Goal: Task Accomplishment & Management: Manage account settings

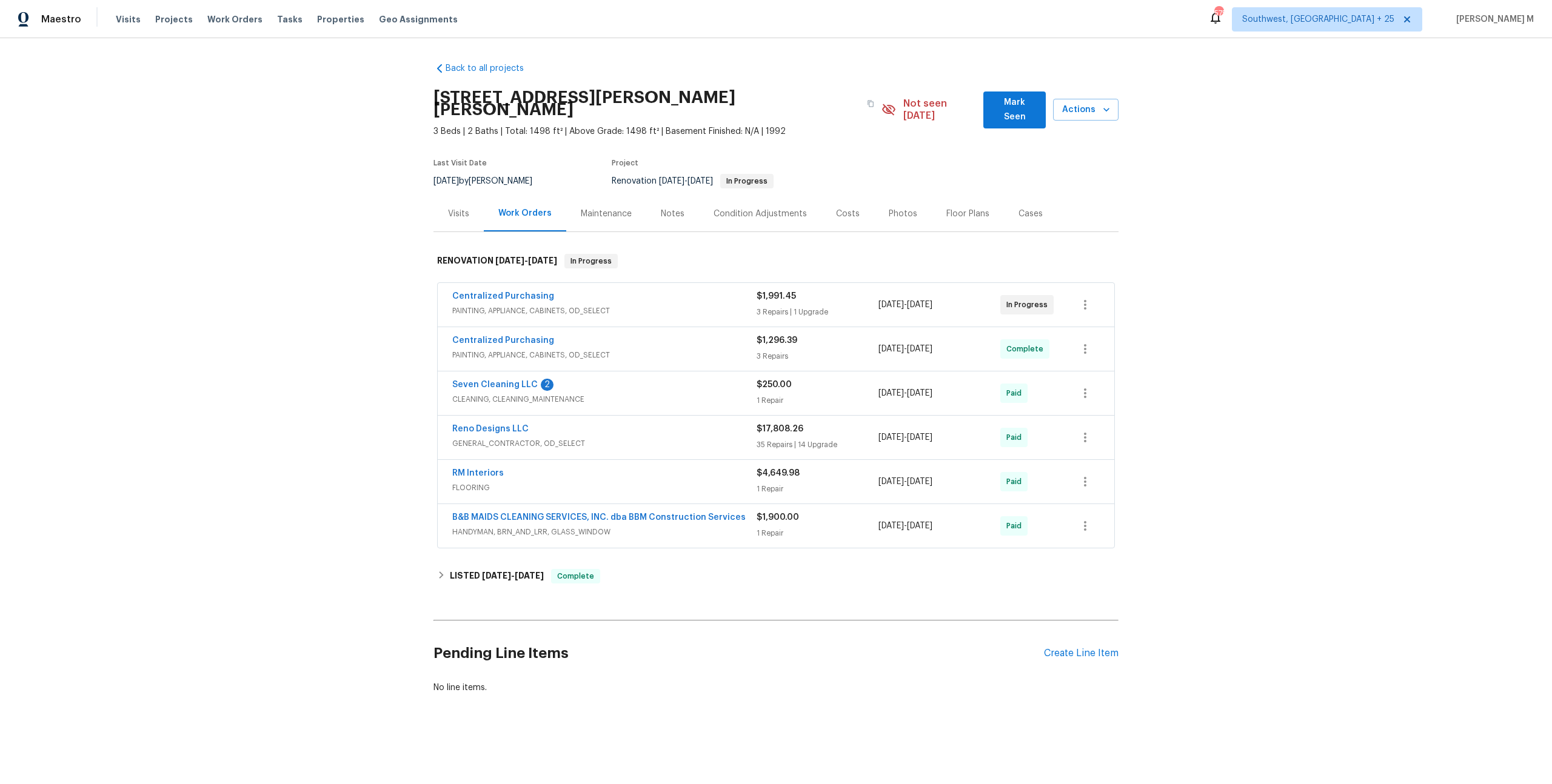
click at [505, 305] on span "PAINTING, APPLIANCE, CABINETS, OD_SELECT" at bounding box center [604, 311] width 304 height 12
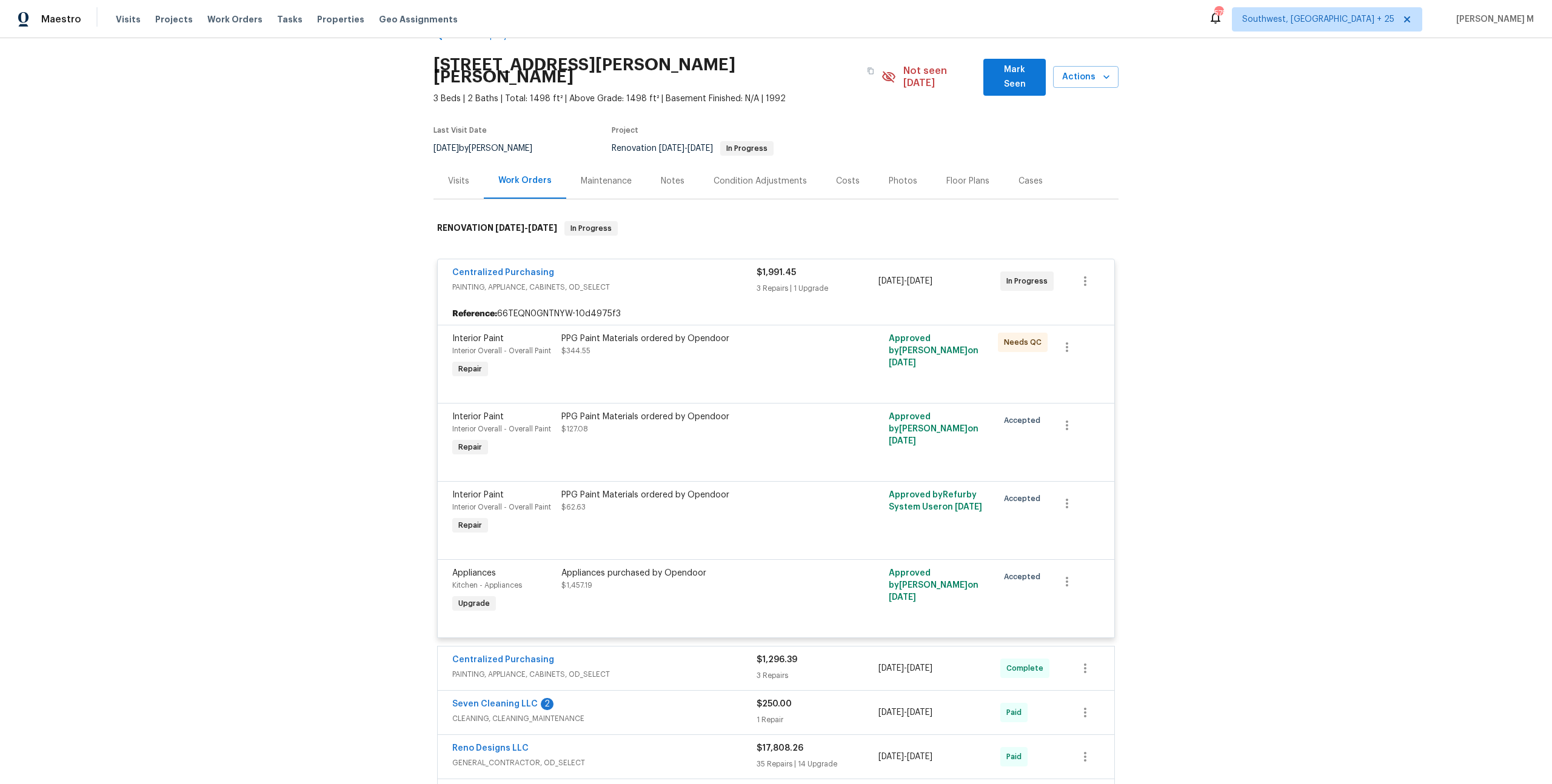
scroll to position [205, 0]
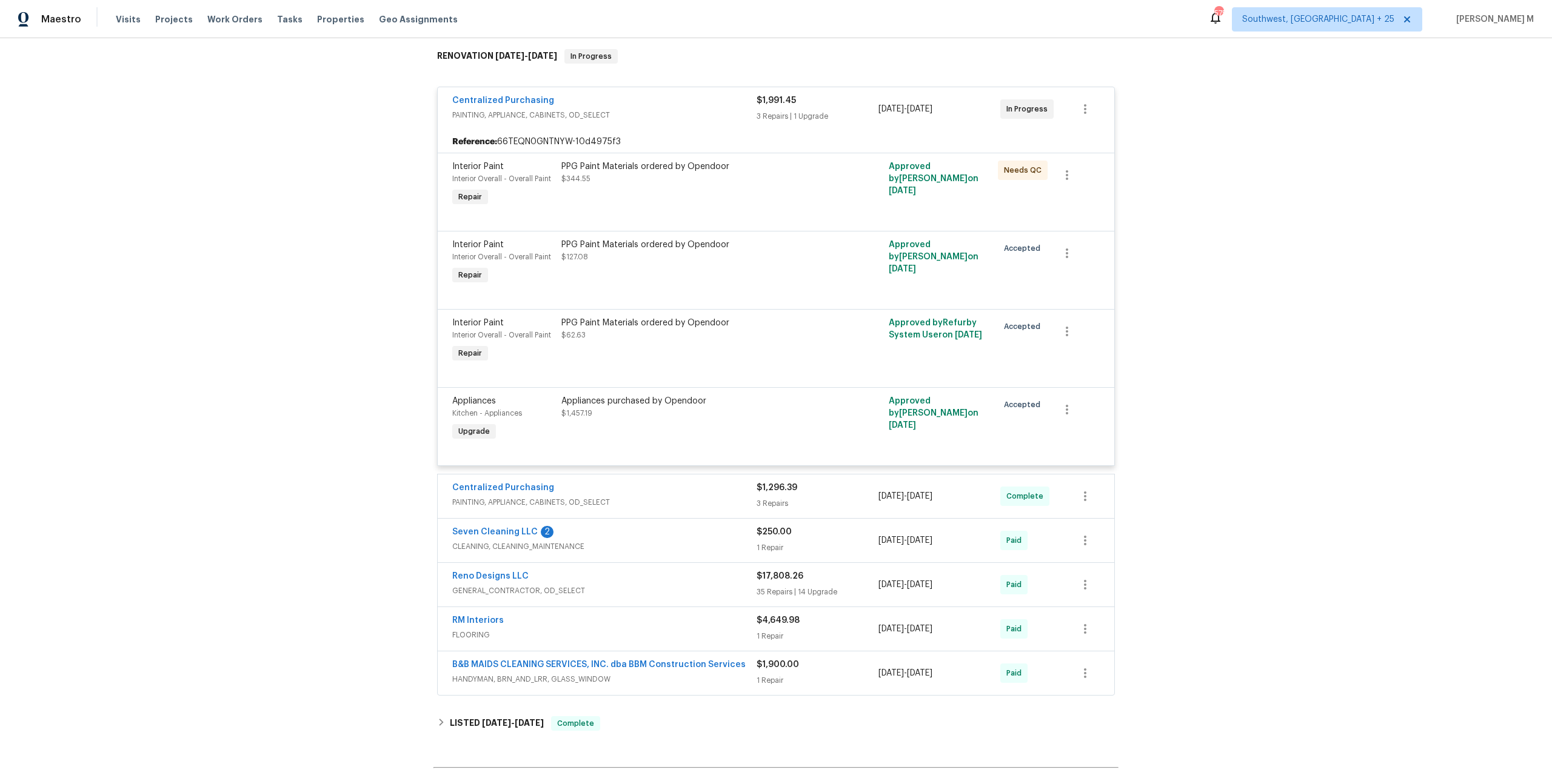
click at [544, 496] on span "PAINTING, APPLIANCE, CABINETS, OD_SELECT" at bounding box center [604, 502] width 304 height 12
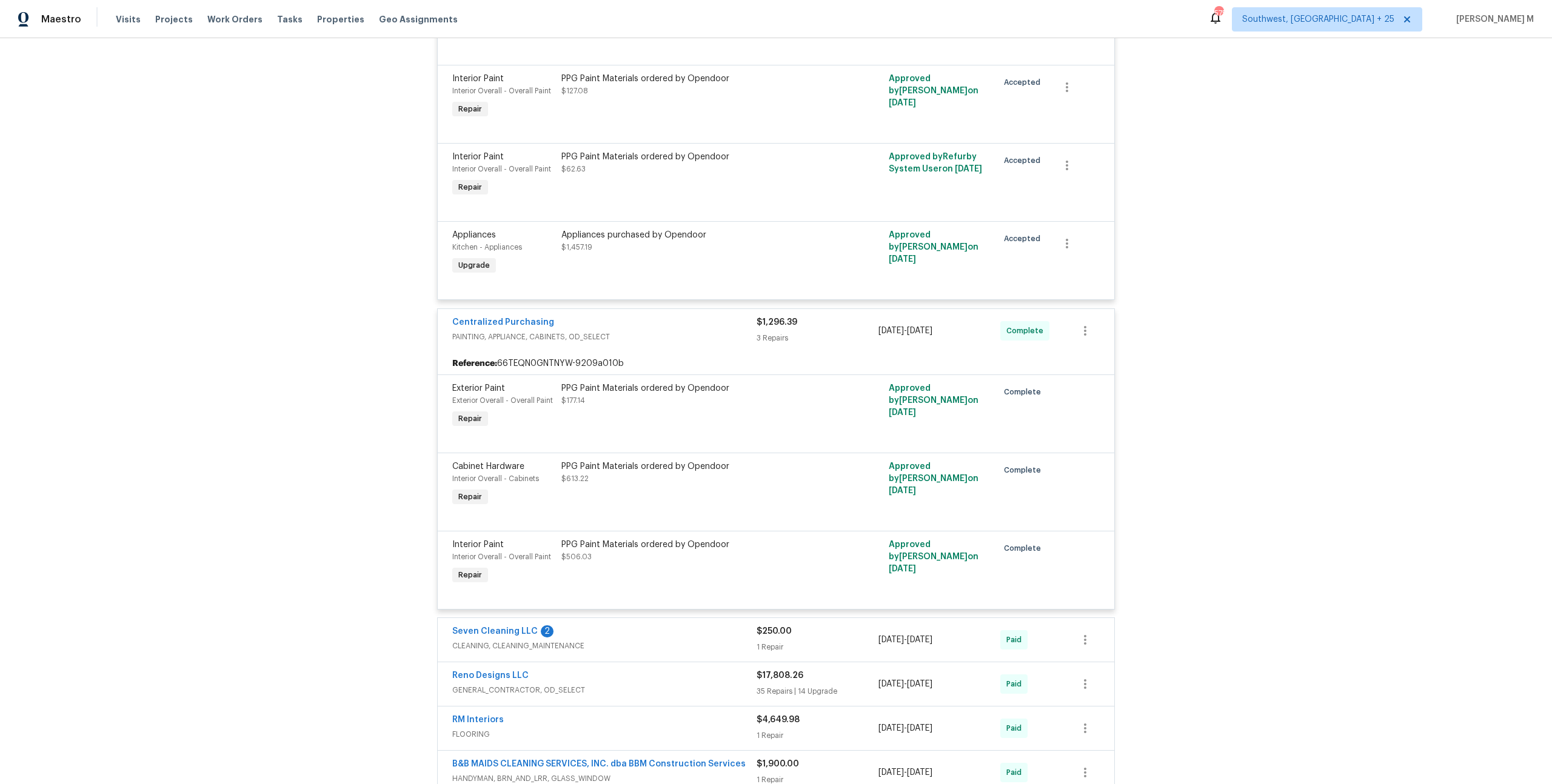
scroll to position [494, 0]
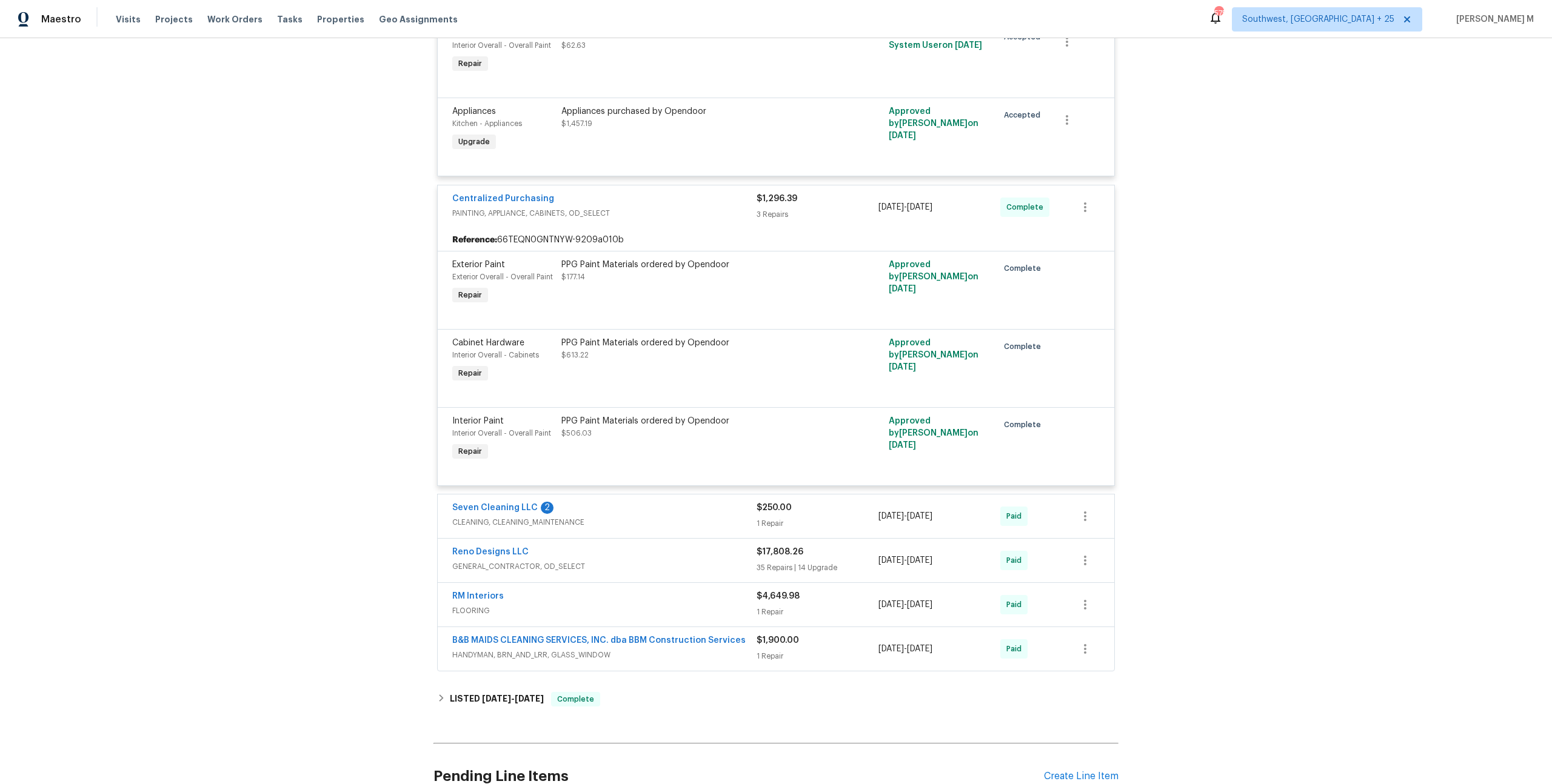
click at [520, 516] on span "CLEANING, CLEANING_MAINTENANCE" at bounding box center [604, 522] width 304 height 12
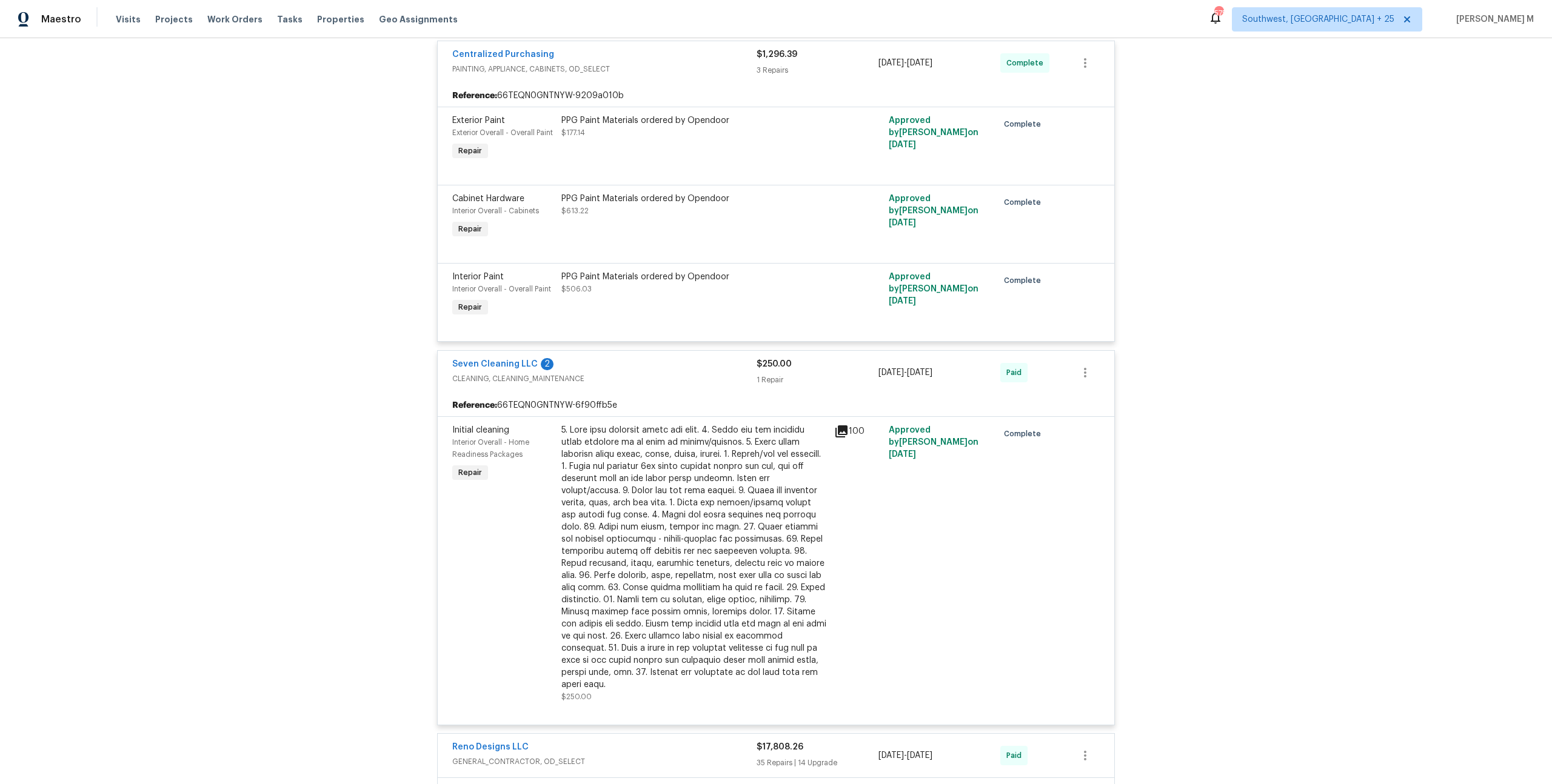
scroll to position [874, 0]
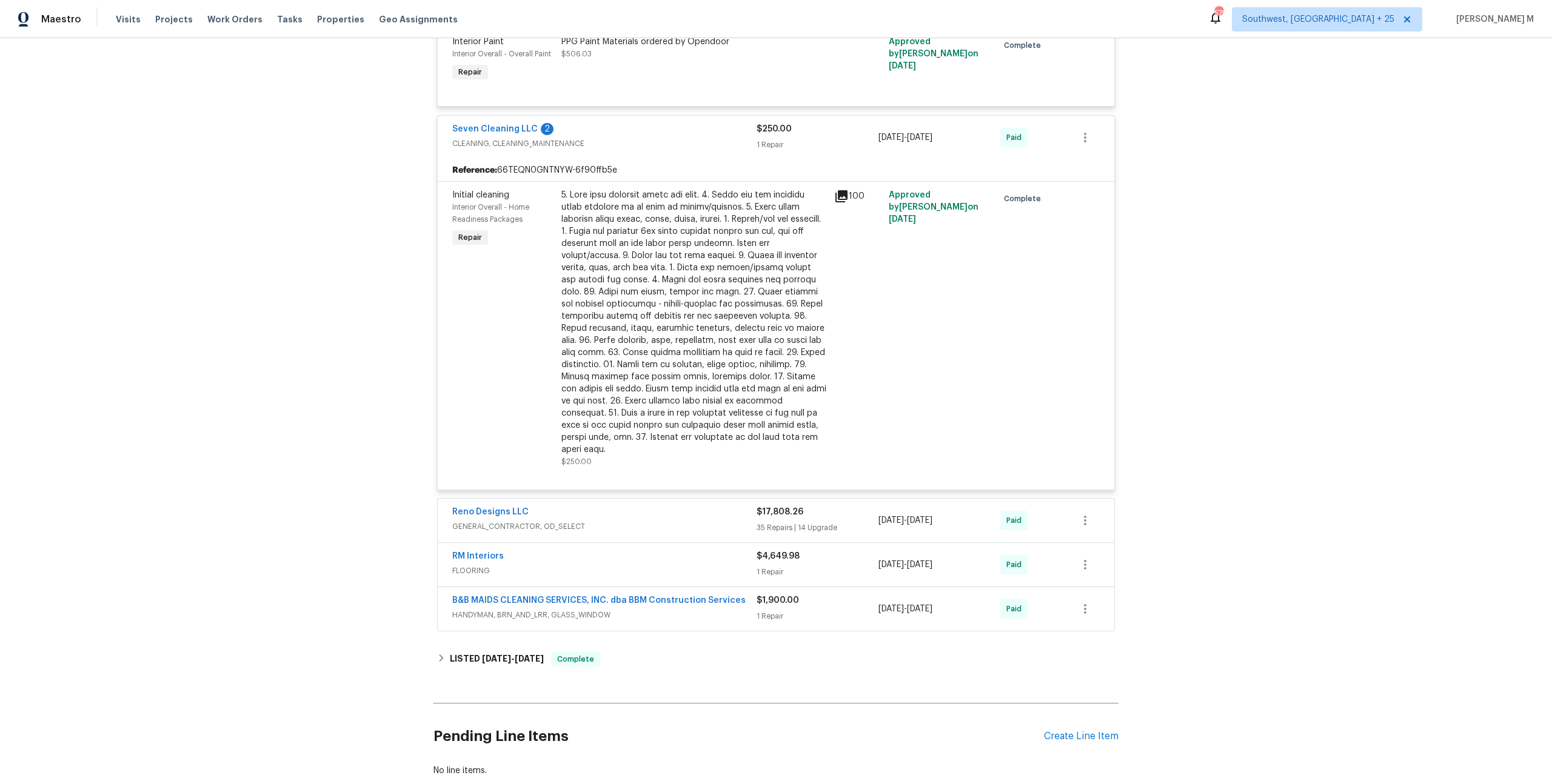
click at [505, 520] on span "GENERAL_CONTRACTOR, OD_SELECT" at bounding box center [604, 526] width 304 height 12
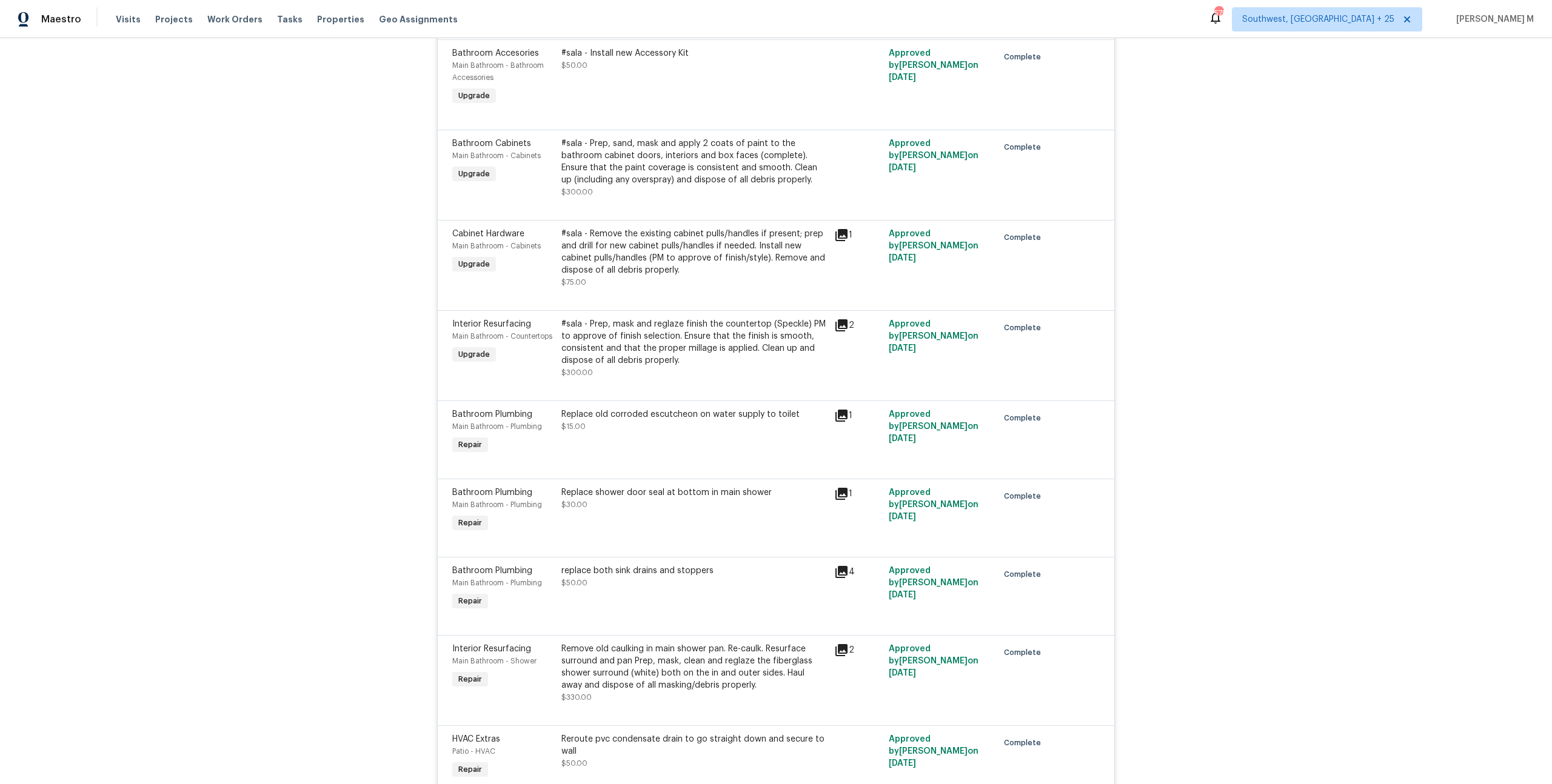
scroll to position [5353, 0]
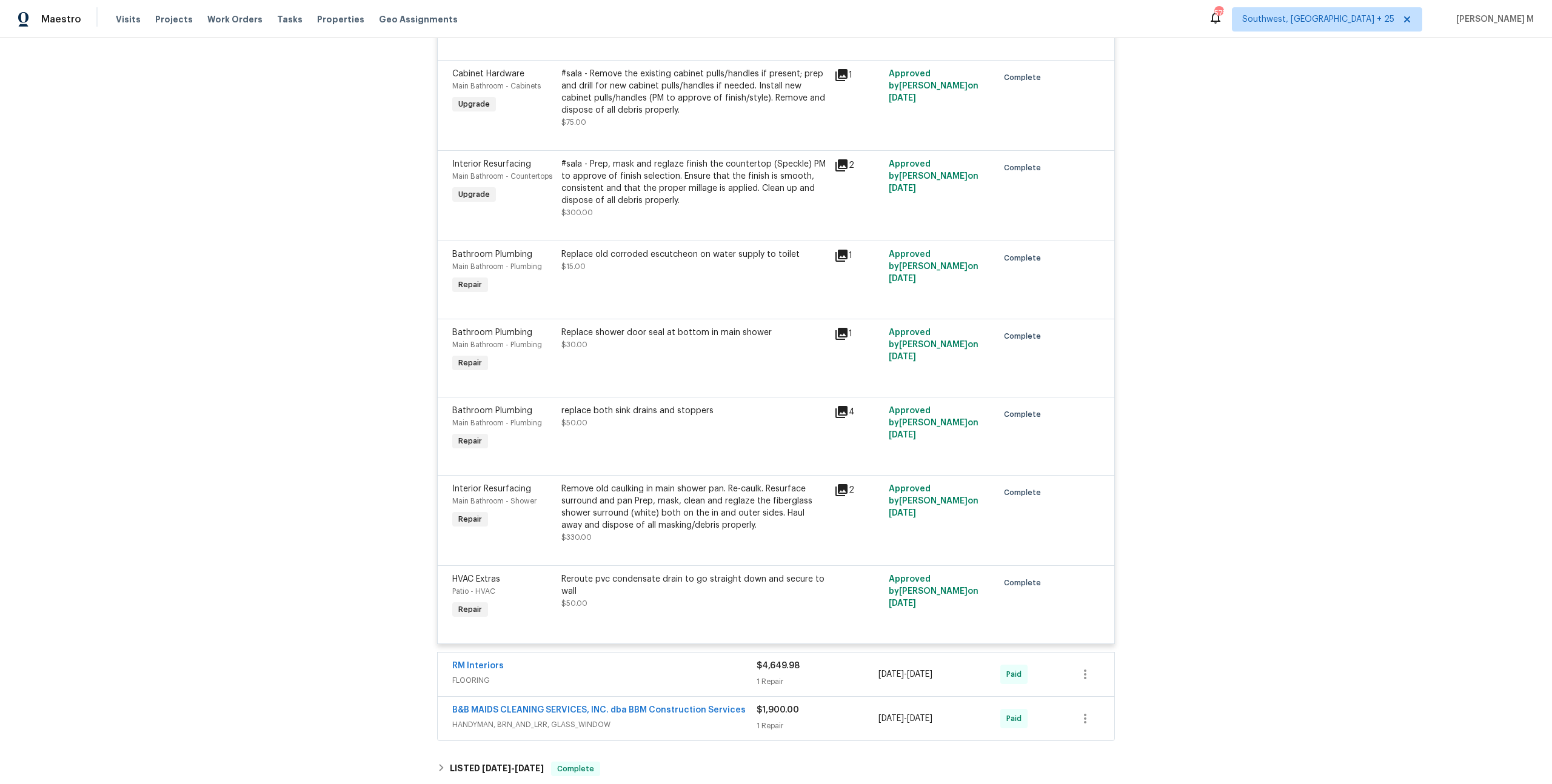
click at [485, 674] on span "FLOORING" at bounding box center [604, 680] width 304 height 12
click at [491, 718] on span "HANDYMAN, BRN_AND_LRR, GLASS_WINDOW" at bounding box center [604, 724] width 304 height 12
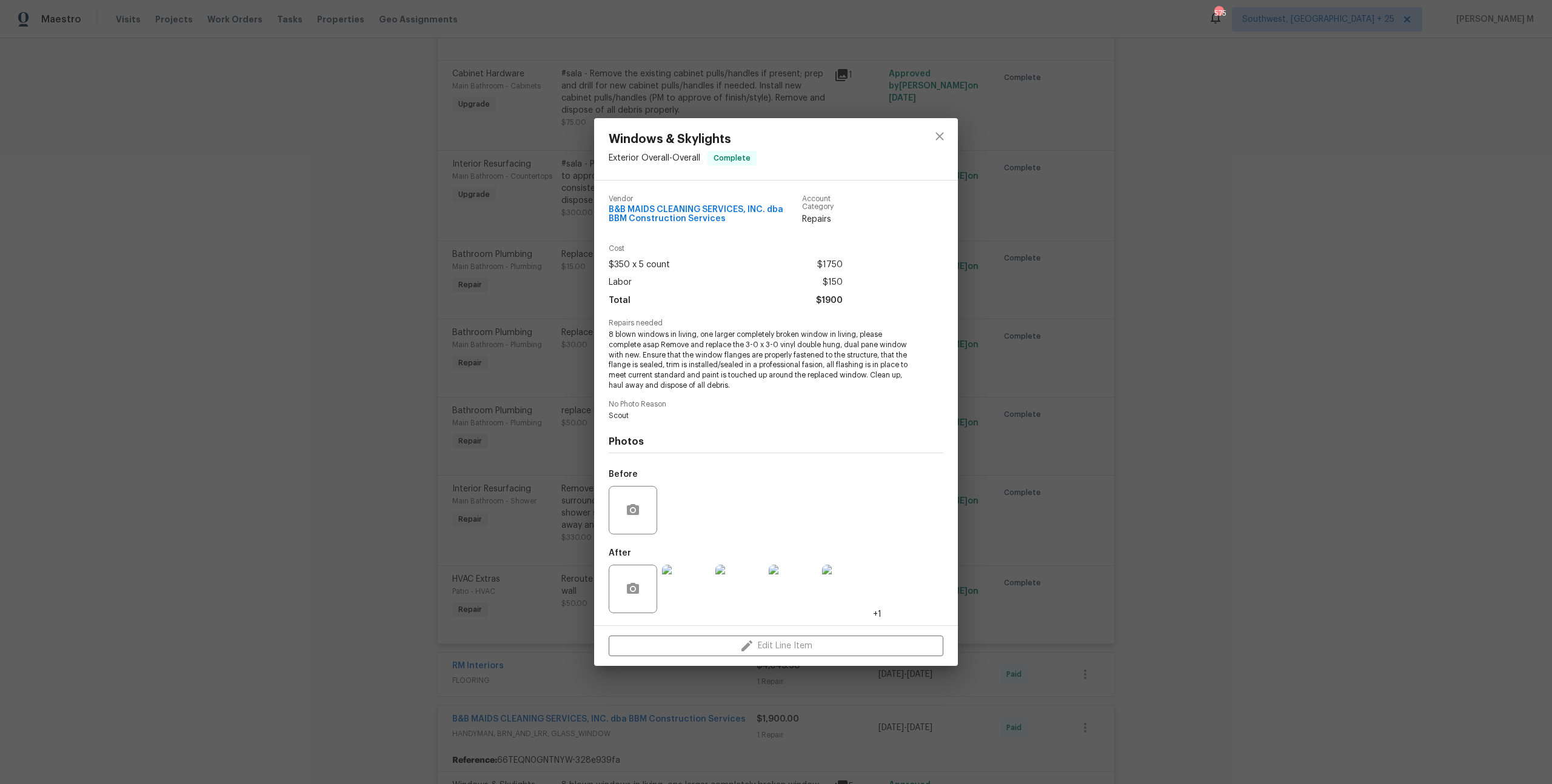
click at [1145, 400] on div "Windows & Skylights Exterior Overall - Overall Complete Vendor B&B MAIDS CLEANI…" at bounding box center [776, 392] width 1552 height 784
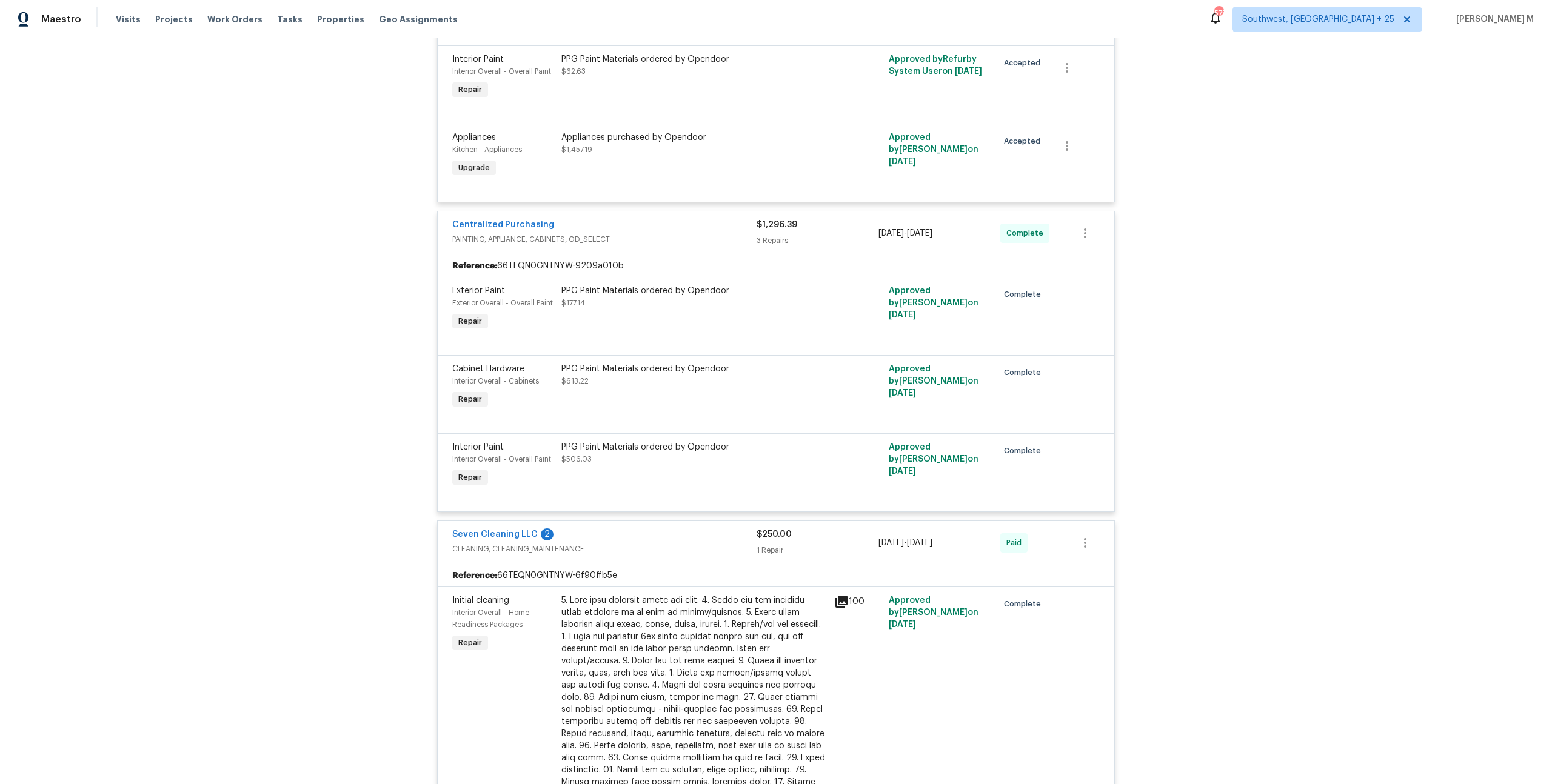
scroll to position [0, 0]
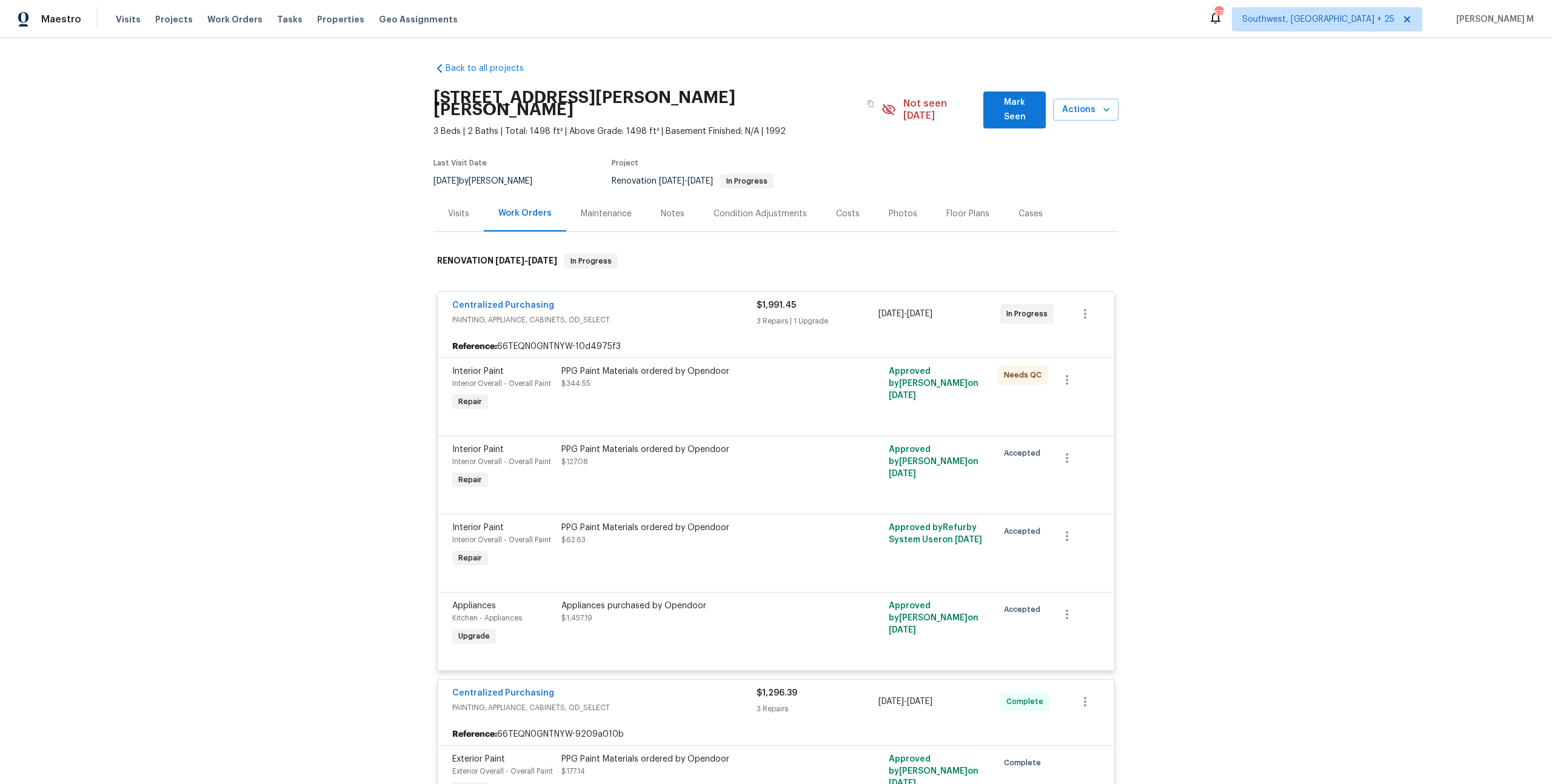
click at [599, 208] on div "Maintenance" at bounding box center [606, 214] width 80 height 36
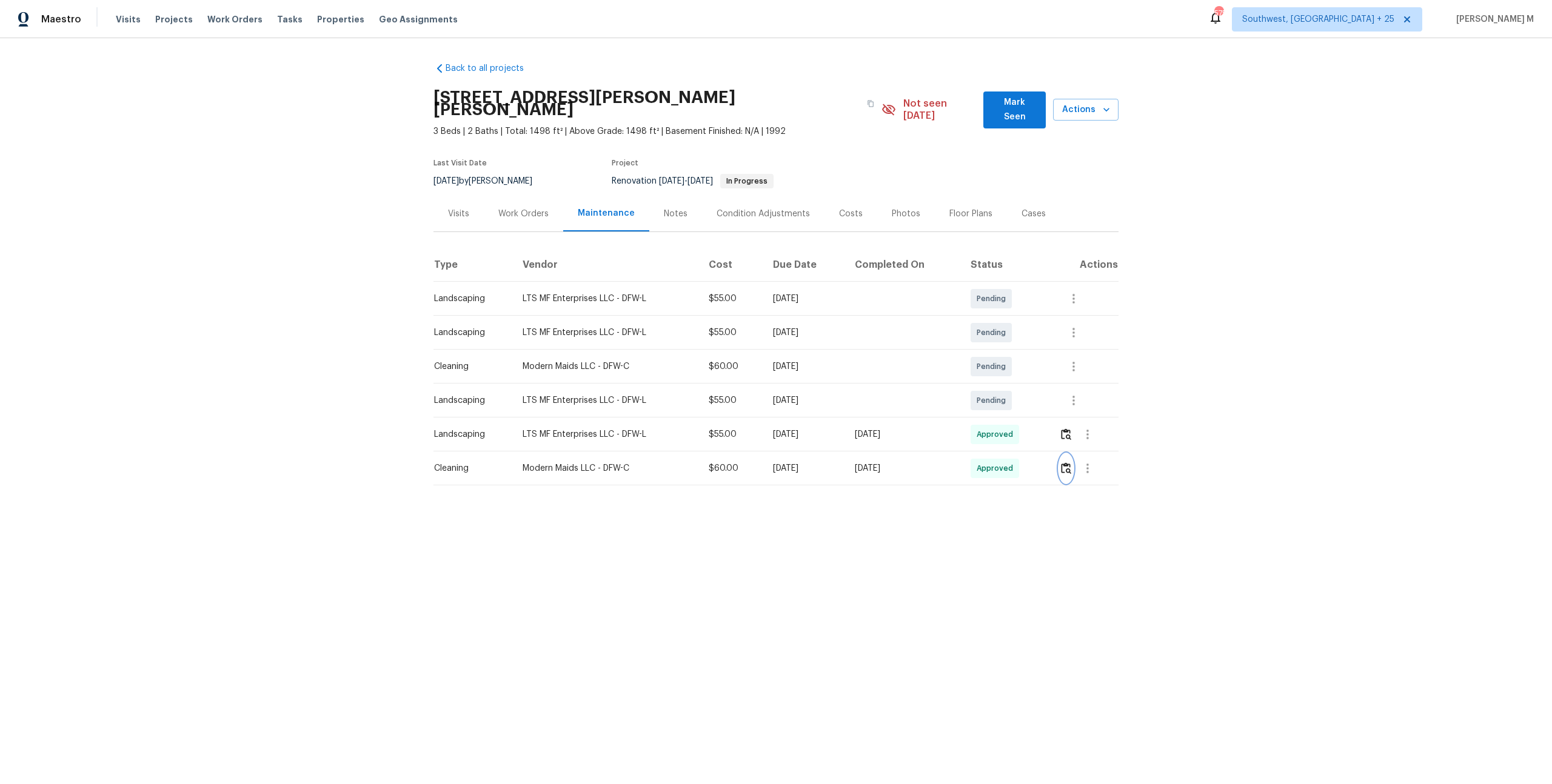
click at [1068, 463] on img "button" at bounding box center [1066, 468] width 10 height 12
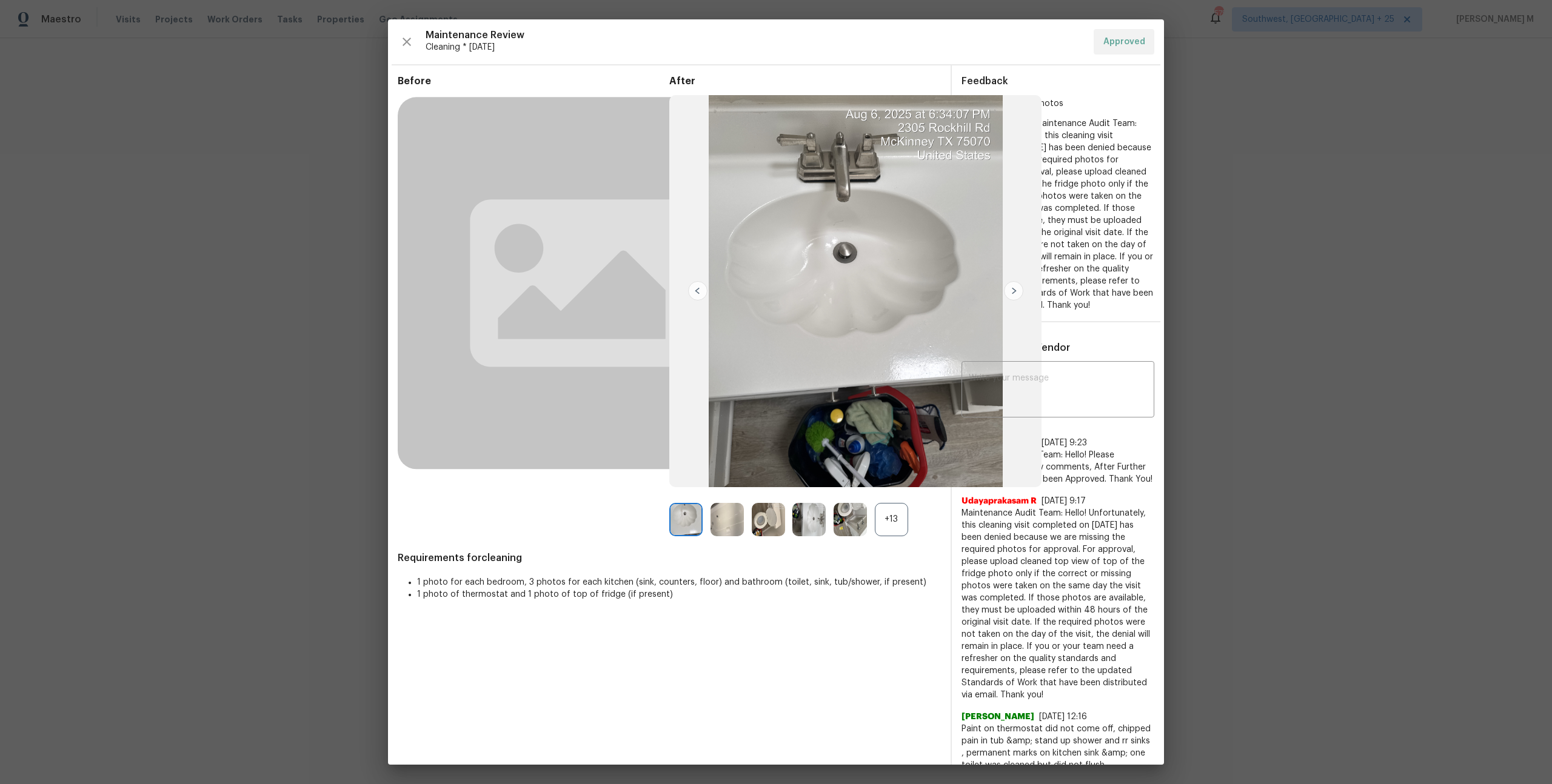
click at [895, 533] on div "+13" at bounding box center [891, 520] width 33 height 33
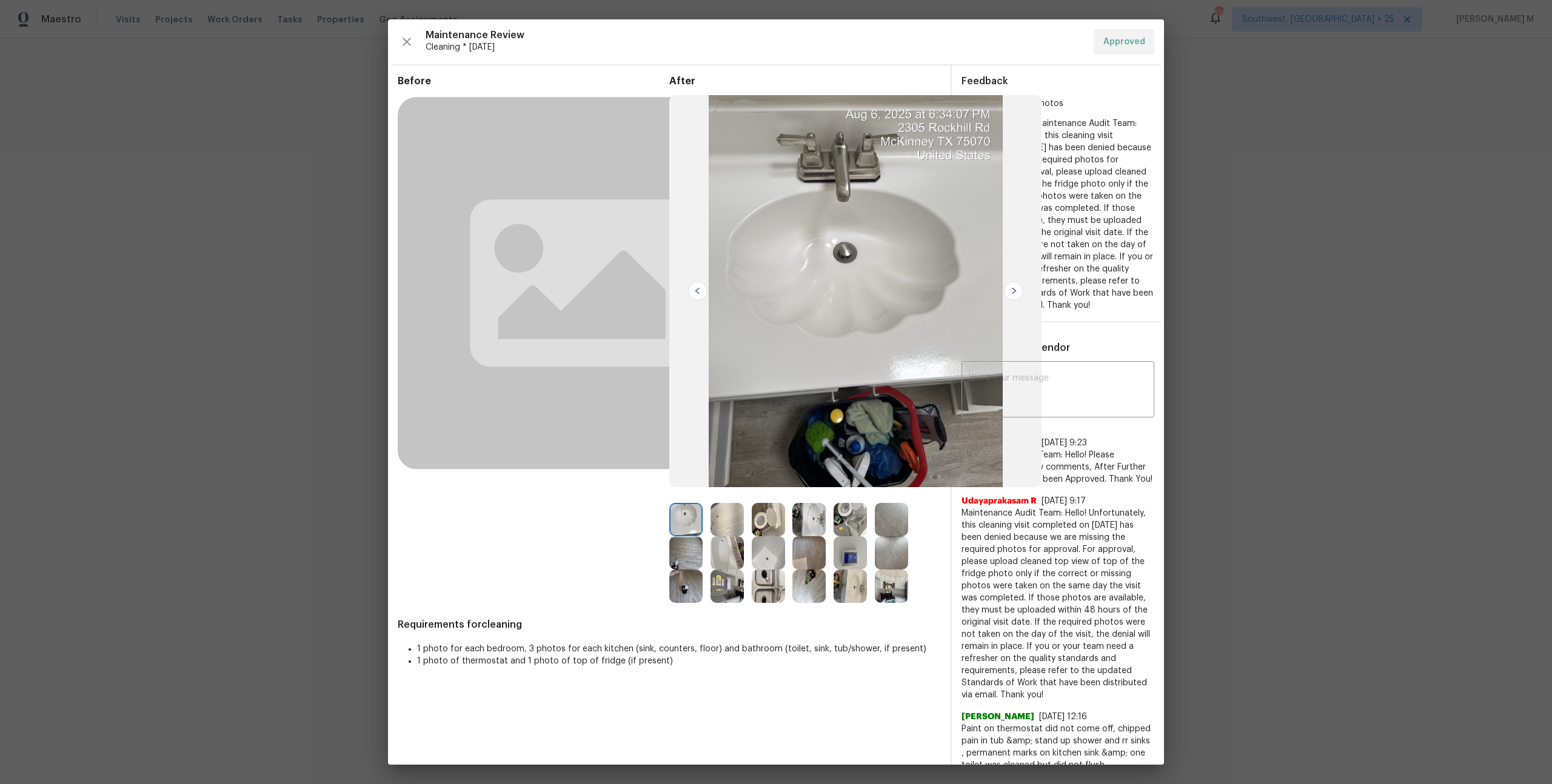
click at [855, 530] on img at bounding box center [850, 520] width 33 height 33
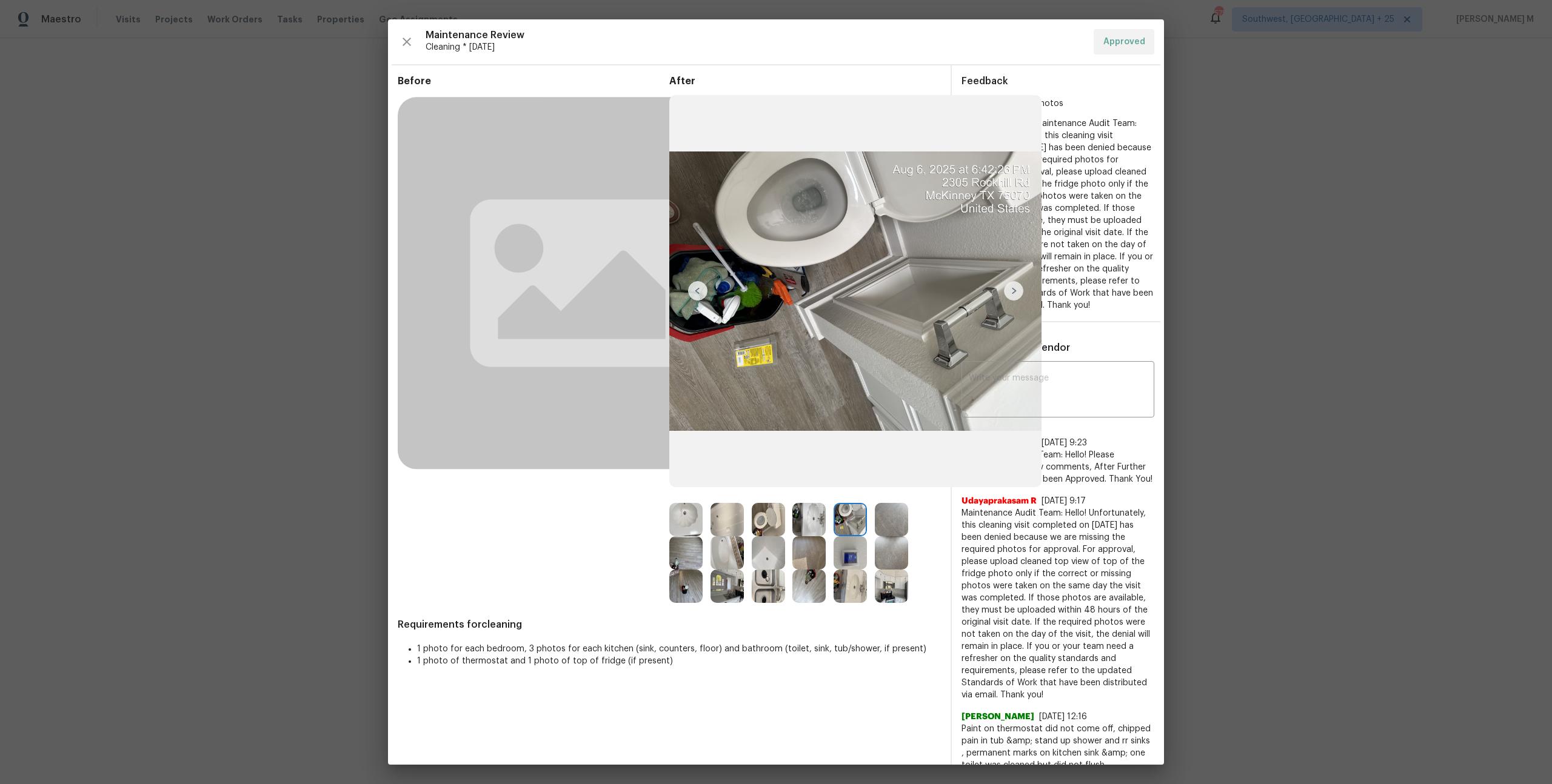
click at [761, 526] on img at bounding box center [768, 520] width 33 height 33
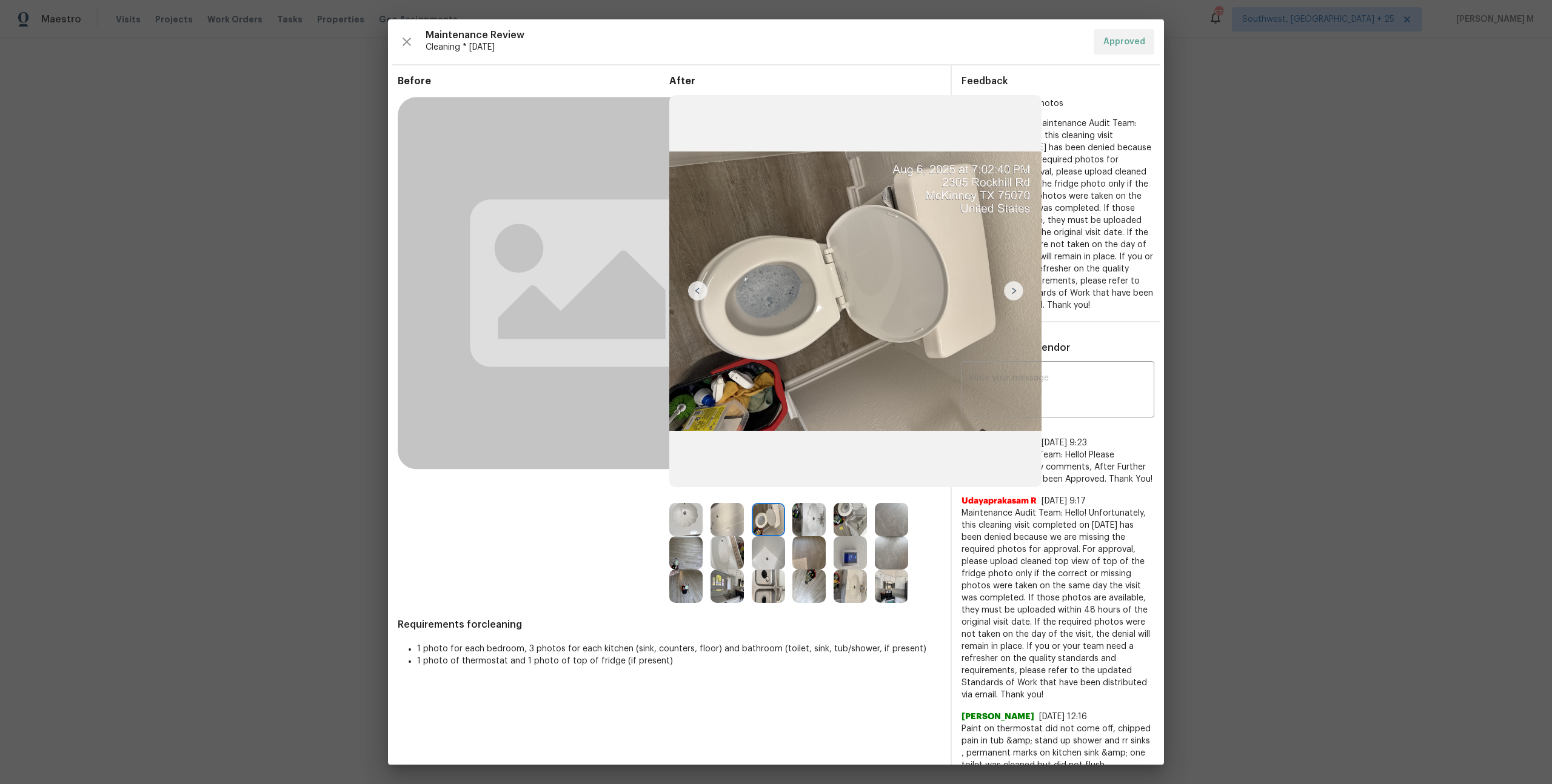
click at [852, 535] on img at bounding box center [850, 520] width 33 height 33
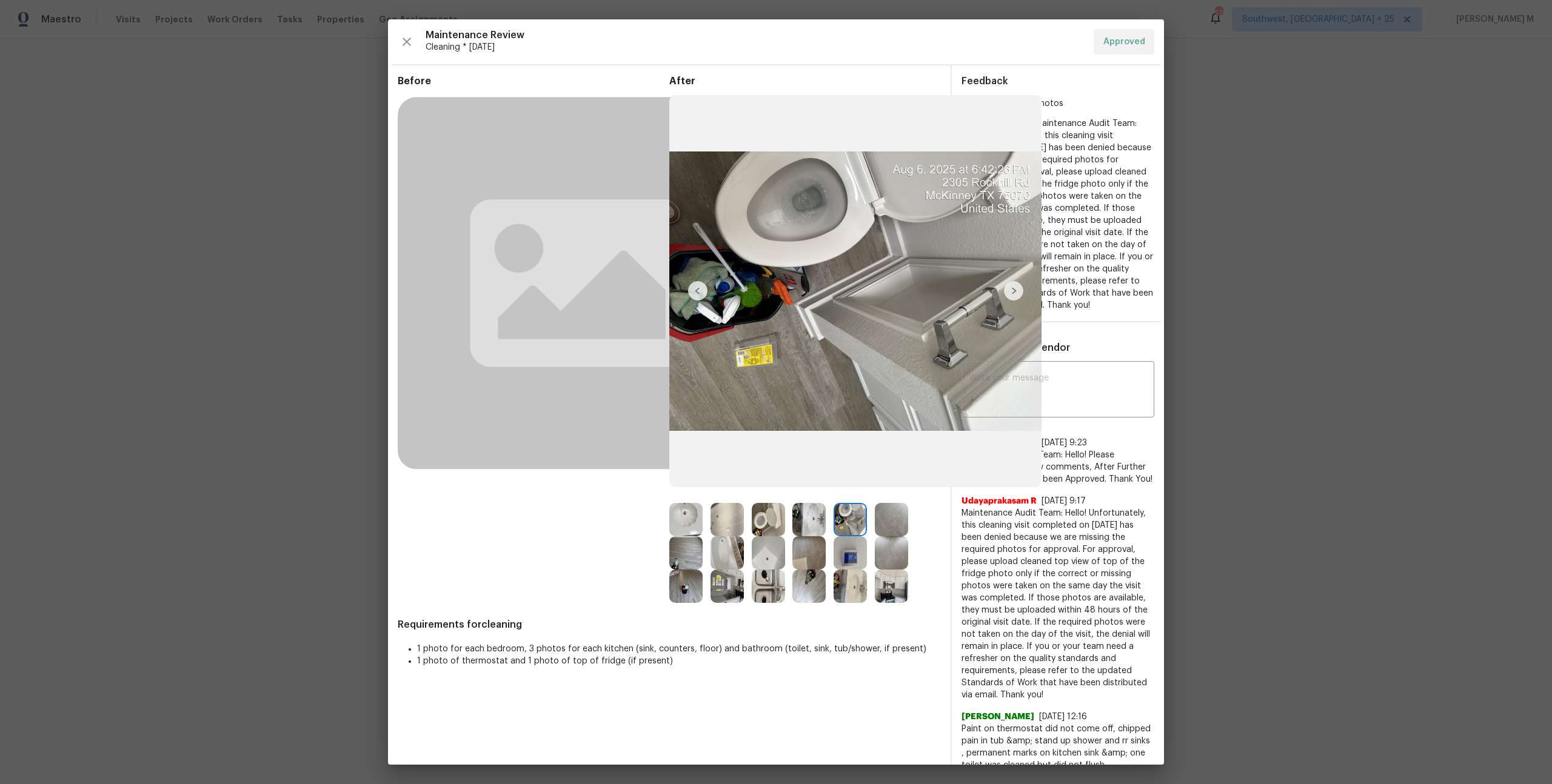
click at [768, 529] on img at bounding box center [768, 520] width 33 height 33
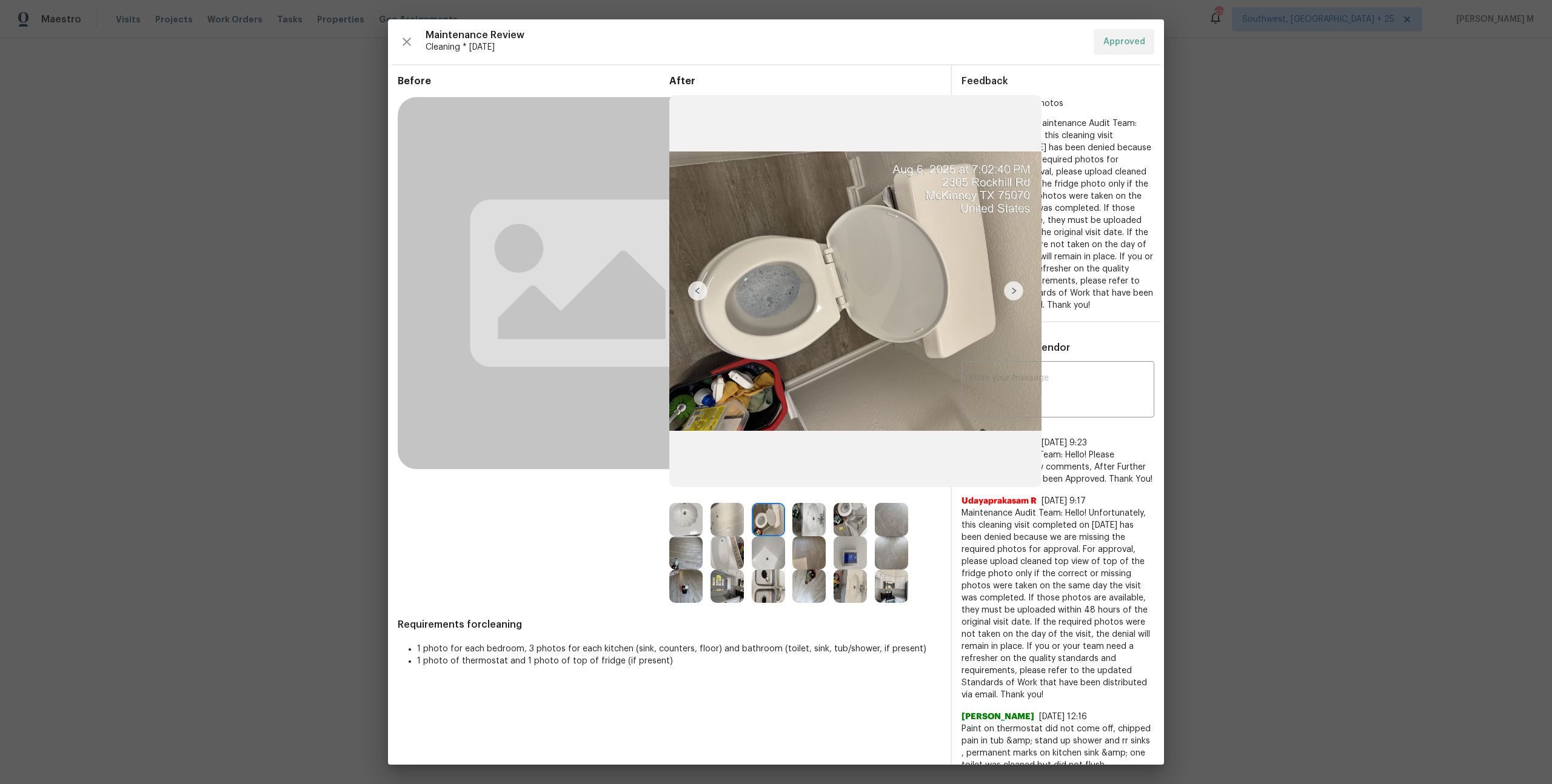
click at [848, 530] on img at bounding box center [850, 520] width 33 height 33
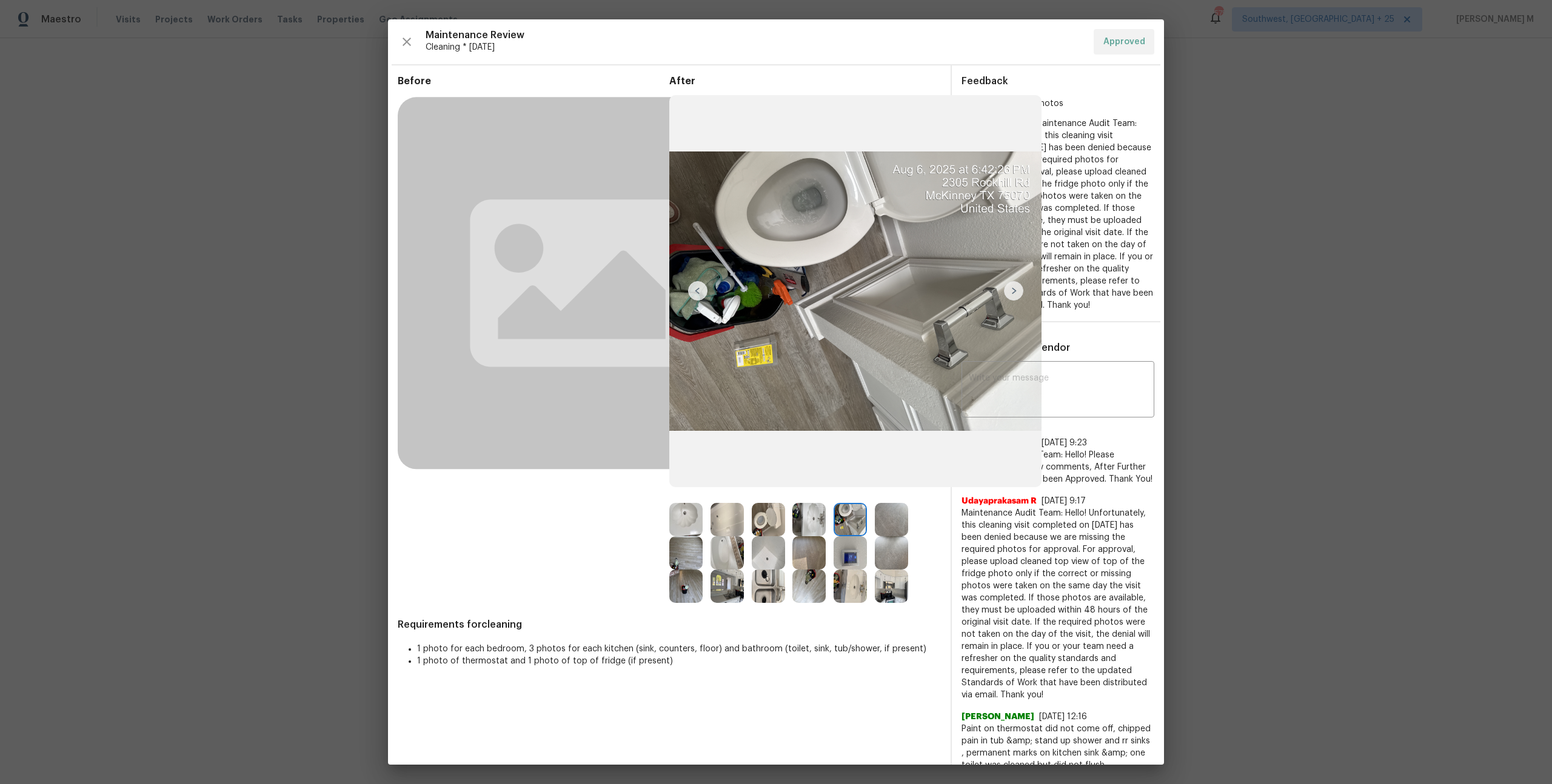
click at [761, 529] on img at bounding box center [768, 520] width 33 height 33
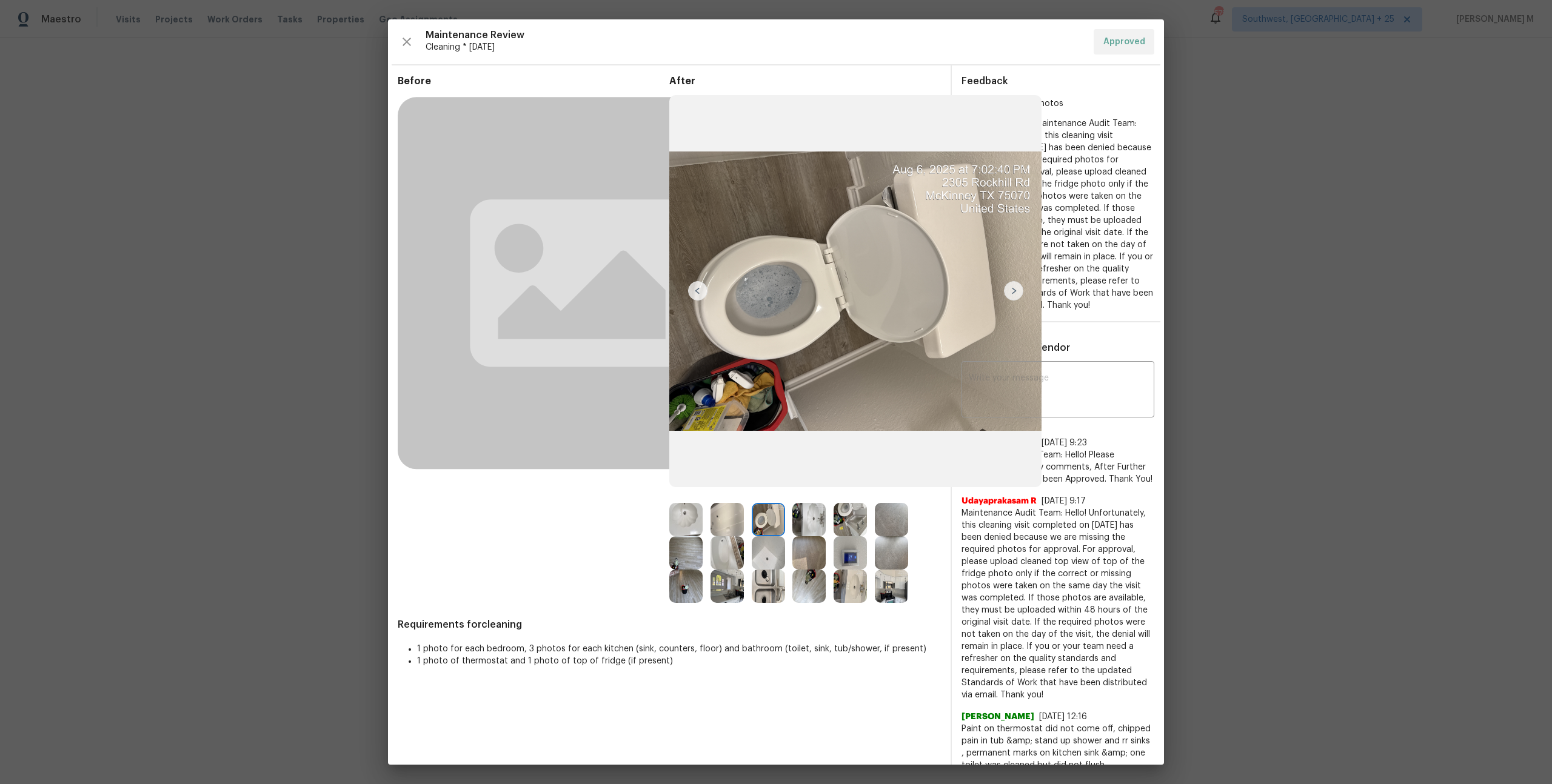
click at [838, 518] on img at bounding box center [850, 520] width 33 height 33
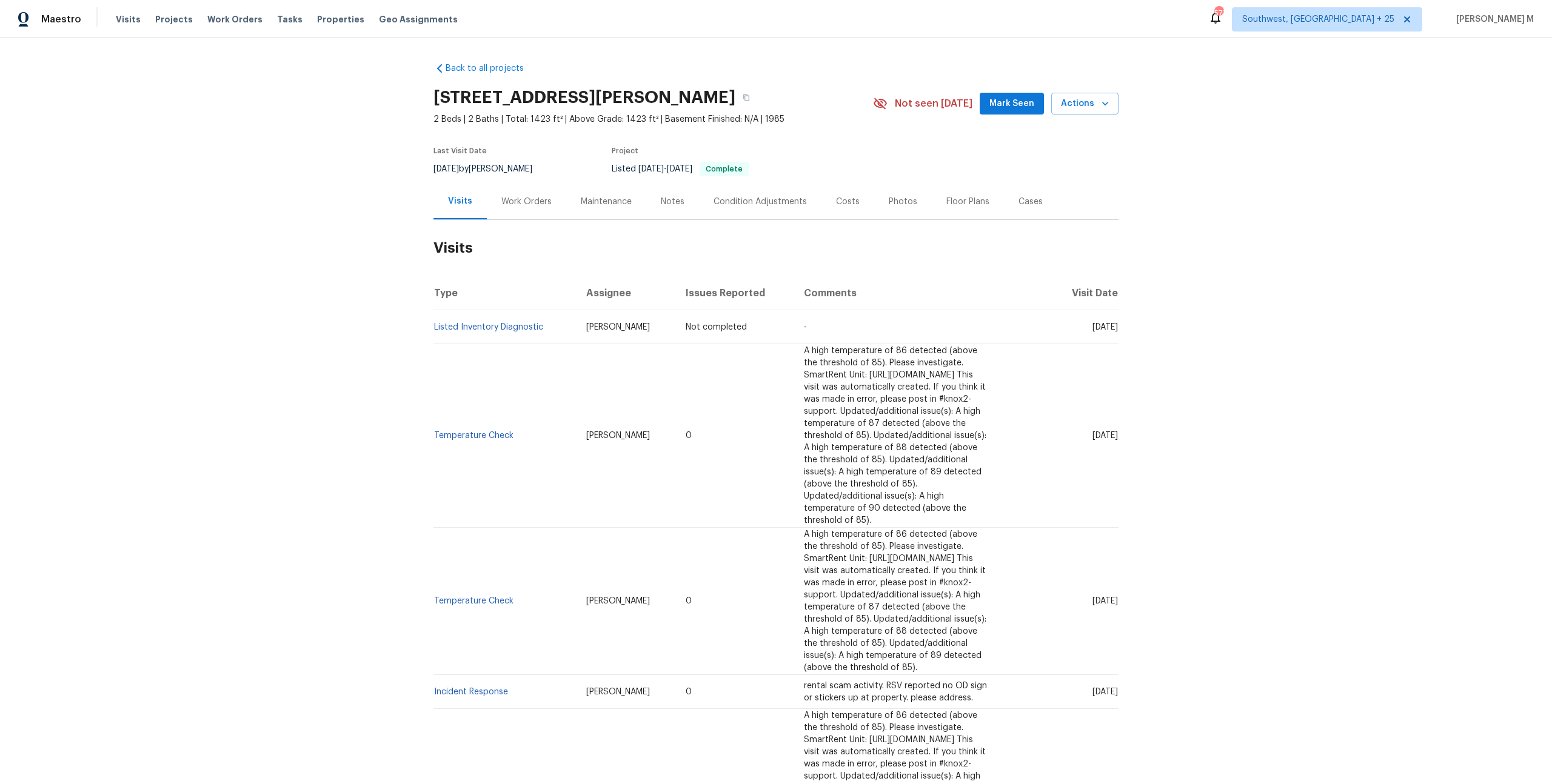
click at [487, 188] on div "Work Orders" at bounding box center [526, 202] width 79 height 36
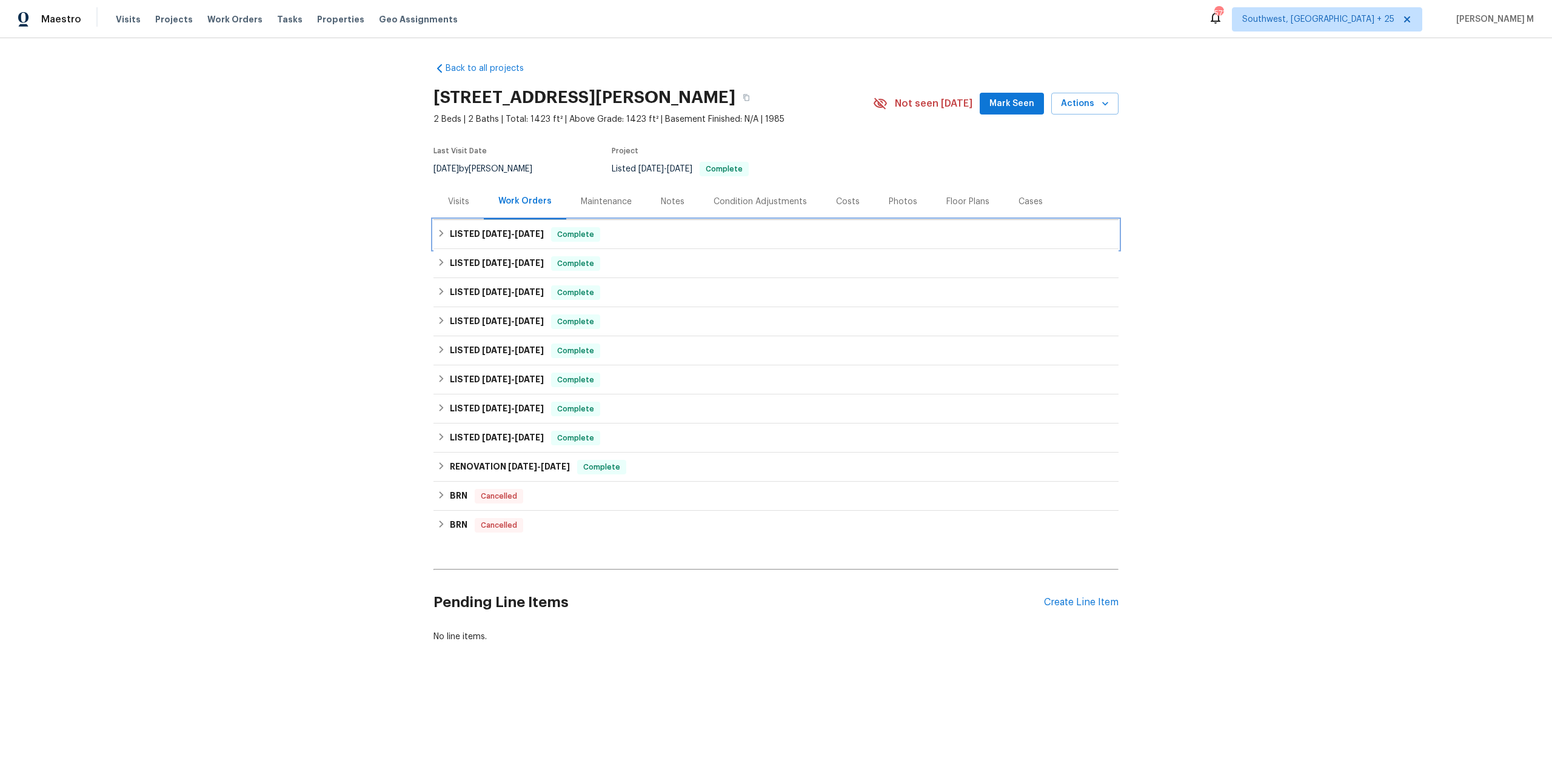
click at [496, 230] on span "6/26/25" at bounding box center [497, 234] width 29 height 9
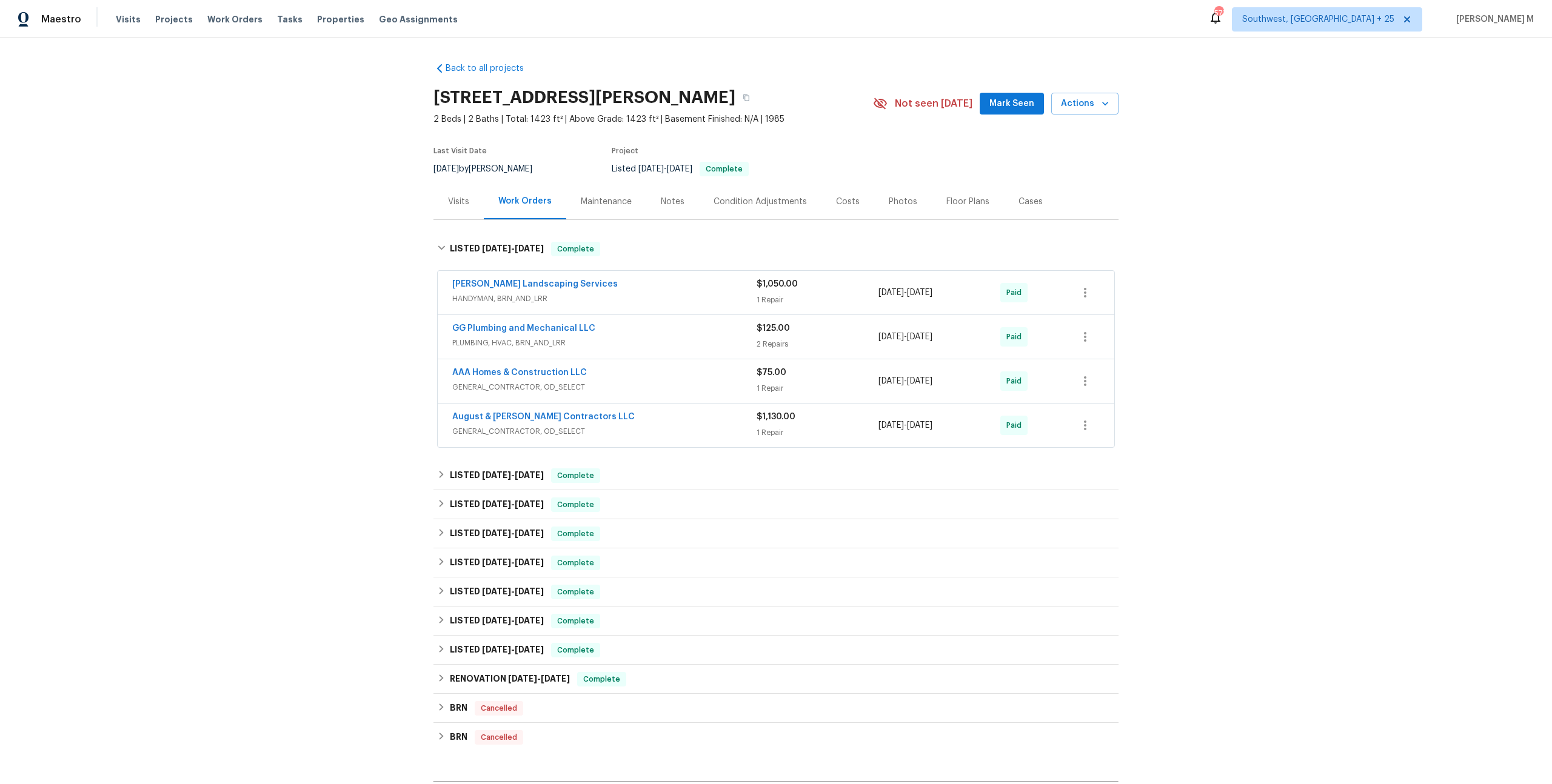
click at [493, 293] on span "HANDYMAN, BRN_AND_LRR" at bounding box center [604, 298] width 304 height 12
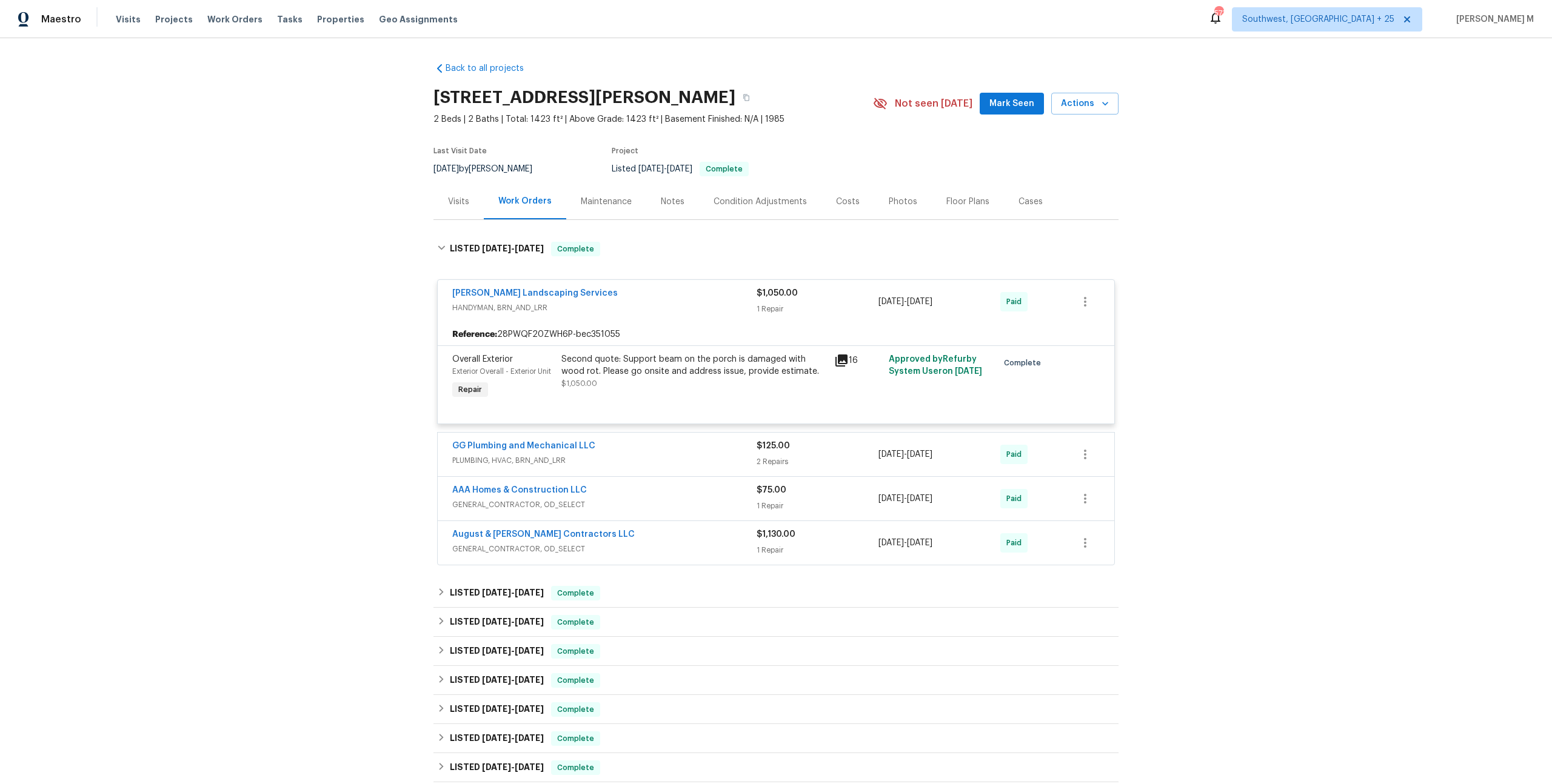
click at [540, 455] on span "PLUMBING, HVAC, BRN_AND_LRR" at bounding box center [604, 460] width 304 height 12
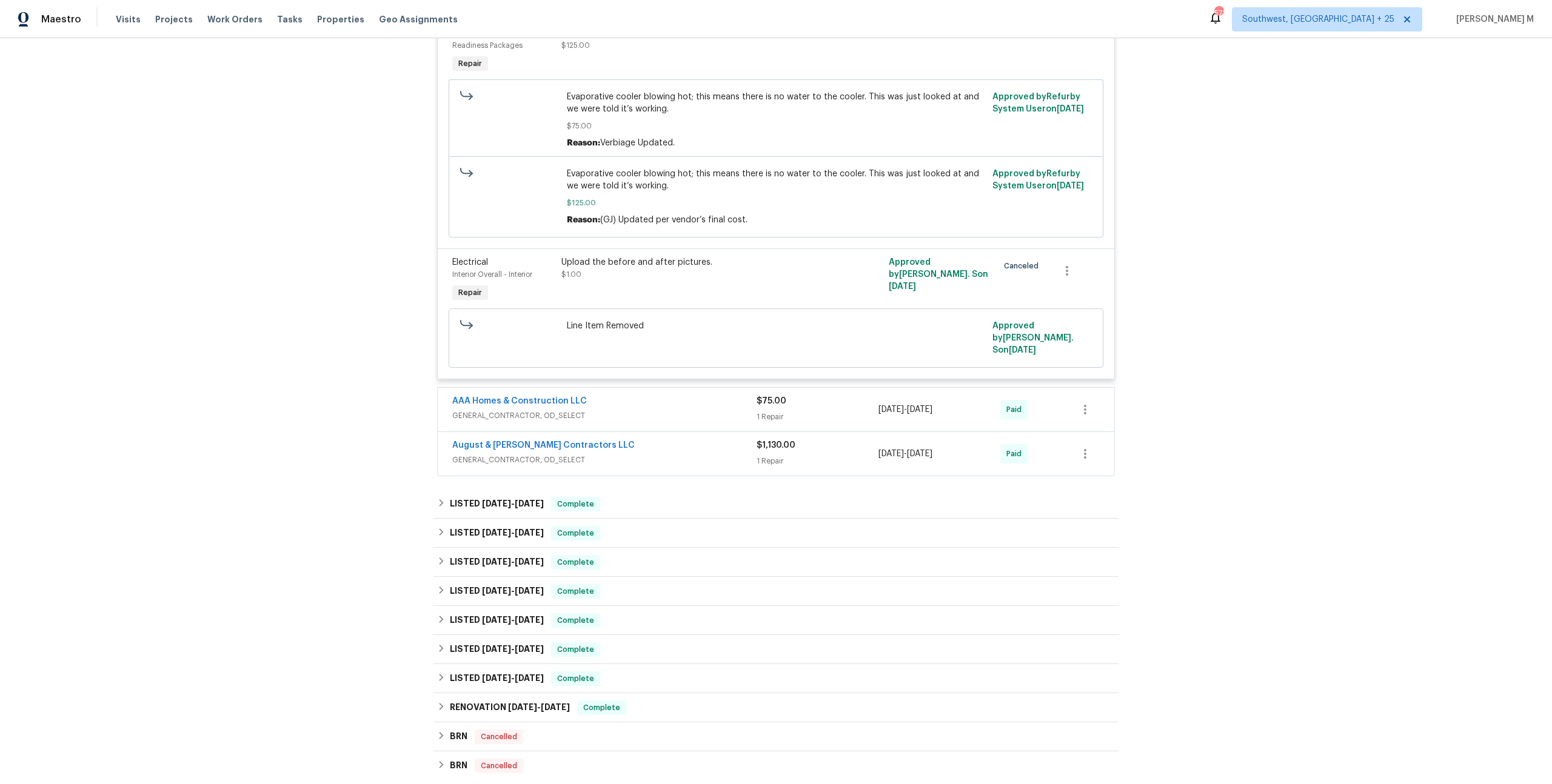
scroll to position [499, 0]
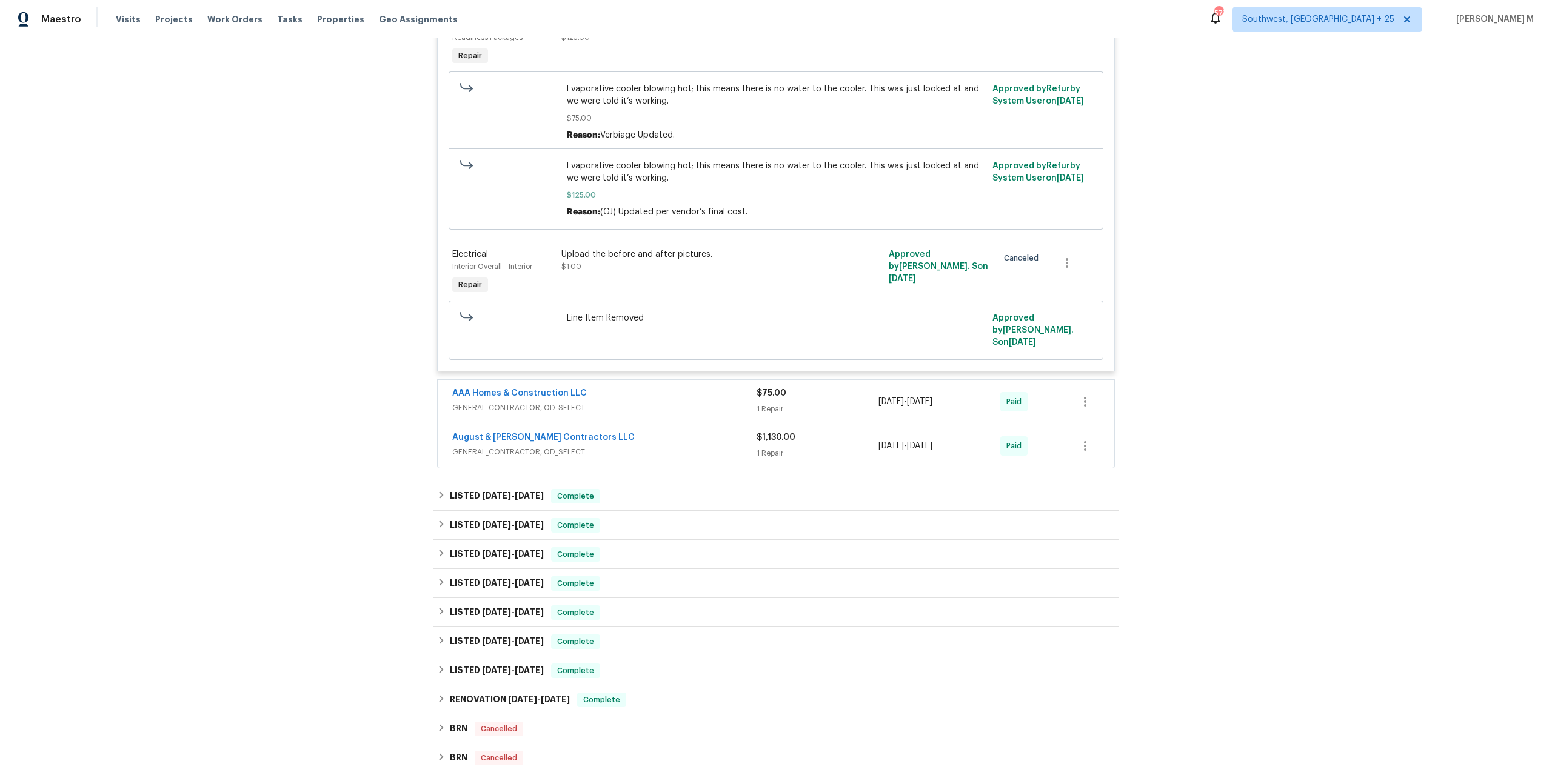
click at [506, 402] on span "GENERAL_CONTRACTOR, OD_SELECT" at bounding box center [604, 408] width 304 height 12
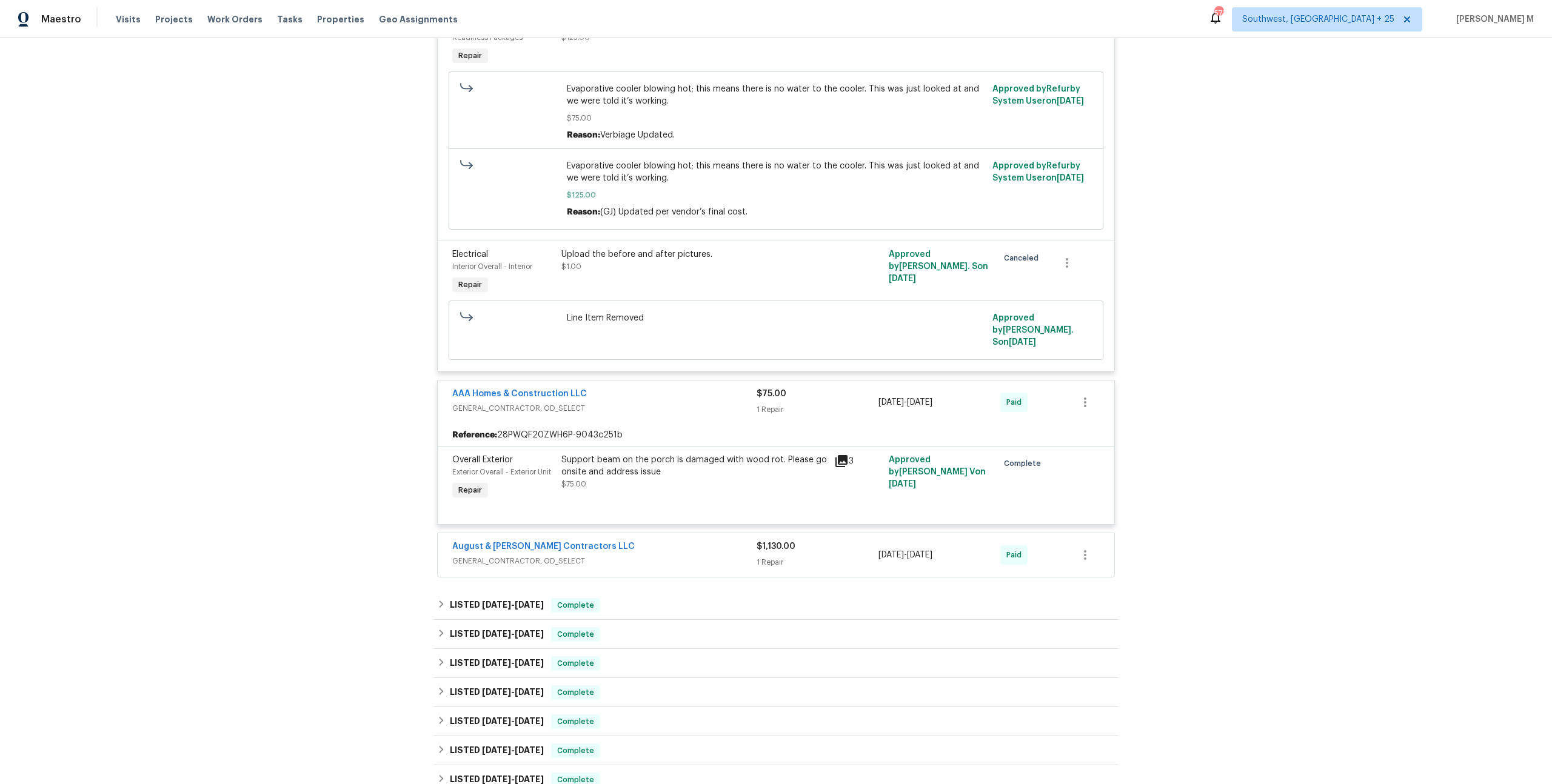
click at [546, 555] on span "GENERAL_CONTRACTOR, OD_SELECT" at bounding box center [604, 561] width 304 height 12
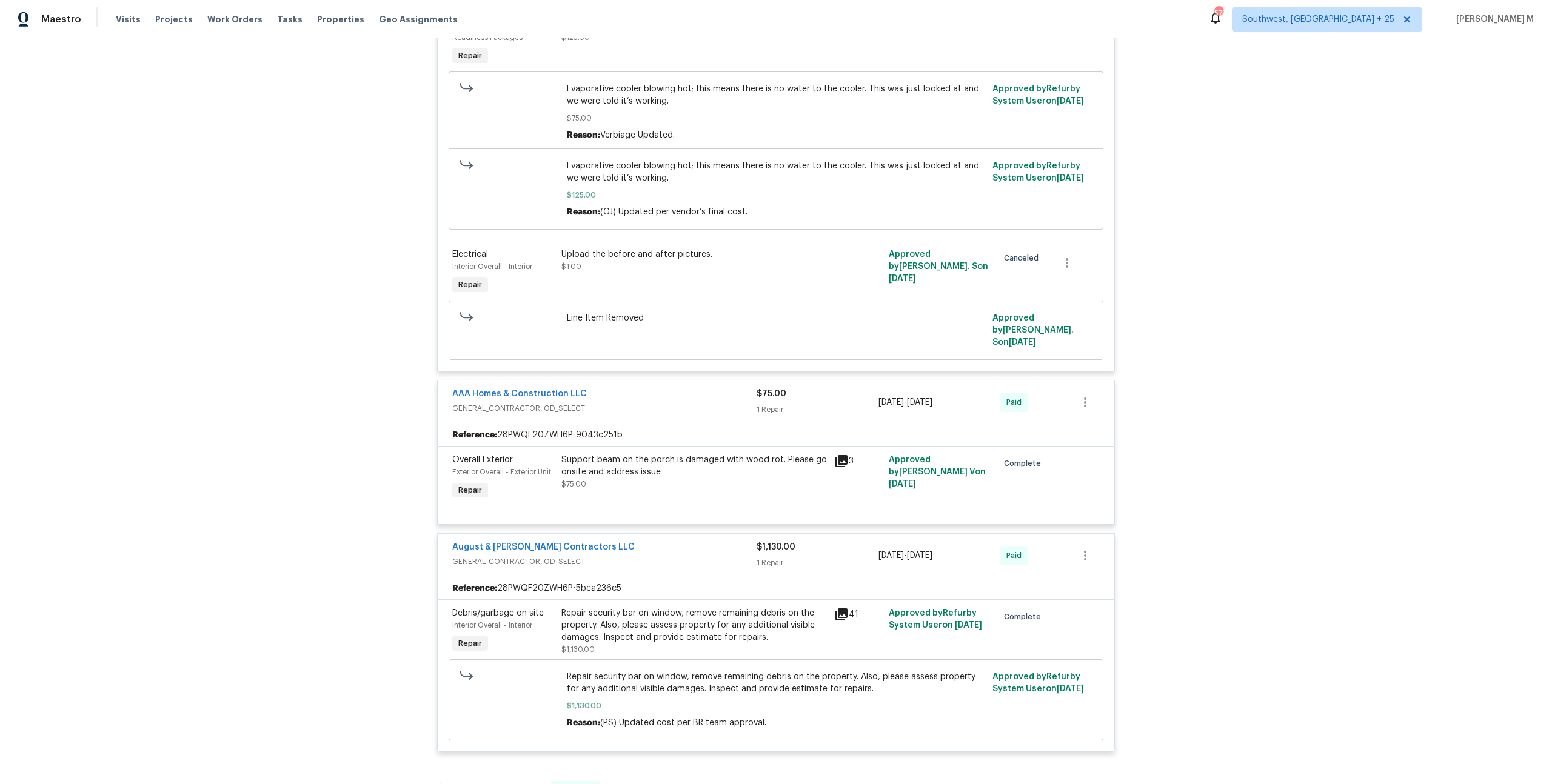
click at [803, 454] on div "Support beam on the porch is damaged with wood rot. Please go onsite and addres…" at bounding box center [694, 466] width 265 height 24
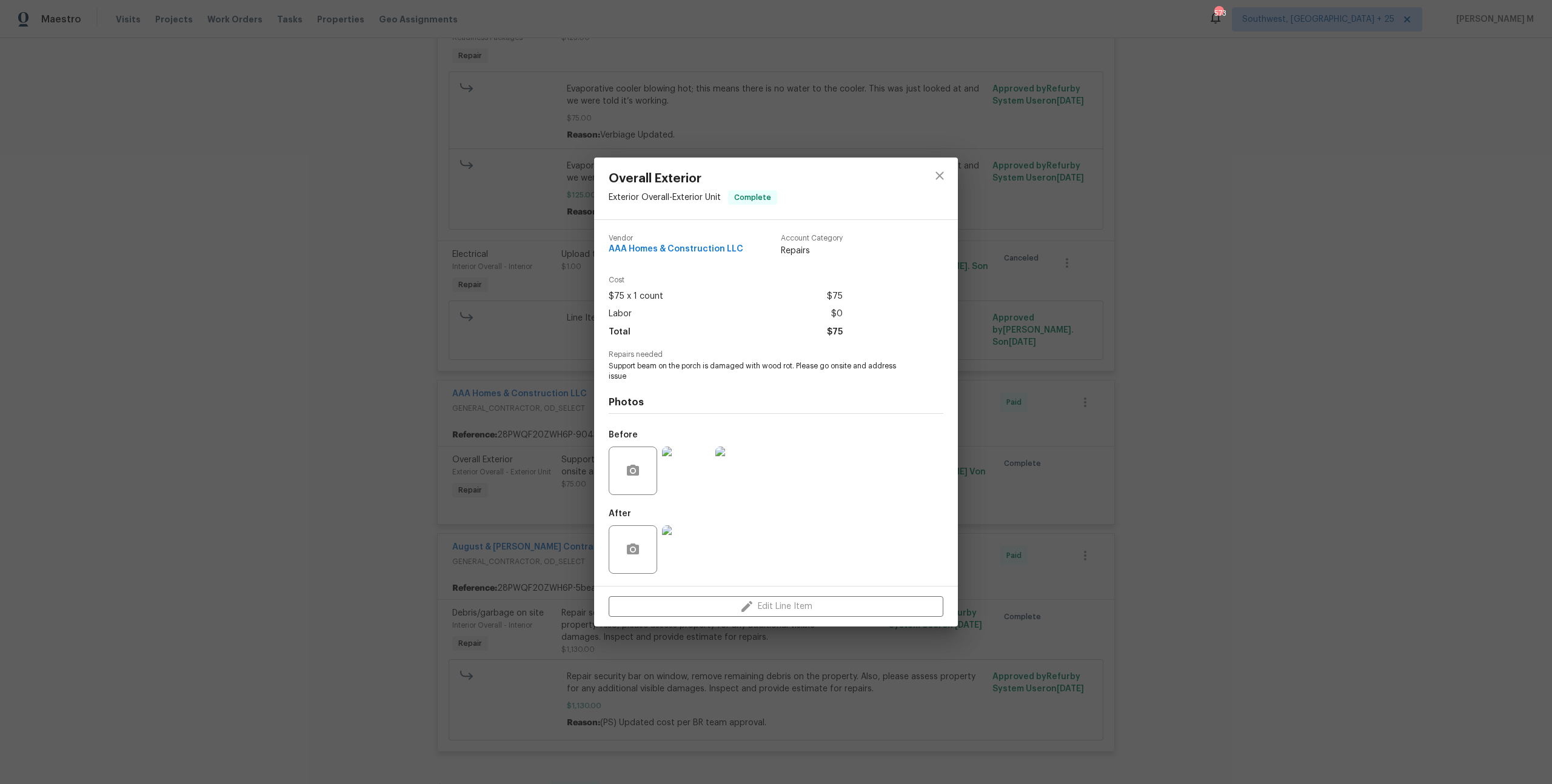
click at [688, 463] on img at bounding box center [686, 471] width 48 height 48
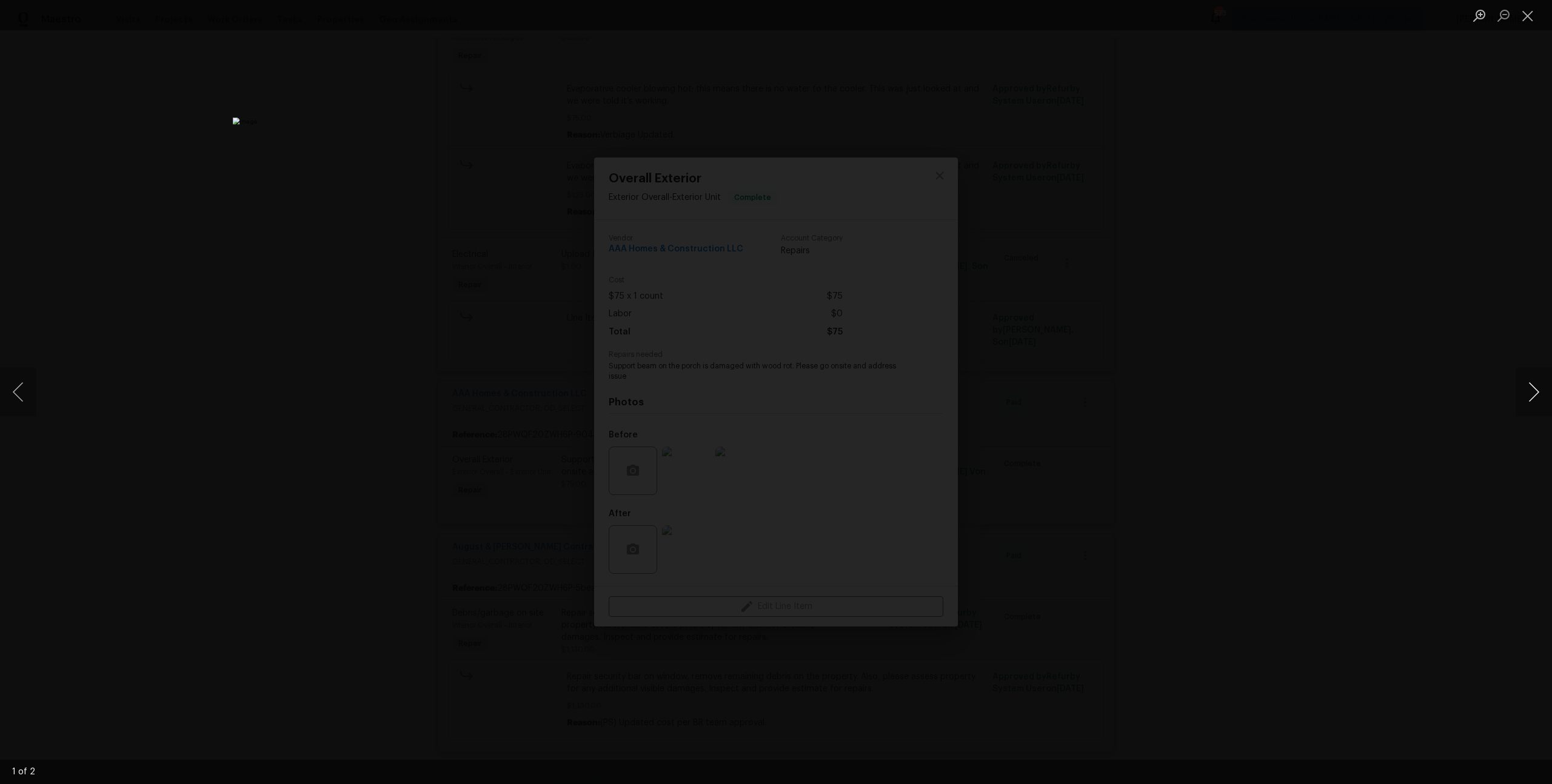
click at [1527, 402] on button "Next image" at bounding box center [1533, 391] width 36 height 48
click at [1317, 351] on div "Lightbox" at bounding box center [776, 392] width 1552 height 784
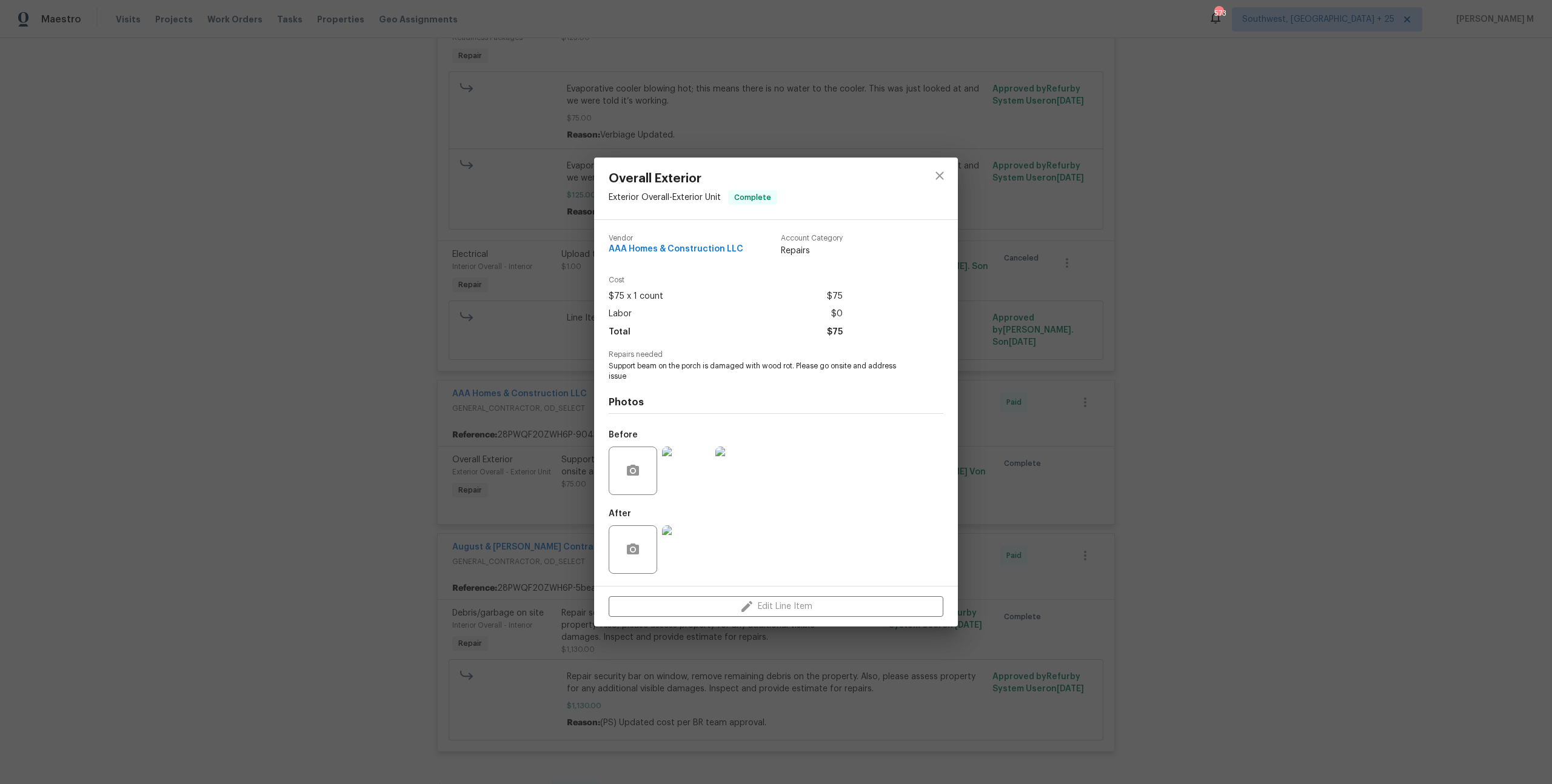
click at [1318, 351] on div "Lightbox" at bounding box center [776, 392] width 1552 height 784
click at [1197, 348] on div "Overall Exterior Exterior Overall - Exterior Unit Complete Vendor AAA Homes & C…" at bounding box center [776, 392] width 1552 height 784
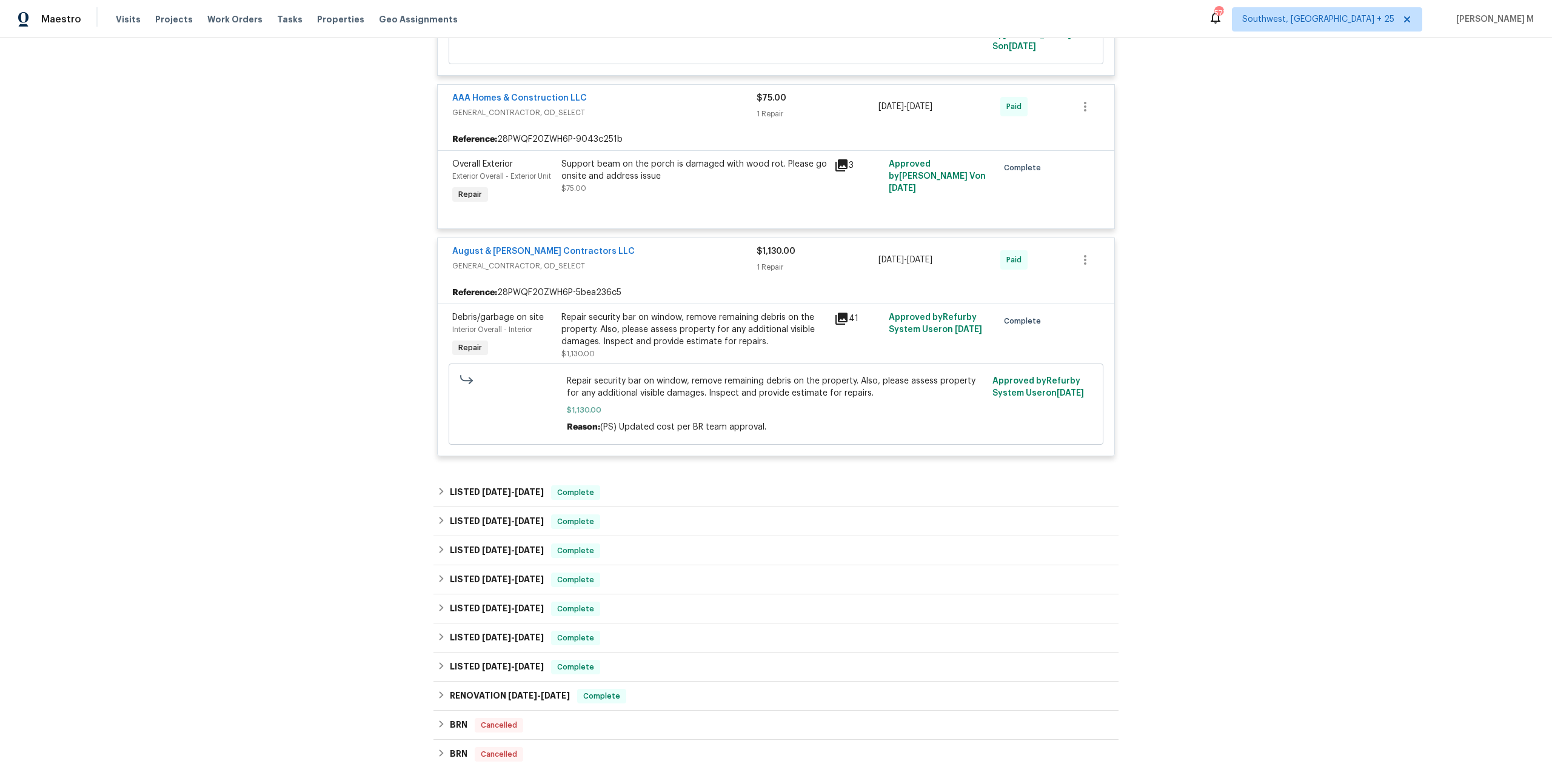
scroll to position [798, 0]
click at [522, 484] on span "6/26/25" at bounding box center [529, 489] width 29 height 9
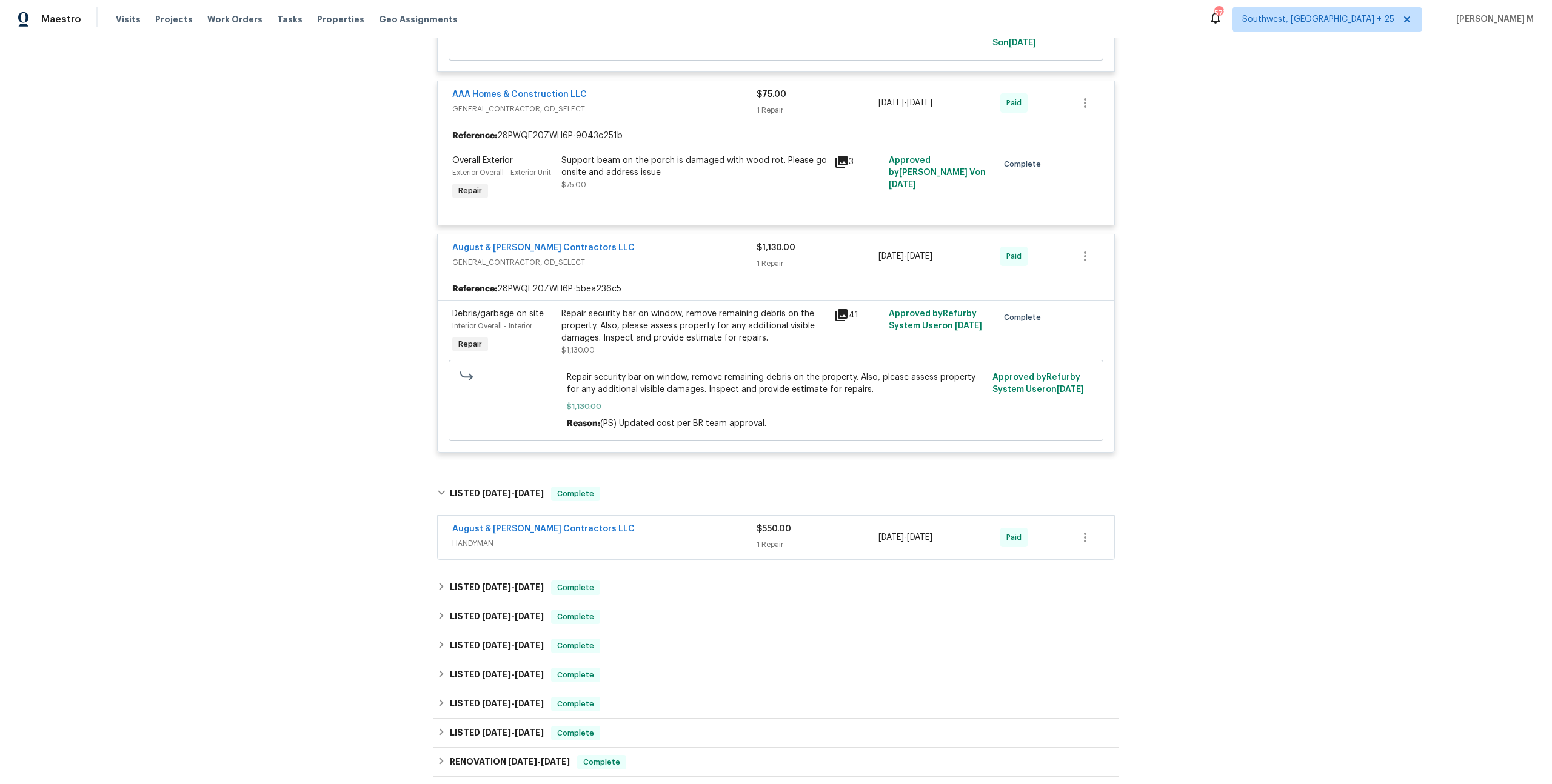
click at [477, 538] on span "HANDYMAN" at bounding box center [604, 543] width 304 height 12
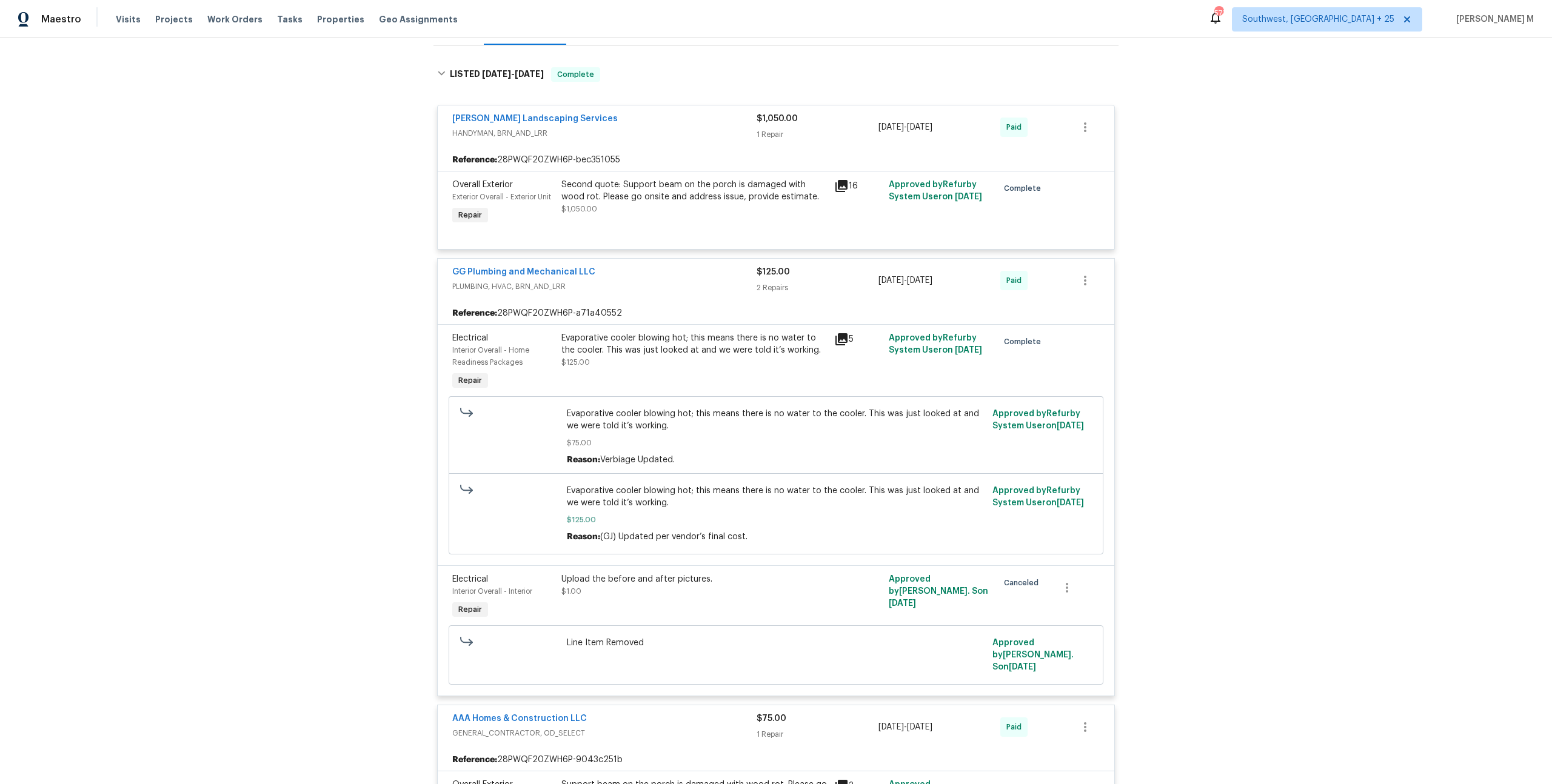
scroll to position [0, 0]
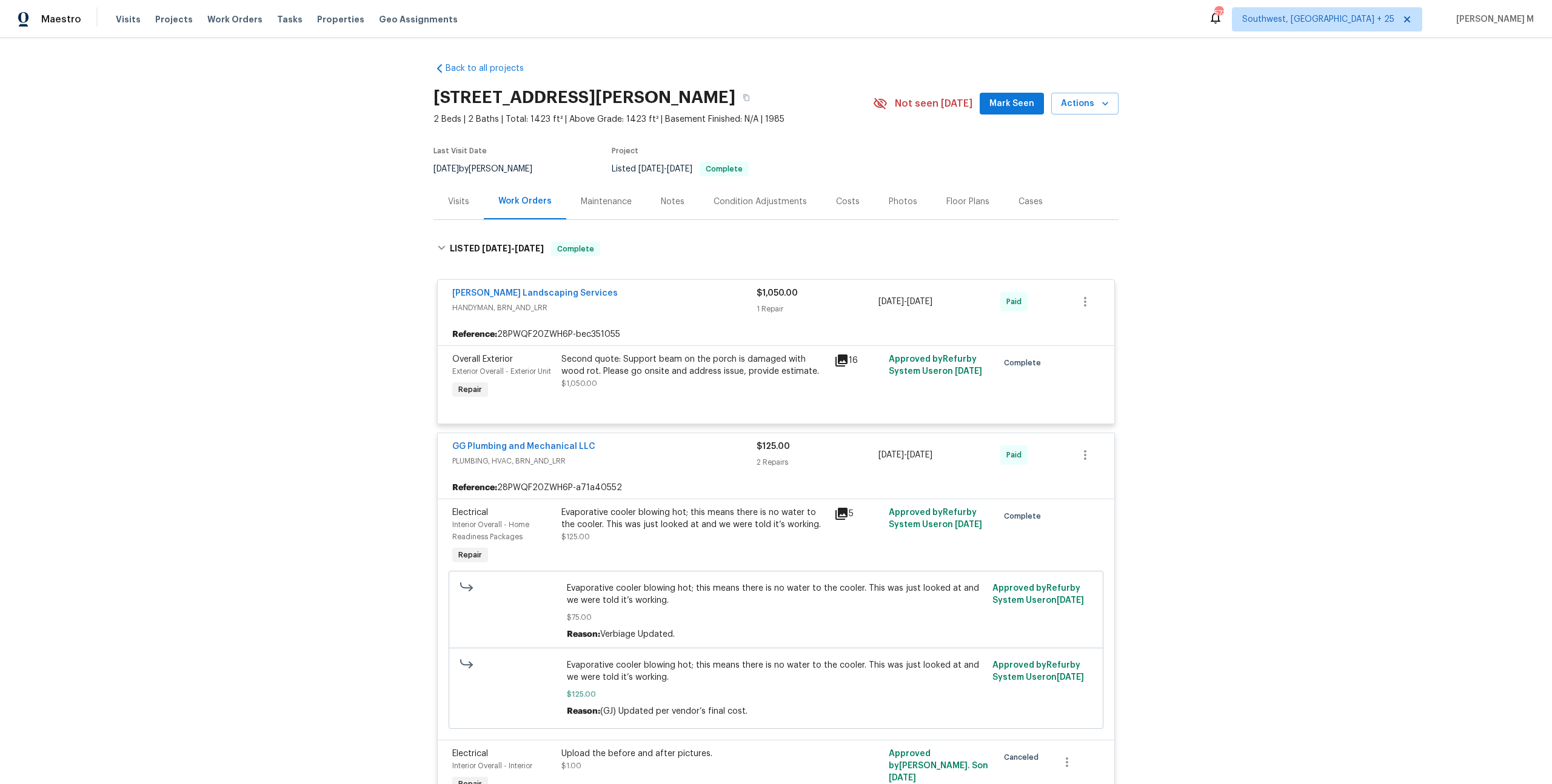
click at [600, 196] on div "Maintenance" at bounding box center [606, 202] width 51 height 12
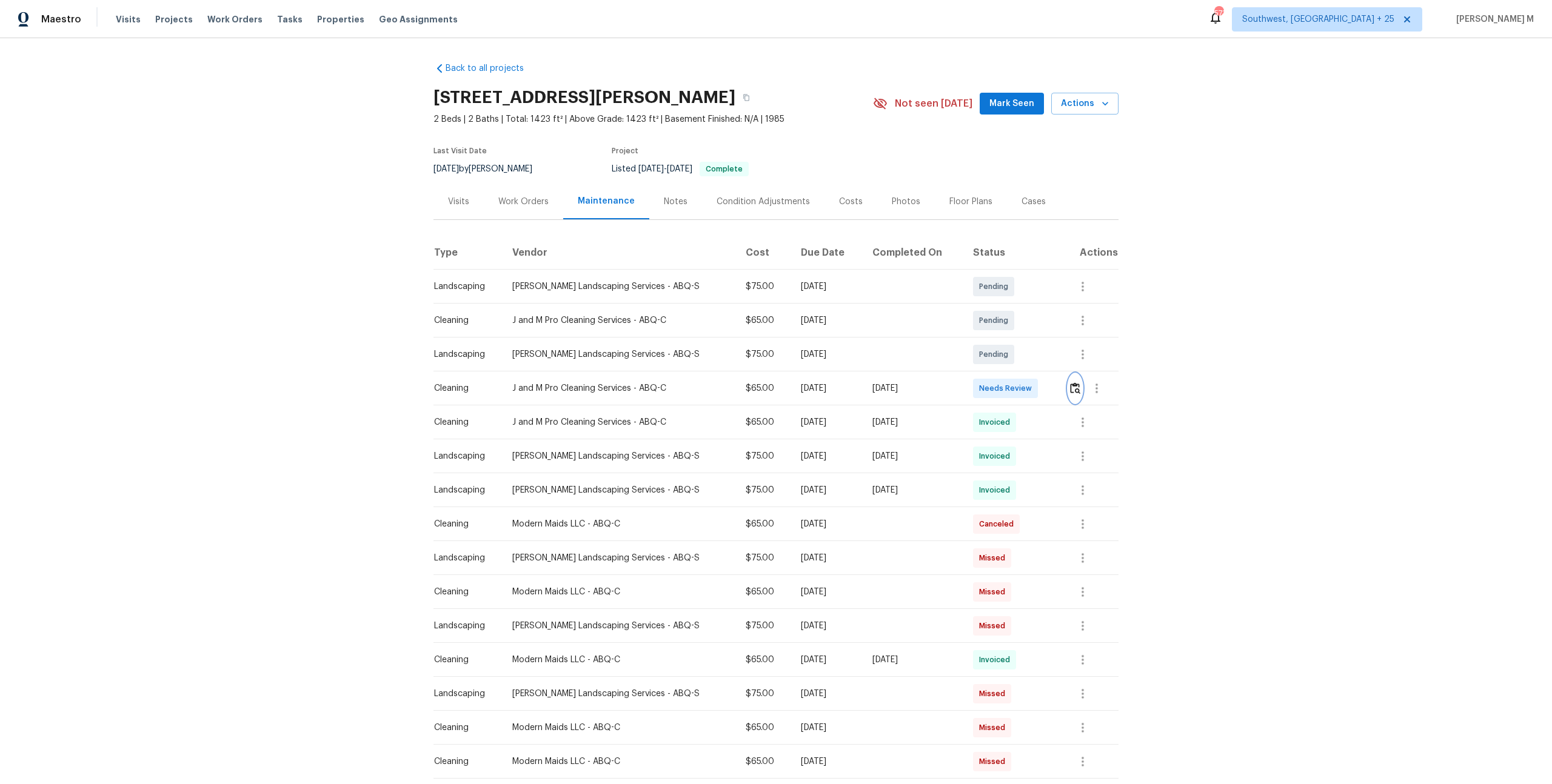
click at [1071, 383] on img "button" at bounding box center [1075, 388] width 10 height 12
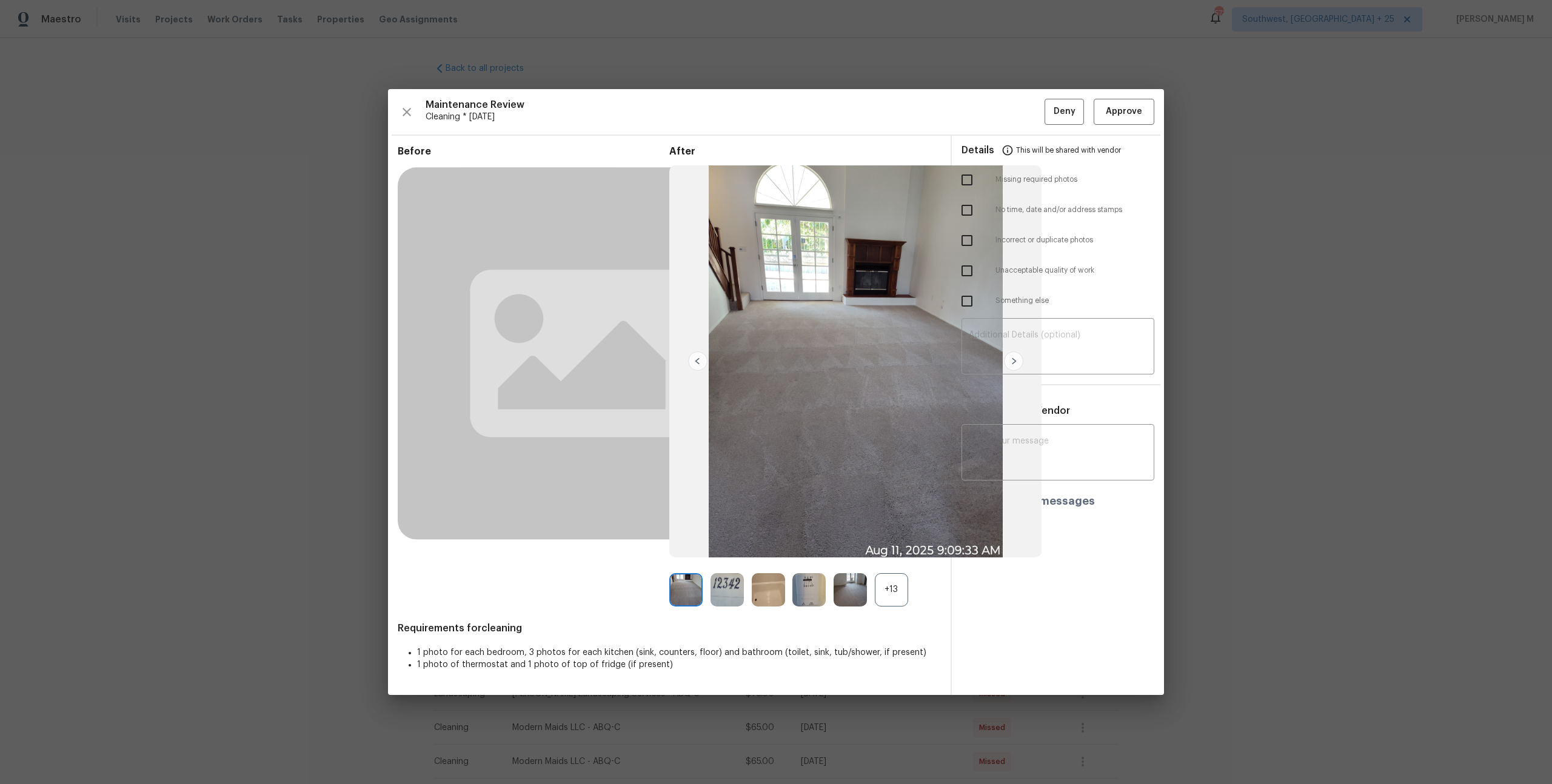
click at [882, 588] on div "+13" at bounding box center [891, 589] width 33 height 33
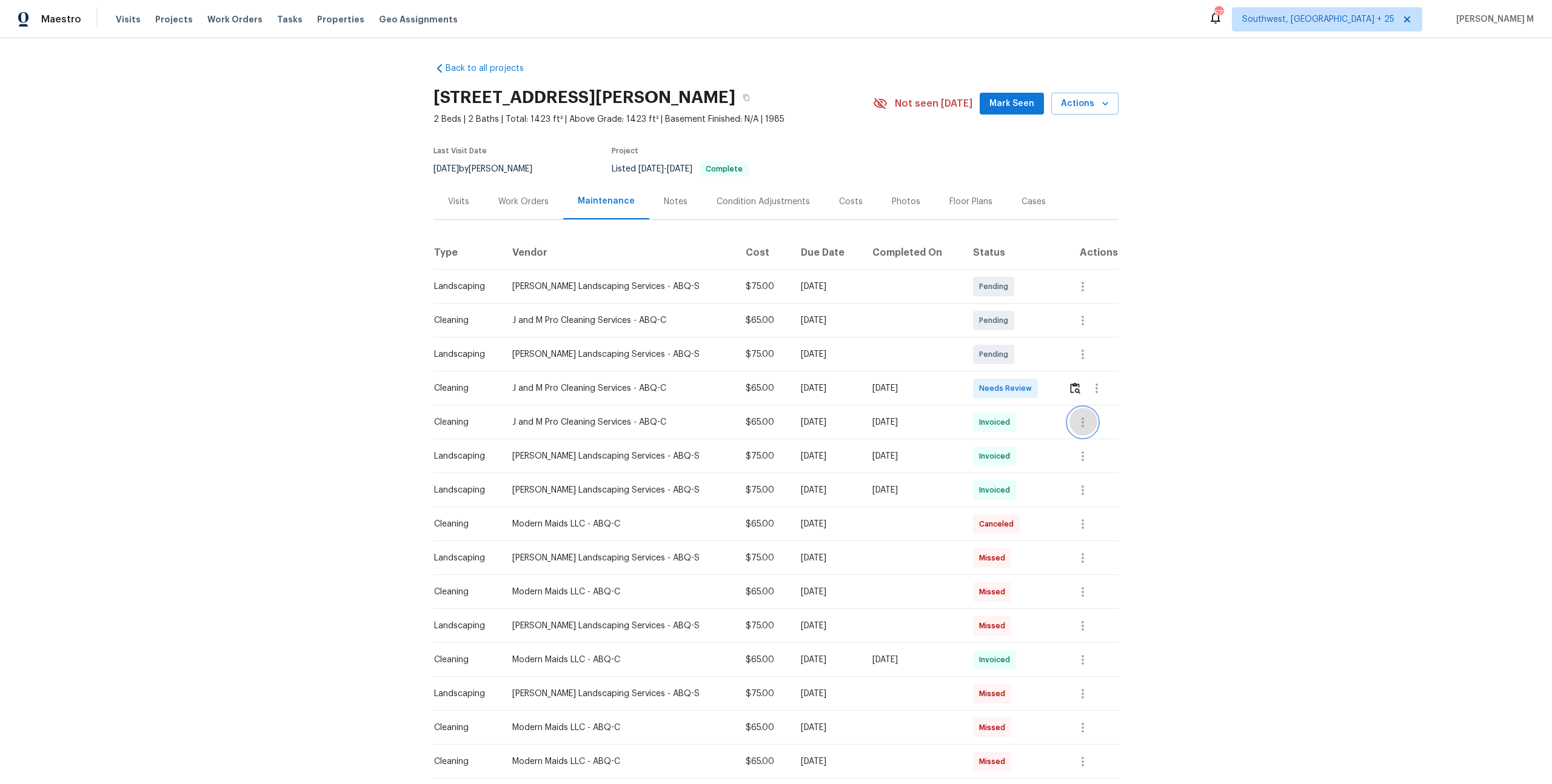
click at [1085, 422] on icon "button" at bounding box center [1083, 422] width 14 height 14
click at [957, 459] on div at bounding box center [776, 392] width 1552 height 784
click at [1085, 452] on icon "button" at bounding box center [1083, 456] width 14 height 14
click at [1085, 452] on li "Message vendor" at bounding box center [1111, 450] width 85 height 20
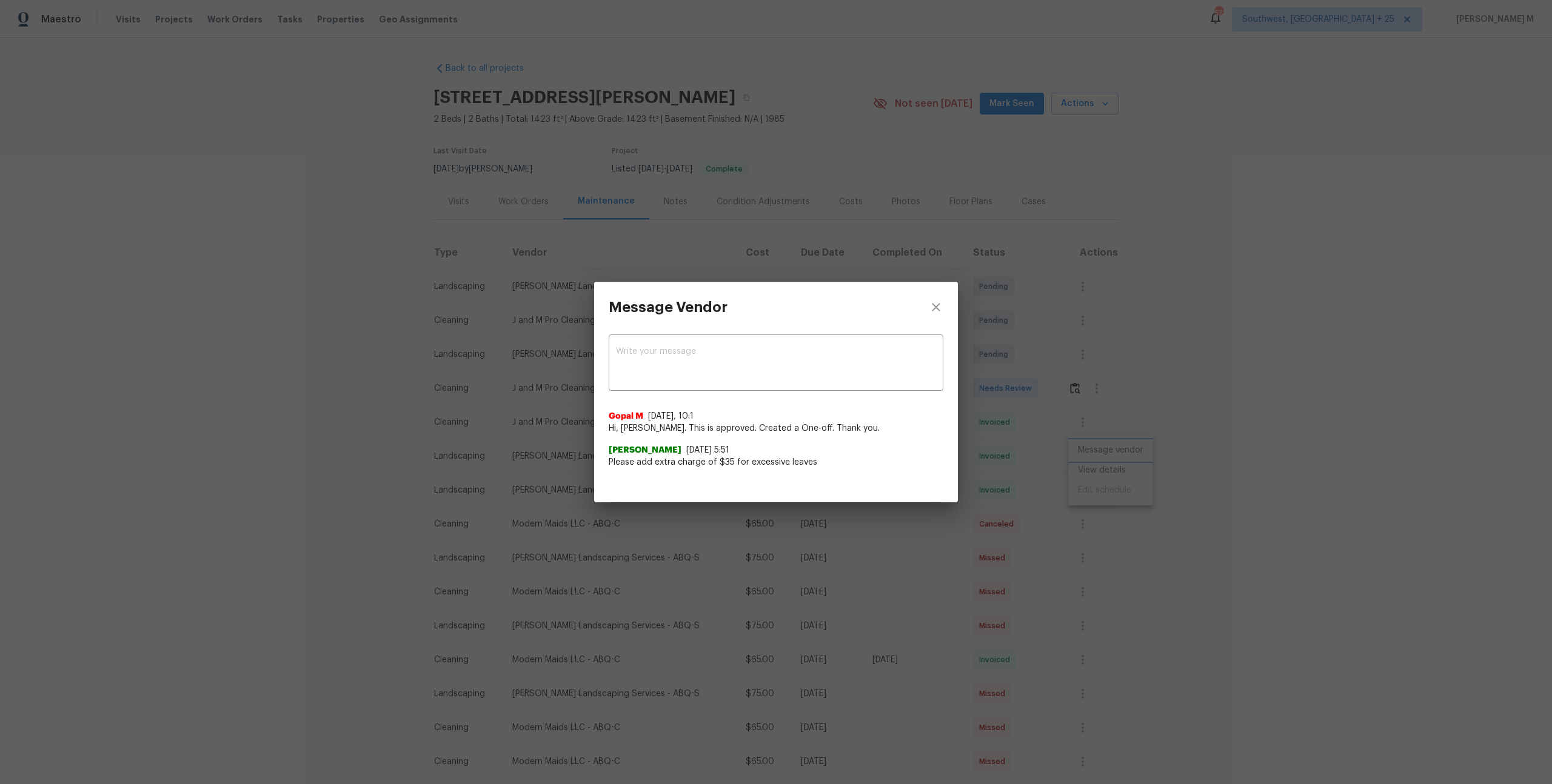
click at [1040, 477] on div "Message Vendor x ​ Gopal M 11/27/24, 10:1 Hi, Josue Rodriguez. This is approved…" at bounding box center [776, 392] width 1552 height 784
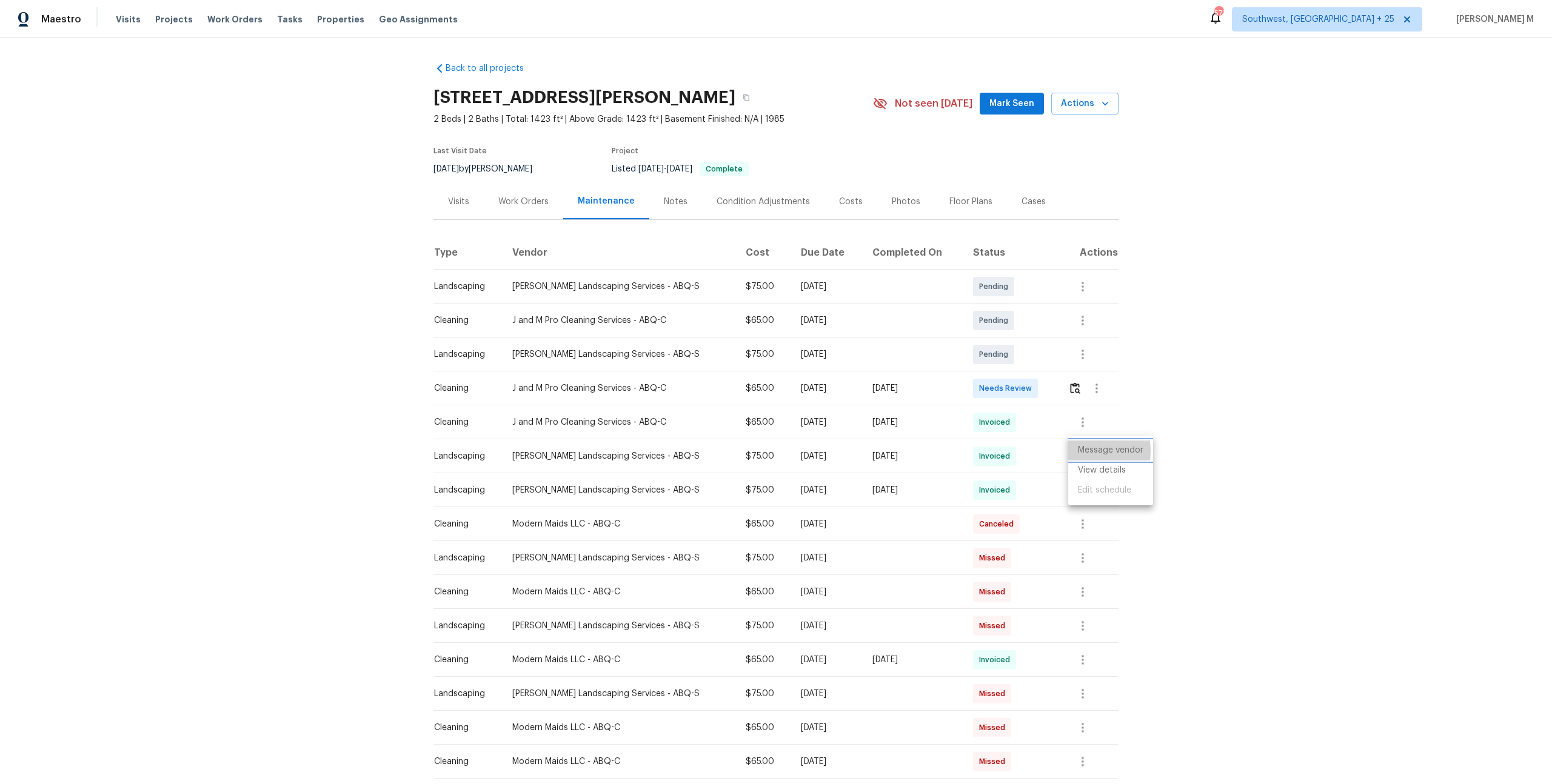
click at [1086, 451] on li "Message vendor" at bounding box center [1111, 450] width 85 height 20
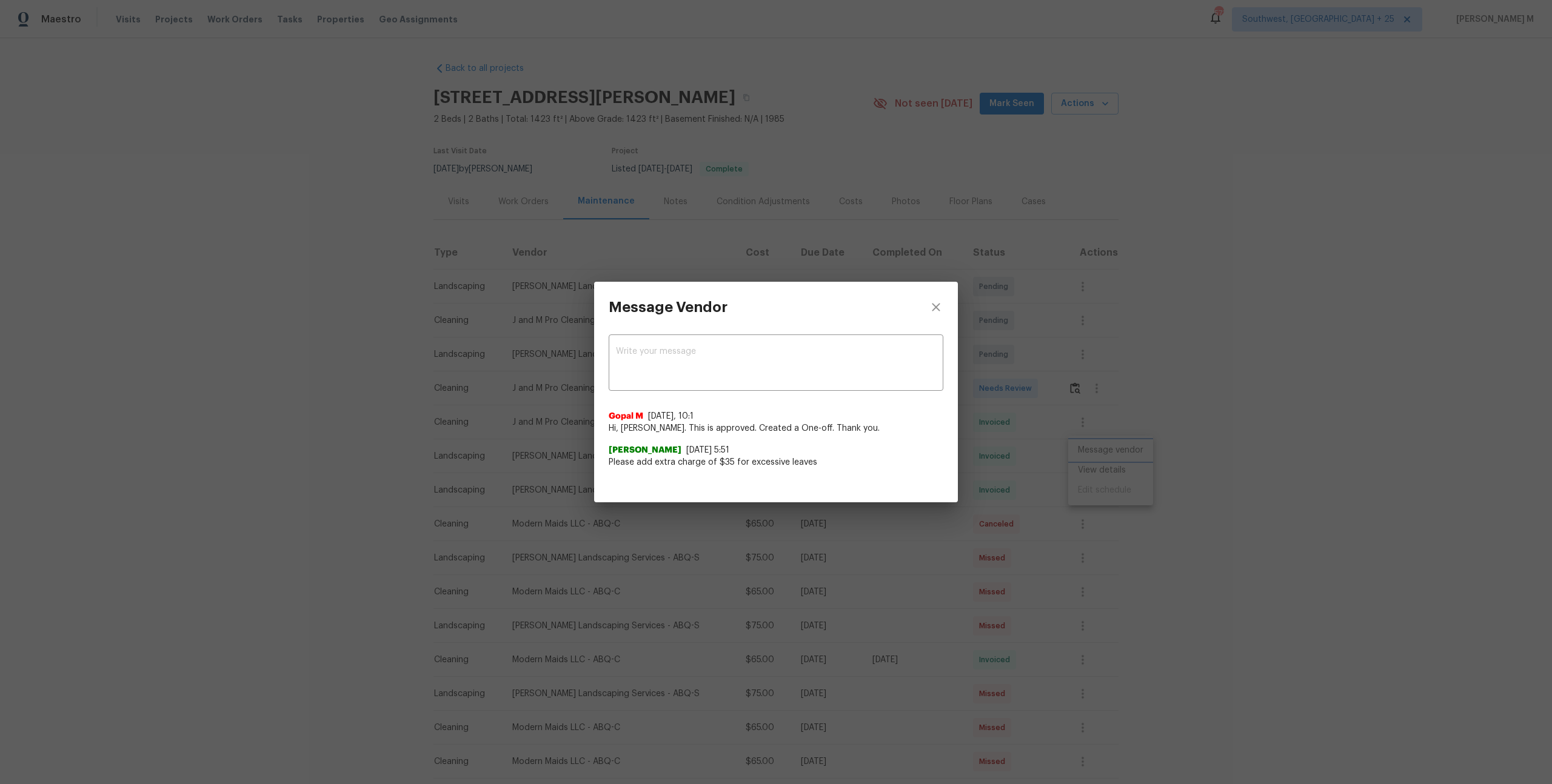
click at [1150, 449] on div "Message Vendor x ​ Gopal M 11/27/24, 10:1 Hi, Josue Rodriguez. This is approved…" at bounding box center [776, 392] width 1552 height 784
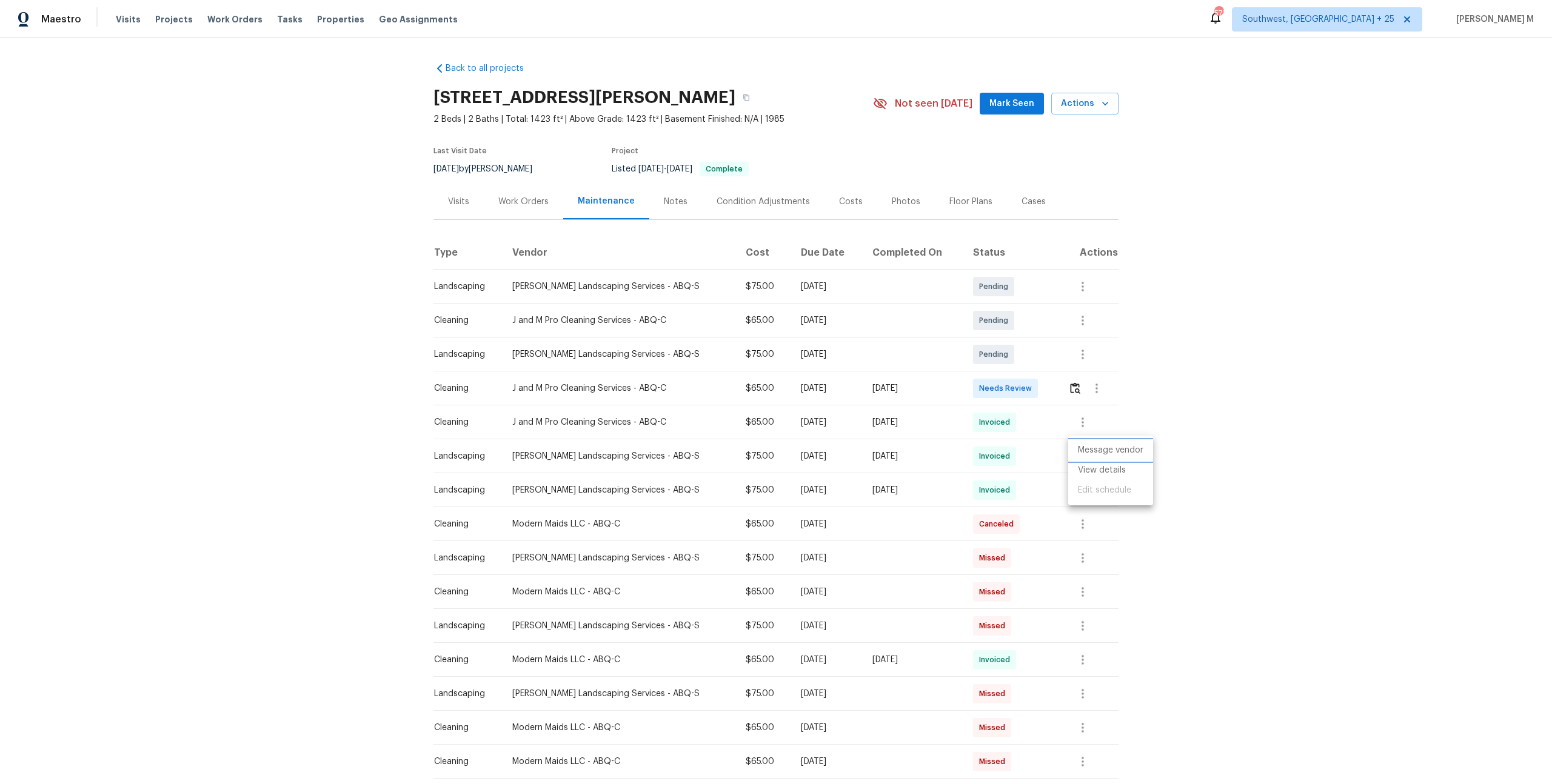
click at [1106, 451] on li "Message vendor" at bounding box center [1111, 450] width 85 height 20
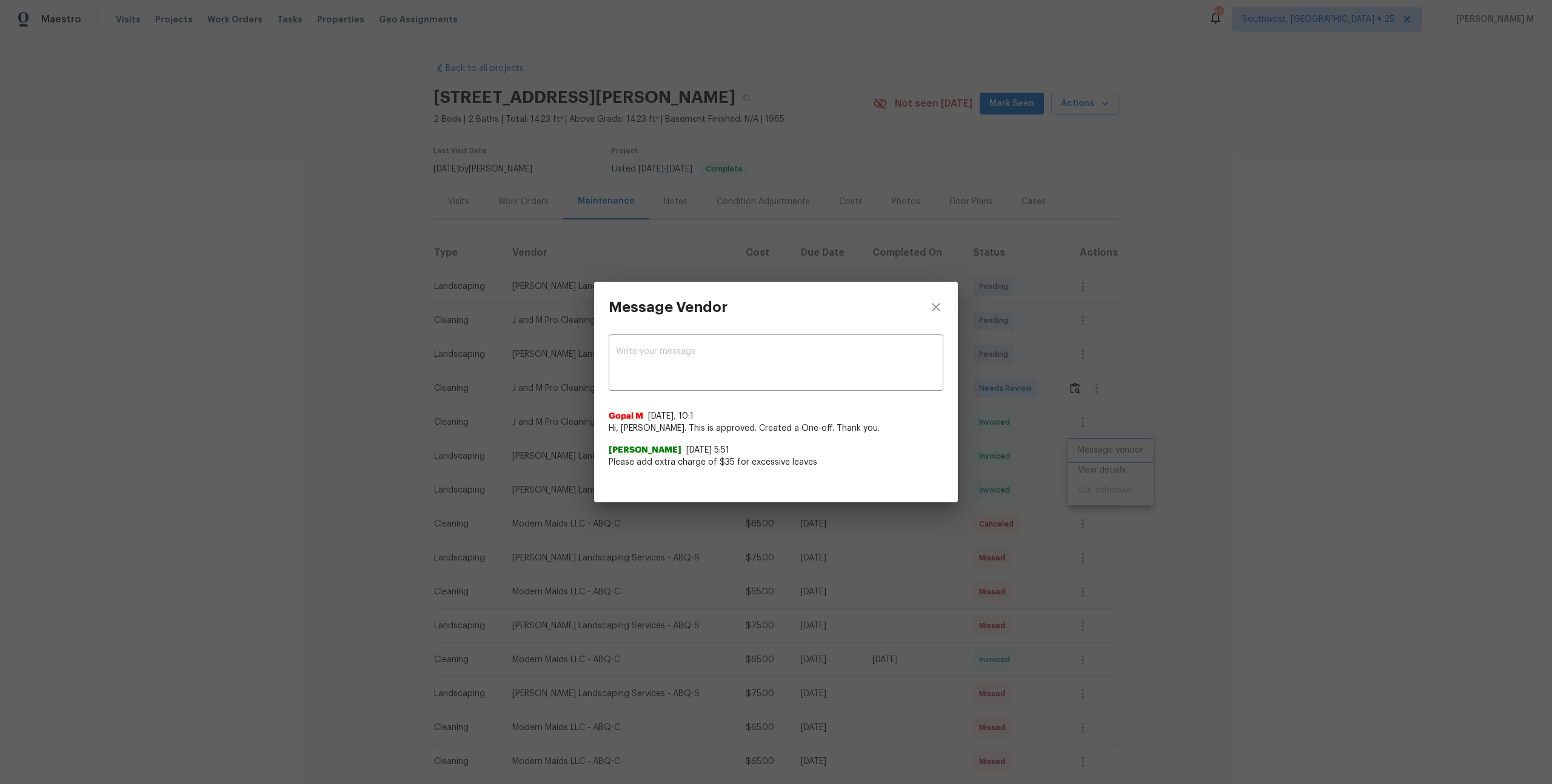
click at [1153, 455] on div "Message Vendor x ​ Gopal M 11/27/24, 10:1 Hi, Josue Rodriguez. This is approved…" at bounding box center [776, 392] width 1552 height 784
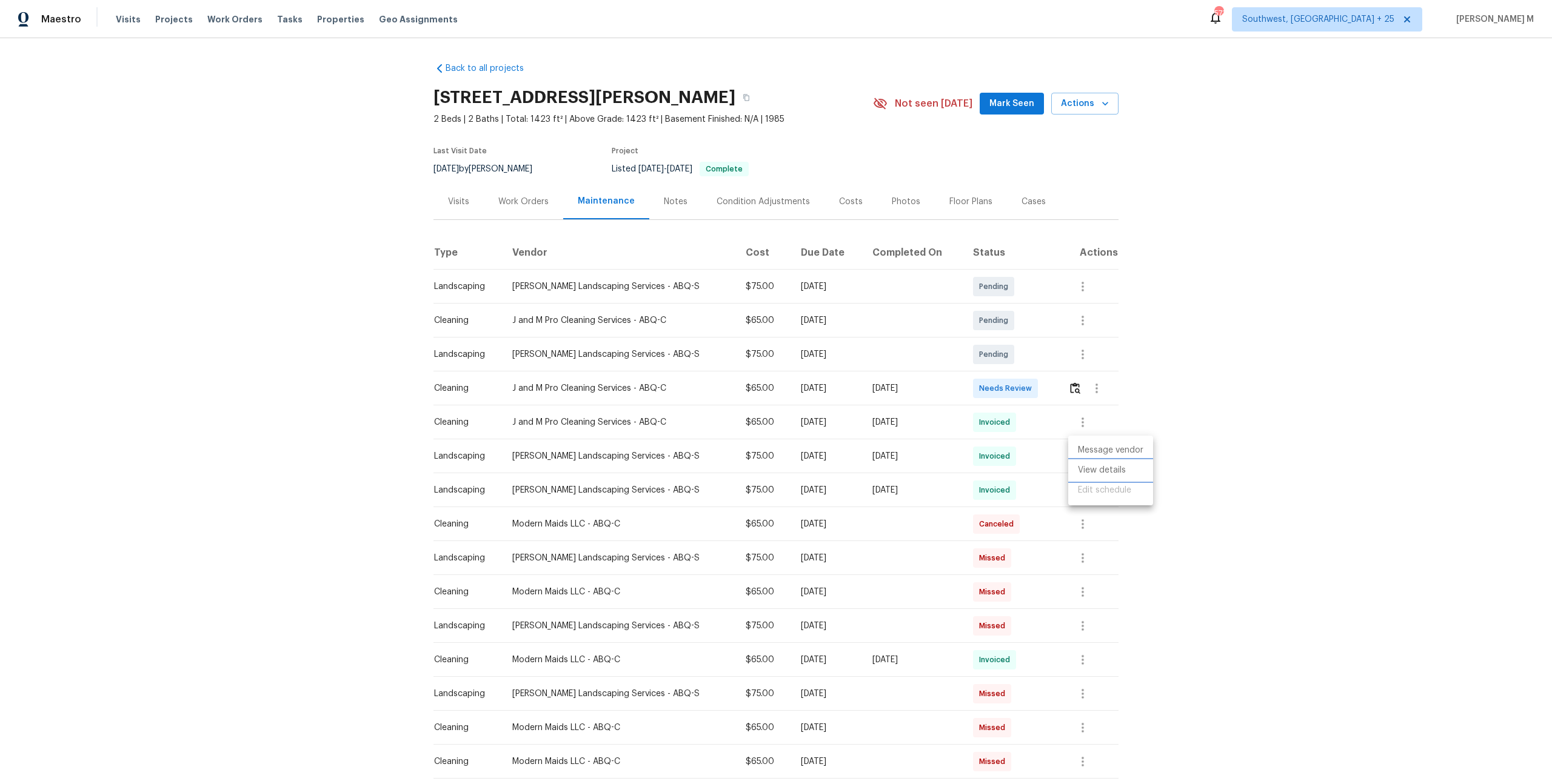
click at [1101, 476] on li "View details" at bounding box center [1111, 471] width 85 height 20
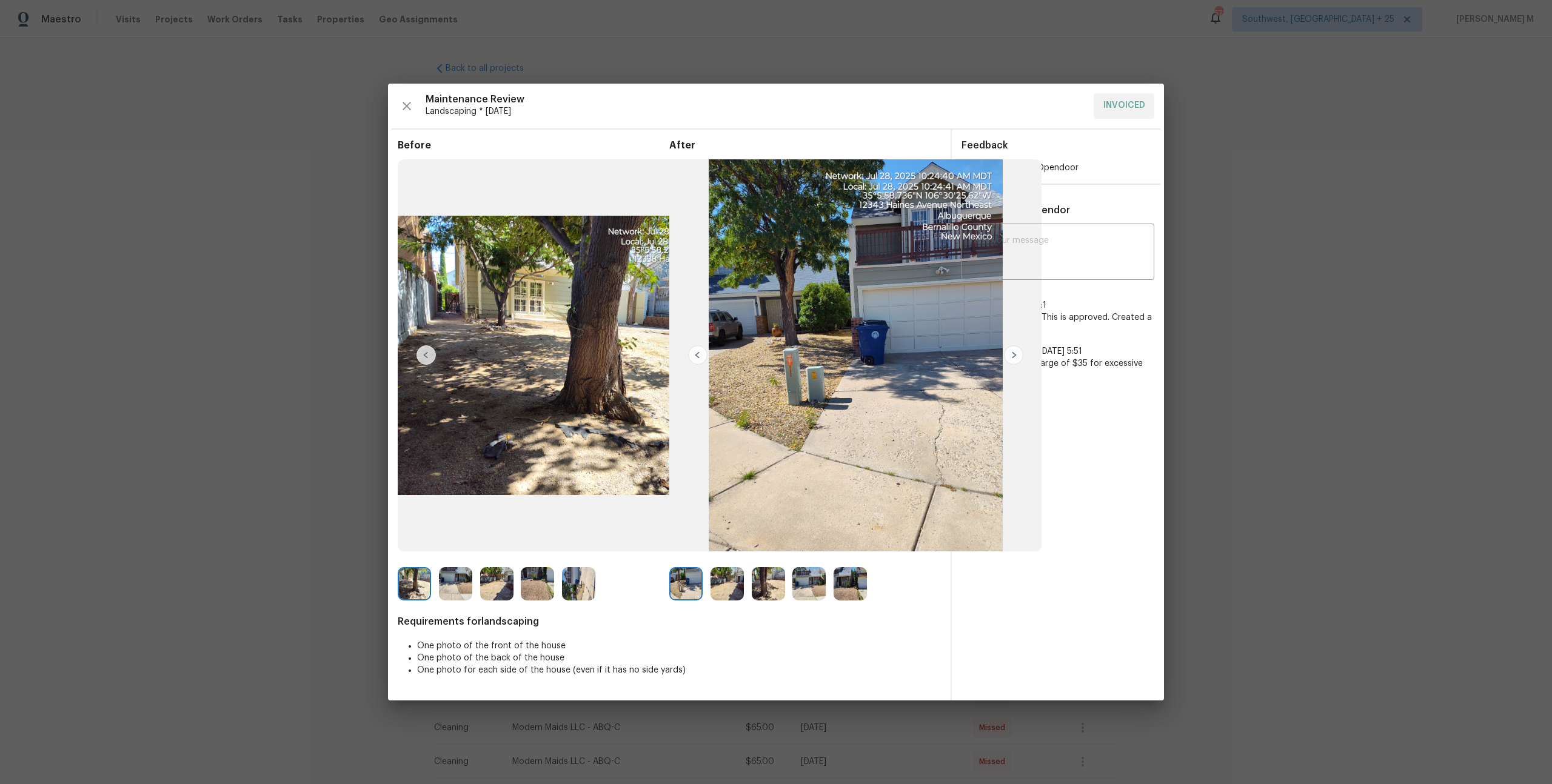
click at [726, 584] on img at bounding box center [727, 584] width 33 height 33
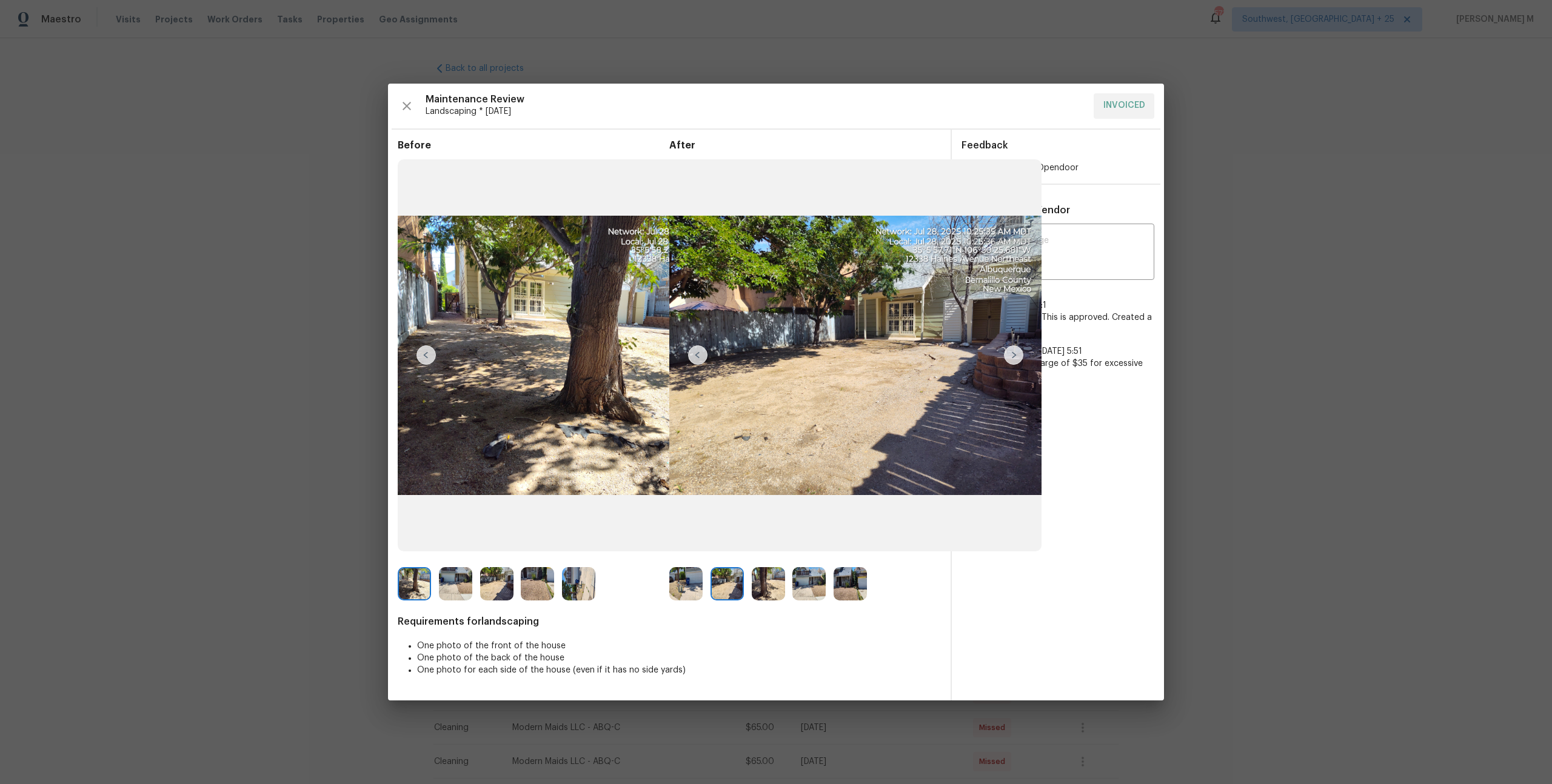
click at [851, 588] on img at bounding box center [850, 584] width 33 height 33
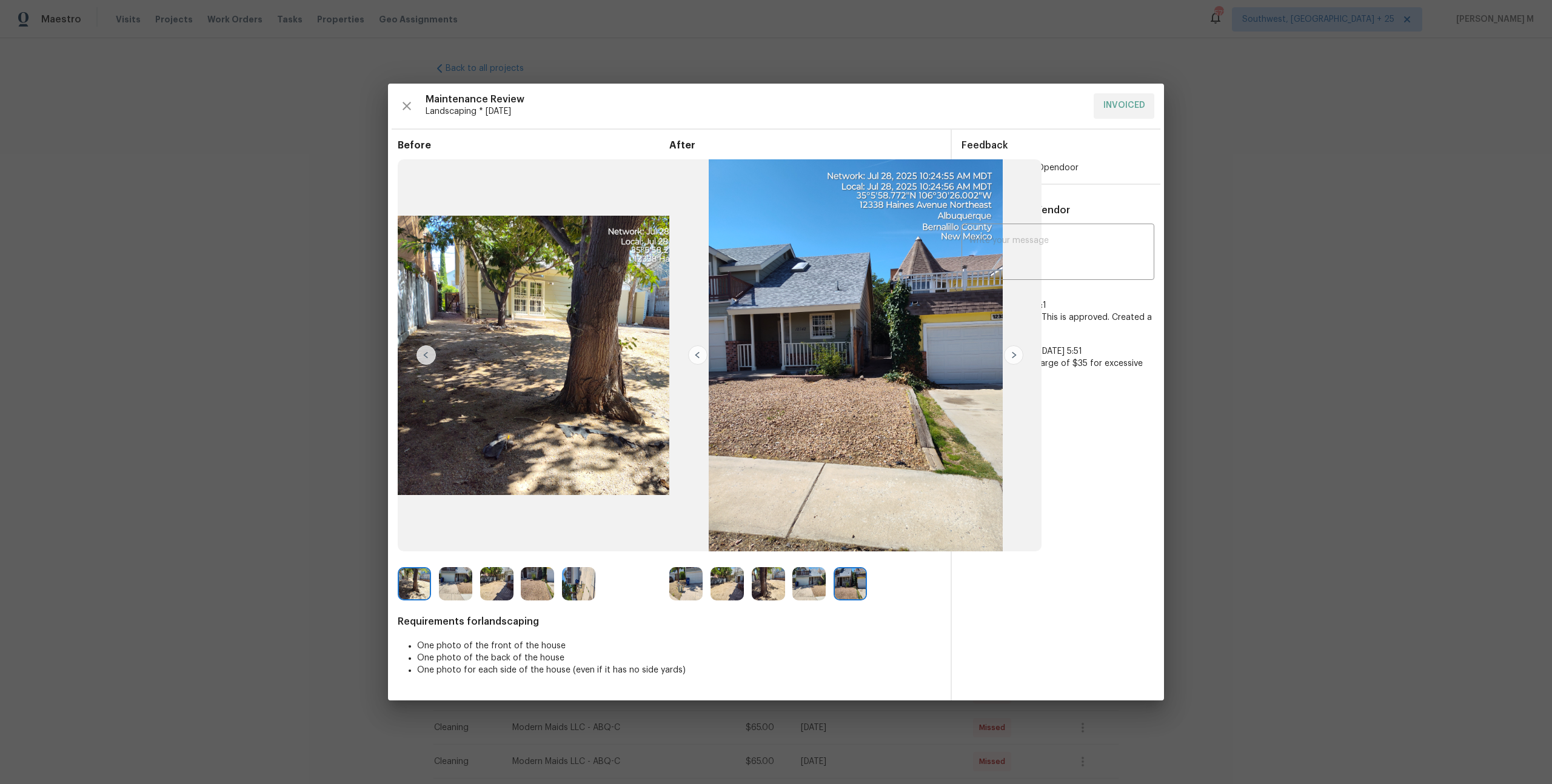
click at [805, 586] on img at bounding box center [809, 584] width 33 height 33
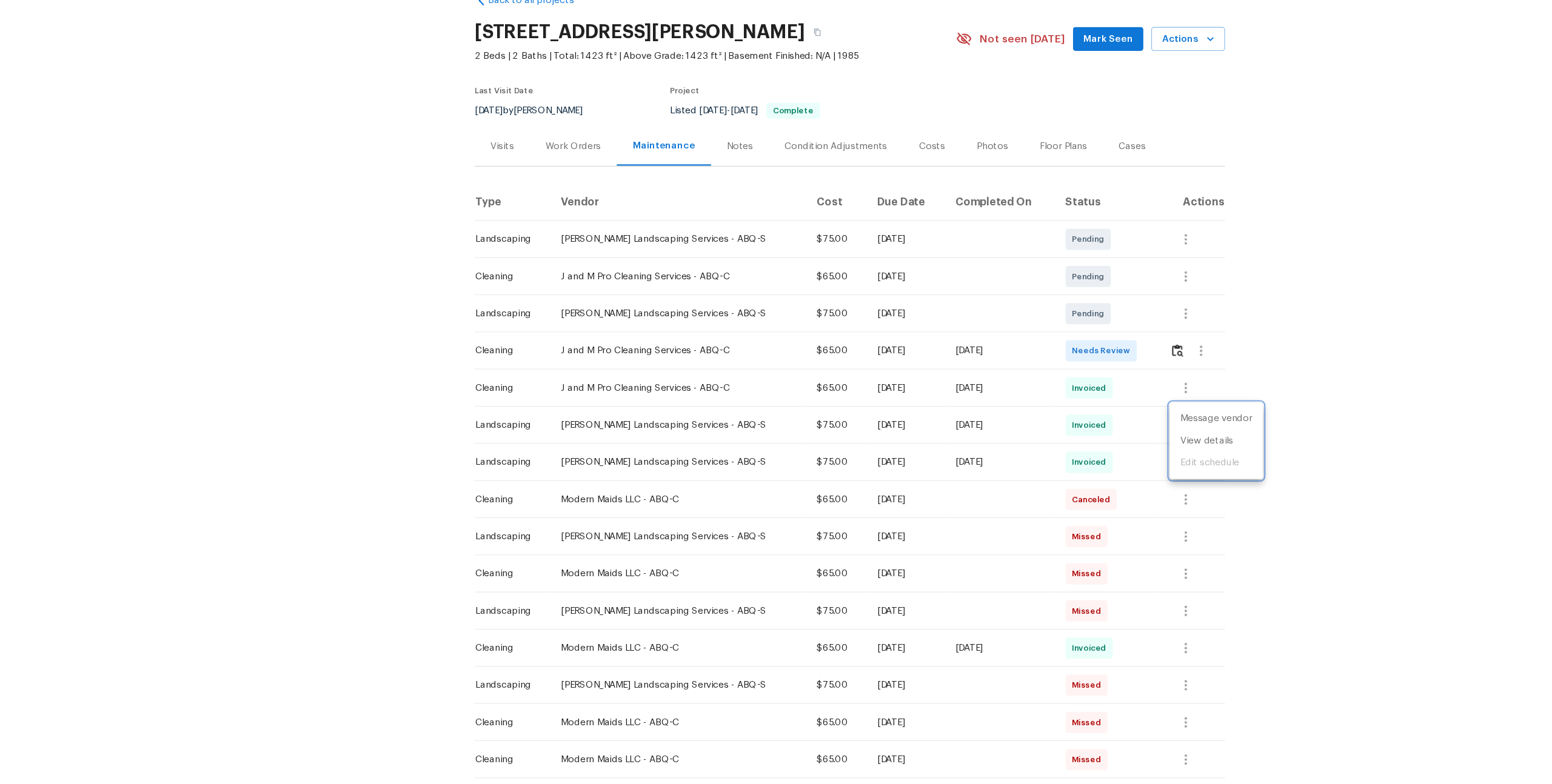
click at [706, 424] on div at bounding box center [776, 392] width 1552 height 784
click at [1073, 484] on button "button" at bounding box center [1083, 490] width 29 height 29
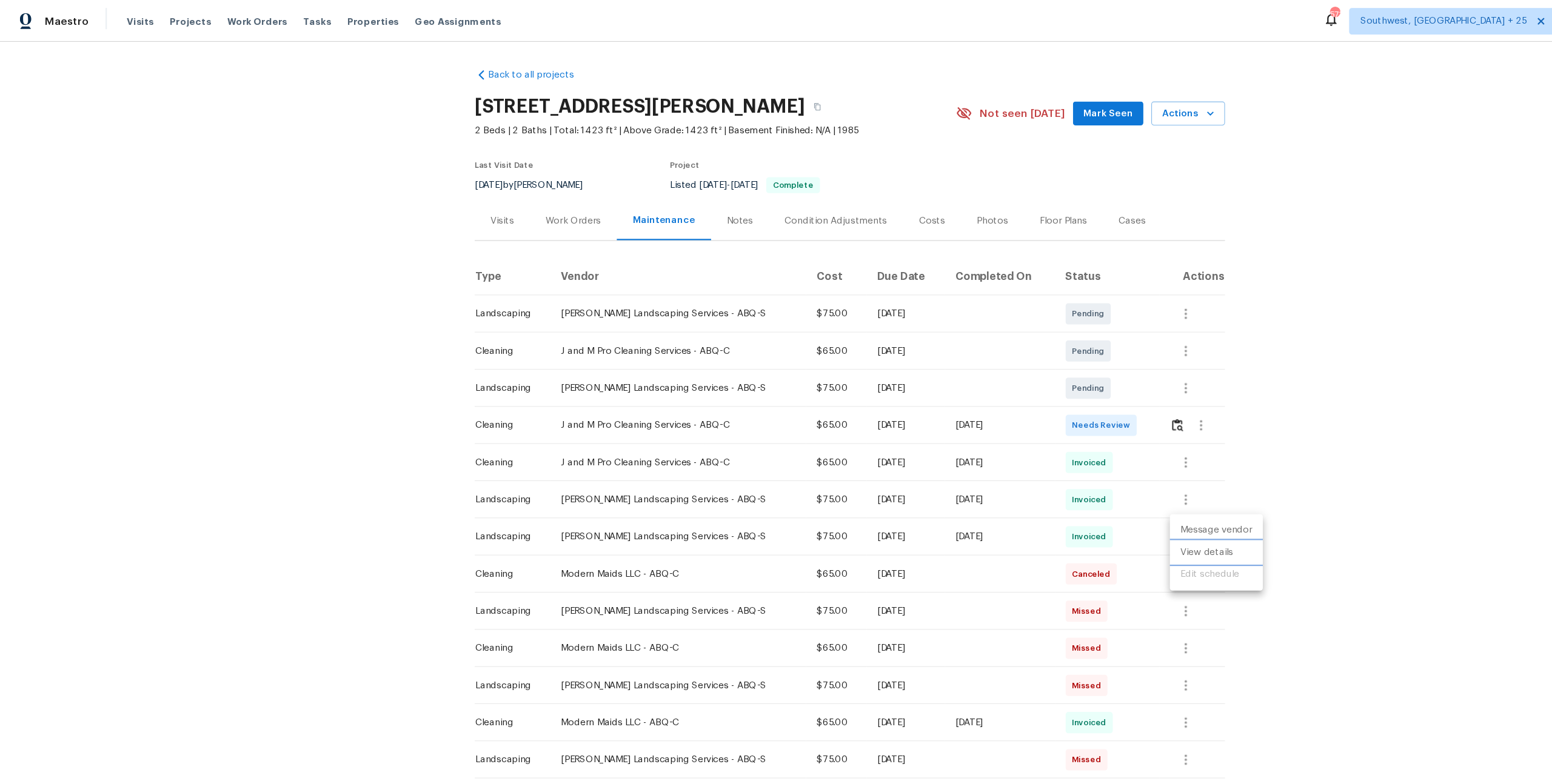
click at [1117, 497] on li "View details" at bounding box center [1111, 504] width 85 height 20
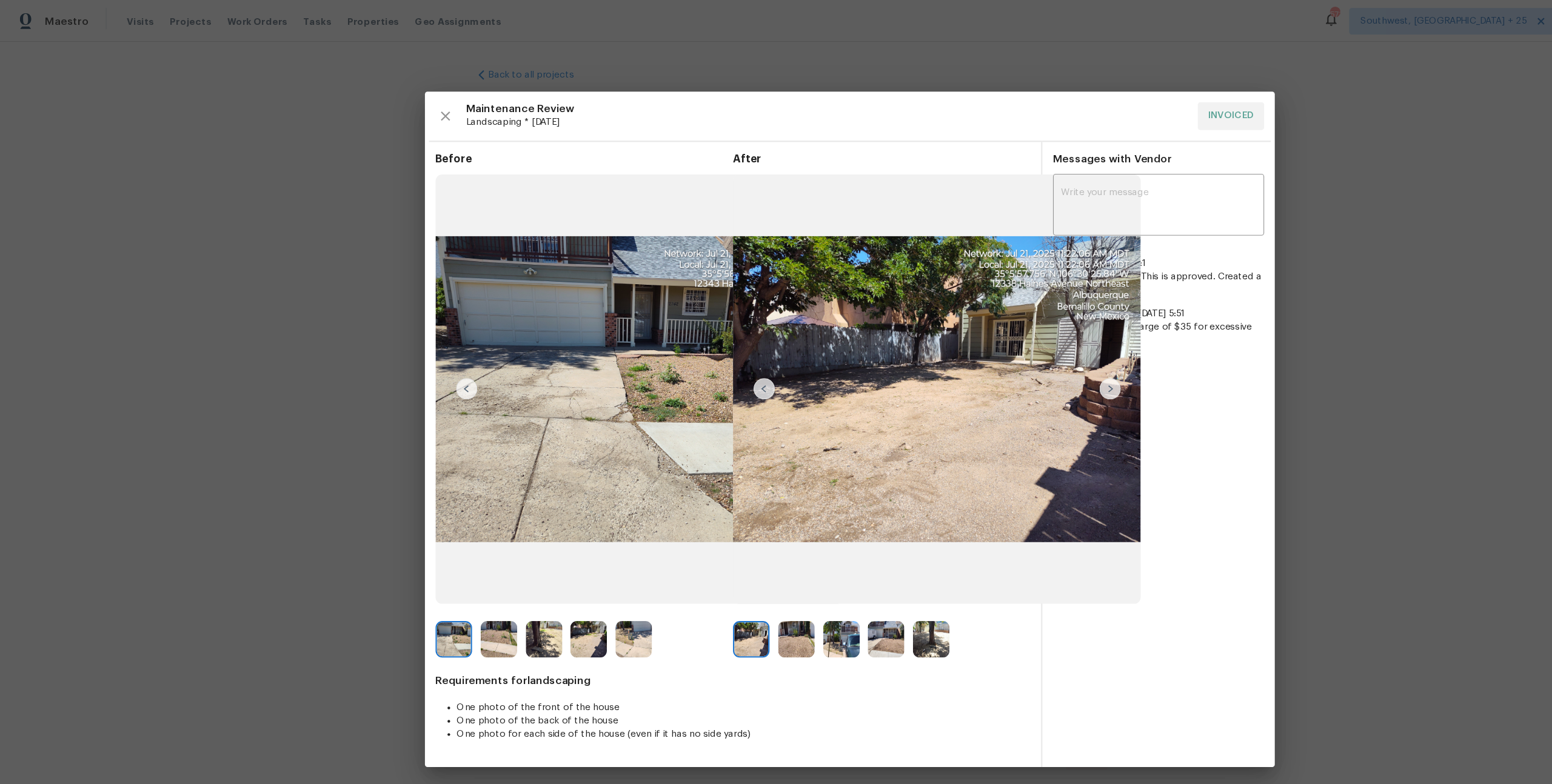
click at [724, 584] on img at bounding box center [727, 584] width 33 height 33
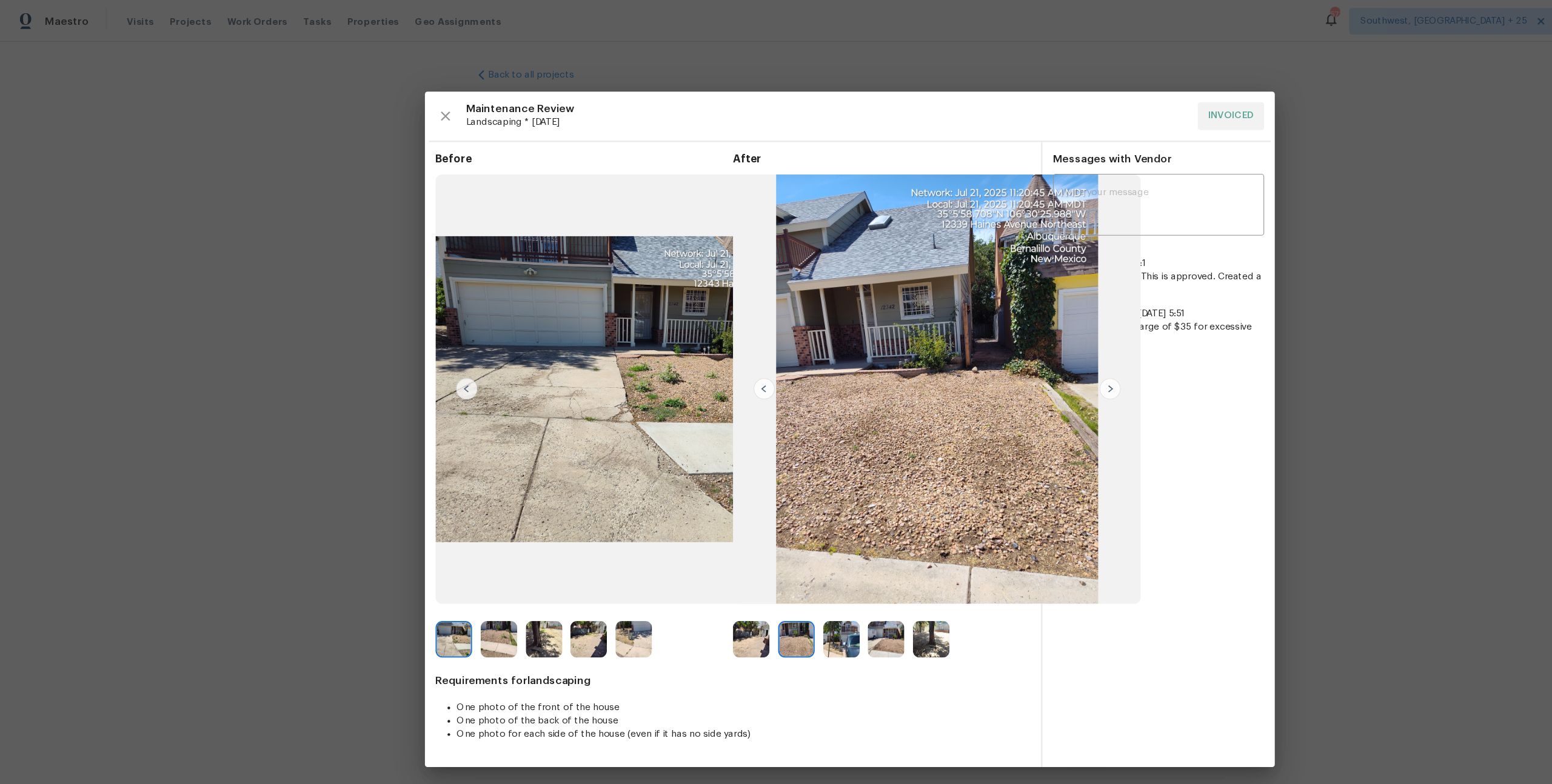
click at [771, 589] on img at bounding box center [768, 584] width 33 height 33
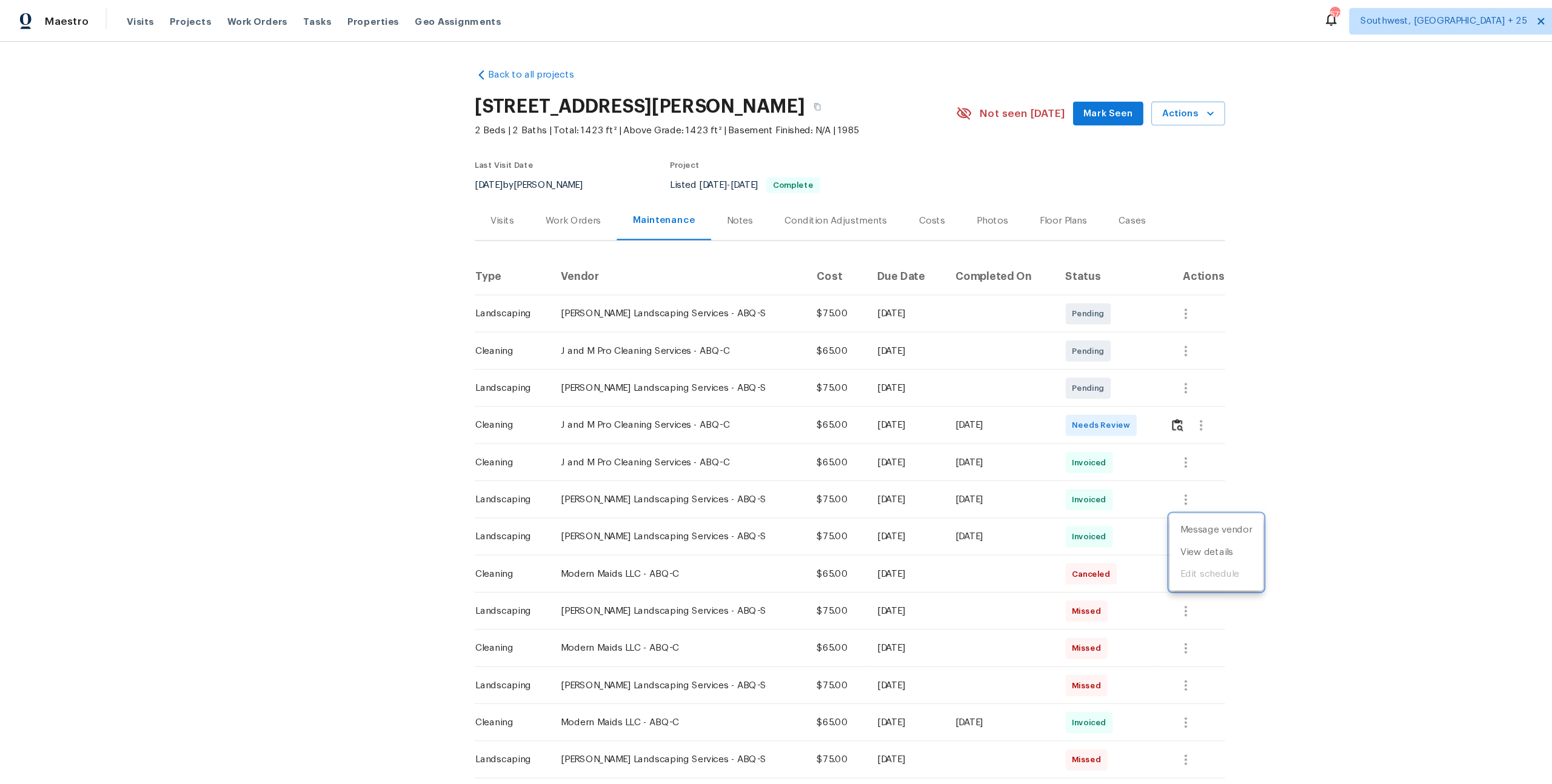
click at [758, 398] on div at bounding box center [776, 392] width 1552 height 784
click at [546, 202] on div "Work Orders" at bounding box center [523, 202] width 79 height 36
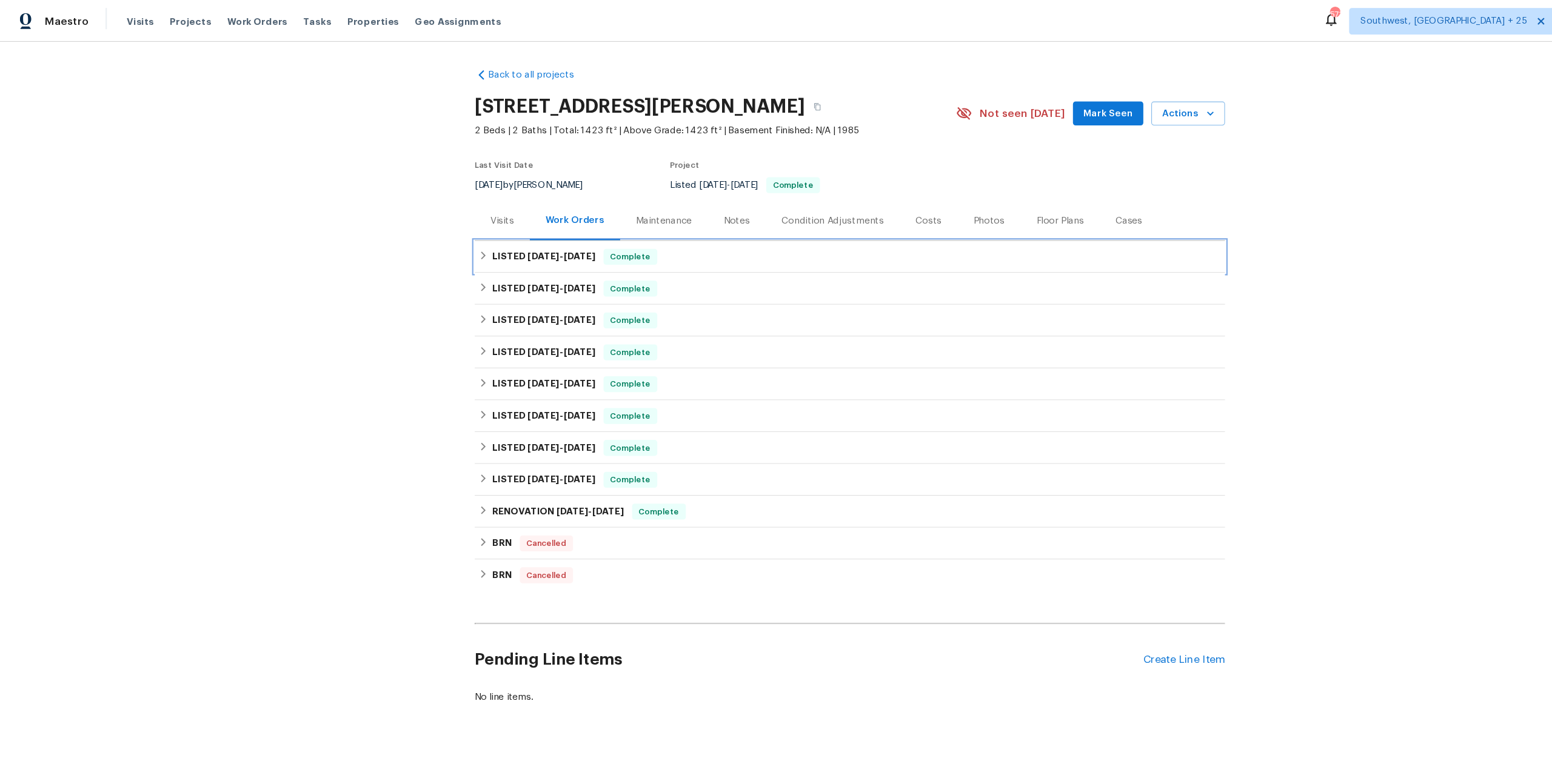
click at [516, 230] on span "7/23/25" at bounding box center [529, 234] width 29 height 9
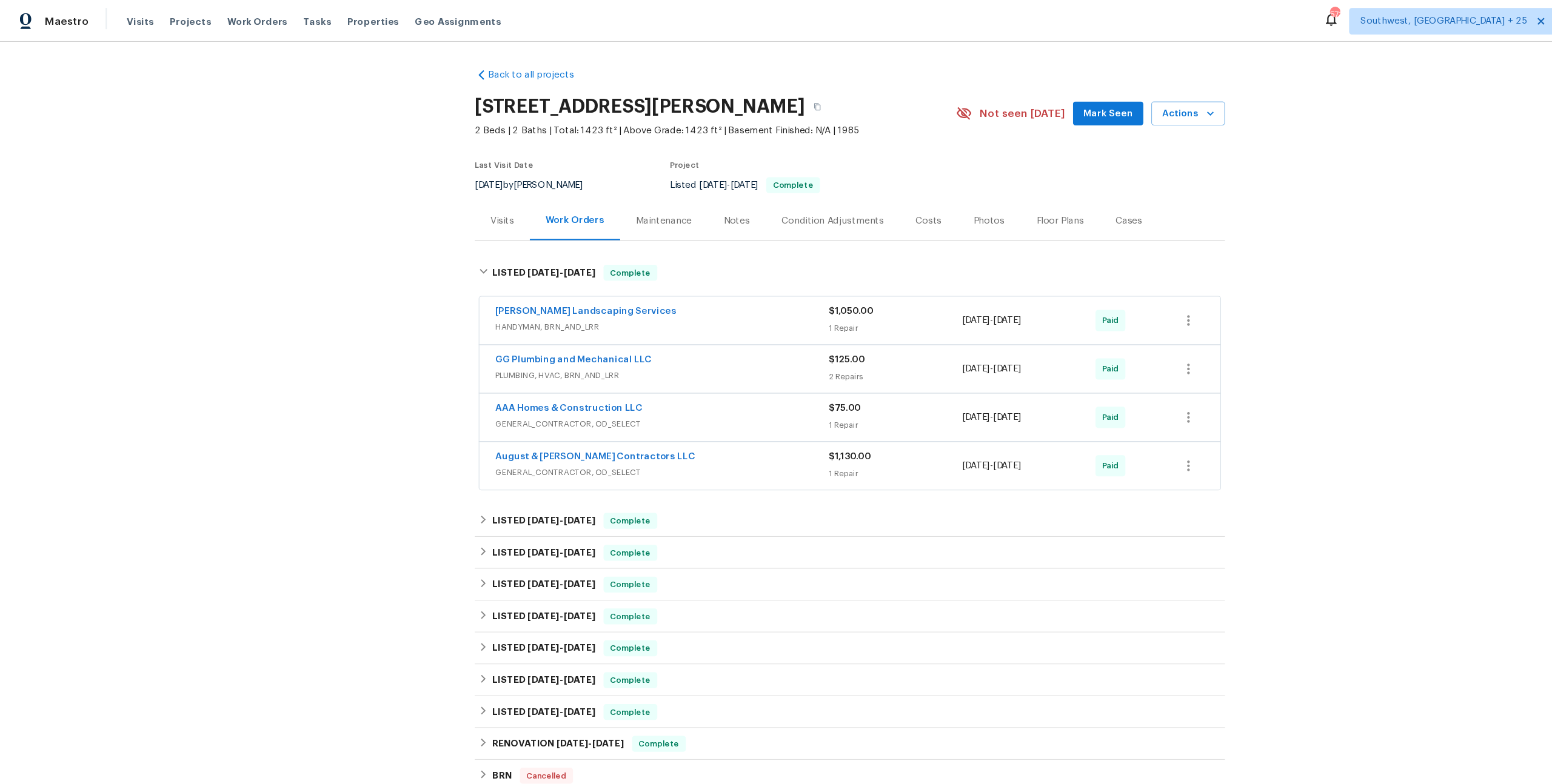
click at [507, 293] on span "HANDYMAN, BRN_AND_LRR" at bounding box center [604, 298] width 304 height 12
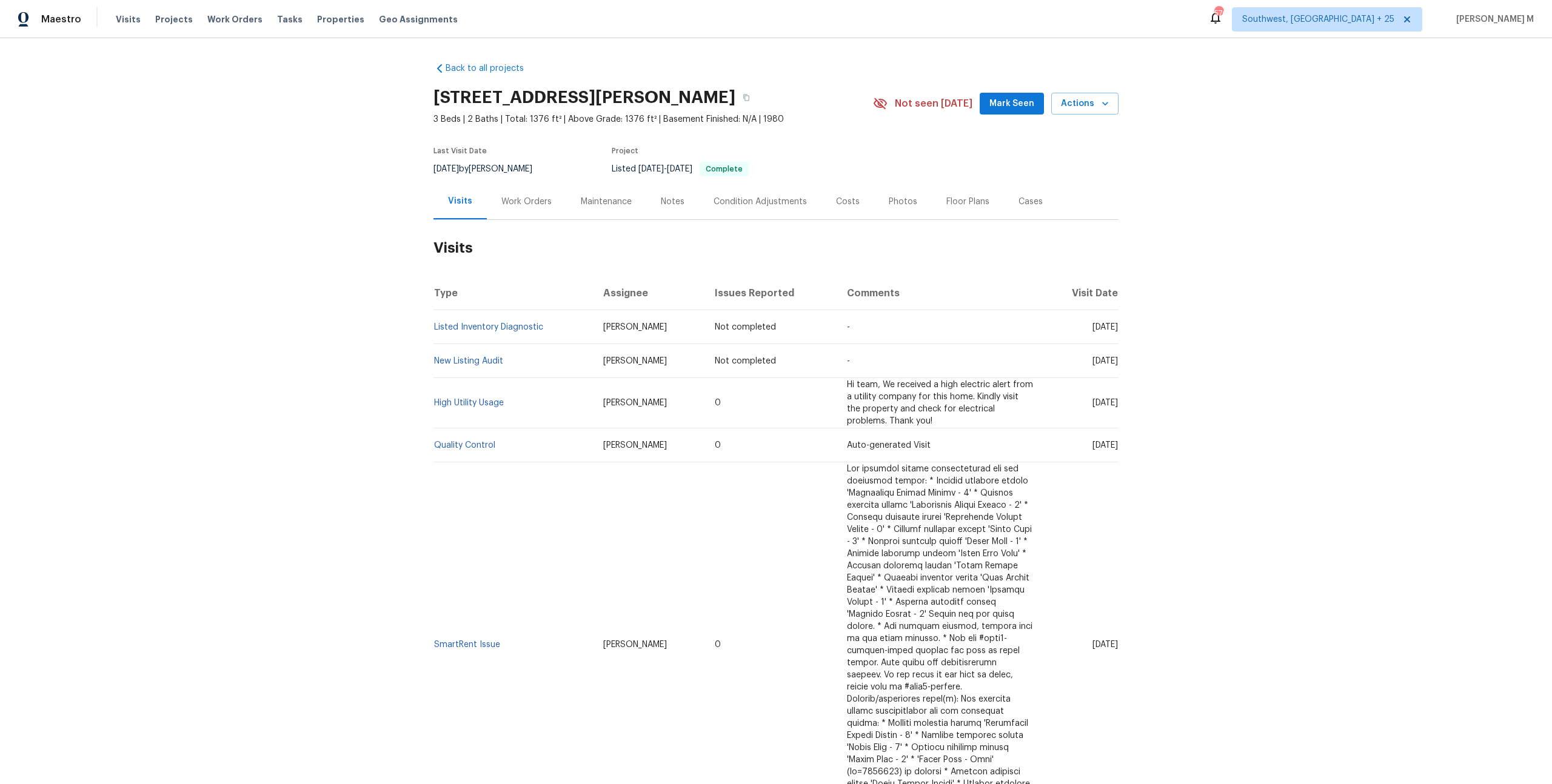
click at [539, 197] on div "Work Orders" at bounding box center [526, 202] width 50 height 12
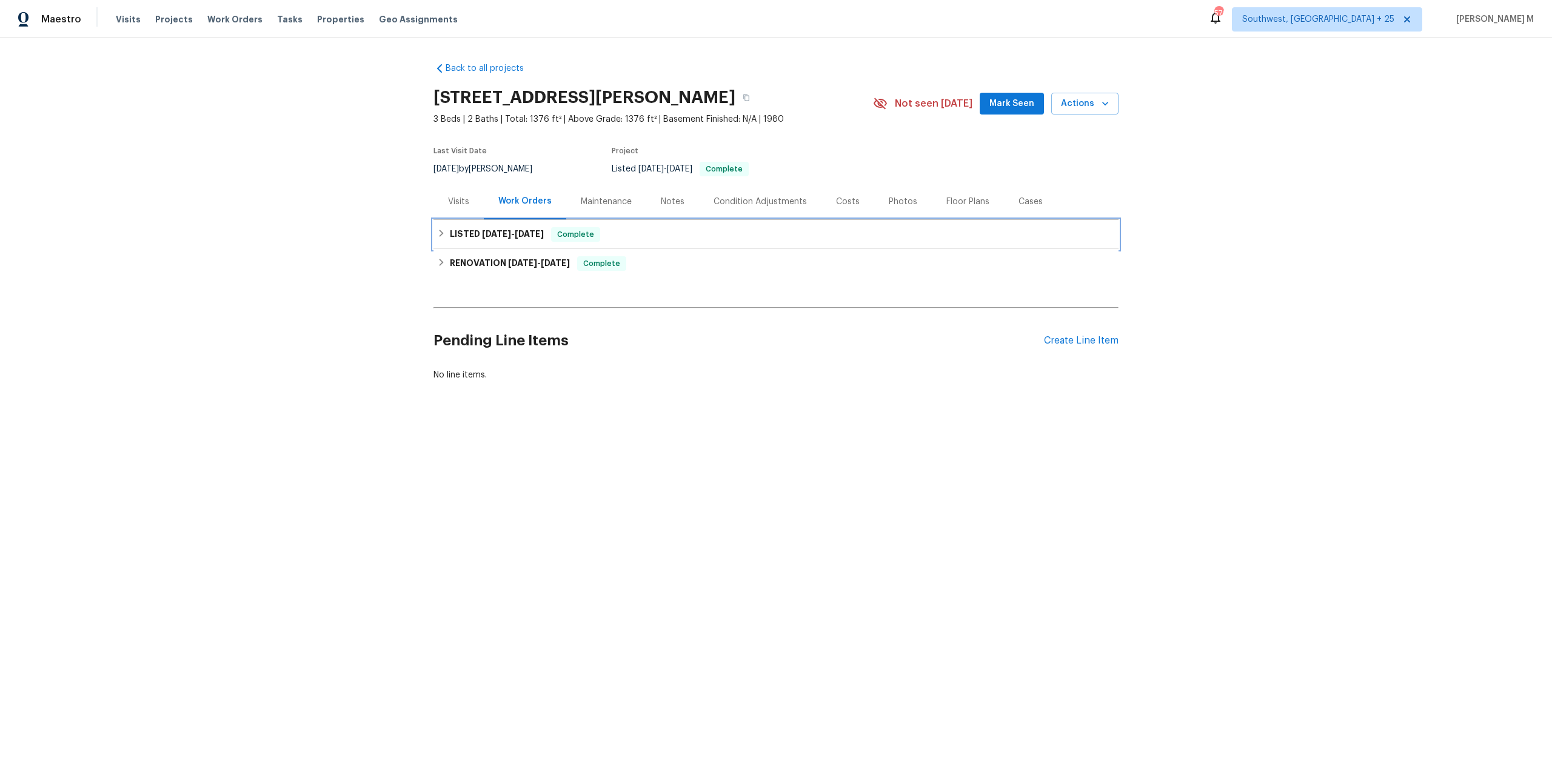
click at [482, 230] on span "[DATE]" at bounding box center [497, 234] width 29 height 9
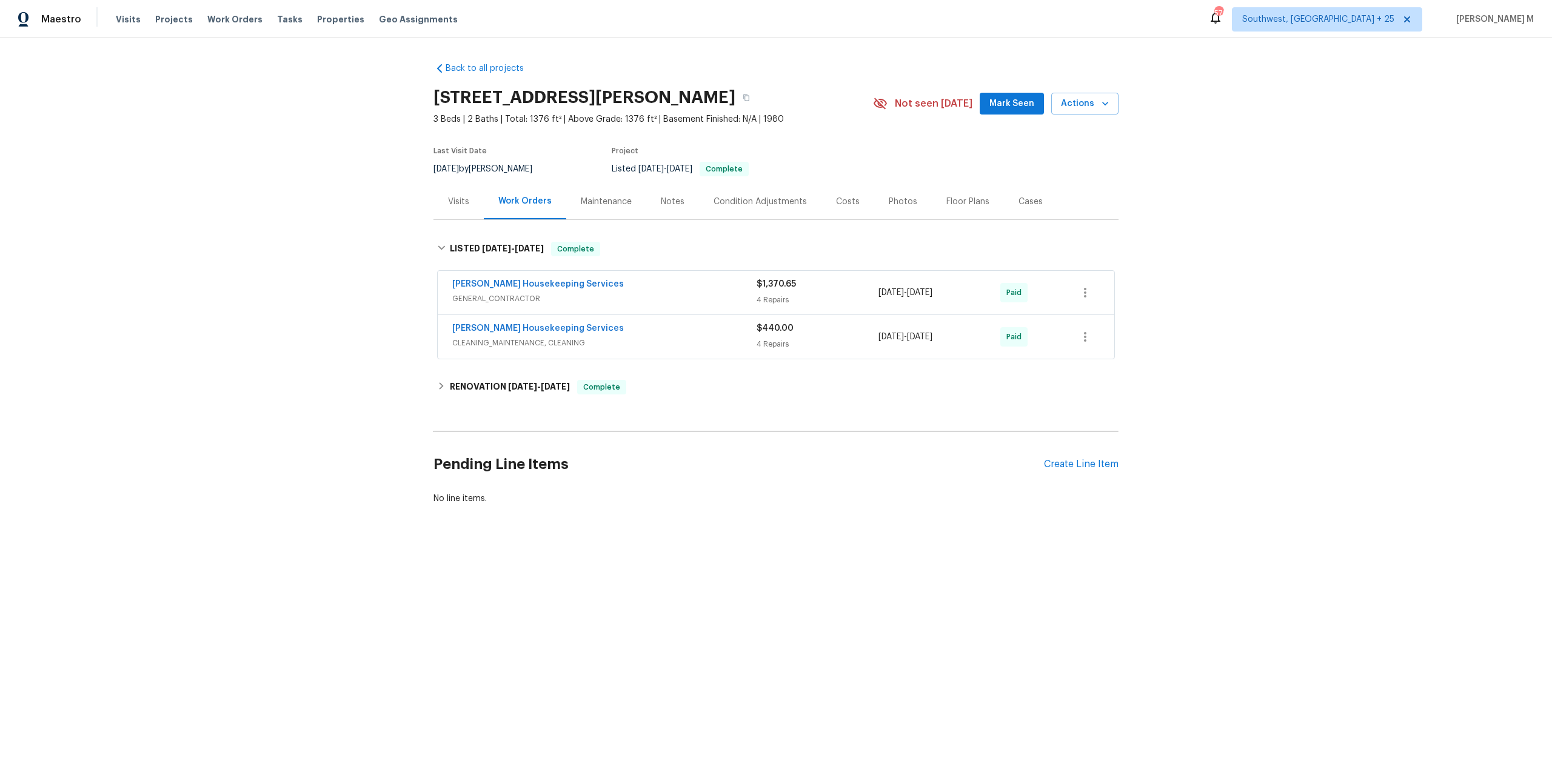
click at [486, 299] on div "Arelis Housekeeping Services GENERAL_CONTRACTOR" at bounding box center [604, 293] width 304 height 29
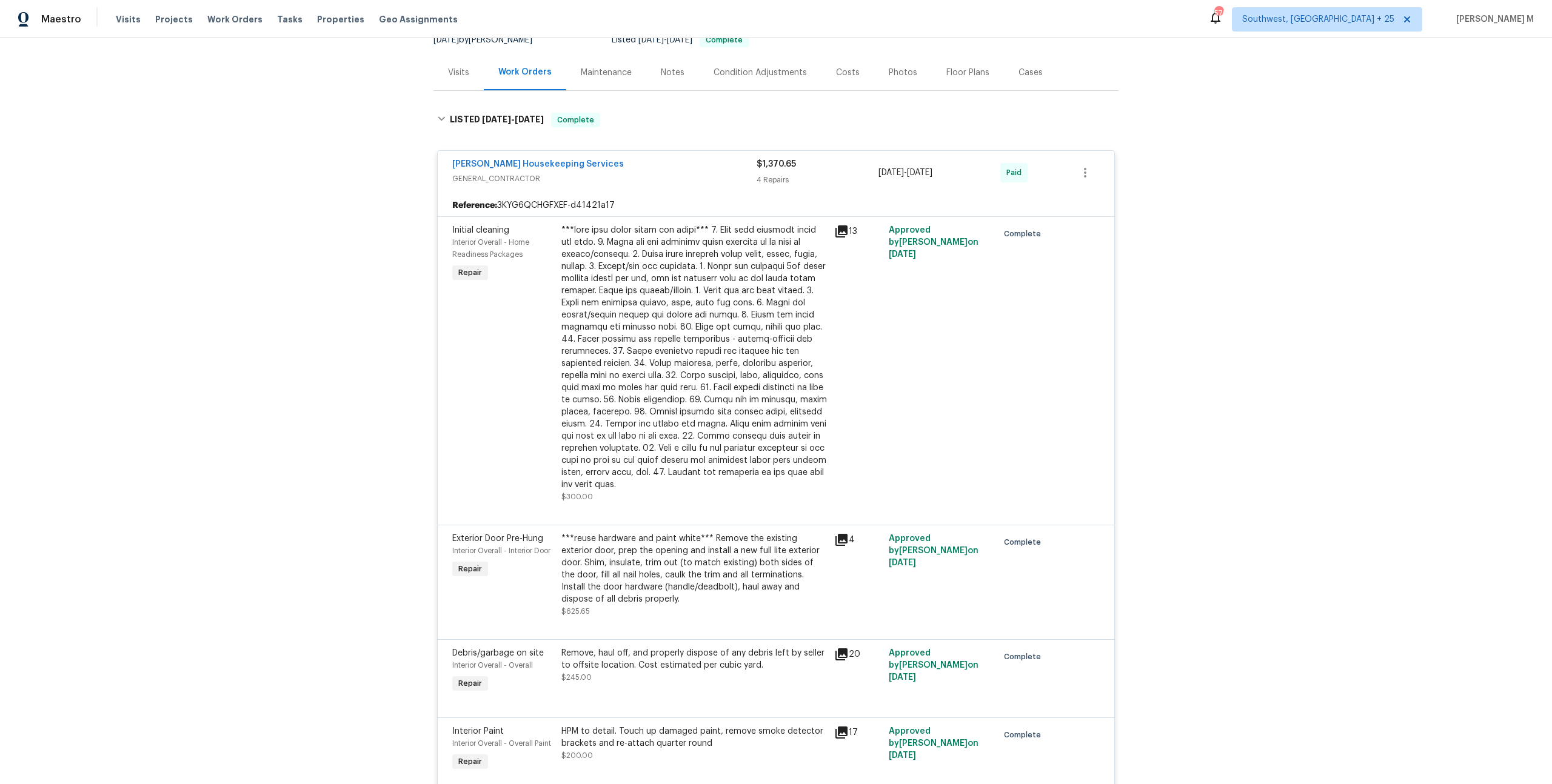
scroll to position [387, 0]
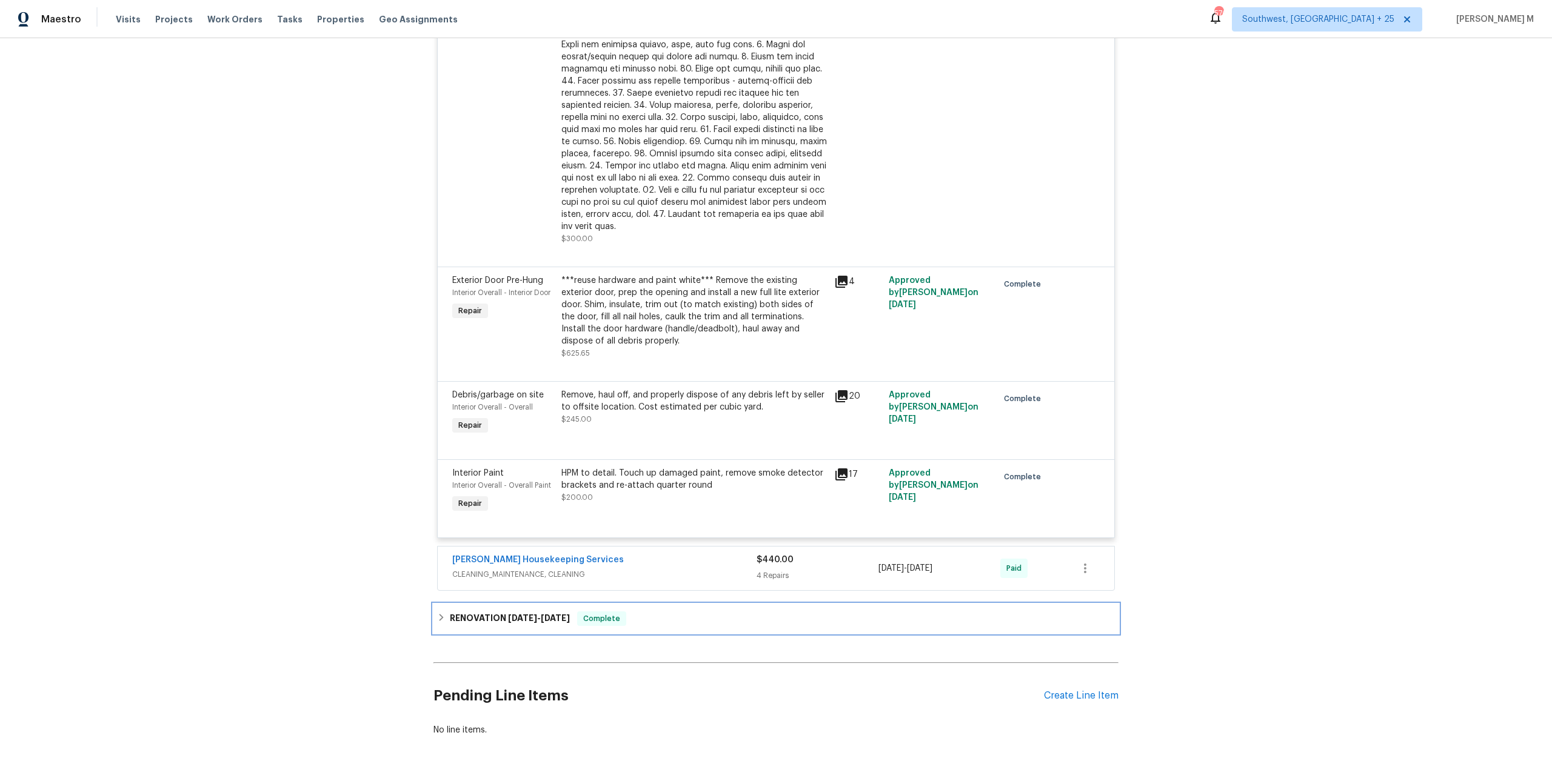
click at [511, 614] on span "[DATE]" at bounding box center [523, 618] width 29 height 9
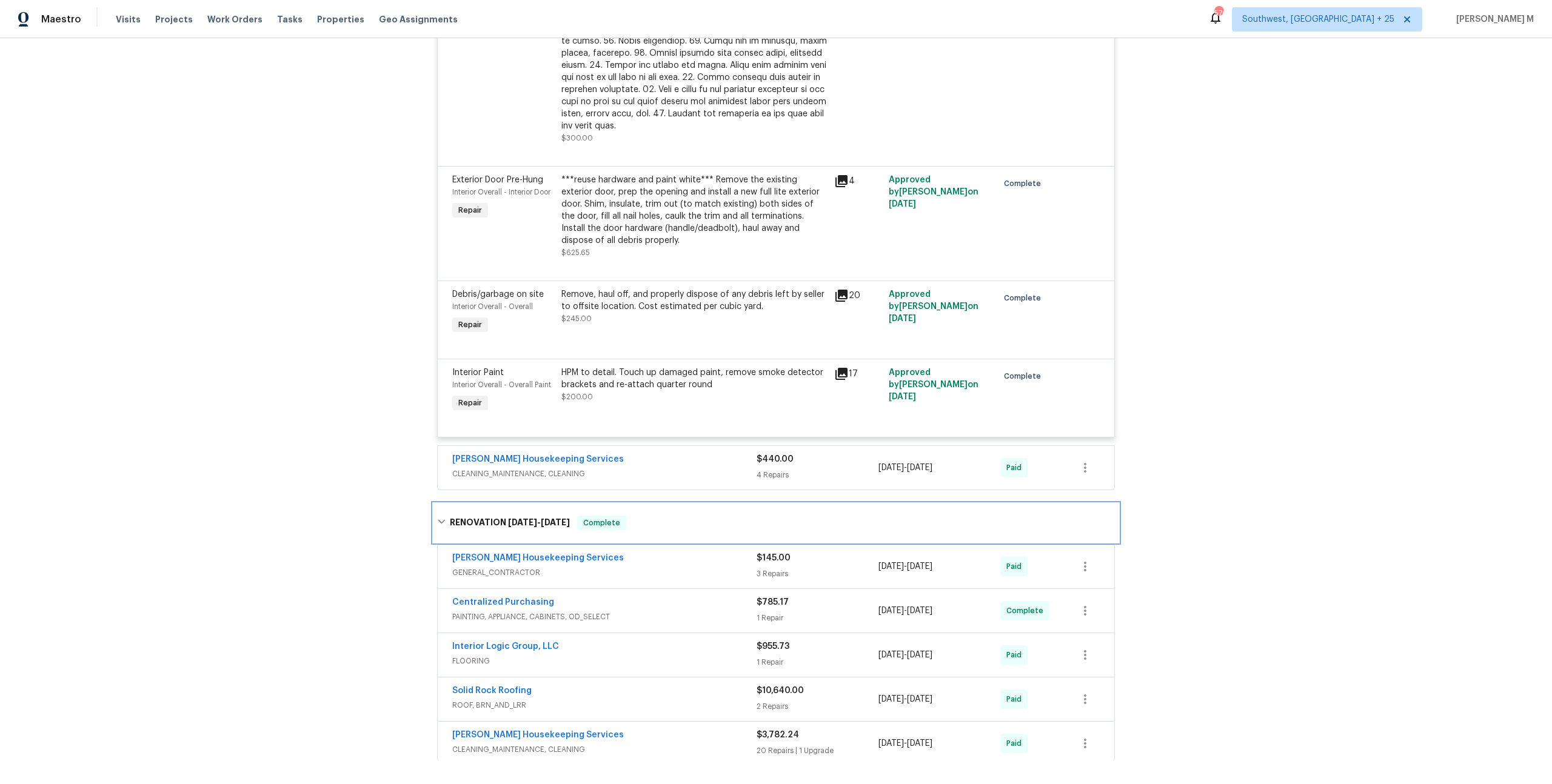
scroll to position [615, 0]
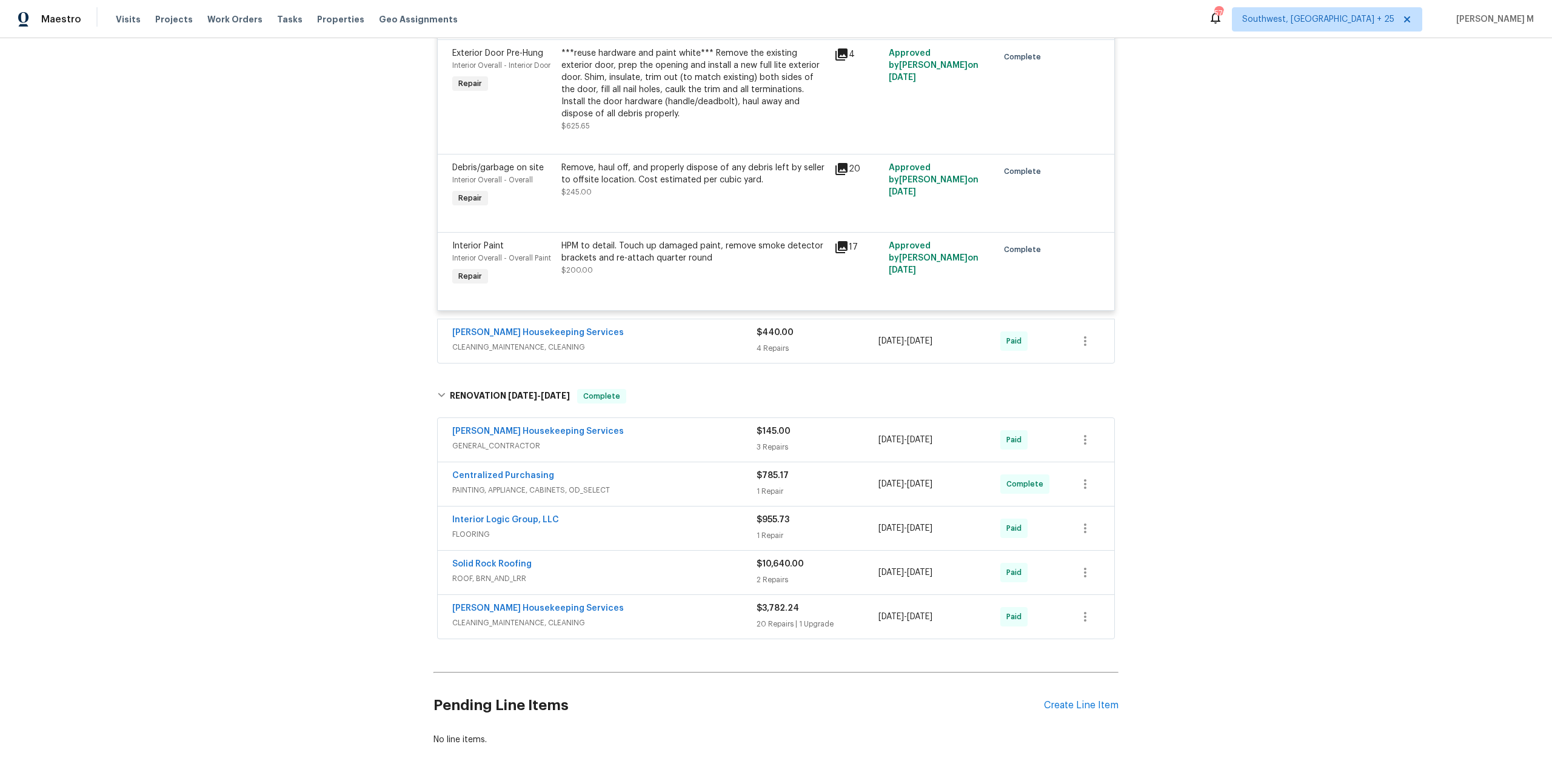
click at [504, 425] on div "[PERSON_NAME] Housekeeping Services" at bounding box center [604, 432] width 304 height 14
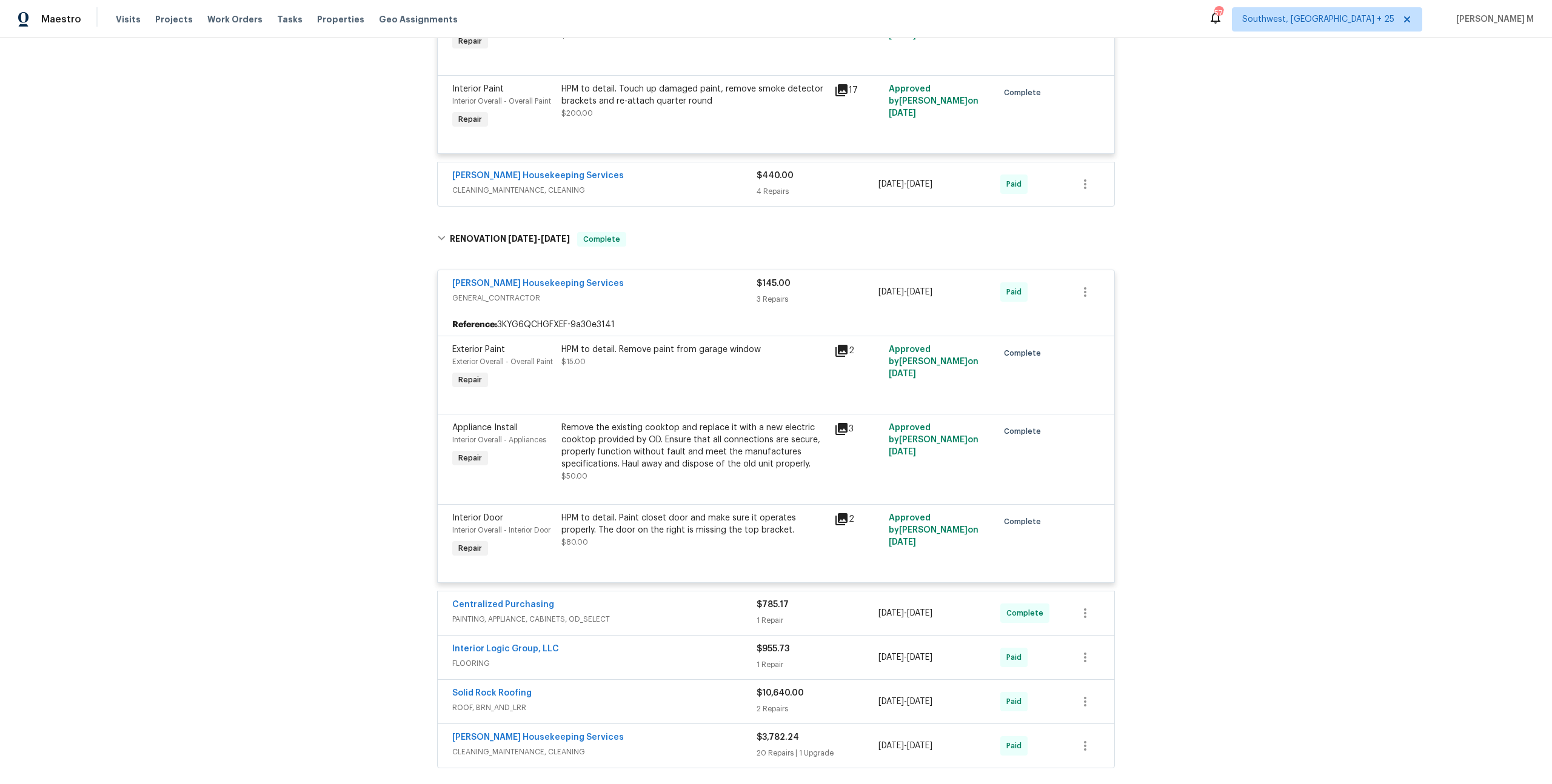
scroll to position [895, 0]
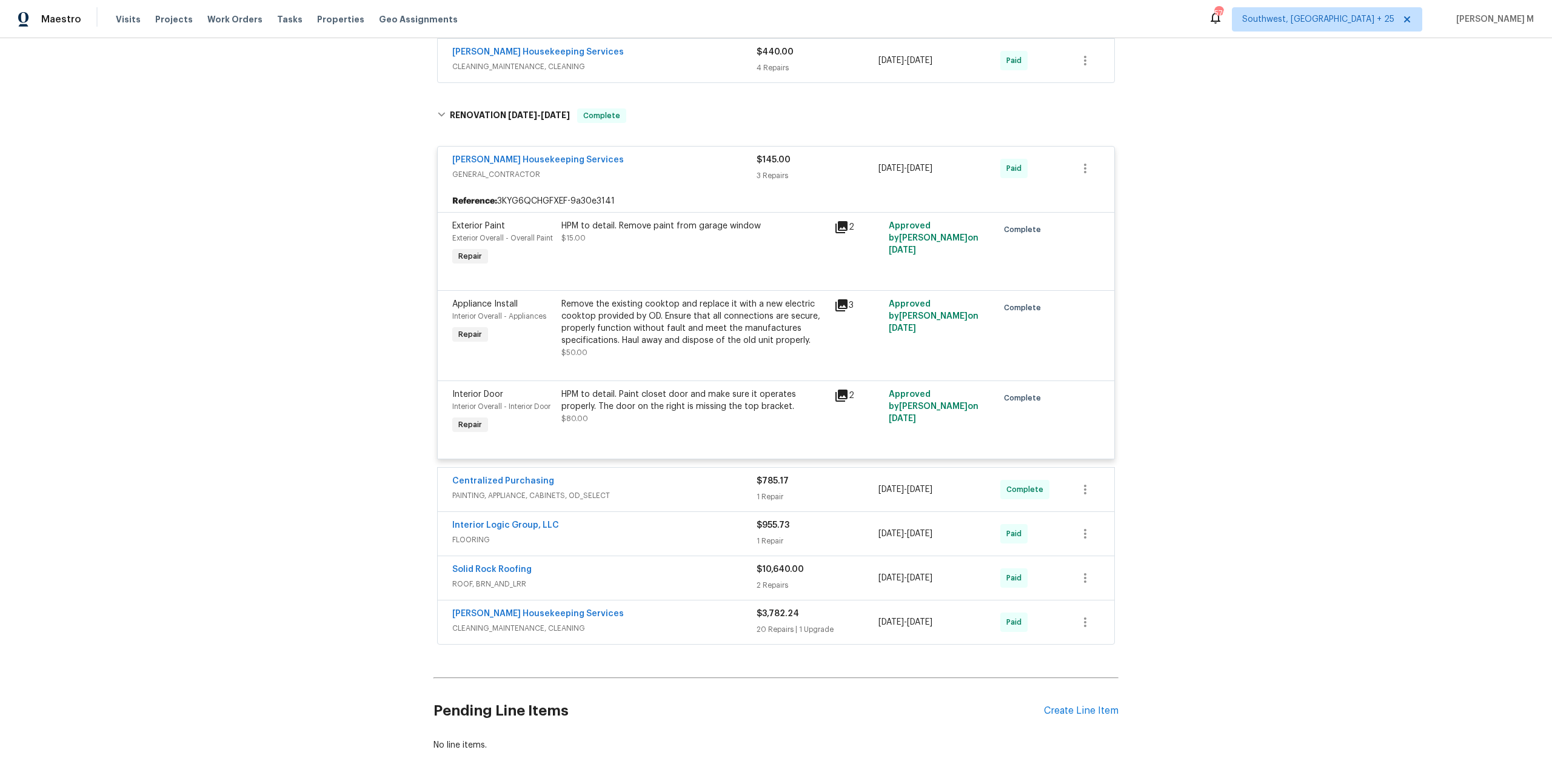
click at [483, 607] on div "Arelis Housekeeping Services" at bounding box center [604, 615] width 304 height 14
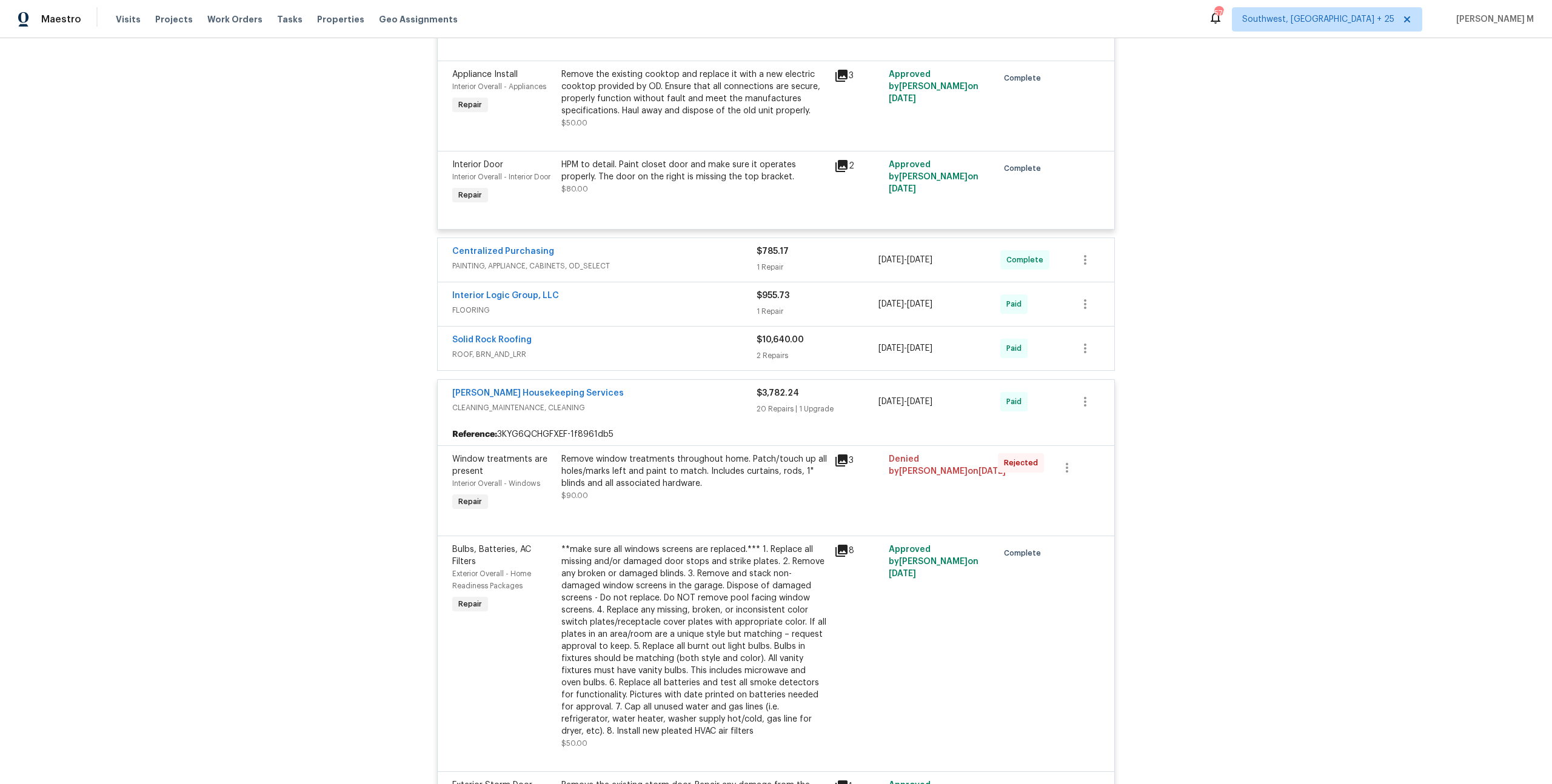
scroll to position [1124, 0]
drag, startPoint x: 931, startPoint y: 413, endPoint x: 922, endPoint y: 432, distance: 21.0
click at [922, 450] on div "Denied by Sheila Cooksey on 4/23/2025" at bounding box center [939, 484] width 109 height 68
copy span "Sheila Cooksey"
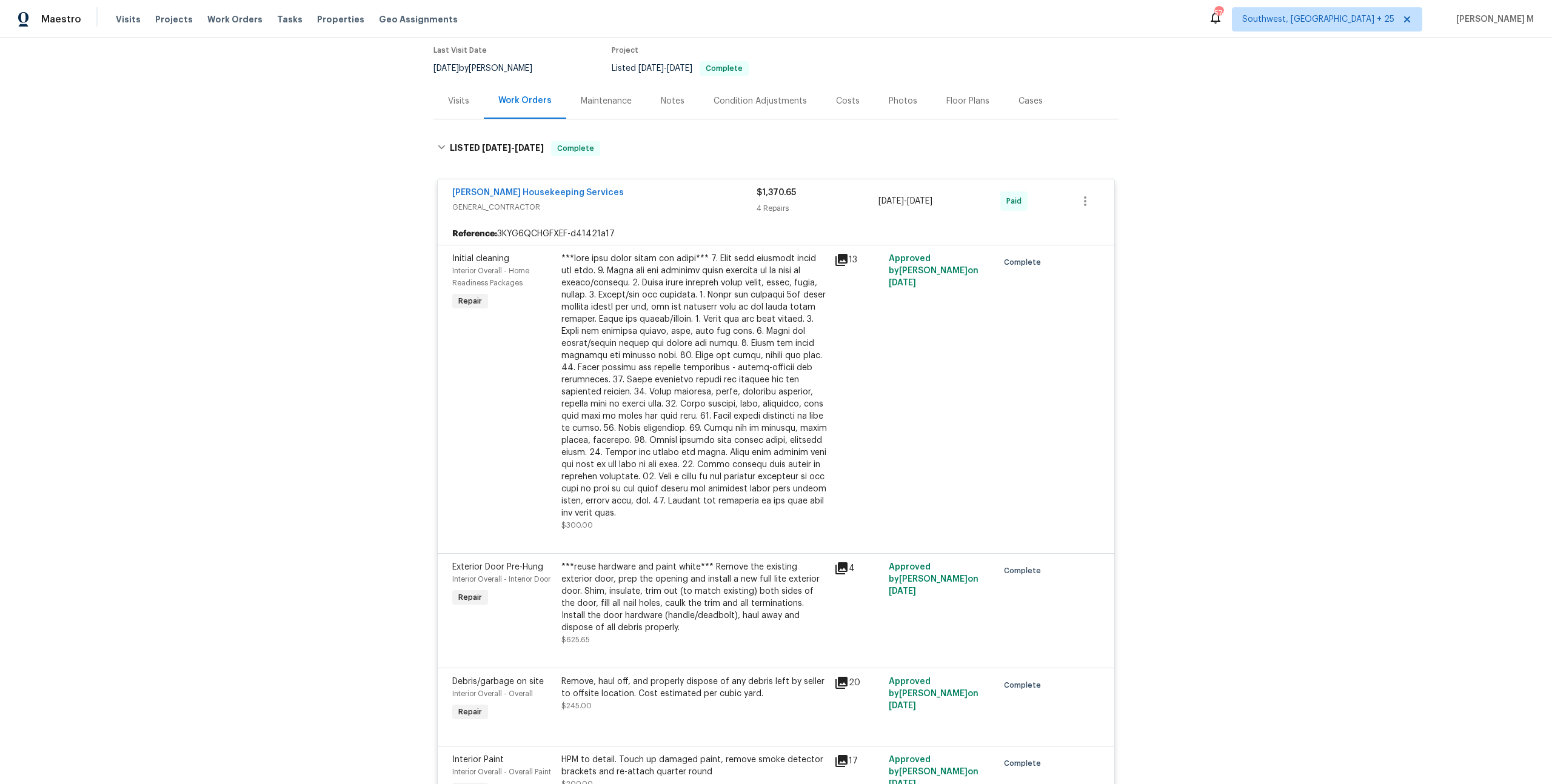
scroll to position [0, 0]
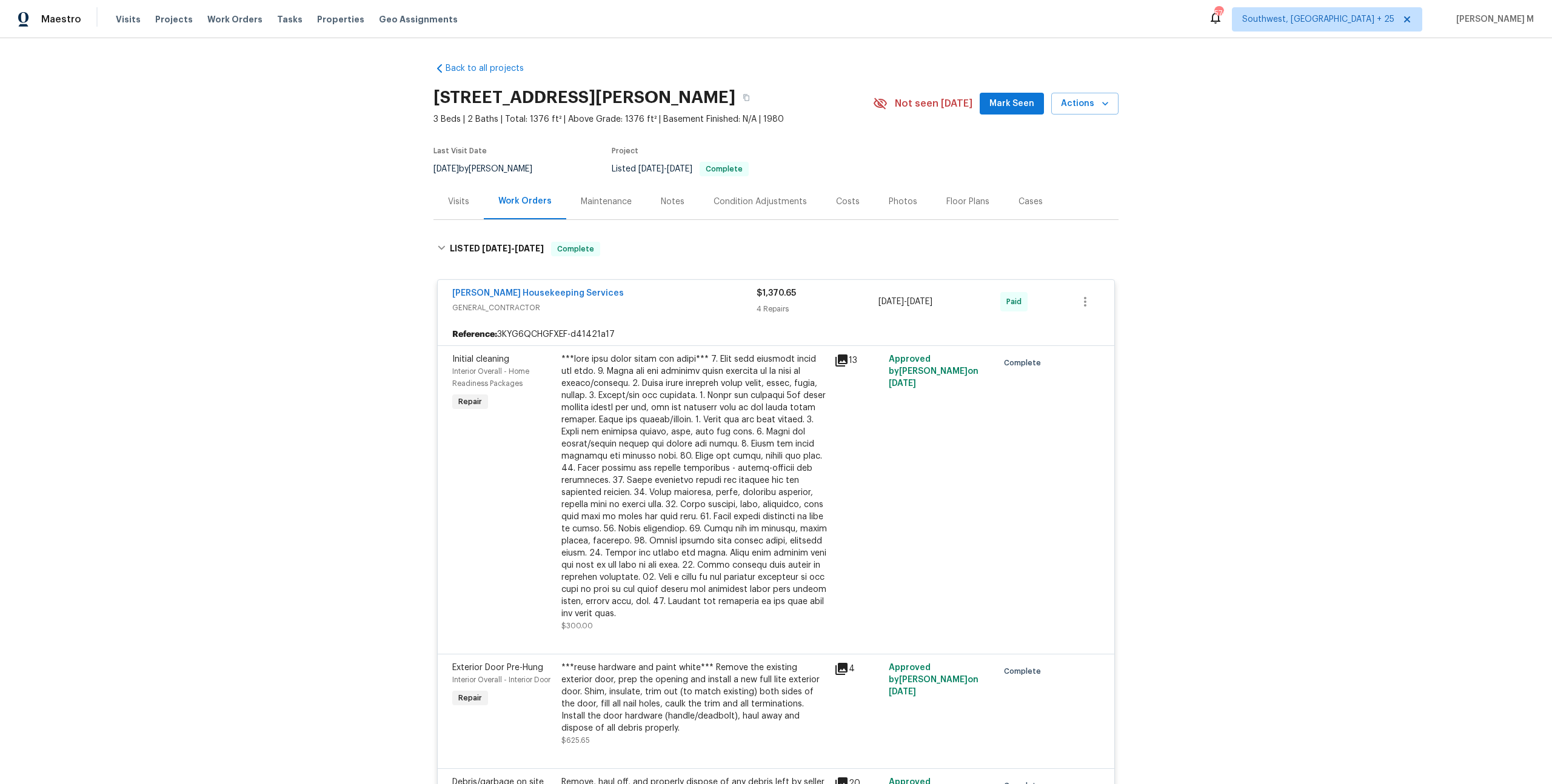
click at [619, 419] on div at bounding box center [694, 486] width 265 height 267
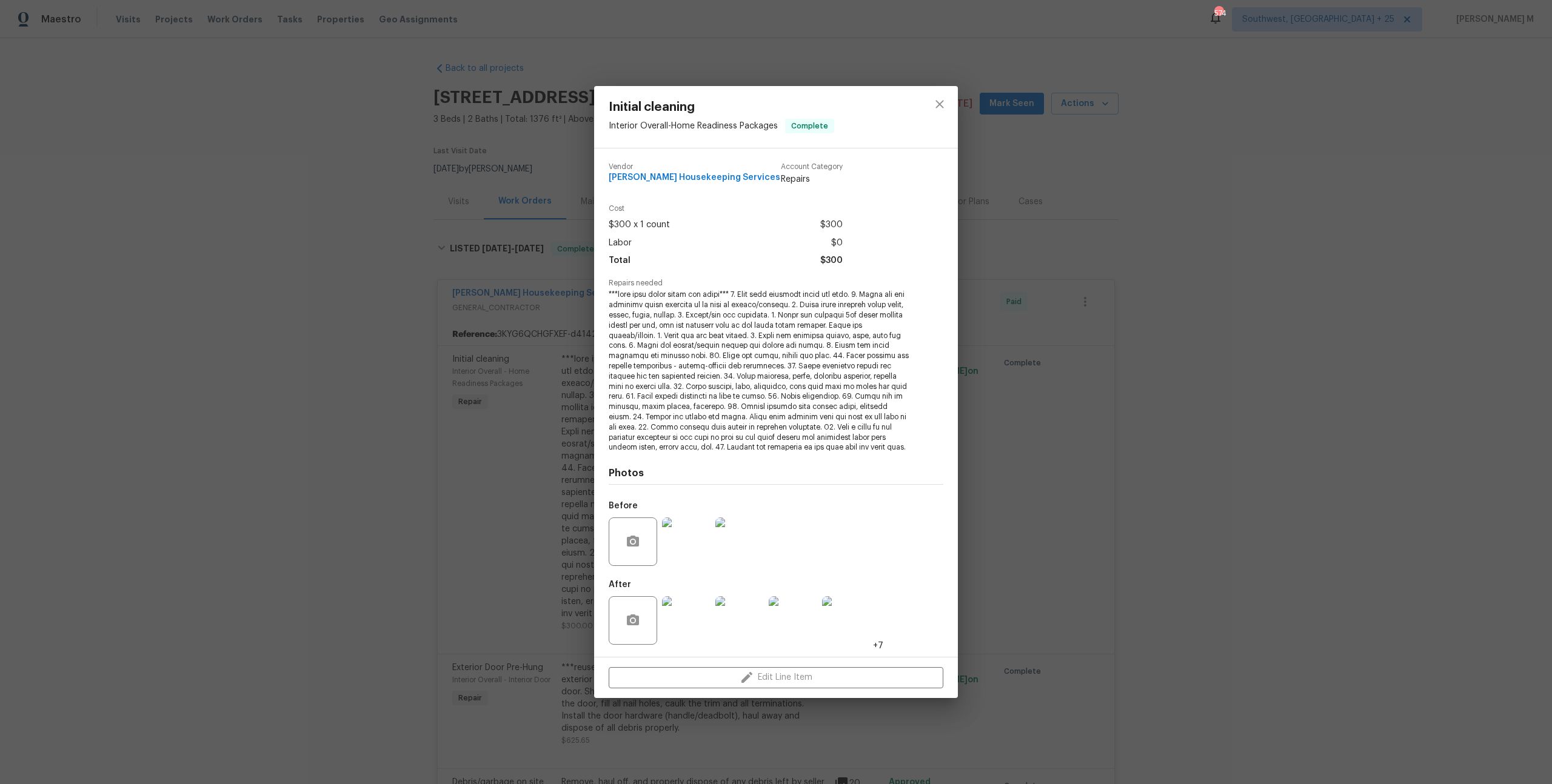
click at [685, 627] on img at bounding box center [686, 620] width 48 height 48
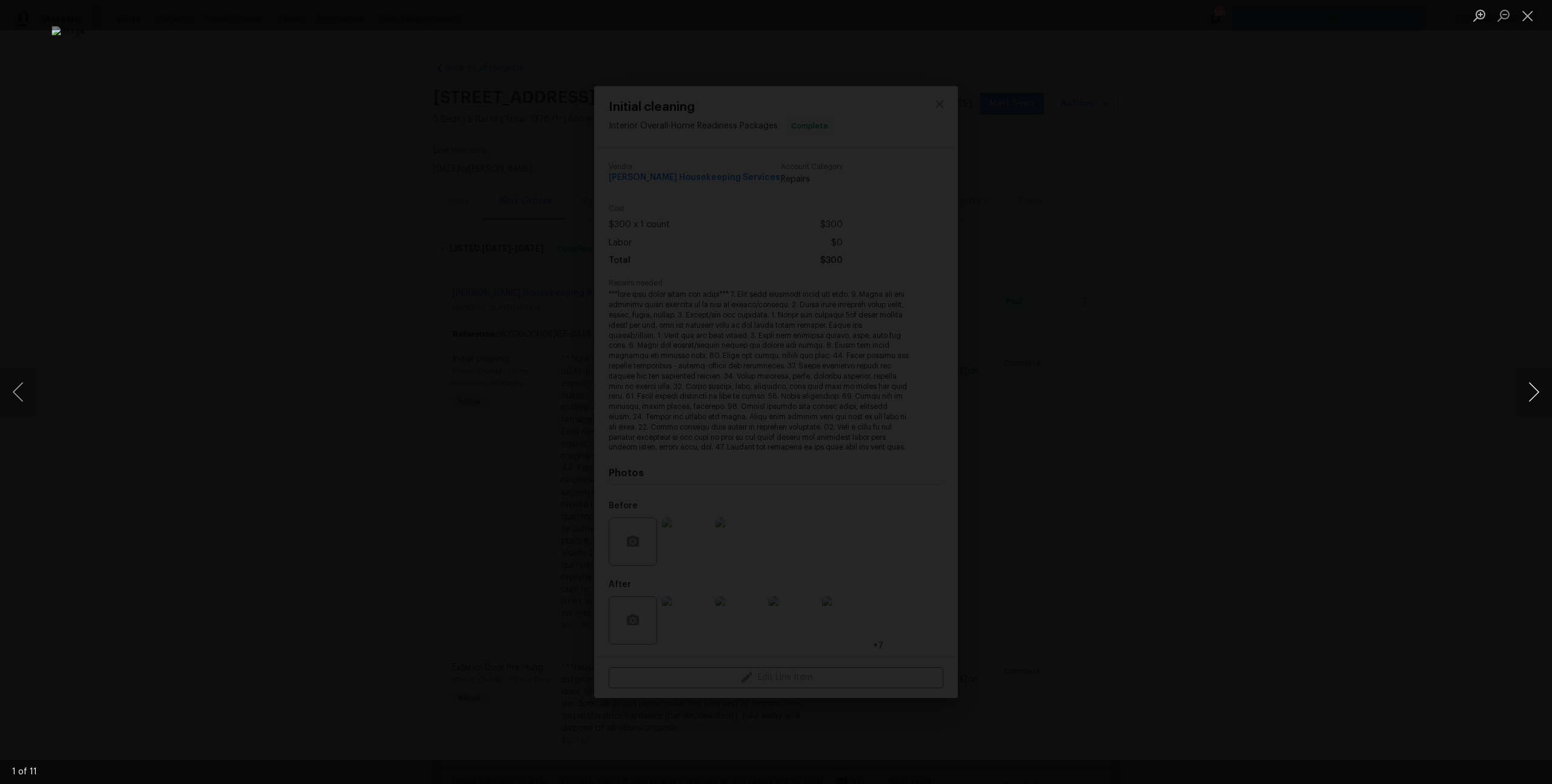
click at [1520, 393] on button "Next image" at bounding box center [1533, 391] width 36 height 48
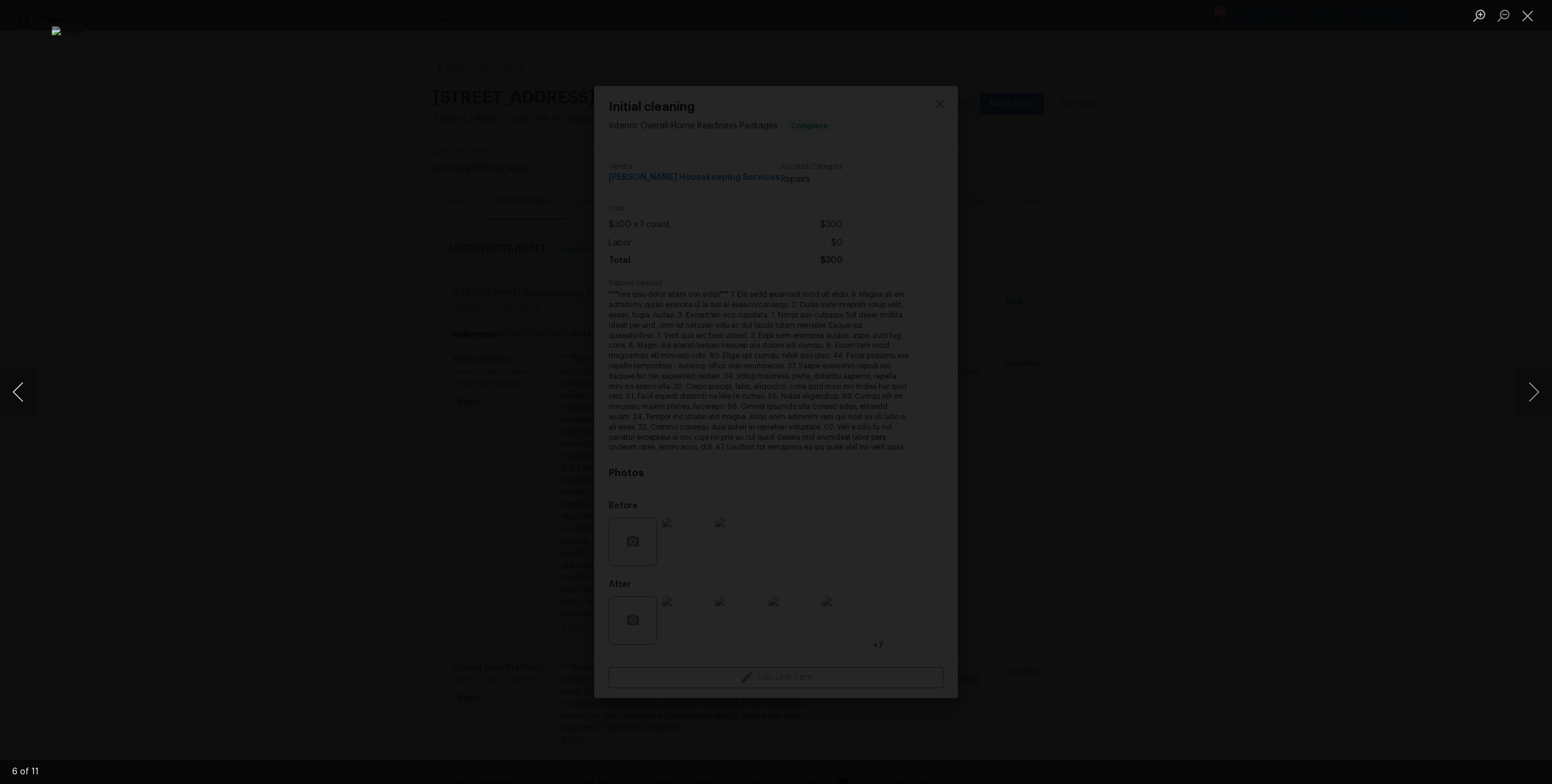
click at [13, 409] on button "Previous image" at bounding box center [18, 391] width 36 height 48
click at [1508, 398] on div "Lightbox" at bounding box center [776, 392] width 1552 height 784
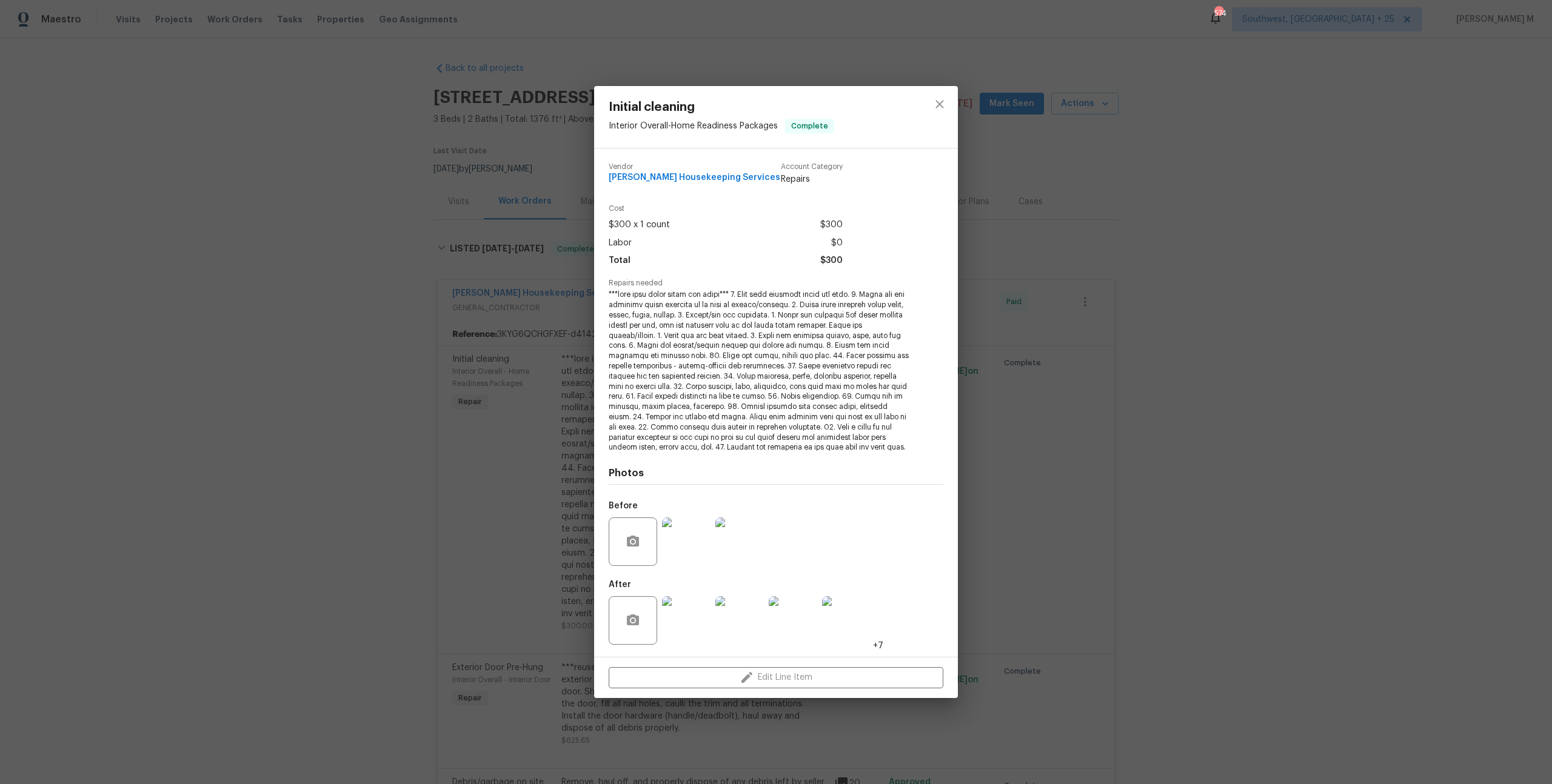
click at [863, 628] on img at bounding box center [846, 620] width 48 height 48
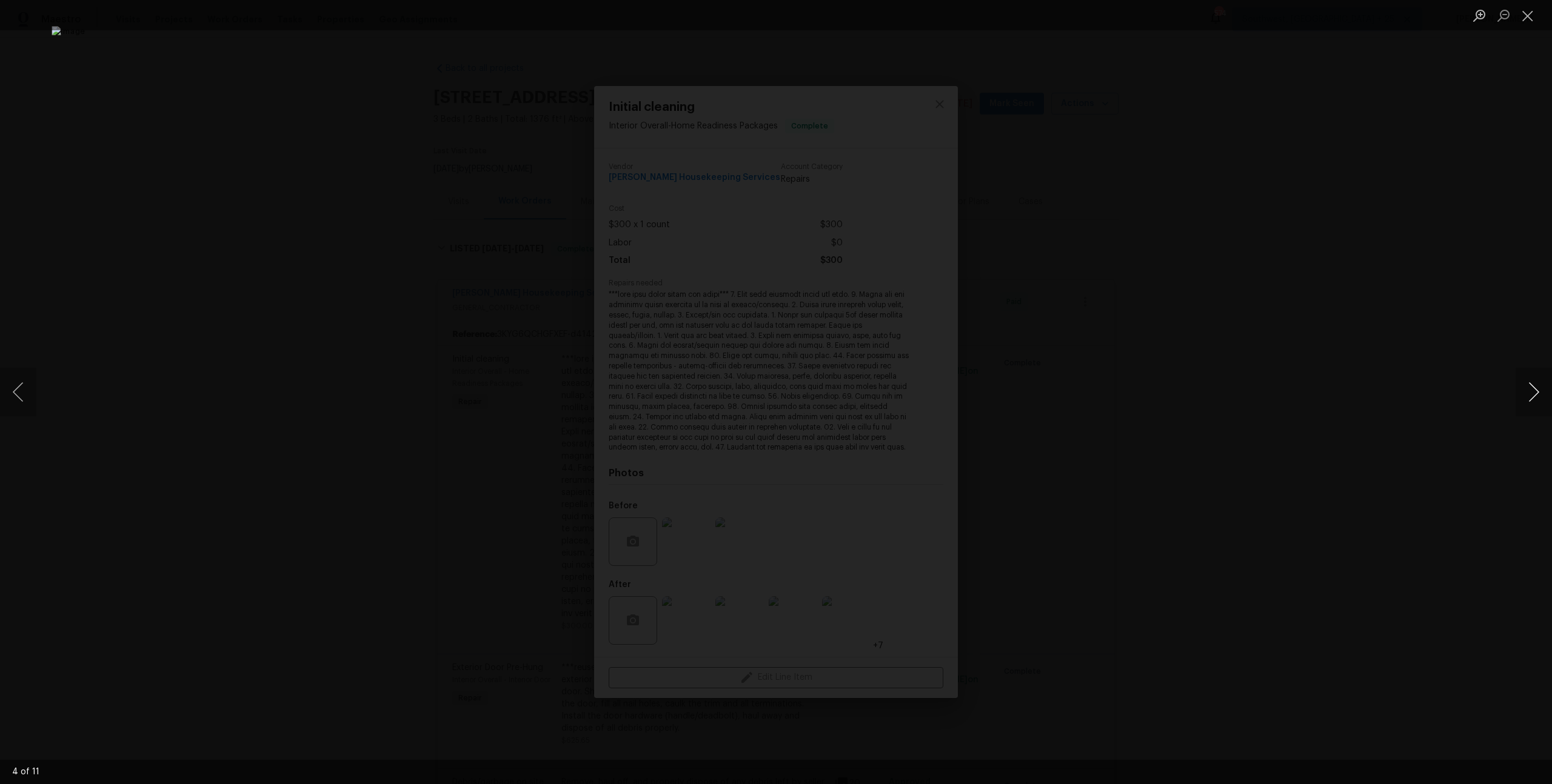
click at [1524, 396] on button "Next image" at bounding box center [1533, 391] width 36 height 48
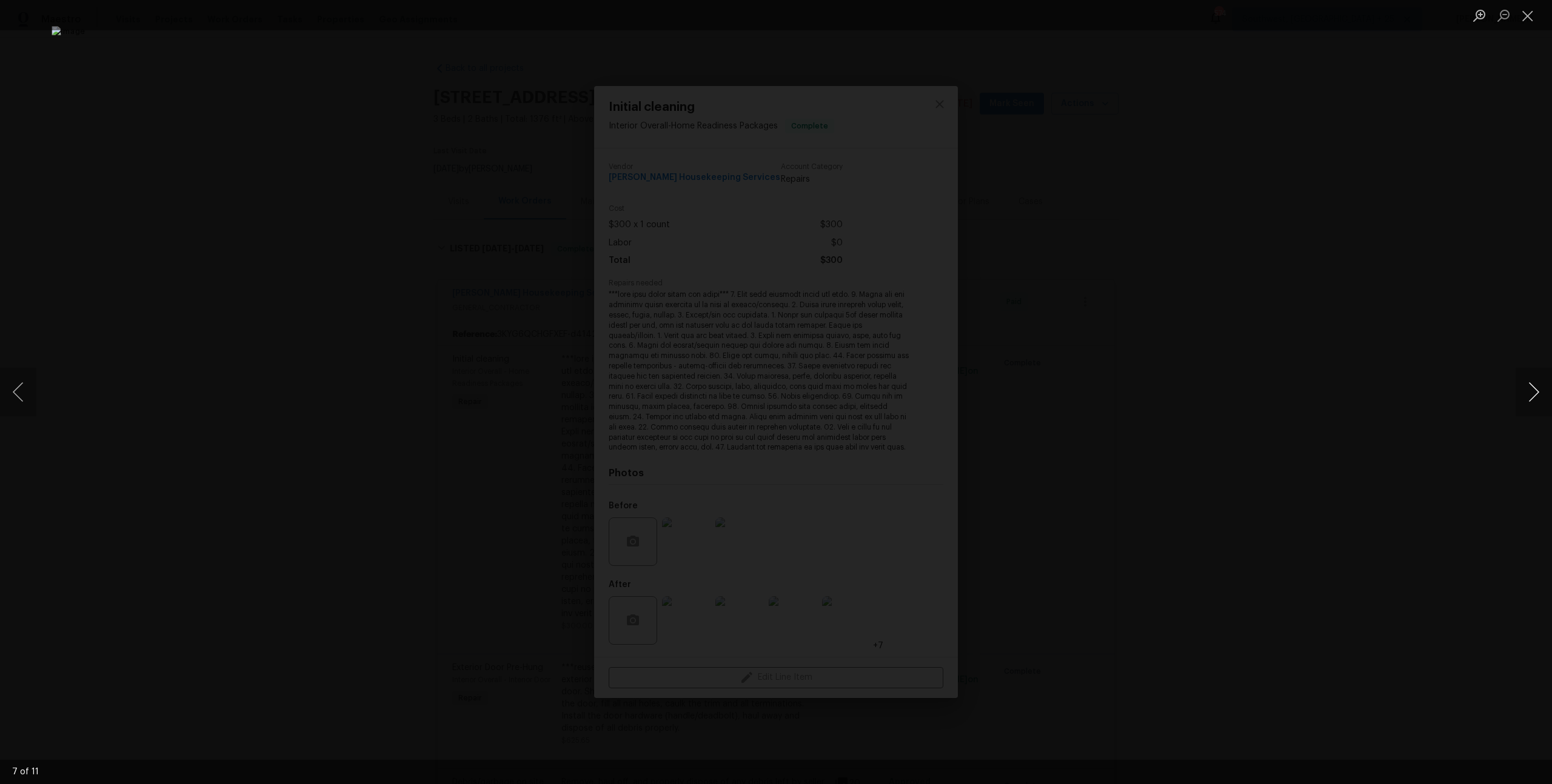
click at [1524, 396] on button "Next image" at bounding box center [1533, 391] width 36 height 48
click at [1324, 269] on div "Lightbox" at bounding box center [776, 392] width 1552 height 784
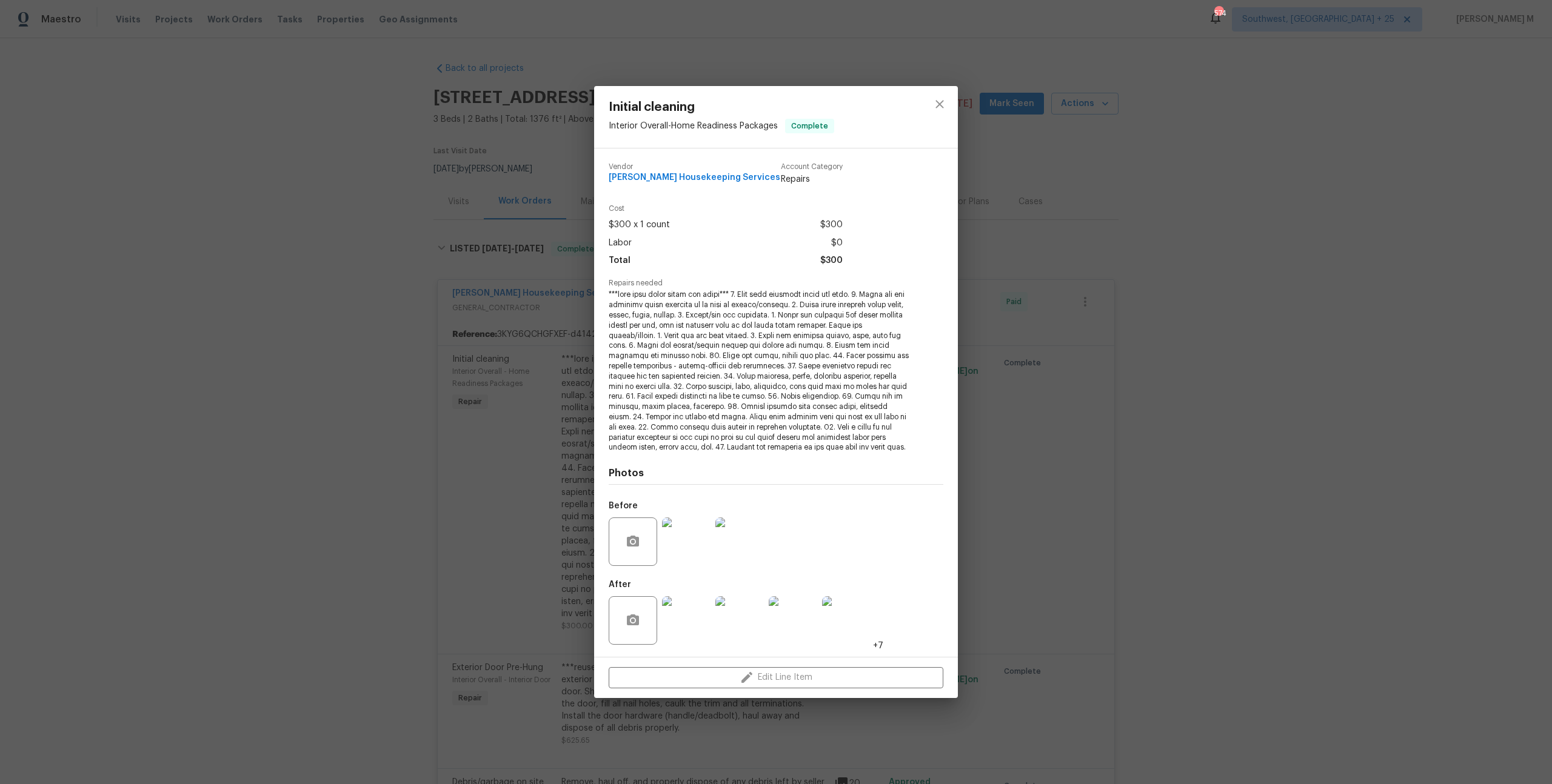
click at [1298, 347] on div "Initial cleaning Interior Overall - Home Readiness Packages Complete Vendor Are…" at bounding box center [776, 392] width 1552 height 784
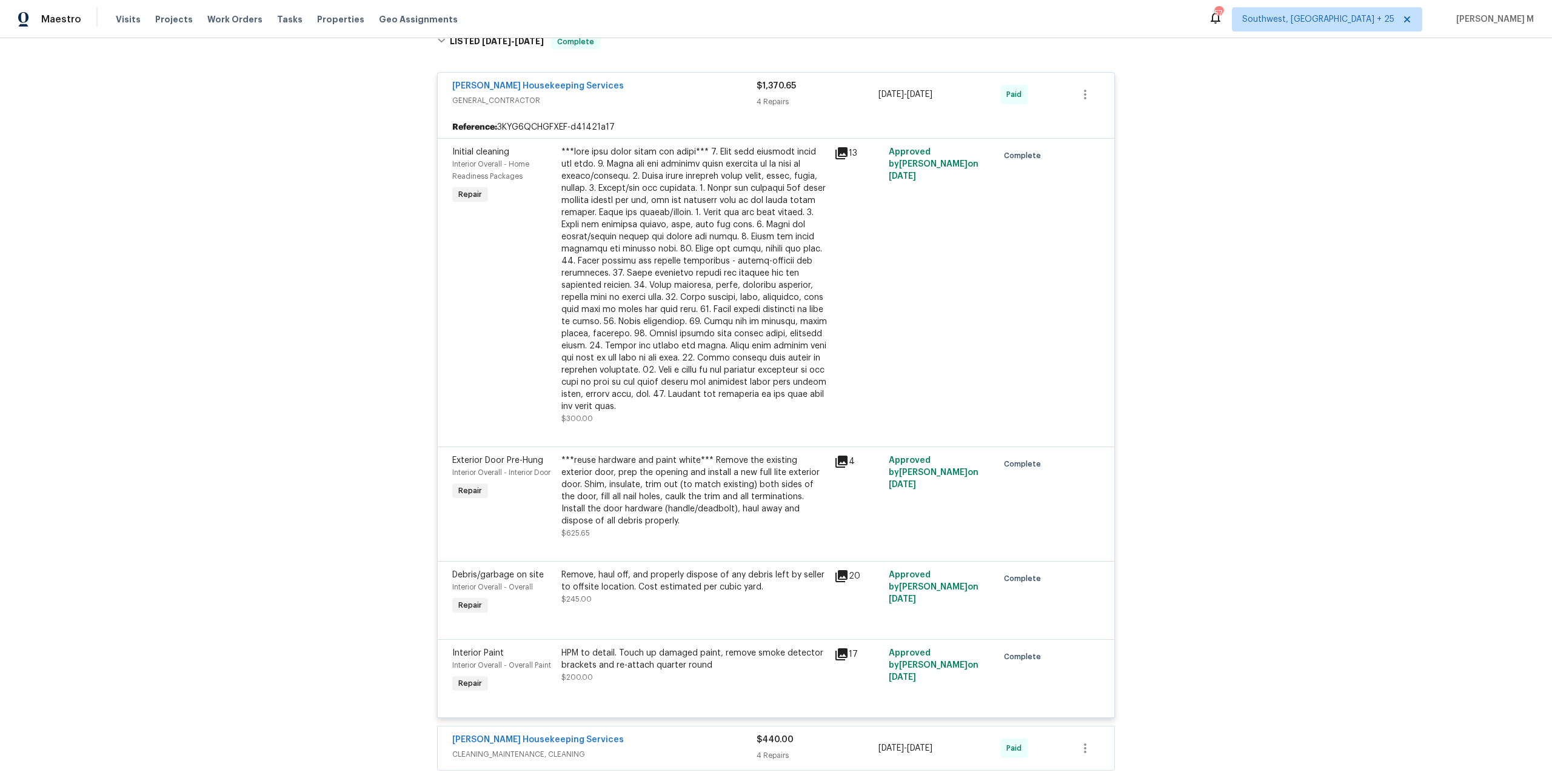
scroll to position [215, 0]
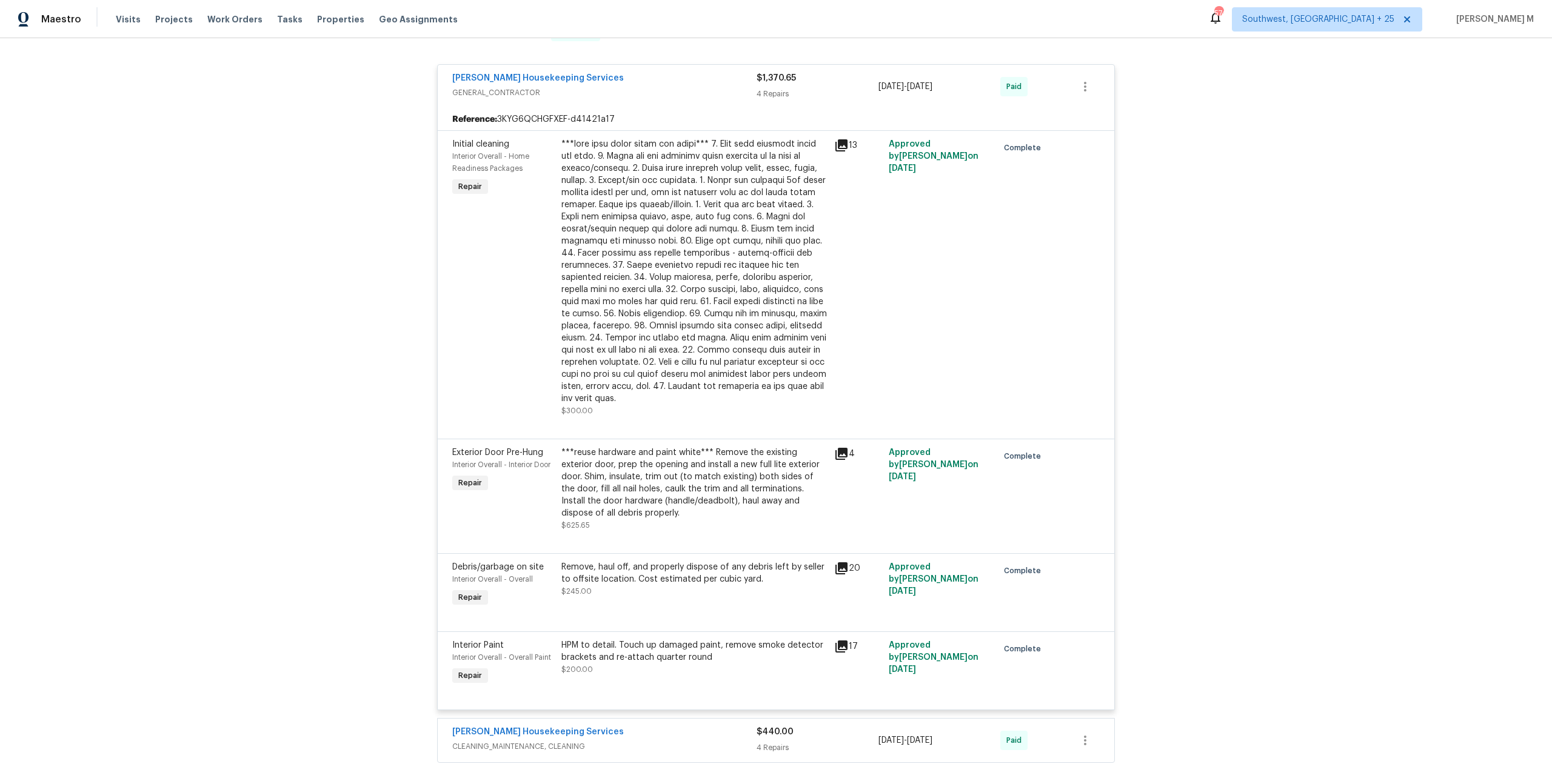
click at [688, 473] on div "***reuse hardware and paint white*** Remove the existing exterior door, prep th…" at bounding box center [694, 483] width 265 height 73
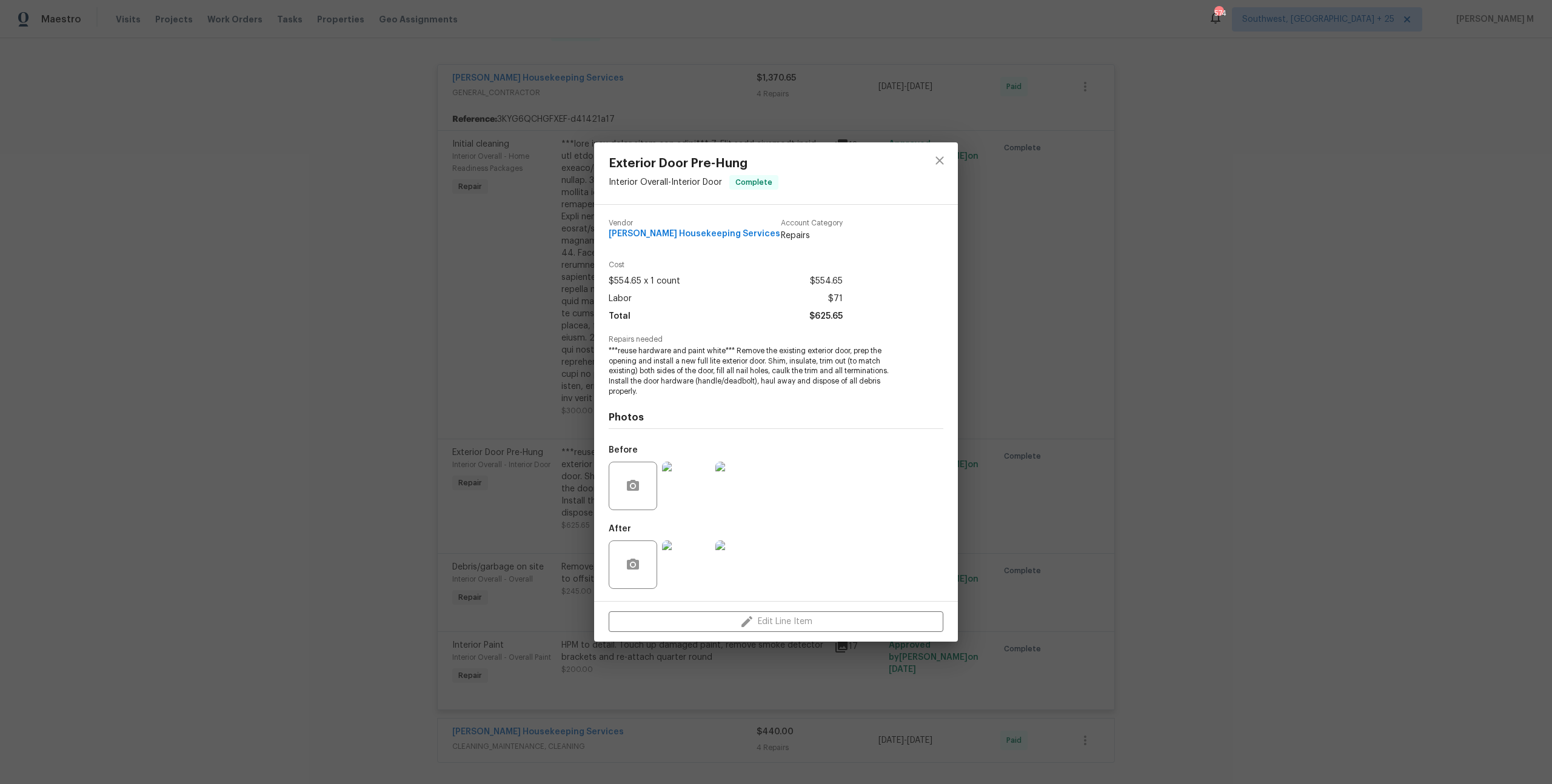
click at [1089, 514] on div "Exterior Door Pre-Hung Interior Overall - Interior Door Complete Vendor Arelis …" at bounding box center [776, 392] width 1552 height 784
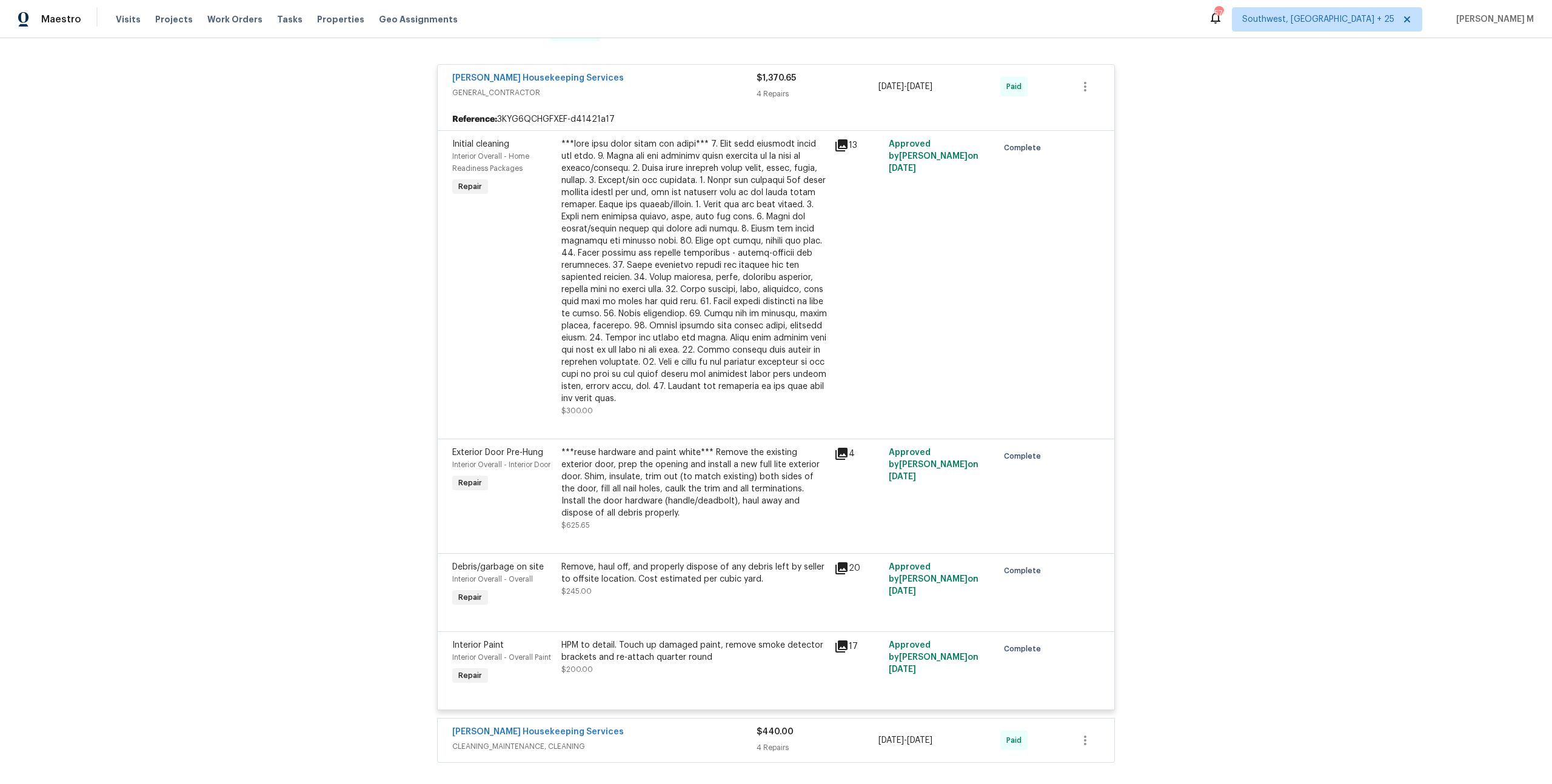
click at [649, 610] on div at bounding box center [776, 617] width 647 height 14
click at [665, 561] on div "Remove, haul off, and properly dispose of any debris left by seller to offsite …" at bounding box center [694, 574] width 265 height 24
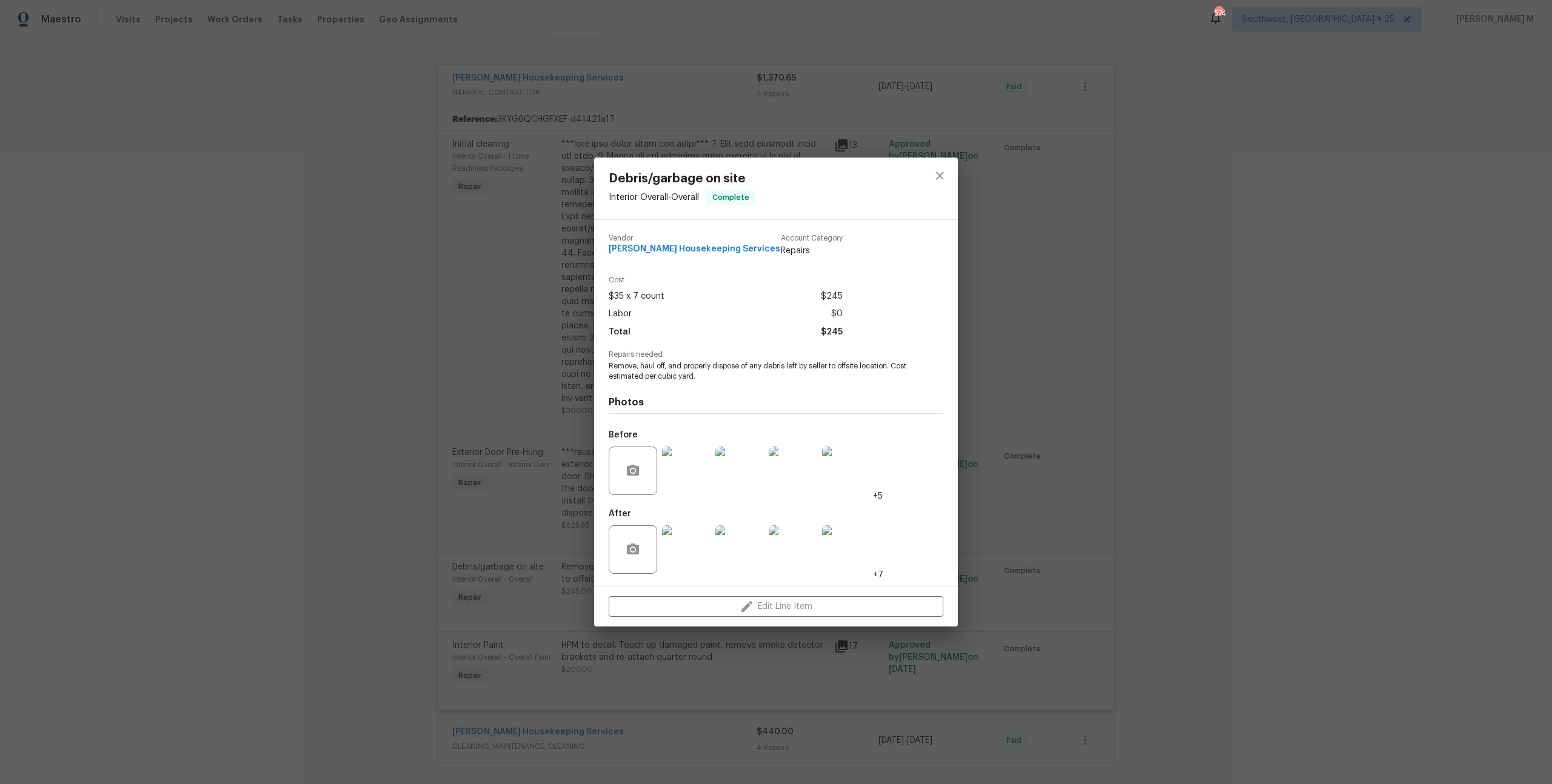
click at [680, 551] on img at bounding box center [686, 549] width 48 height 48
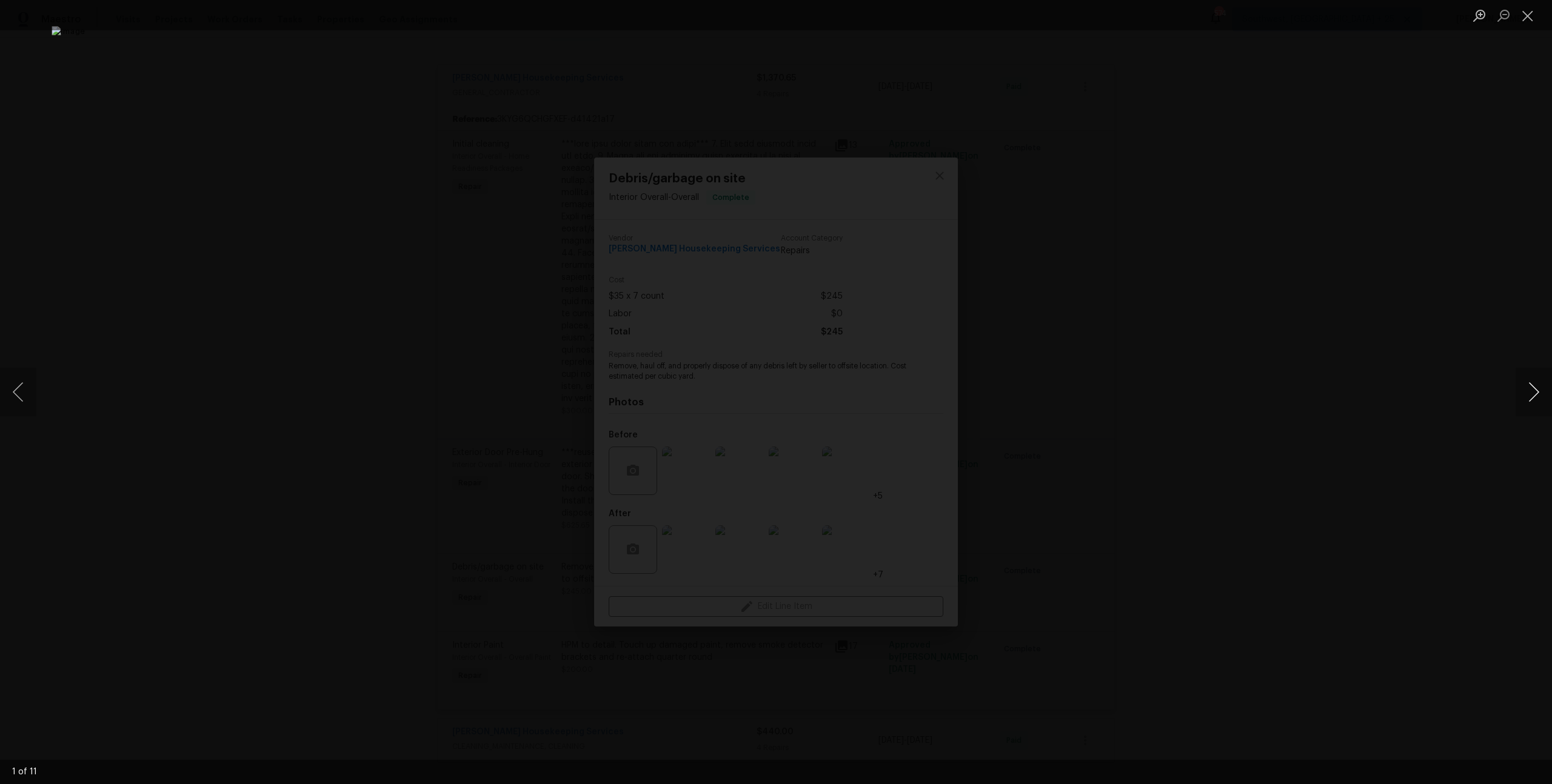
click at [1533, 388] on button "Next image" at bounding box center [1533, 391] width 36 height 48
click at [1530, 393] on button "Next image" at bounding box center [1533, 391] width 36 height 48
click at [1418, 325] on div "Lightbox" at bounding box center [776, 392] width 1552 height 784
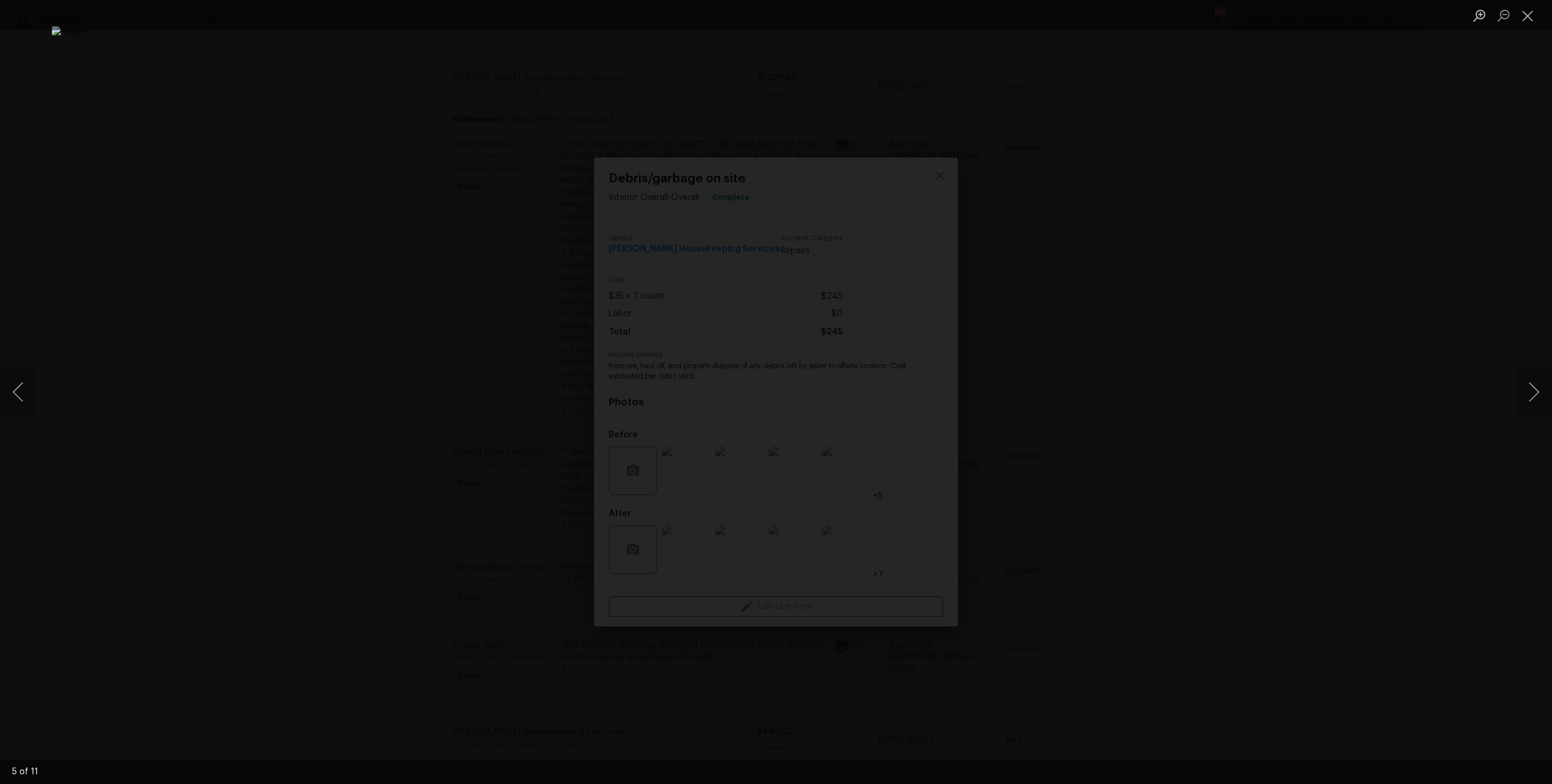
click at [1365, 325] on div "Lightbox" at bounding box center [776, 392] width 1552 height 784
click at [1533, 17] on button "Close lightbox" at bounding box center [1527, 15] width 25 height 21
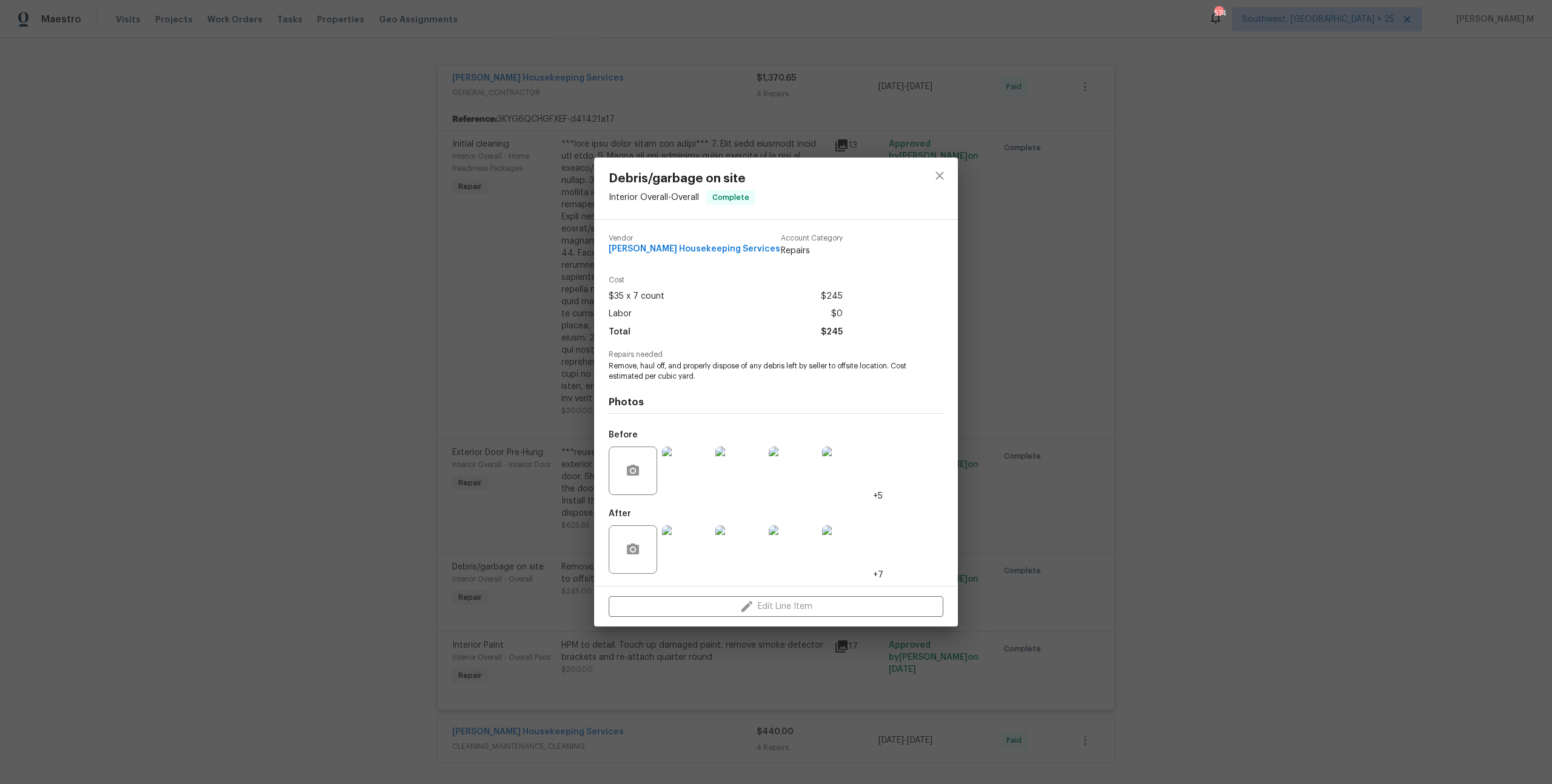
click at [1124, 458] on div "Debris/garbage on site Interior Overall - Overall Complete Vendor Arelis Housek…" at bounding box center [776, 392] width 1552 height 784
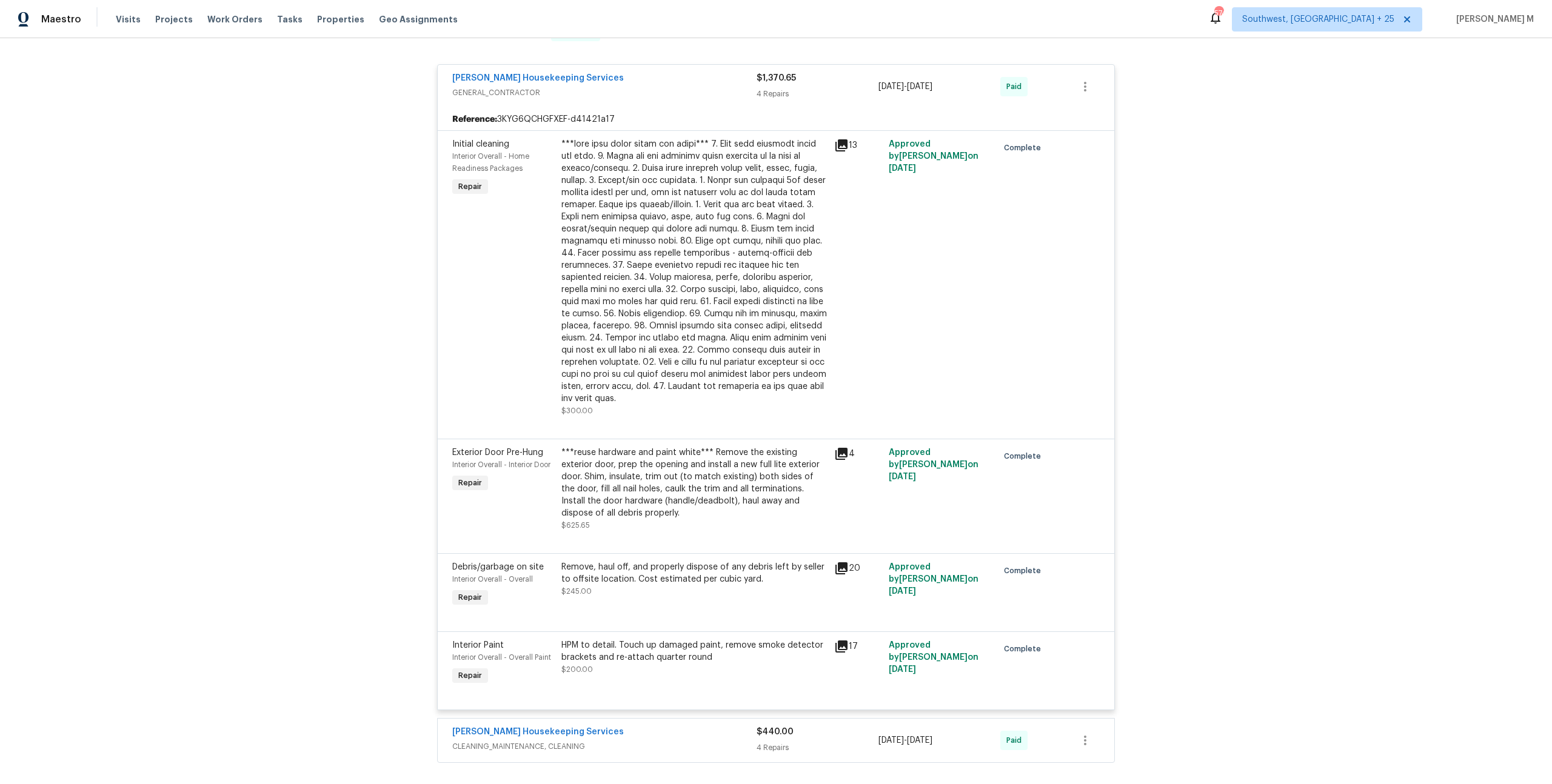
click at [693, 646] on div "HPM to detail. Touch up damaged paint, remove smoke detector brackets and re-at…" at bounding box center [694, 657] width 265 height 36
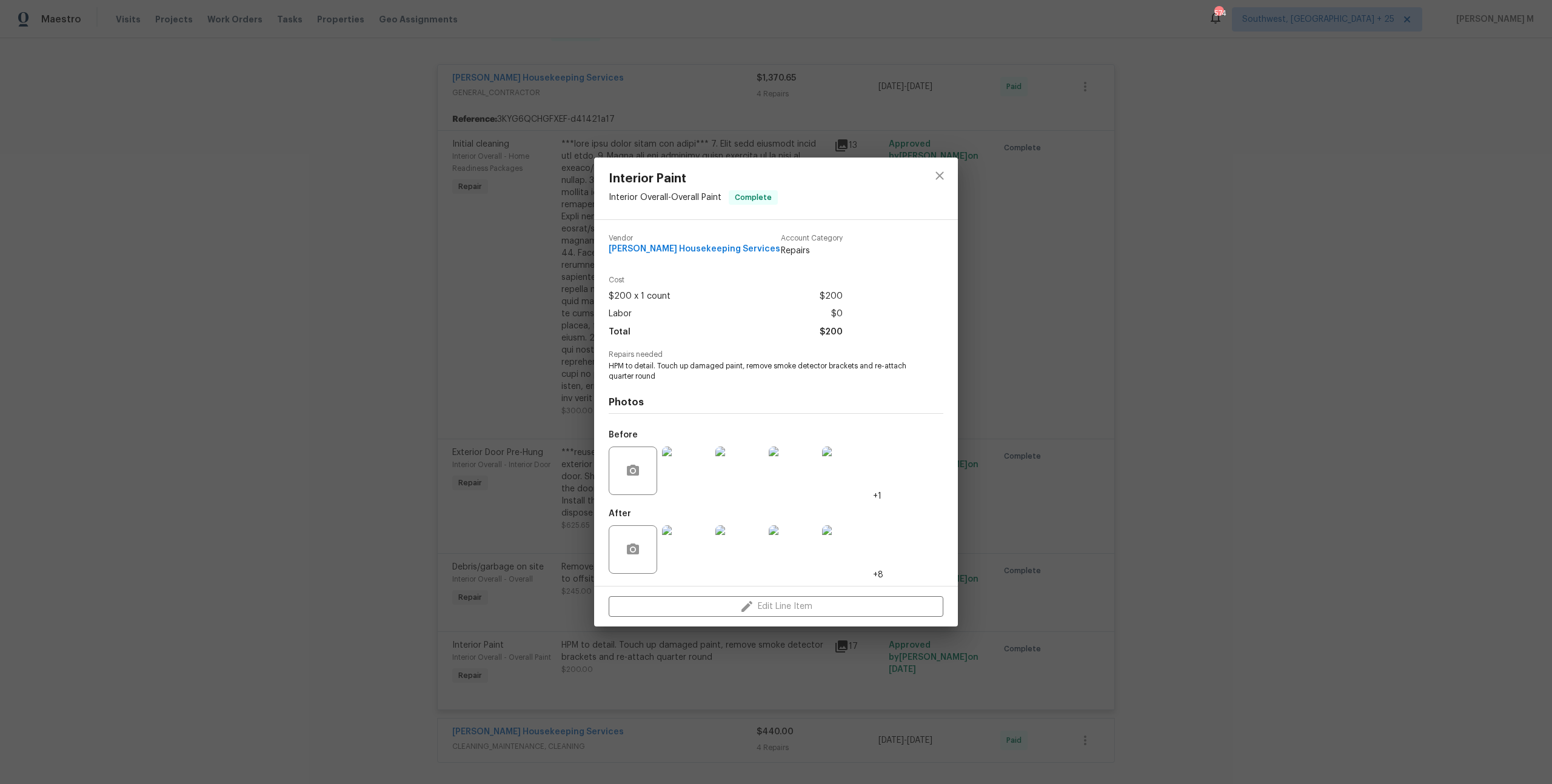
click at [1128, 531] on div "Interior Paint Interior Overall - Overall Paint Complete Vendor Arelis Housekee…" at bounding box center [776, 392] width 1552 height 784
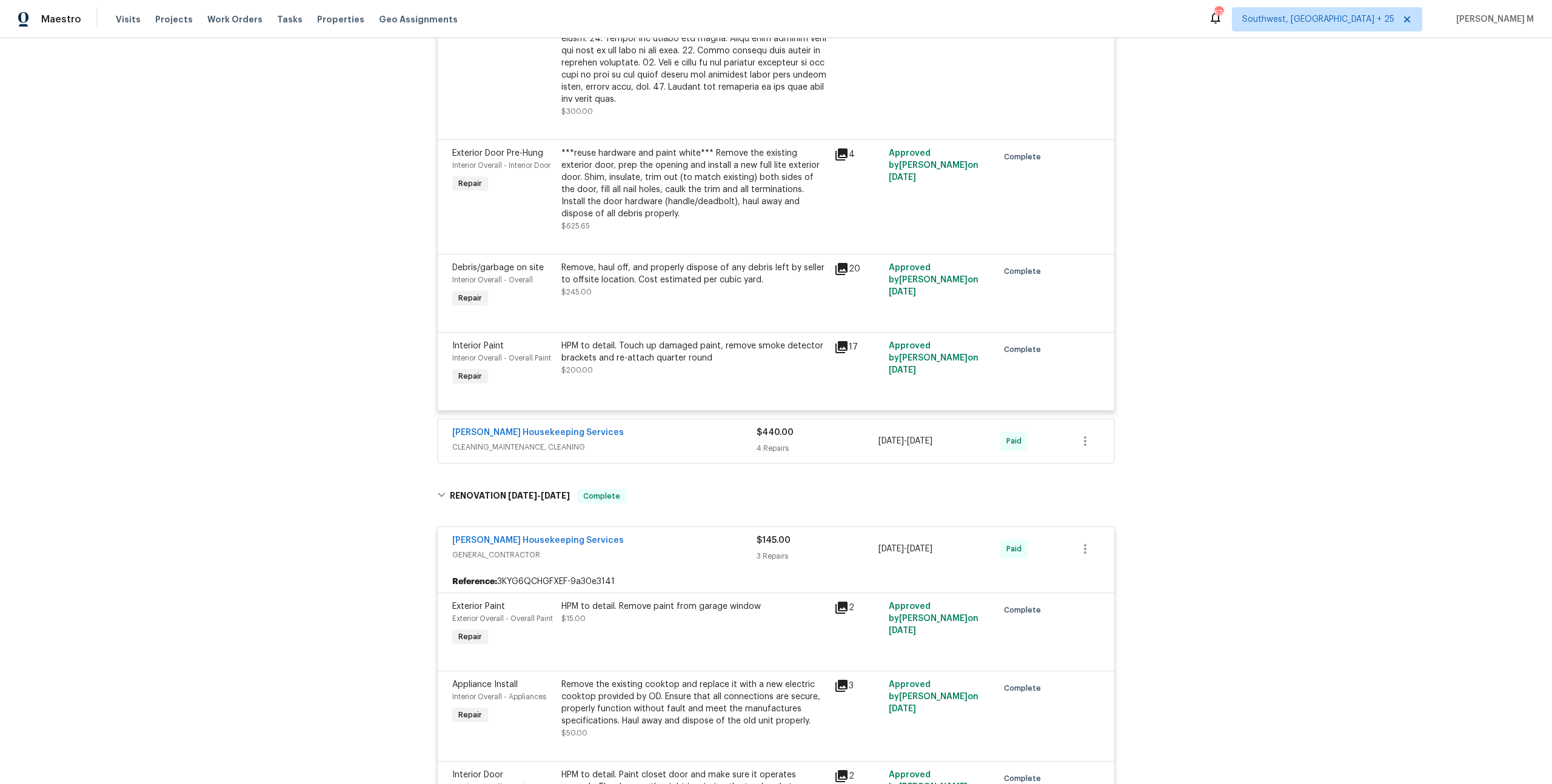
scroll to position [517, 0]
click at [523, 439] on span "CLEANING_MAINTENANCE, CLEANING" at bounding box center [604, 445] width 304 height 12
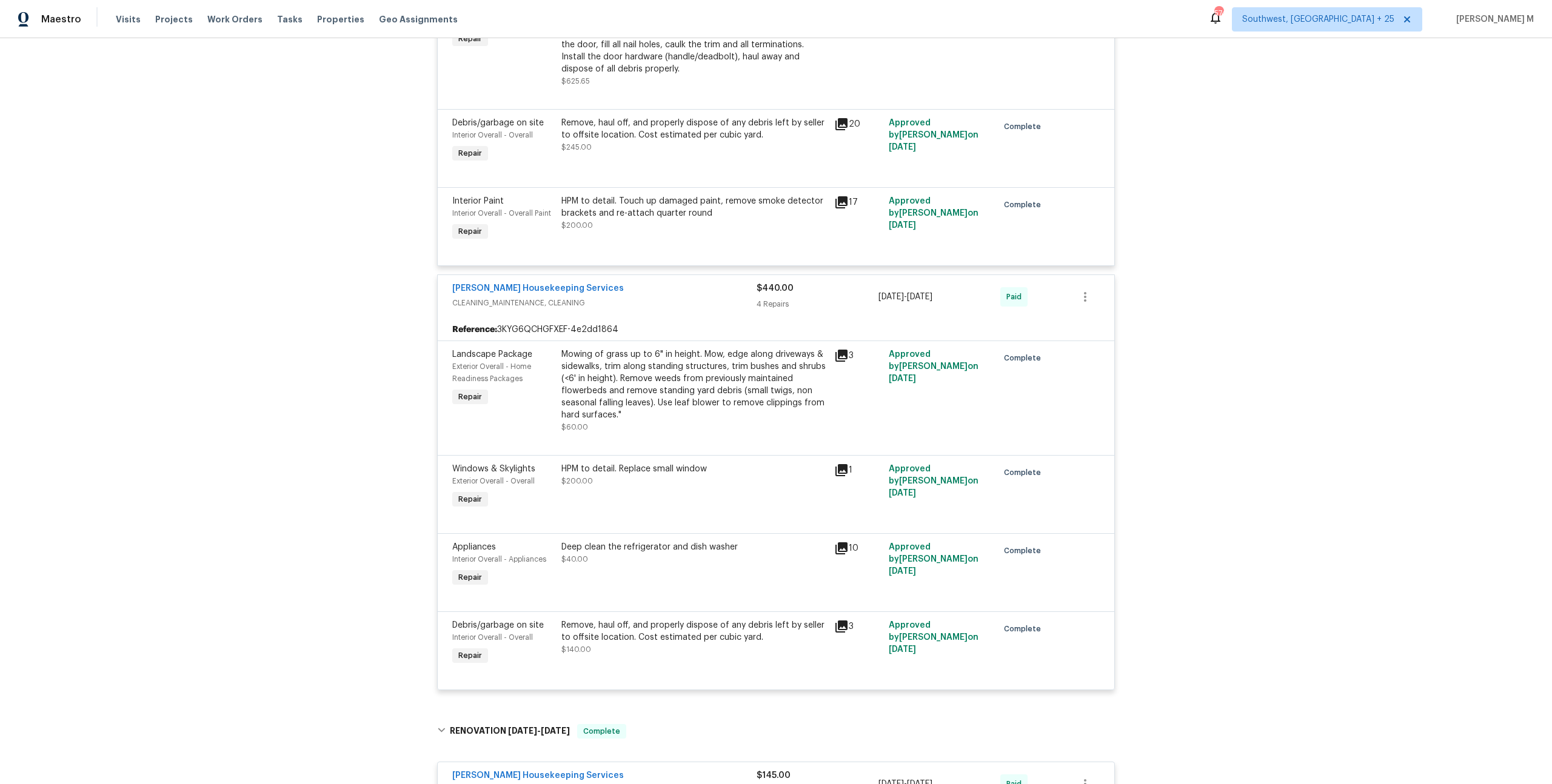
scroll to position [661, 0]
click at [722, 354] on div "Mowing of grass up to 6" in height. Mow, edge along driveways & sidewalks, trim…" at bounding box center [694, 383] width 265 height 73
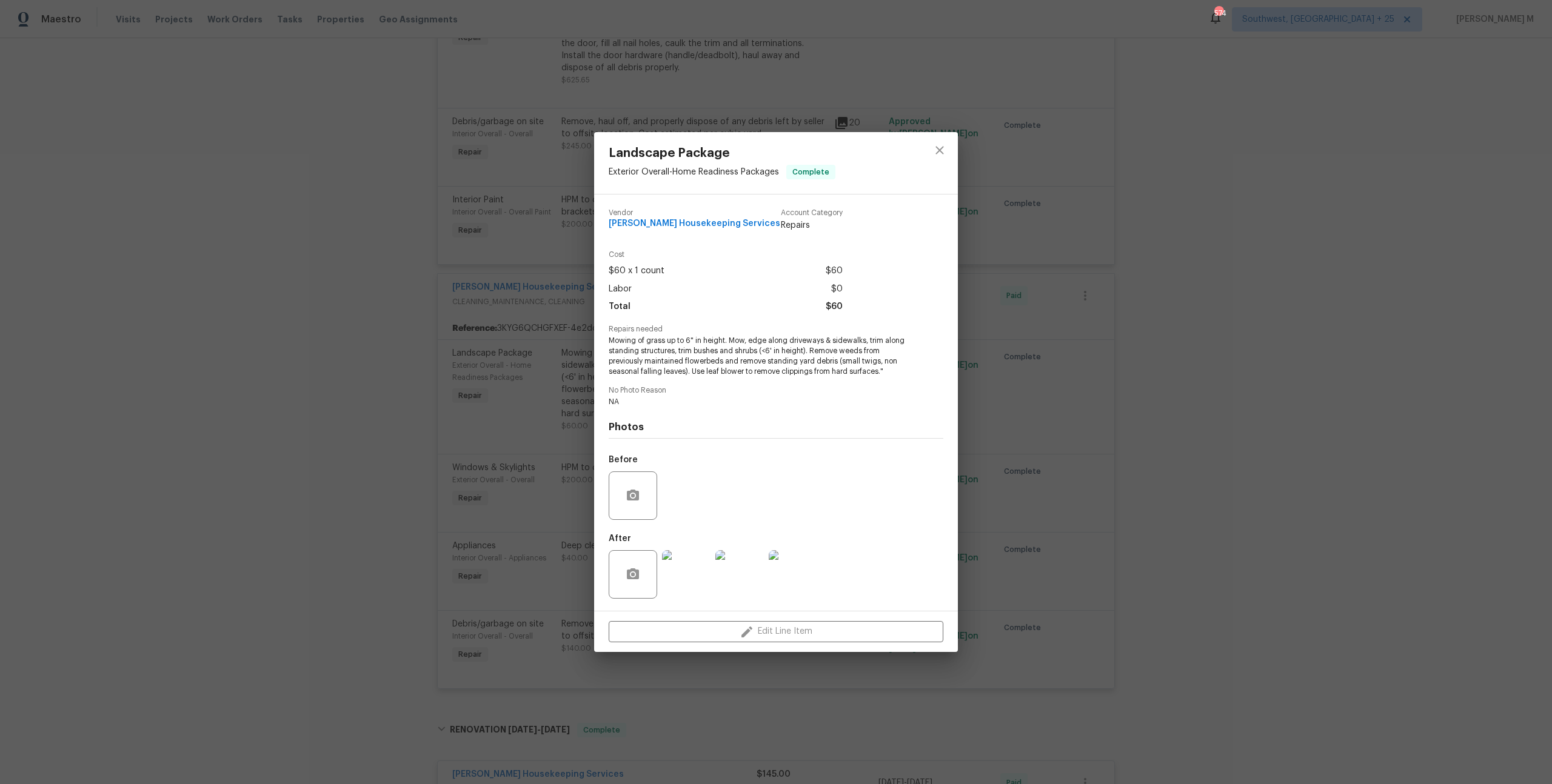
click at [1065, 479] on div "Landscape Package Exterior Overall - Home Readiness Packages Complete Vendor Ar…" at bounding box center [776, 392] width 1552 height 784
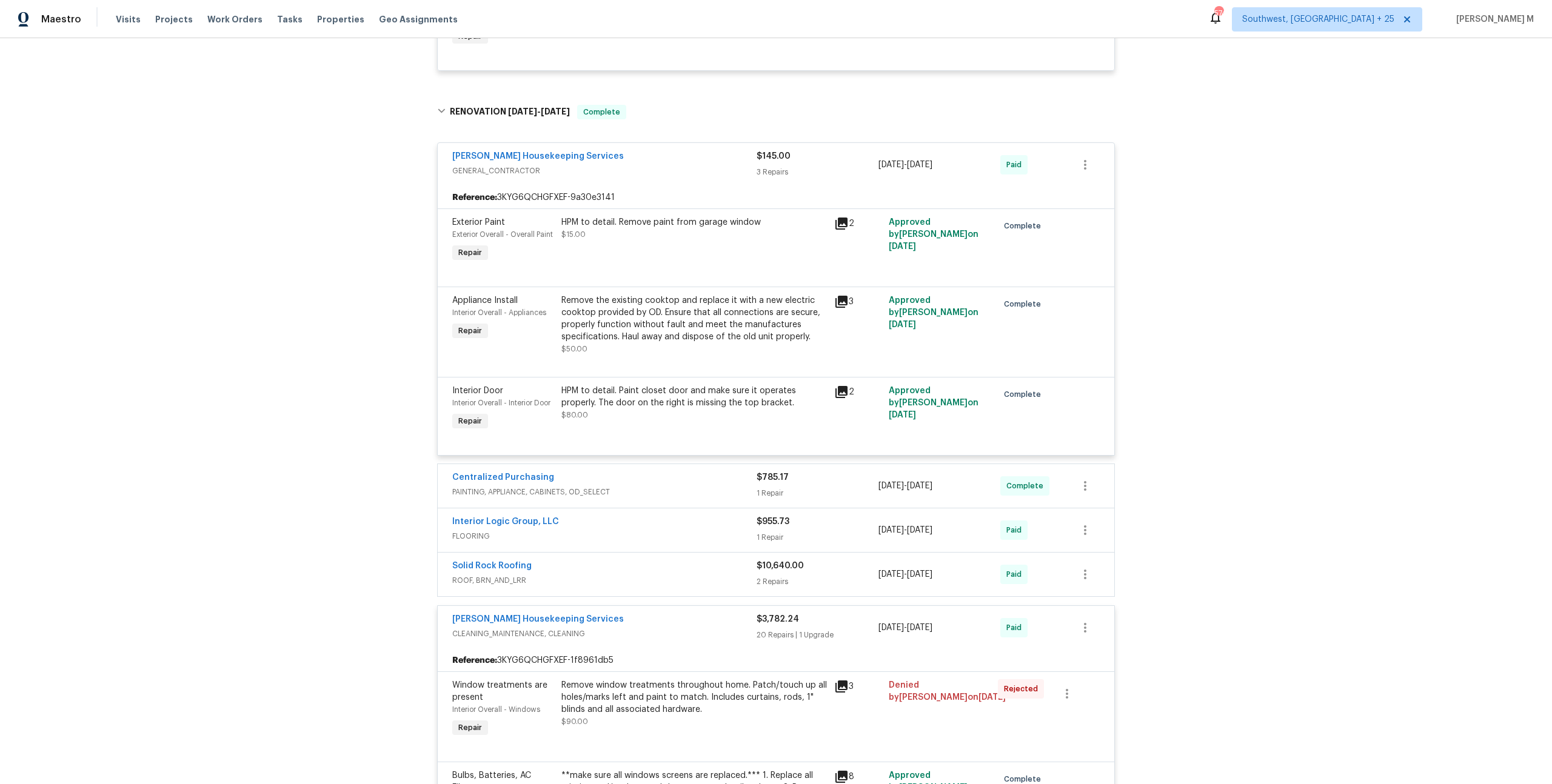
scroll to position [1281, 0]
click at [688, 213] on div "HPM to detail. Remove paint from garage window" at bounding box center [694, 219] width 265 height 12
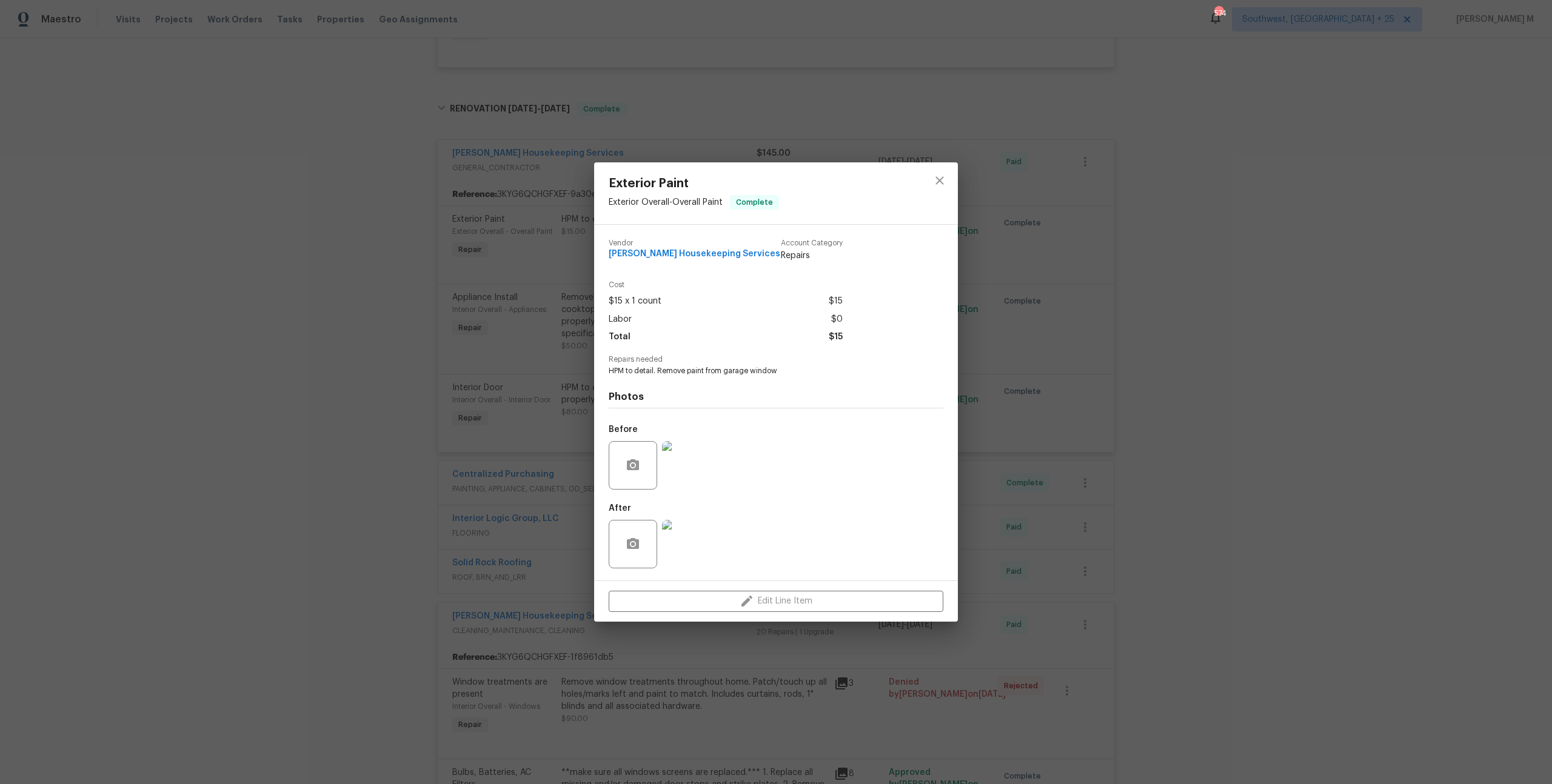
click at [686, 478] on img at bounding box center [686, 465] width 48 height 48
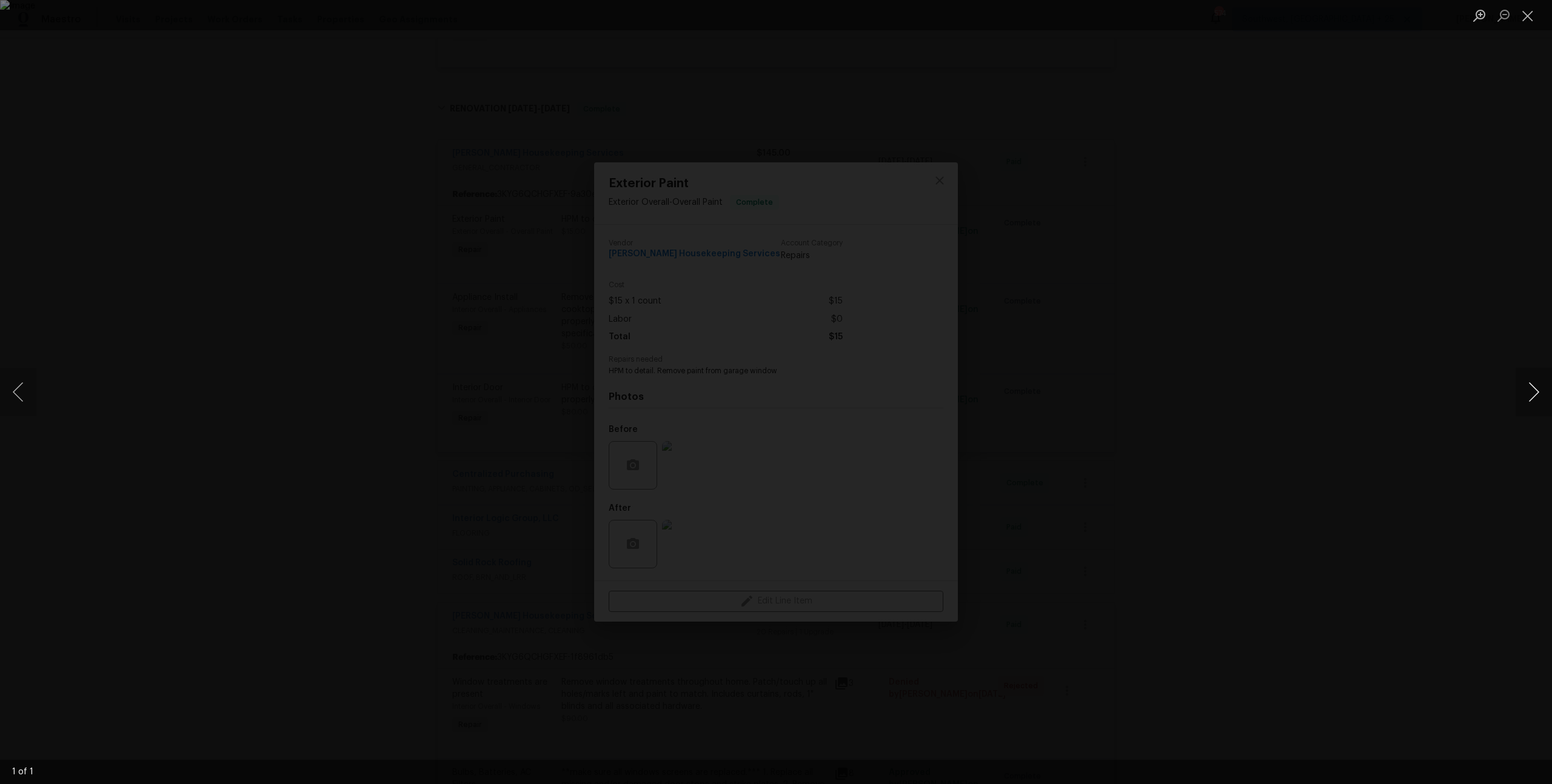
click at [1520, 412] on button "Next image" at bounding box center [1533, 391] width 36 height 48
click at [1525, 401] on button "Next image" at bounding box center [1533, 391] width 36 height 48
click at [1529, 391] on button "Next image" at bounding box center [1533, 391] width 36 height 48
click at [1370, 355] on div "Lightbox" at bounding box center [776, 392] width 1552 height 784
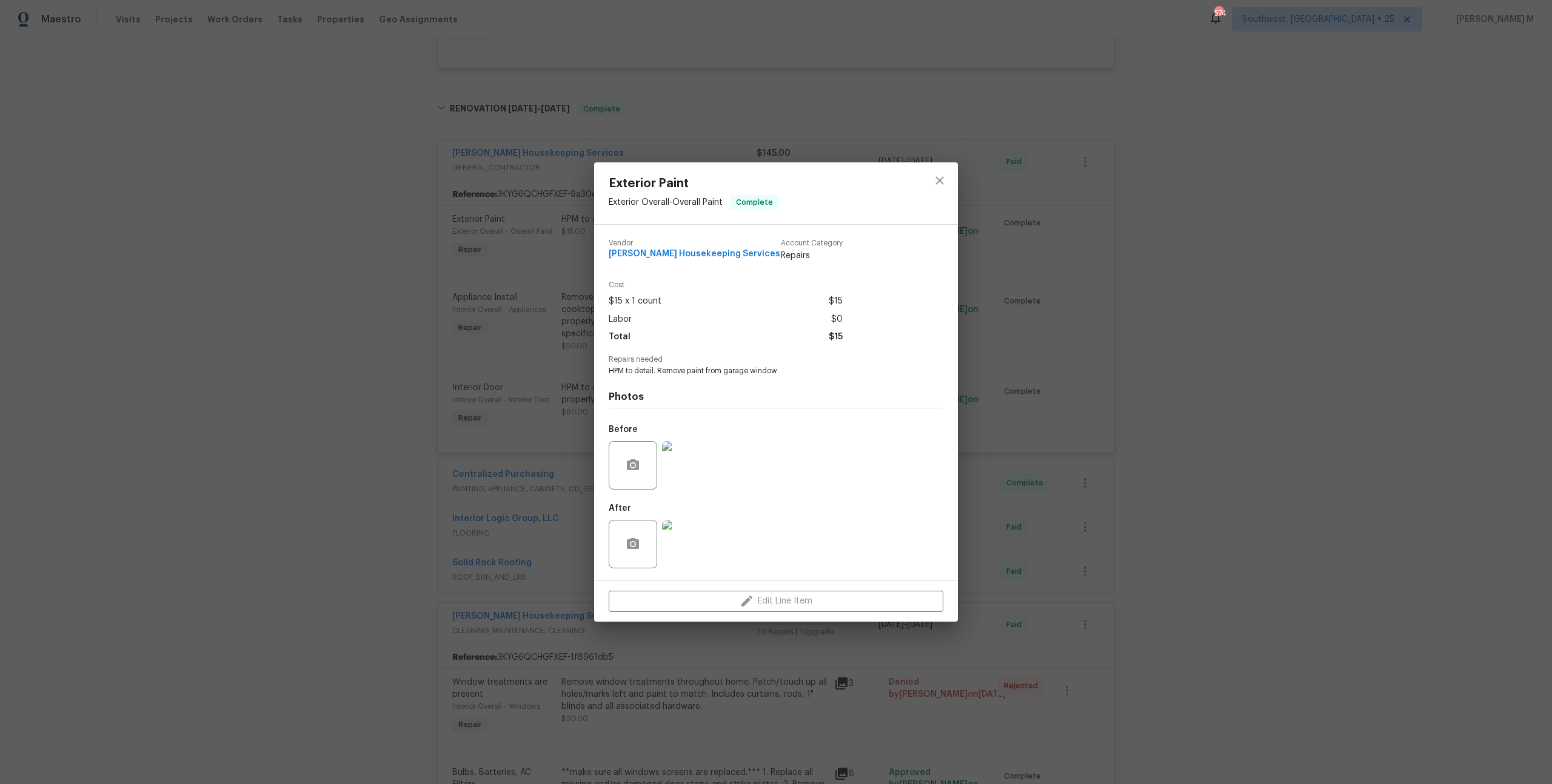
click at [695, 530] on img at bounding box center [686, 543] width 48 height 48
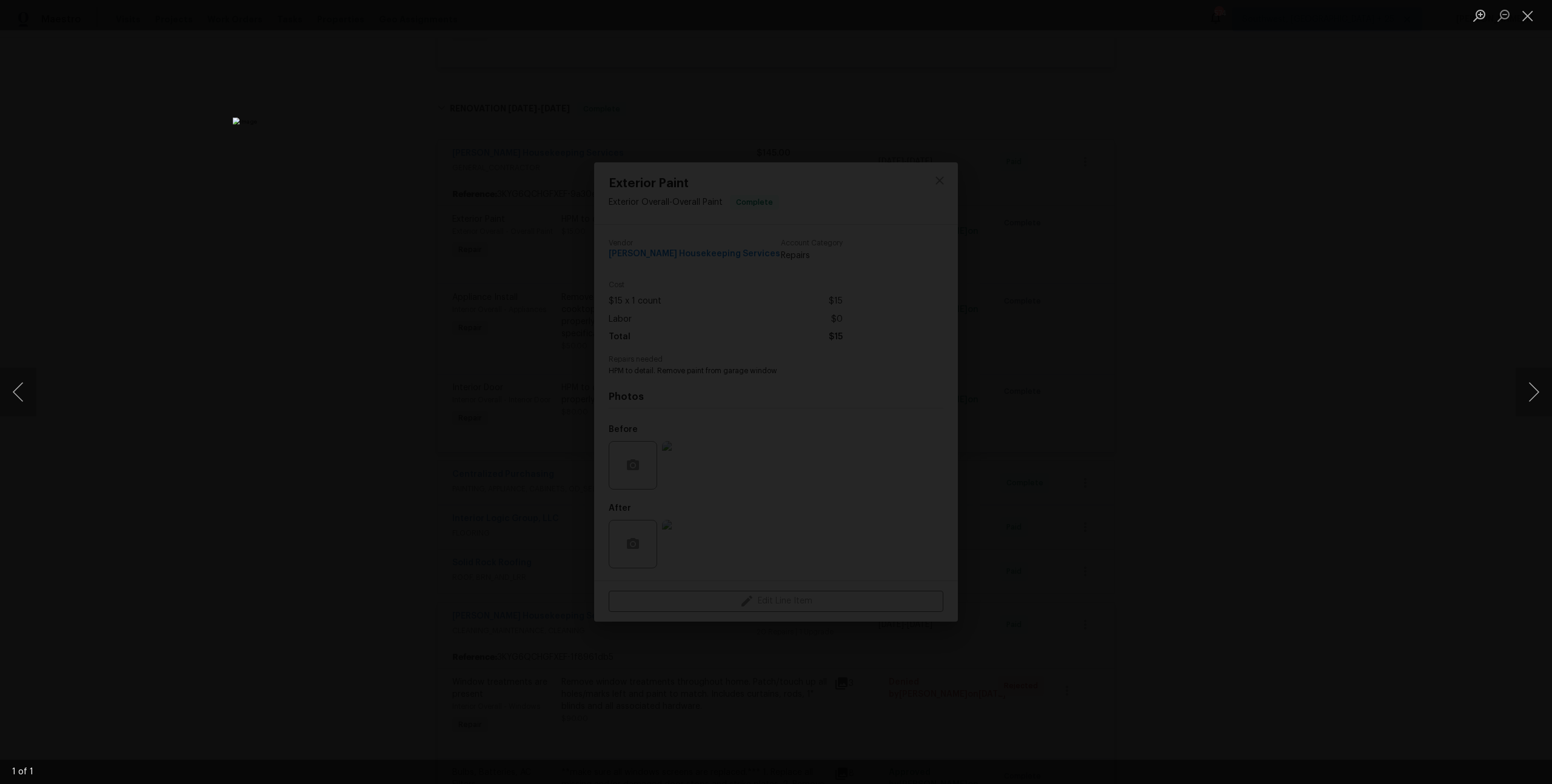
click at [1118, 322] on div "Lightbox" at bounding box center [776, 392] width 1552 height 784
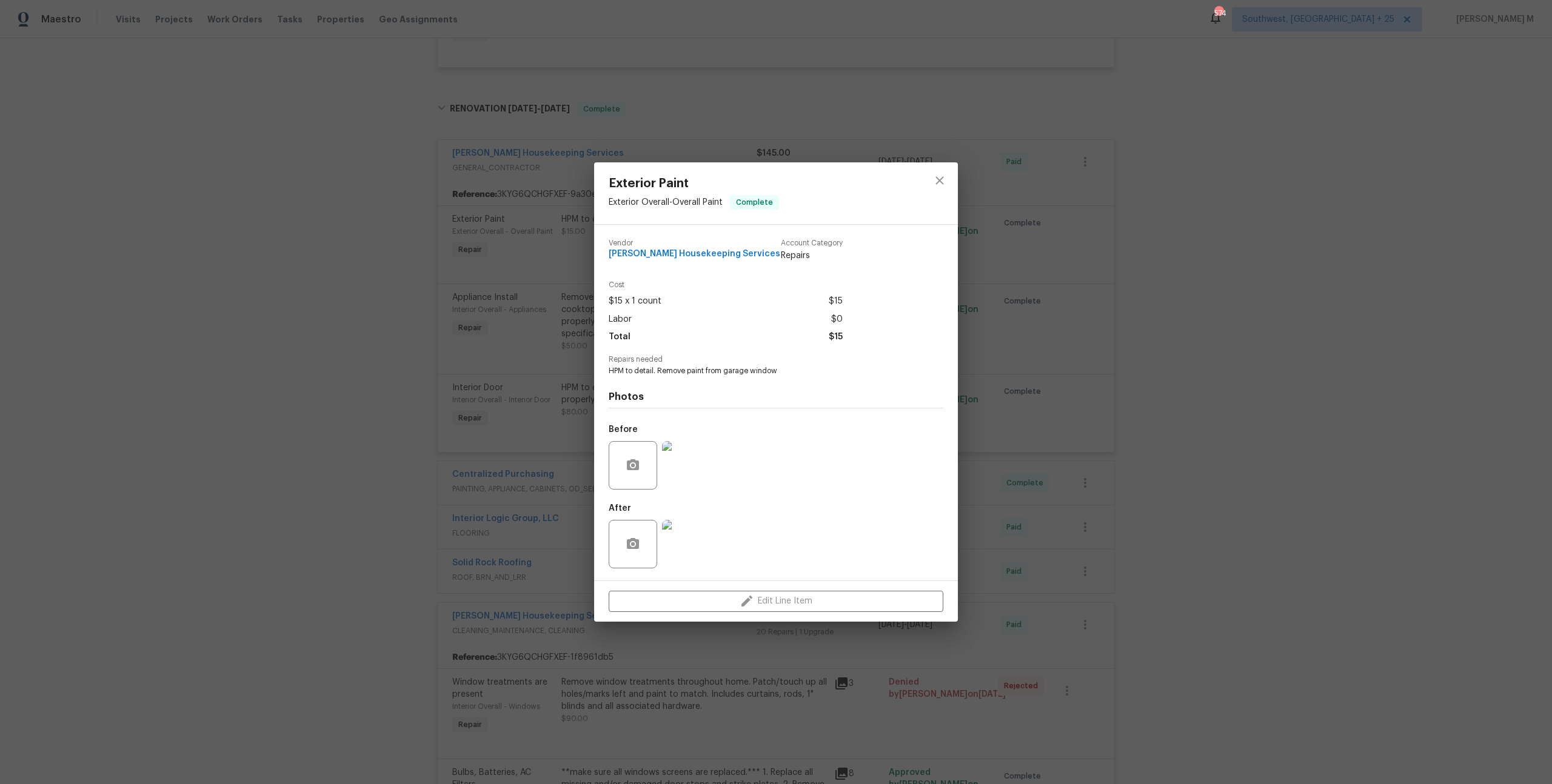
click at [1050, 391] on div "Exterior Paint Exterior Overall - Overall Paint Complete Vendor Arelis Housekee…" at bounding box center [776, 392] width 1552 height 784
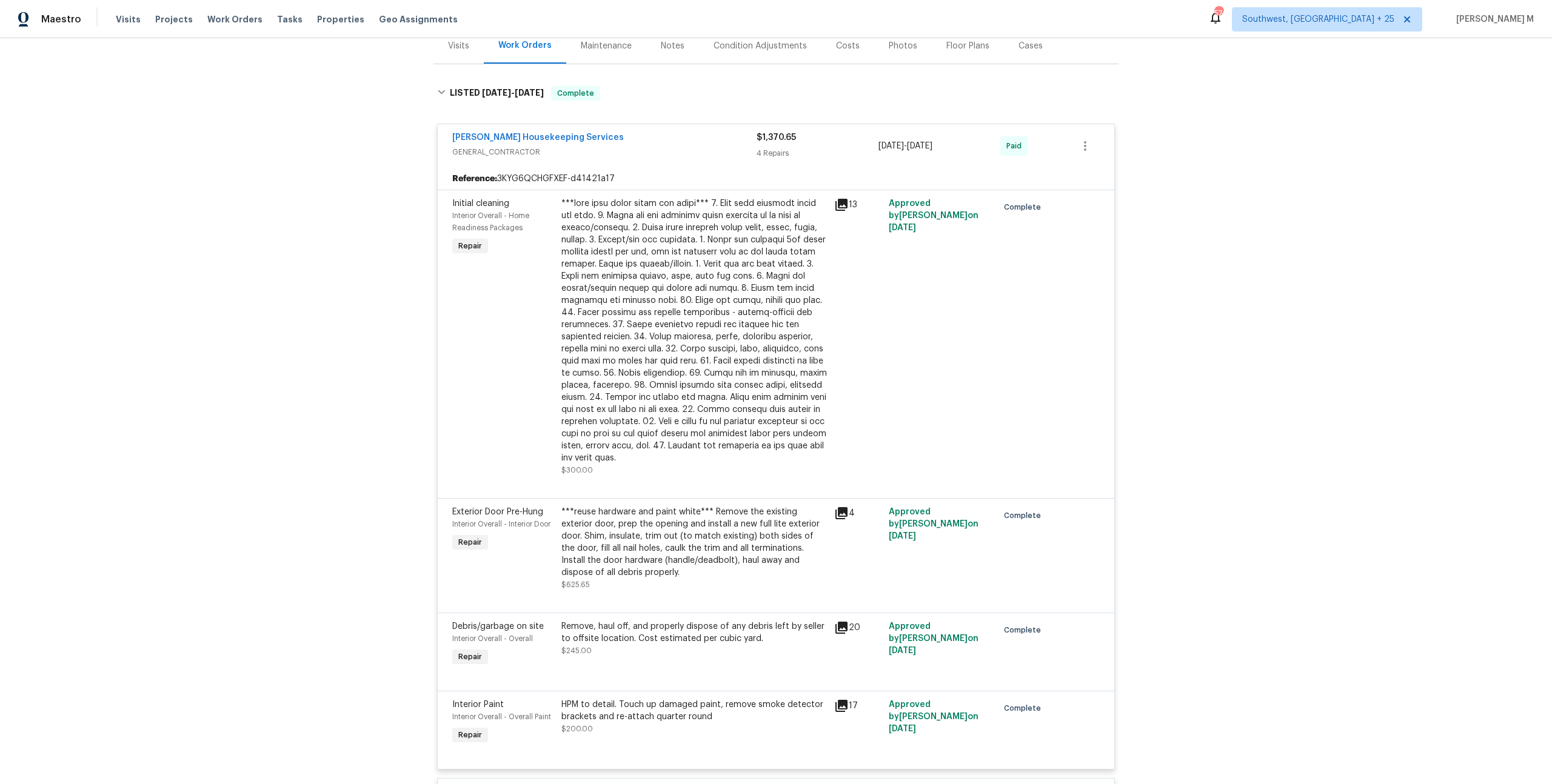
scroll to position [156, 0]
click at [661, 268] on div at bounding box center [694, 330] width 265 height 267
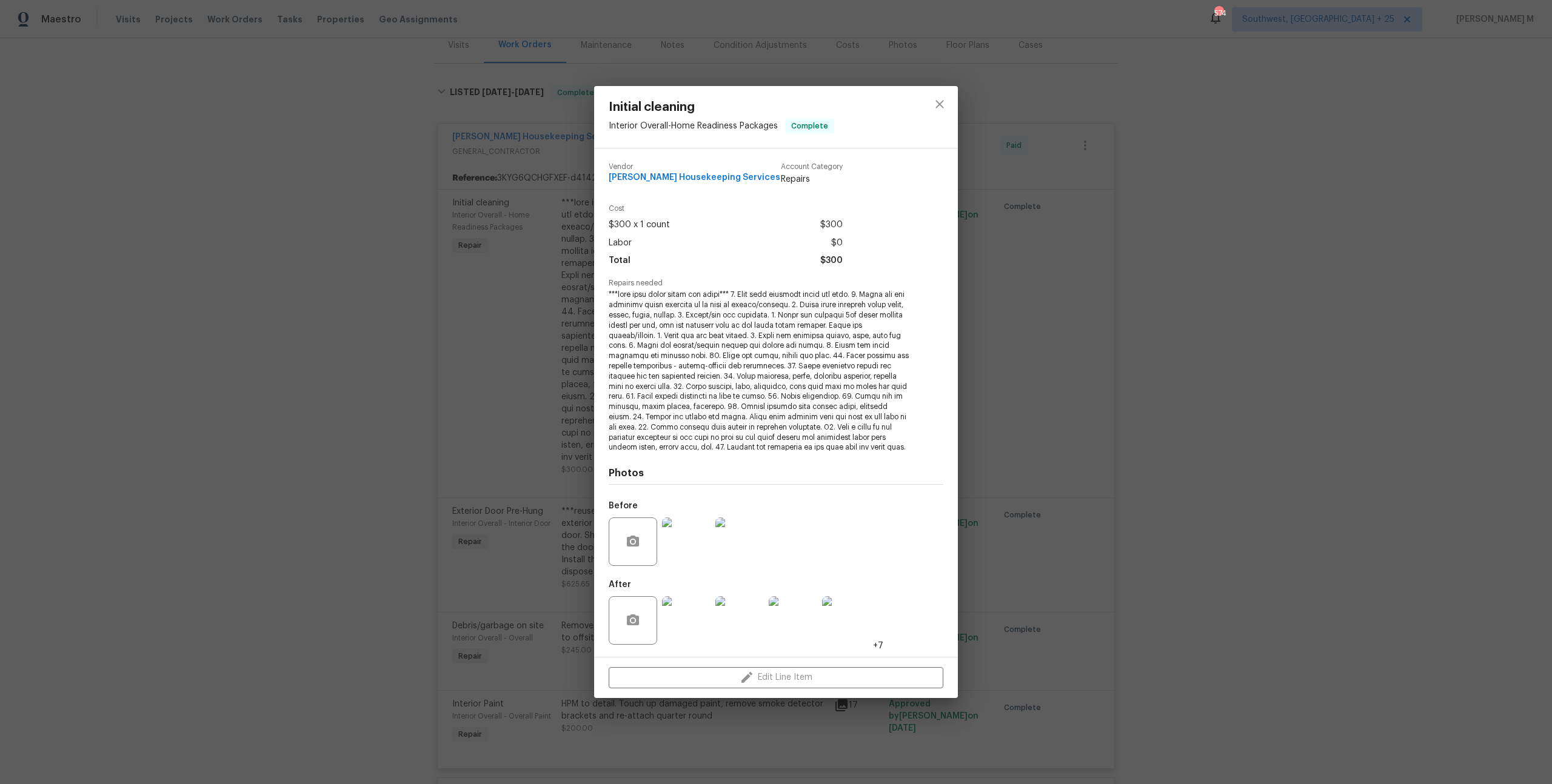
click at [1095, 458] on div "Initial cleaning Interior Overall - Home Readiness Packages Complete Vendor Are…" at bounding box center [776, 392] width 1552 height 784
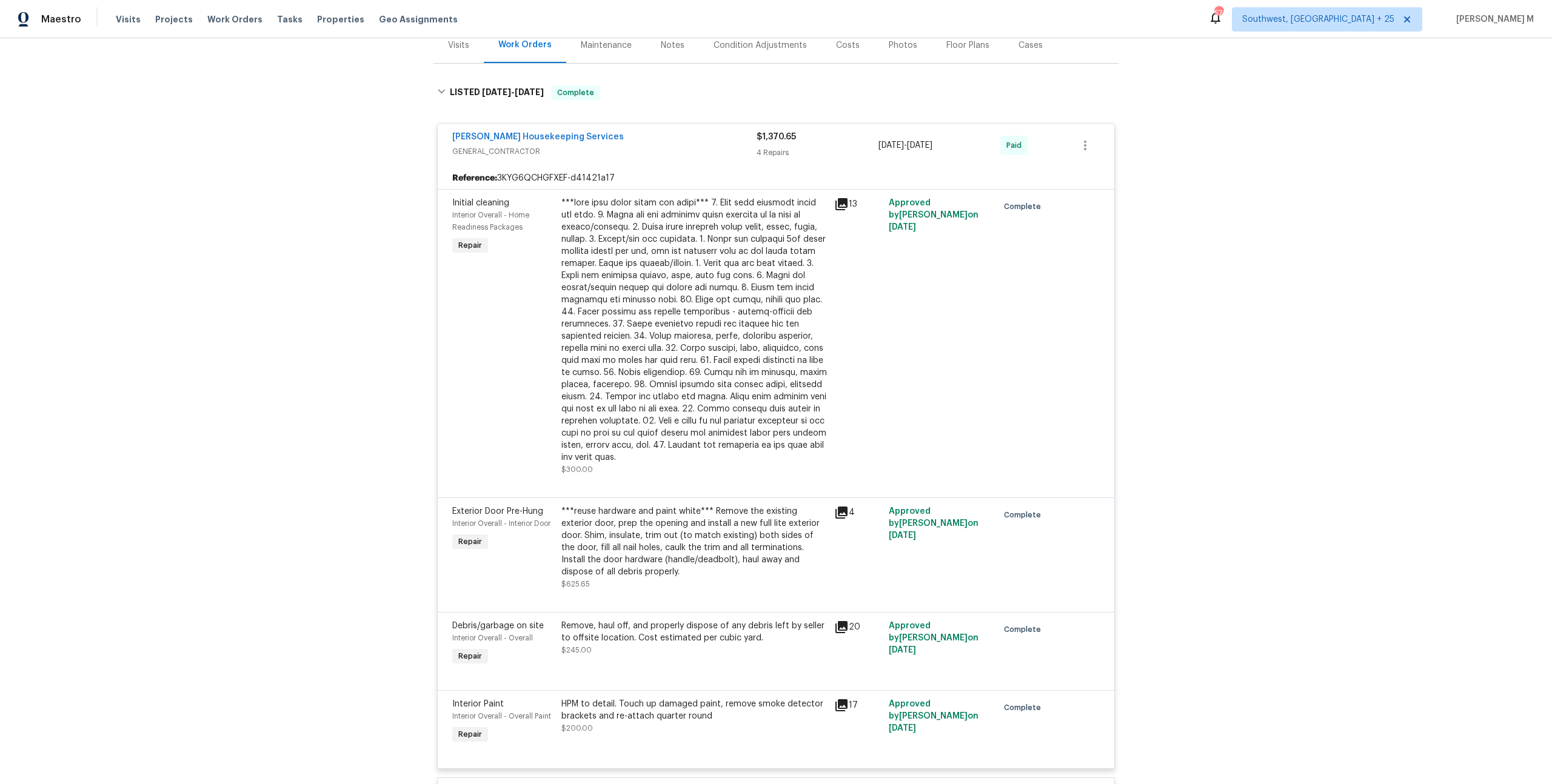
click at [758, 505] on div "***reuse hardware and paint white*** Remove the existing exterior door, prep th…" at bounding box center [694, 541] width 265 height 73
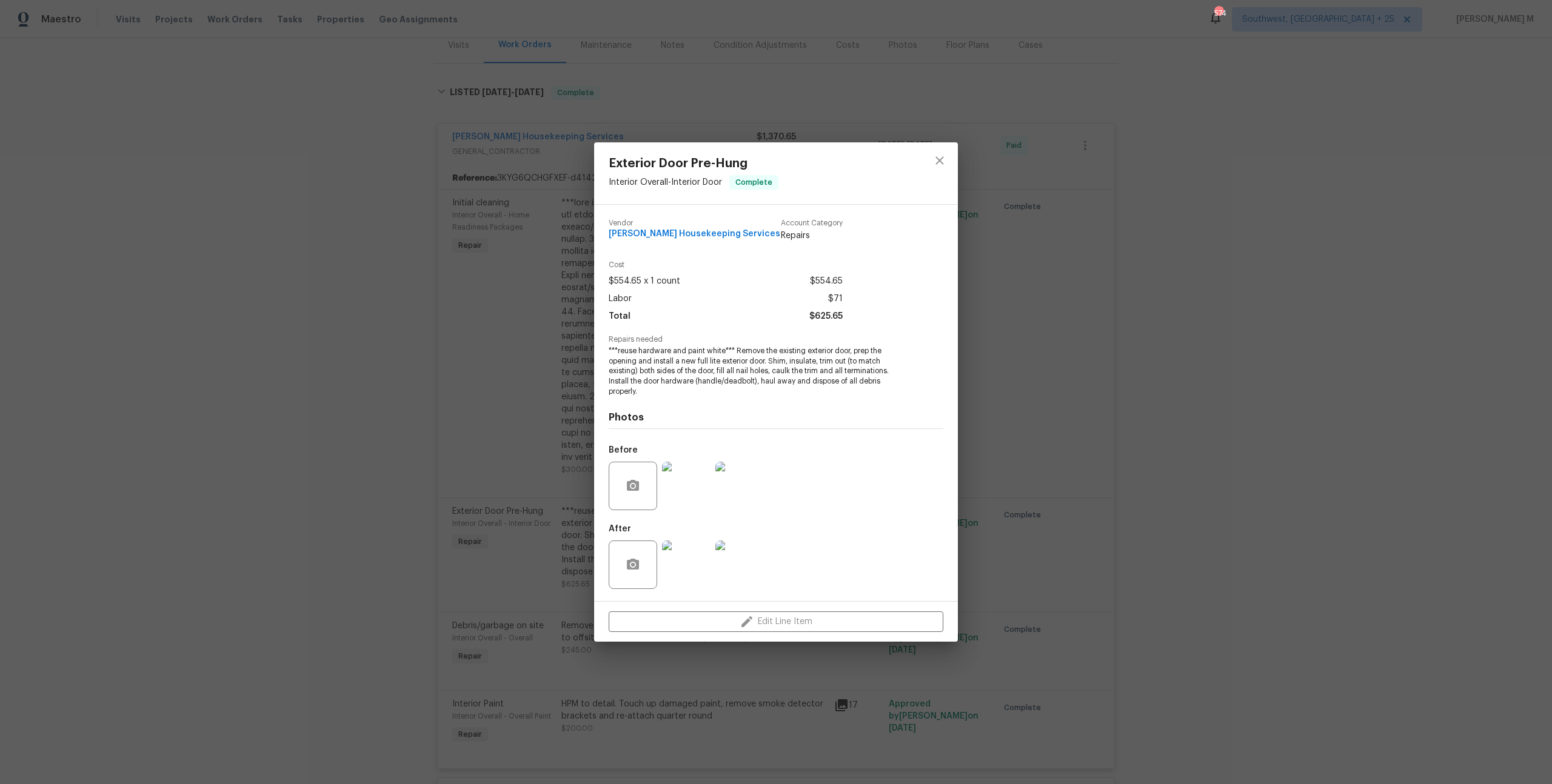
click at [1044, 507] on div "Exterior Door Pre-Hung Interior Overall - Interior Door Complete Vendor Arelis …" at bounding box center [776, 392] width 1552 height 784
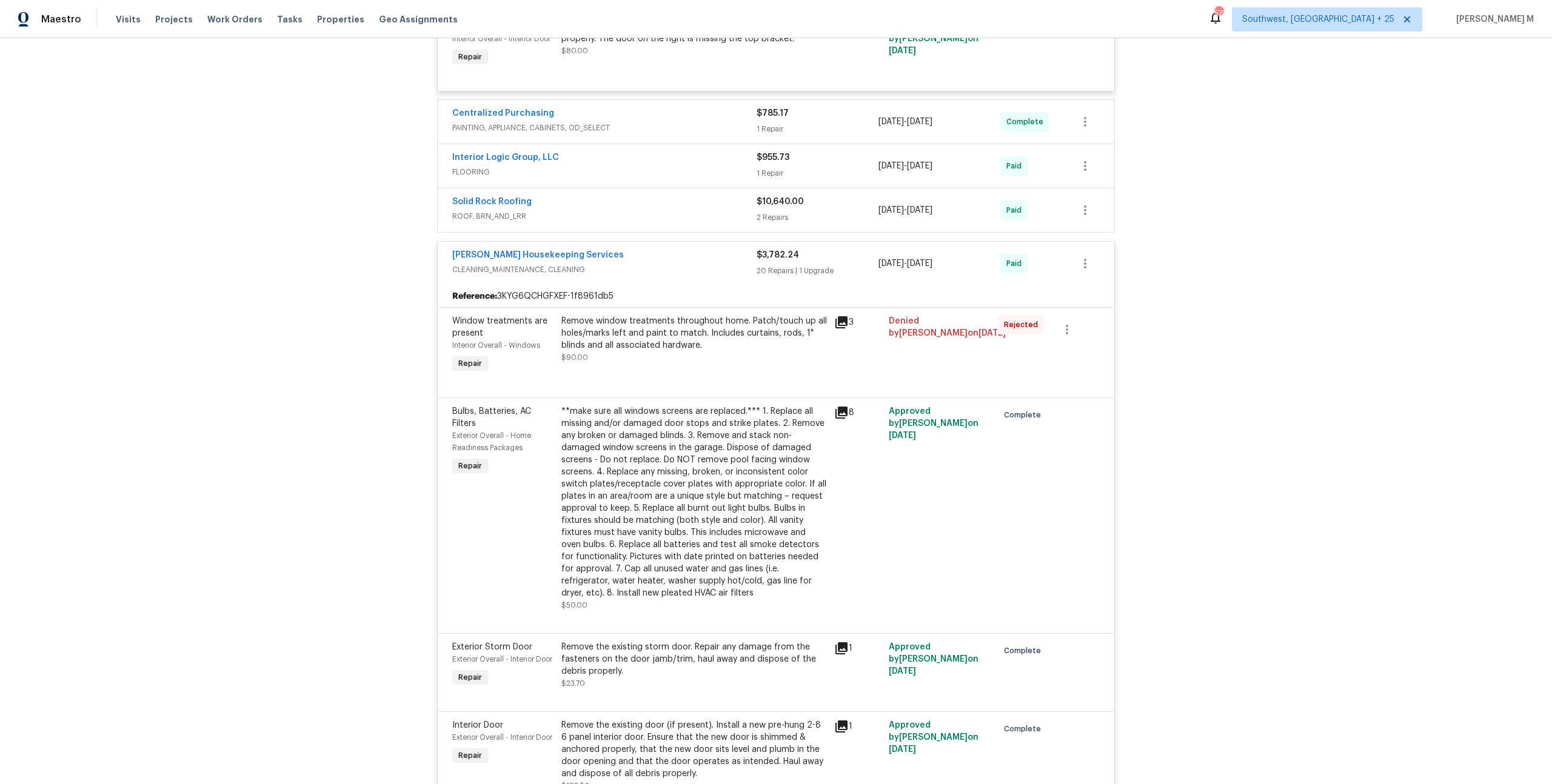
scroll to position [1644, 0]
click at [478, 165] on span "FLOORING" at bounding box center [604, 171] width 304 height 12
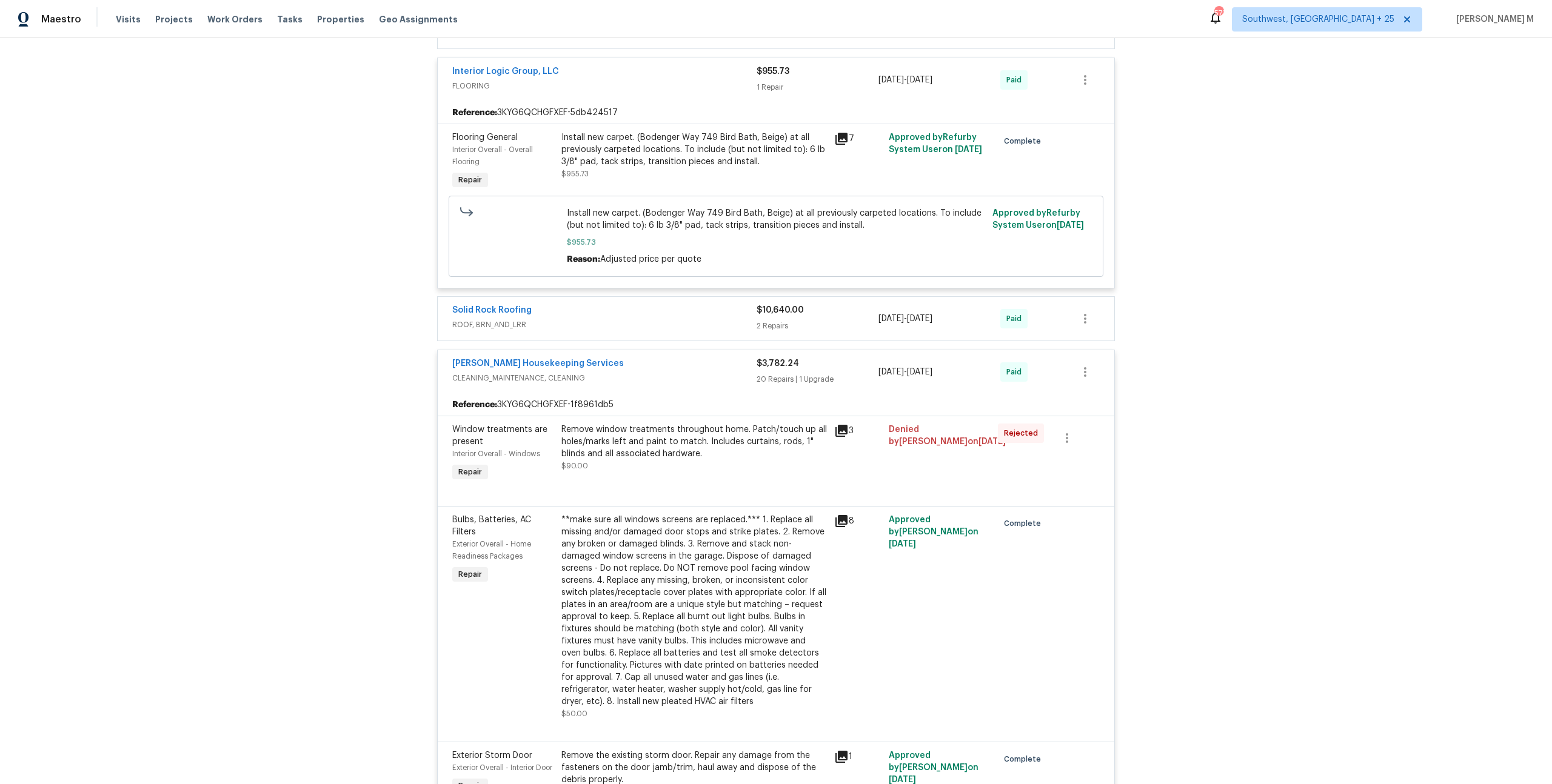
scroll to position [1740, 0]
click at [492, 316] on span "ROOF, BRN_AND_LRR" at bounding box center [604, 322] width 304 height 12
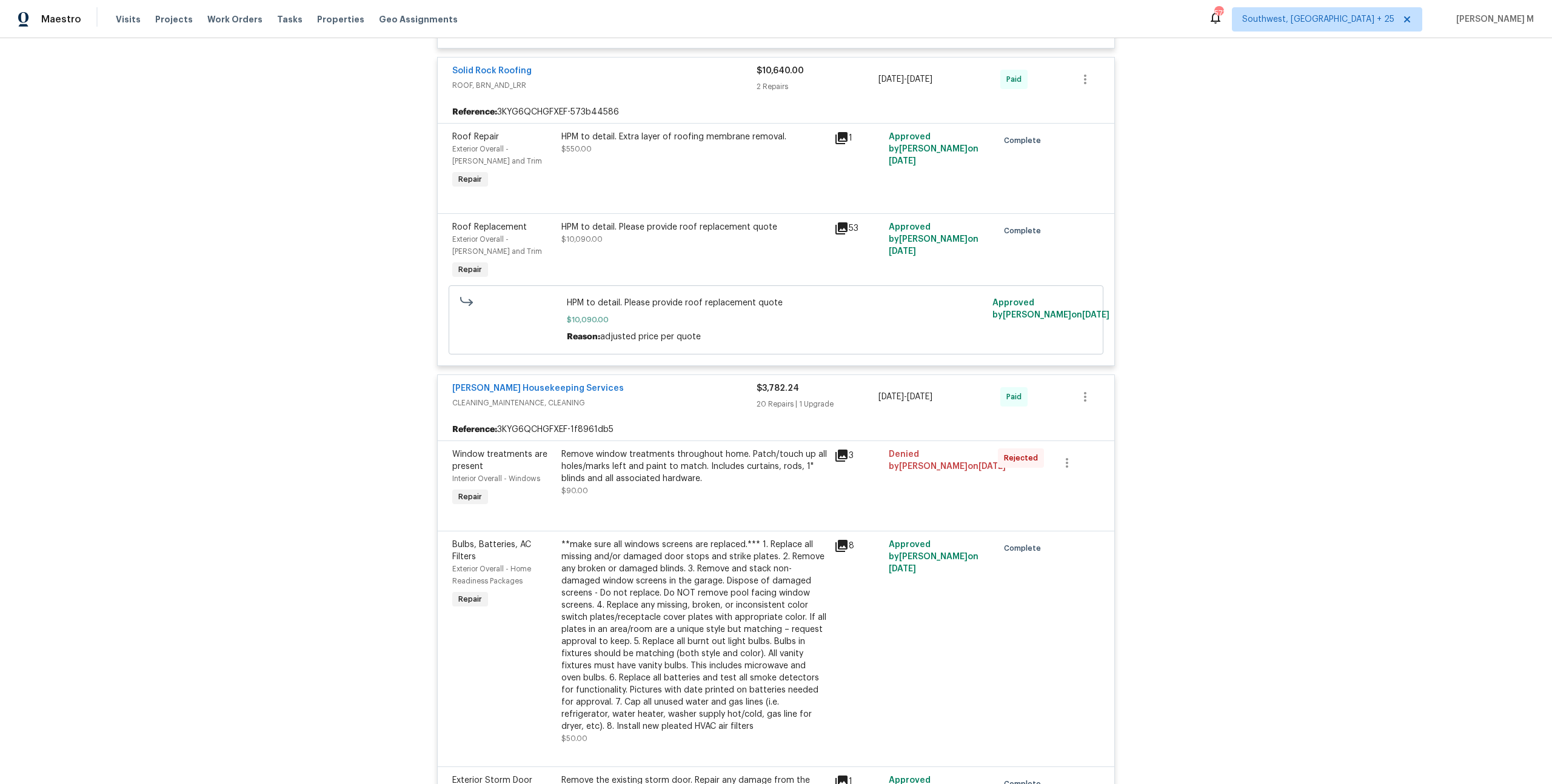
scroll to position [1979, 0]
click at [674, 216] on div "HPM to detail. Please provide roof replacement quote $10,090.00" at bounding box center [694, 250] width 272 height 68
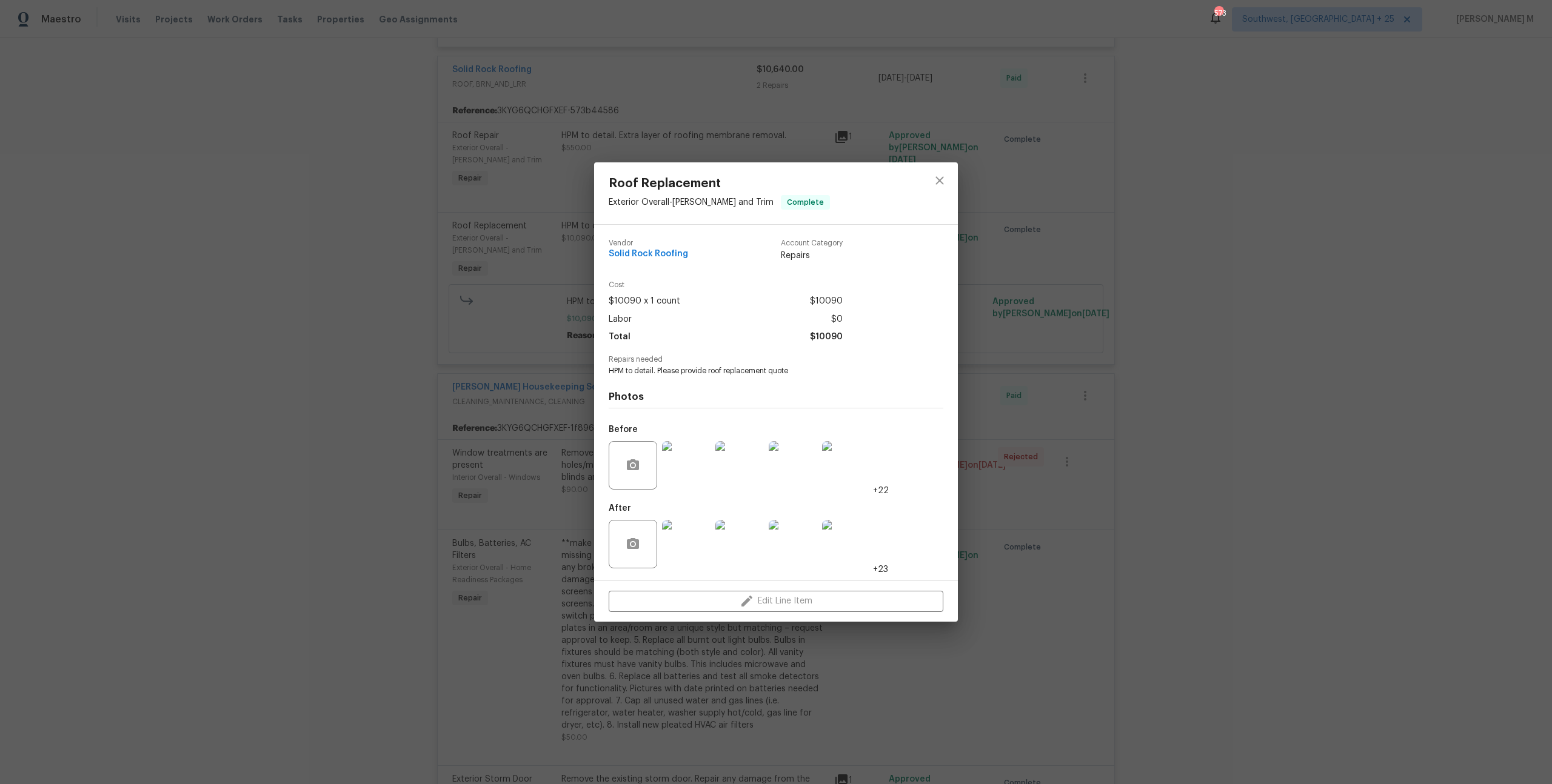
click at [1055, 424] on div "Roof Replacement Exterior Overall - Eaves and Trim Complete Vendor Solid Rock R…" at bounding box center [776, 392] width 1552 height 784
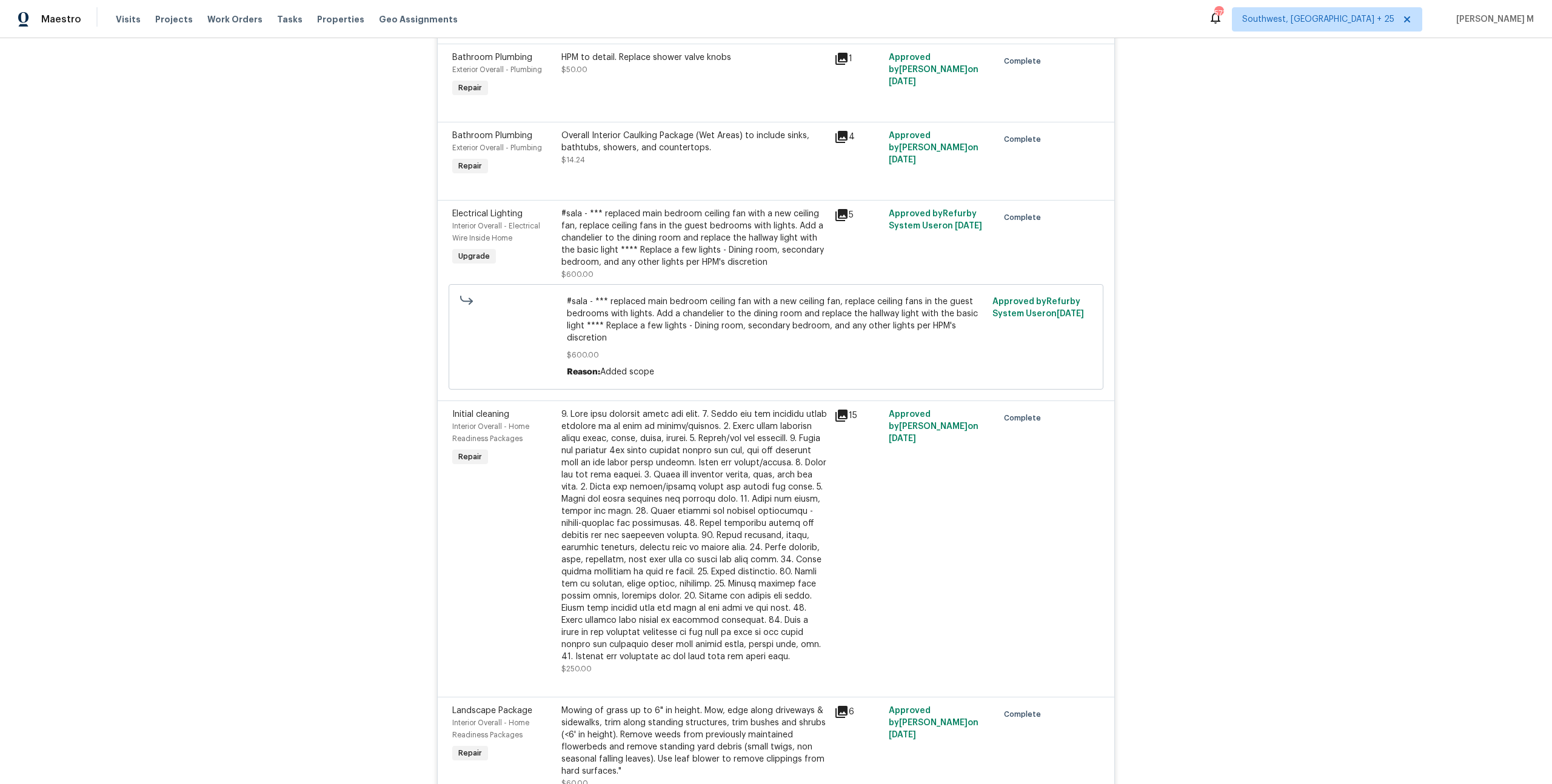
scroll to position [3748, 0]
click at [712, 408] on div at bounding box center [694, 535] width 265 height 254
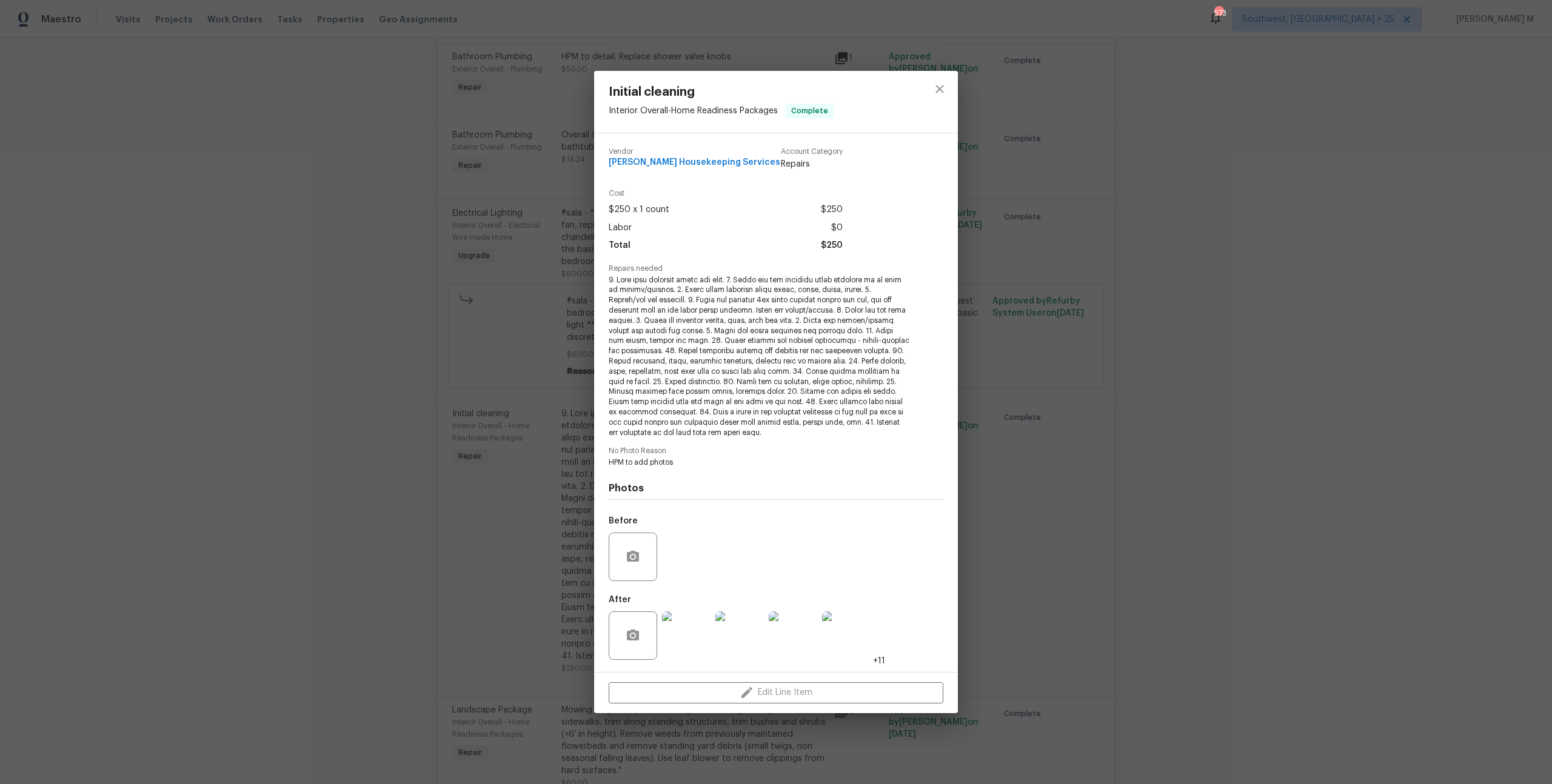
click at [840, 631] on img at bounding box center [846, 635] width 48 height 48
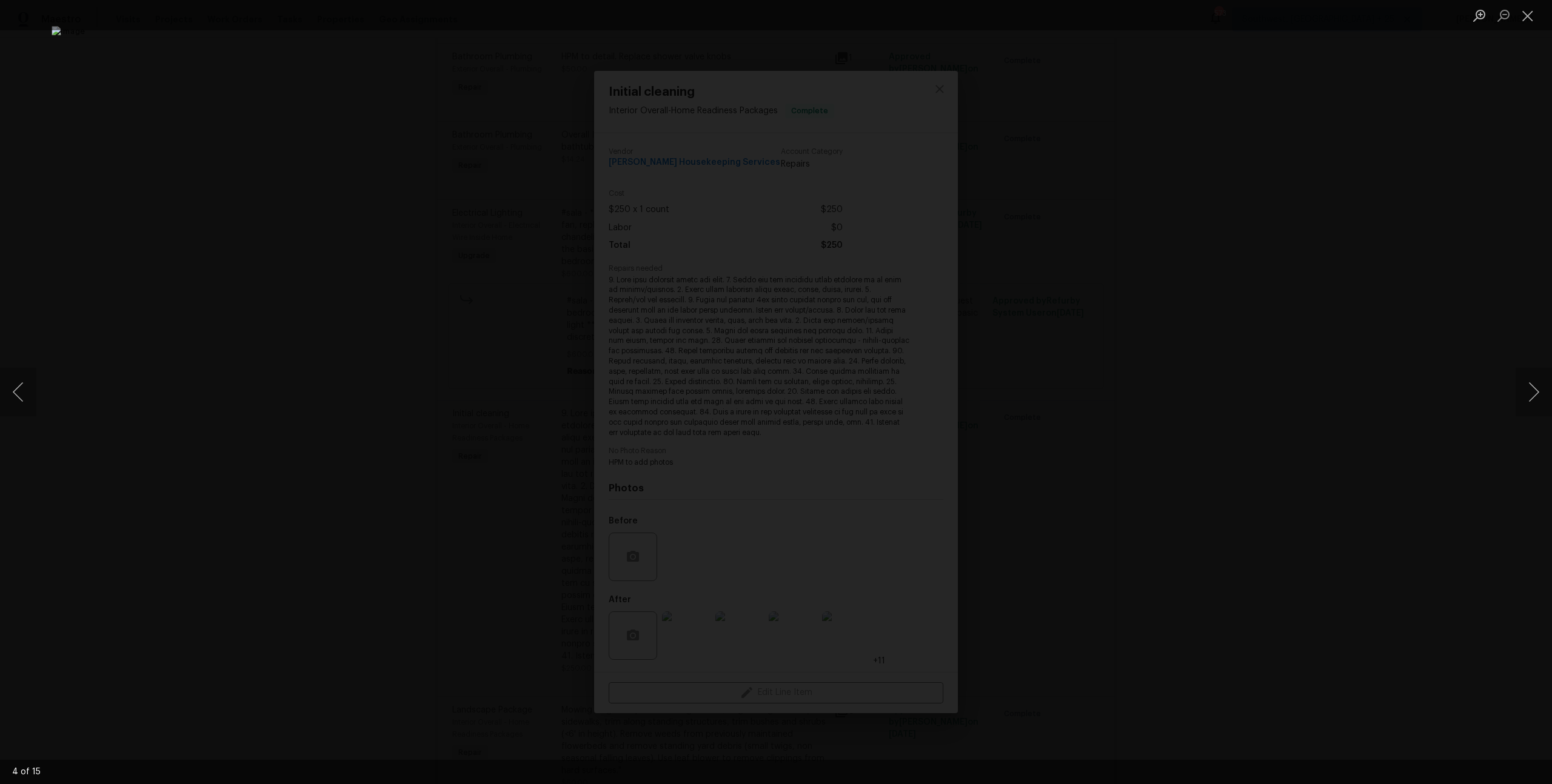
click at [1148, 406] on div "Lightbox" at bounding box center [776, 392] width 1552 height 784
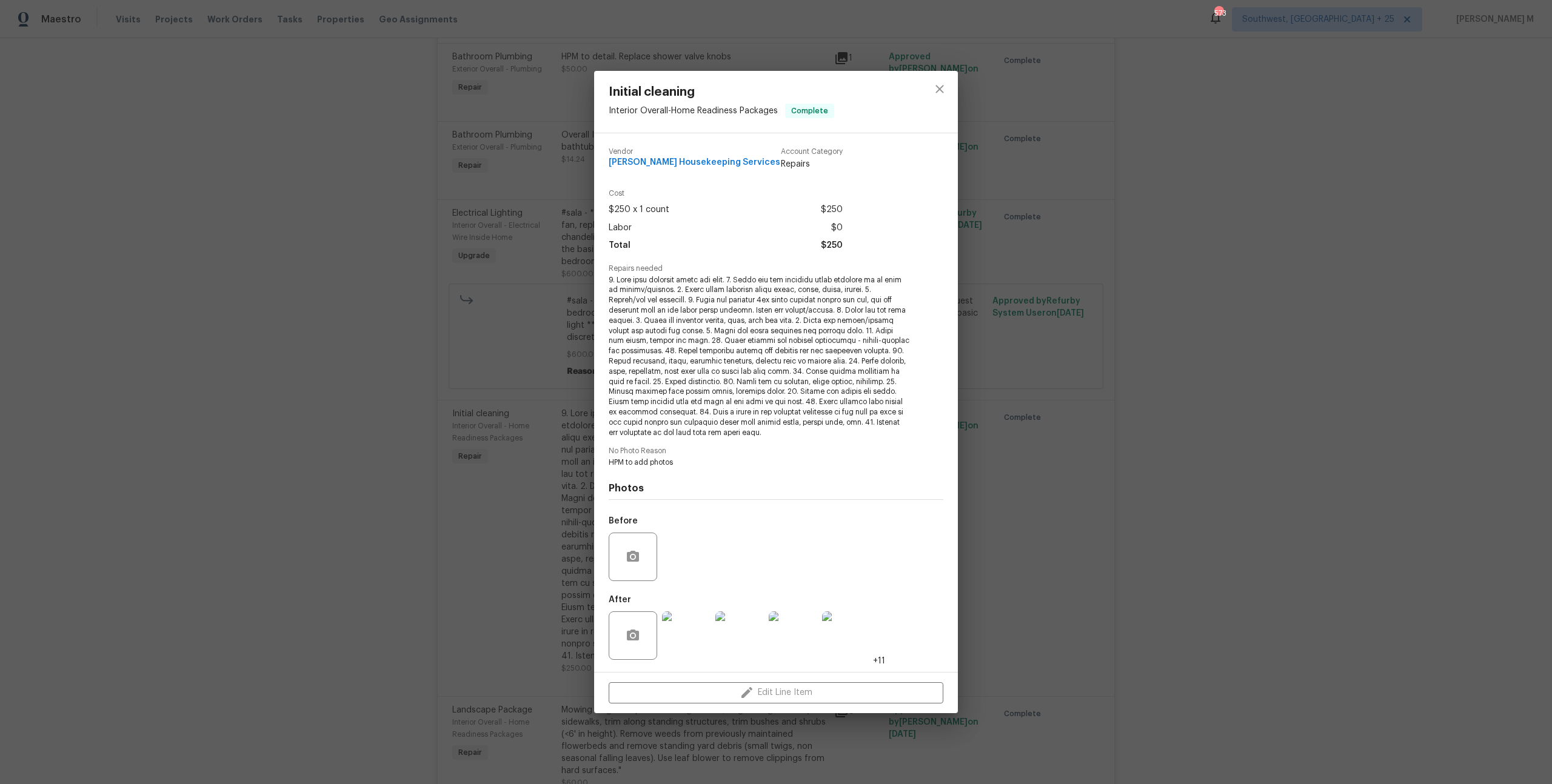
click at [691, 618] on img at bounding box center [686, 635] width 48 height 48
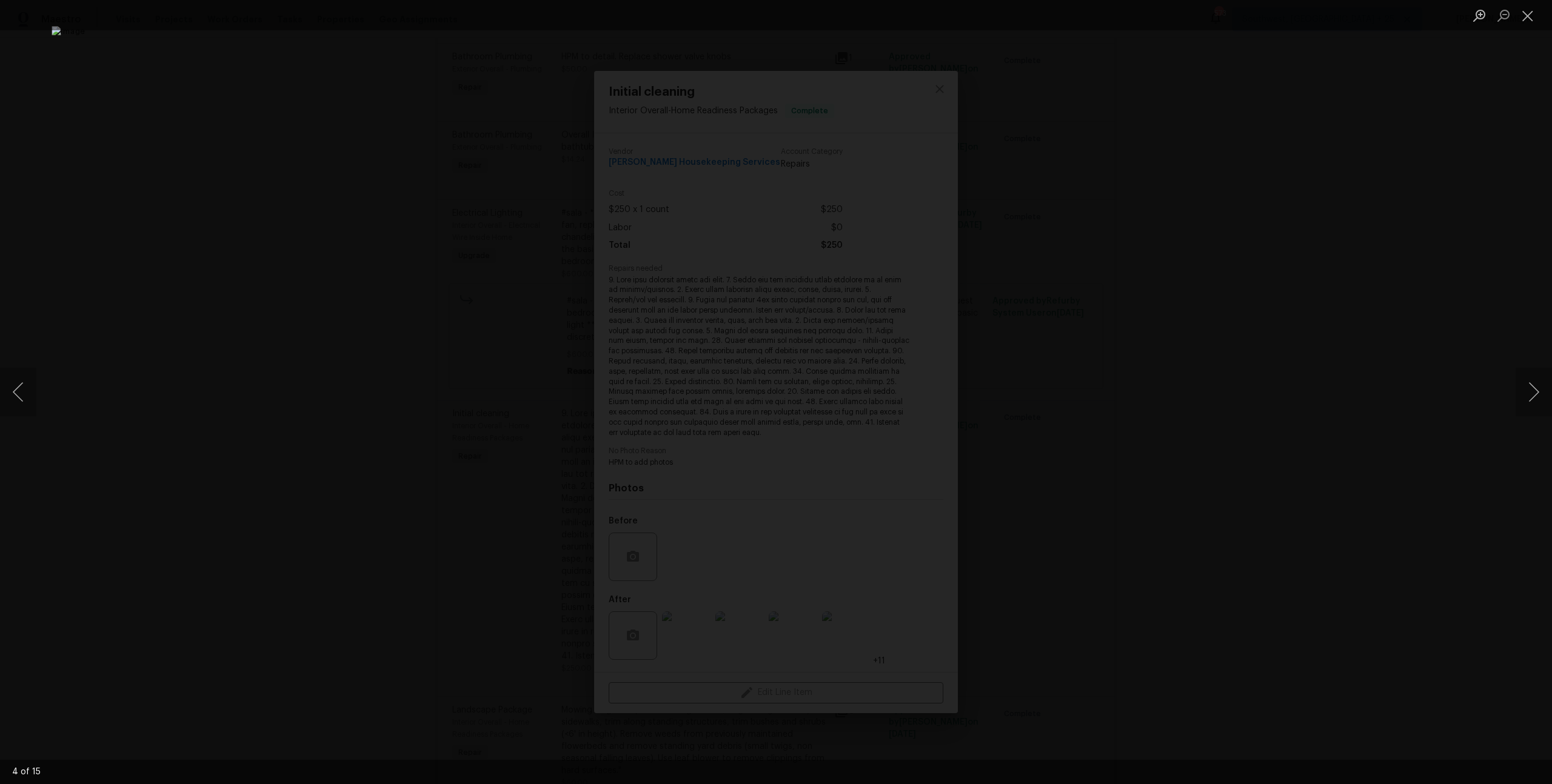
click at [1427, 422] on div "Lightbox" at bounding box center [776, 392] width 1552 height 784
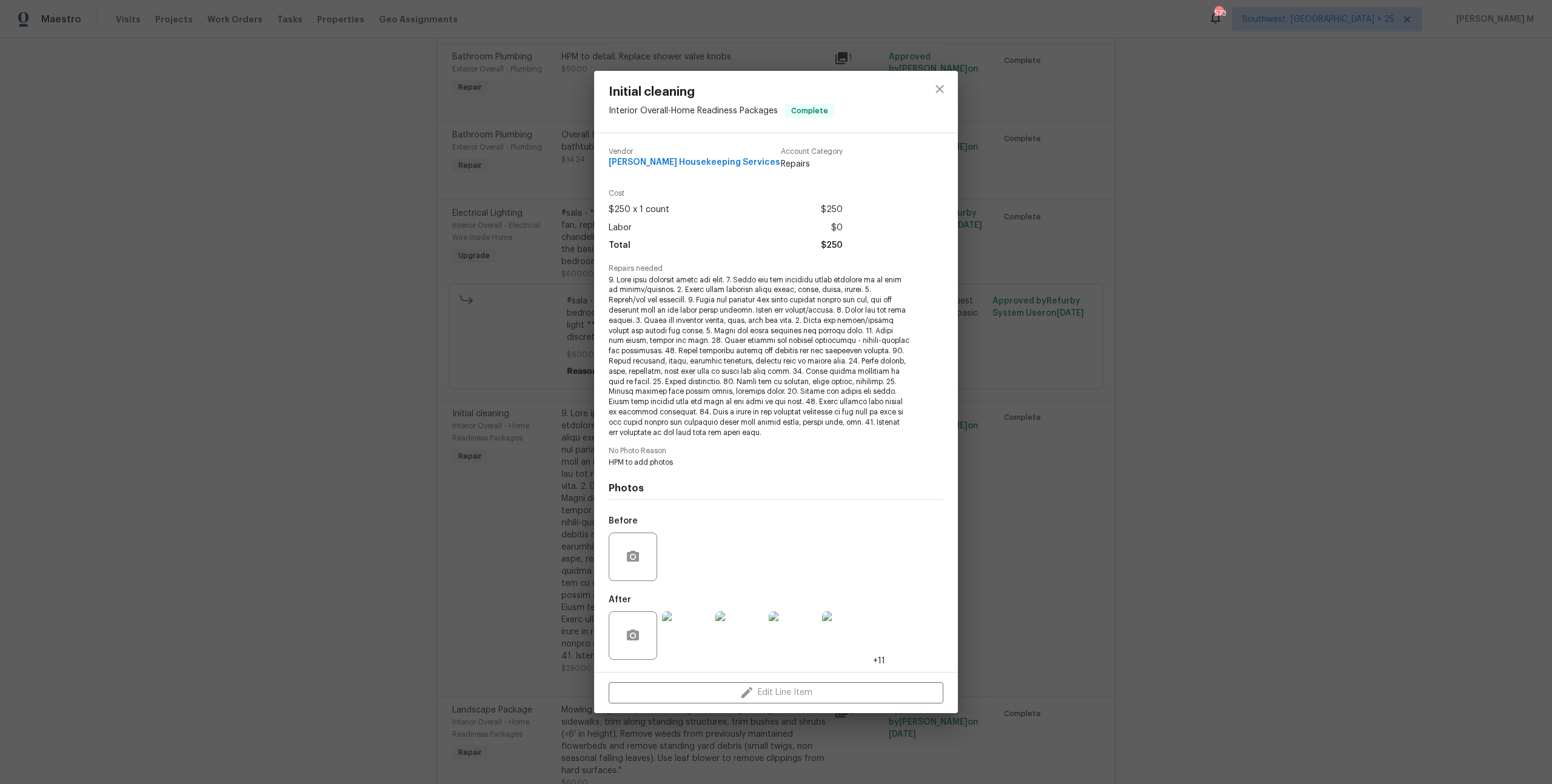
click at [691, 623] on img at bounding box center [686, 635] width 48 height 48
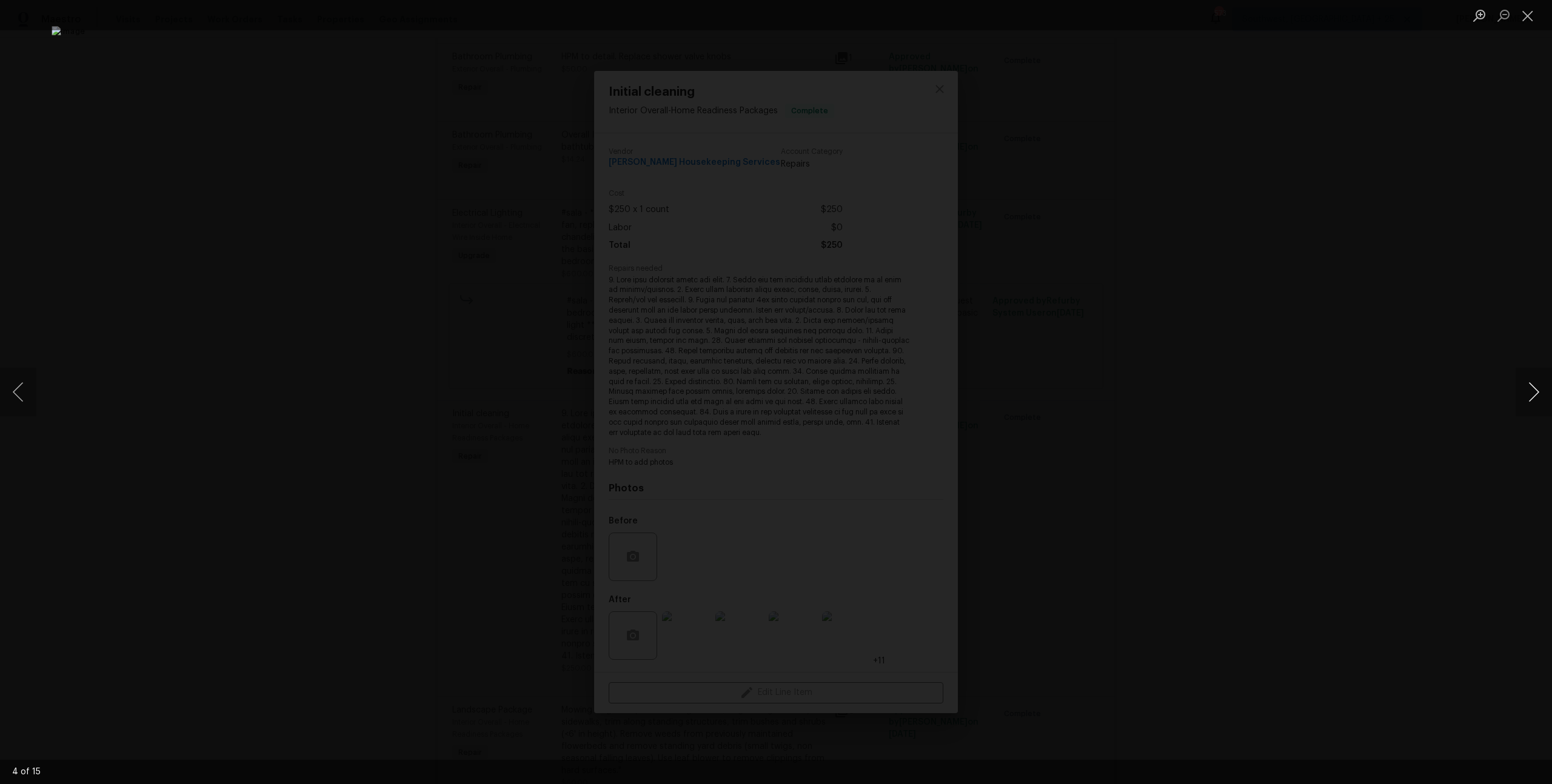
click at [1526, 380] on button "Next image" at bounding box center [1533, 391] width 36 height 48
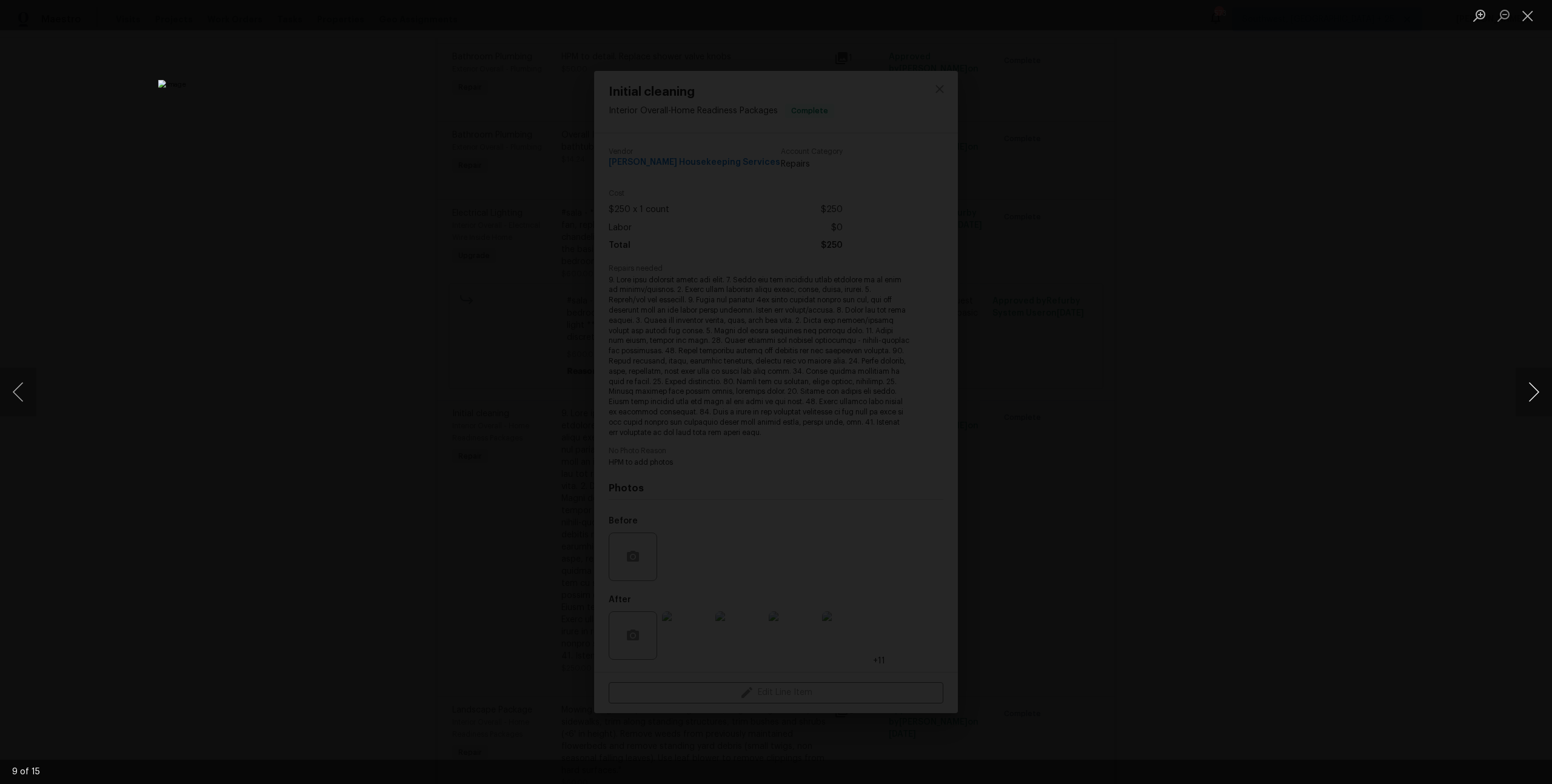
click at [1526, 380] on button "Next image" at bounding box center [1533, 391] width 36 height 48
click at [1535, 393] on button "Next image" at bounding box center [1533, 391] width 36 height 48
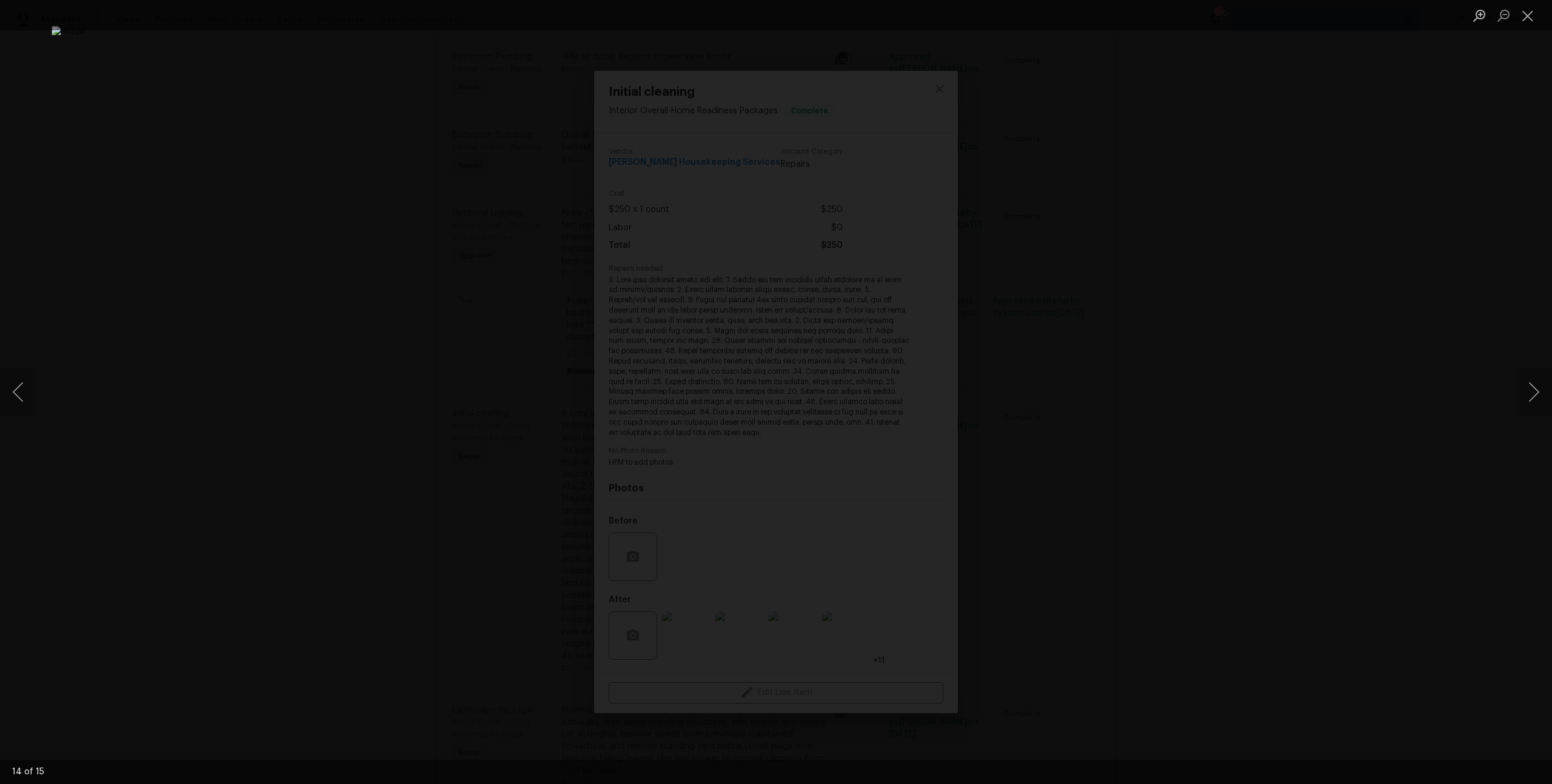
click at [1325, 327] on div "Lightbox" at bounding box center [776, 392] width 1552 height 784
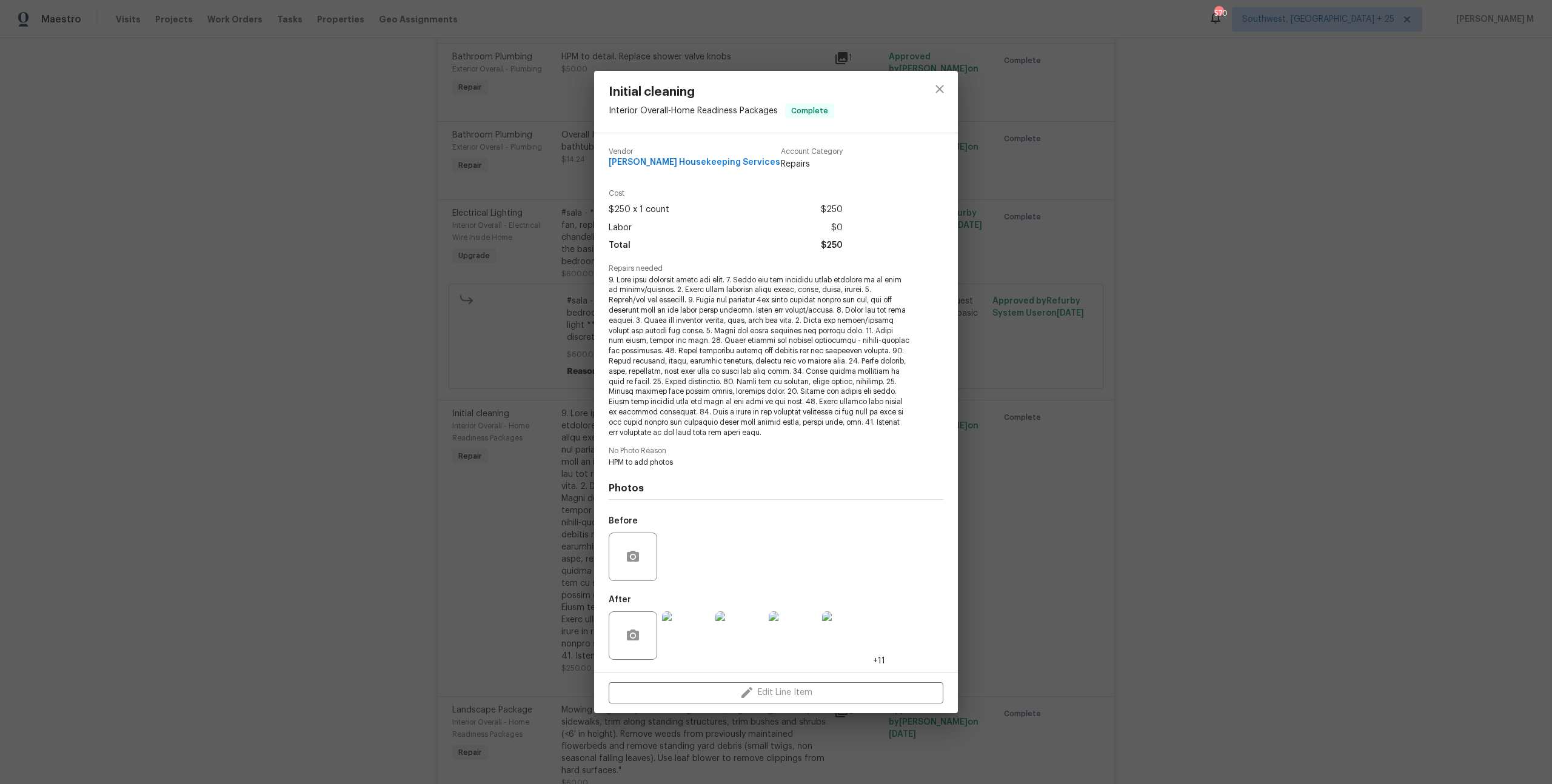
click at [1183, 280] on div "Initial cleaning Interior Overall - Home Readiness Packages Complete Vendor Are…" at bounding box center [776, 392] width 1552 height 784
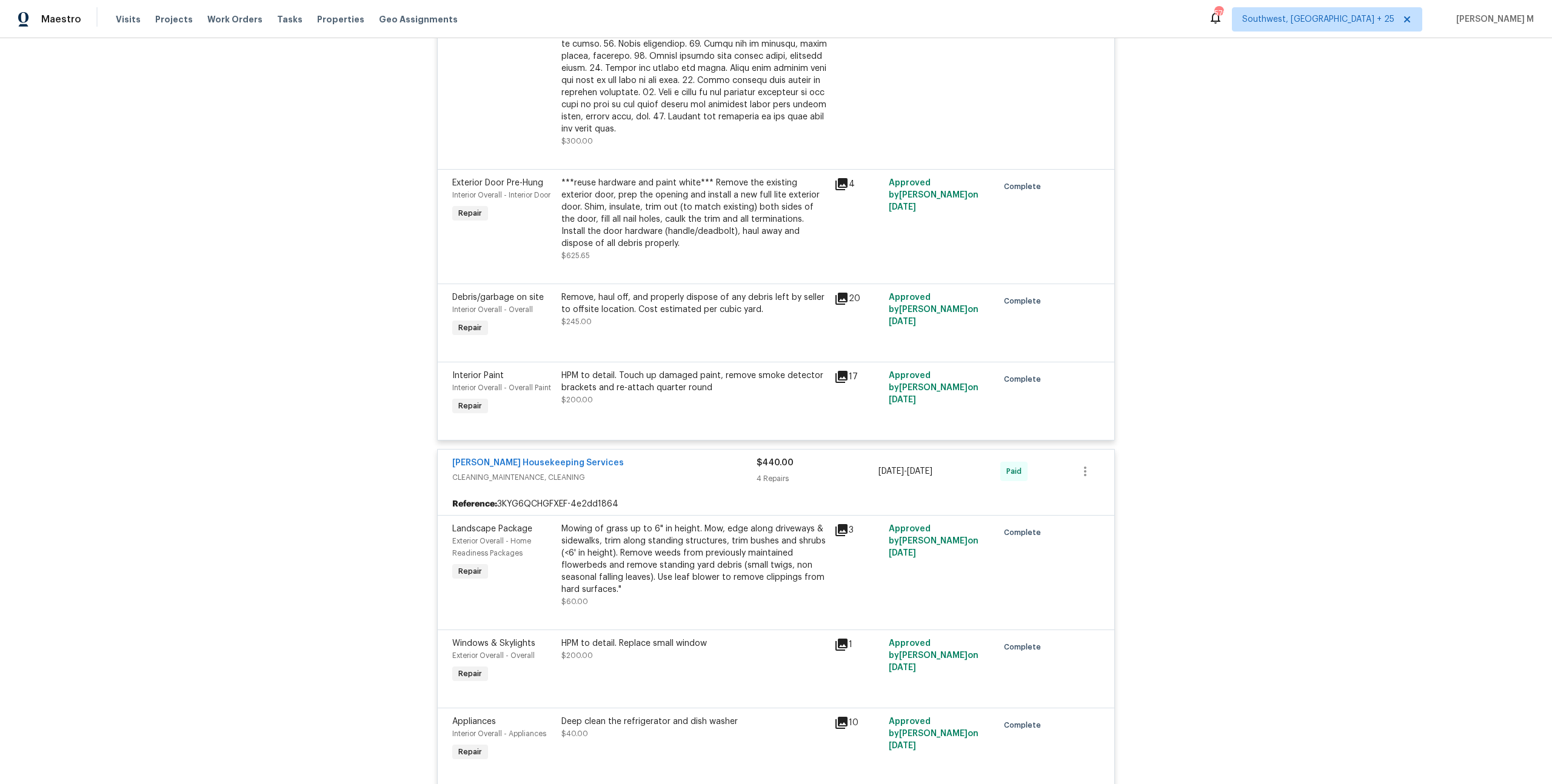
scroll to position [0, 0]
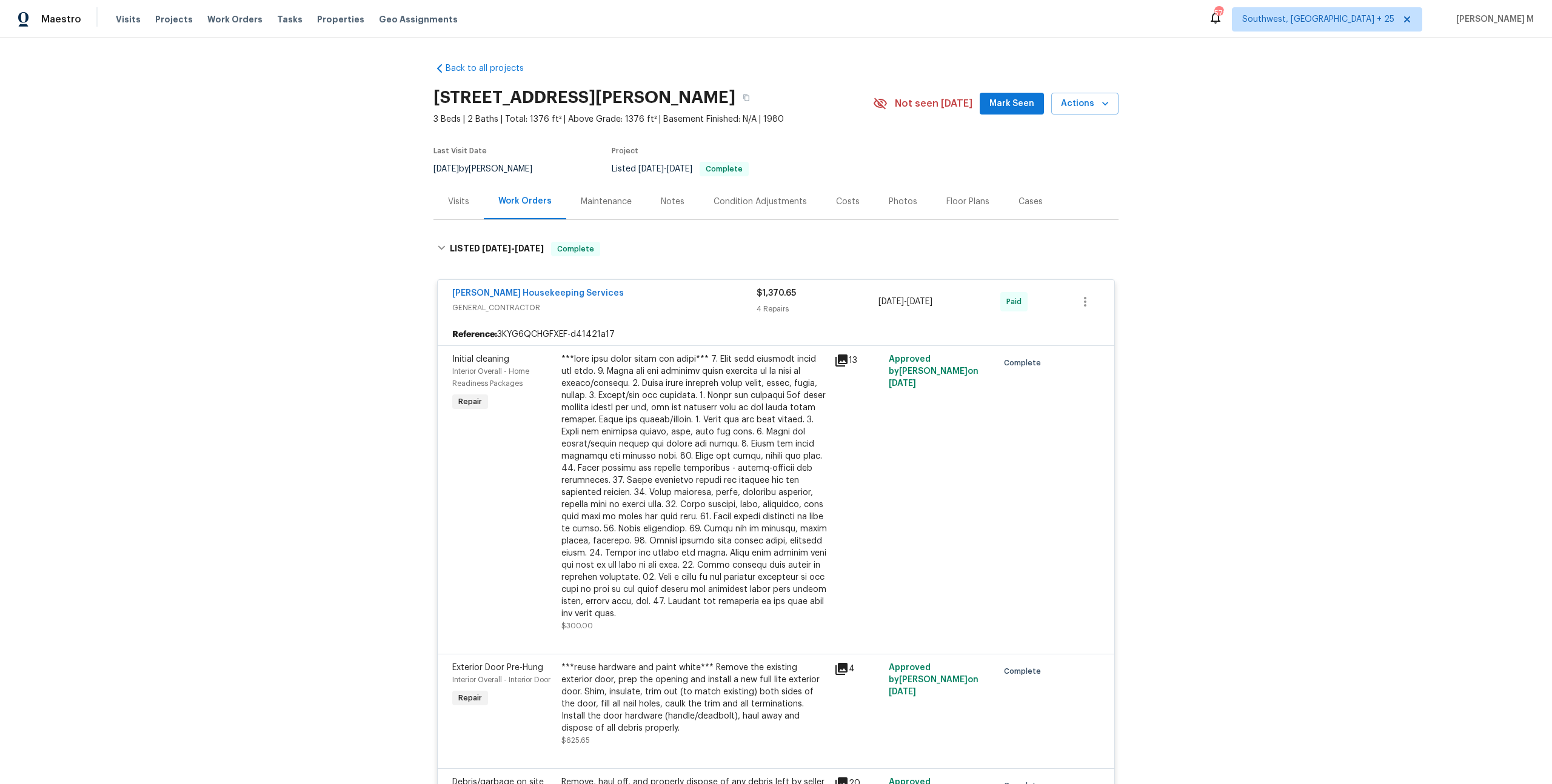
click at [463, 196] on div "Visits" at bounding box center [458, 202] width 21 height 12
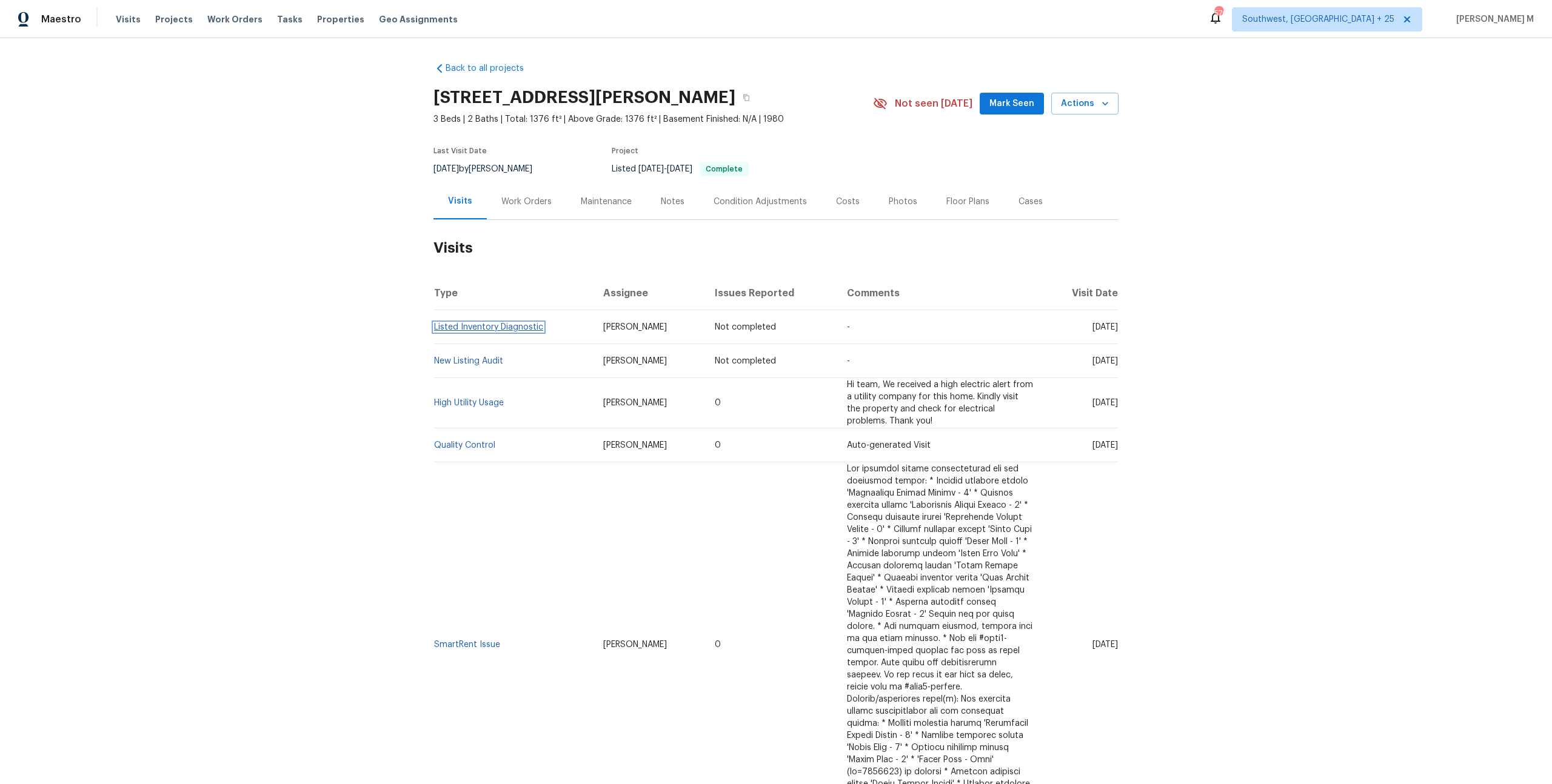
click at [478, 323] on link "Listed Inventory Diagnostic" at bounding box center [488, 327] width 109 height 9
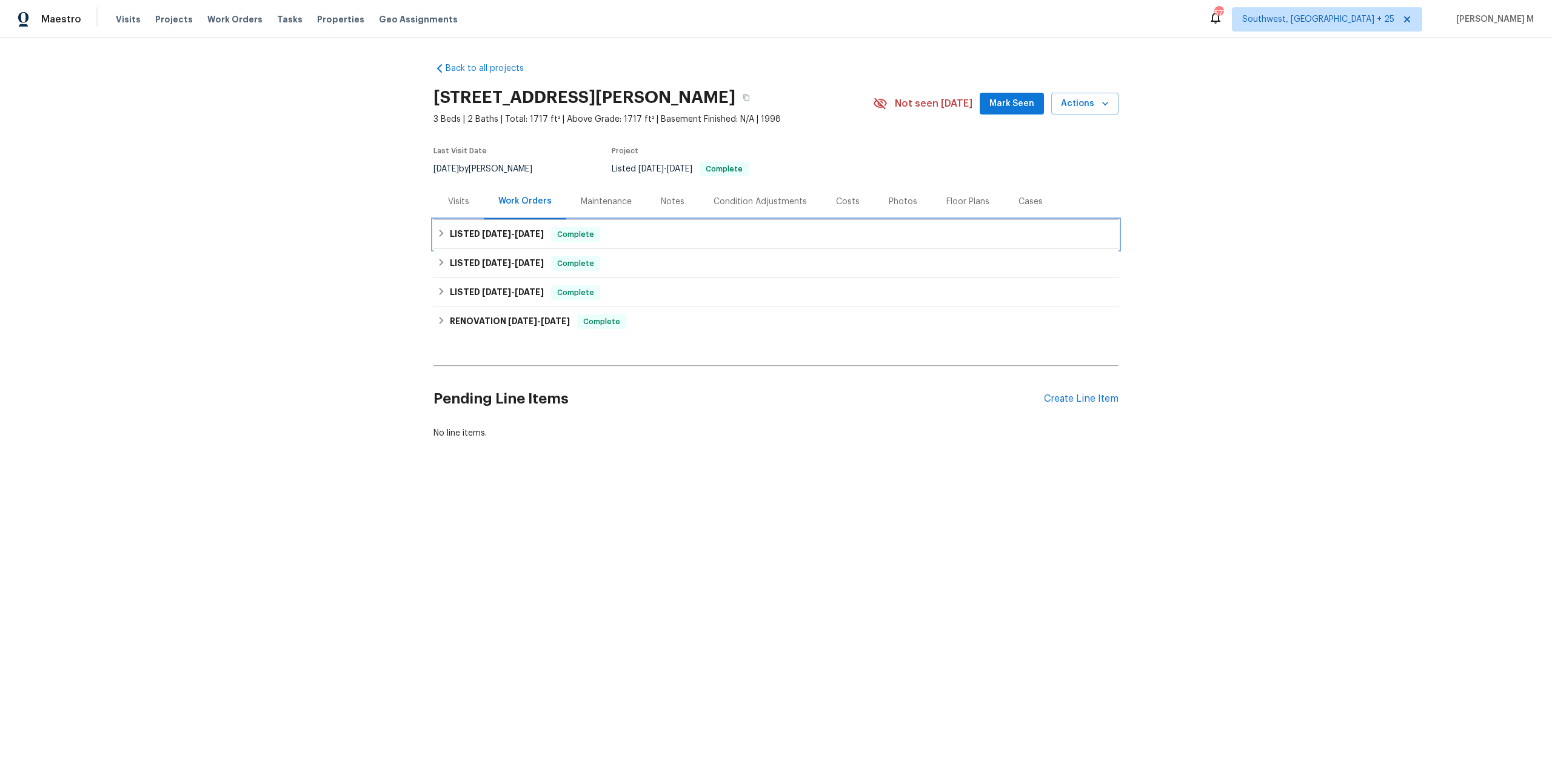
click at [527, 227] on h6 "LISTED [DATE] - [DATE]" at bounding box center [497, 234] width 94 height 14
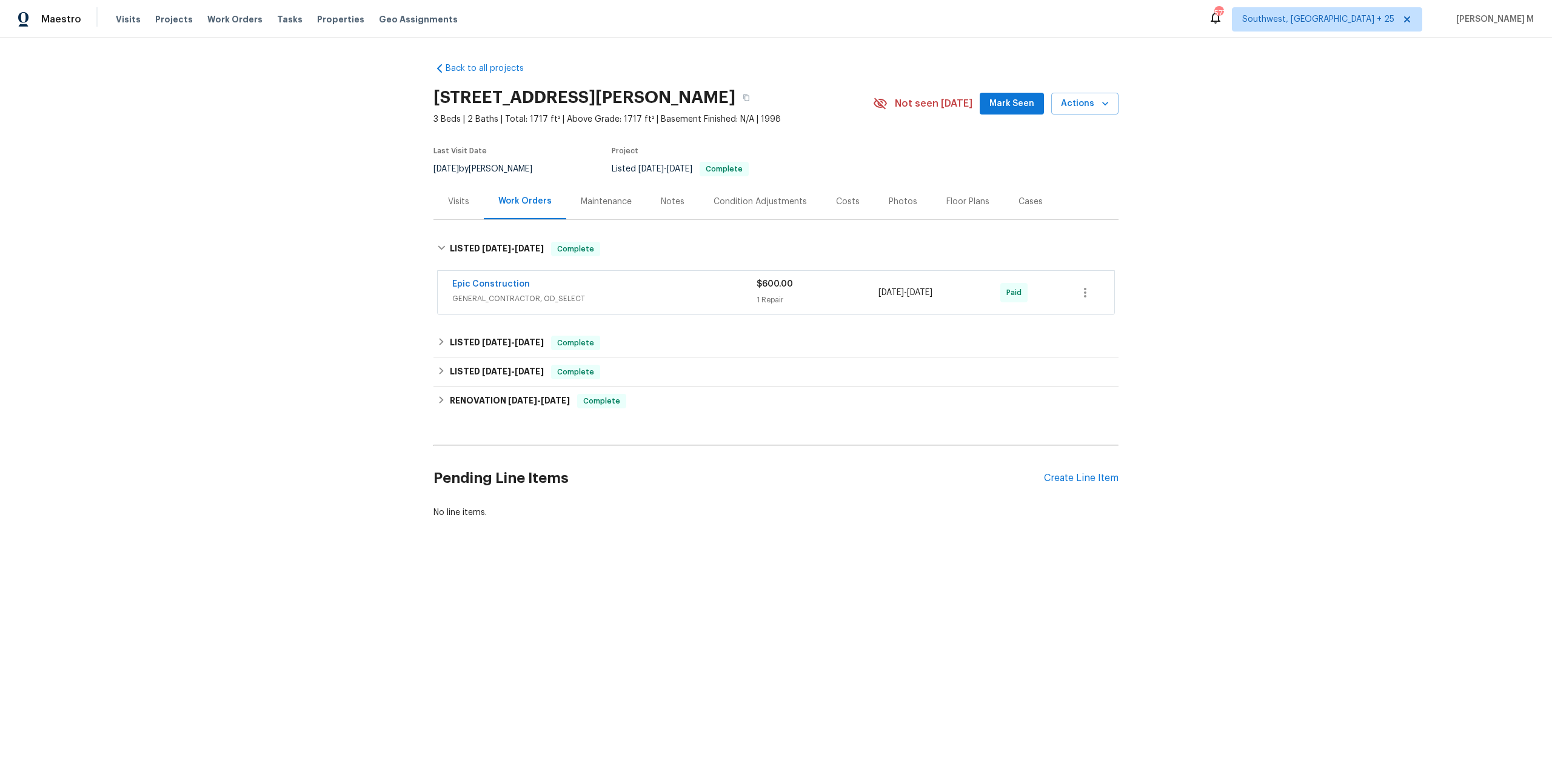
click at [500, 293] on span "GENERAL_CONTRACTOR, OD_SELECT" at bounding box center [604, 298] width 304 height 12
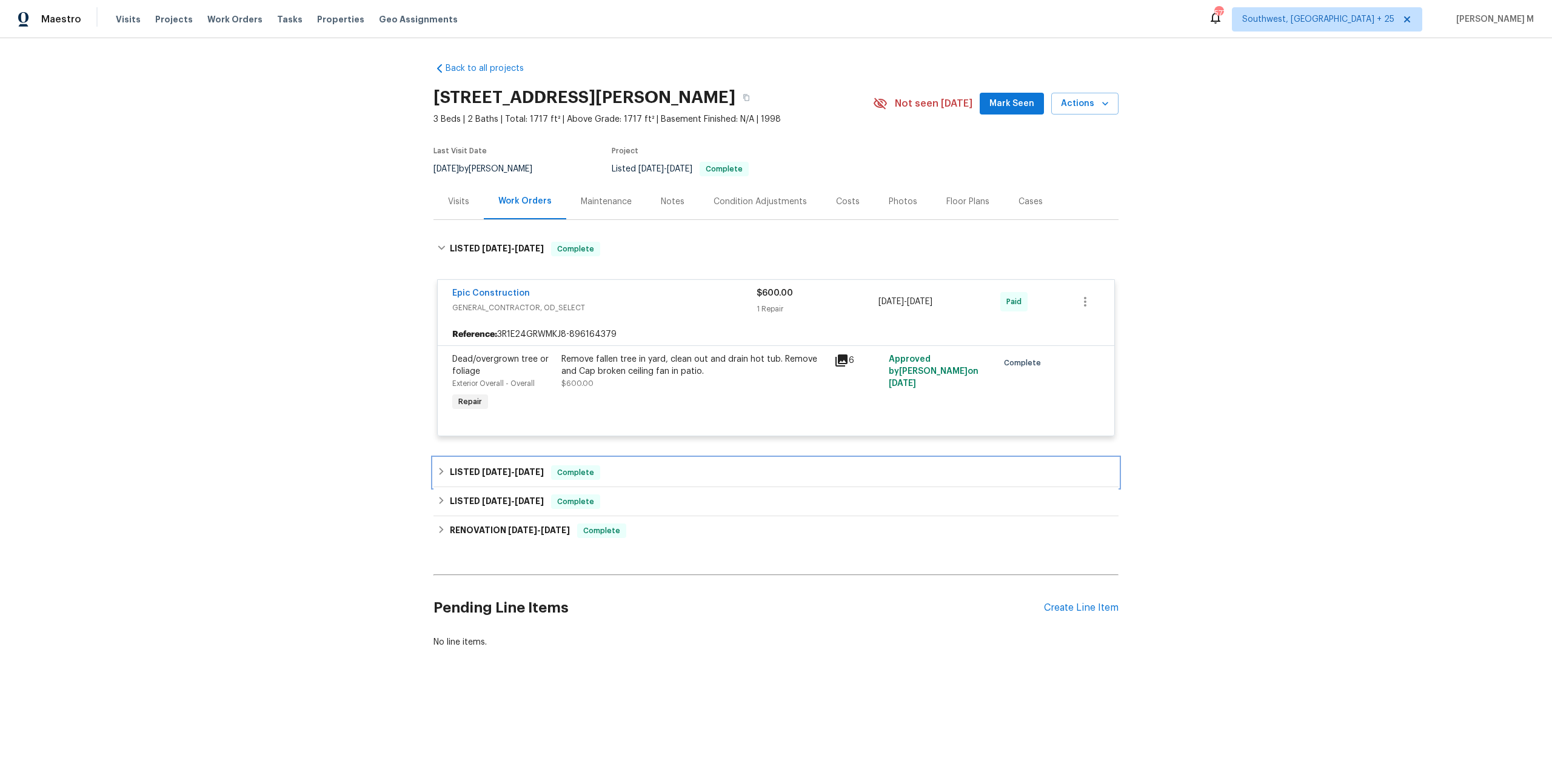
click at [487, 458] on div "LISTED [DATE] - [DATE] Complete" at bounding box center [776, 473] width 685 height 29
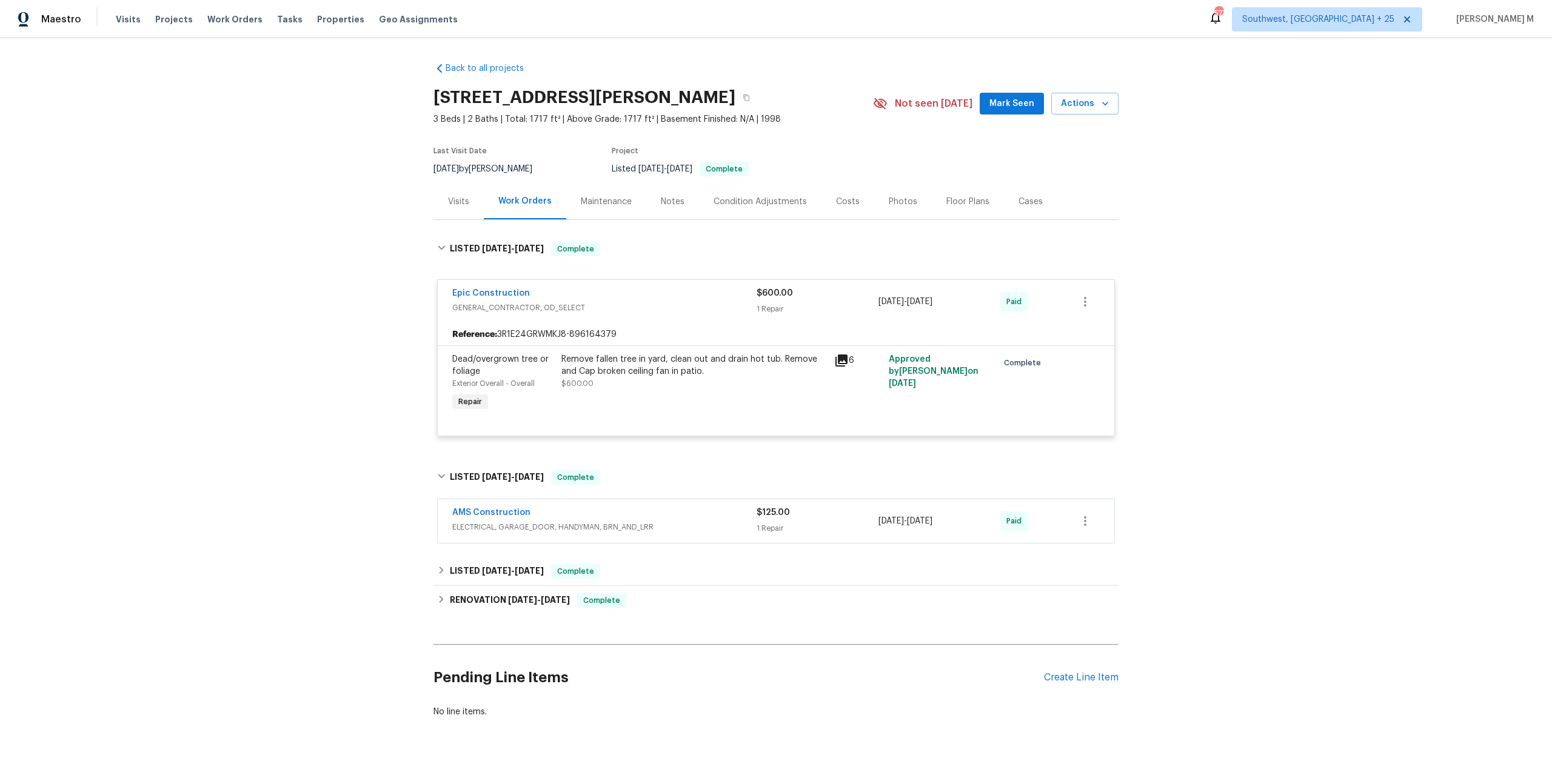
click at [483, 521] on span "ELECTRICAL, GARAGE_DOOR, HANDYMAN, BRN_AND_LRR" at bounding box center [604, 527] width 304 height 12
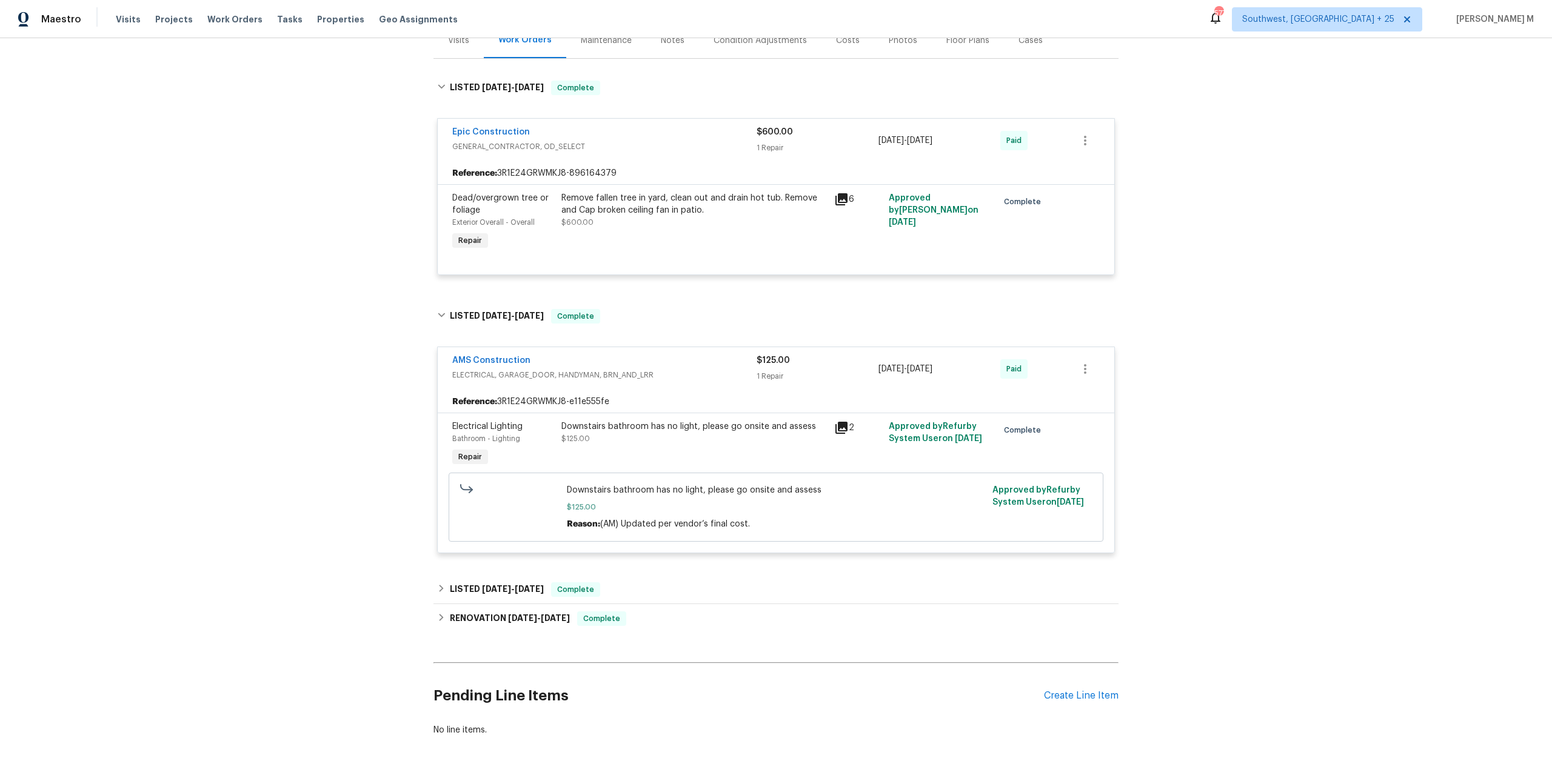
scroll to position [174, 0]
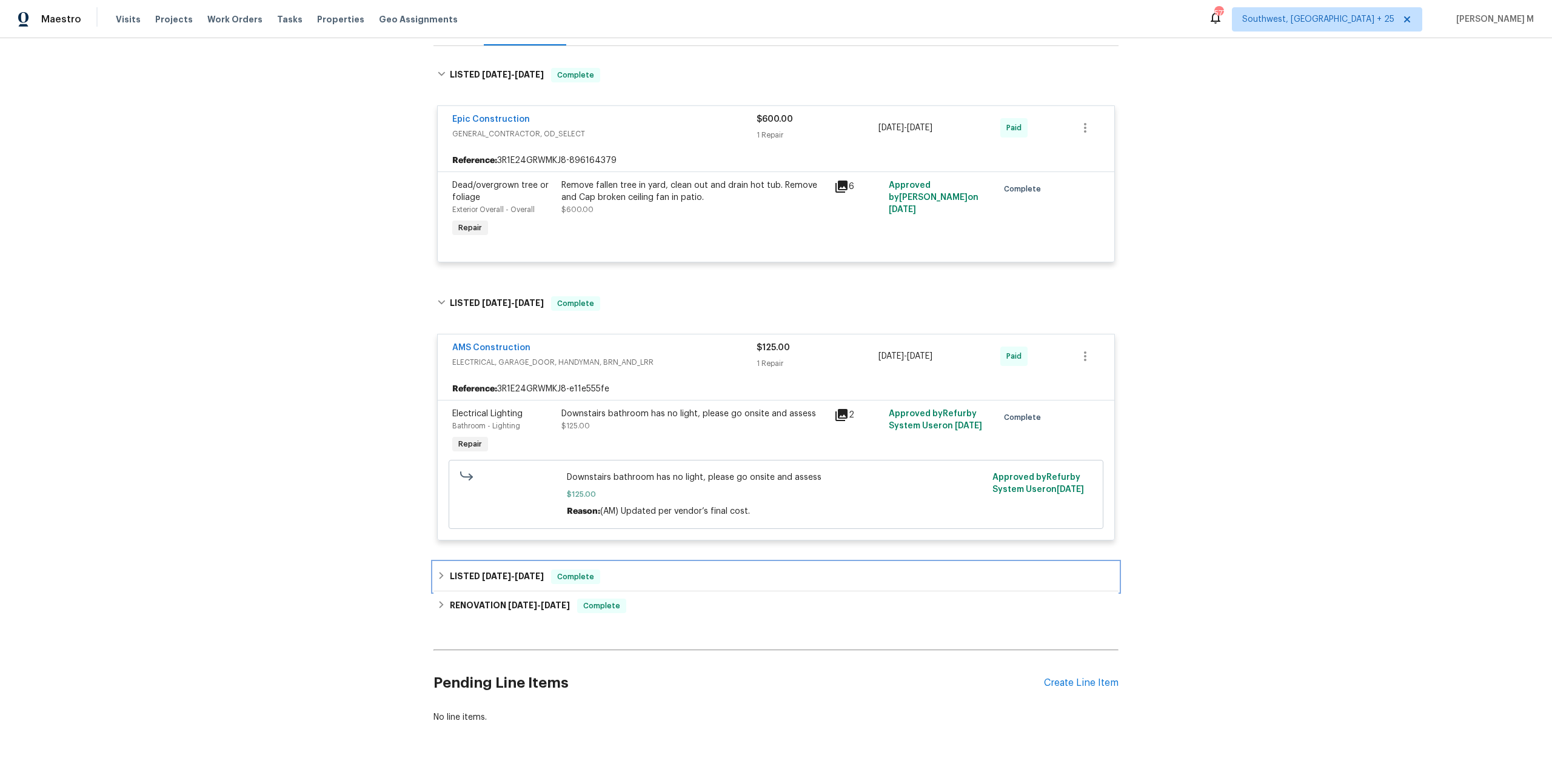
click at [482, 572] on span "3/11/25" at bounding box center [497, 576] width 29 height 9
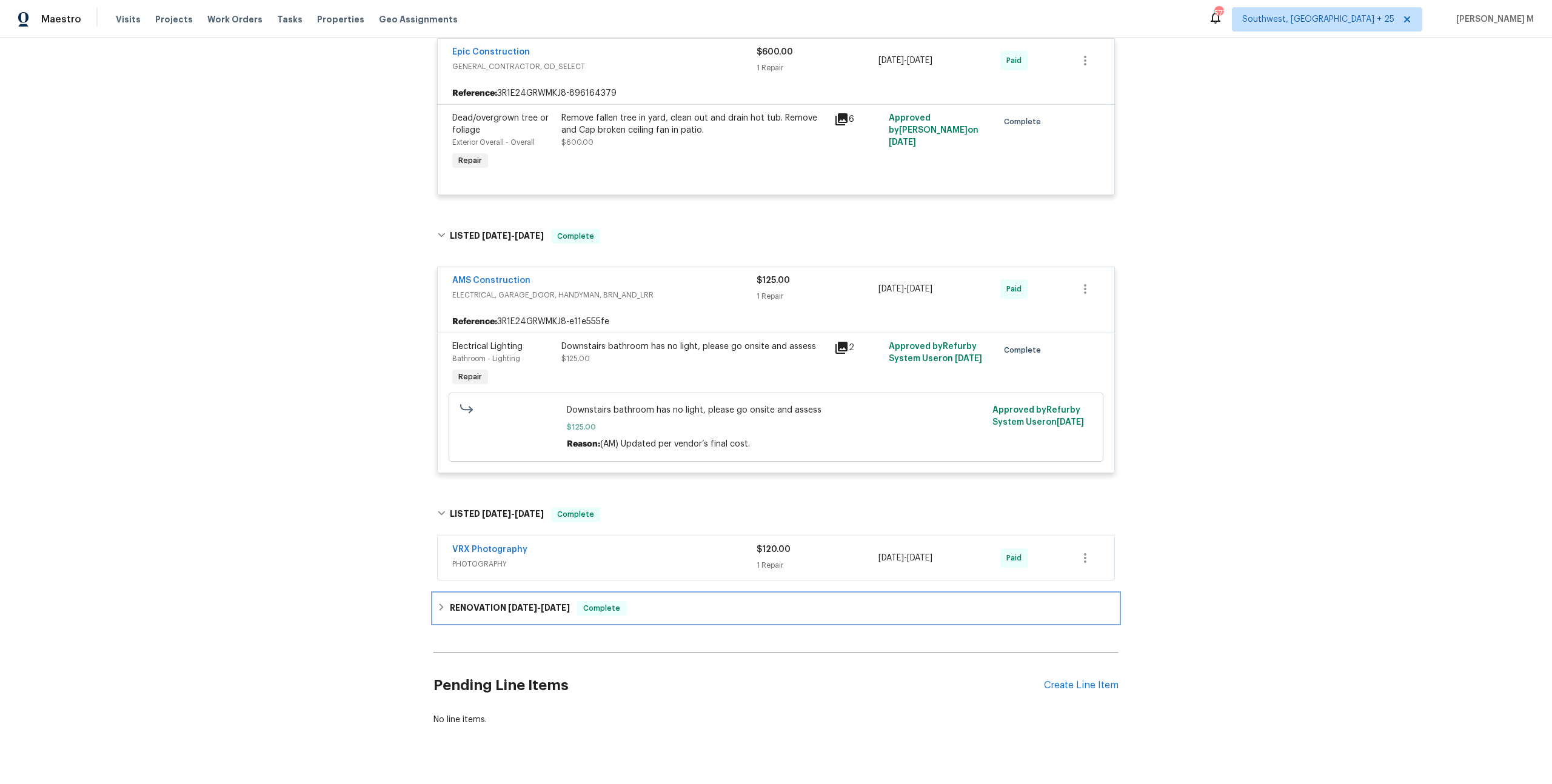
click at [482, 598] on div "RENOVATION 3/7/25 - 3/7/25 Complete" at bounding box center [776, 608] width 685 height 29
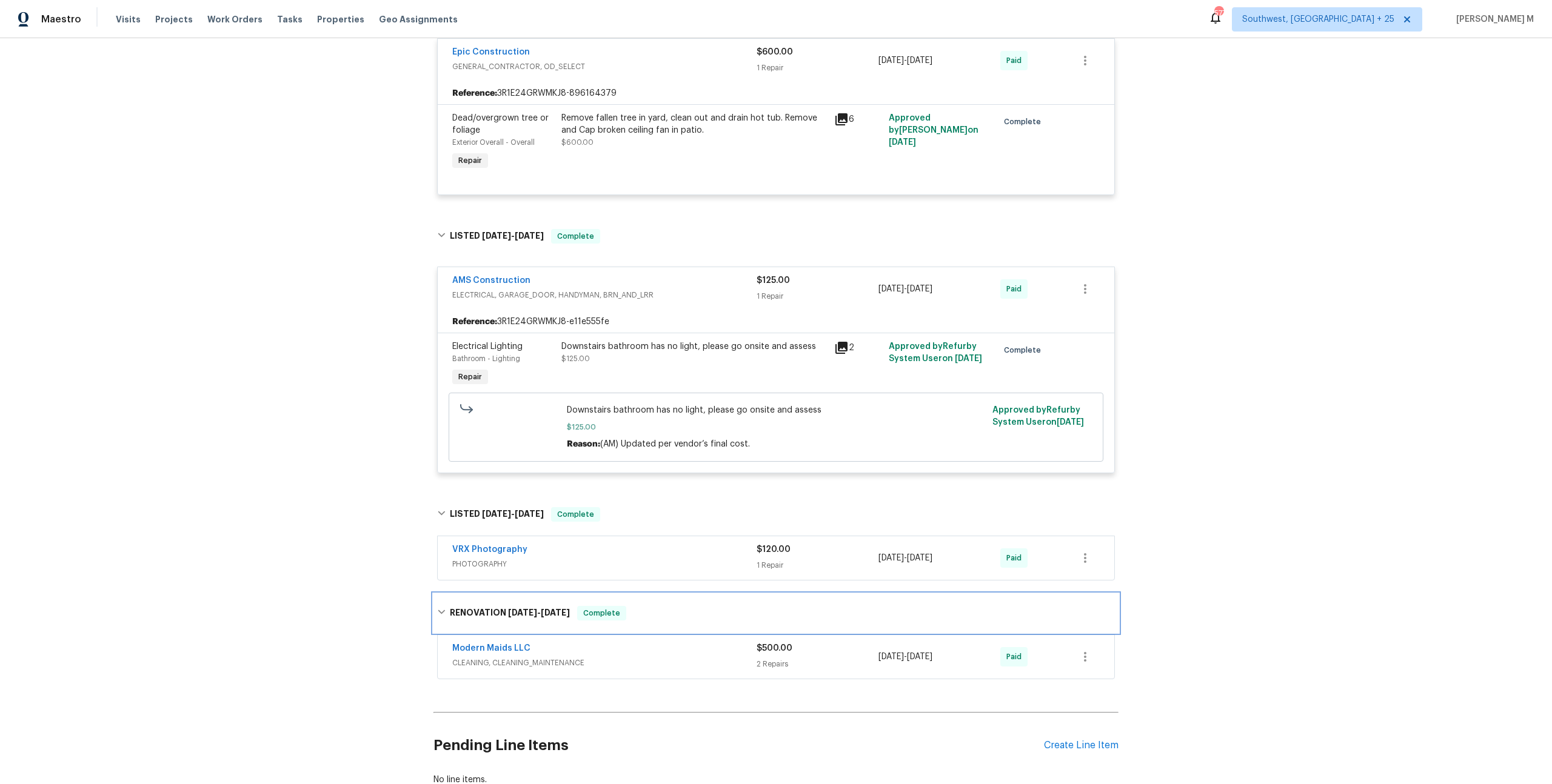
scroll to position [299, 0]
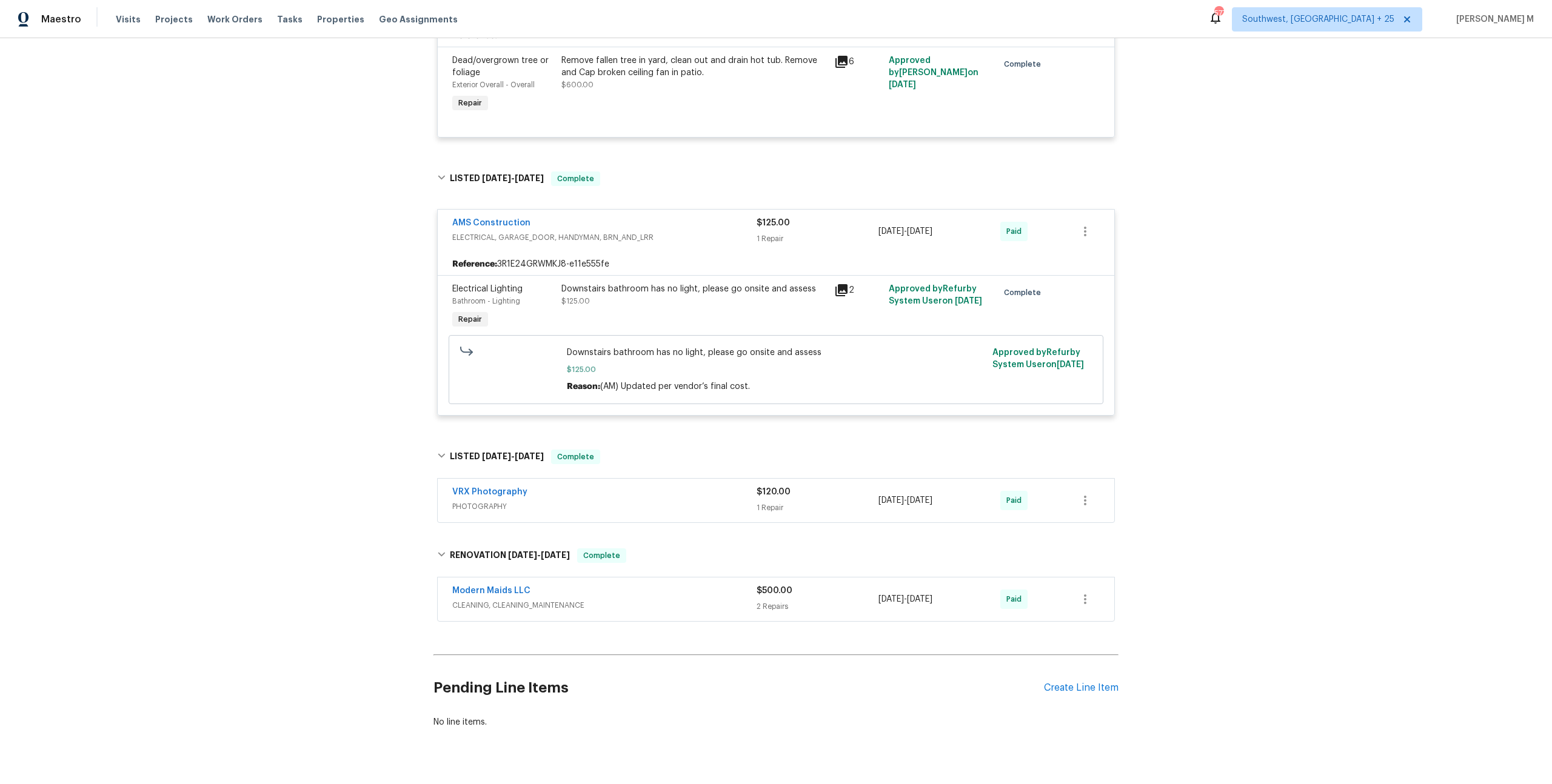
click at [486, 600] on span "CLEANING, CLEANING_MAINTENANCE" at bounding box center [604, 605] width 304 height 12
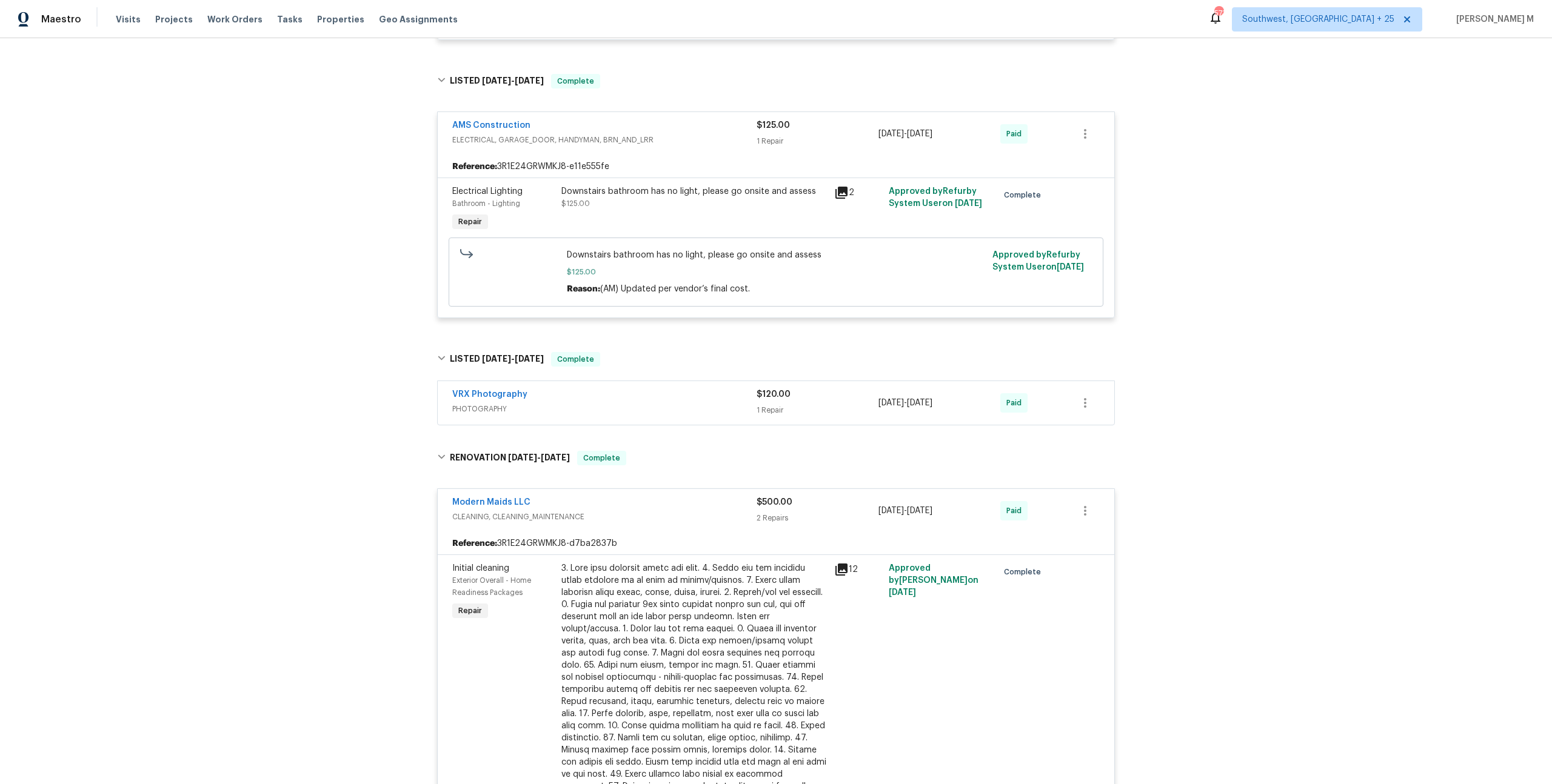
scroll to position [396, 0]
click at [534, 352] on h6 "LISTED 3/11/25 - 3/12/25" at bounding box center [497, 360] width 94 height 14
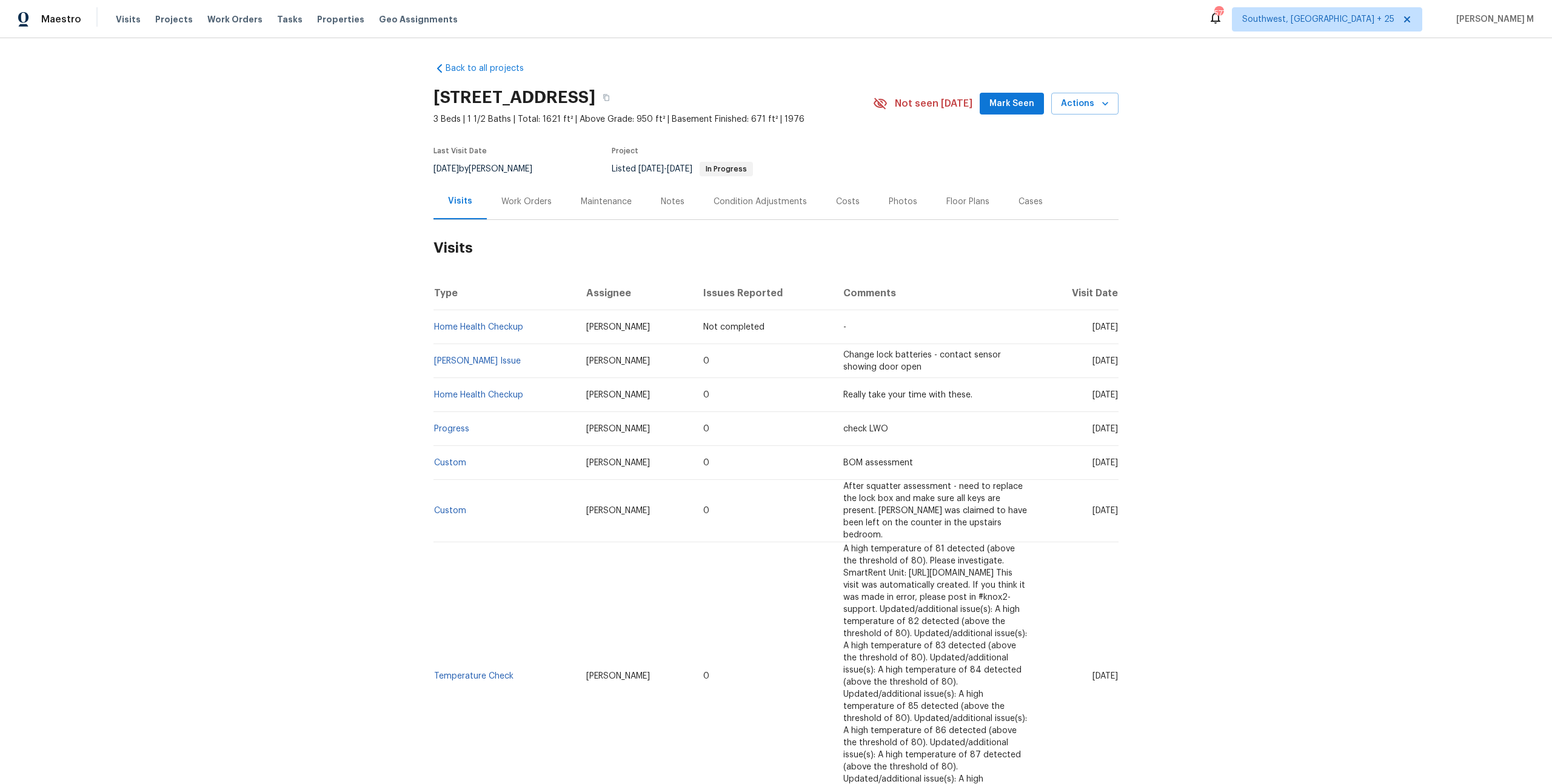
click at [520, 202] on div "Work Orders" at bounding box center [526, 202] width 79 height 36
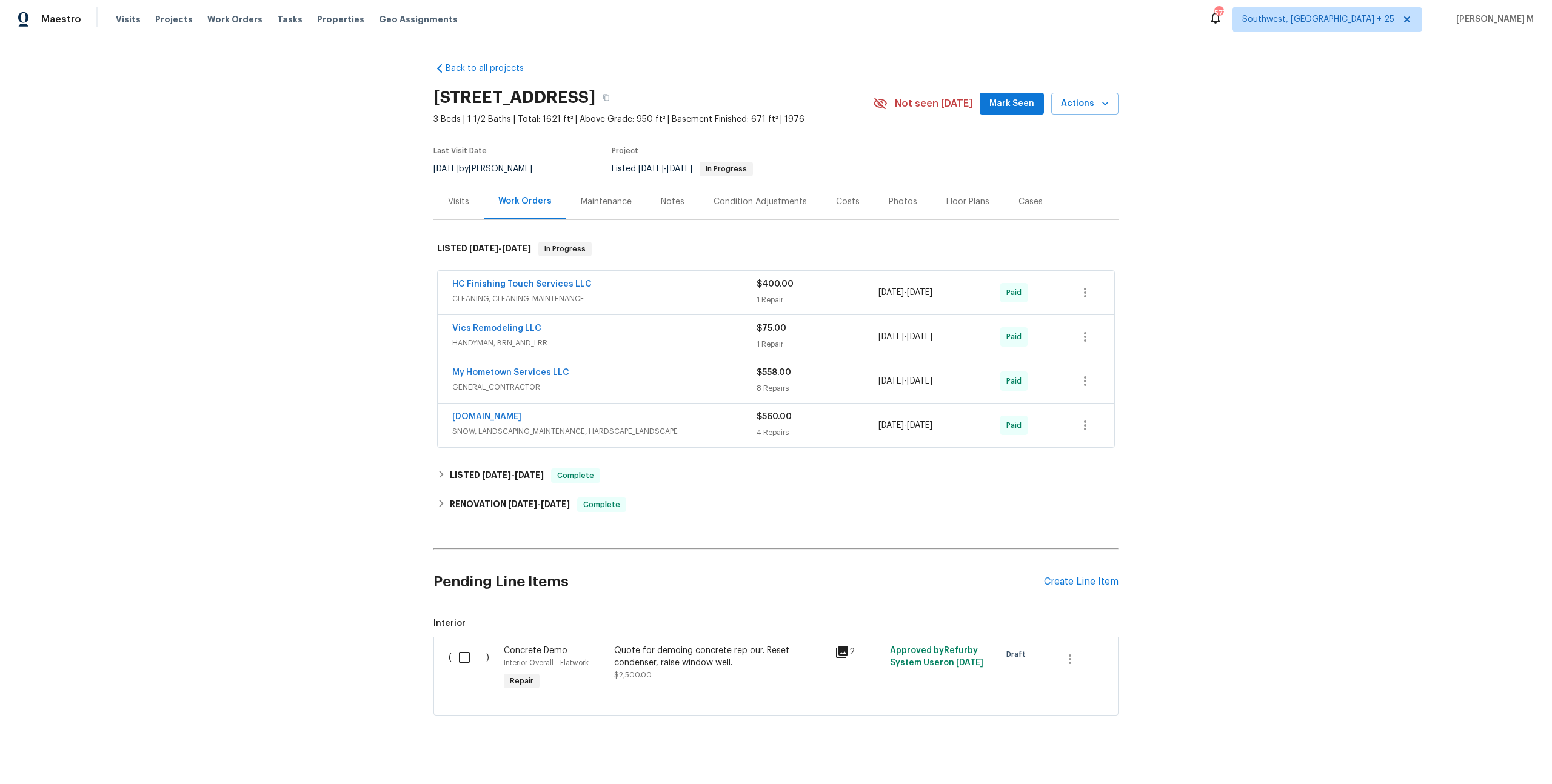
click at [497, 293] on span "CLEANING, CLEANING_MAINTENANCE" at bounding box center [604, 298] width 304 height 12
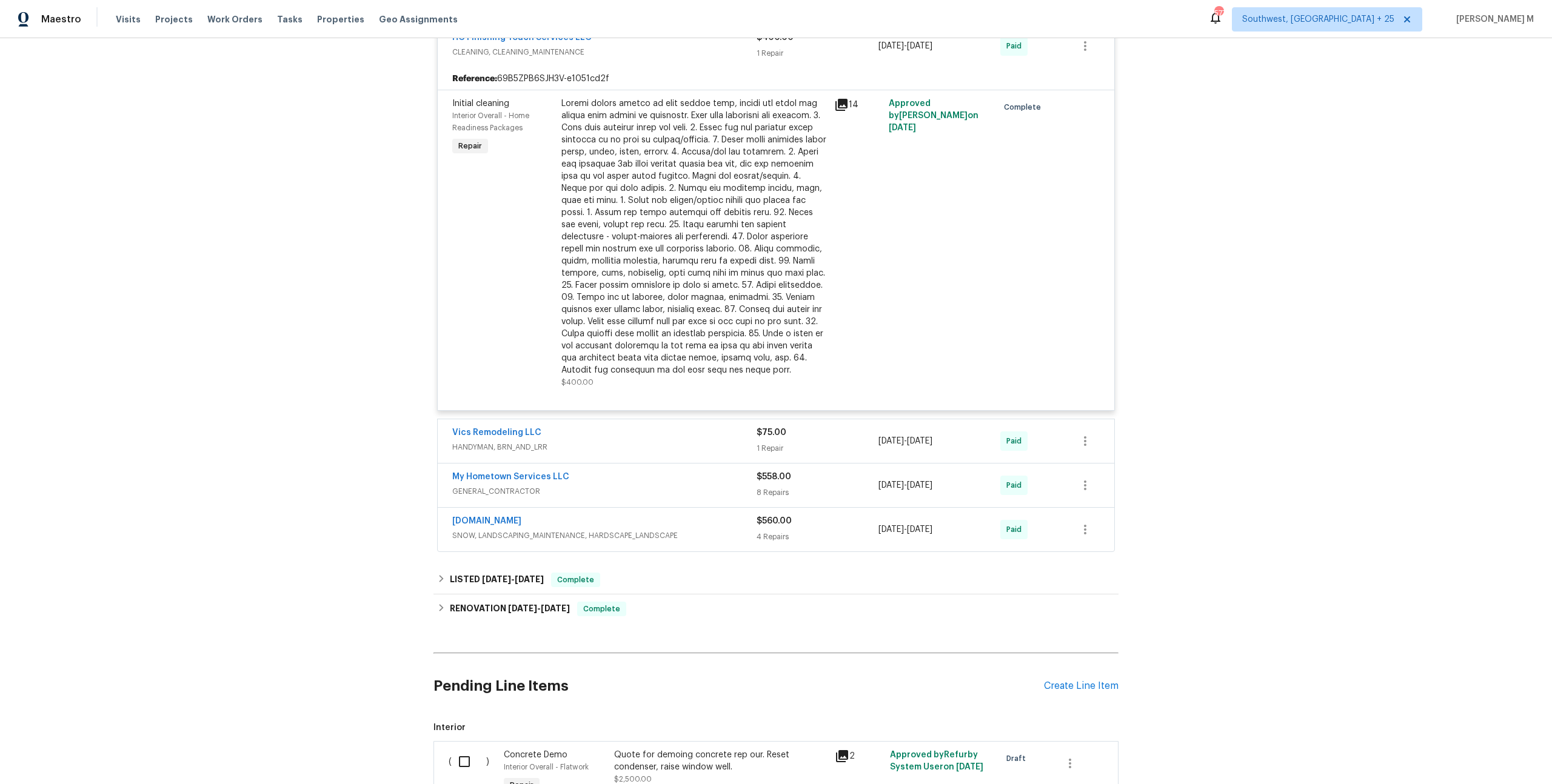
click at [500, 441] on span "HANDYMAN, BRN_AND_LRR" at bounding box center [604, 447] width 304 height 12
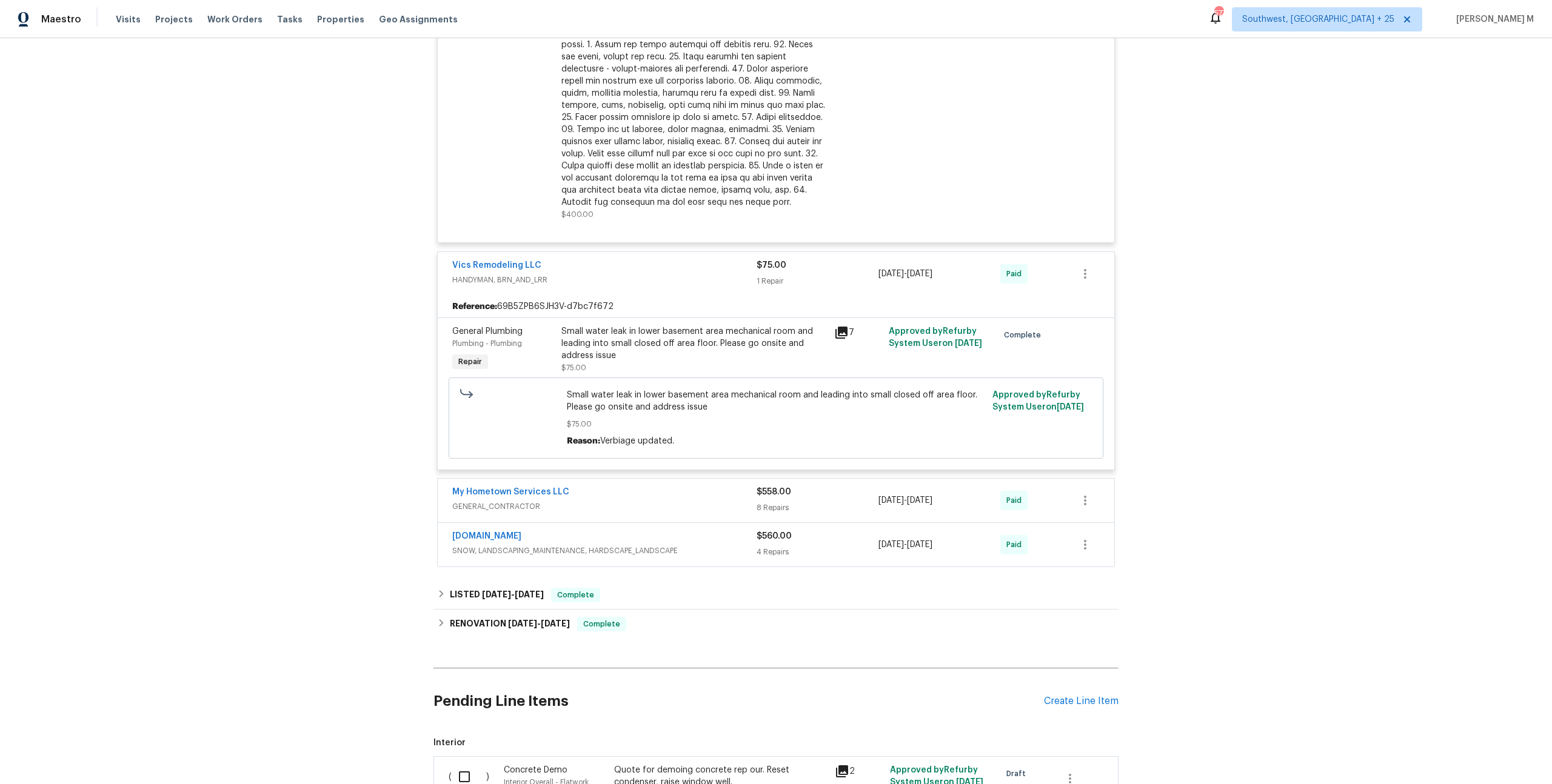
scroll to position [424, 0]
click at [501, 499] on span "GENERAL_CONTRACTOR" at bounding box center [604, 505] width 304 height 12
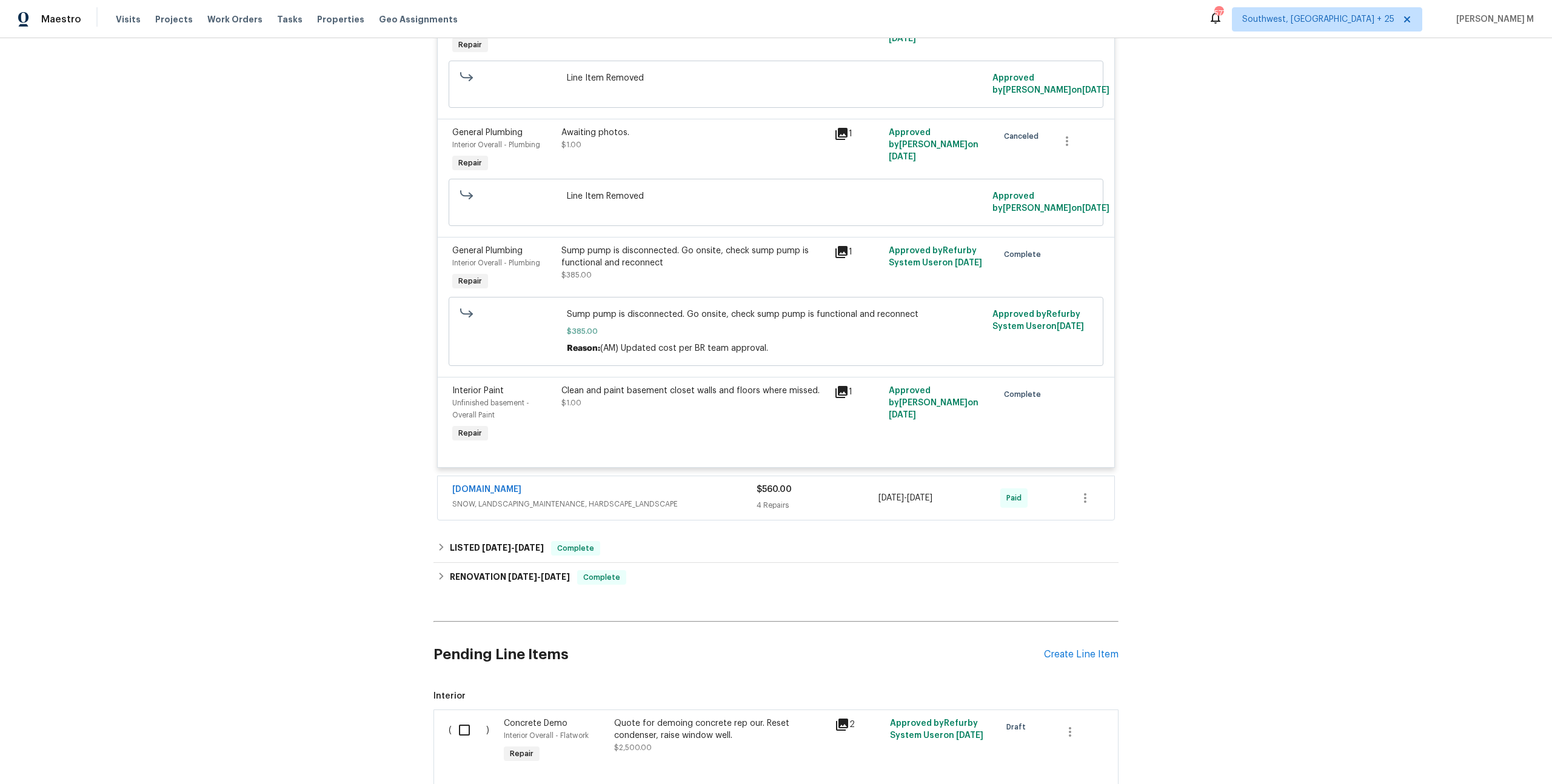
scroll to position [1409, 0]
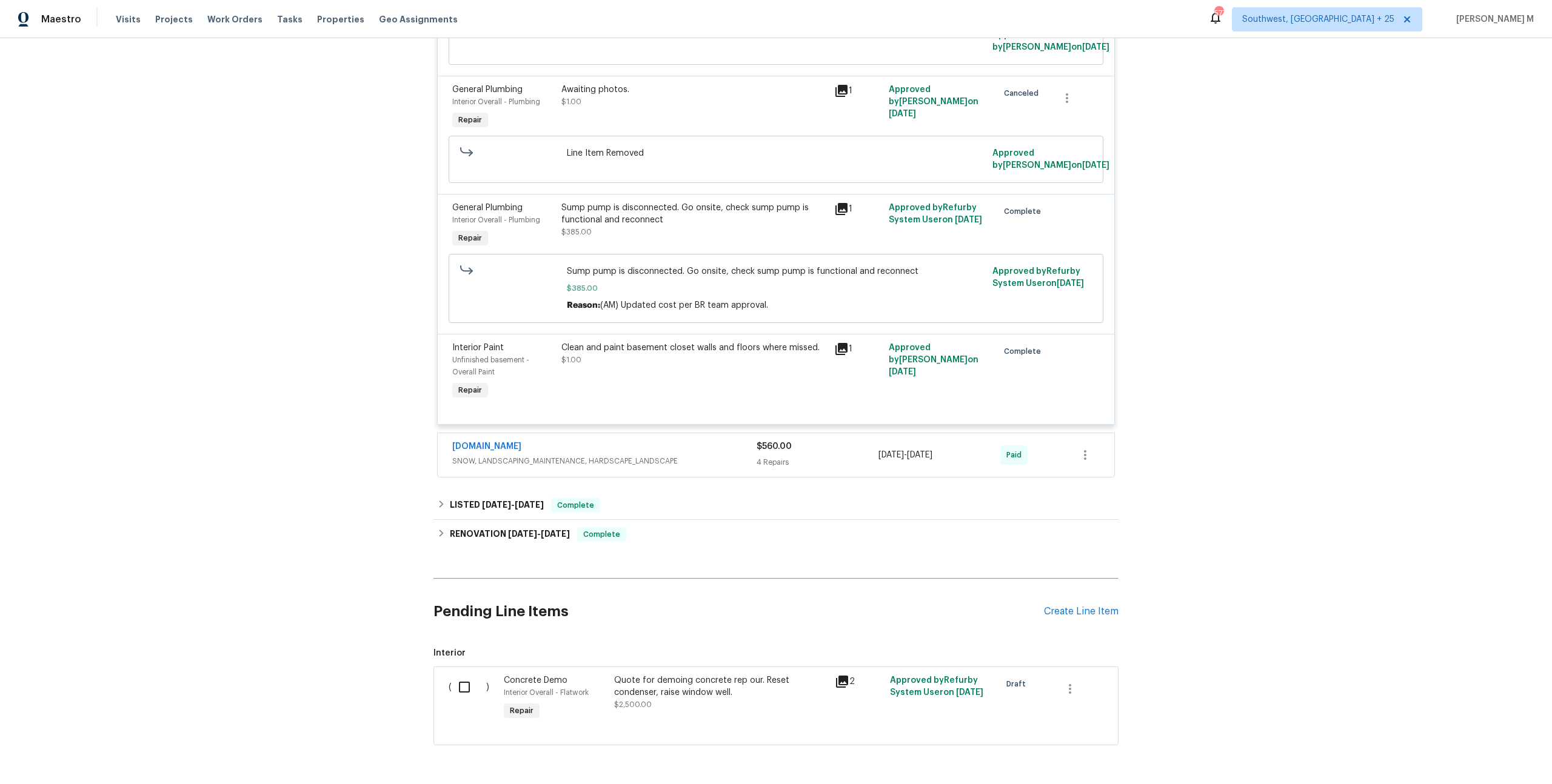
click at [476, 455] on span "SNOW, LANDSCAPING_MAINTENANCE, HARDSCAPE_LANDSCAPE" at bounding box center [604, 461] width 304 height 12
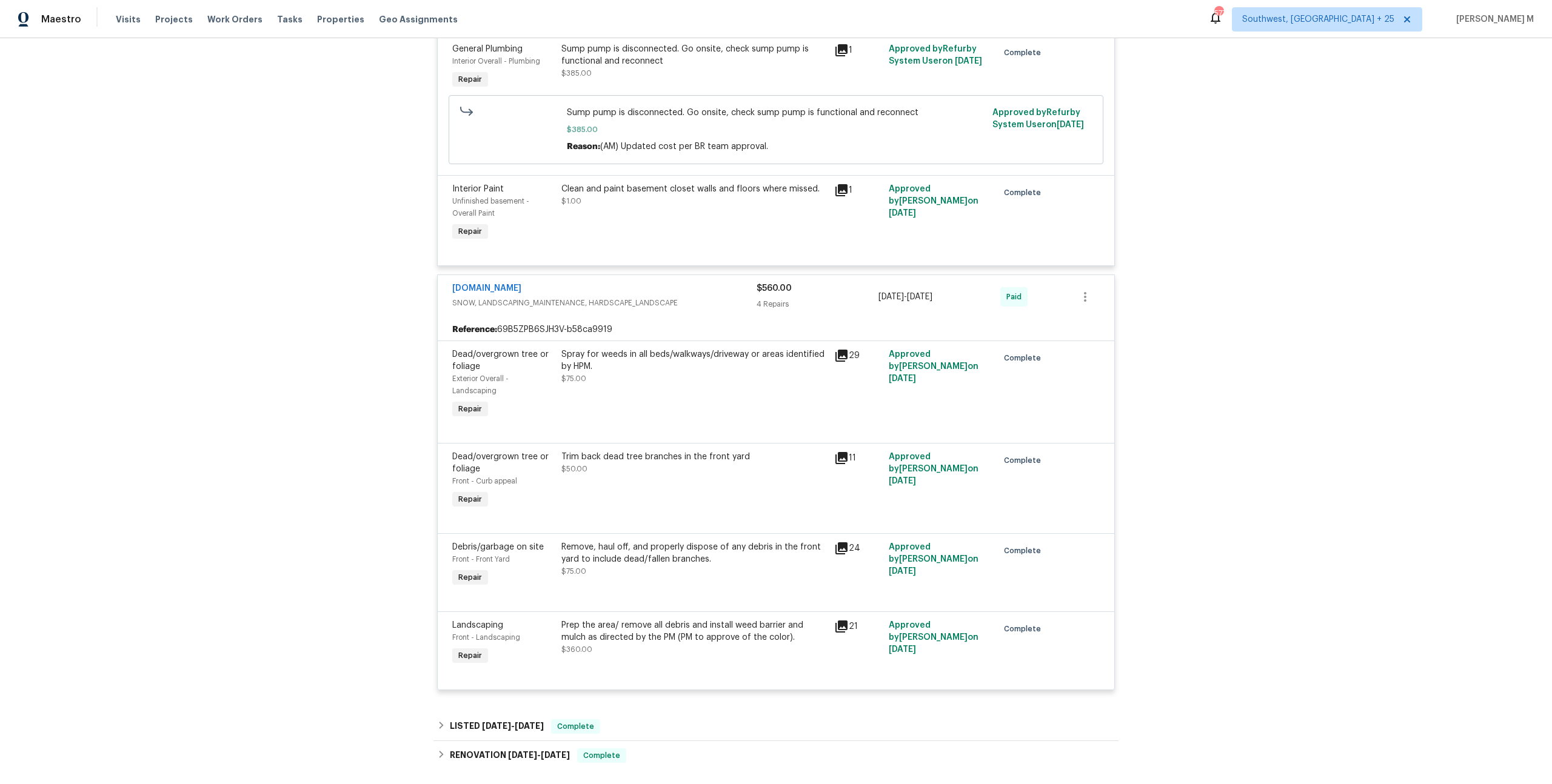
scroll to position [1769, 0]
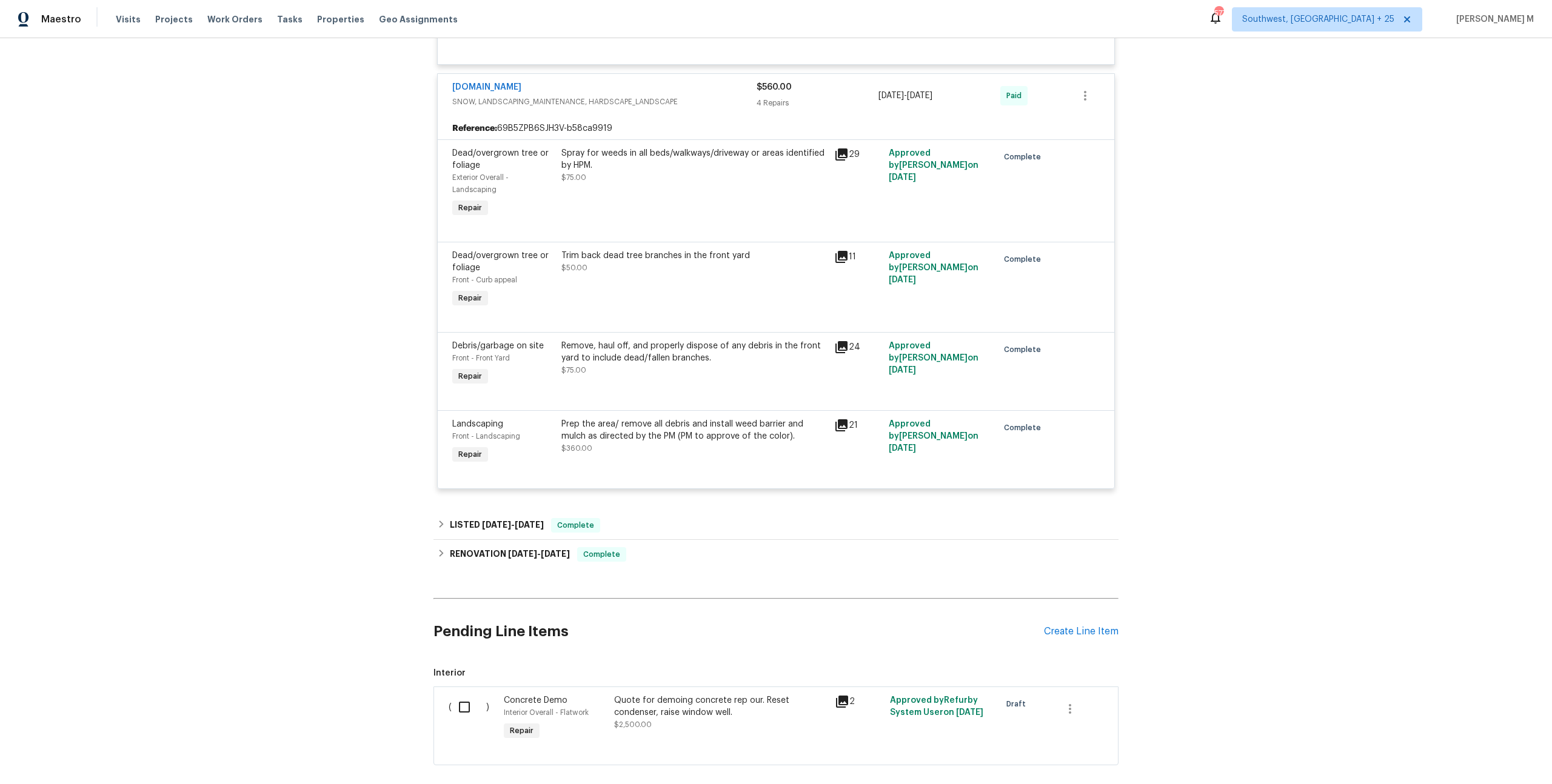
click at [669, 695] on div "Quote for demoing concrete rep our. Reset condenser, raise window well." at bounding box center [721, 707] width 213 height 24
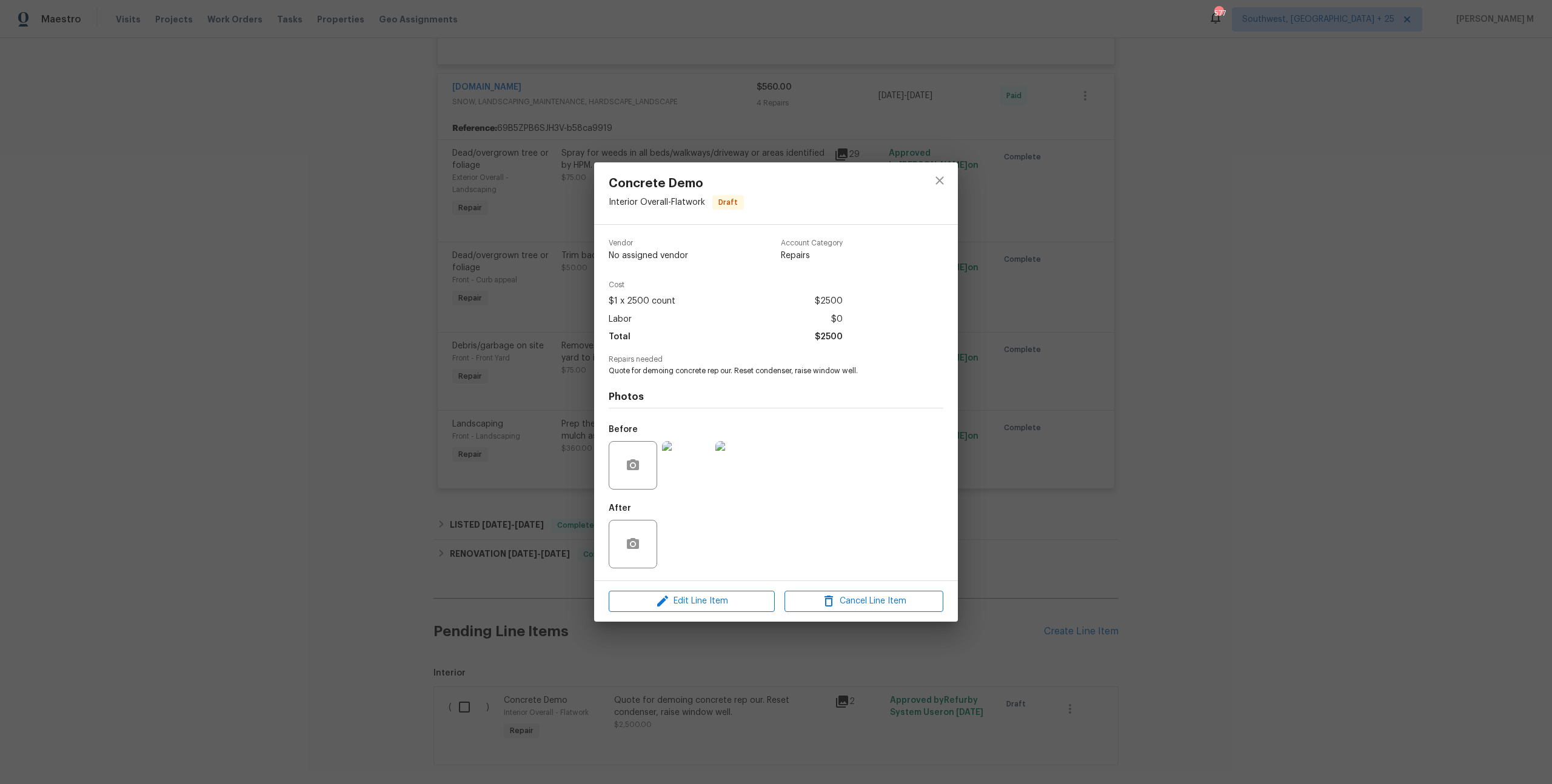
click at [688, 463] on img at bounding box center [686, 465] width 48 height 48
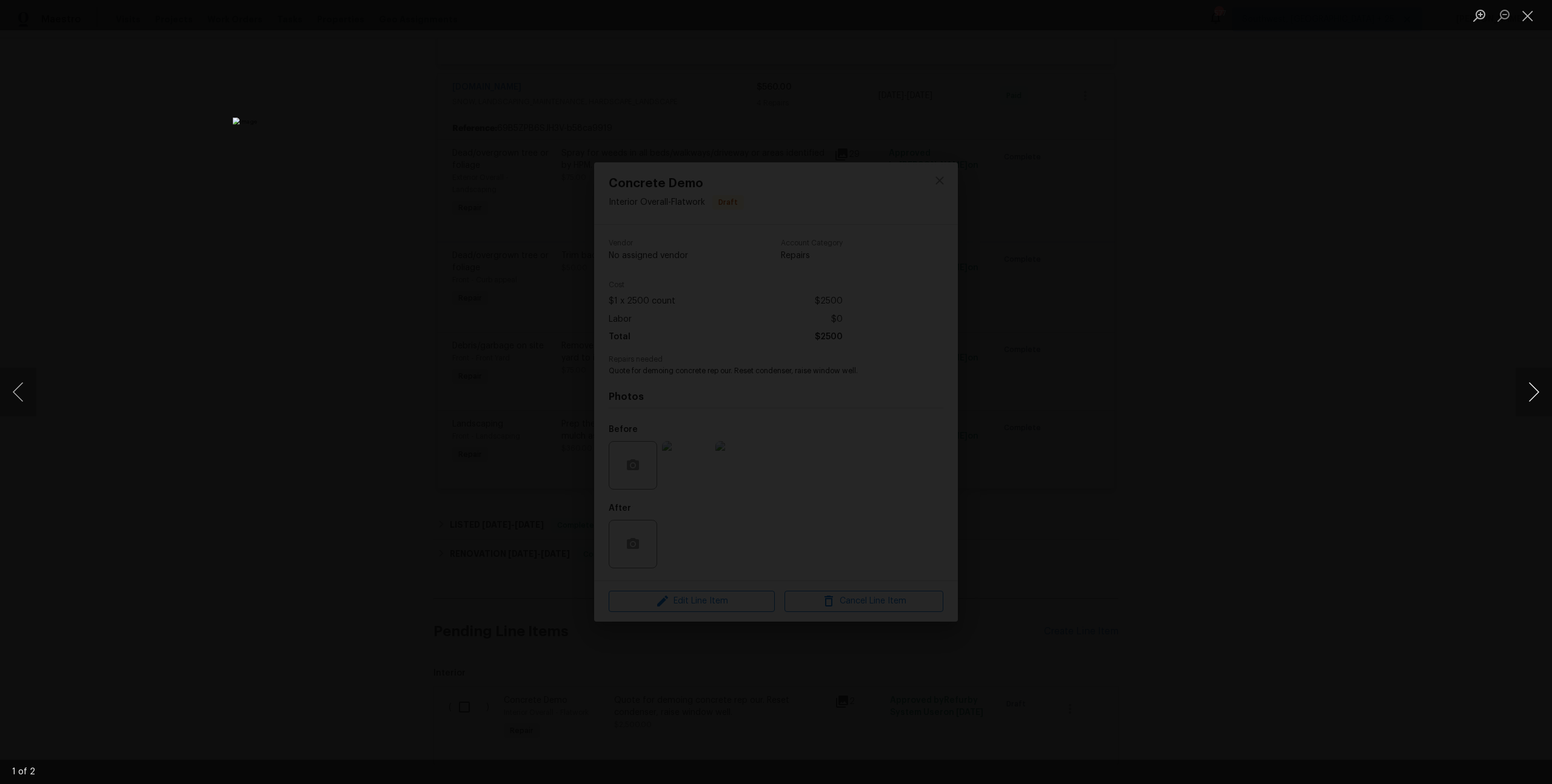
click at [1533, 376] on button "Next image" at bounding box center [1533, 391] width 36 height 48
click at [1318, 276] on div "Lightbox" at bounding box center [776, 392] width 1552 height 784
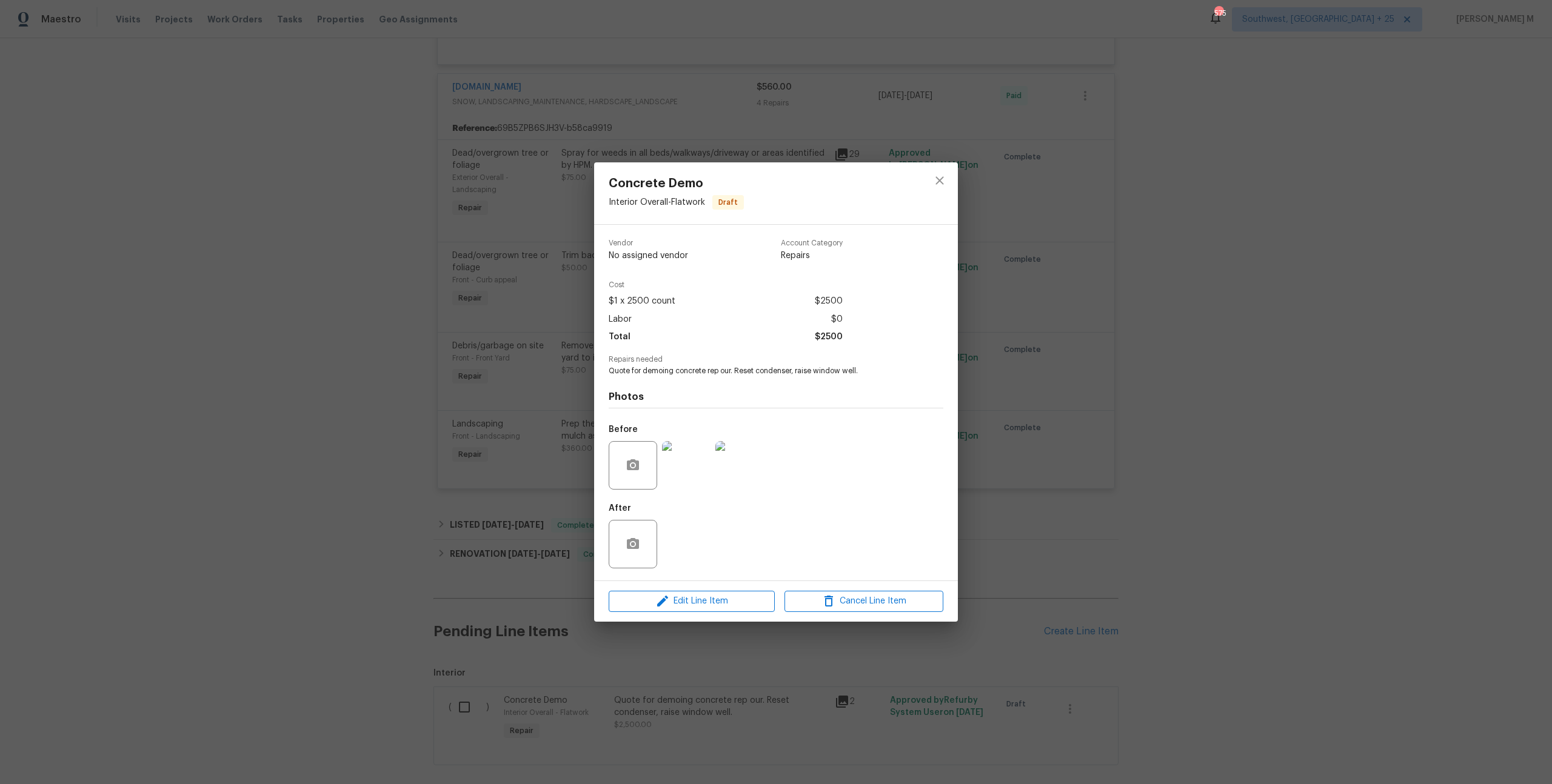
click at [1024, 391] on div "Concrete Demo Interior Overall - Flatwork Draft Vendor No assigned vendor Accou…" at bounding box center [776, 392] width 1552 height 784
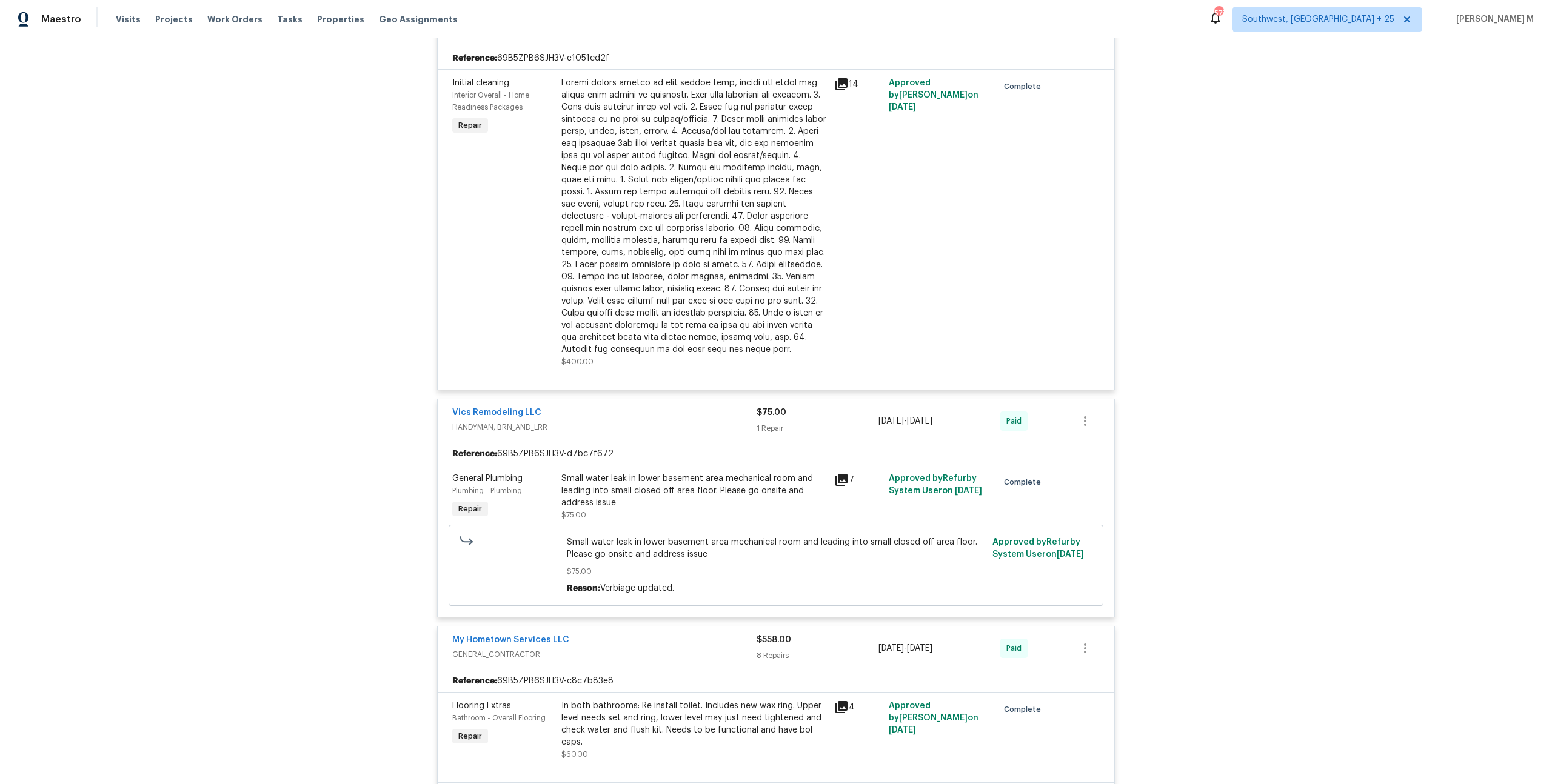
scroll to position [0, 0]
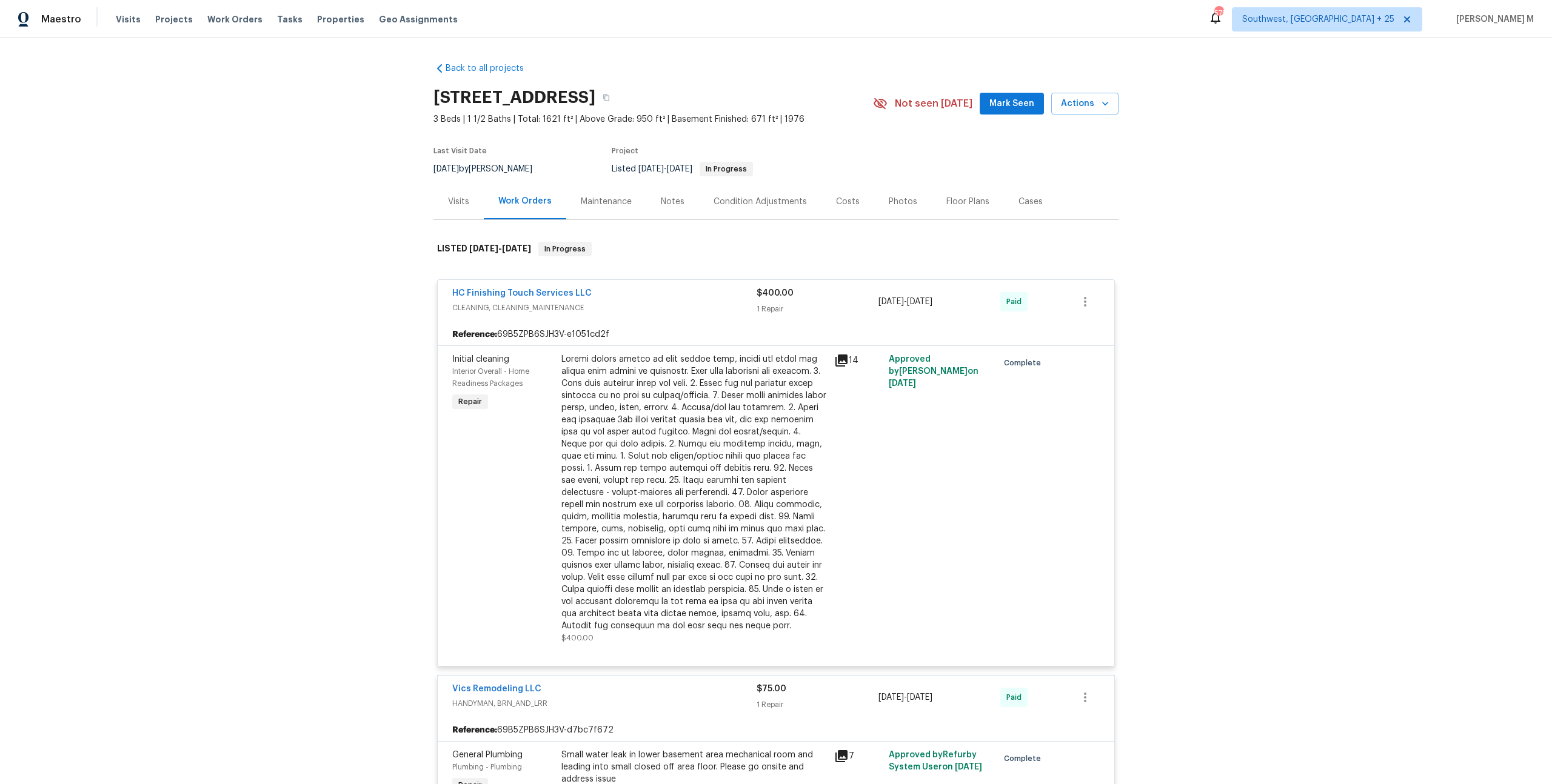
click at [599, 200] on div "Maintenance" at bounding box center [606, 202] width 51 height 12
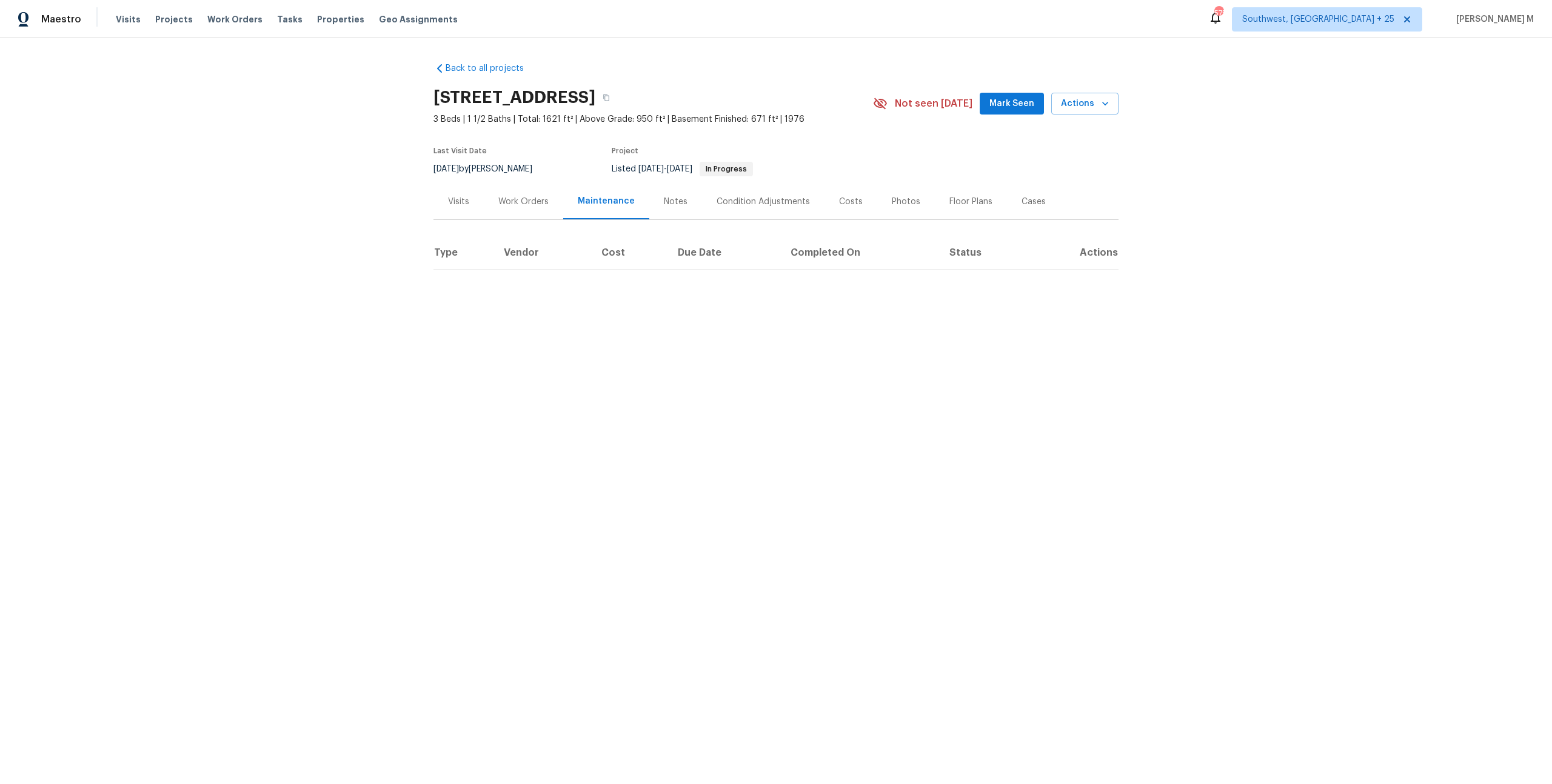
click at [511, 186] on div "Work Orders" at bounding box center [523, 202] width 79 height 36
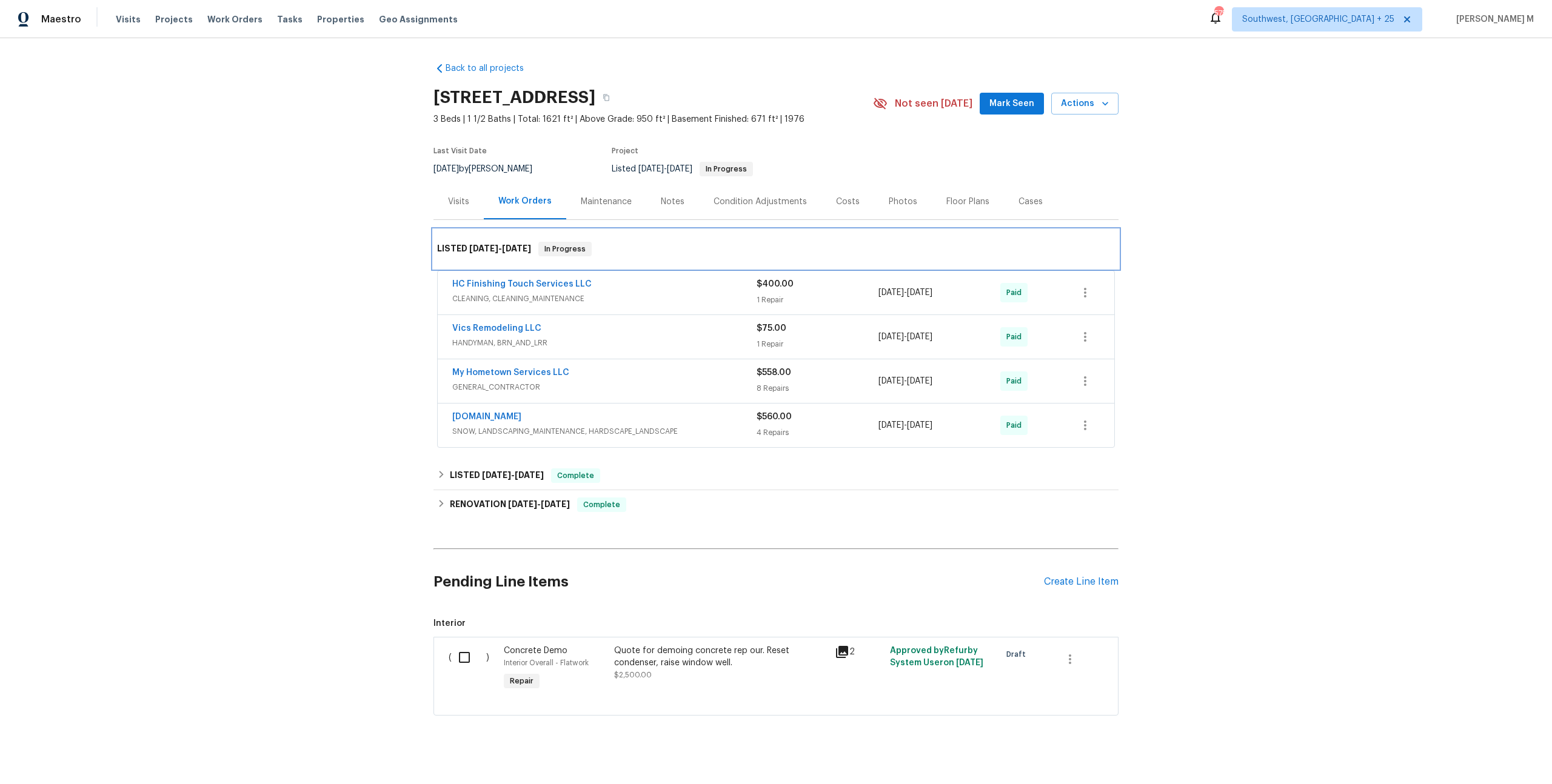
click at [459, 230] on div "LISTED [DATE] - [DATE] In Progress" at bounding box center [776, 249] width 685 height 39
click at [459, 196] on div "Visits" at bounding box center [458, 202] width 21 height 12
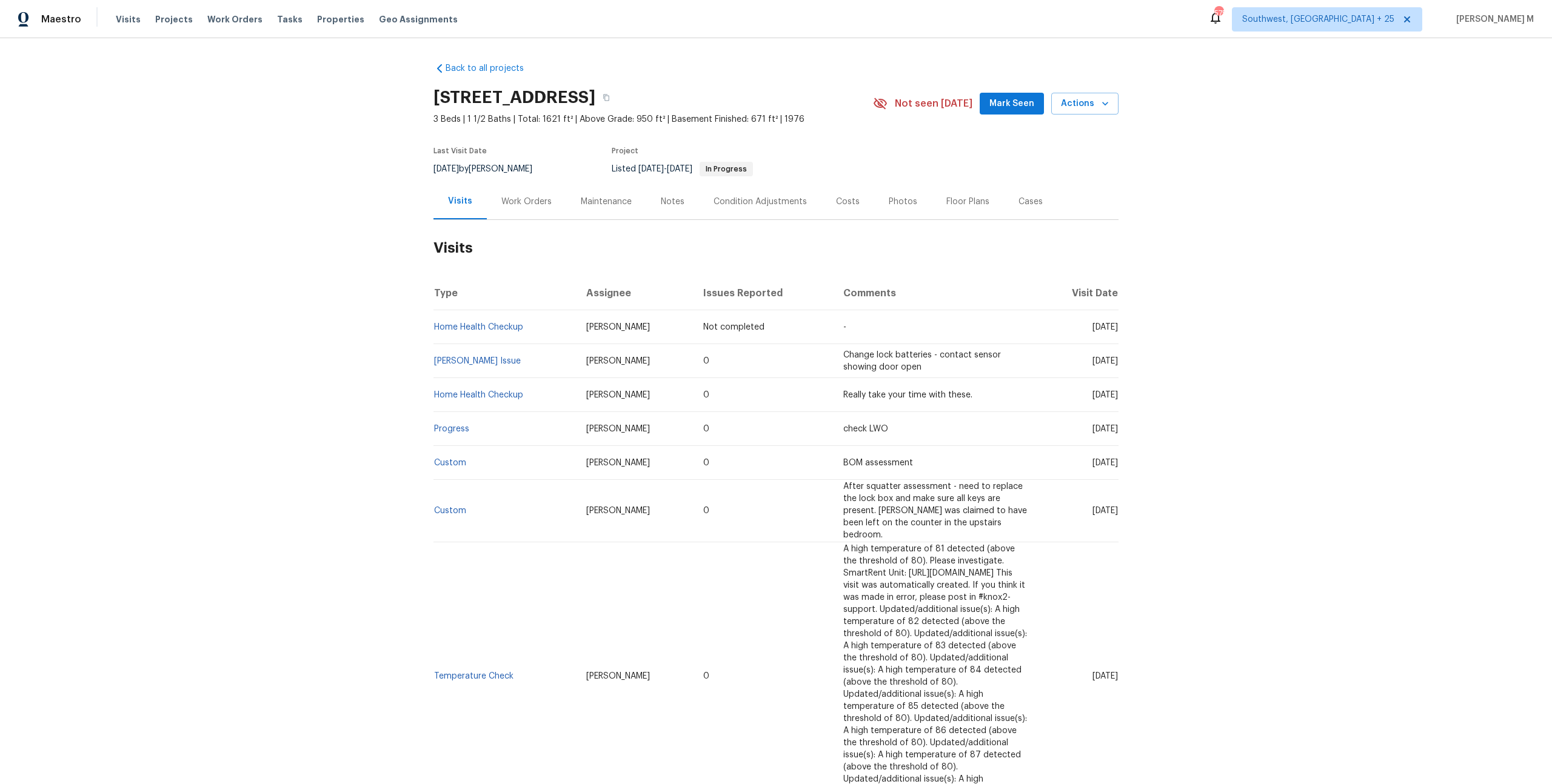
click at [520, 196] on div "Work Orders" at bounding box center [526, 202] width 50 height 12
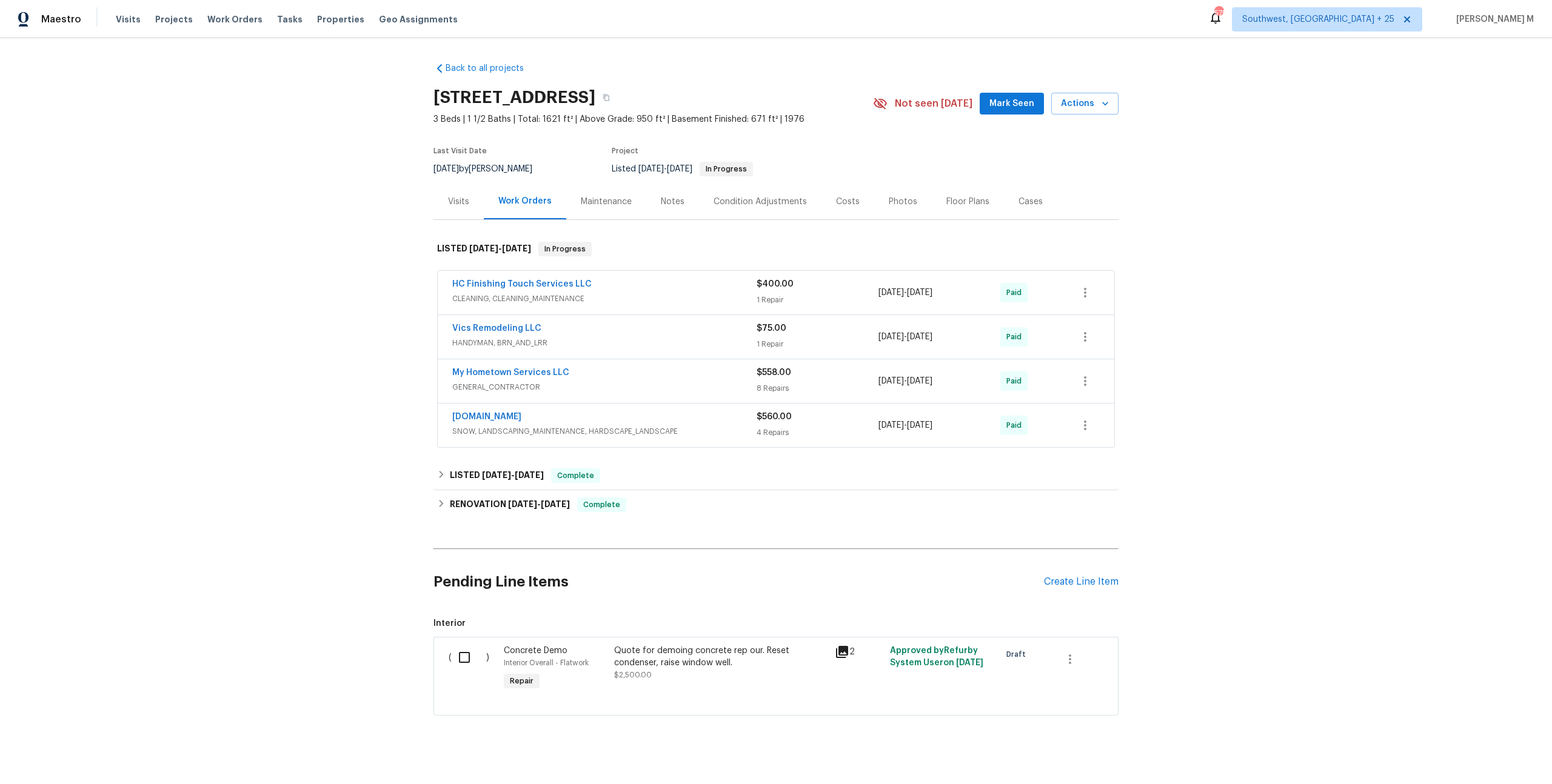
click at [597, 196] on div "Maintenance" at bounding box center [606, 202] width 51 height 12
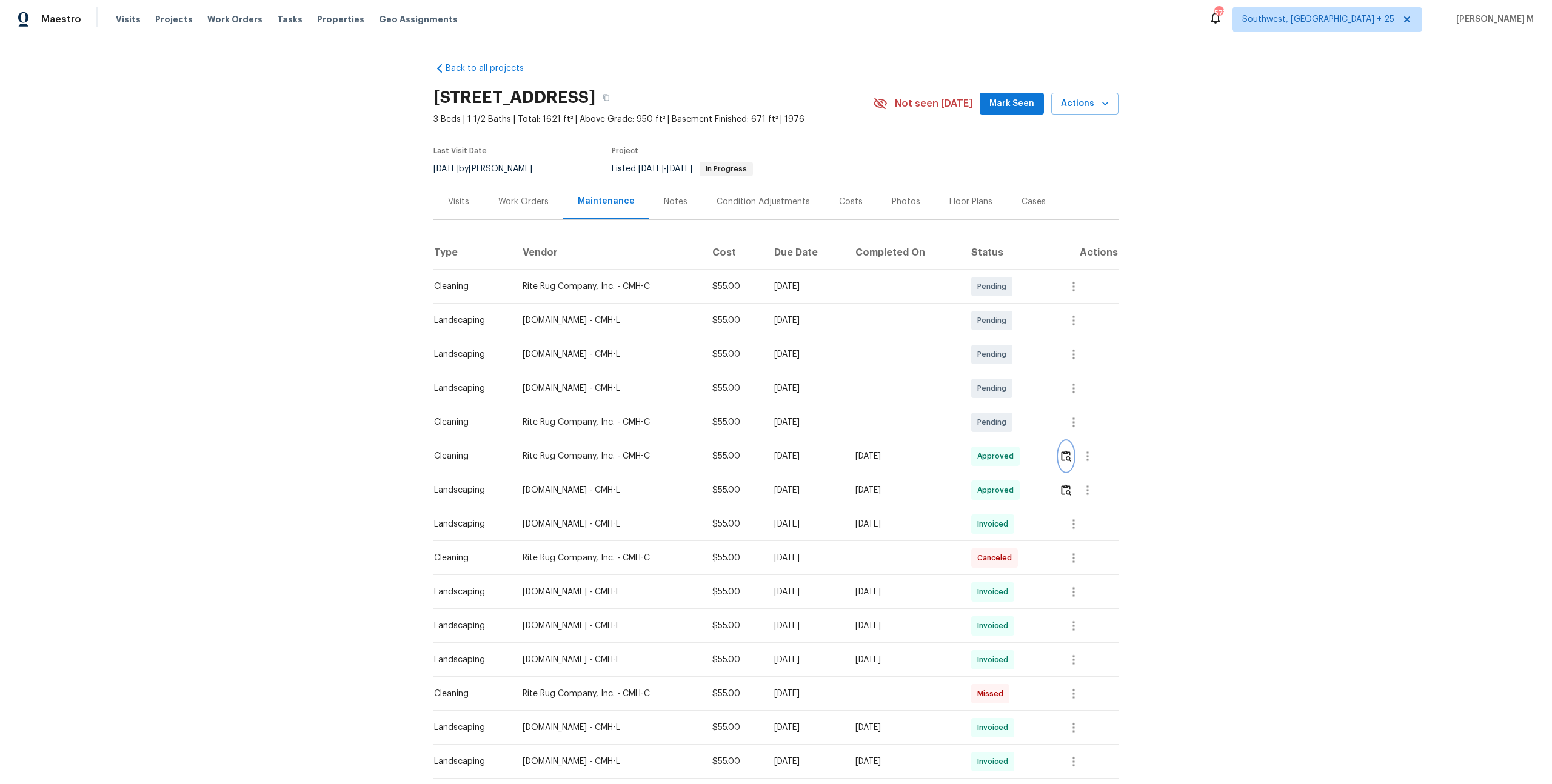
click at [1065, 450] on img "button" at bounding box center [1066, 456] width 10 height 12
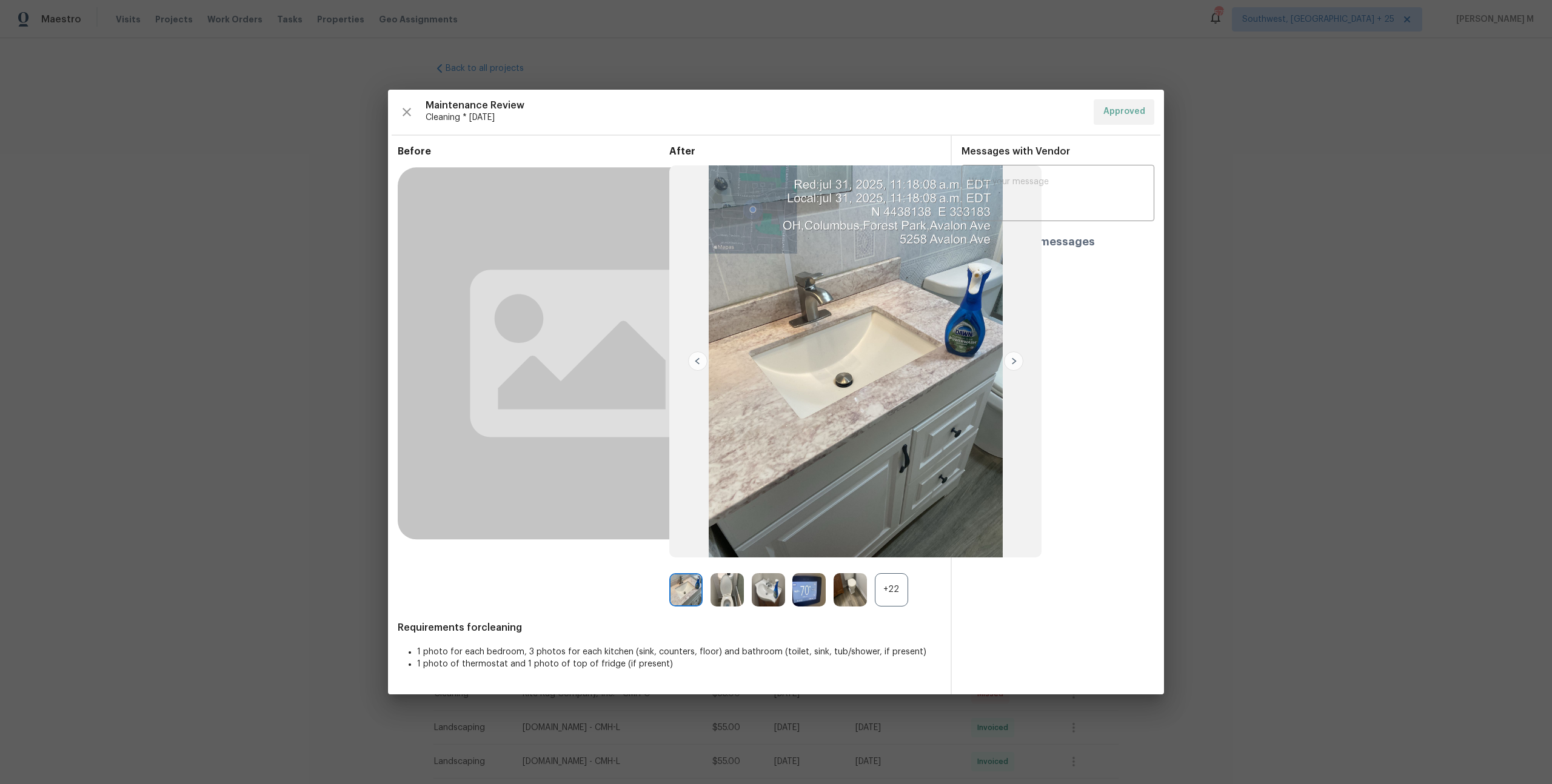
click at [884, 576] on div "+22" at bounding box center [891, 589] width 33 height 33
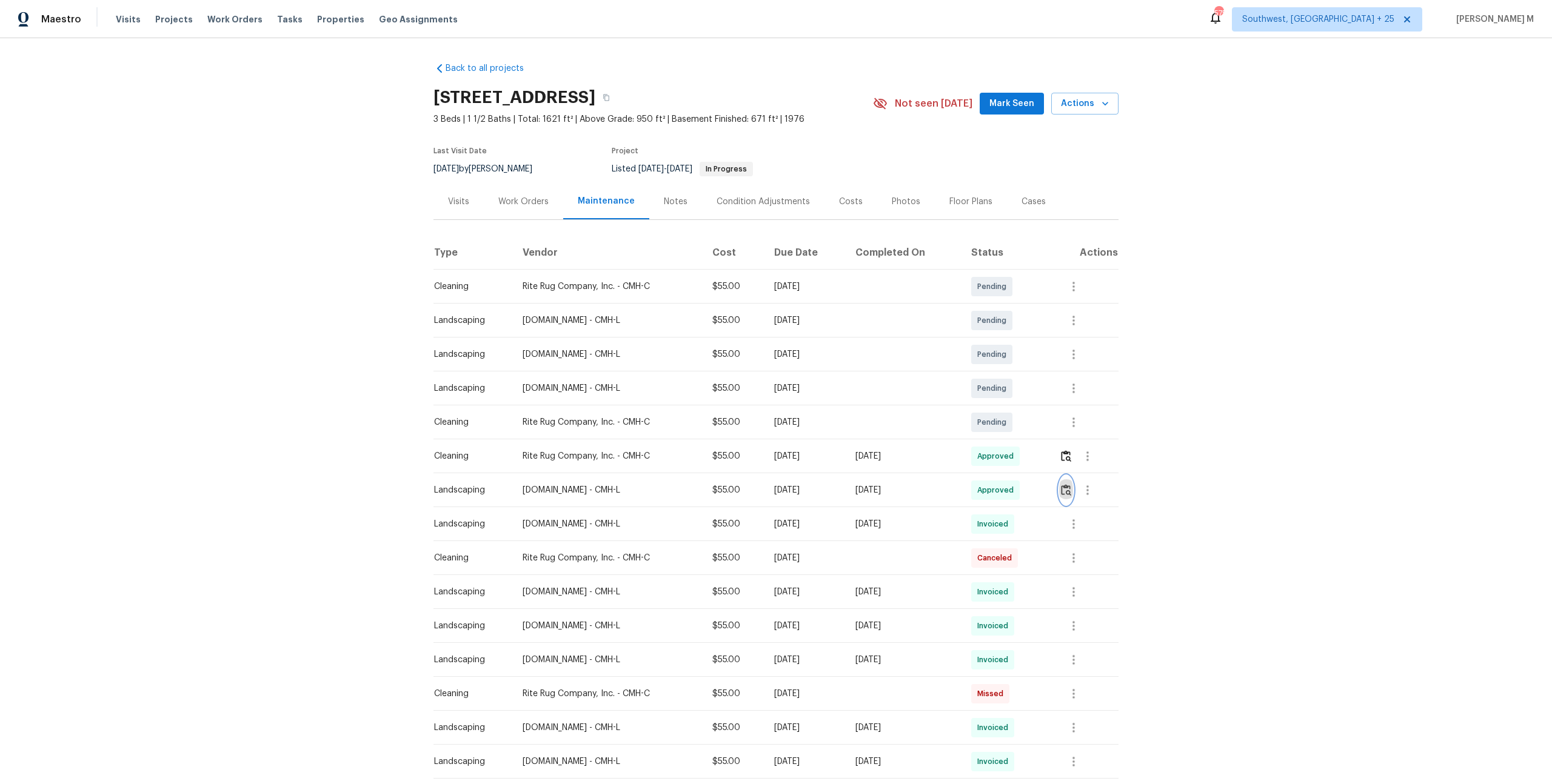
click at [1072, 490] on button "button" at bounding box center [1065, 490] width 14 height 29
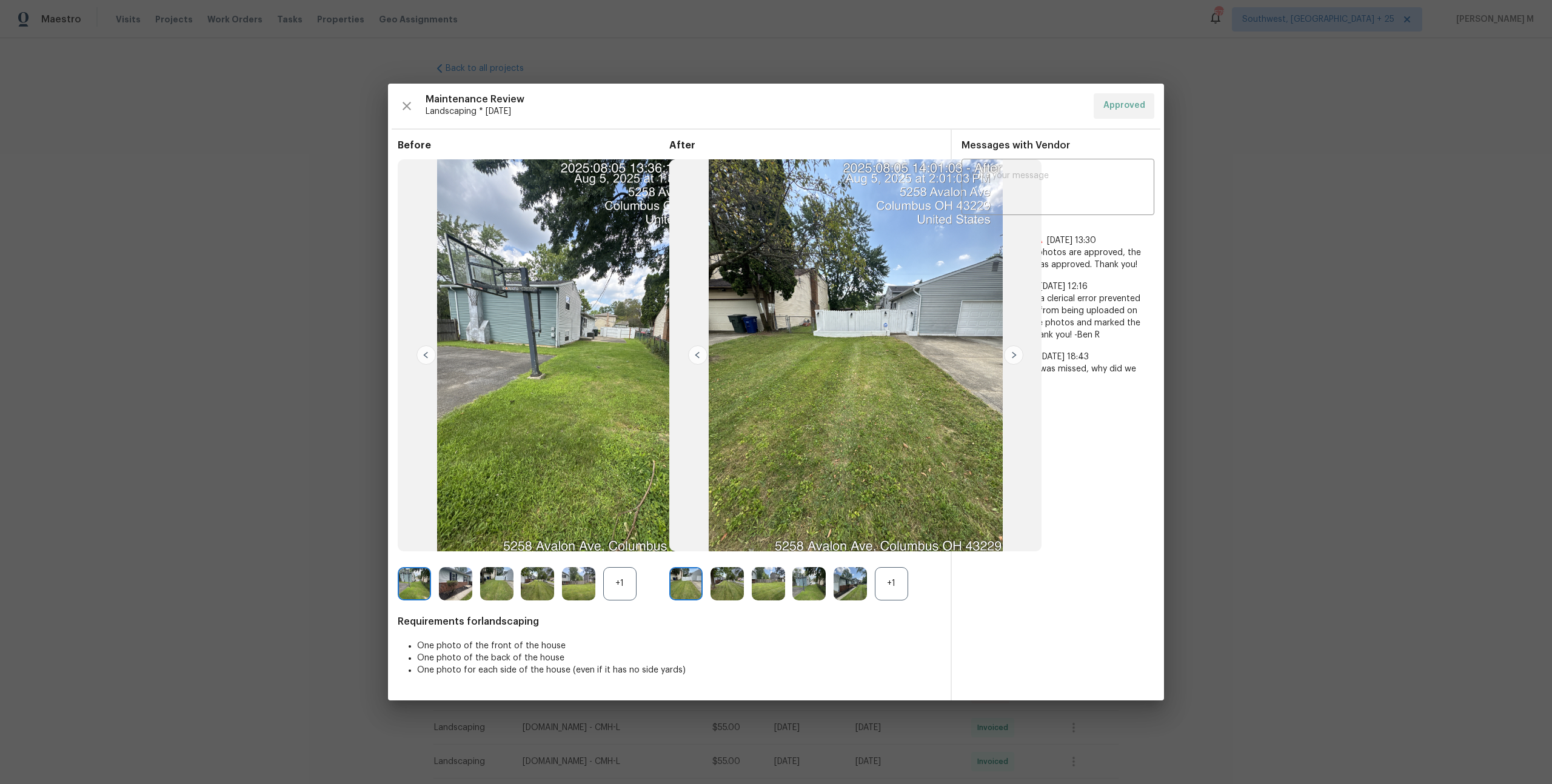
click at [898, 579] on div "+1" at bounding box center [891, 584] width 33 height 33
click at [458, 584] on img at bounding box center [456, 584] width 33 height 33
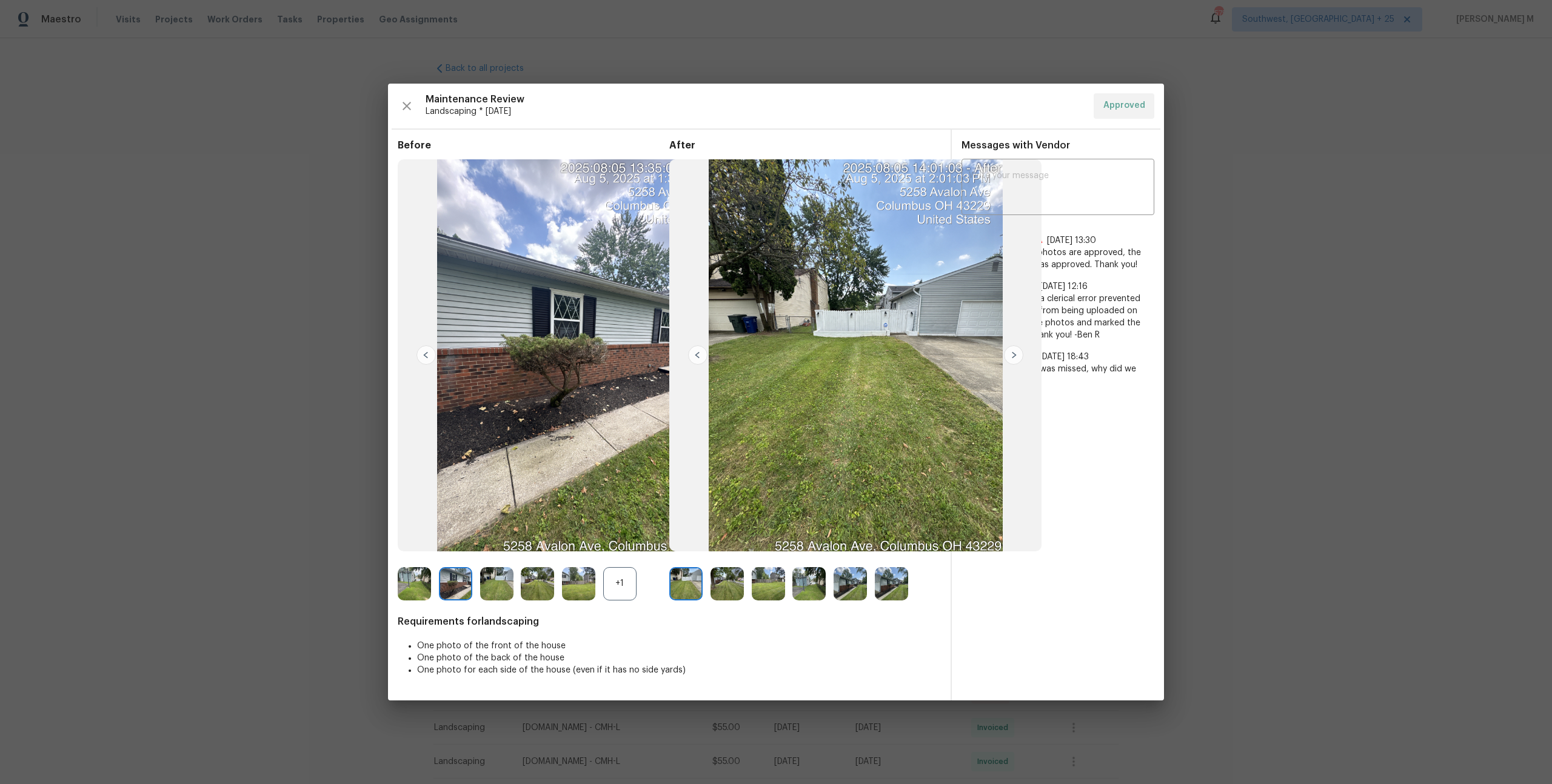
click at [482, 579] on img at bounding box center [497, 584] width 33 height 33
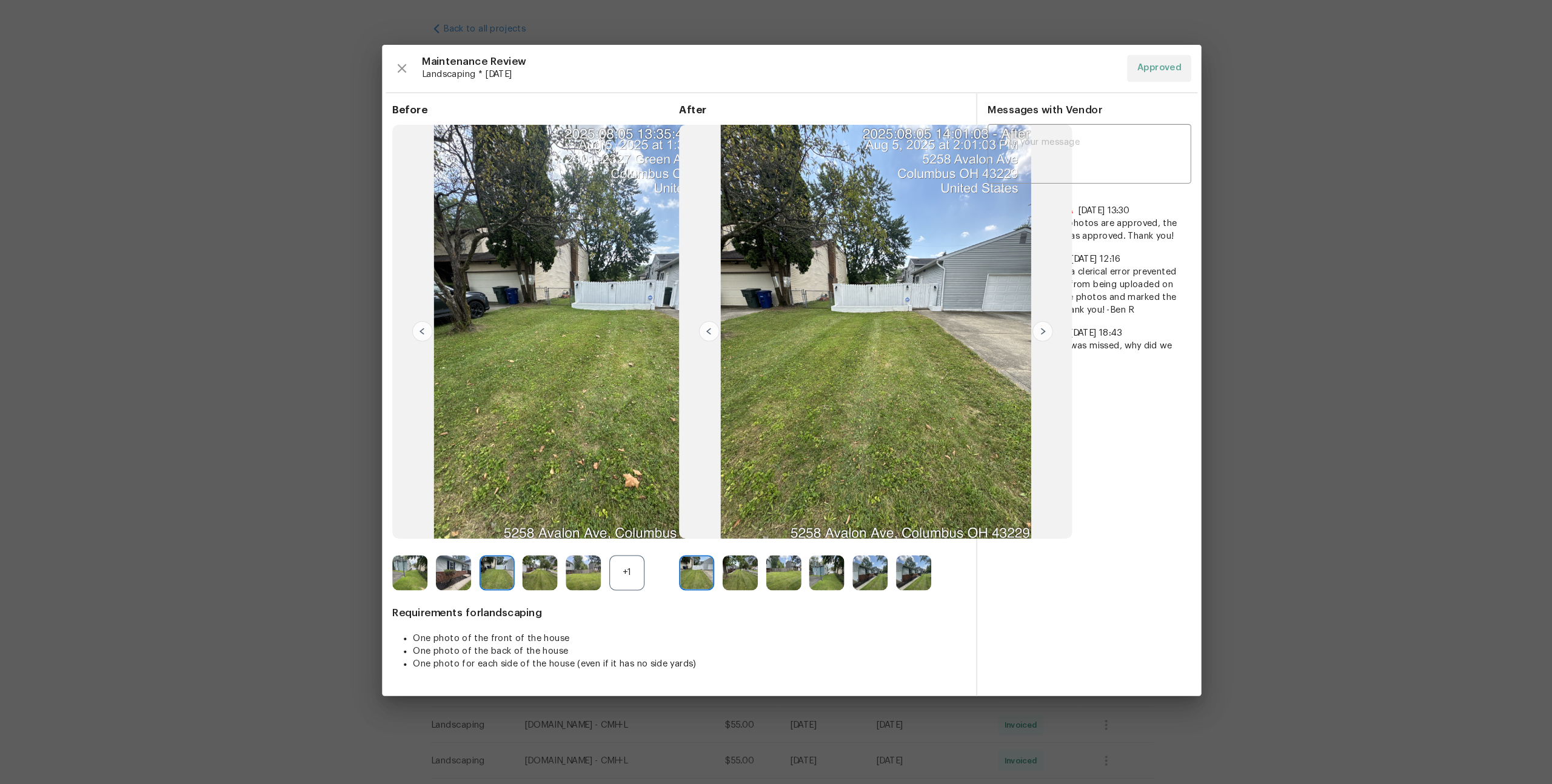
click at [607, 370] on img at bounding box center [584, 355] width 372 height 392
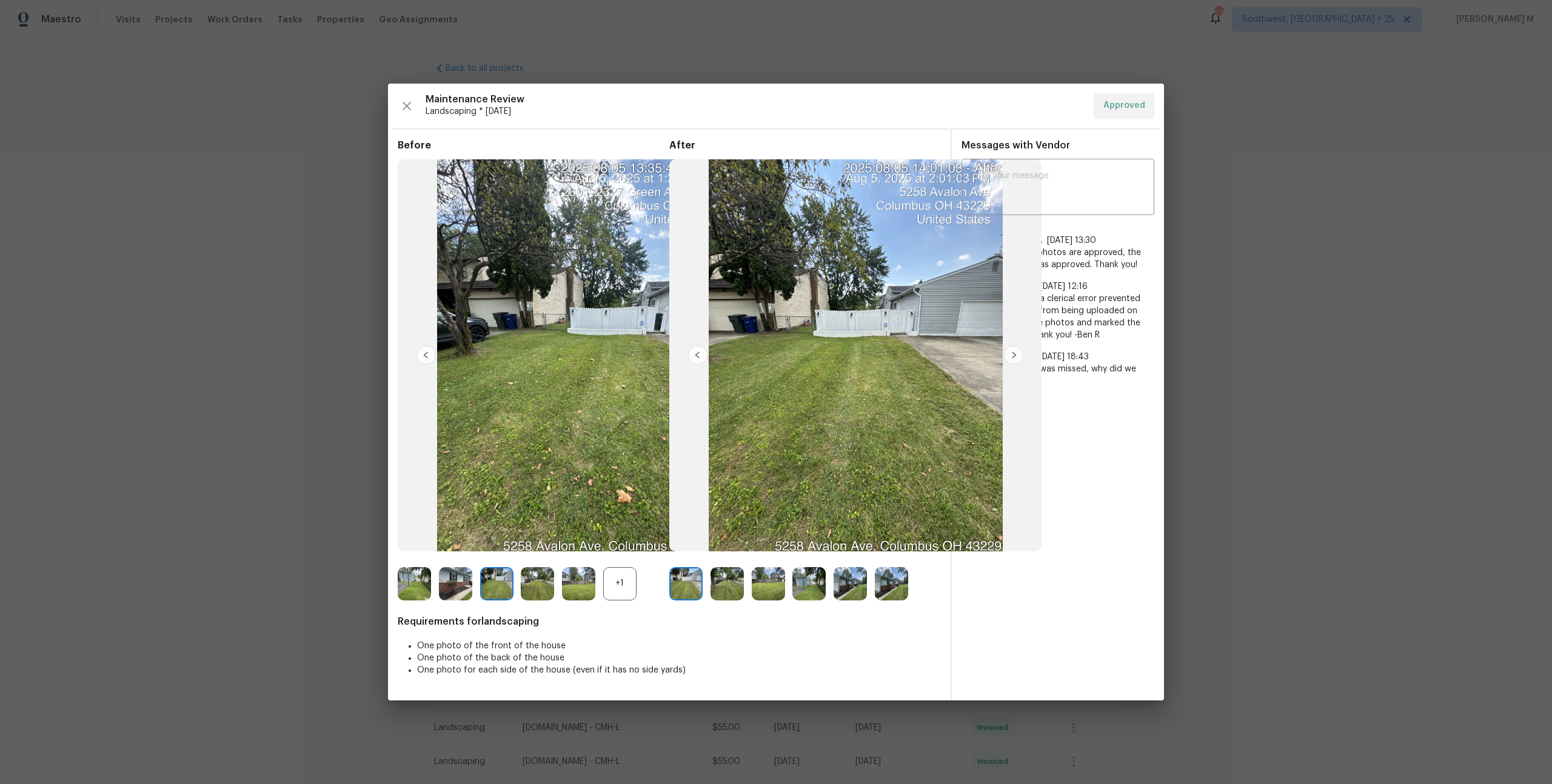
click at [576, 576] on img at bounding box center [579, 584] width 33 height 33
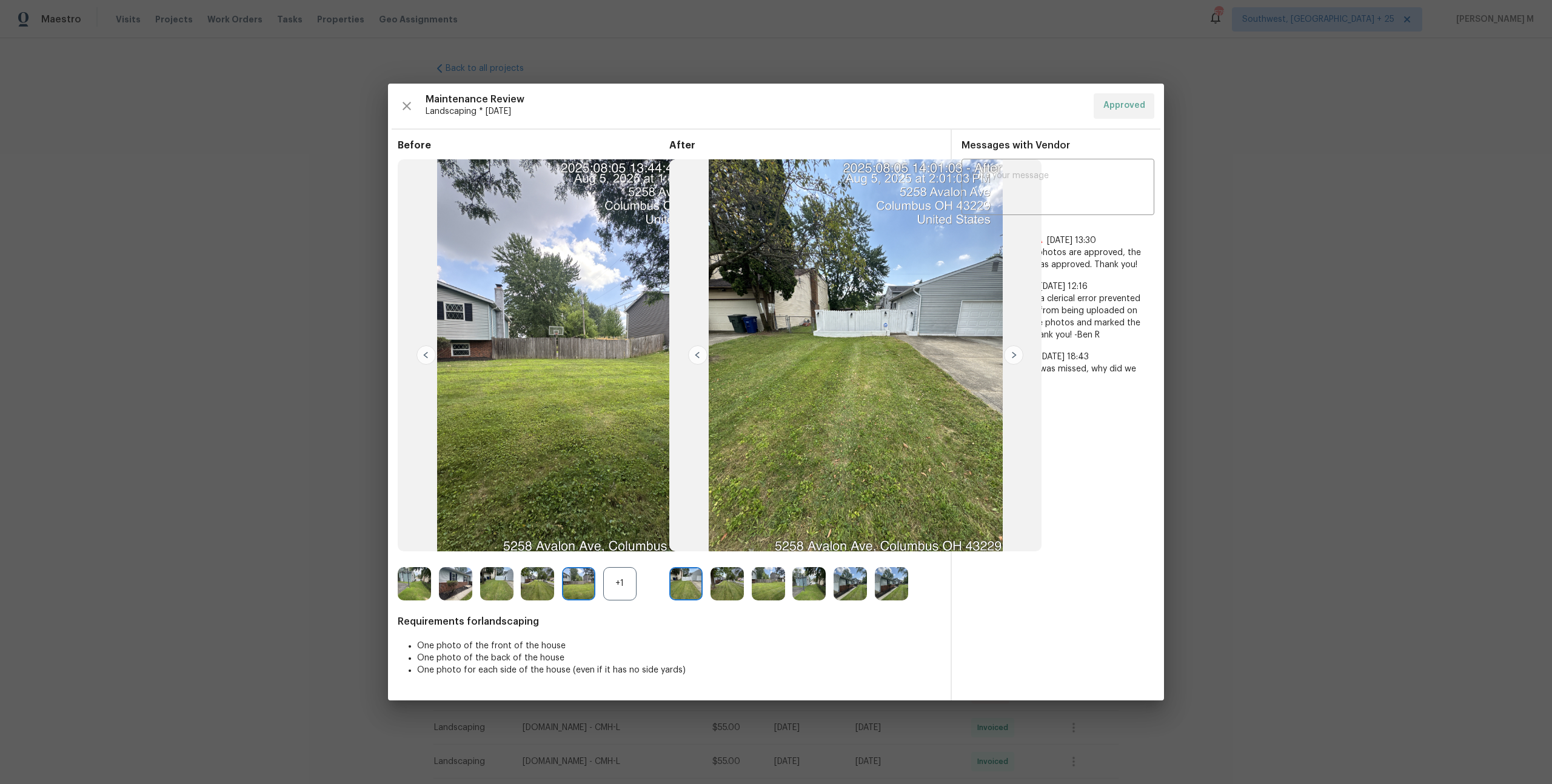
click at [620, 584] on div "+1" at bounding box center [620, 584] width 33 height 33
click at [798, 588] on img at bounding box center [809, 584] width 33 height 33
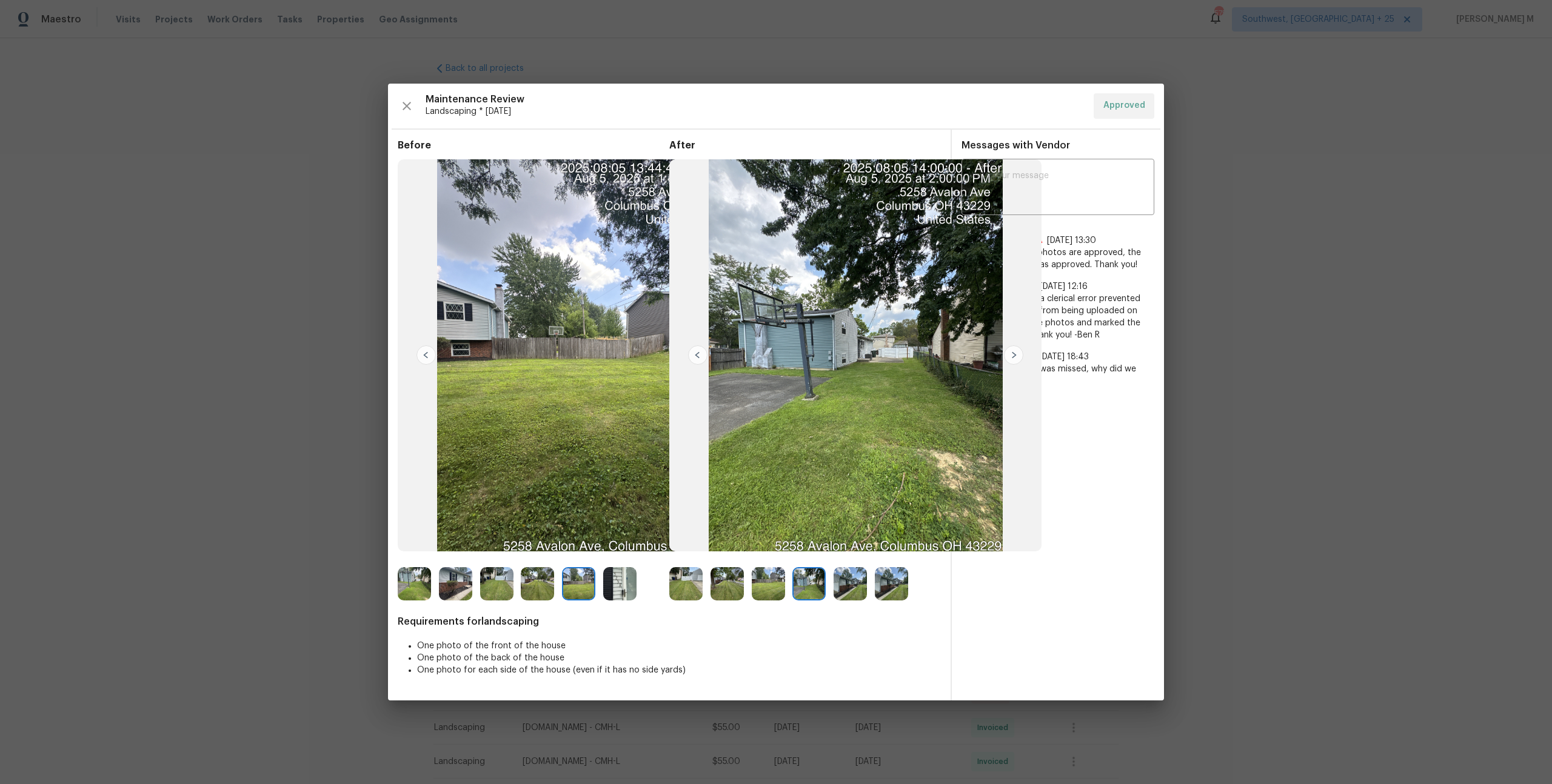
click at [859, 580] on img at bounding box center [850, 584] width 33 height 33
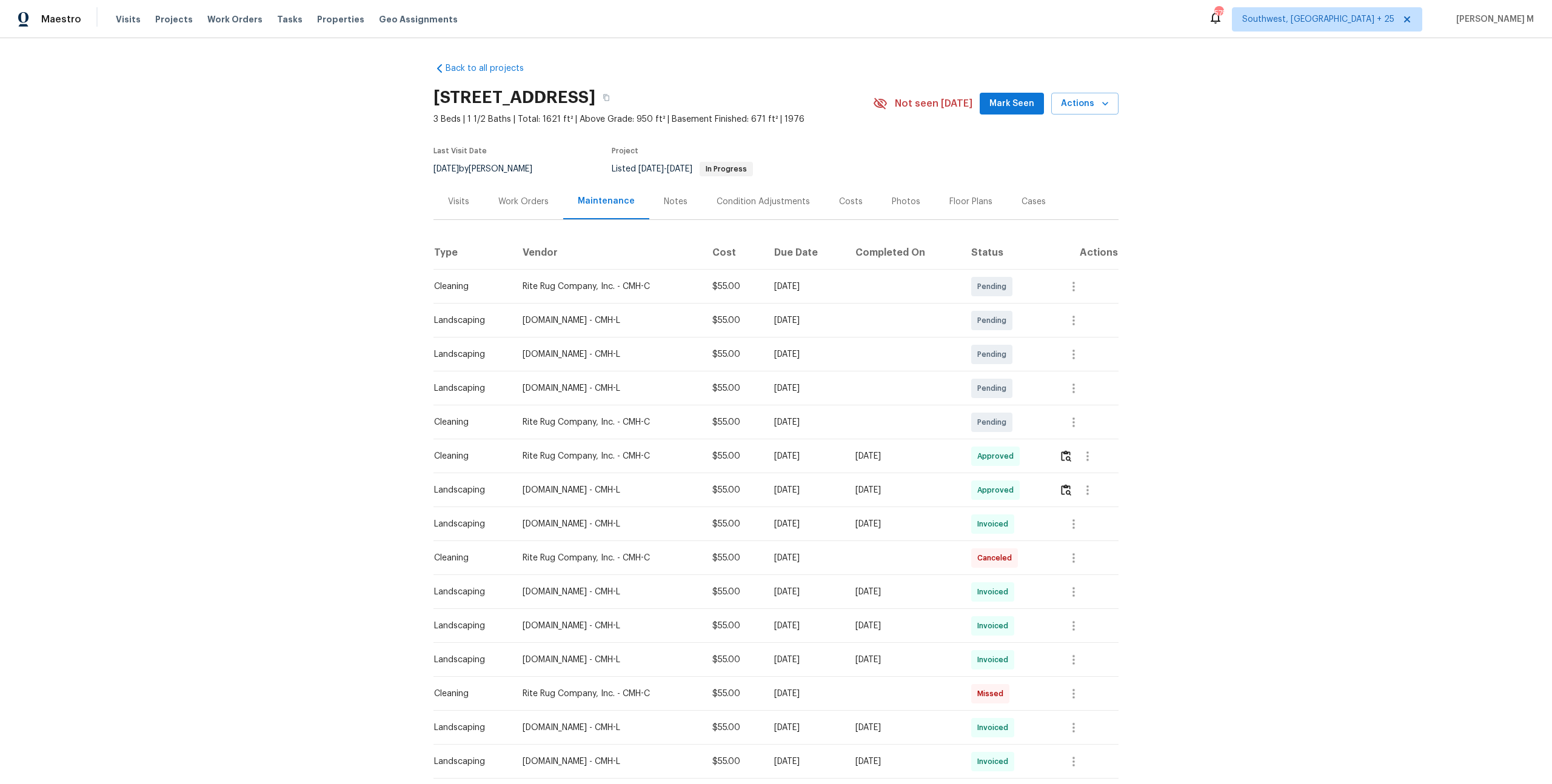
click at [537, 187] on div "Work Orders" at bounding box center [523, 202] width 79 height 36
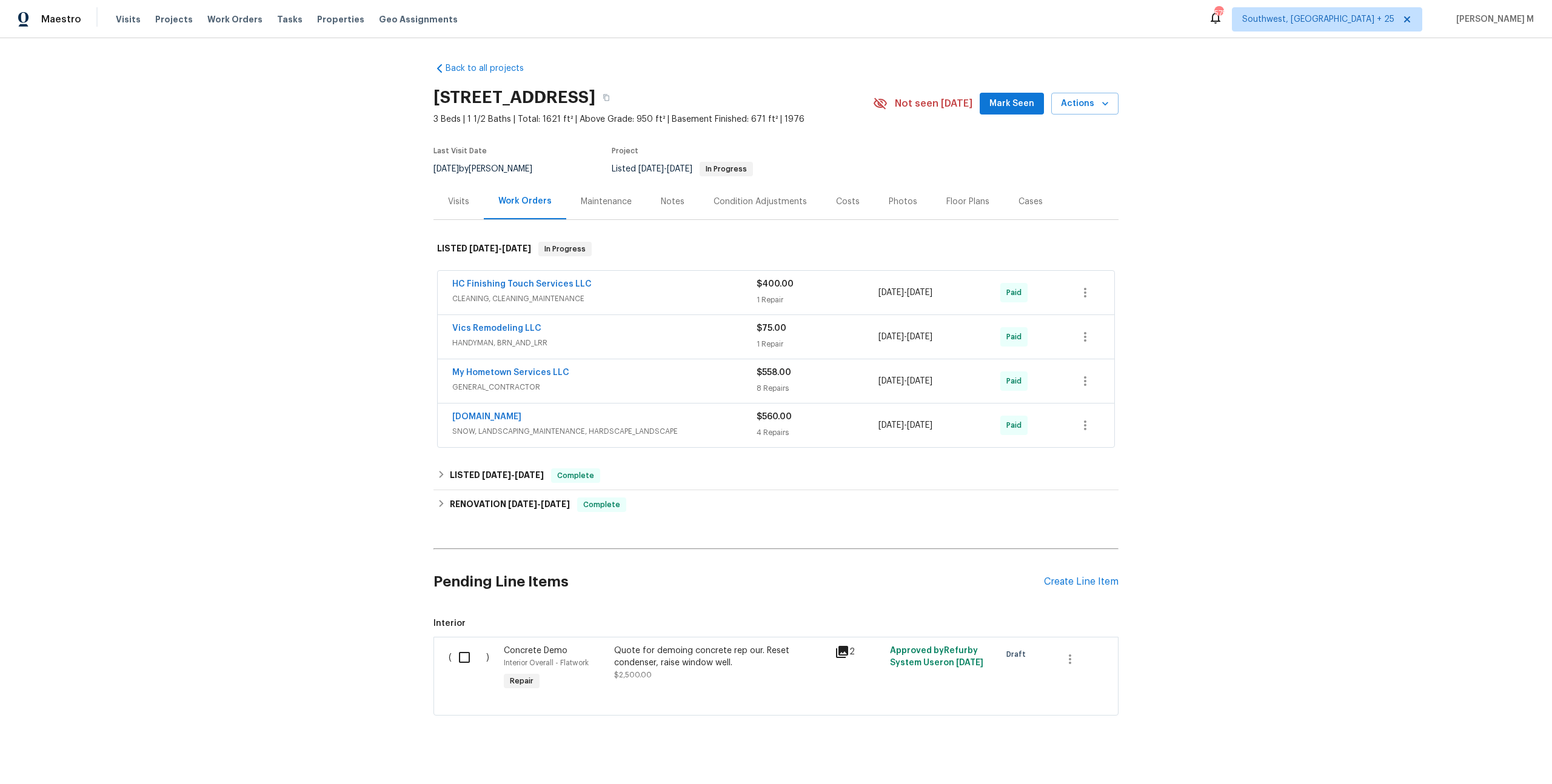
click at [631, 669] on div "Quote for demoing concrete rep our. Reset condenser, raise window well. $2,500.…" at bounding box center [721, 669] width 221 height 55
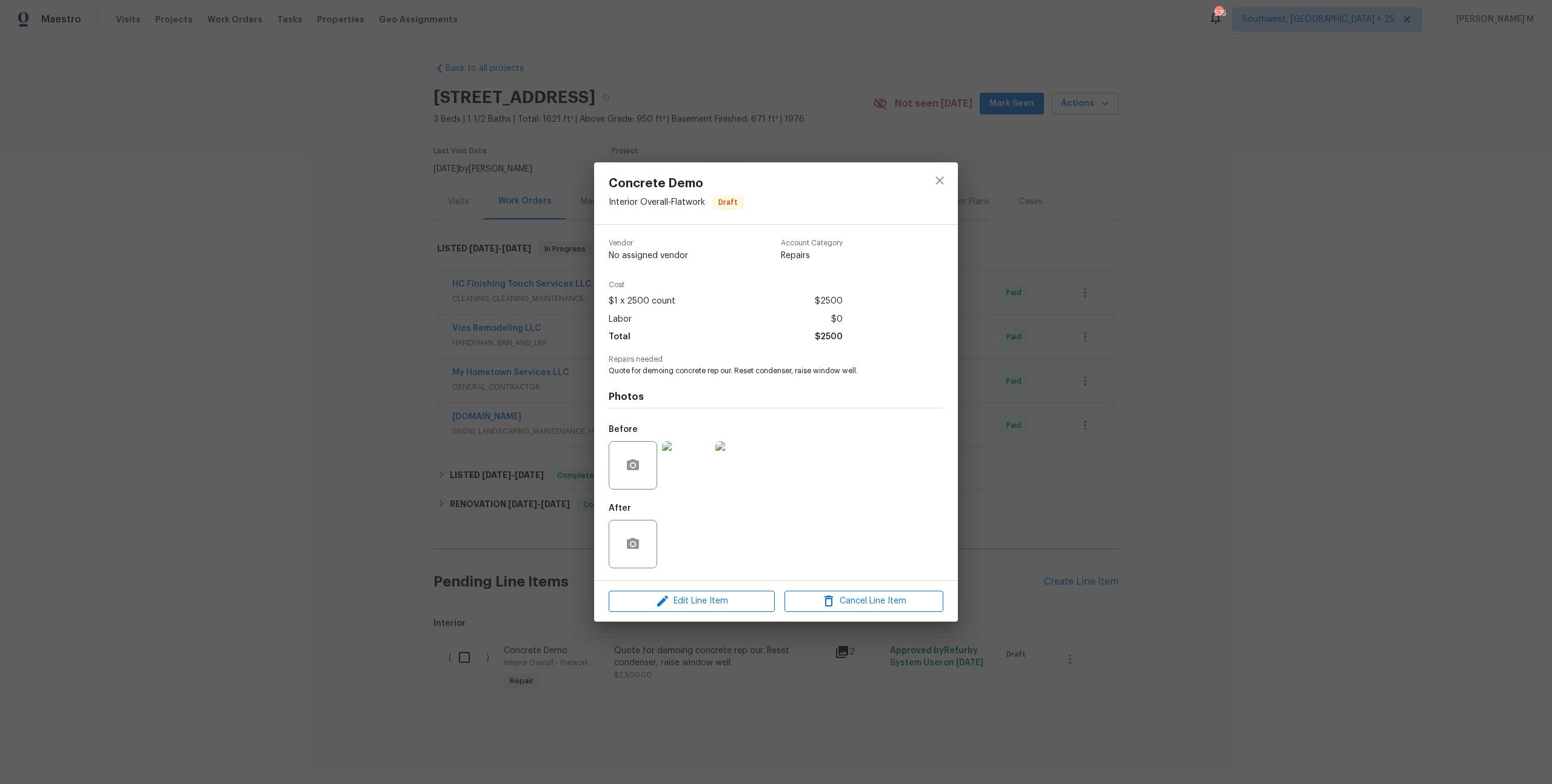
click at [680, 471] on img at bounding box center [686, 465] width 48 height 48
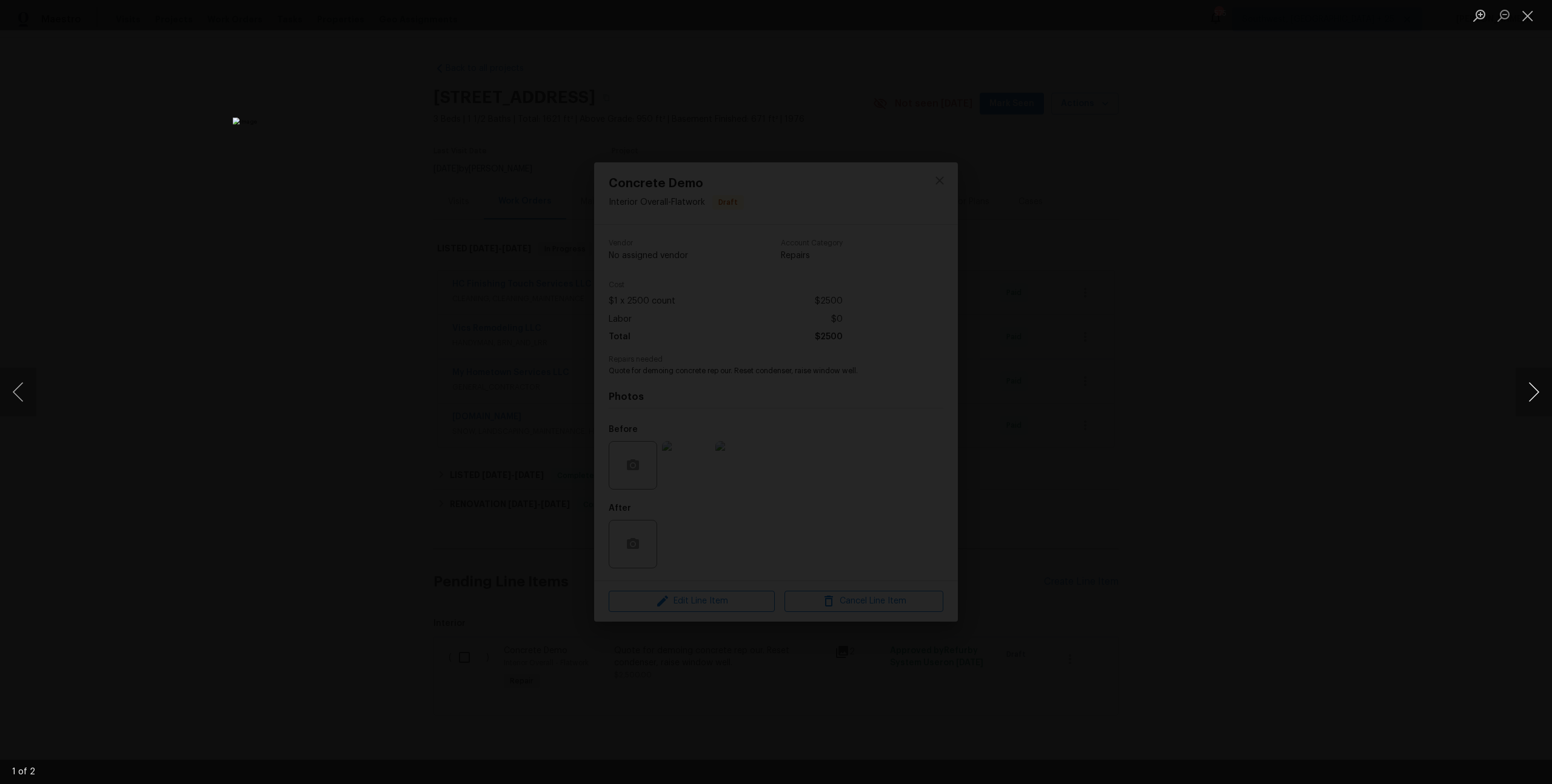
click at [1527, 381] on button "Next image" at bounding box center [1533, 391] width 36 height 48
click at [1180, 407] on div "Lightbox" at bounding box center [776, 392] width 1552 height 784
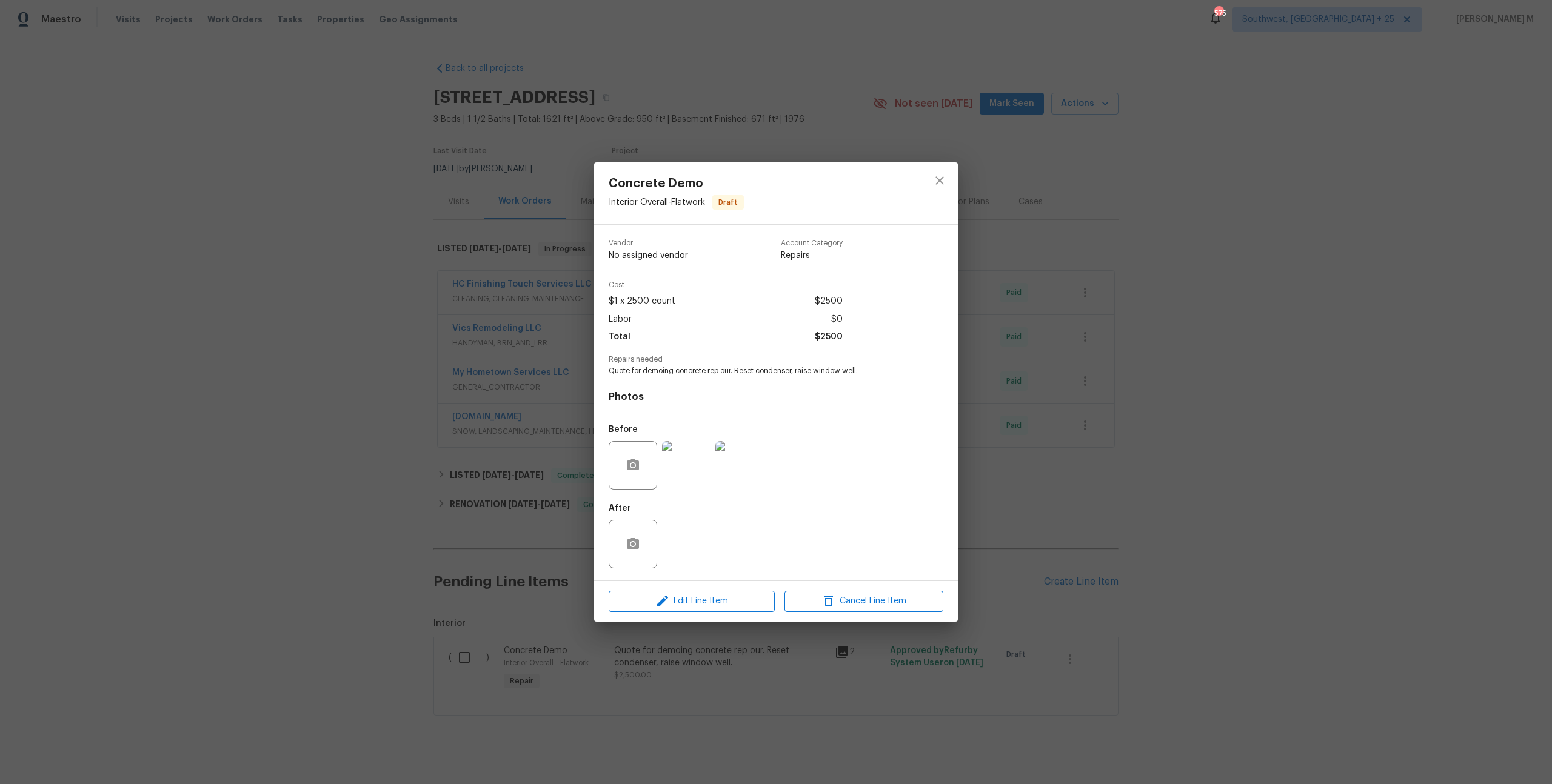
click at [1150, 405] on div "Concrete Demo Interior Overall - Flatwork Draft Vendor No assigned vendor Accou…" at bounding box center [776, 392] width 1552 height 784
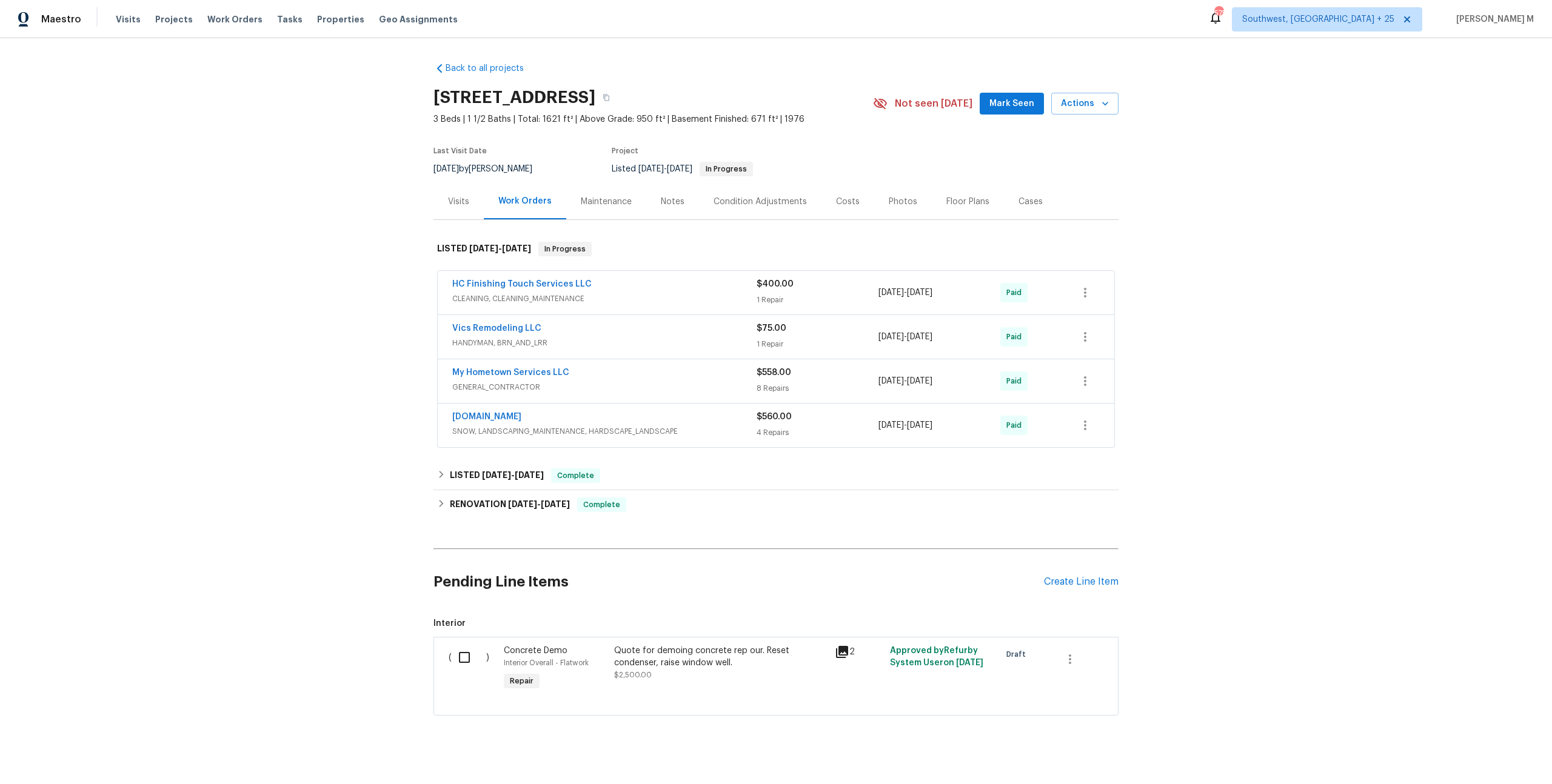
click at [714, 666] on div "Quote for demoing concrete rep our. Reset condenser, raise window well. $2,500.…" at bounding box center [721, 669] width 221 height 55
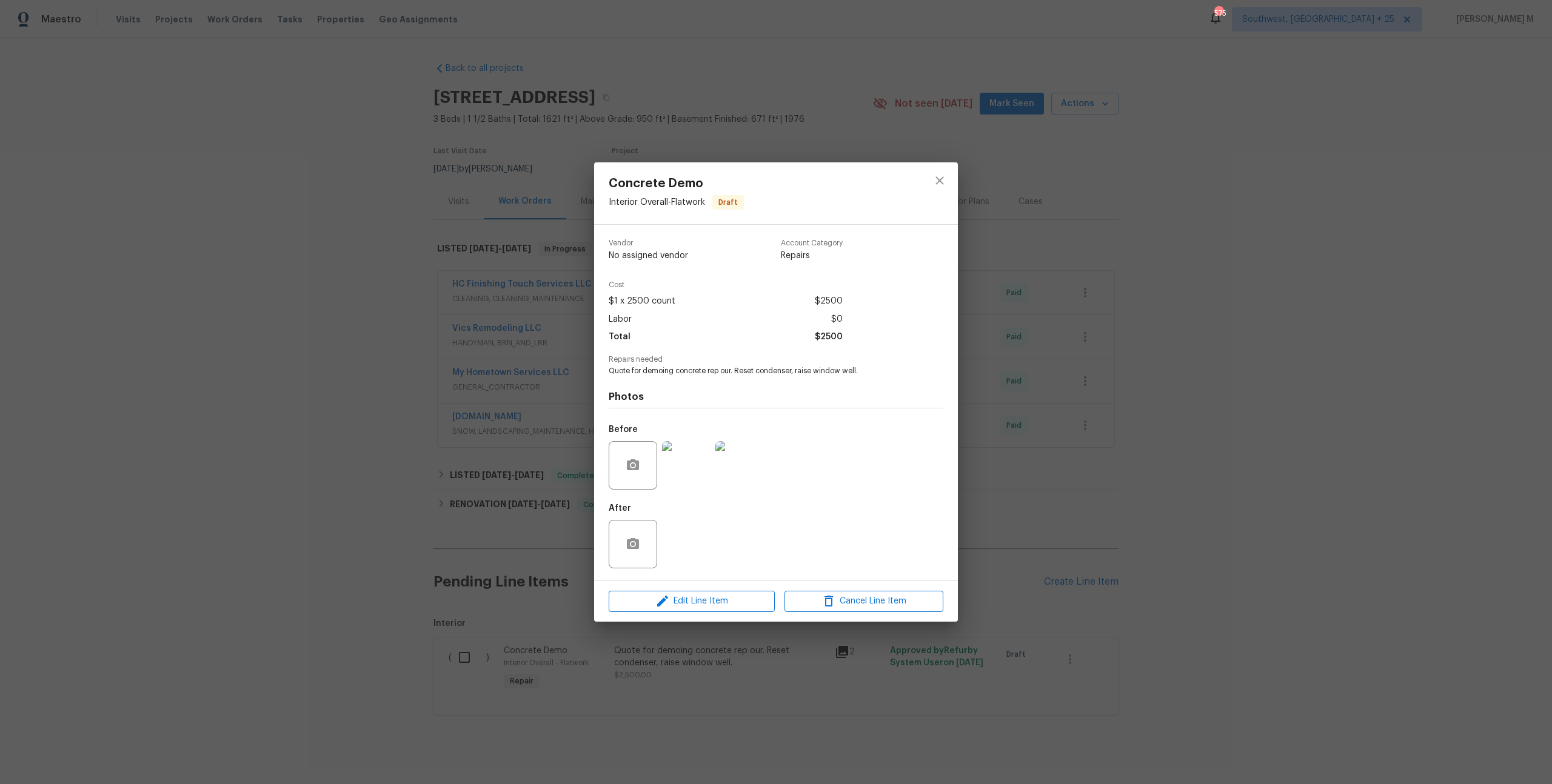
click at [714, 662] on div "Concrete Demo Interior Overall - Flatwork Draft Vendor No assigned vendor Accou…" at bounding box center [776, 392] width 1552 height 784
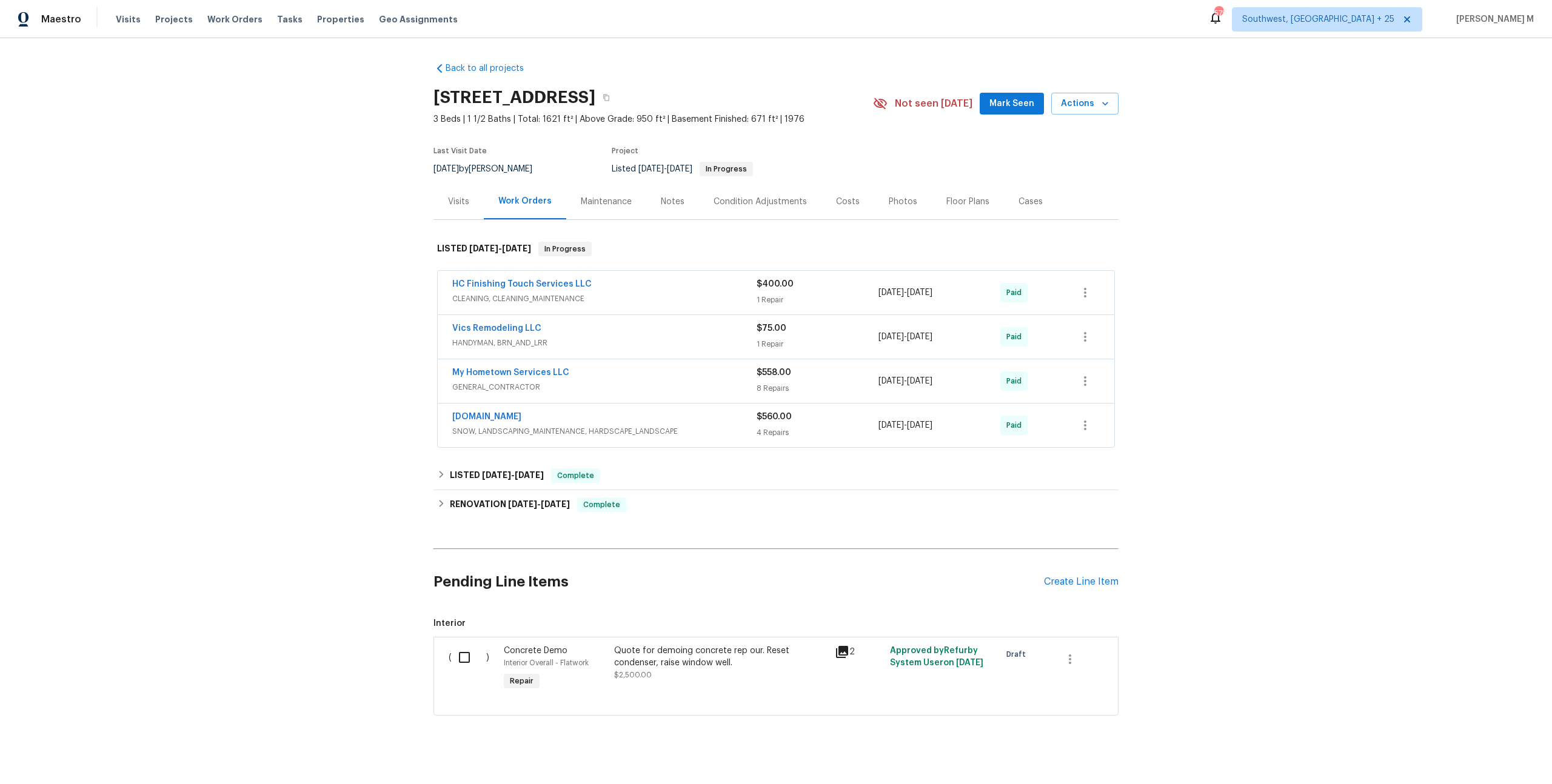
drag, startPoint x: 696, startPoint y: 543, endPoint x: 696, endPoint y: 561, distance: 18.0
click at [696, 554] on h2 "Pending Line Items" at bounding box center [738, 582] width 611 height 56
click at [696, 645] on div "Quote for demoing concrete rep our. Reset condenser, raise window well." at bounding box center [721, 657] width 213 height 24
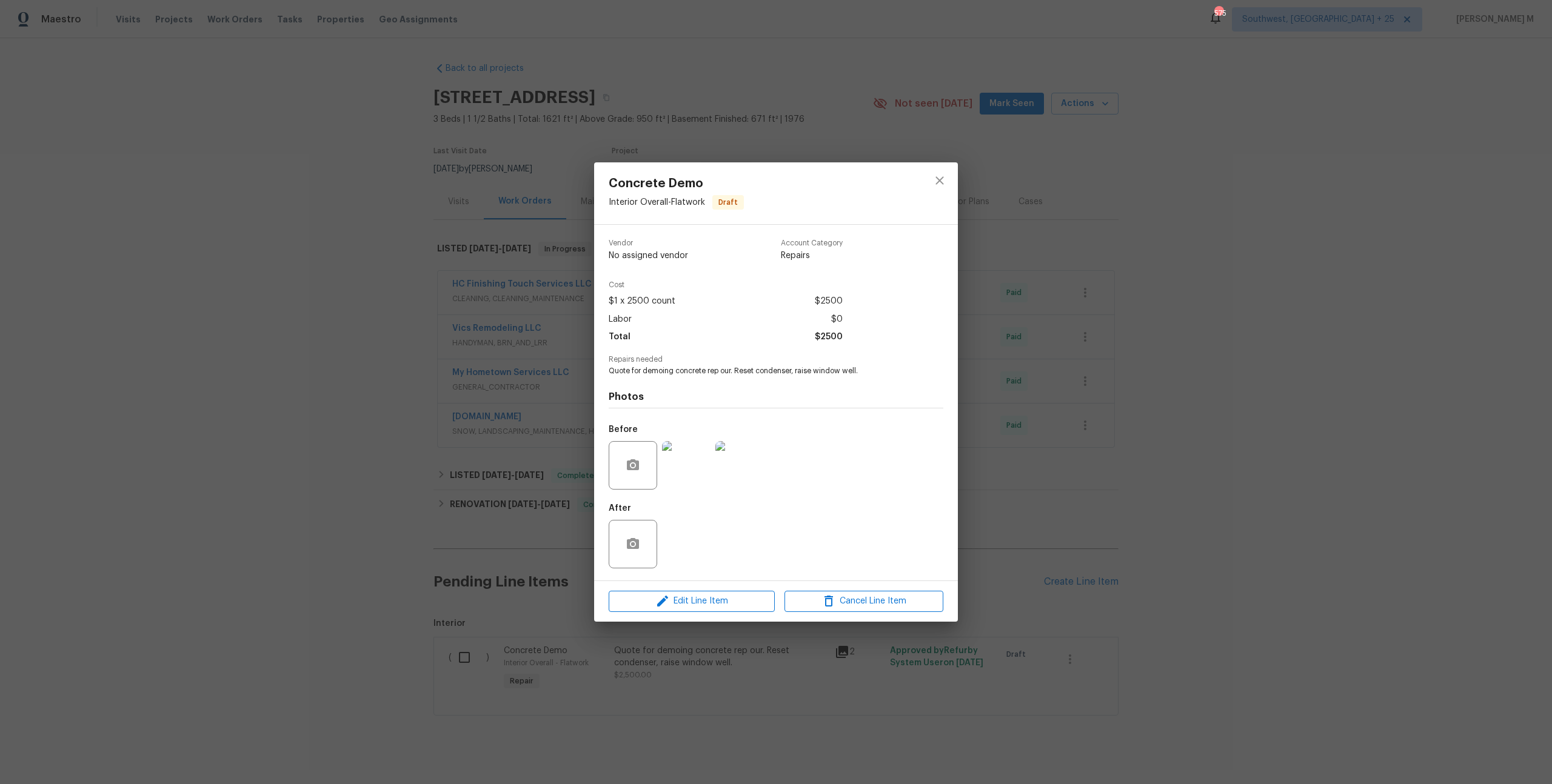
click at [732, 455] on img at bounding box center [739, 465] width 48 height 48
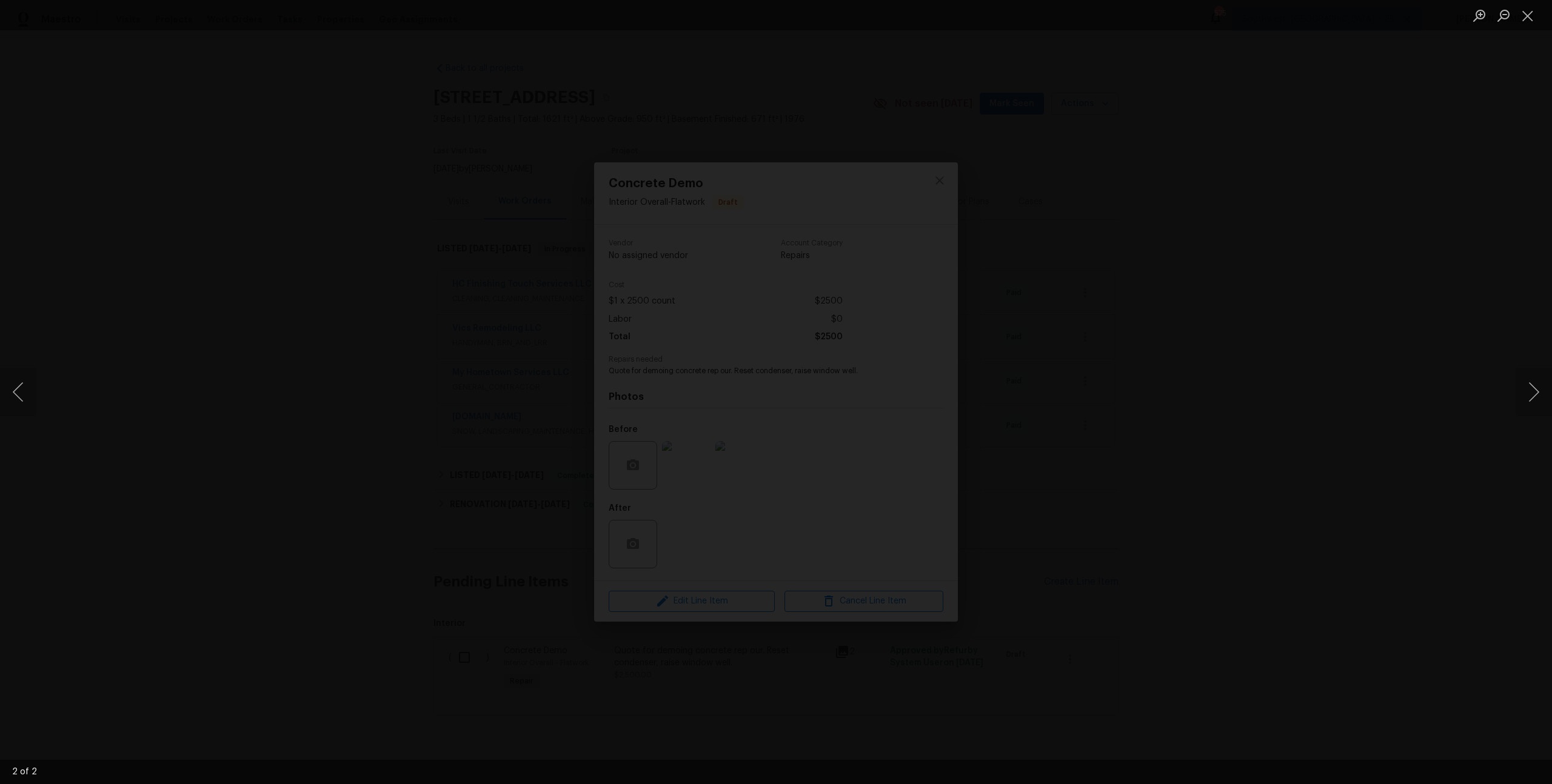
click at [791, 337] on img "Lightbox" at bounding box center [626, 740] width 2004 height 1012
click at [996, 349] on div "Lightbox" at bounding box center [776, 392] width 1552 height 784
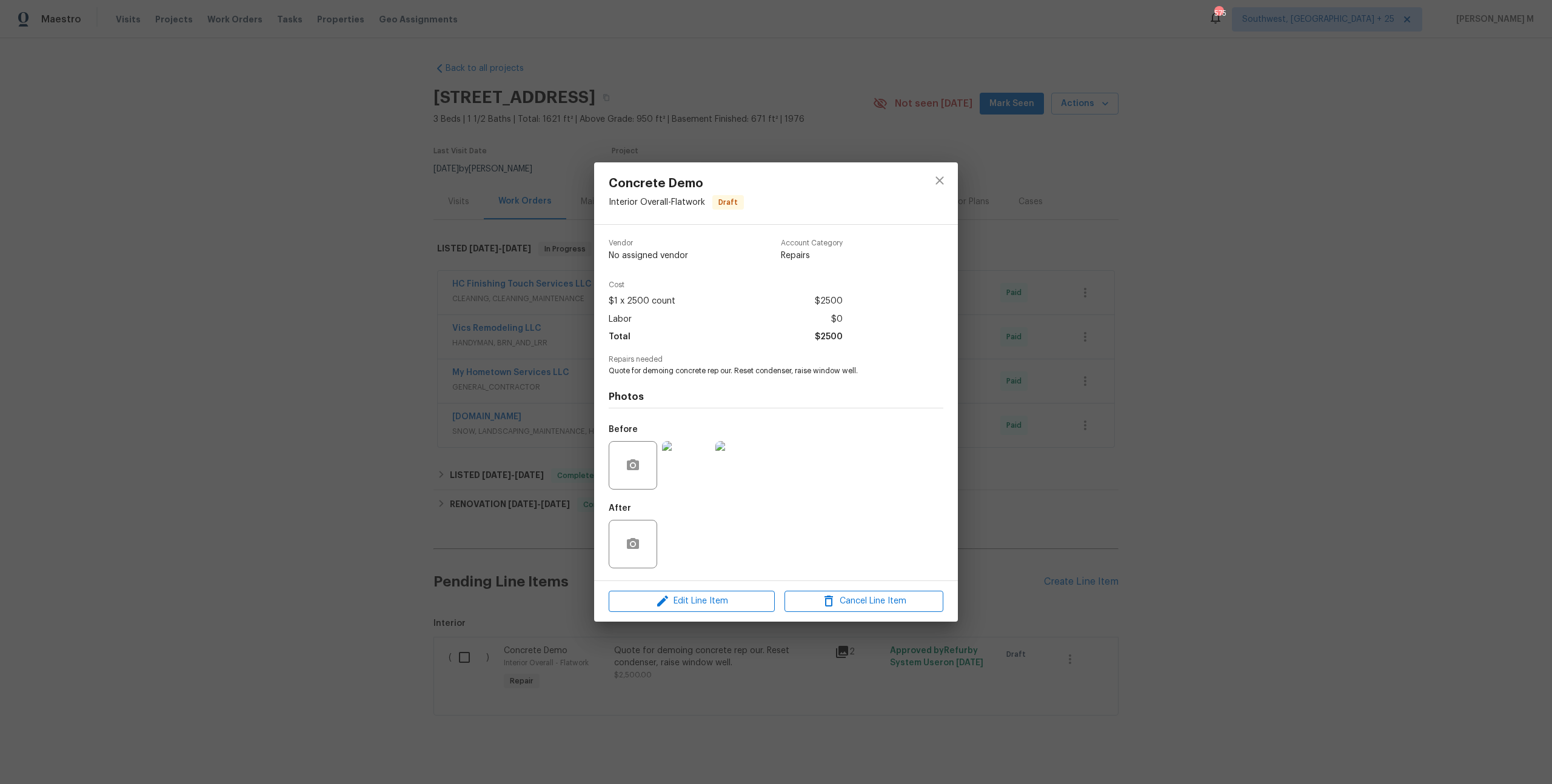
click at [1023, 393] on div "Concrete Demo Interior Overall - Flatwork Draft Vendor No assigned vendor Accou…" at bounding box center [776, 392] width 1552 height 784
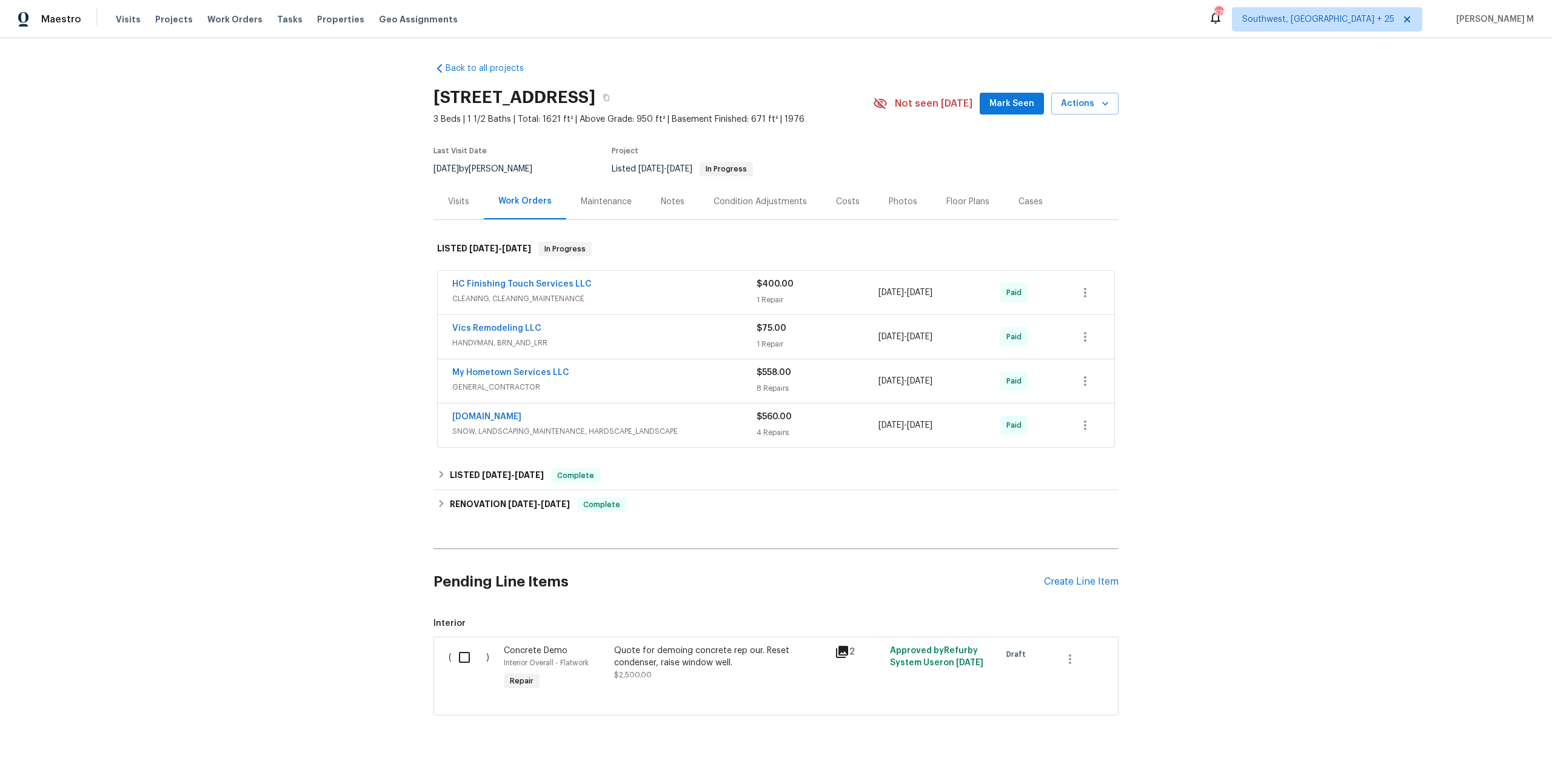
click at [486, 425] on span "SNOW, LANDSCAPING_MAINTENANCE, HARDSCAPE_LANDSCAPE" at bounding box center [604, 431] width 304 height 12
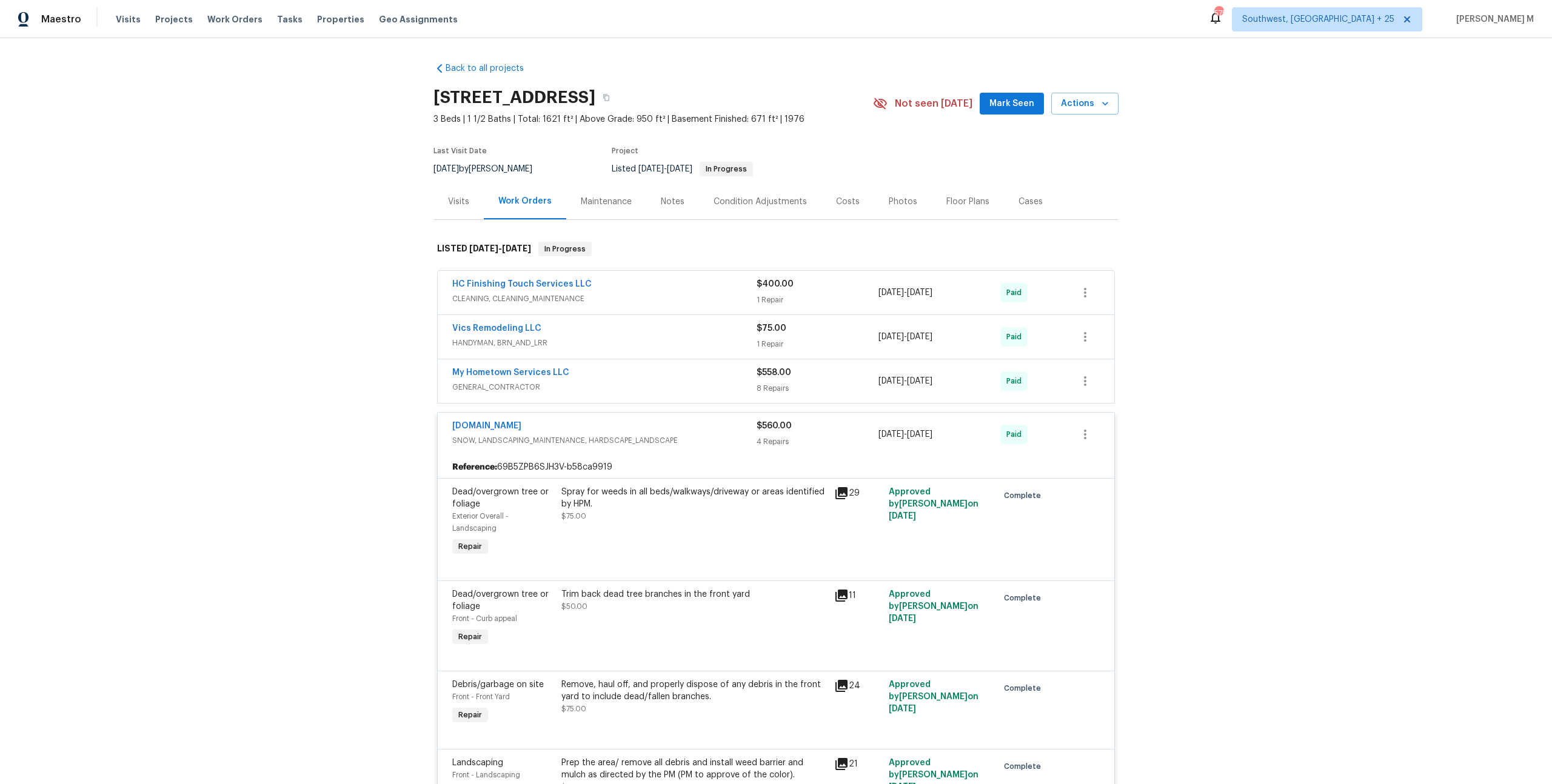
click at [513, 381] on span "GENERAL_CONTRACTOR" at bounding box center [604, 387] width 304 height 12
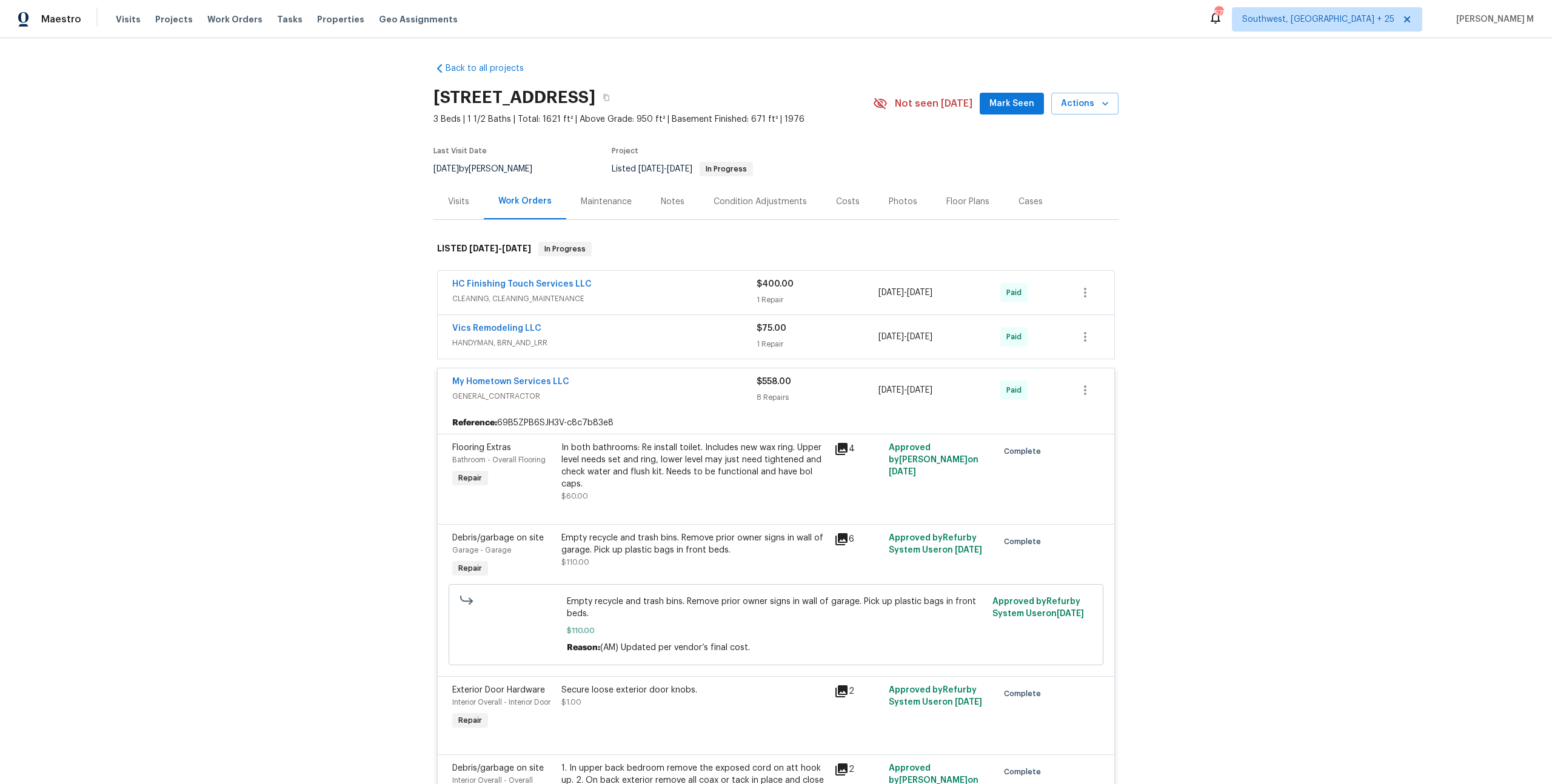
click at [503, 337] on span "HANDYMAN, BRN_AND_LRR" at bounding box center [604, 343] width 304 height 12
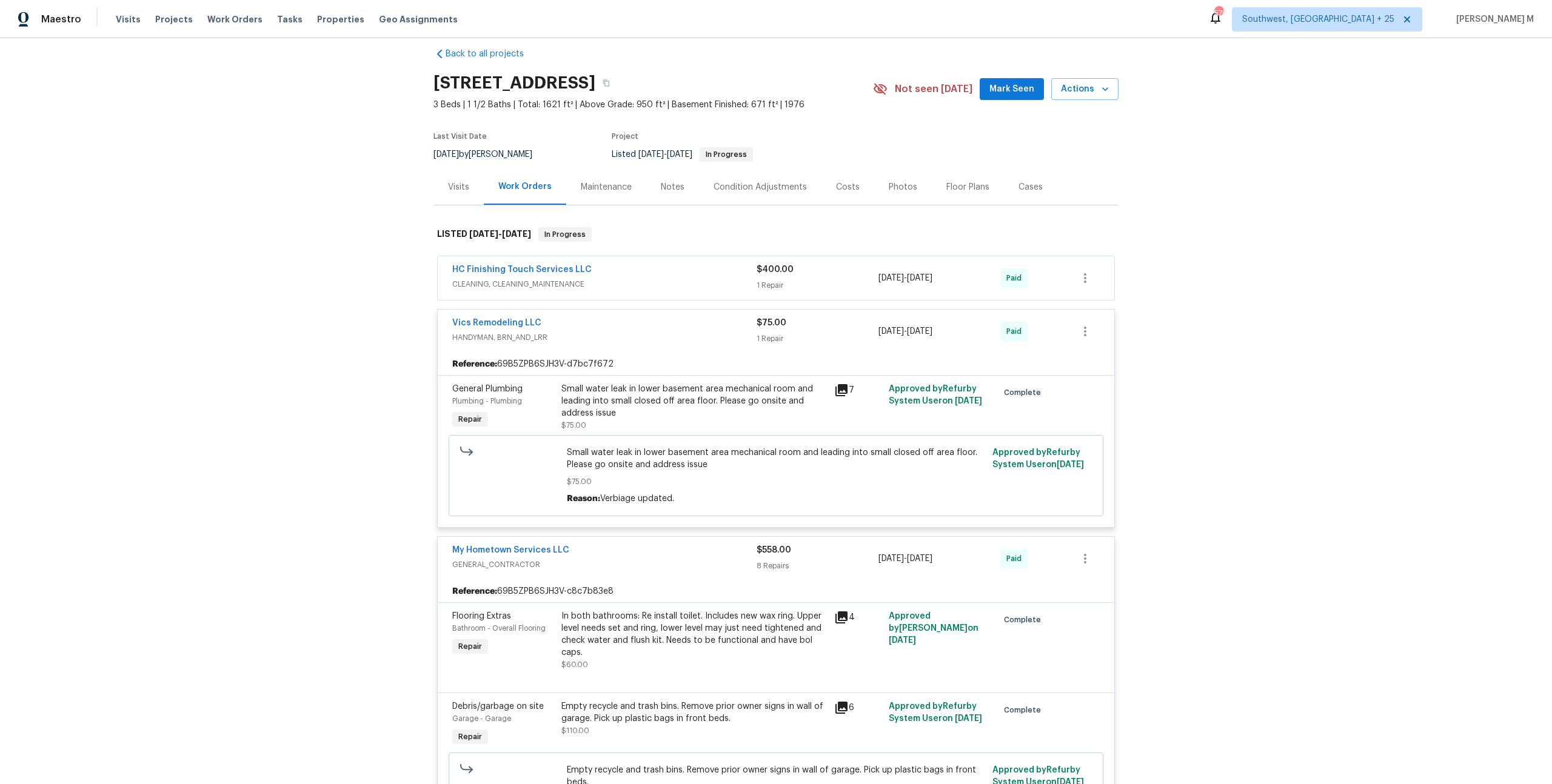
scroll to position [17, 0]
click at [516, 268] on div "HC Finishing Touch Services LLC" at bounding box center [604, 268] width 304 height 14
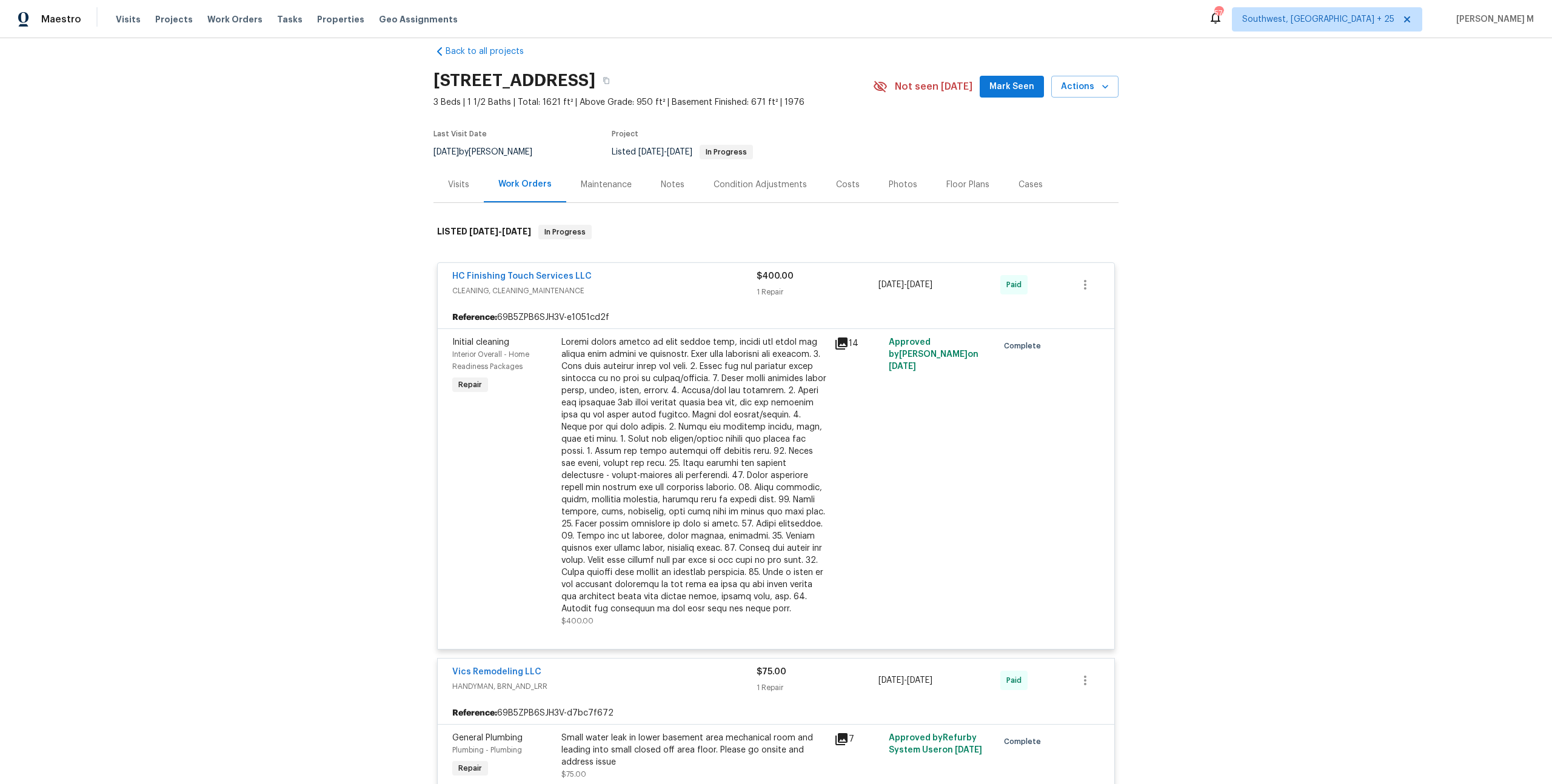
click at [665, 425] on div at bounding box center [694, 476] width 265 height 279
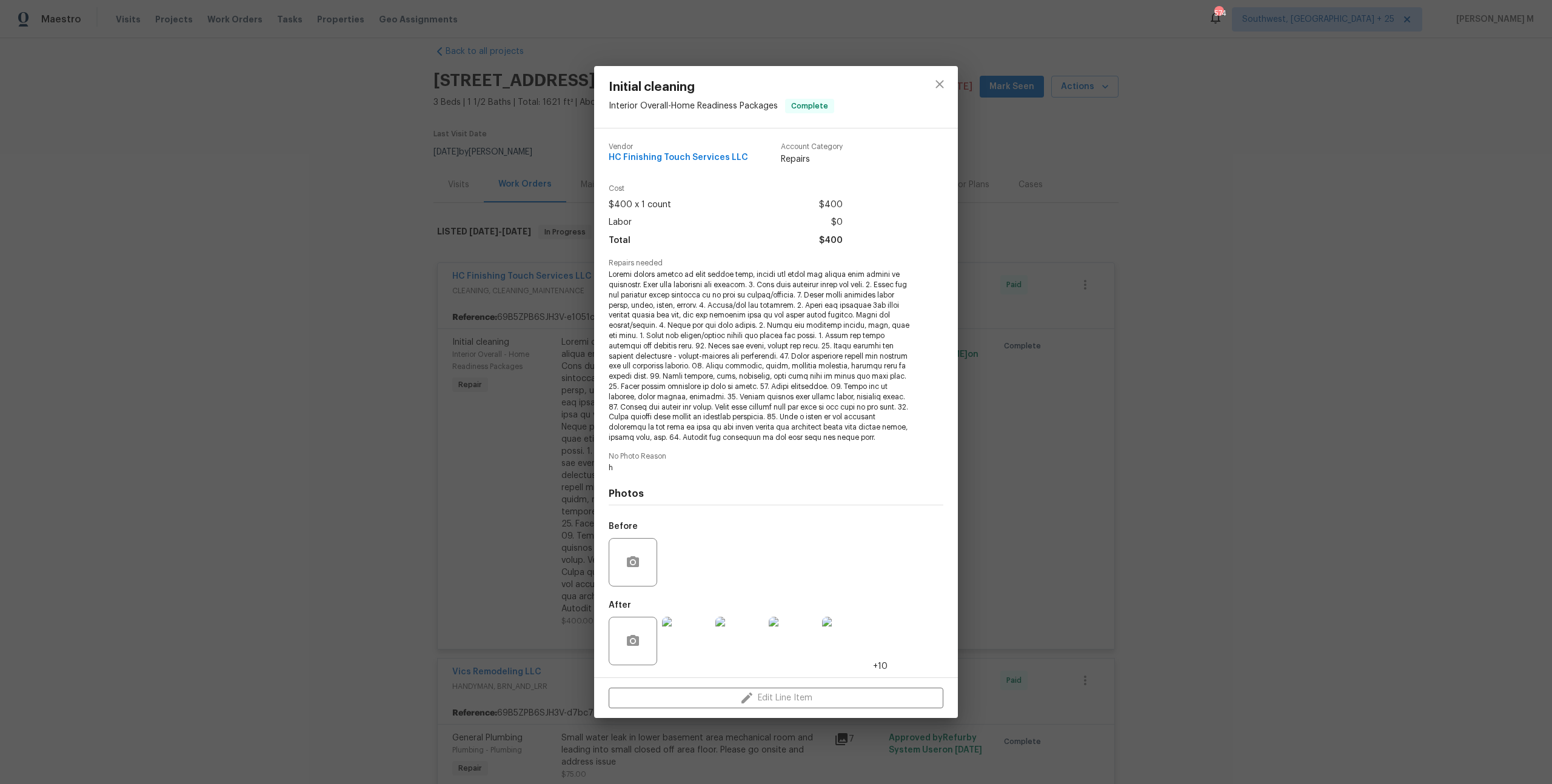
click at [1199, 494] on div "Initial cleaning Interior Overall - Home Readiness Packages Complete Vendor HC …" at bounding box center [776, 392] width 1552 height 784
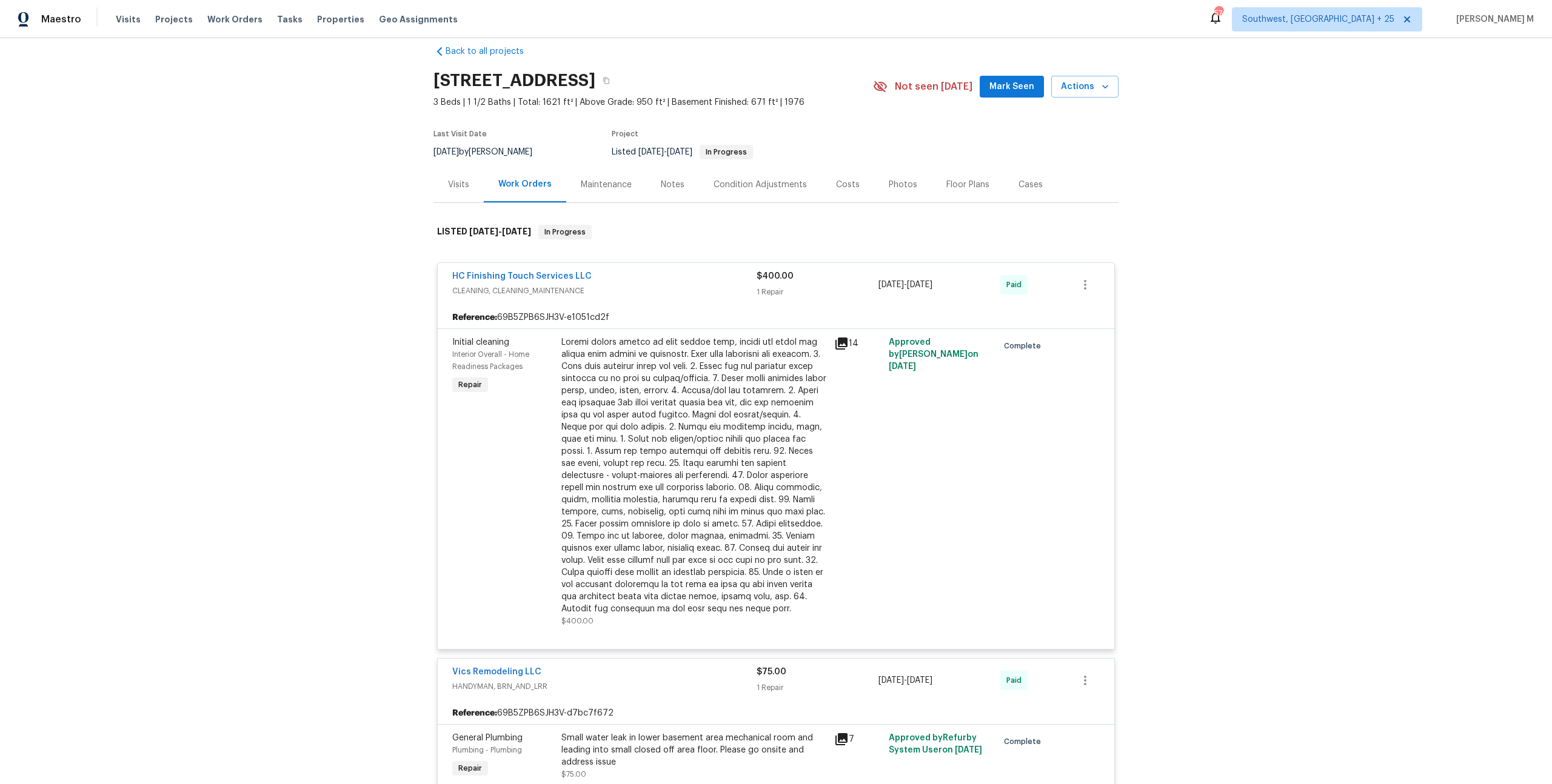
click at [535, 82] on h2 "[STREET_ADDRESS]" at bounding box center [514, 80] width 162 height 12
copy div "[STREET_ADDRESS]"
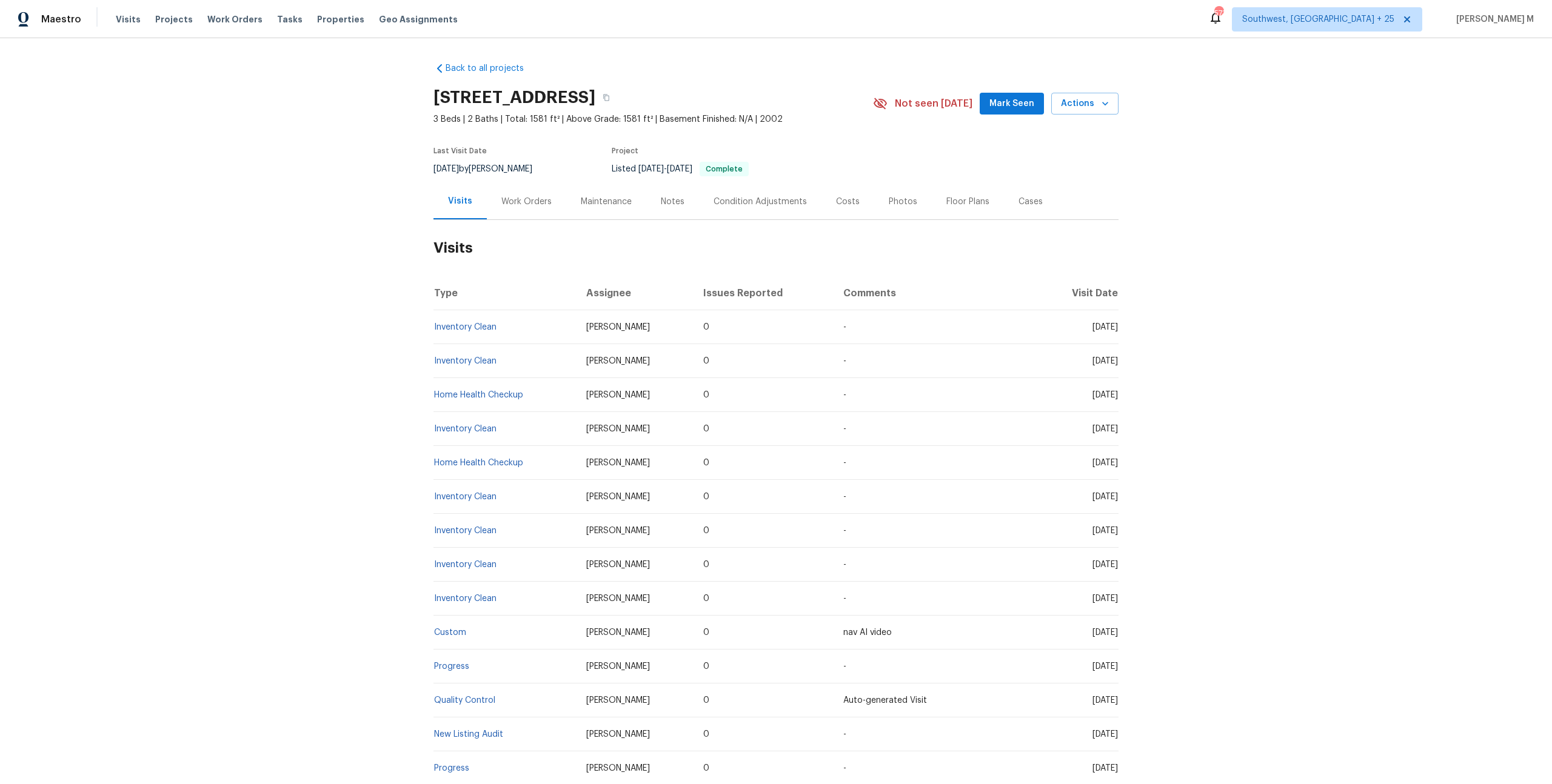
click at [519, 200] on div "Work Orders" at bounding box center [526, 202] width 50 height 12
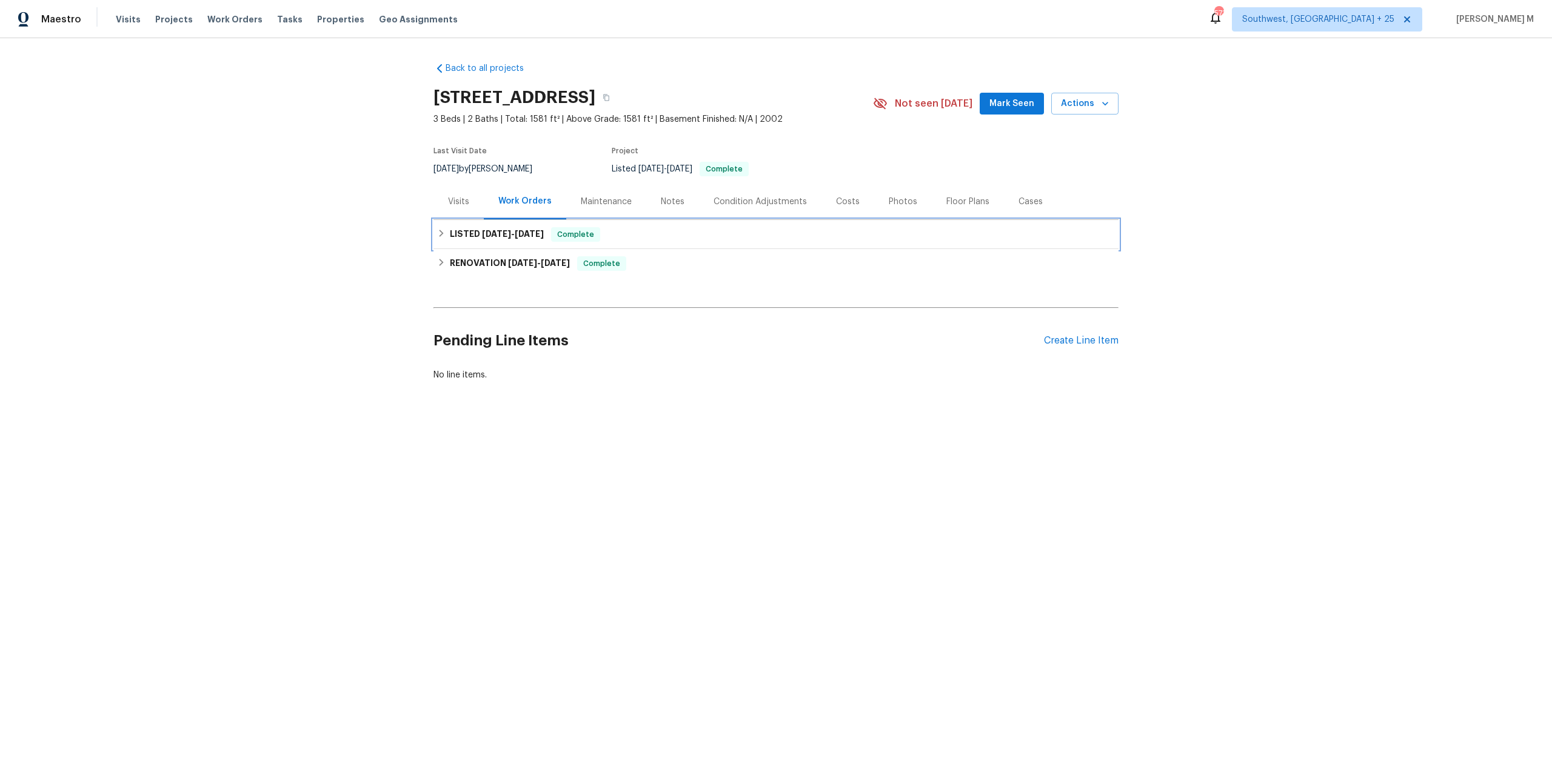
click at [489, 231] on span "[DATE]" at bounding box center [497, 234] width 29 height 9
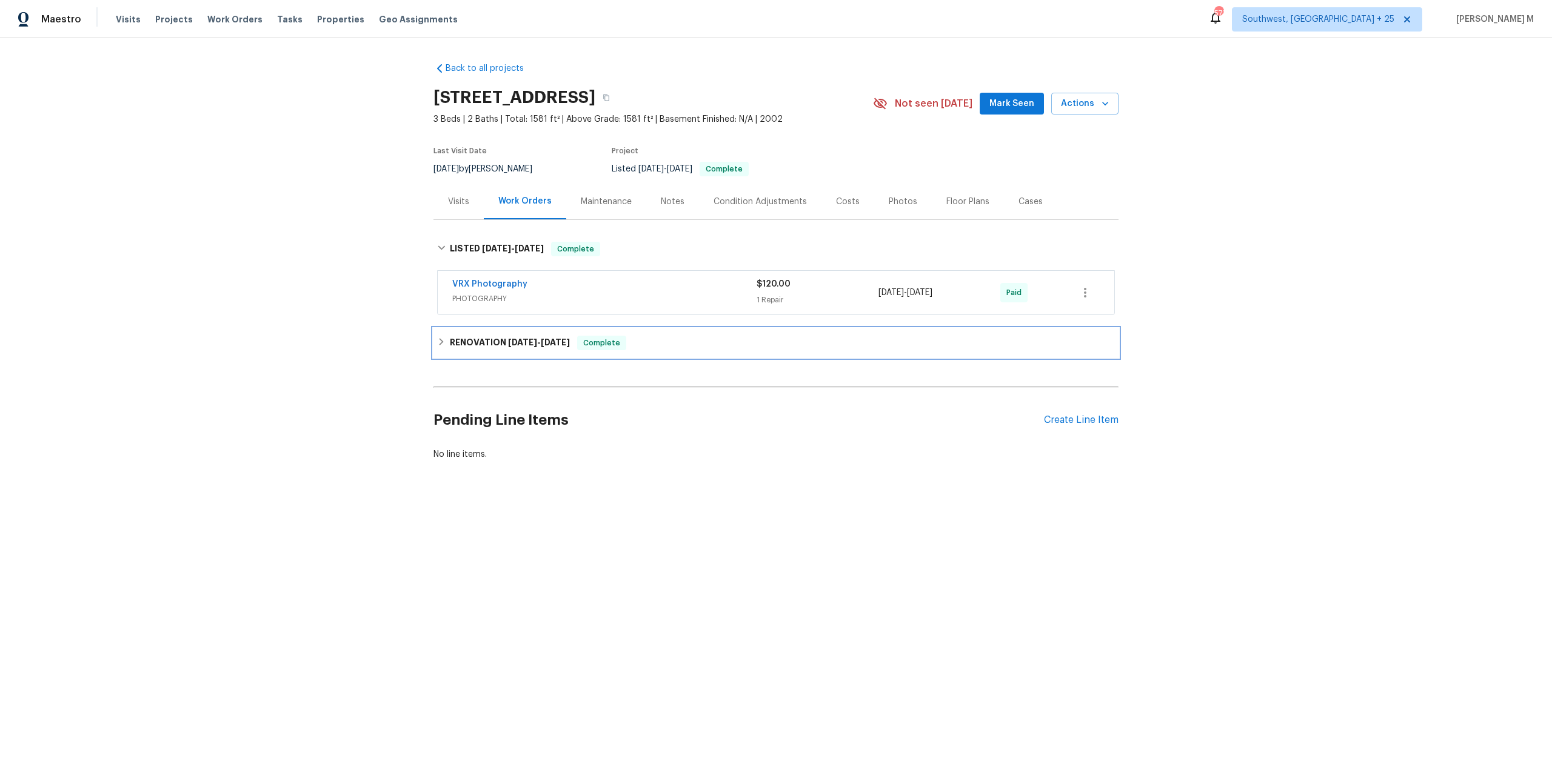
click at [487, 336] on h6 "RENOVATION [DATE] - [DATE]" at bounding box center [510, 343] width 120 height 14
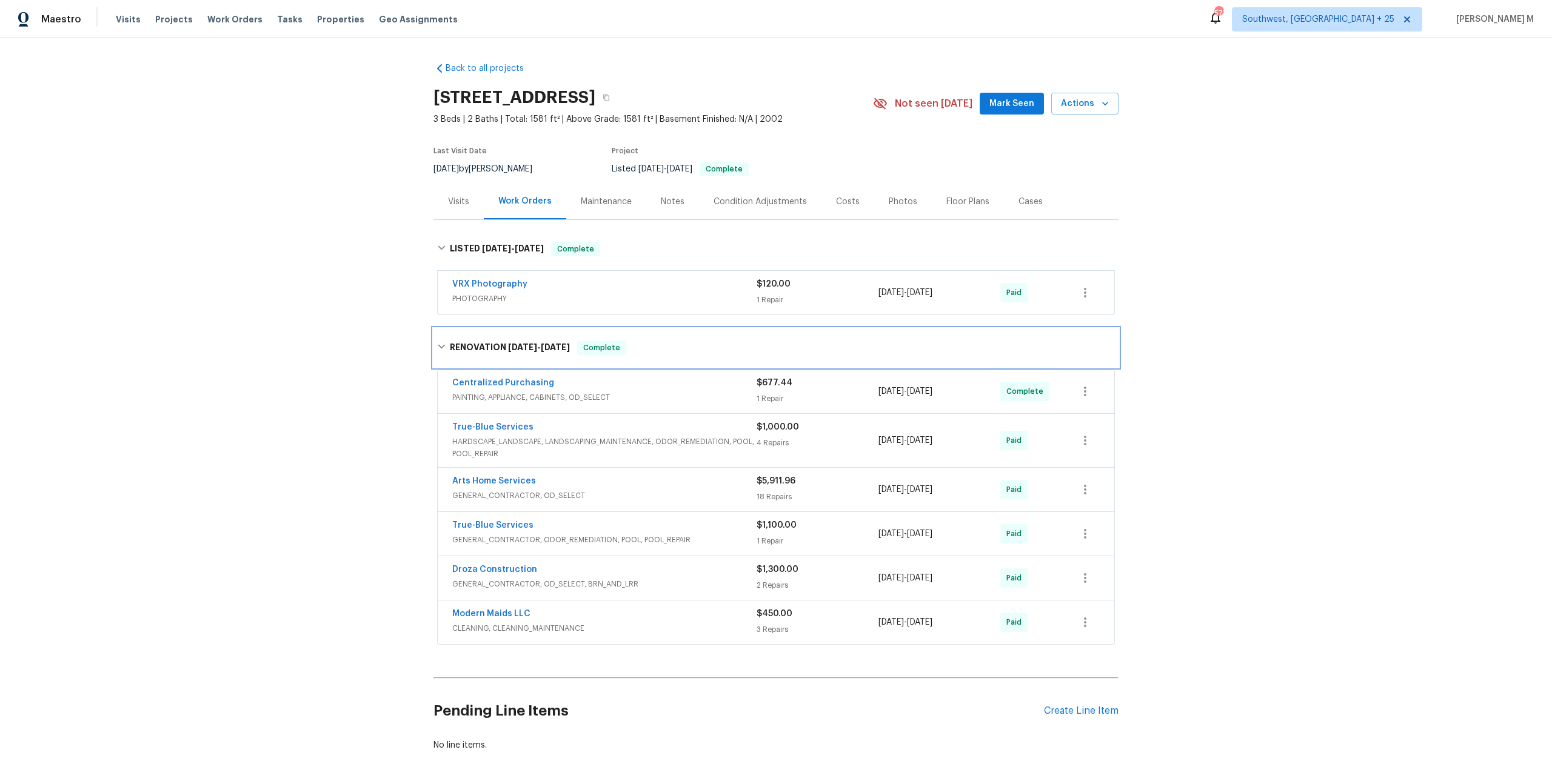
scroll to position [24, 0]
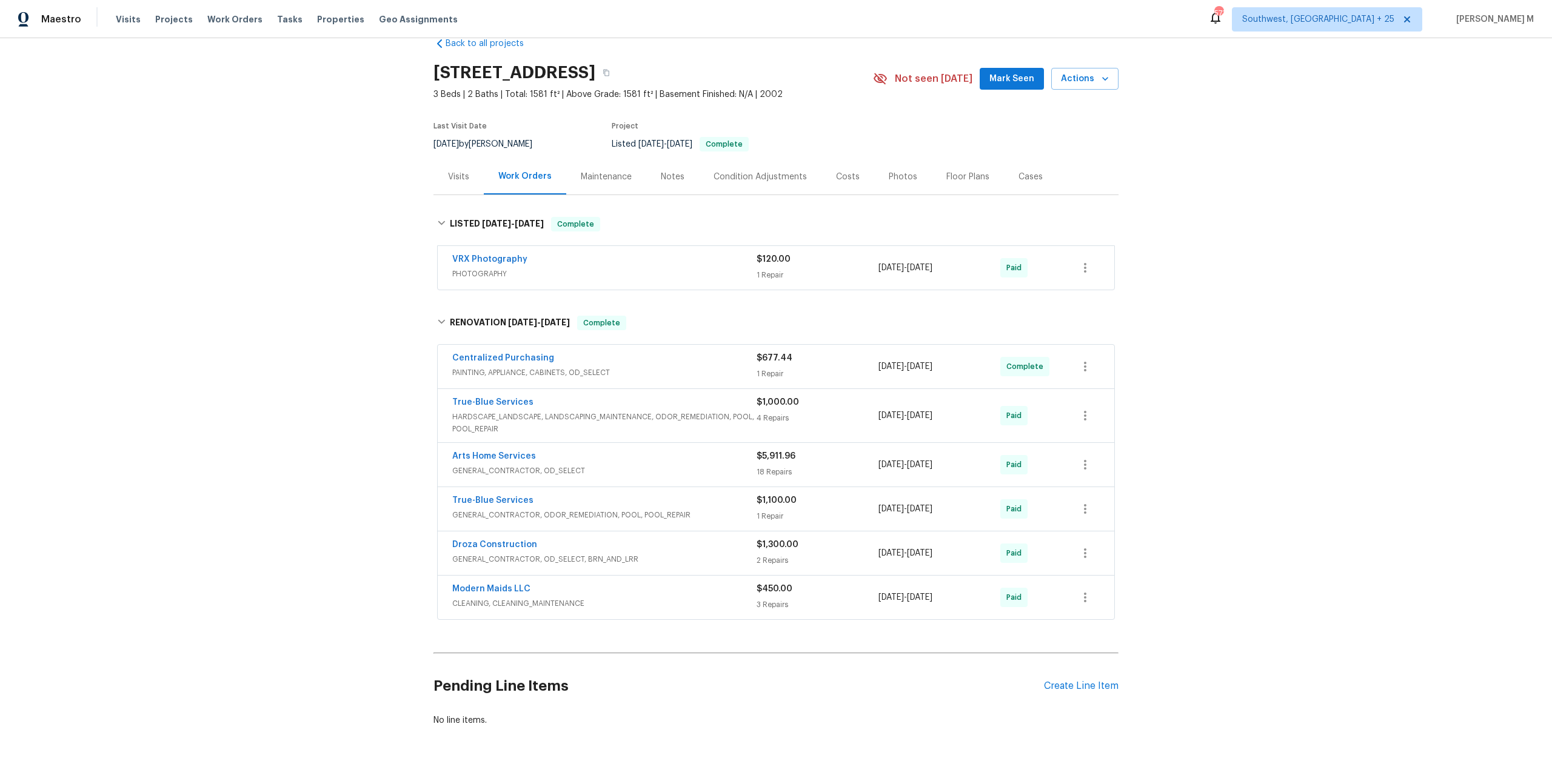
click at [606, 174] on div "Maintenance" at bounding box center [606, 177] width 51 height 12
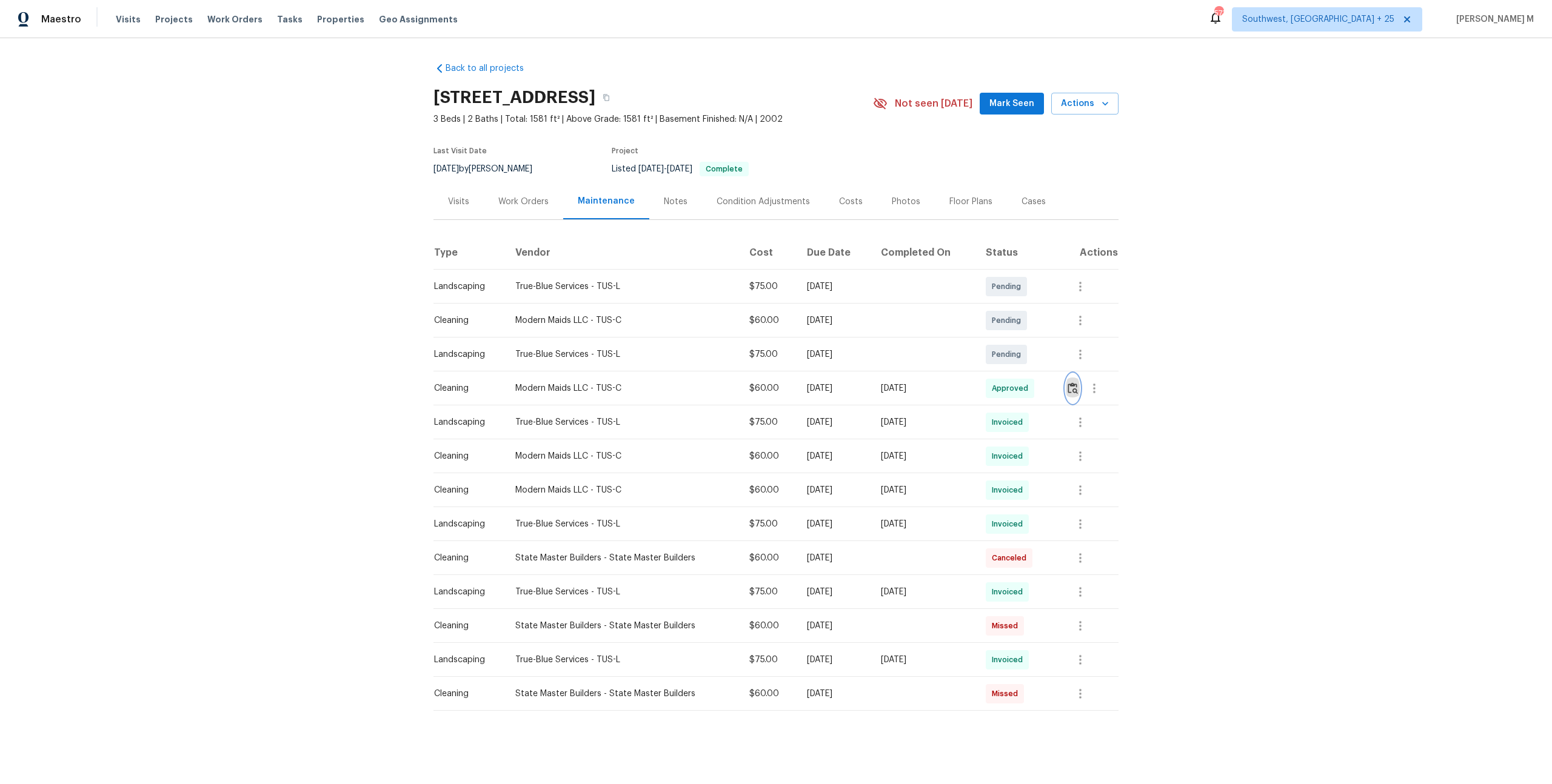
click at [1073, 386] on img "button" at bounding box center [1073, 388] width 10 height 12
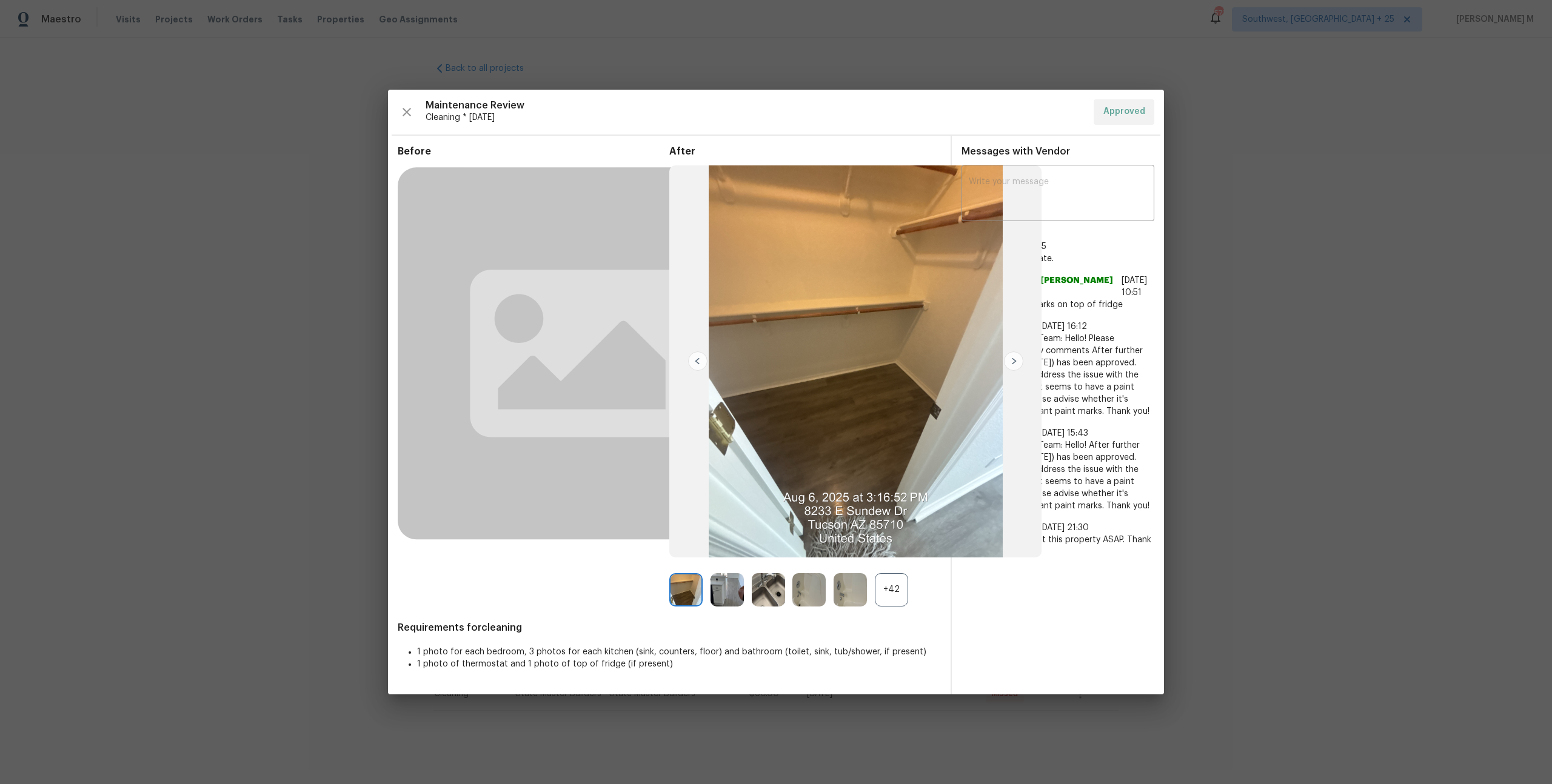
click at [894, 589] on div "+42" at bounding box center [891, 589] width 33 height 33
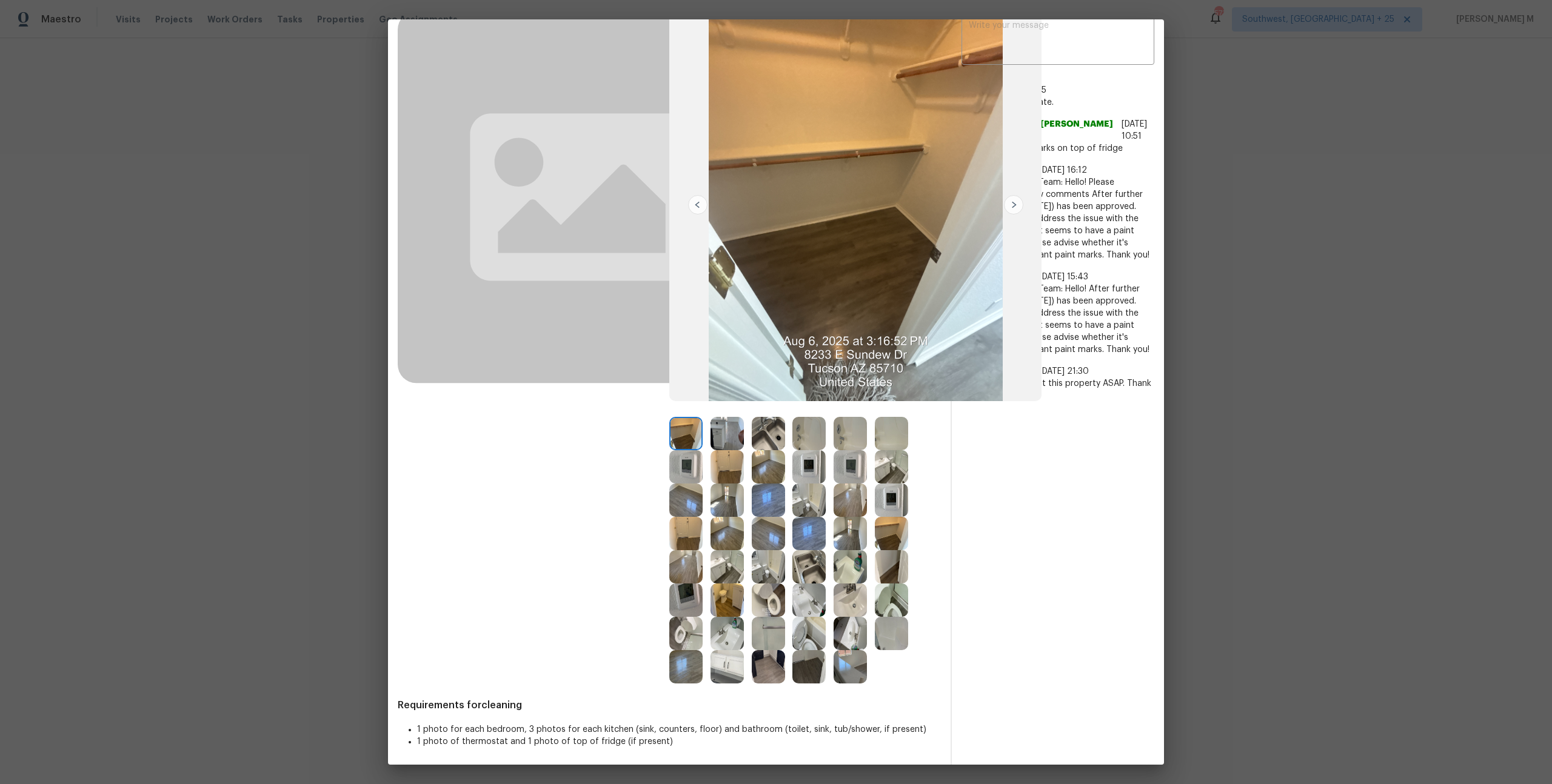
scroll to position [91, 0]
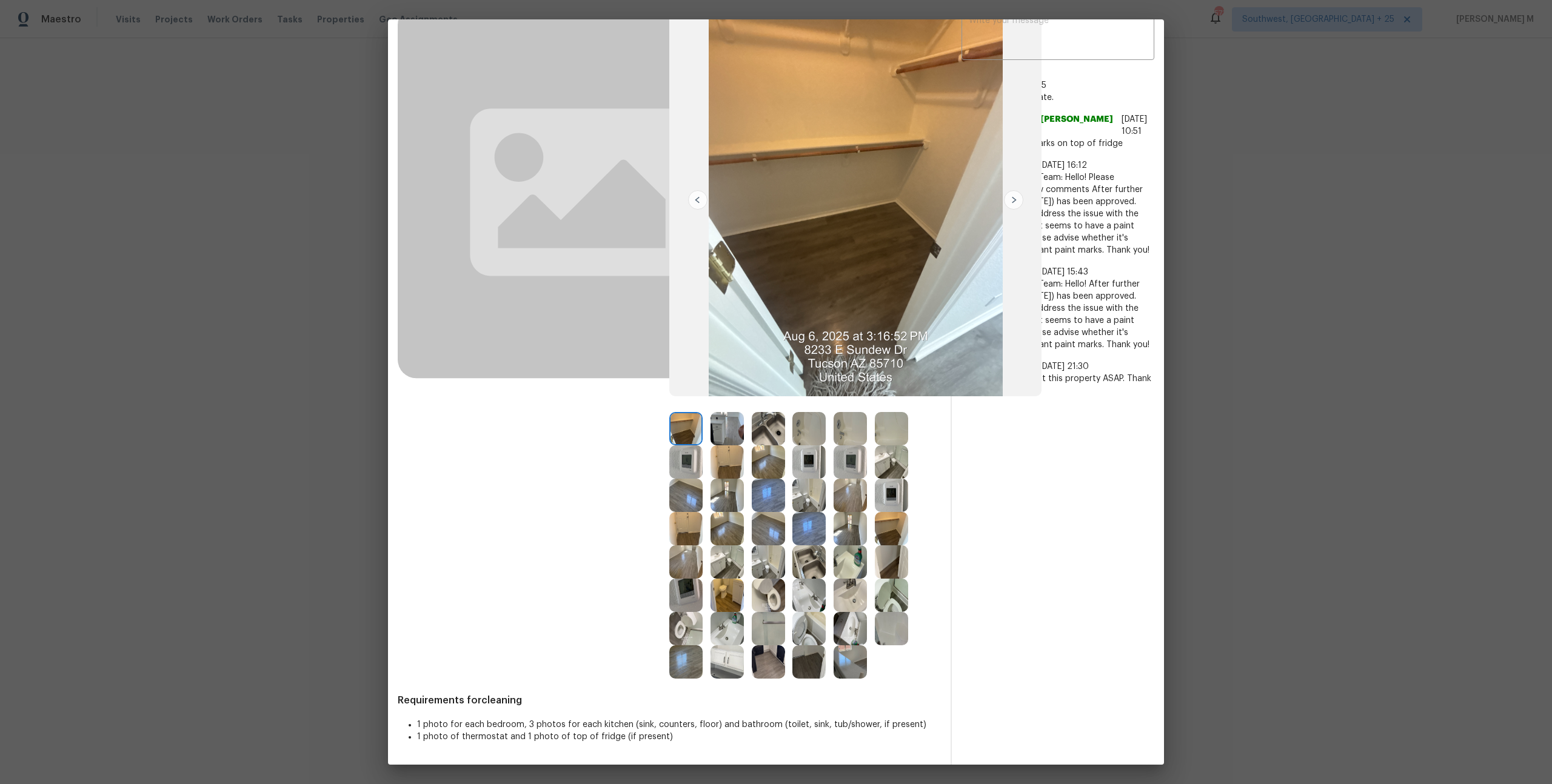
click at [719, 664] on img at bounding box center [727, 662] width 33 height 33
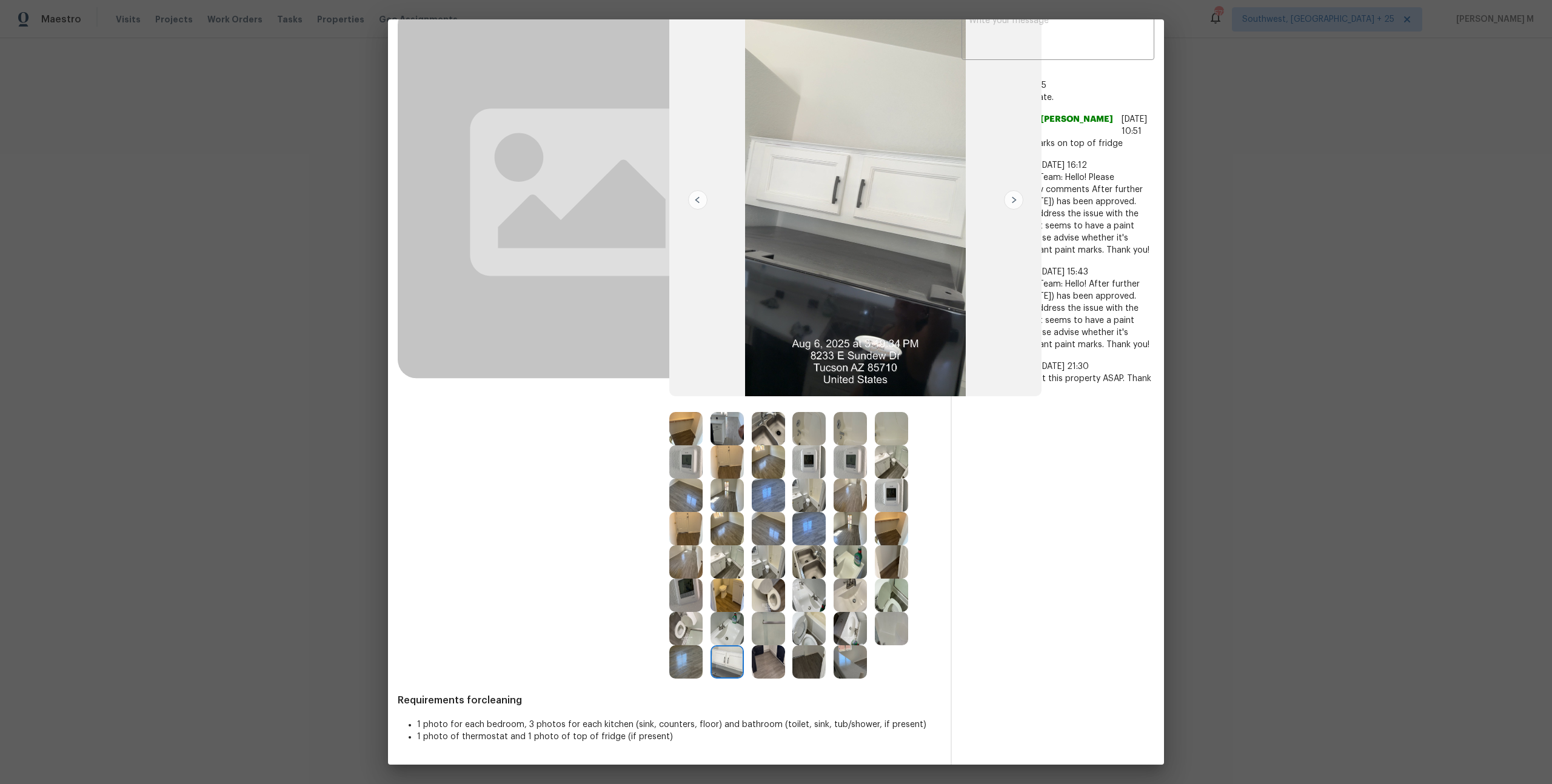
click at [717, 428] on img at bounding box center [727, 429] width 33 height 33
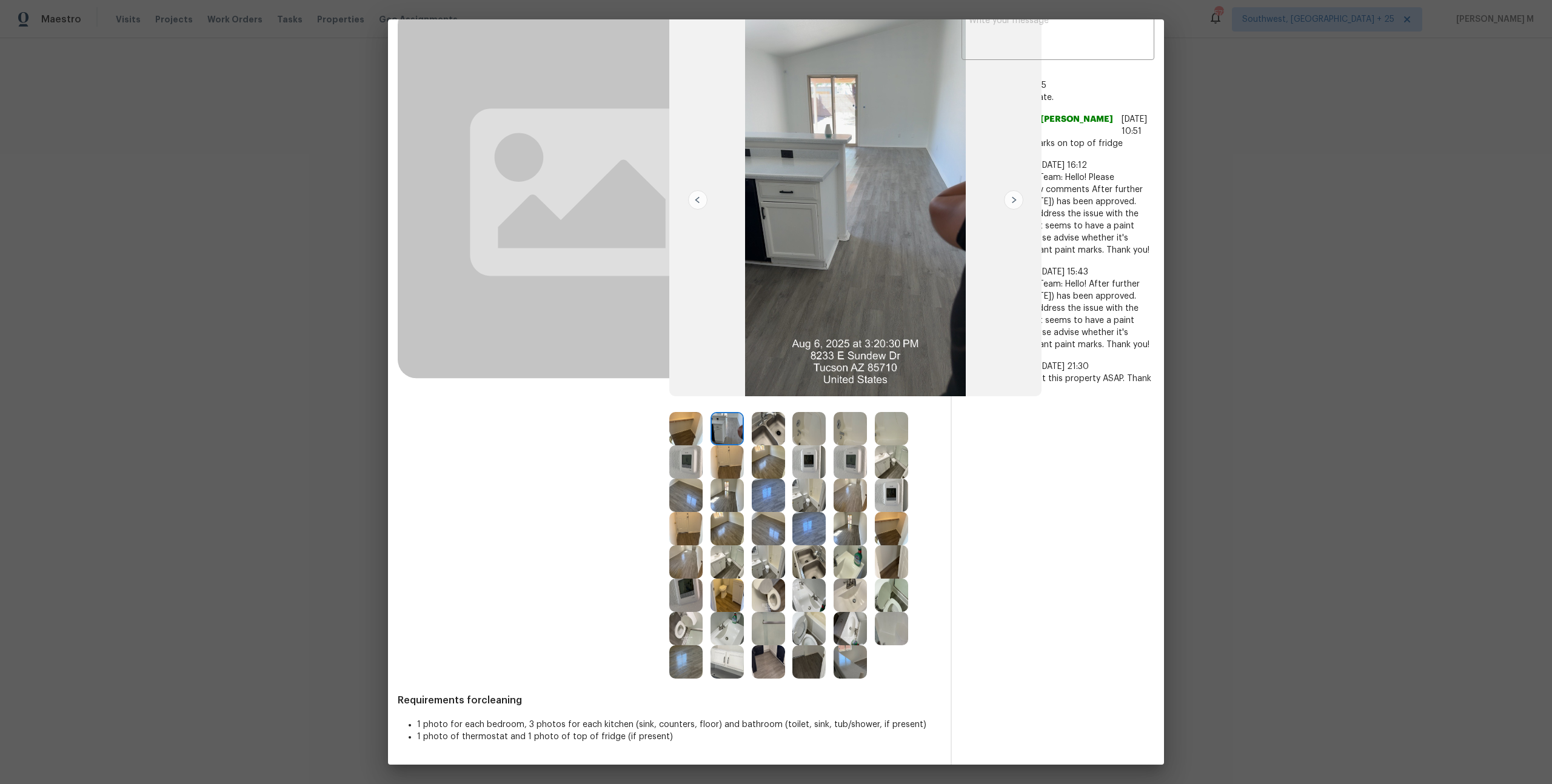
click at [889, 474] on img at bounding box center [891, 462] width 33 height 33
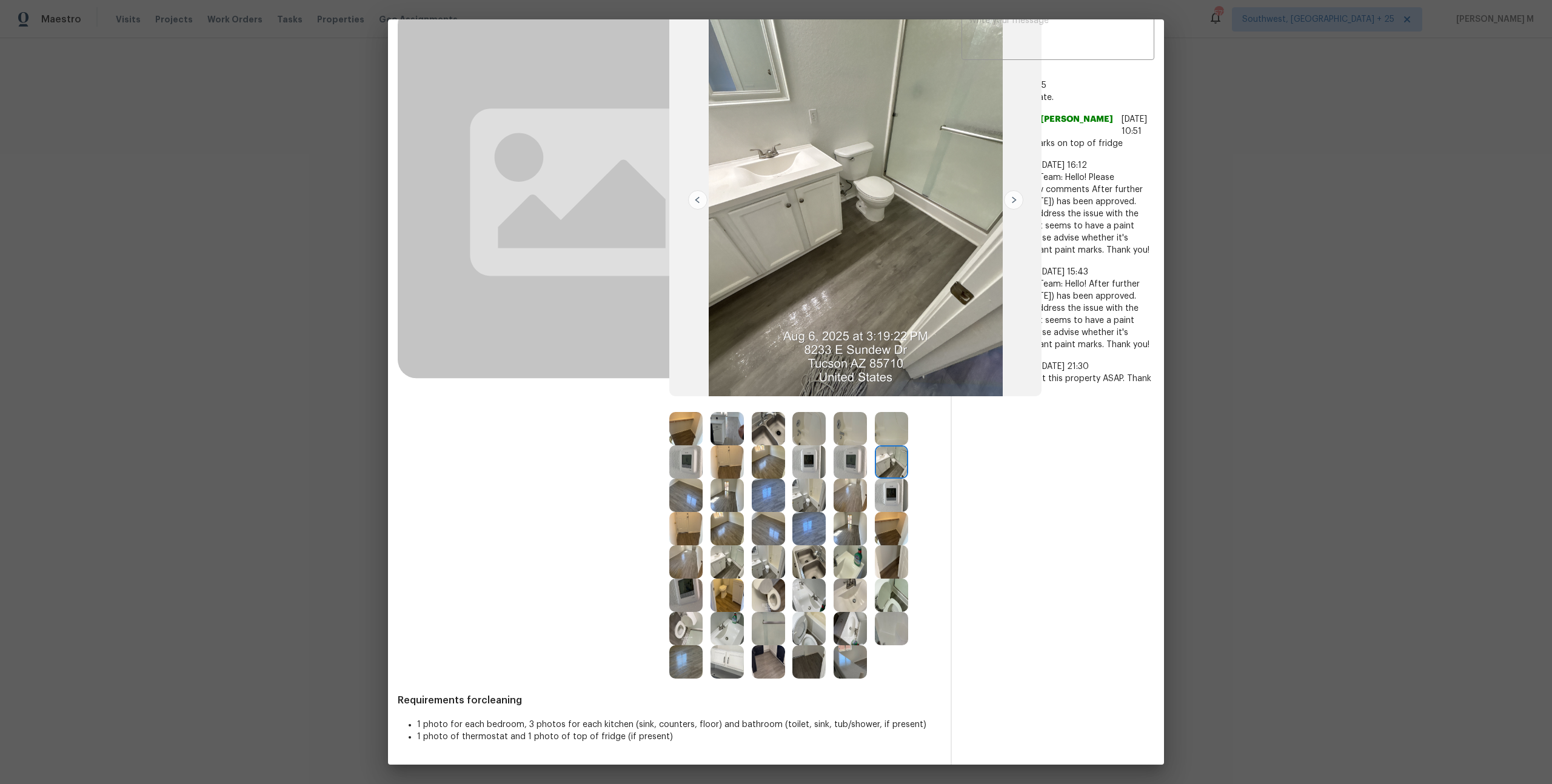
click at [810, 494] on img at bounding box center [809, 495] width 33 height 33
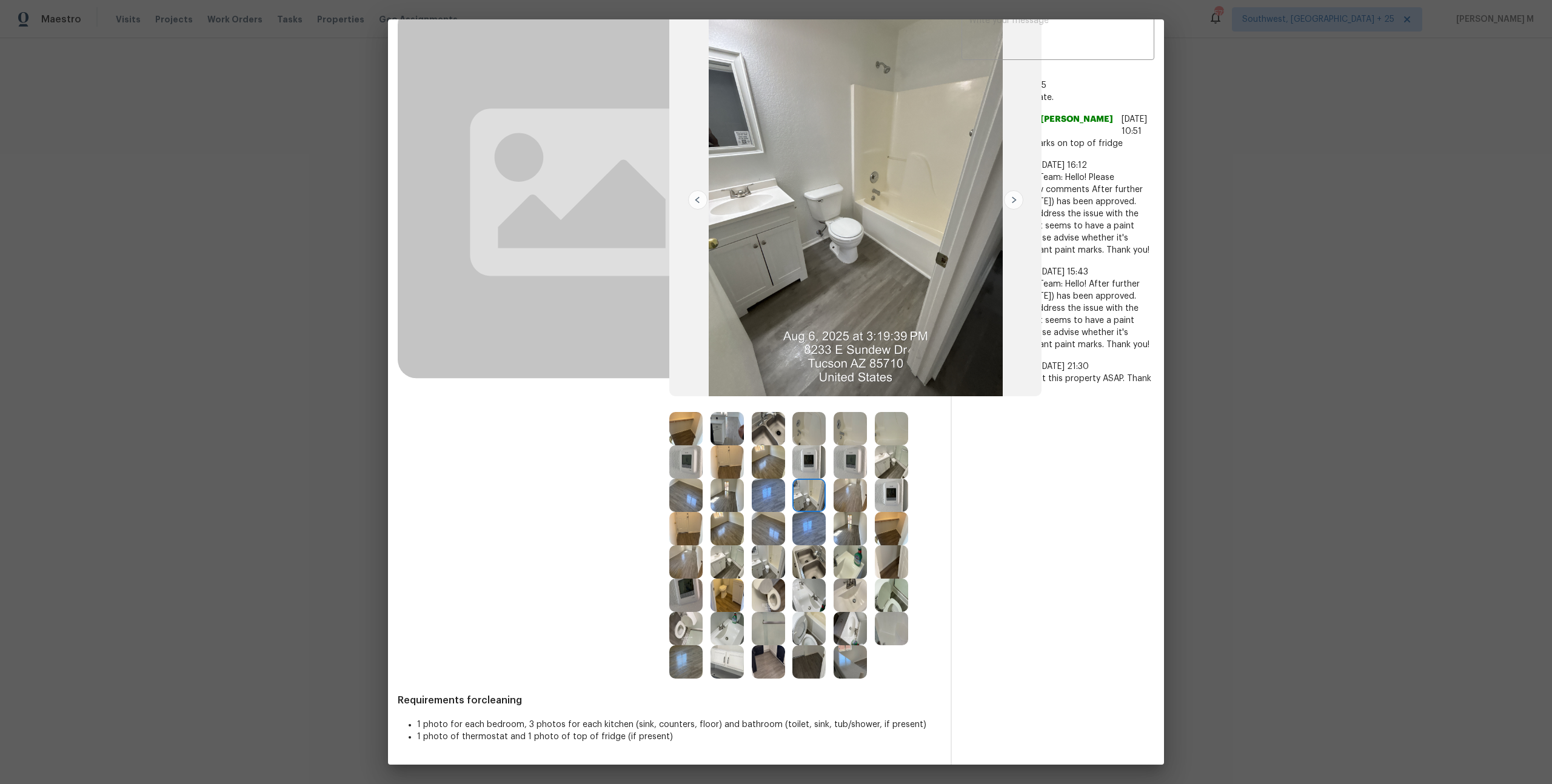
scroll to position [91, 24]
drag, startPoint x: 776, startPoint y: 203, endPoint x: 776, endPoint y: 195, distance: 8.0
click at [752, 572] on img at bounding box center [768, 562] width 33 height 33
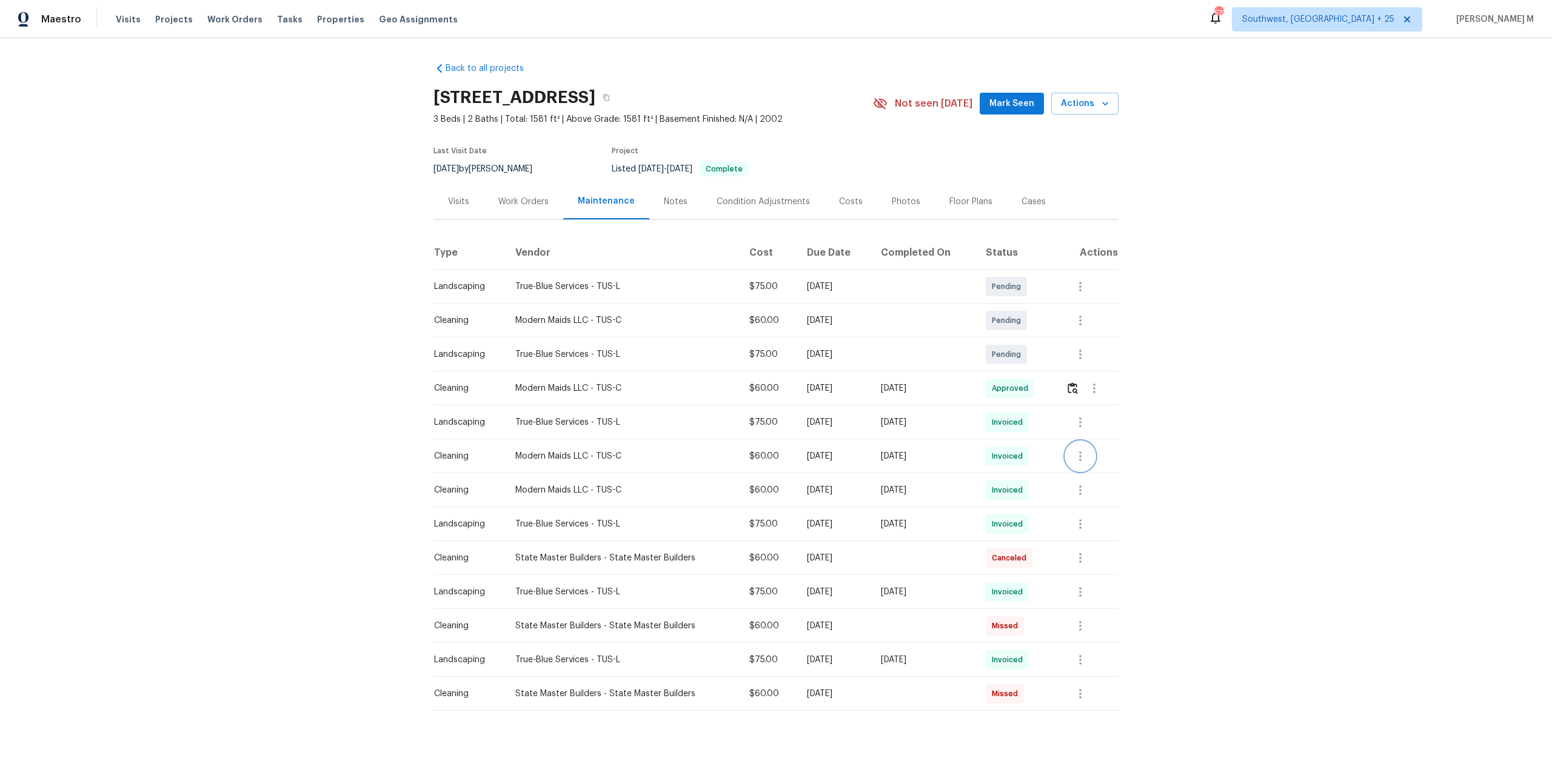
click at [1076, 450] on icon "button" at bounding box center [1080, 456] width 14 height 14
click at [1086, 466] on li "View details" at bounding box center [1111, 471] width 85 height 20
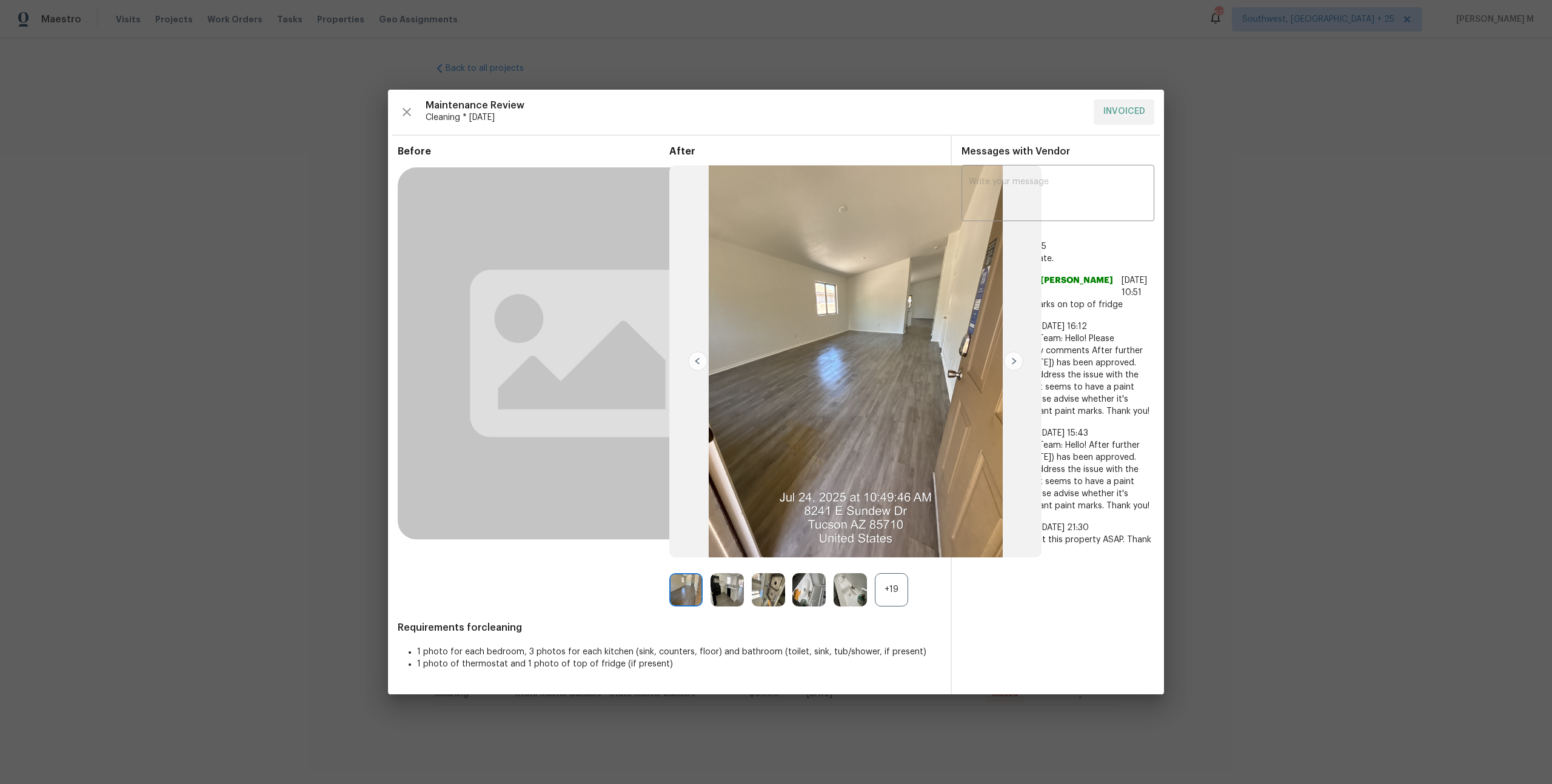
click at [882, 584] on div "+19" at bounding box center [891, 589] width 33 height 33
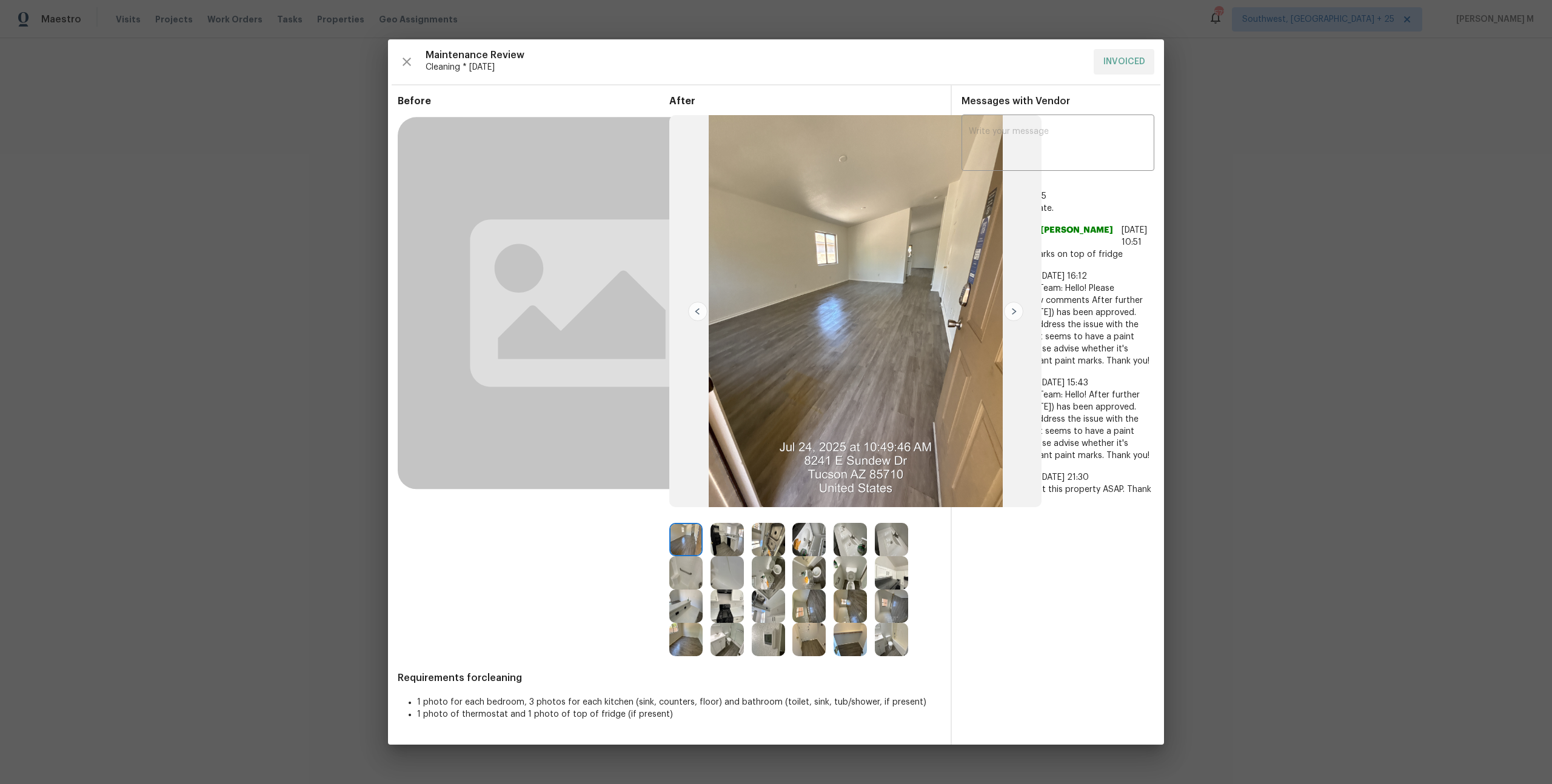
click at [851, 540] on img at bounding box center [850, 540] width 33 height 33
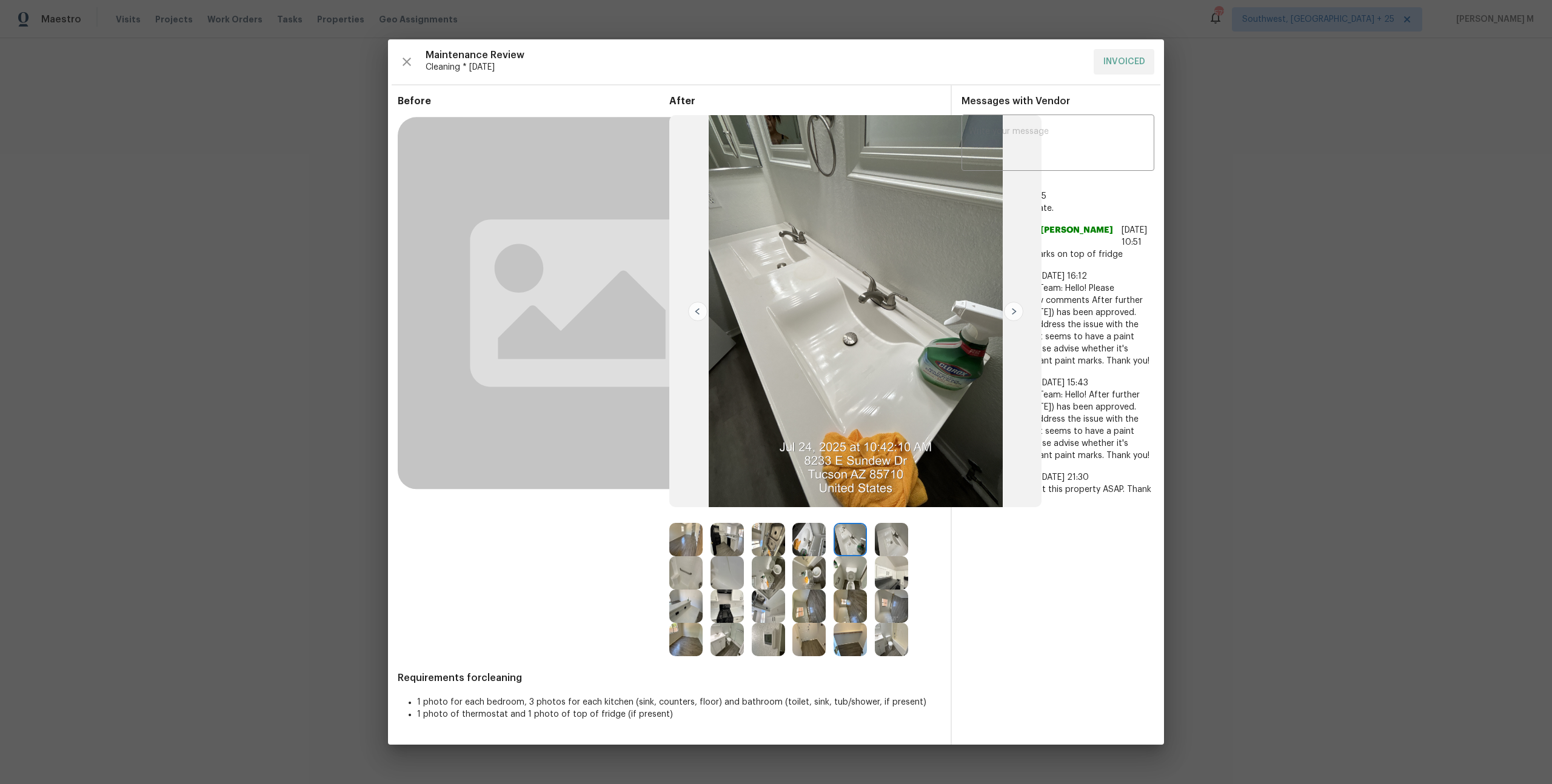
click at [681, 610] on img at bounding box center [686, 606] width 33 height 33
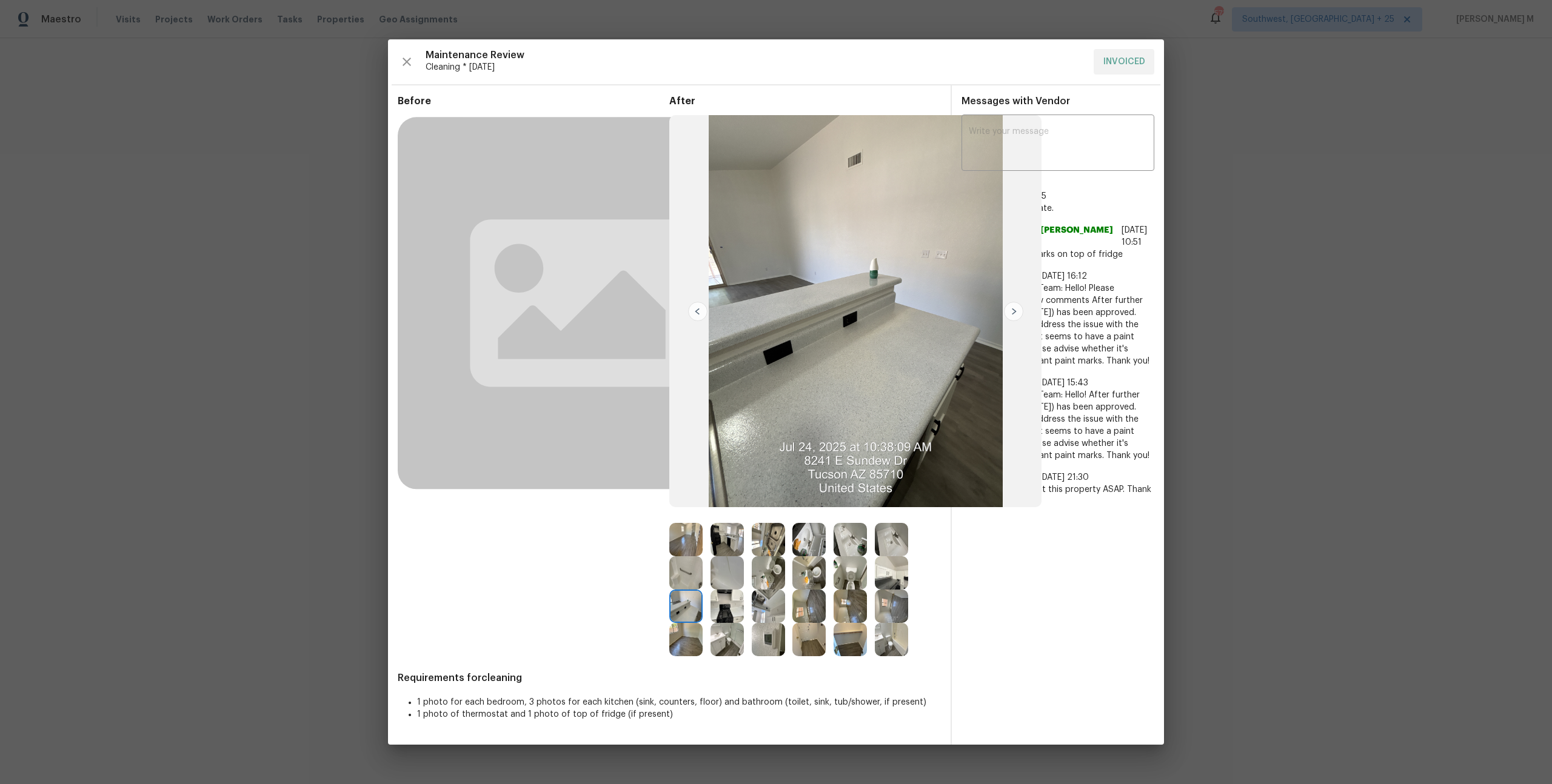
click at [889, 574] on img at bounding box center [891, 573] width 33 height 33
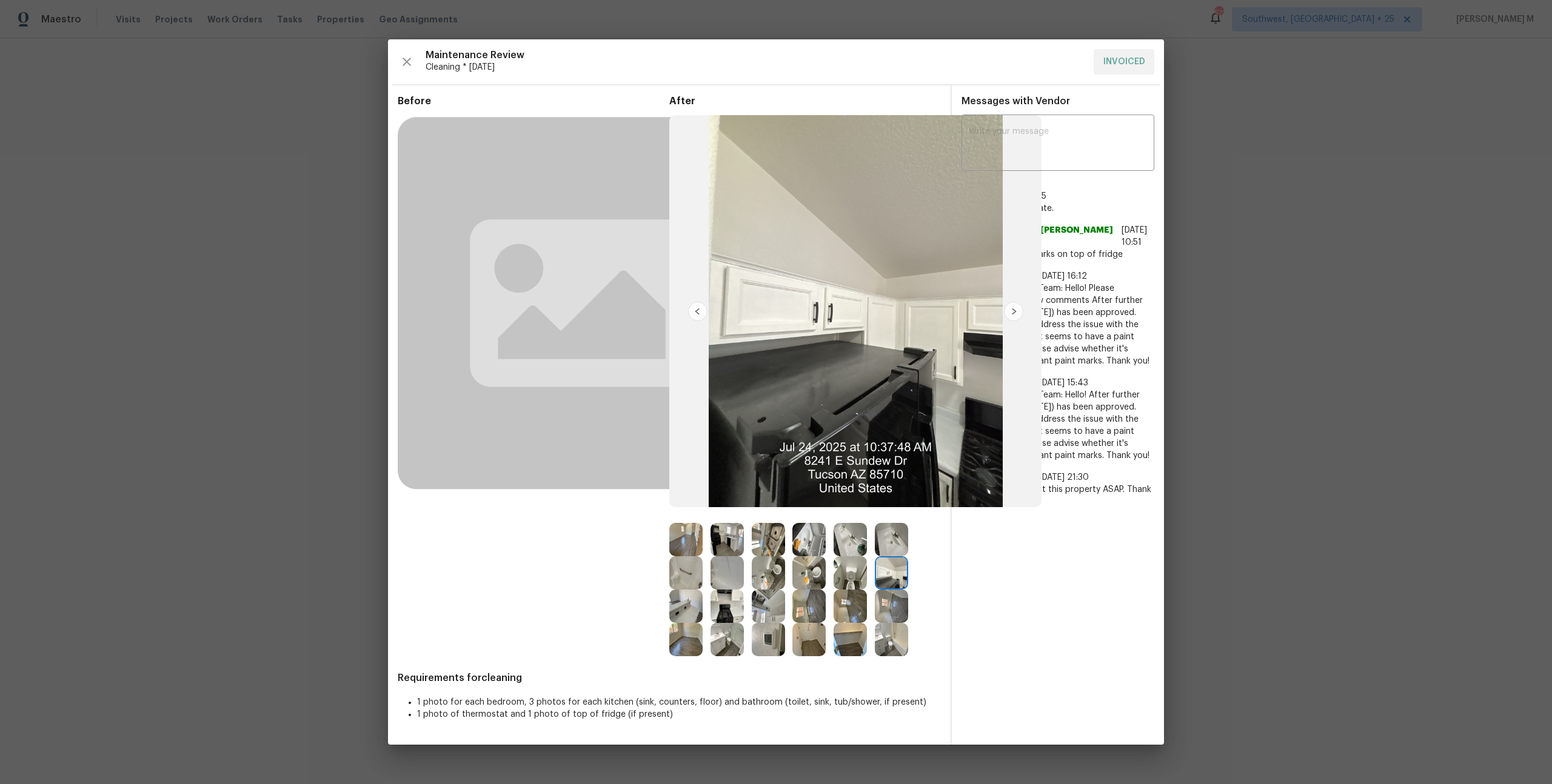
click at [726, 642] on img at bounding box center [727, 639] width 33 height 33
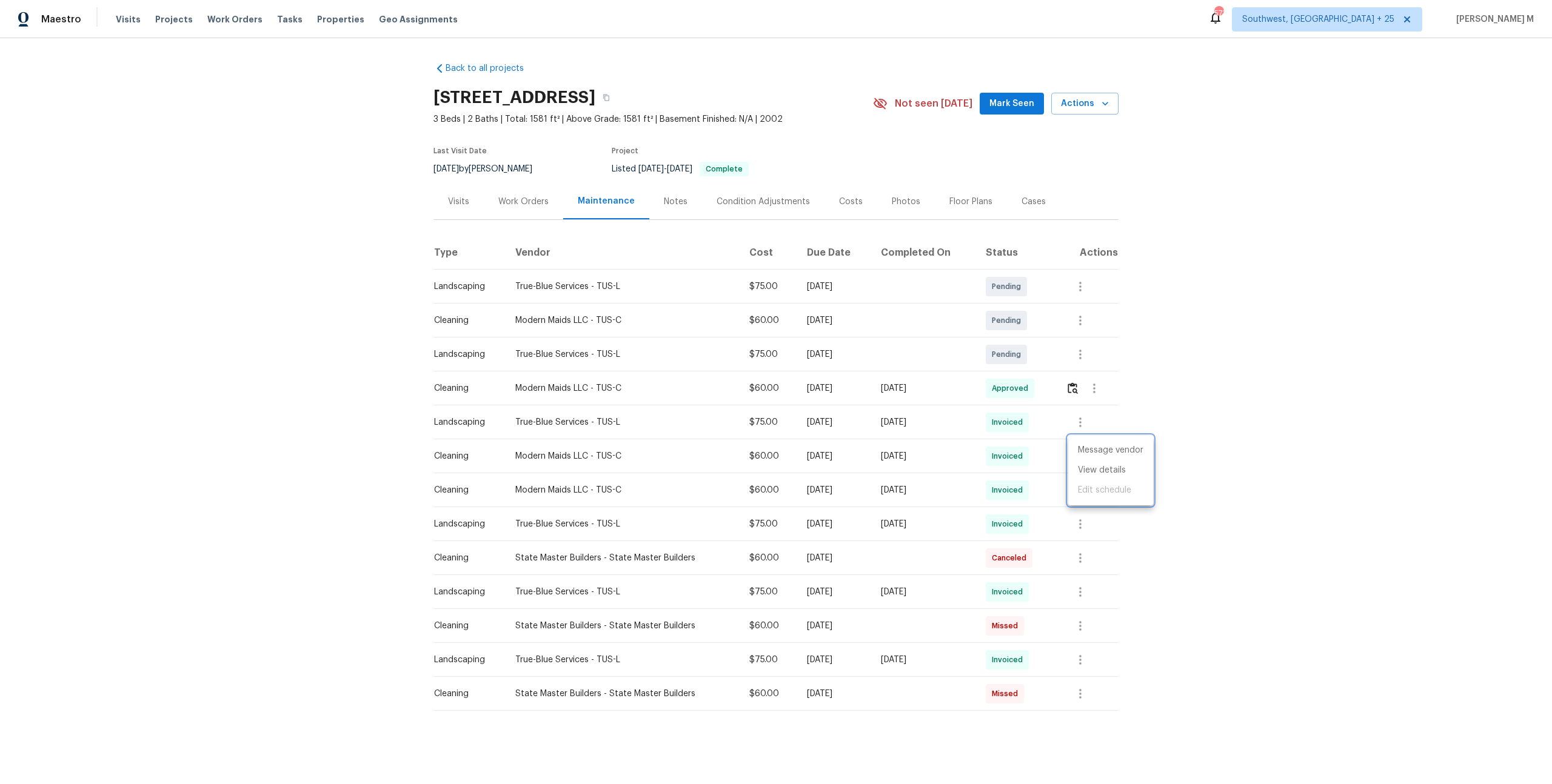
click at [942, 440] on div at bounding box center [776, 392] width 1552 height 784
click at [1076, 385] on img "button" at bounding box center [1073, 388] width 10 height 12
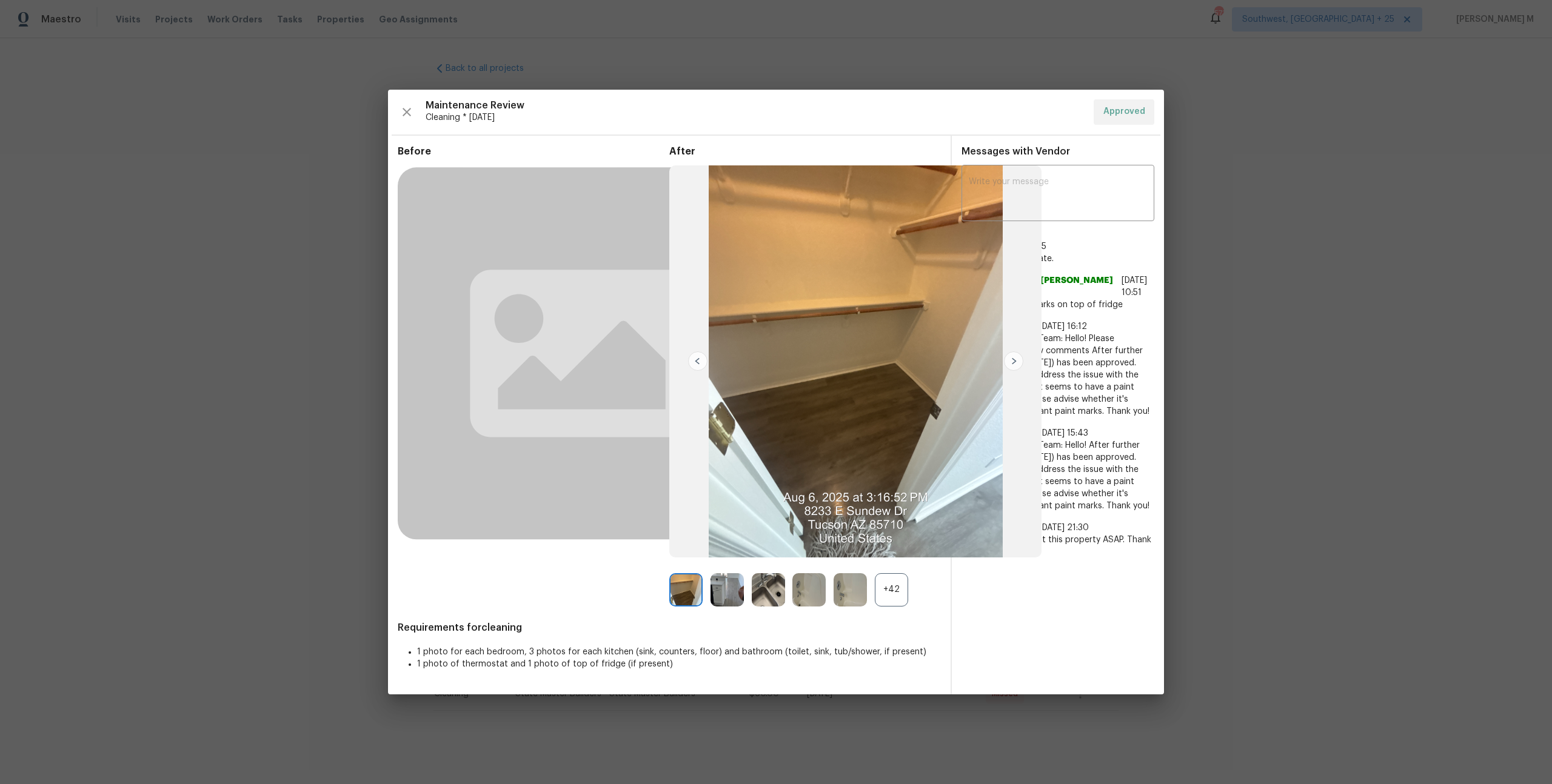
click at [889, 587] on div "+42" at bounding box center [891, 589] width 33 height 33
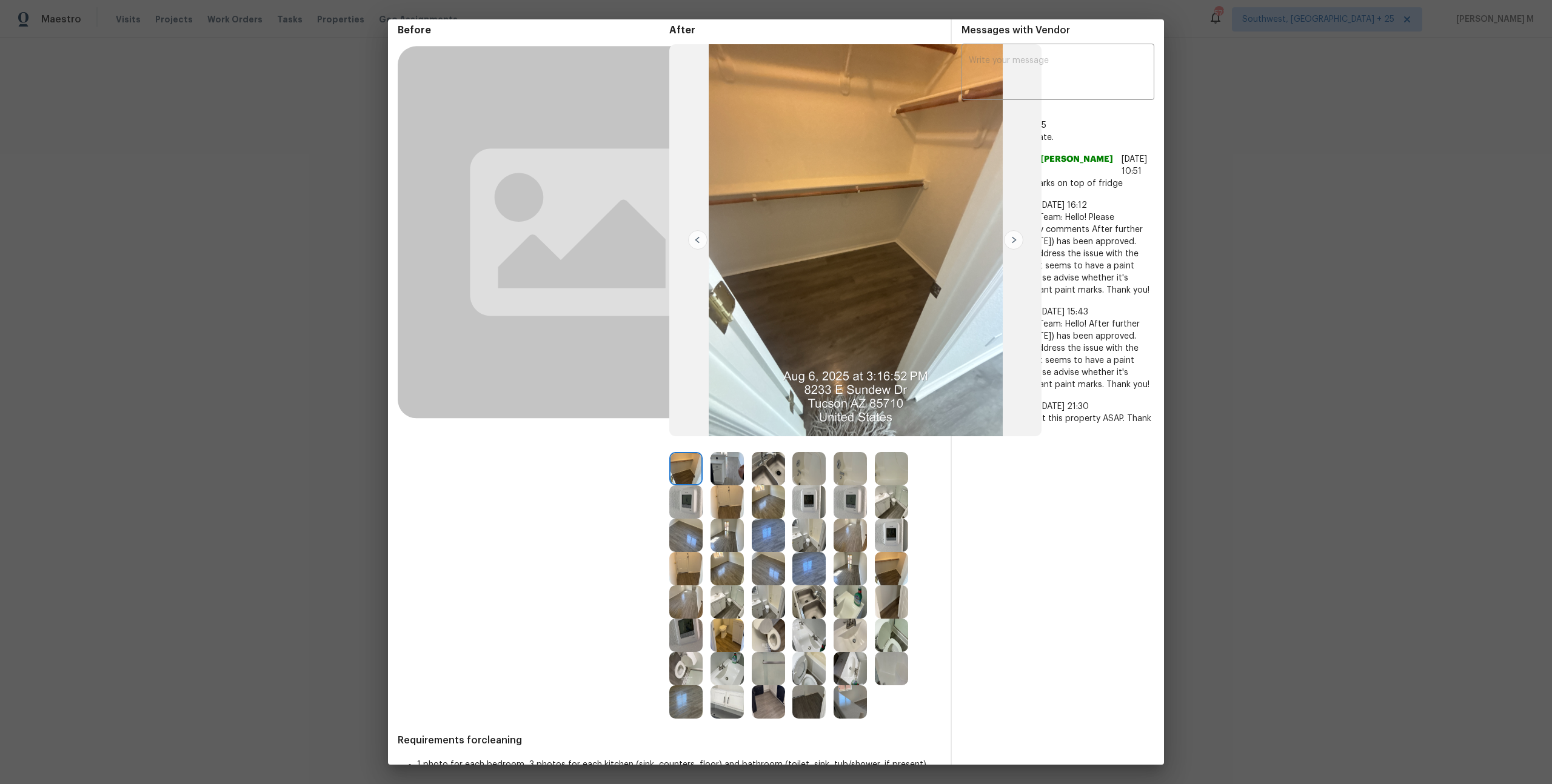
scroll to position [52, 0]
click at [769, 600] on img at bounding box center [768, 601] width 33 height 33
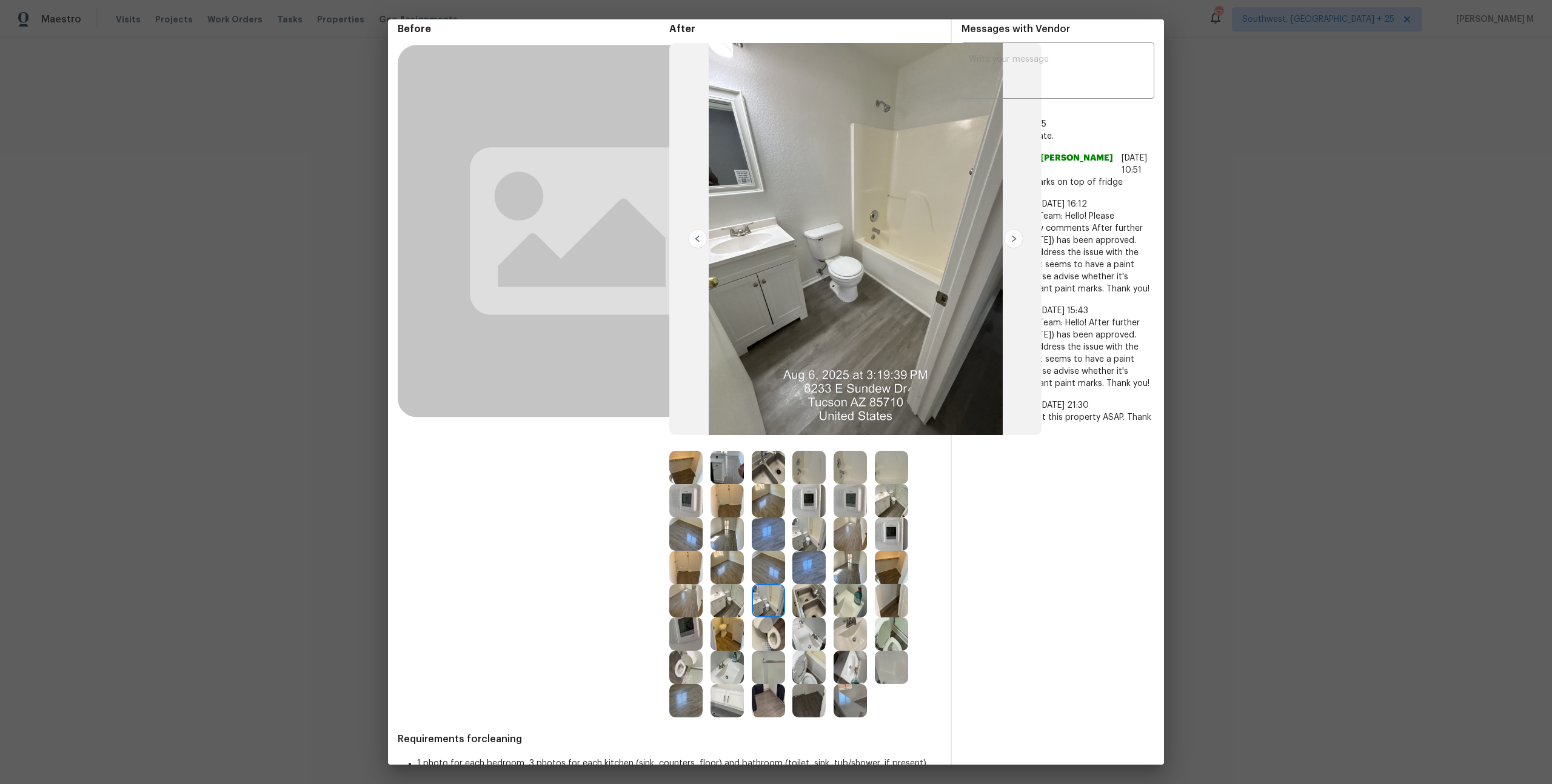
click at [741, 600] on img at bounding box center [727, 601] width 33 height 33
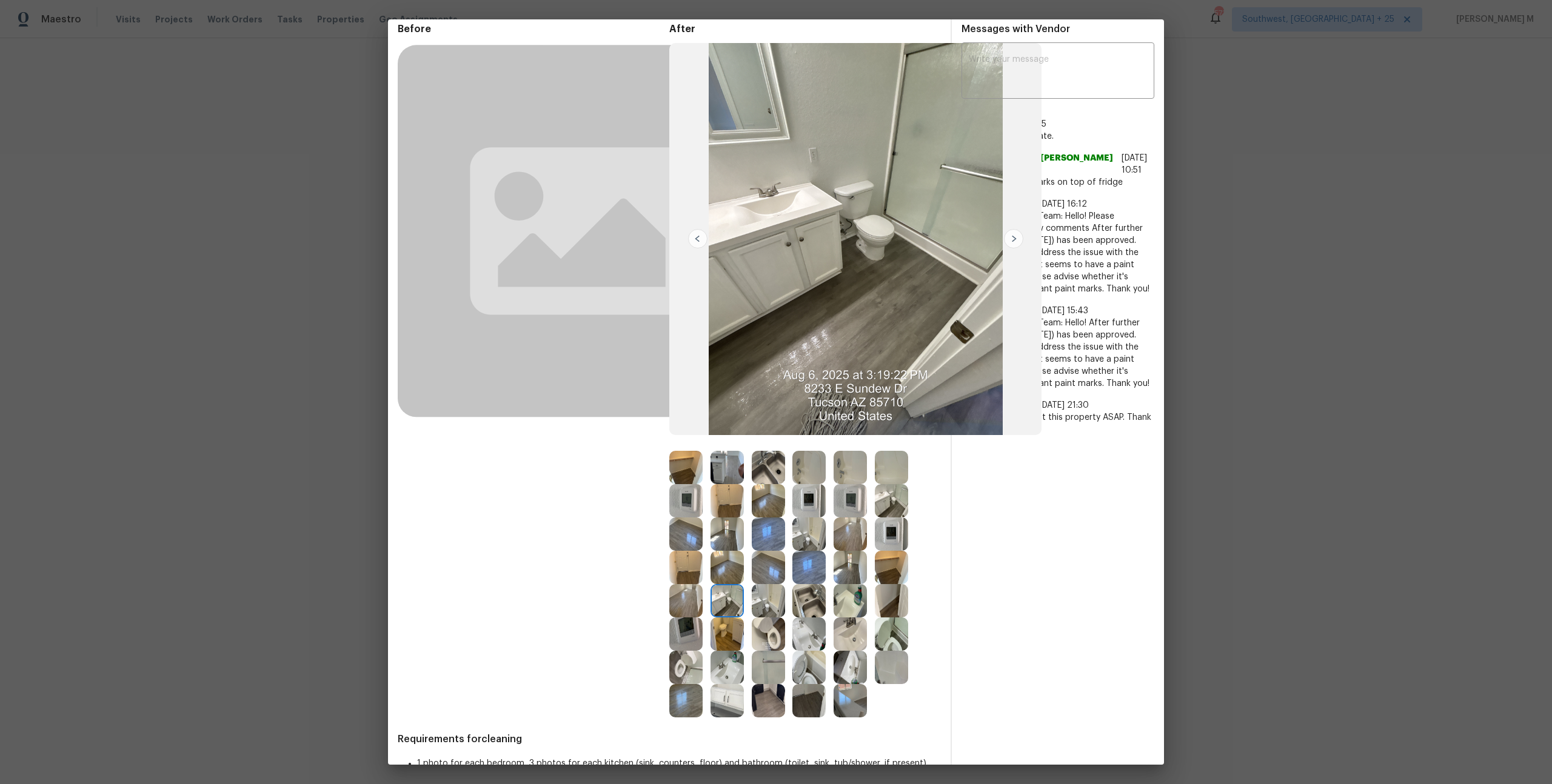
click at [890, 494] on img at bounding box center [891, 501] width 33 height 33
click at [718, 698] on img at bounding box center [727, 700] width 33 height 33
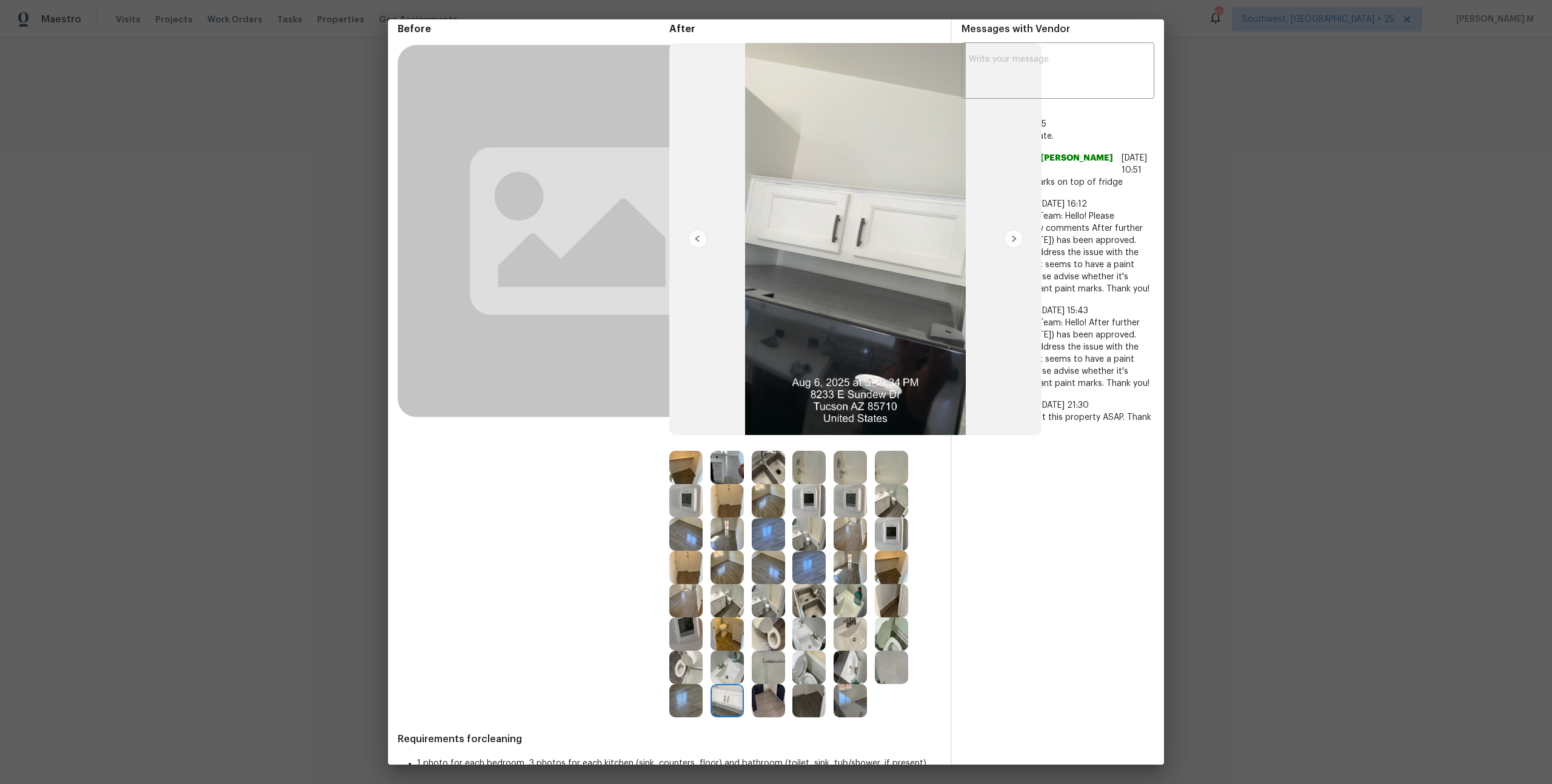
scroll to position [91, 0]
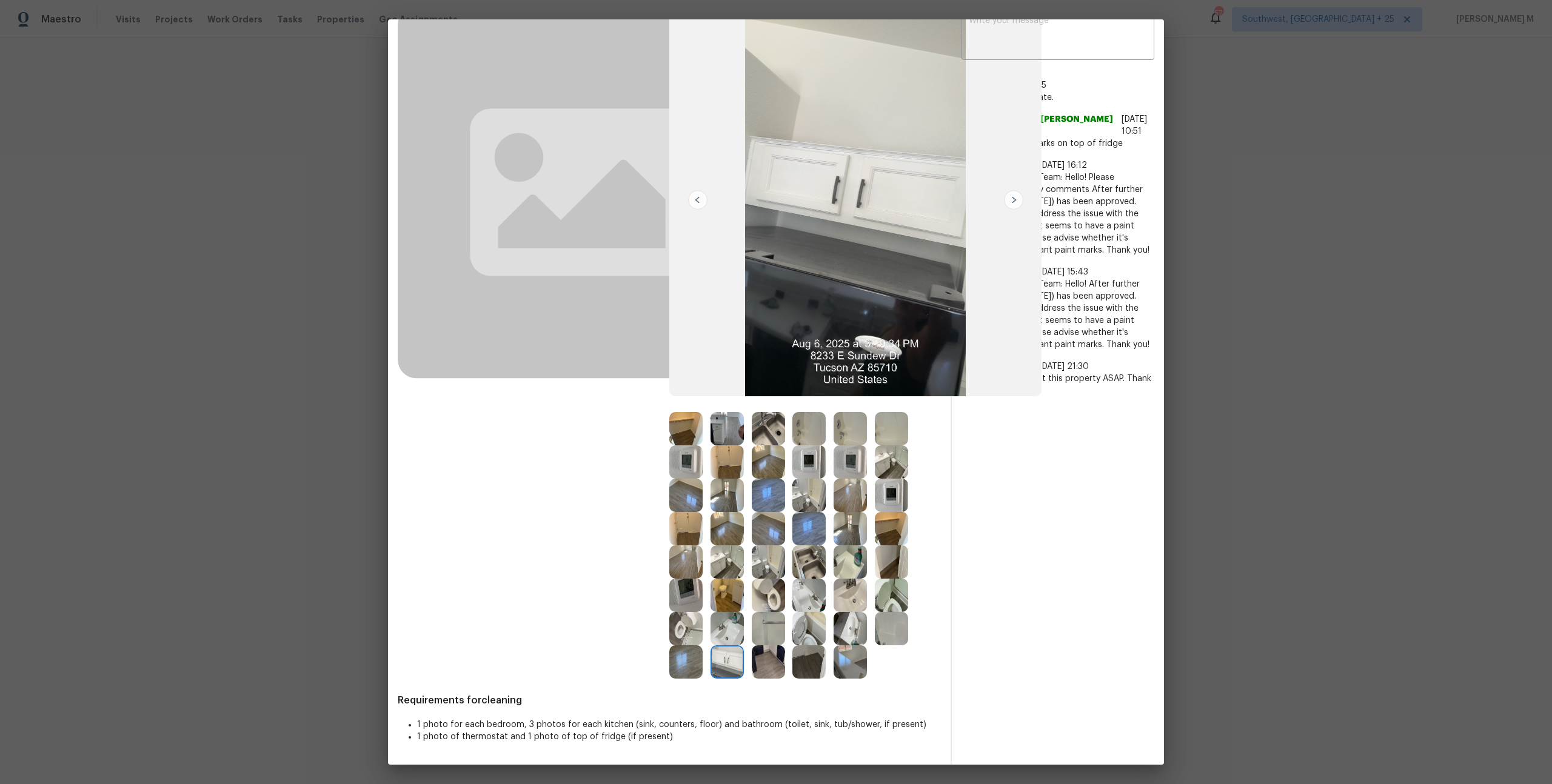
click at [1114, 323] on span "Maintenance Audit Team: Hello! After further review, the visit(06/05/2025) has …" at bounding box center [1057, 314] width 192 height 73
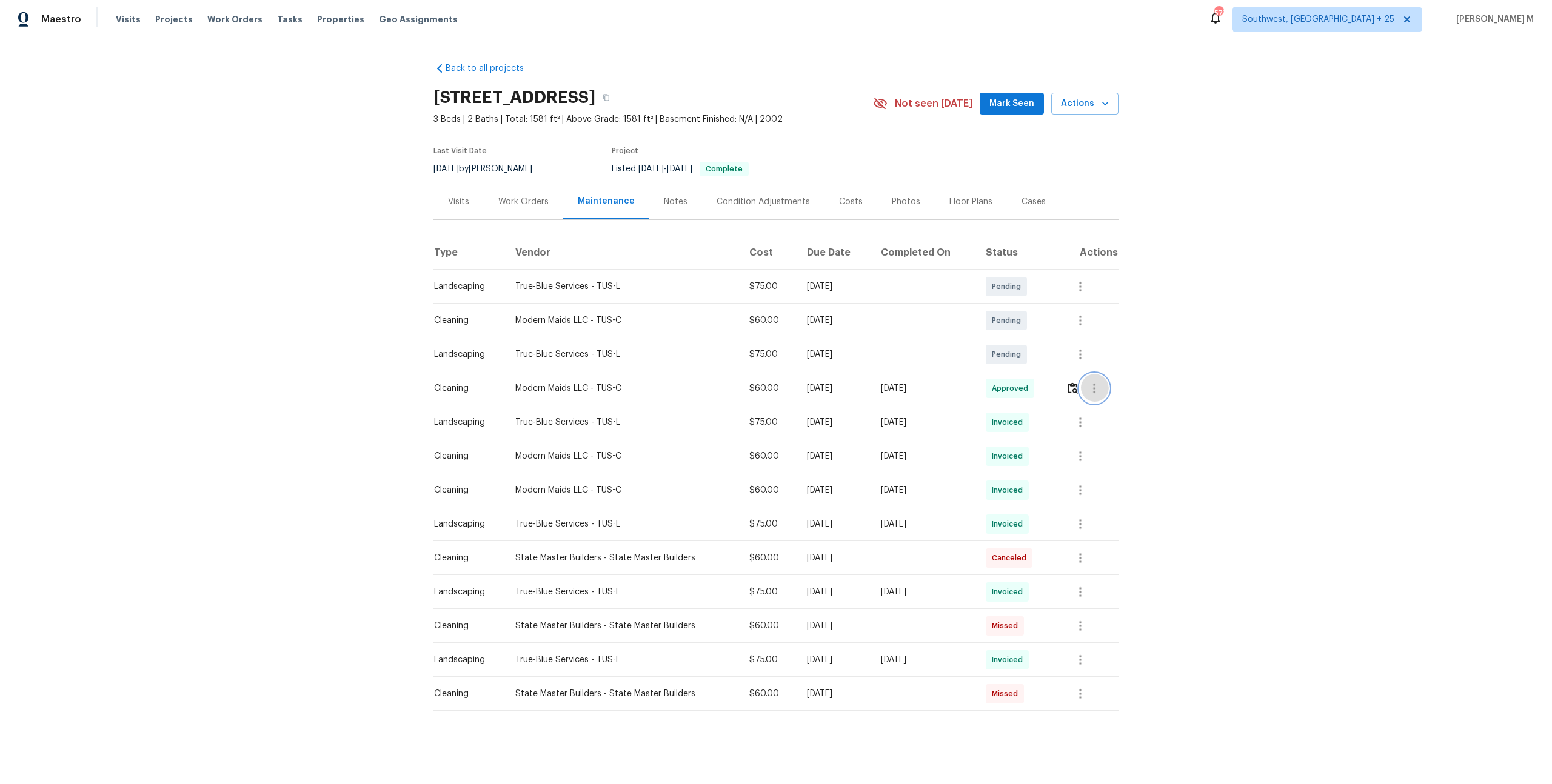
click at [1100, 383] on icon "button" at bounding box center [1094, 388] width 14 height 14
click at [1100, 383] on li "Message vendor" at bounding box center [1125, 383] width 85 height 20
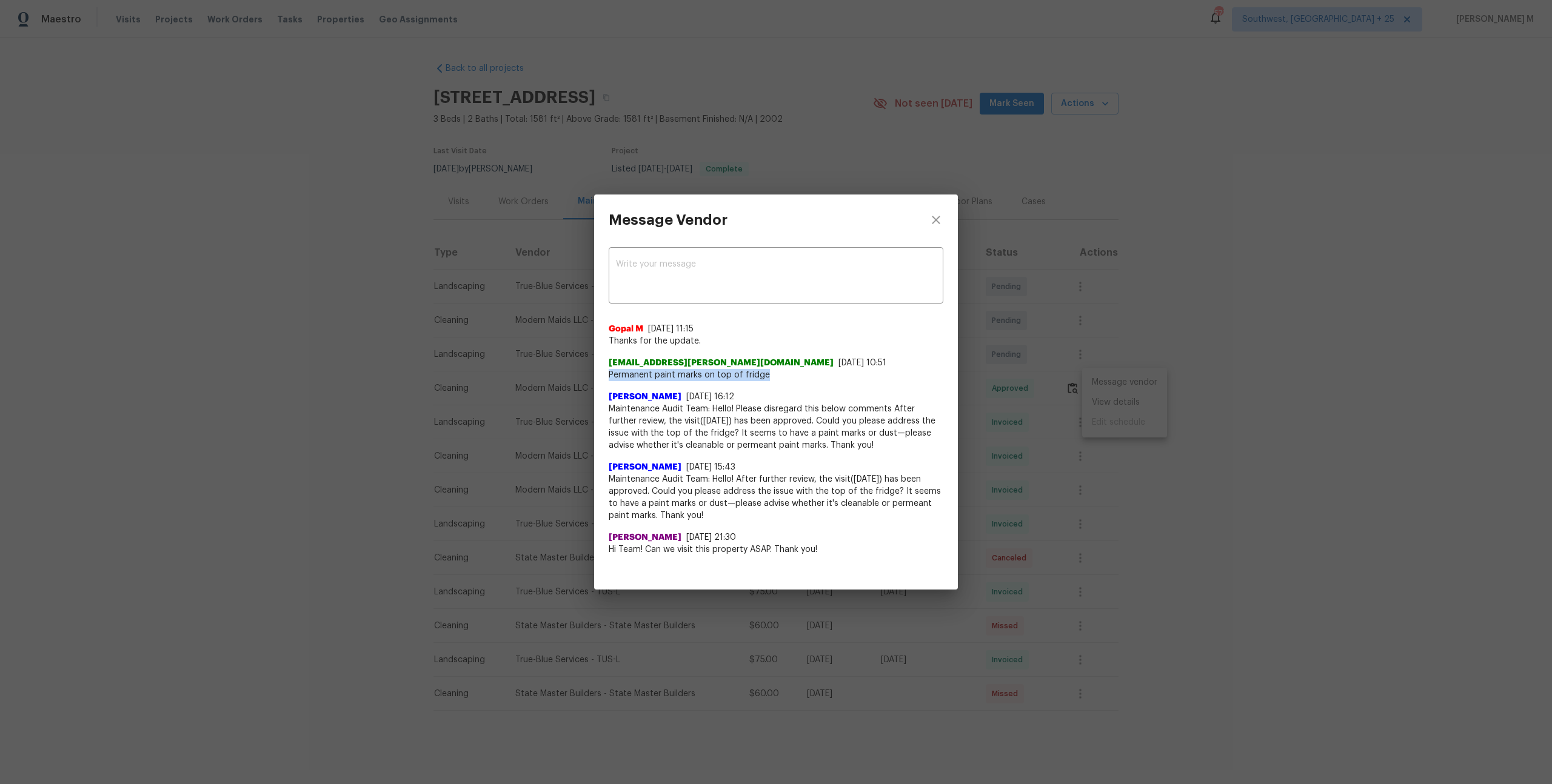
drag, startPoint x: 606, startPoint y: 383, endPoint x: 763, endPoint y: 383, distance: 157.0
click at [763, 383] on div "x ​ Gopal M 7/24/25, 11:15 Thanks for the update. 893dbc54-e193-4f6a-a066-4bfd8…" at bounding box center [776, 408] width 364 height 325
click at [1071, 459] on div "Message Vendor x ​ Gopal M 7/24/25, 11:15 Thanks for the update. 893dbc54-e193-…" at bounding box center [776, 392] width 1552 height 784
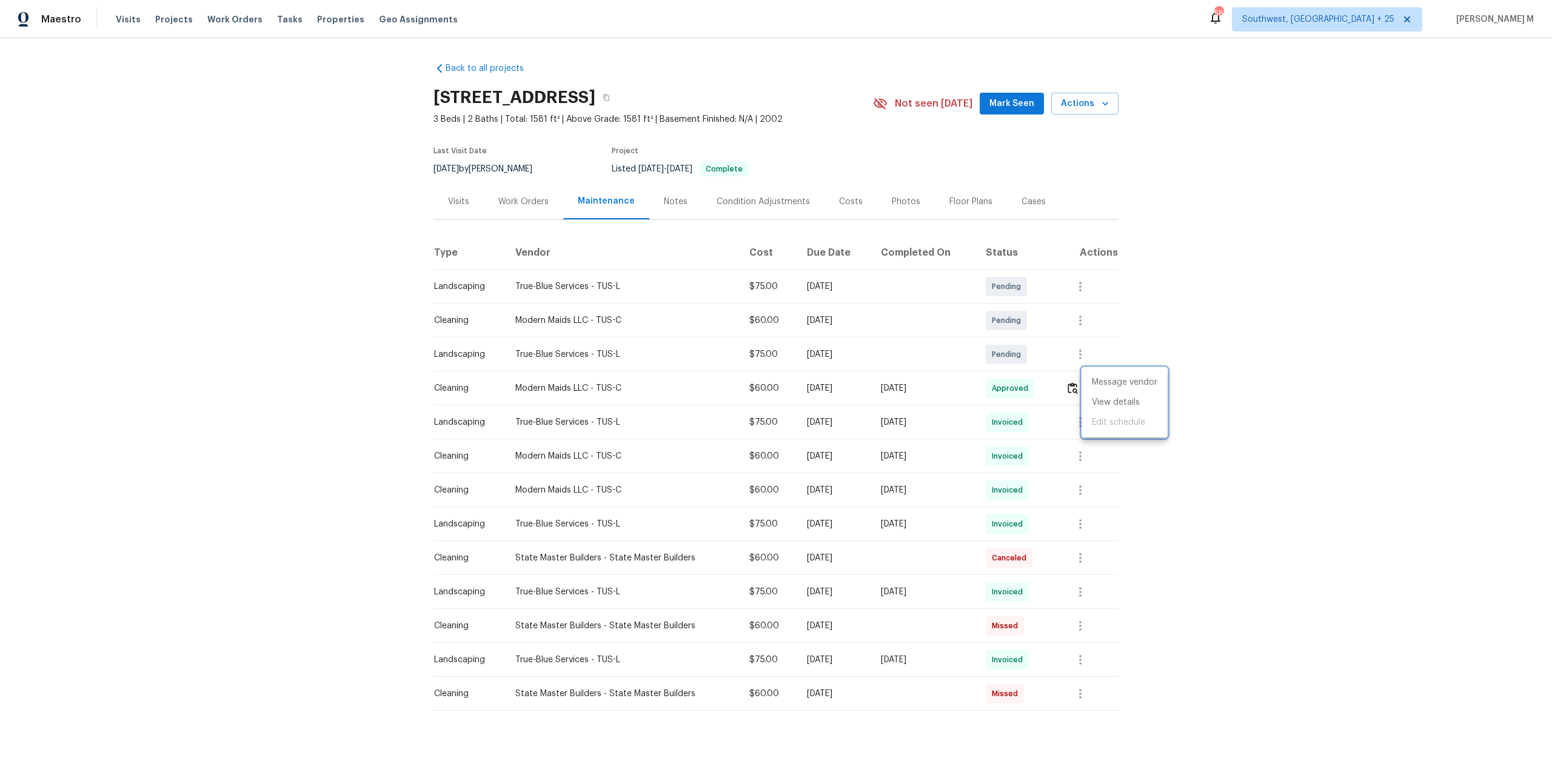
click at [524, 204] on div at bounding box center [776, 392] width 1552 height 784
click at [519, 204] on div "Work Orders" at bounding box center [523, 202] width 79 height 36
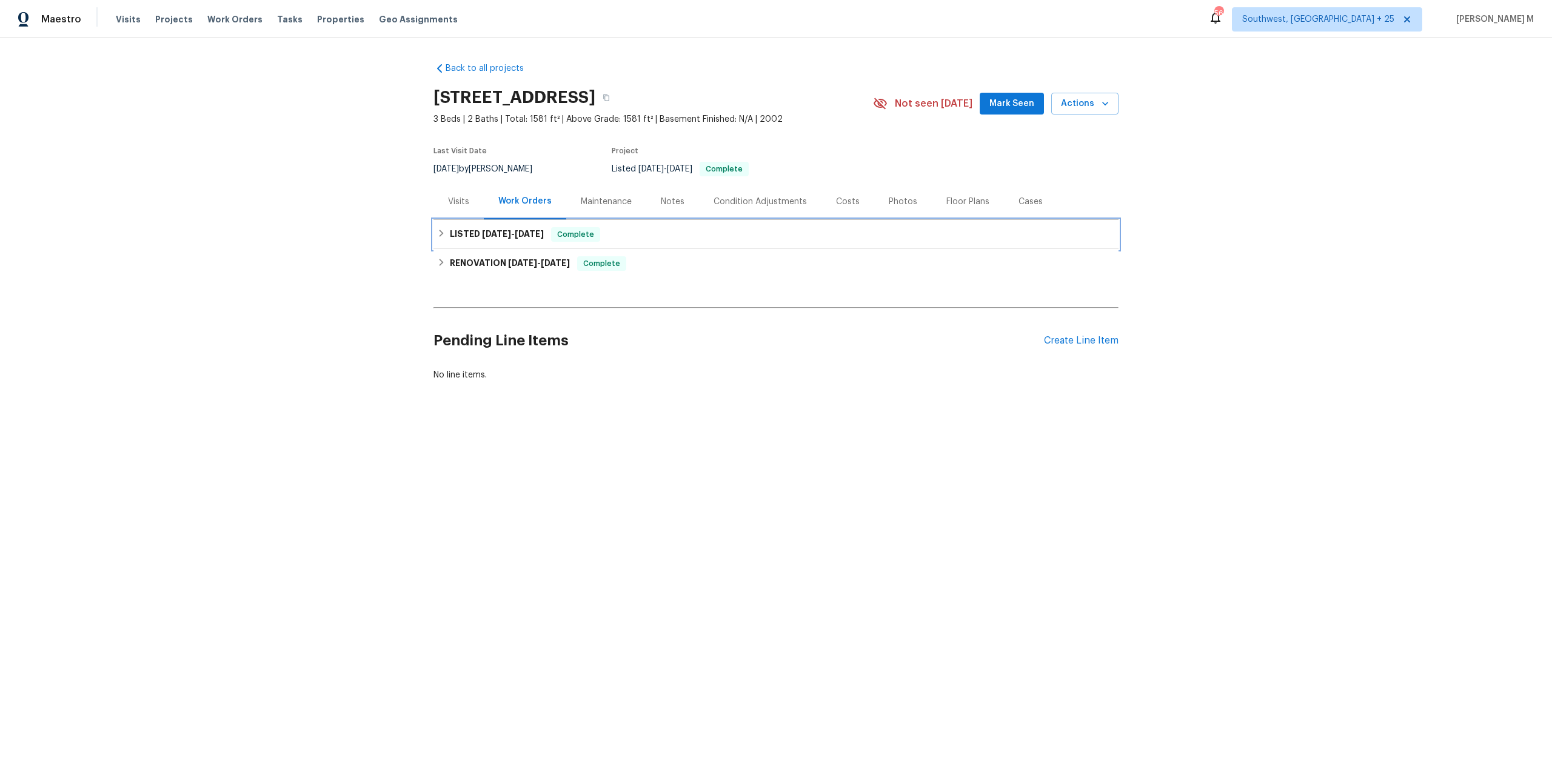
click at [502, 230] on span "6/5/25 - 6/6/25" at bounding box center [513, 234] width 62 height 9
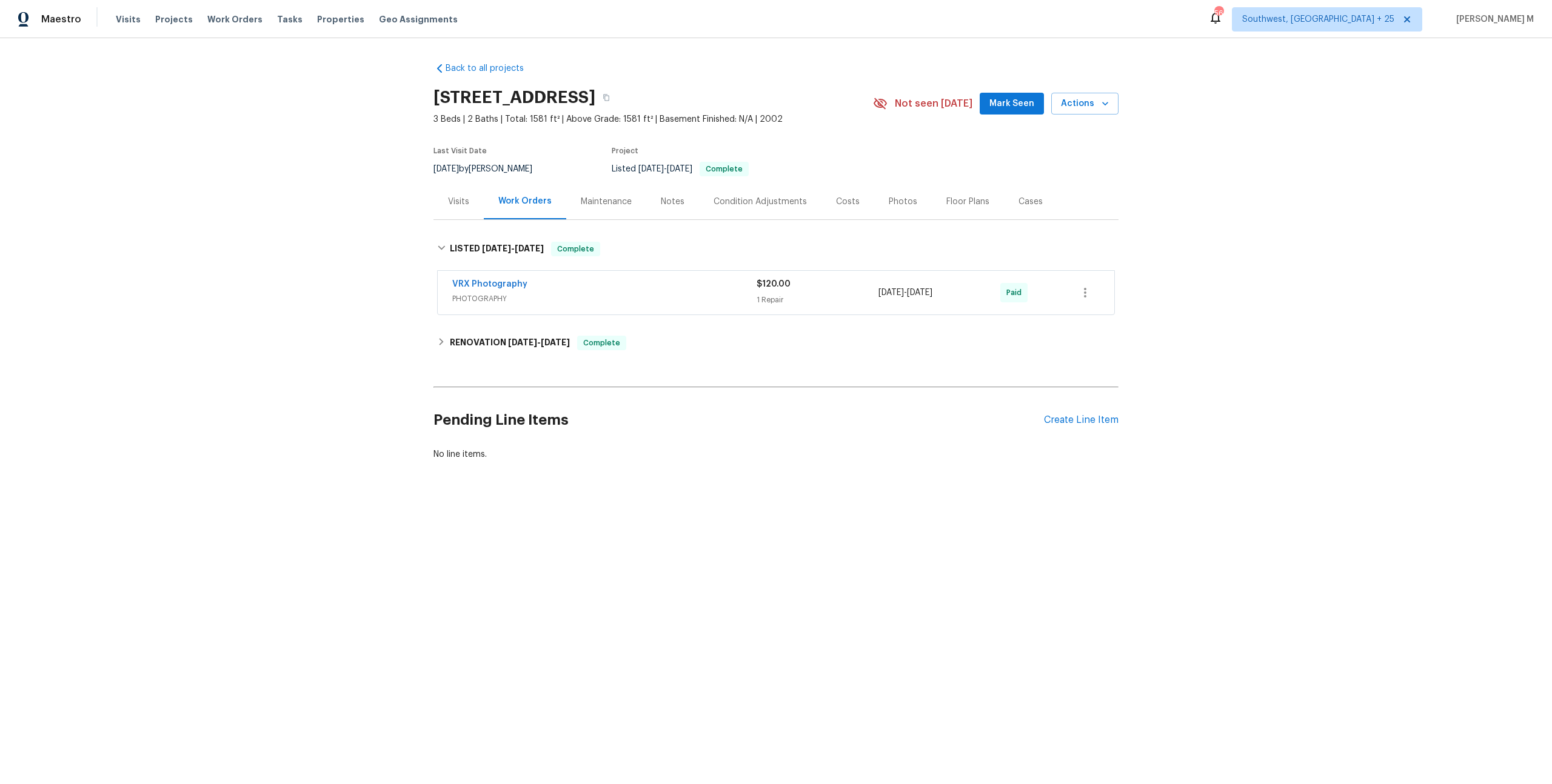
click at [487, 360] on div "Back to all projects 8233 E Sundew Dr, Tucson, AZ 85710 3 Beds | 2 Baths | Tota…" at bounding box center [776, 261] width 685 height 417
click at [487, 314] on div "Back to all projects 8233 E Sundew Dr, Tucson, AZ 85710 3 Beds | 2 Baths | Tota…" at bounding box center [776, 261] width 685 height 417
click at [484, 336] on h6 "RENOVATION 5/29/25 - 6/3/25" at bounding box center [510, 343] width 120 height 14
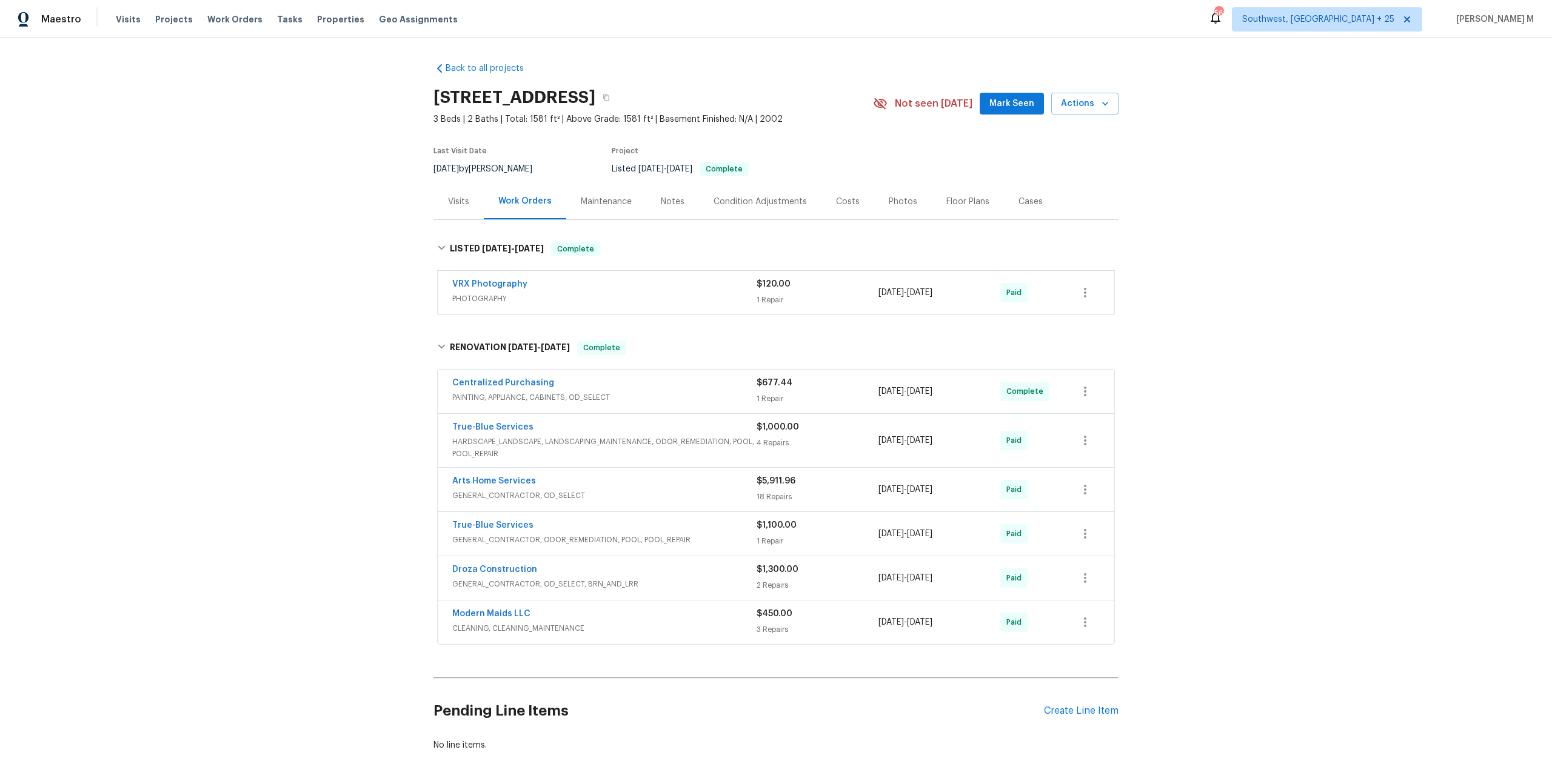
click at [489, 623] on span "CLEANING, CLEANING_MAINTENANCE" at bounding box center [604, 628] width 304 height 12
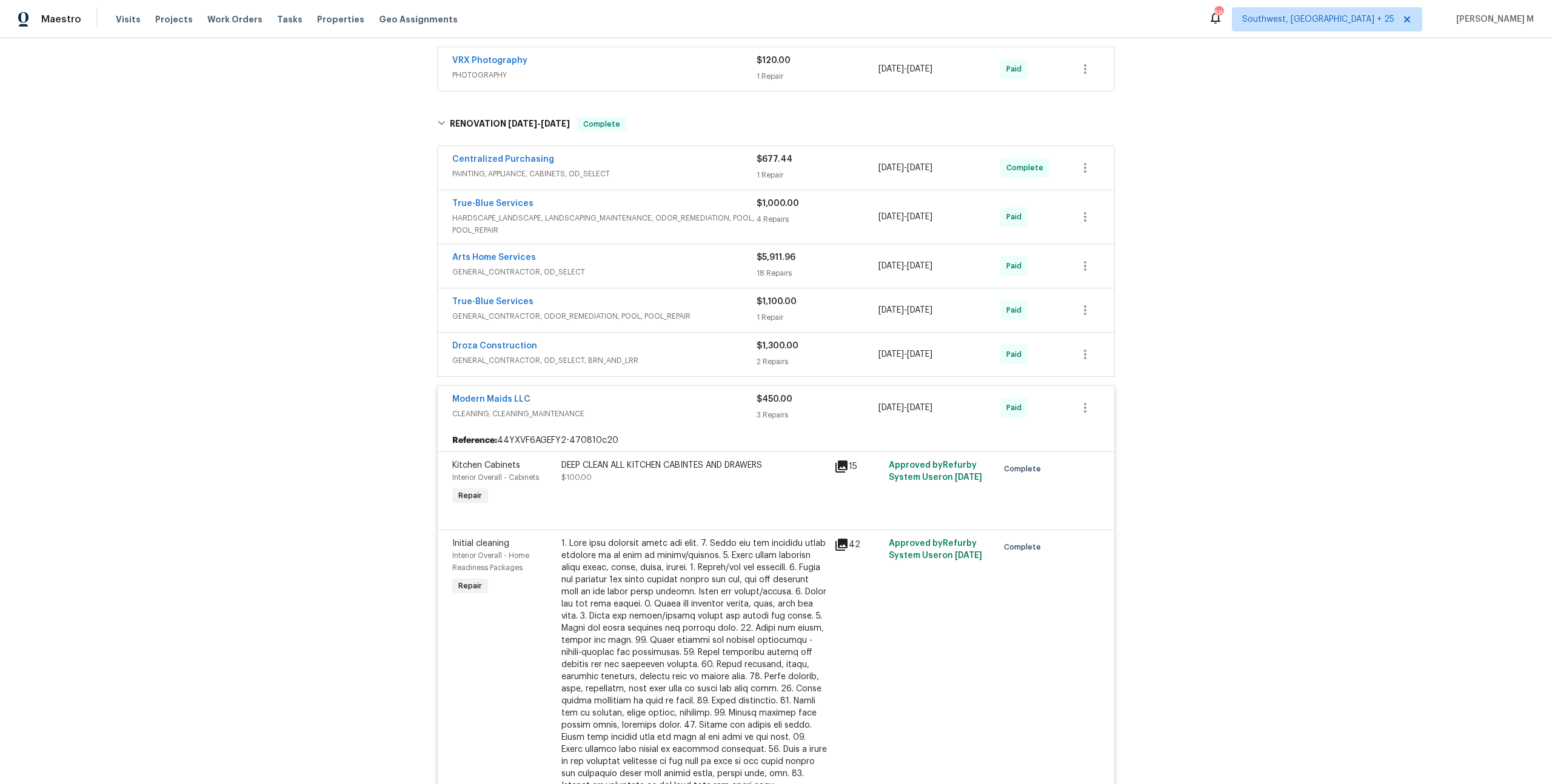
scroll to position [235, 0]
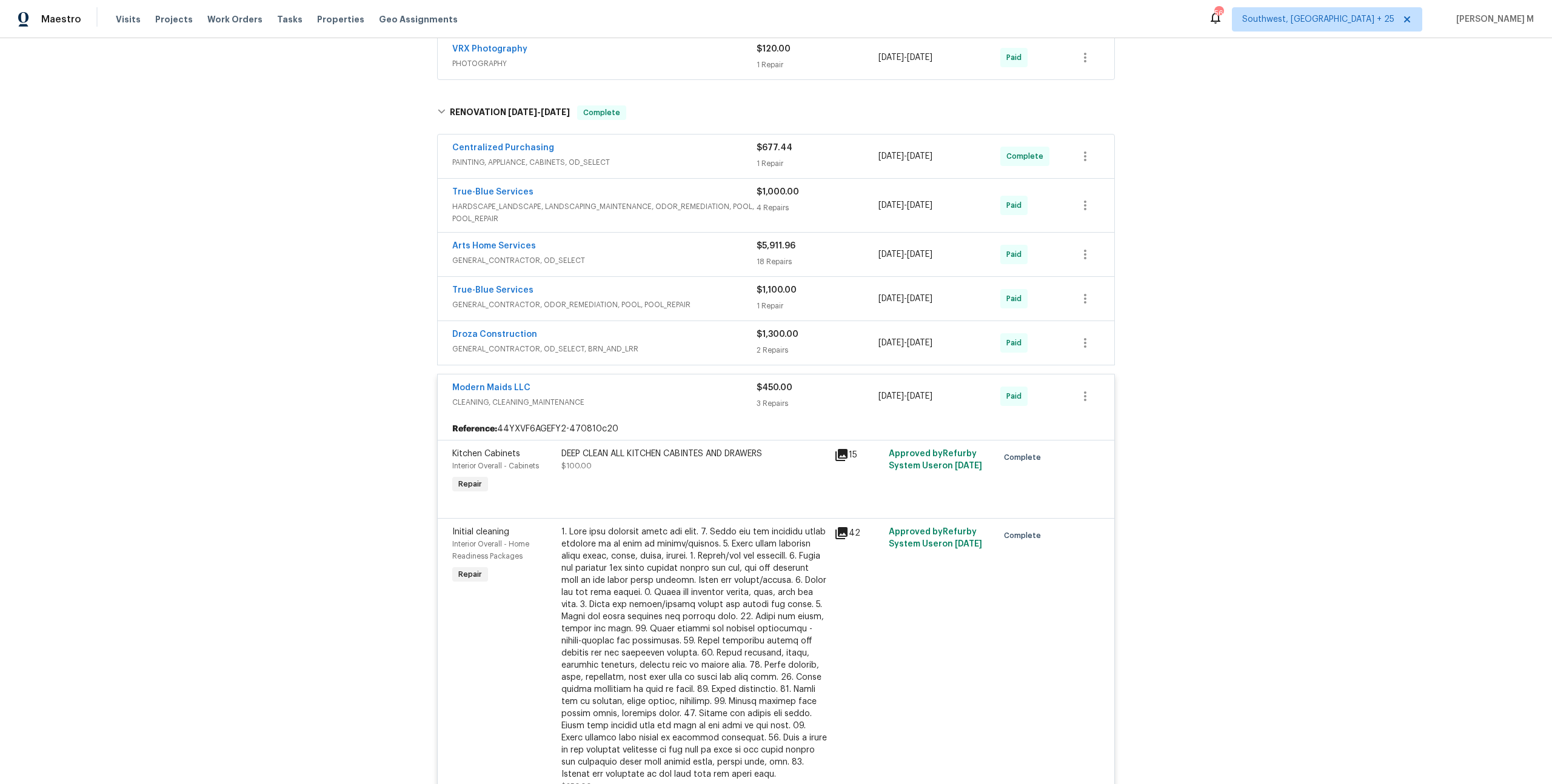
click at [741, 447] on div "DEEP CLEAN ALL KITCHEN CABINTES AND DRAWERS $100.00" at bounding box center [694, 460] width 265 height 24
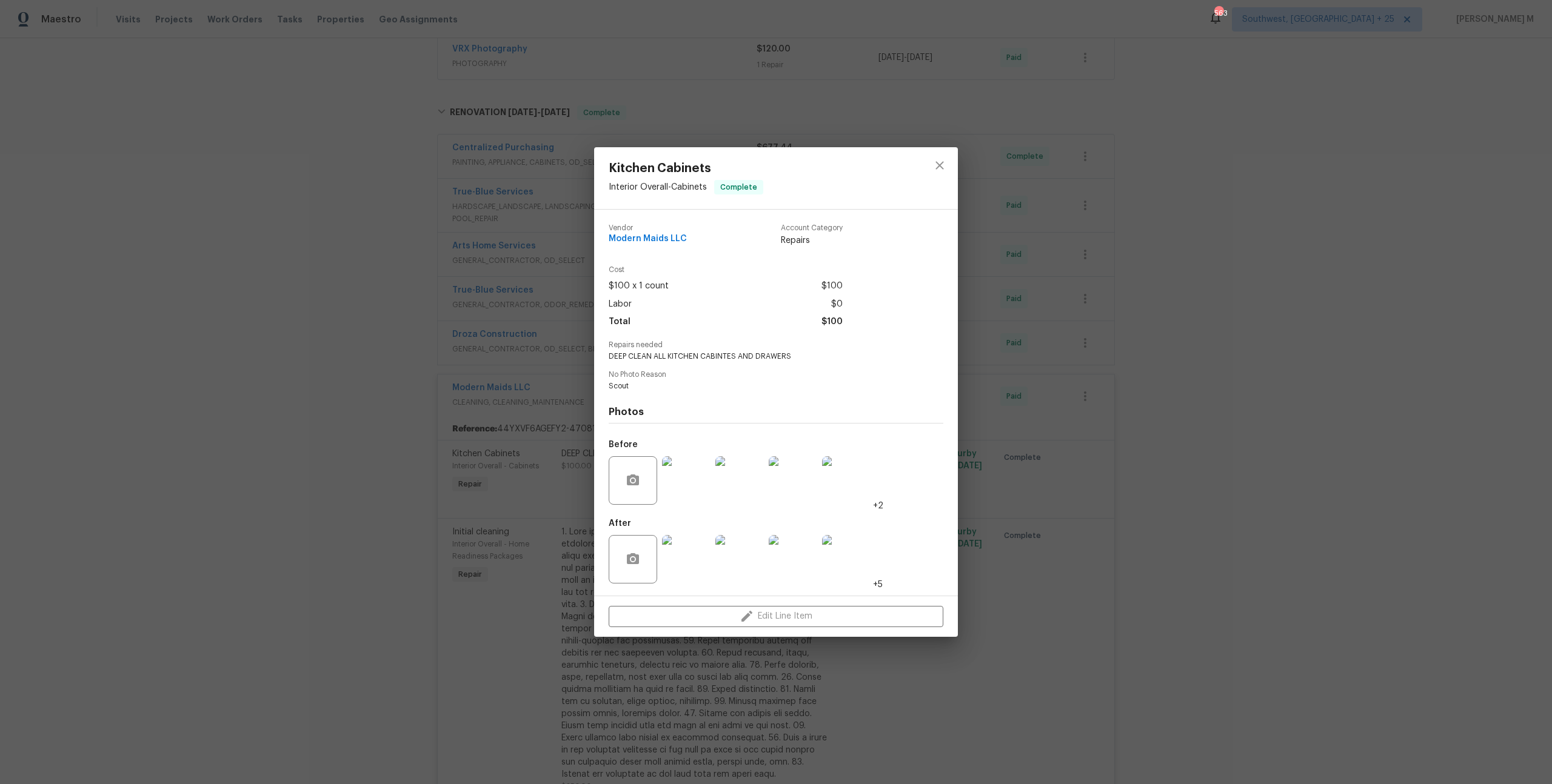
click at [1063, 502] on div "Kitchen Cabinets Interior Overall - Cabinets Complete Vendor Modern Maids LLC A…" at bounding box center [776, 392] width 1552 height 784
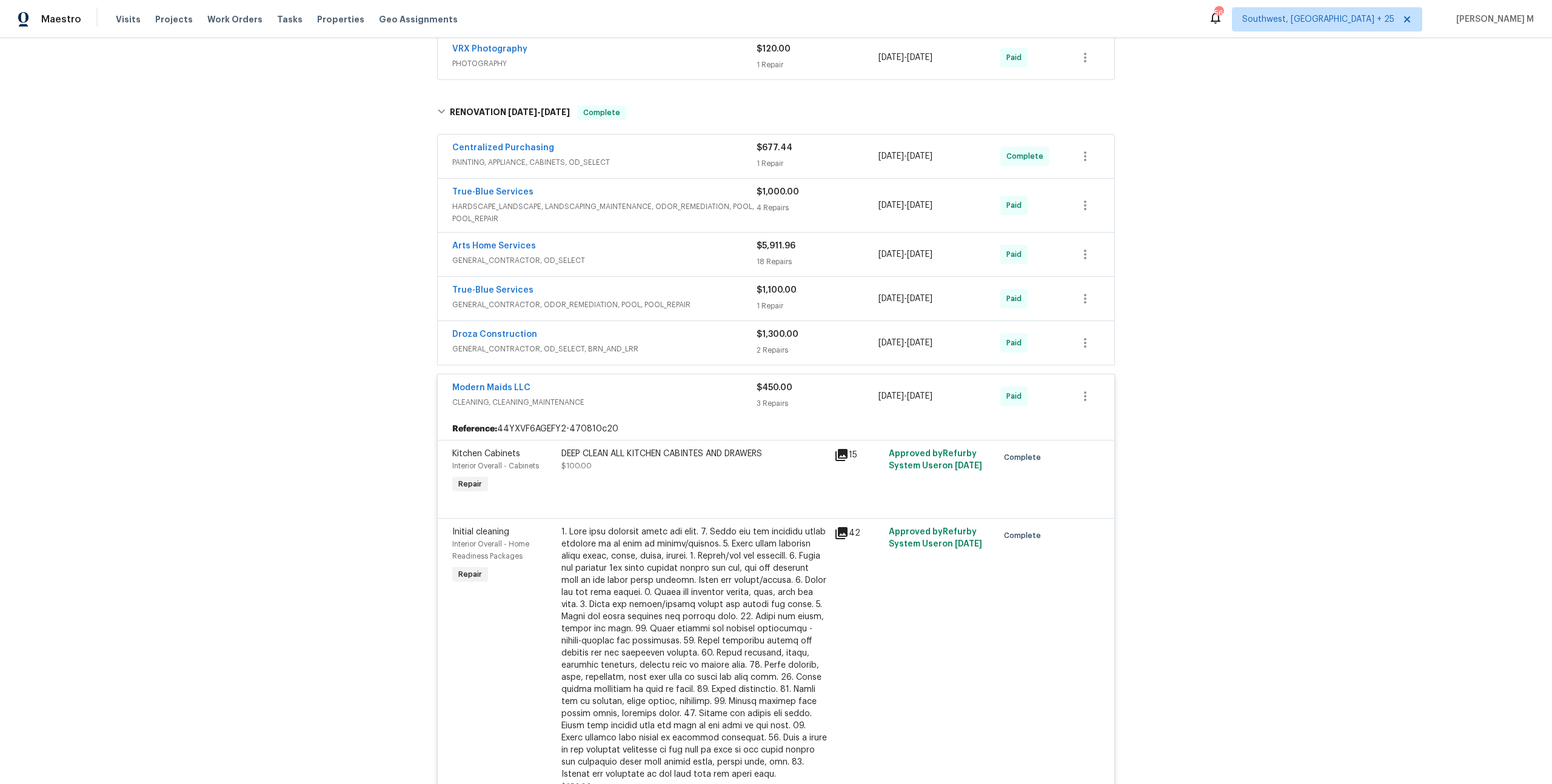
click at [680, 545] on div at bounding box center [694, 653] width 265 height 254
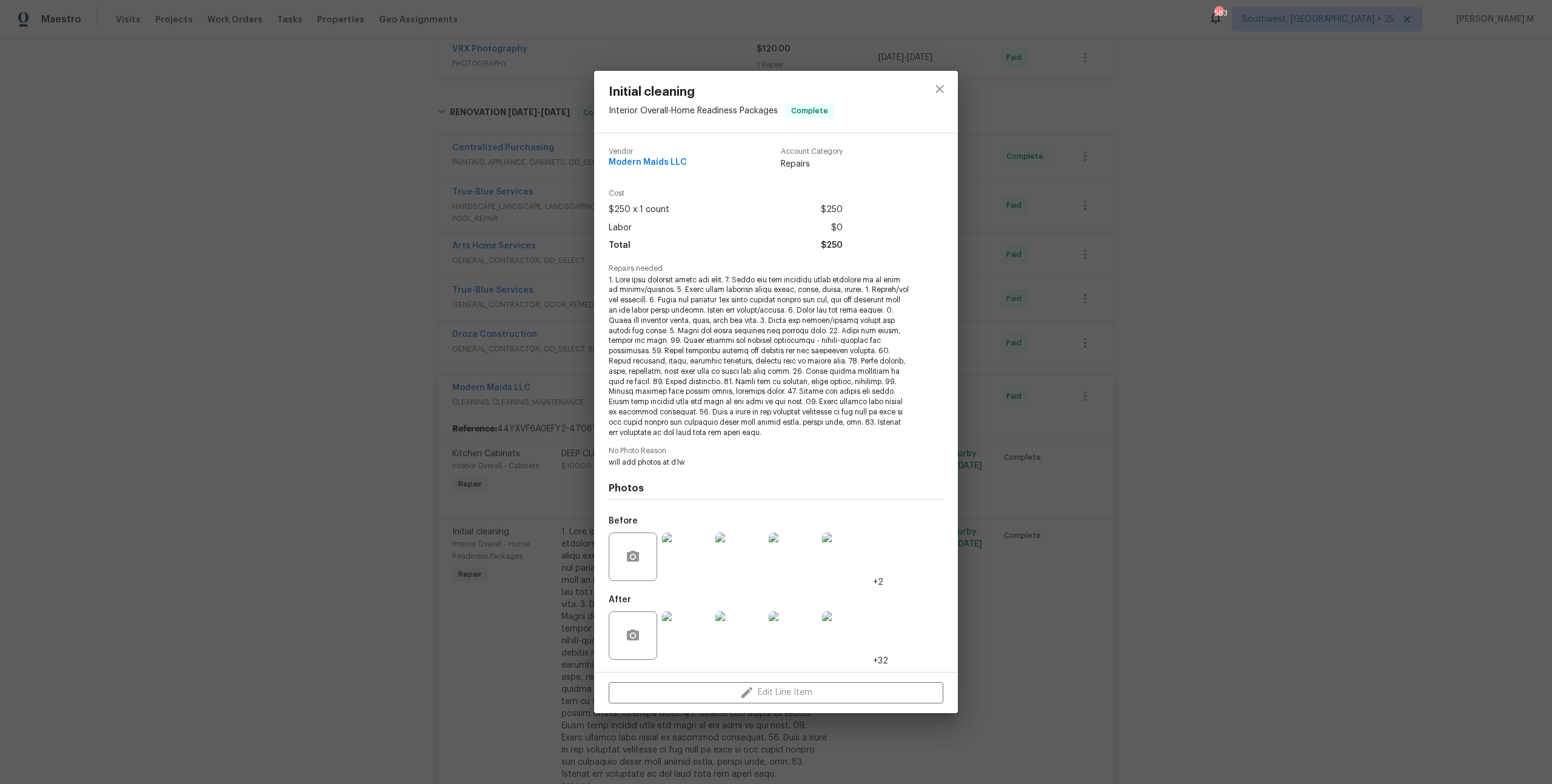
click at [693, 579] on div at bounding box center [686, 556] width 53 height 63
click at [693, 566] on img at bounding box center [686, 556] width 48 height 48
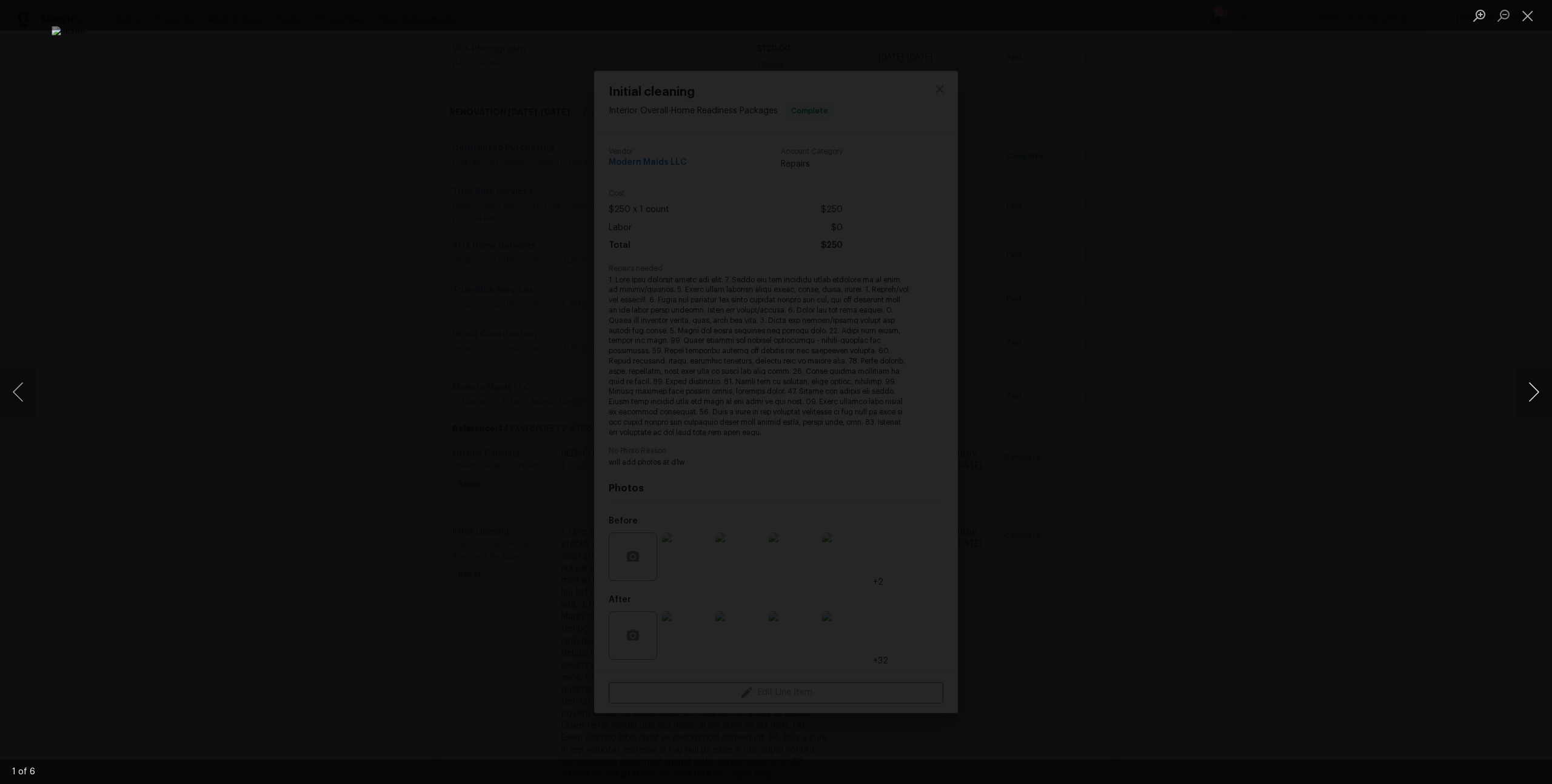
click at [1533, 398] on button "Next image" at bounding box center [1533, 391] width 36 height 48
click at [1395, 282] on div "Lightbox" at bounding box center [776, 392] width 1552 height 784
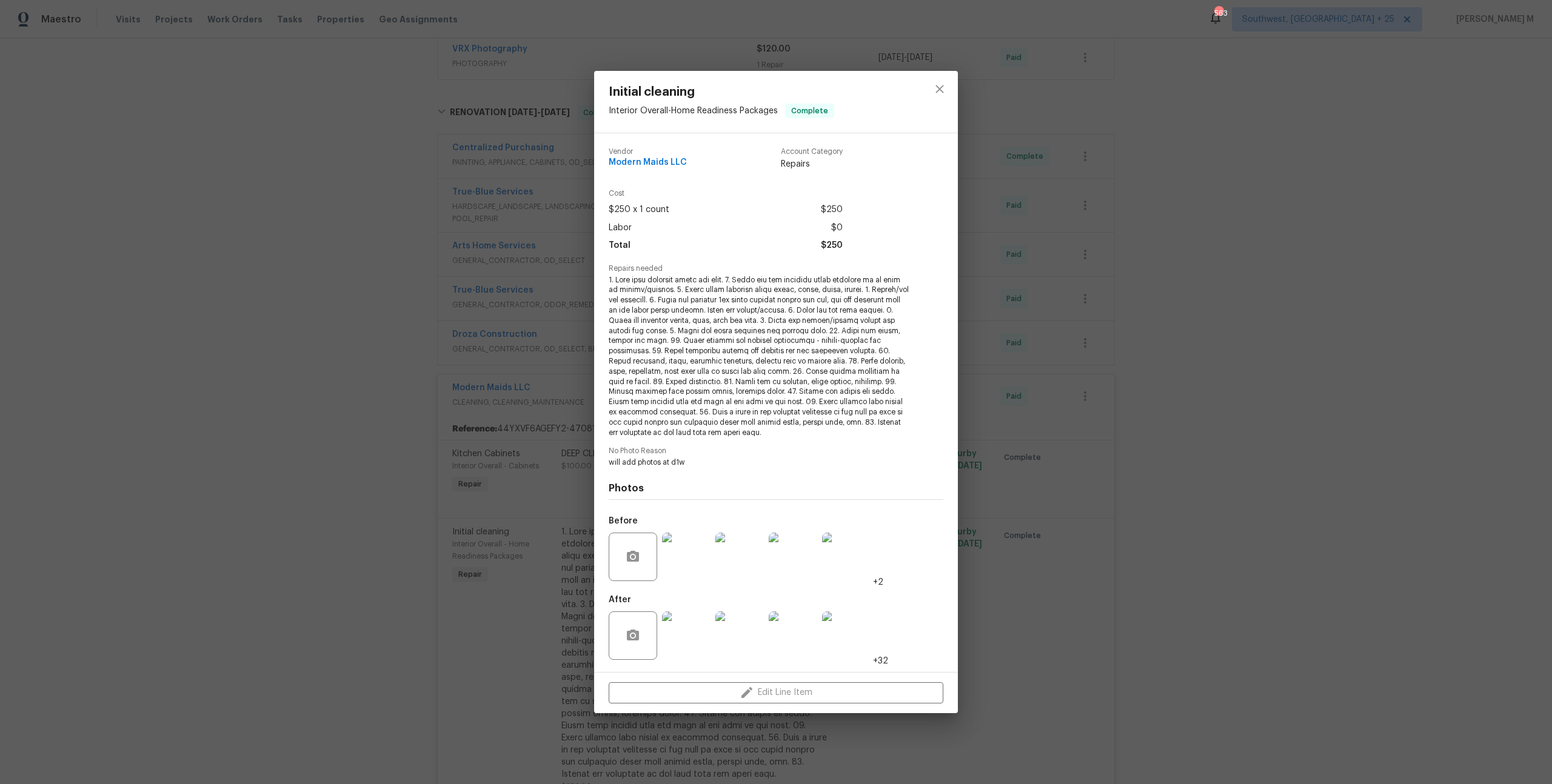
click at [685, 631] on img at bounding box center [686, 635] width 48 height 48
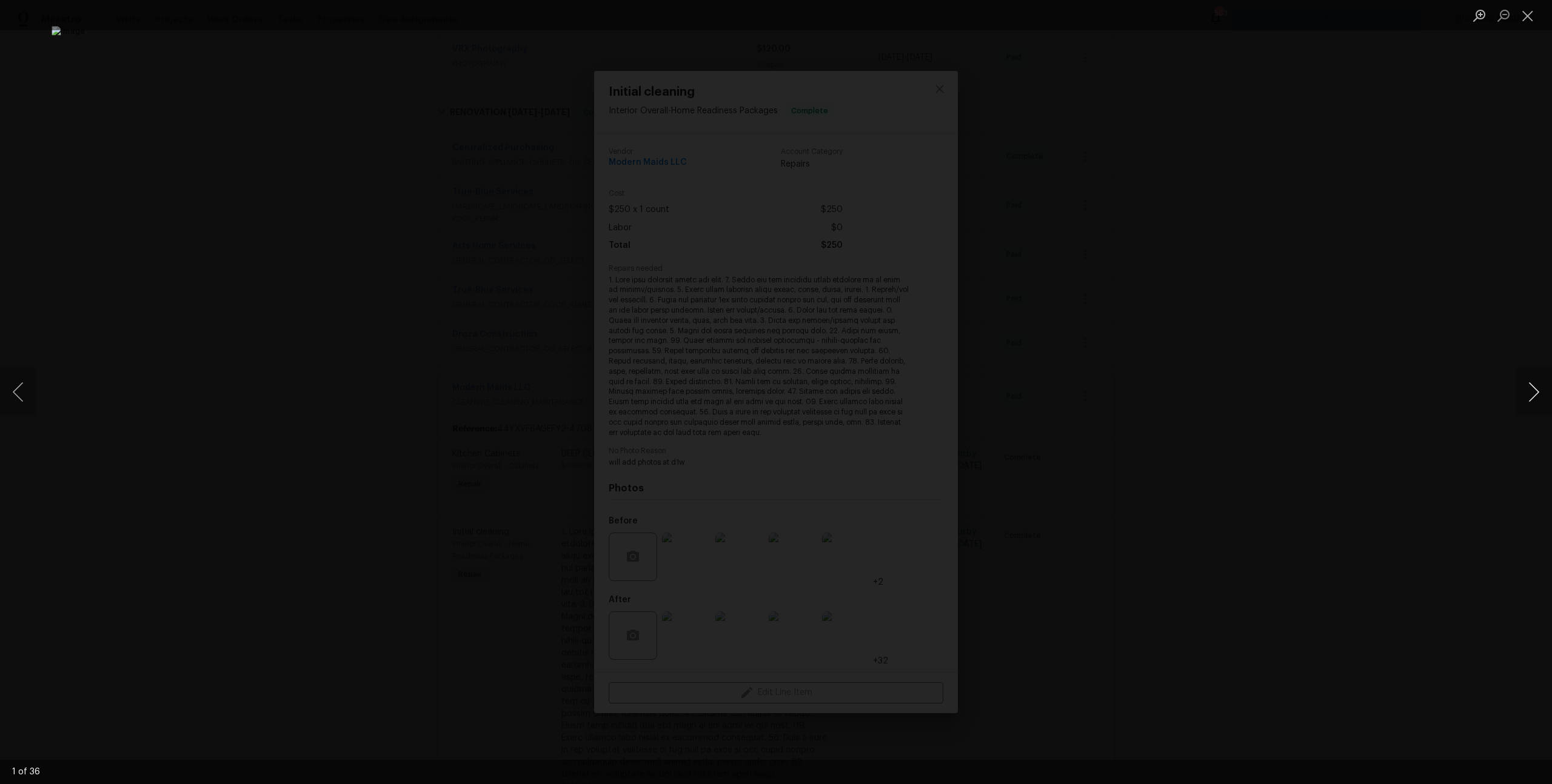
click at [1533, 386] on button "Next image" at bounding box center [1533, 391] width 36 height 48
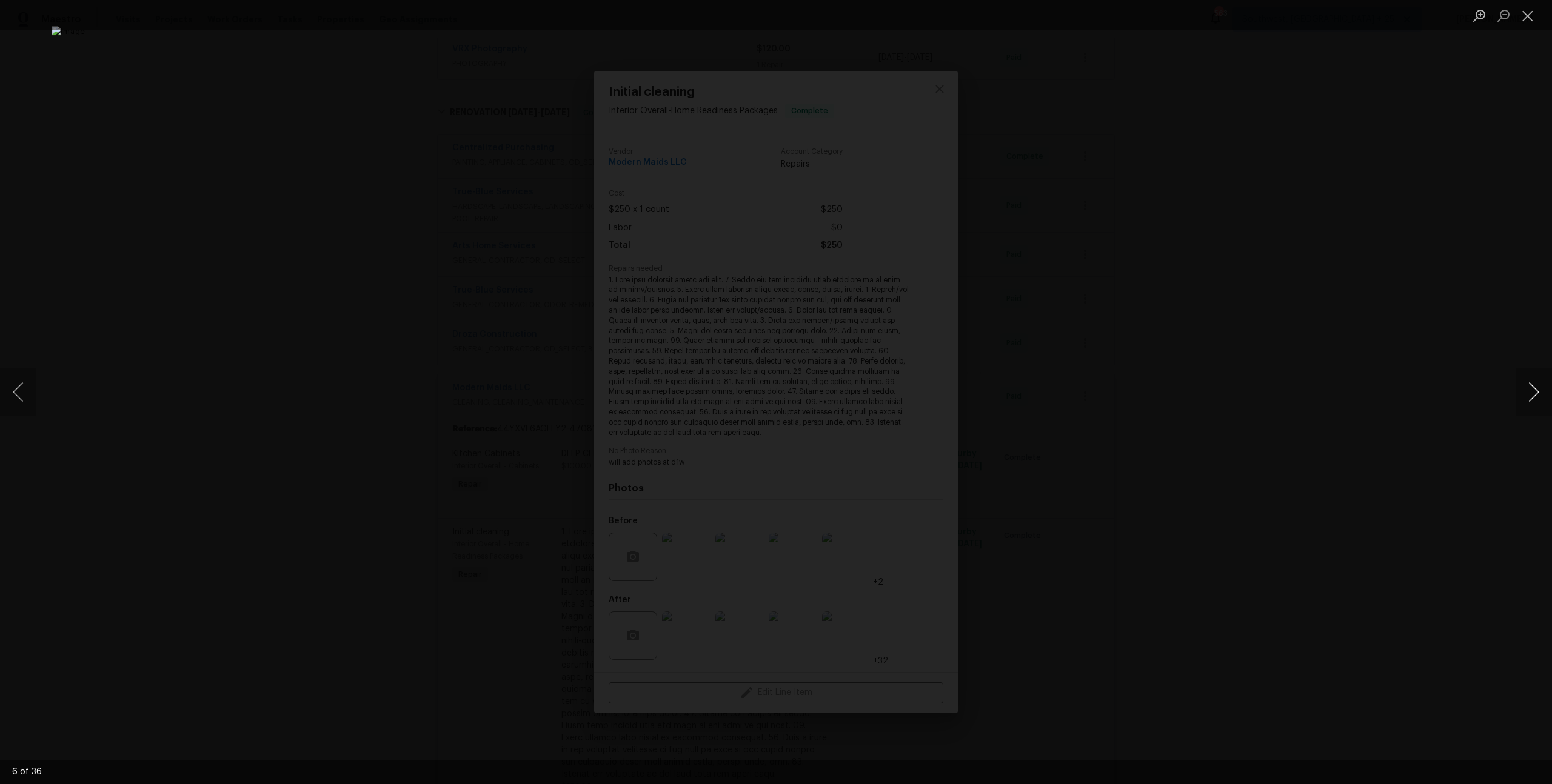
click at [1533, 386] on button "Next image" at bounding box center [1533, 391] width 36 height 48
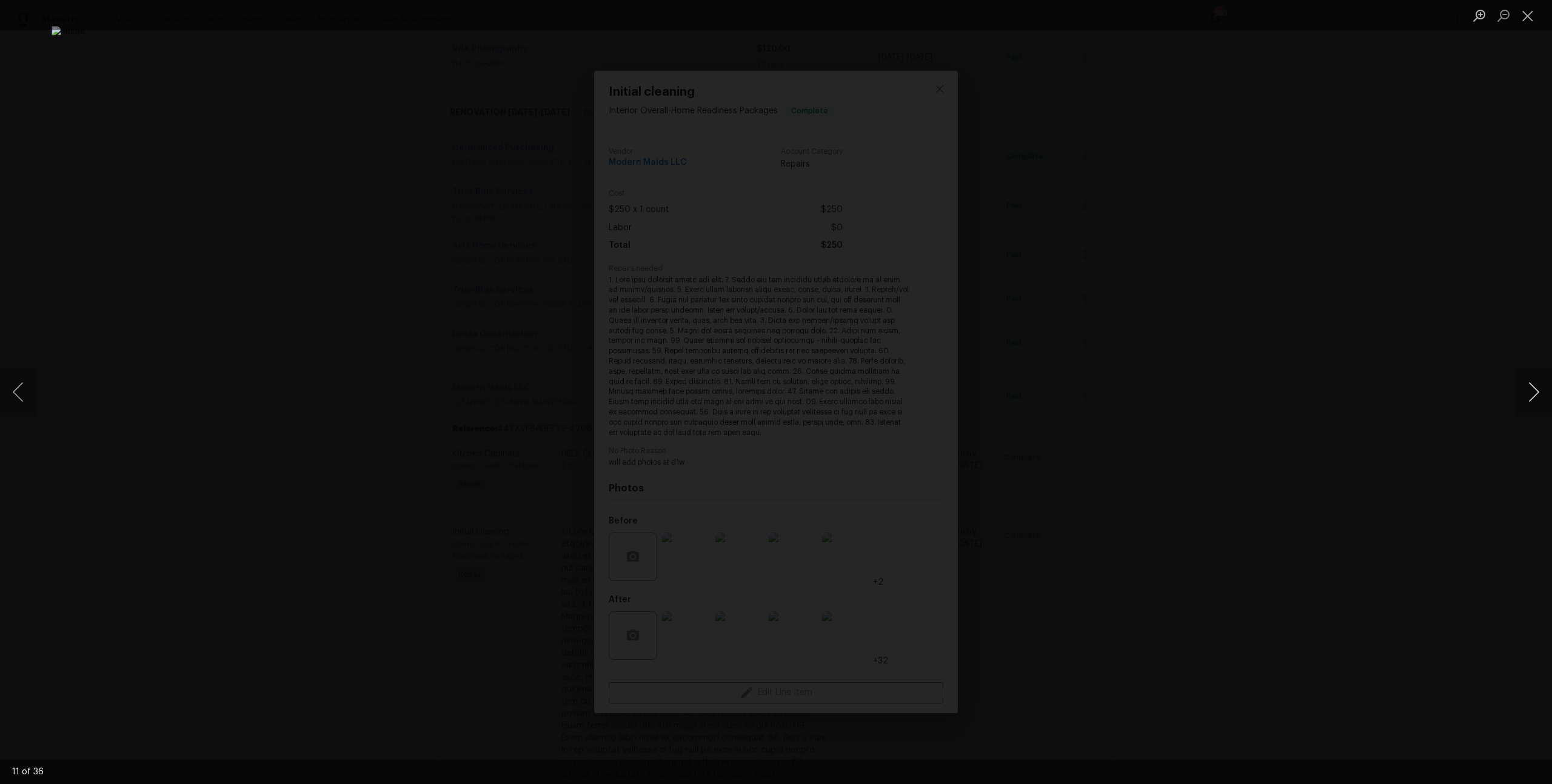
click at [1533, 386] on button "Next image" at bounding box center [1533, 391] width 36 height 48
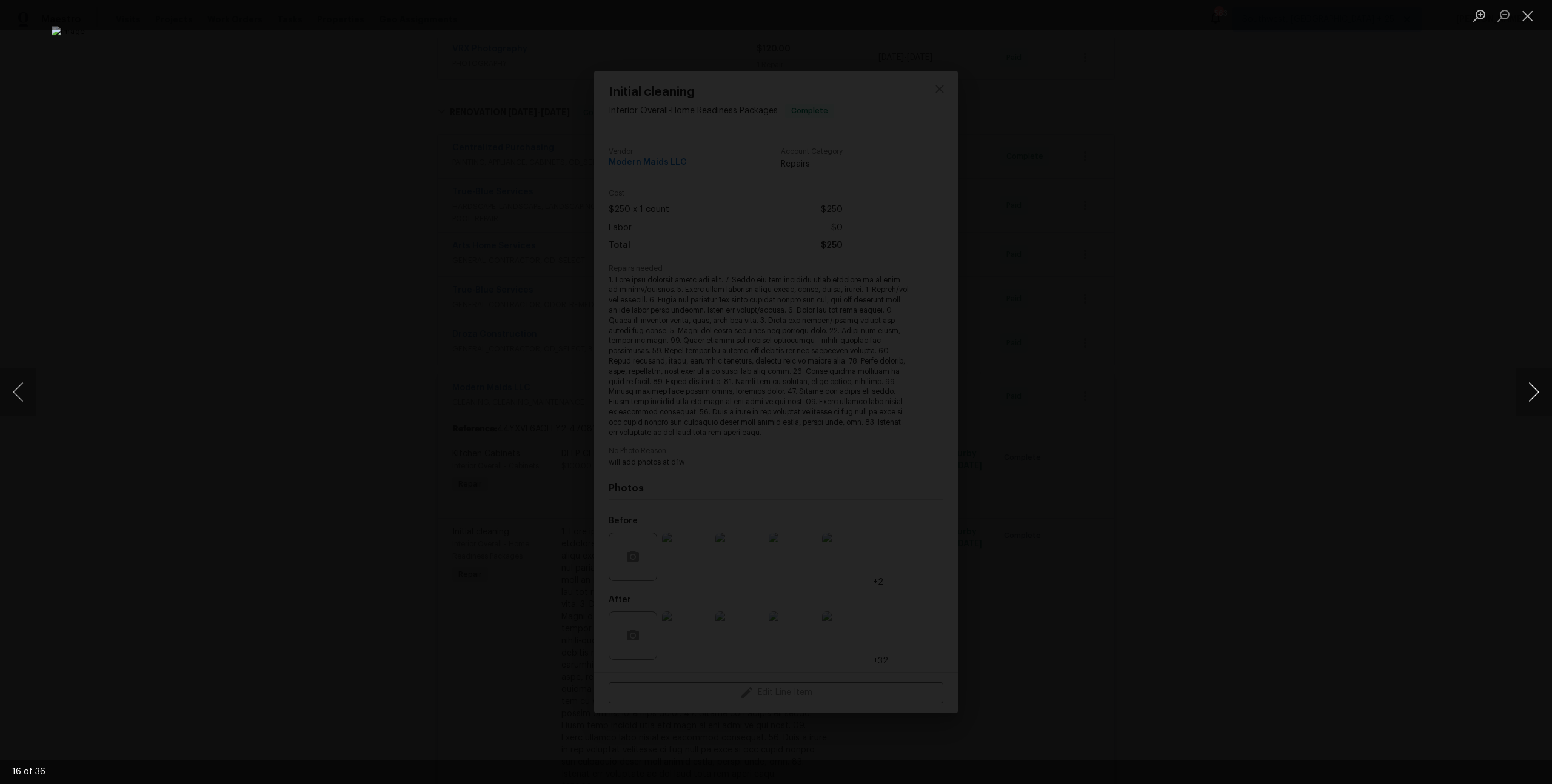
click at [1533, 386] on button "Next image" at bounding box center [1533, 391] width 36 height 48
click at [1538, 396] on button "Next image" at bounding box center [1533, 391] width 36 height 48
click at [1537, 396] on button "Next image" at bounding box center [1533, 391] width 36 height 48
click at [1274, 234] on div "Lightbox" at bounding box center [776, 392] width 1552 height 784
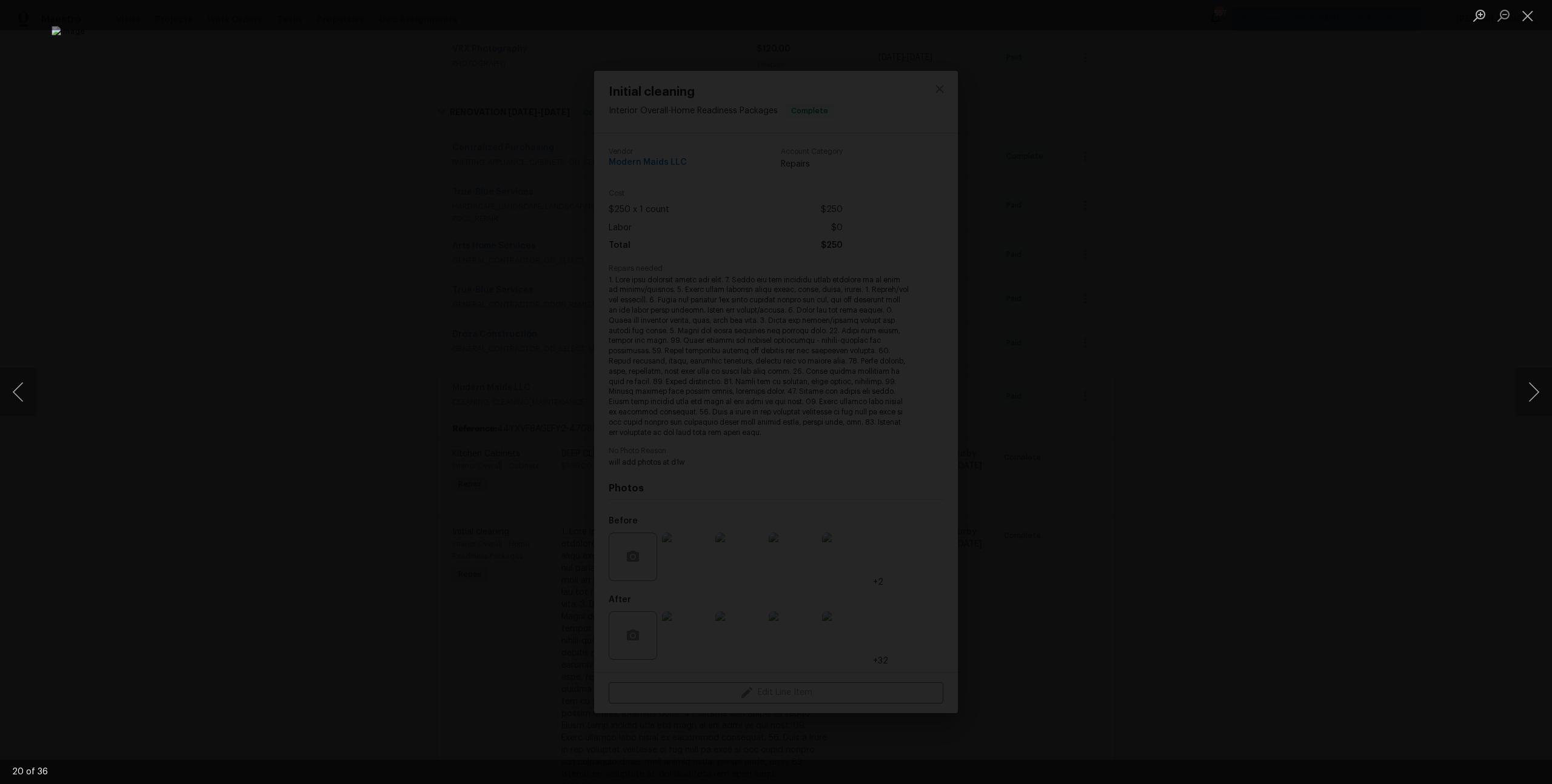
click at [1134, 288] on div "Lightbox" at bounding box center [776, 392] width 1552 height 784
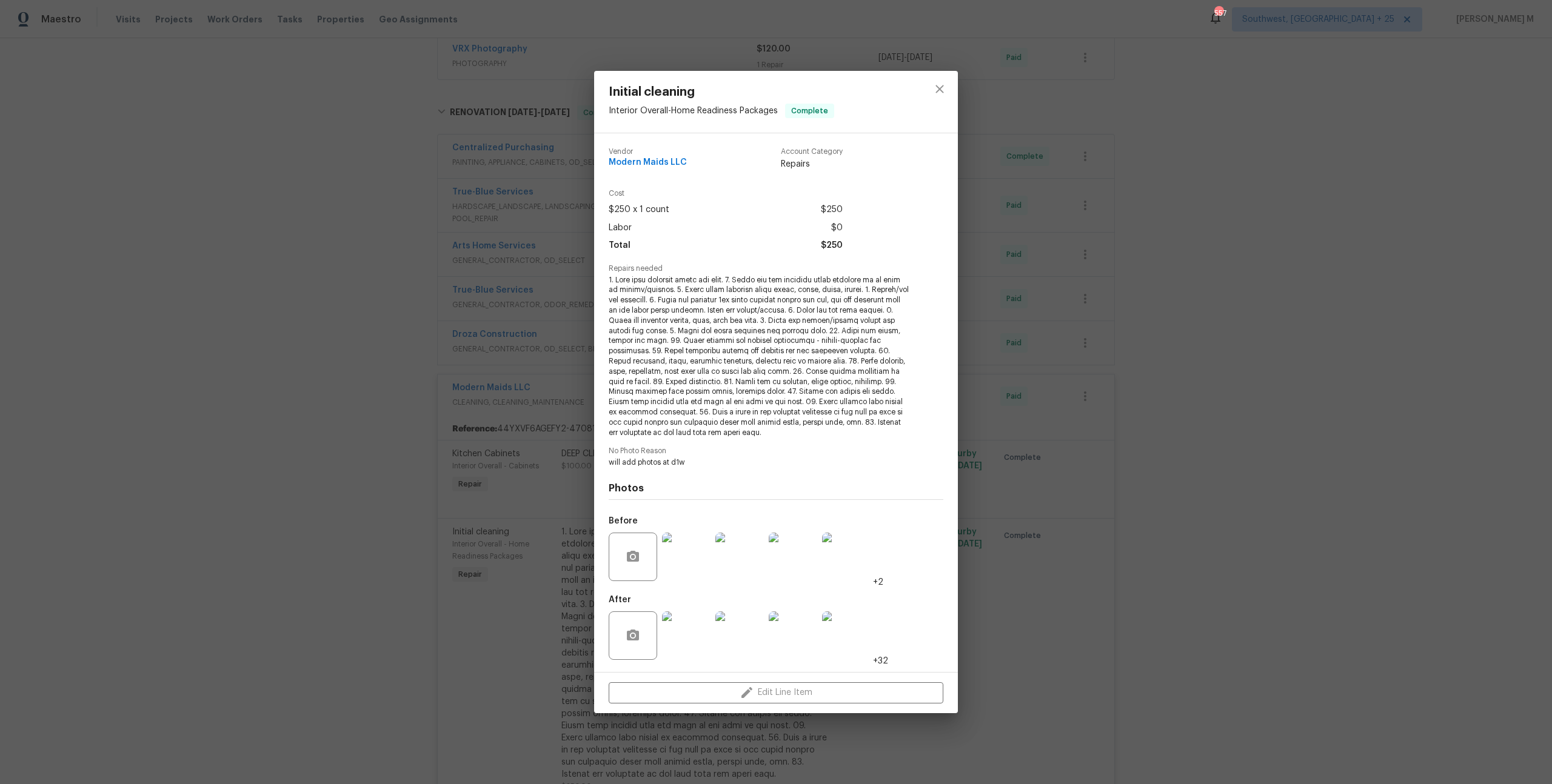
click at [1224, 273] on div "Initial cleaning Interior Overall - Home Readiness Packages Complete Vendor Mod…" at bounding box center [776, 392] width 1552 height 784
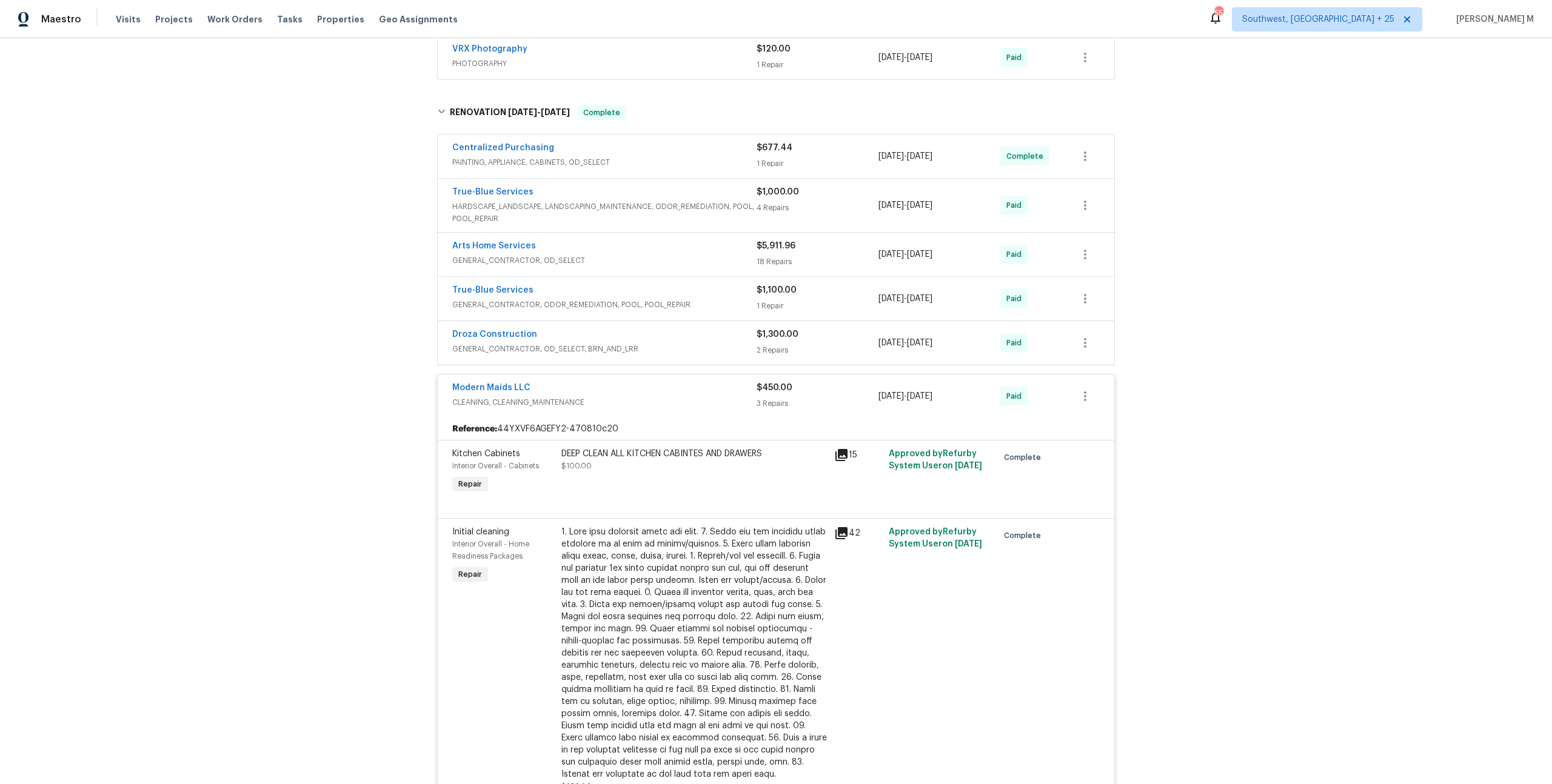
click at [637, 447] on div "DEEP CLEAN ALL KITCHEN CABINTES AND DRAWERS $100.00" at bounding box center [694, 460] width 265 height 24
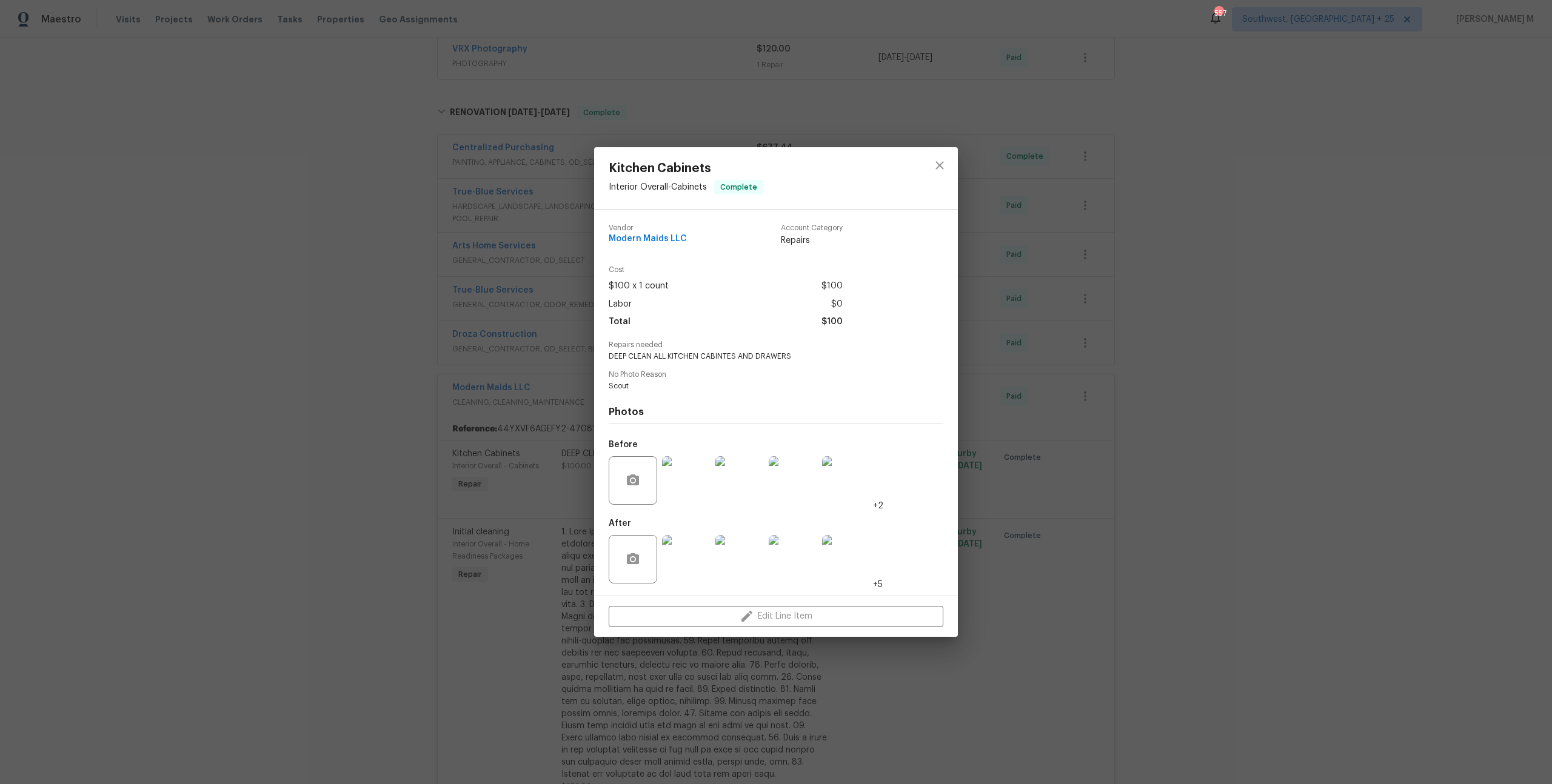
click at [846, 582] on div at bounding box center [846, 558] width 53 height 63
click at [846, 571] on img at bounding box center [846, 559] width 48 height 48
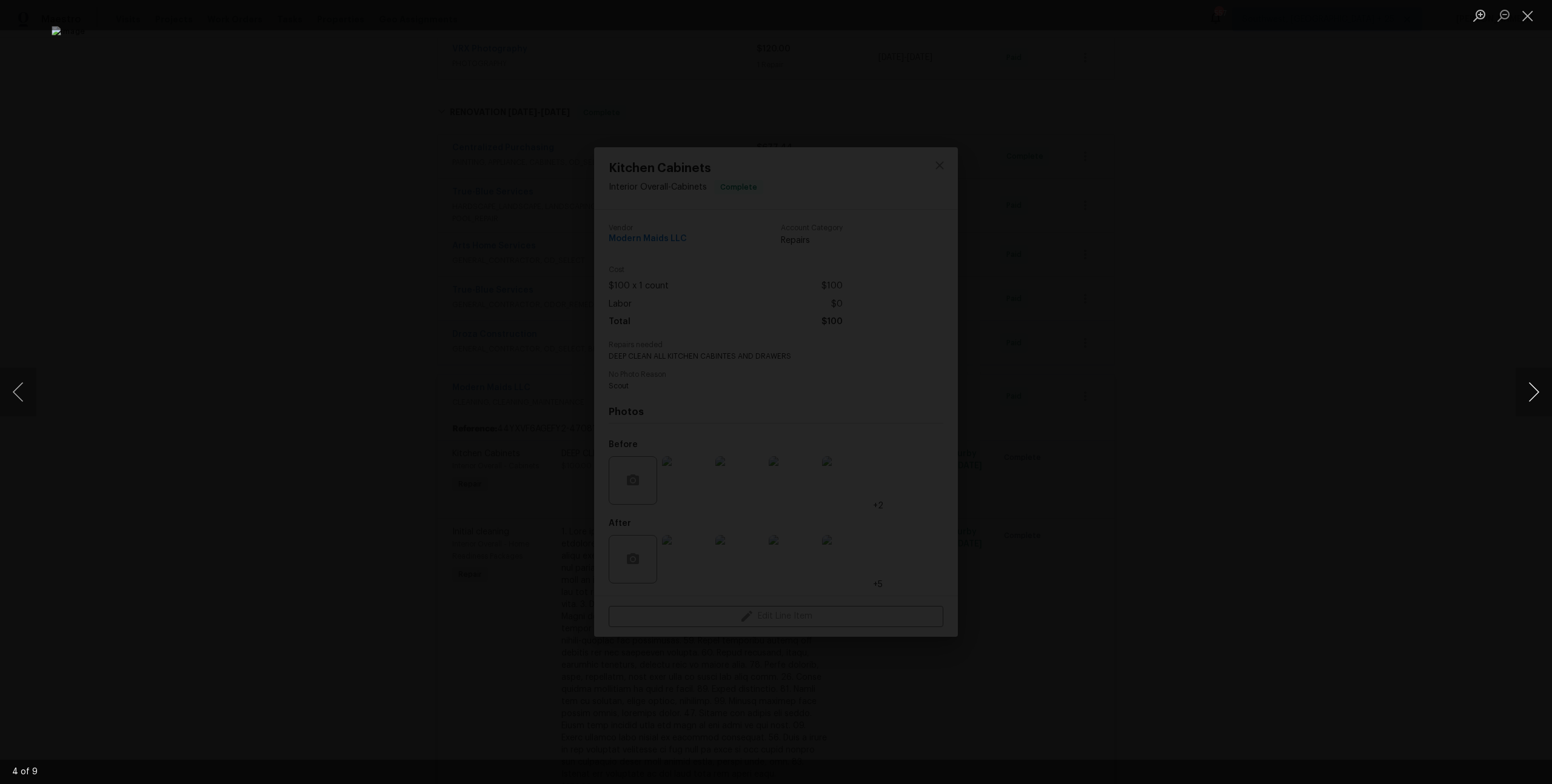
click at [1522, 390] on button "Next image" at bounding box center [1533, 391] width 36 height 48
click at [1191, 288] on div "Lightbox" at bounding box center [776, 392] width 1552 height 784
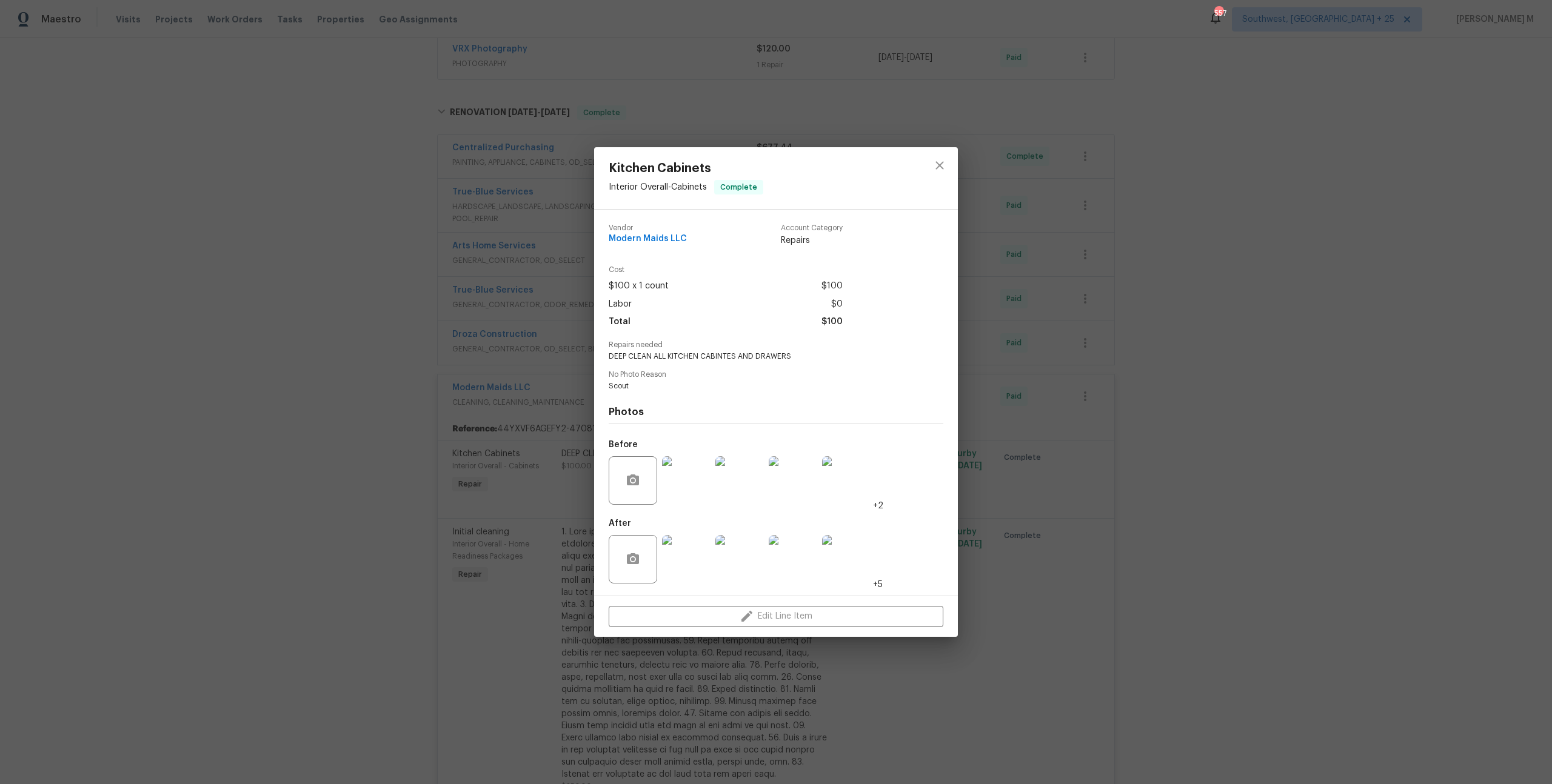
click at [466, 378] on div "Kitchen Cabinets Interior Overall - Cabinets Complete Vendor Modern Maids LLC A…" at bounding box center [776, 392] width 1552 height 784
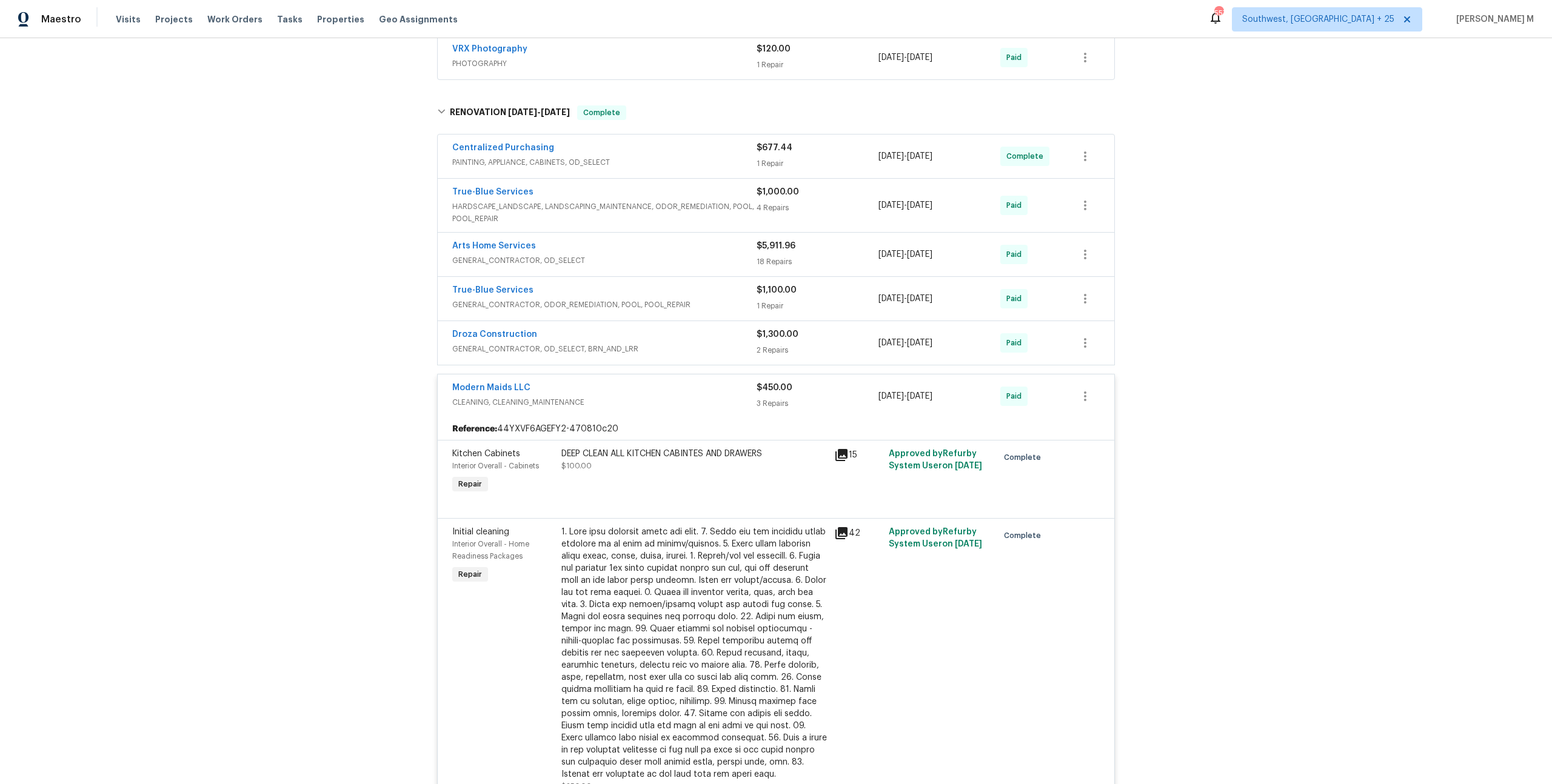
click at [484, 396] on span "CLEANING, CLEANING_MAINTENANCE" at bounding box center [604, 402] width 304 height 12
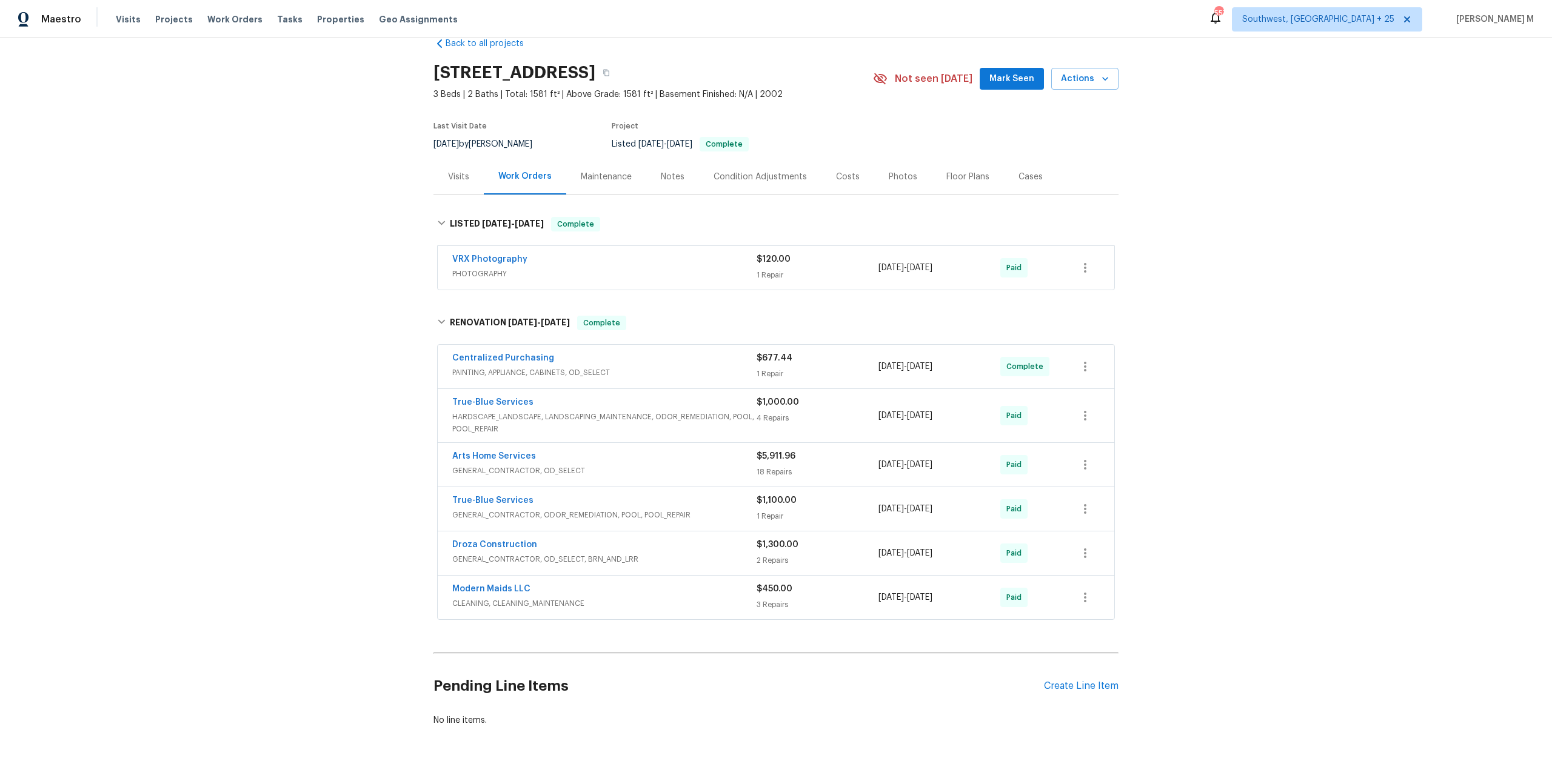
click at [484, 411] on span "HARDSCAPE_LANDSCAPE, LANDSCAPING_MAINTENANCE, ODOR_REMEDIATION, POOL, POOL_REPA…" at bounding box center [604, 423] width 304 height 24
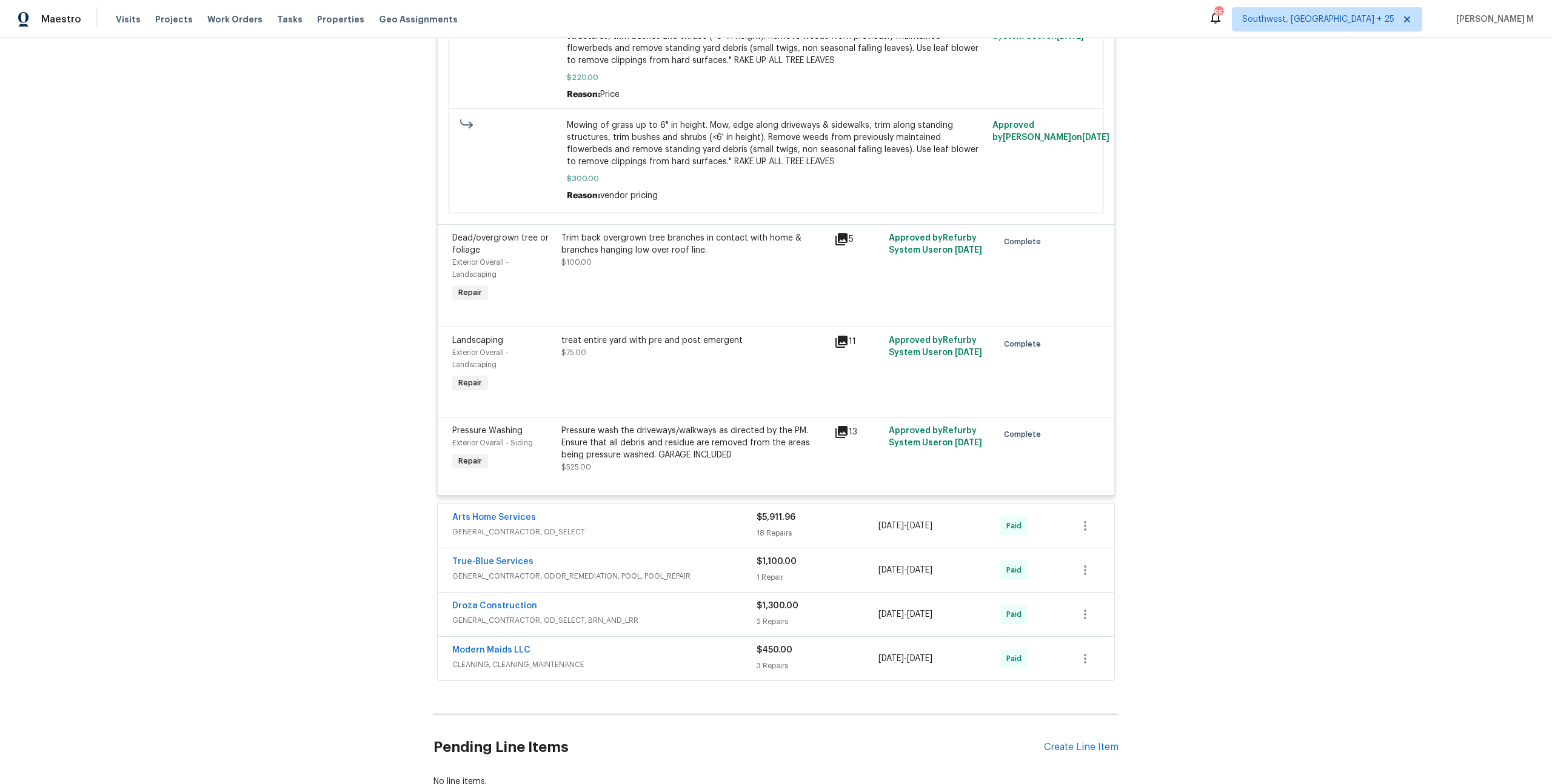
scroll to position [616, 0]
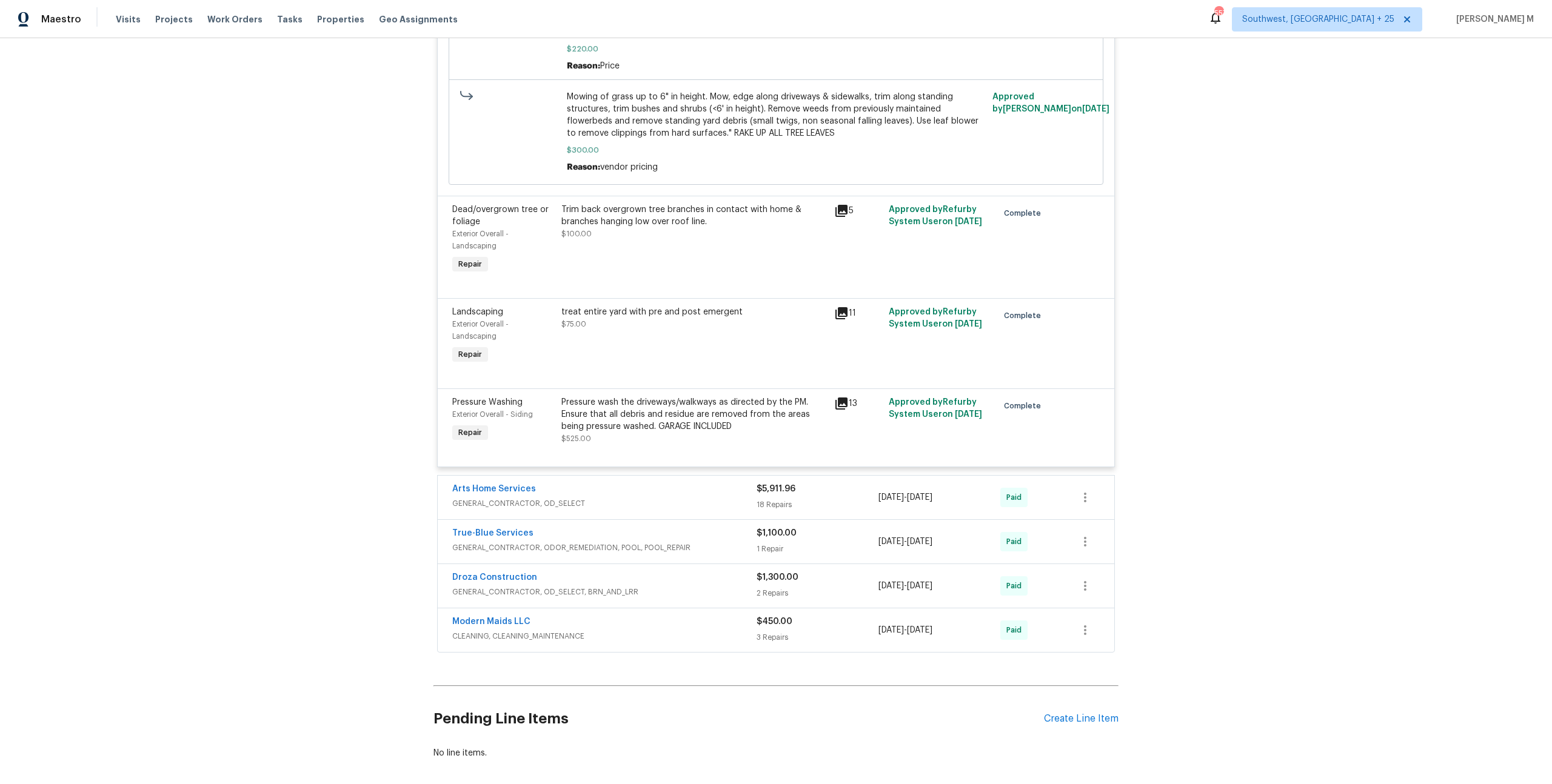
click at [522, 497] on span "GENERAL_CONTRACTOR, OD_SELECT" at bounding box center [604, 503] width 304 height 12
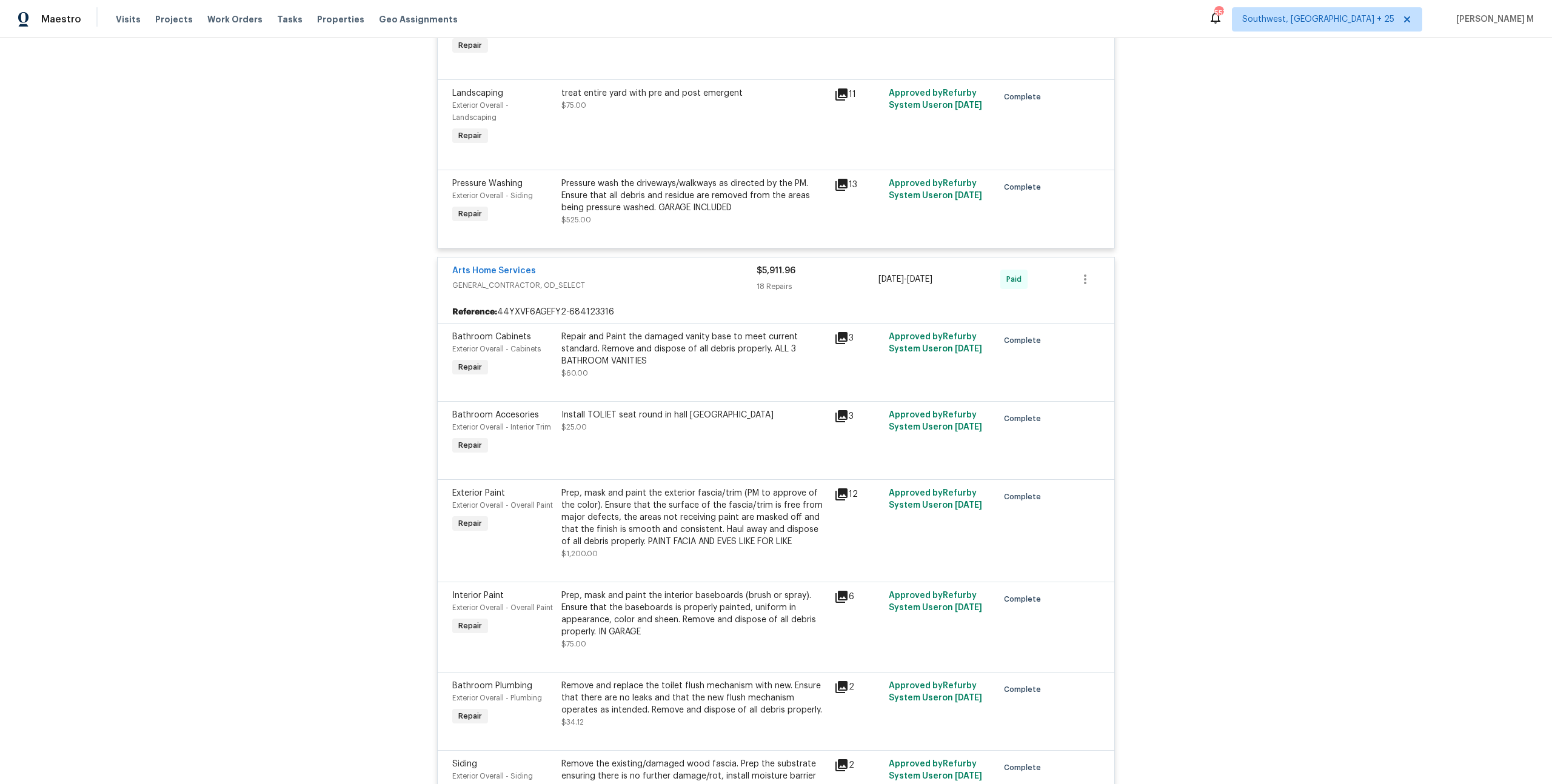
scroll to position [841, 0]
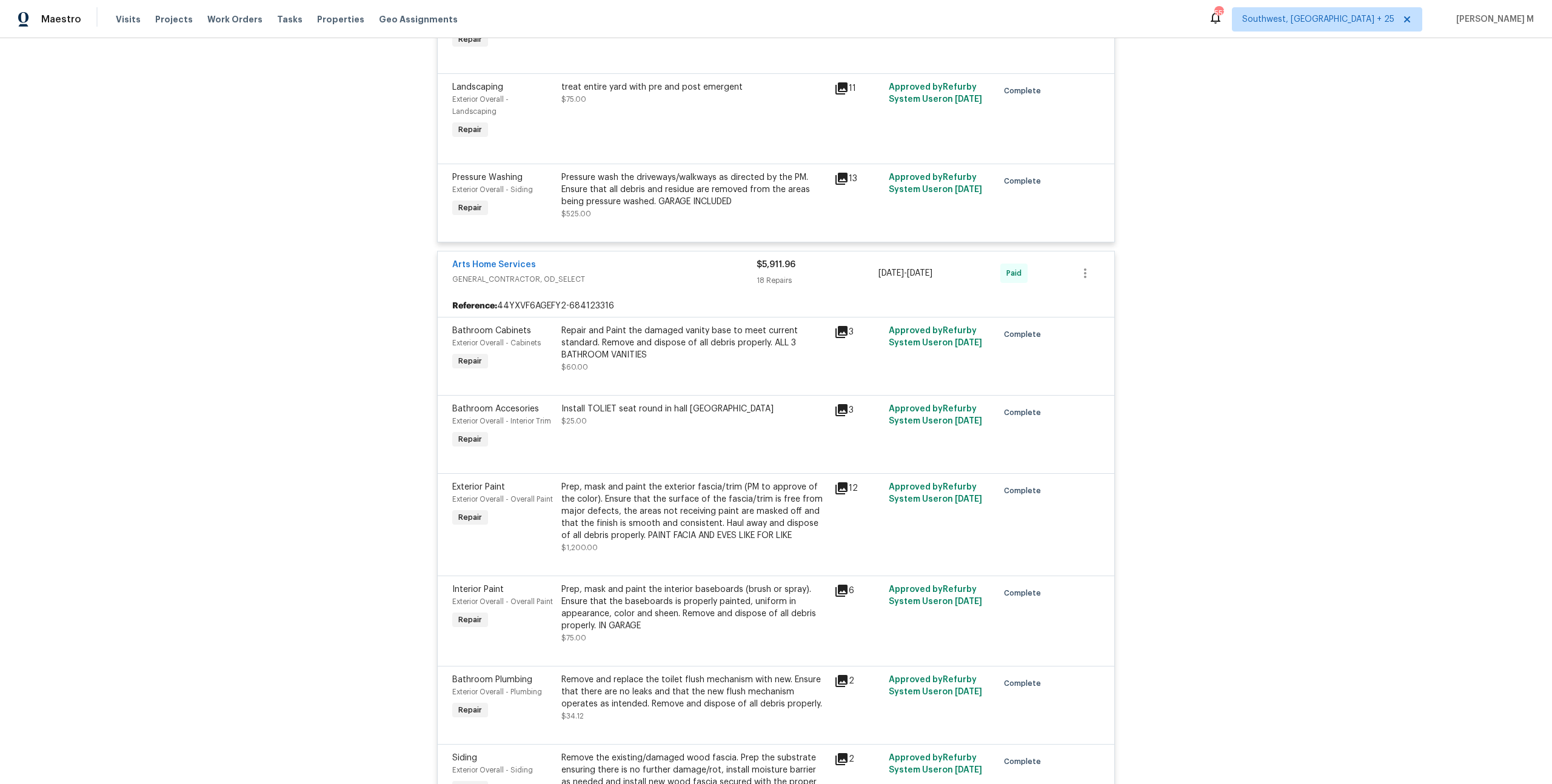
click at [649, 399] on div "Install TOLIET seat round in hall bath $25.00" at bounding box center [694, 427] width 272 height 55
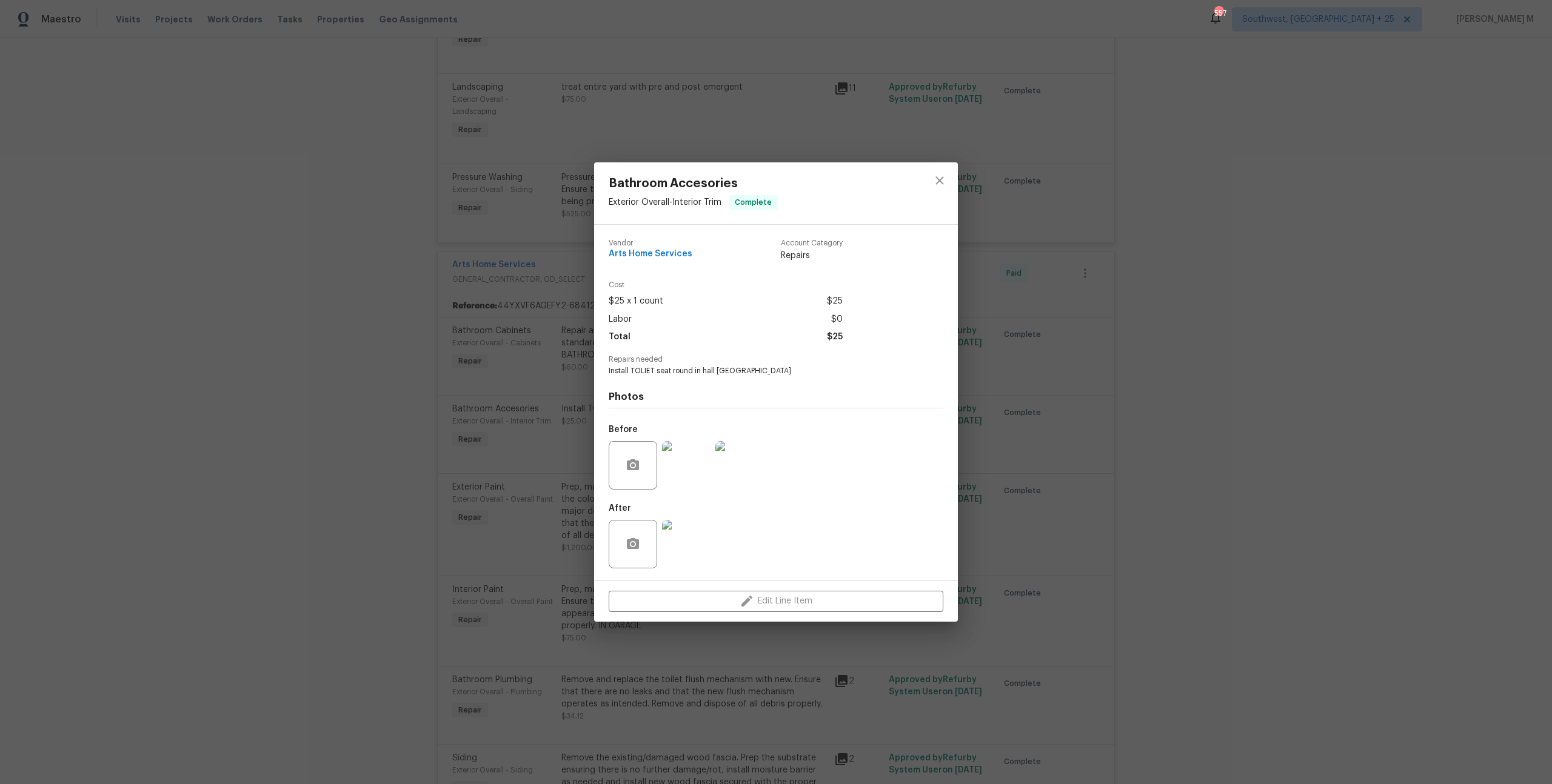
click at [1065, 414] on div "Bathroom Accesories Exterior Overall - Interior Trim Complete Vendor Arts Home …" at bounding box center [776, 392] width 1552 height 784
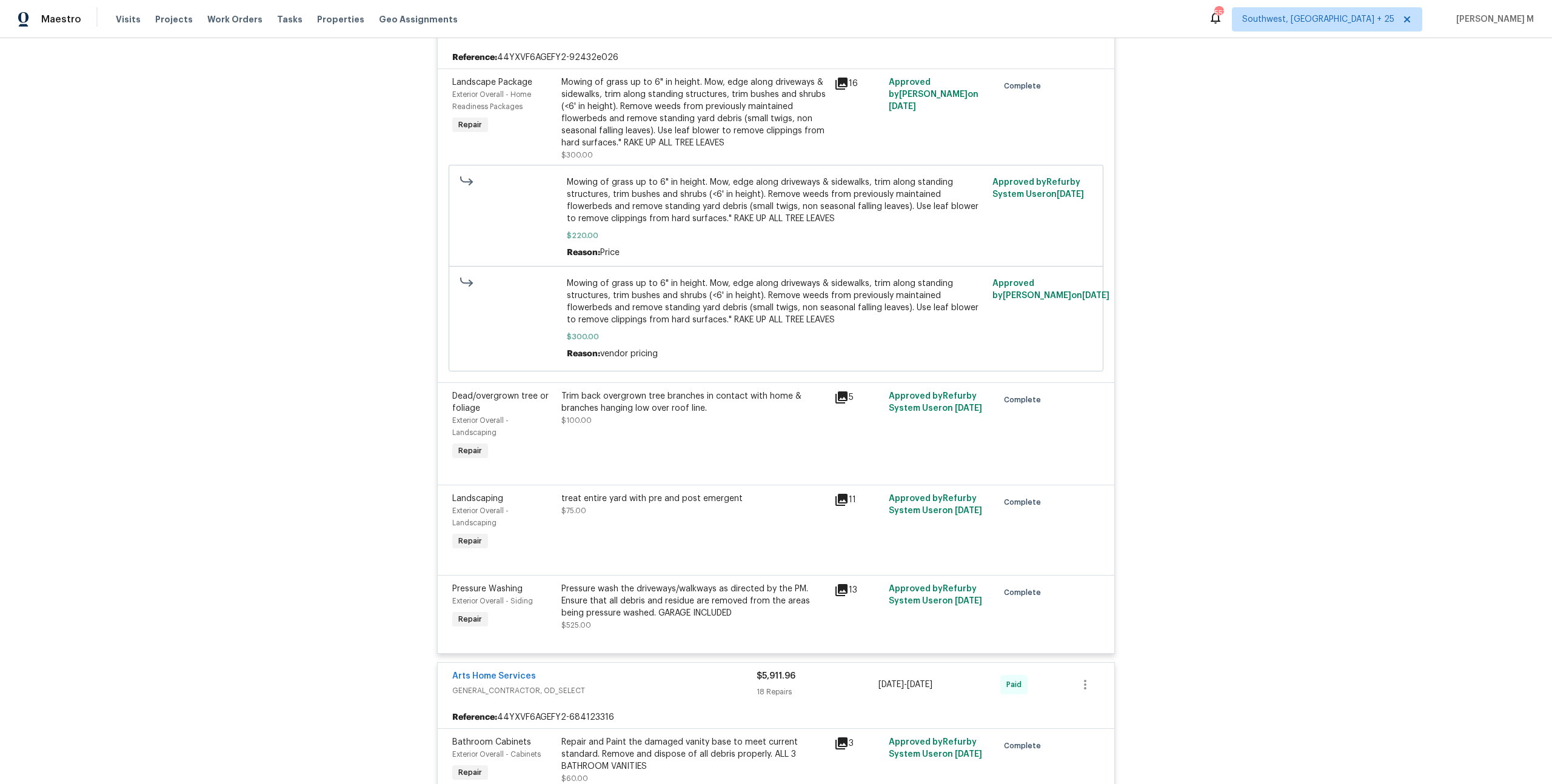
scroll to position [0, 0]
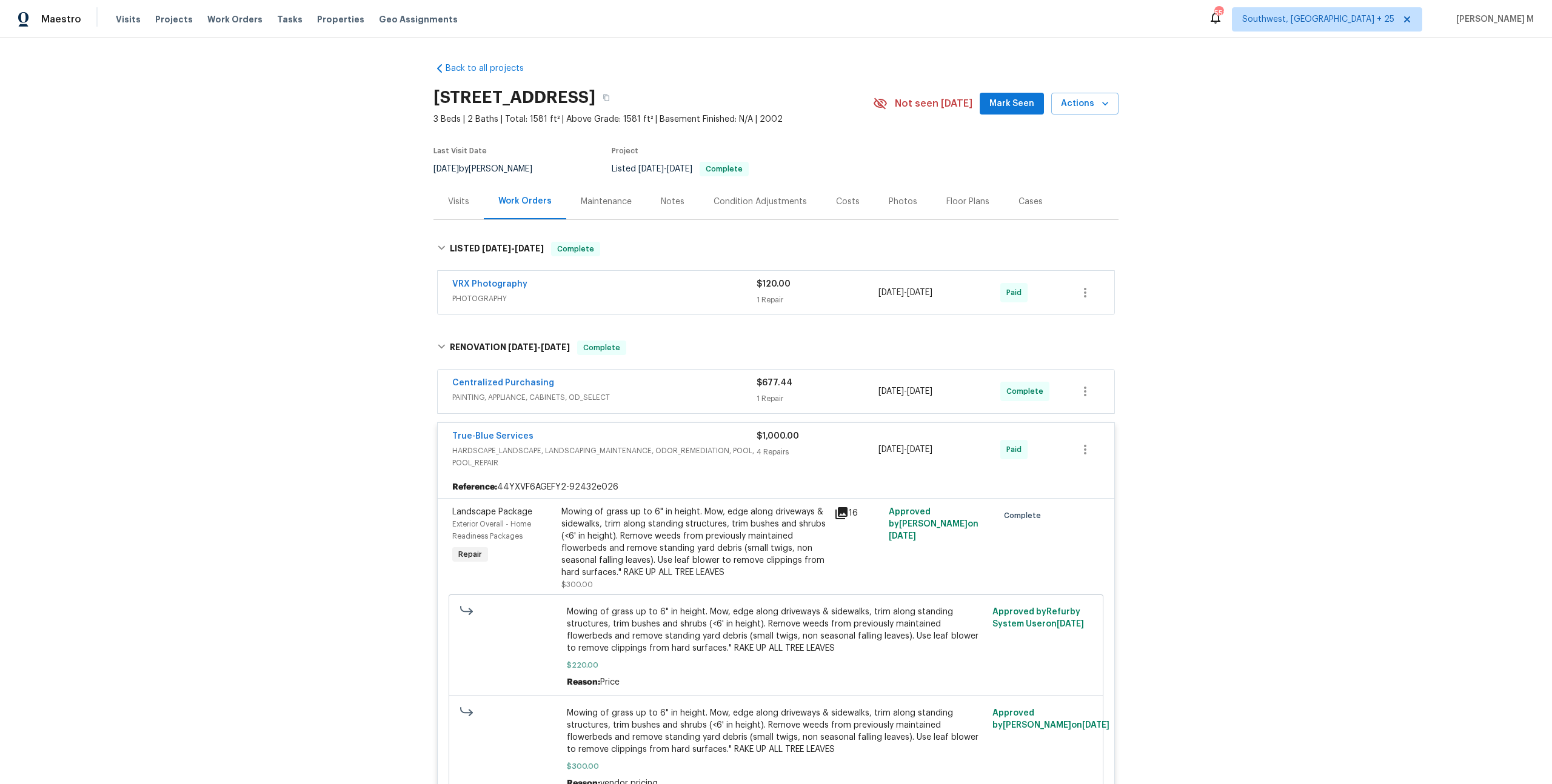
click at [767, 129] on section "8233 E Sundew Dr, Tucson, AZ 85710 3 Beds | 2 Baths | Total: 1581 ft² | Above G…" at bounding box center [776, 133] width 685 height 102
click at [605, 430] on div "True-Blue Services" at bounding box center [604, 437] width 304 height 14
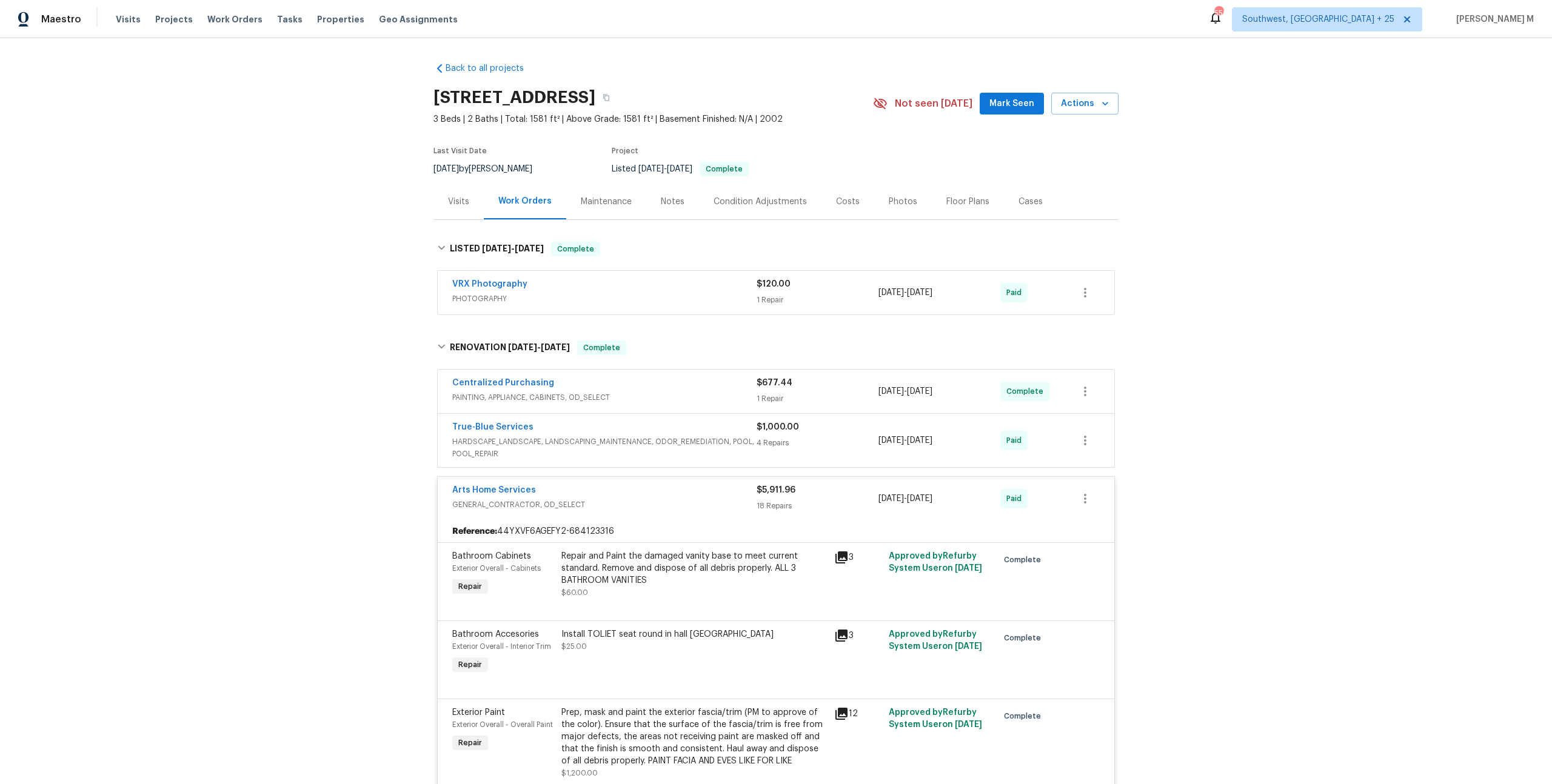
click at [299, 338] on div "Back to all projects 8233 E Sundew Dr, Tucson, AZ 85710 3 Beds | 2 Baths | Tota…" at bounding box center [776, 411] width 1552 height 746
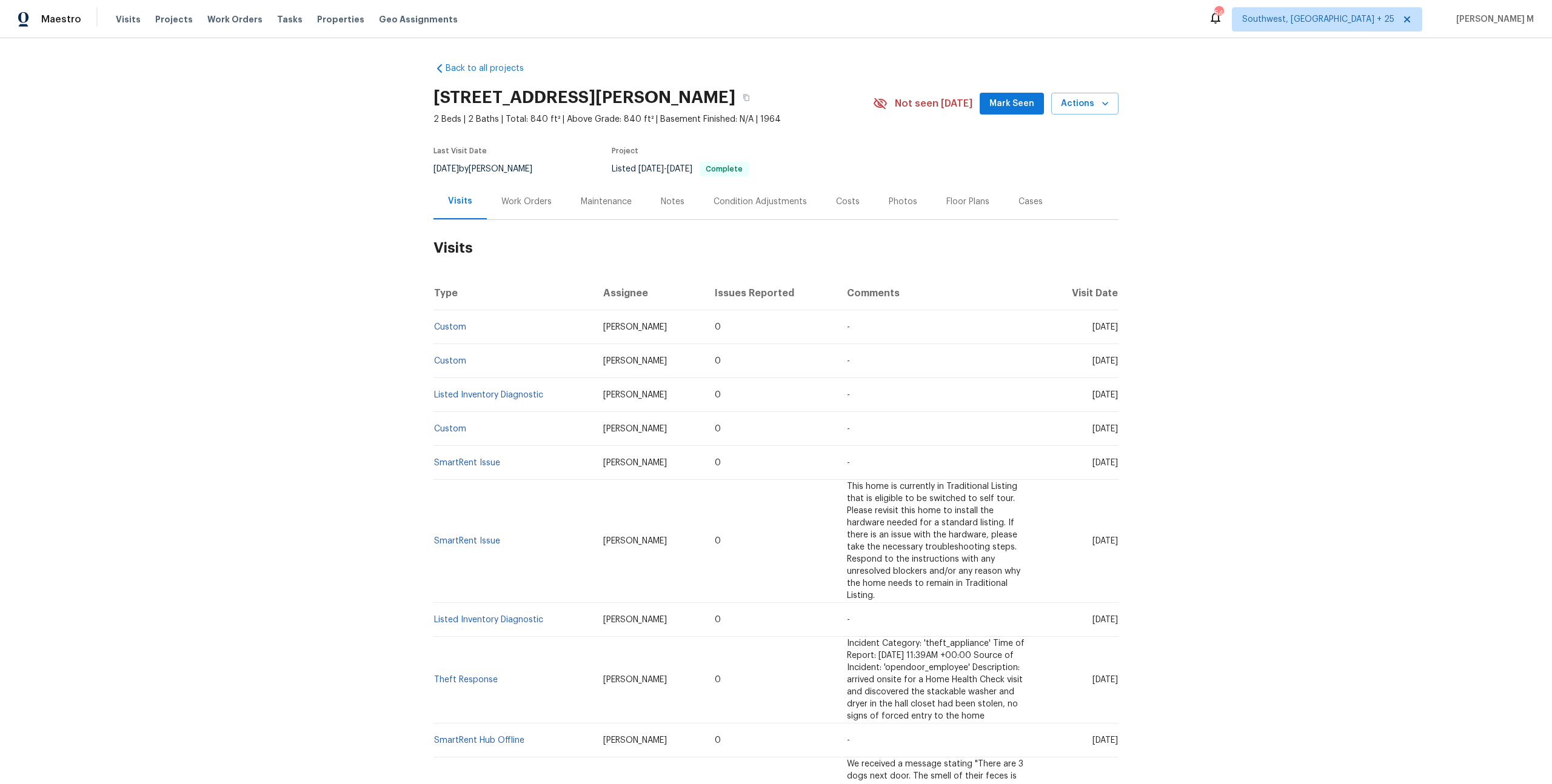
click at [519, 200] on div "Work Orders" at bounding box center [526, 202] width 50 height 12
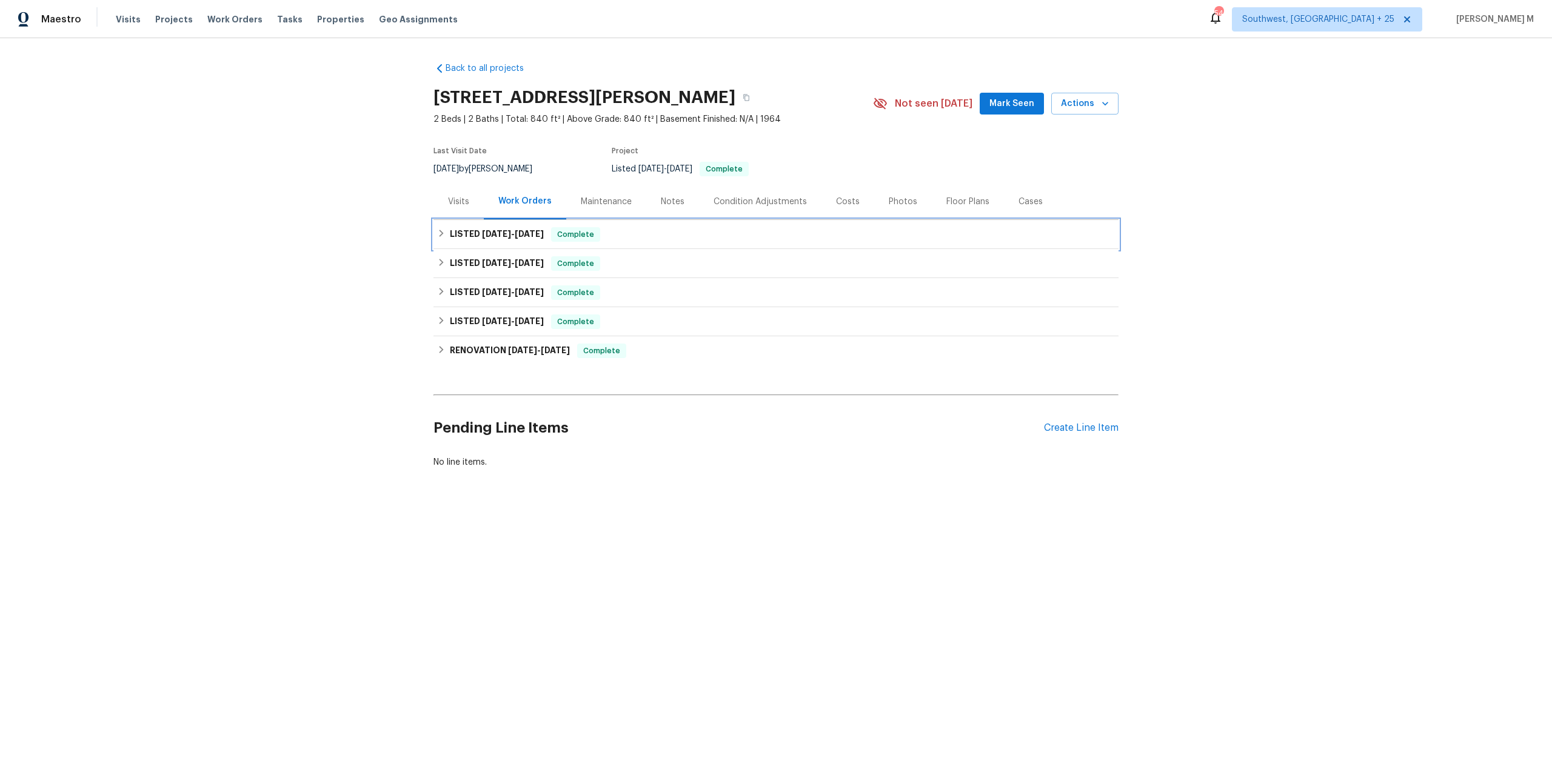
click at [504, 240] on div "LISTED [DATE] - [DATE] Complete" at bounding box center [776, 234] width 685 height 29
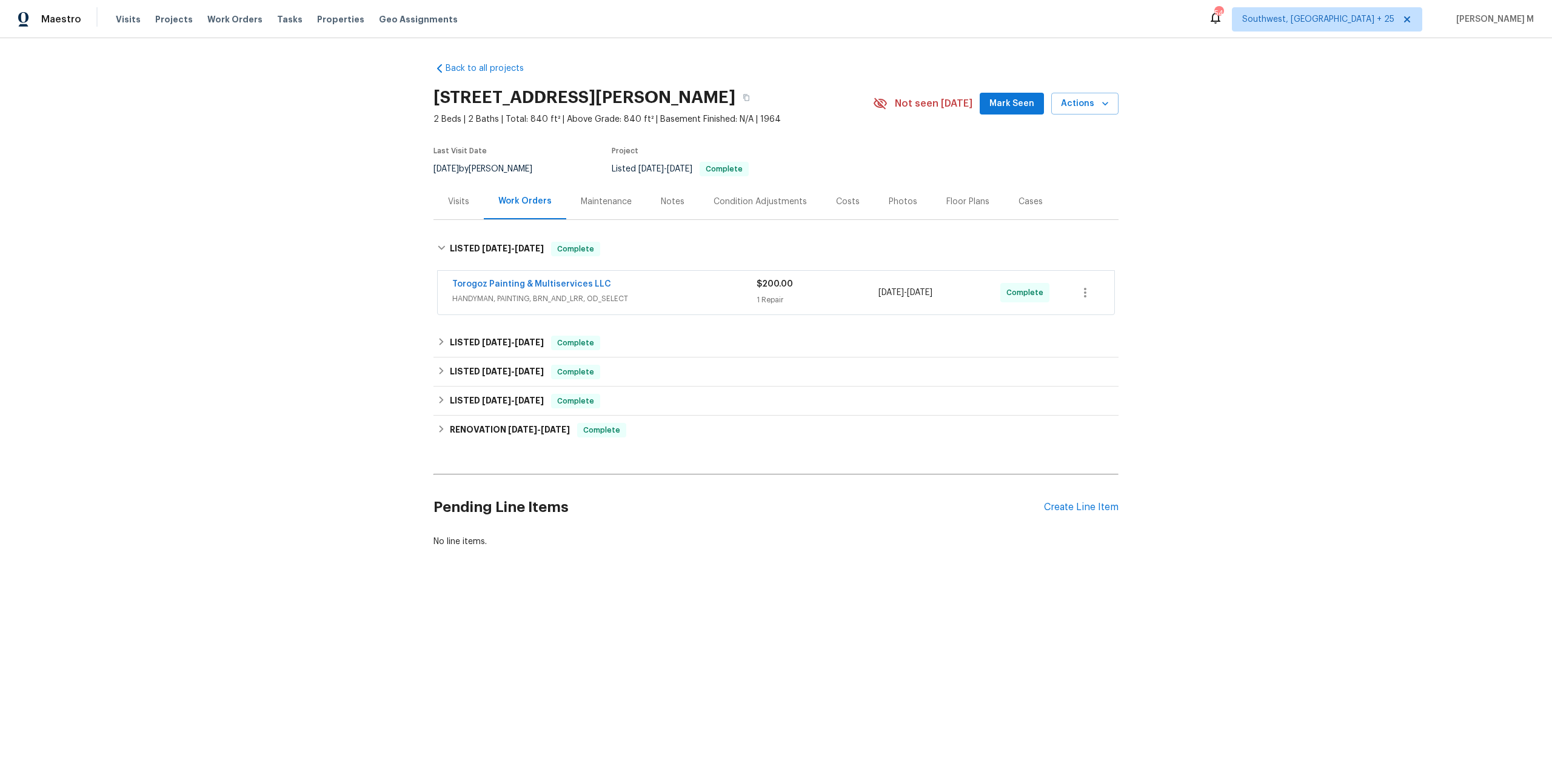
click at [493, 293] on span "HANDYMAN, PAINTING, BRN_AND_LRR, OD_SELECT" at bounding box center [604, 298] width 304 height 12
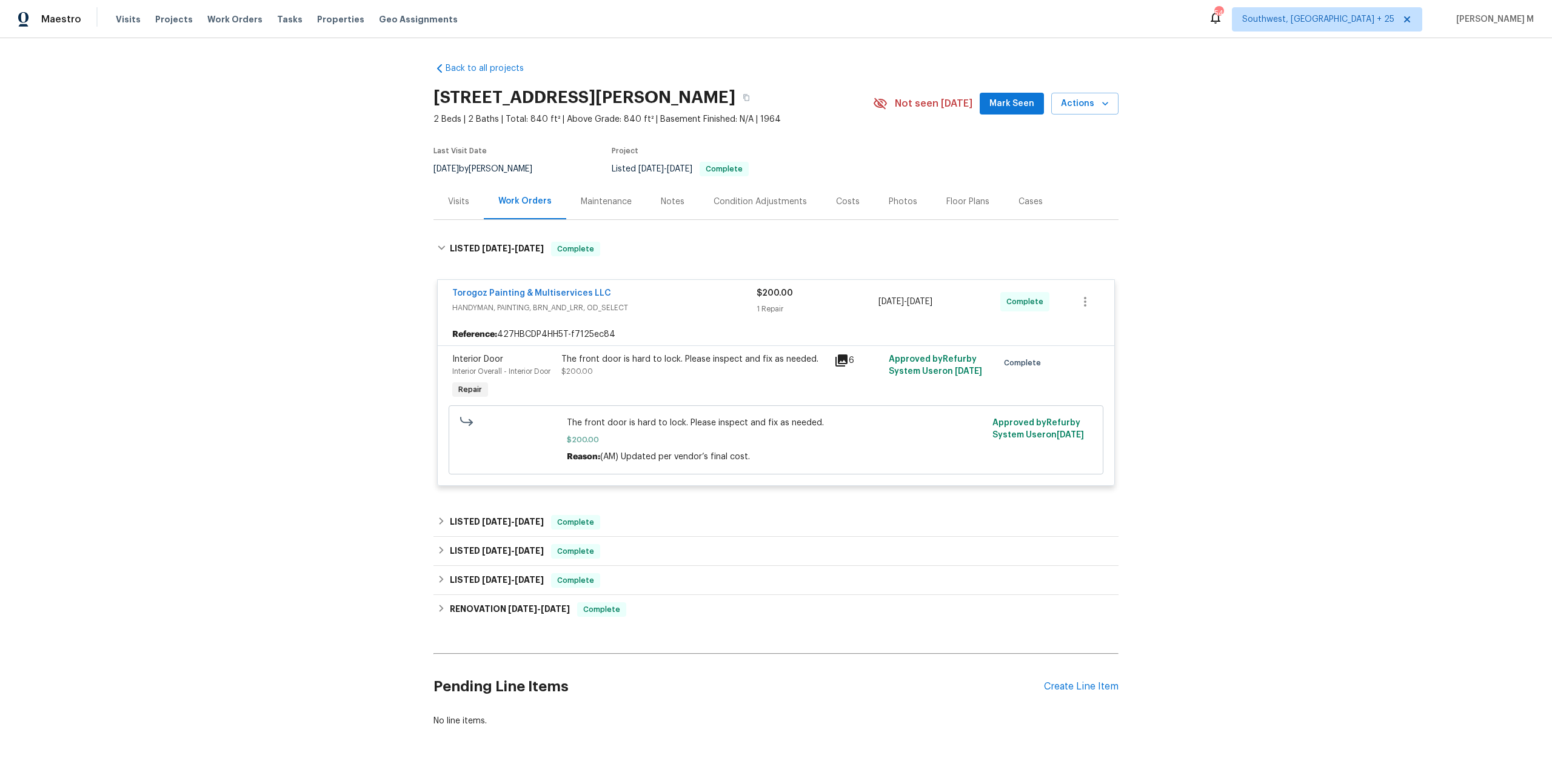
scroll to position [8, 0]
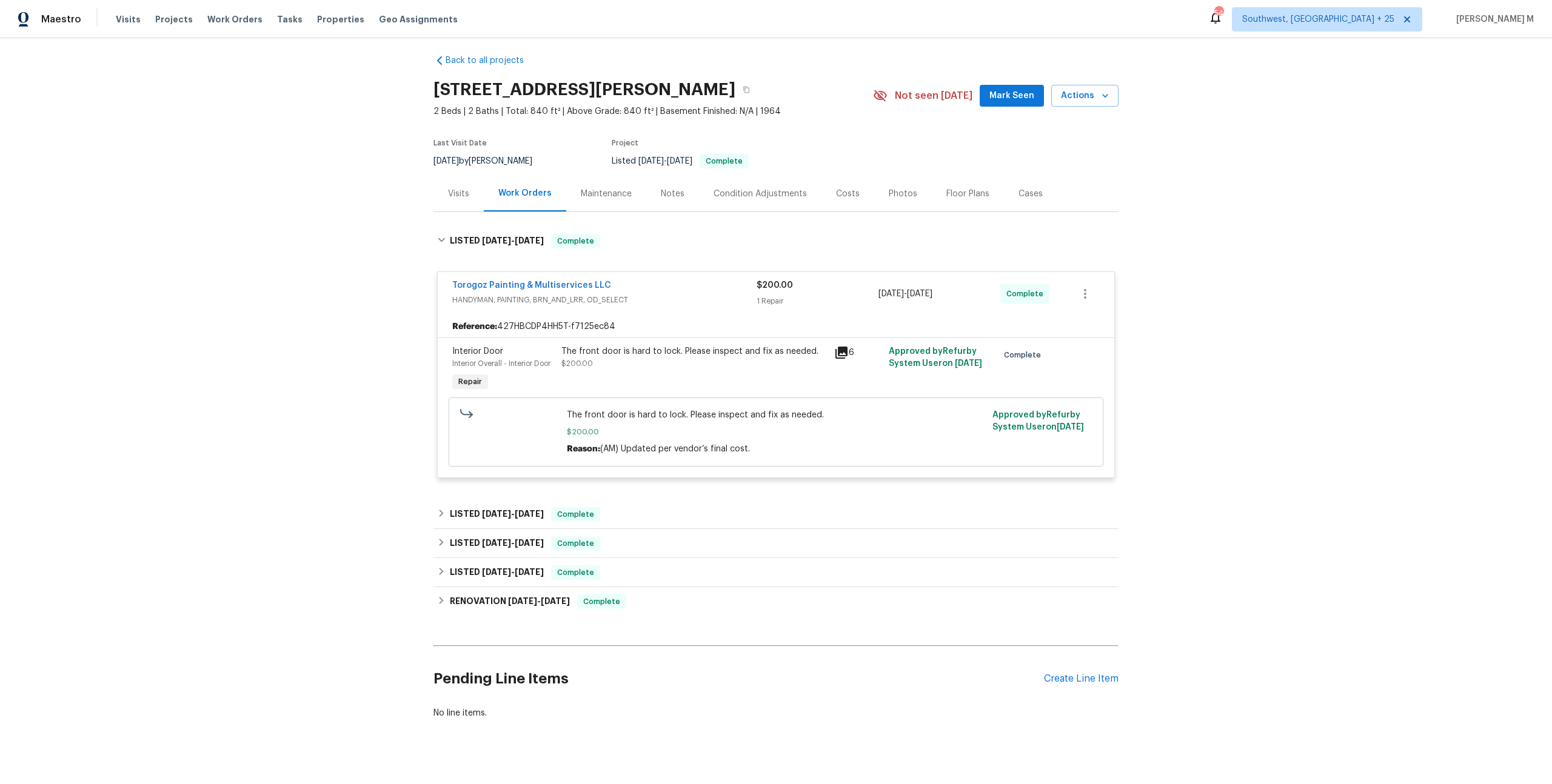
click at [483, 481] on div "Back to all projects [STREET_ADDRESS][PERSON_NAME] 2 Beds | 2 Baths | Total: 84…" at bounding box center [776, 386] width 685 height 684
click at [482, 509] on span "[DATE]" at bounding box center [497, 514] width 29 height 9
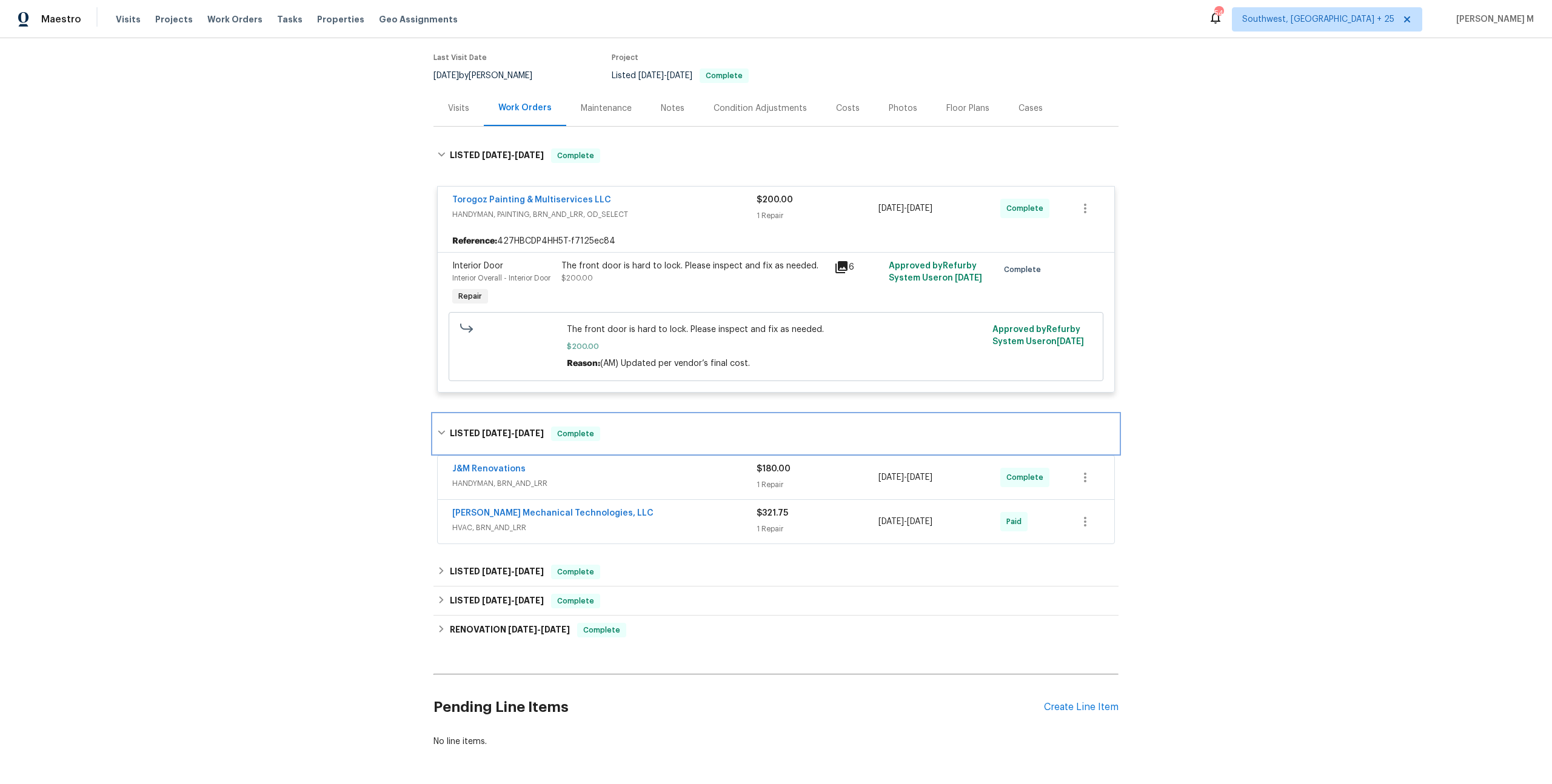
scroll to position [97, 0]
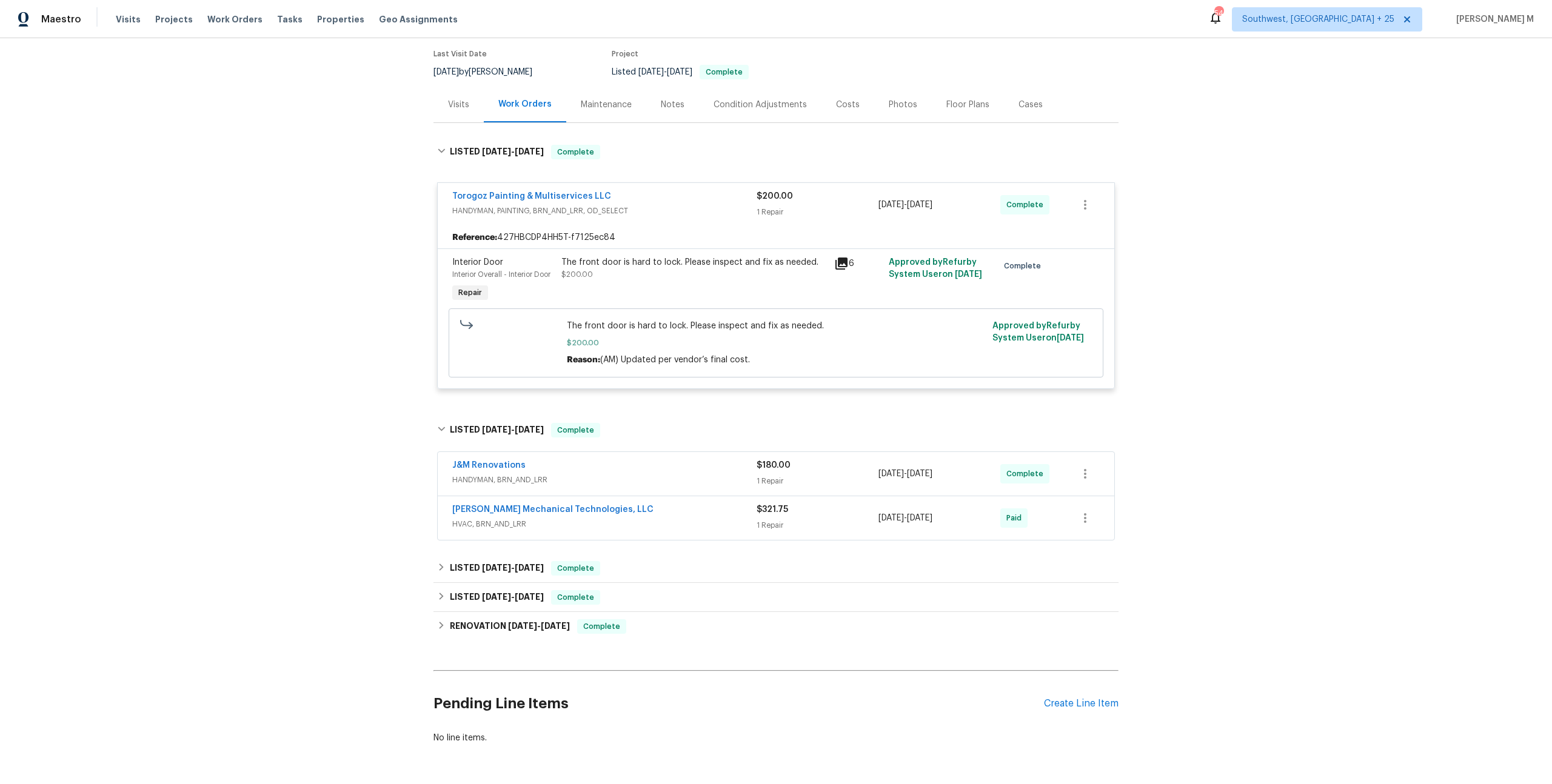
click at [485, 518] on div "[PERSON_NAME] Mechanical Technologies, LLC HVAC, BRN_AND_LRR $321.75 1 Repair […" at bounding box center [776, 518] width 676 height 44
click at [489, 518] on span "HVAC, BRN_AND_LRR" at bounding box center [604, 524] width 304 height 12
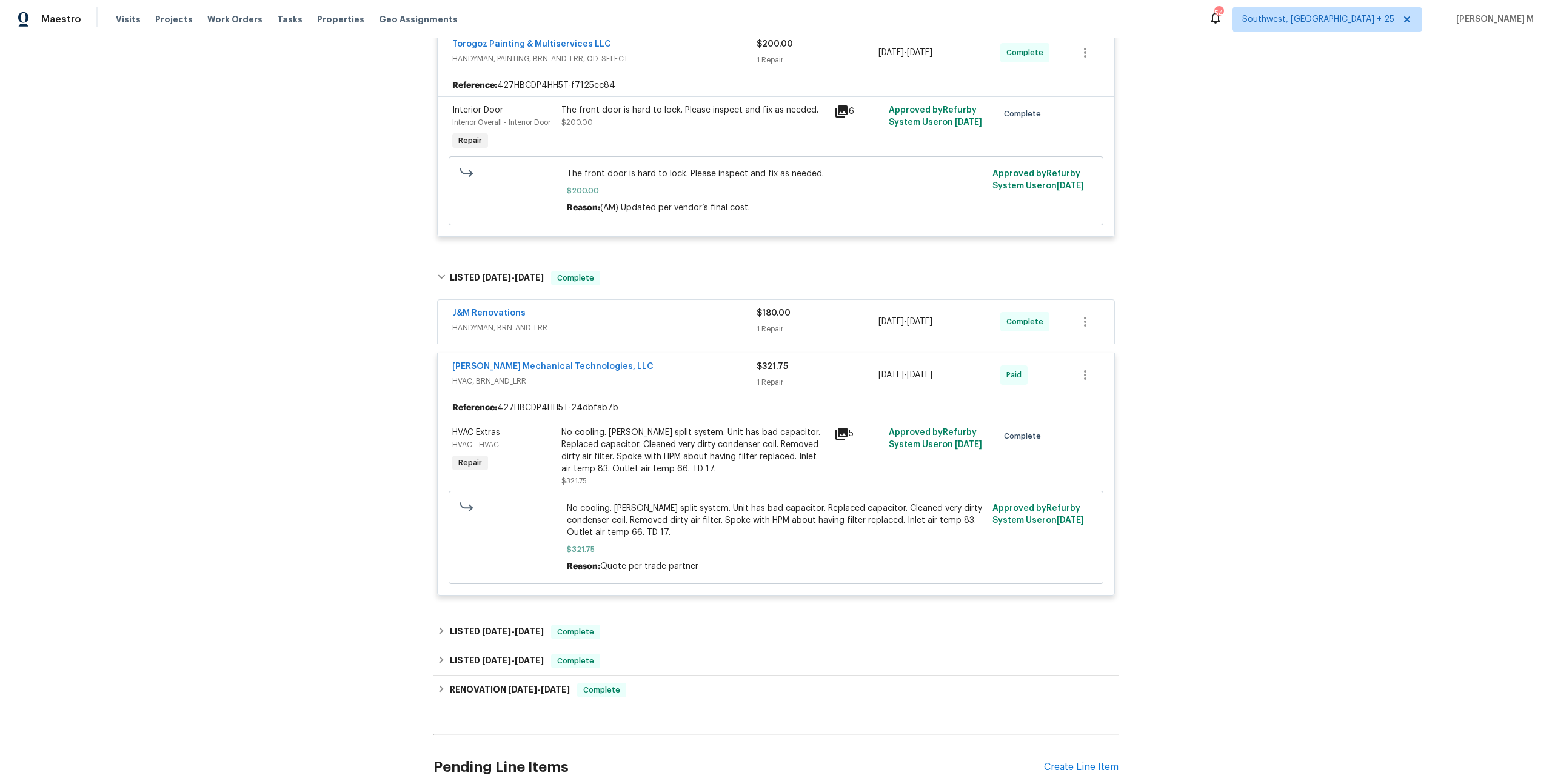
scroll to position [261, 0]
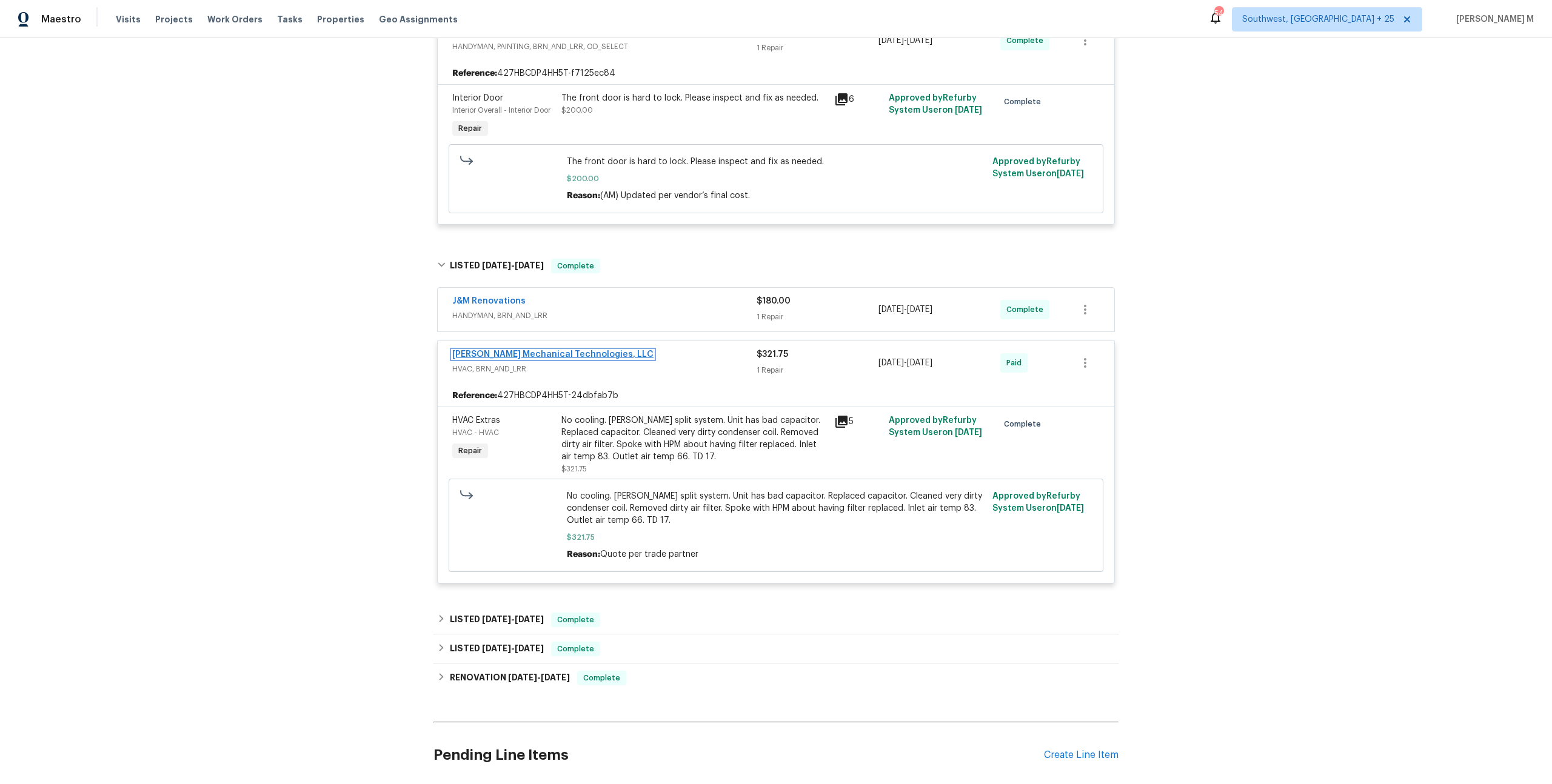
click at [531, 350] on link "[PERSON_NAME] Mechanical Technologies, LLC" at bounding box center [552, 355] width 201 height 9
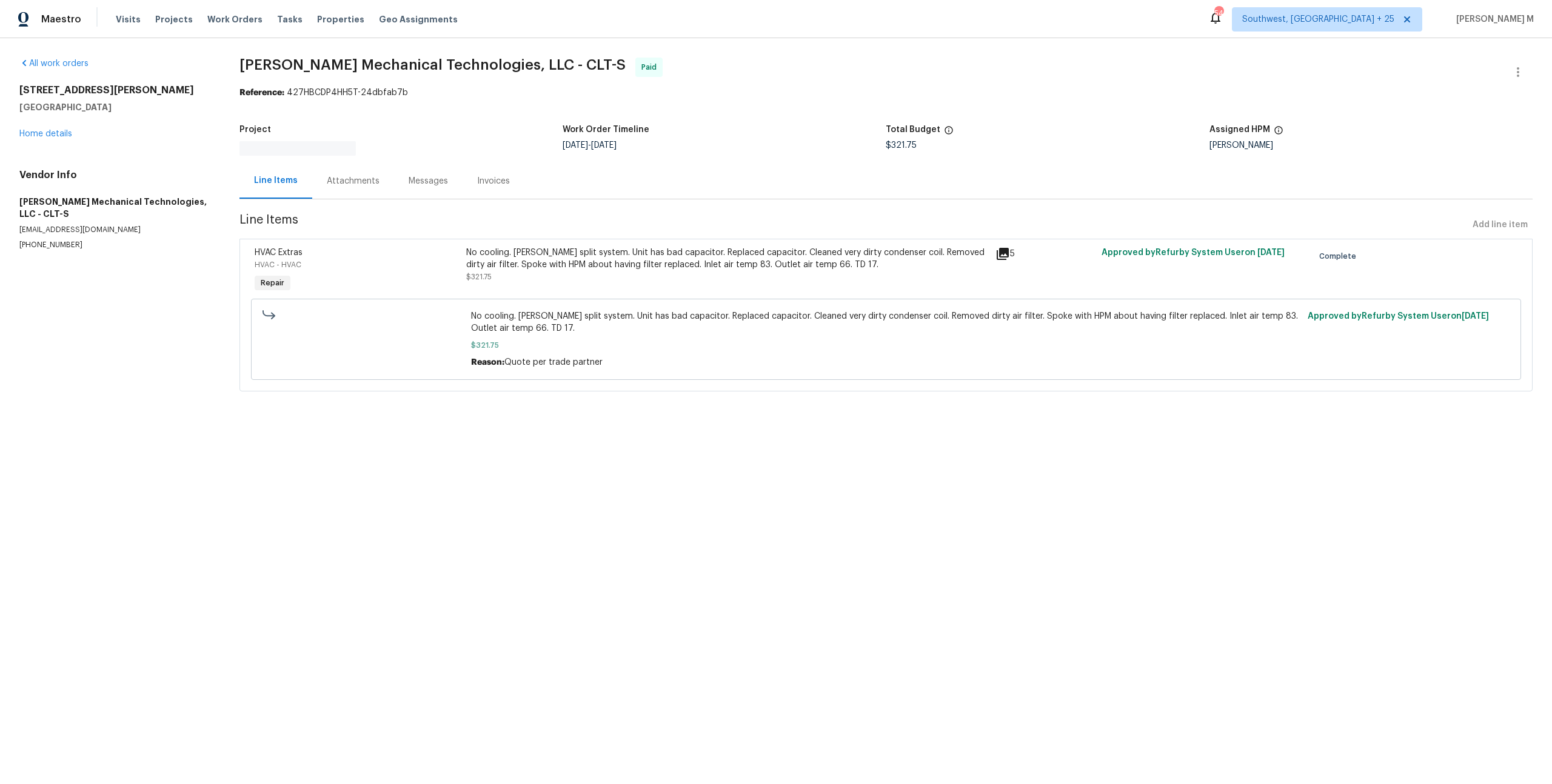
click at [354, 163] on div "Attachments" at bounding box center [353, 181] width 82 height 36
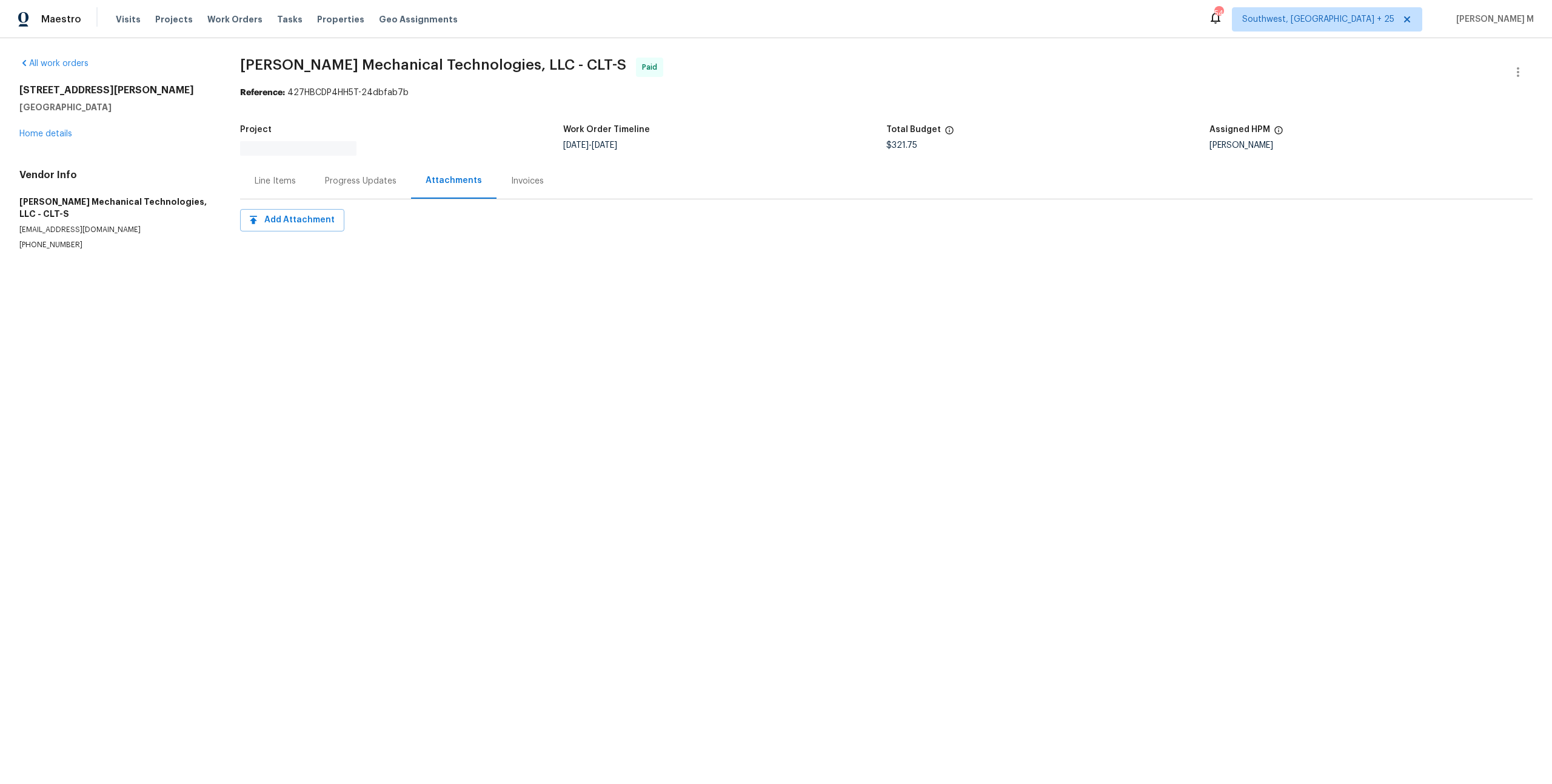
click at [352, 175] on div "Progress Updates" at bounding box center [360, 181] width 71 height 12
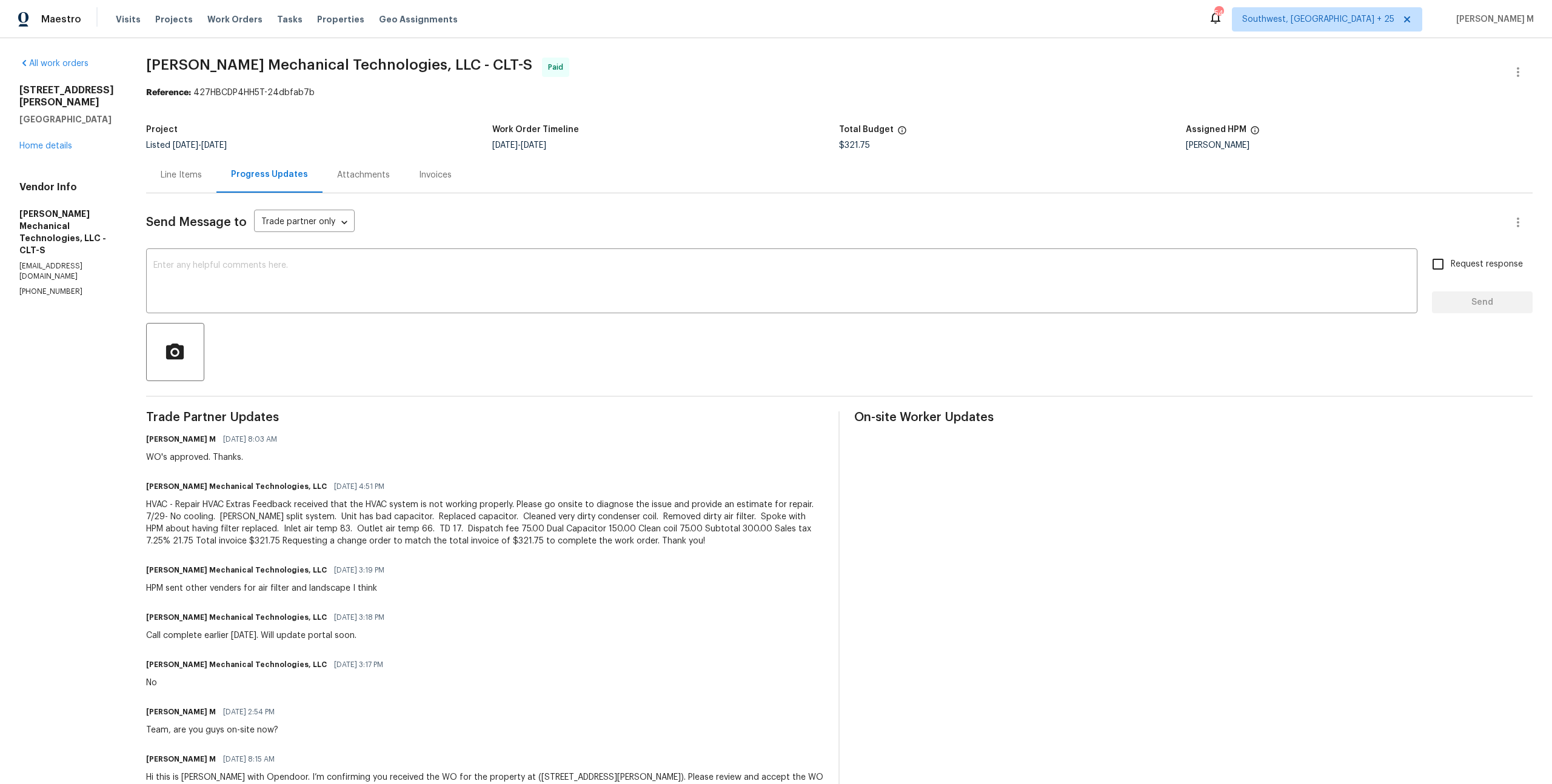
scroll to position [19, 0]
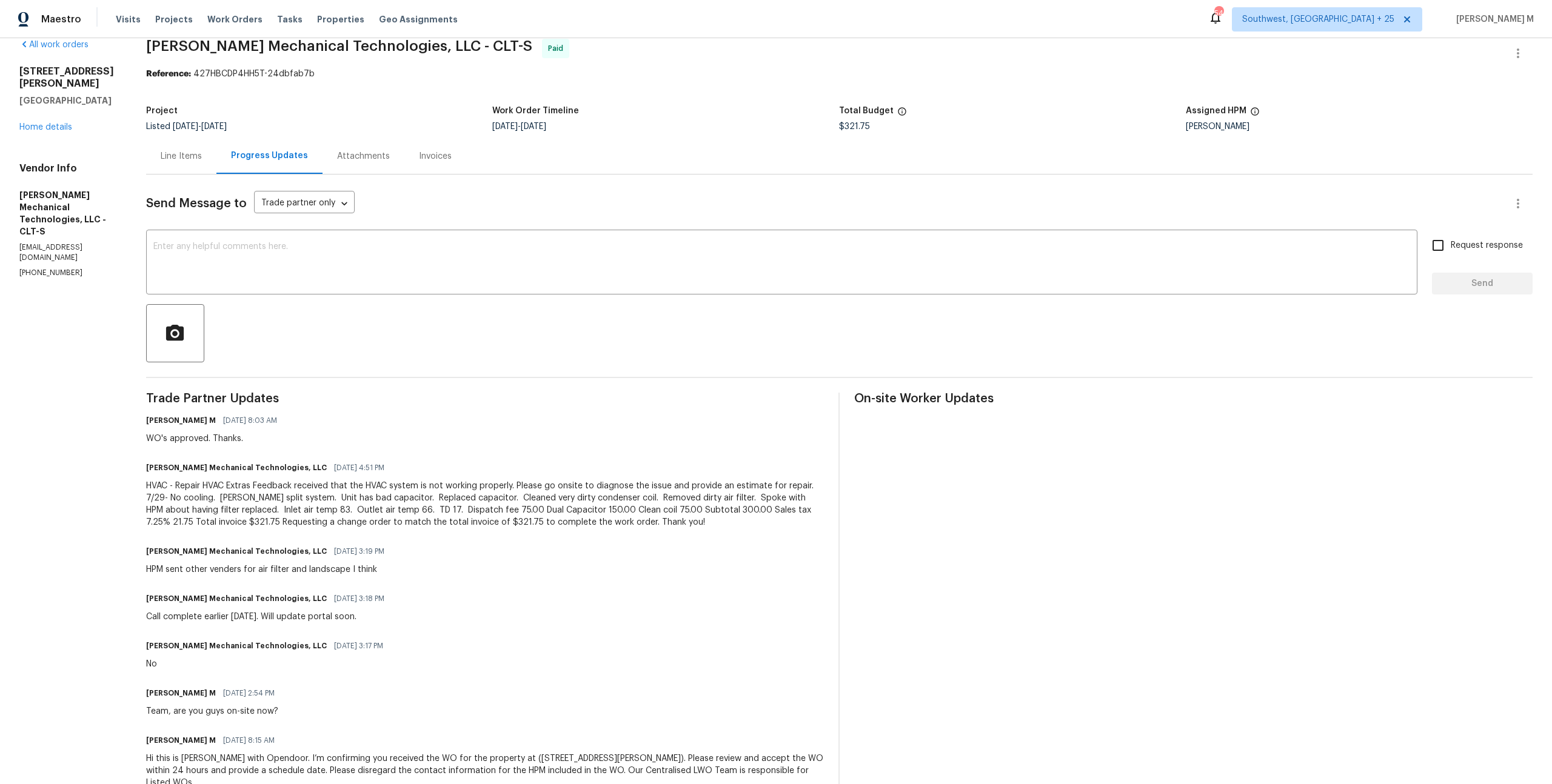
click at [202, 154] on div "Line Items" at bounding box center [181, 156] width 41 height 12
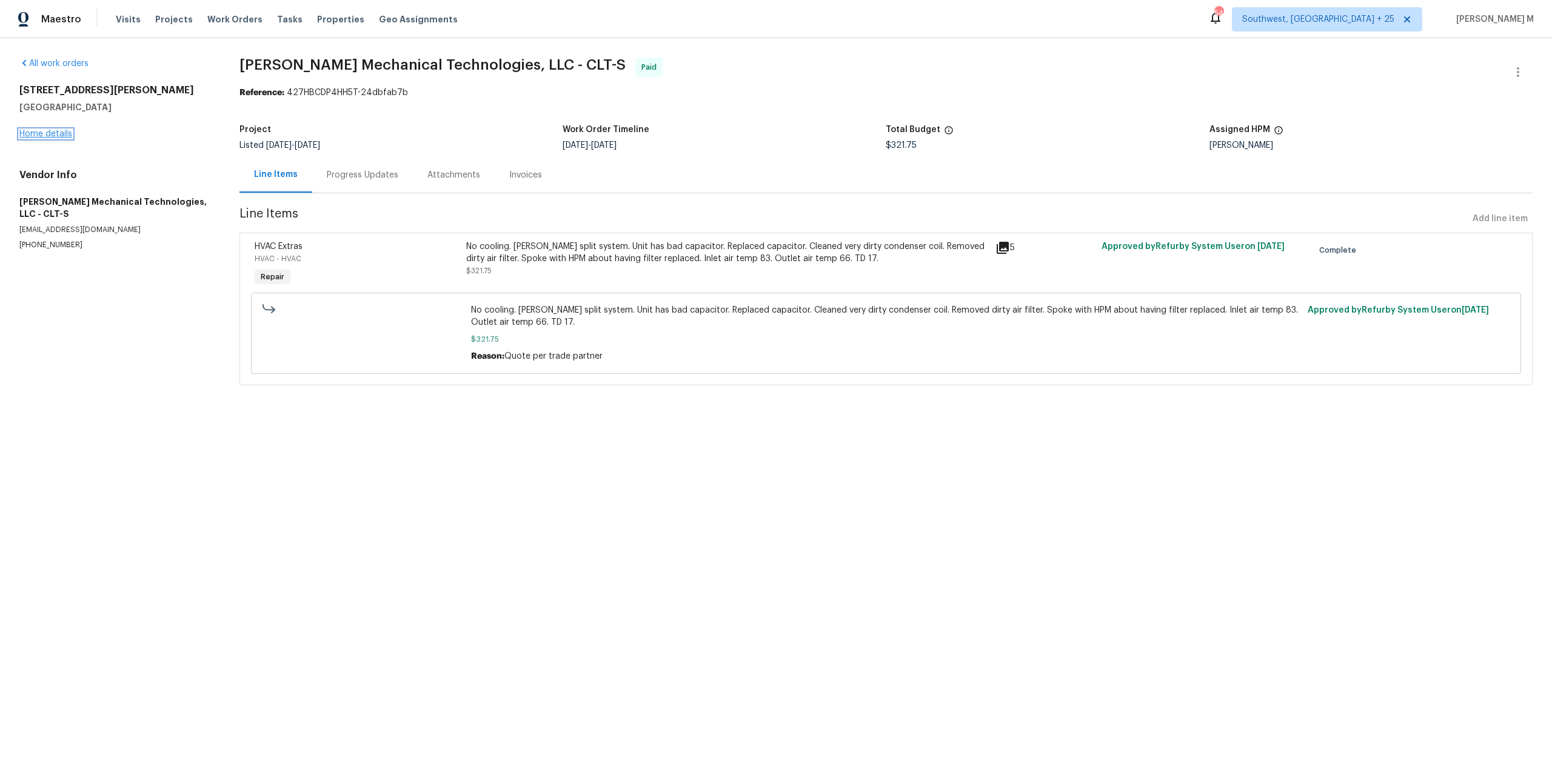
click at [35, 135] on link "Home details" at bounding box center [45, 134] width 53 height 9
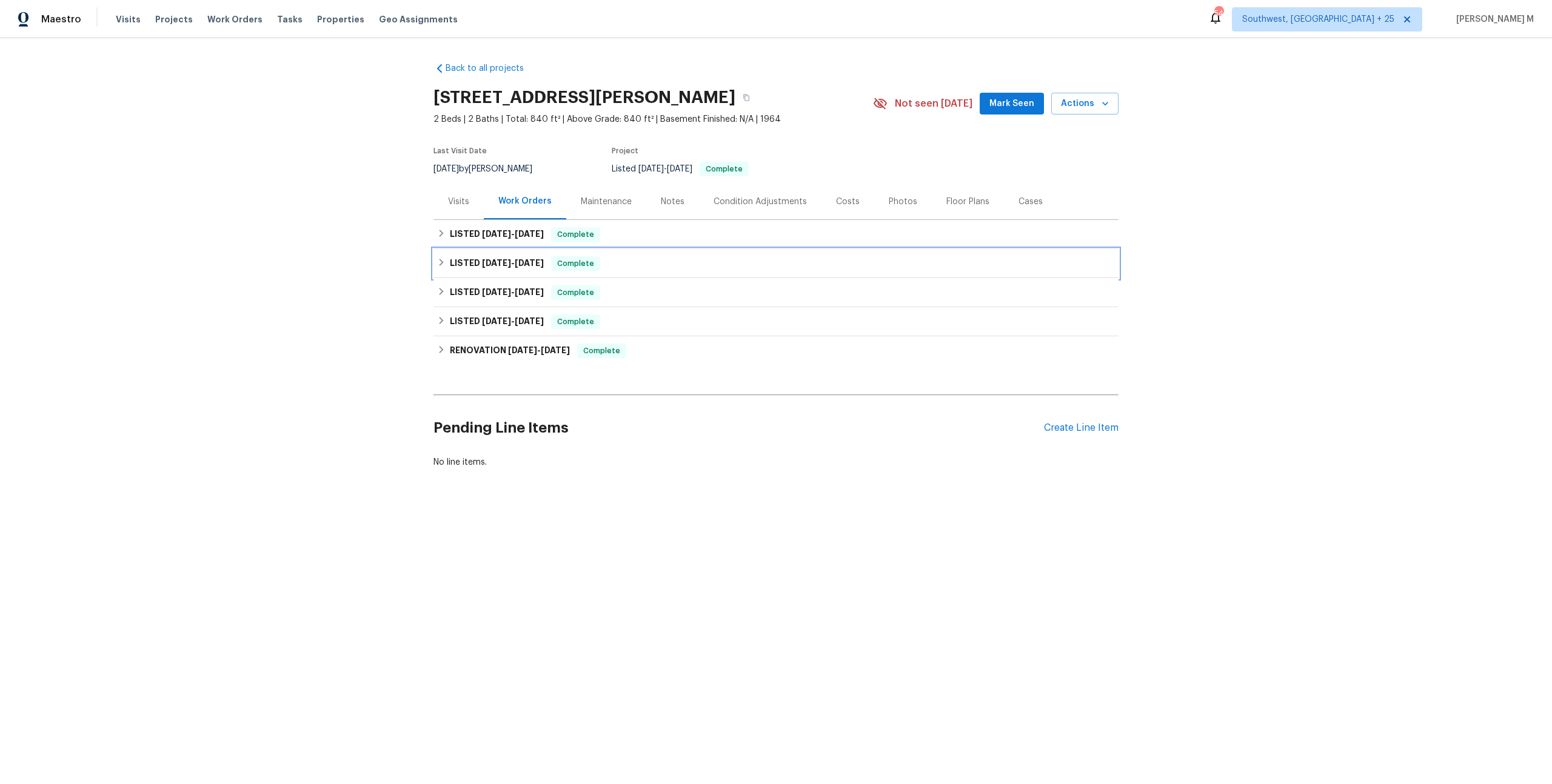
click at [469, 249] on div "LISTED [DATE] - [DATE] Complete" at bounding box center [776, 264] width 685 height 29
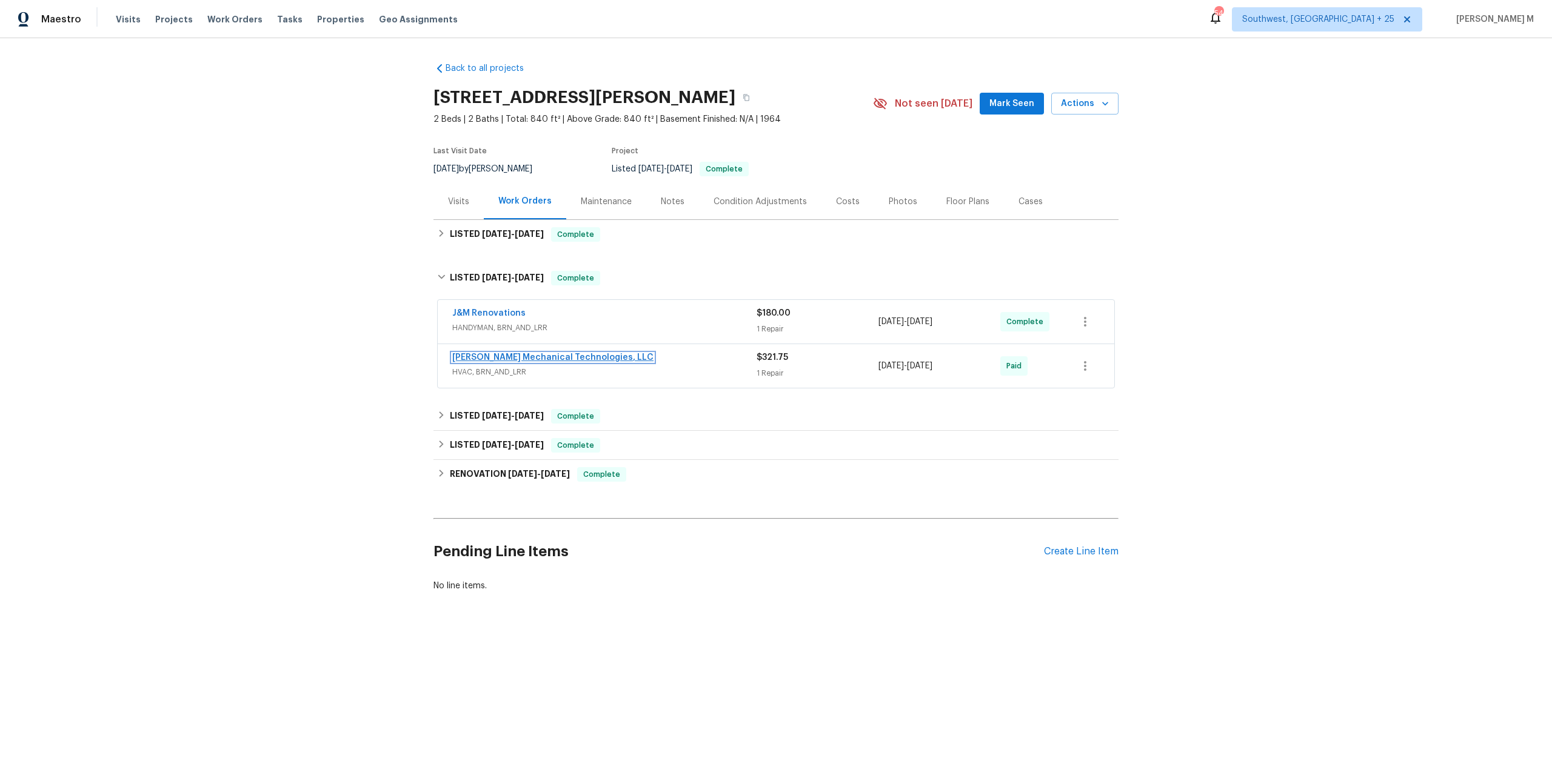
click at [489, 353] on link "[PERSON_NAME] Mechanical Technologies, LLC" at bounding box center [552, 357] width 201 height 9
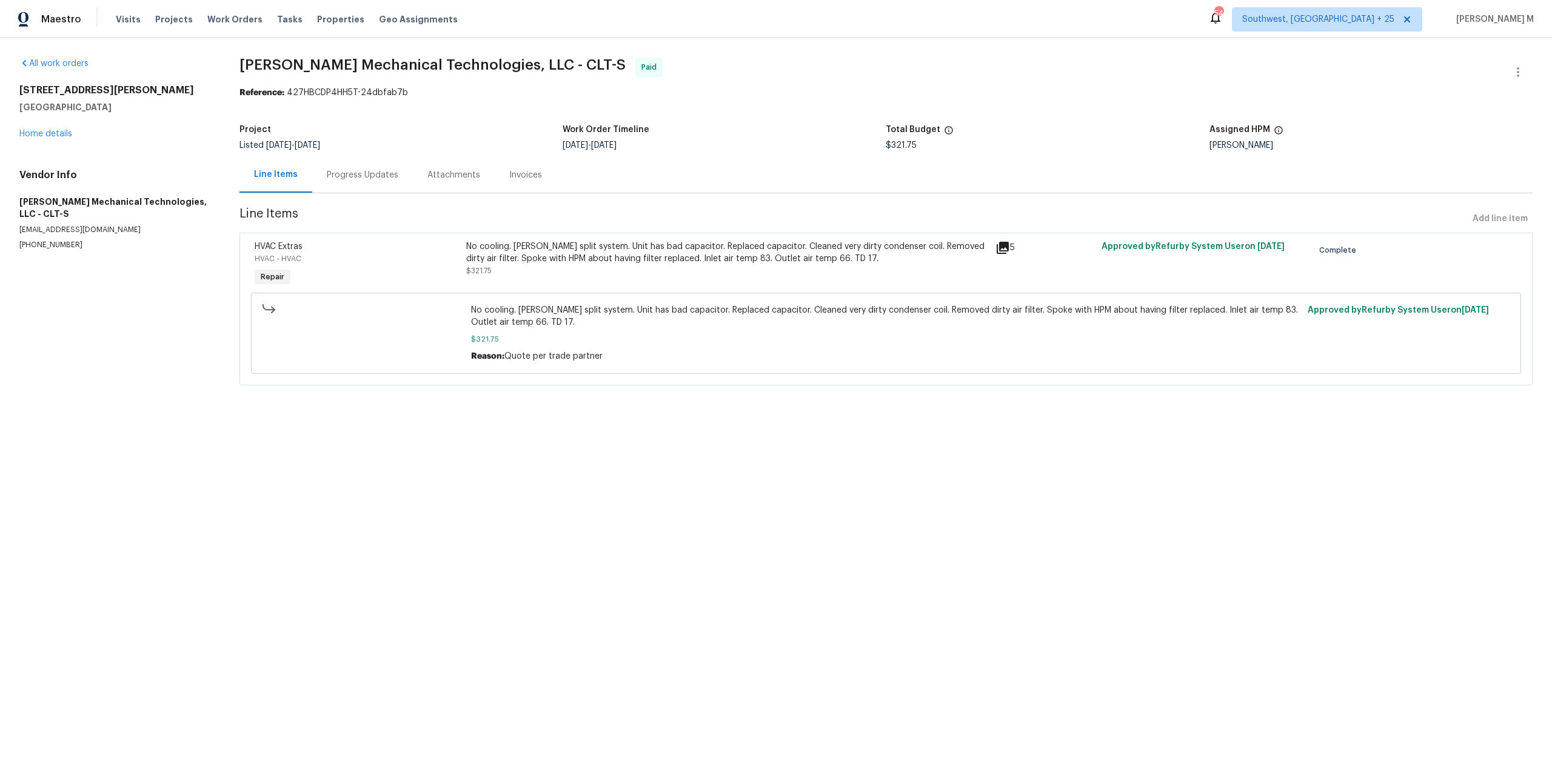
click at [342, 189] on section "[PERSON_NAME] Mechanical Technologies, LLC - CLT-S Paid Reference: 427HBCDP4HH5…" at bounding box center [886, 228] width 1293 height 342
click at [341, 177] on div "Progress Updates" at bounding box center [363, 175] width 101 height 36
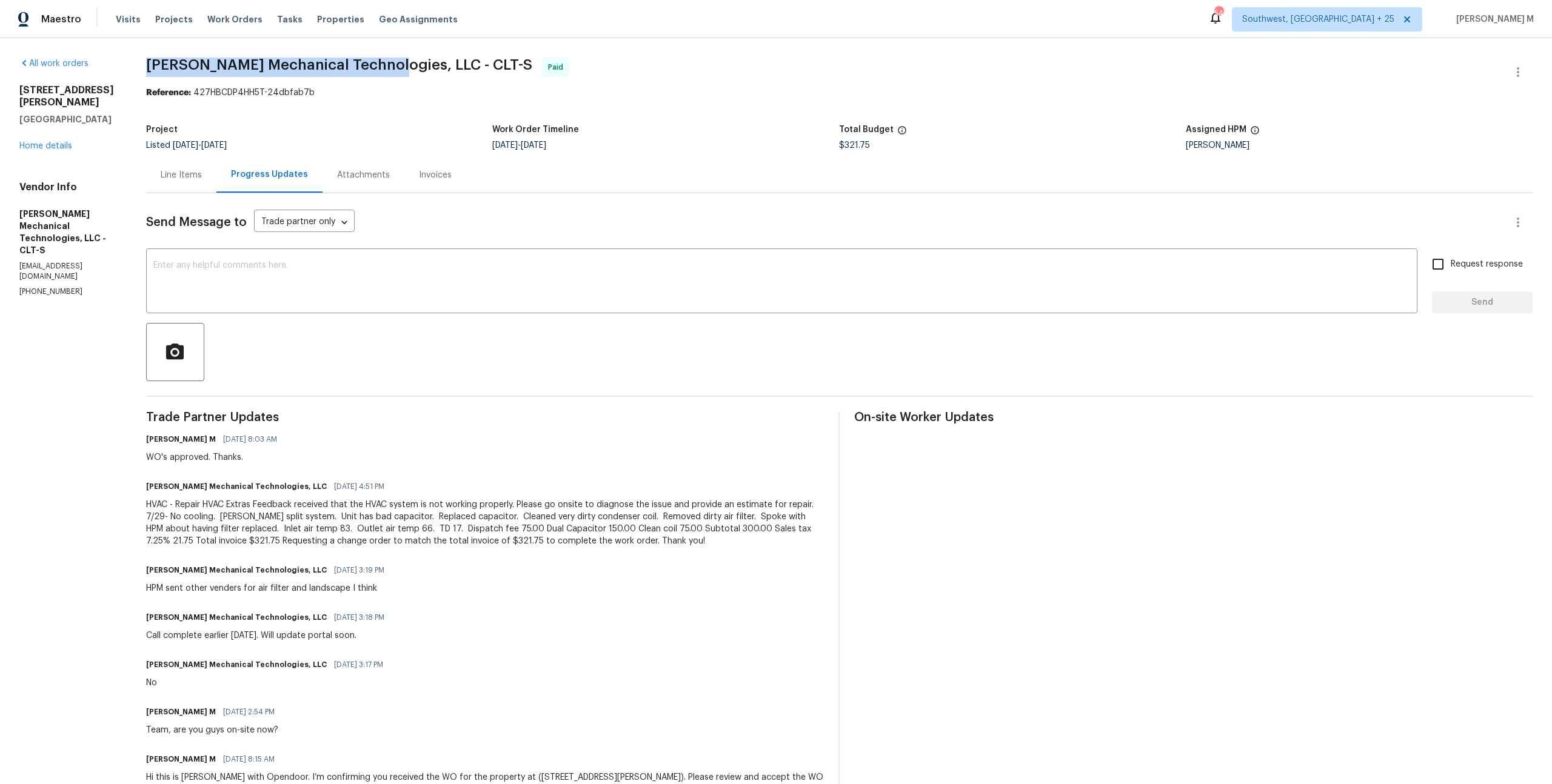
drag, startPoint x: 158, startPoint y: 63, endPoint x: 383, endPoint y: 68, distance: 225.1
click at [383, 68] on span "[PERSON_NAME] Mechanical Technologies, LLC - CLT-S" at bounding box center [340, 65] width 386 height 14
click at [338, 377] on div "Send Message to Trade partner only Trade partner only ​ x ​ Request response Se…" at bounding box center [839, 507] width 1386 height 629
click at [196, 169] on div "Line Items" at bounding box center [181, 175] width 41 height 12
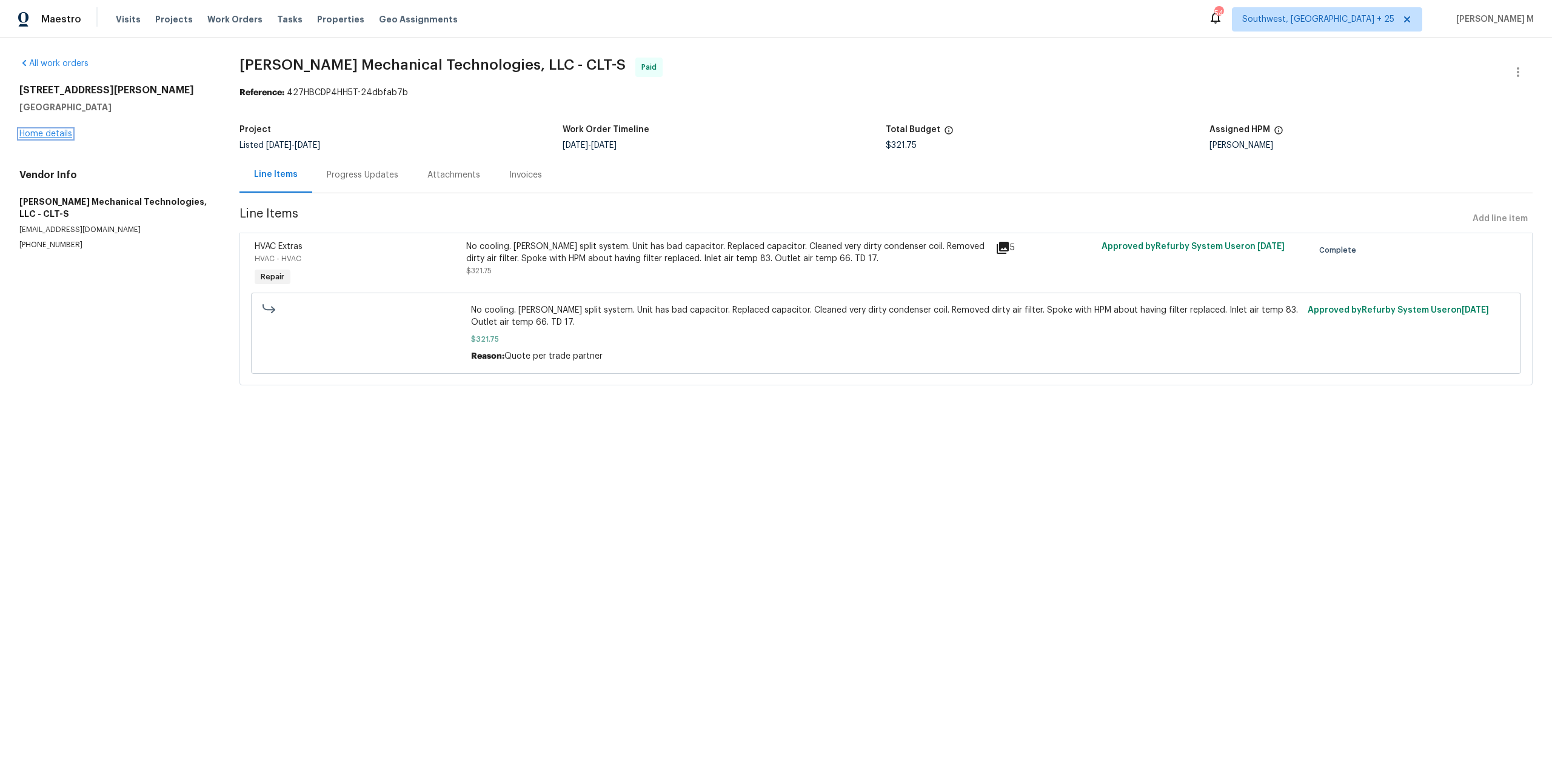
click at [60, 133] on link "Home details" at bounding box center [45, 134] width 53 height 9
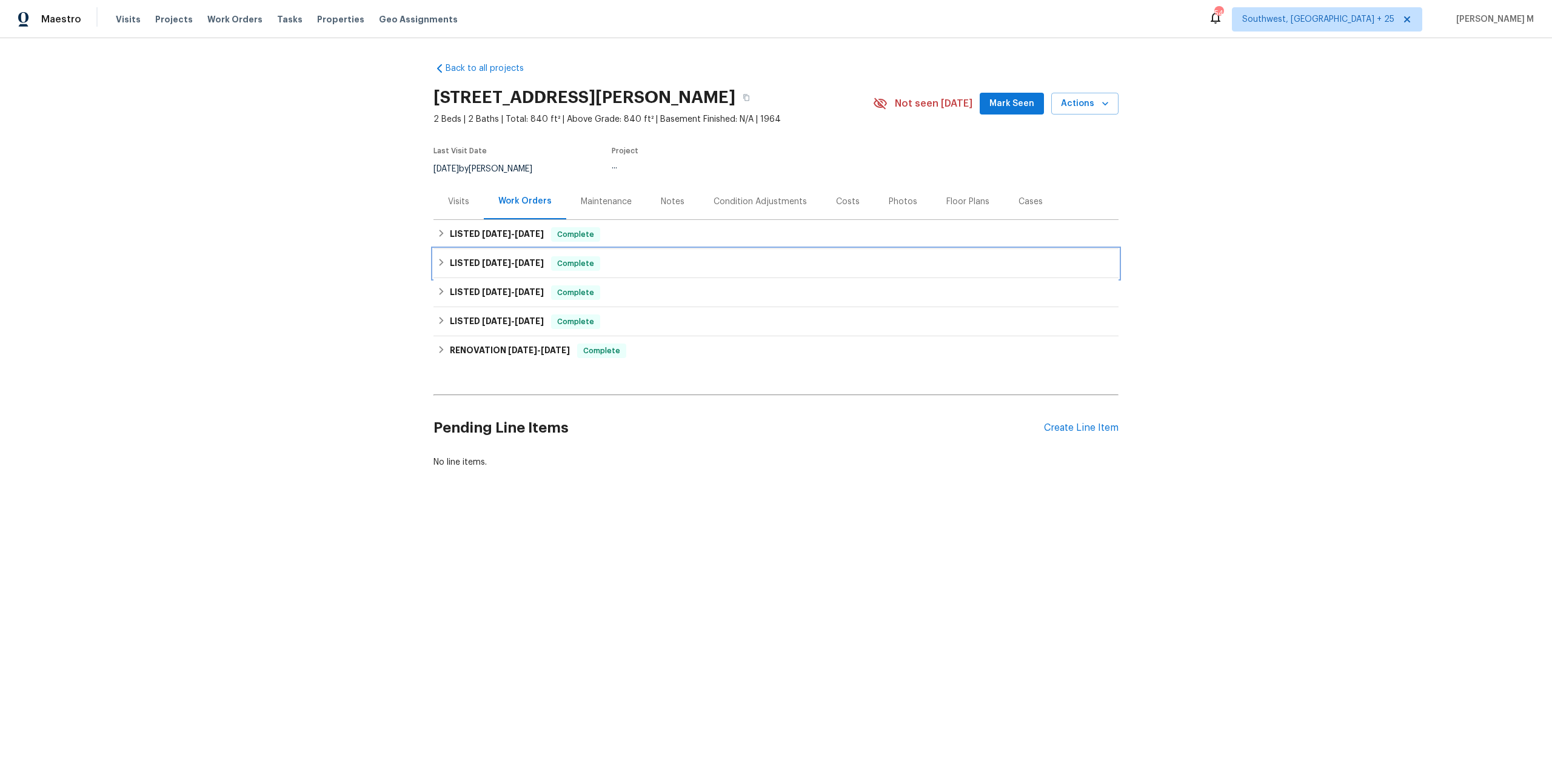
click at [481, 266] on div "LISTED [DATE] - [DATE] Complete" at bounding box center [776, 264] width 685 height 29
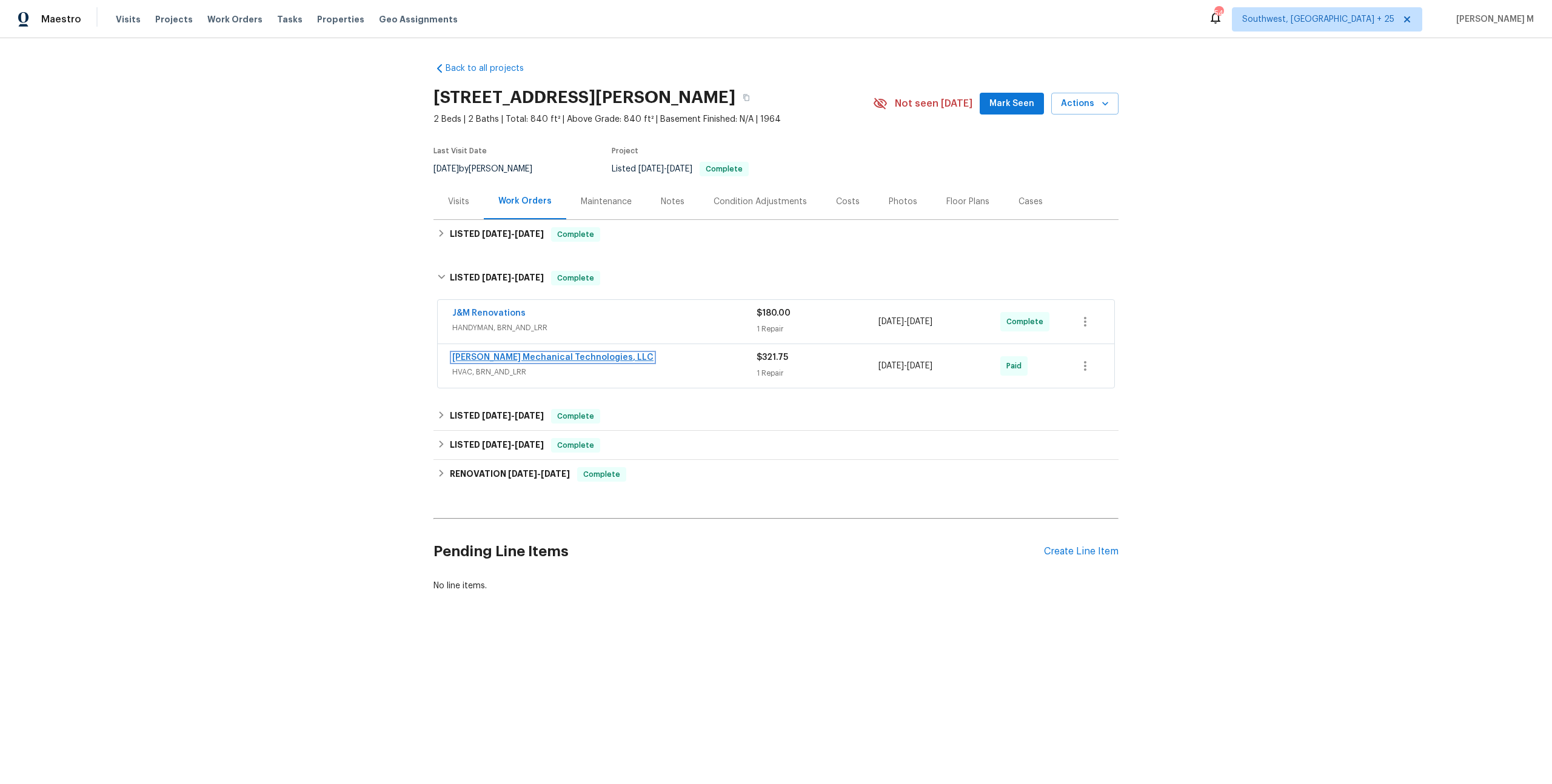
click at [484, 353] on link "[PERSON_NAME] Mechanical Technologies, LLC" at bounding box center [552, 357] width 201 height 9
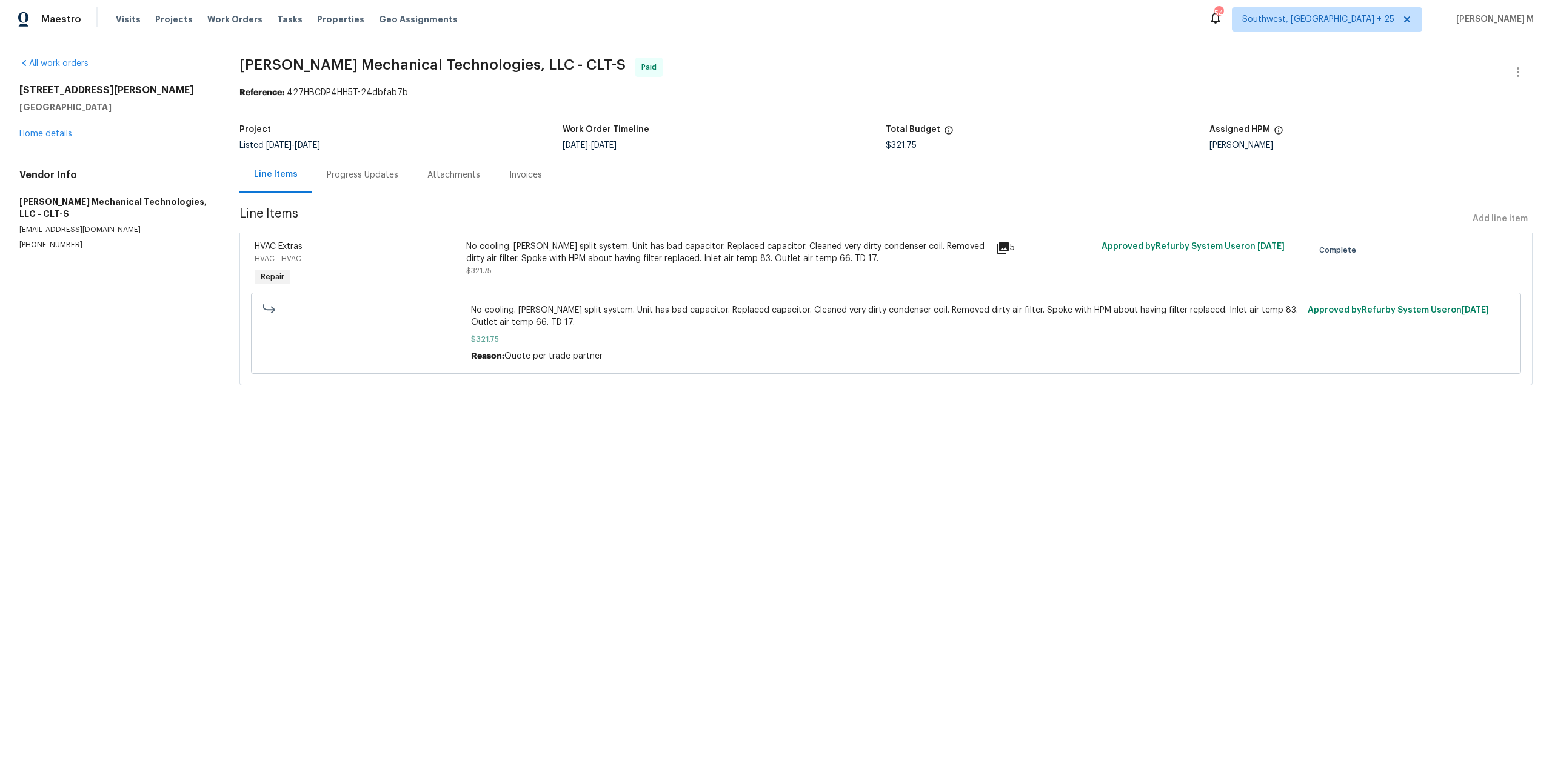
click at [646, 246] on div "No cooling. [PERSON_NAME] split system. Unit has bad capacitor. Replaced capaci…" at bounding box center [727, 253] width 522 height 24
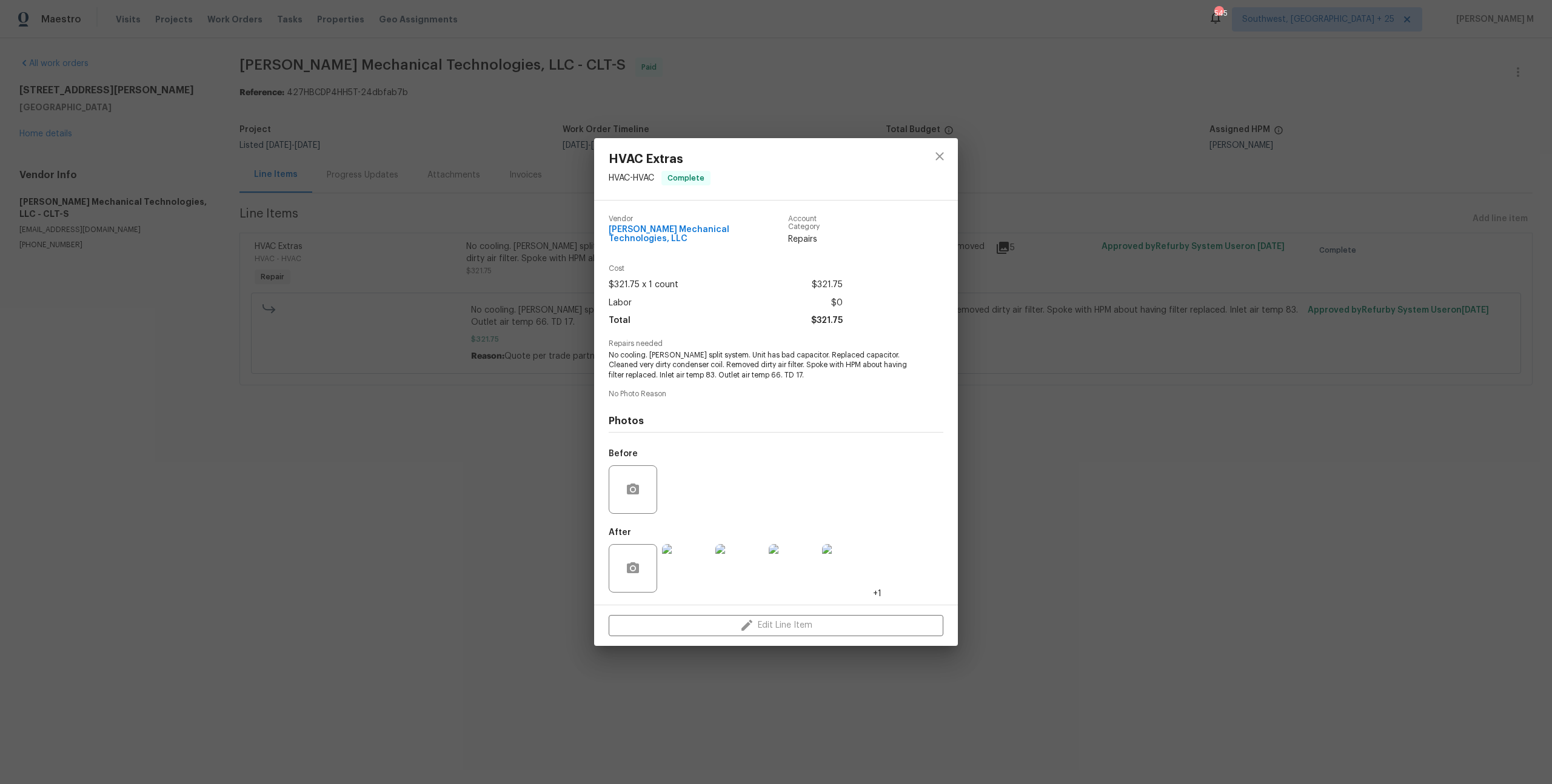
click at [680, 548] on img at bounding box center [686, 568] width 48 height 48
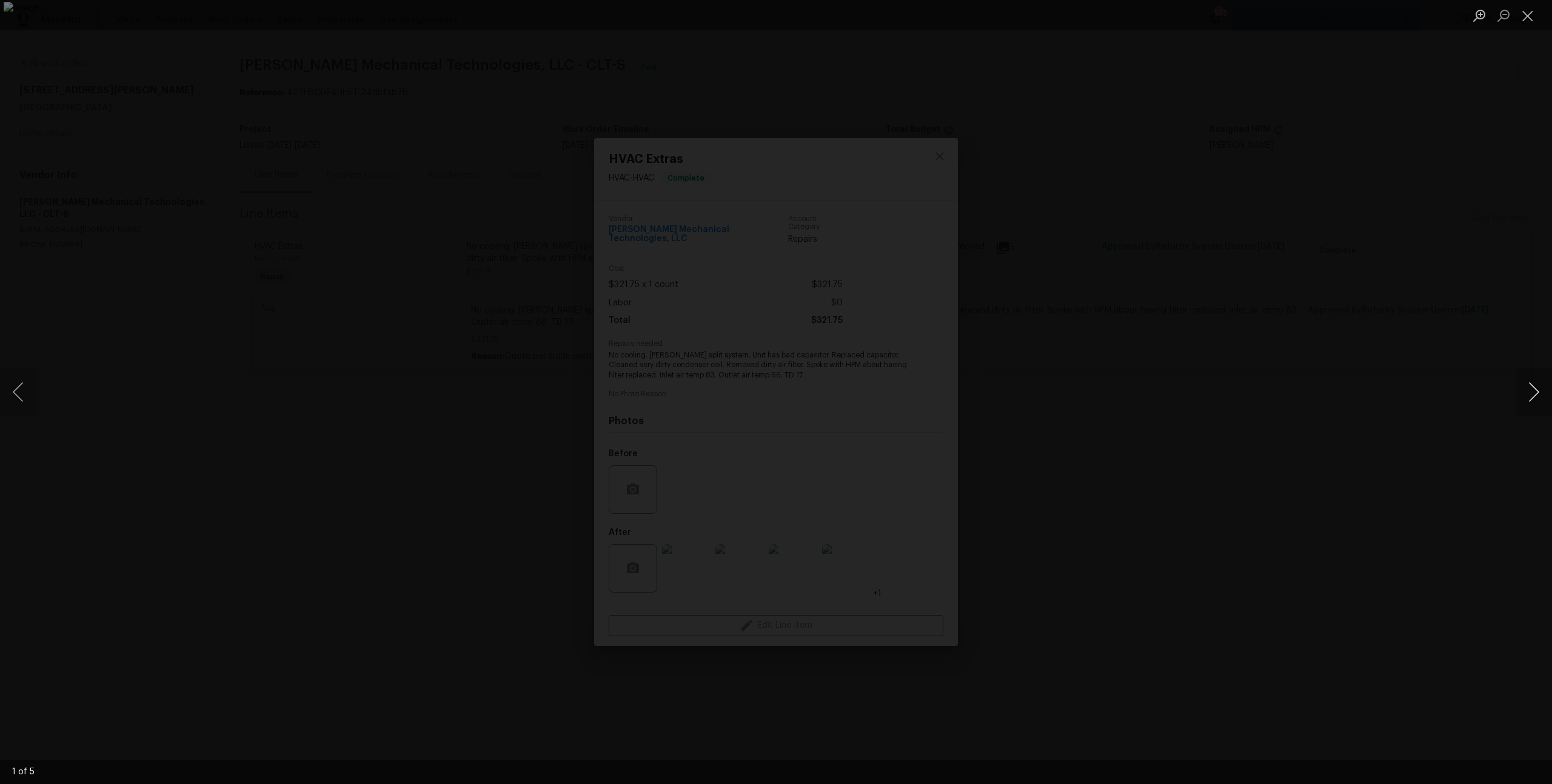
click at [1532, 398] on button "Next image" at bounding box center [1533, 391] width 36 height 48
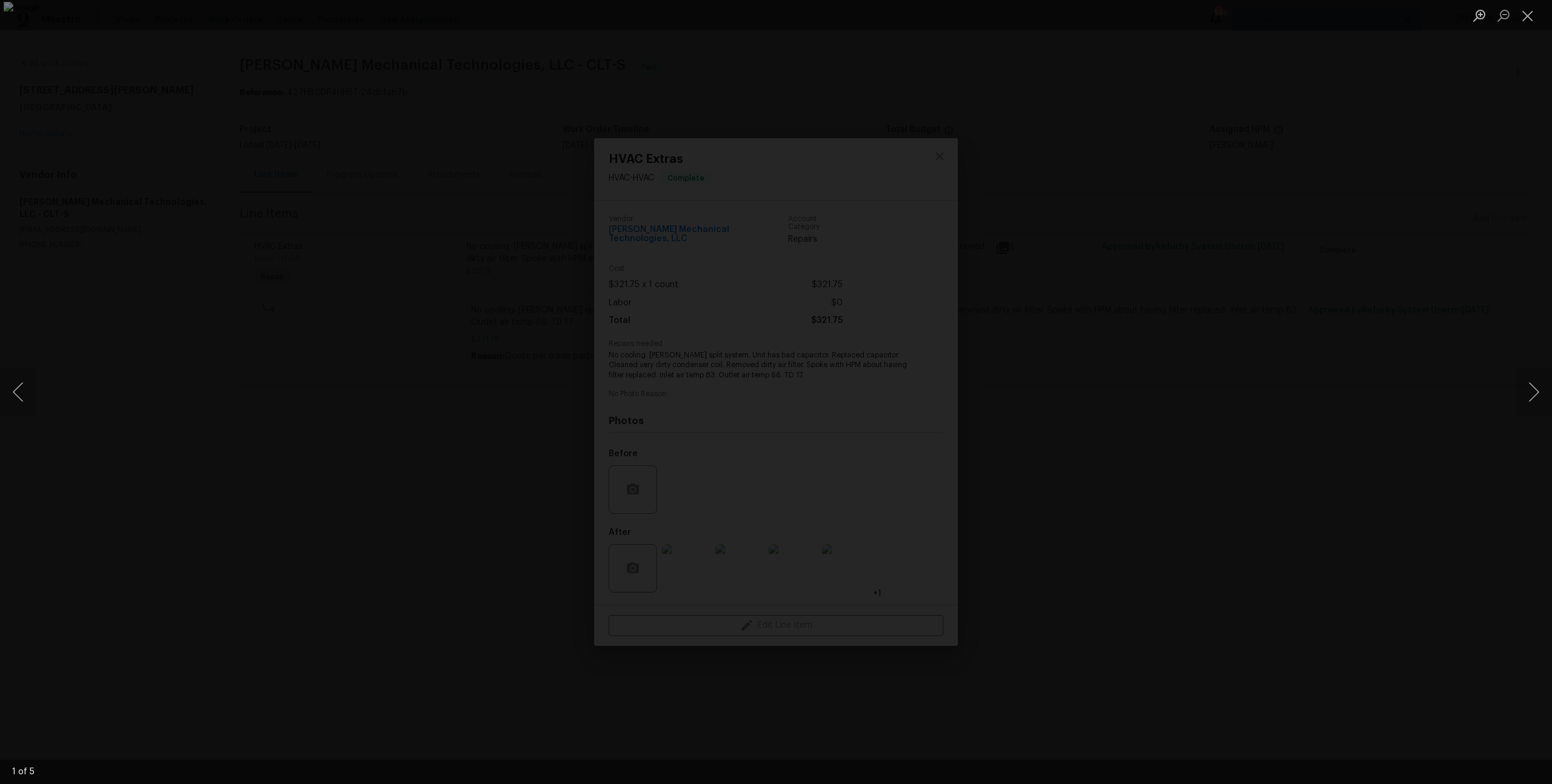
click at [1400, 259] on div "Lightbox" at bounding box center [776, 392] width 1552 height 784
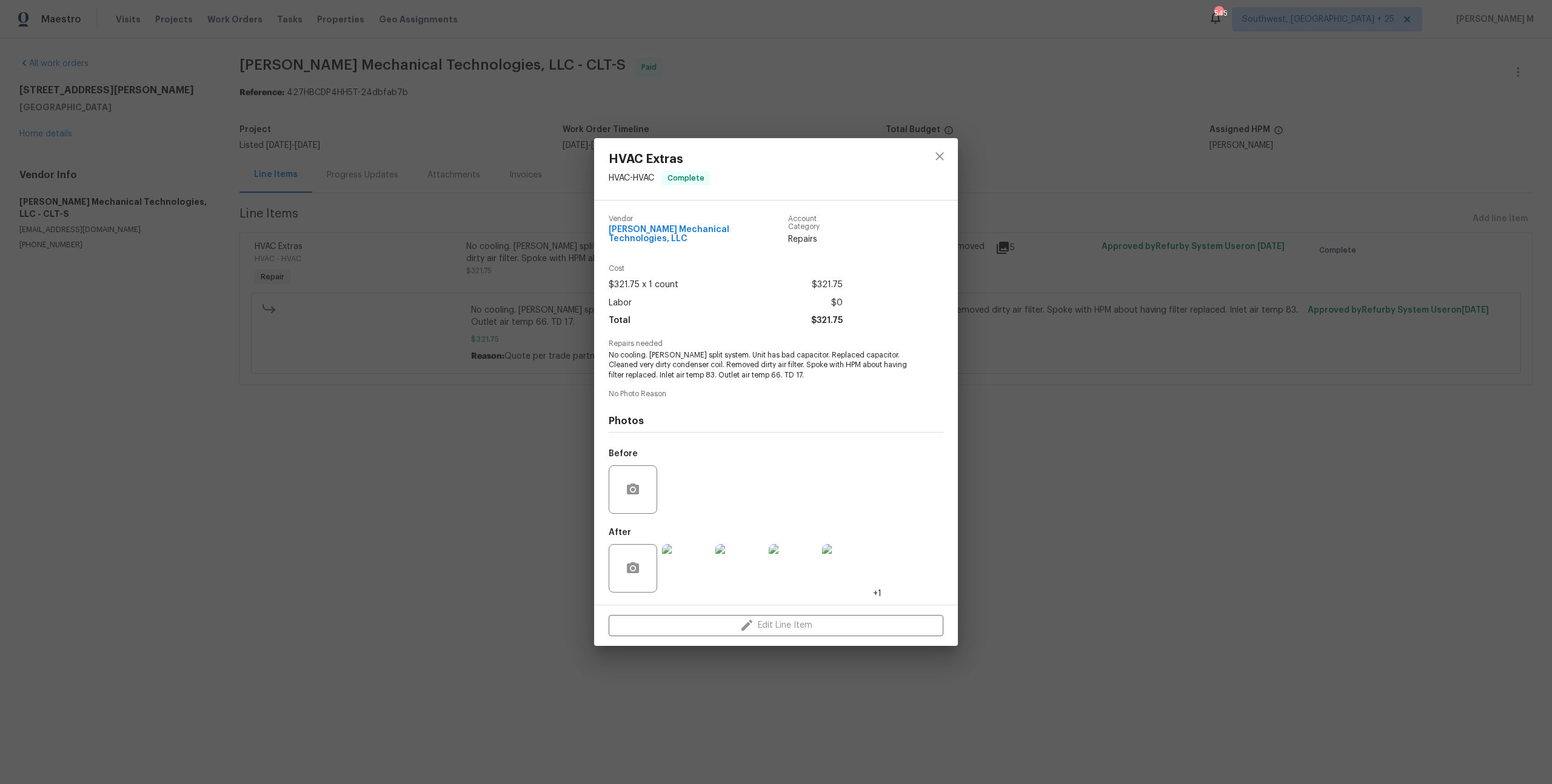
click at [1304, 307] on div "HVAC Extras HVAC - HVAC Complete Vendor Johnson's Mechanical Technologies, LLC …" at bounding box center [776, 392] width 1552 height 784
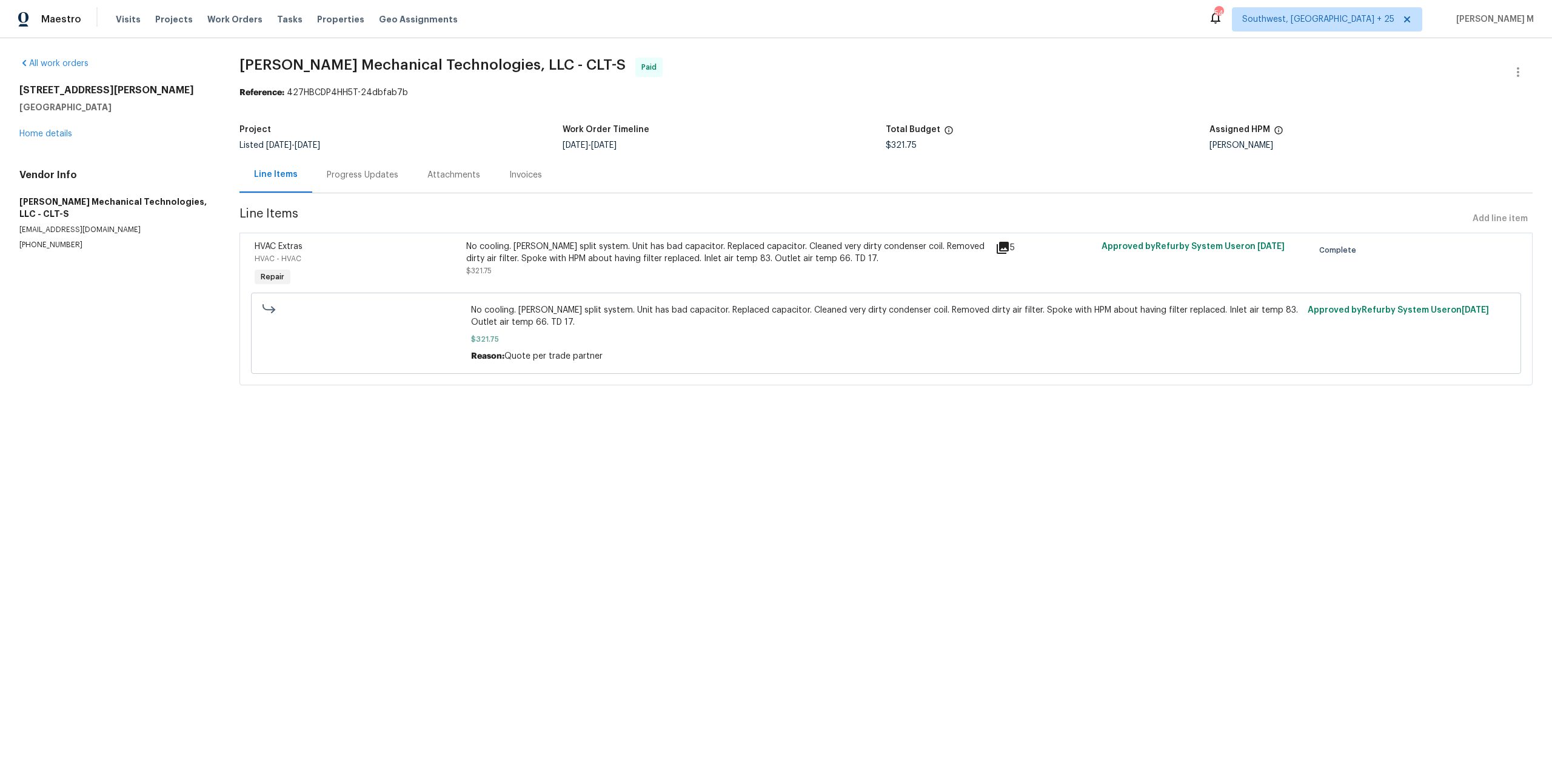
click at [333, 66] on span "Johnson's Mechanical Technologies, LLC - CLT-S" at bounding box center [433, 65] width 386 height 14
click at [64, 130] on link "Home details" at bounding box center [45, 134] width 53 height 9
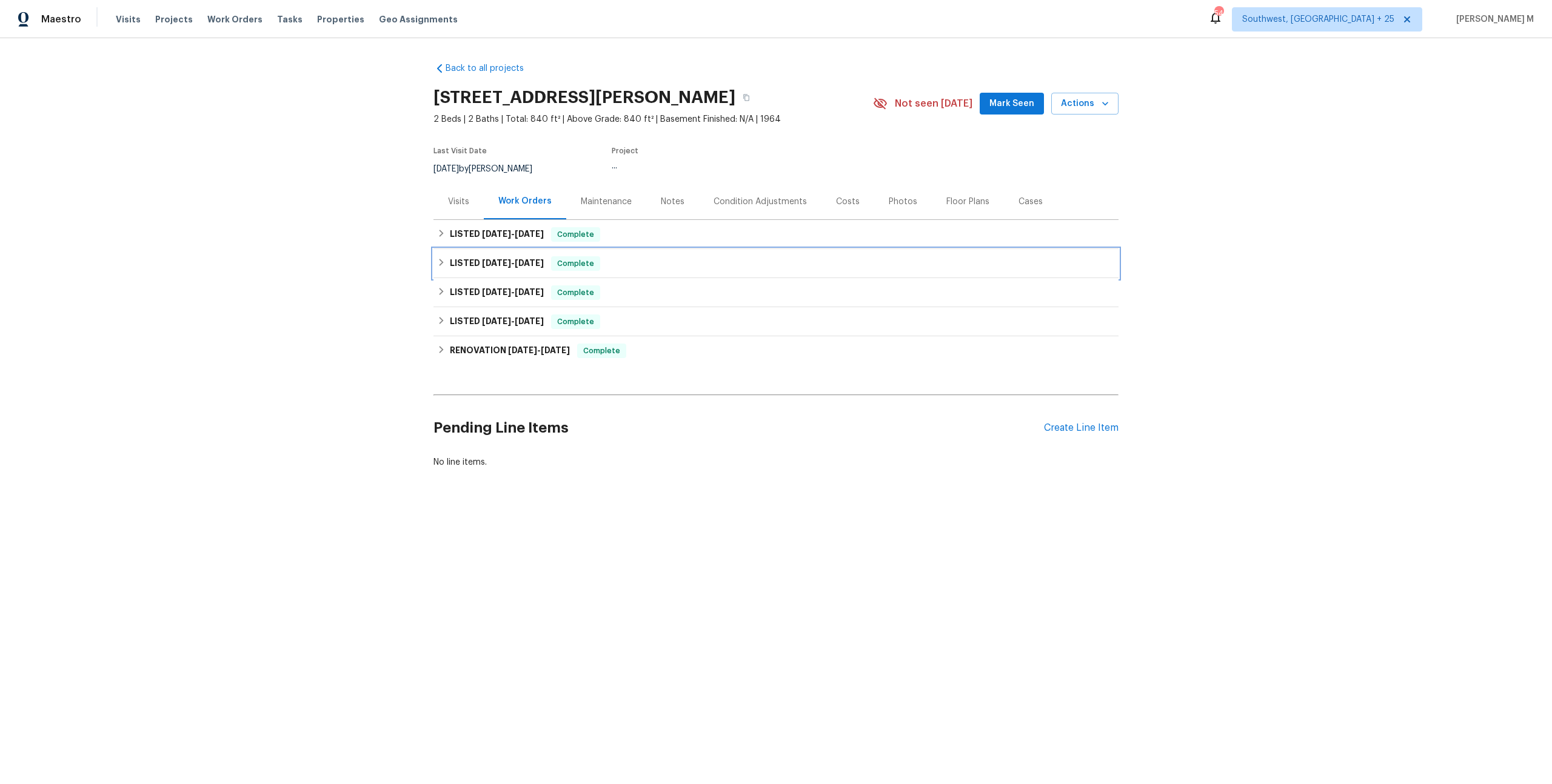
click at [482, 259] on span "7/28/25" at bounding box center [497, 263] width 29 height 9
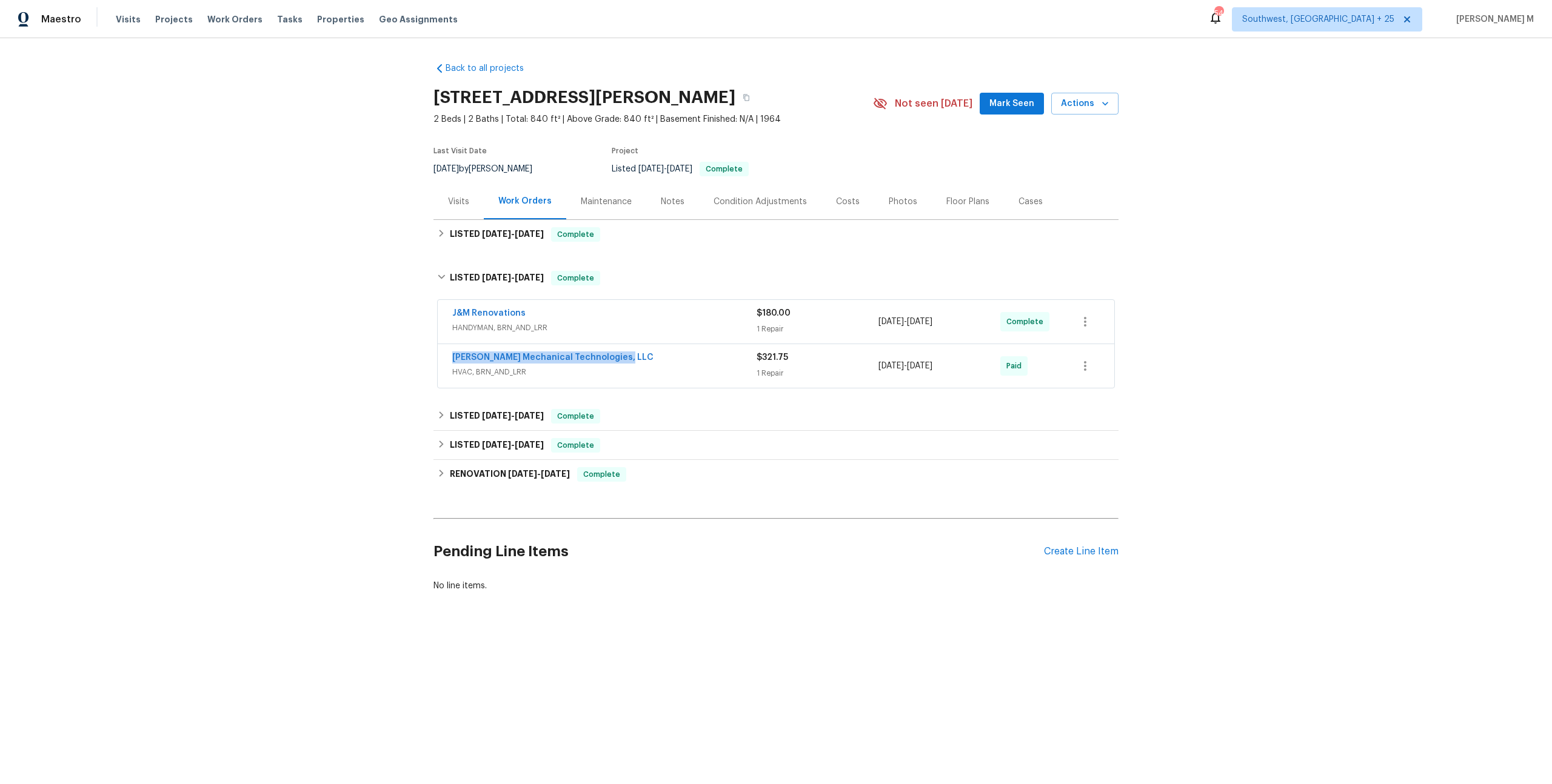
drag, startPoint x: 620, startPoint y: 349, endPoint x: 409, endPoint y: 349, distance: 211.0
click at [409, 349] on div "Back to all projects 1913 Herrin Ave, Charlotte, NC 28205 2 Beds | 2 Baths | To…" at bounding box center [776, 356] width 1552 height 636
copy link "Johnson's Mechanical Technologies, LLC"
click at [493, 322] on span "HANDYMAN, BRN_AND_LRR" at bounding box center [604, 328] width 304 height 12
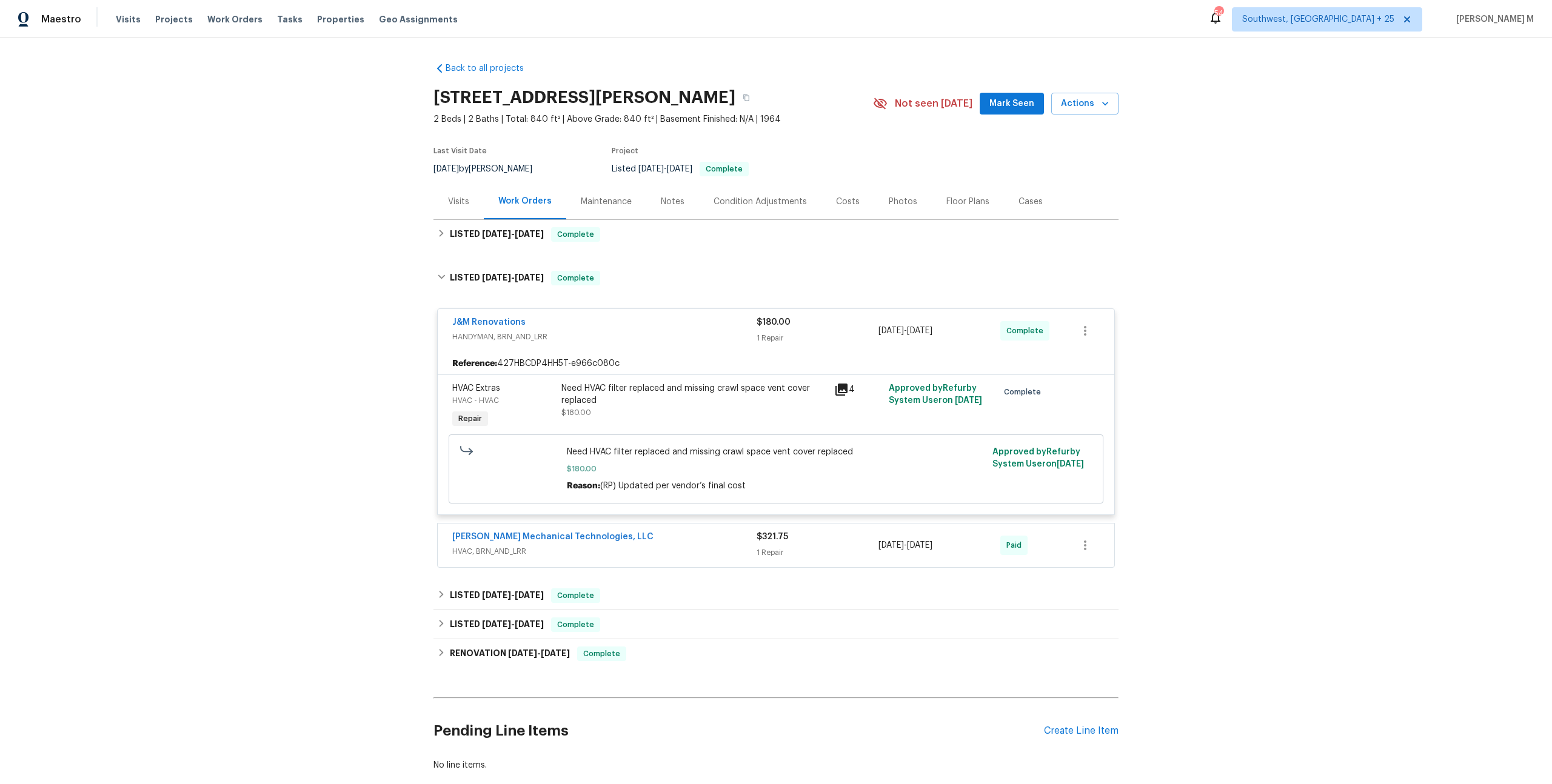
click at [505, 545] on span "HVAC, BRN_AND_LRR" at bounding box center [604, 551] width 304 height 12
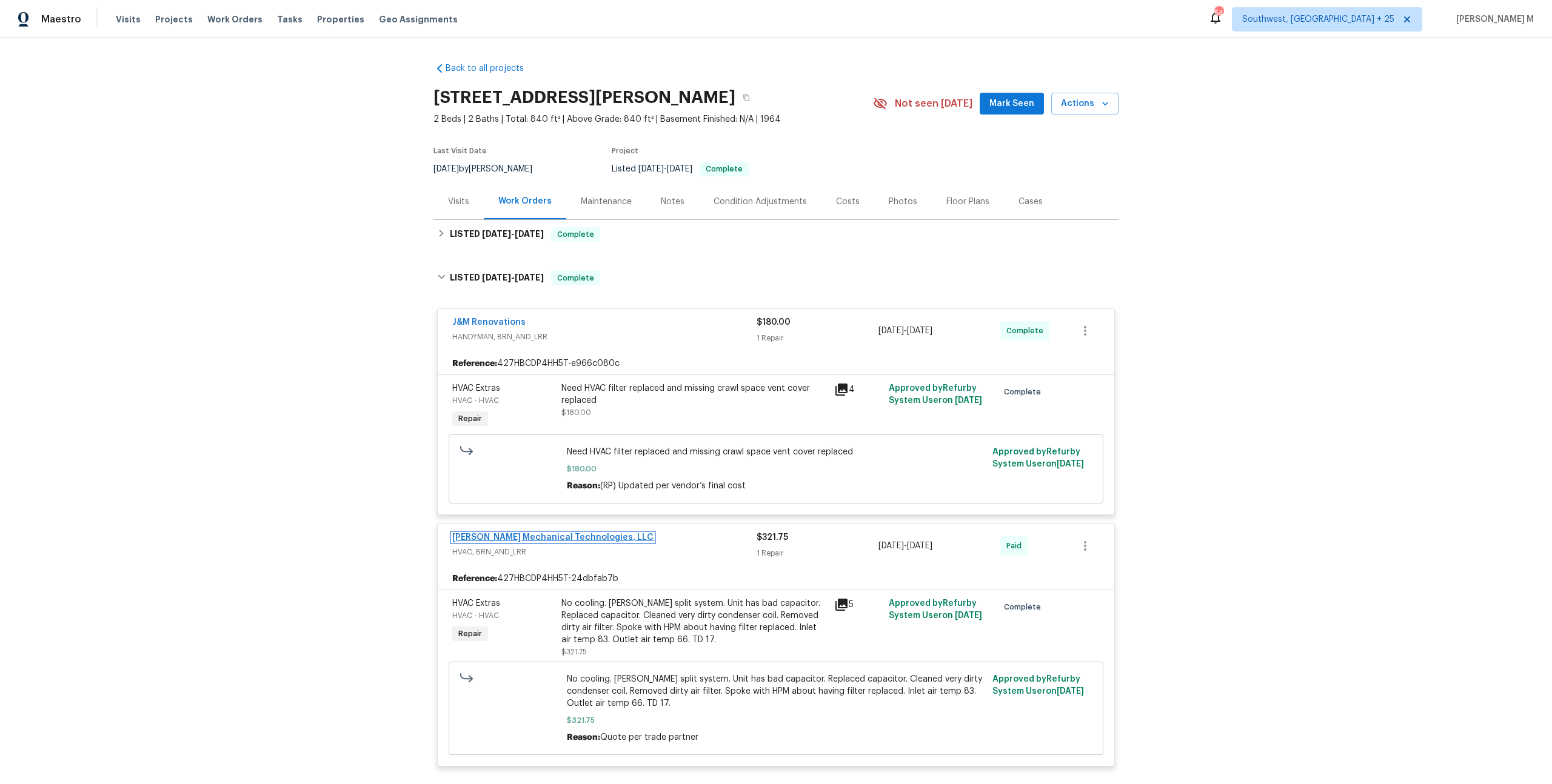
click at [514, 533] on link "Johnson's Mechanical Technologies, LLC" at bounding box center [552, 538] width 201 height 9
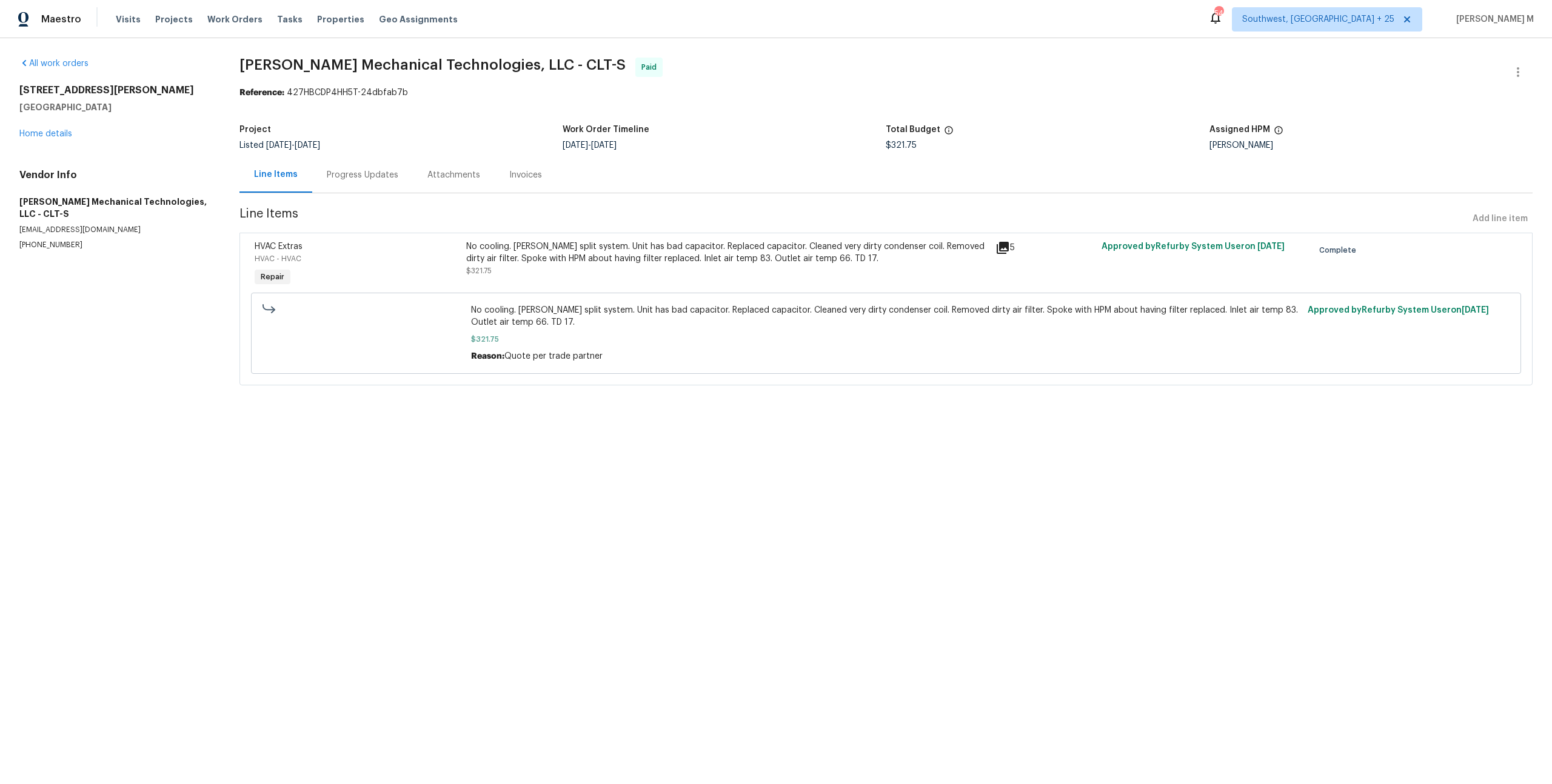
click at [342, 157] on div "Progress Updates" at bounding box center [363, 175] width 101 height 36
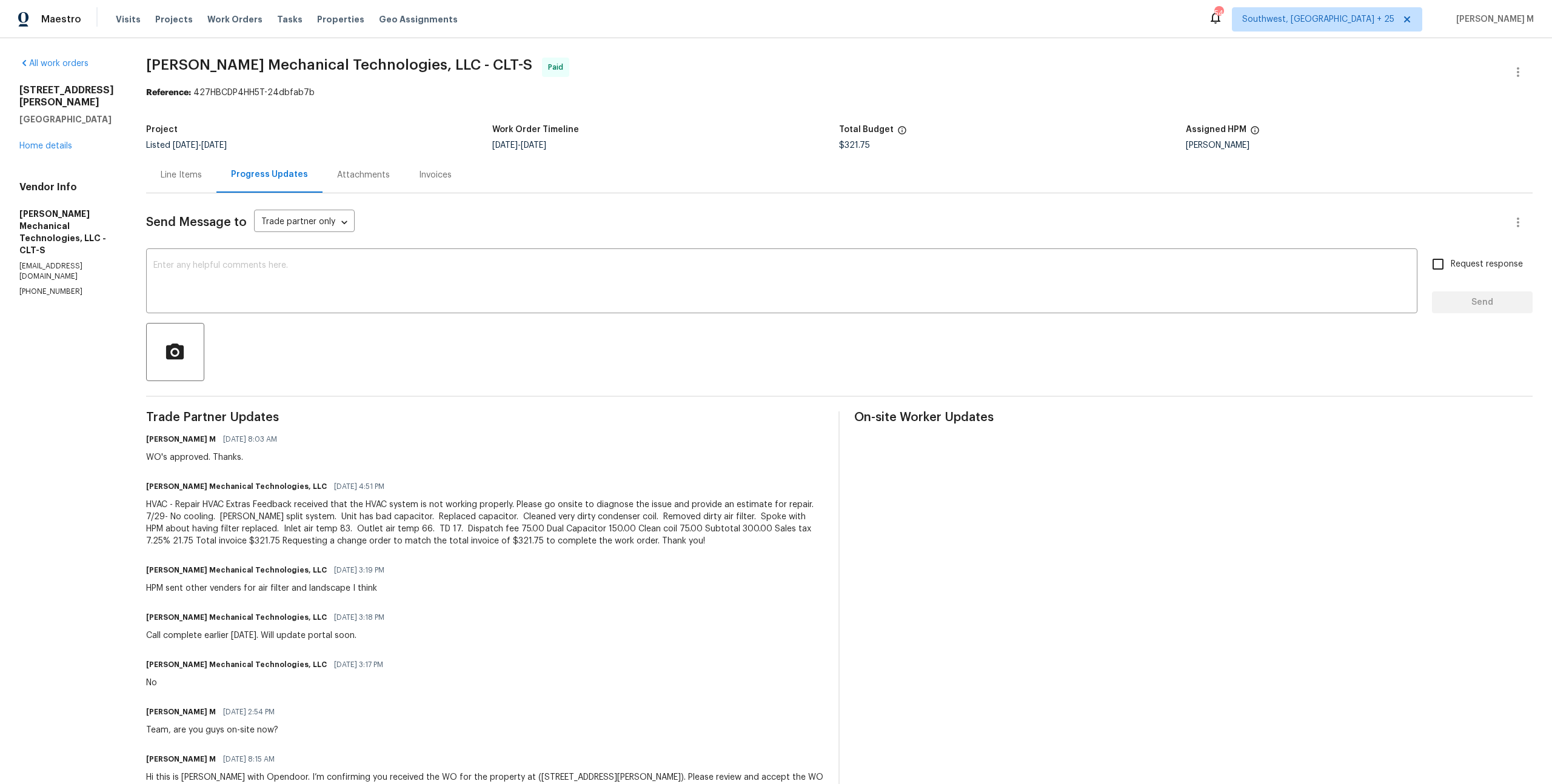
scroll to position [19, 0]
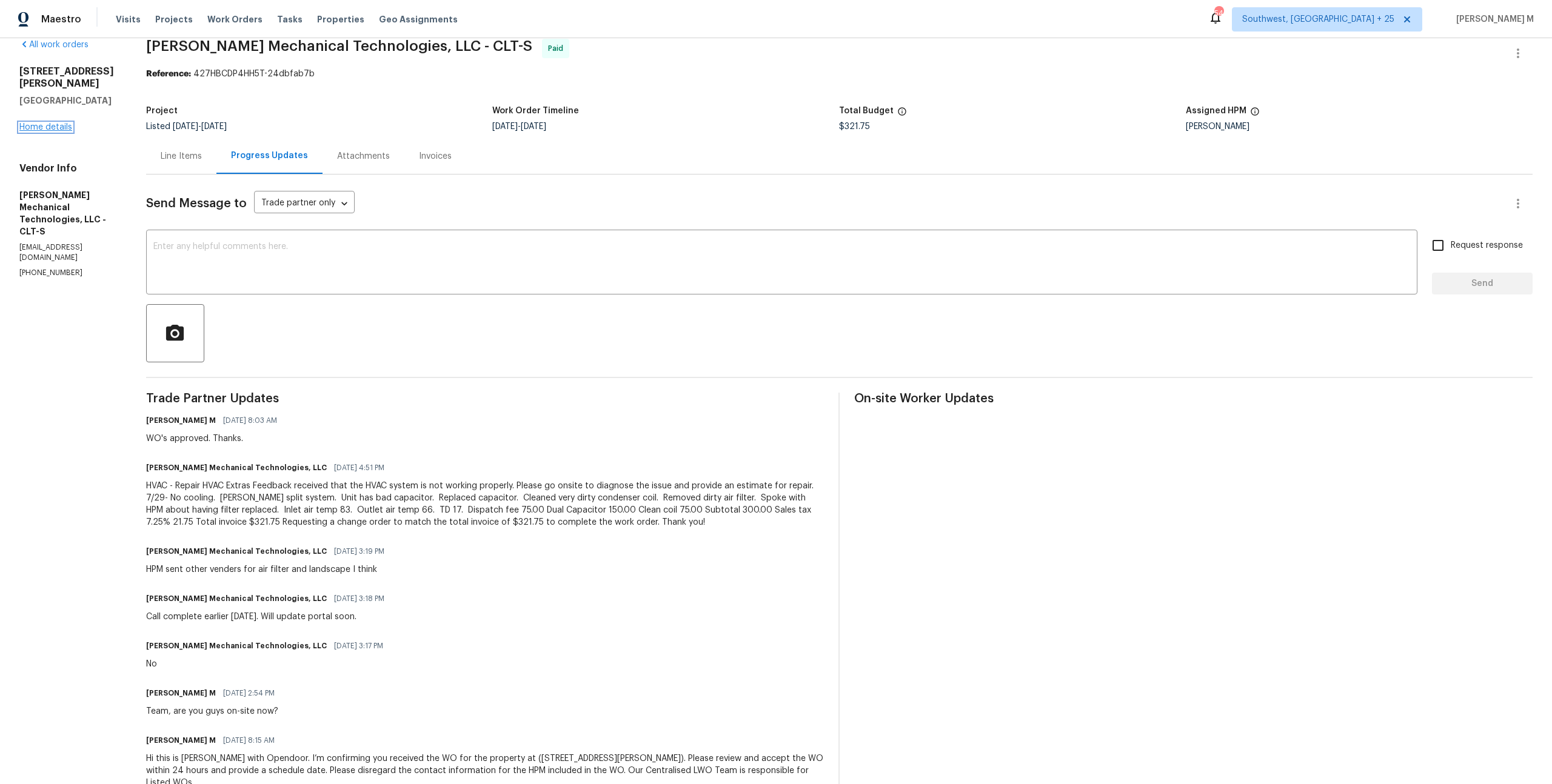
click at [37, 123] on link "Home details" at bounding box center [45, 128] width 53 height 9
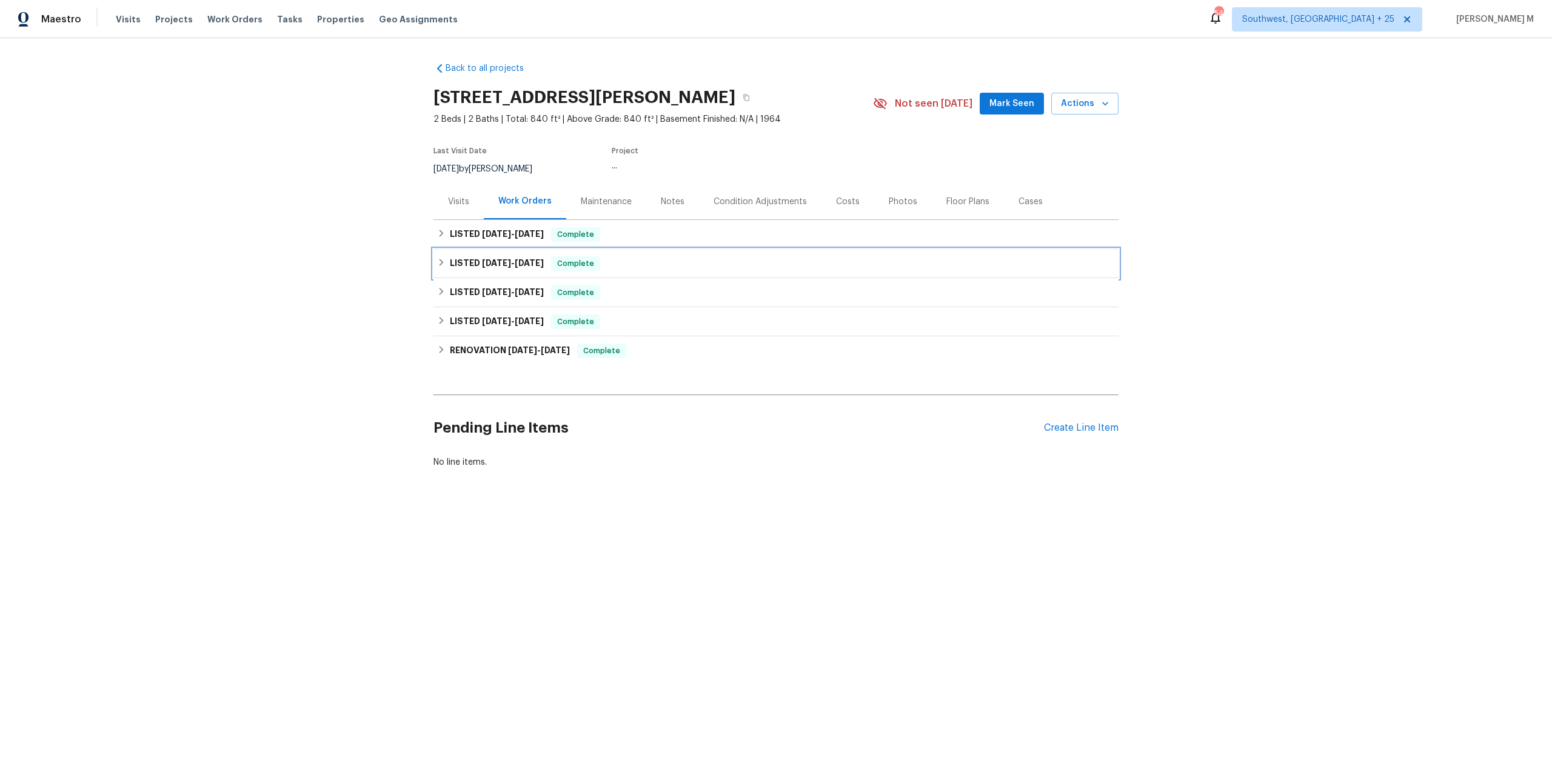
click at [505, 266] on div "LISTED 7/28/25 - 8/1/25 Complete" at bounding box center [776, 264] width 685 height 29
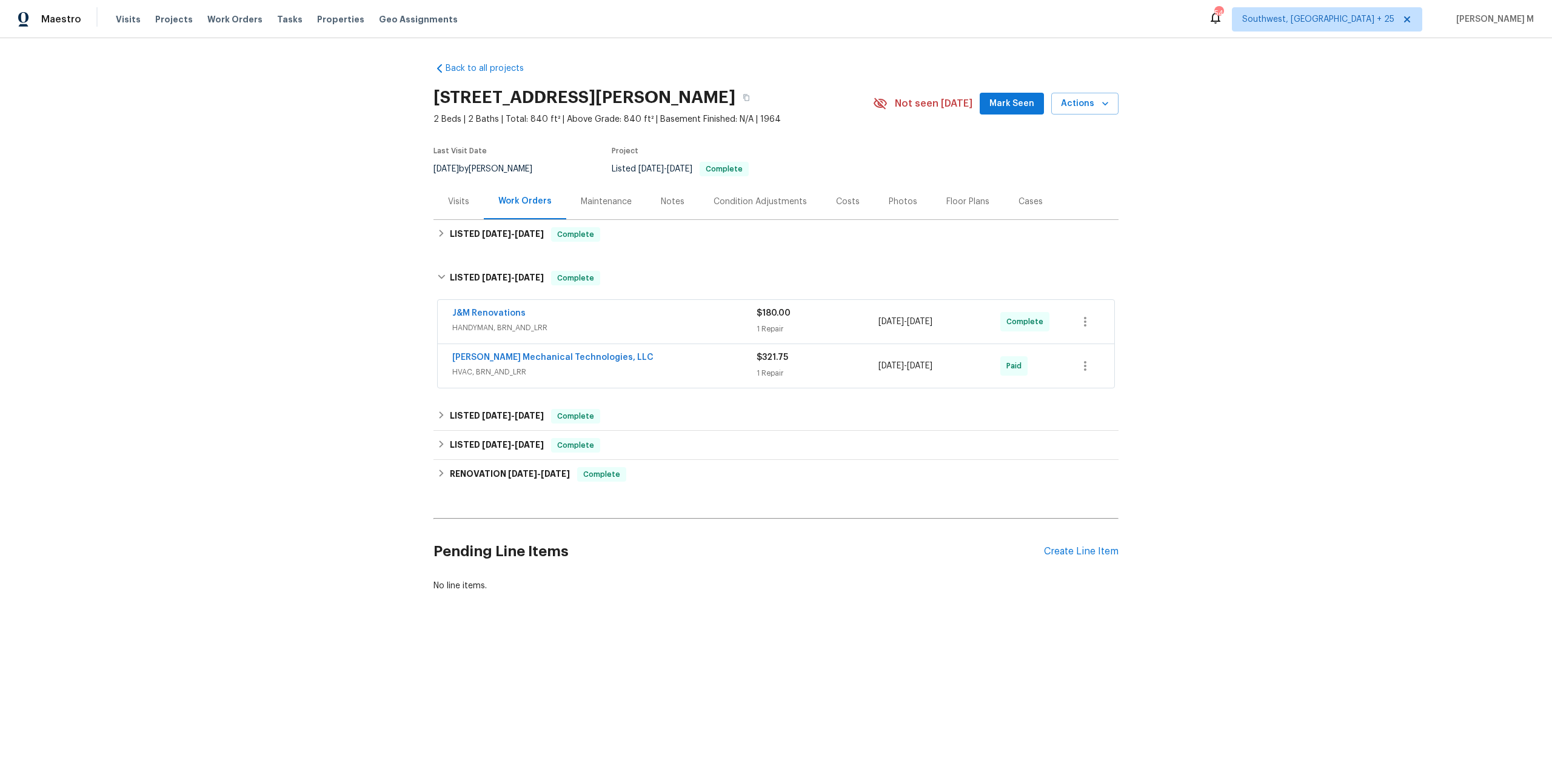
click at [489, 322] on span "HANDYMAN, BRN_AND_LRR" at bounding box center [604, 328] width 304 height 12
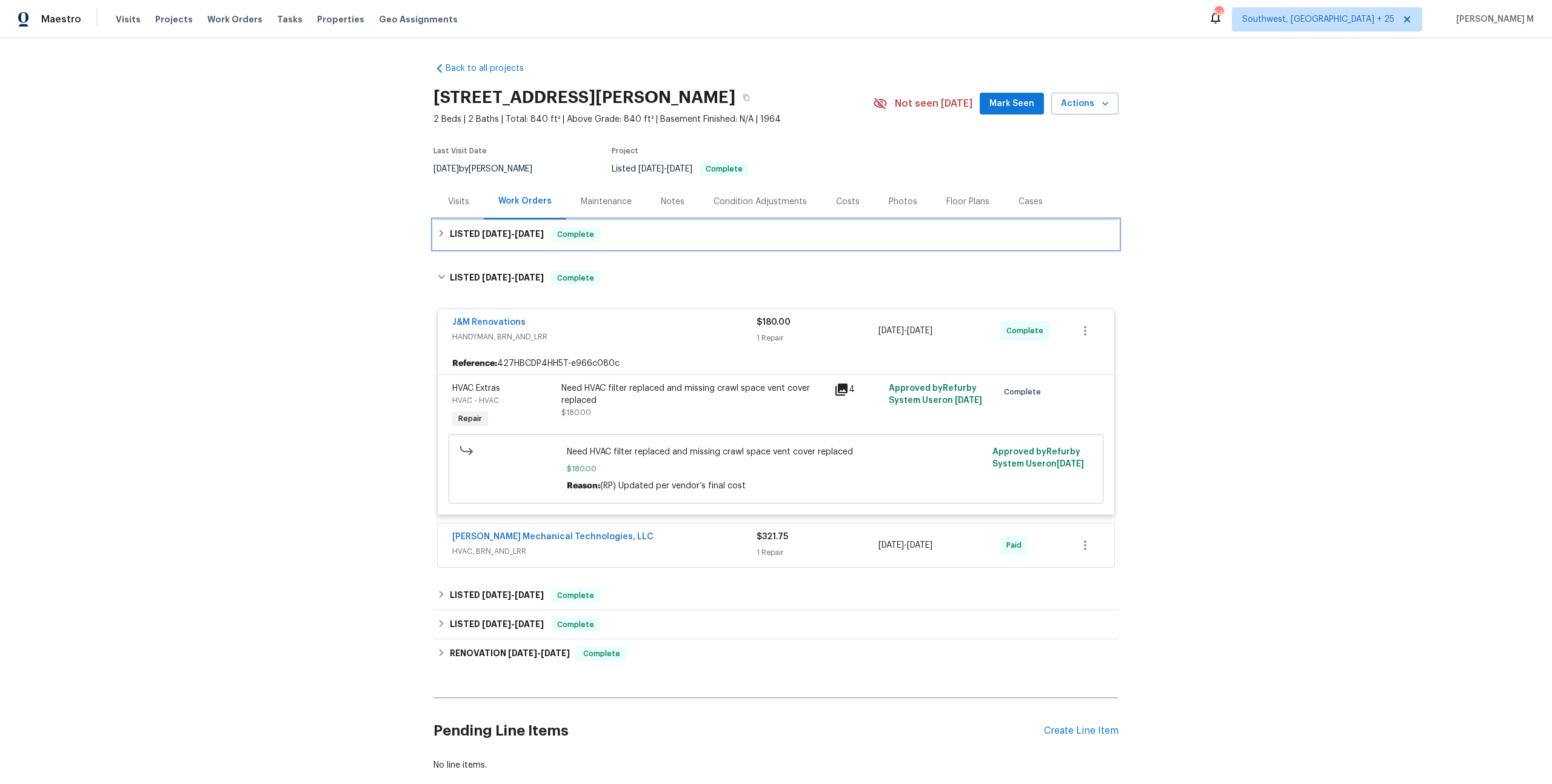
click at [509, 231] on span "8/6/25 - 8/11/25" at bounding box center [513, 234] width 62 height 9
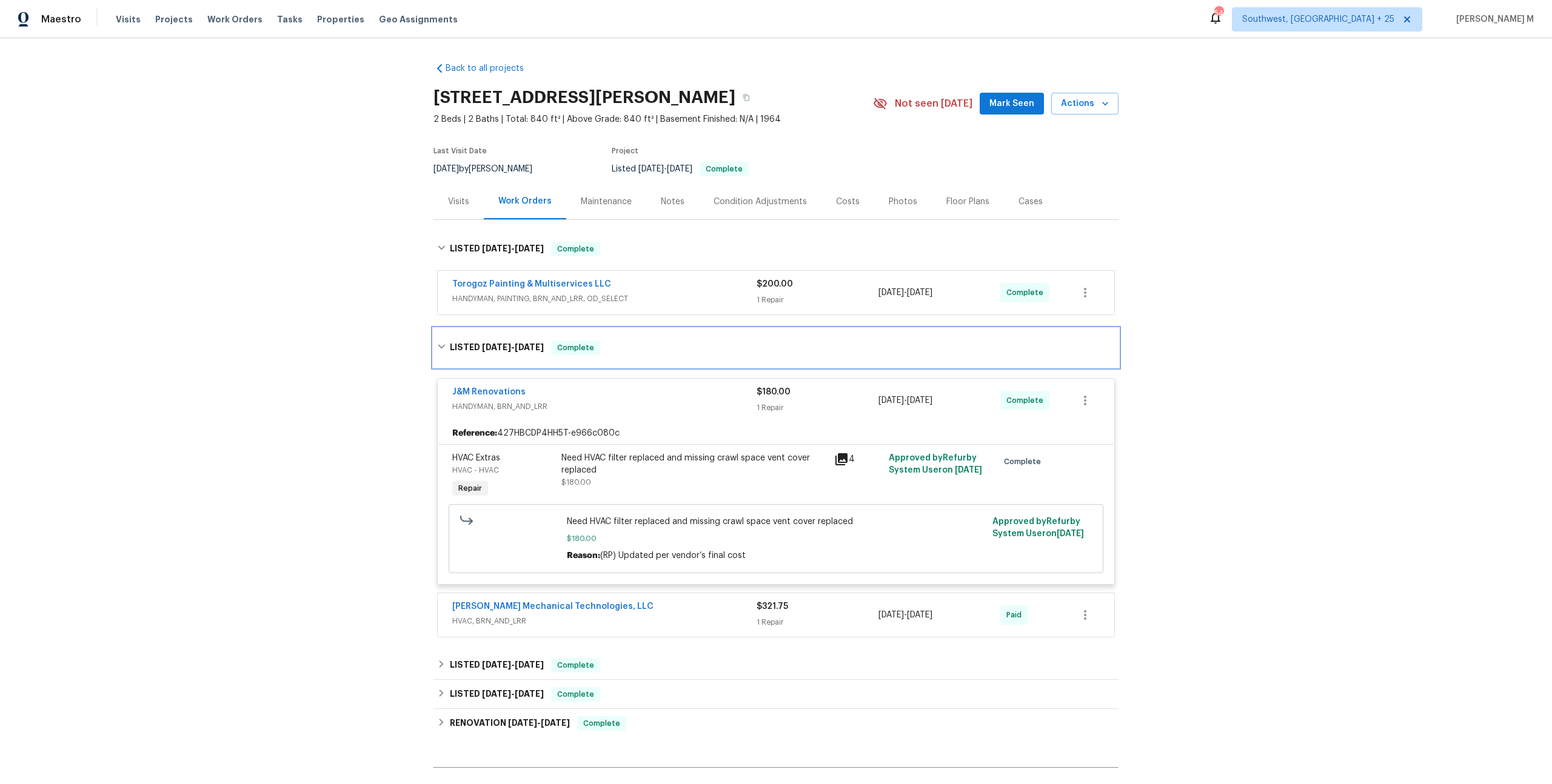
click at [493, 341] on h6 "LISTED 7/28/25 - 8/1/25" at bounding box center [497, 348] width 94 height 14
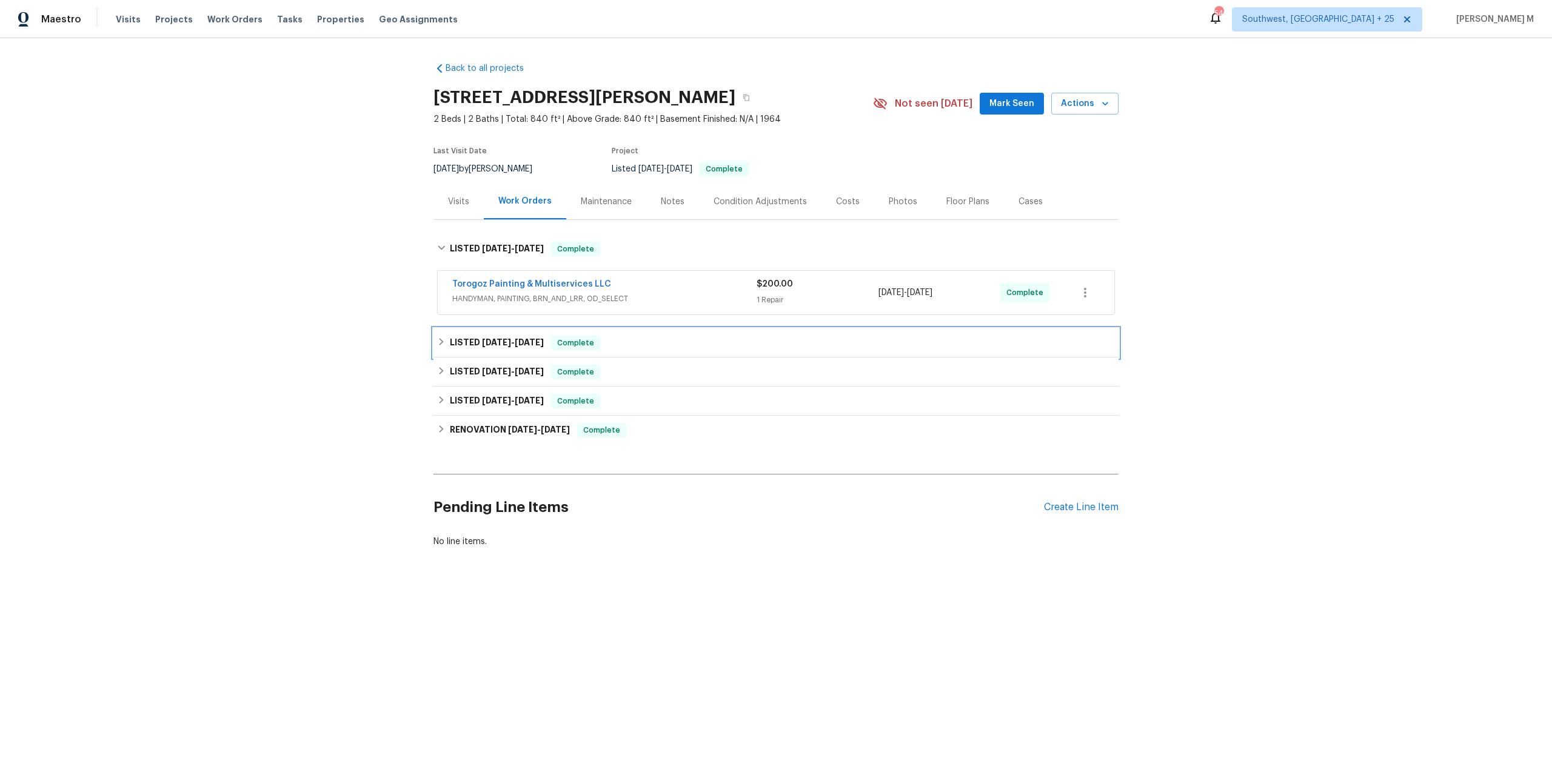
click at [493, 338] on span "7/28/25" at bounding box center [497, 342] width 29 height 9
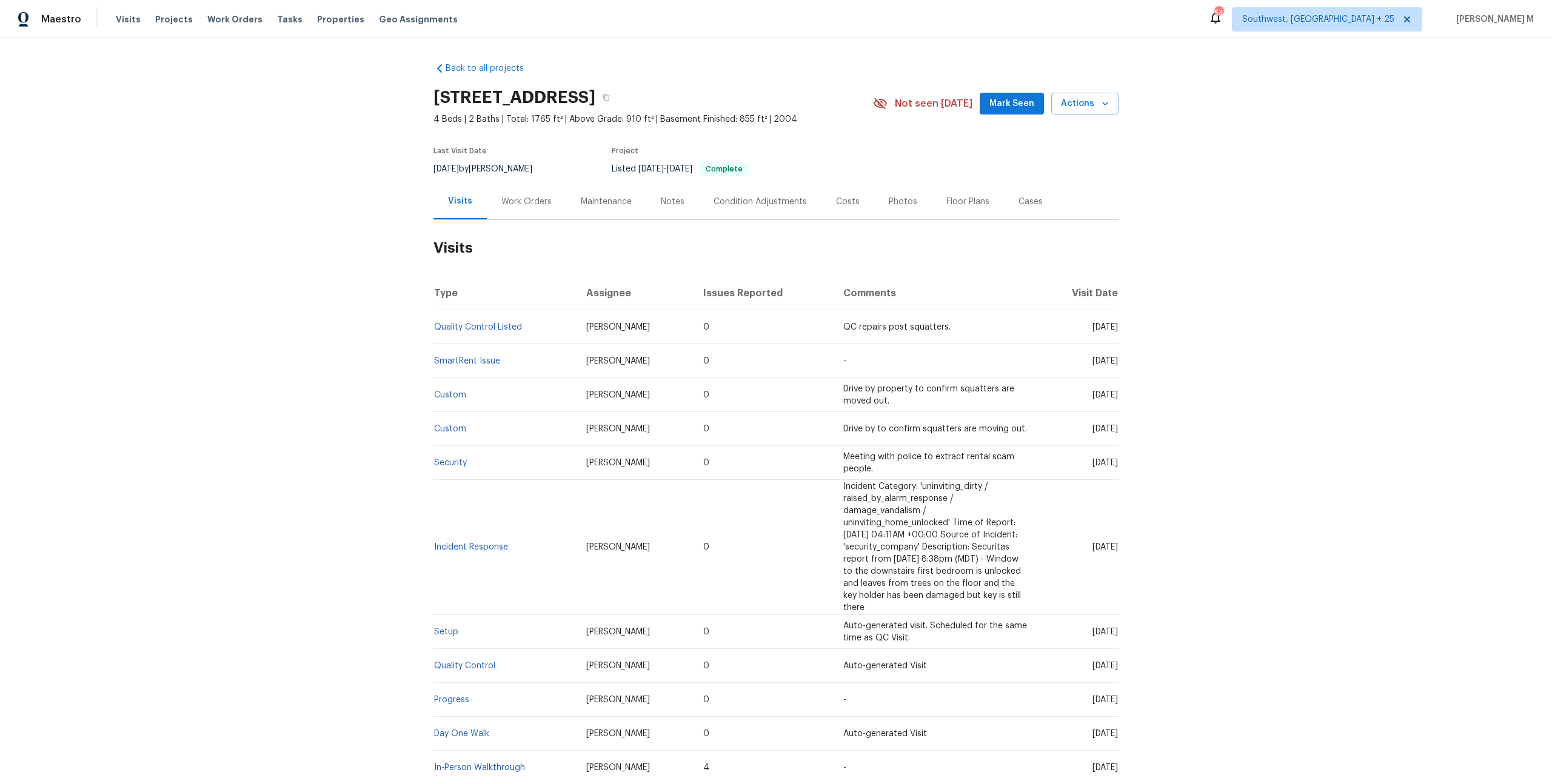
click at [536, 198] on div "Work Orders" at bounding box center [526, 202] width 50 height 12
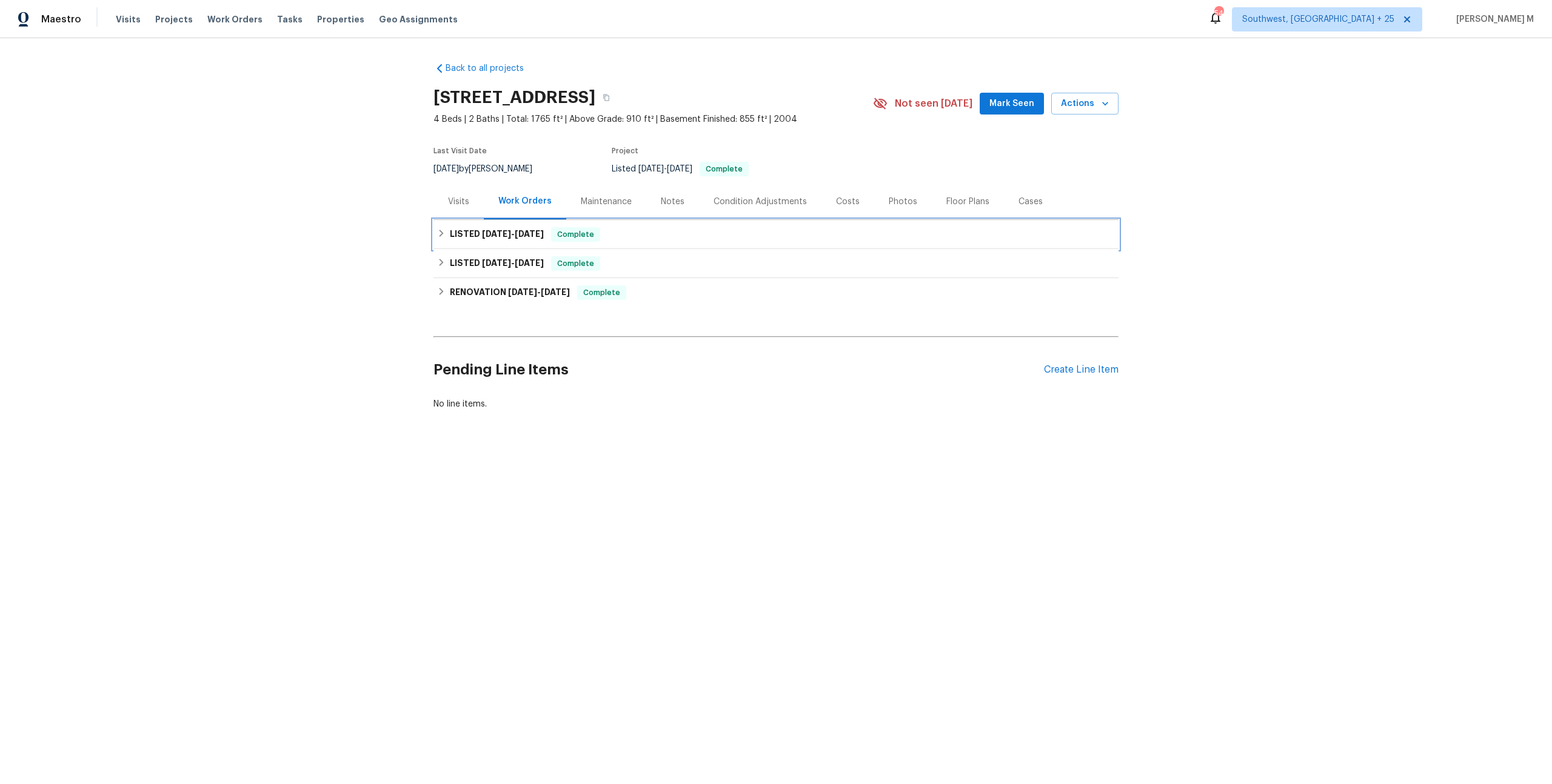
click at [510, 227] on h6 "LISTED [DATE] - [DATE]" at bounding box center [497, 234] width 94 height 14
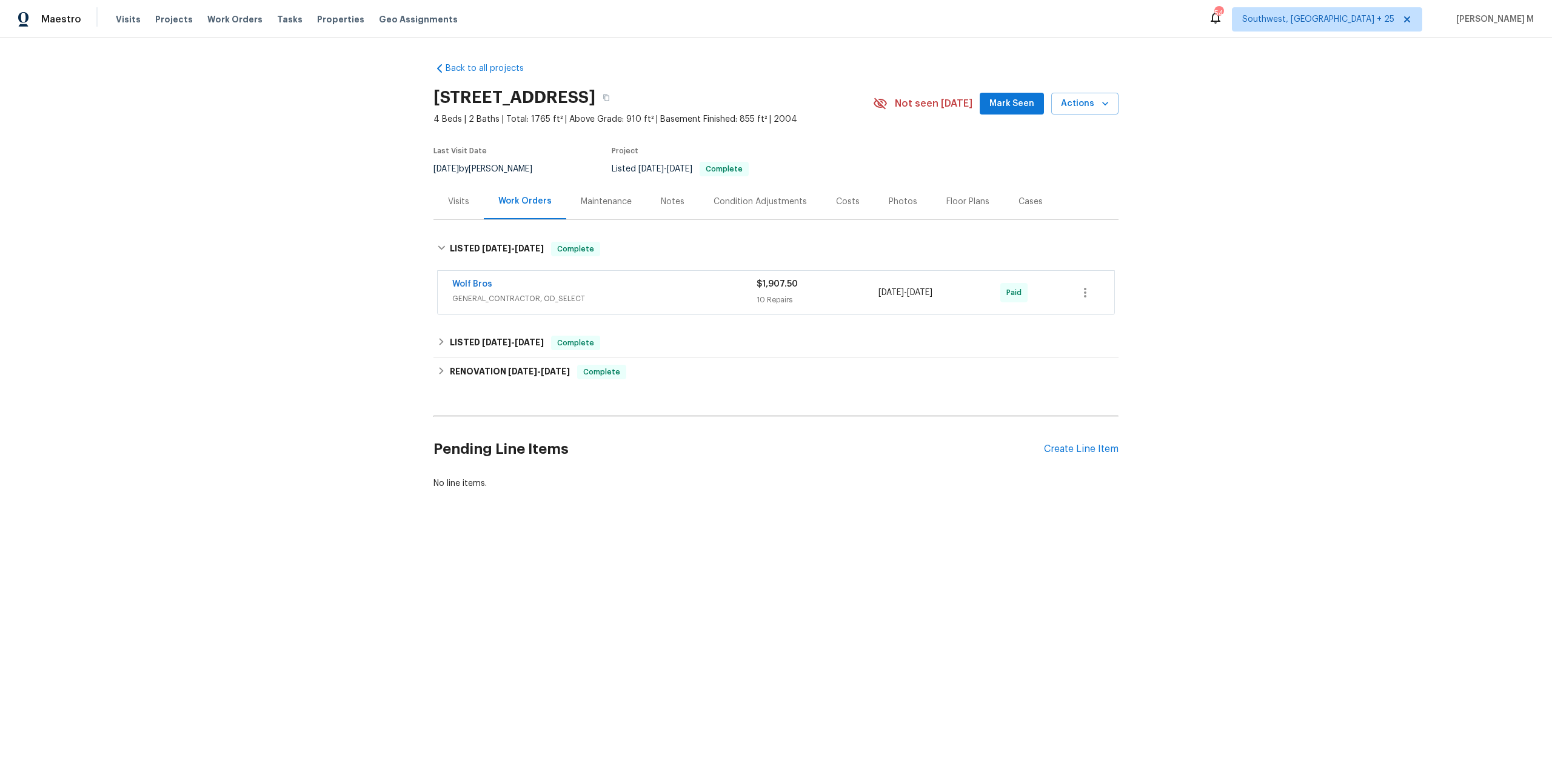
click at [503, 293] on span "GENERAL_CONTRACTOR, OD_SELECT" at bounding box center [604, 298] width 304 height 12
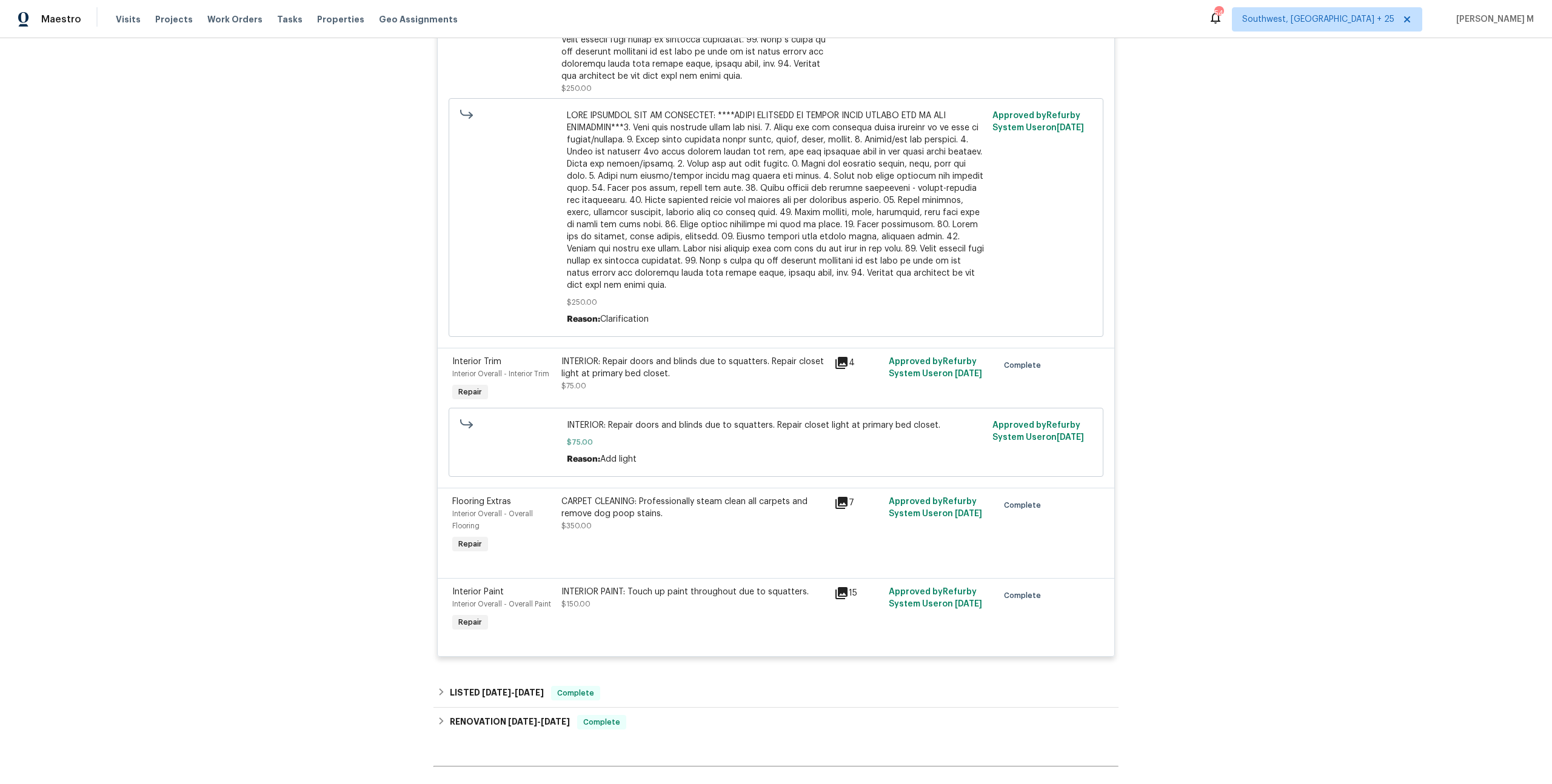
scroll to position [1247, 0]
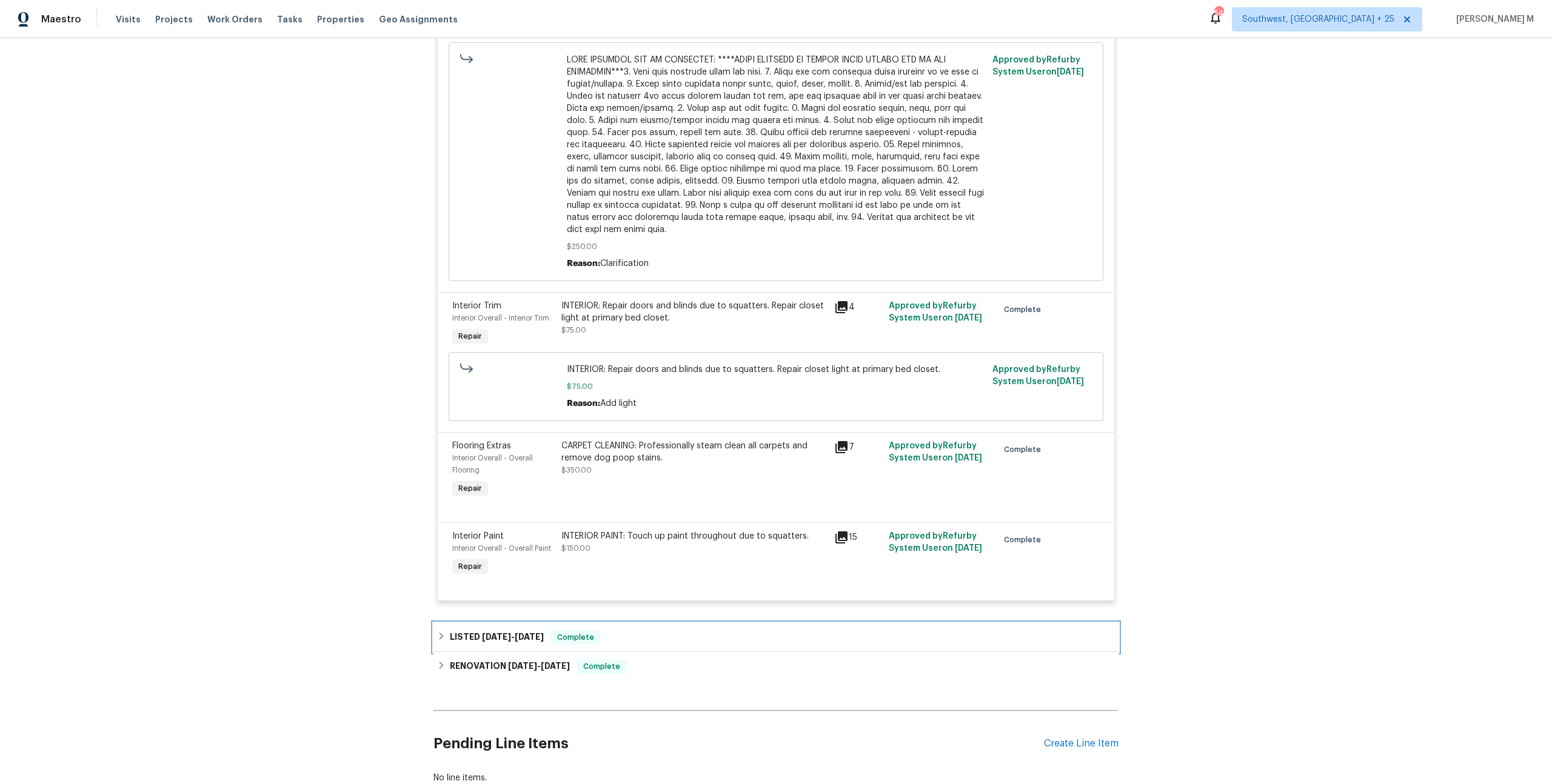
click at [489, 623] on div "LISTED [DATE] - [DATE] Complete" at bounding box center [776, 637] width 685 height 29
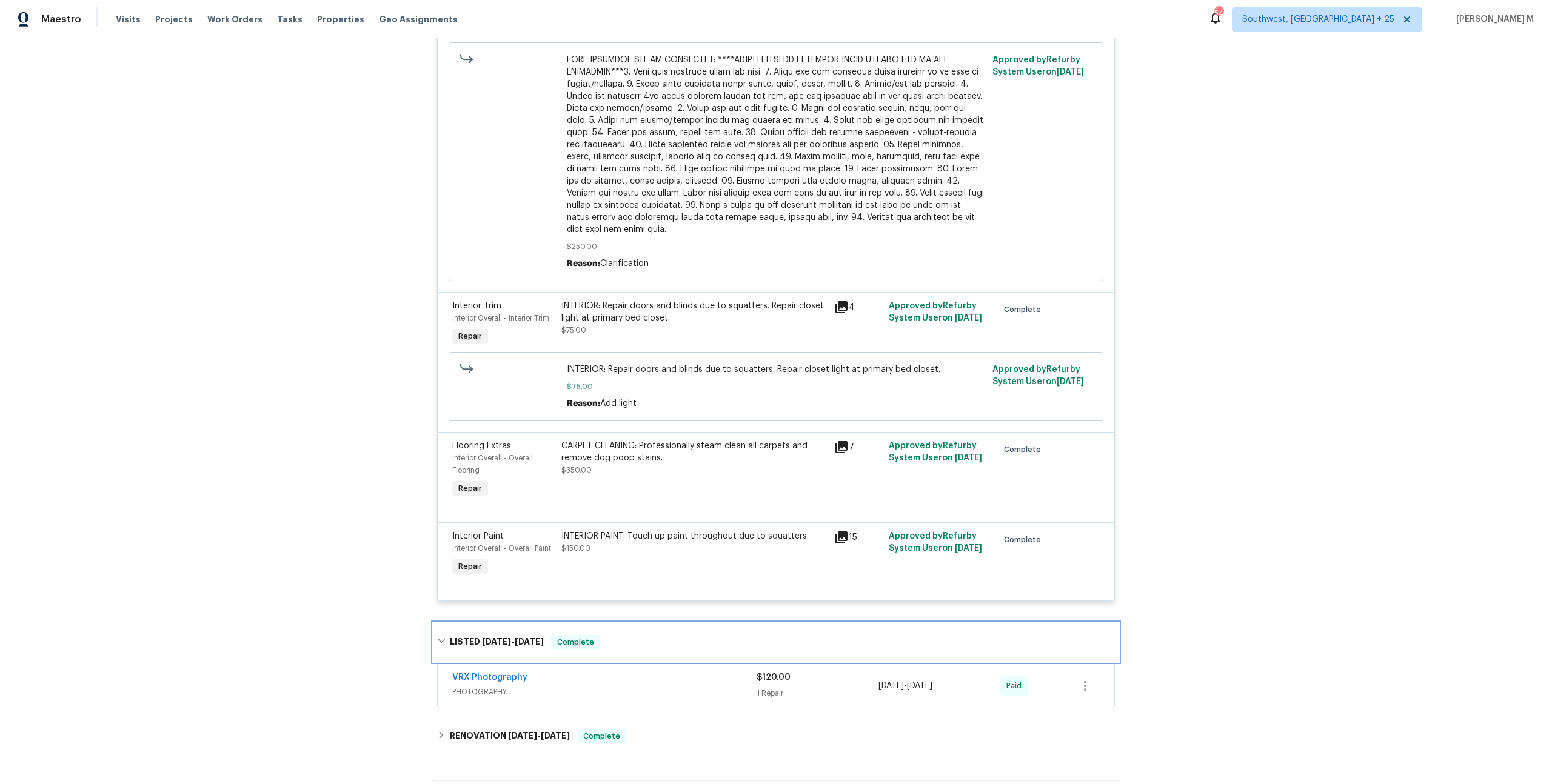
scroll to position [1314, 0]
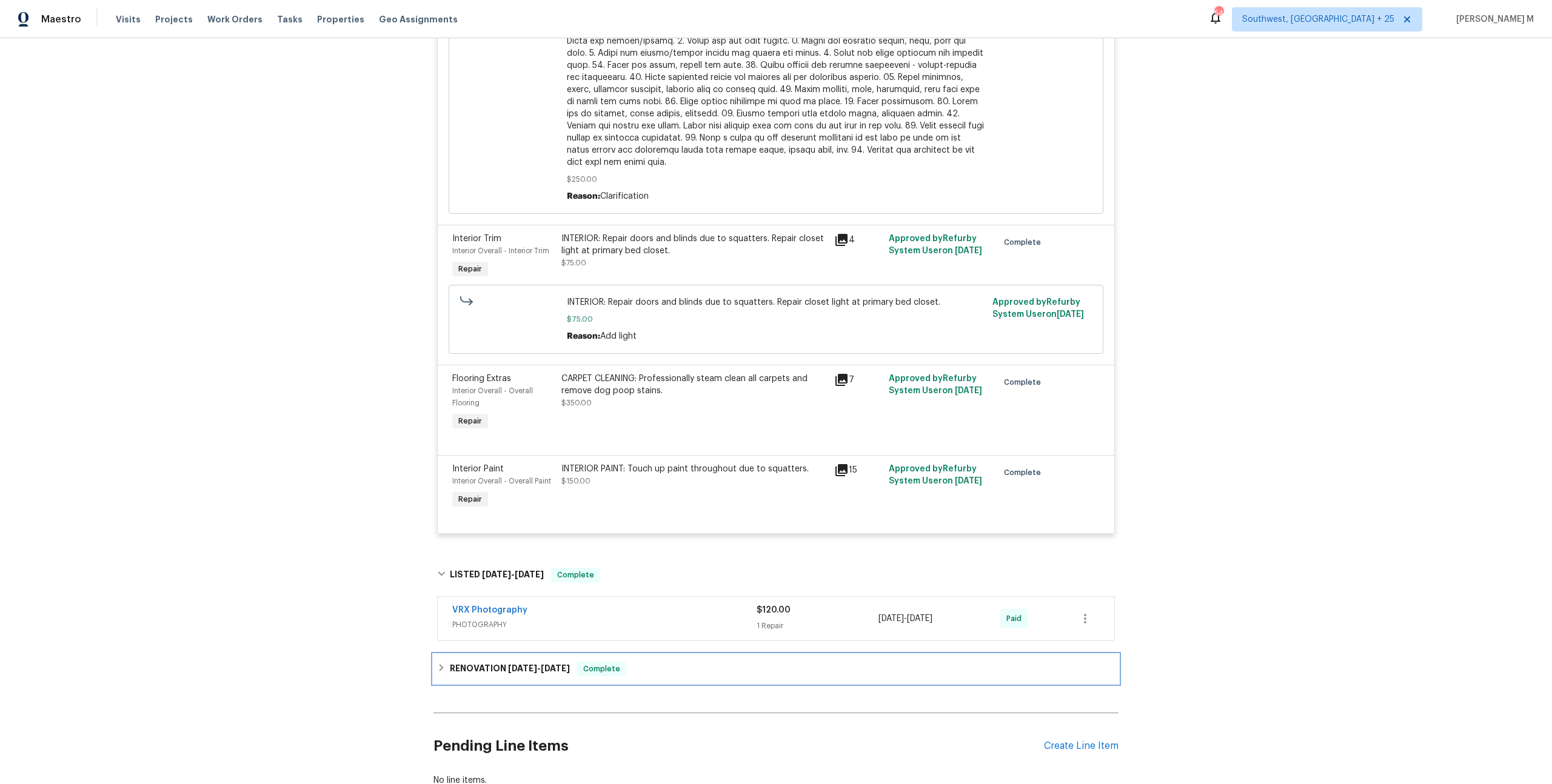
click at [520, 664] on span "[DATE]" at bounding box center [523, 669] width 29 height 9
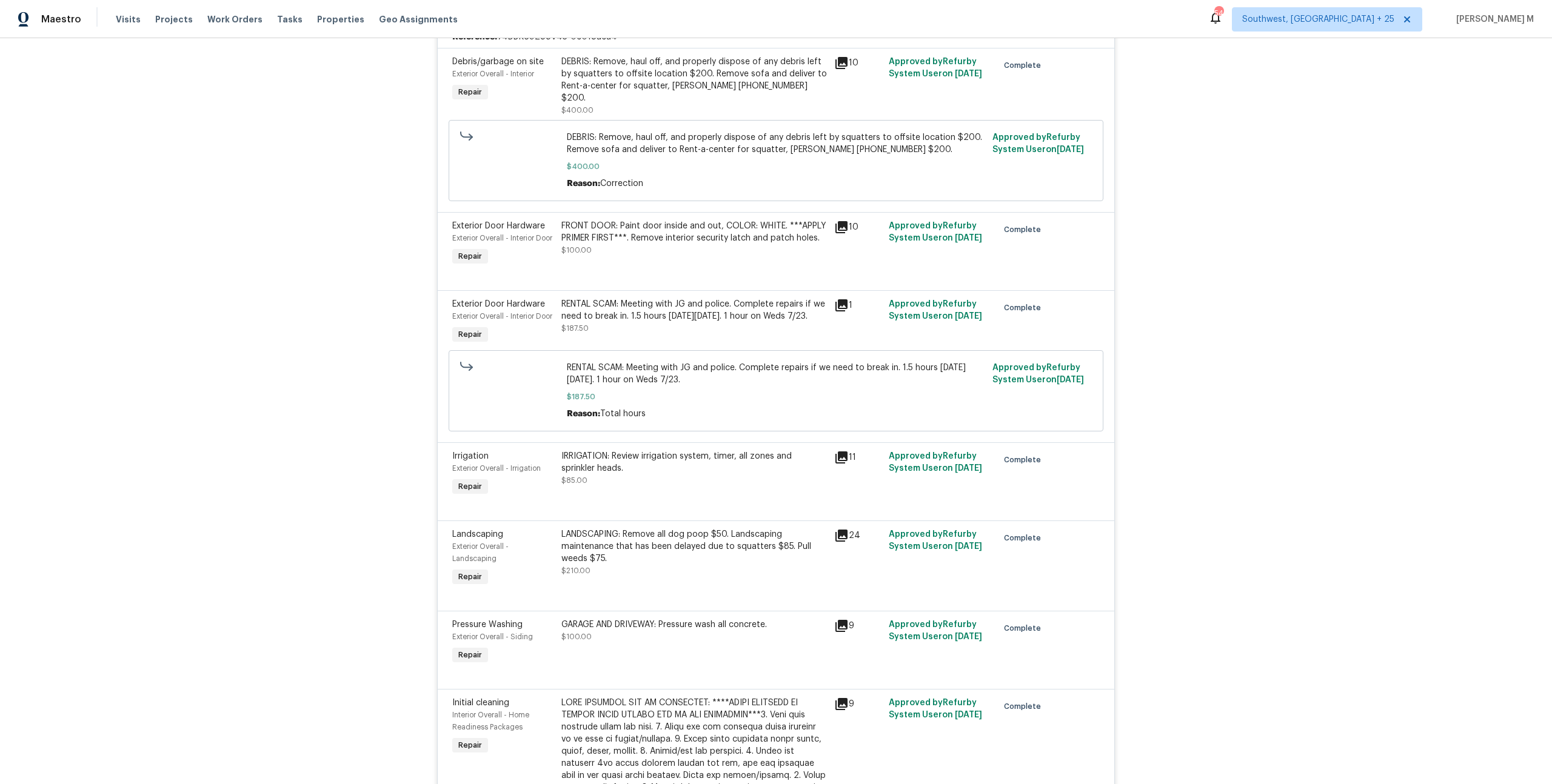
scroll to position [96, 0]
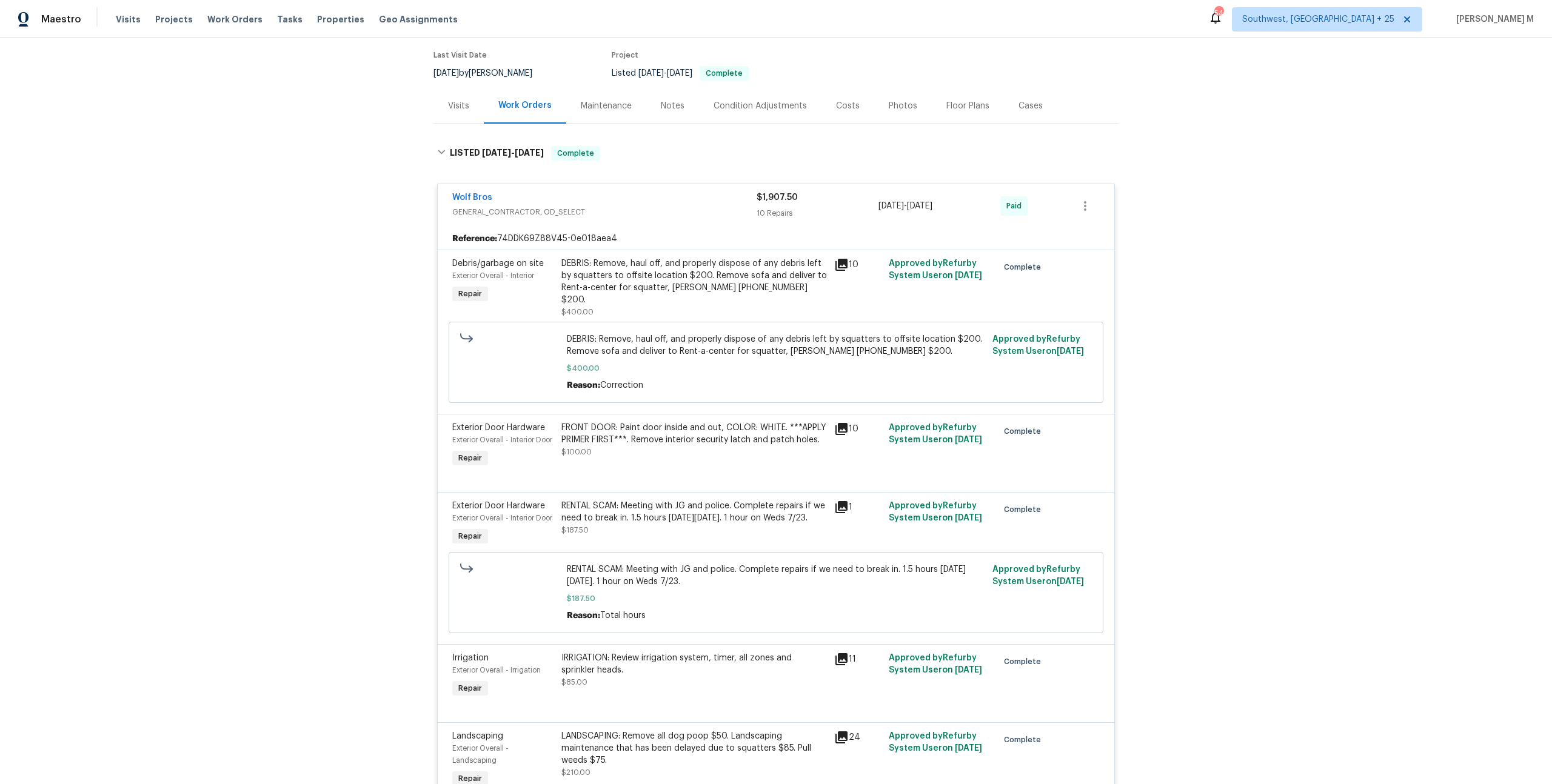
click at [572, 107] on div "Maintenance" at bounding box center [606, 106] width 80 height 36
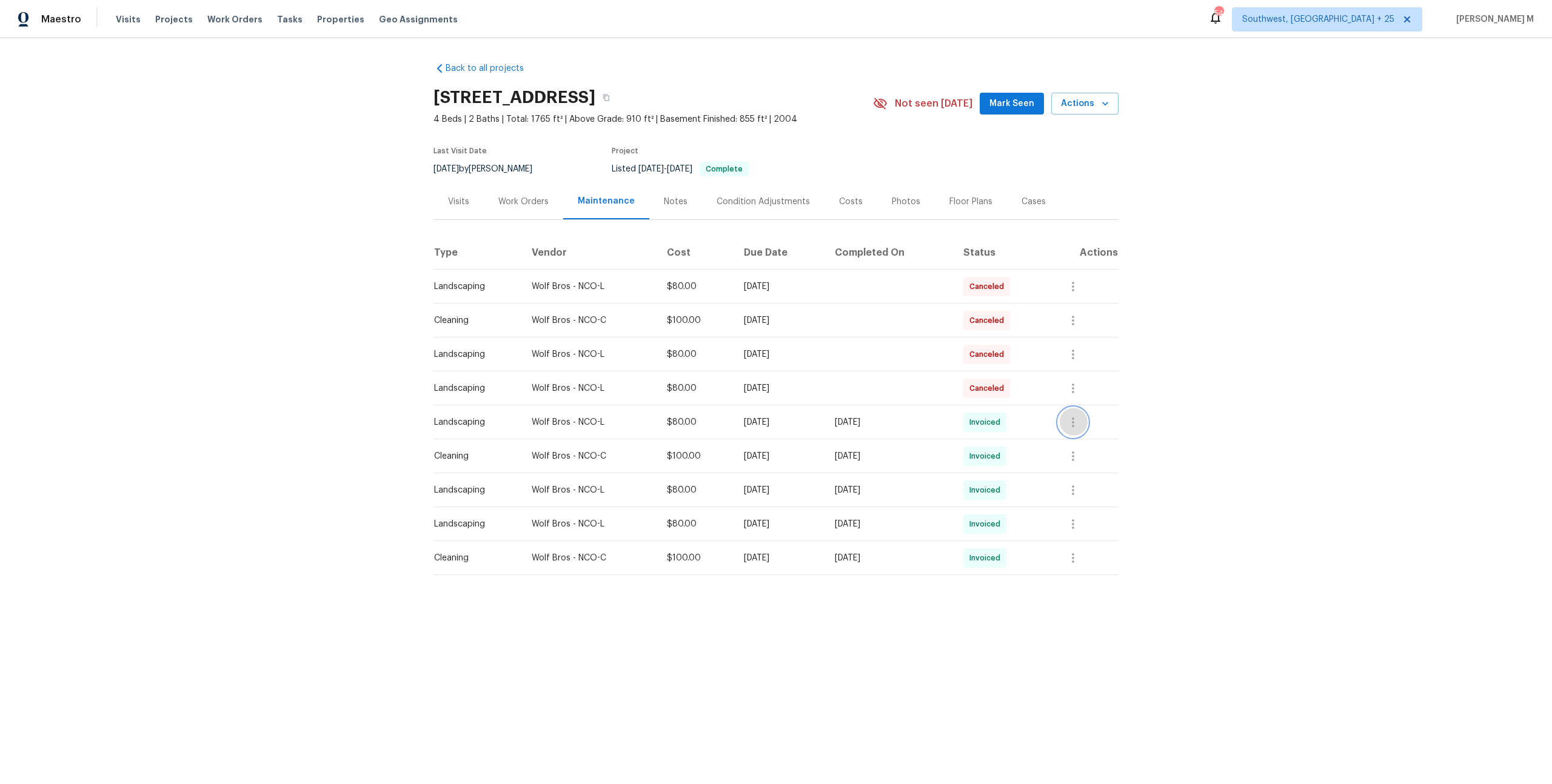
click at [1068, 413] on button "button" at bounding box center [1073, 422] width 29 height 29
click at [1083, 427] on li "View details" at bounding box center [1109, 437] width 85 height 20
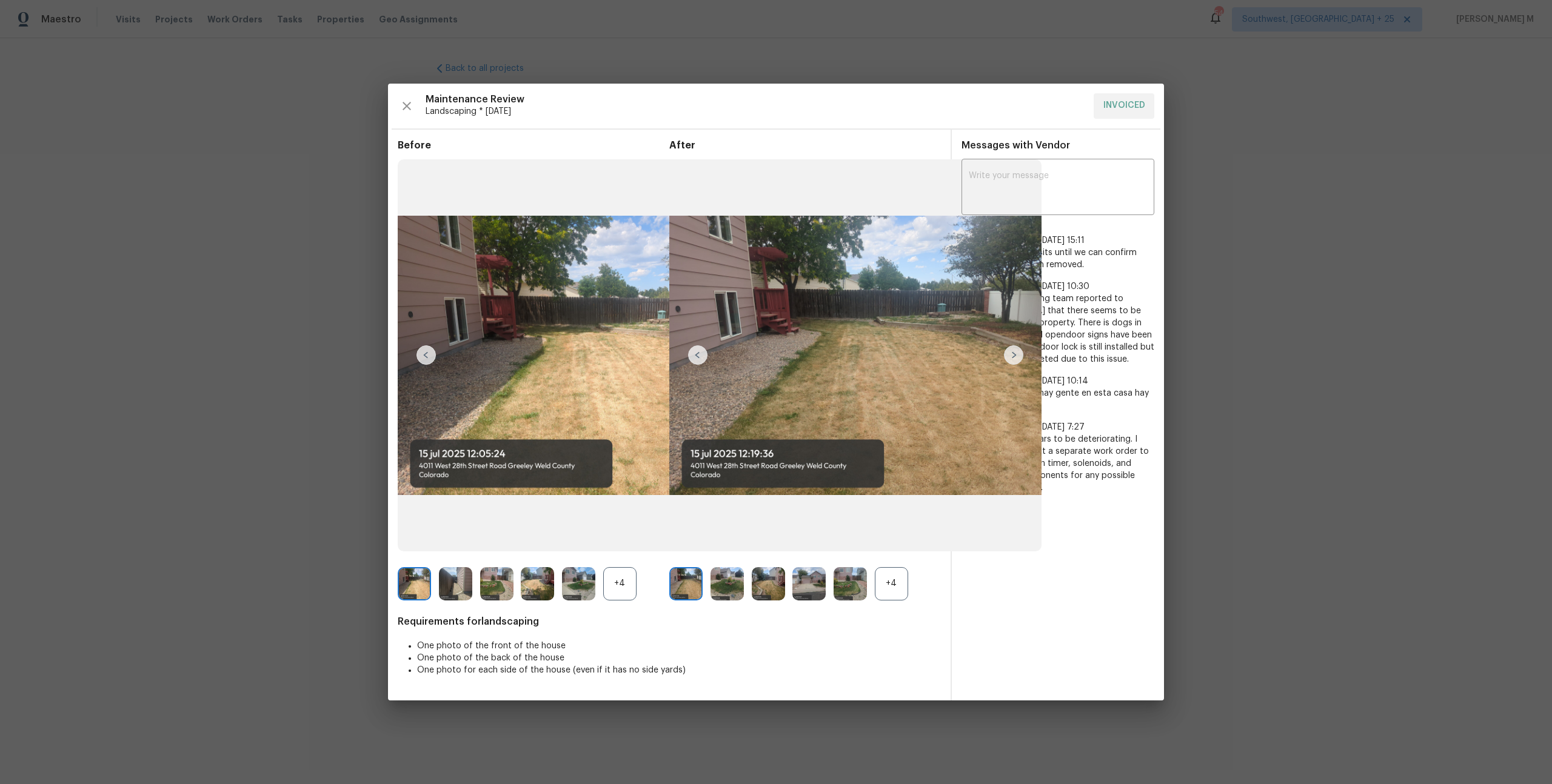
click at [1016, 356] on img at bounding box center [1014, 355] width 19 height 19
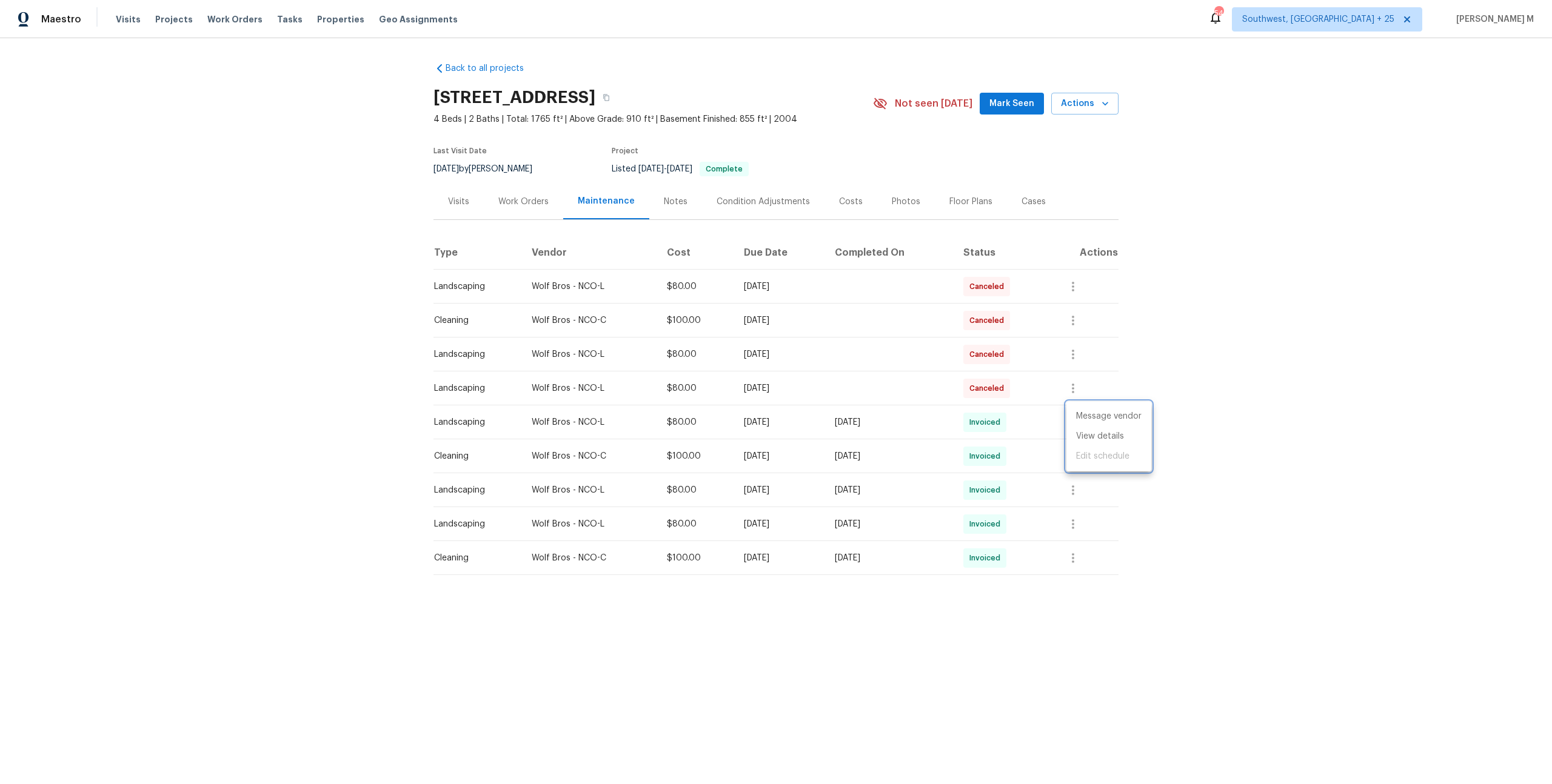
drag, startPoint x: 527, startPoint y: 313, endPoint x: 563, endPoint y: 313, distance: 36.0
click at [563, 313] on div at bounding box center [776, 392] width 1552 height 784
drag, startPoint x: 566, startPoint y: 315, endPoint x: 528, endPoint y: 315, distance: 38.0
click at [531, 315] on div "Wolf Bros - NCO-C" at bounding box center [589, 320] width 116 height 12
copy div "Wolf Bros"
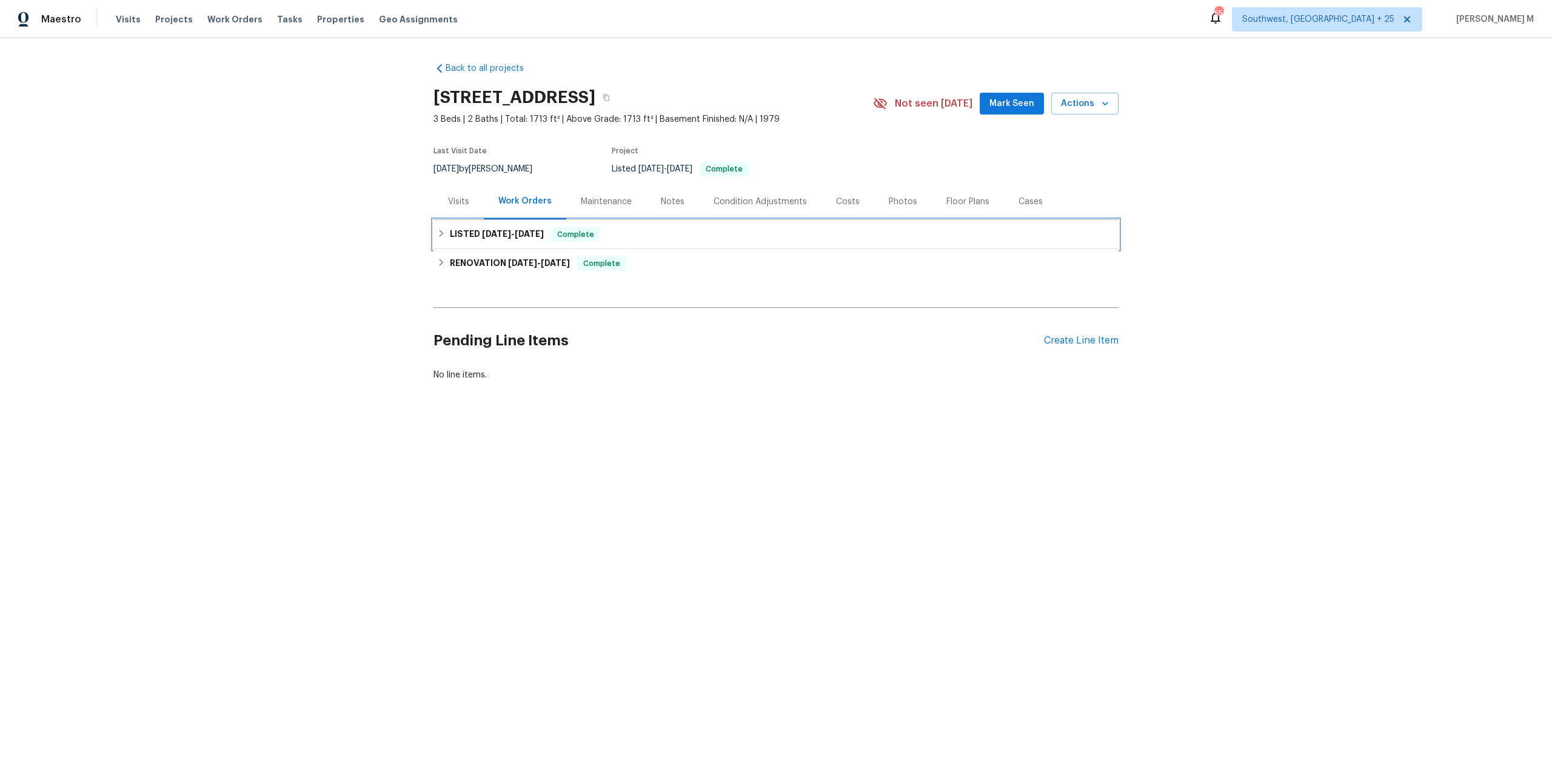
click at [477, 234] on h6 "LISTED 8/5/25 - 8/7/25" at bounding box center [497, 234] width 94 height 14
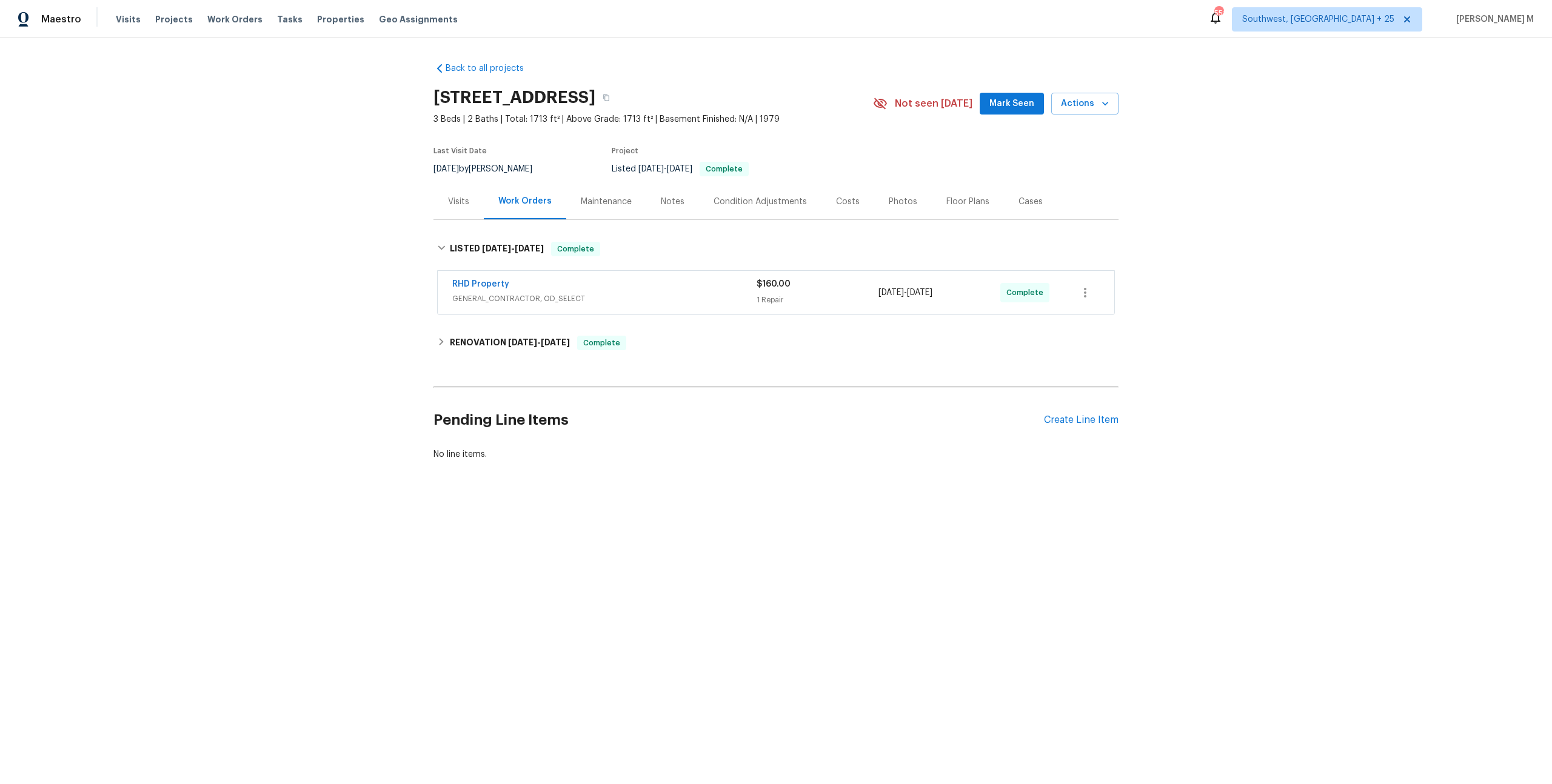
click at [482, 293] on span "GENERAL_CONTRACTOR, OD_SELECT" at bounding box center [604, 298] width 304 height 12
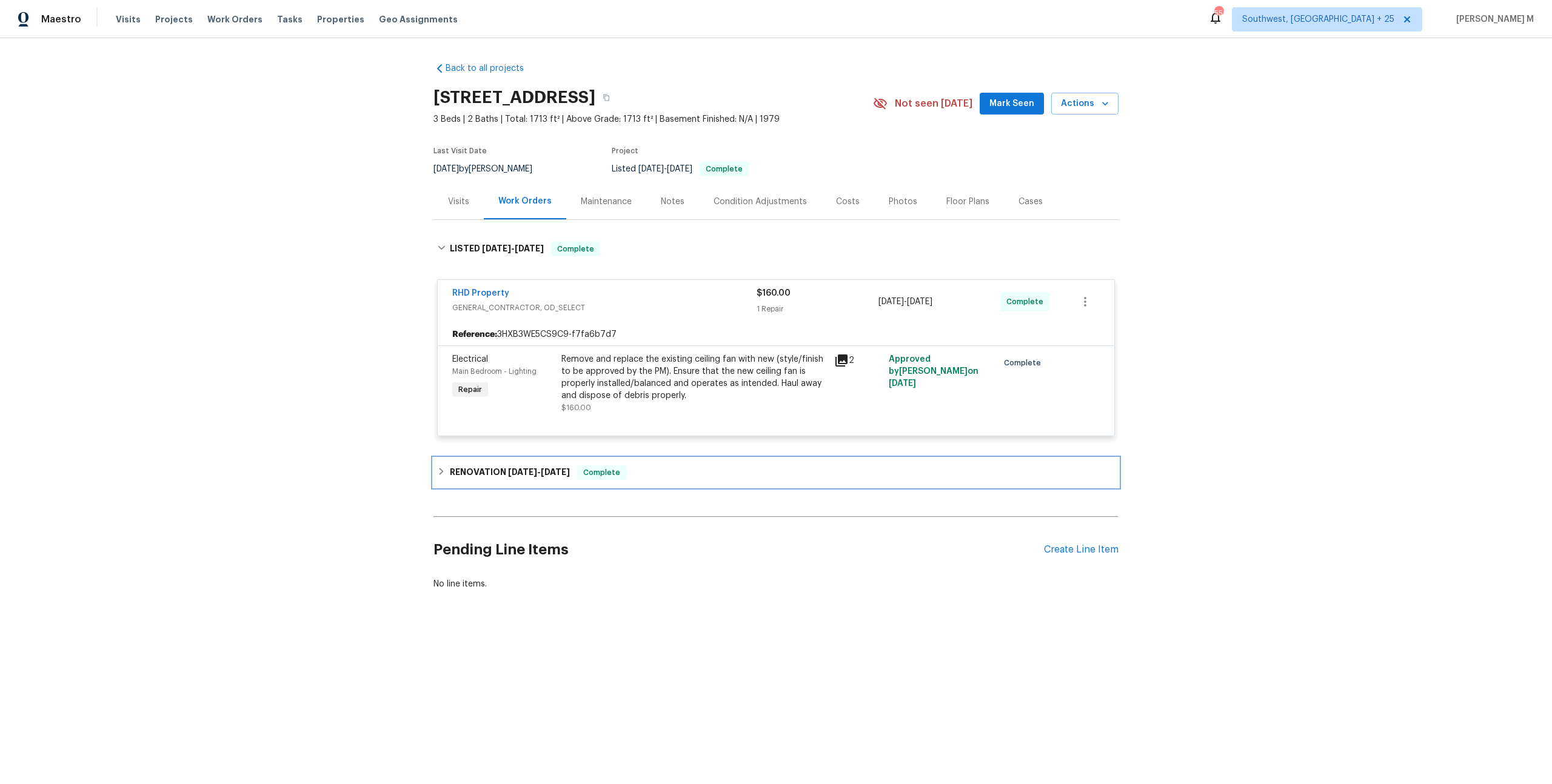
click at [477, 466] on h6 "RENOVATION 6/10/25 - 8/5/25" at bounding box center [510, 473] width 120 height 14
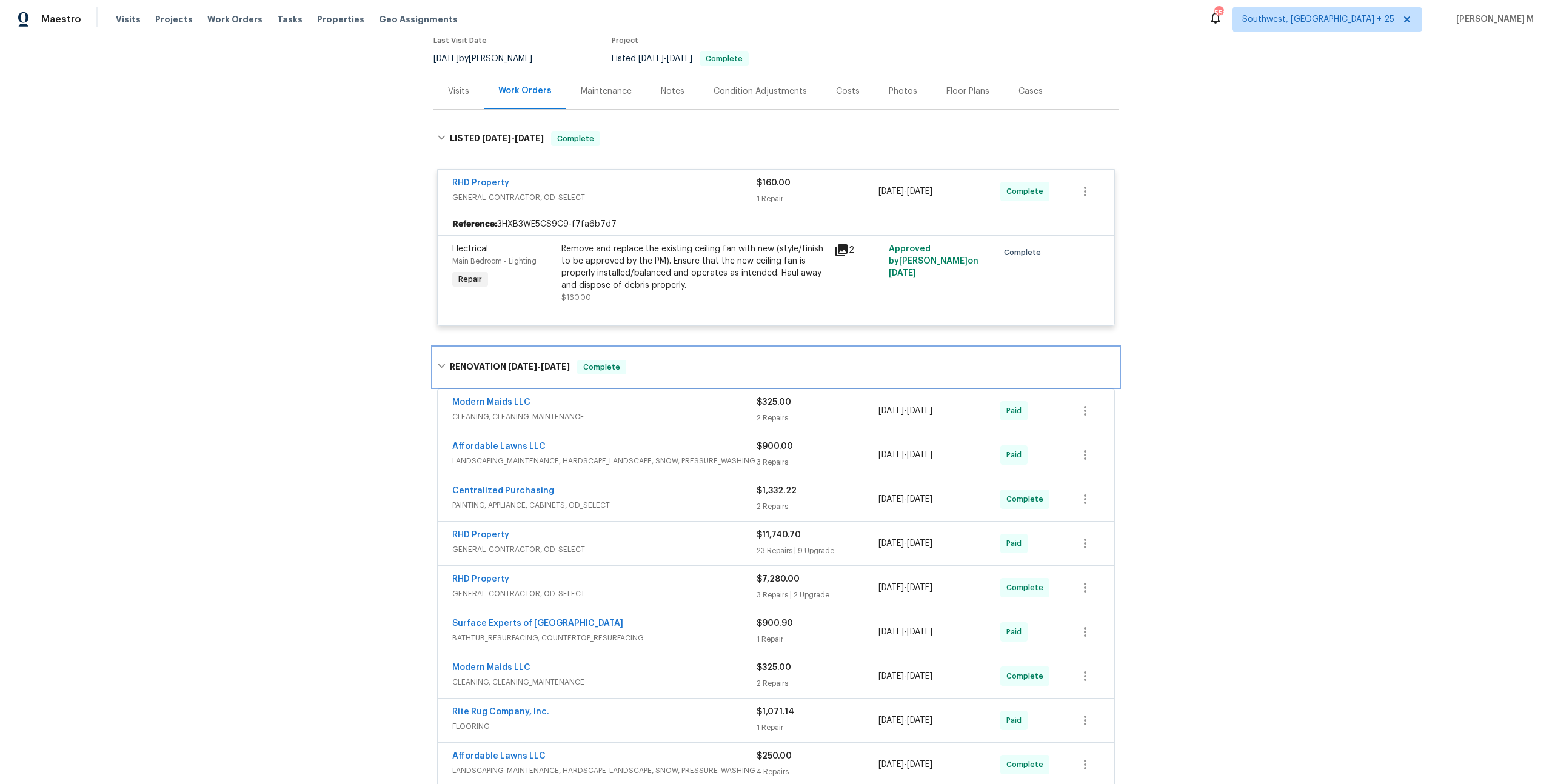
scroll to position [111, 0]
click at [497, 410] on span "CLEANING, CLEANING_MAINTENANCE" at bounding box center [604, 416] width 304 height 12
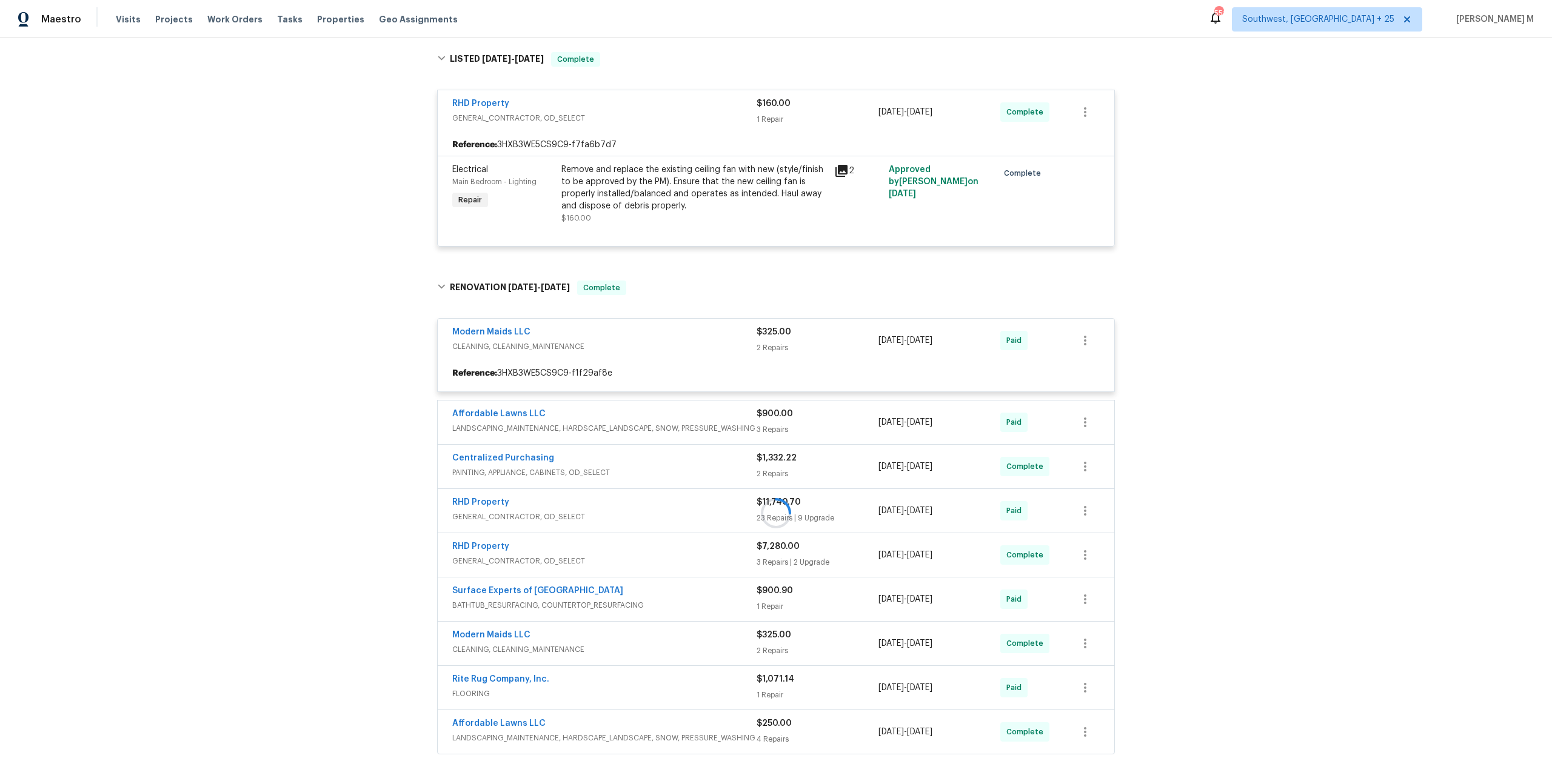
scroll to position [188, 0]
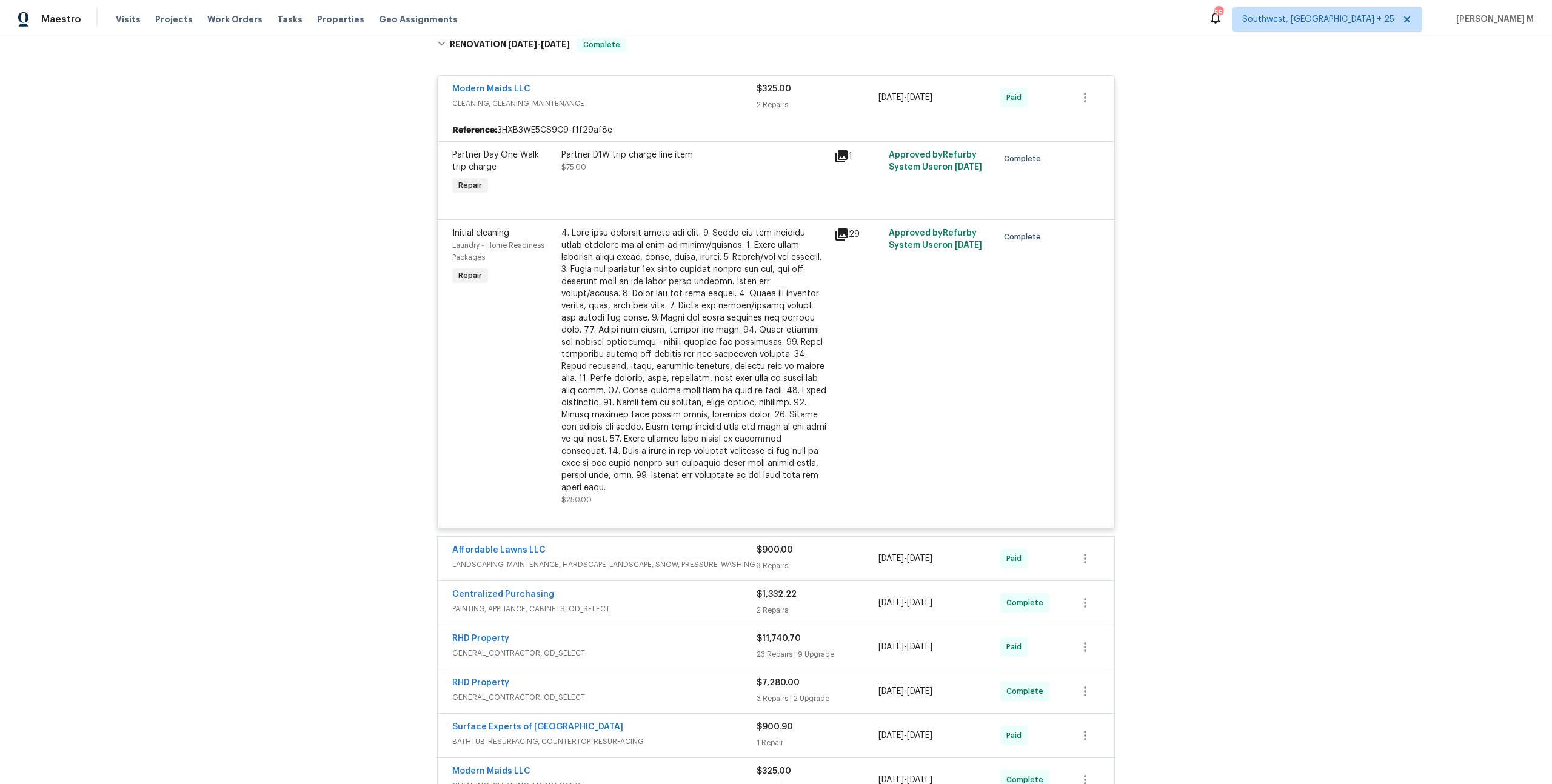
click at [593, 544] on div "Affordable Lawns LLC LANDSCAPING_MAINTENANCE, HARDSCAPE_LANDSCAPE, SNOW, PRESSU…" at bounding box center [604, 558] width 304 height 29
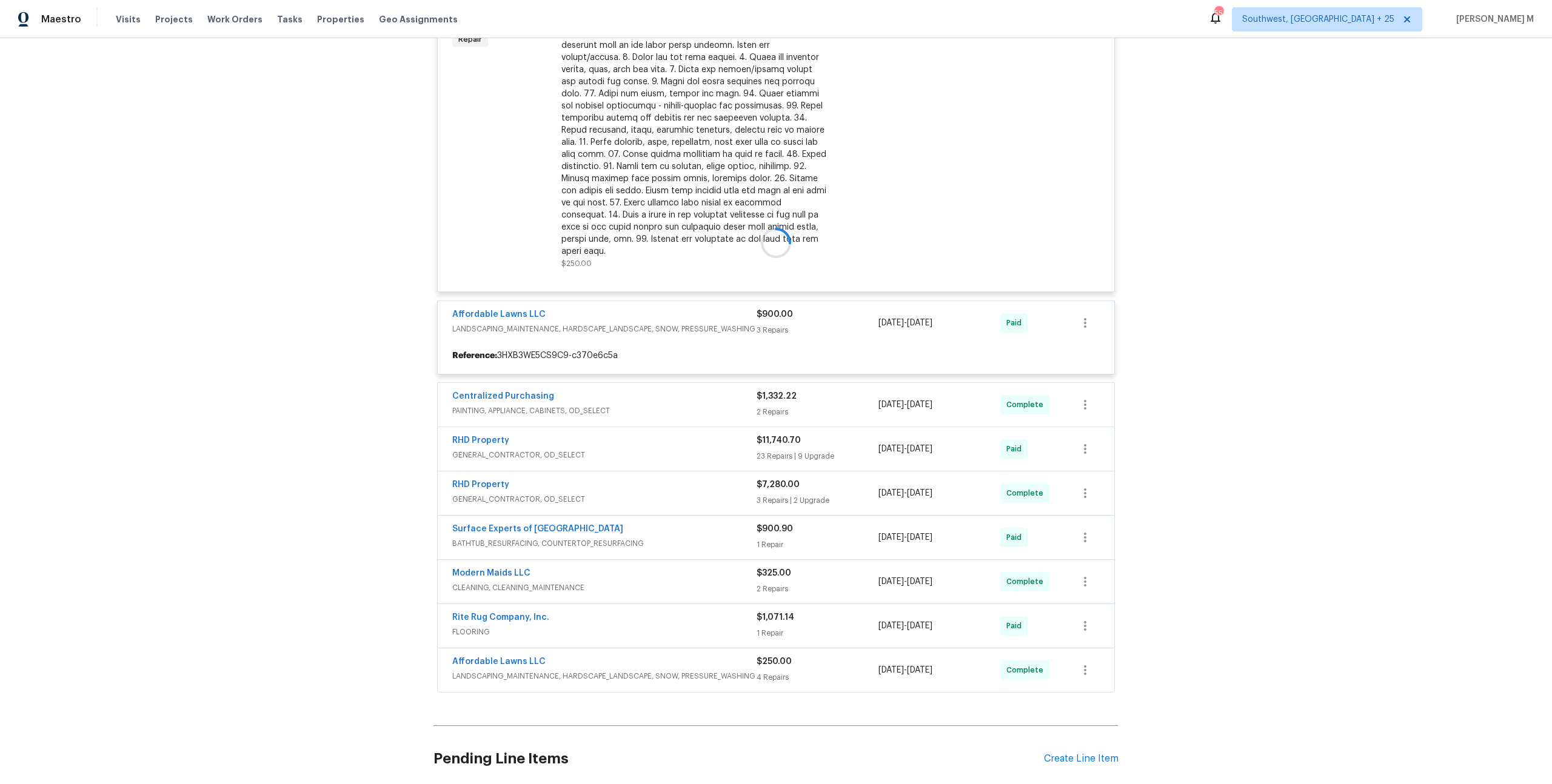
scroll to position [672, 0]
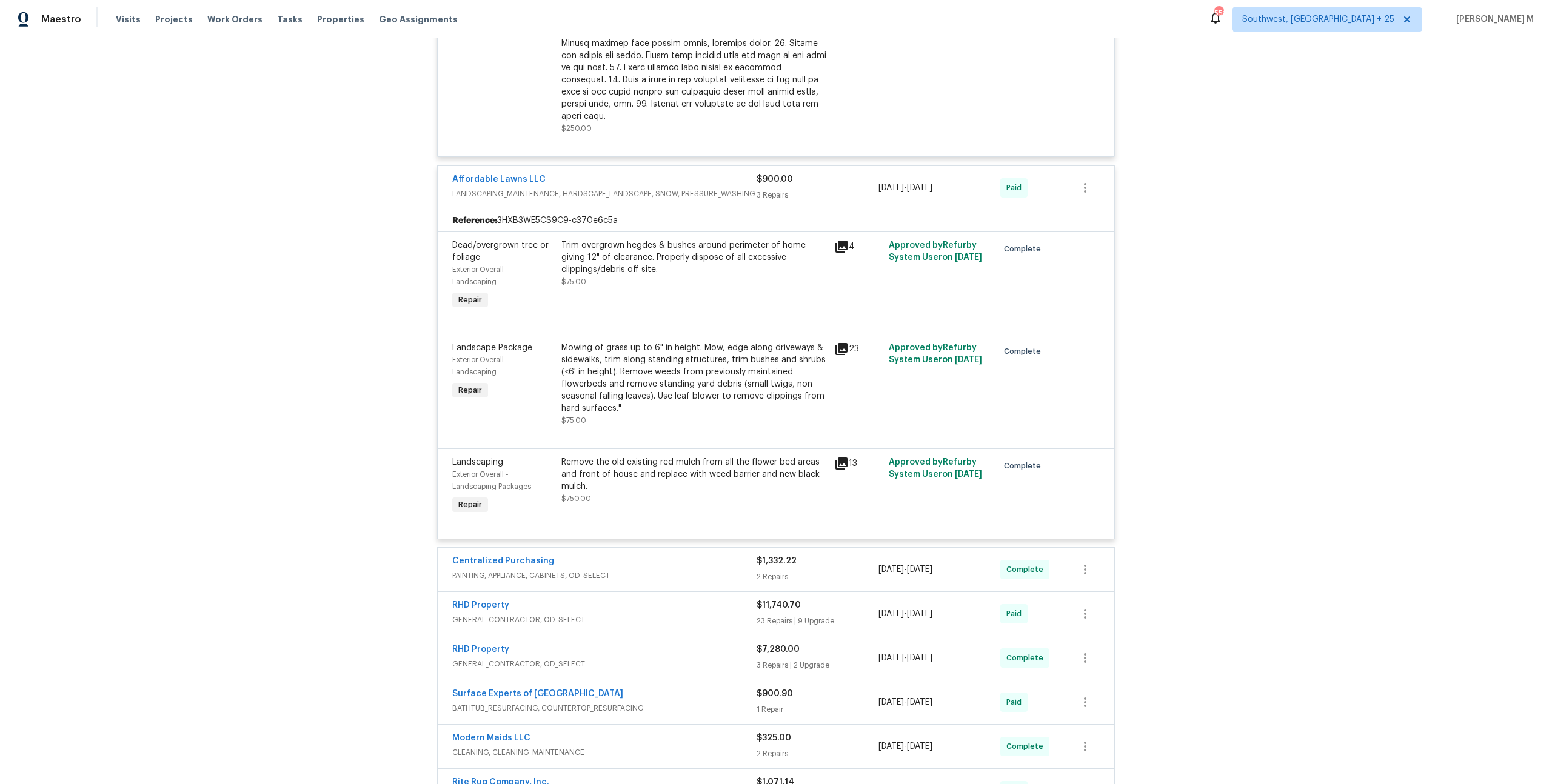
click at [528, 569] on span "PAINTING, APPLIANCE, CABINETS, OD_SELECT" at bounding box center [604, 575] width 304 height 12
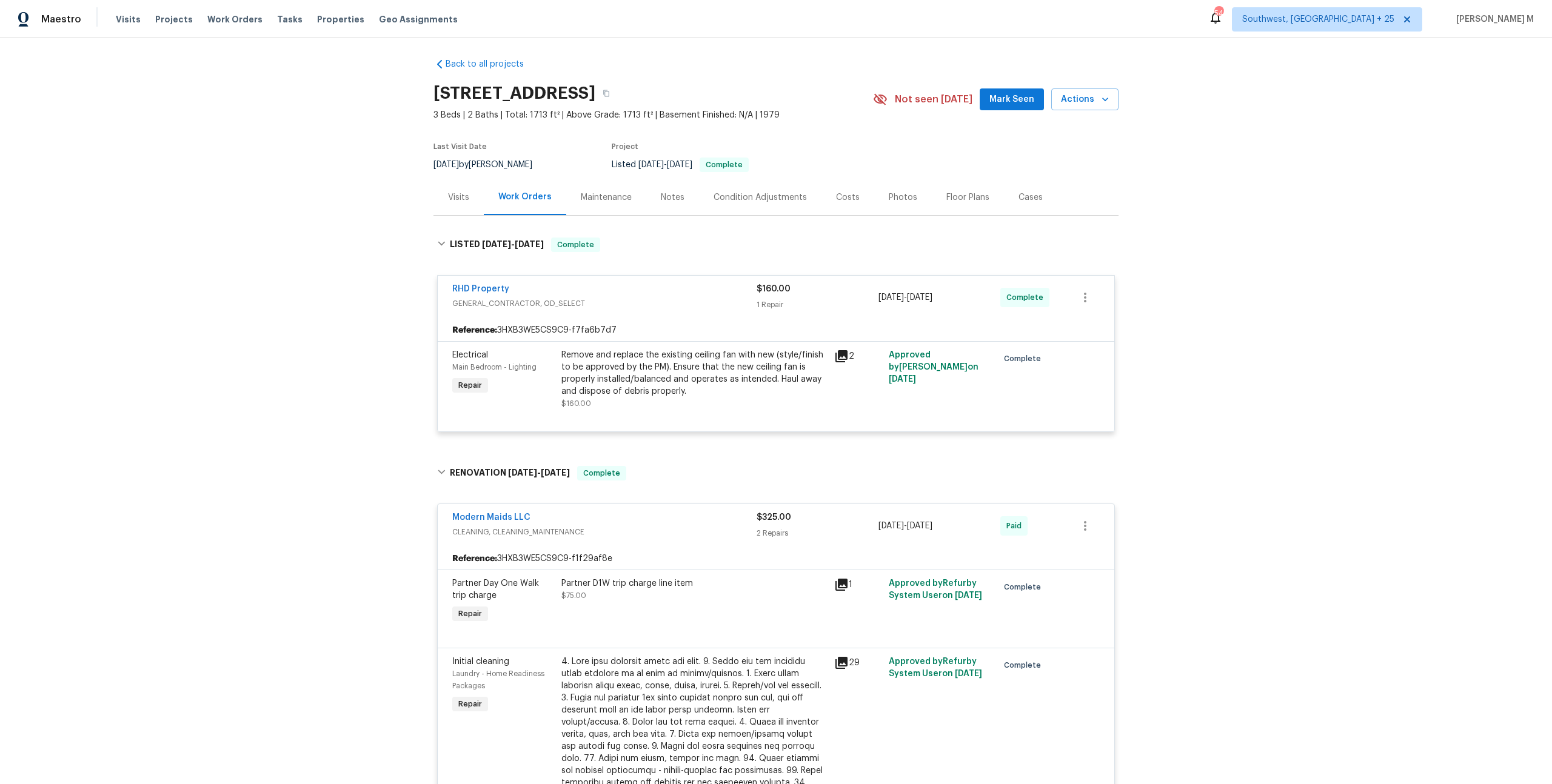
scroll to position [0, 0]
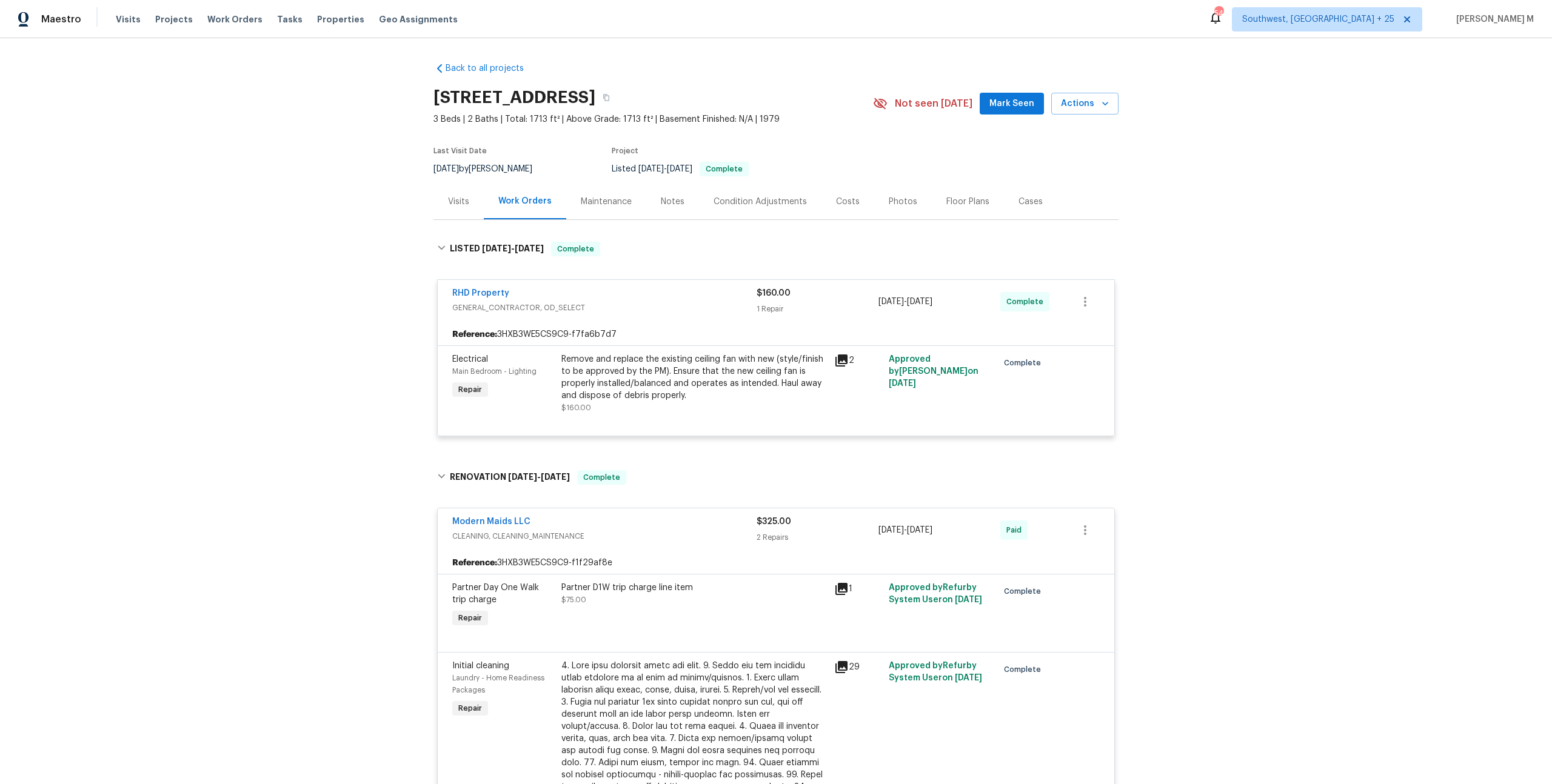
click at [562, 314] on div "RHD Property GENERAL_CONTRACTOR, OD_SELECT $160.00 1 Repair 8/5/2025 - 8/7/2025…" at bounding box center [776, 301] width 676 height 44
click at [316, 427] on div "Back to all projects 1312 Rainwood Ln, Raleigh, NC 27615 3 Beds | 2 Baths | Tot…" at bounding box center [776, 411] width 1552 height 746
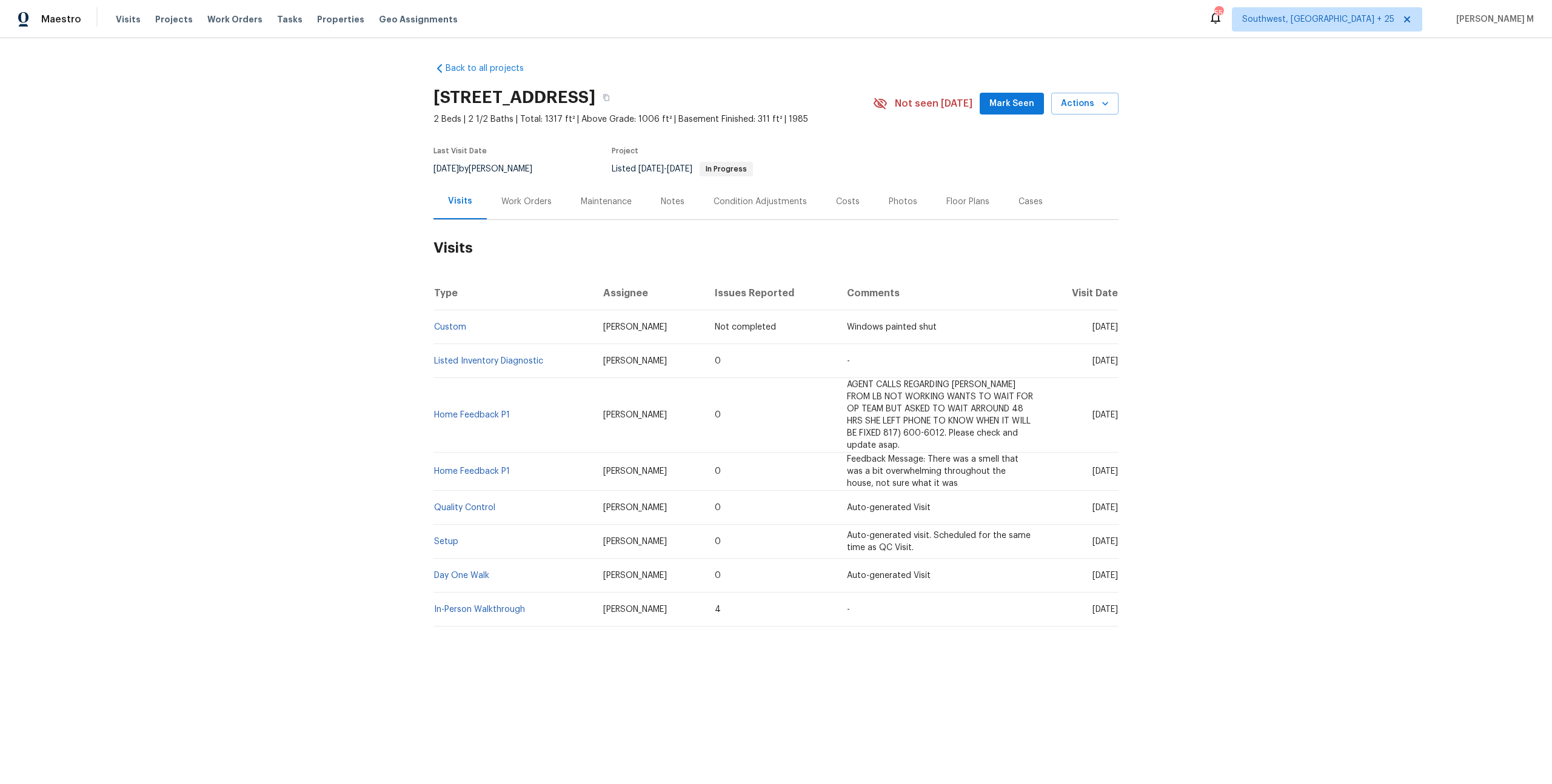
click at [512, 196] on div "Work Orders" at bounding box center [526, 202] width 50 height 12
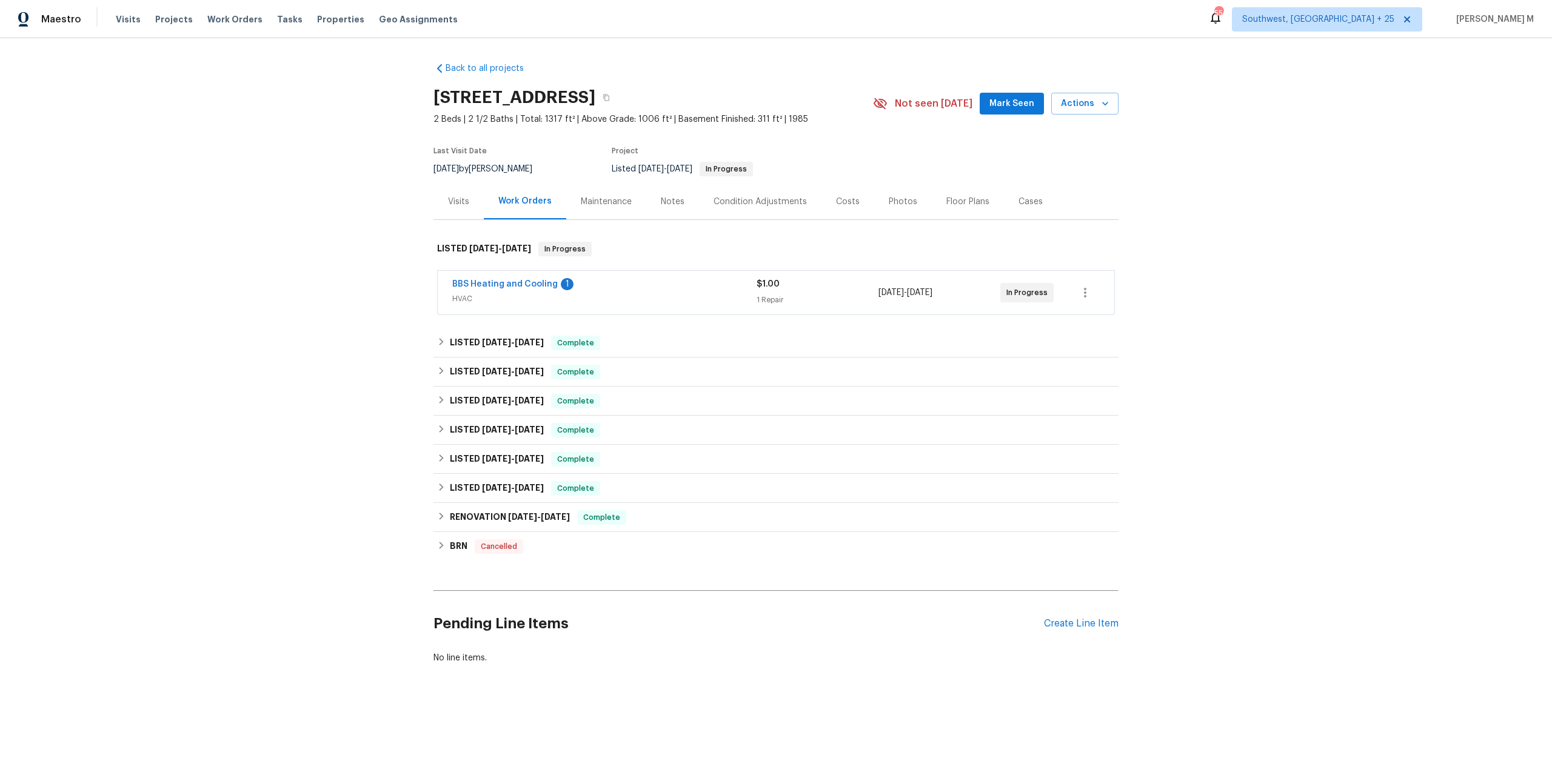
click at [466, 282] on span "BBS Heating and Cooling" at bounding box center [505, 284] width 105 height 12
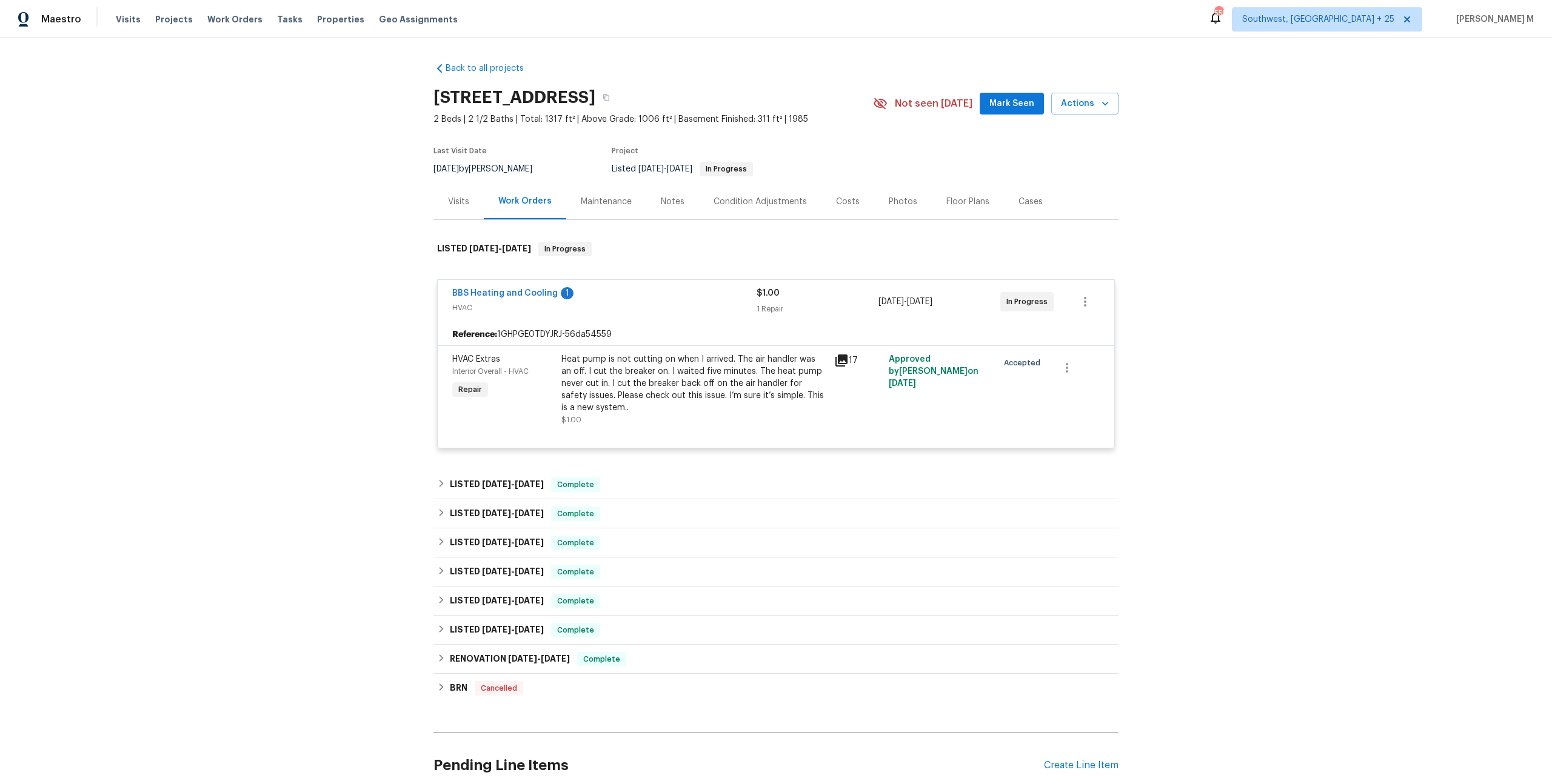
click at [464, 201] on div "Visits" at bounding box center [458, 202] width 21 height 12
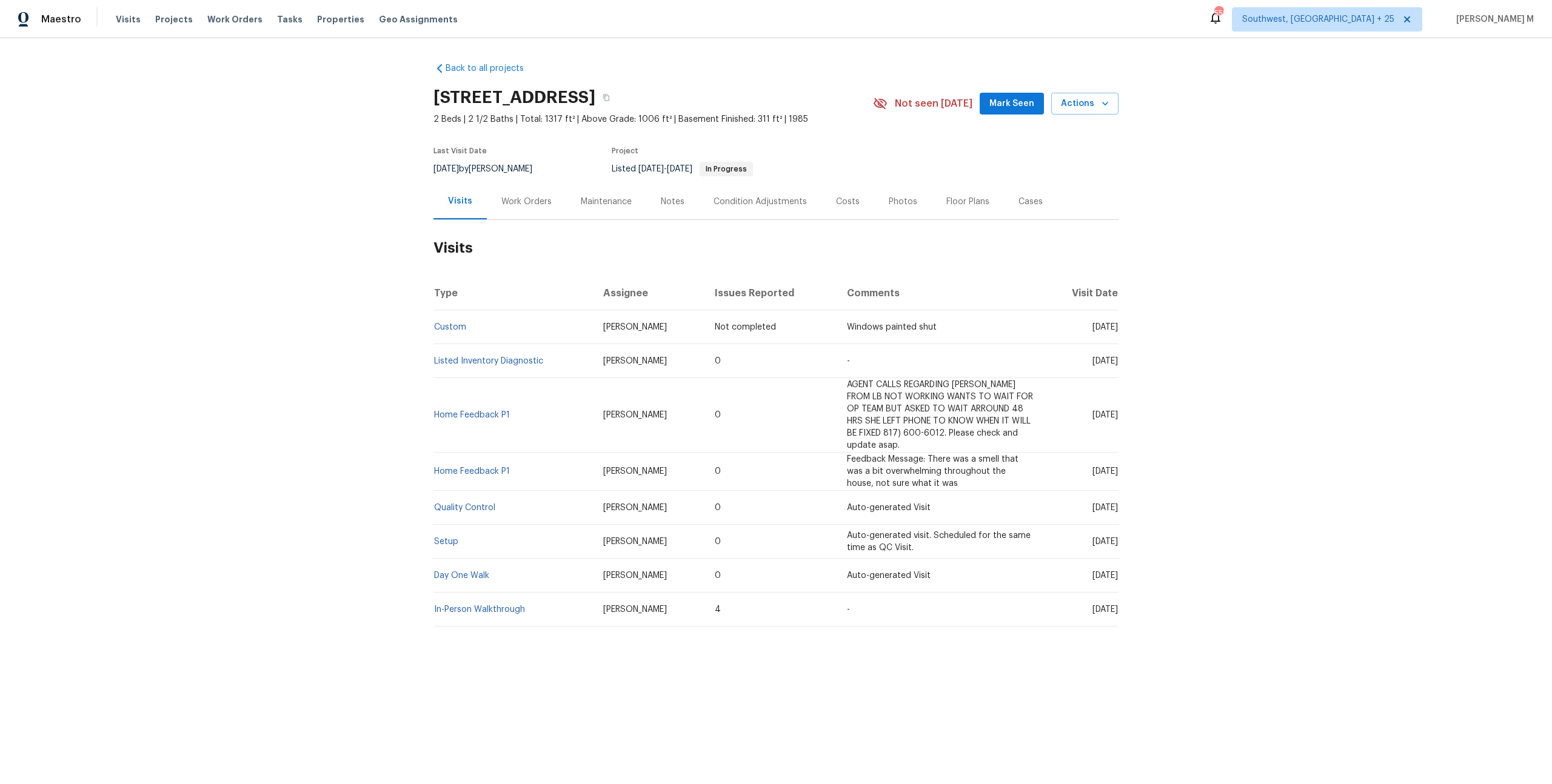
click at [585, 196] on div "Maintenance" at bounding box center [606, 202] width 51 height 12
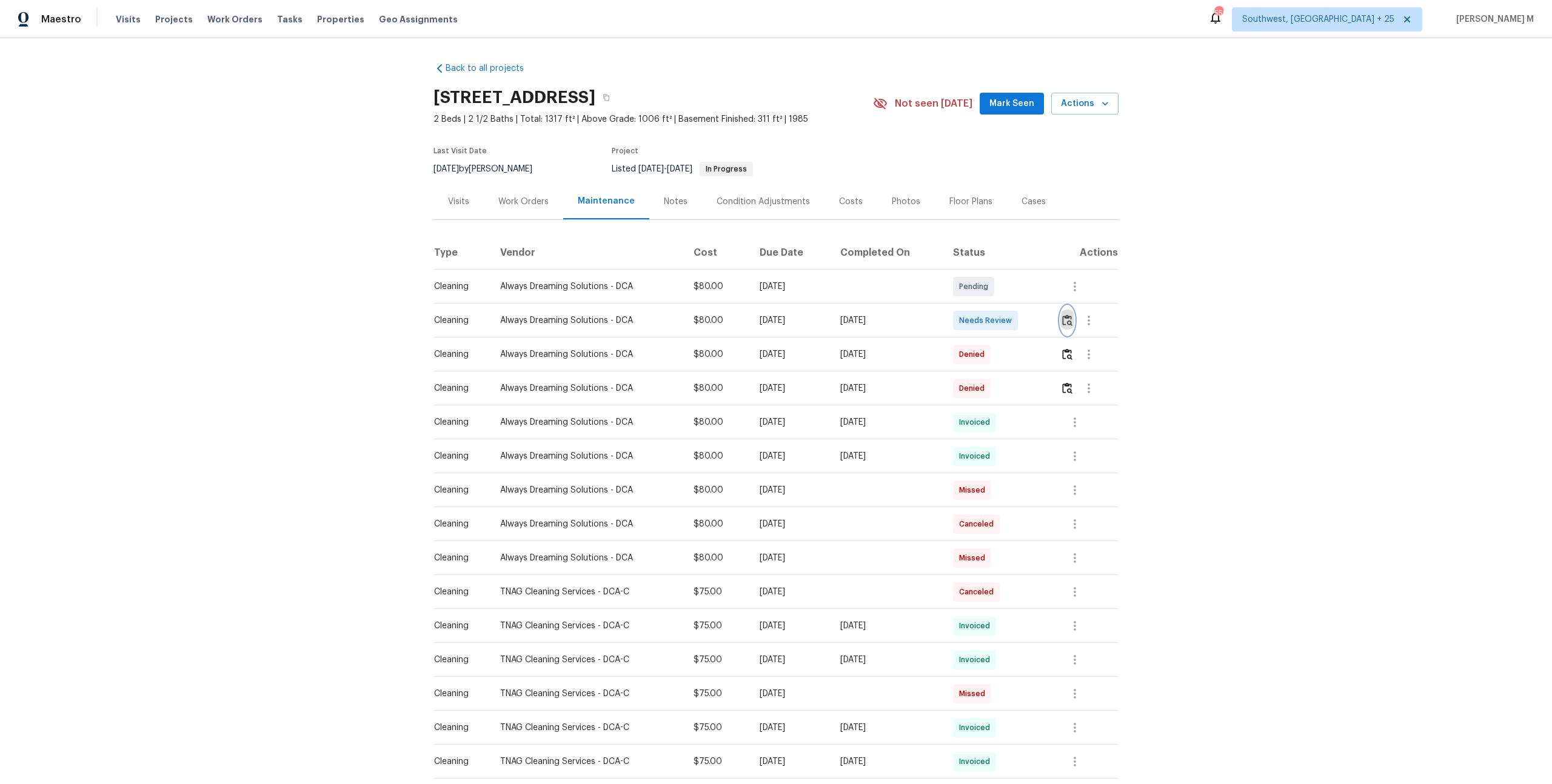
click at [1069, 314] on img "button" at bounding box center [1067, 320] width 10 height 12
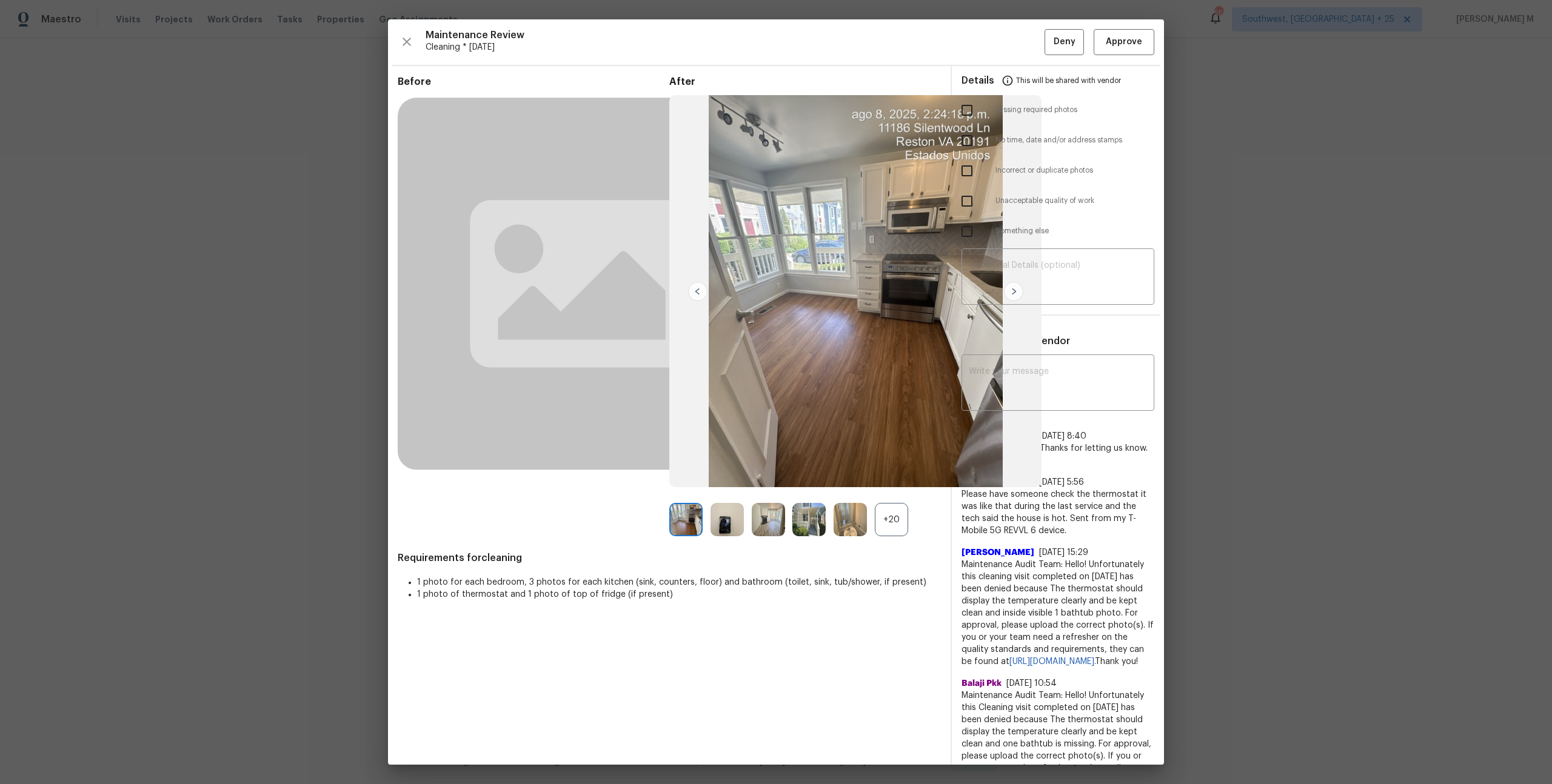
click at [886, 516] on div "+20" at bounding box center [891, 520] width 33 height 33
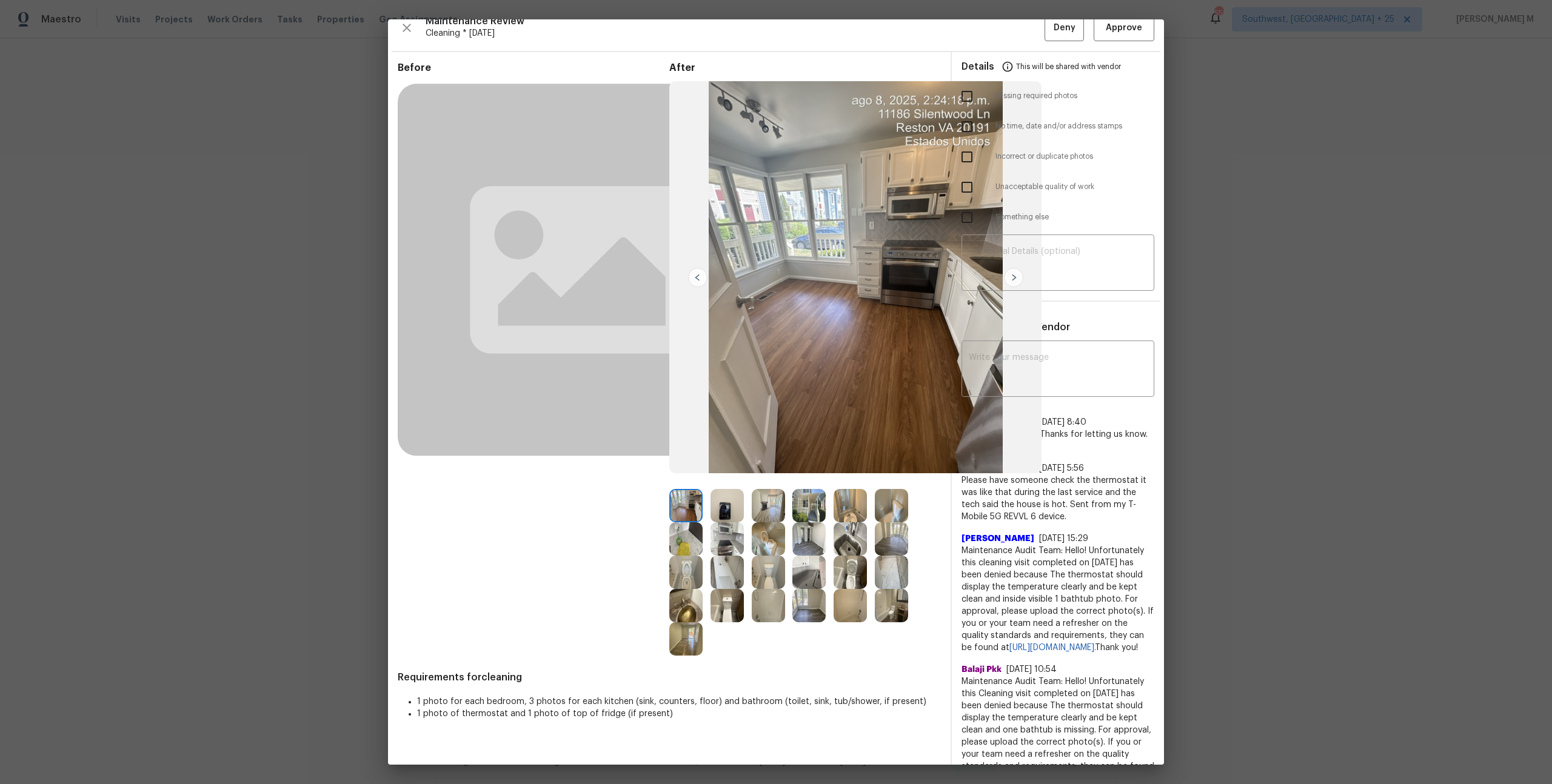
scroll to position [16, 0]
click at [890, 573] on img at bounding box center [891, 571] width 33 height 33
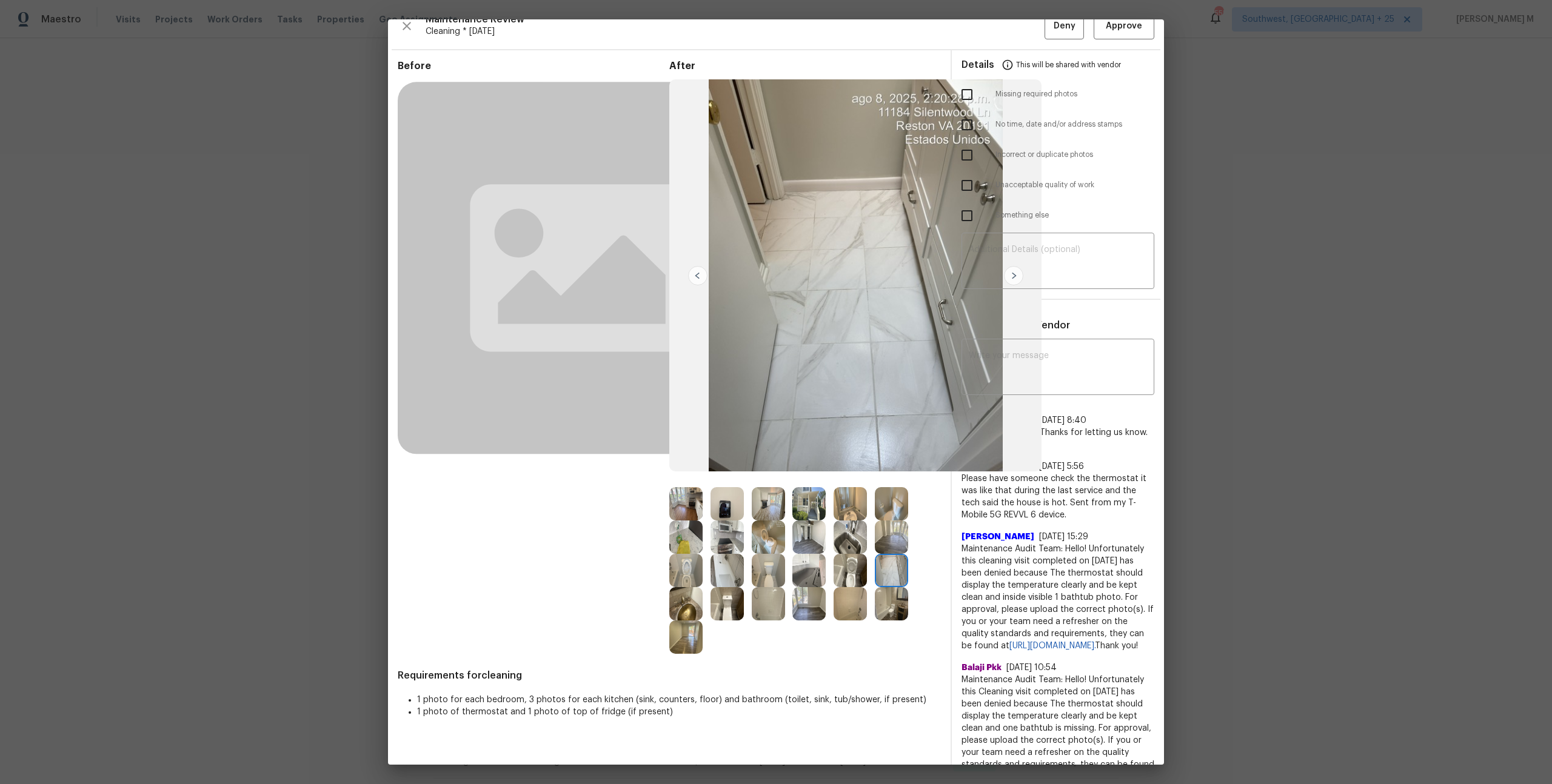
click at [680, 496] on img at bounding box center [686, 504] width 33 height 33
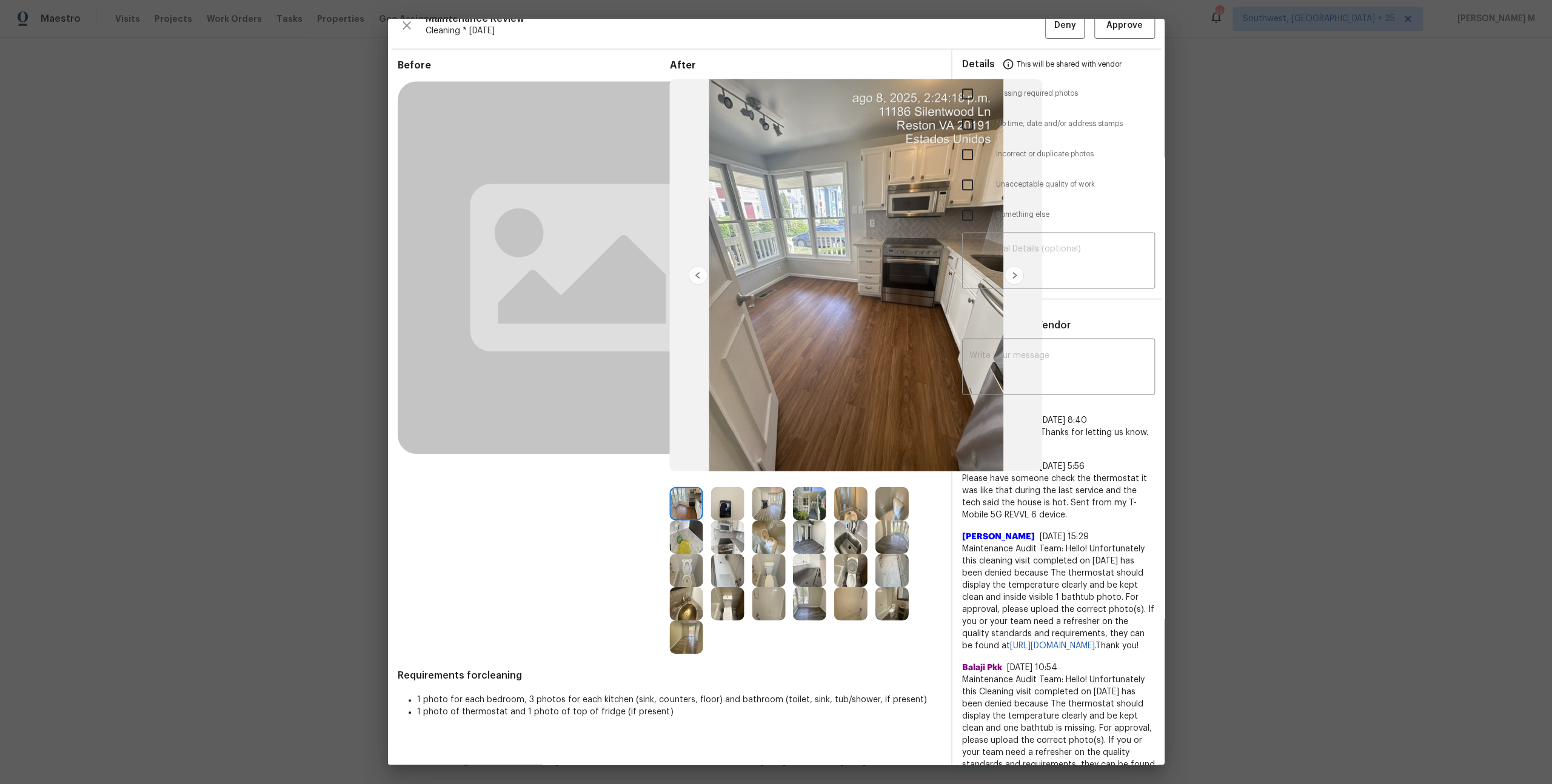
scroll to position [0, 0]
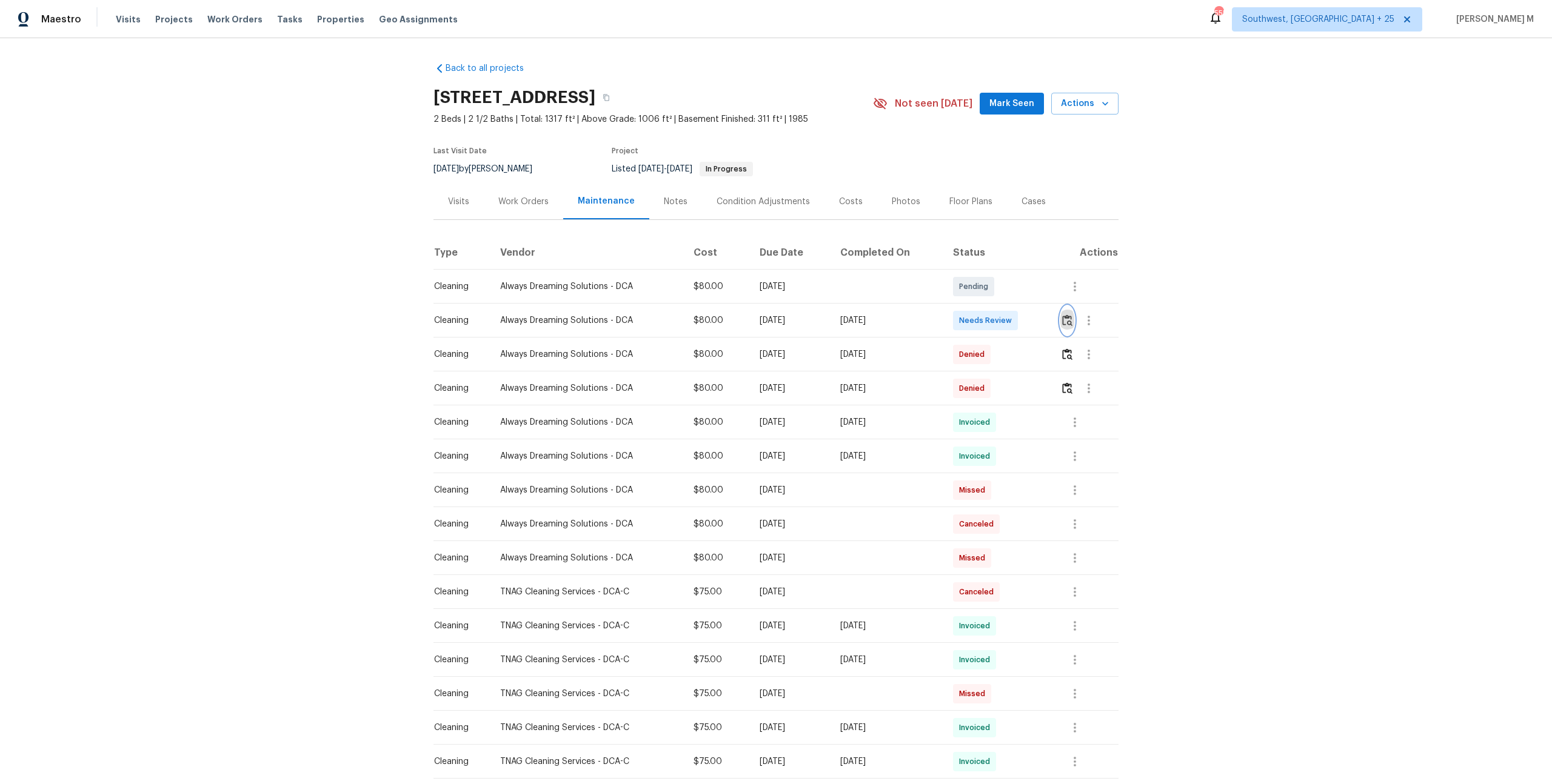
click at [1072, 314] on img "button" at bounding box center [1067, 320] width 10 height 12
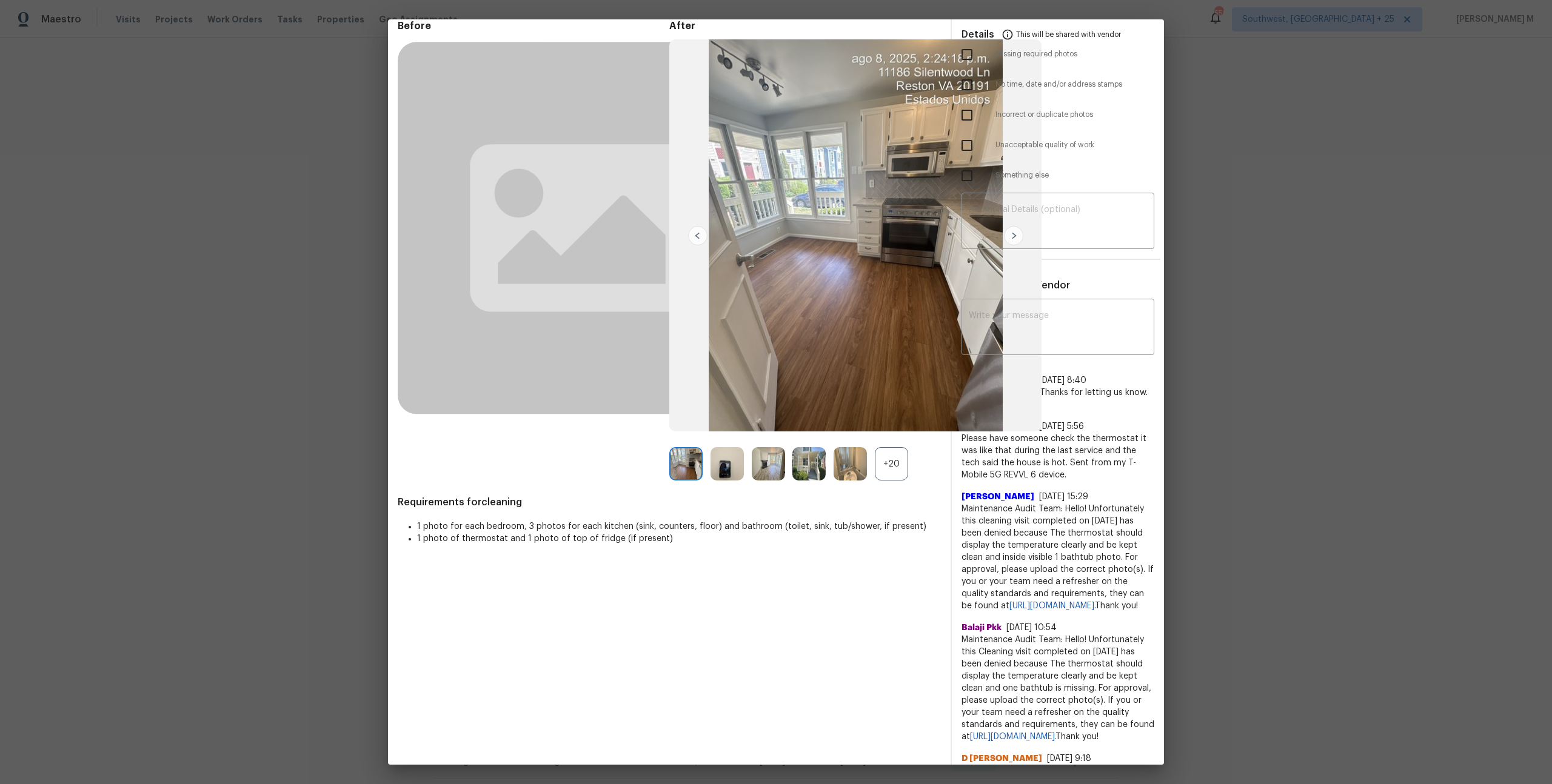
scroll to position [73, 0]
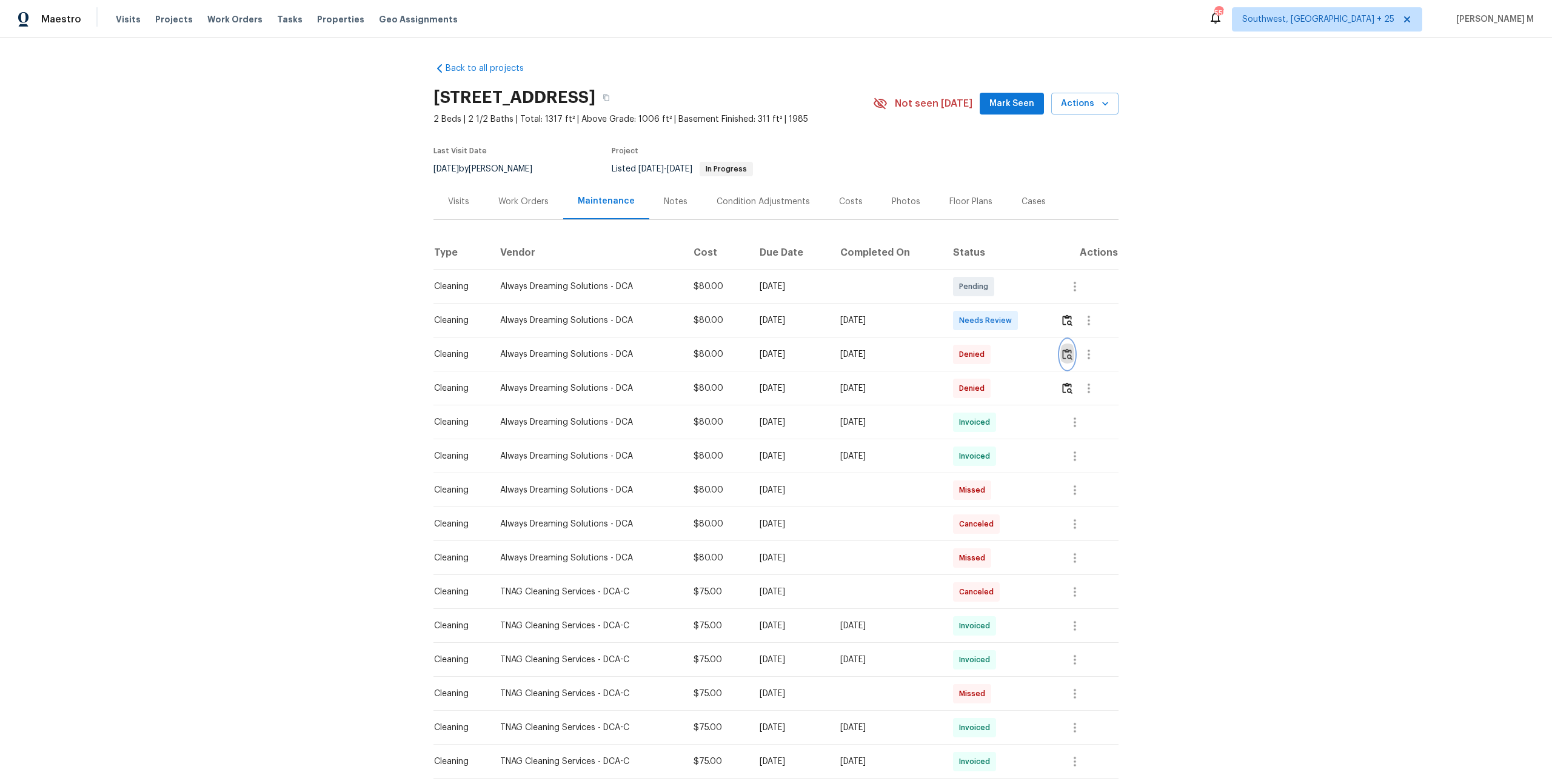
click at [1074, 340] on button "button" at bounding box center [1067, 355] width 14 height 29
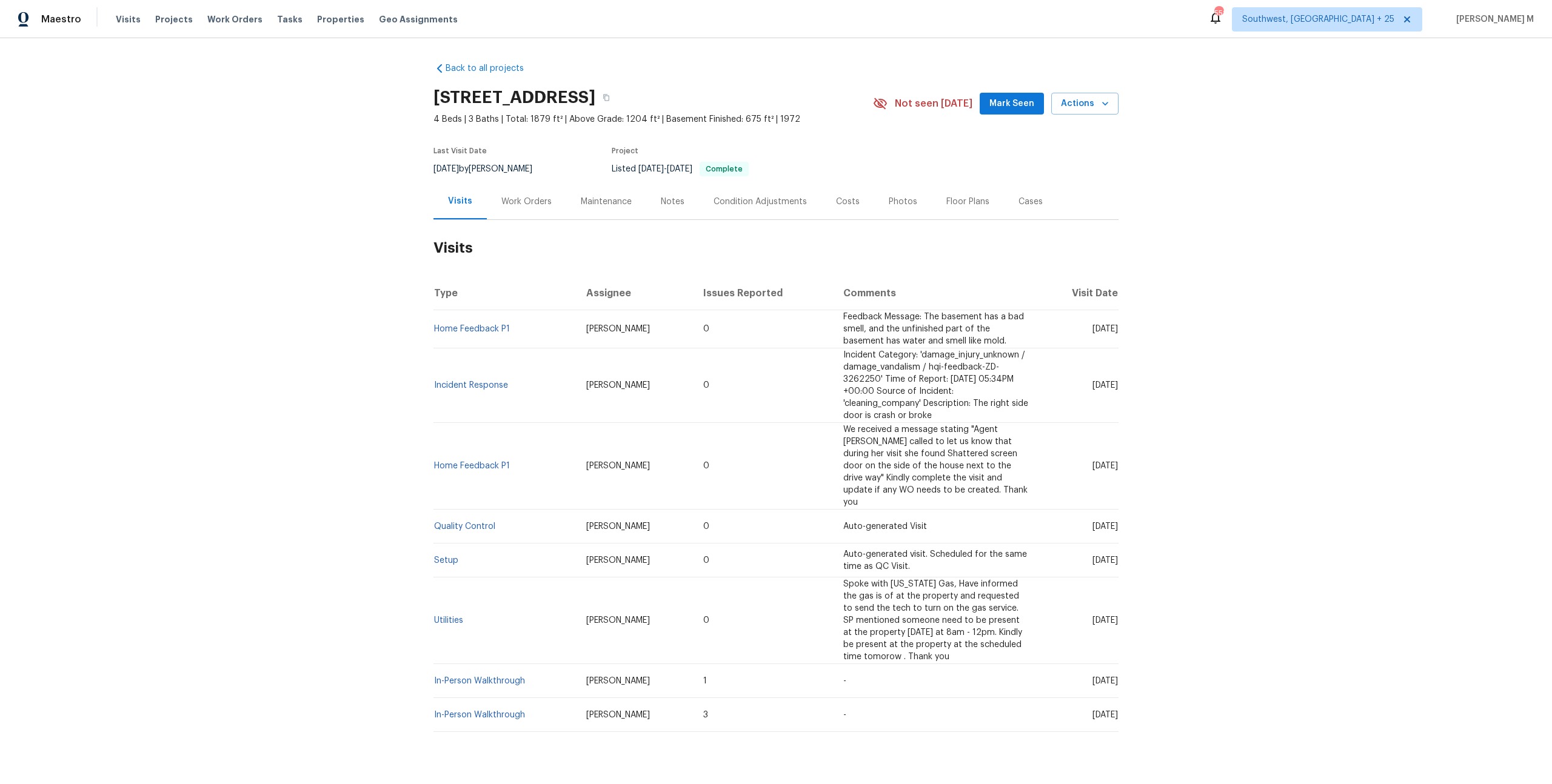
click at [512, 203] on div "Work Orders" at bounding box center [526, 202] width 79 height 36
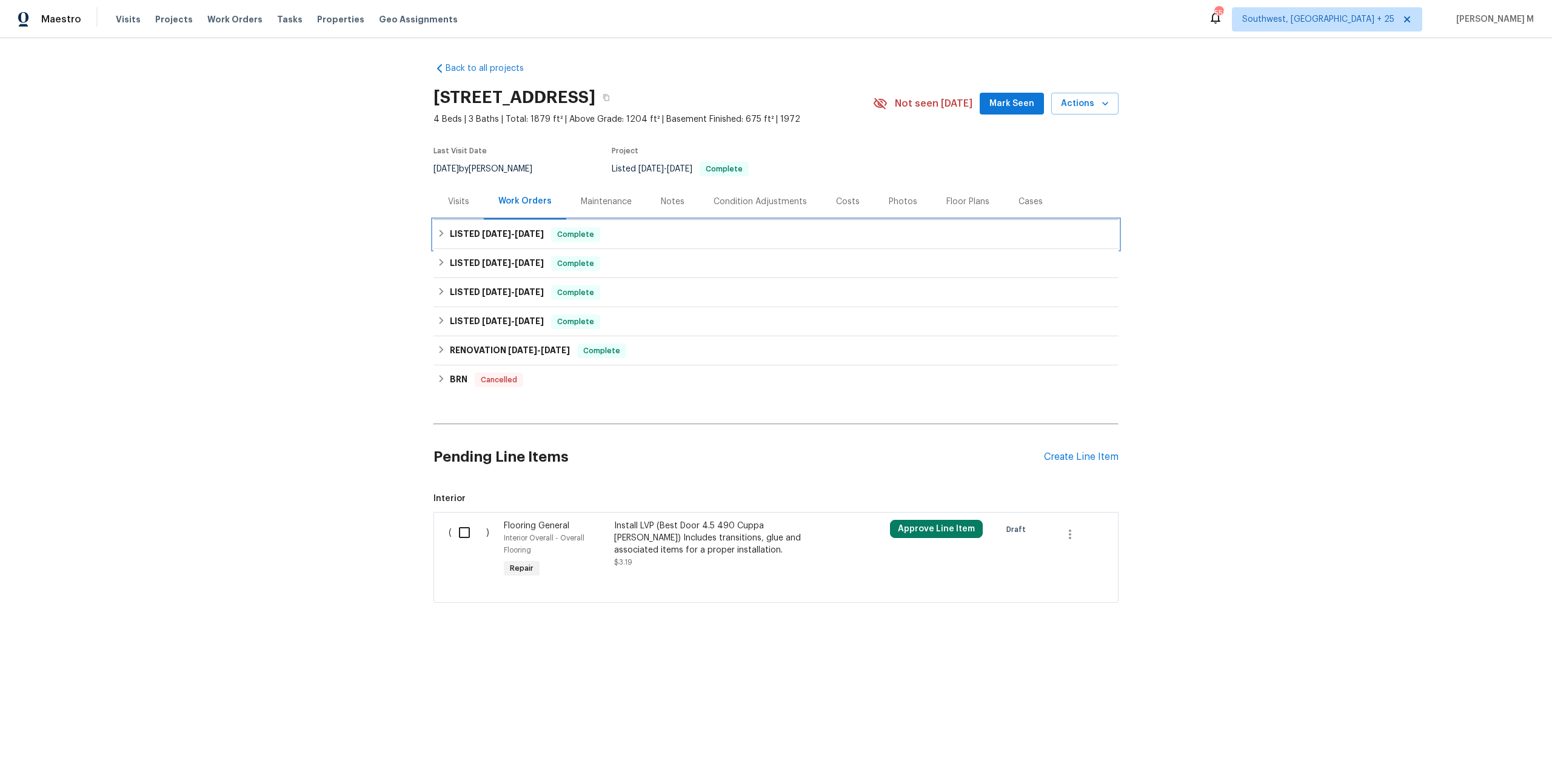
click at [496, 230] on span "[DATE]" at bounding box center [497, 234] width 29 height 9
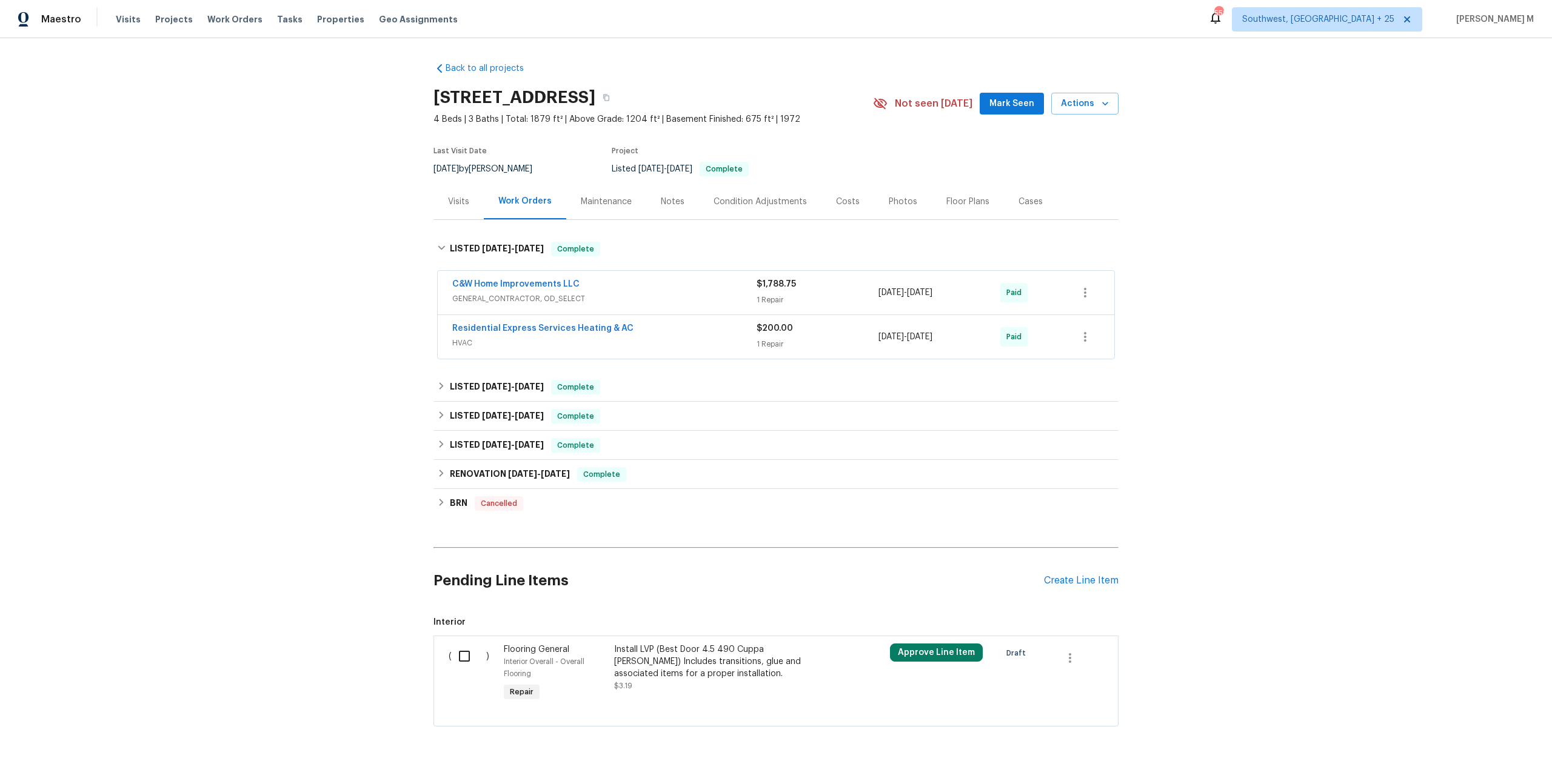
click at [496, 293] on span "GENERAL_CONTRACTOR, OD_SELECT" at bounding box center [604, 298] width 304 height 12
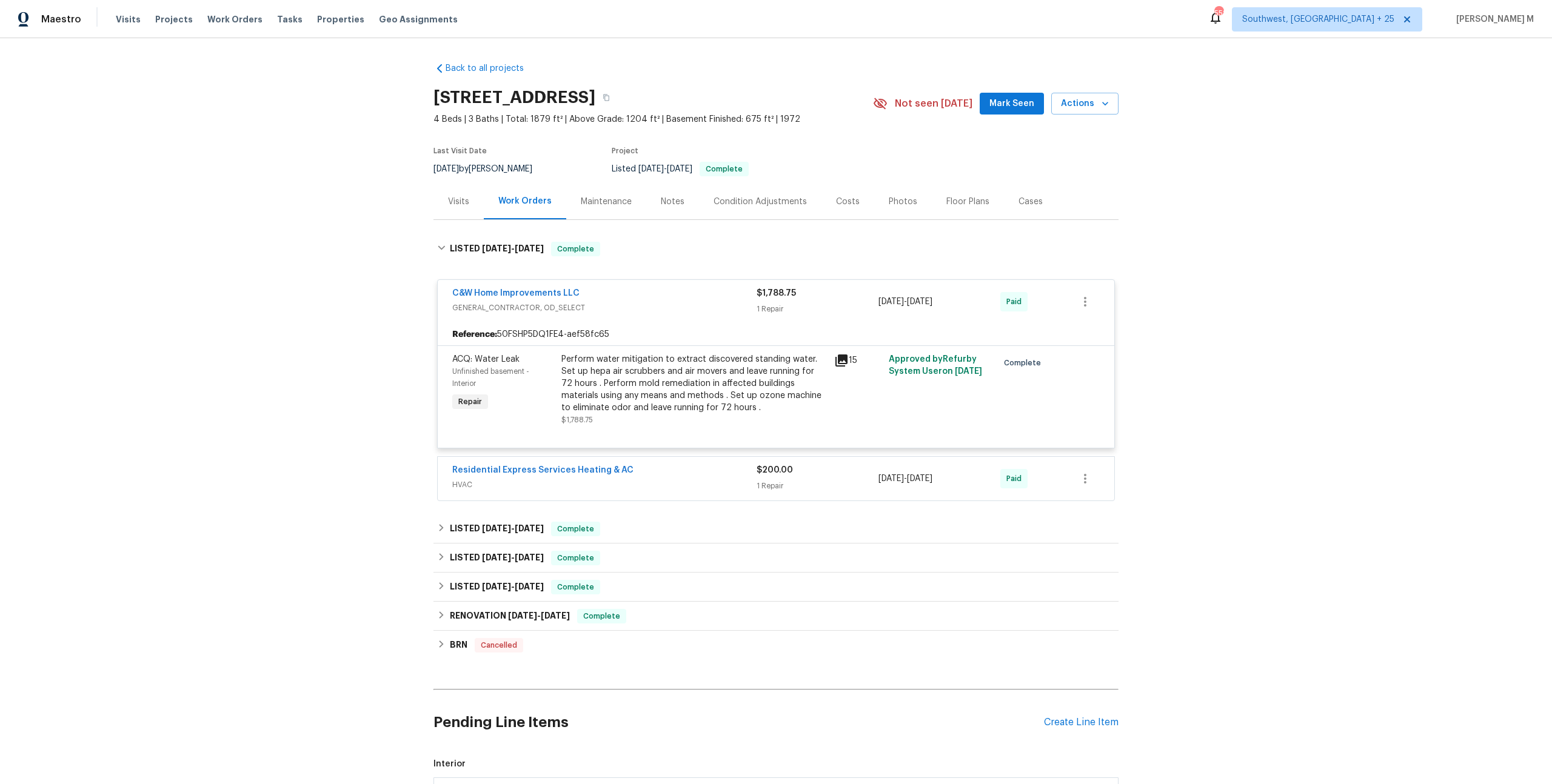
click at [475, 481] on div "Residential Express Services Heating & AC HVAC" at bounding box center [604, 478] width 304 height 29
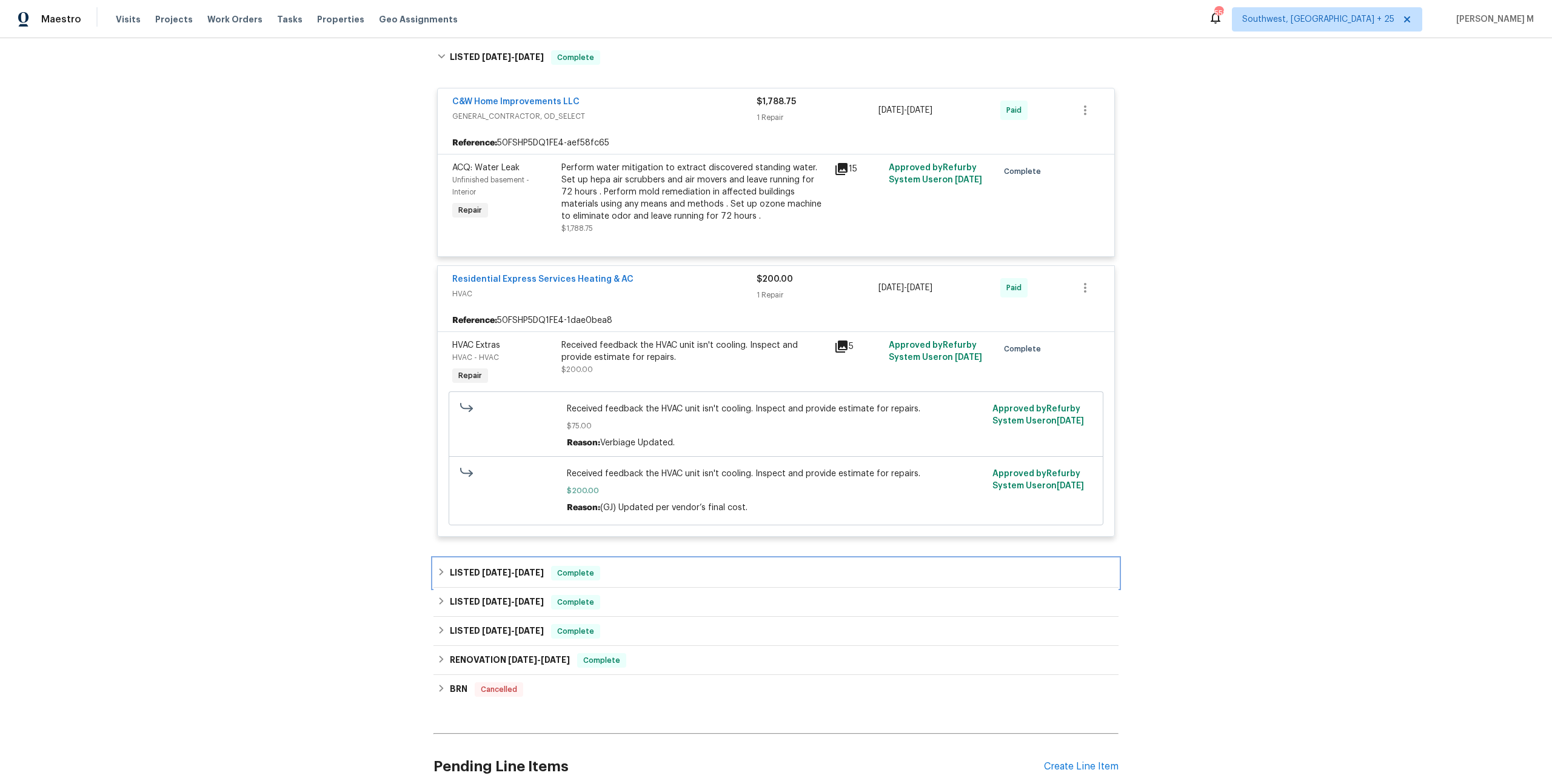
click at [487, 569] on span "[DATE]" at bounding box center [497, 573] width 29 height 9
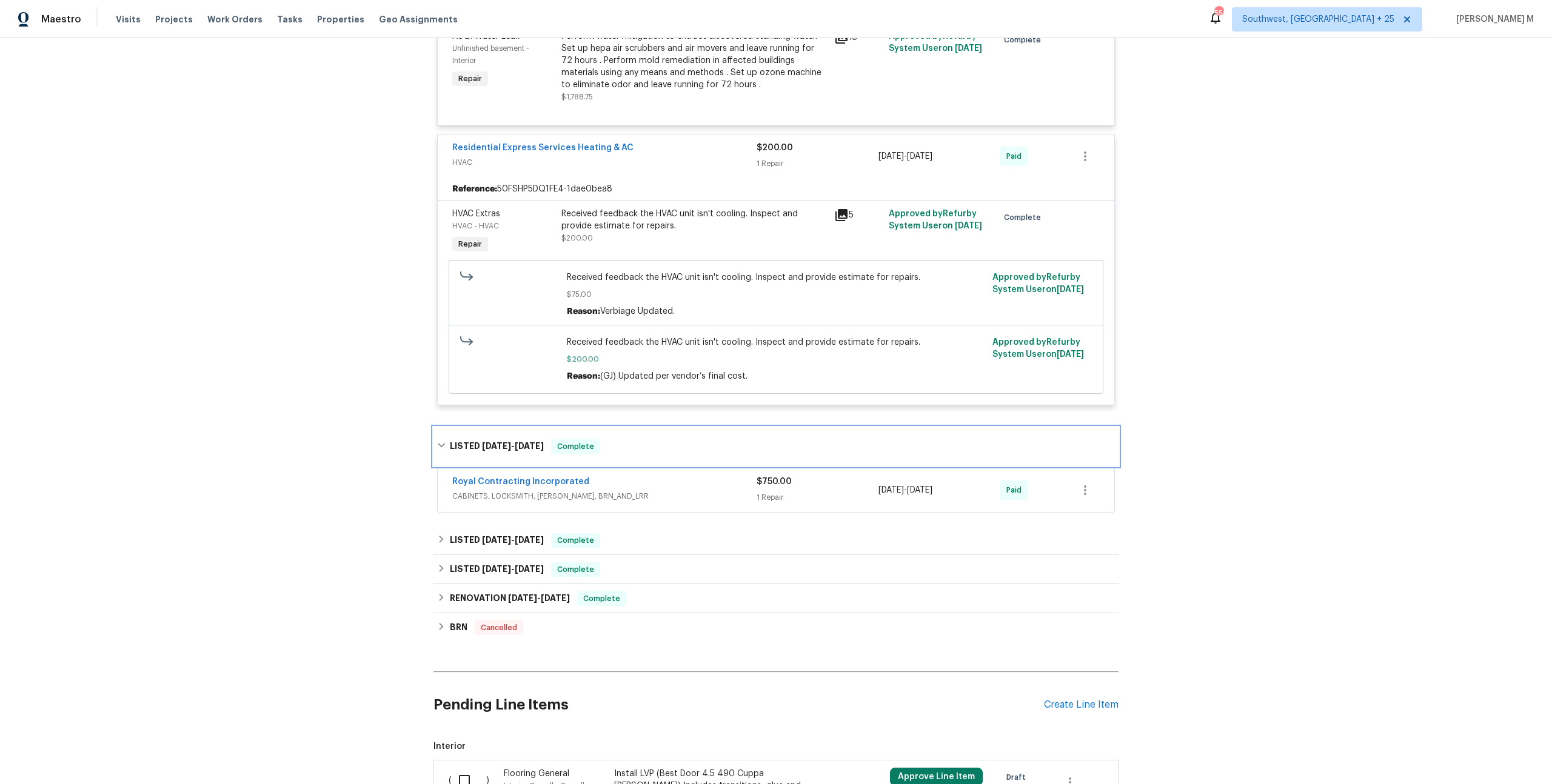
scroll to position [326, 0]
click at [513, 488] on span "CABINETS, LOCKSMITH, [PERSON_NAME], BRN_AND_LRR" at bounding box center [604, 494] width 304 height 12
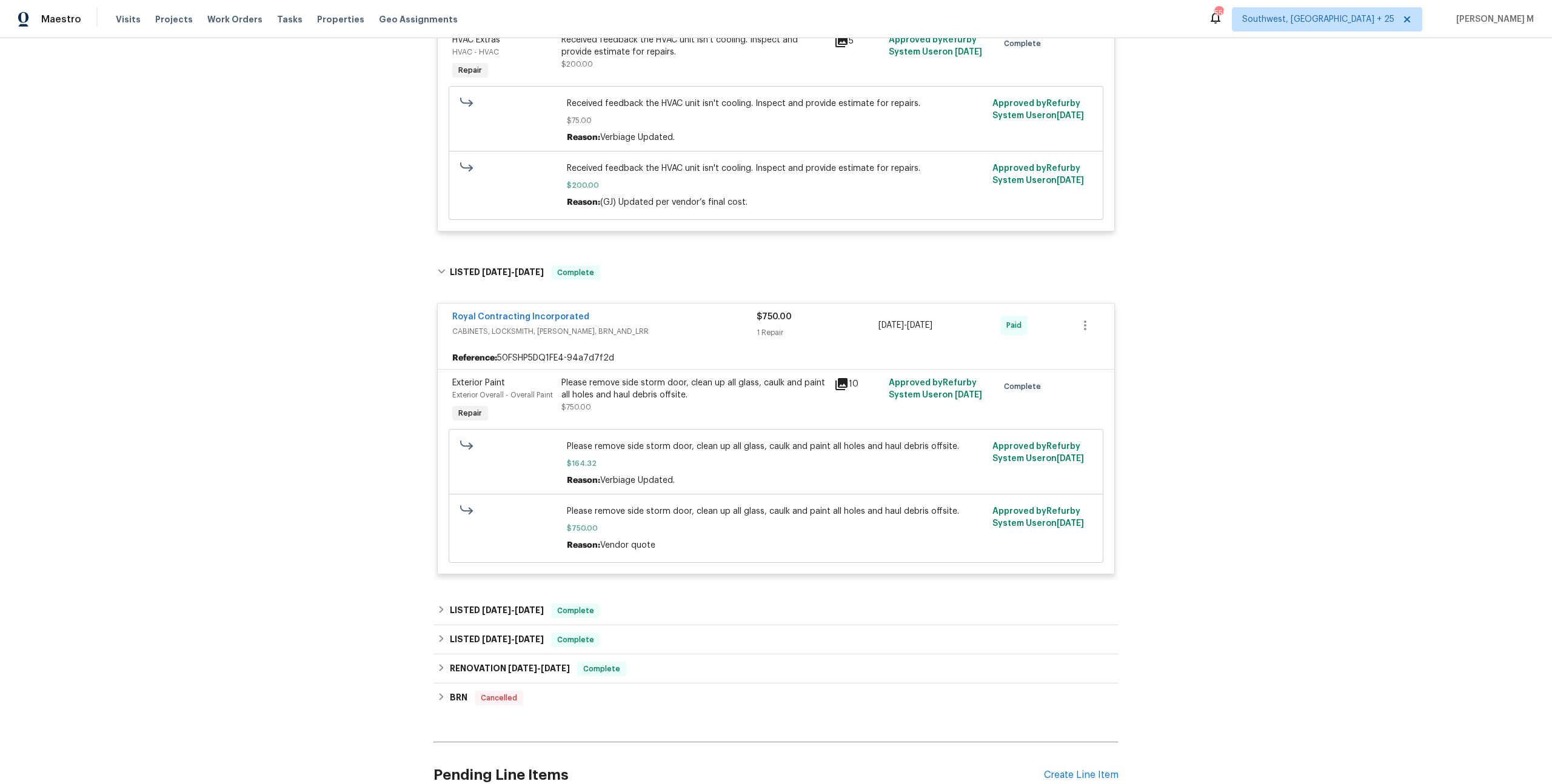
scroll to position [500, 0]
click at [495, 600] on h6 "LISTED [DATE] - [DATE]" at bounding box center [497, 607] width 94 height 14
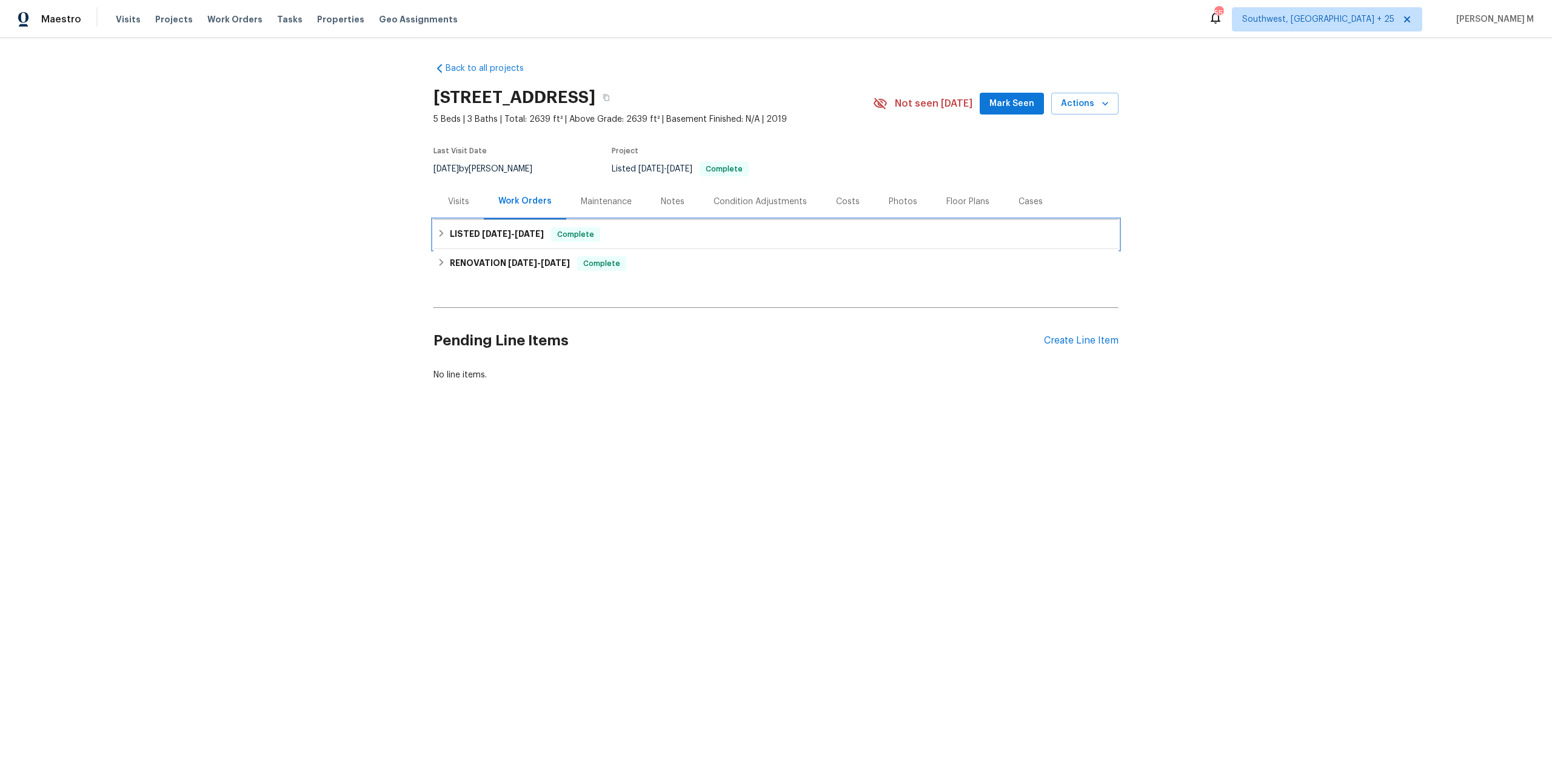
click at [502, 230] on span "[DATE]" at bounding box center [497, 234] width 29 height 9
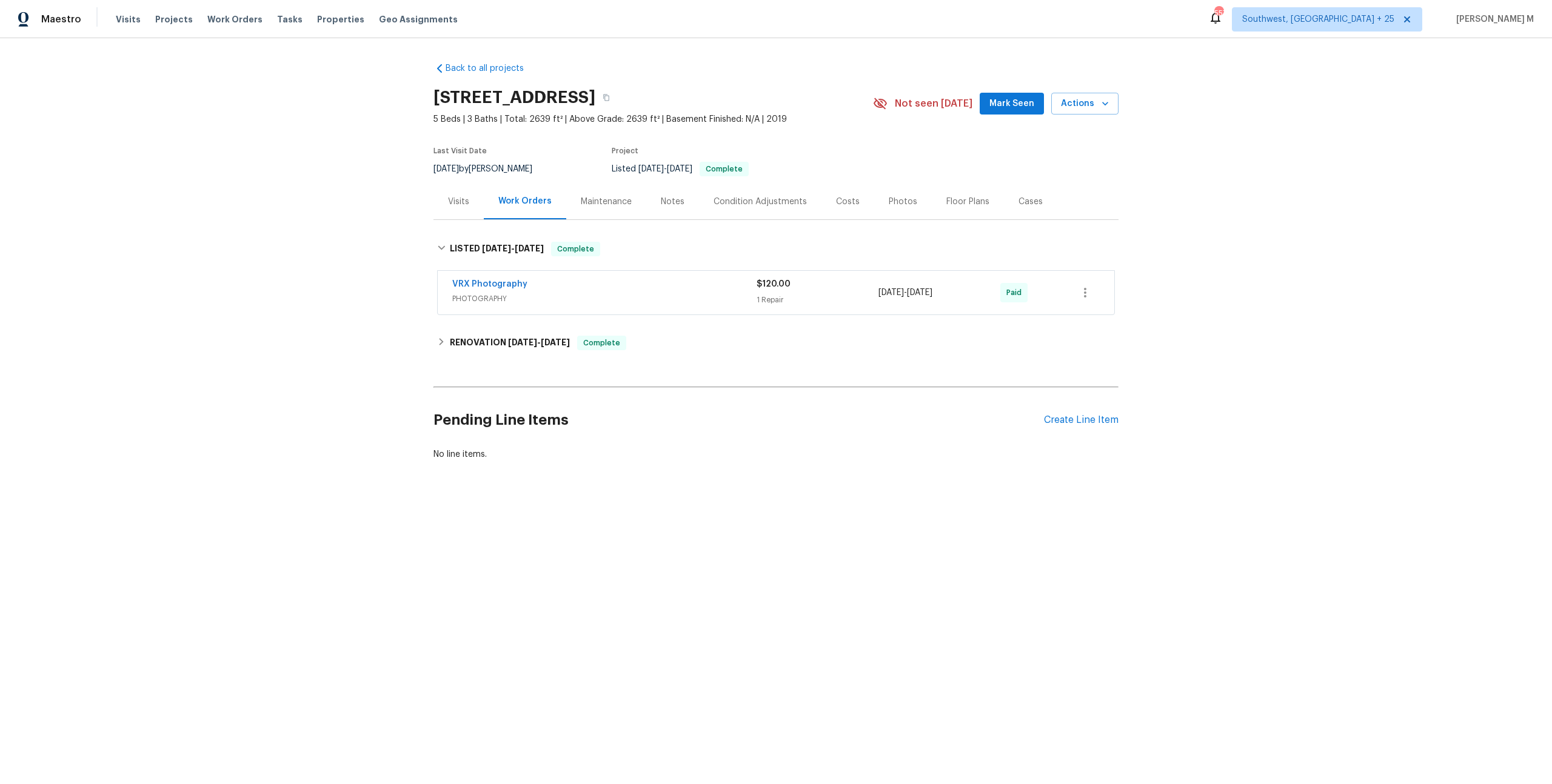
click at [570, 188] on div "Maintenance" at bounding box center [606, 202] width 80 height 36
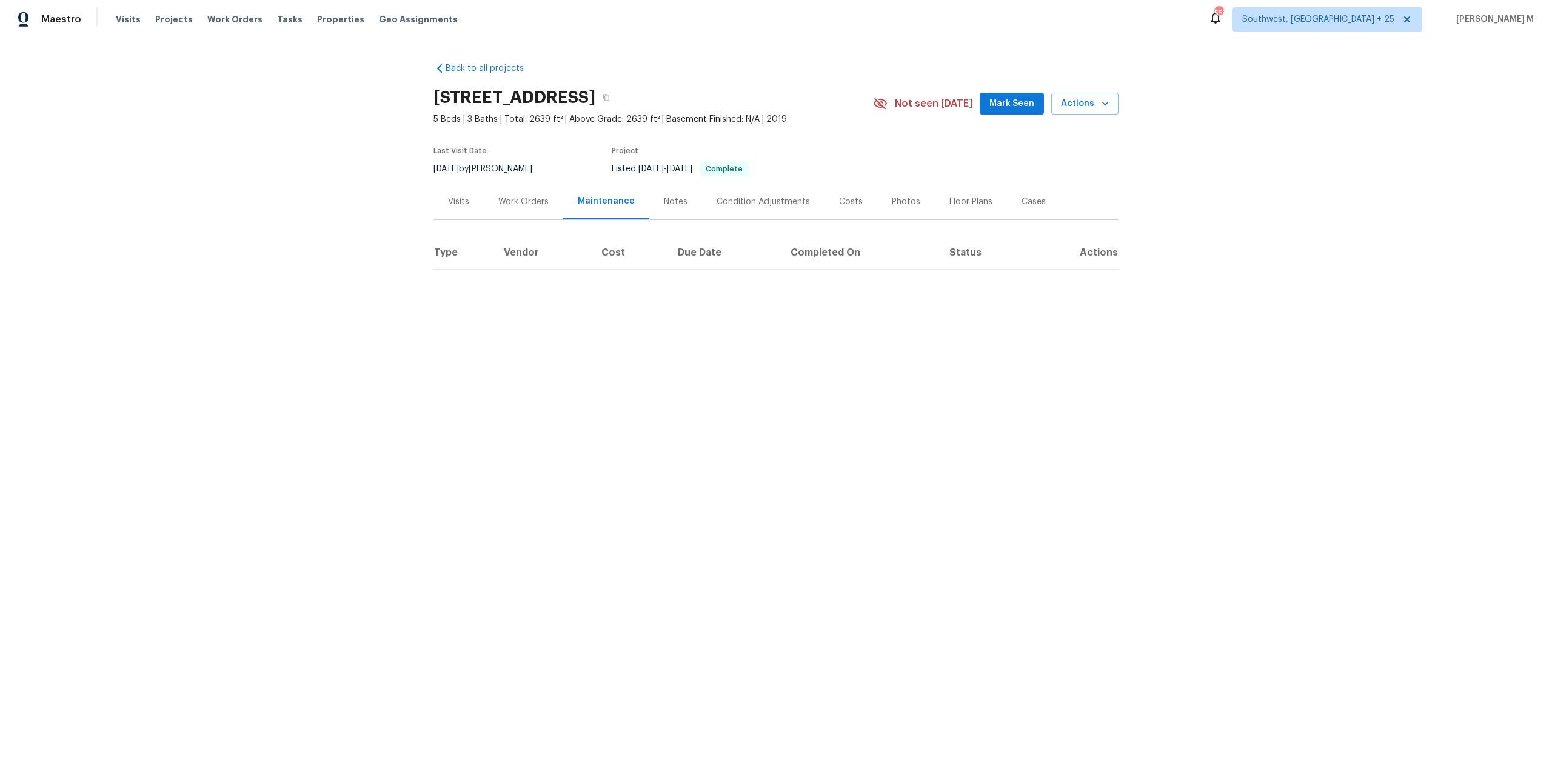
click at [589, 188] on div "Maintenance" at bounding box center [606, 202] width 86 height 36
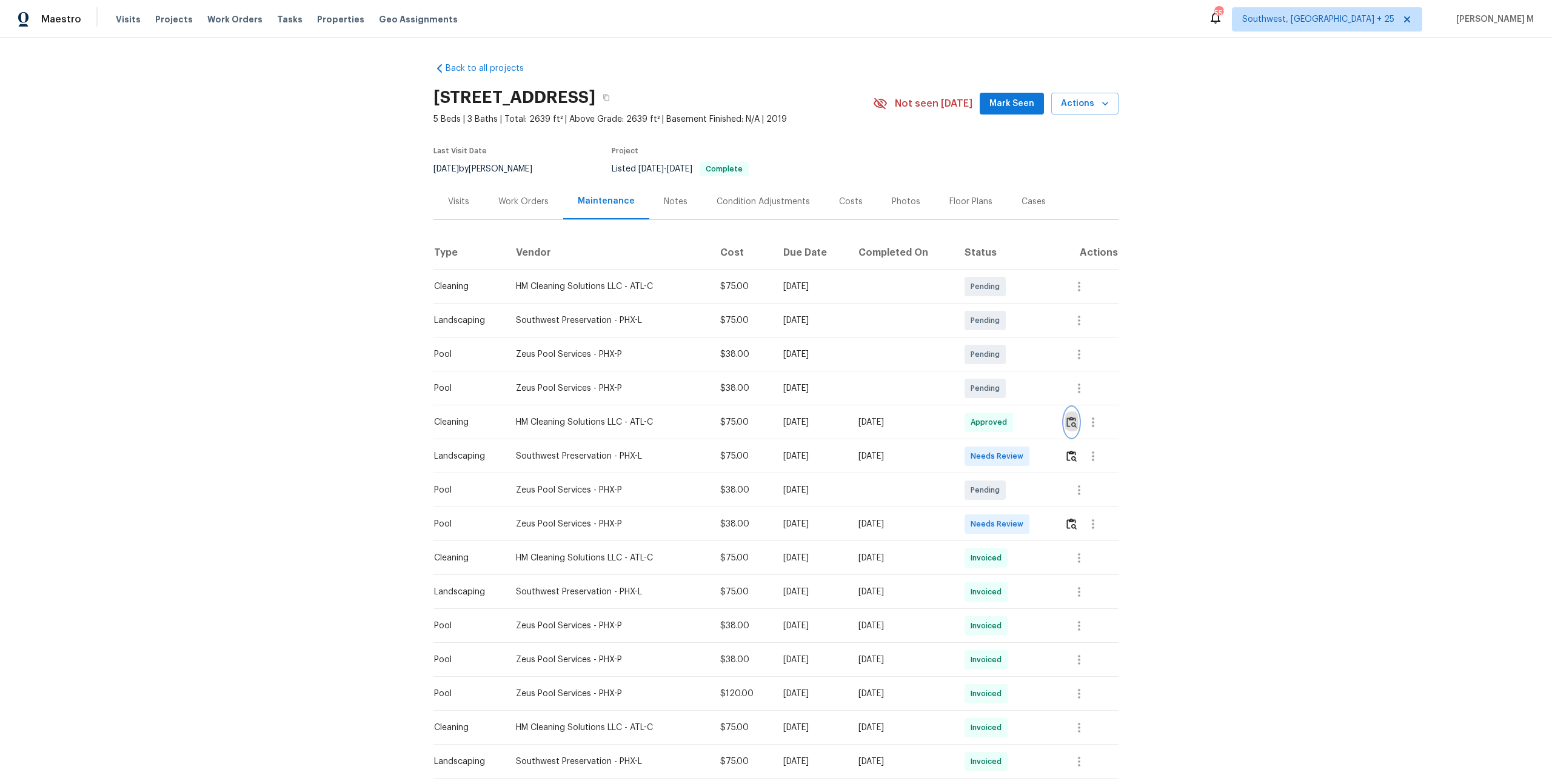
click at [1075, 424] on button "button" at bounding box center [1071, 422] width 14 height 29
click at [1076, 455] on img "button" at bounding box center [1071, 456] width 10 height 12
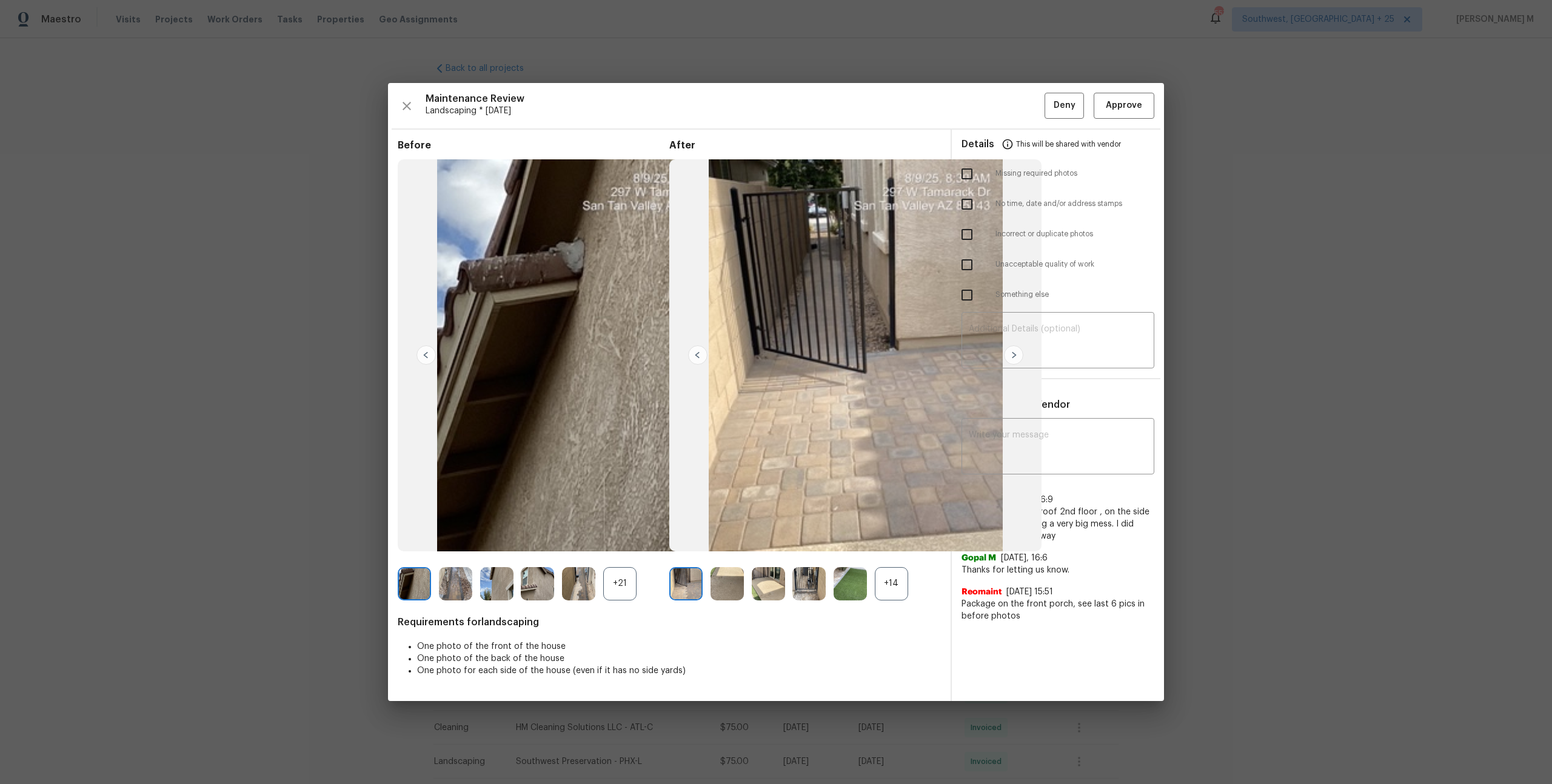
click at [884, 578] on div "+14" at bounding box center [891, 584] width 33 height 33
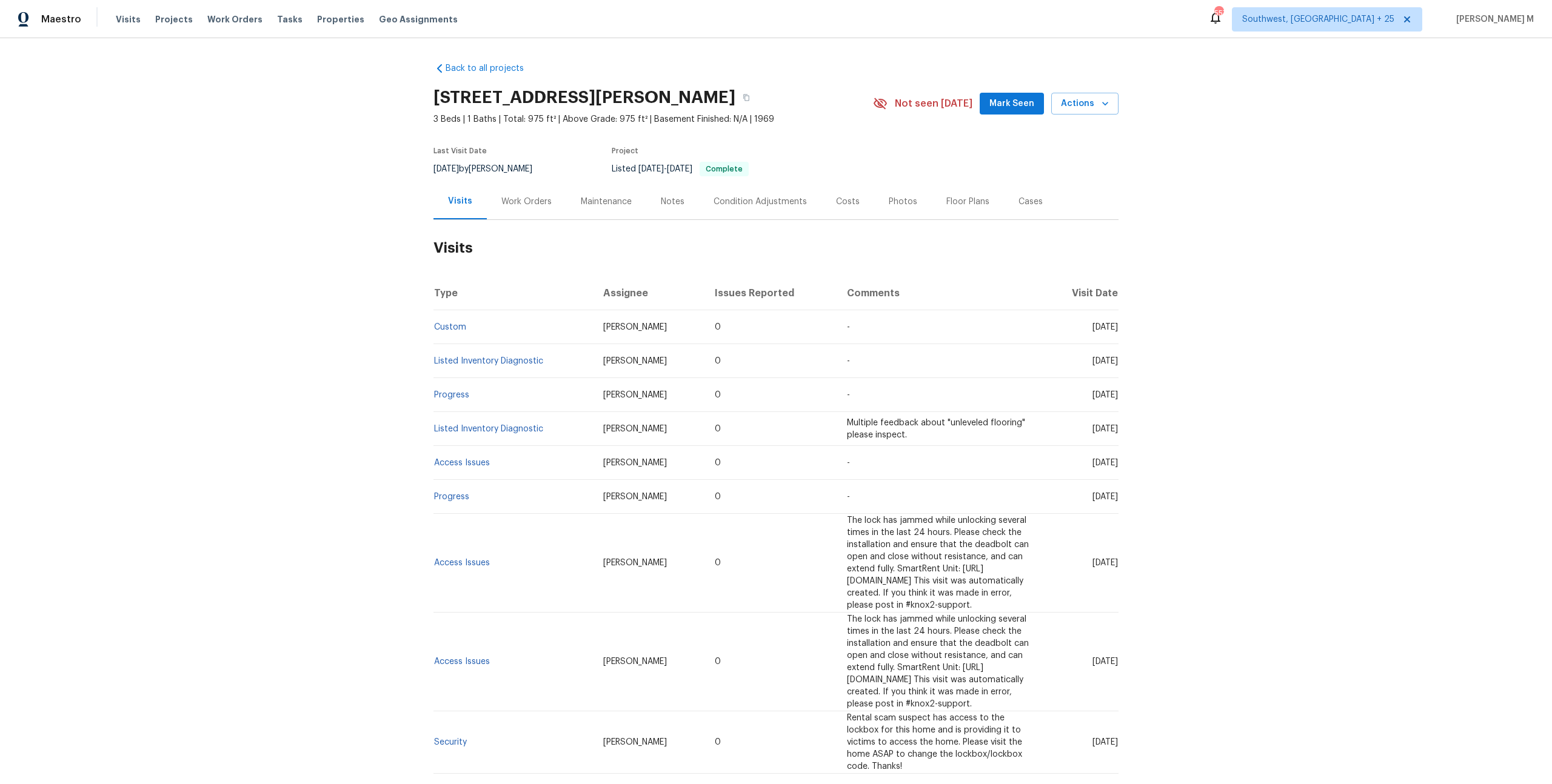
click at [520, 200] on div "Work Orders" at bounding box center [526, 202] width 50 height 12
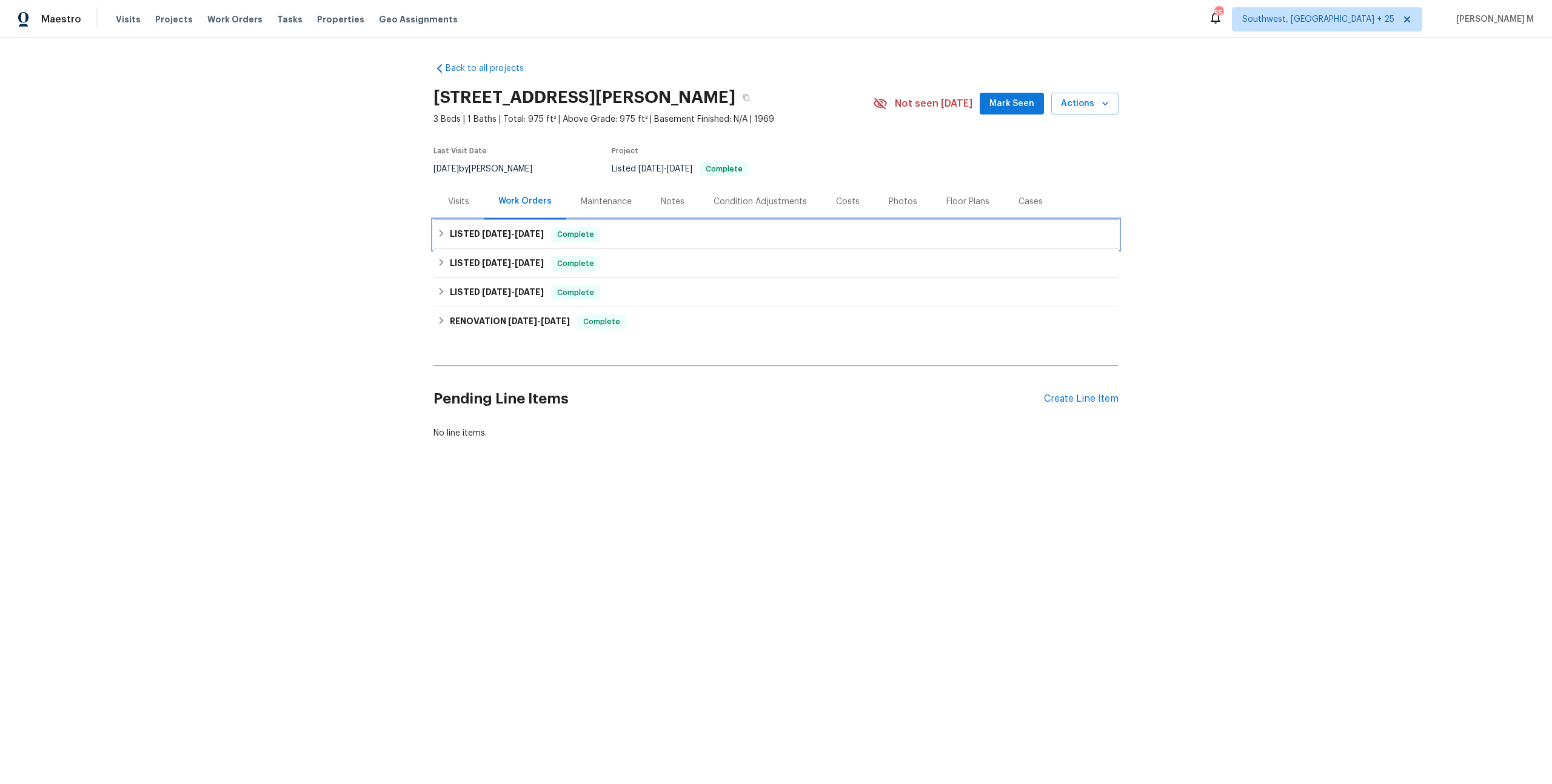
click at [506, 233] on h6 "LISTED [DATE] - [DATE]" at bounding box center [497, 234] width 94 height 14
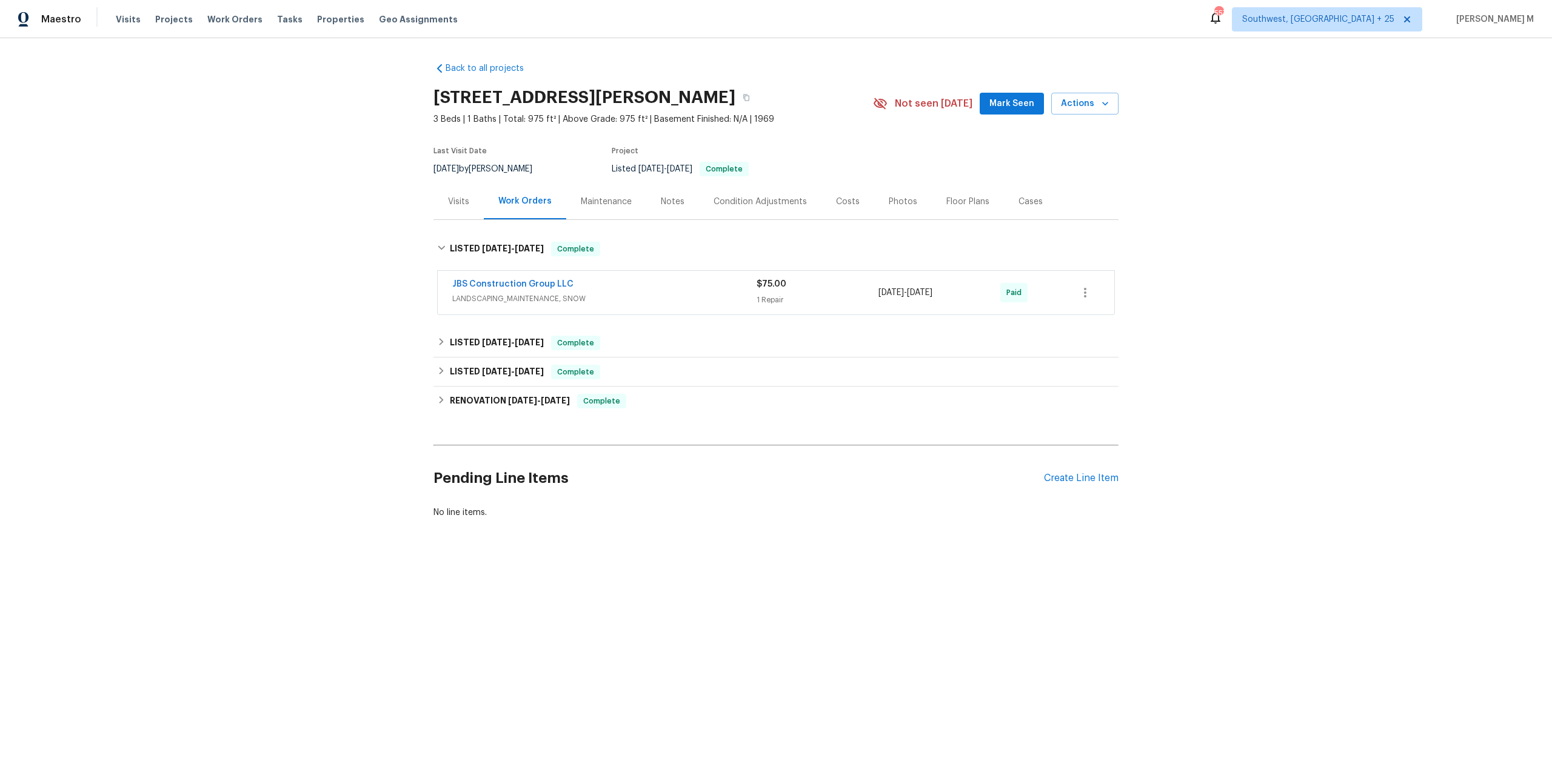
click at [505, 293] on span "LANDSCAPING_MAINTENANCE, SNOW" at bounding box center [604, 298] width 304 height 12
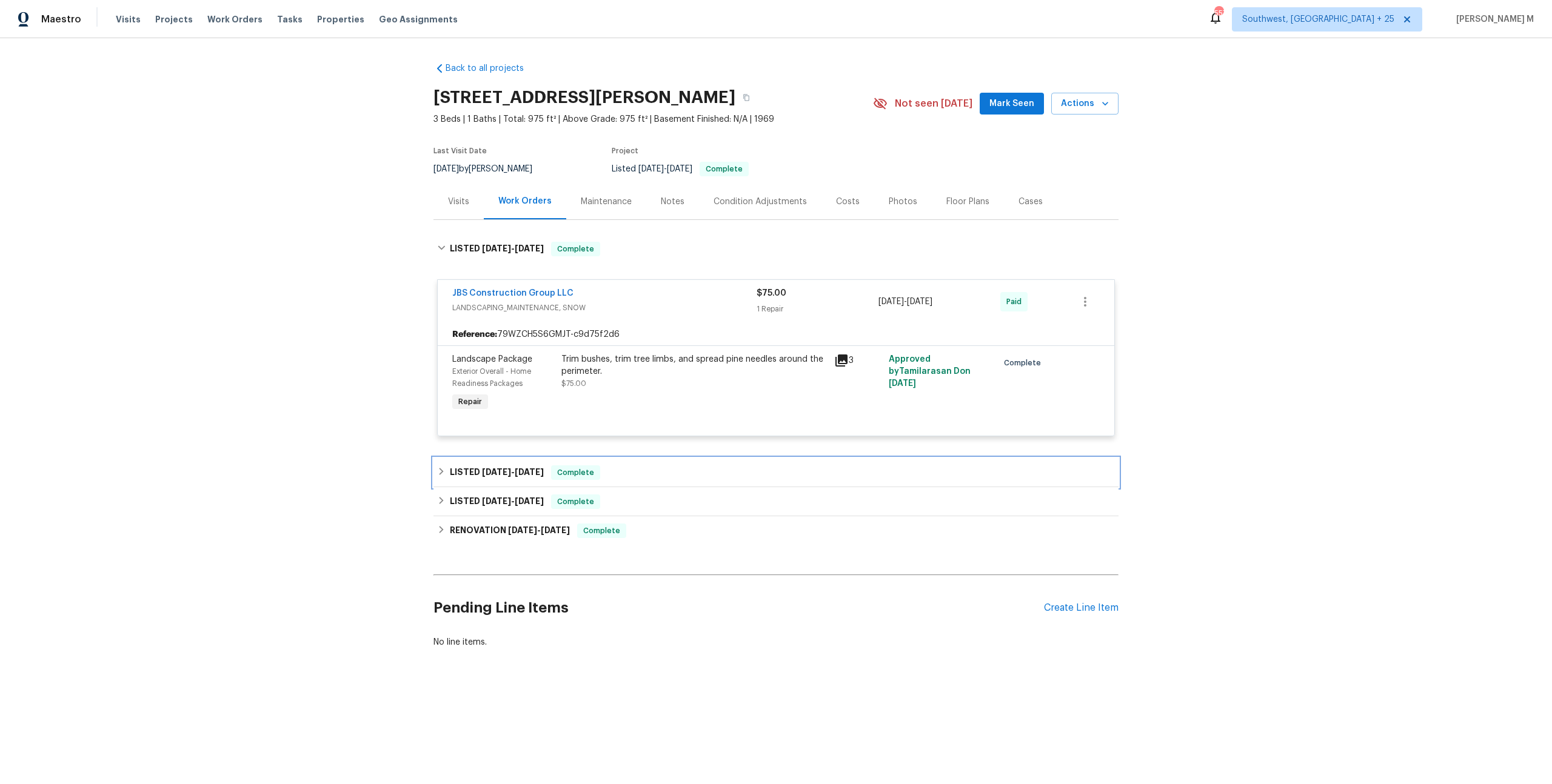
click at [495, 468] on span "[DATE]" at bounding box center [497, 472] width 29 height 9
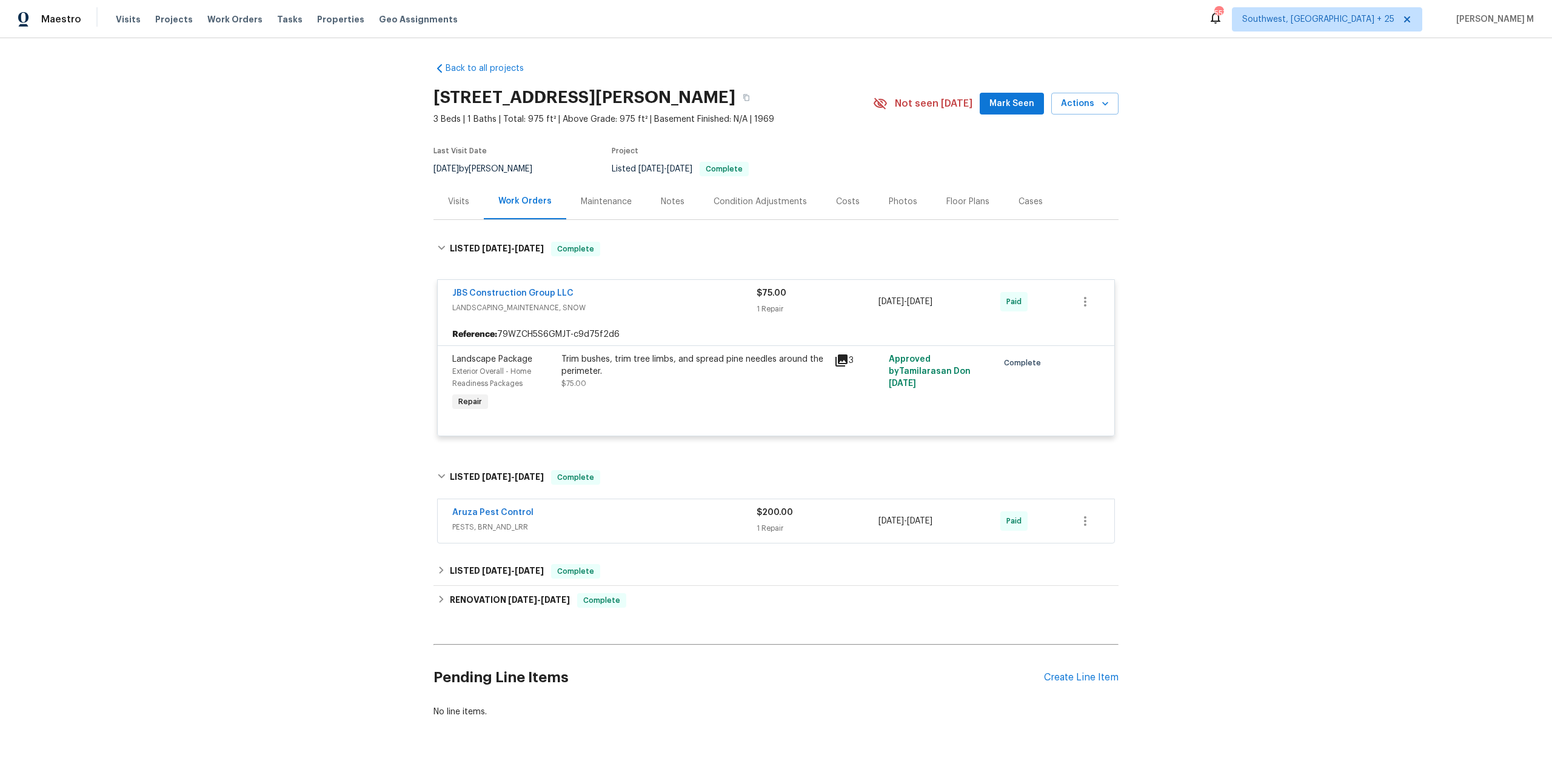
click at [476, 521] on span "PESTS, BRN_AND_LRR" at bounding box center [604, 527] width 304 height 12
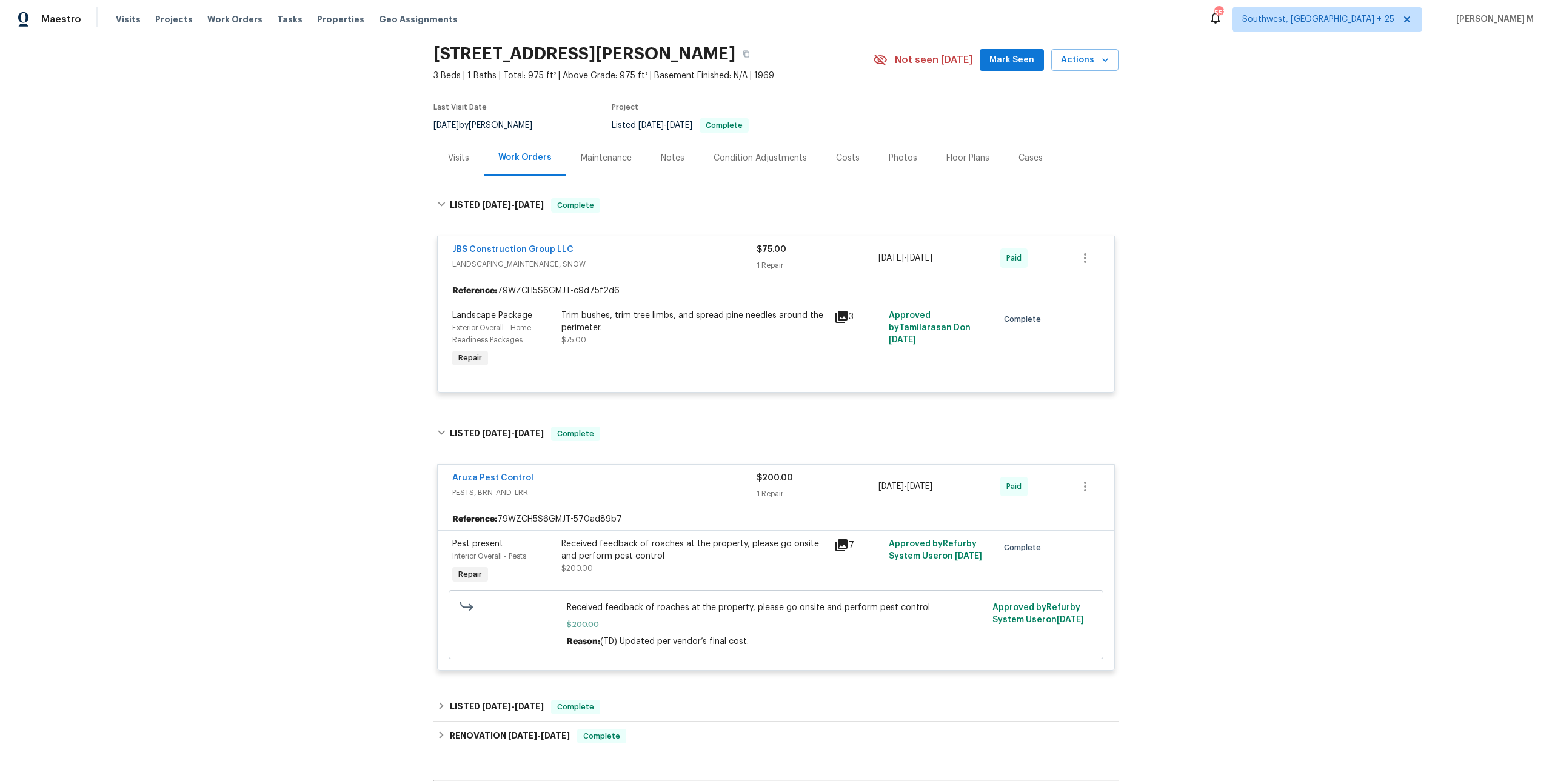
scroll to position [174, 0]
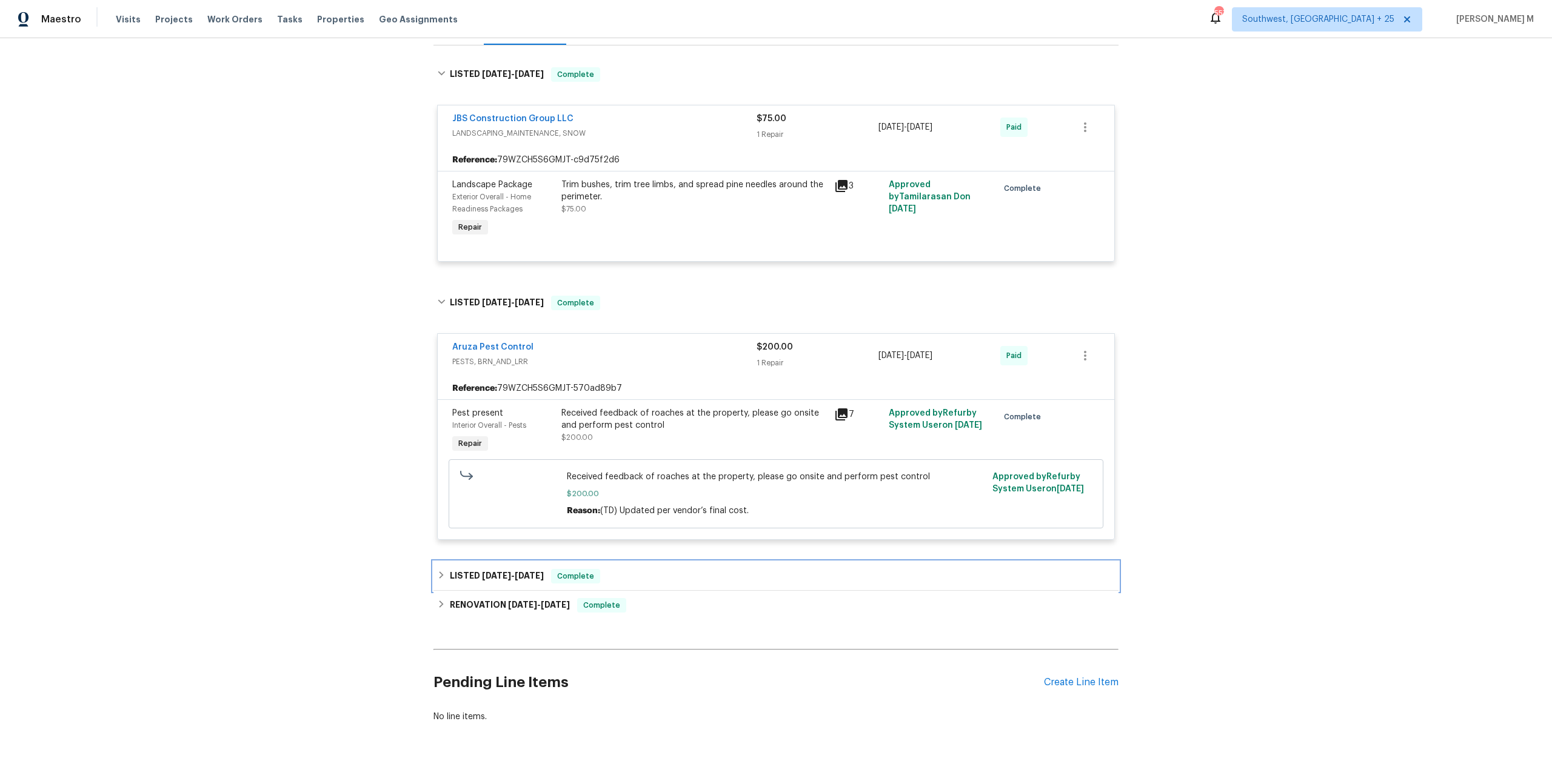
click at [476, 569] on h6 "LISTED [DATE] - [DATE]" at bounding box center [497, 576] width 94 height 14
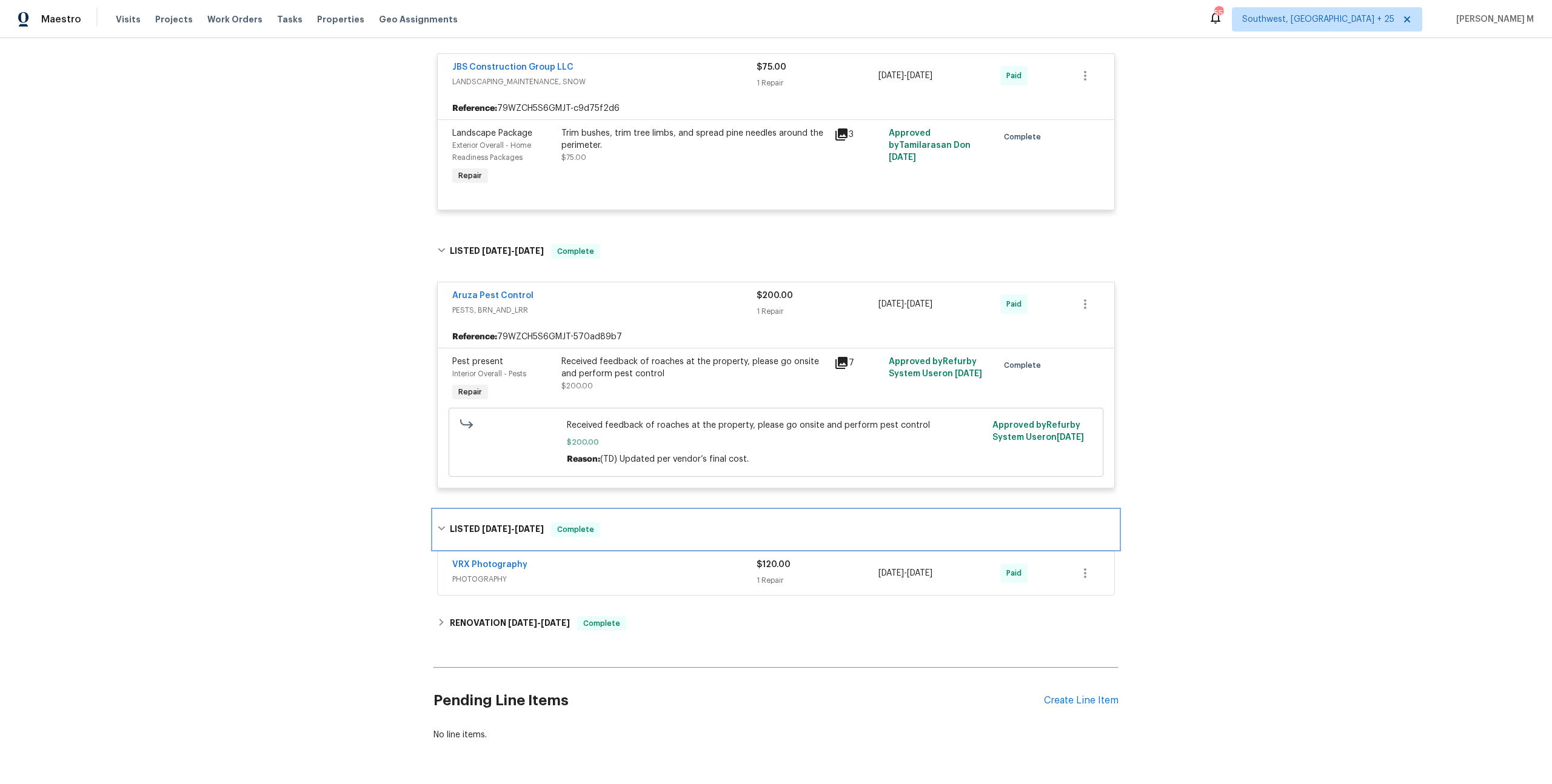
scroll to position [242, 0]
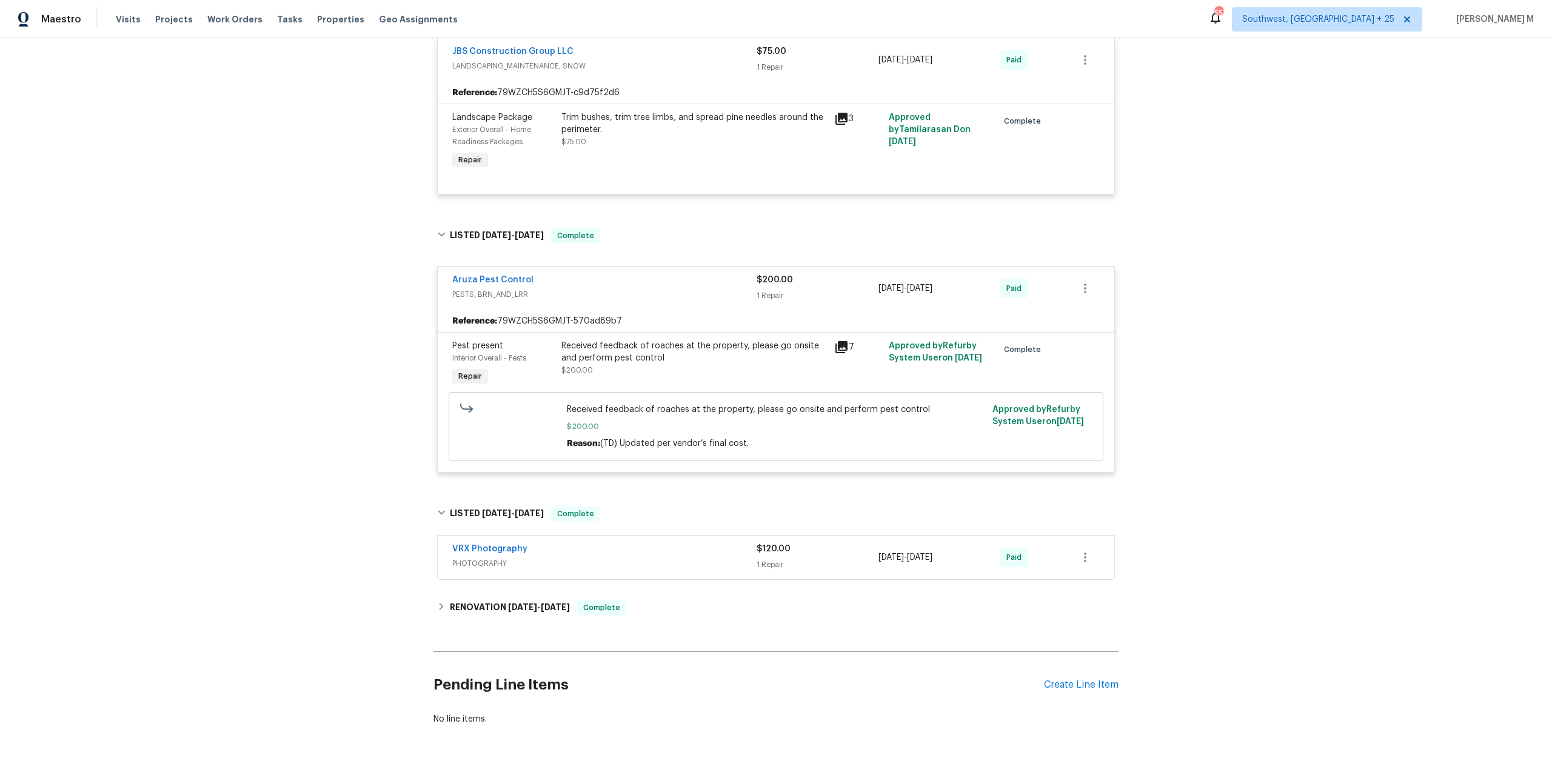
click at [473, 611] on div "Back to all projects [STREET_ADDRESS][PERSON_NAME] 3 Beds | 1 Baths | Total: 97…" at bounding box center [776, 273] width 685 height 924
click at [486, 600] on h6 "RENOVATION [DATE] - [DATE]" at bounding box center [510, 607] width 120 height 14
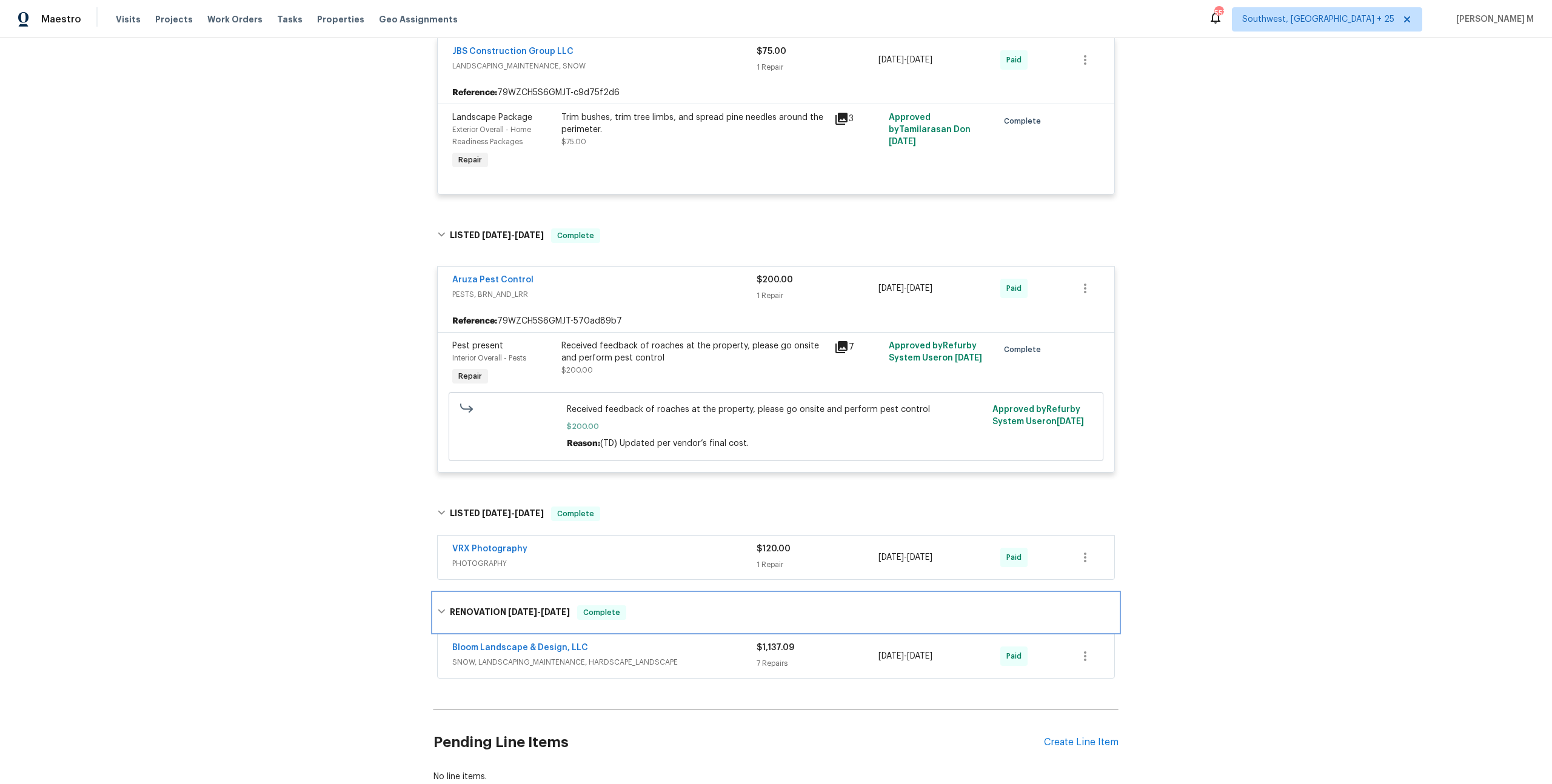
scroll to position [299, 0]
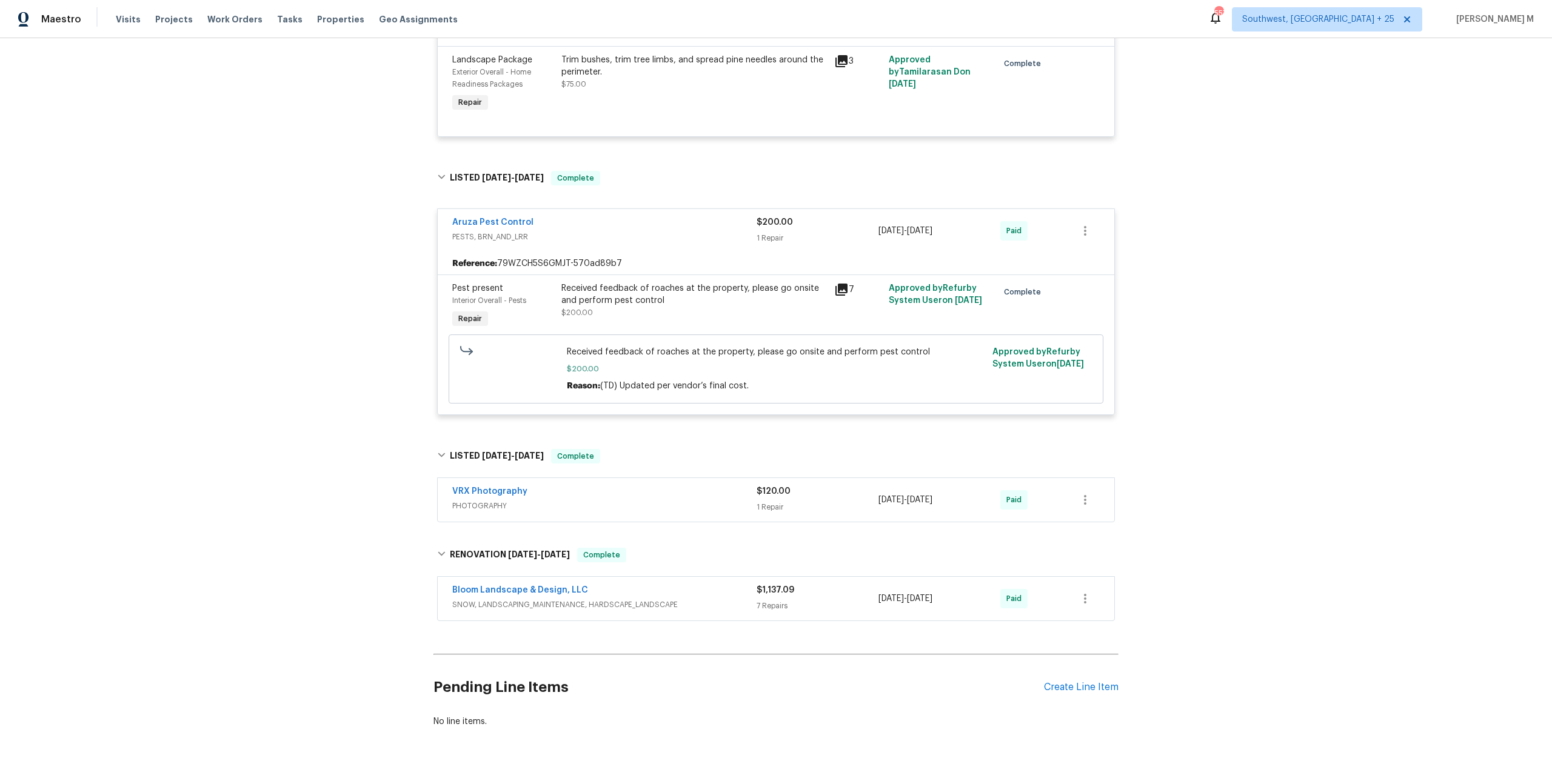
click at [486, 593] on div "Bloom Landscape & Design, LLC SNOW, LANDSCAPING_MAINTENANCE, HARDSCAPE_LANDSCAPE" at bounding box center [604, 599] width 304 height 29
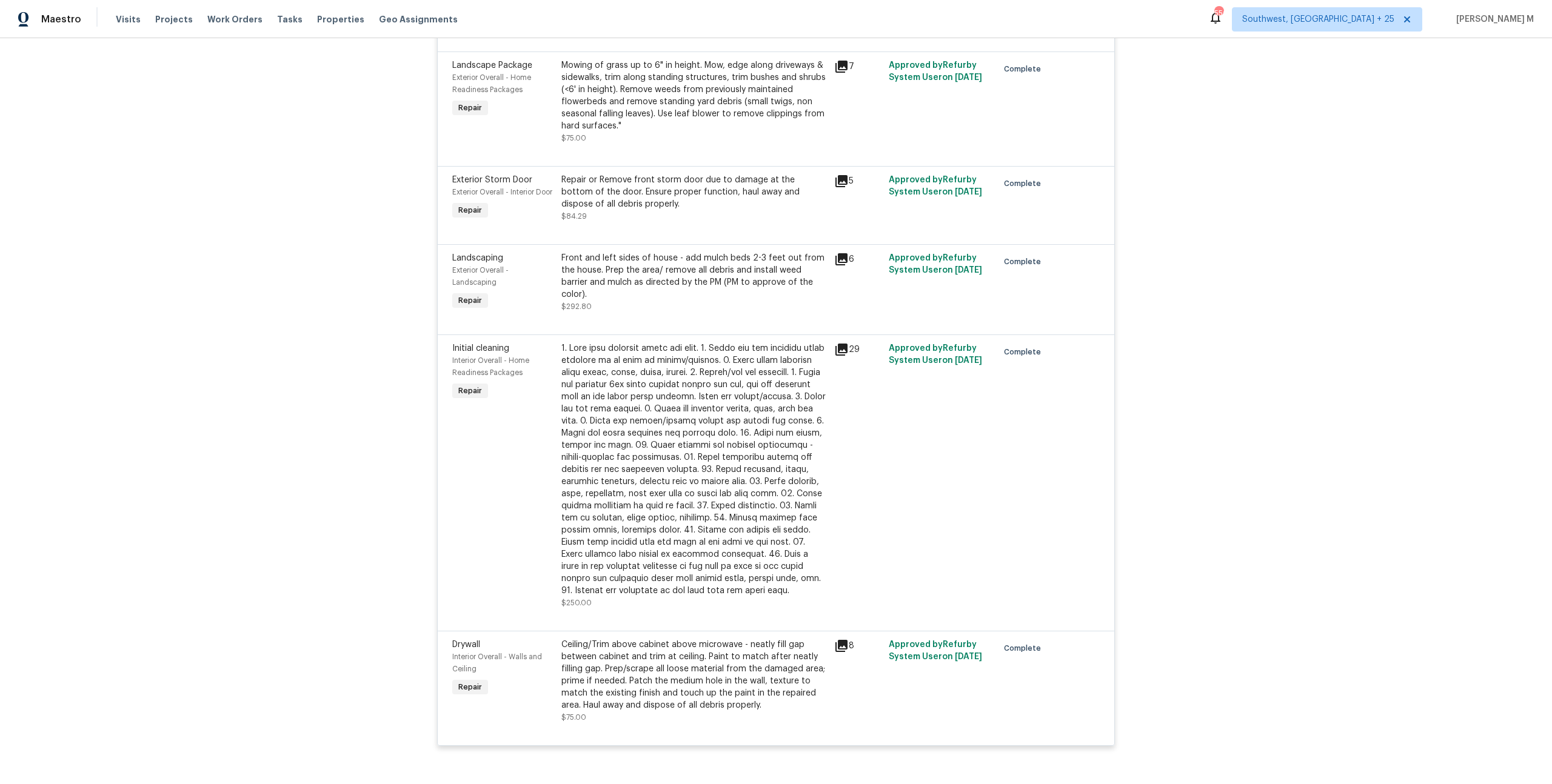
scroll to position [0, 0]
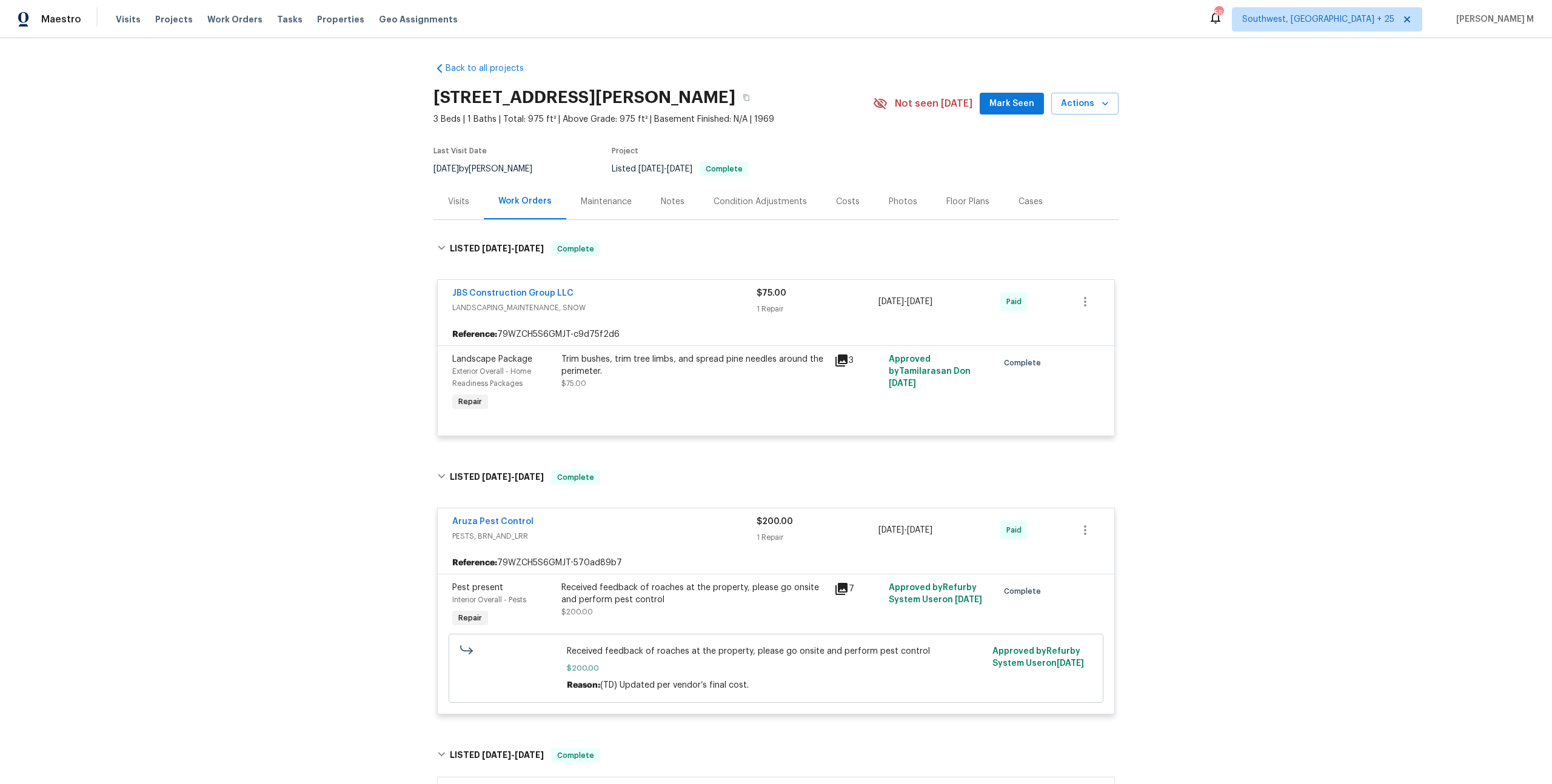
click at [644, 370] on div "Trim bushes, trim tree limbs, and spread pine needles around the perimeter. $75…" at bounding box center [694, 371] width 265 height 36
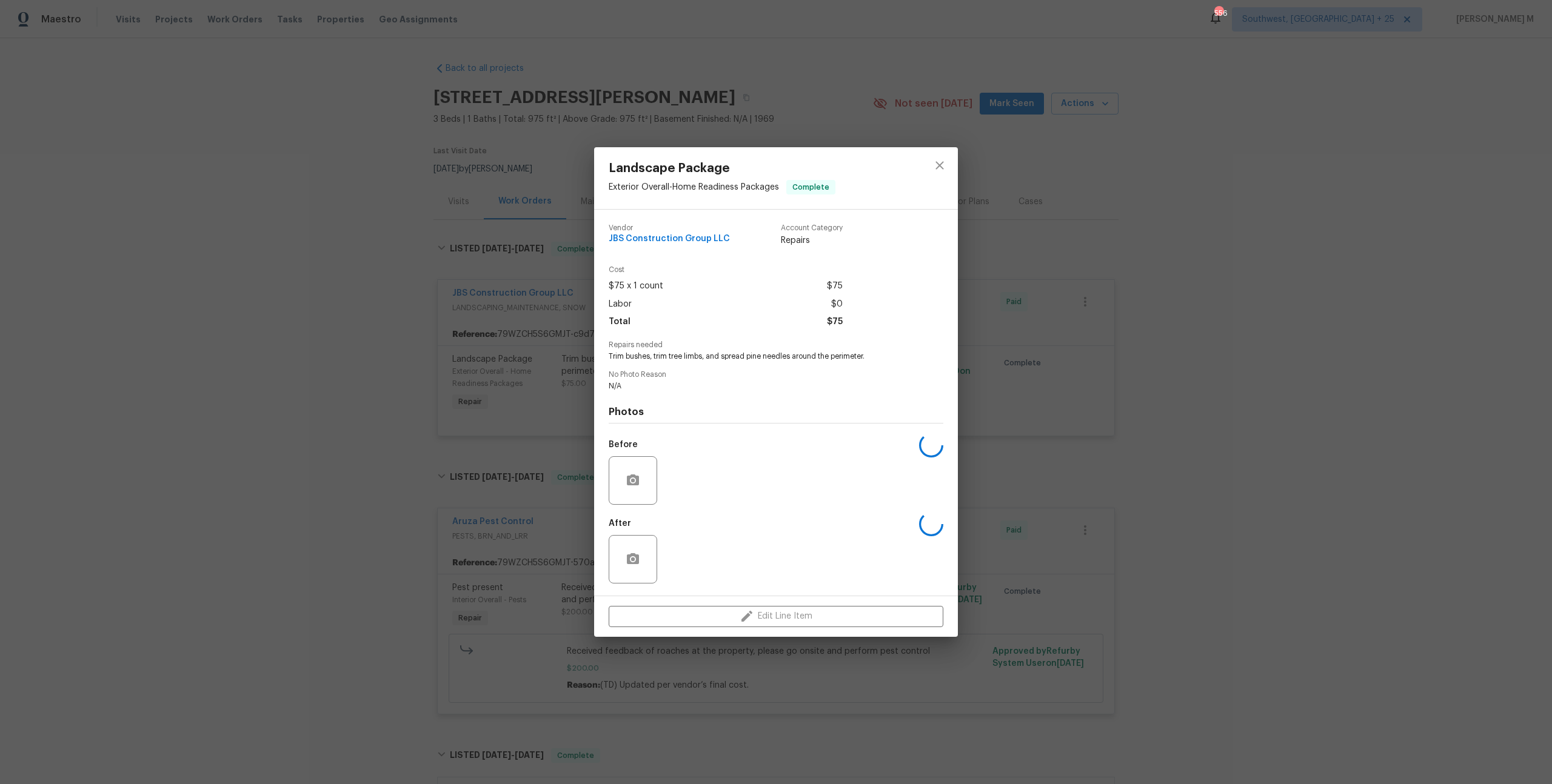
click at [395, 344] on div "Landscape Package Exterior Overall - Home Readiness Packages Complete Vendor JB…" at bounding box center [776, 392] width 1552 height 784
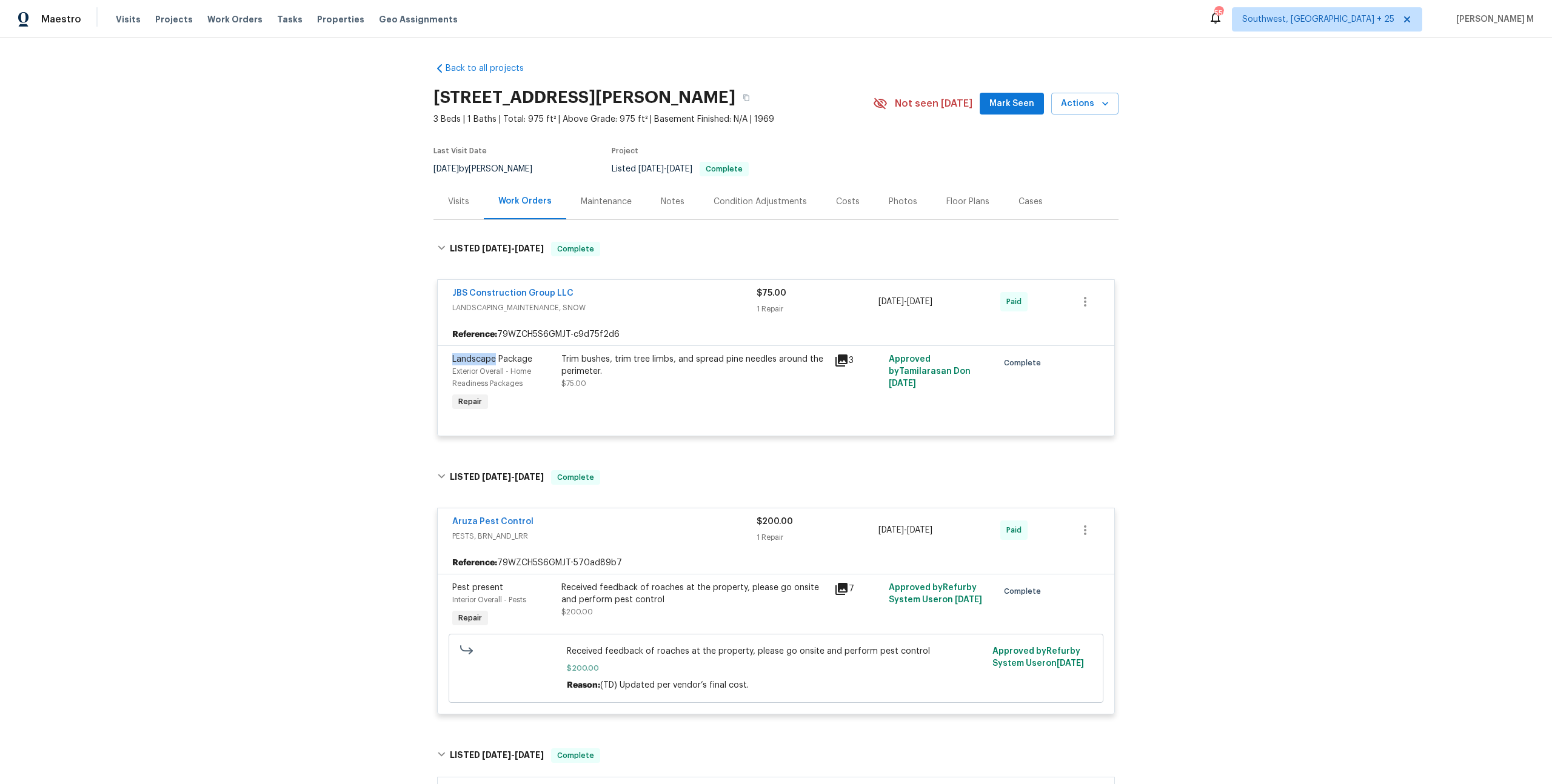
click at [395, 344] on div "Back to all projects [STREET_ADDRESS][PERSON_NAME] 3 Beds | 1 Baths | Total: 97…" at bounding box center [776, 411] width 1552 height 746
click at [607, 203] on div "Maintenance" at bounding box center [606, 202] width 80 height 36
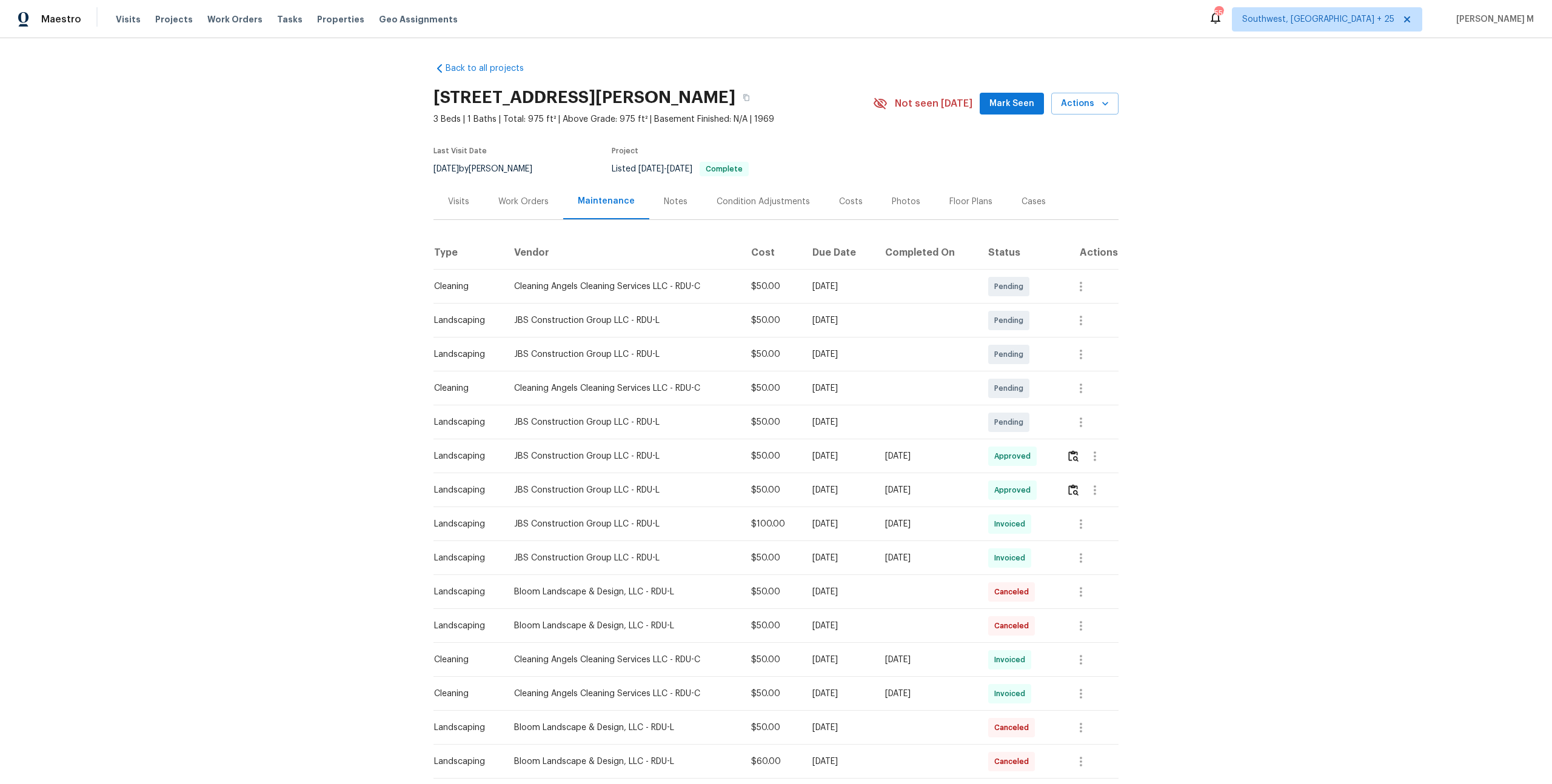
click at [1035, 453] on span "Approved" at bounding box center [1014, 456] width 41 height 12
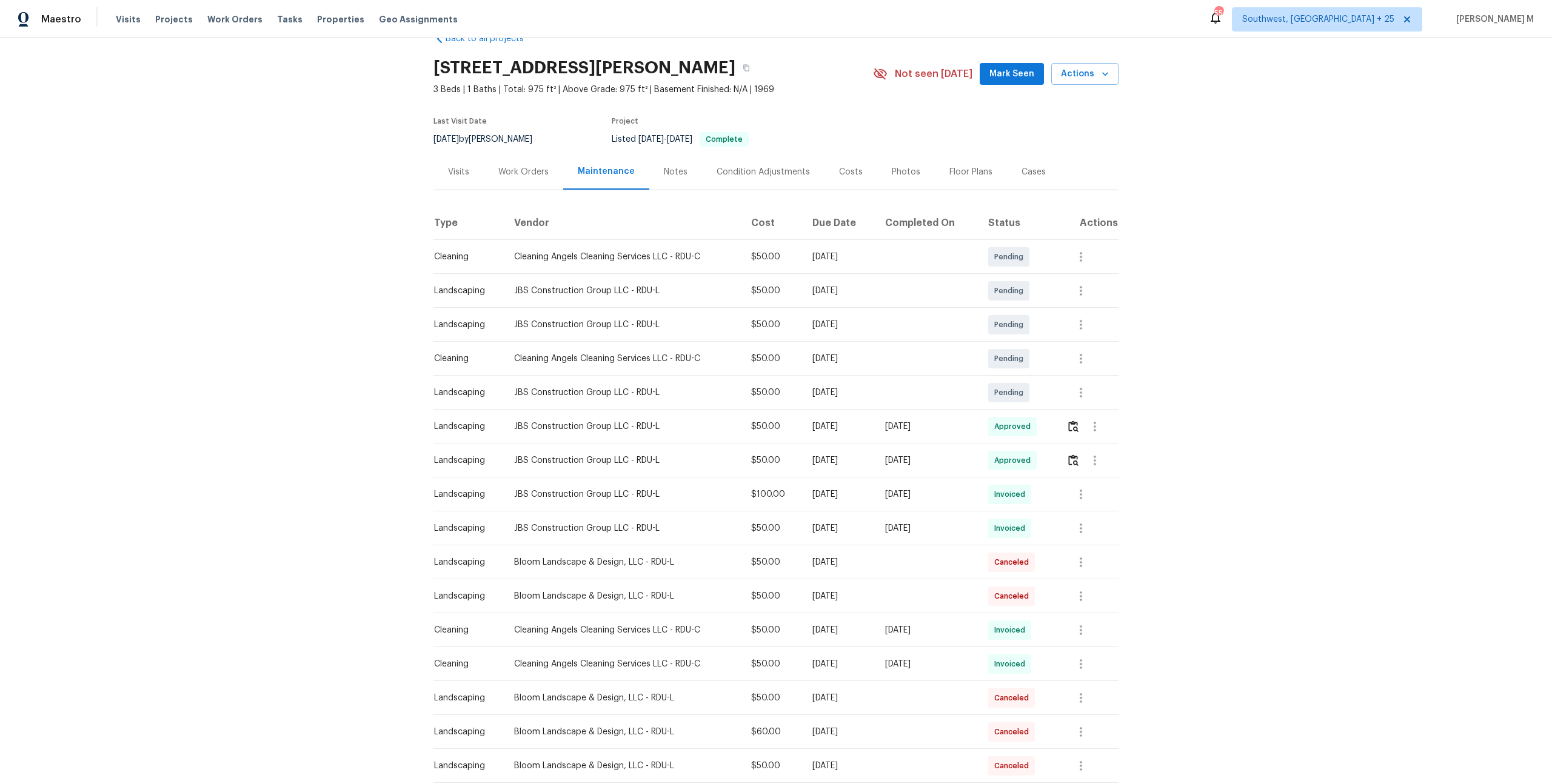
scroll to position [32, 0]
click at [1080, 625] on icon "button" at bounding box center [1081, 627] width 14 height 14
click at [1080, 625] on li "Message vendor" at bounding box center [1112, 621] width 85 height 20
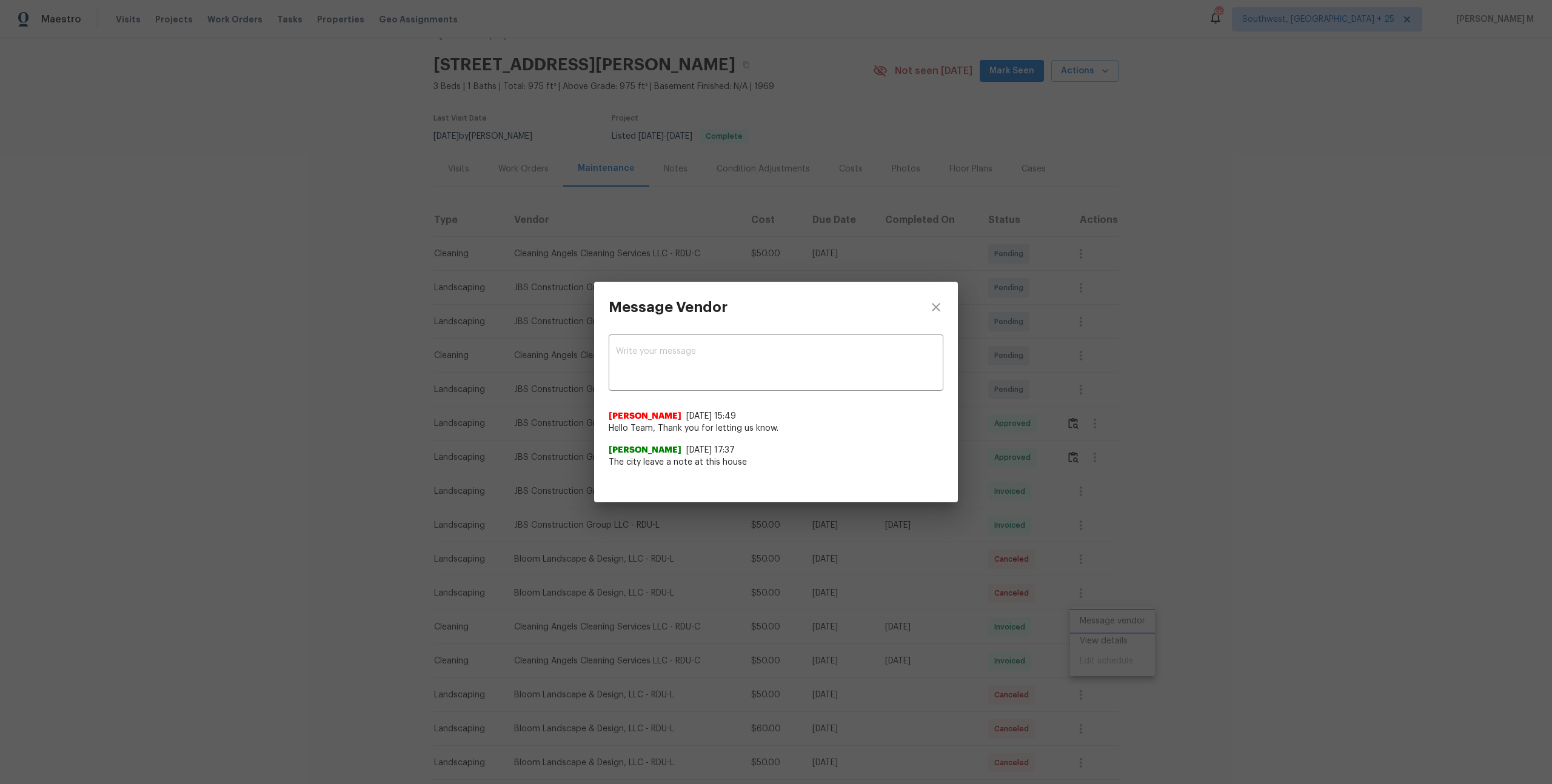
click at [1079, 486] on div "Message Vendor x ​ [PERSON_NAME] [DATE] 15:49 Hello Team, Thank you for letting…" at bounding box center [776, 392] width 1552 height 784
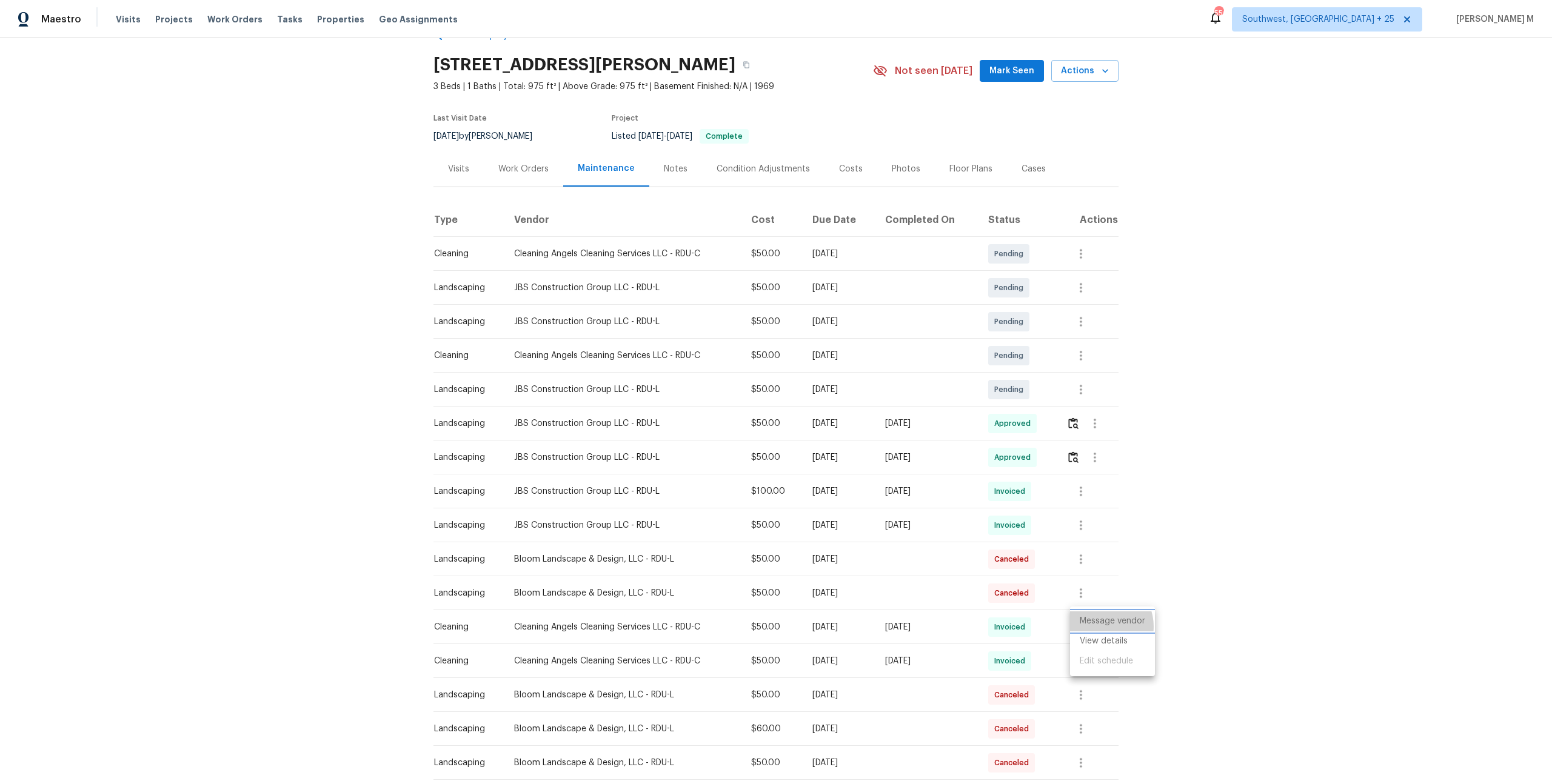
click at [1101, 626] on li "Message vendor" at bounding box center [1112, 621] width 85 height 20
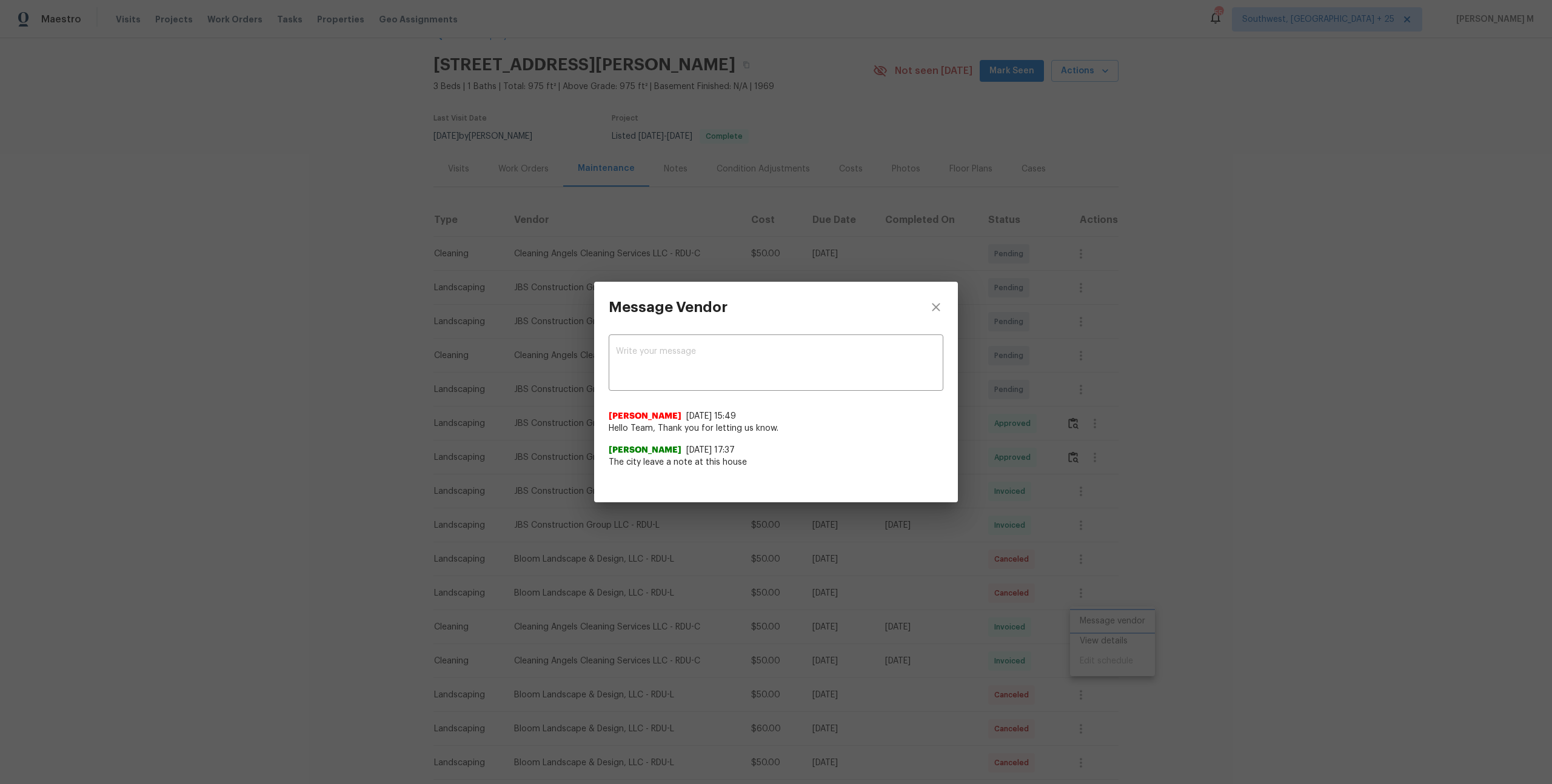
click at [1083, 429] on div "Message Vendor x ​ [PERSON_NAME] [DATE] 15:49 Hello Team, Thank you for letting…" at bounding box center [776, 392] width 1552 height 784
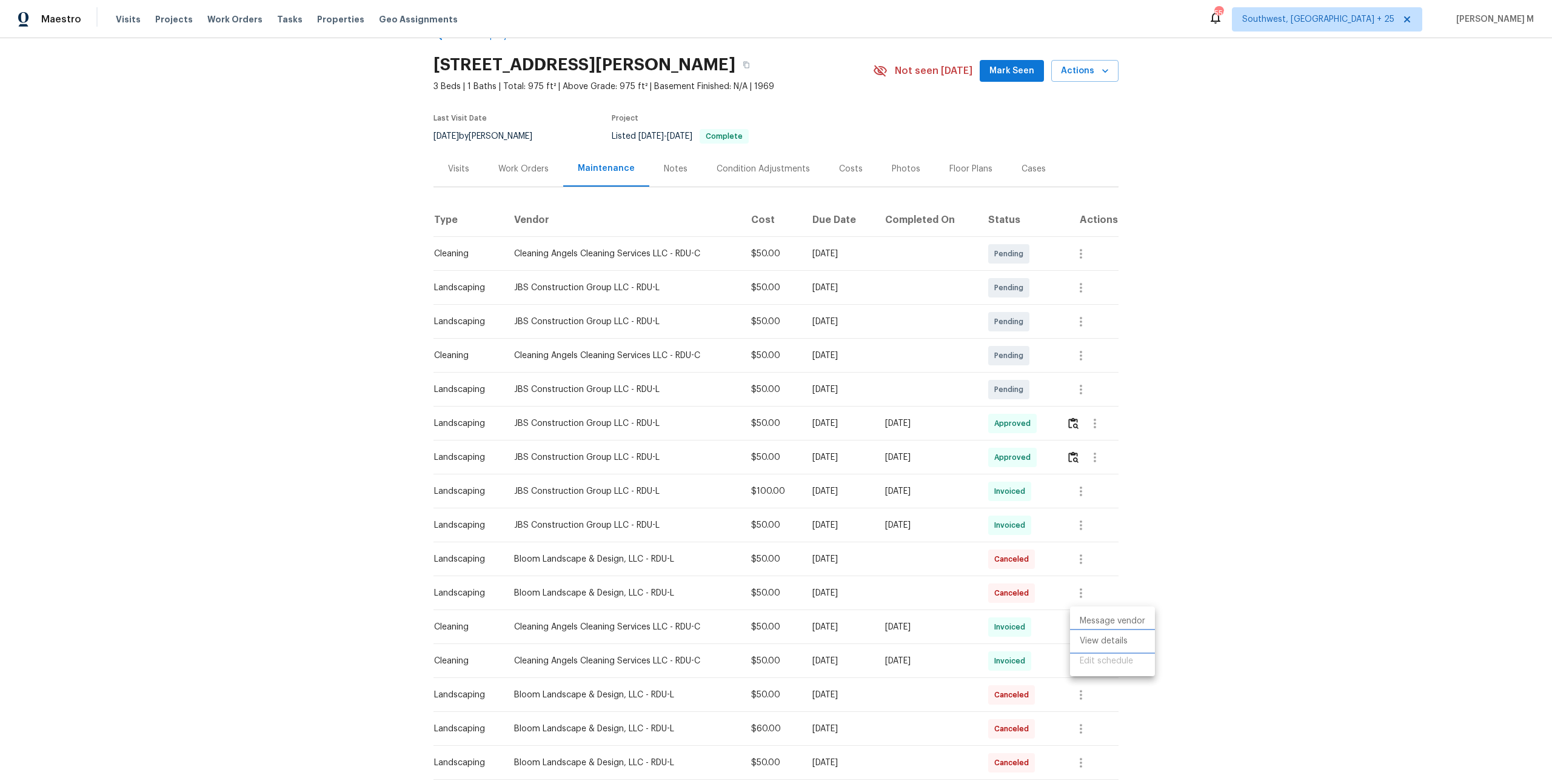
click at [1107, 641] on li "View details" at bounding box center [1112, 641] width 85 height 20
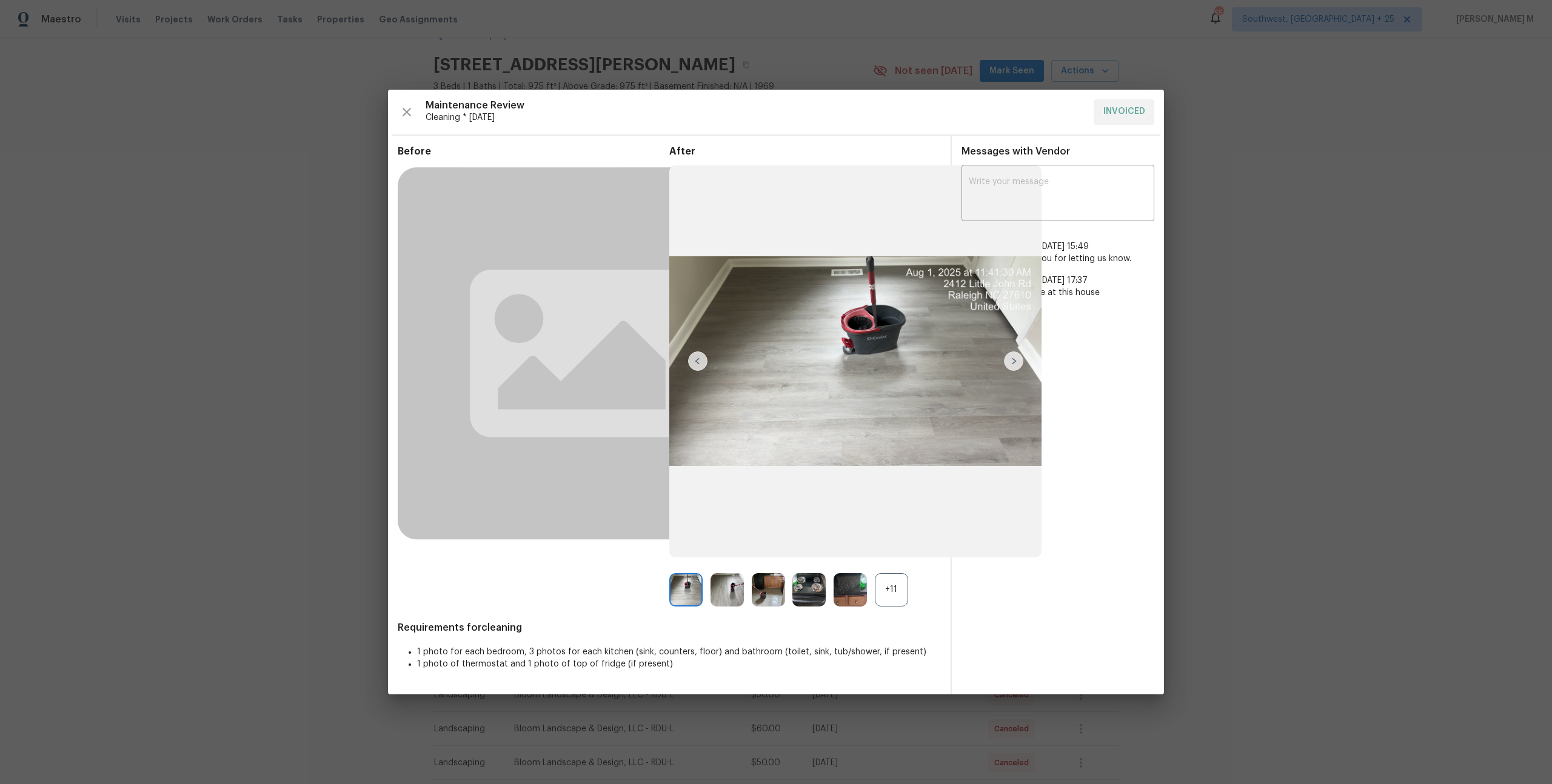
click at [730, 585] on img at bounding box center [727, 589] width 33 height 33
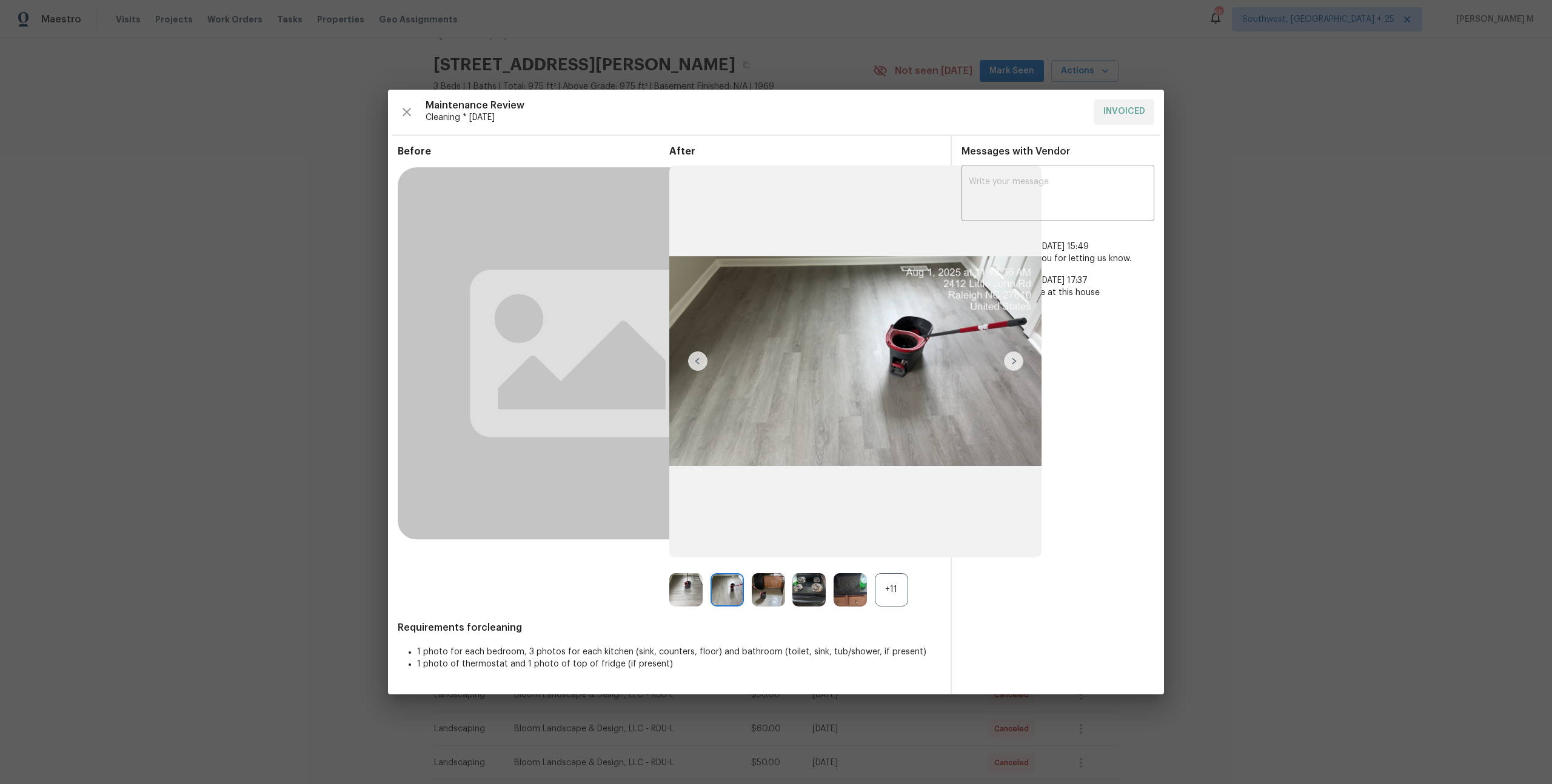
click at [878, 589] on div "+11" at bounding box center [891, 589] width 33 height 33
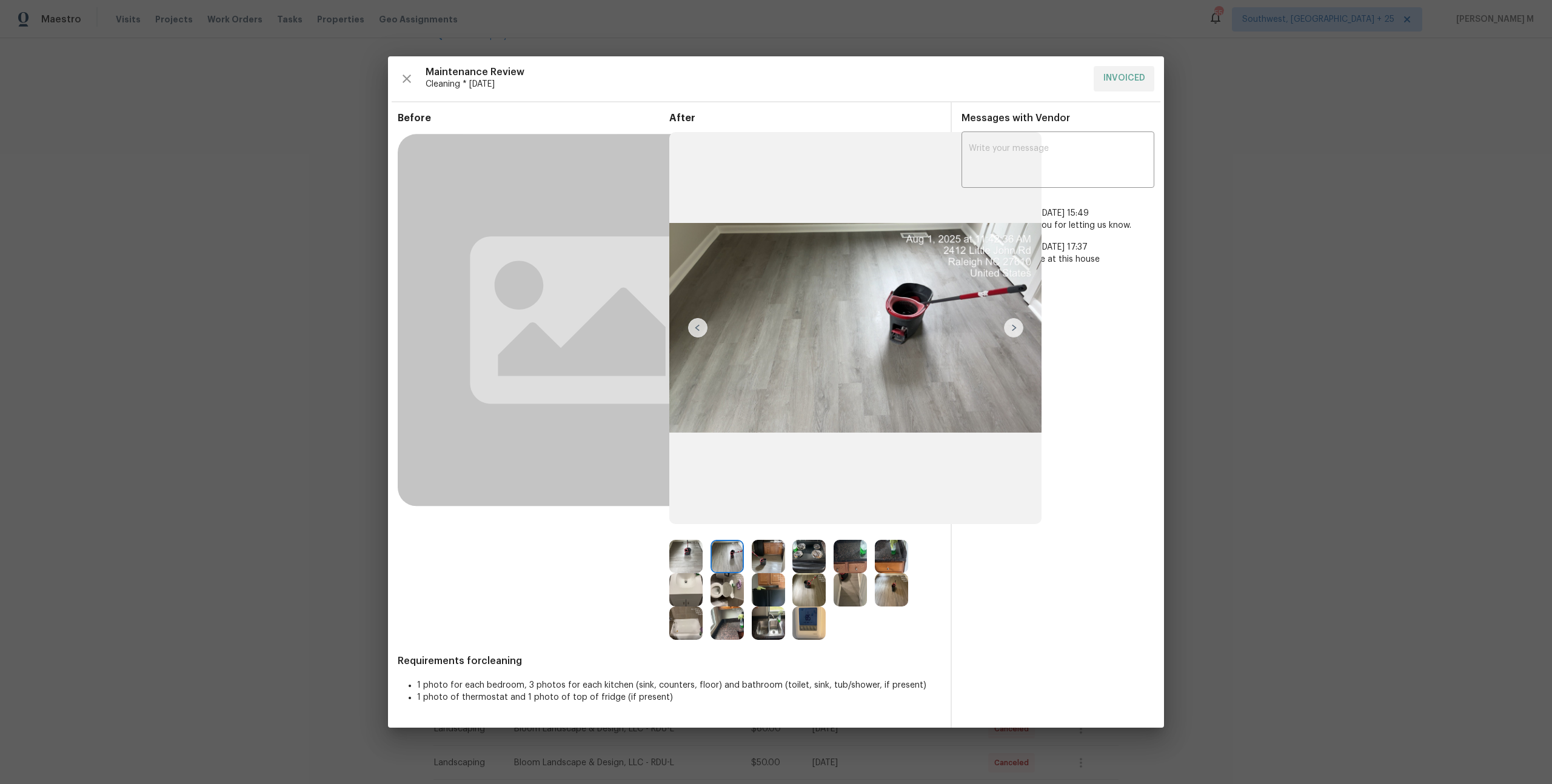
click at [913, 592] on div at bounding box center [895, 589] width 41 height 33
click at [886, 592] on img at bounding box center [891, 589] width 33 height 33
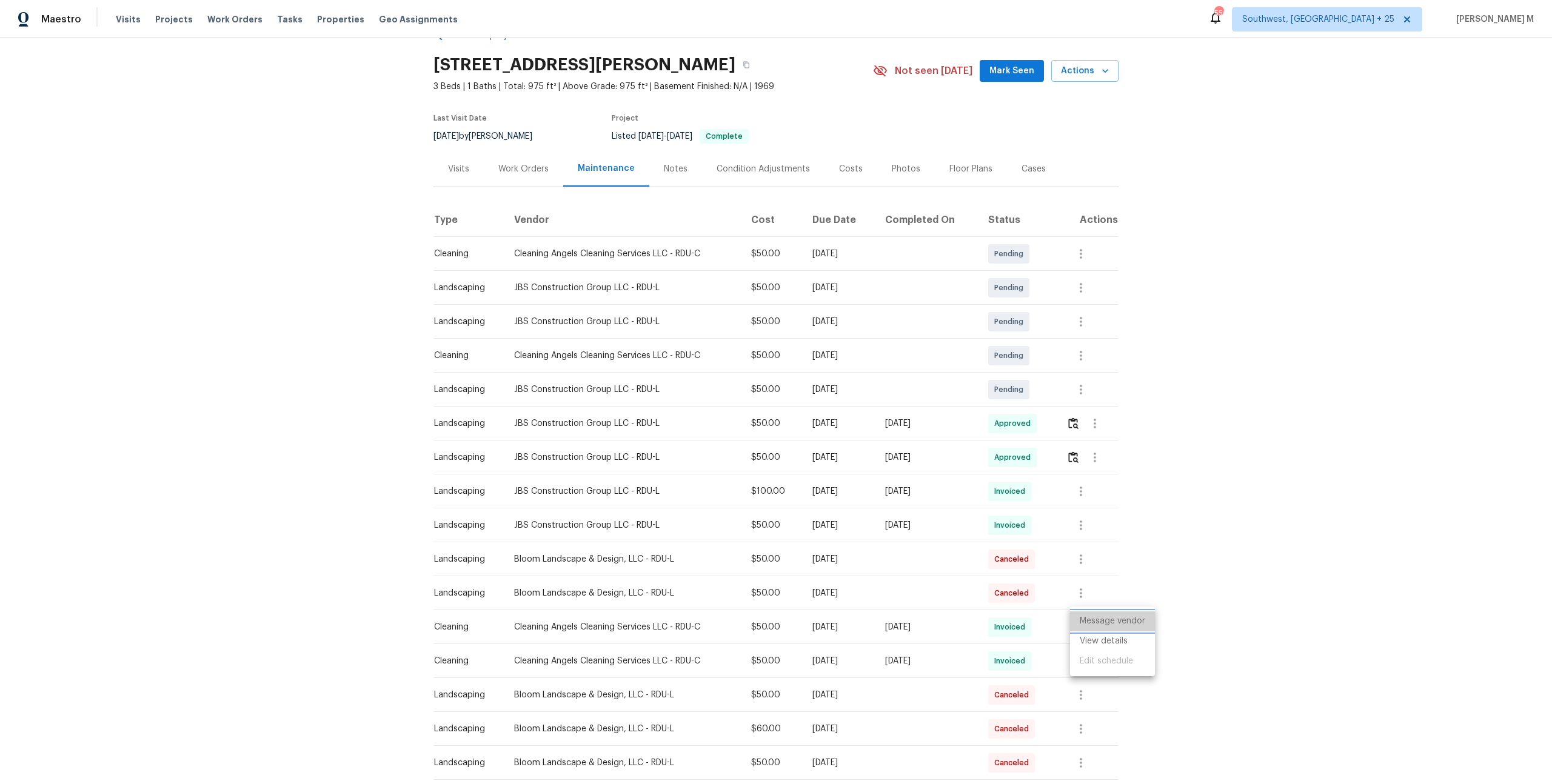
click at [1117, 625] on li "Message vendor" at bounding box center [1112, 621] width 85 height 20
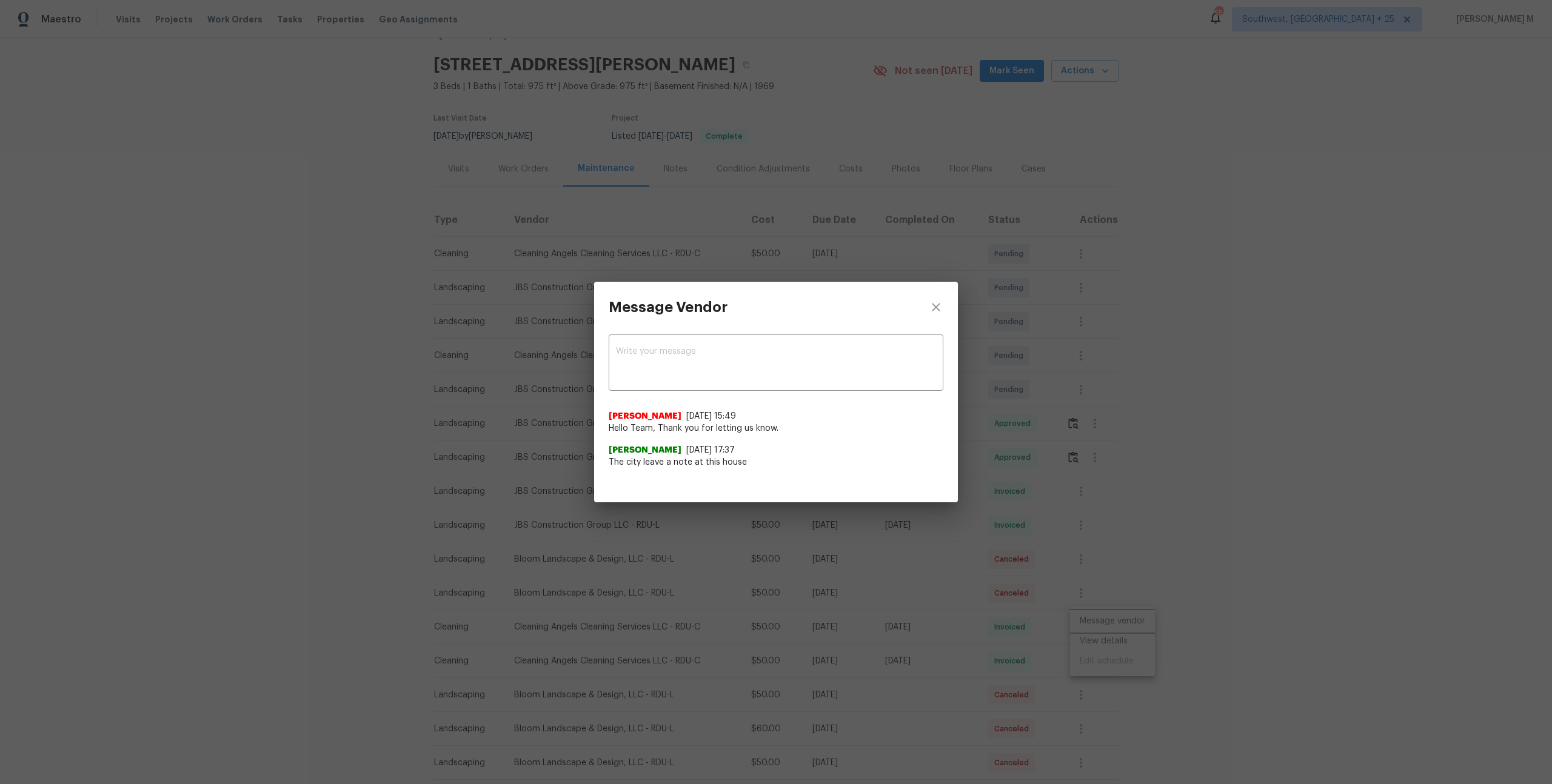
click at [1188, 581] on div "Message Vendor x ​ [PERSON_NAME] [DATE] 15:49 Hello Team, Thank you for letting…" at bounding box center [776, 392] width 1552 height 784
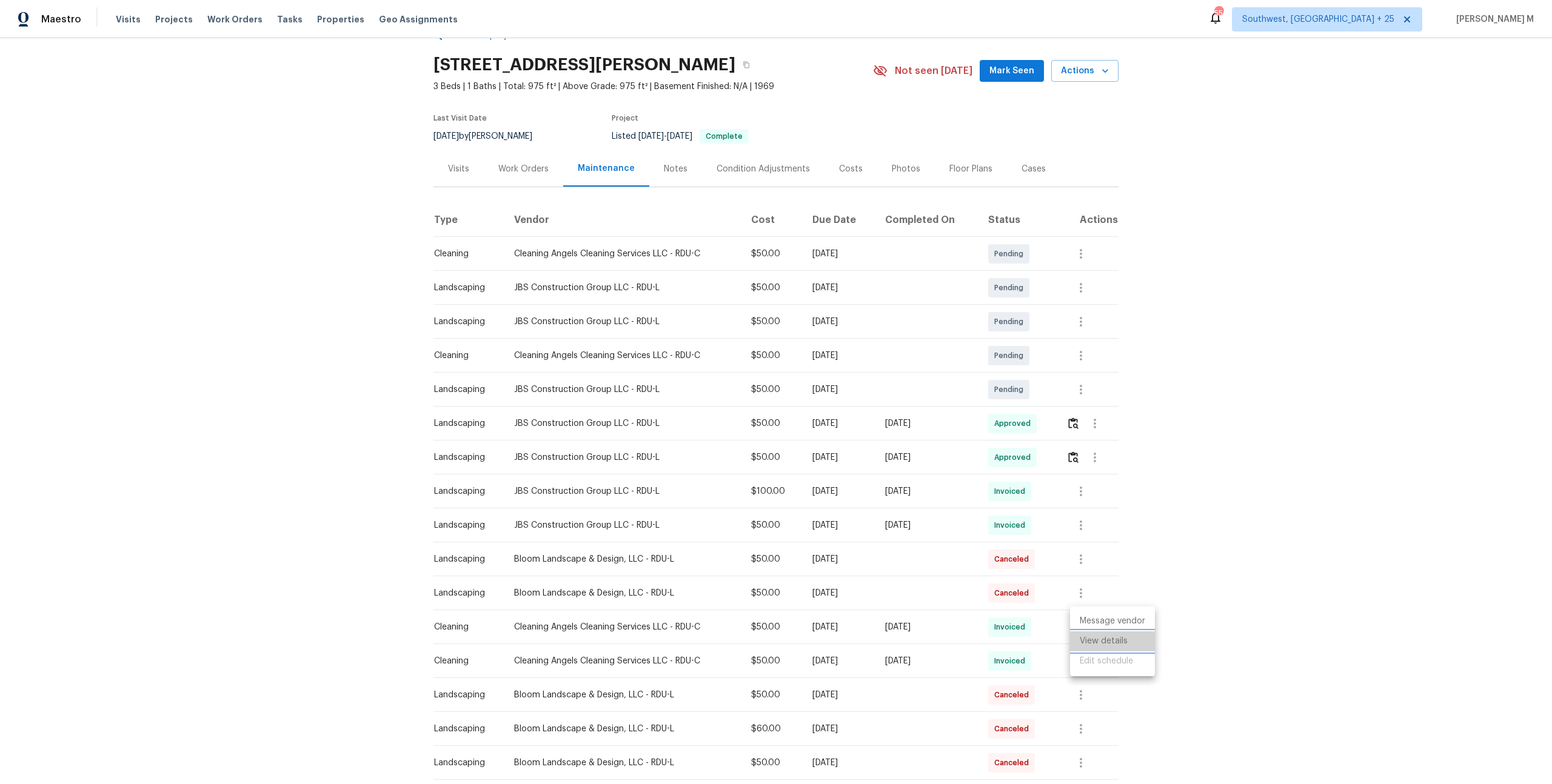
click at [1130, 638] on li "View details" at bounding box center [1112, 641] width 85 height 20
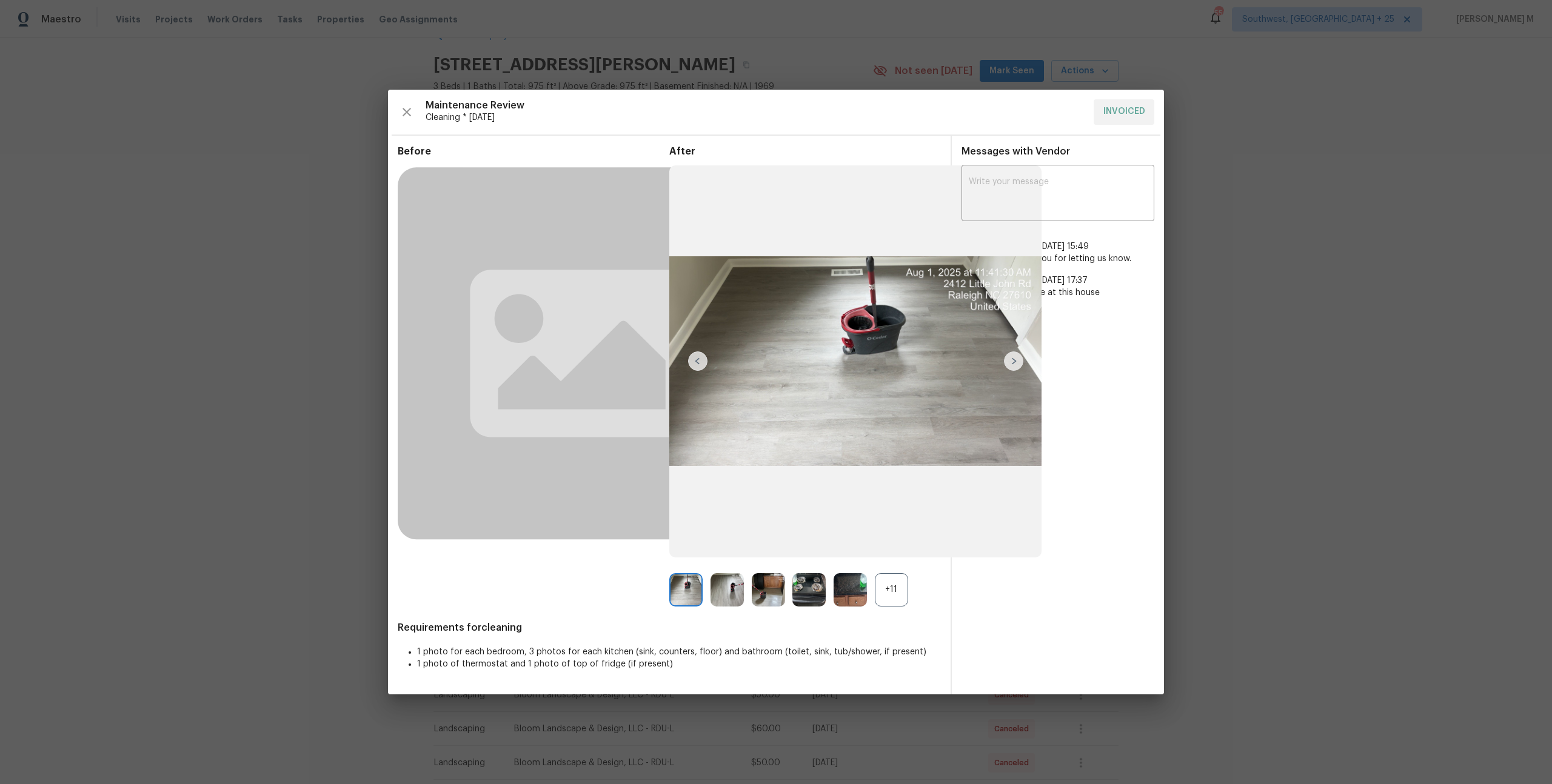
click at [888, 586] on div "+11" at bounding box center [891, 589] width 33 height 33
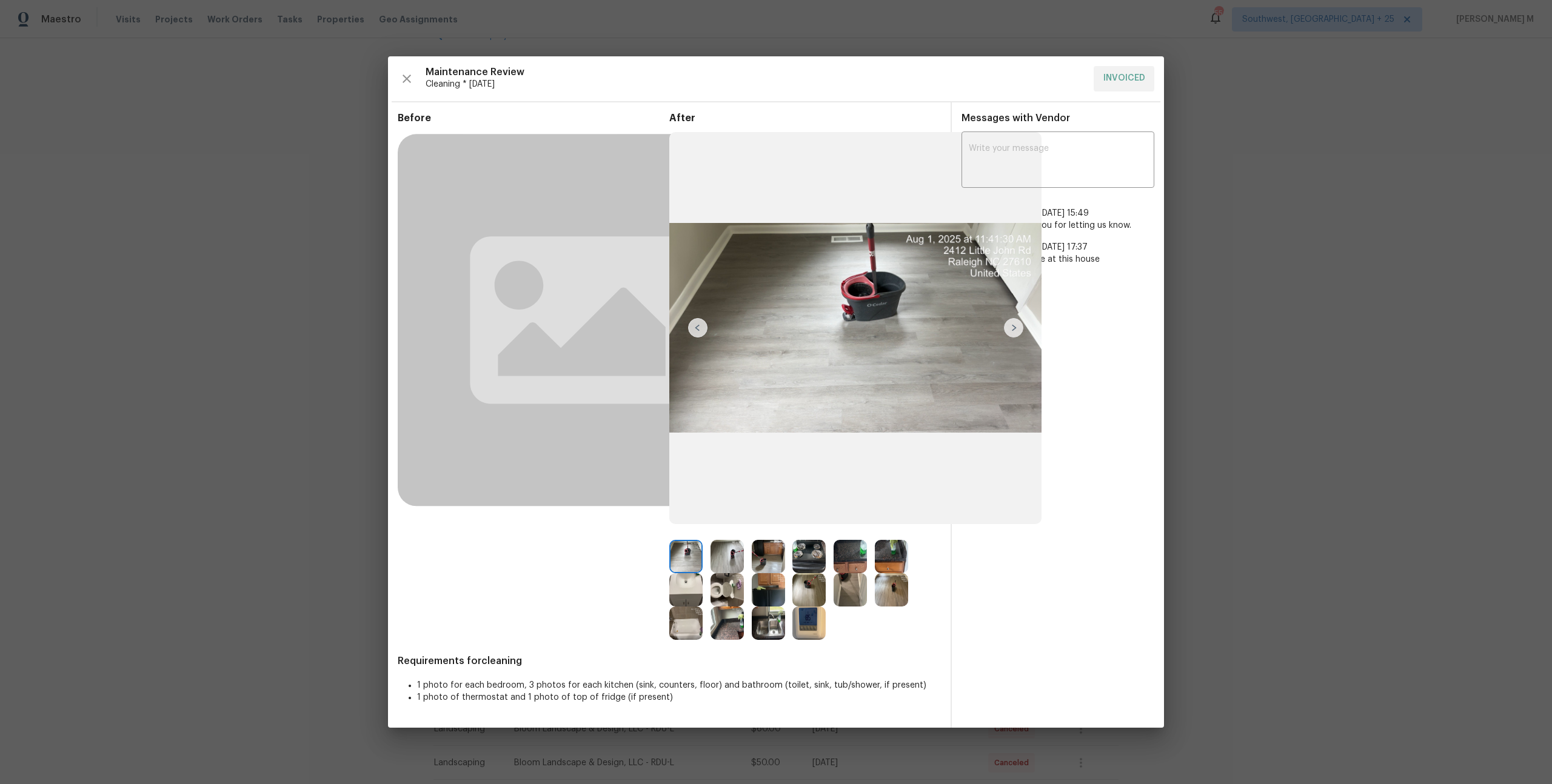
click at [888, 586] on img at bounding box center [891, 589] width 33 height 33
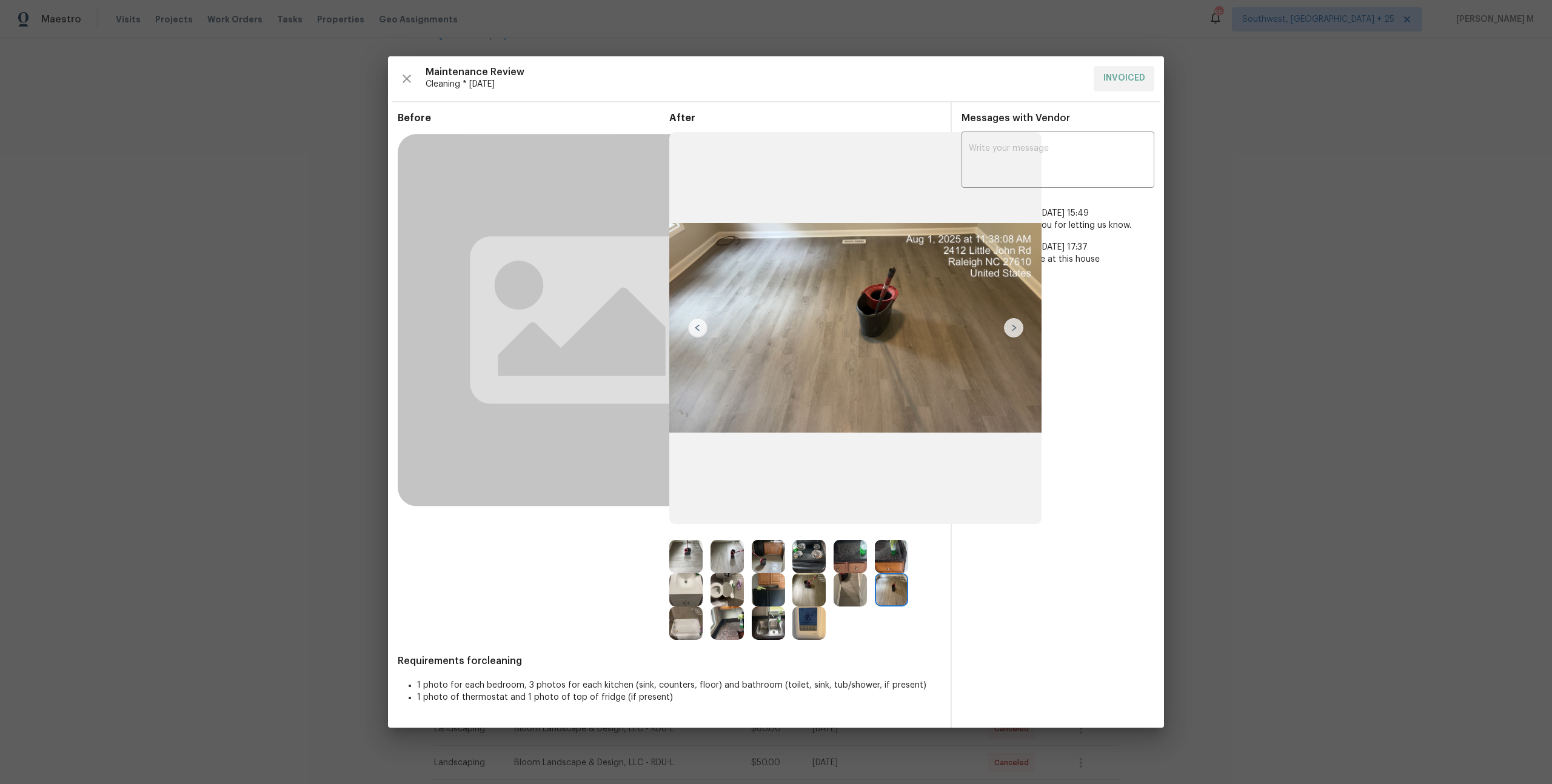
click at [853, 585] on img at bounding box center [850, 589] width 33 height 33
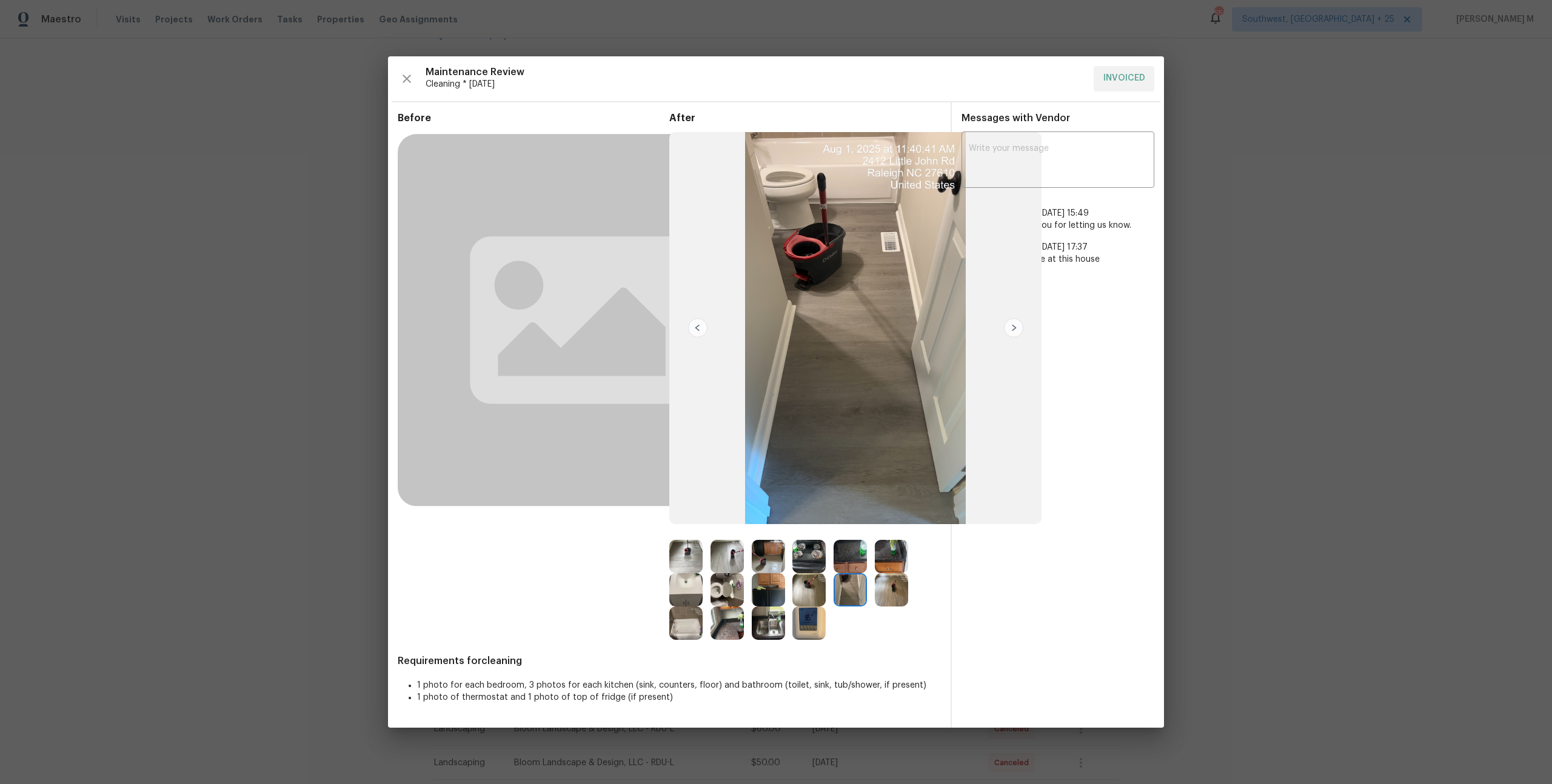
click at [804, 597] on img at bounding box center [809, 589] width 33 height 33
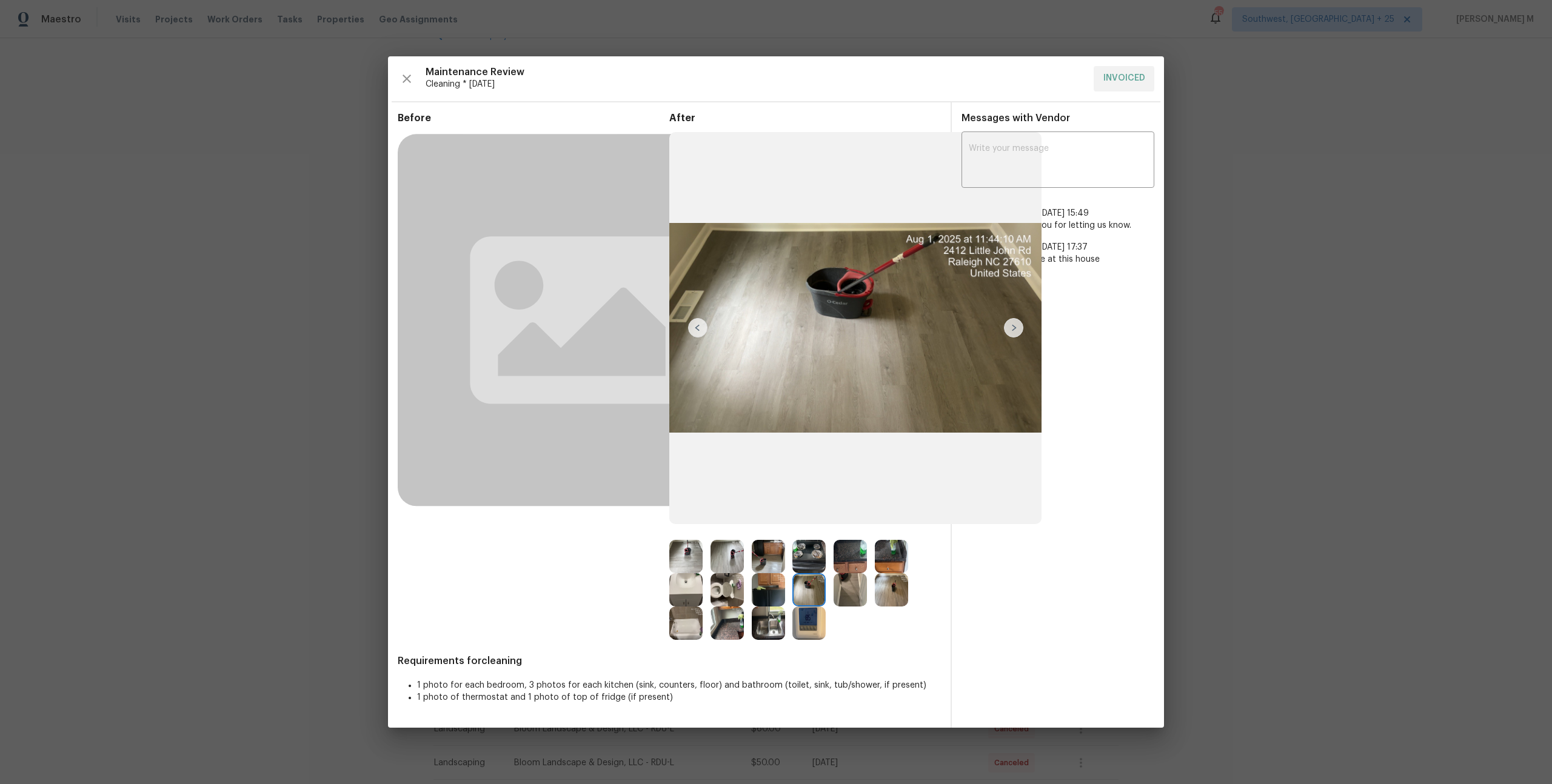
click at [680, 623] on img at bounding box center [686, 623] width 33 height 33
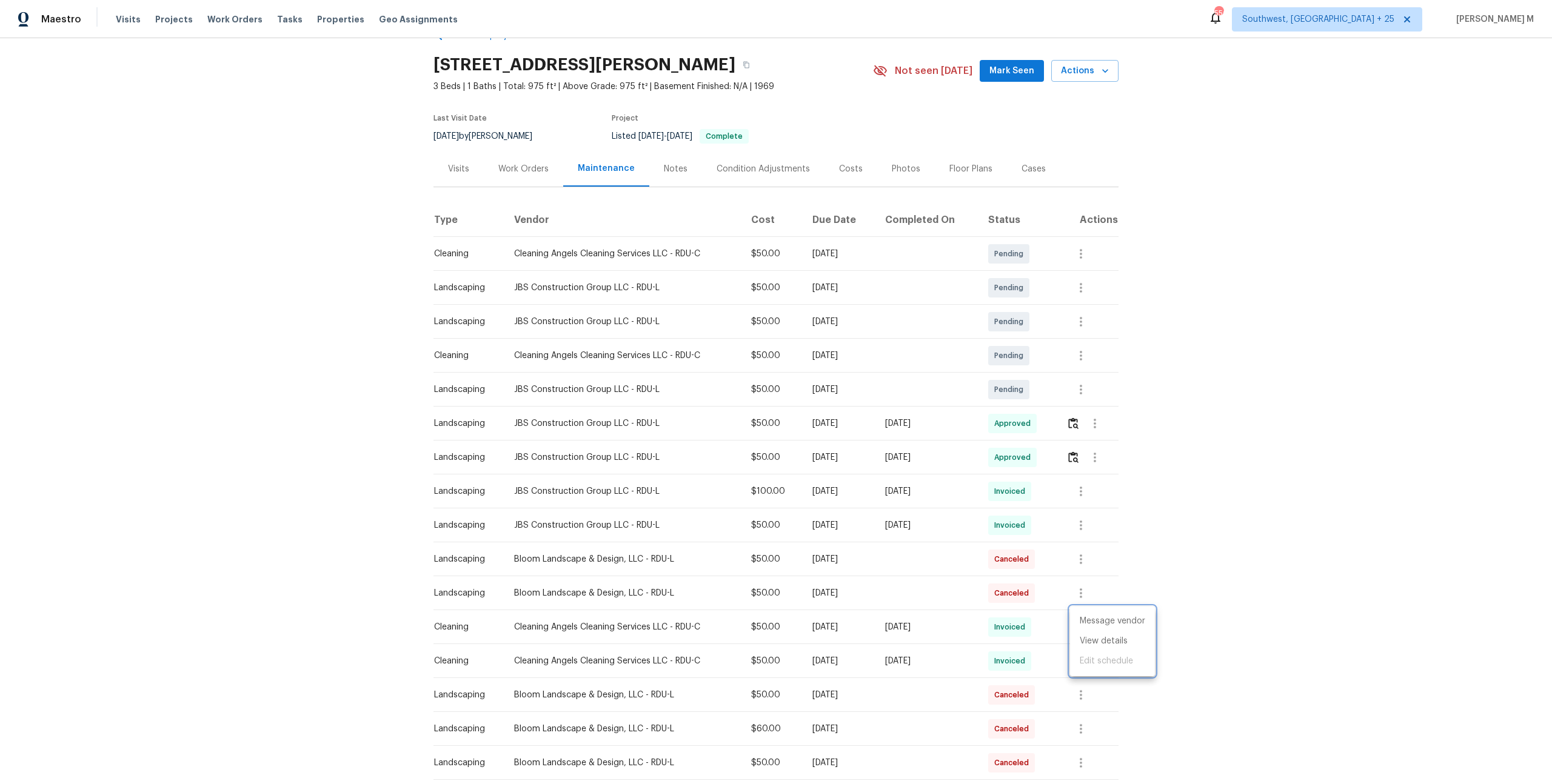
click at [1210, 595] on div at bounding box center [776, 392] width 1552 height 784
click at [1084, 662] on button "button" at bounding box center [1081, 661] width 29 height 29
click at [1084, 662] on li "Message vendor" at bounding box center [1112, 656] width 85 height 20
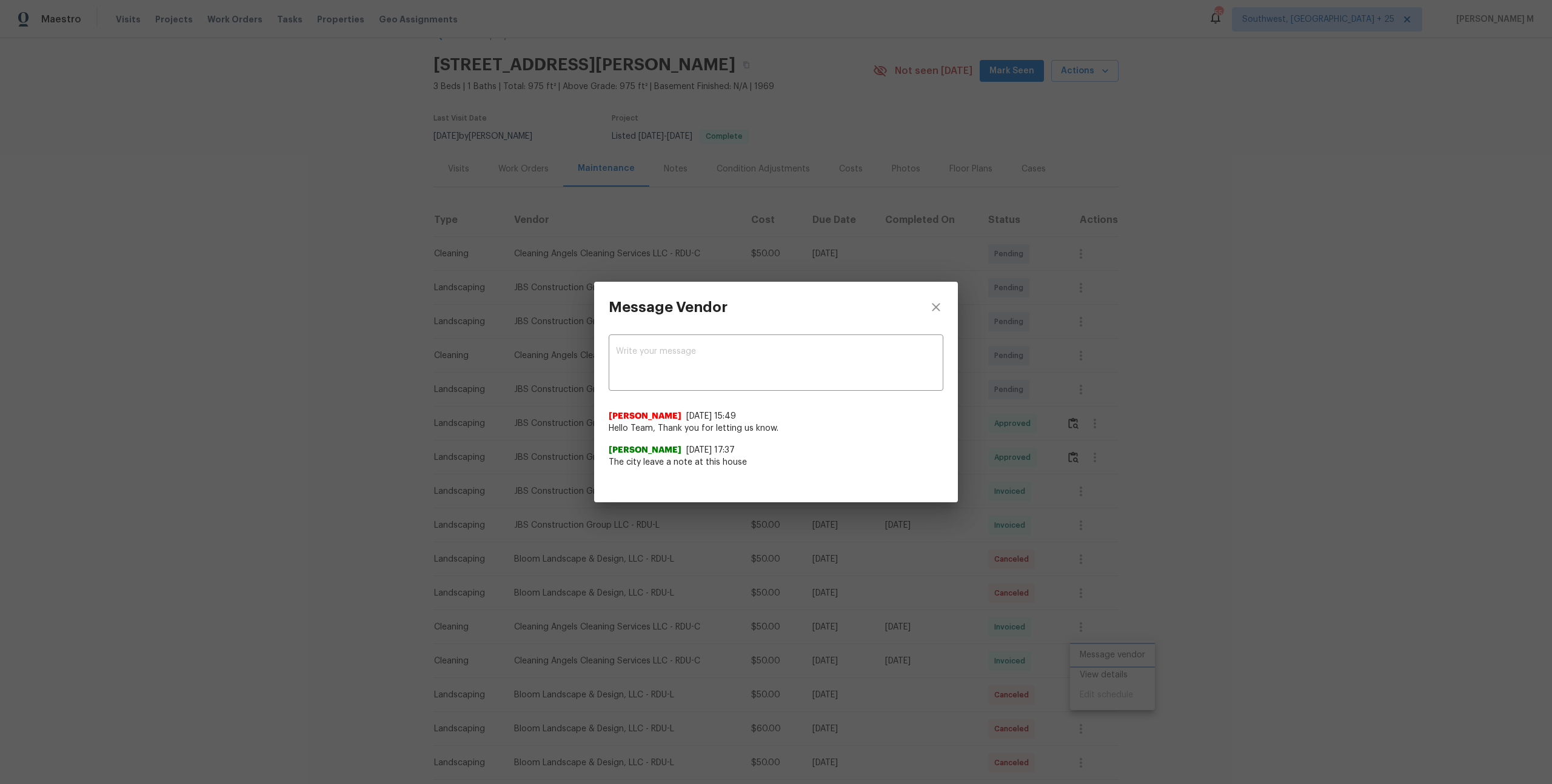
click at [1166, 574] on div "Message Vendor x ​ [PERSON_NAME] [DATE] 15:49 Hello Team, Thank you for letting…" at bounding box center [776, 392] width 1552 height 784
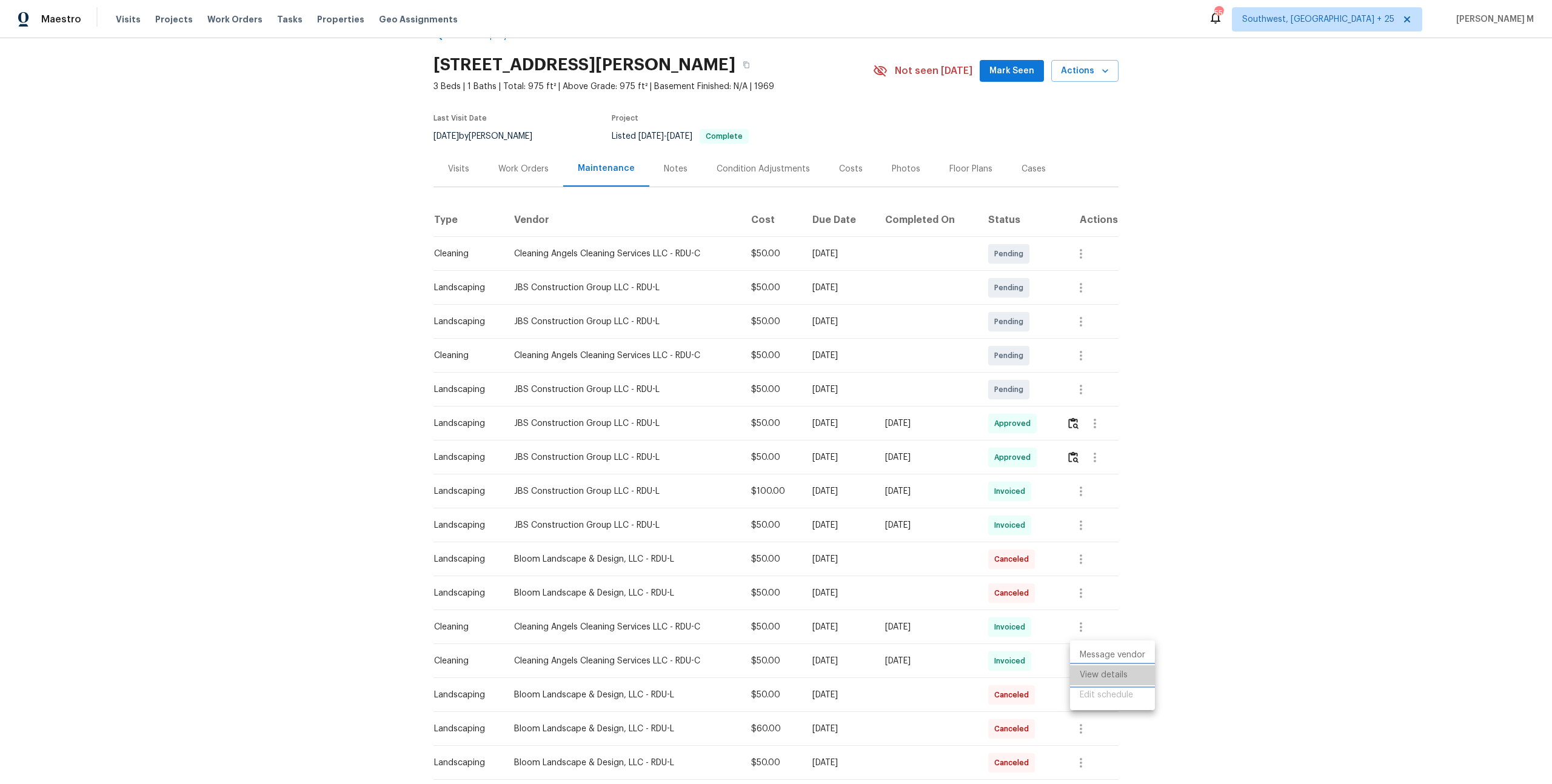
click at [1127, 680] on li "View details" at bounding box center [1112, 675] width 85 height 20
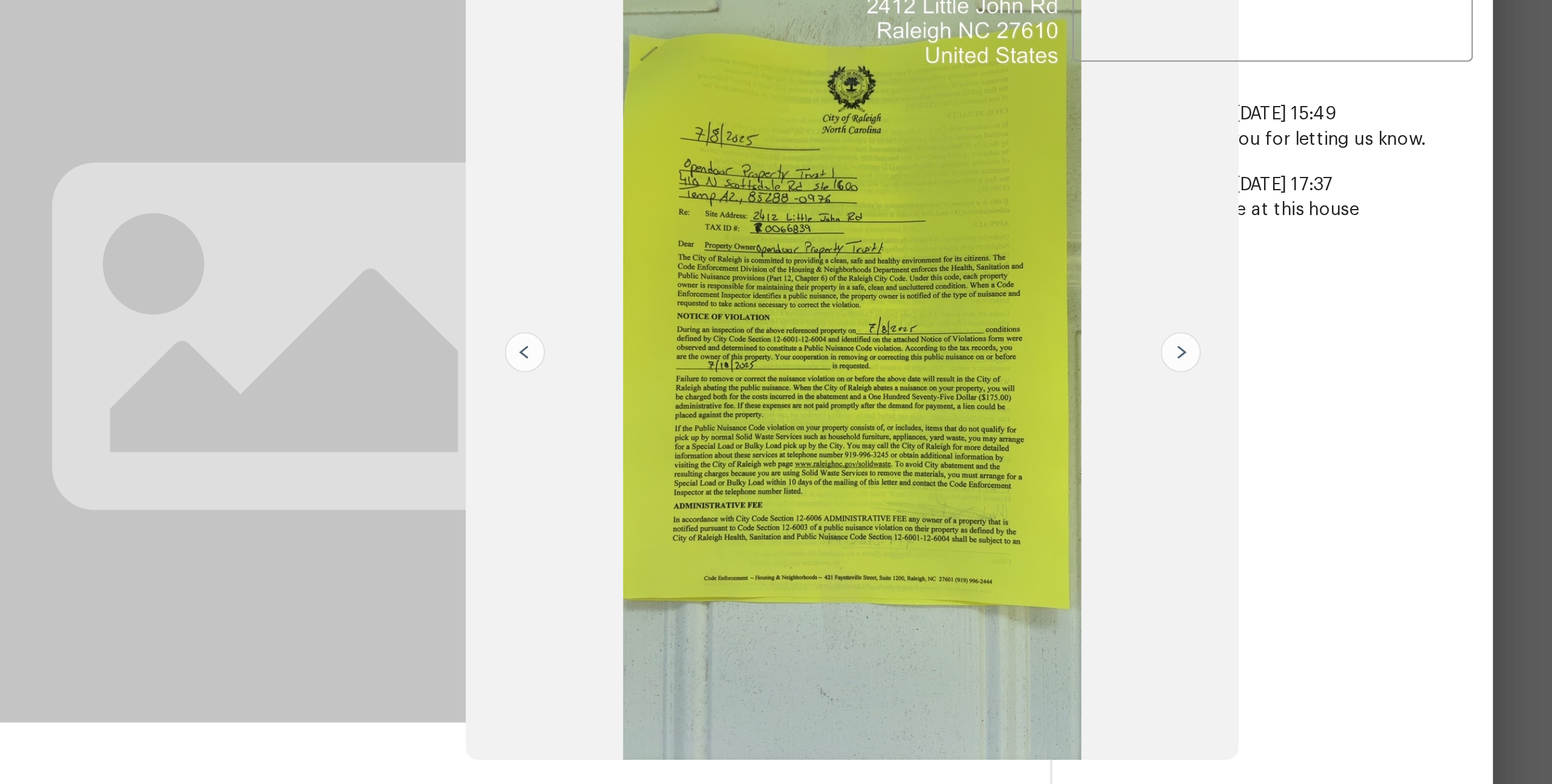
click at [1015, 360] on img at bounding box center [1014, 361] width 19 height 19
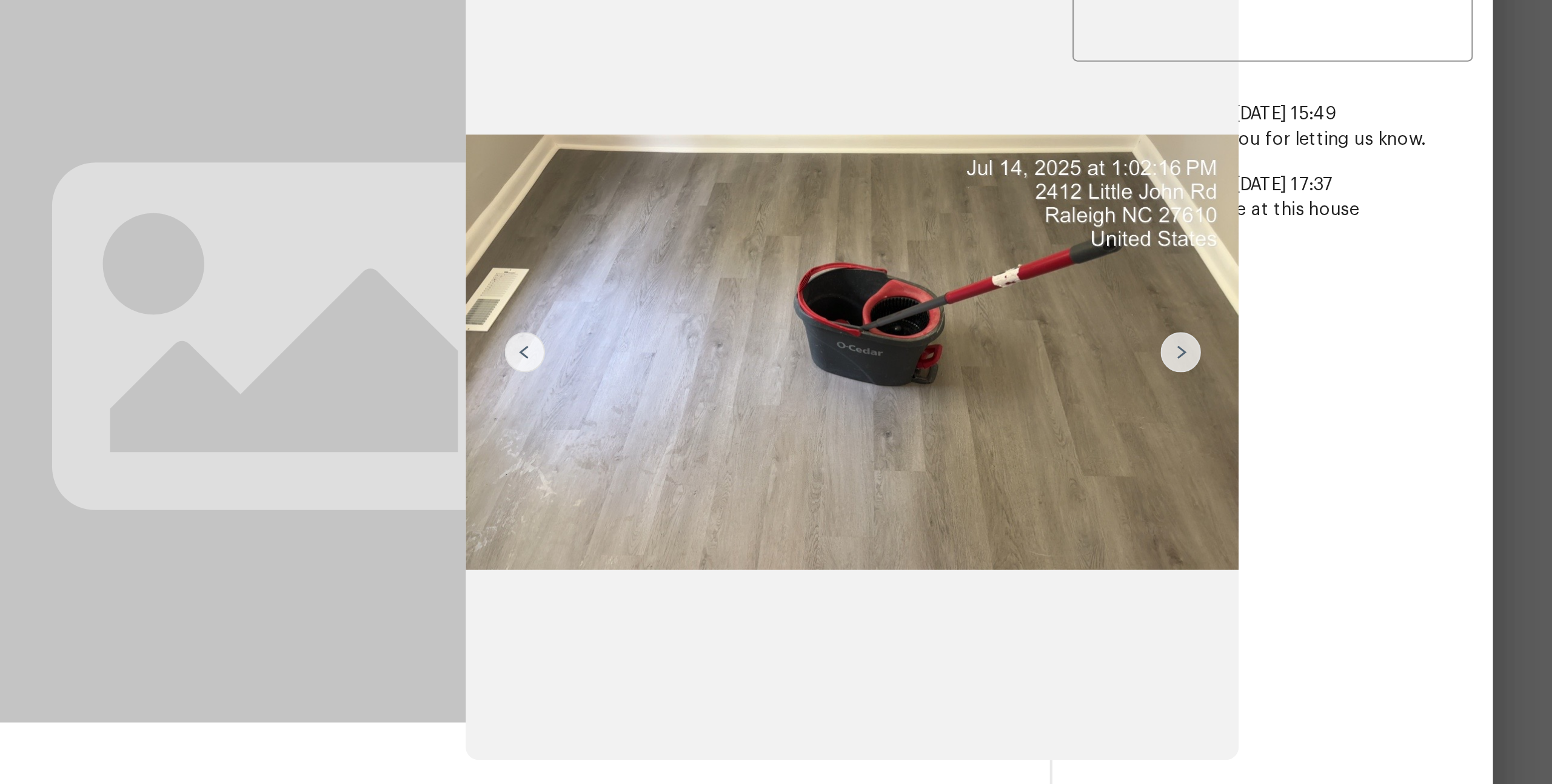
click at [1010, 358] on img at bounding box center [1014, 361] width 19 height 19
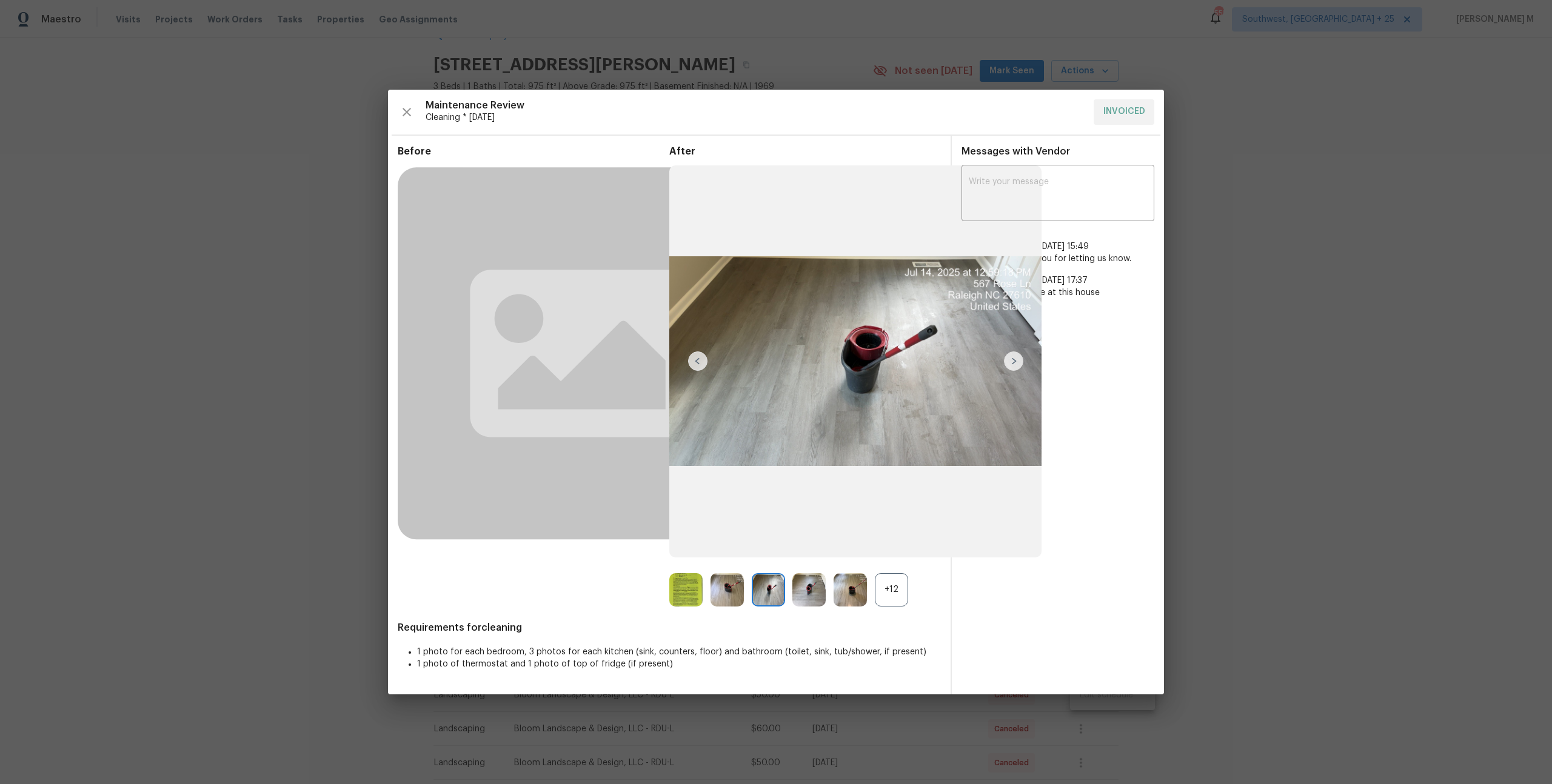
click at [891, 586] on div "+12" at bounding box center [891, 589] width 33 height 33
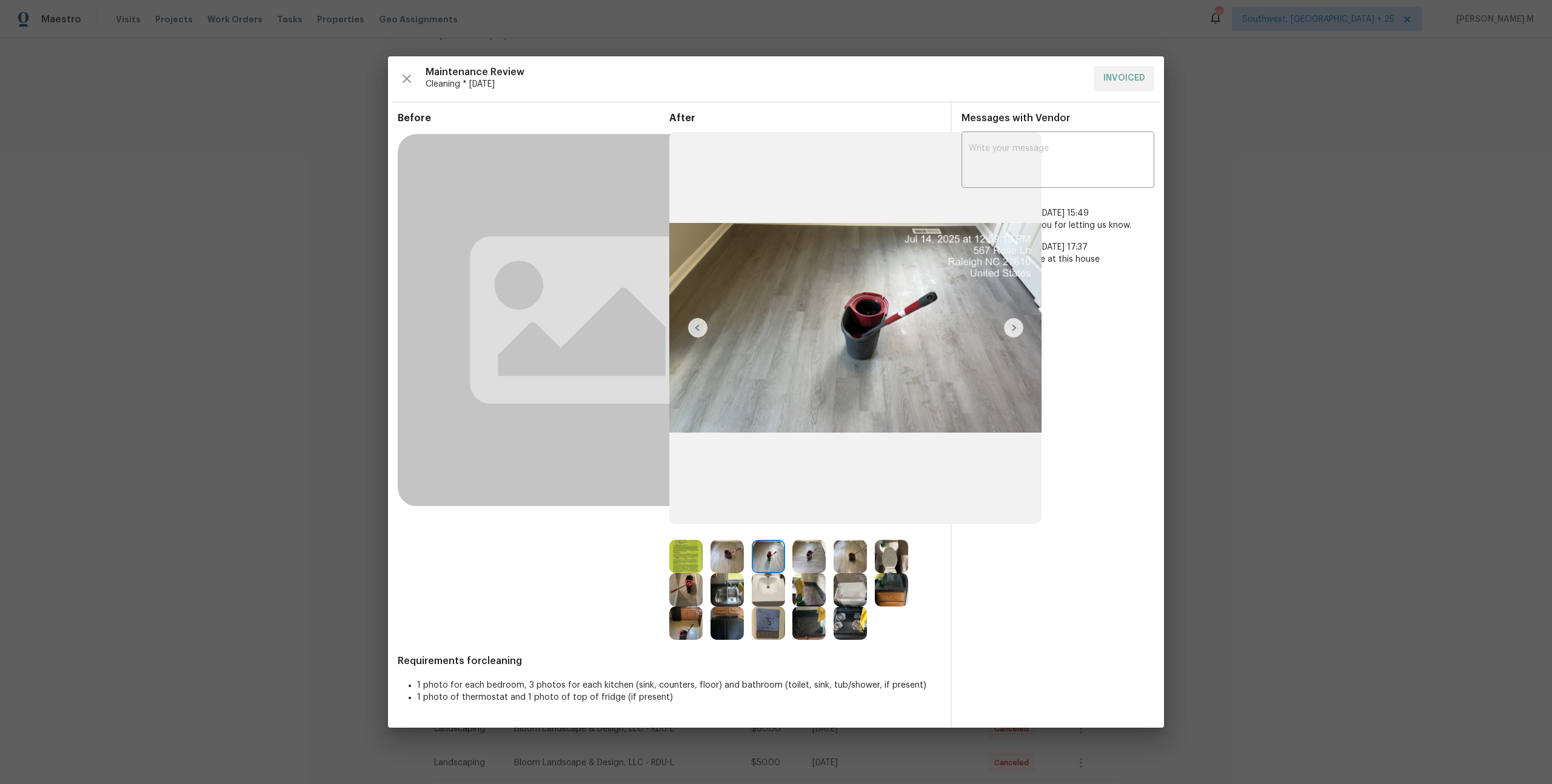
click at [866, 553] on div at bounding box center [853, 556] width 41 height 33
click at [855, 553] on img at bounding box center [850, 556] width 33 height 33
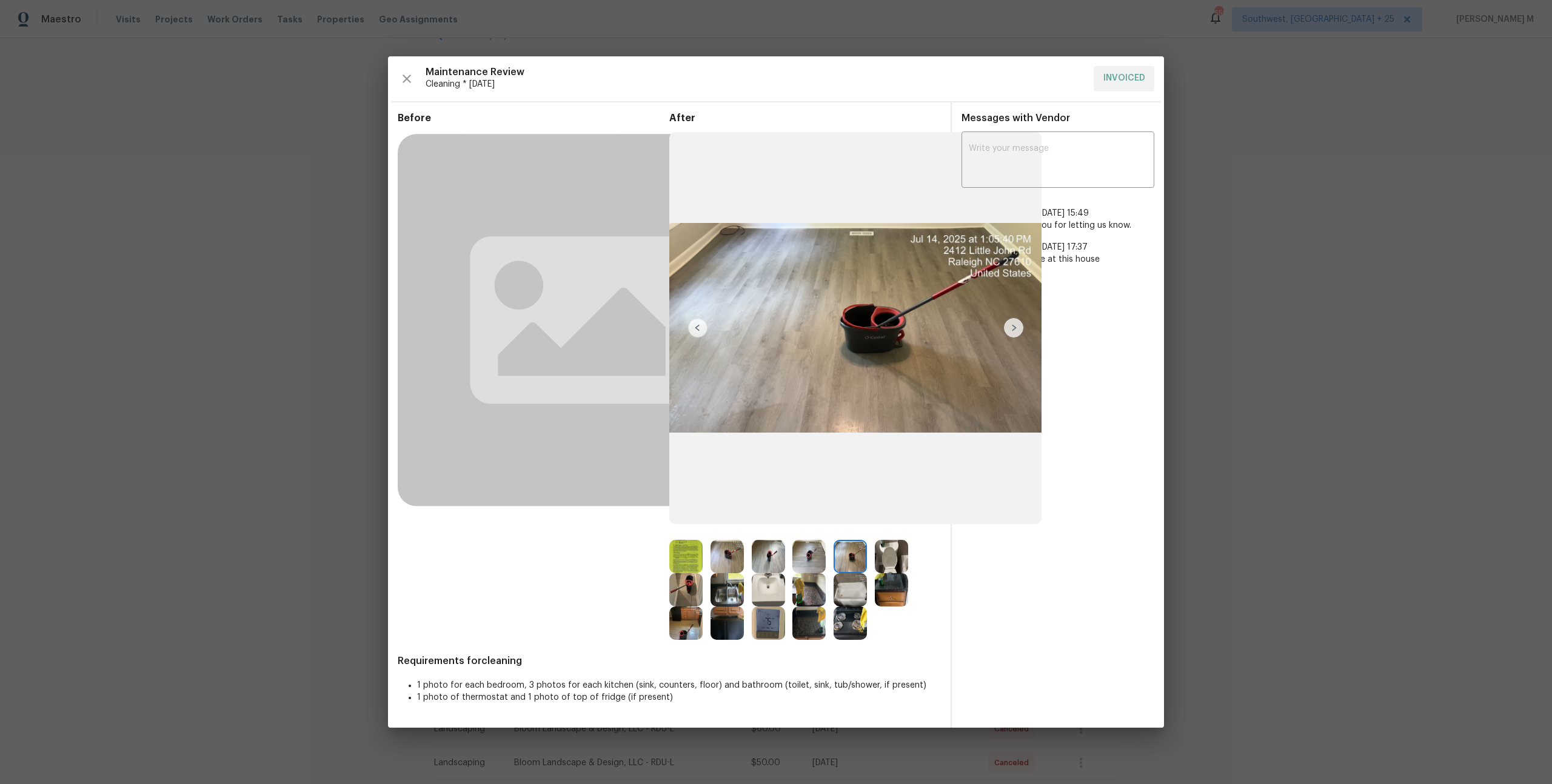
click at [784, 553] on div at bounding box center [772, 556] width 41 height 33
click at [817, 558] on img at bounding box center [809, 556] width 33 height 33
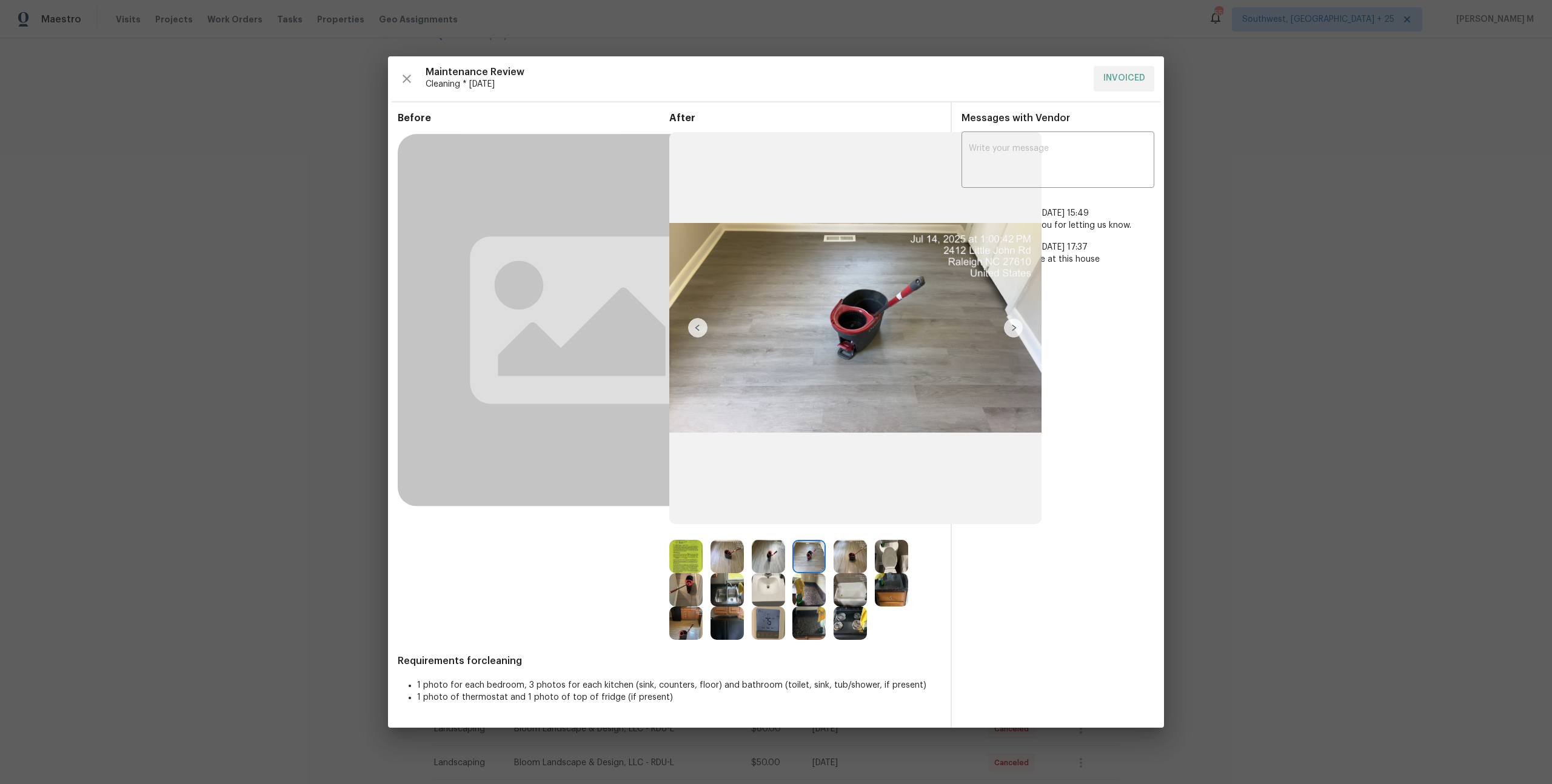
click at [755, 553] on img at bounding box center [768, 556] width 33 height 33
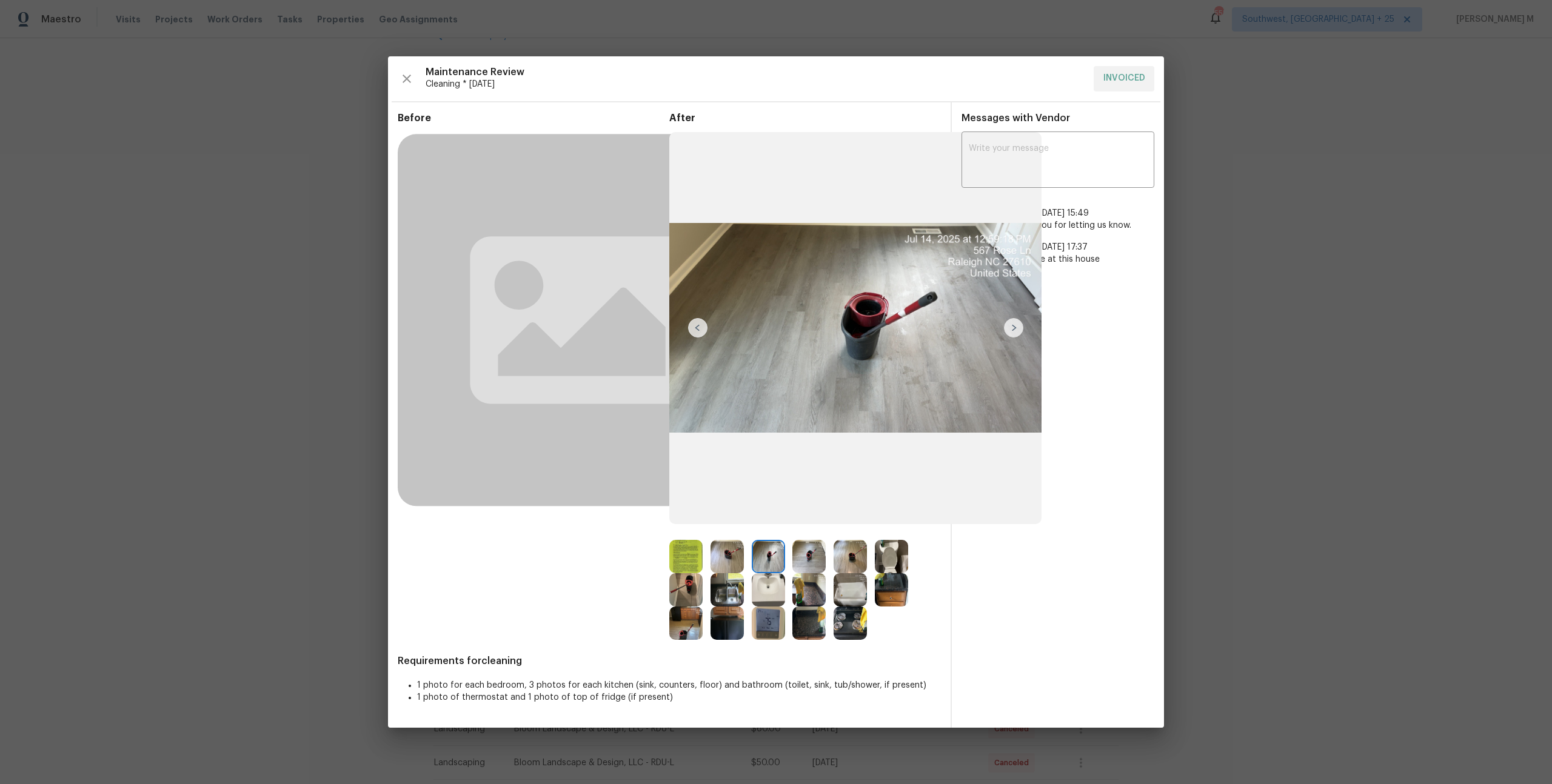
click at [725, 553] on img at bounding box center [727, 556] width 33 height 33
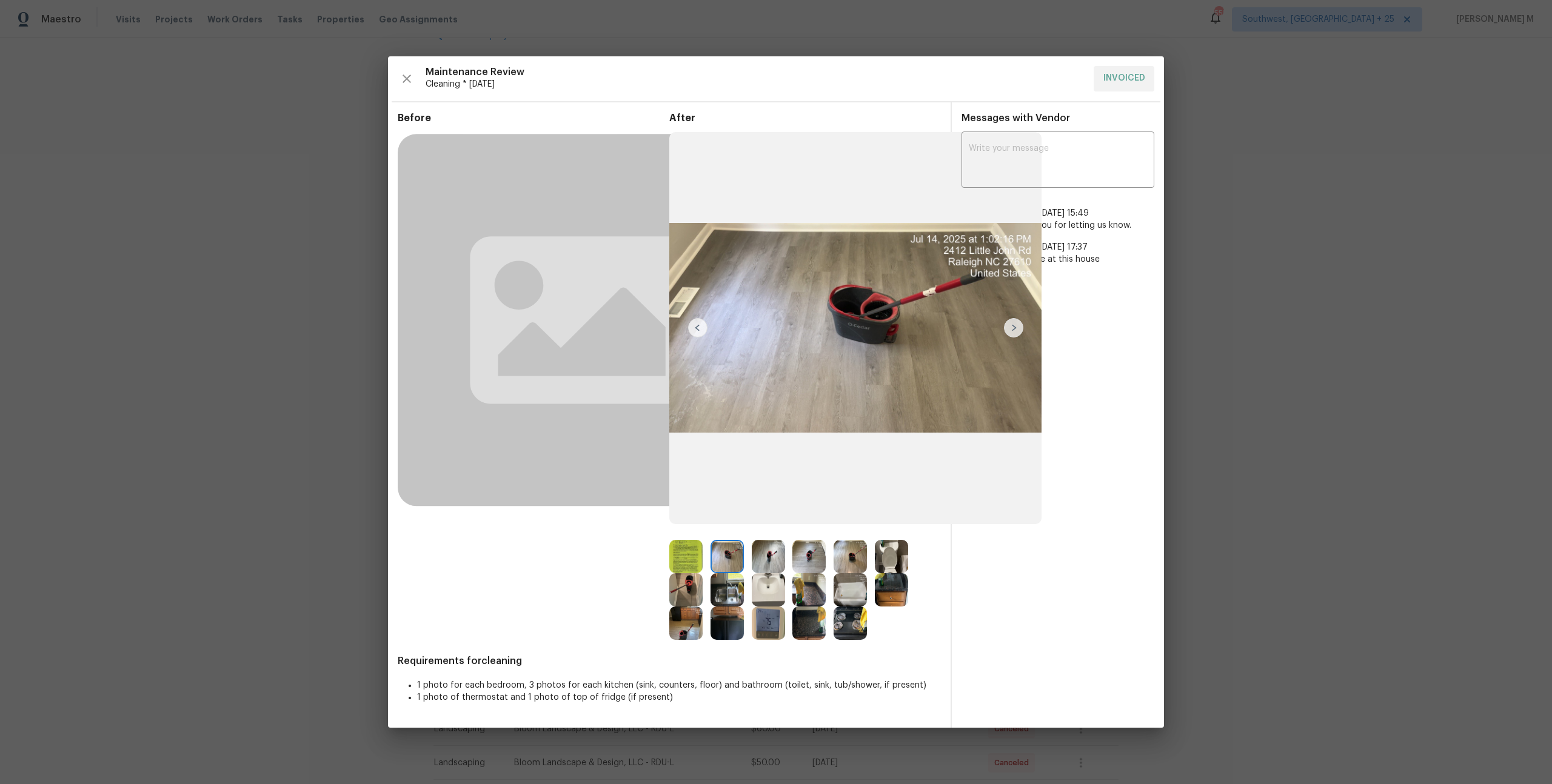
drag, startPoint x: 688, startPoint y: 412, endPoint x: 690, endPoint y: 298, distance: 114.0
click at [848, 552] on img at bounding box center [850, 556] width 33 height 33
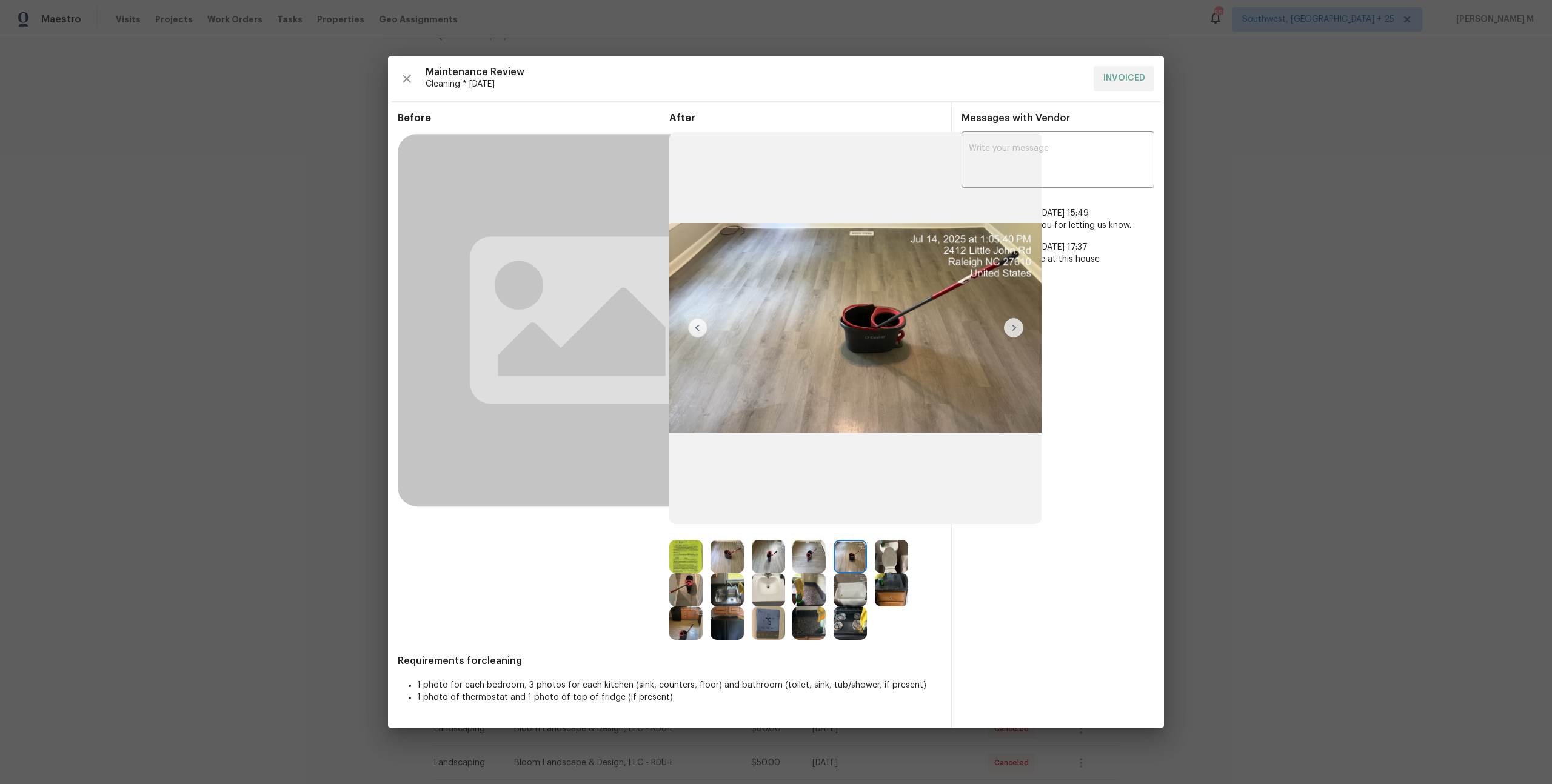
click at [815, 556] on img at bounding box center [809, 556] width 33 height 33
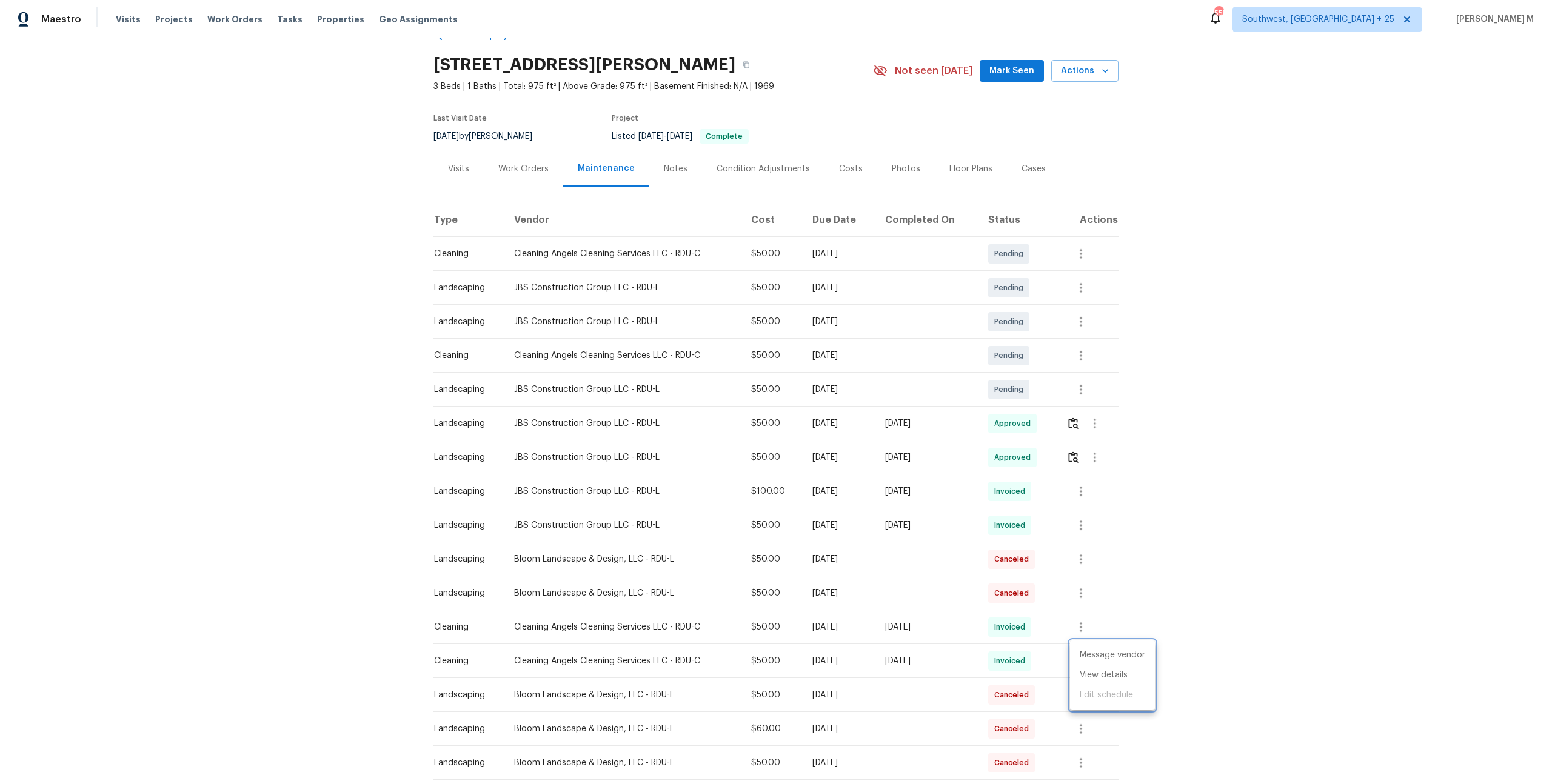
click at [940, 569] on div at bounding box center [776, 392] width 1552 height 784
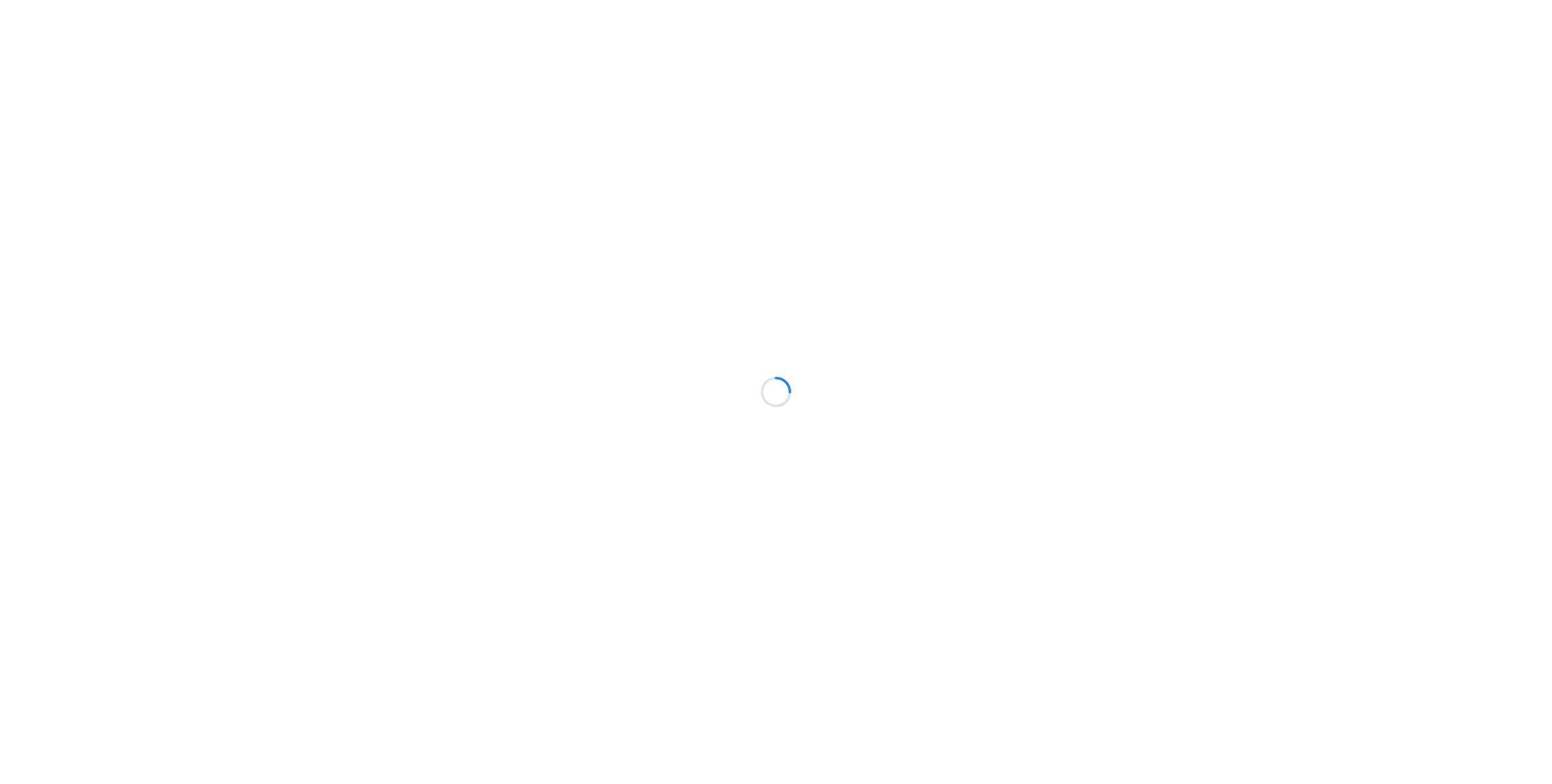
click at [810, 522] on div at bounding box center [776, 392] width 1552 height 784
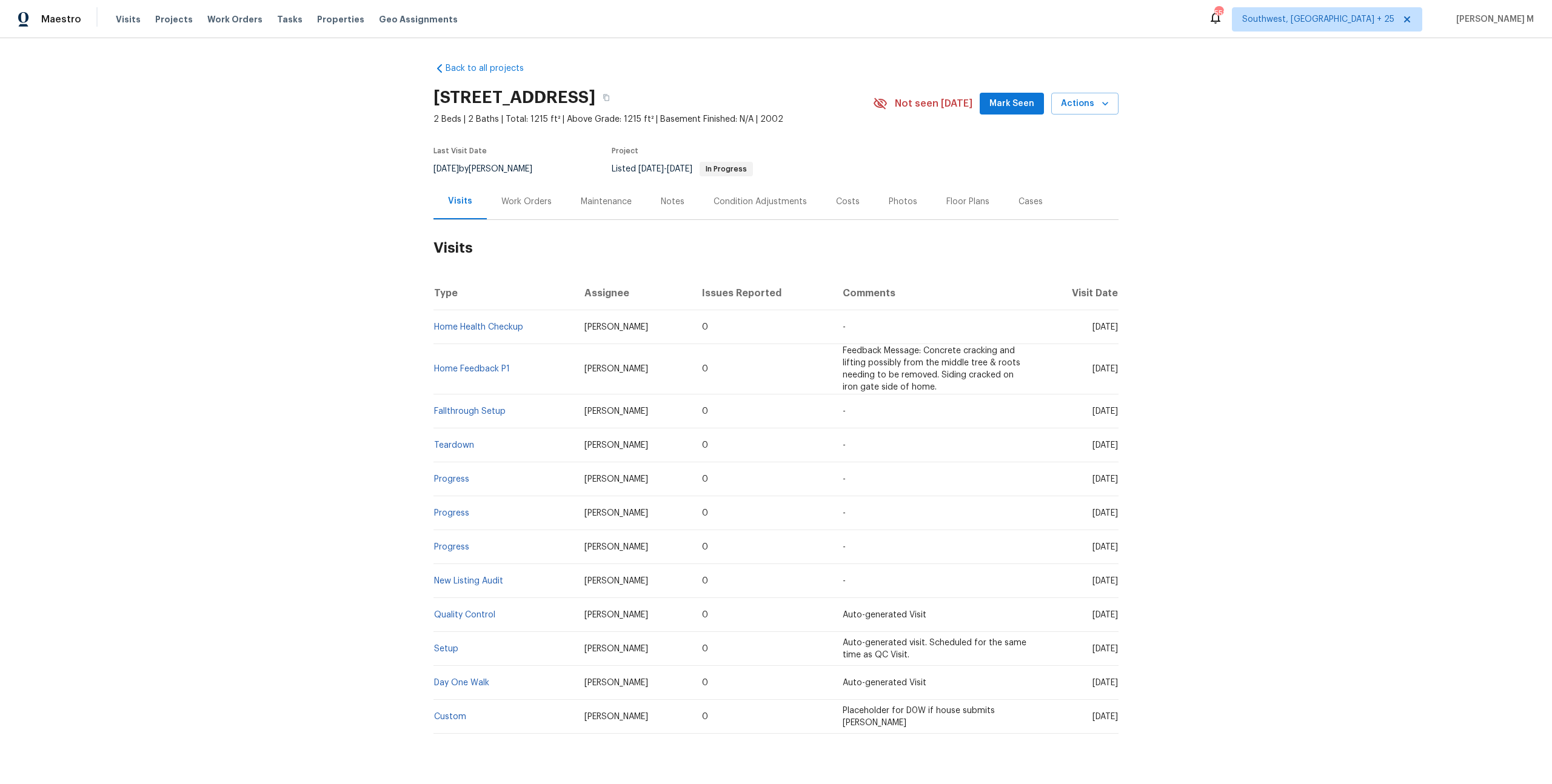
click at [537, 196] on div "Work Orders" at bounding box center [526, 202] width 50 height 12
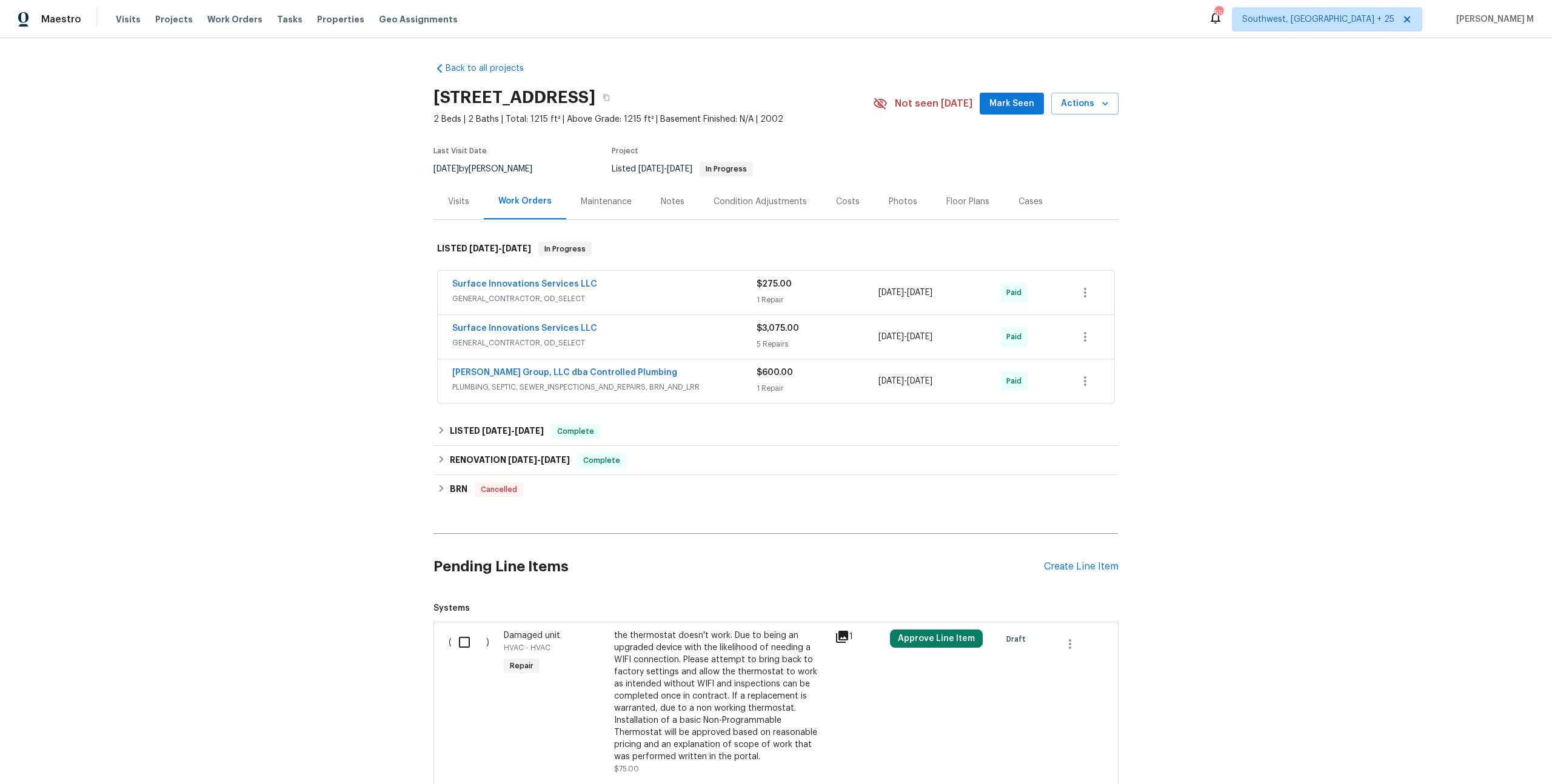
click at [504, 284] on div "Surface Innovations Services LLC" at bounding box center [604, 285] width 304 height 14
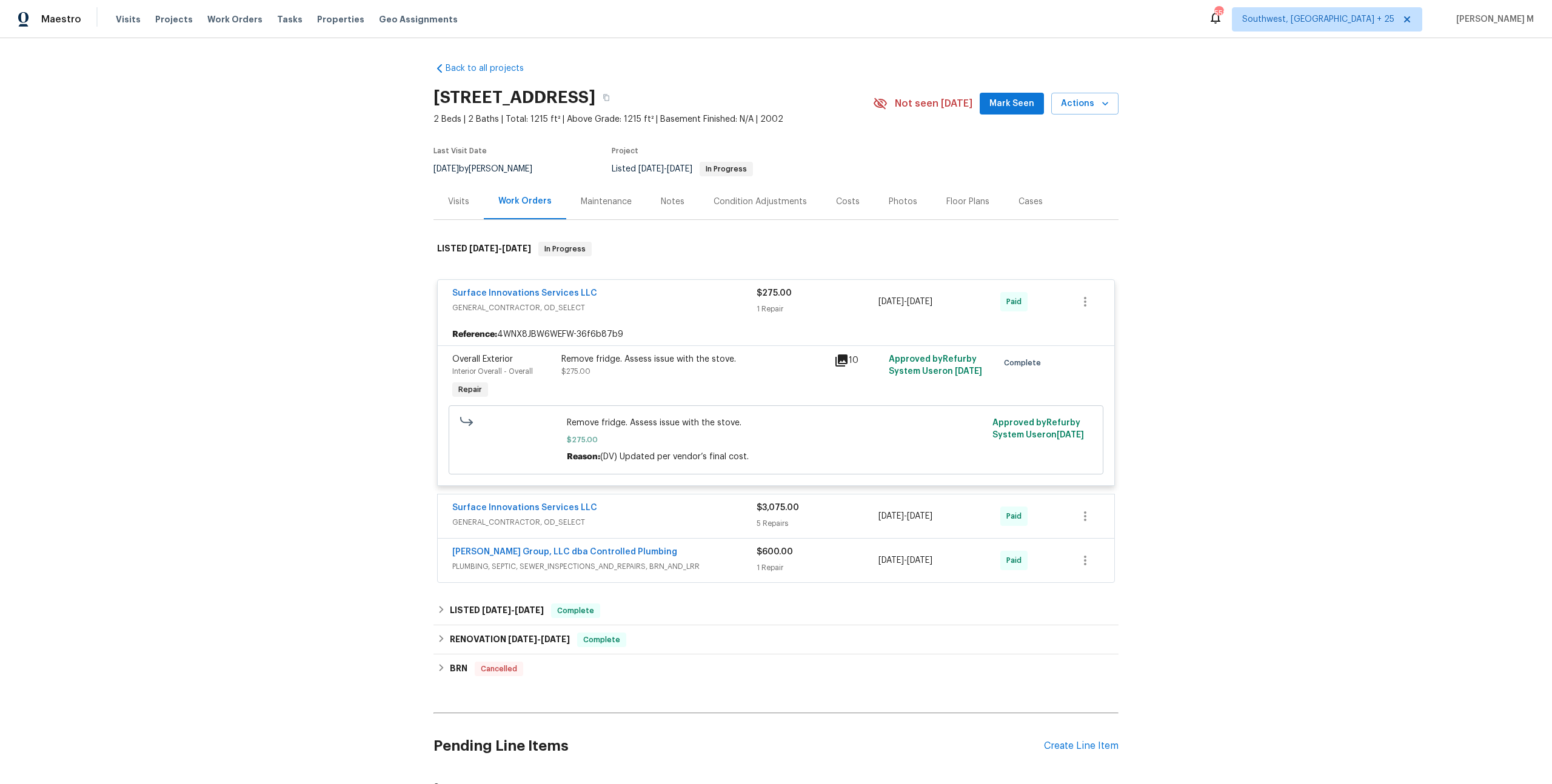
click at [501, 516] on span "GENERAL_CONTRACTOR, OD_SELECT" at bounding box center [604, 522] width 304 height 12
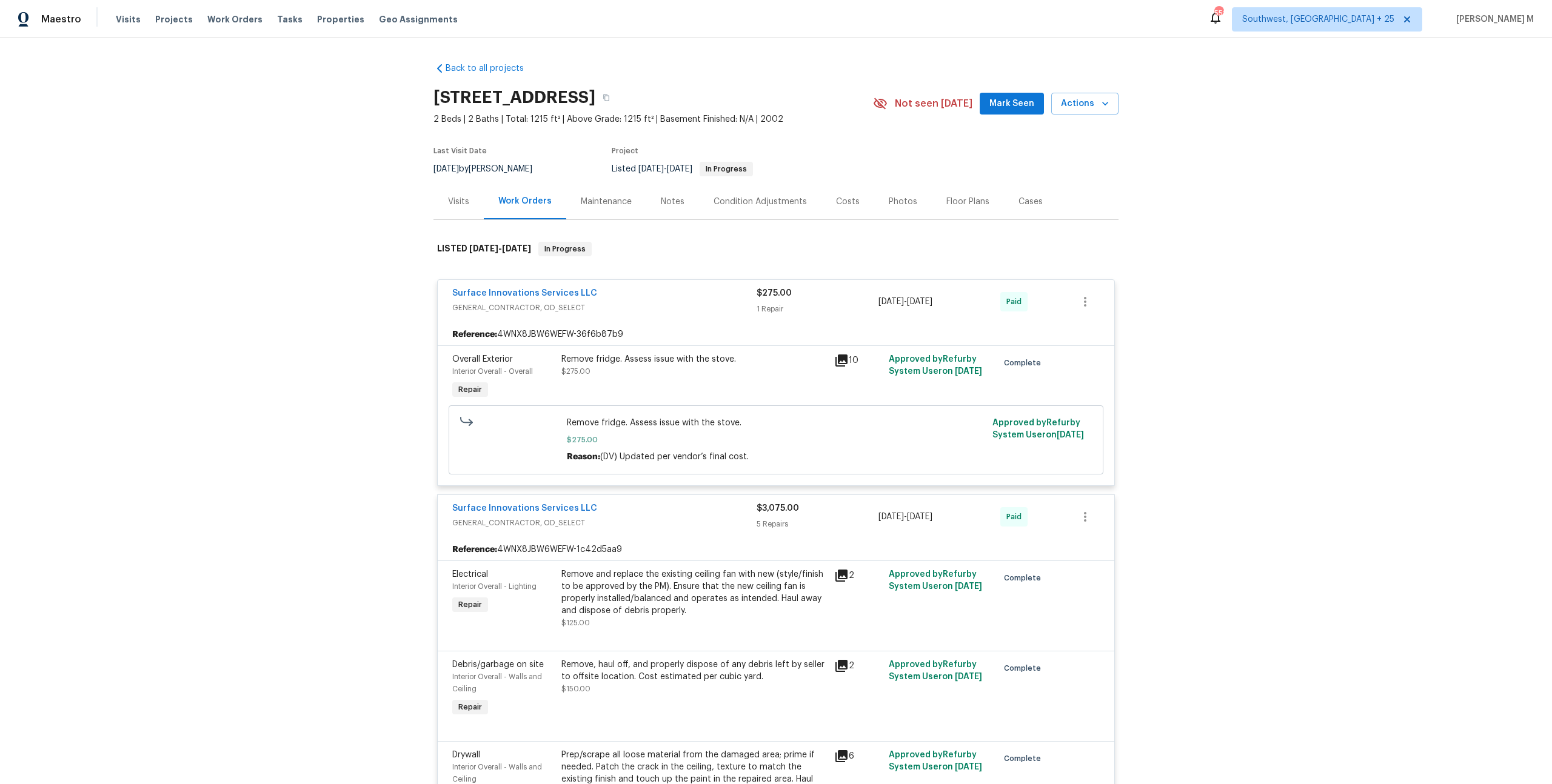
click at [602, 205] on div "Maintenance" at bounding box center [606, 202] width 80 height 36
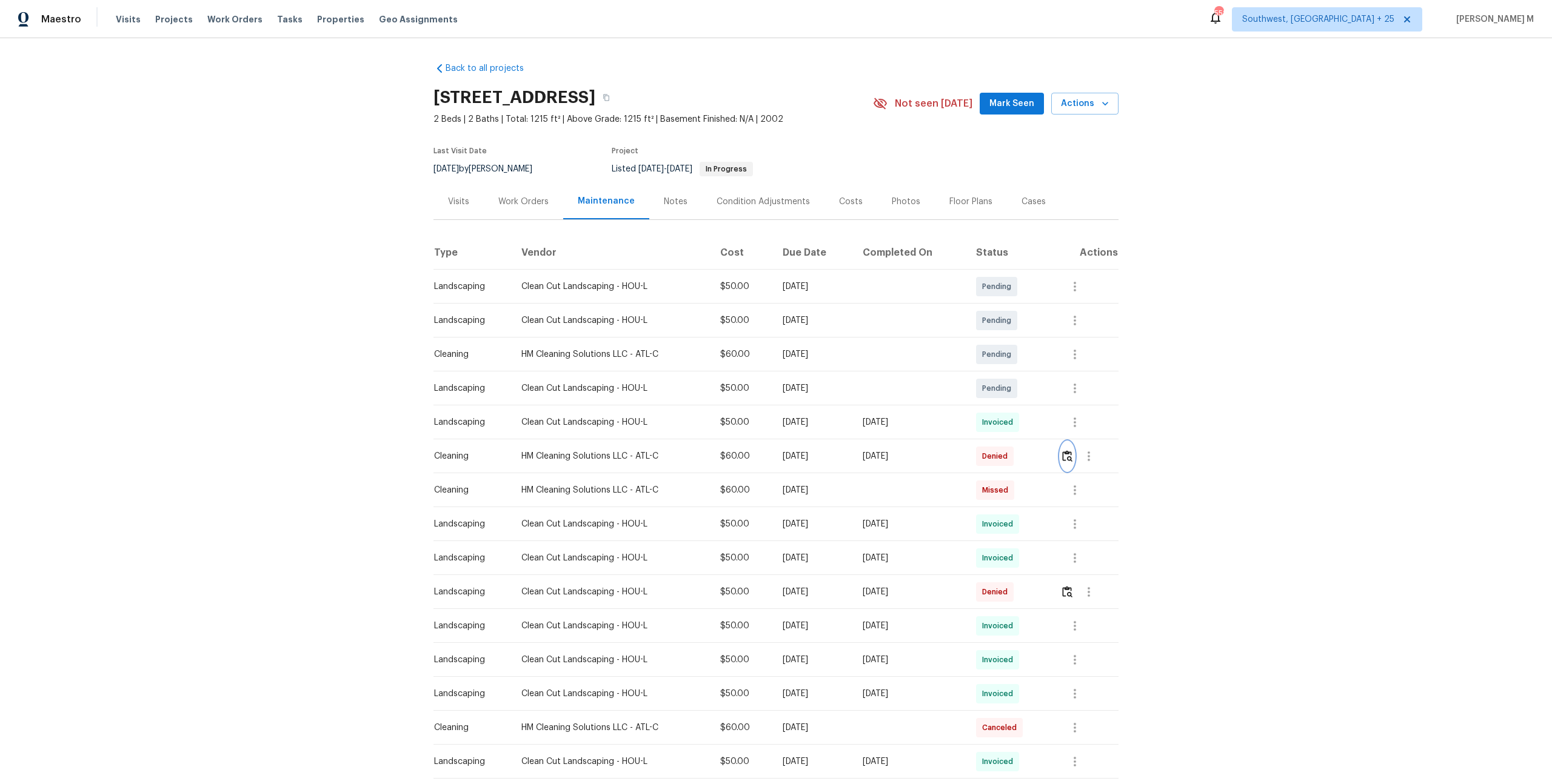
click at [1073, 452] on img "button" at bounding box center [1067, 456] width 10 height 12
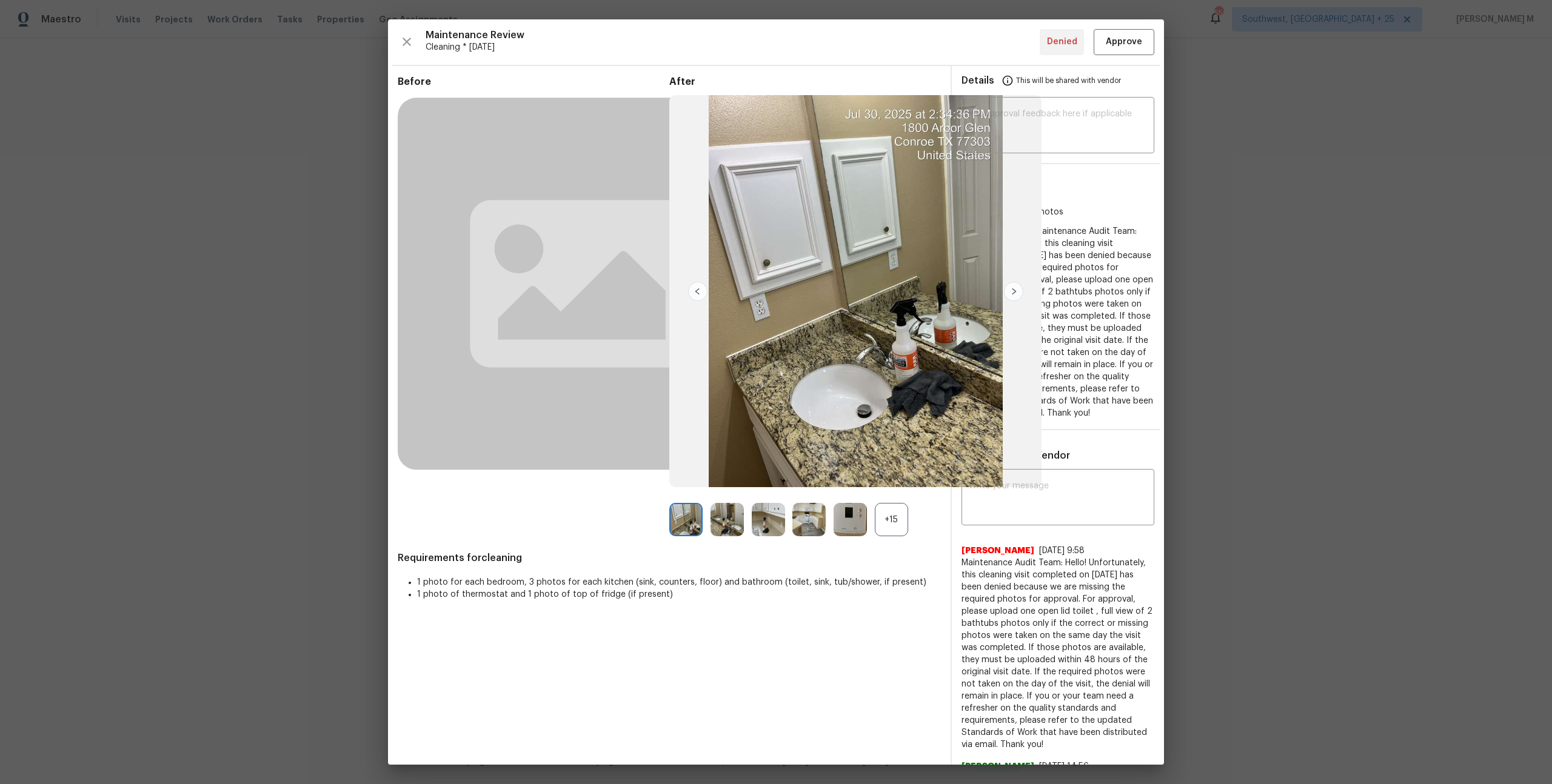
click at [884, 522] on div "+15" at bounding box center [891, 520] width 33 height 33
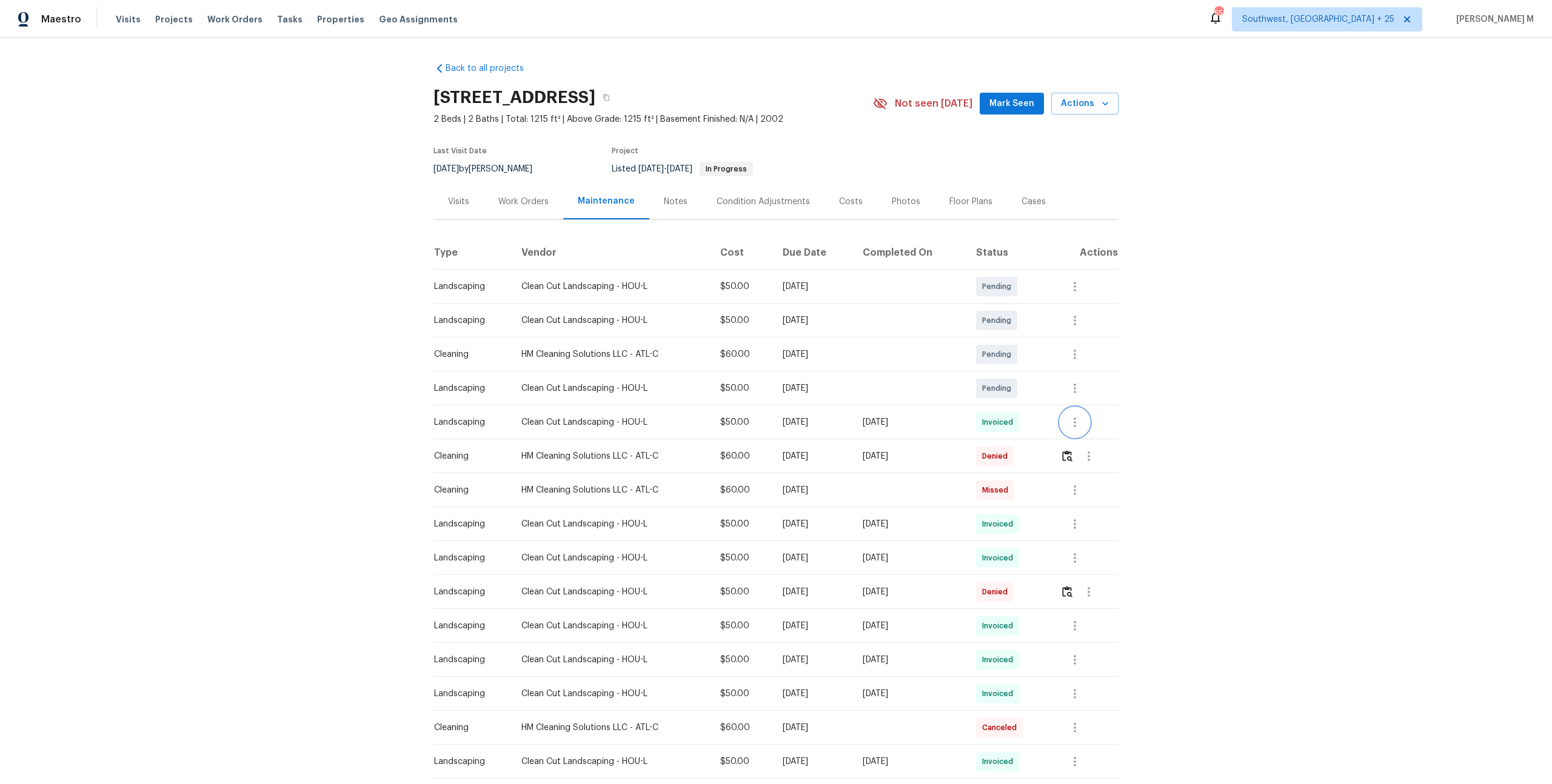
click at [1082, 415] on icon "button" at bounding box center [1075, 422] width 14 height 14
click at [1083, 437] on li "View details" at bounding box center [1107, 437] width 85 height 20
click at [1081, 418] on li "Message vendor" at bounding box center [1107, 416] width 85 height 20
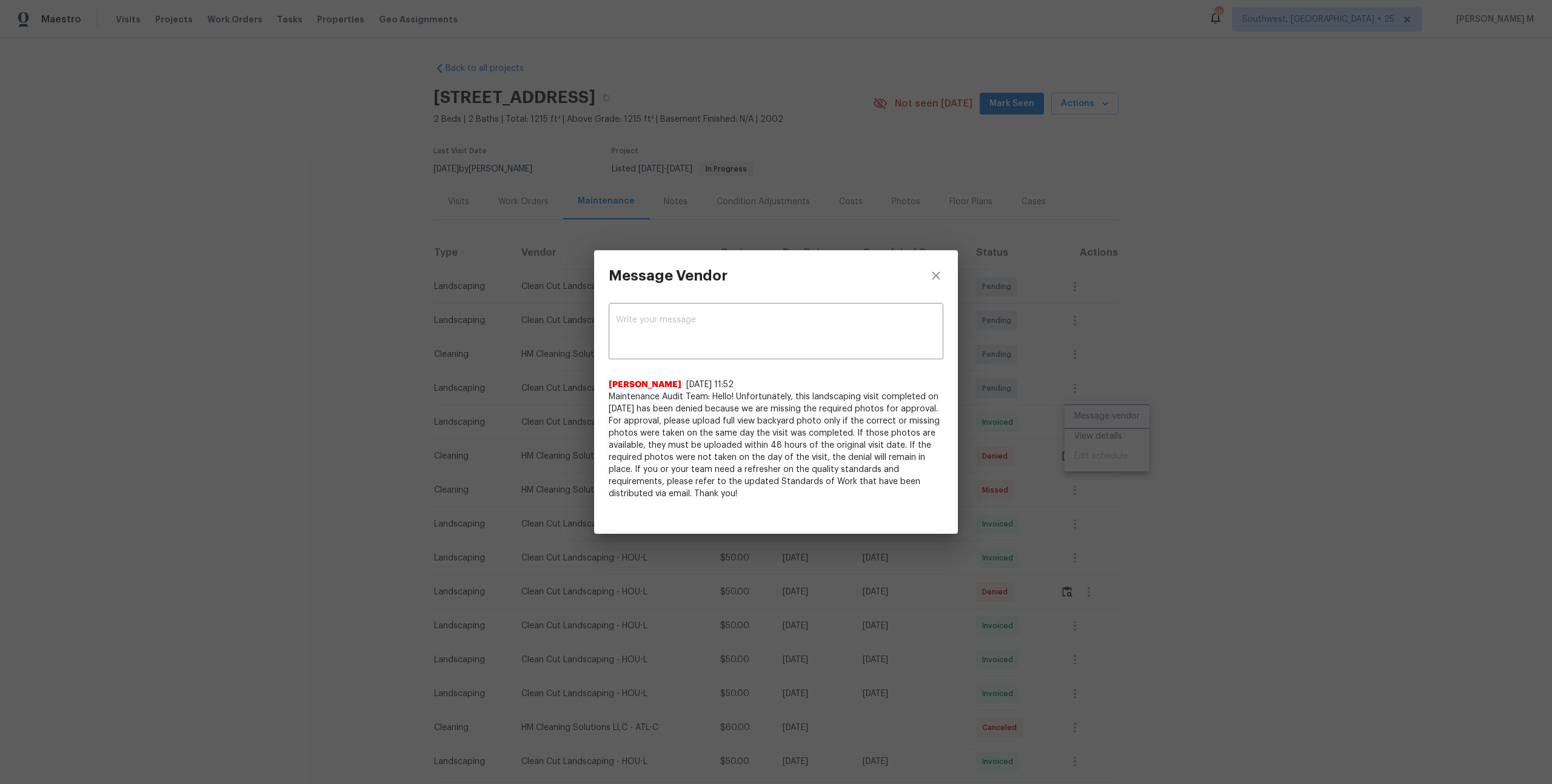
click at [1176, 417] on div "Message Vendor x ​ Archana Chinnaiya 7/15/25, 11:52 Maintenance Audit Team: Hel…" at bounding box center [776, 392] width 1552 height 784
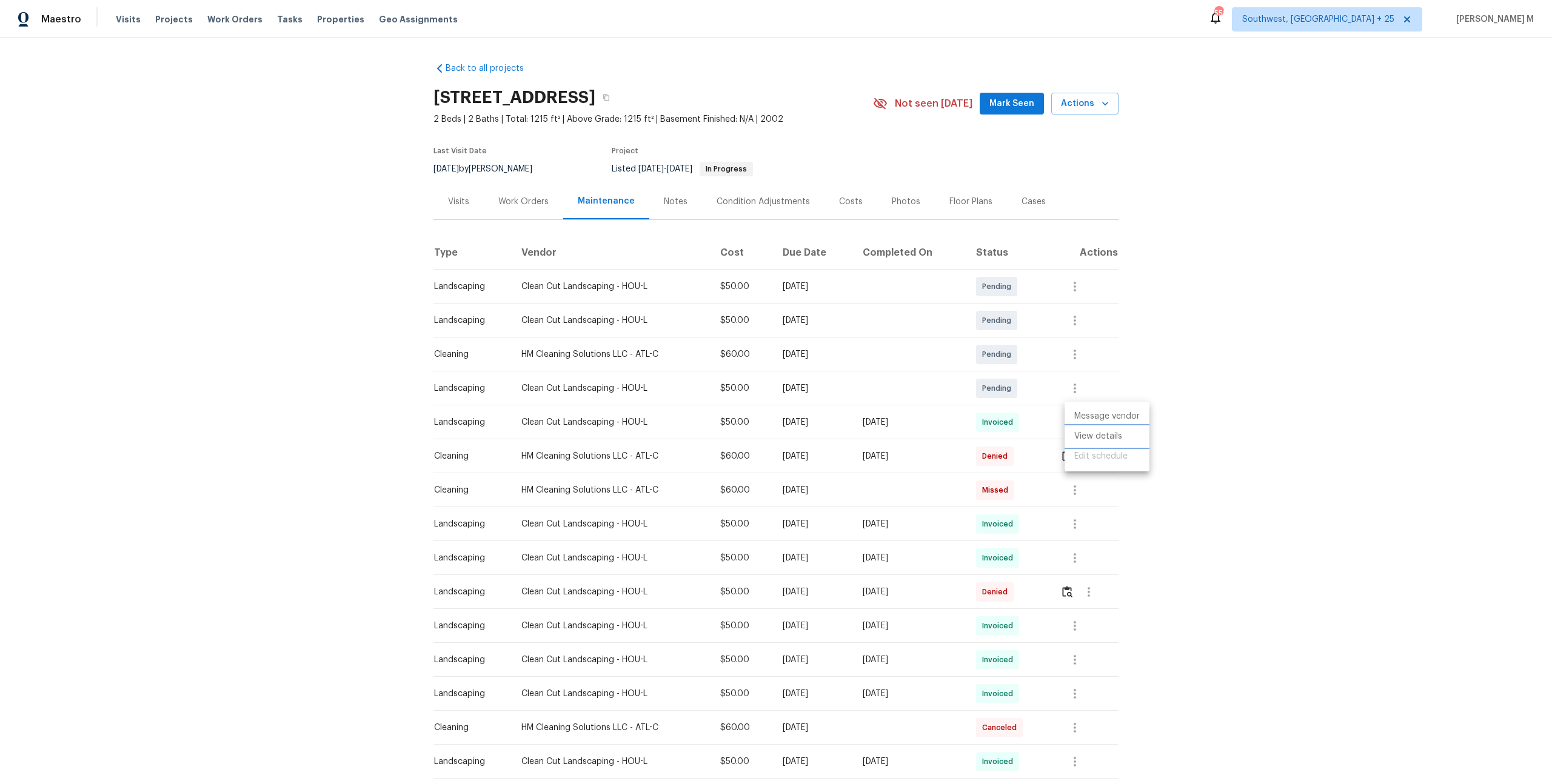
click at [1131, 427] on li "View details" at bounding box center [1107, 437] width 85 height 20
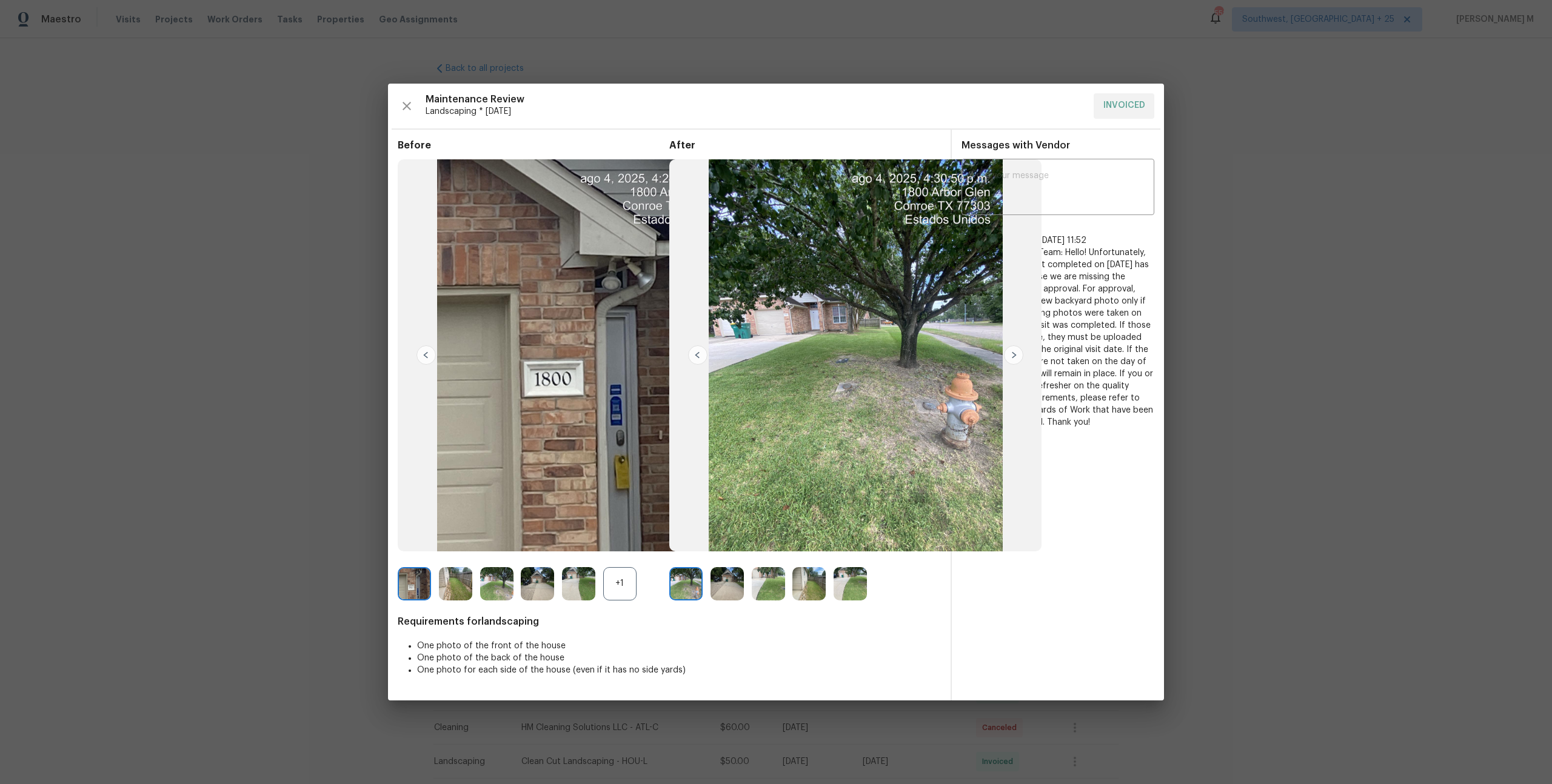
click at [835, 592] on img at bounding box center [850, 584] width 33 height 33
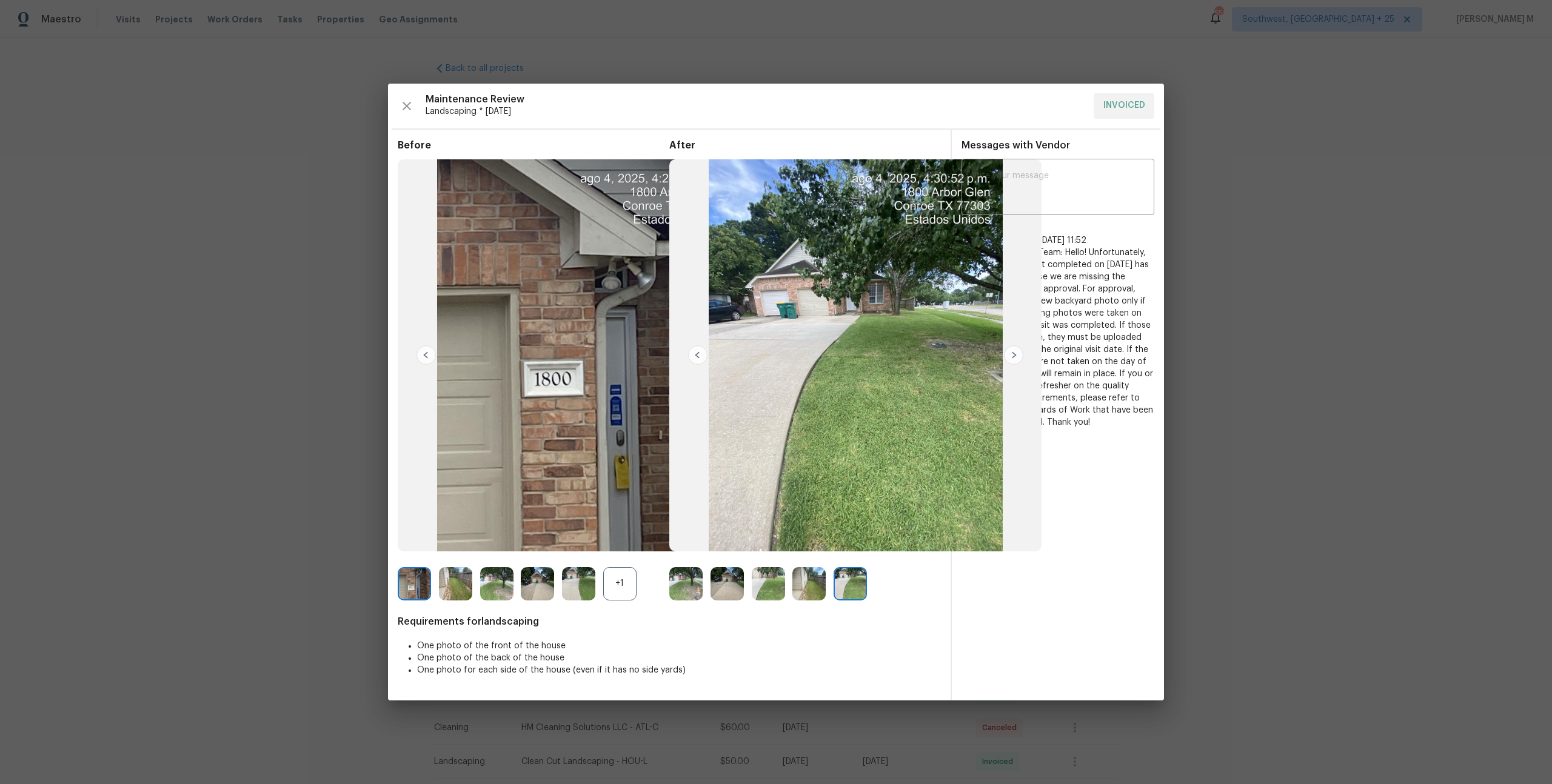
click at [792, 599] on div at bounding box center [812, 584] width 41 height 33
click at [805, 582] on img at bounding box center [809, 584] width 33 height 33
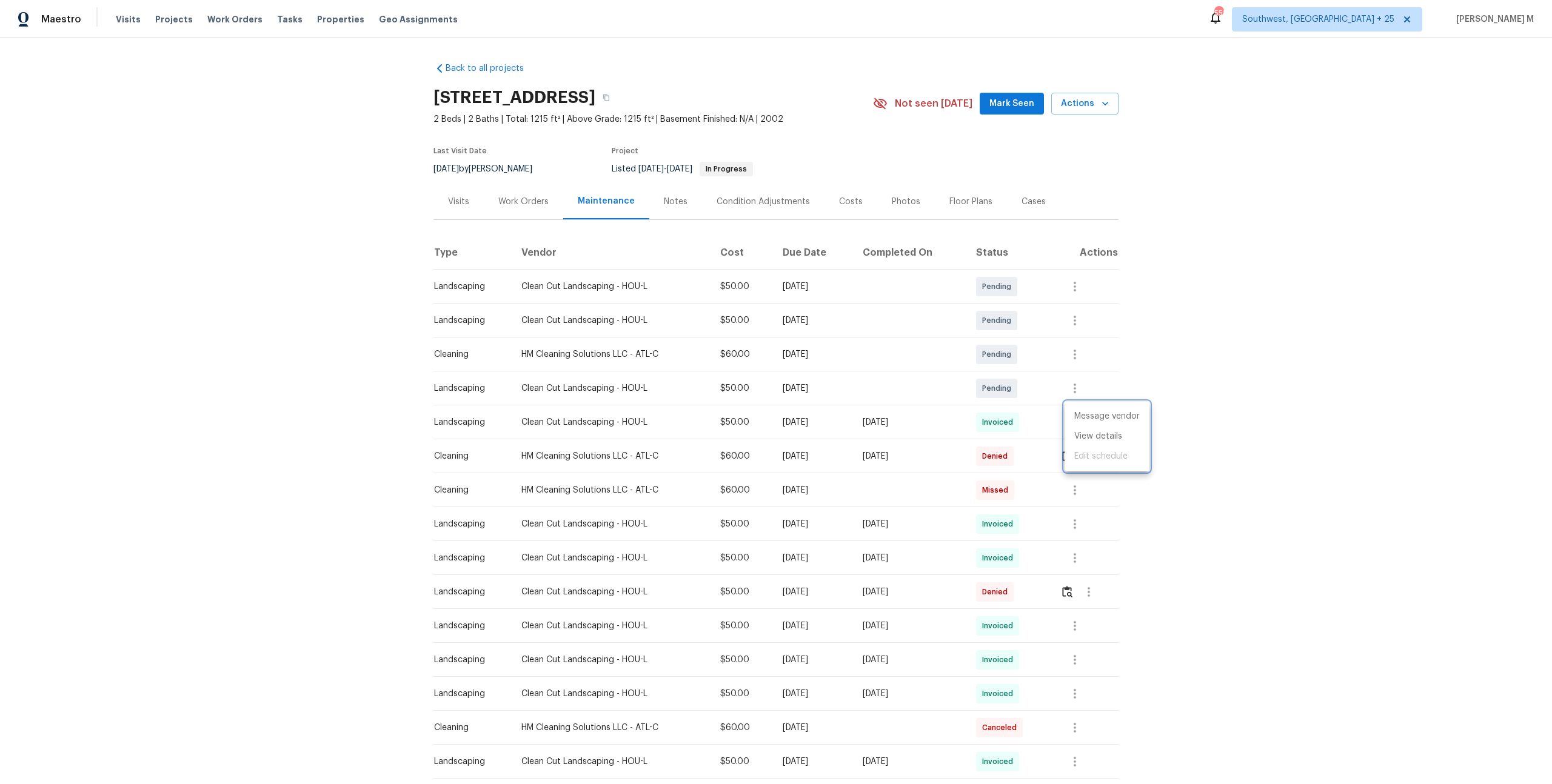
click at [1240, 303] on div at bounding box center [776, 392] width 1552 height 784
click at [500, 215] on div "Back to all projects 1800 Arbor Gln, Conroe, TX 77303 2 Beds | 2 Baths | Total:…" at bounding box center [776, 599] width 685 height 1093
click at [506, 212] on div "Work Orders" at bounding box center [523, 202] width 79 height 36
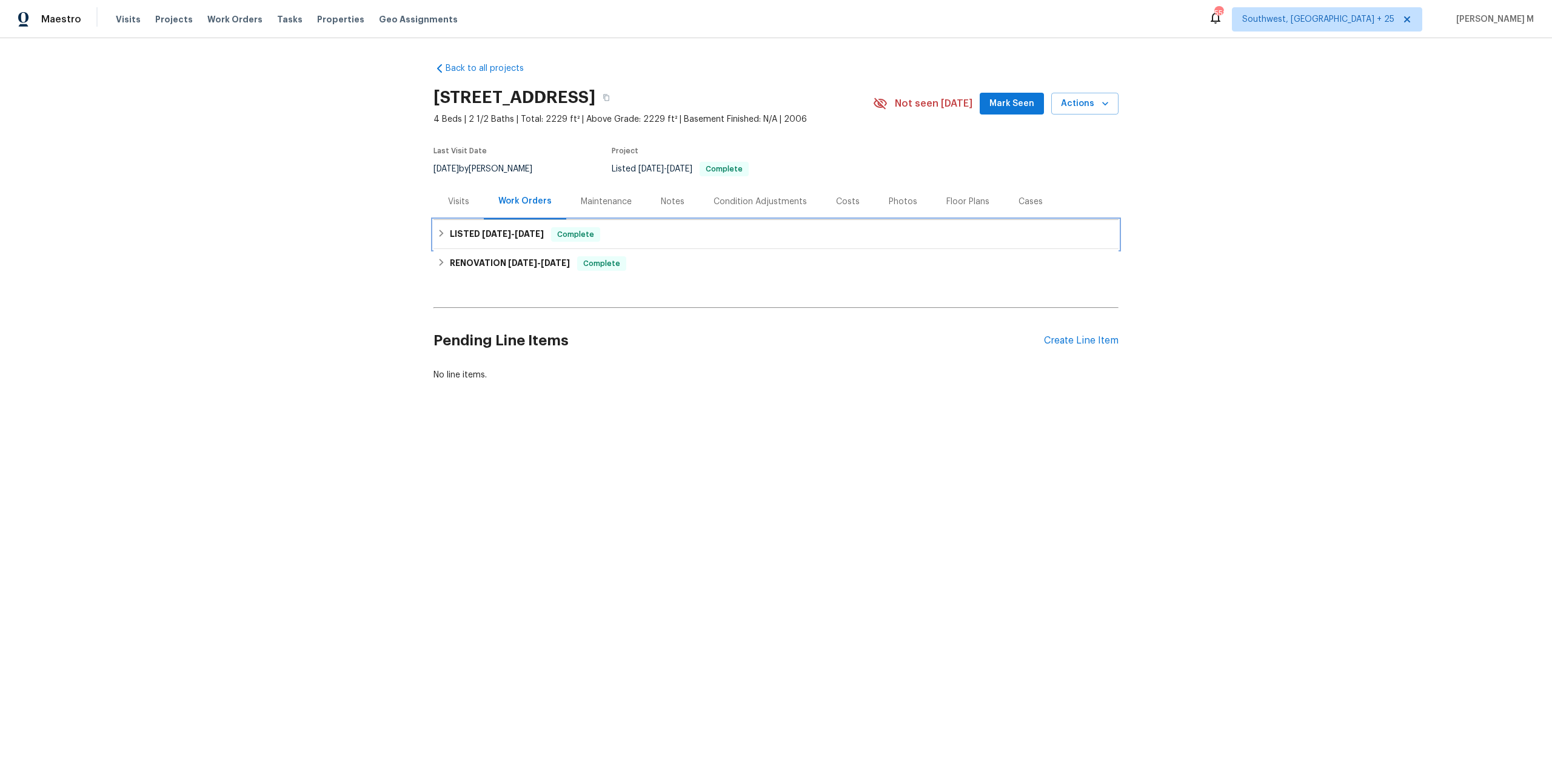
click at [504, 230] on span "6/27/25" at bounding box center [497, 234] width 29 height 9
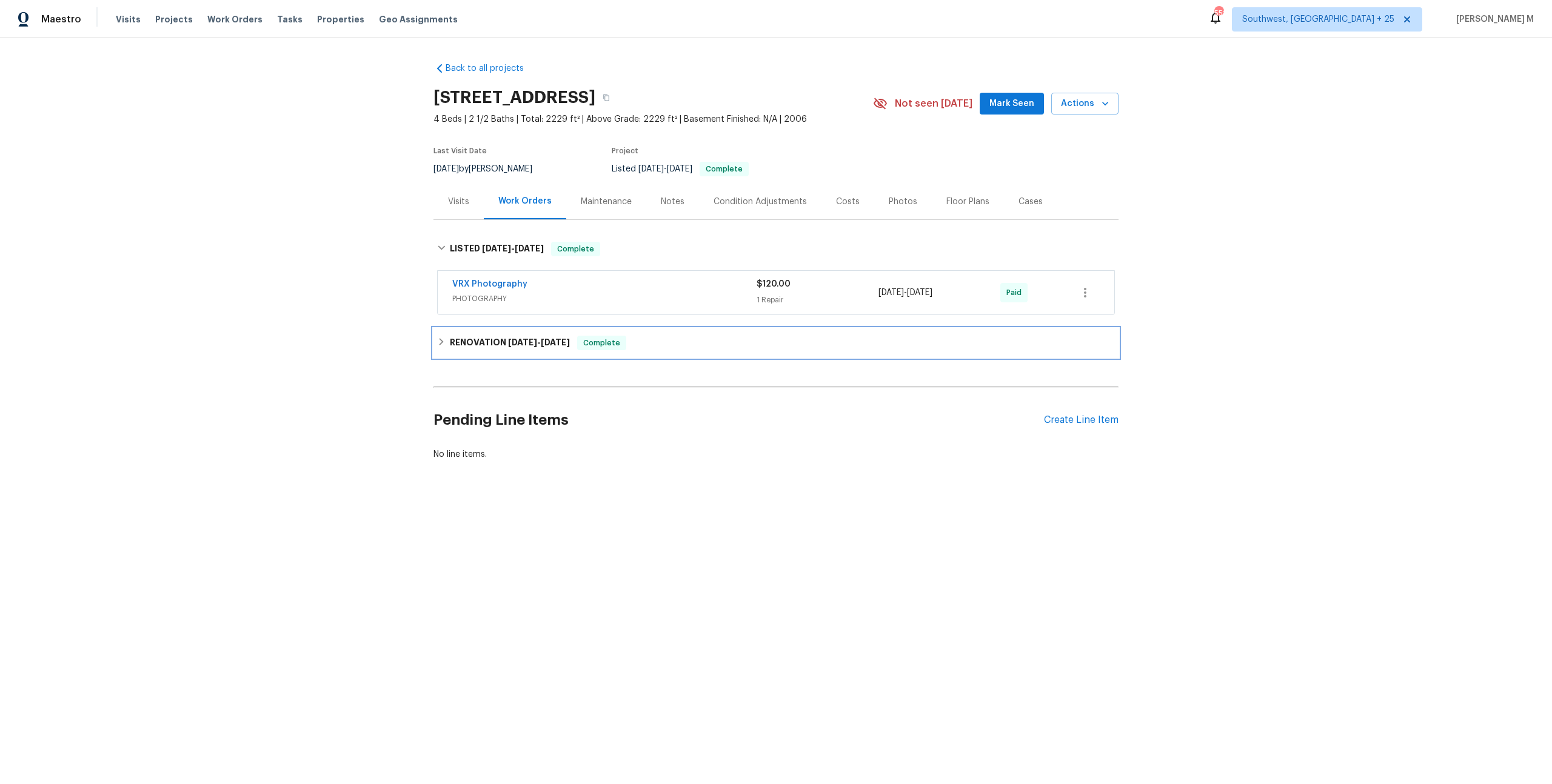
click at [489, 349] on div "RENOVATION 6/13/25 - 6/23/25 Complete" at bounding box center [776, 343] width 685 height 29
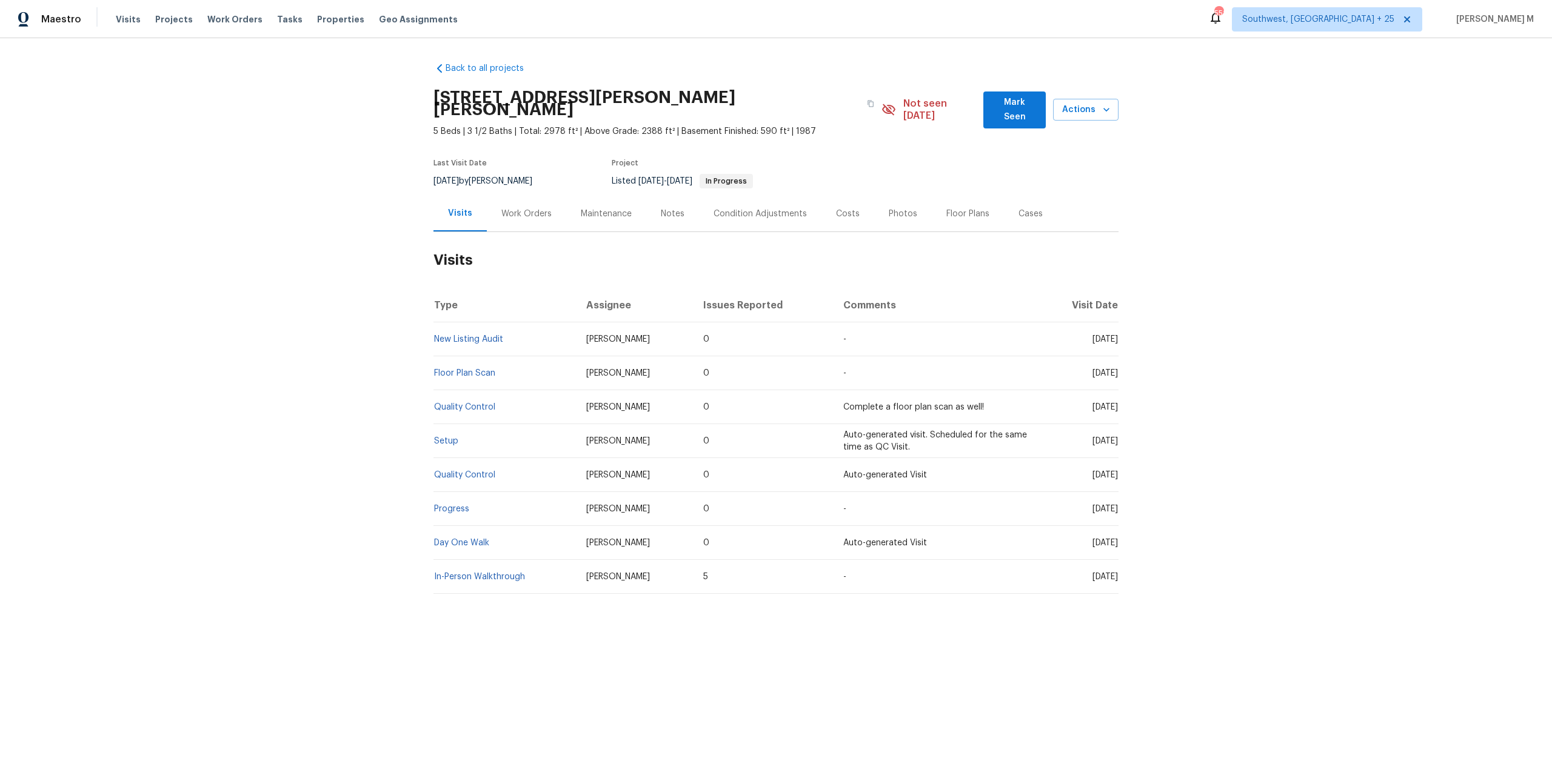
click at [520, 209] on div "Work Orders" at bounding box center [526, 214] width 79 height 36
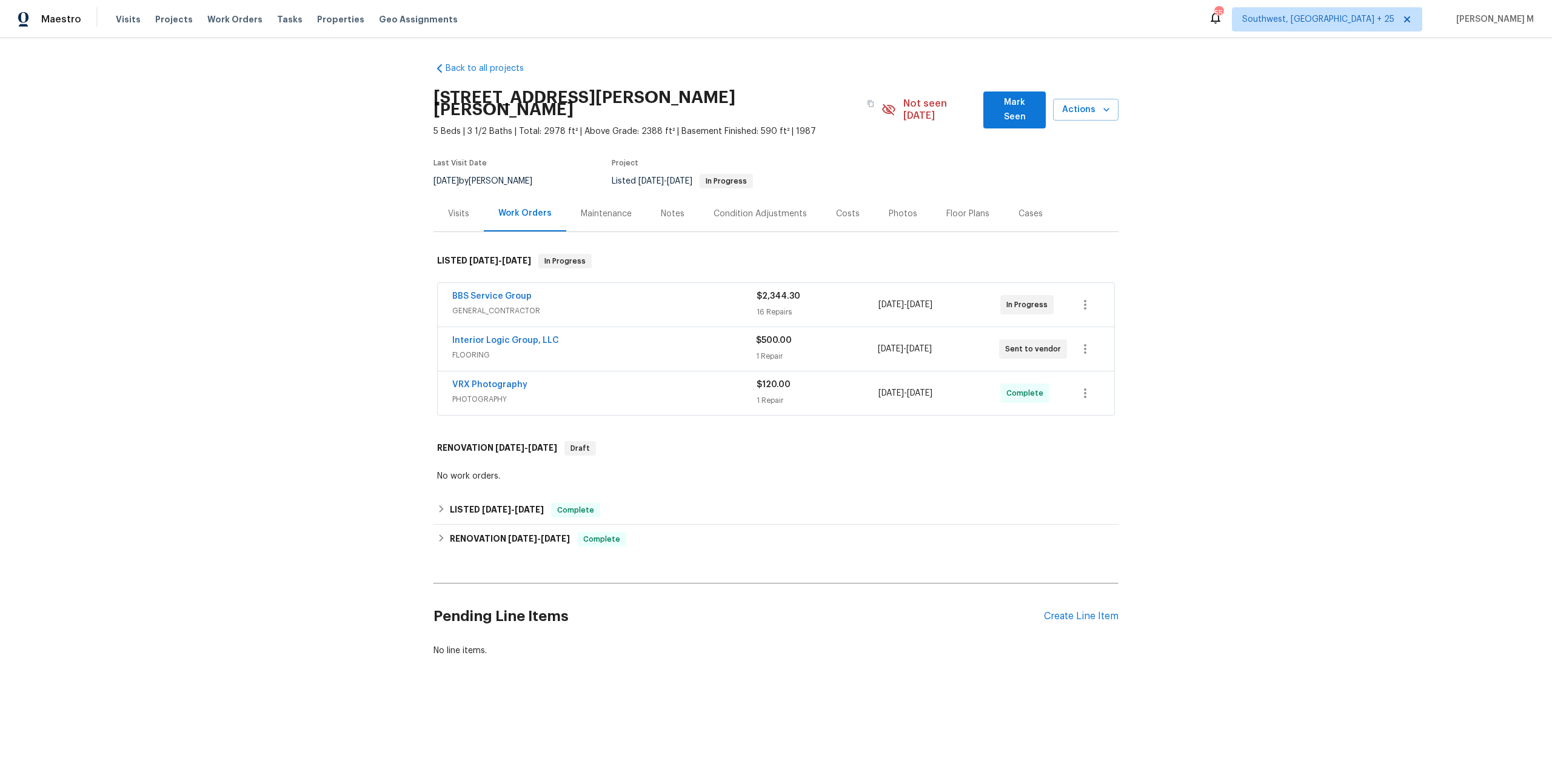
click at [480, 305] on span "GENERAL_CONTRACTOR" at bounding box center [604, 311] width 304 height 12
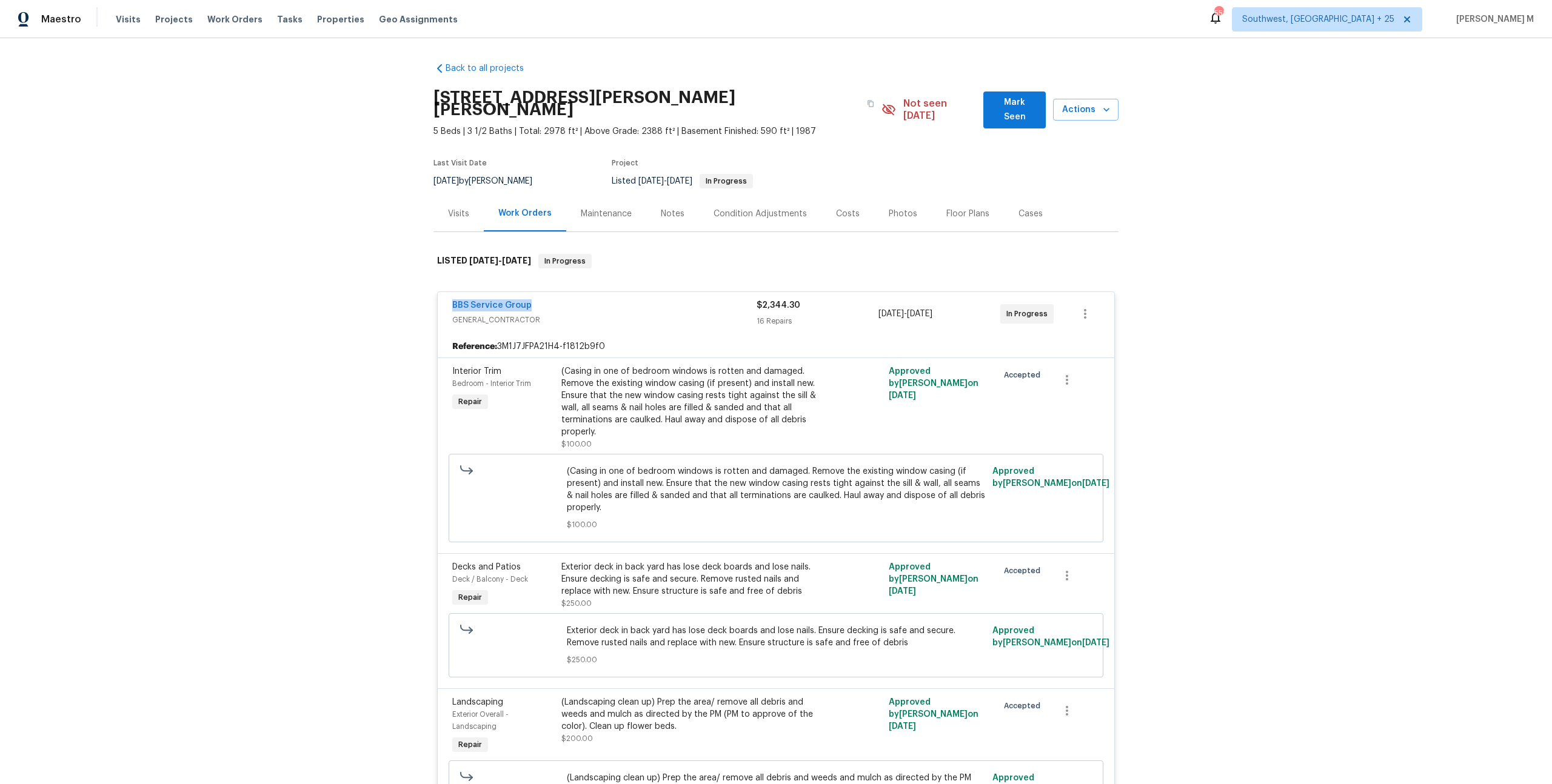
drag, startPoint x: 531, startPoint y: 282, endPoint x: 405, endPoint y: 280, distance: 126.0
click at [405, 280] on div "Back to all projects [STREET_ADDRESS][PERSON_NAME][PERSON_NAME] 5 Beds | 3 1/2 …" at bounding box center [776, 411] width 1552 height 746
copy link "BBS Service Group"
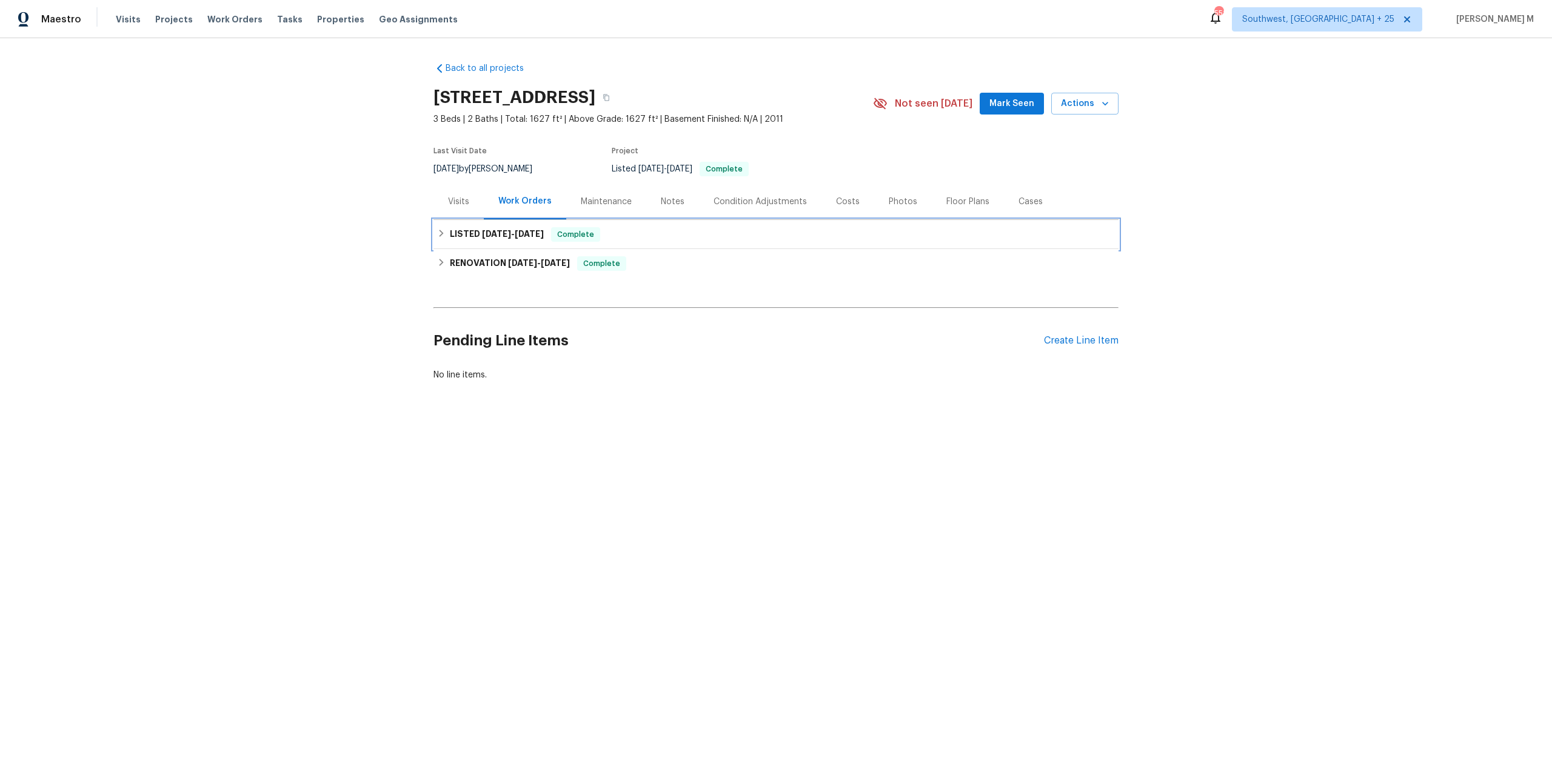
click at [506, 235] on h6 "LISTED [DATE] - [DATE]" at bounding box center [497, 234] width 94 height 14
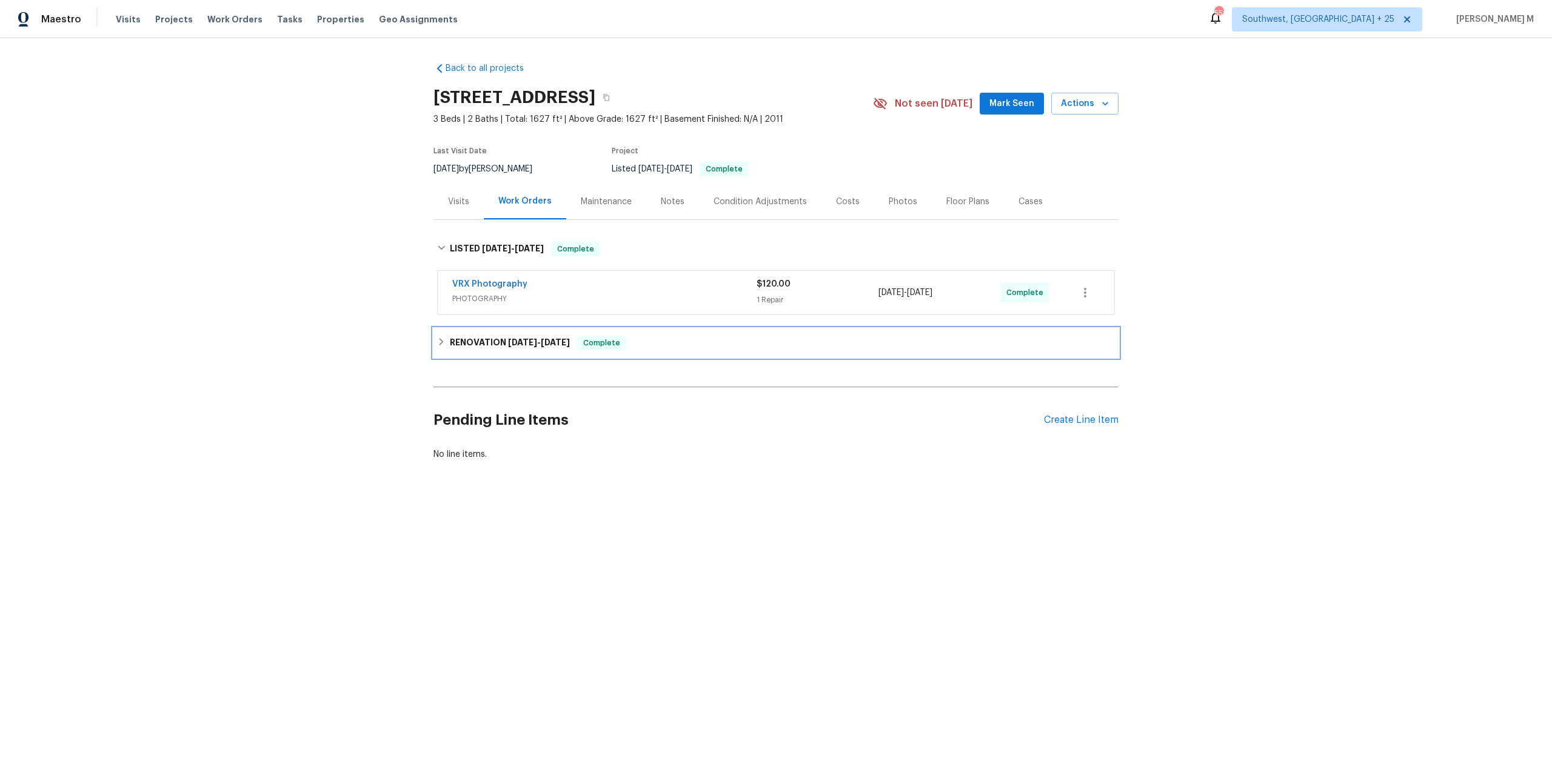
click at [485, 336] on h6 "RENOVATION [DATE] - [DATE]" at bounding box center [510, 343] width 120 height 14
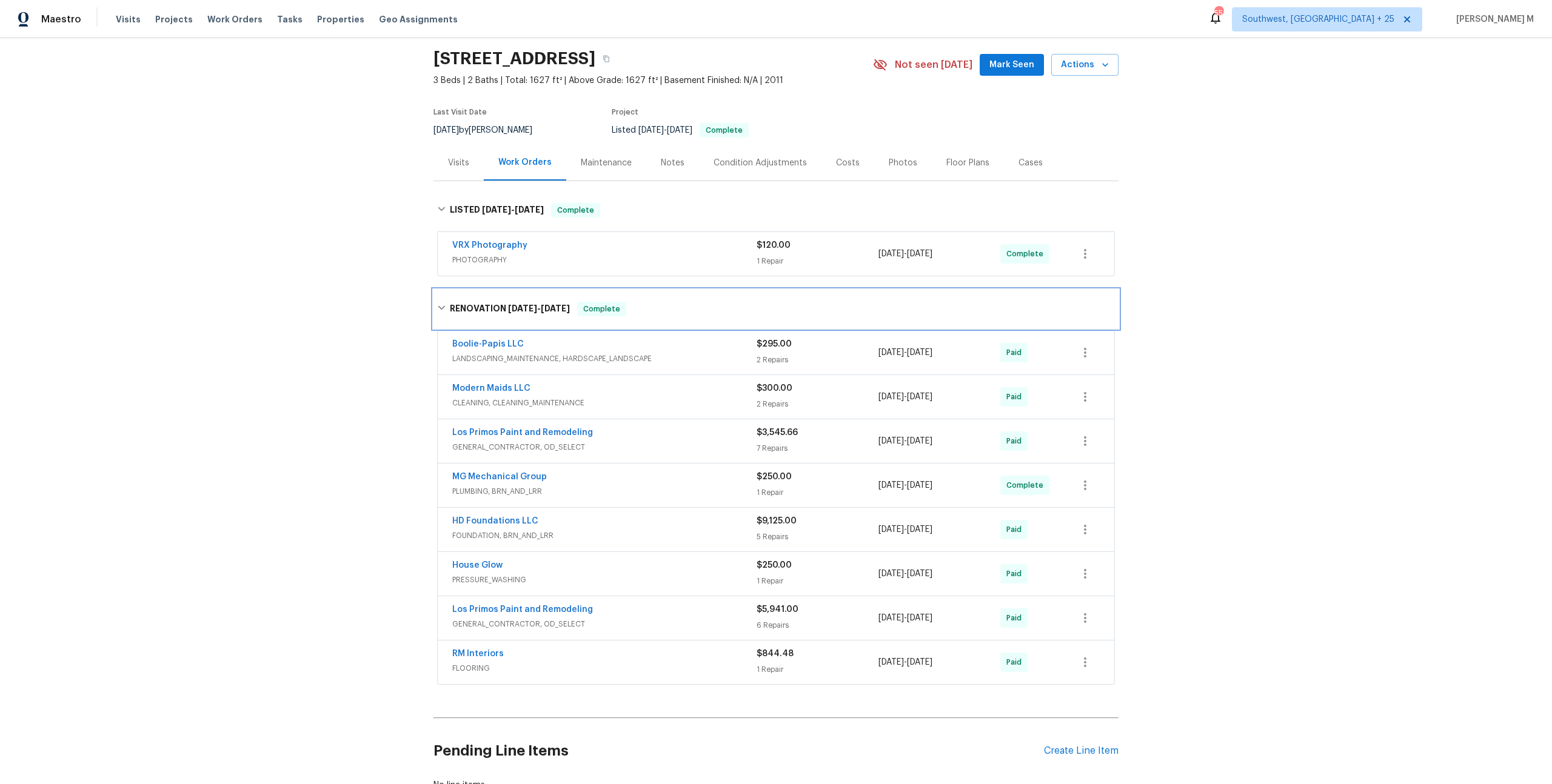
scroll to position [48, 0]
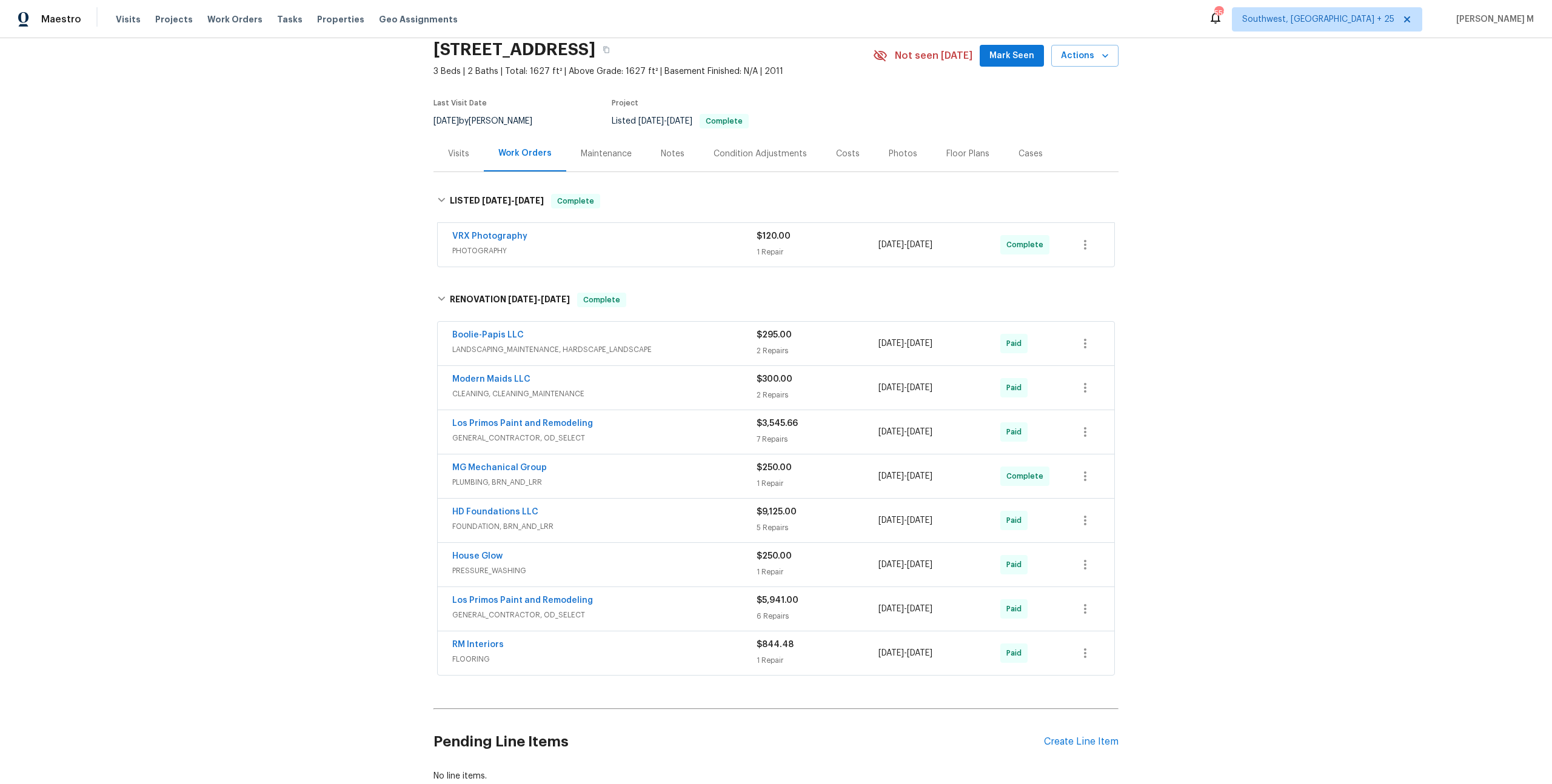
click at [500, 432] on div "Los Primos Paint and Remodeling GENERAL_CONTRACTOR, OD_SELECT" at bounding box center [604, 432] width 304 height 29
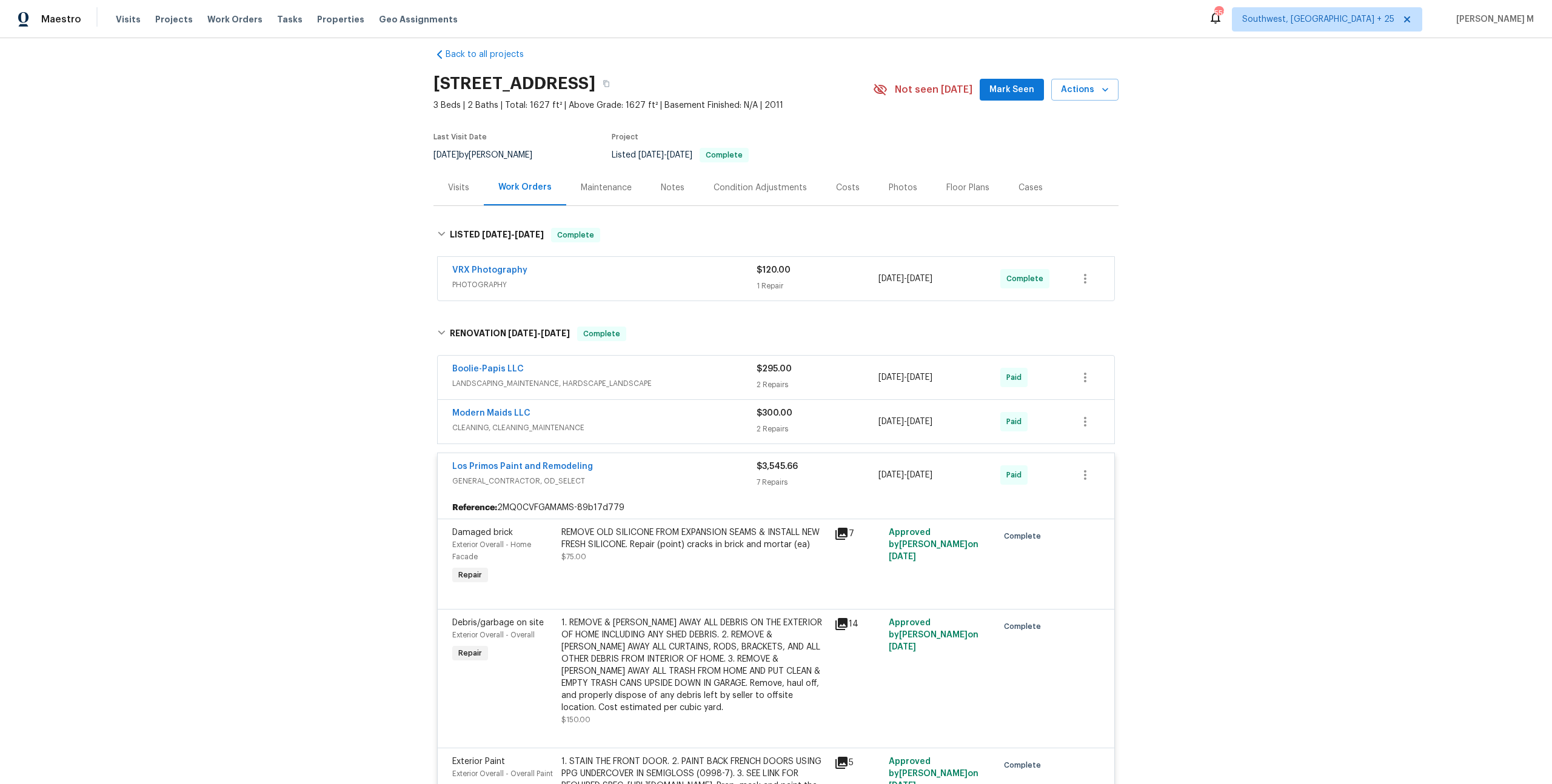
scroll to position [0, 0]
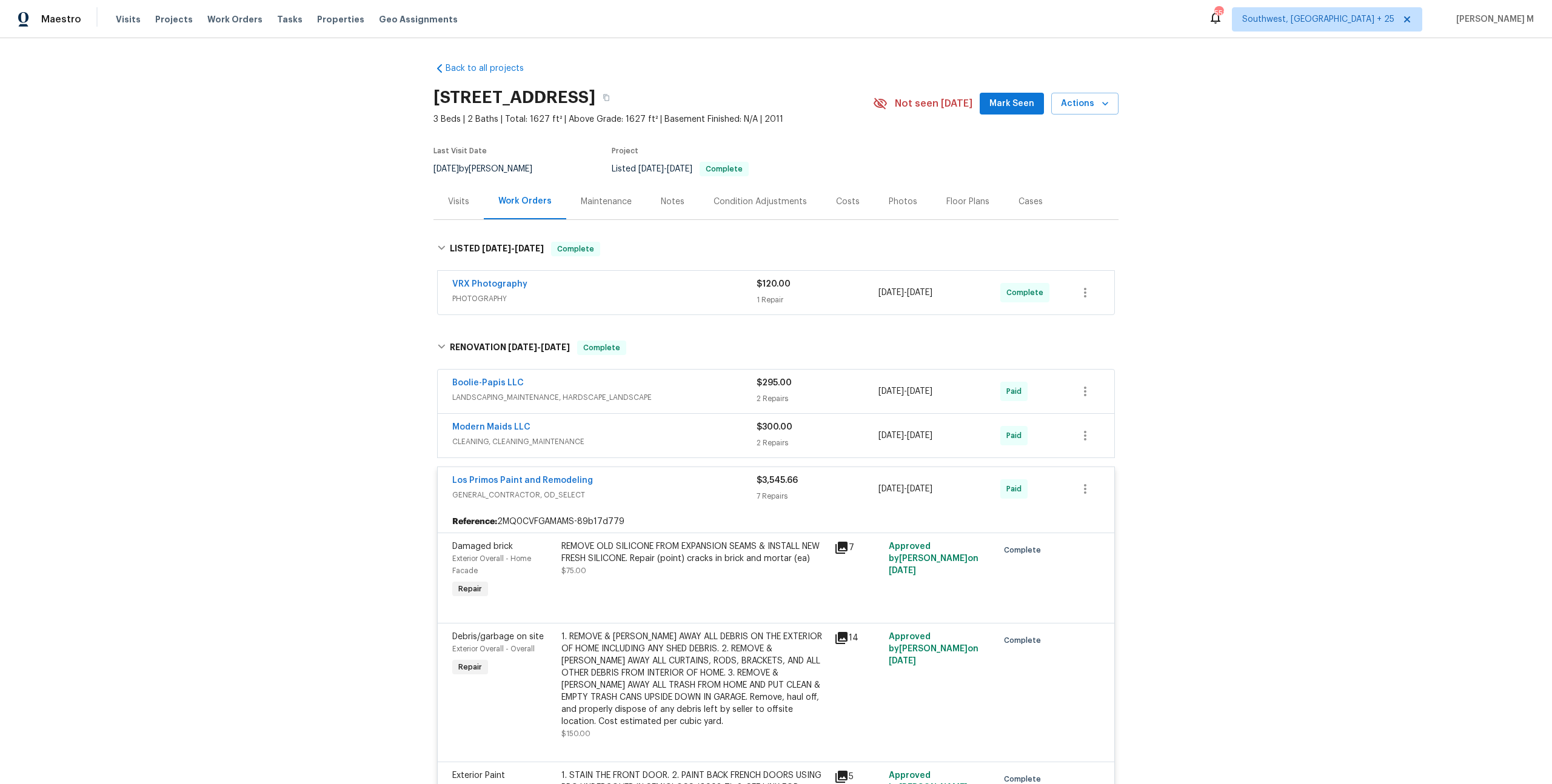
click at [606, 205] on div "Maintenance" at bounding box center [606, 202] width 80 height 36
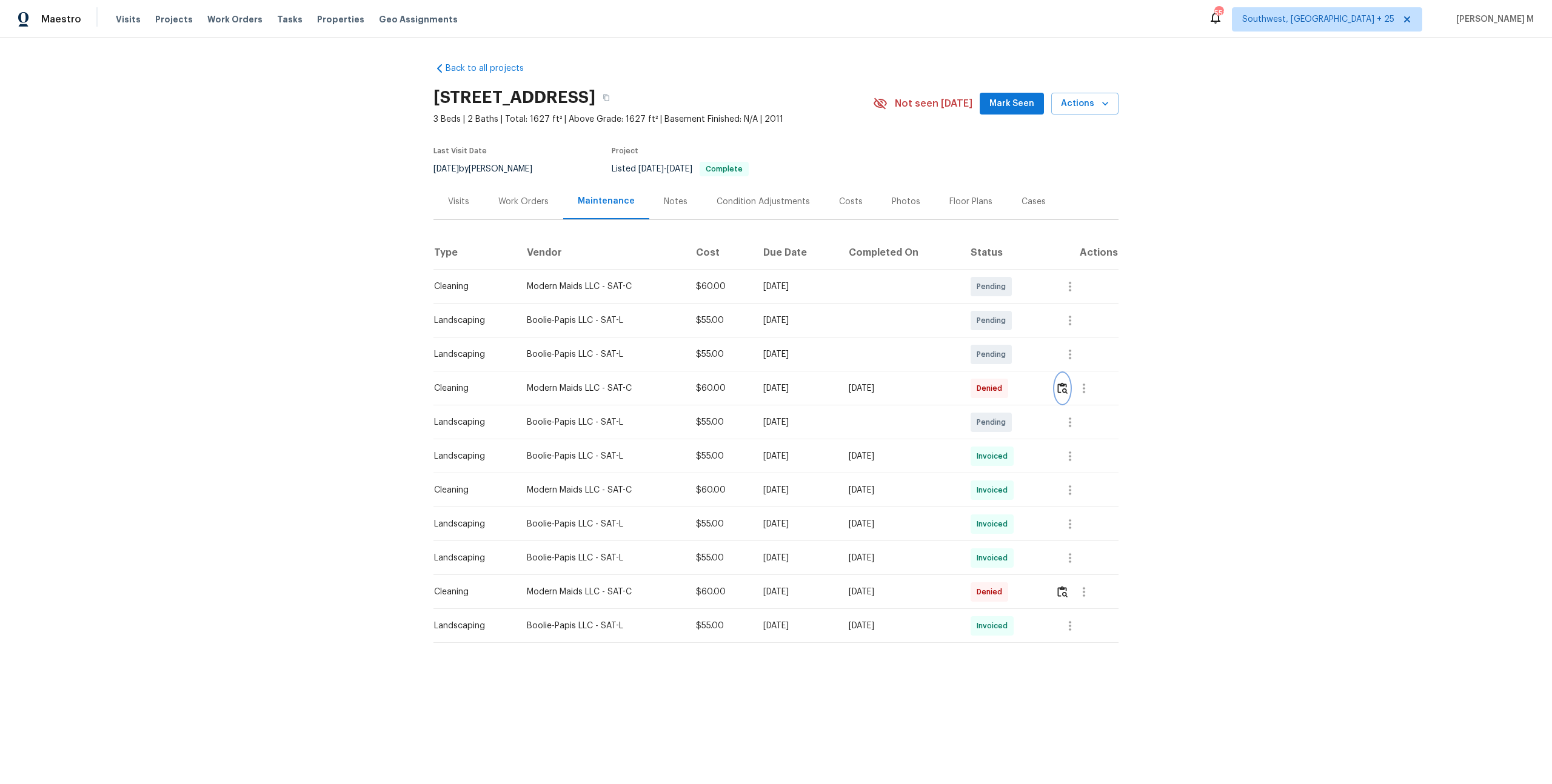
click at [1061, 387] on img "button" at bounding box center [1063, 388] width 10 height 12
click at [1065, 383] on img "button" at bounding box center [1063, 388] width 10 height 12
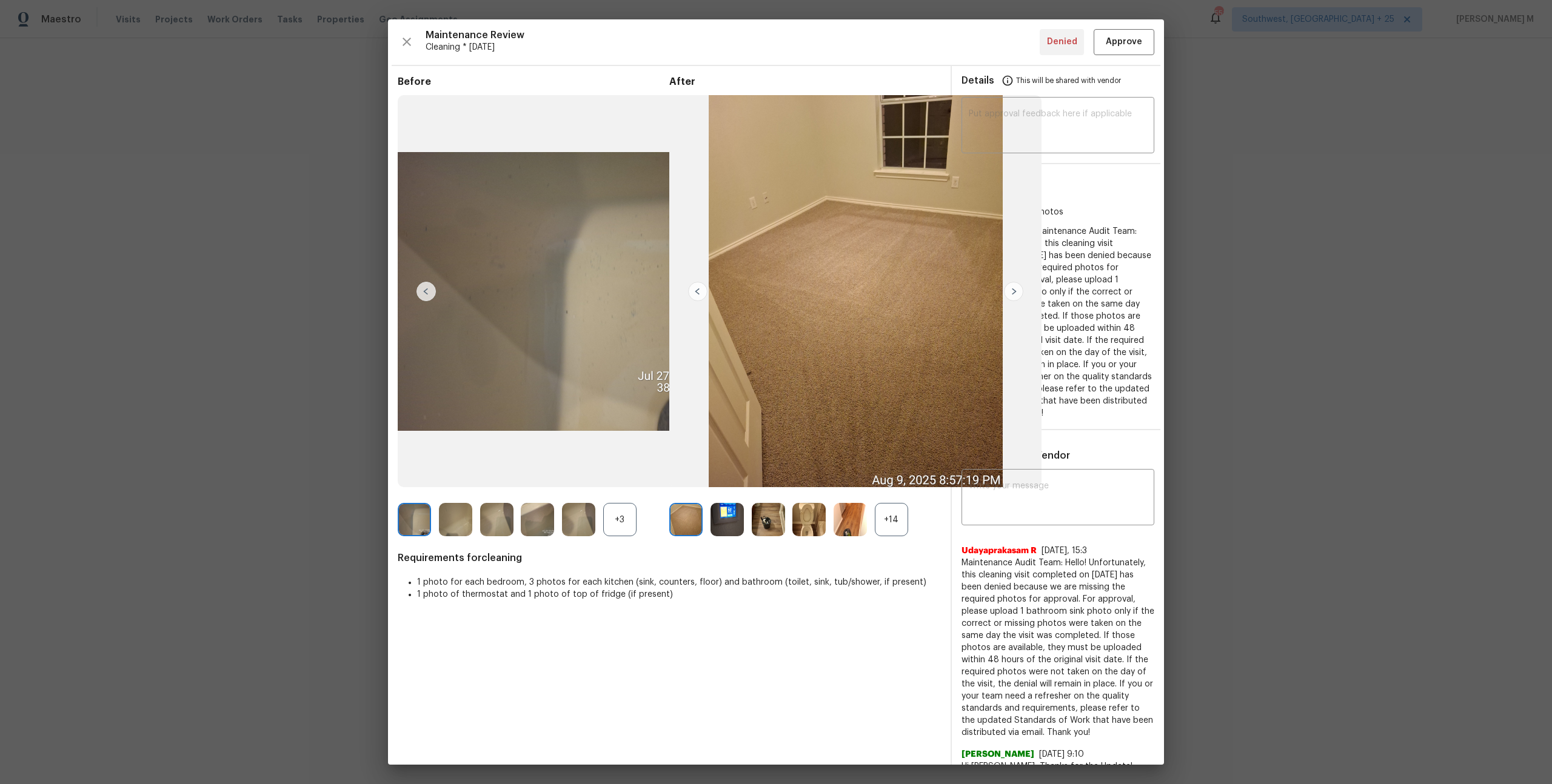
click at [882, 514] on div "+14" at bounding box center [891, 520] width 33 height 33
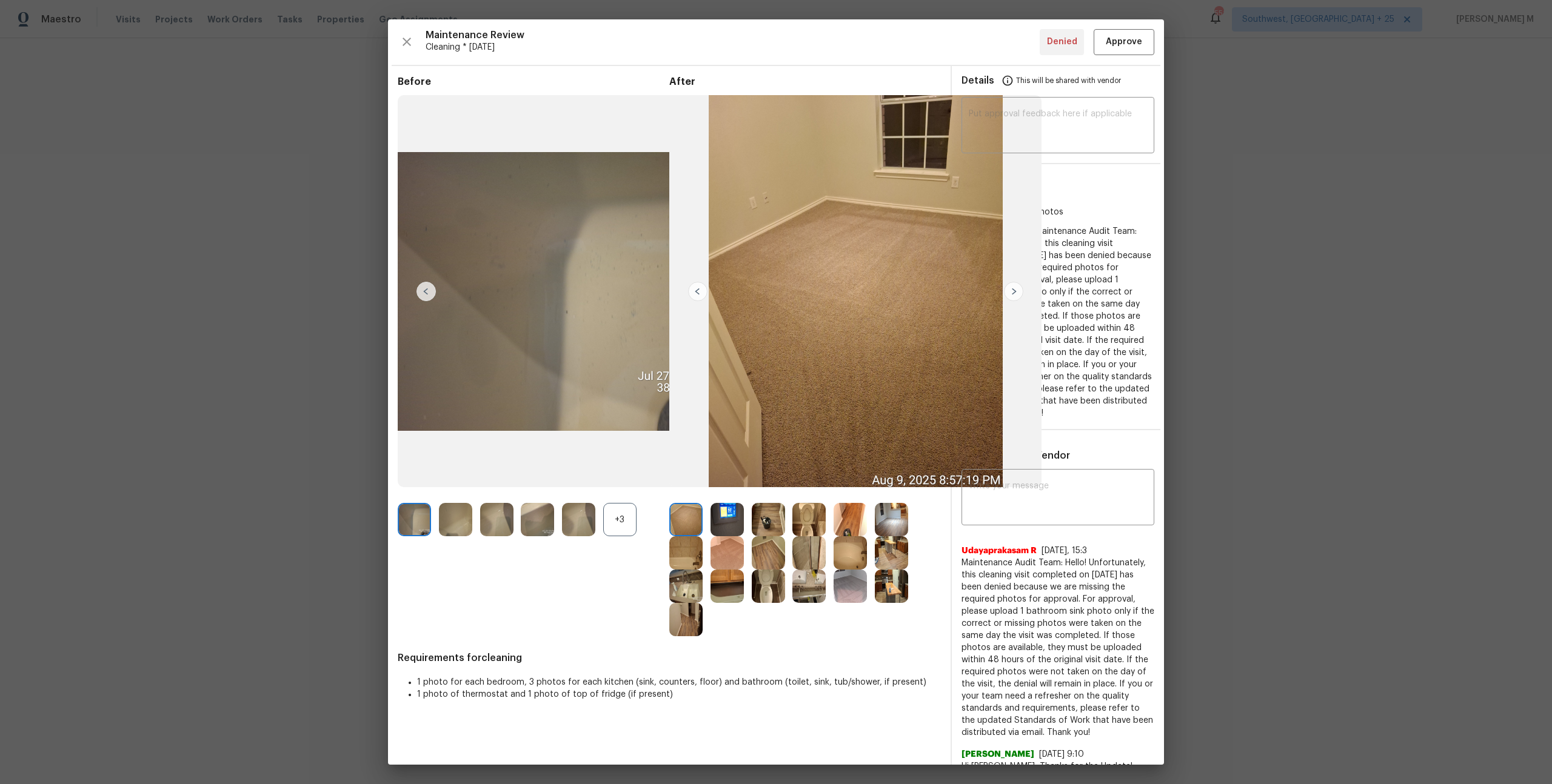
click at [1107, 535] on div "[PERSON_NAME] R [DATE], 15:3 Maintenance Audit Team: Hello! Unfortunately, this…" at bounding box center [1057, 637] width 192 height 204
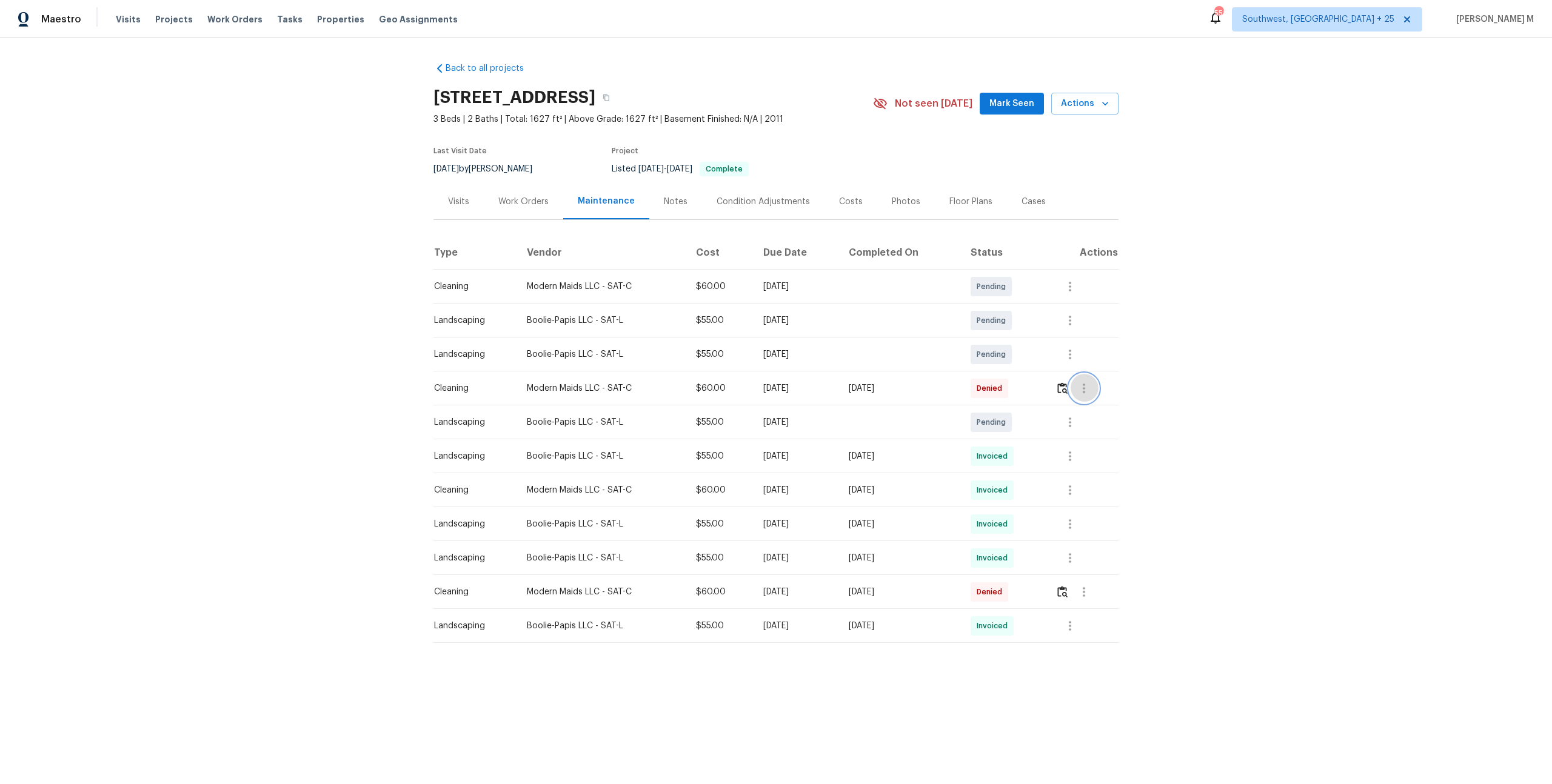
click at [1088, 384] on icon "button" at bounding box center [1083, 388] width 14 height 14
click at [1088, 384] on li "Message vendor" at bounding box center [1115, 383] width 85 height 20
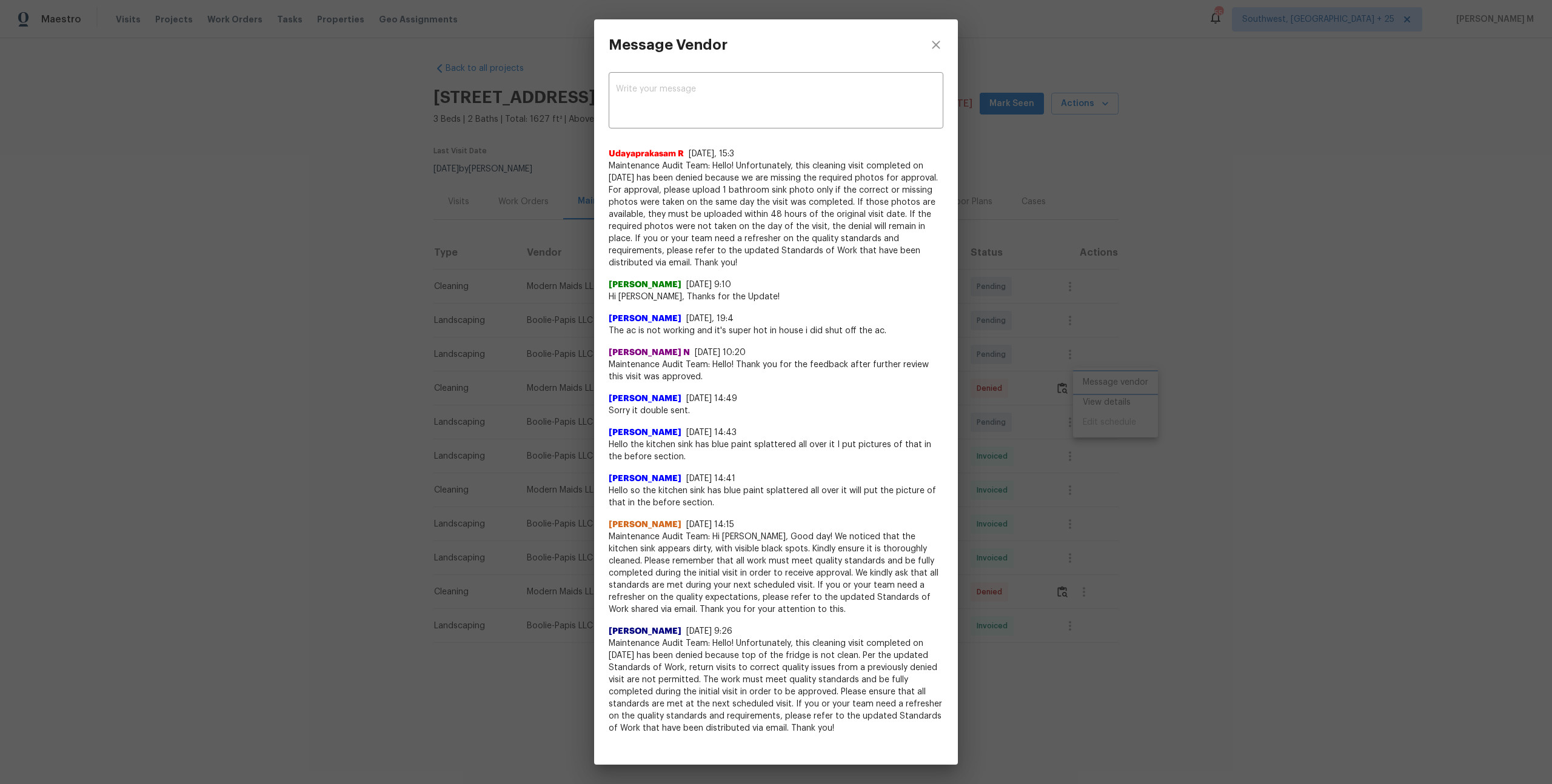
click at [1148, 509] on div "Message Vendor x ​ [PERSON_NAME] R [DATE], 15:3 Maintenance Audit Team: Hello! …" at bounding box center [776, 392] width 1552 height 784
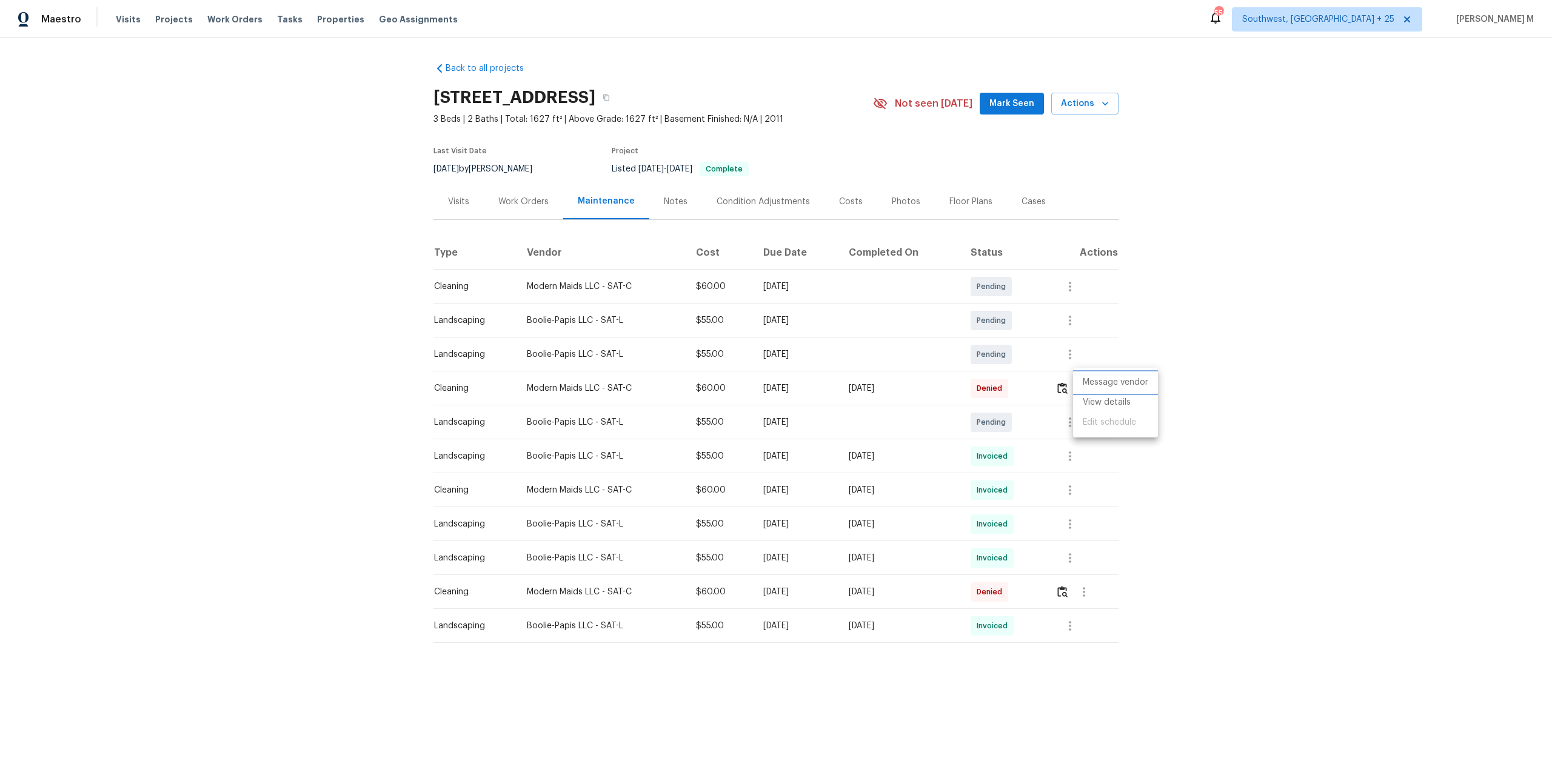
click at [1133, 383] on li "Message vendor" at bounding box center [1115, 383] width 85 height 20
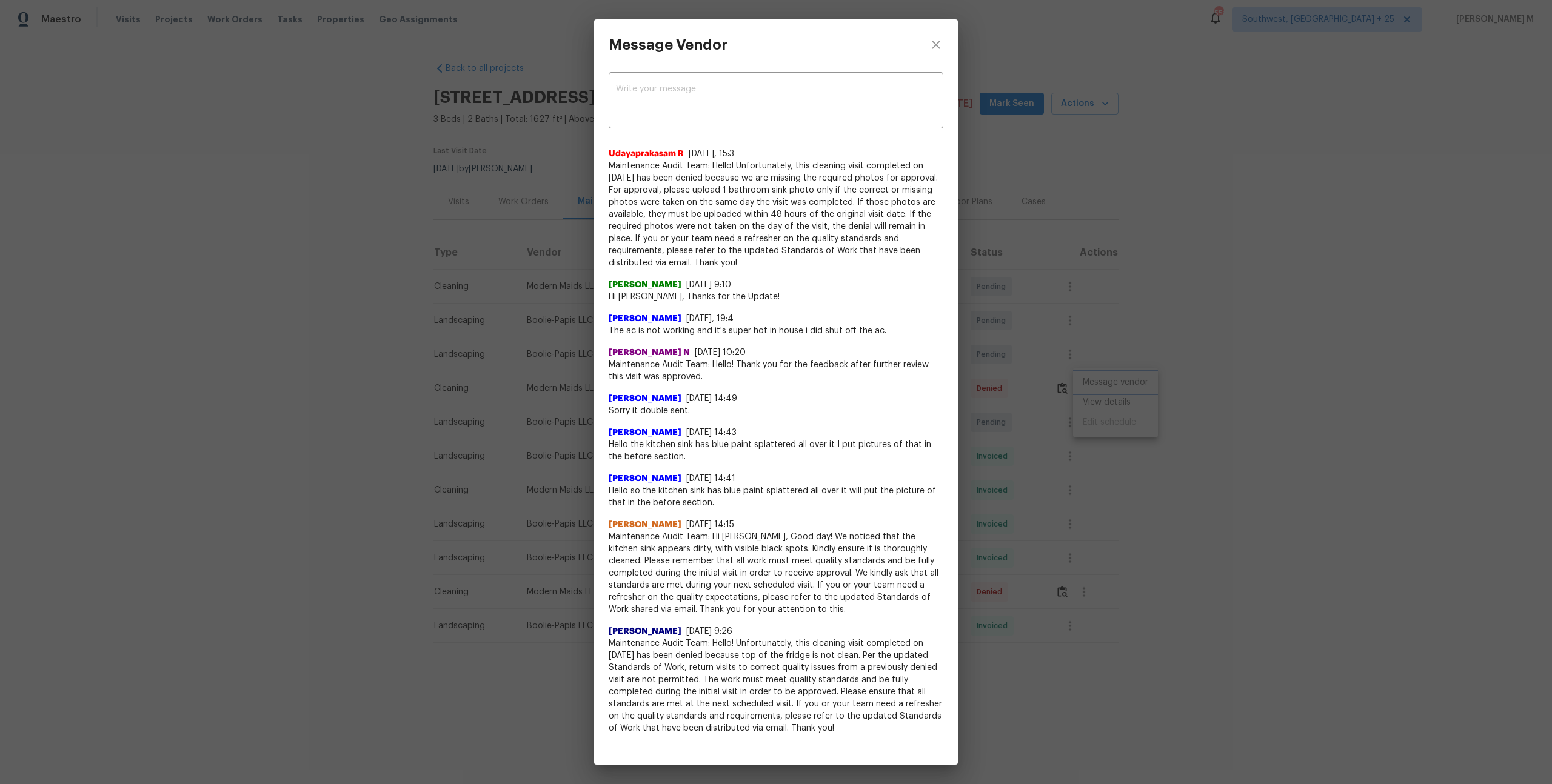
click at [1126, 424] on div "Message Vendor x ​ [PERSON_NAME] R [DATE], 15:3 Maintenance Audit Team: Hello! …" at bounding box center [776, 392] width 1552 height 784
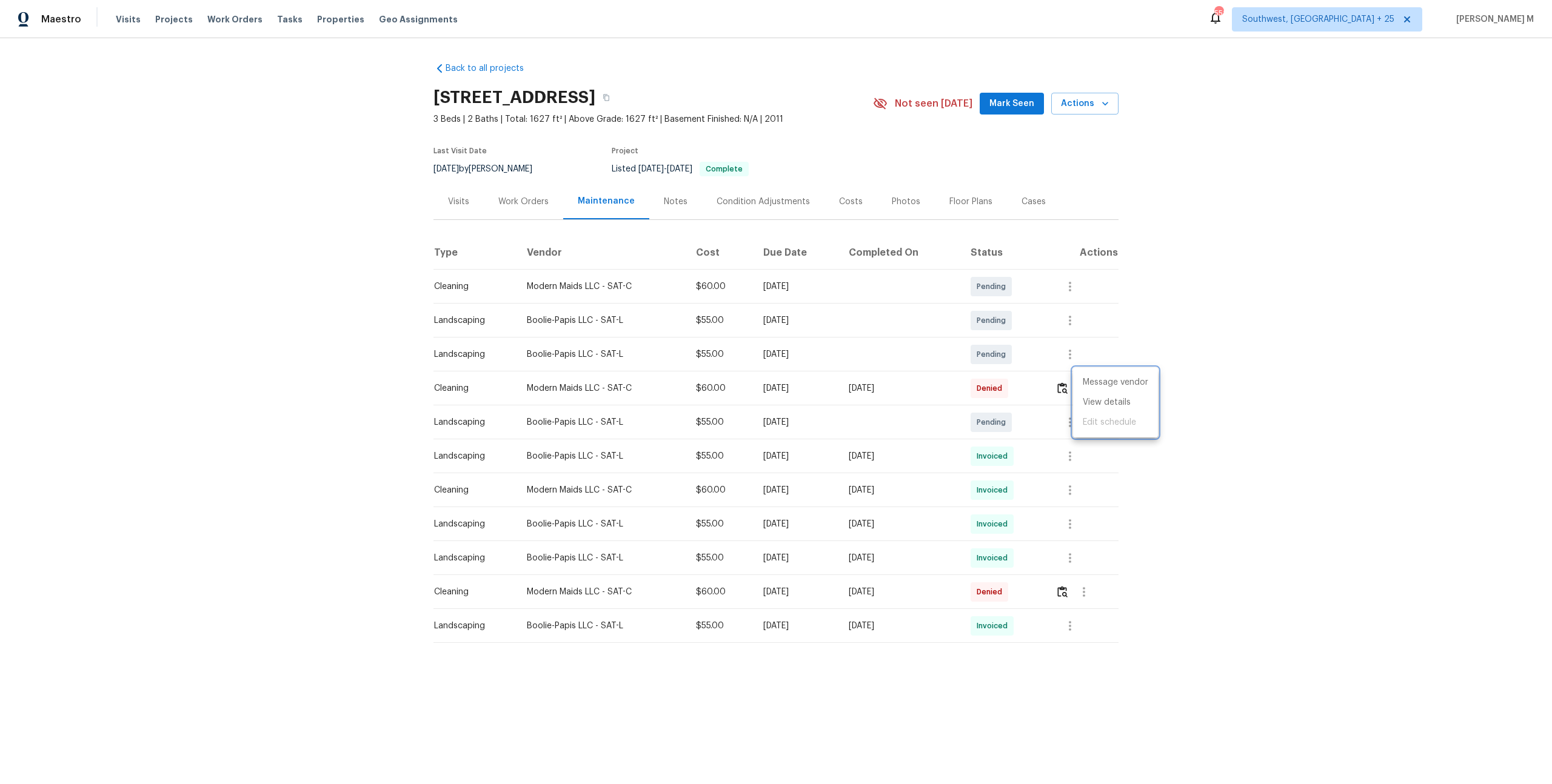
click at [1061, 383] on div at bounding box center [776, 392] width 1552 height 784
click at [1068, 383] on img "button" at bounding box center [1063, 388] width 10 height 12
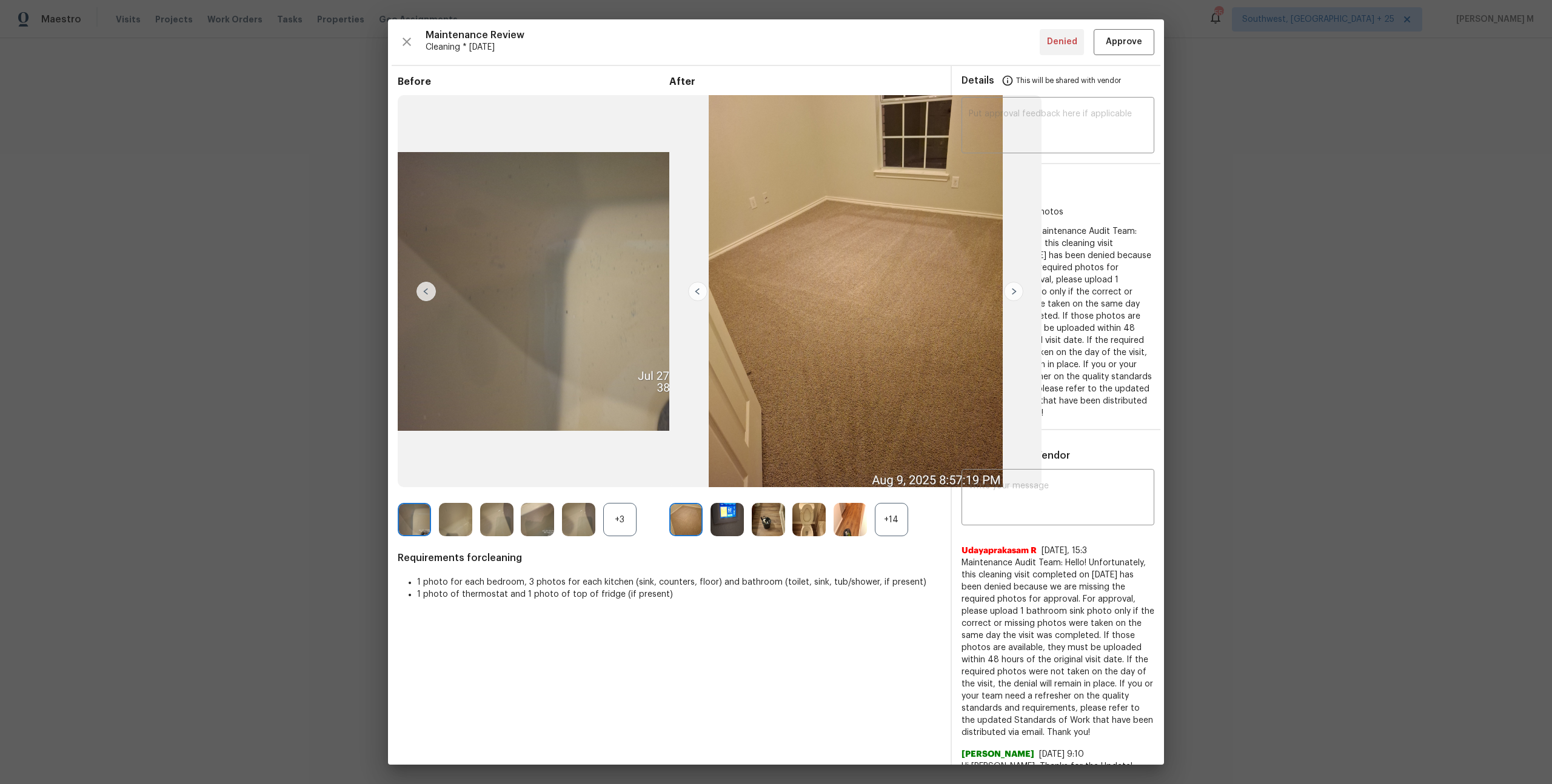
click at [613, 520] on div "+3" at bounding box center [620, 520] width 33 height 33
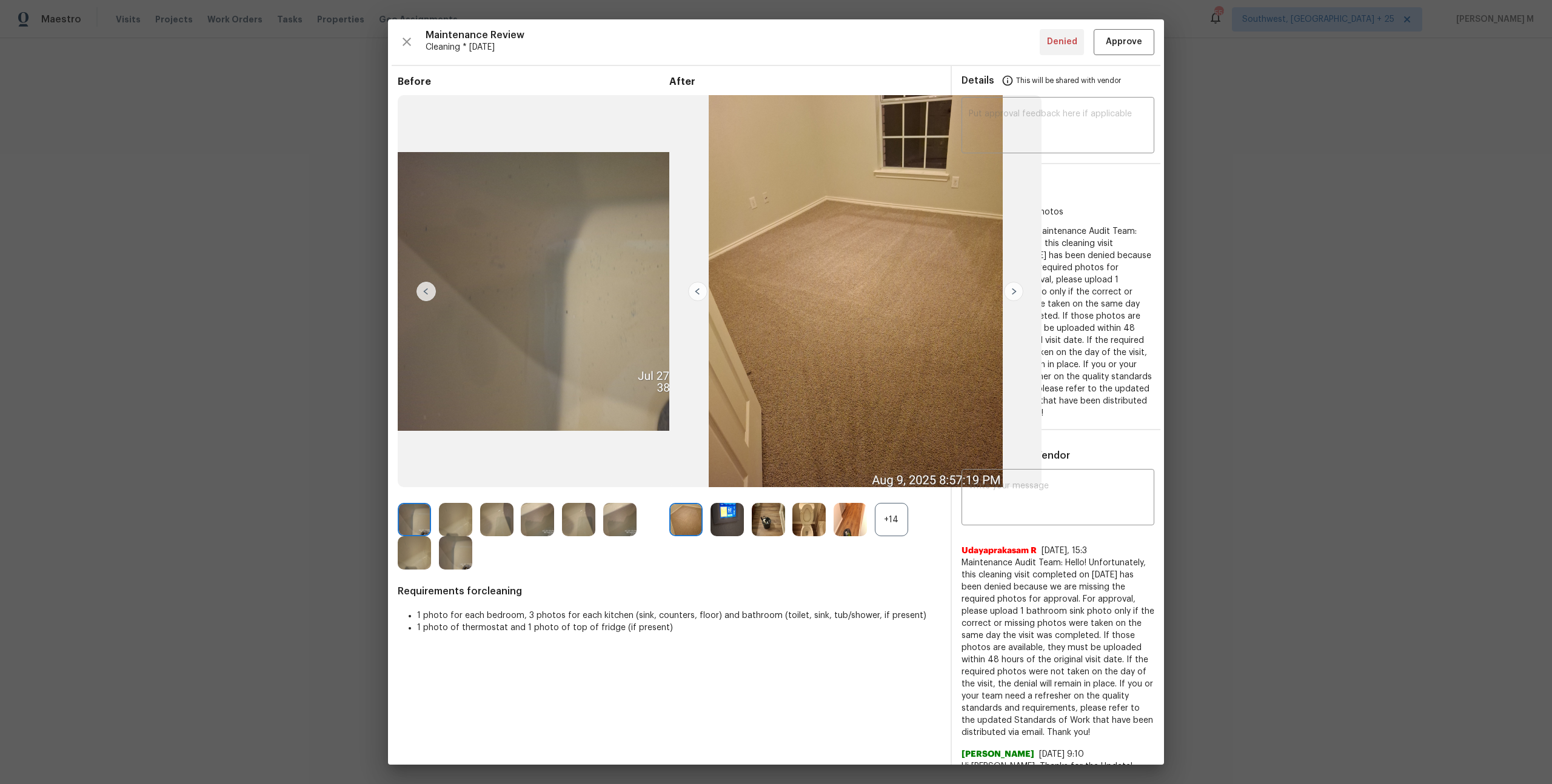
click at [451, 537] on img at bounding box center [456, 553] width 33 height 33
click at [451, 523] on img at bounding box center [456, 520] width 33 height 33
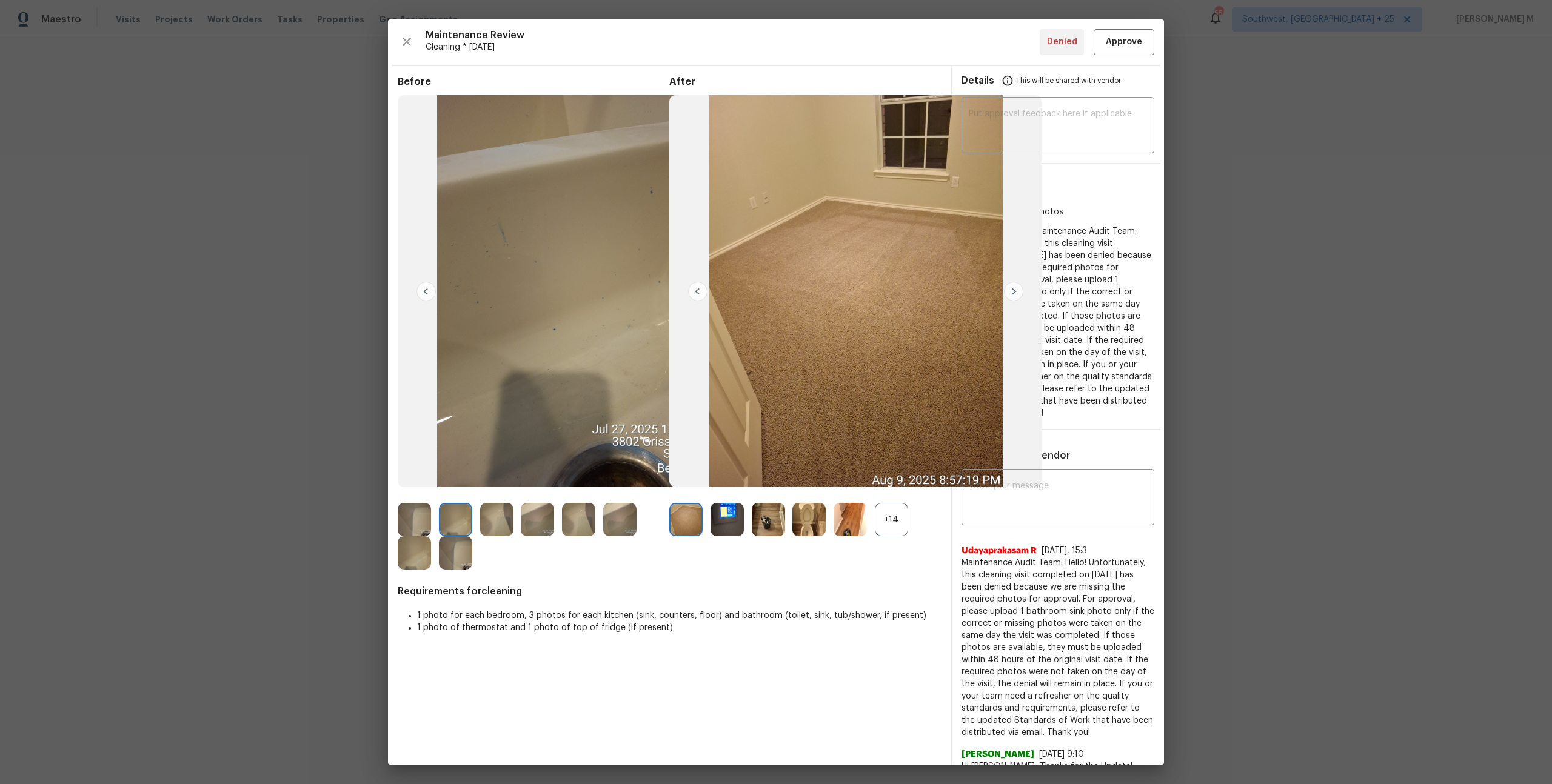
click at [608, 507] on img at bounding box center [620, 520] width 33 height 33
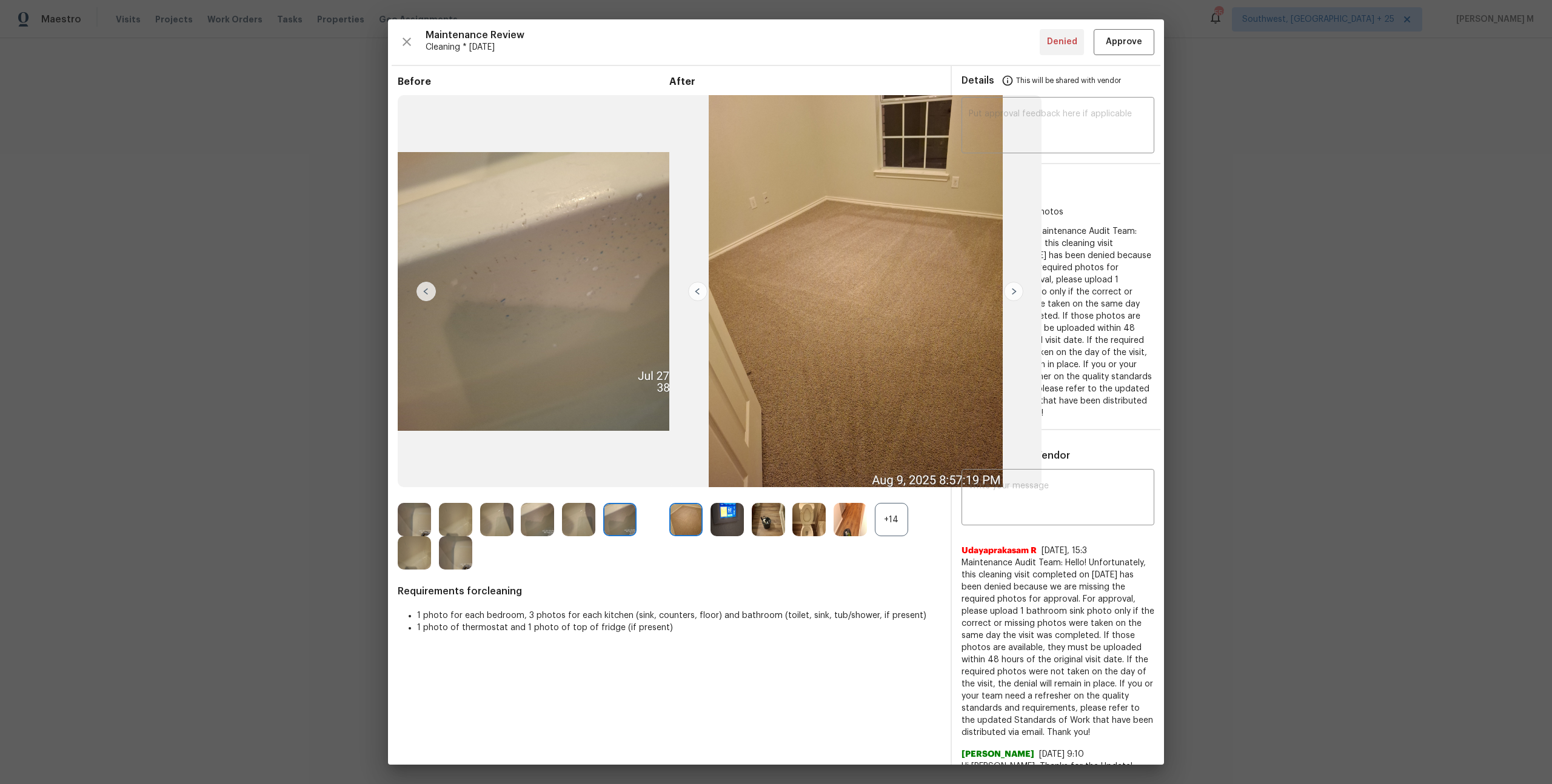
click at [585, 524] on img at bounding box center [579, 520] width 33 height 33
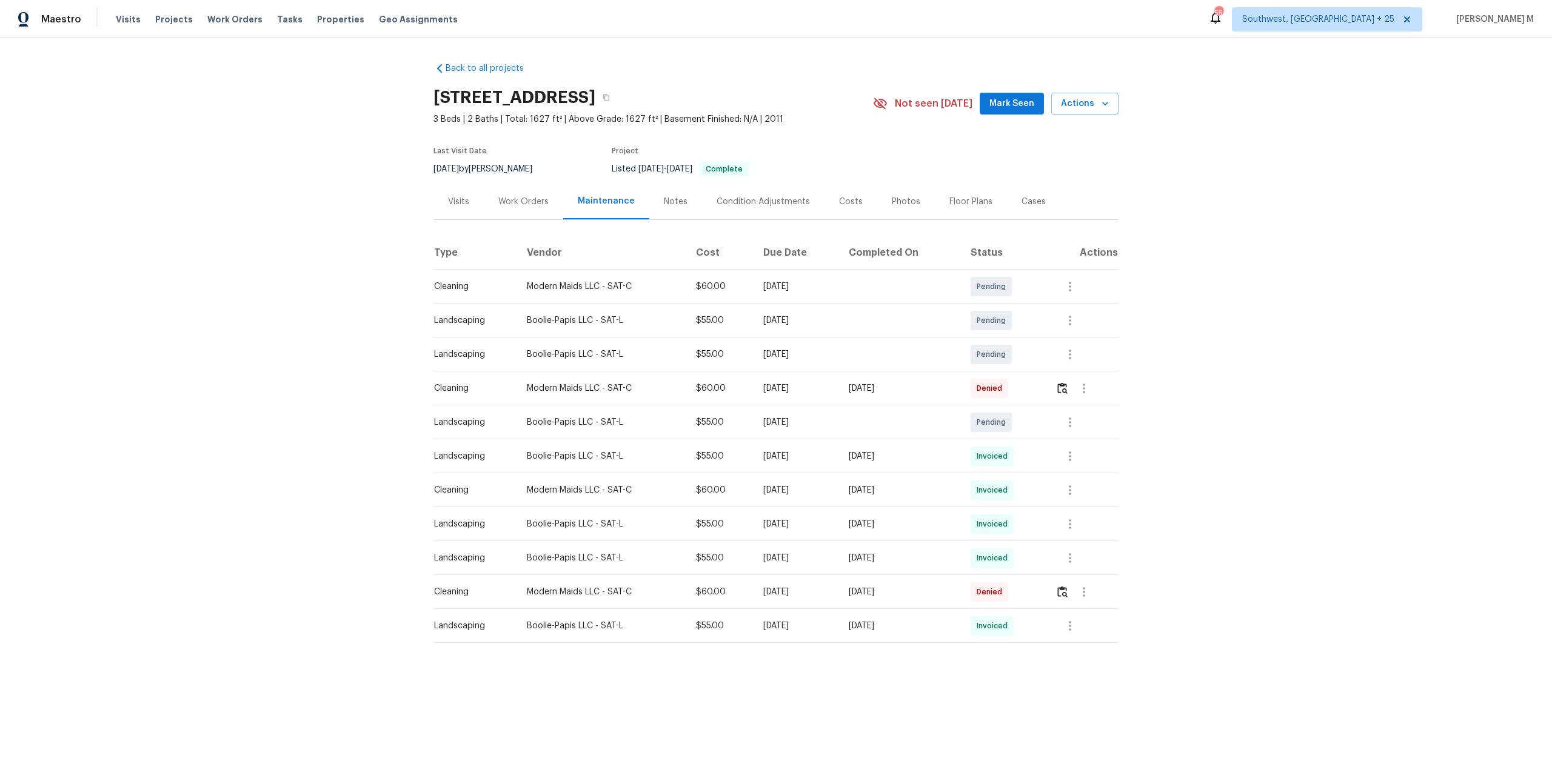
click at [1226, 286] on div "Back to all projects [STREET_ADDRESS] 3 Beds | 2 Baths | Total: 1627 ft² | Abov…" at bounding box center [776, 377] width 1552 height 677
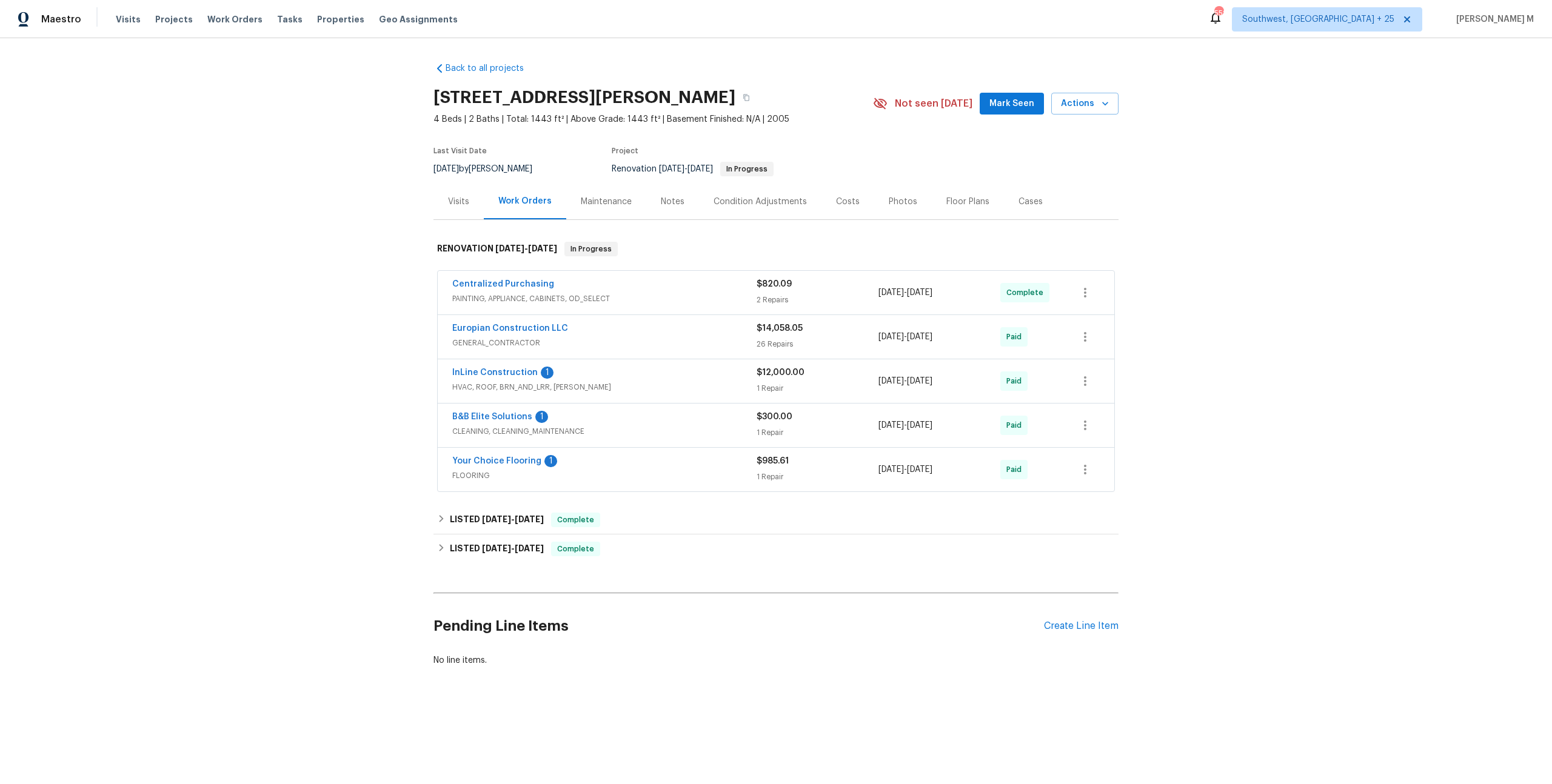
click at [616, 196] on div "Maintenance" at bounding box center [606, 202] width 51 height 12
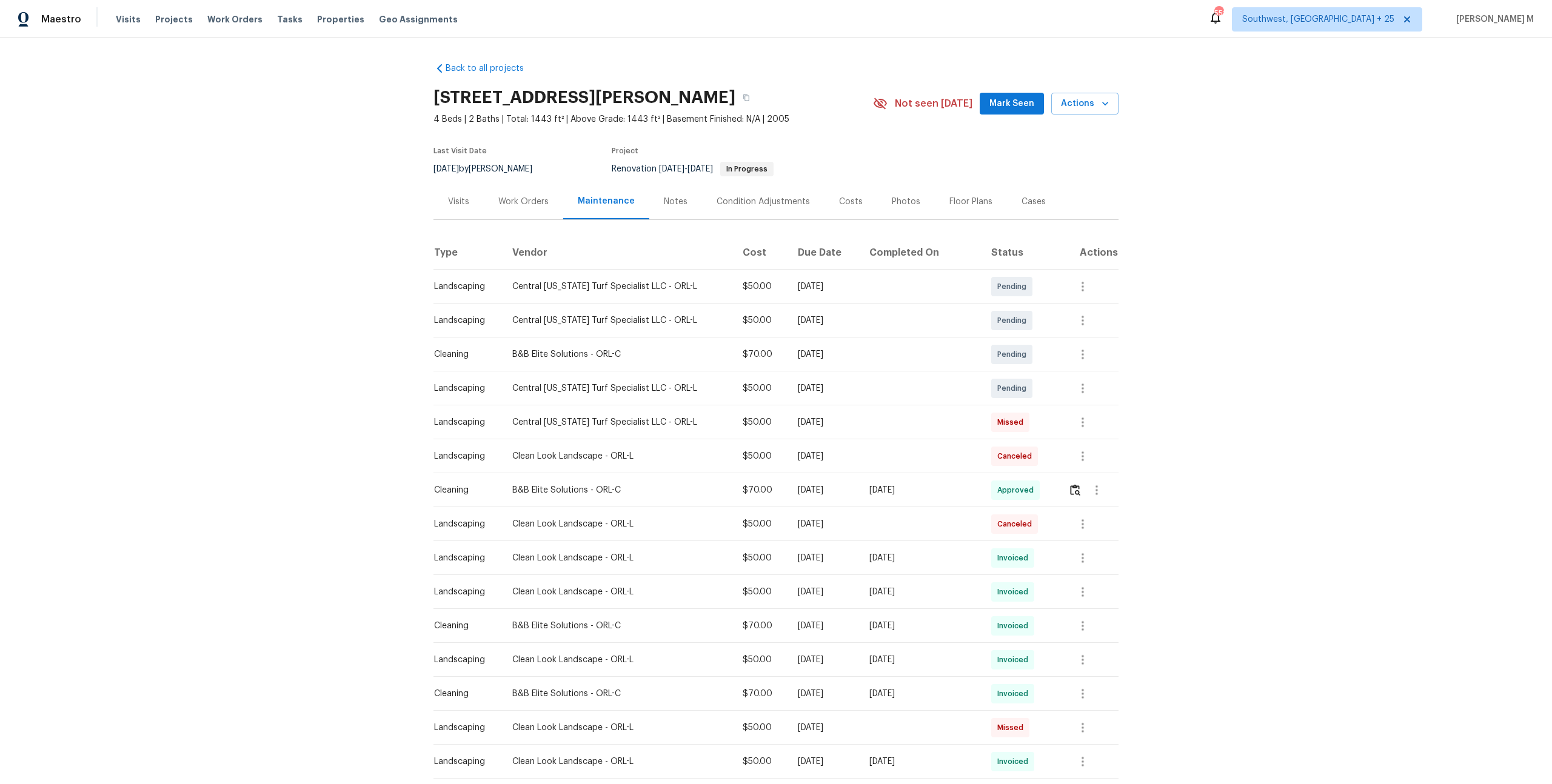
click at [1065, 481] on td at bounding box center [1088, 490] width 60 height 34
click at [1070, 484] on img "button" at bounding box center [1075, 490] width 10 height 12
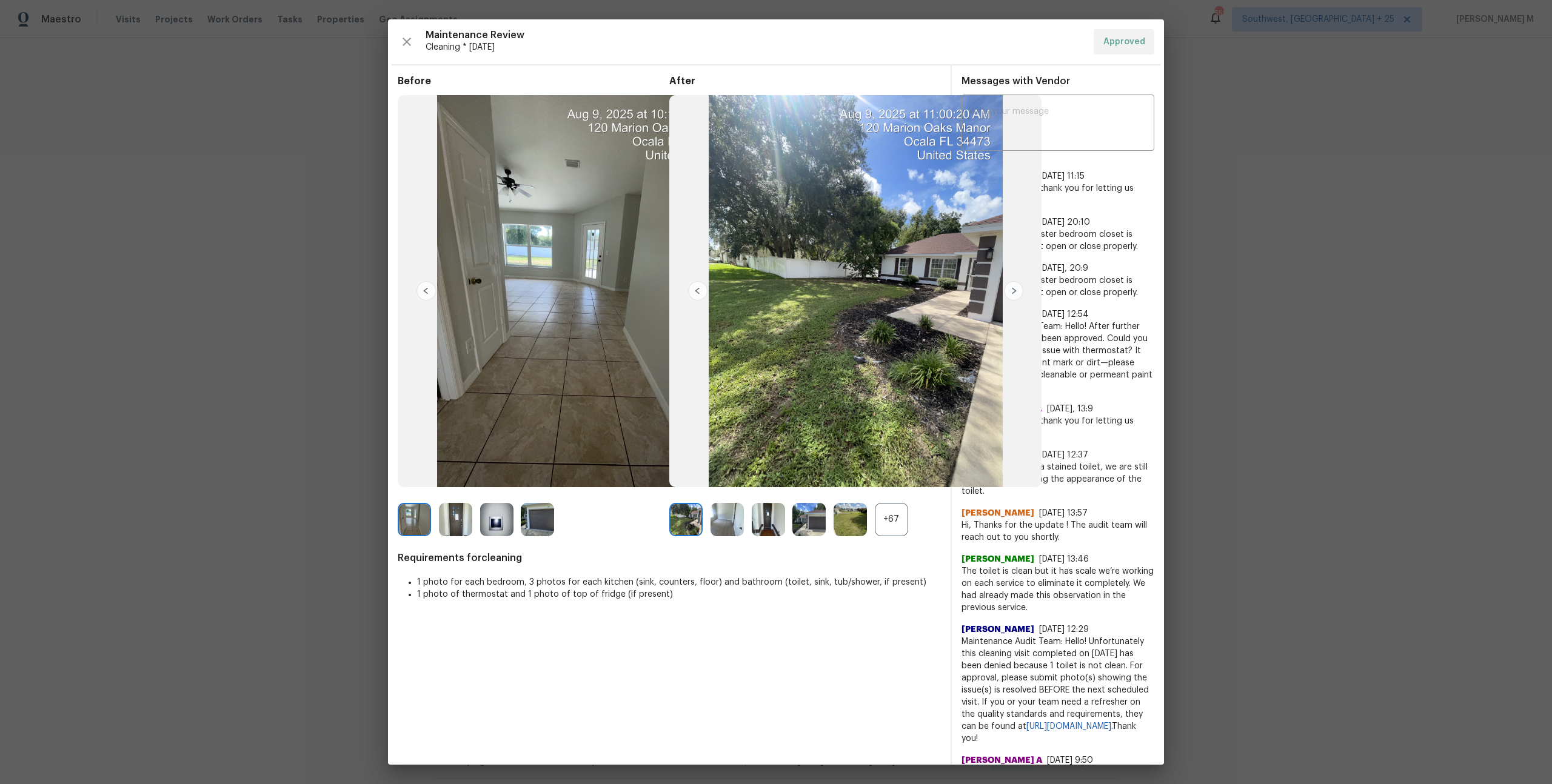
click at [891, 512] on div "+67" at bounding box center [891, 520] width 33 height 33
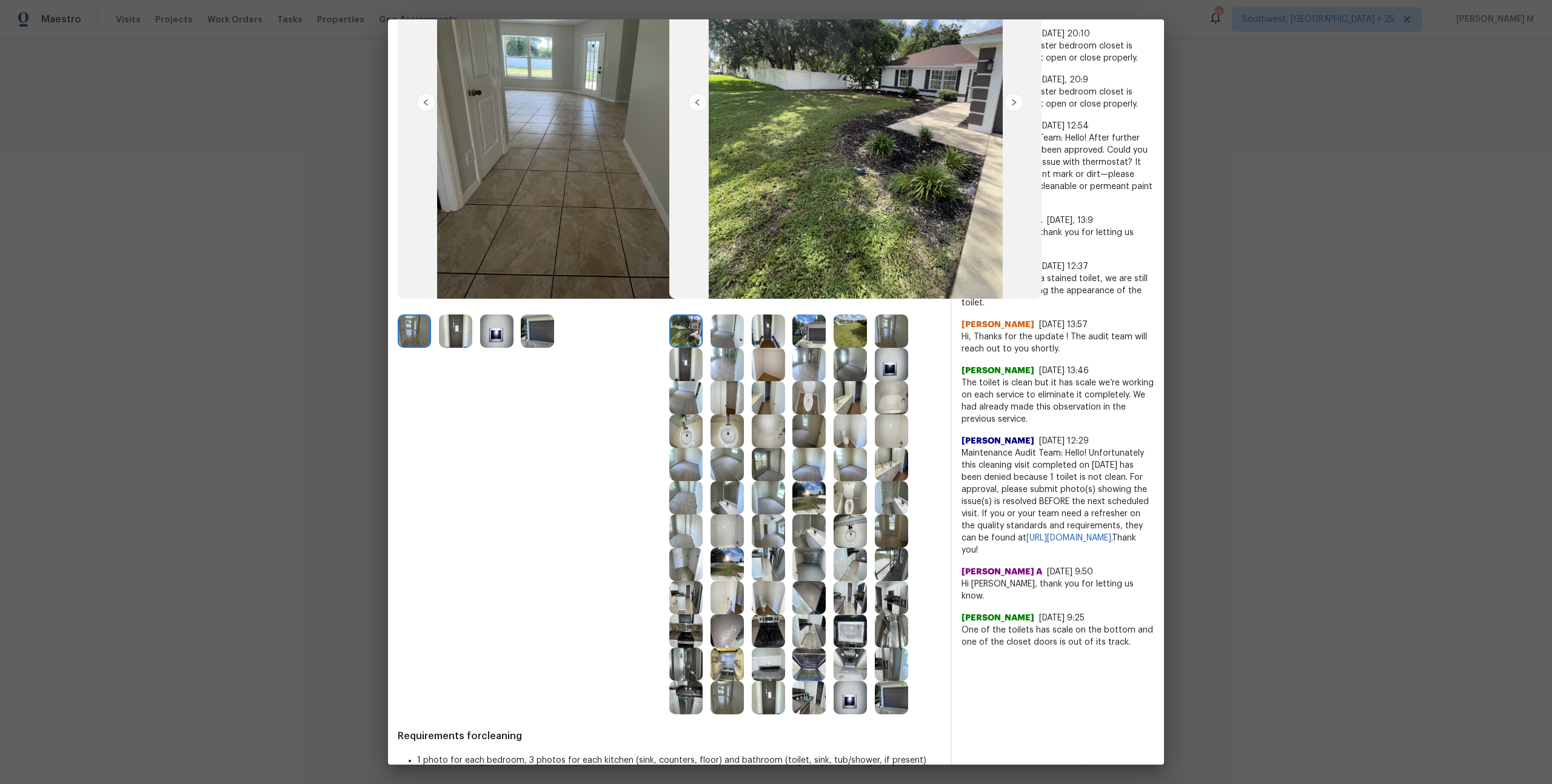
scroll to position [191, 0]
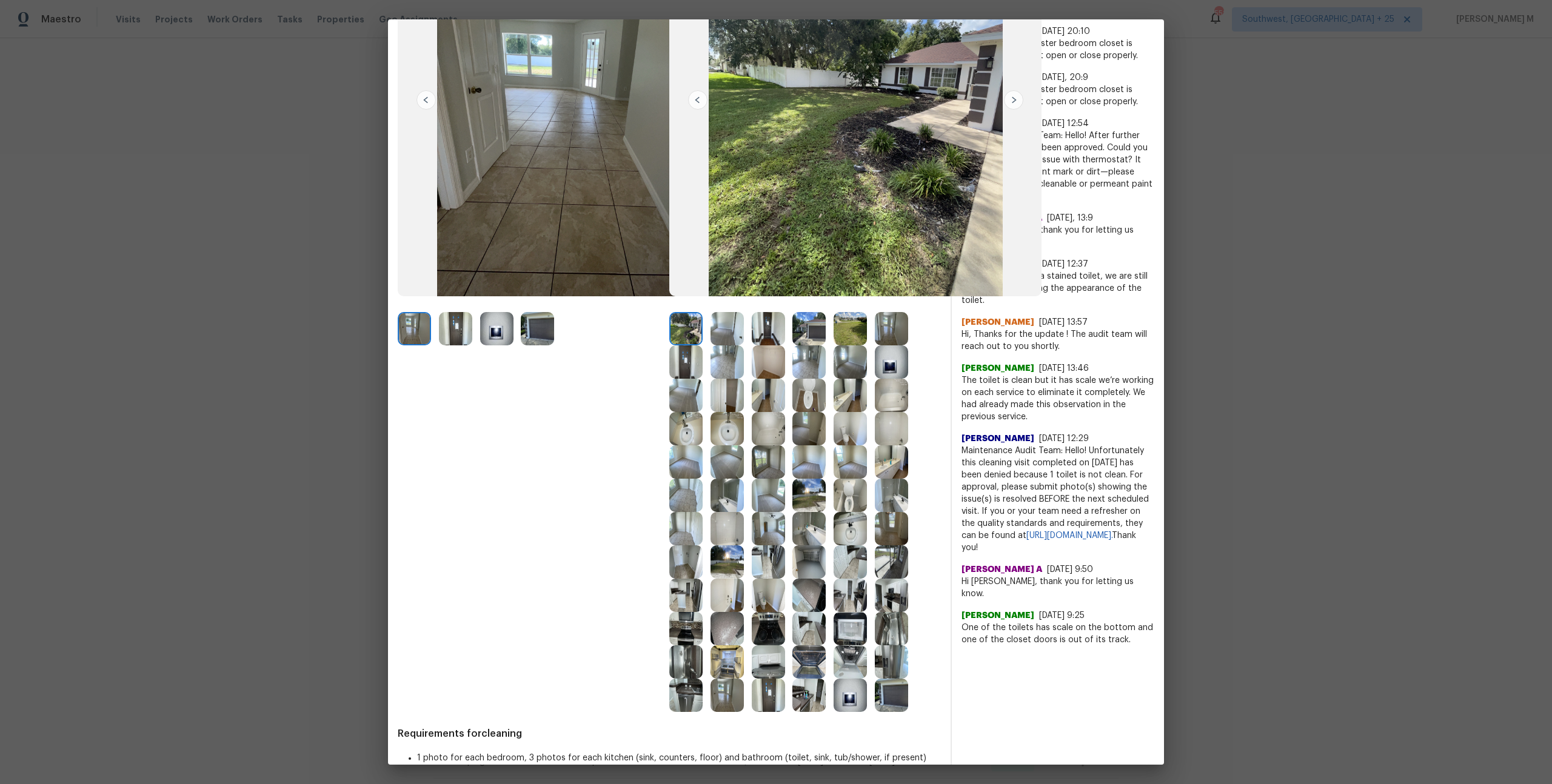
click at [1156, 528] on div "x ​ Akshaya Narayanan 8/10/25, 11:15 Hi Victor Buyones, thank you for letting u…" at bounding box center [1057, 277] width 212 height 739
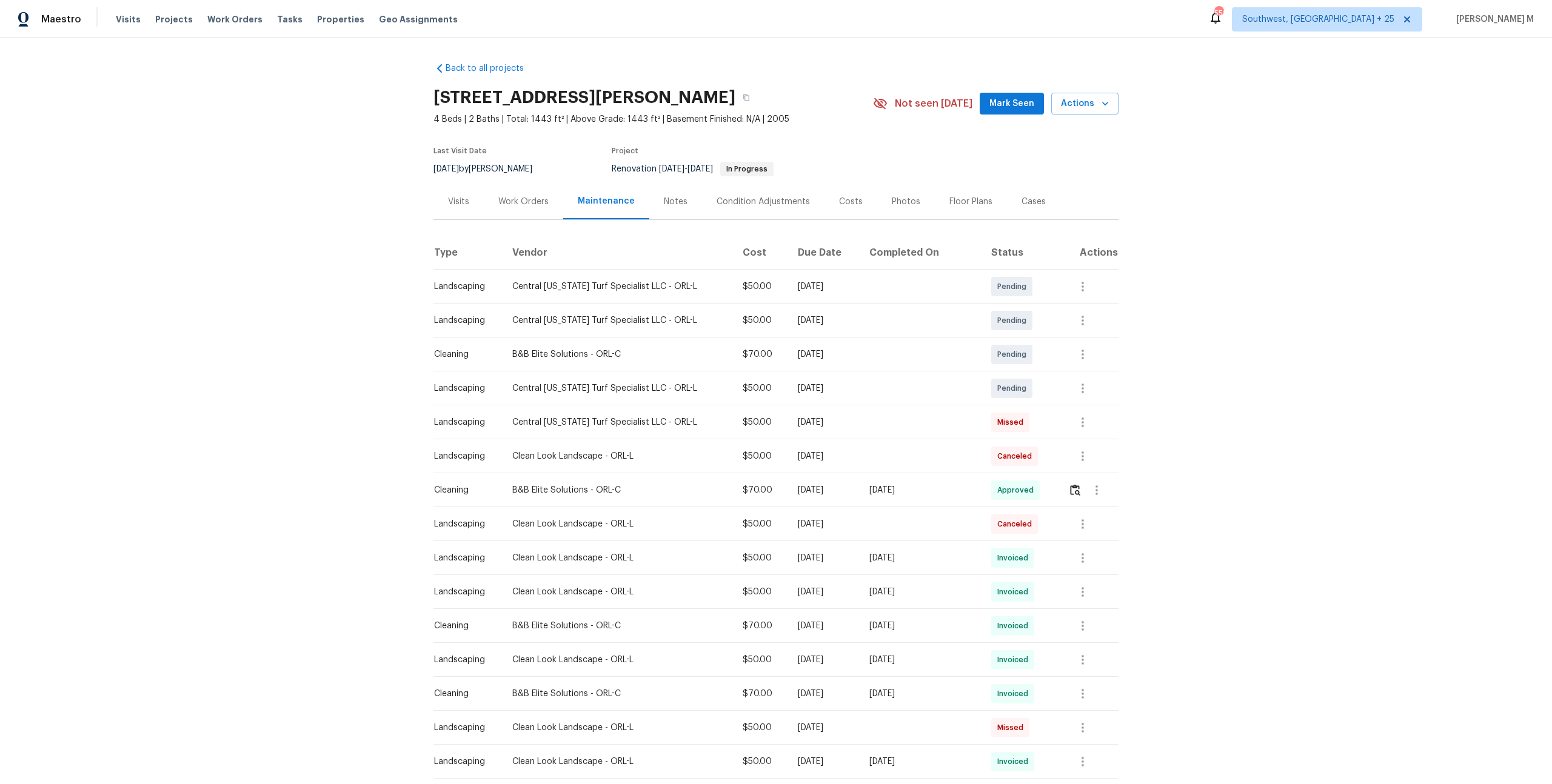
click at [736, 329] on td "$50.00" at bounding box center [761, 320] width 56 height 34
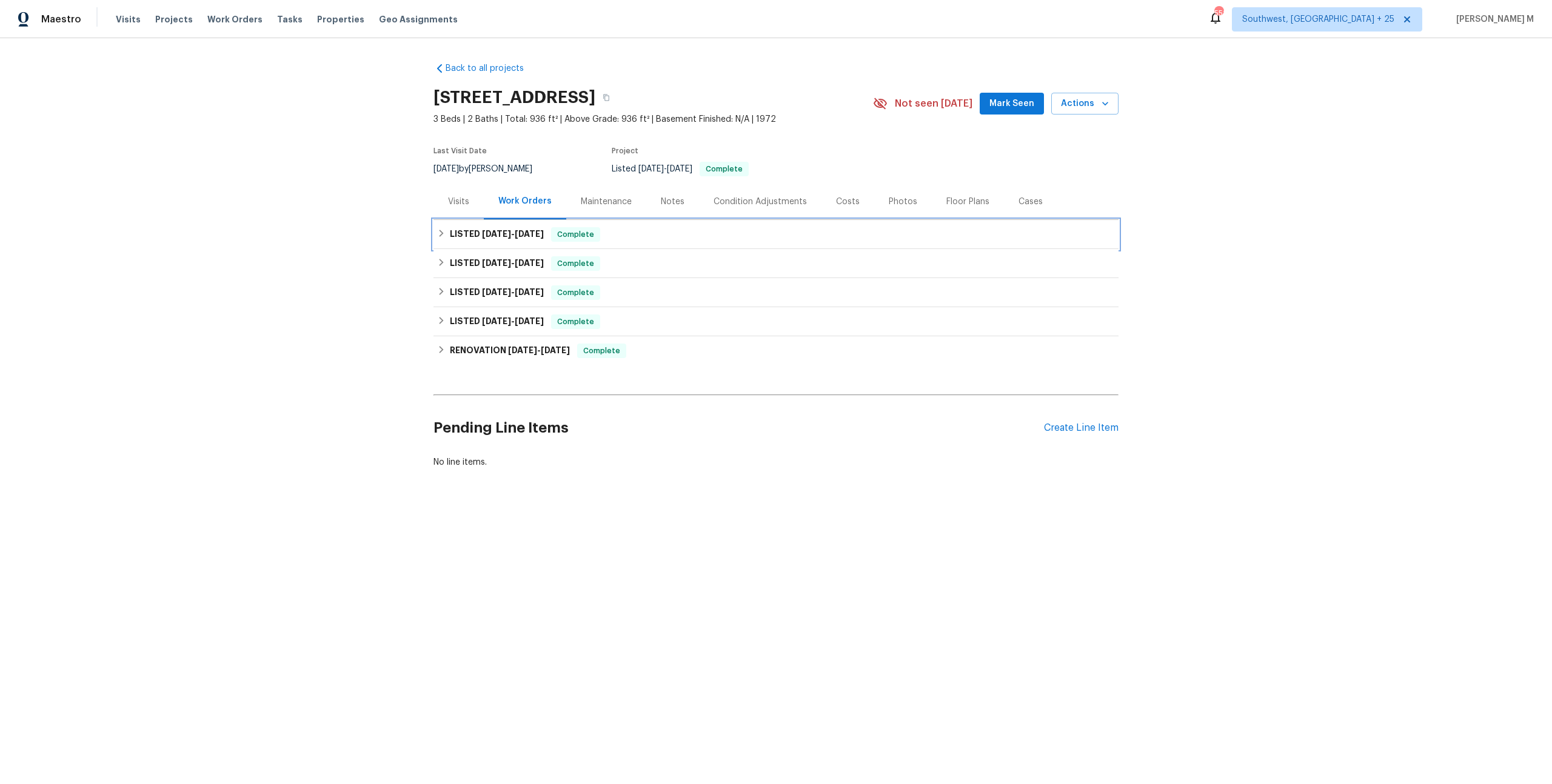
click at [537, 227] on h6 "LISTED 7/27/25 - 7/30/25" at bounding box center [497, 234] width 94 height 14
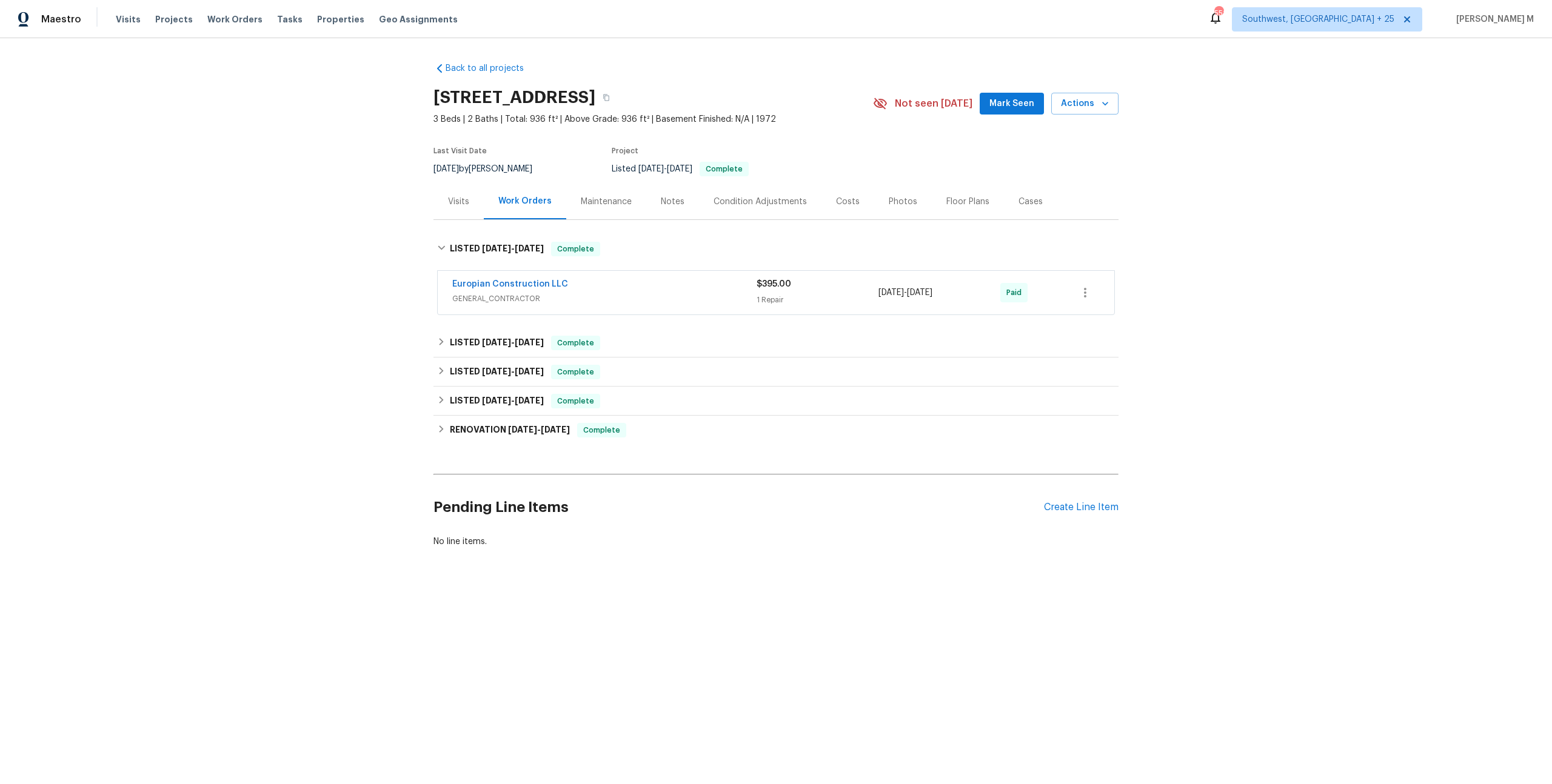
click at [502, 296] on span "GENERAL_CONTRACTOR" at bounding box center [604, 298] width 304 height 12
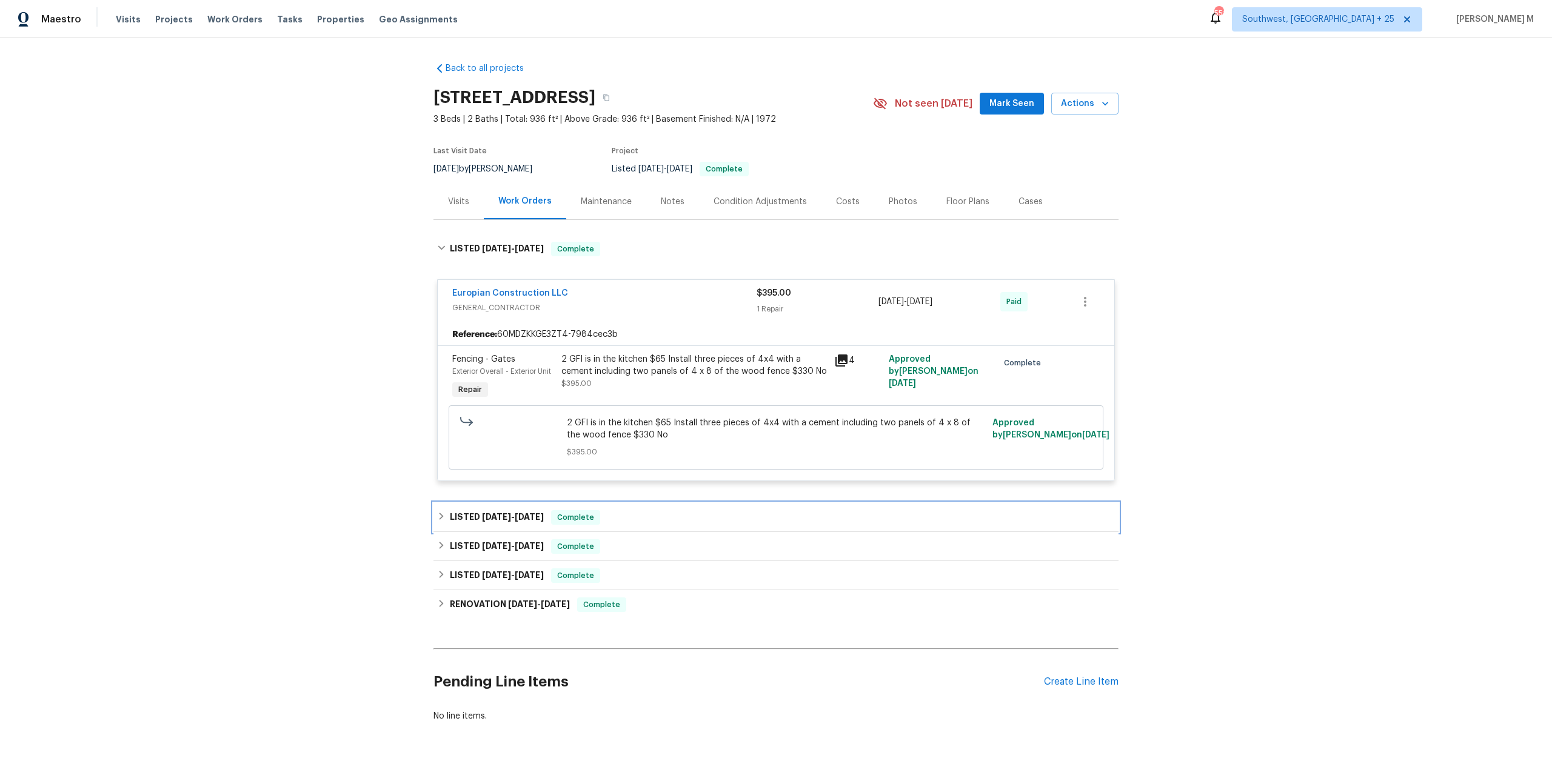
click at [497, 512] on span "6/5/25" at bounding box center [497, 517] width 29 height 9
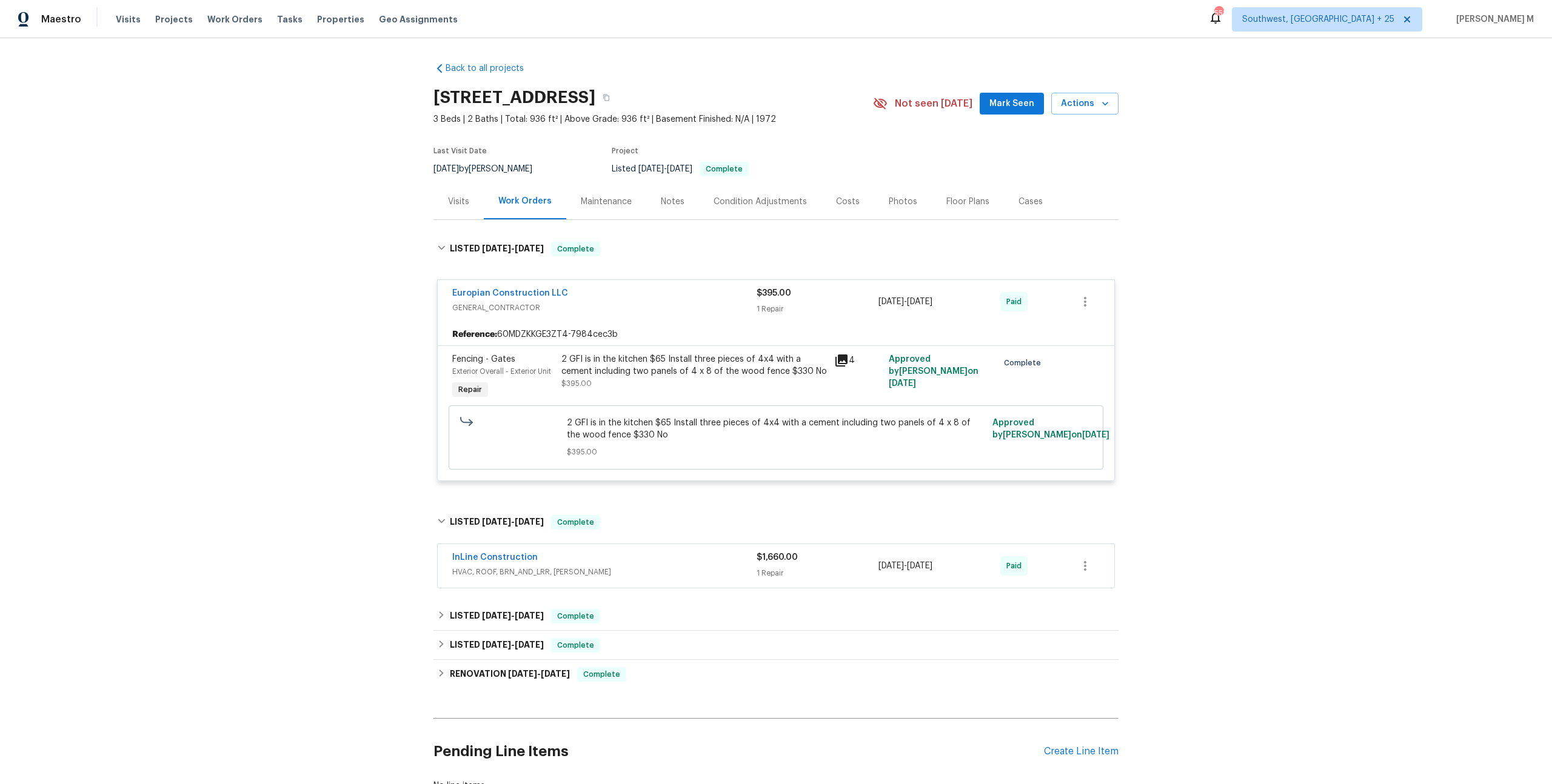
click at [498, 566] on div "InLine Construction HVAC, ROOF, BRN_AND_LRR, WELLS" at bounding box center [604, 566] width 304 height 29
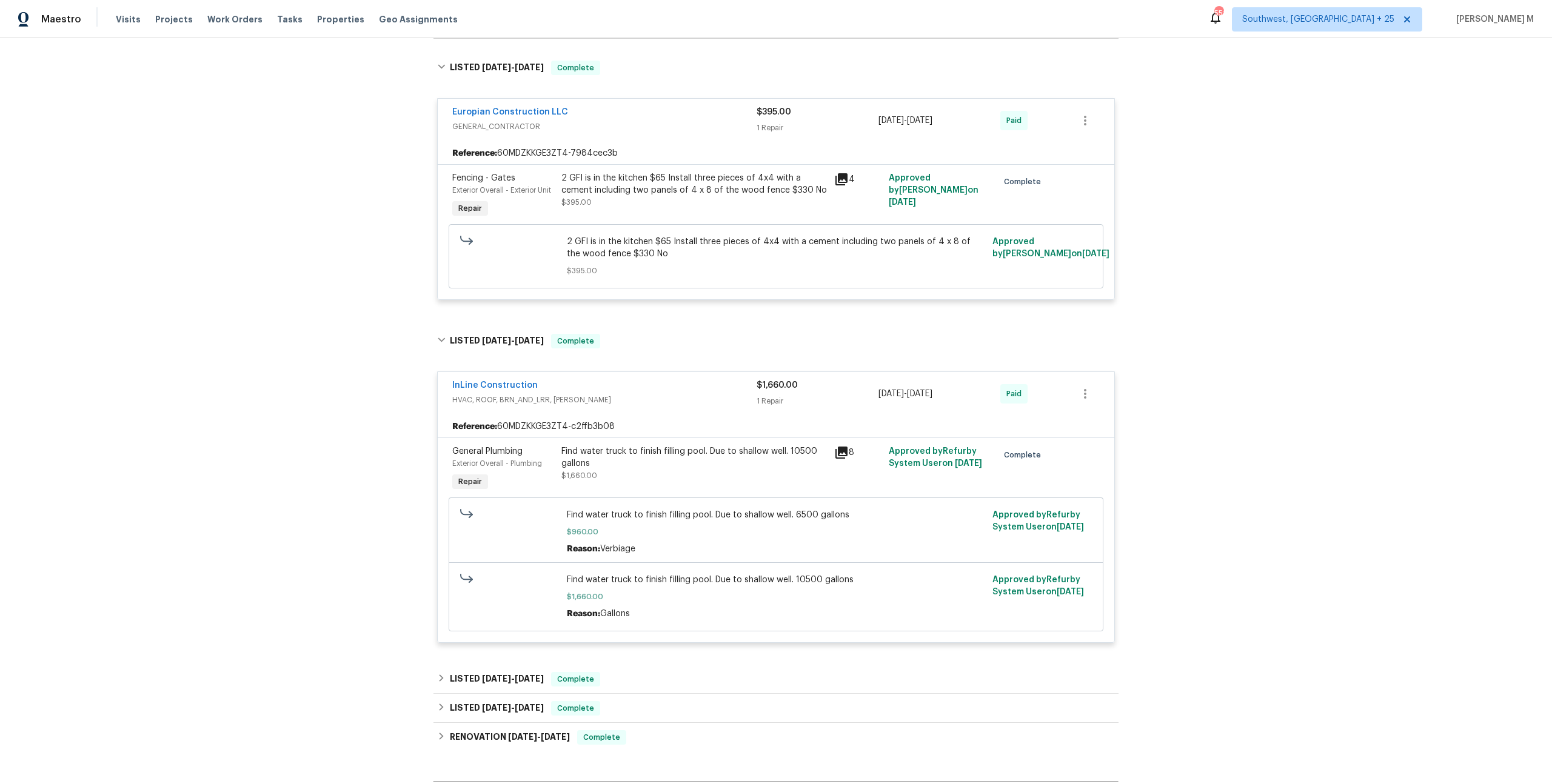
scroll to position [311, 0]
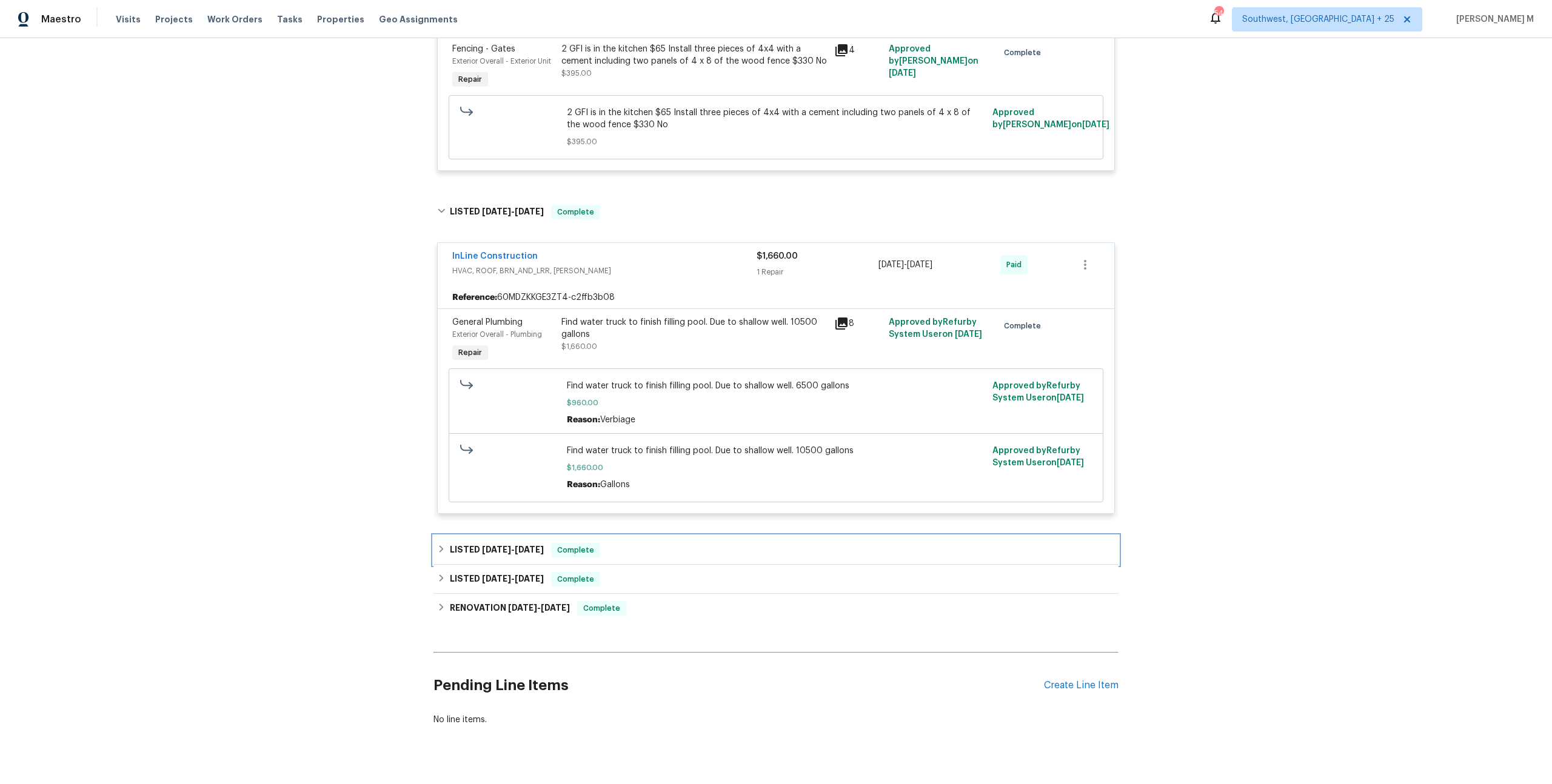
click at [466, 543] on h6 "LISTED 5/18/25 - 6/5/25" at bounding box center [497, 550] width 94 height 14
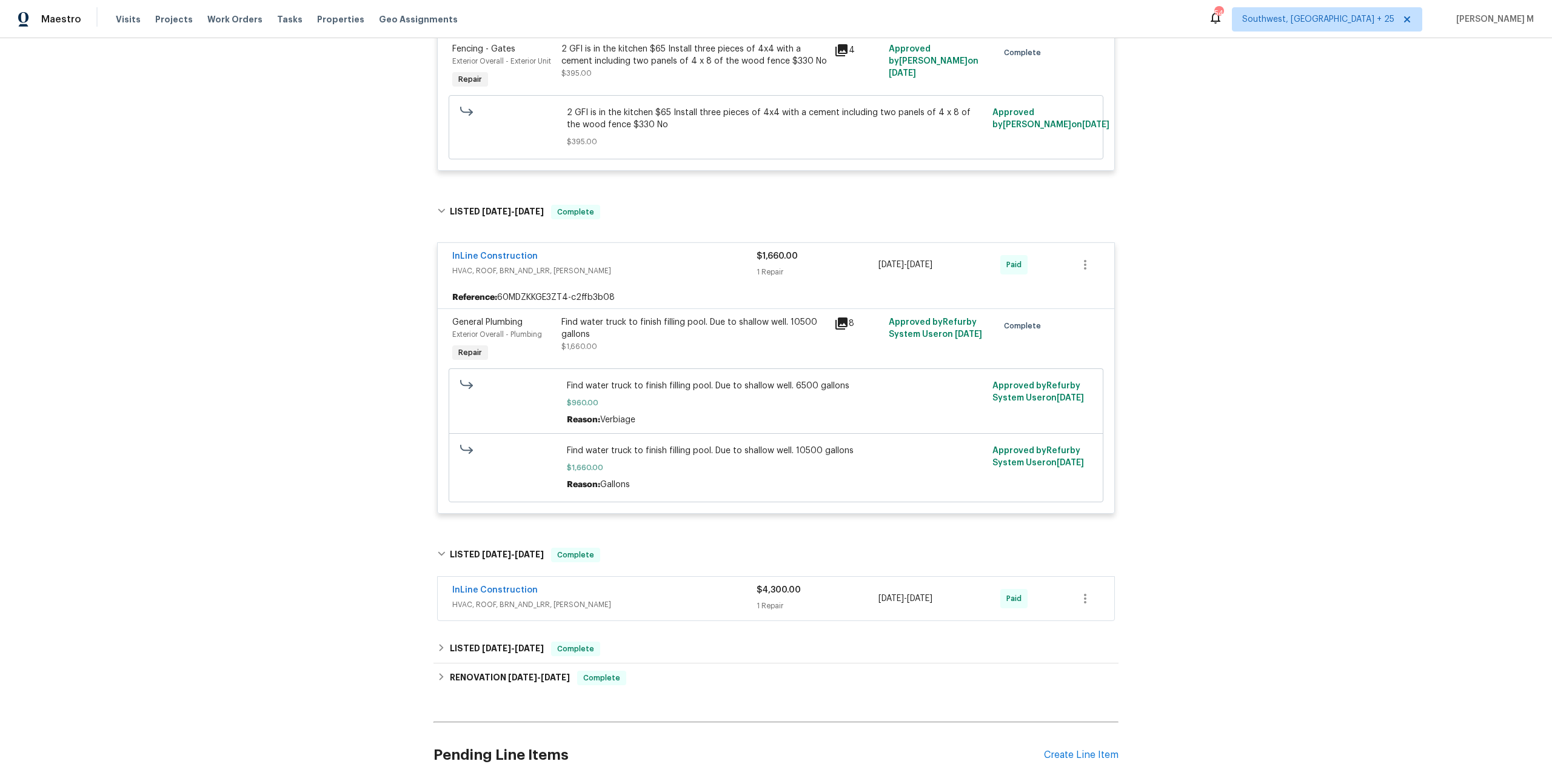
click at [466, 599] on span "HVAC, ROOF, BRN_AND_LRR, WELLS" at bounding box center [604, 605] width 304 height 12
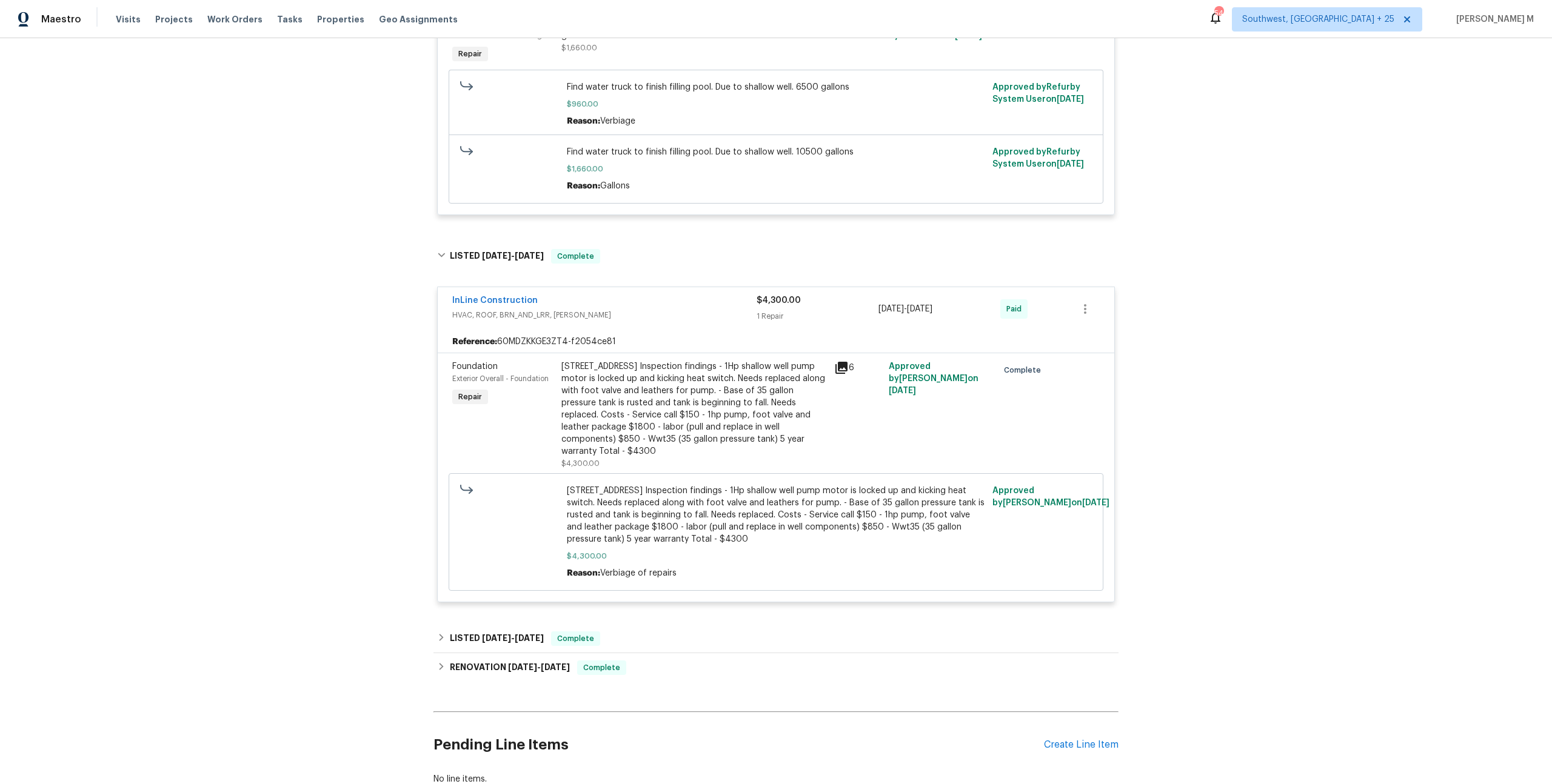
scroll to position [611, 0]
click at [711, 383] on div "7614 SW 80th St, Ocala, FL 34476 Inspection findings - 1Hp shallow well pump mo…" at bounding box center [694, 407] width 265 height 97
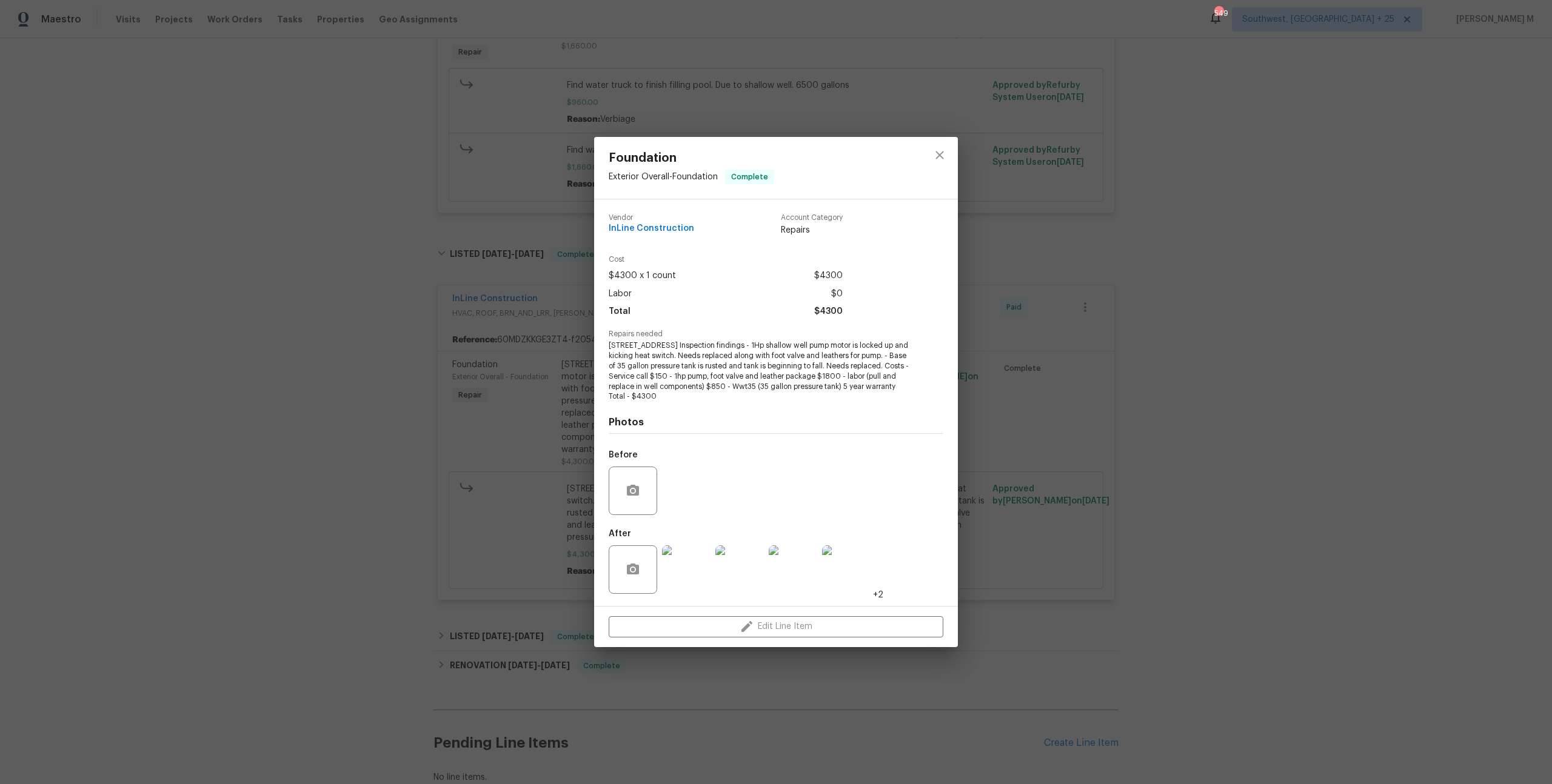
click at [1093, 471] on div "Foundation Exterior Overall - Foundation Complete Vendor InLine Construction Ac…" at bounding box center [776, 392] width 1552 height 784
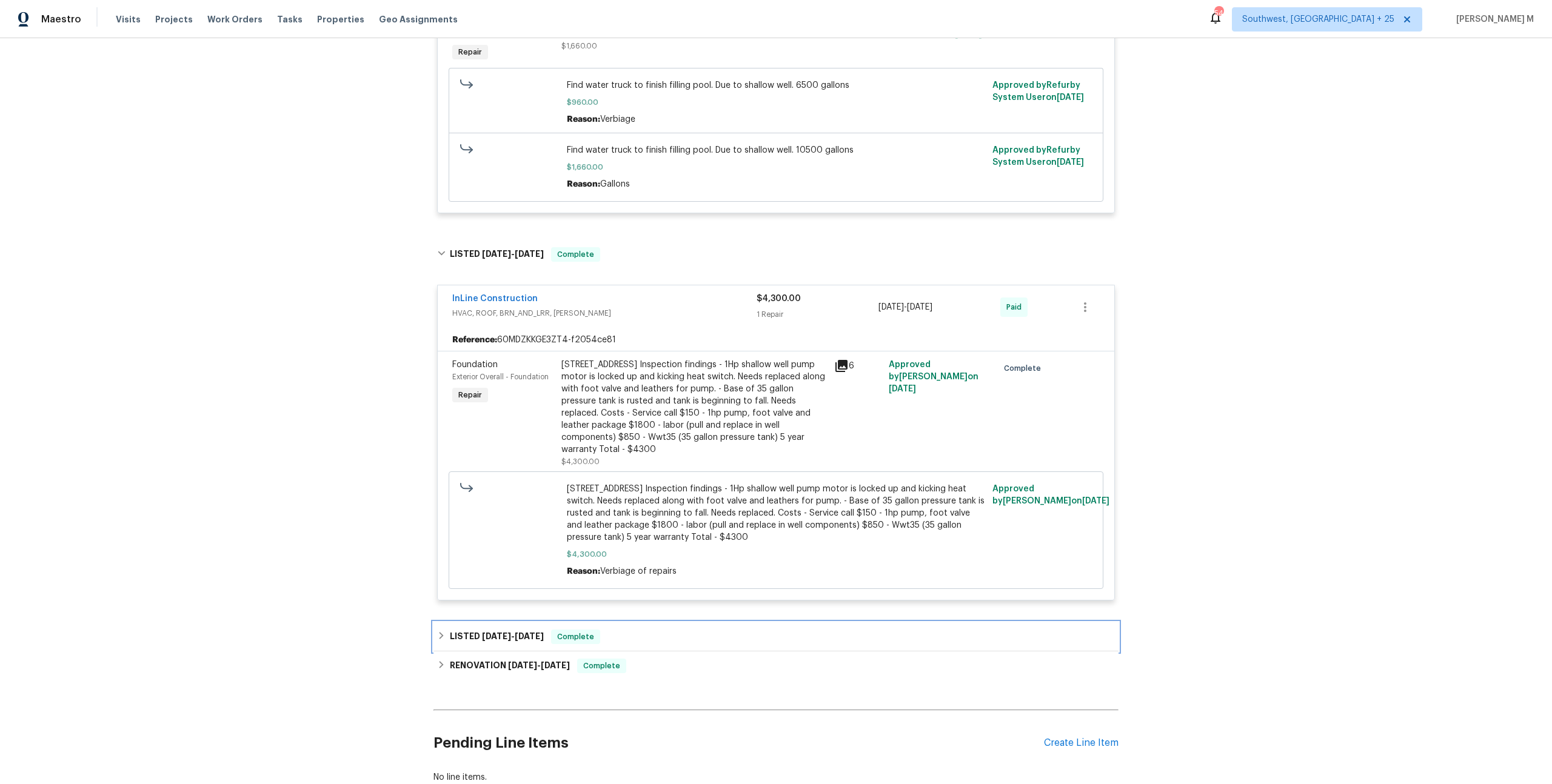
click at [516, 632] on span "5/9/25" at bounding box center [529, 636] width 29 height 9
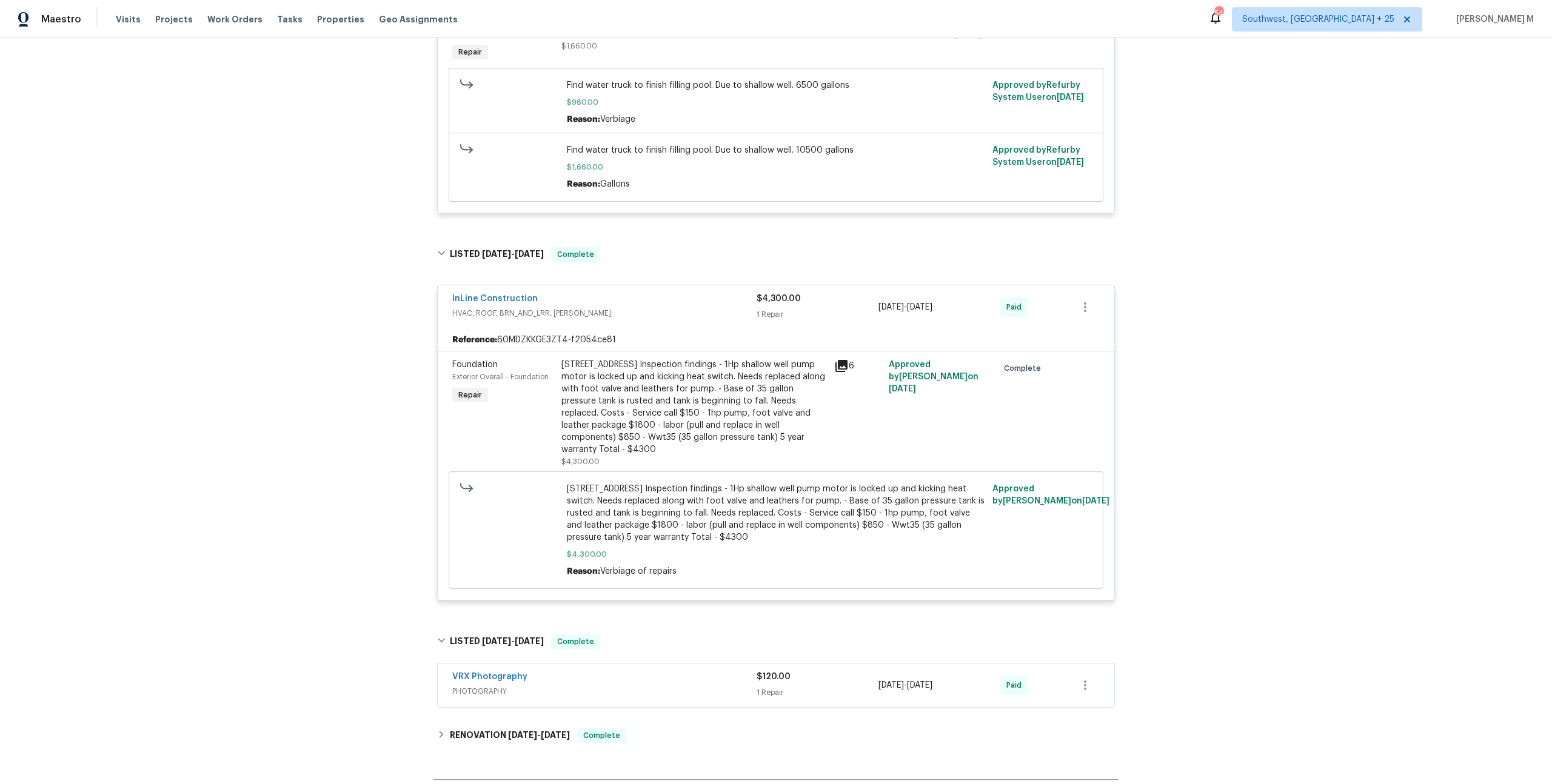
click at [486, 729] on h6 "RENOVATION 4/14/25 - 5/14/25" at bounding box center [510, 736] width 120 height 14
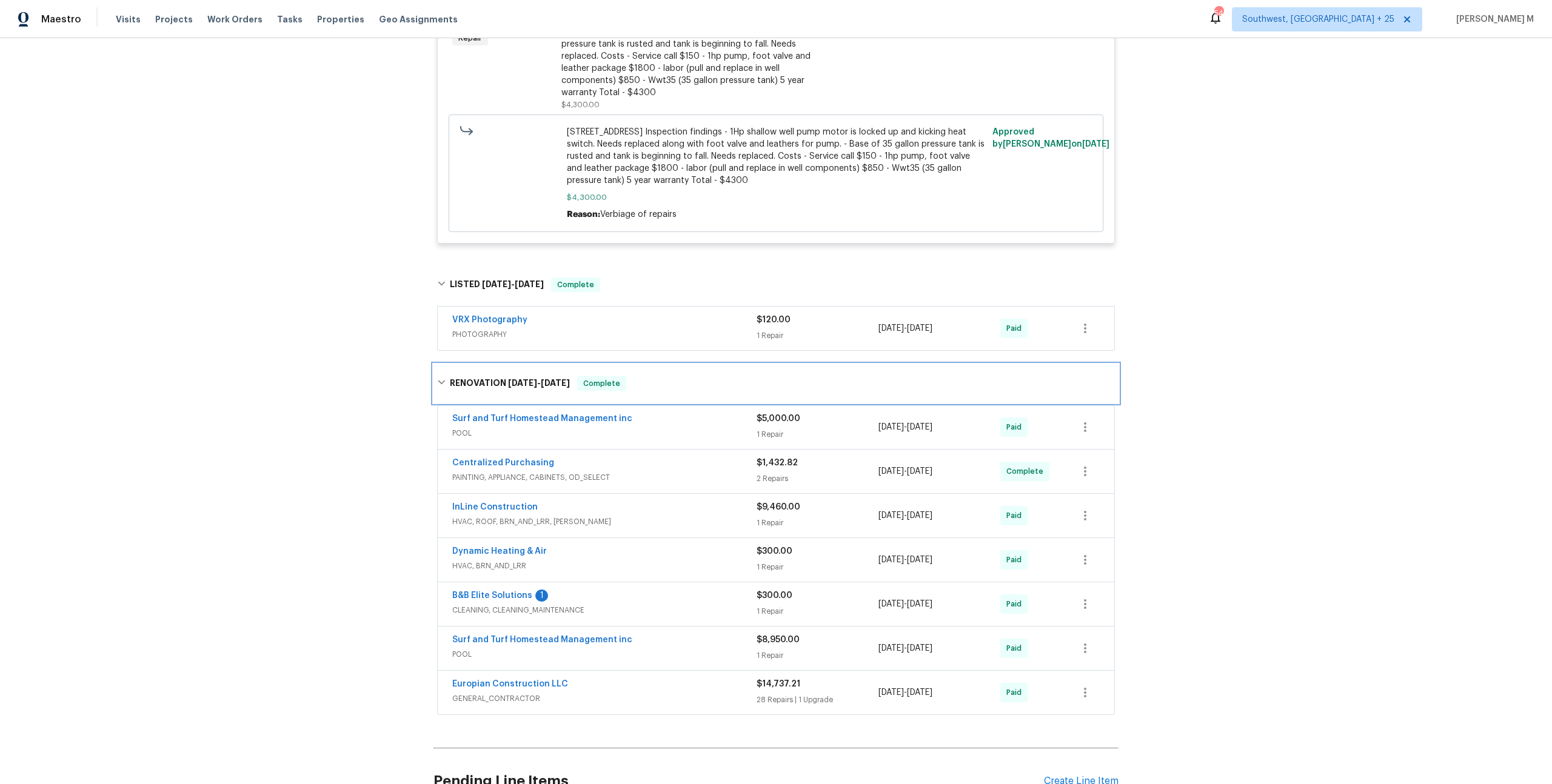
scroll to position [980, 0]
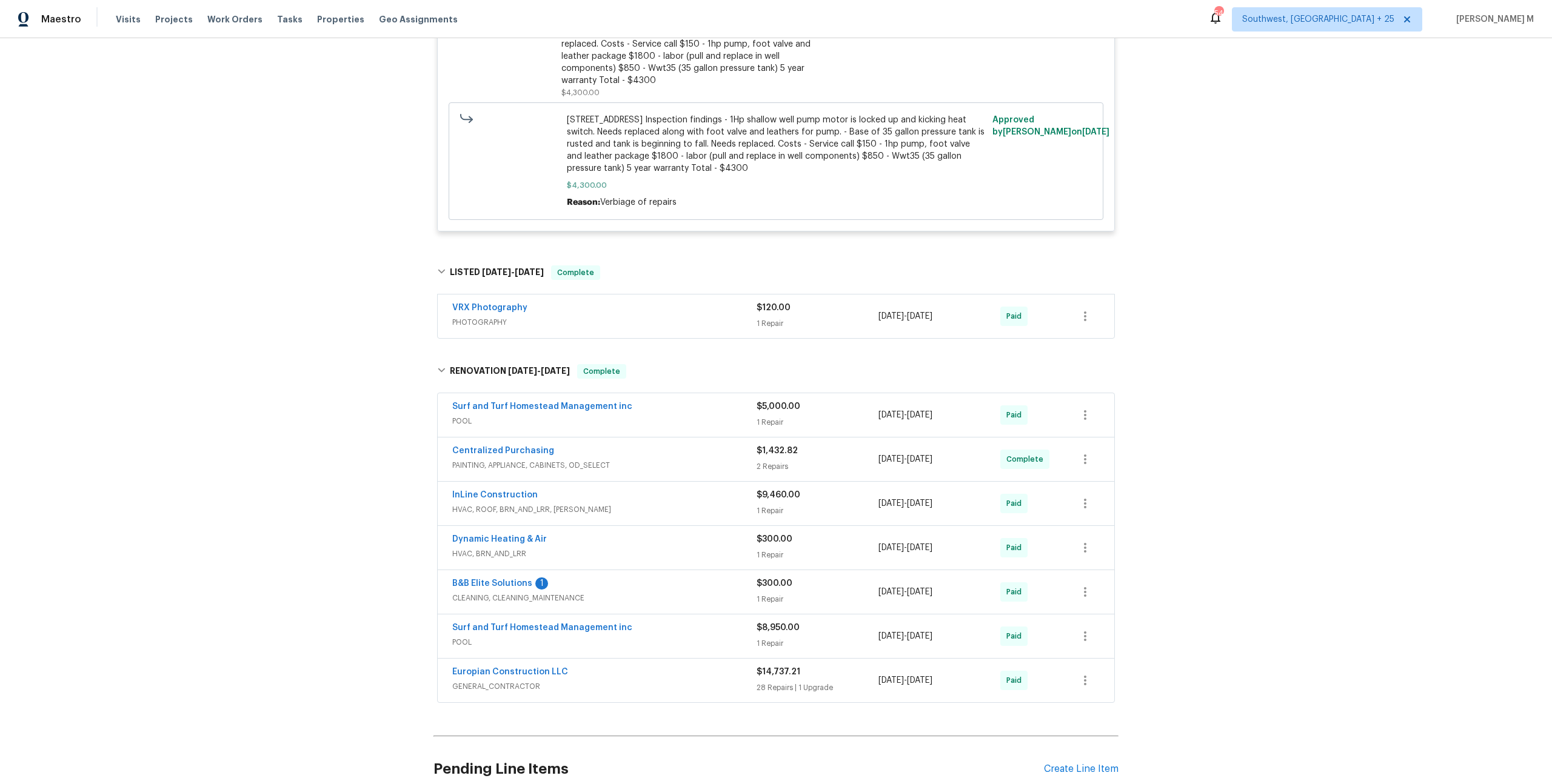
click at [491, 680] on span "GENERAL_CONTRACTOR" at bounding box center [604, 686] width 304 height 12
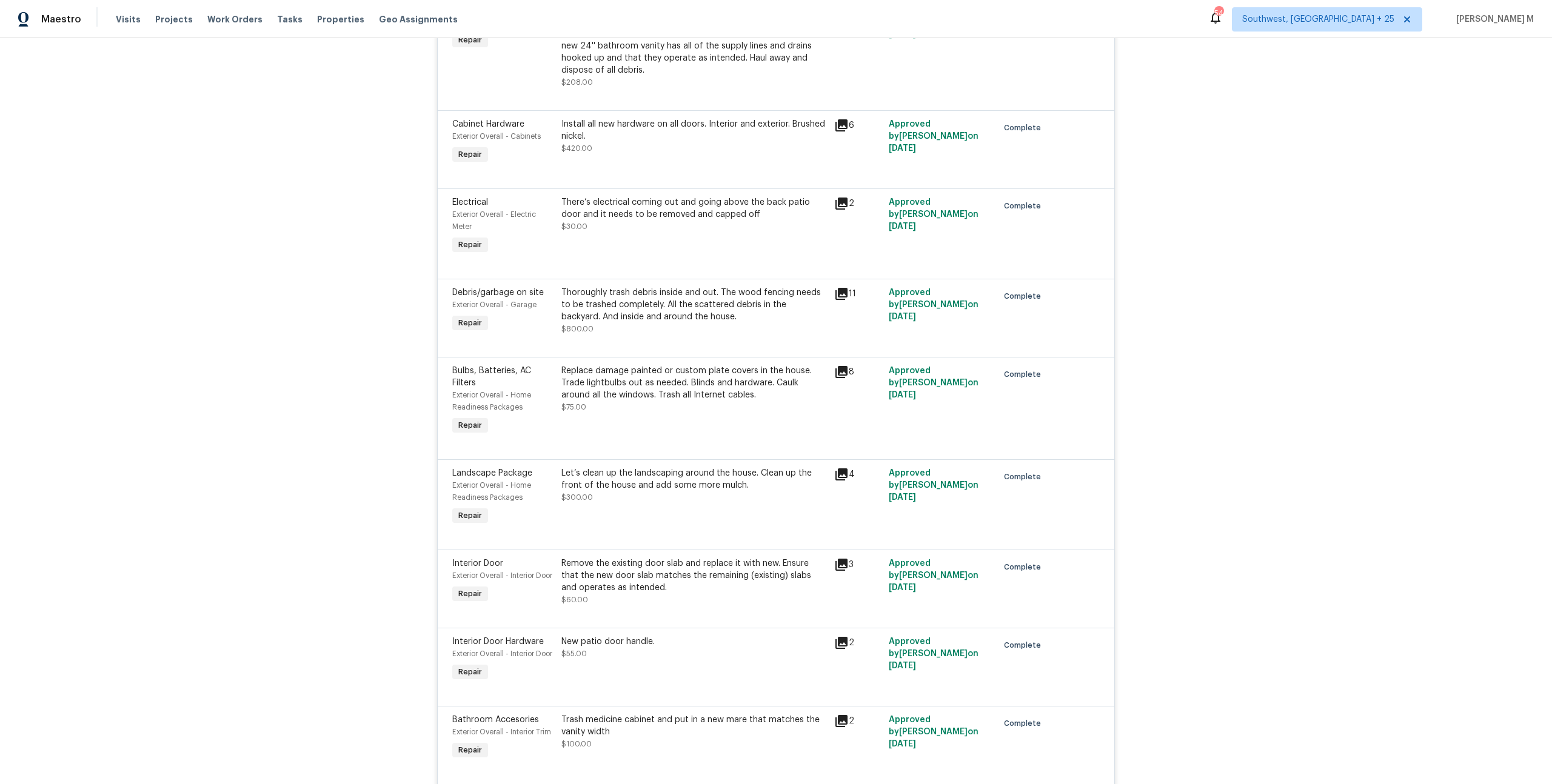
scroll to position [2026, 0]
click at [654, 556] on div "Remove the existing door slab and replace it with new. Ensure that the new door…" at bounding box center [694, 574] width 265 height 36
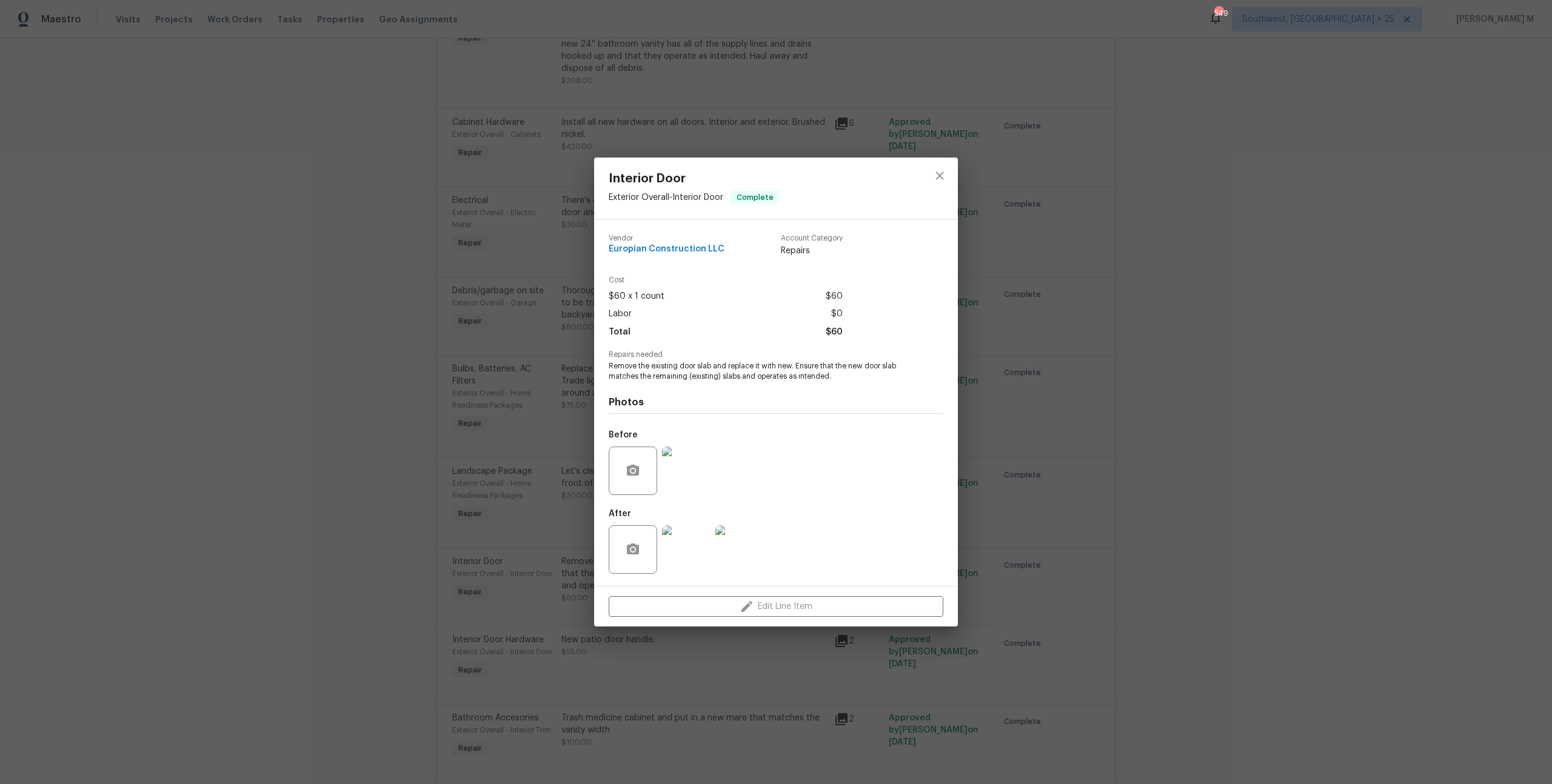
click at [688, 466] on img at bounding box center [686, 471] width 48 height 48
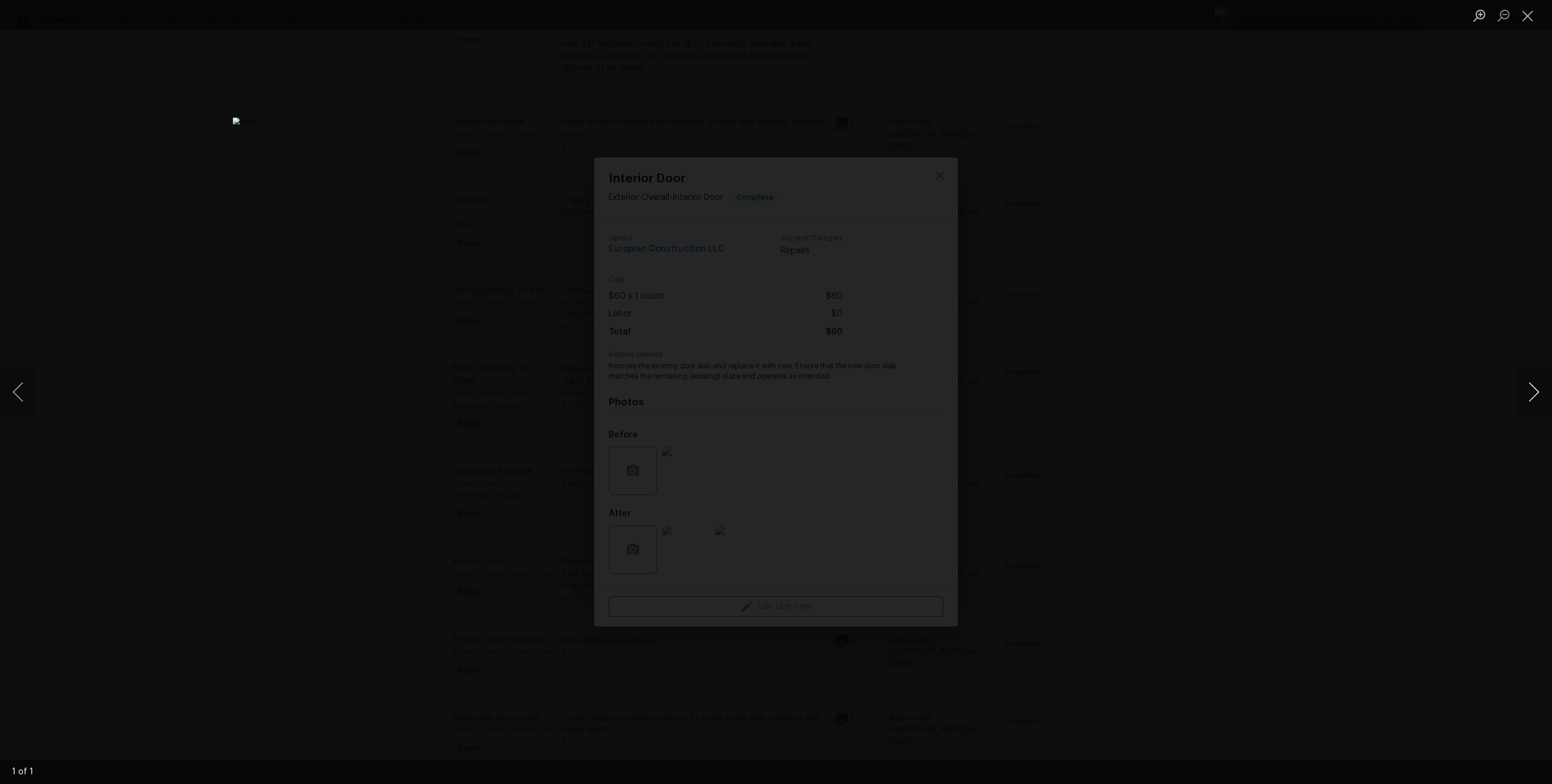
click at [1533, 383] on button "Next image" at bounding box center [1533, 391] width 36 height 48
click at [1399, 299] on div "Lightbox" at bounding box center [776, 392] width 1552 height 784
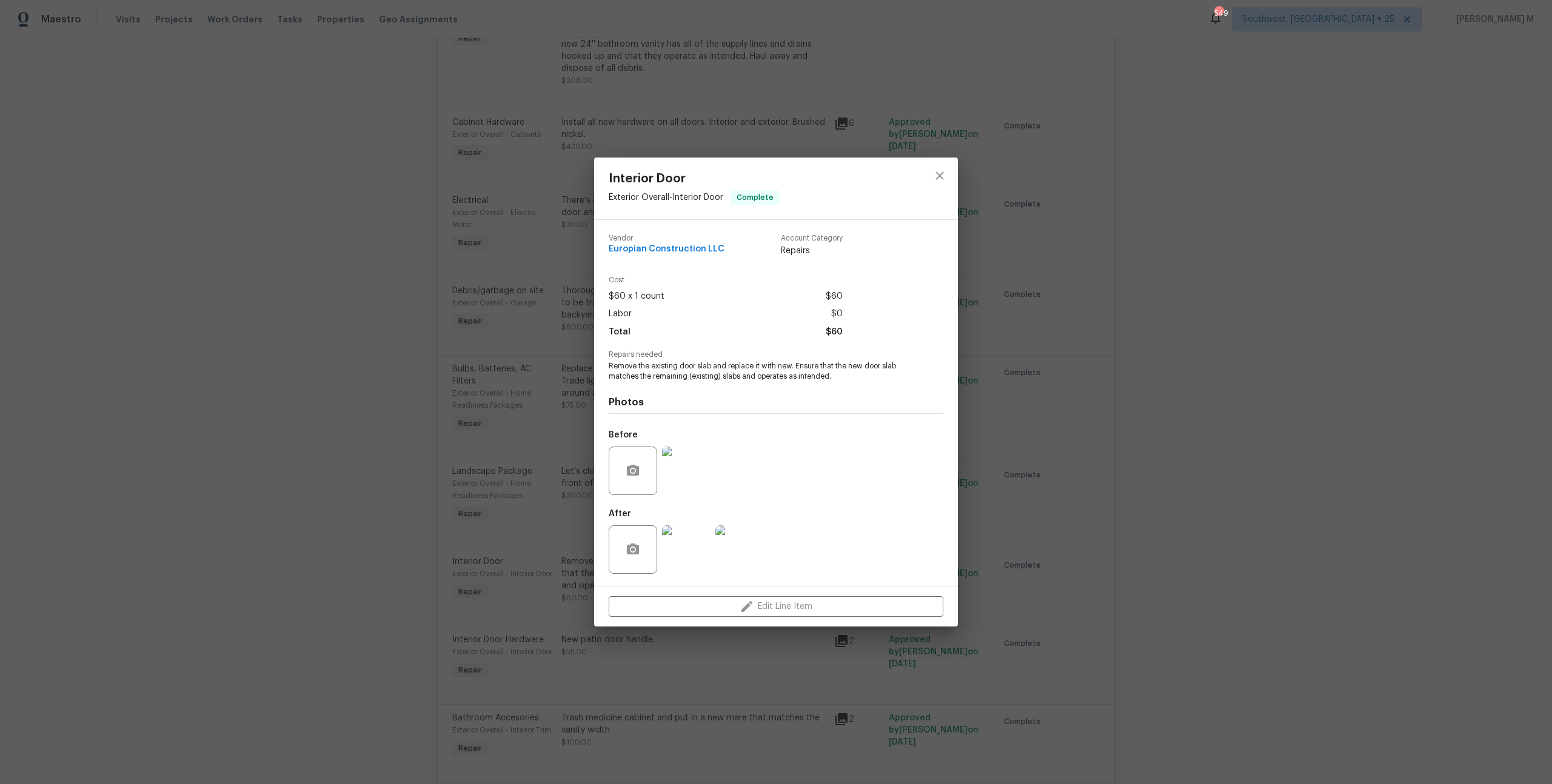
click at [974, 405] on div "Interior Door Exterior Overall - Interior Door Complete Vendor Europian Constru…" at bounding box center [776, 392] width 1552 height 784
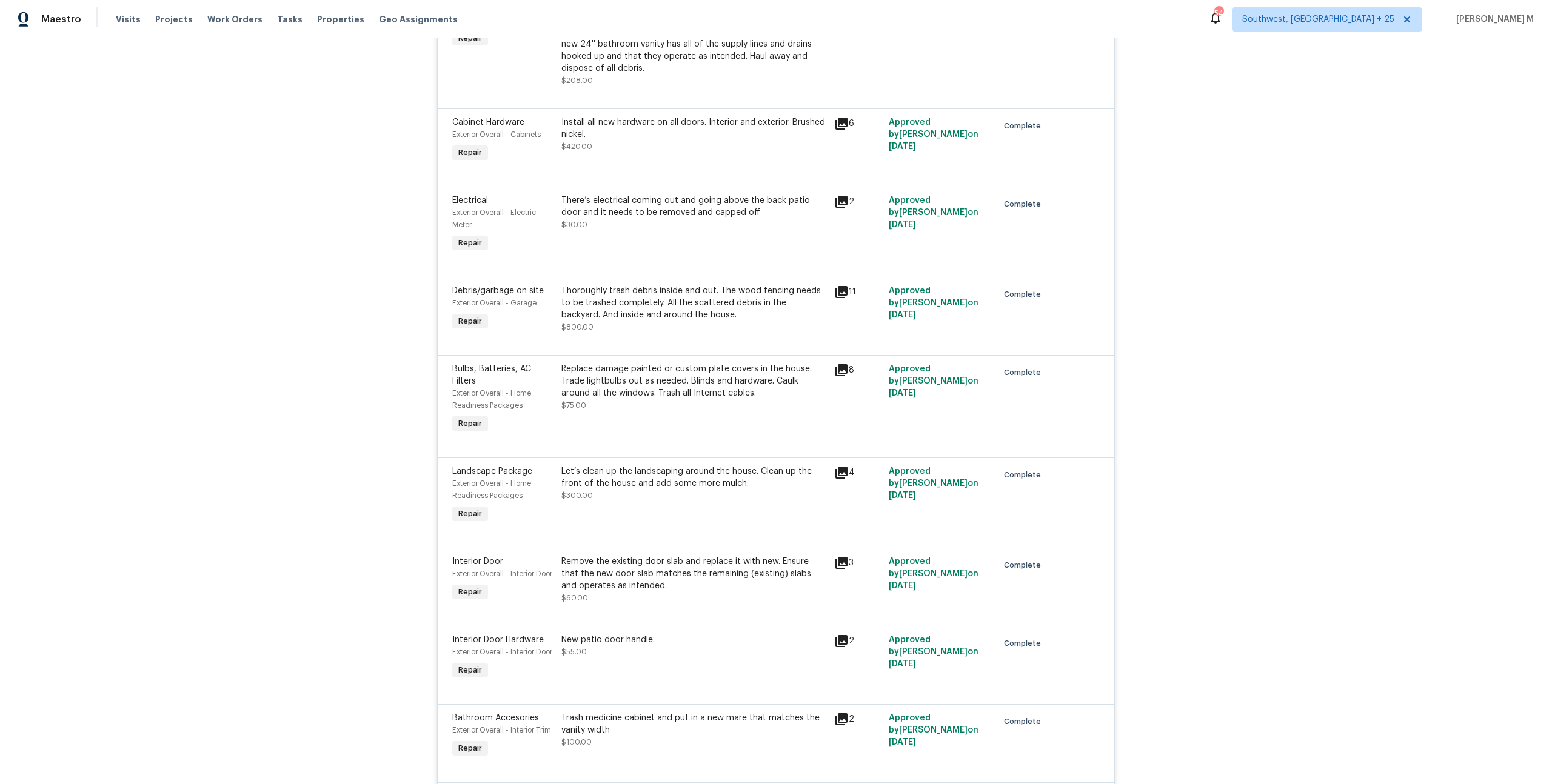
click at [678, 466] on div "Let’s clean up the landscaping around the house. Clean up the front of the hous…" at bounding box center [694, 484] width 265 height 36
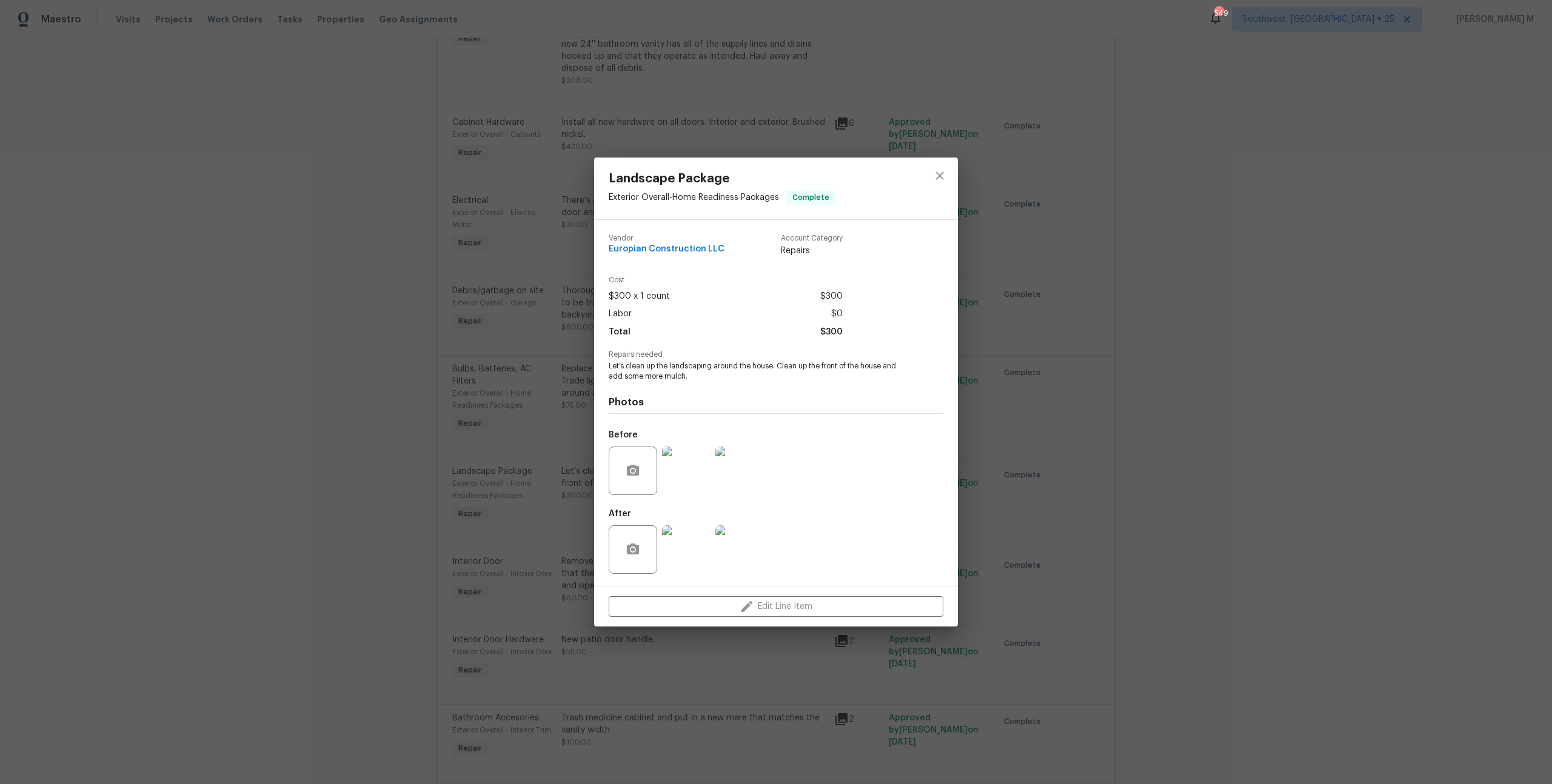
click at [1099, 427] on div "Landscape Package Exterior Overall - Home Readiness Packages Complete Vendor Eu…" at bounding box center [776, 392] width 1552 height 784
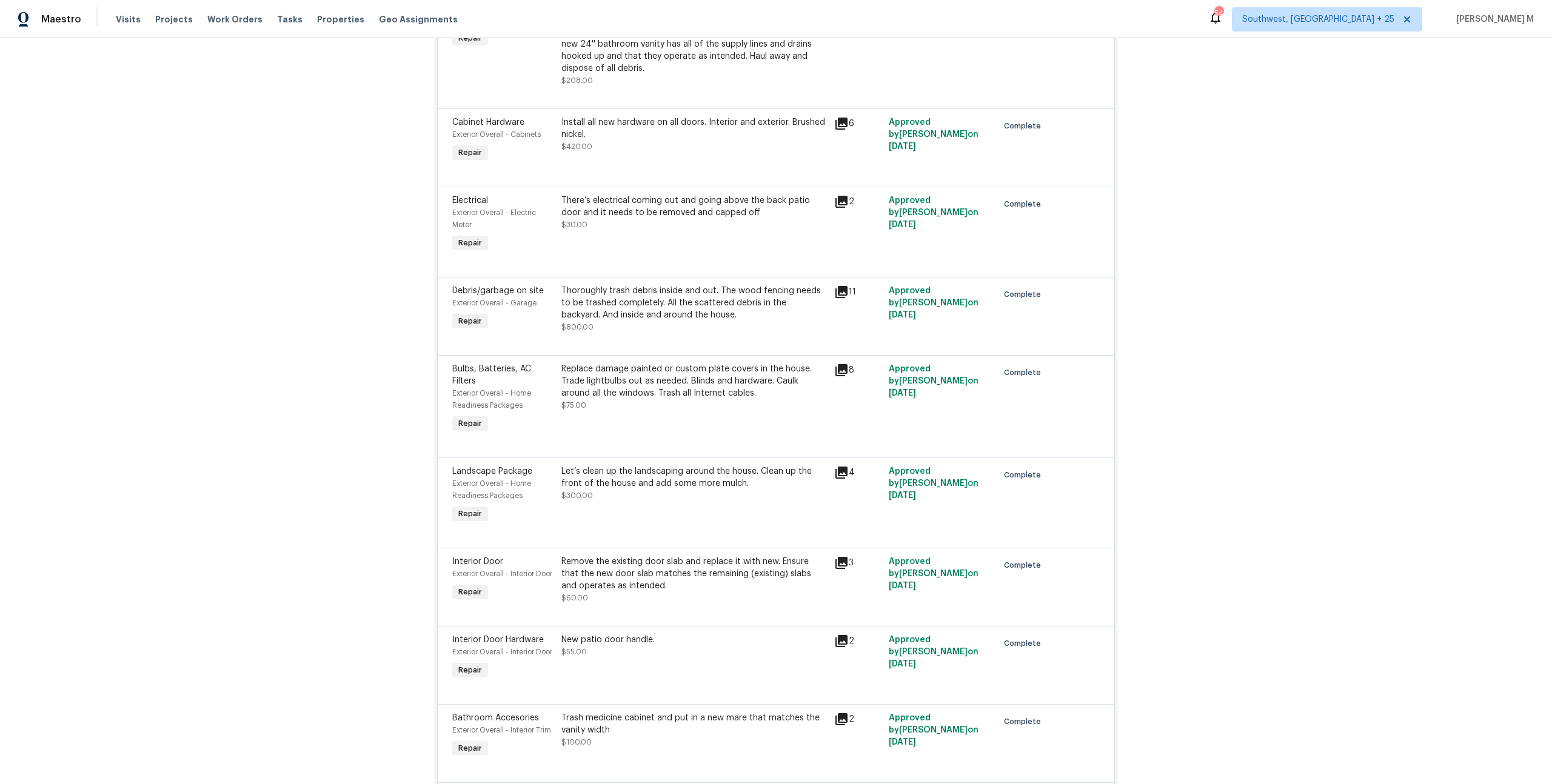
click at [625, 556] on div "Remove the existing door slab and replace it with new. Ensure that the new door…" at bounding box center [694, 574] width 265 height 36
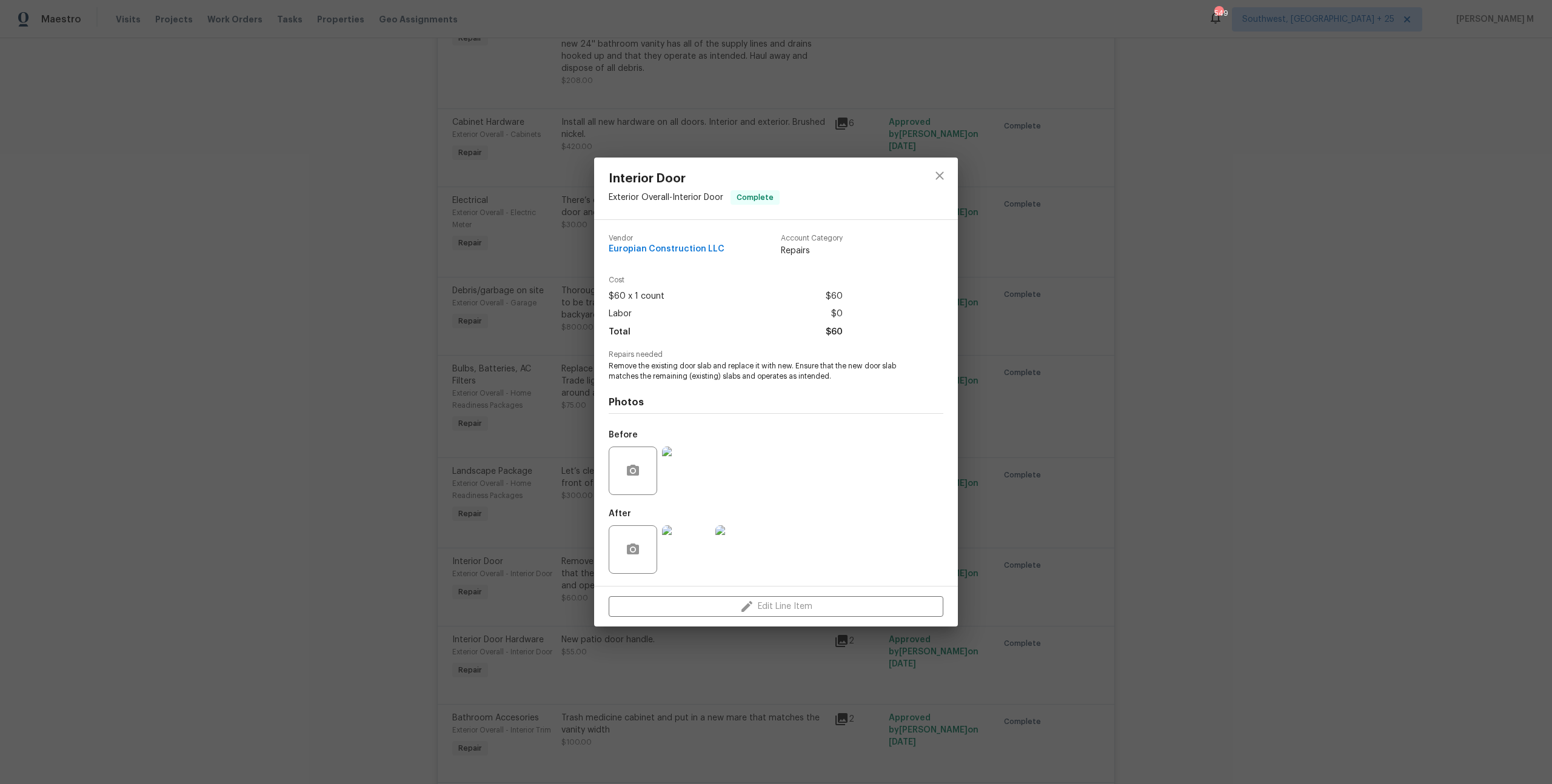
click at [706, 558] on img at bounding box center [686, 549] width 48 height 48
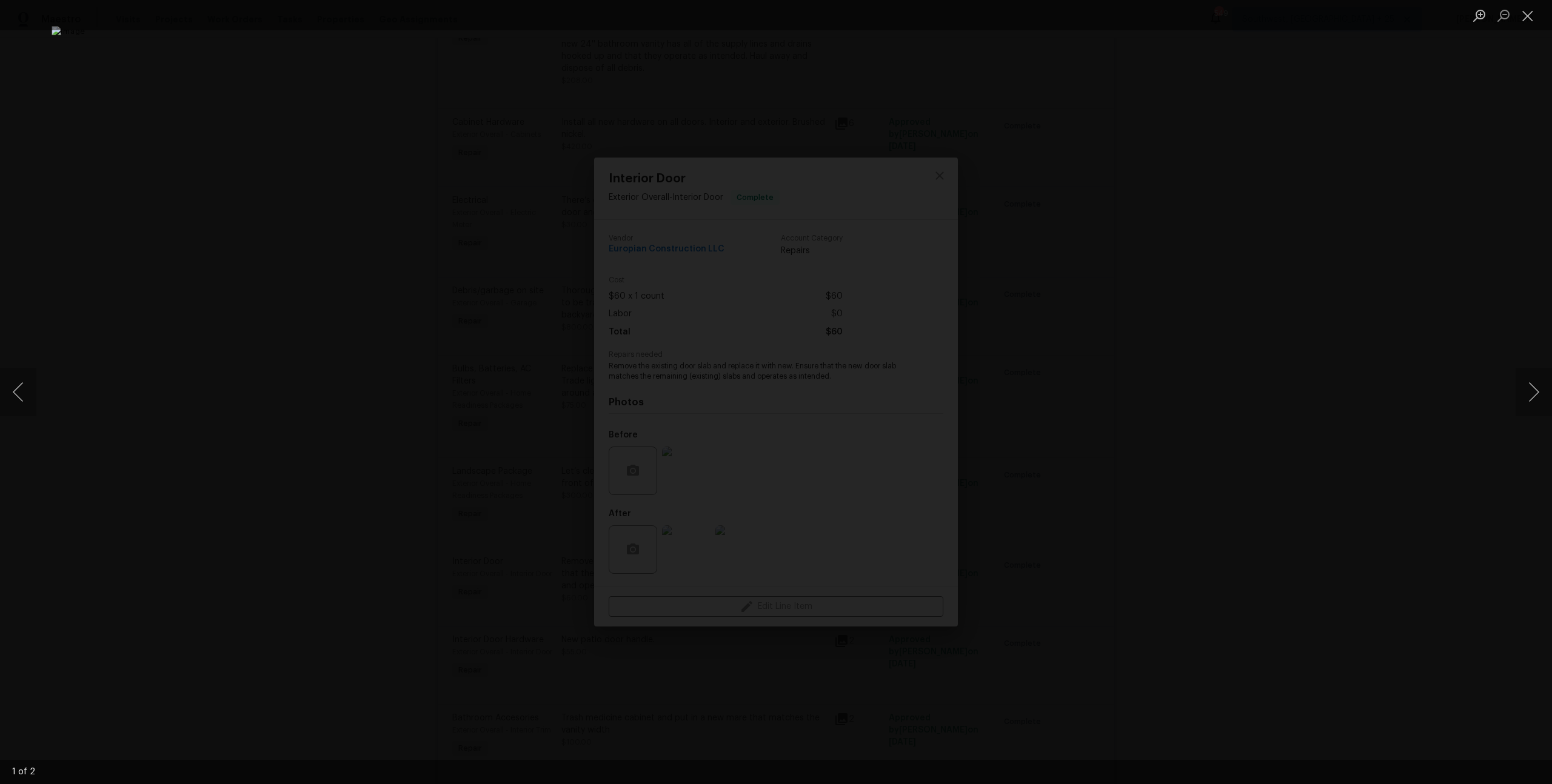
click at [1169, 432] on div "Lightbox" at bounding box center [776, 392] width 1552 height 784
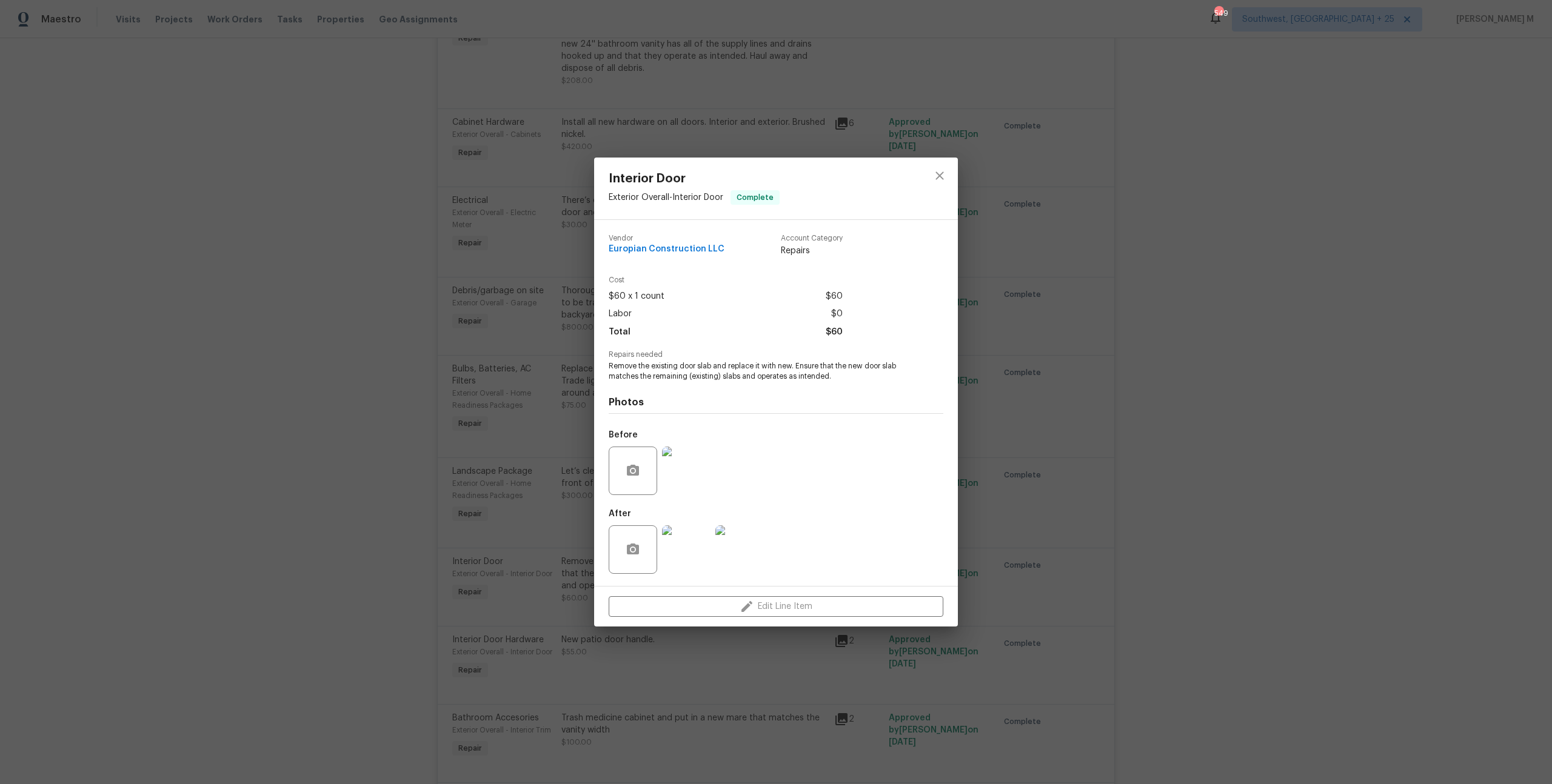
click at [978, 458] on div "Interior Door Exterior Overall - Interior Door Complete Vendor Europian Constru…" at bounding box center [776, 392] width 1552 height 784
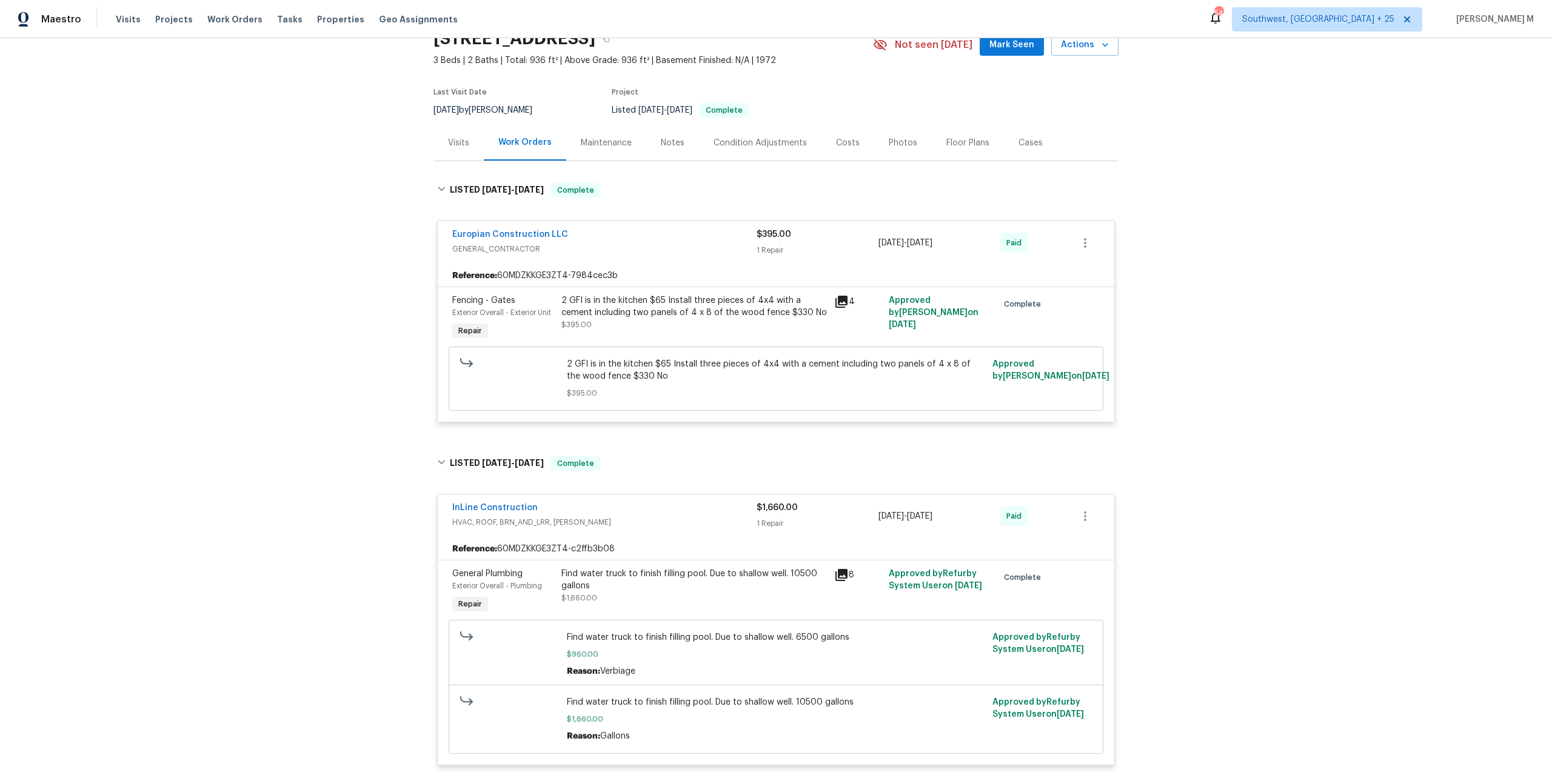
scroll to position [0, 0]
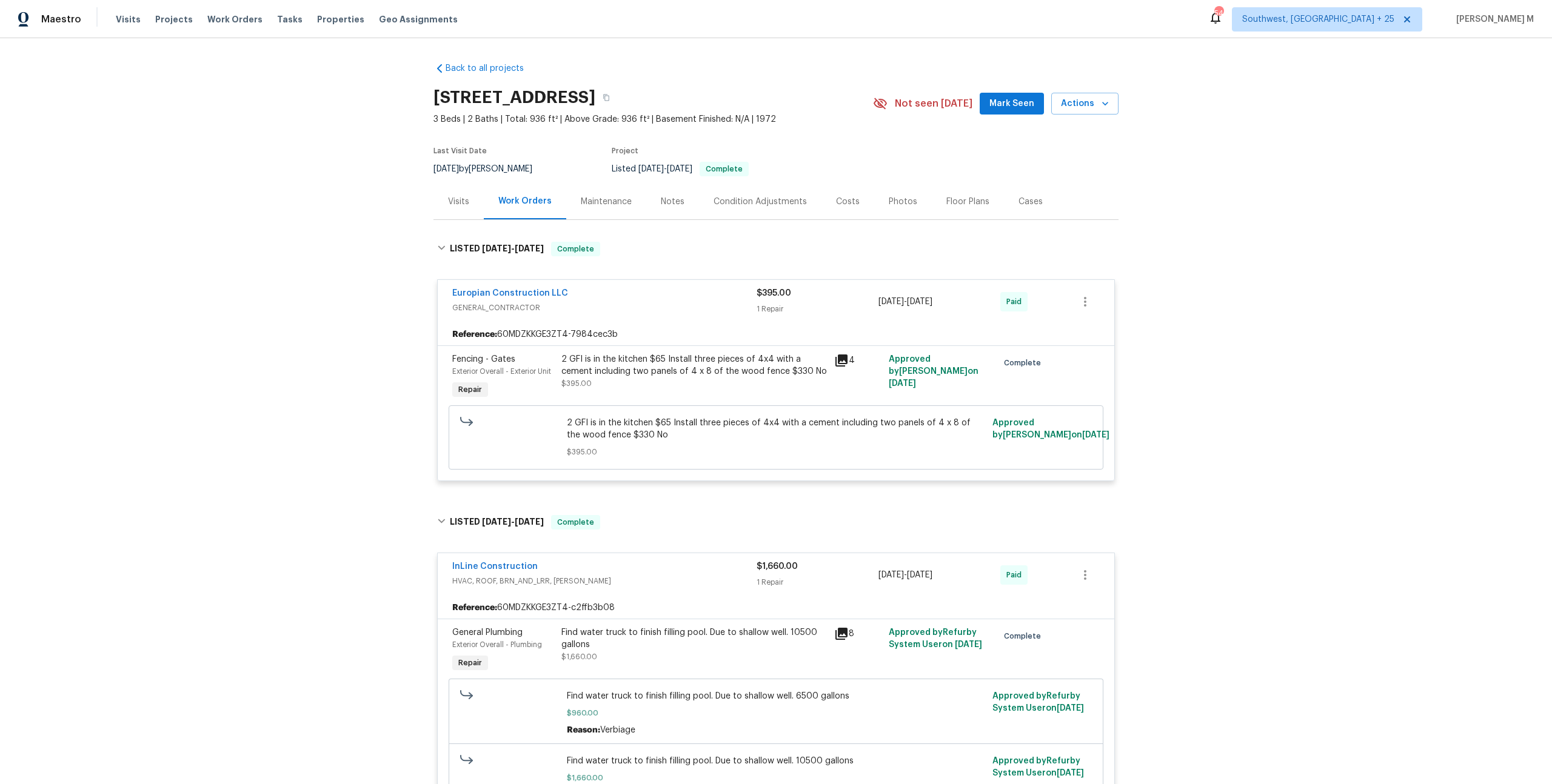
drag, startPoint x: 584, startPoint y: 280, endPoint x: 383, endPoint y: 280, distance: 201.0
click at [383, 280] on div "Back to all projects 7614 SW 80th St, Ocala, FL 34476 3 Beds | 2 Baths | Total:…" at bounding box center [776, 411] width 1552 height 746
drag, startPoint x: 566, startPoint y: 282, endPoint x: 451, endPoint y: 282, distance: 115.0
click at [452, 288] on div "Europian Construction LLC" at bounding box center [604, 295] width 304 height 14
copy link "Europian Construction LLC"
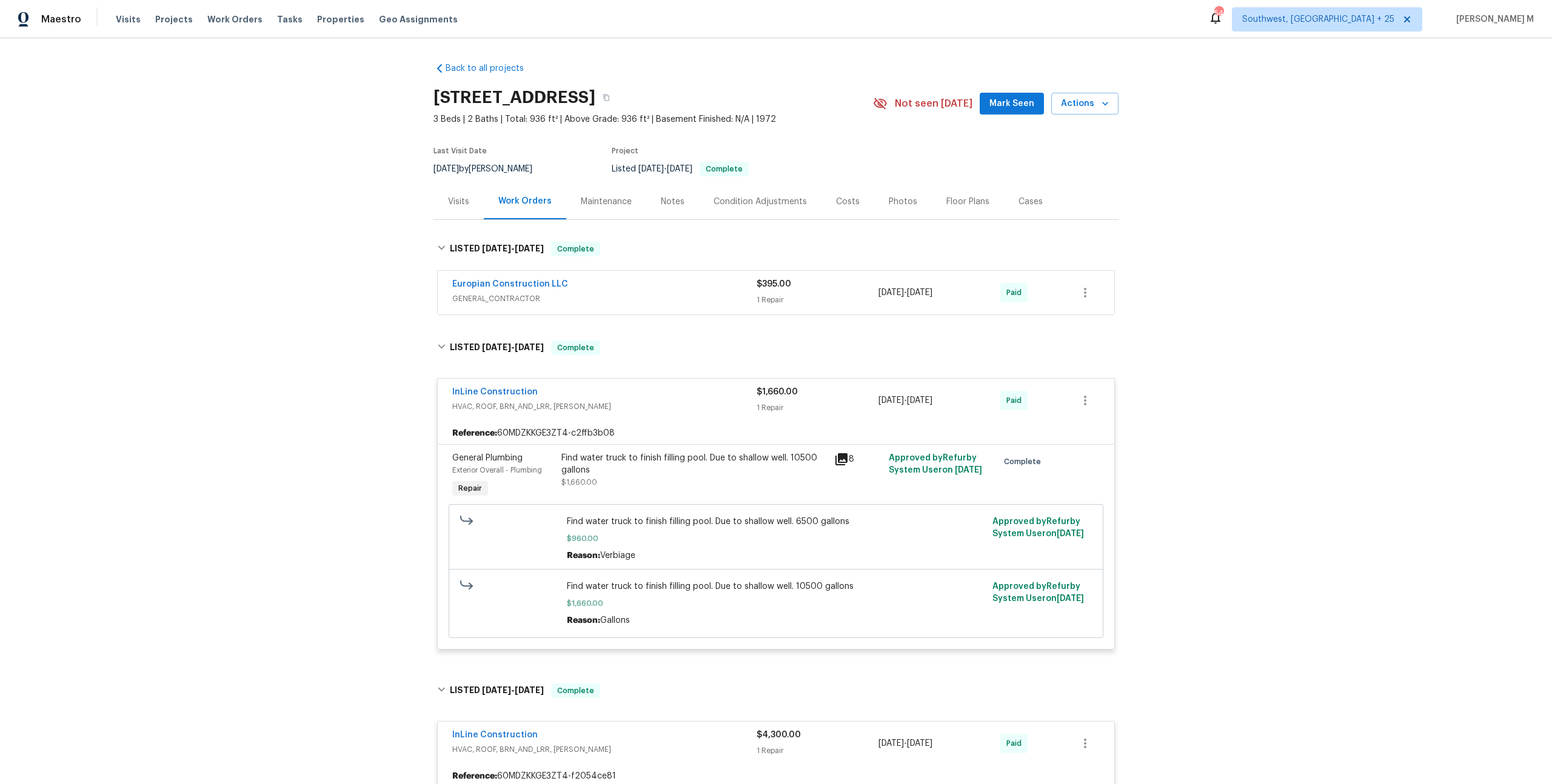
click at [582, 302] on div "Europian Construction LLC GENERAL_CONTRACTOR $395.00 1 Repair 7/27/2025 - 7/30/…" at bounding box center [776, 293] width 676 height 44
click at [525, 280] on link "Europian Construction LLC" at bounding box center [510, 284] width 116 height 9
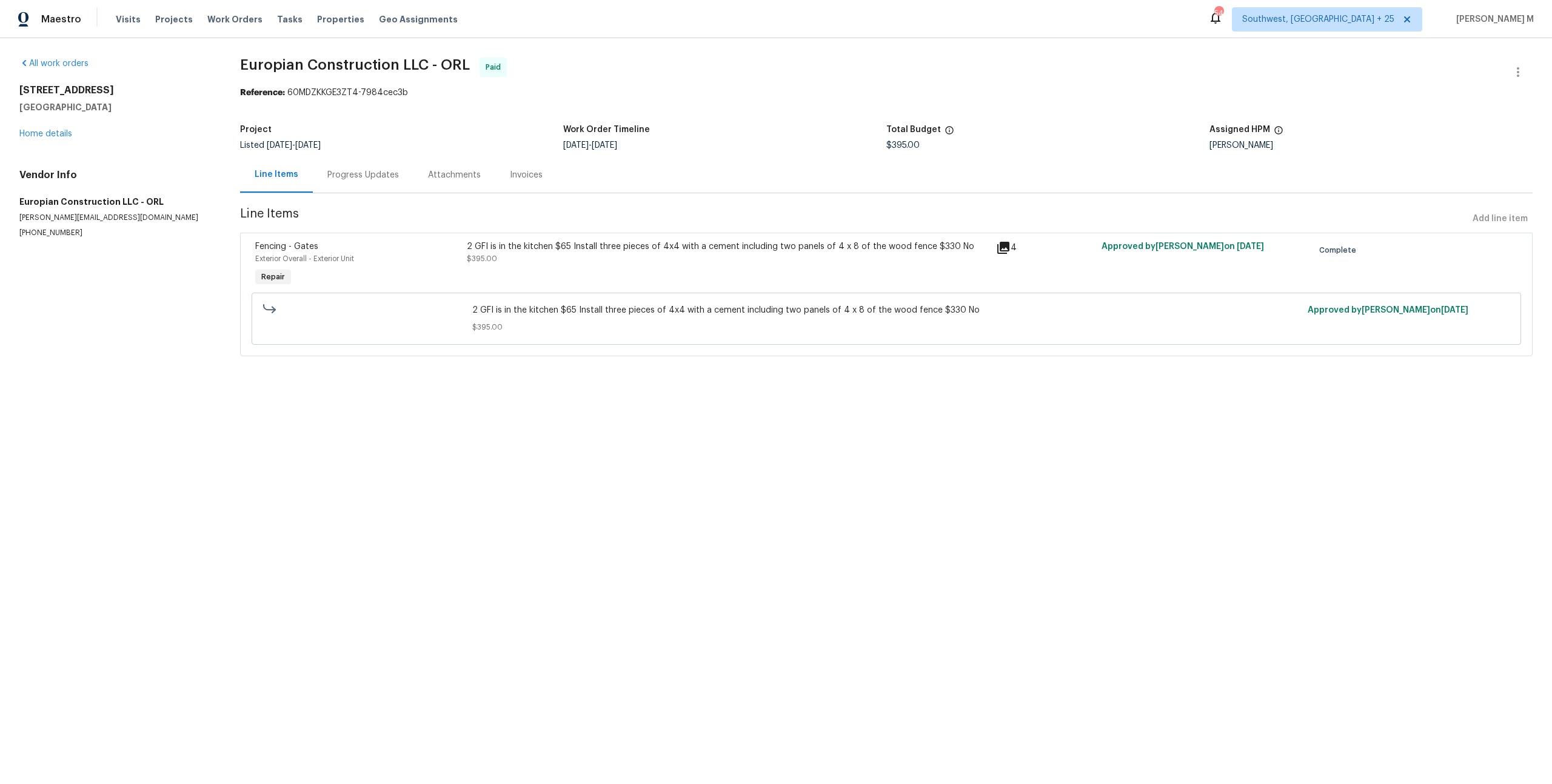
click at [706, 264] on div "2 GFI is in the kitchen $65 Install three pieces of 4x4 with a cement including…" at bounding box center [727, 264] width 529 height 55
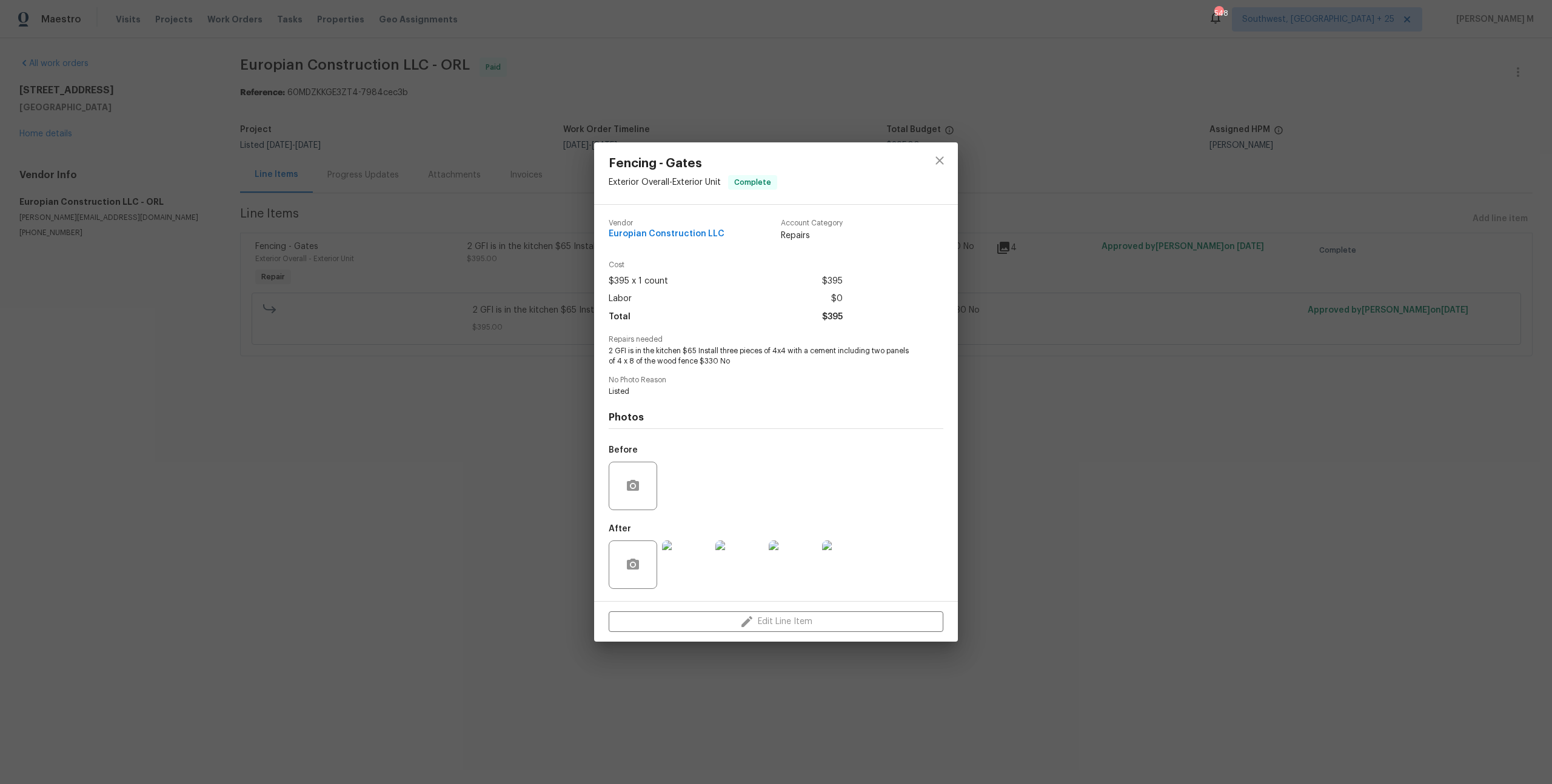
click at [691, 547] on img at bounding box center [686, 564] width 48 height 48
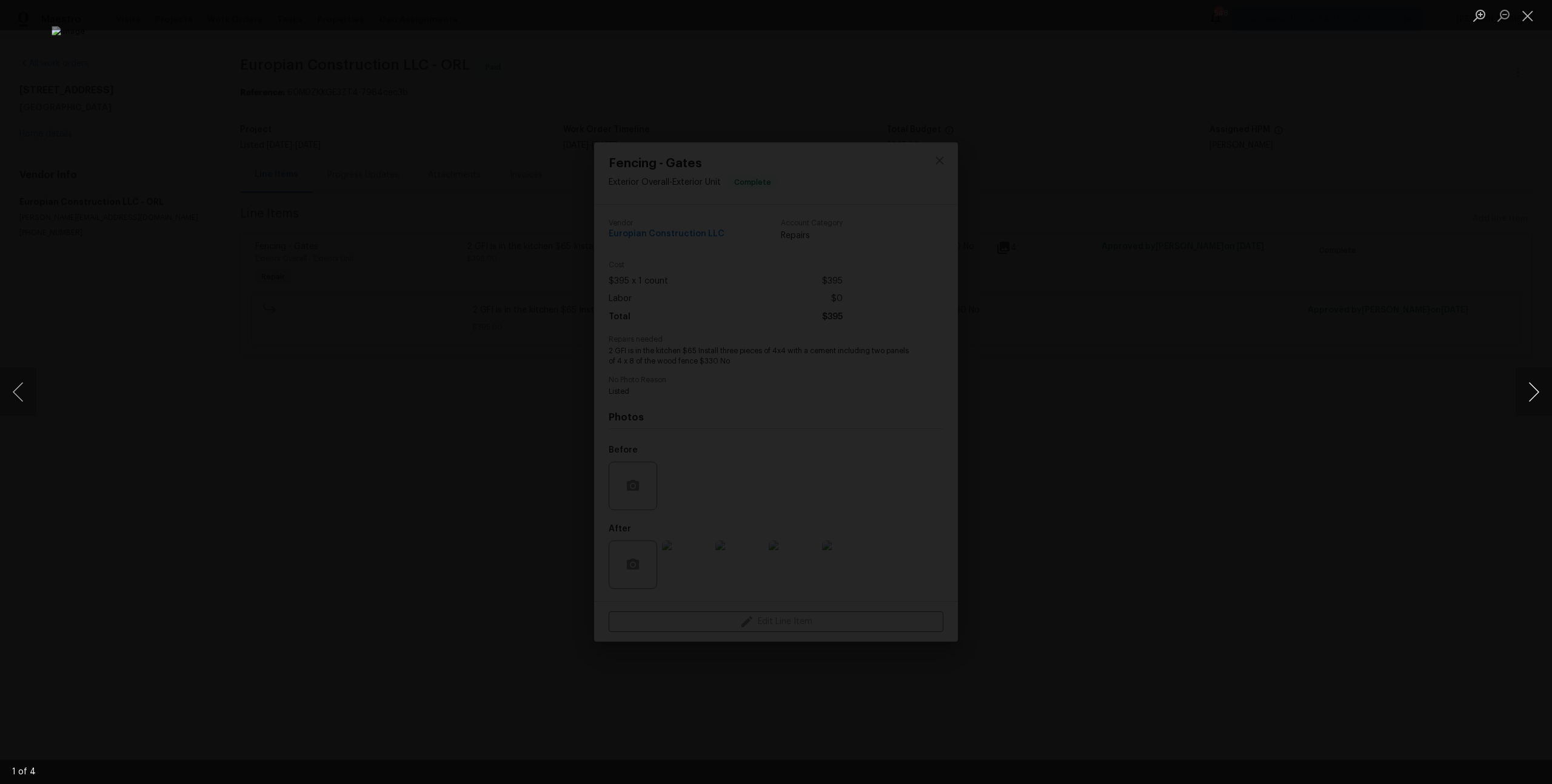
click at [1540, 398] on button "Next image" at bounding box center [1533, 391] width 36 height 48
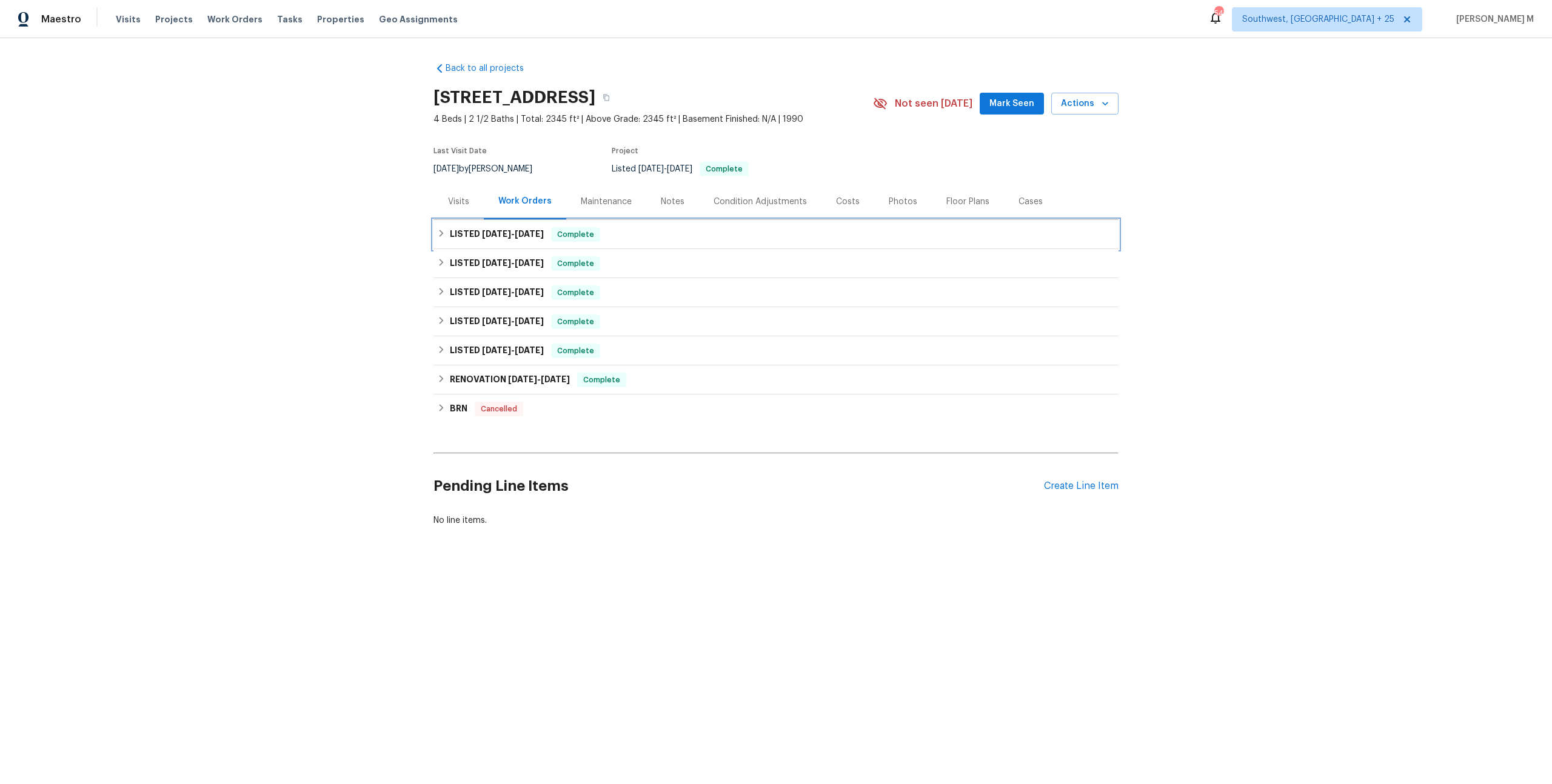
click at [458, 227] on h6 "LISTED [DATE] - [DATE]" at bounding box center [497, 234] width 94 height 14
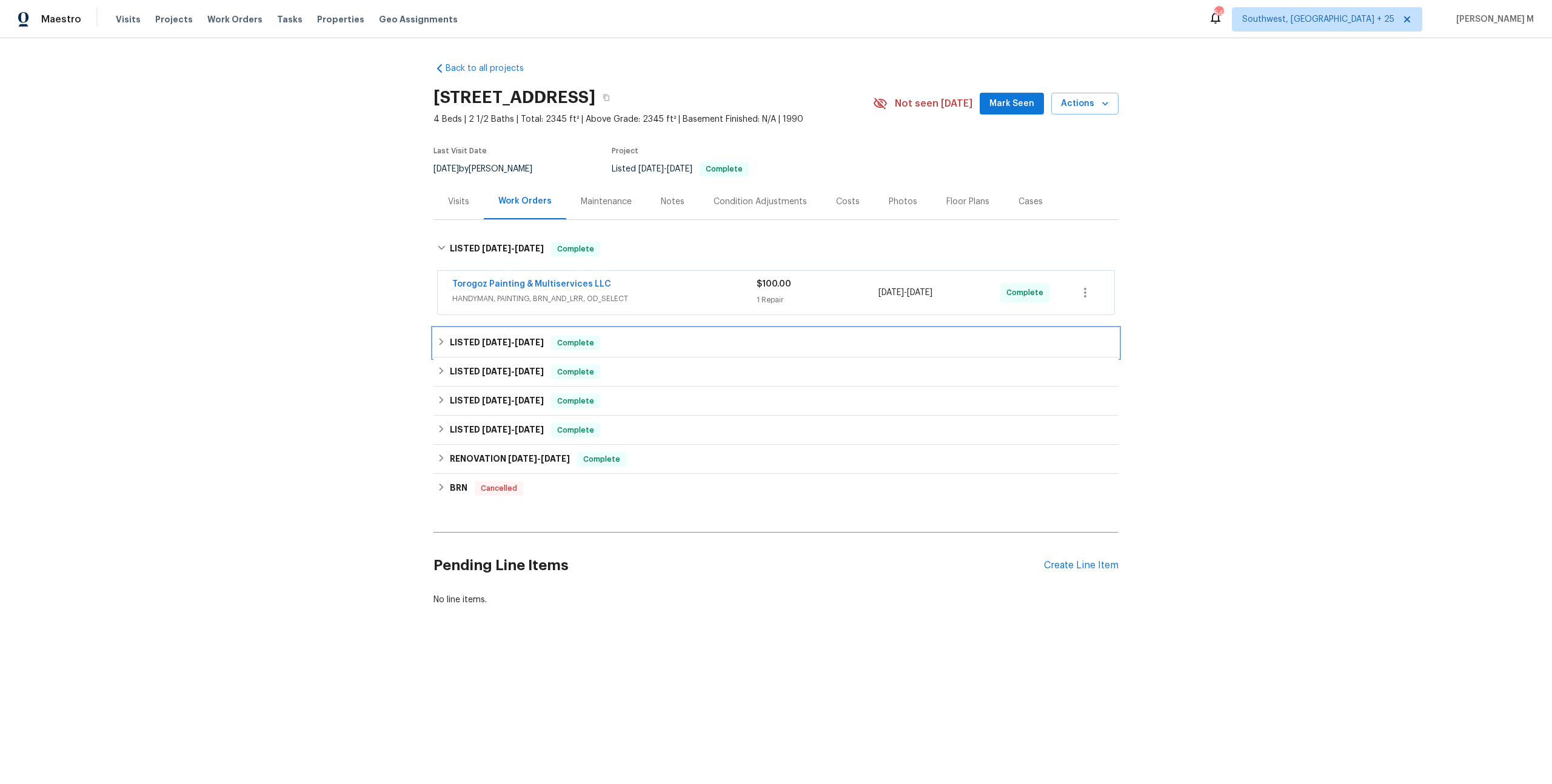
click at [471, 329] on div "LISTED [DATE] - [DATE] Complete" at bounding box center [776, 343] width 685 height 29
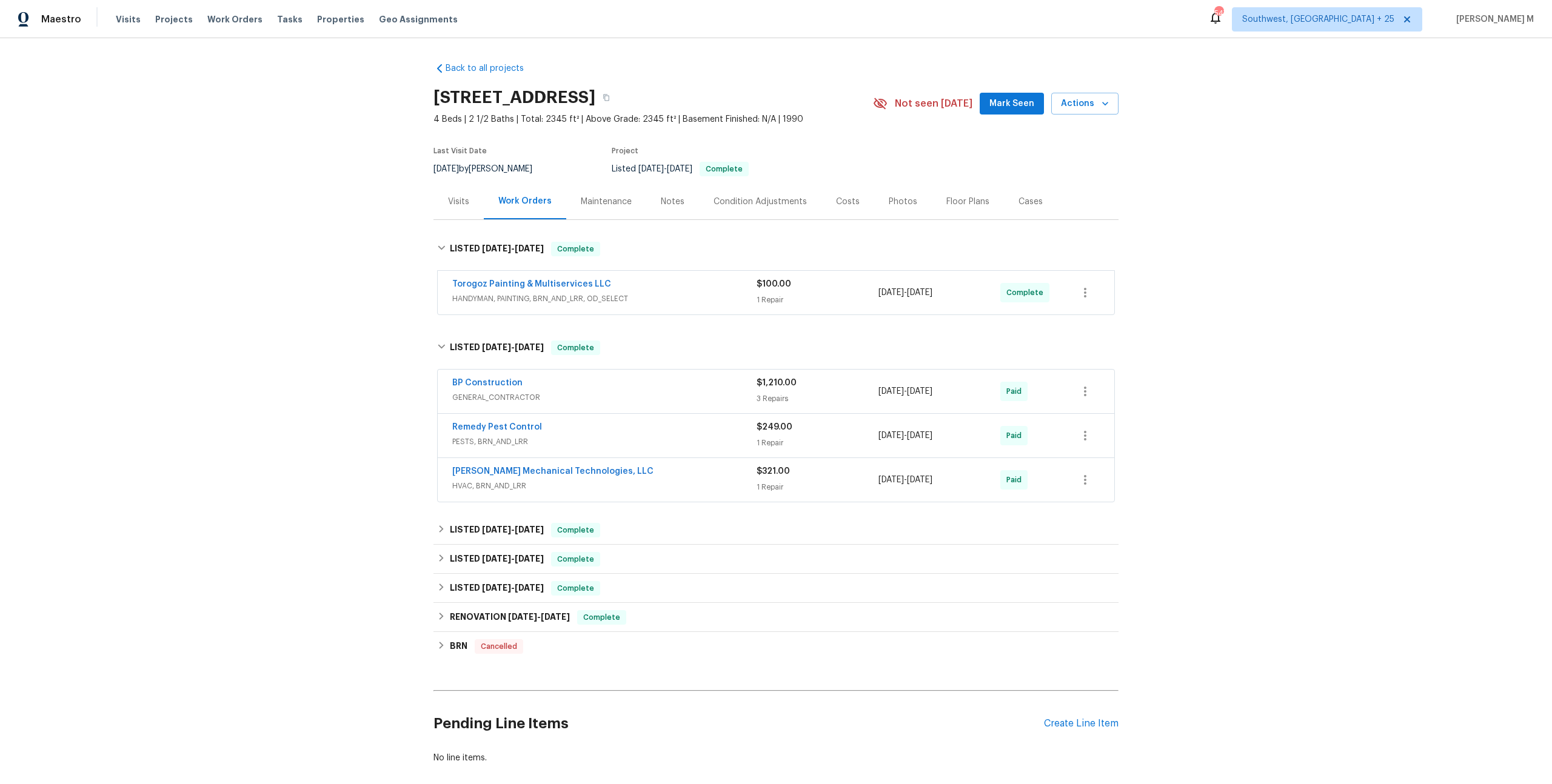
click at [502, 436] on span "PESTS, BRN_AND_LRR" at bounding box center [604, 442] width 304 height 12
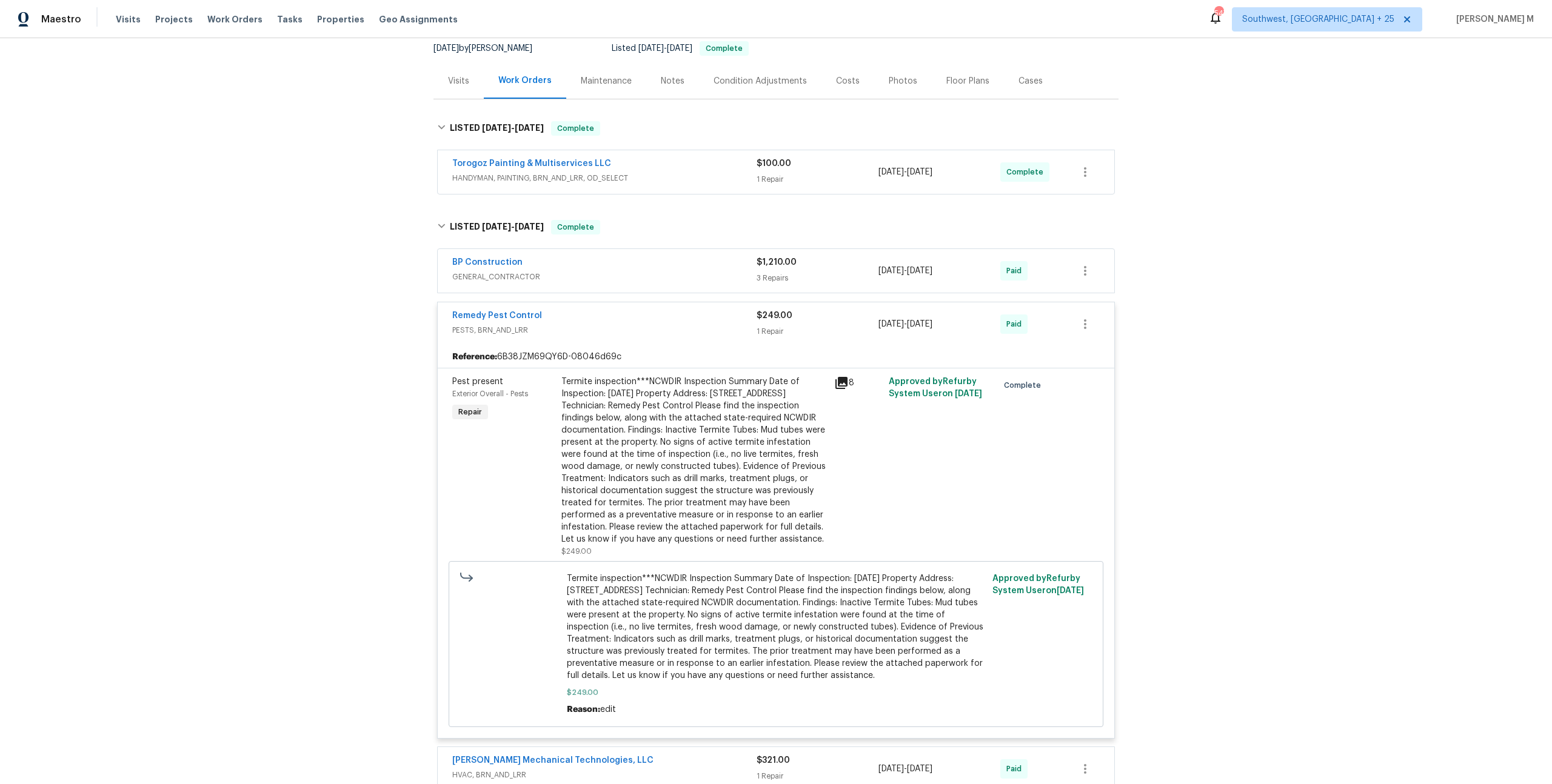
scroll to position [122, 0]
click at [729, 397] on div "Termite inspection***NCWDIR Inspection Summary Date of Inspection: [DATE] Prope…" at bounding box center [694, 459] width 265 height 169
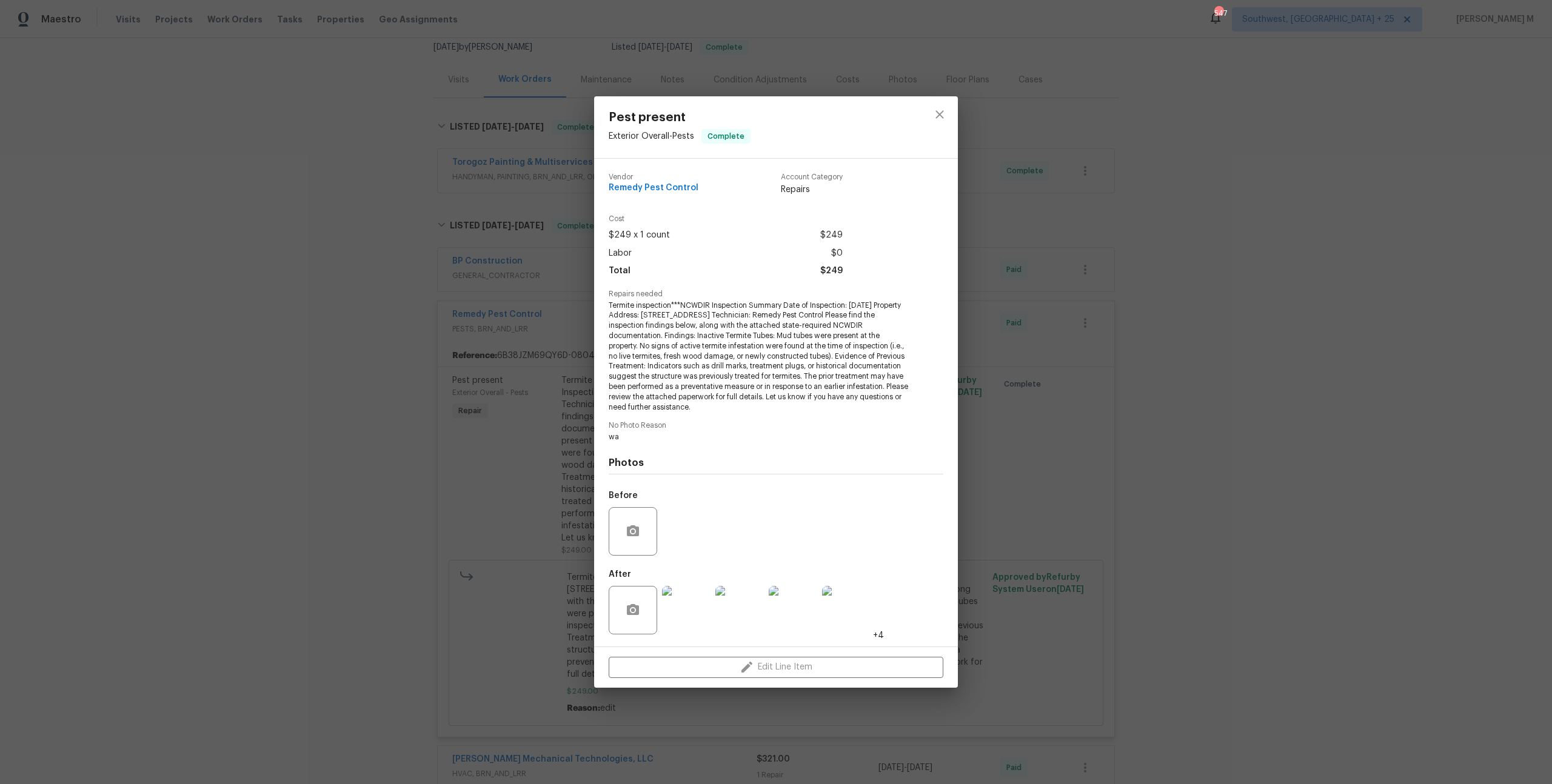
click at [684, 614] on img at bounding box center [686, 610] width 48 height 48
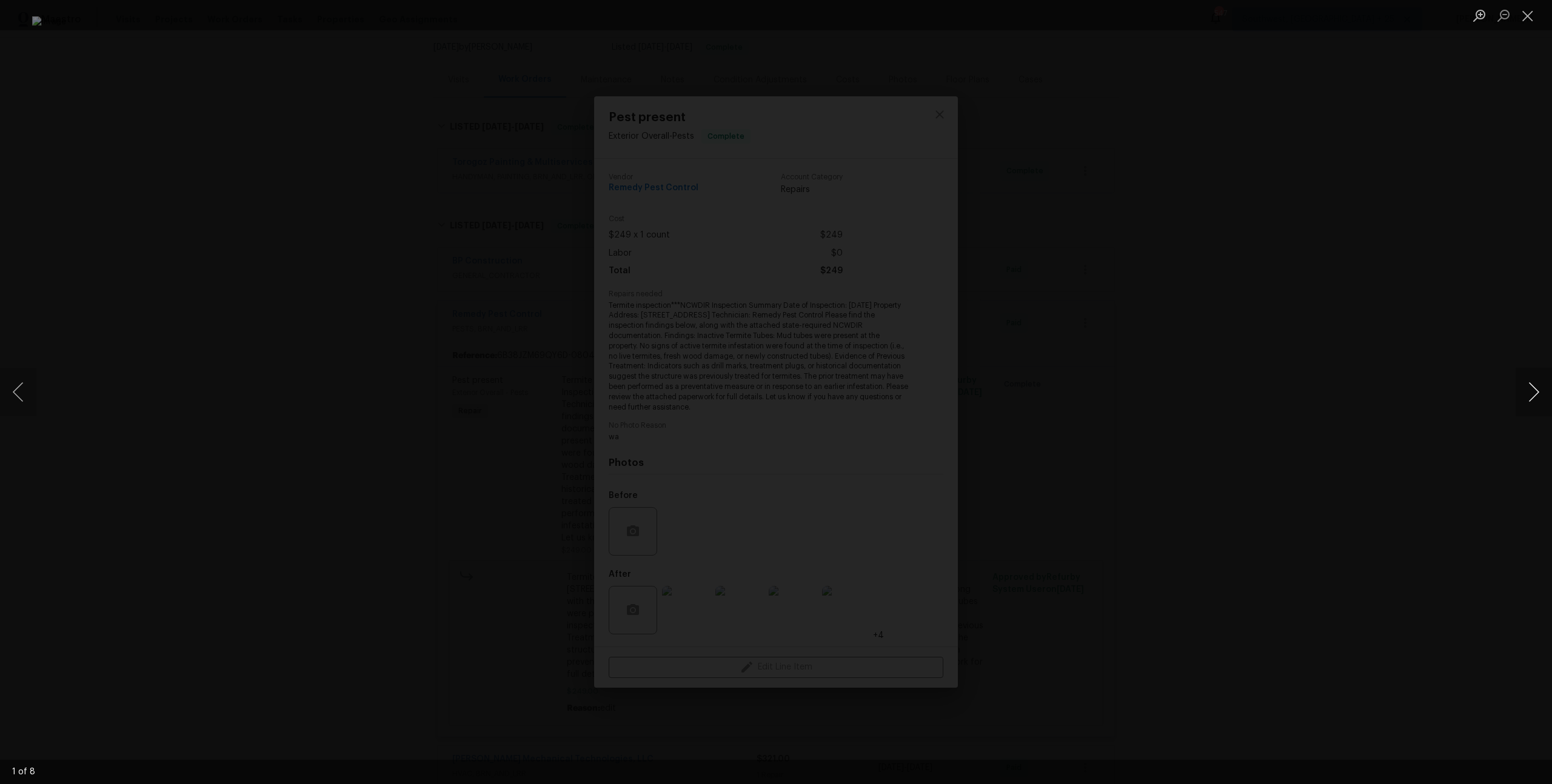
click at [1540, 383] on button "Next image" at bounding box center [1533, 391] width 36 height 48
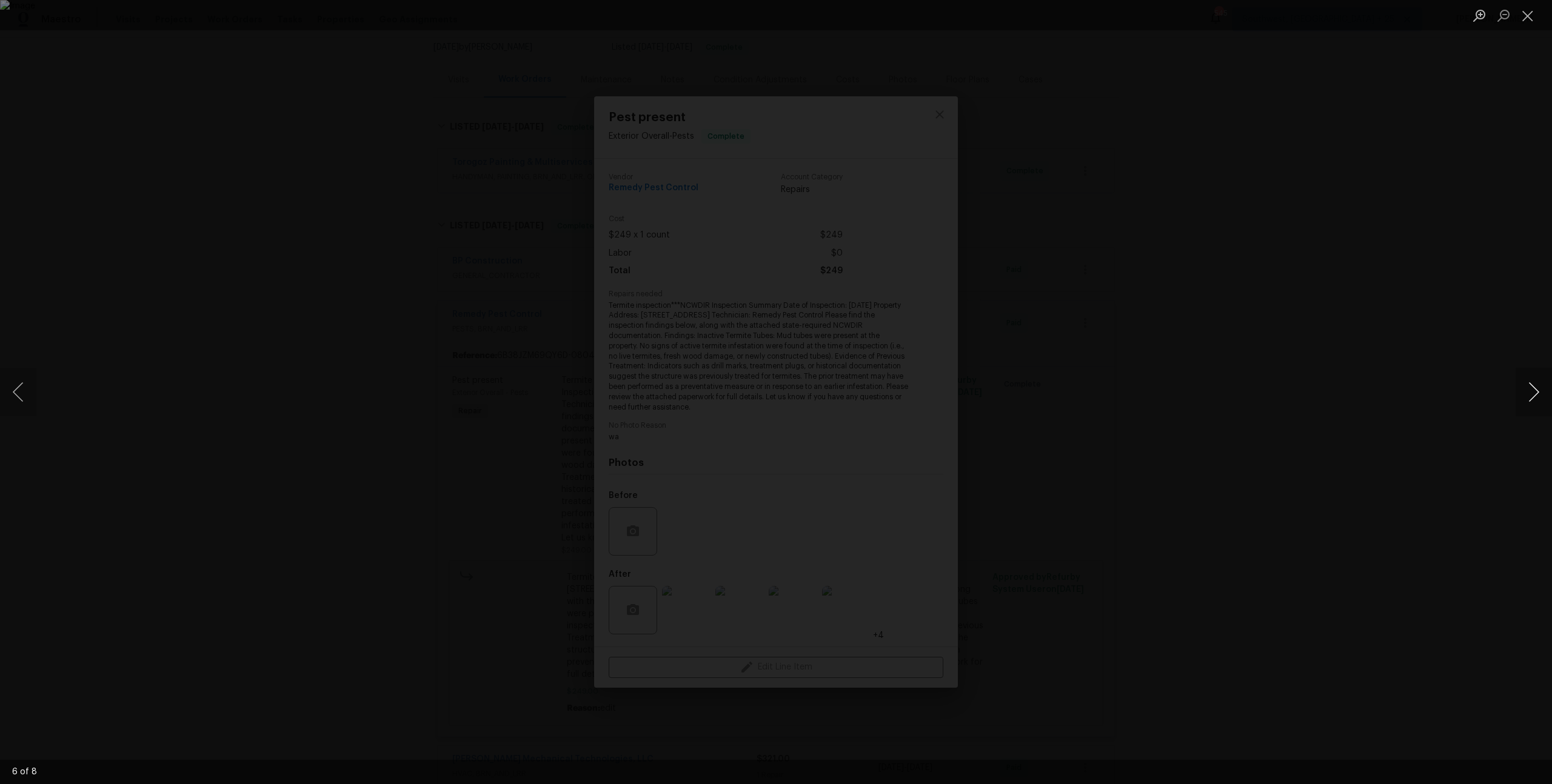
click at [1540, 383] on button "Next image" at bounding box center [1533, 391] width 36 height 48
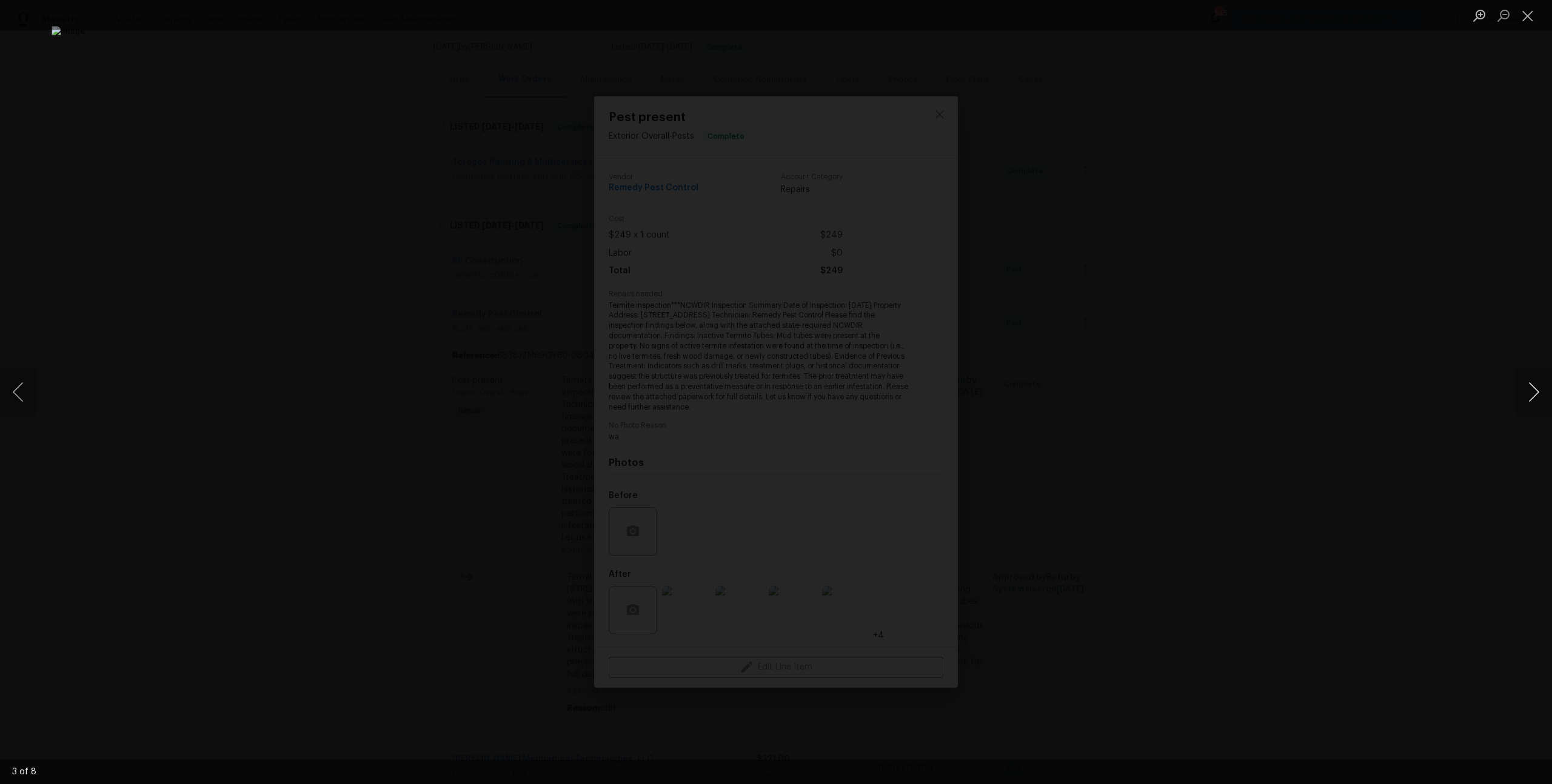
click at [1540, 383] on button "Next image" at bounding box center [1533, 391] width 36 height 48
click at [1442, 269] on div "Lightbox" at bounding box center [776, 392] width 1552 height 784
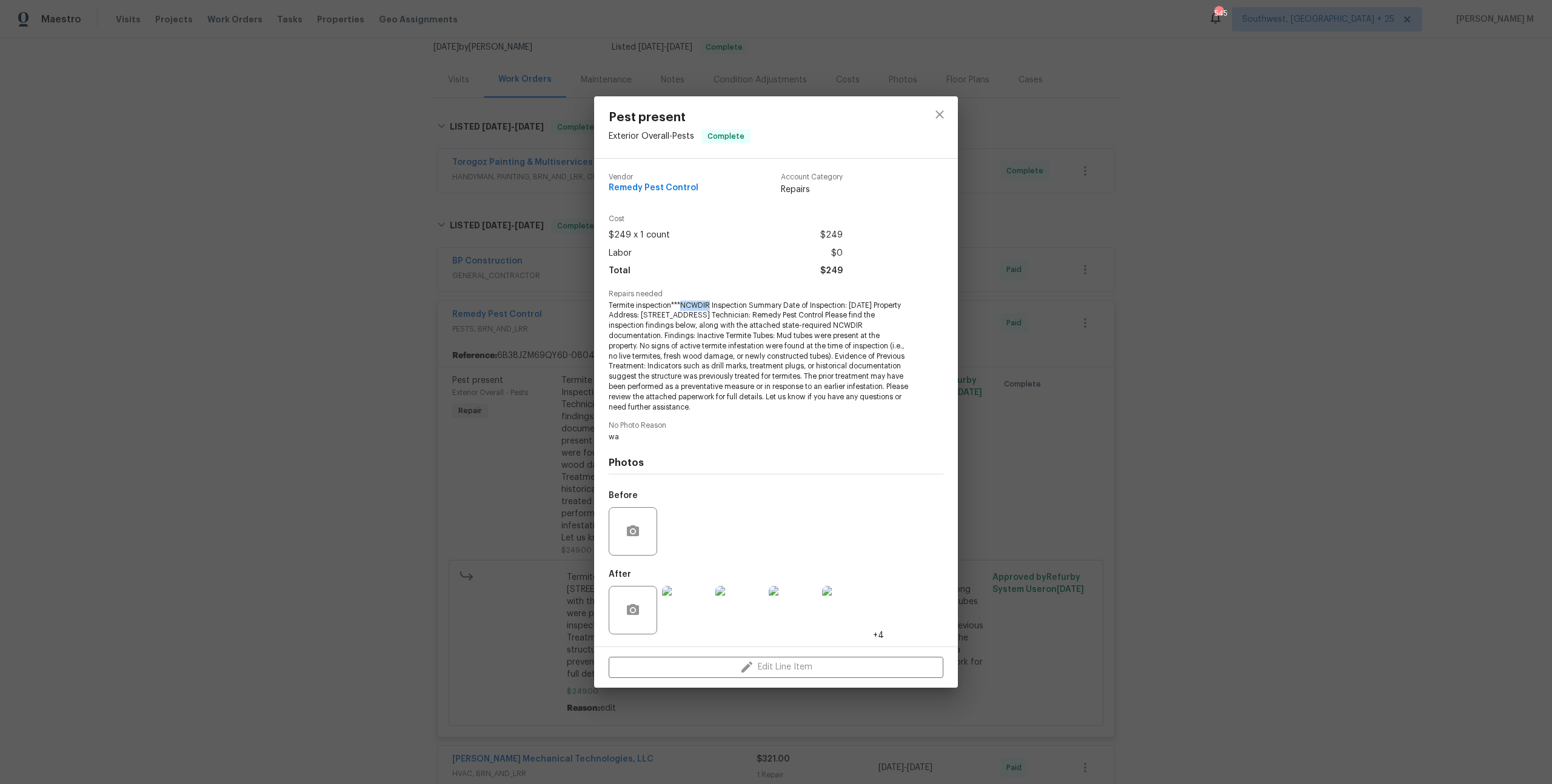
drag, startPoint x: 681, startPoint y: 305, endPoint x: 710, endPoint y: 305, distance: 29.0
click at [710, 305] on span "Termite inspection***NCWDIR Inspection Summary Date of Inspection: Monday, July…" at bounding box center [759, 357] width 301 height 112
copy span "NCWDIR"
click at [492, 265] on div "Pest present Exterior Overall - Pests Complete Vendor Remedy Pest Control Accou…" at bounding box center [776, 392] width 1552 height 784
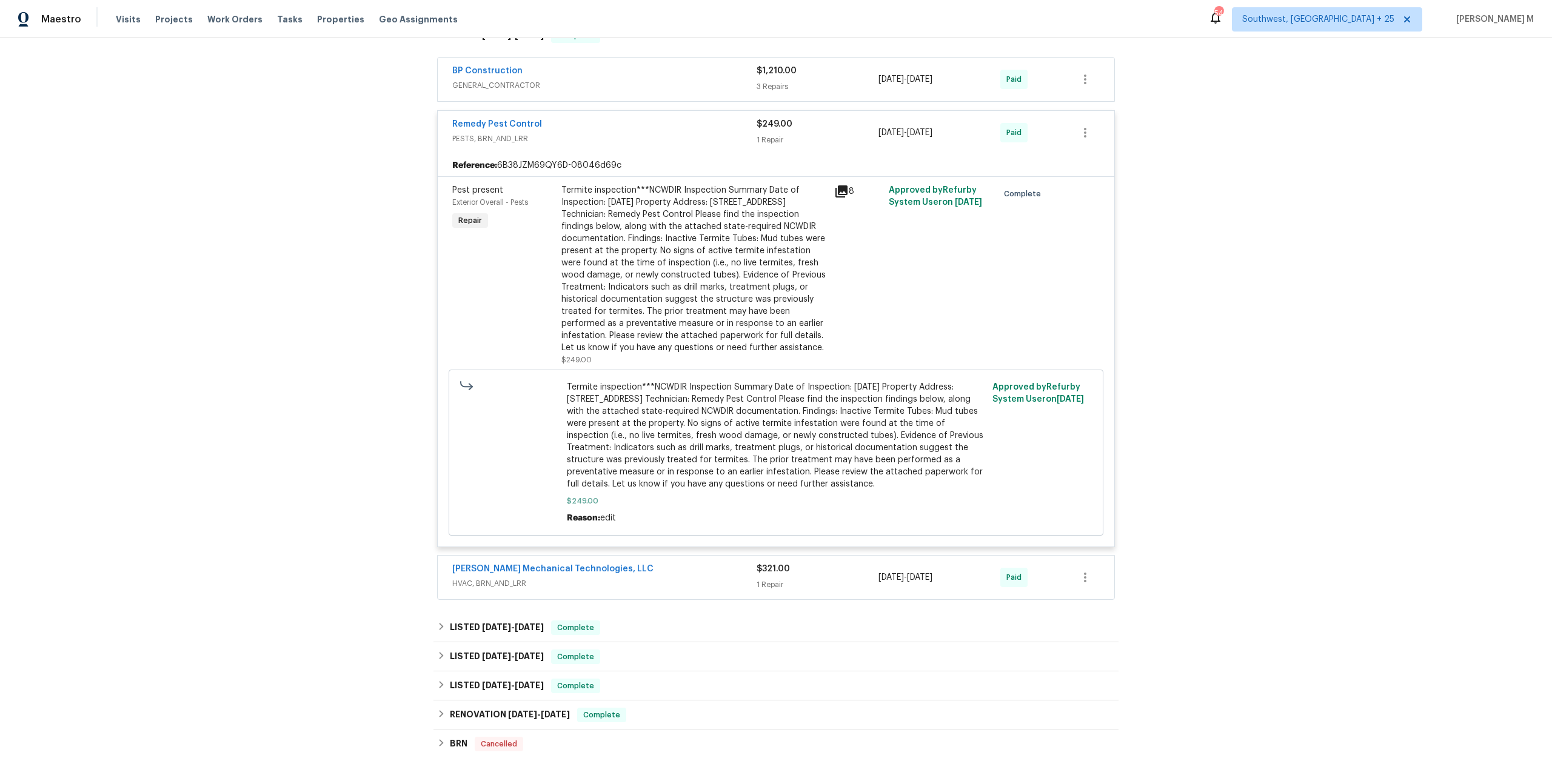
scroll to position [311, 0]
click at [473, 643] on div "LISTED 6/5/25 - 6/13/25 Complete" at bounding box center [776, 658] width 685 height 29
click at [486, 633] on div "LISTED 6/17/25 - 6/24/25 Complete" at bounding box center [776, 629] width 685 height 29
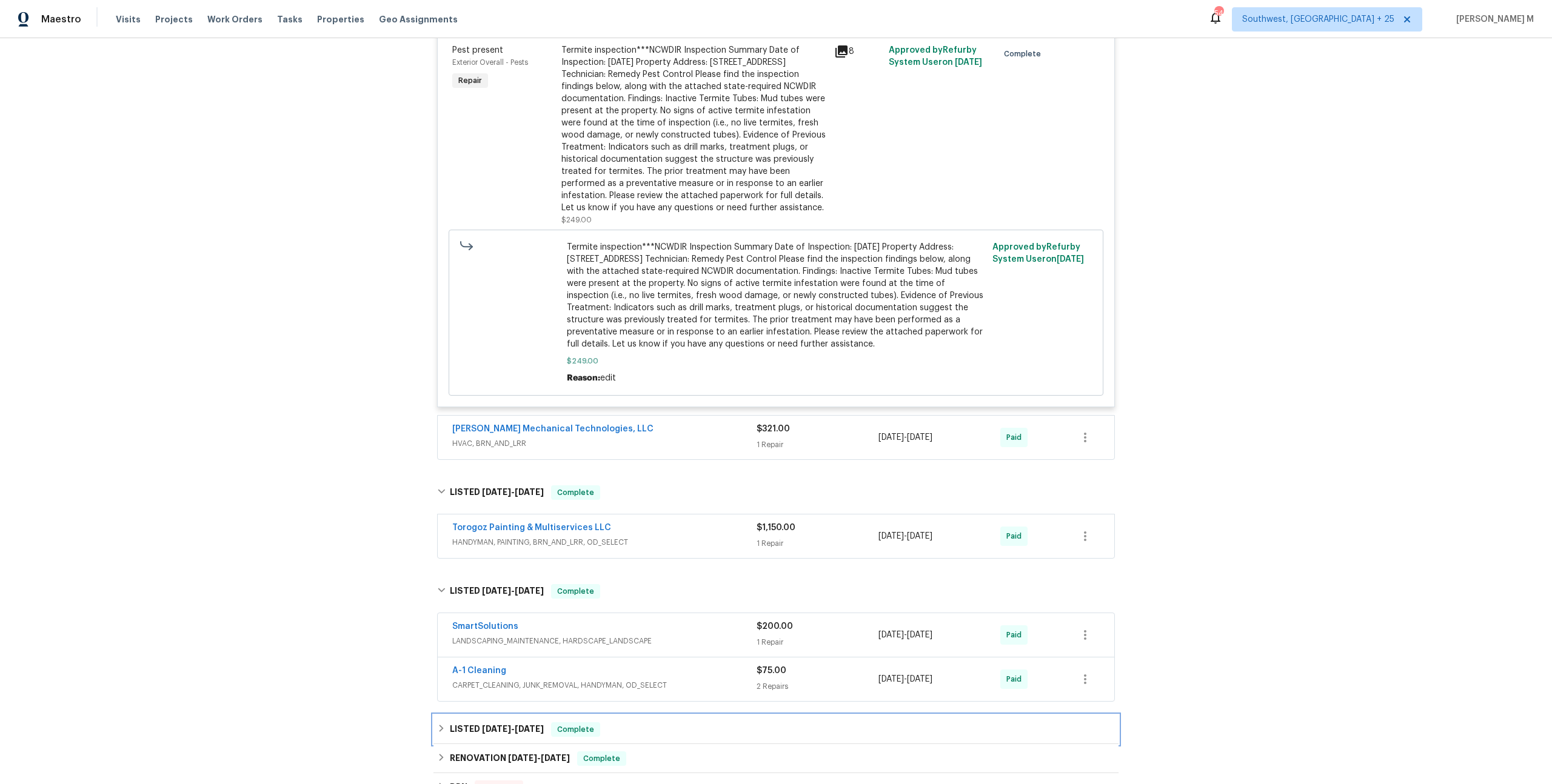
click at [466, 722] on h6 "LISTED 5/13/25 - 5/14/25" at bounding box center [497, 729] width 94 height 14
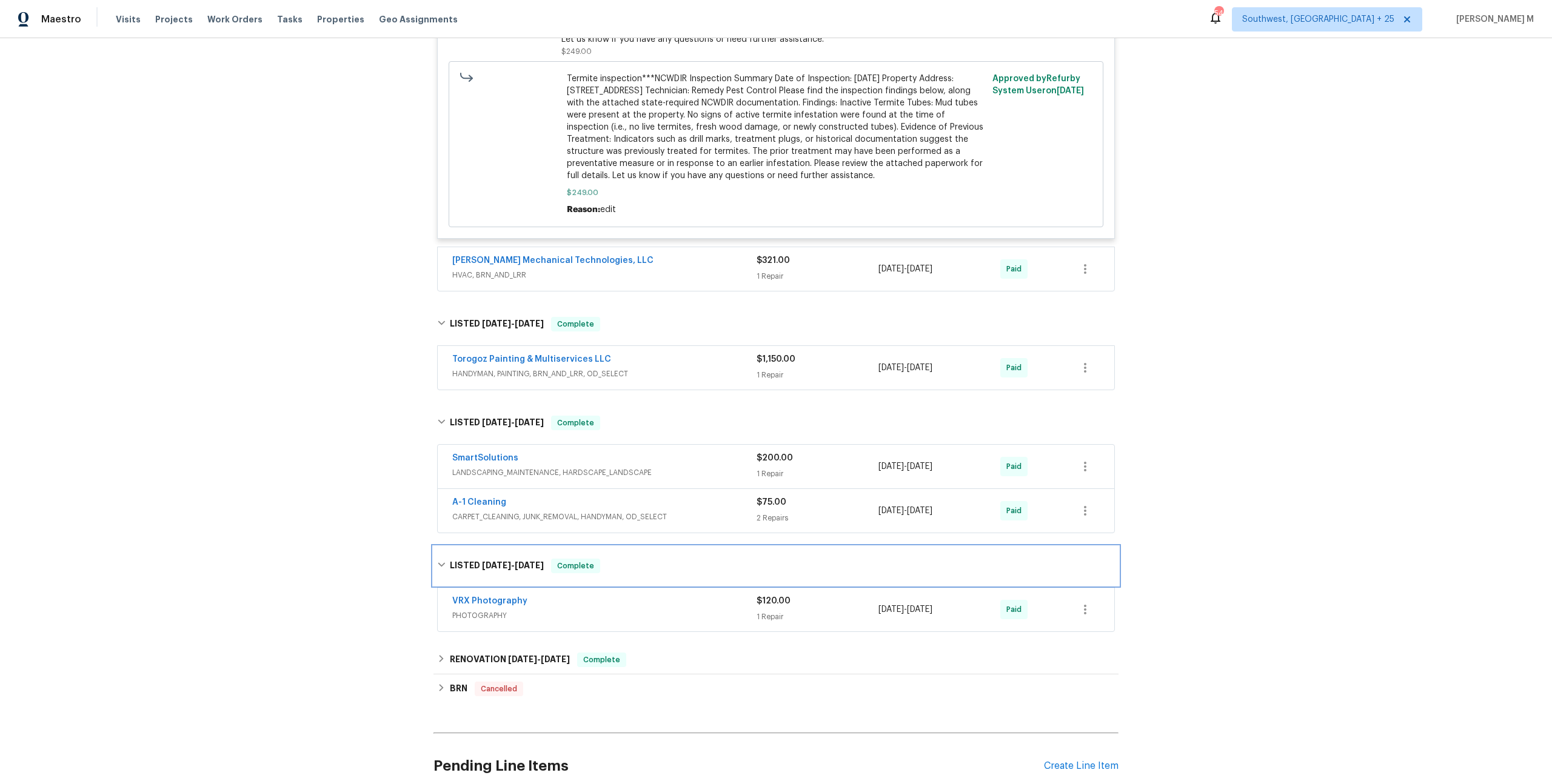
scroll to position [0, 0]
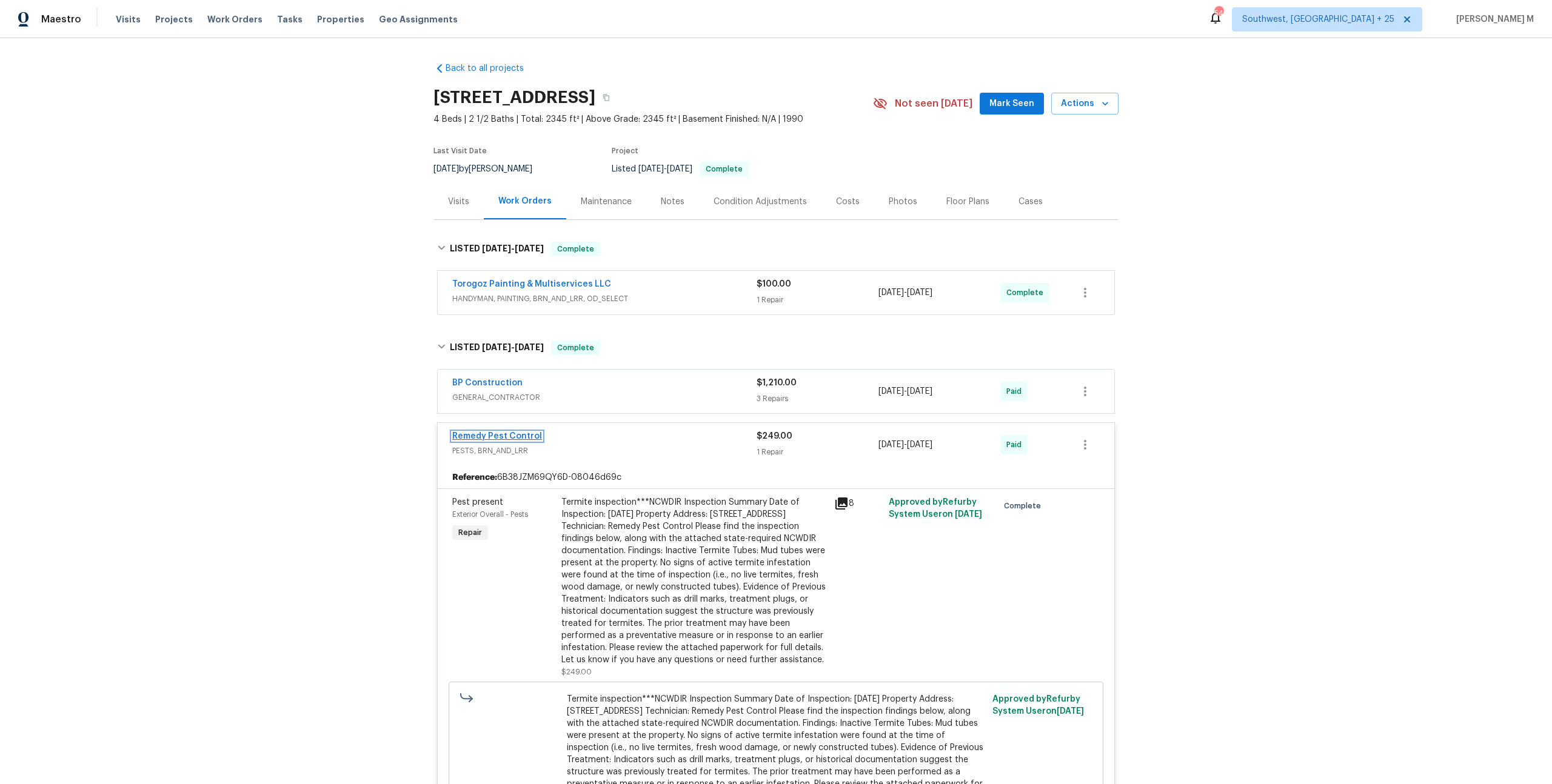
click at [495, 432] on link "Remedy Pest Control" at bounding box center [497, 437] width 89 height 9
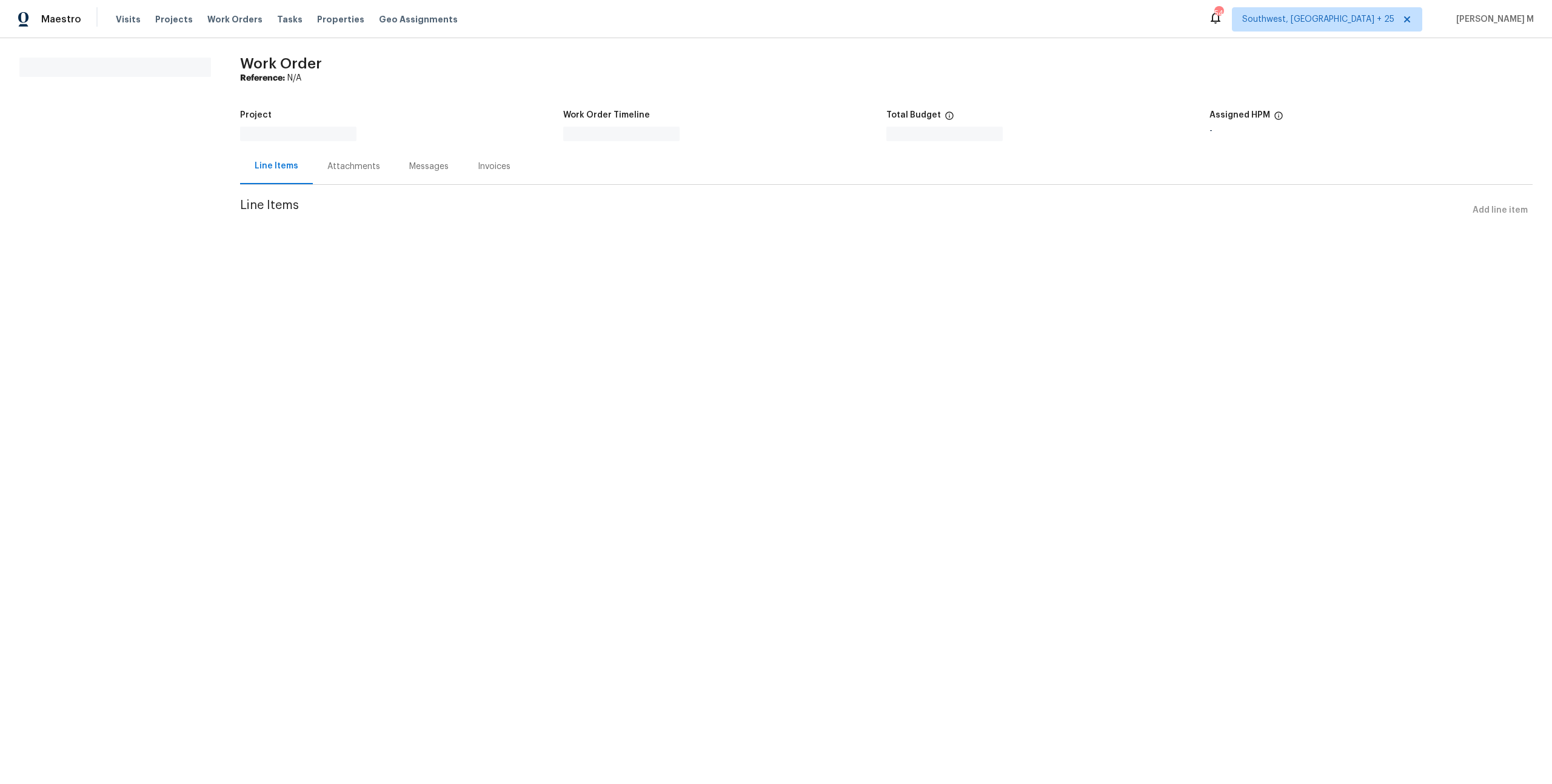
click at [335, 166] on div "Attachments" at bounding box center [354, 166] width 82 height 36
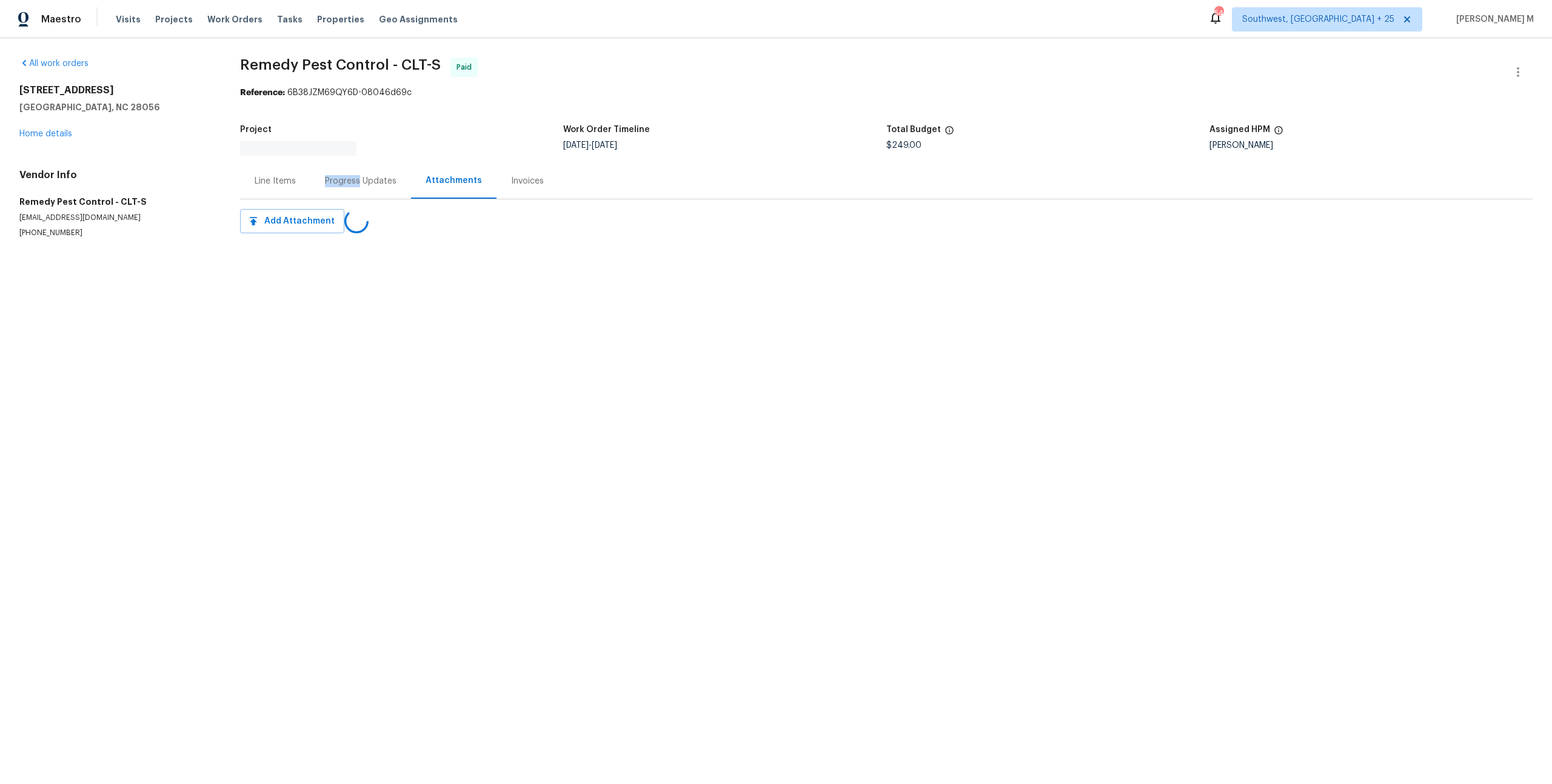
click at [335, 166] on div "Progress Updates" at bounding box center [361, 181] width 101 height 36
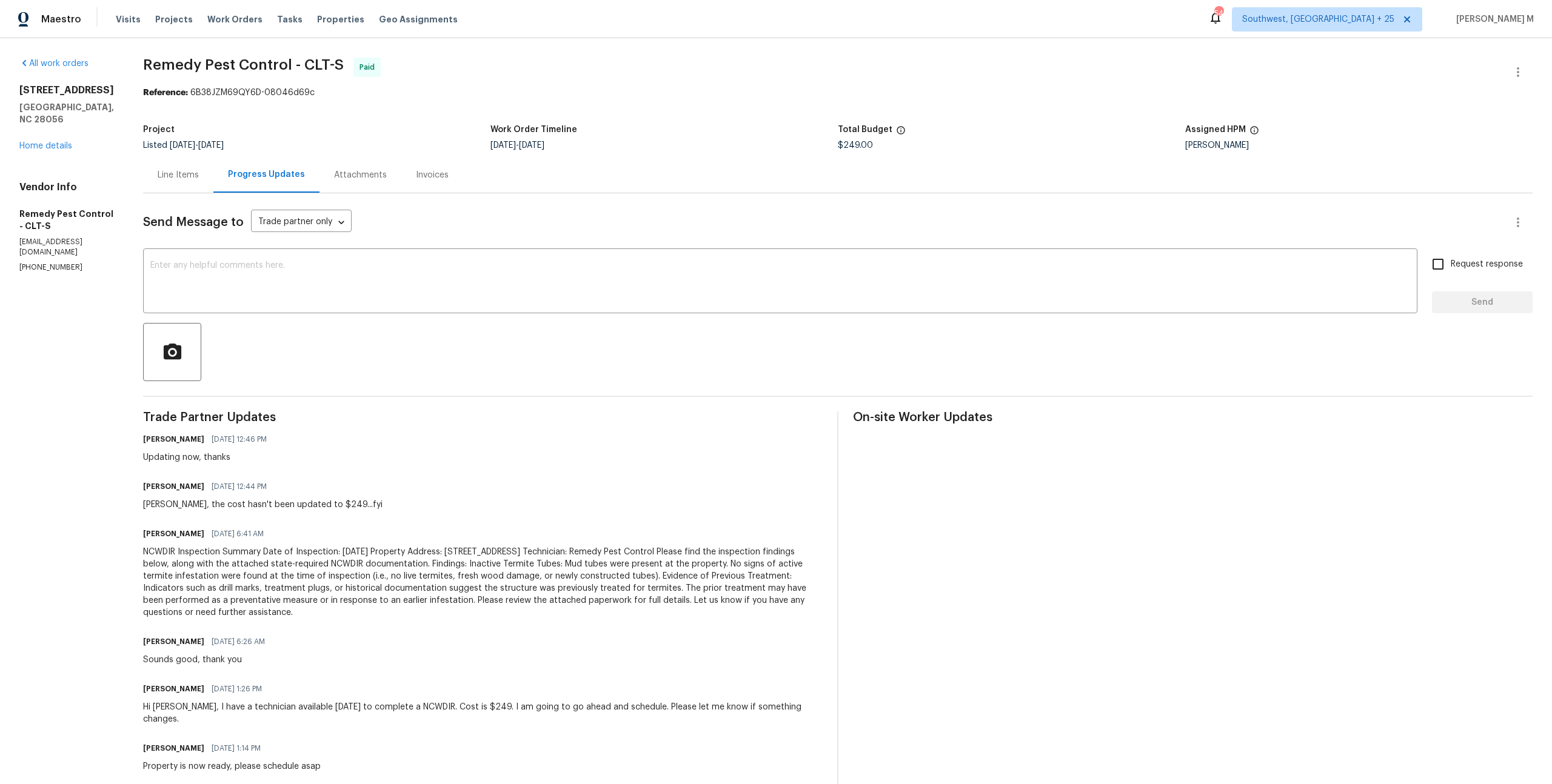
click at [604, 372] on div "Send Message to Trade partner only Trade partner only ​ x ​ Request response Se…" at bounding box center [837, 490] width 1389 height 594
click at [172, 177] on div "Line Items" at bounding box center [178, 175] width 71 height 36
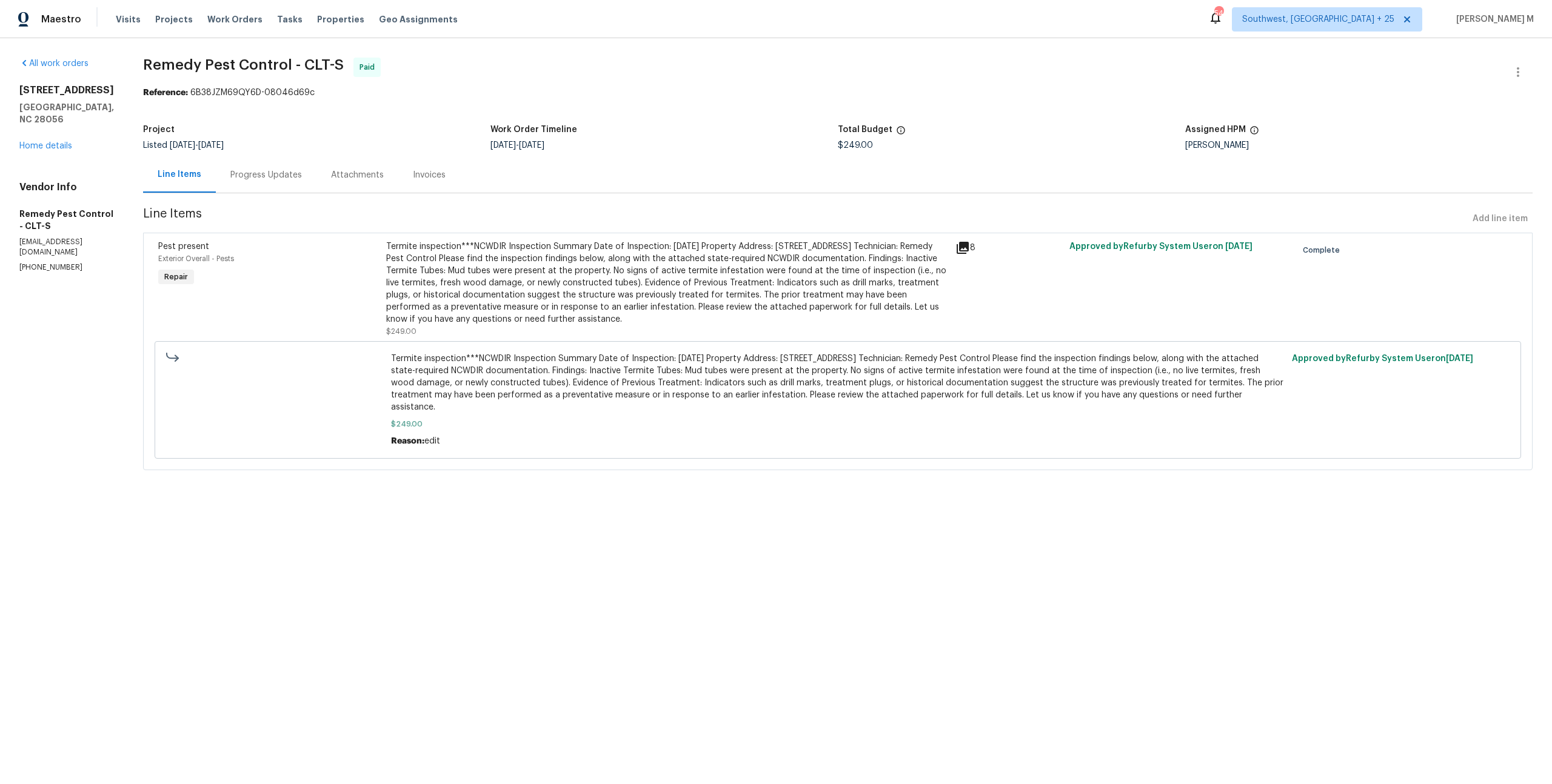
click at [547, 293] on div "Termite inspection***NCWDIR Inspection Summary Date of Inspection: Monday, July…" at bounding box center [668, 283] width 562 height 85
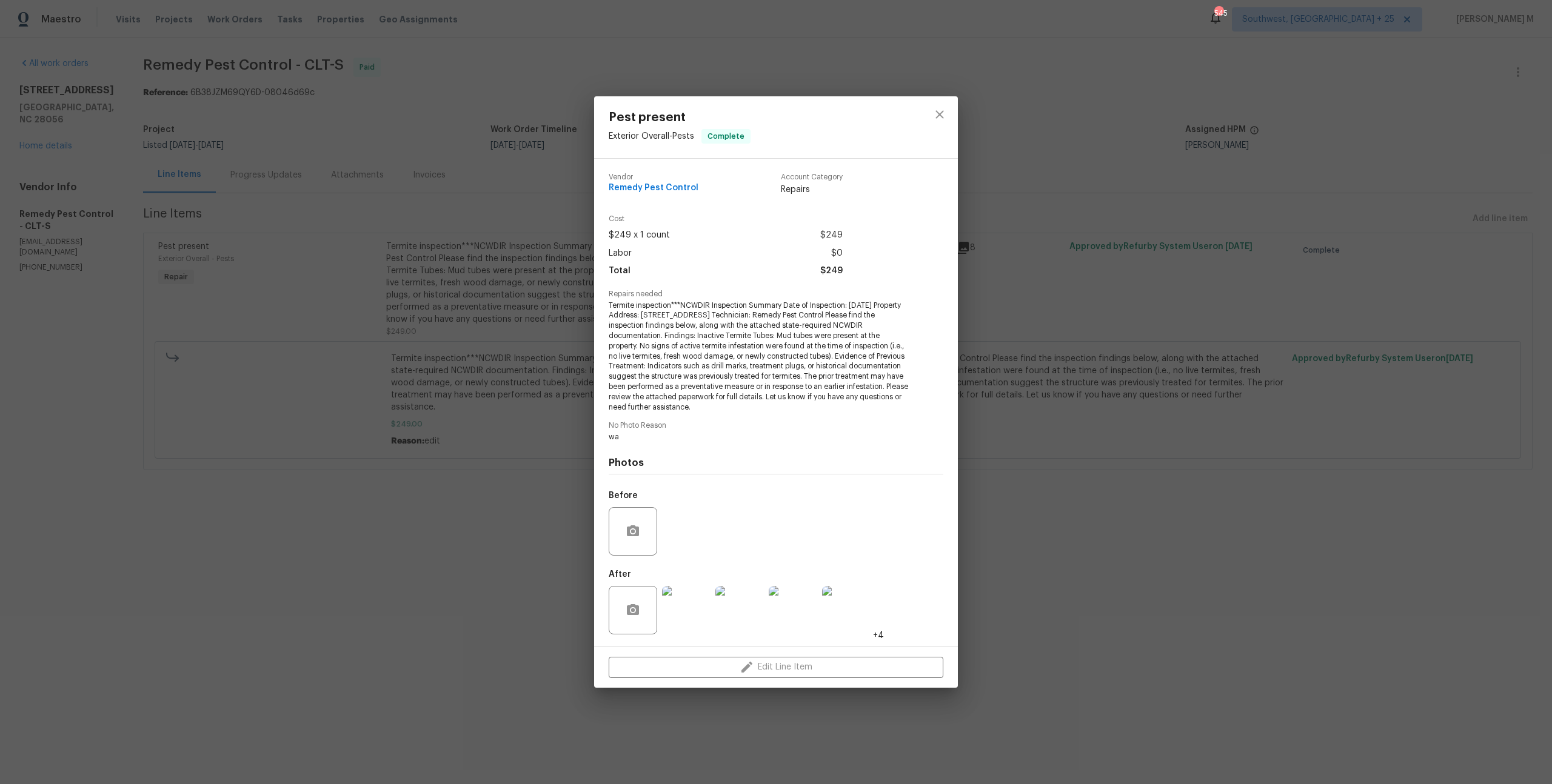
click at [753, 314] on span "Termite inspection***NCWDIR Inspection Summary Date of Inspection: Monday, July…" at bounding box center [759, 357] width 301 height 112
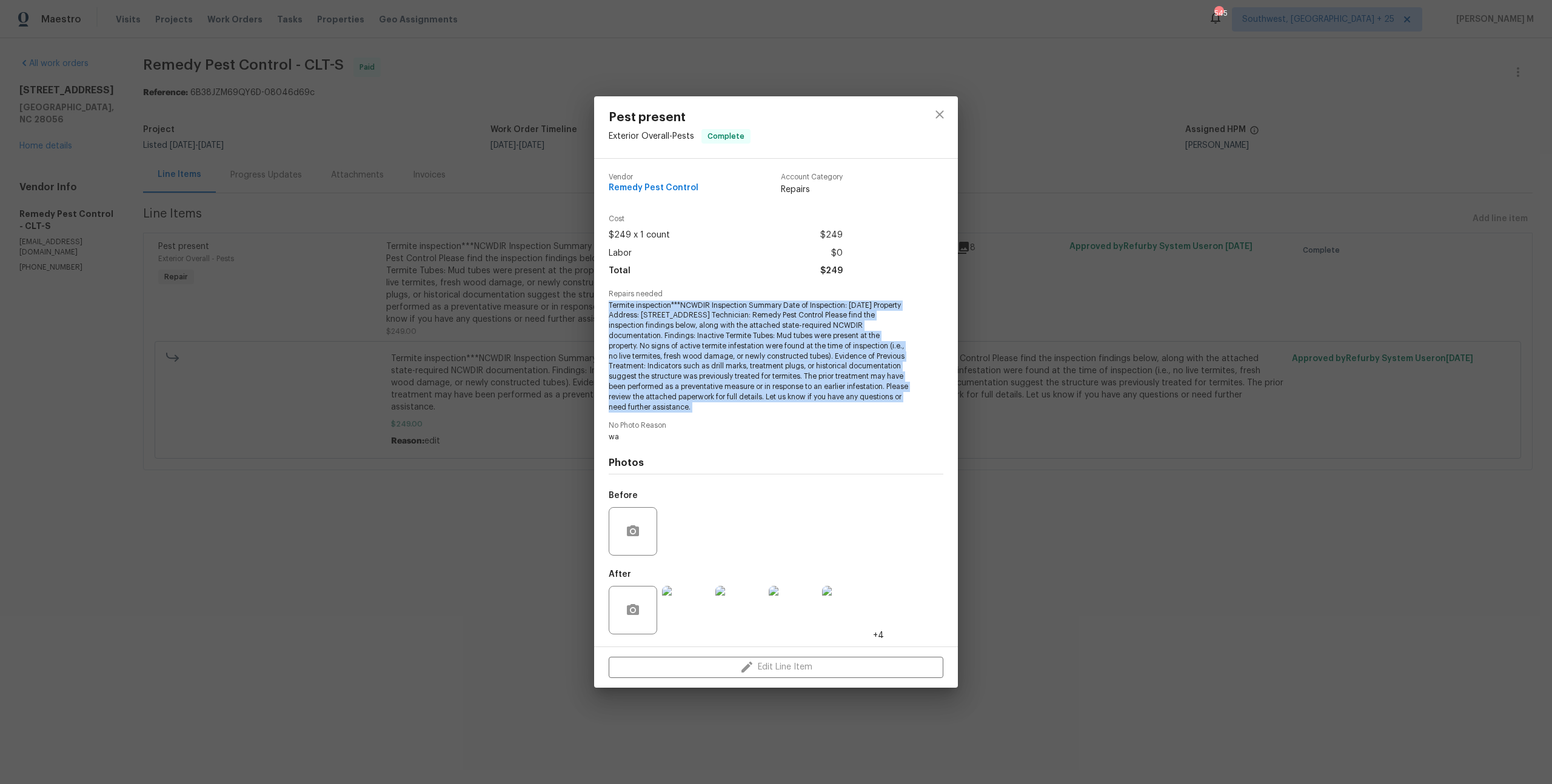
click at [753, 314] on span "Termite inspection***NCWDIR Inspection Summary Date of Inspection: Monday, July…" at bounding box center [759, 357] width 301 height 112
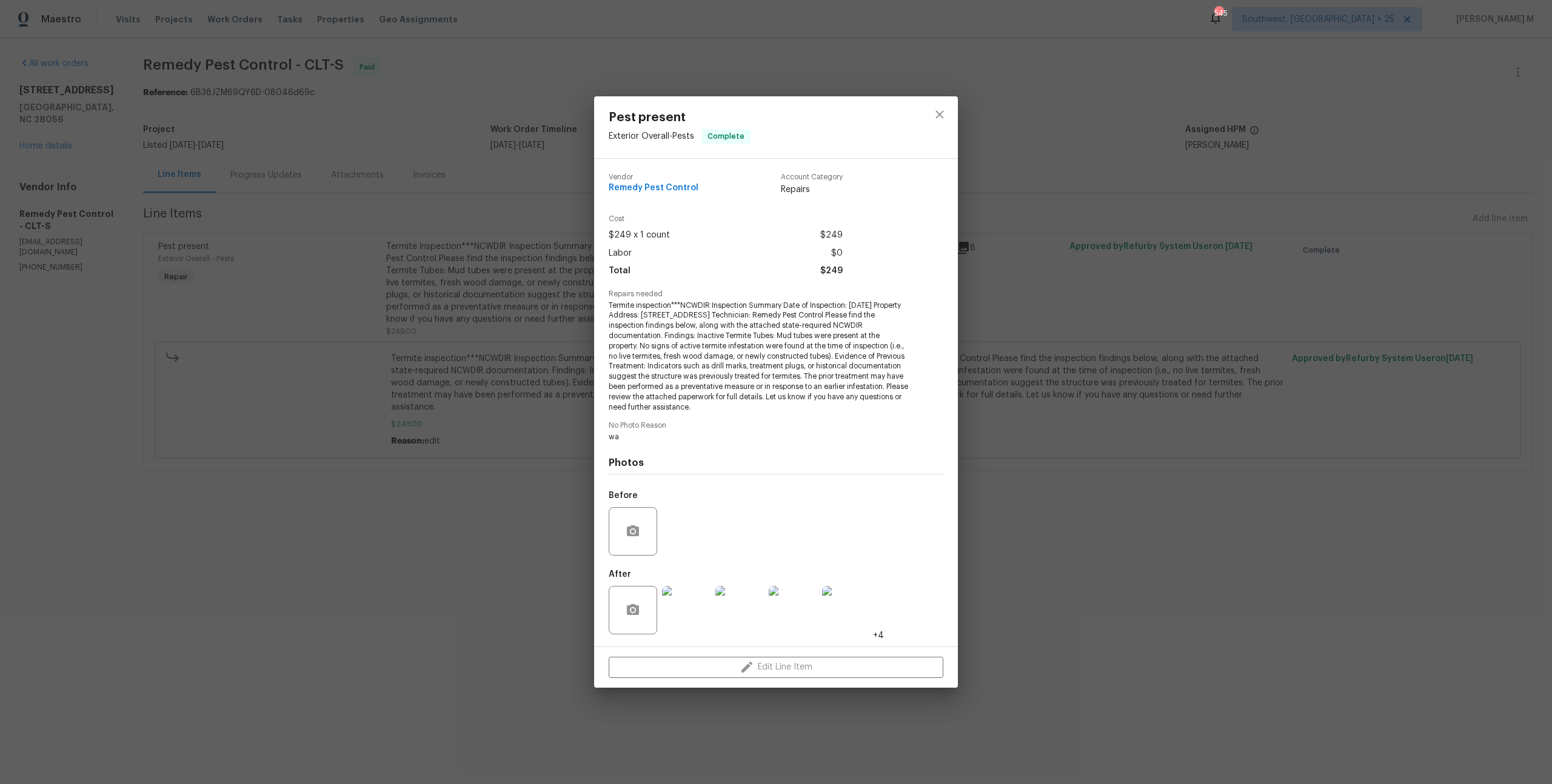
click at [368, 329] on div "Pest present Exterior Overall - Pests Complete Vendor Remedy Pest Control Accou…" at bounding box center [776, 392] width 1552 height 784
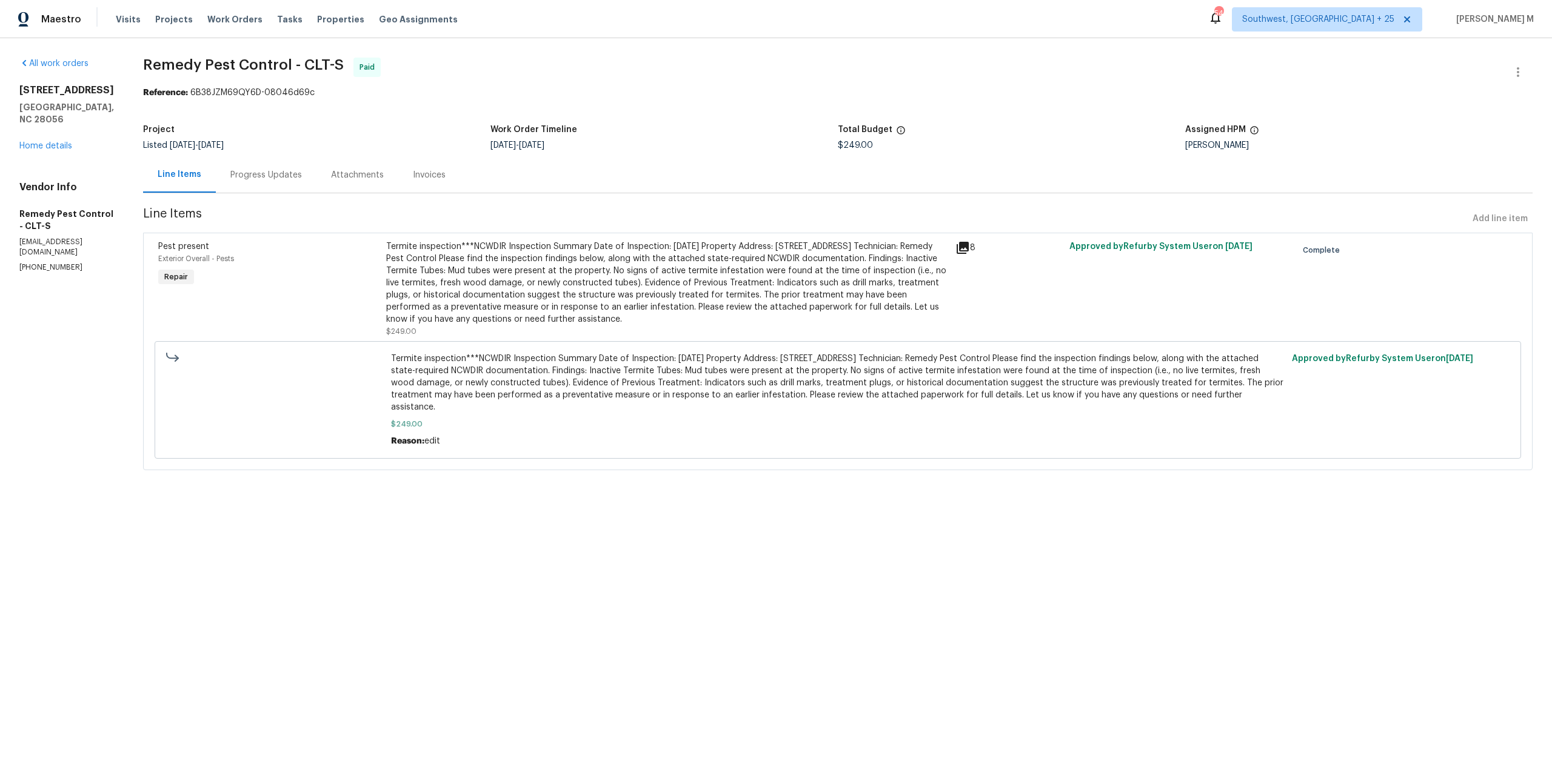
click at [226, 128] on div "Project" at bounding box center [316, 133] width 347 height 16
click at [226, 195] on section "Remedy Pest Control - CLT-S Paid Reference: 6B38JZM69QY6D-08046d69c Project Lis…" at bounding box center [837, 271] width 1389 height 427
click at [226, 181] on div "Progress Updates" at bounding box center [266, 175] width 101 height 36
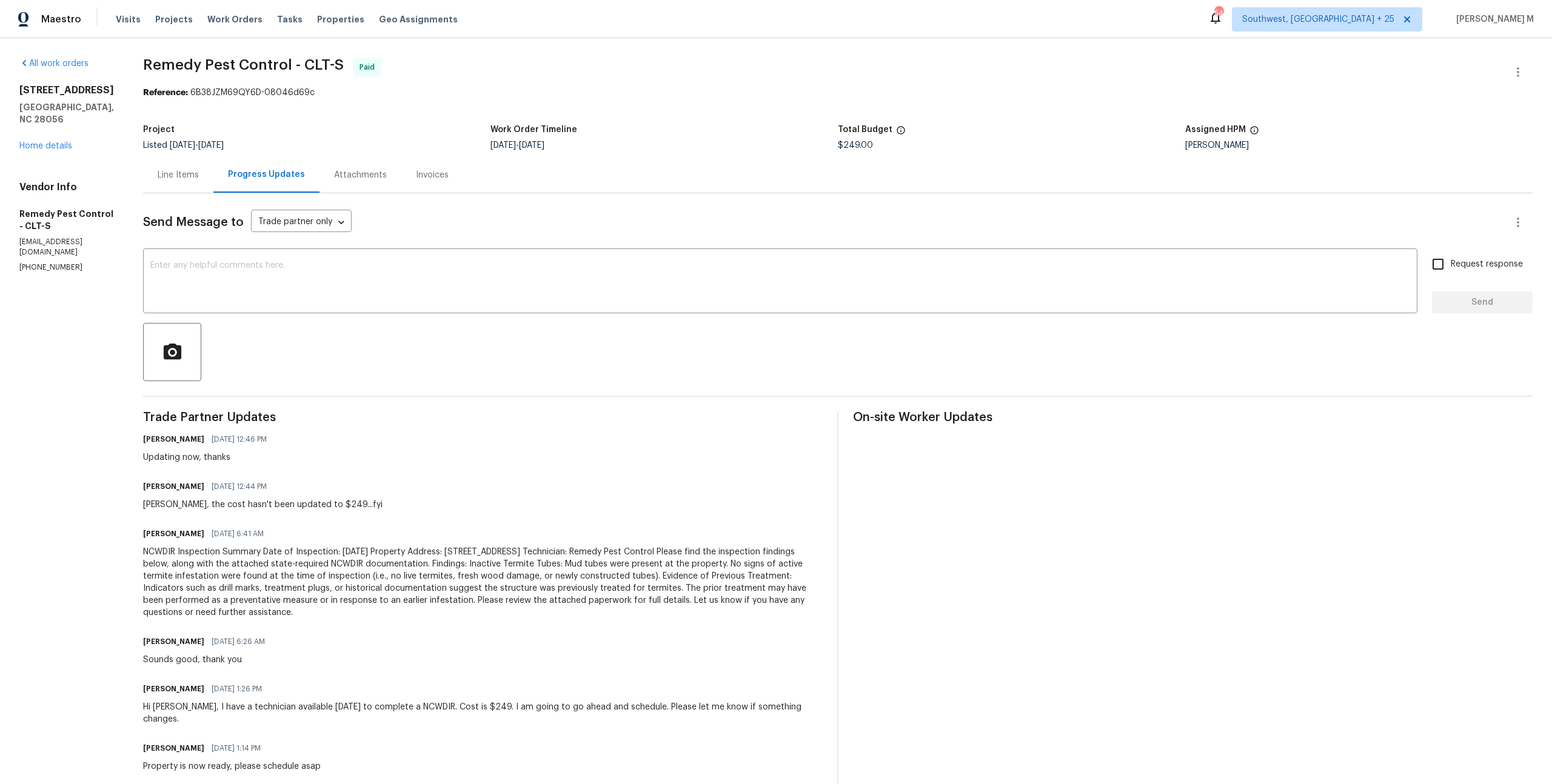
click at [417, 573] on div "NCWDIR Inspection Summary Date of Inspection: Monday, July 28, 2025 Property Ad…" at bounding box center [482, 582] width 680 height 73
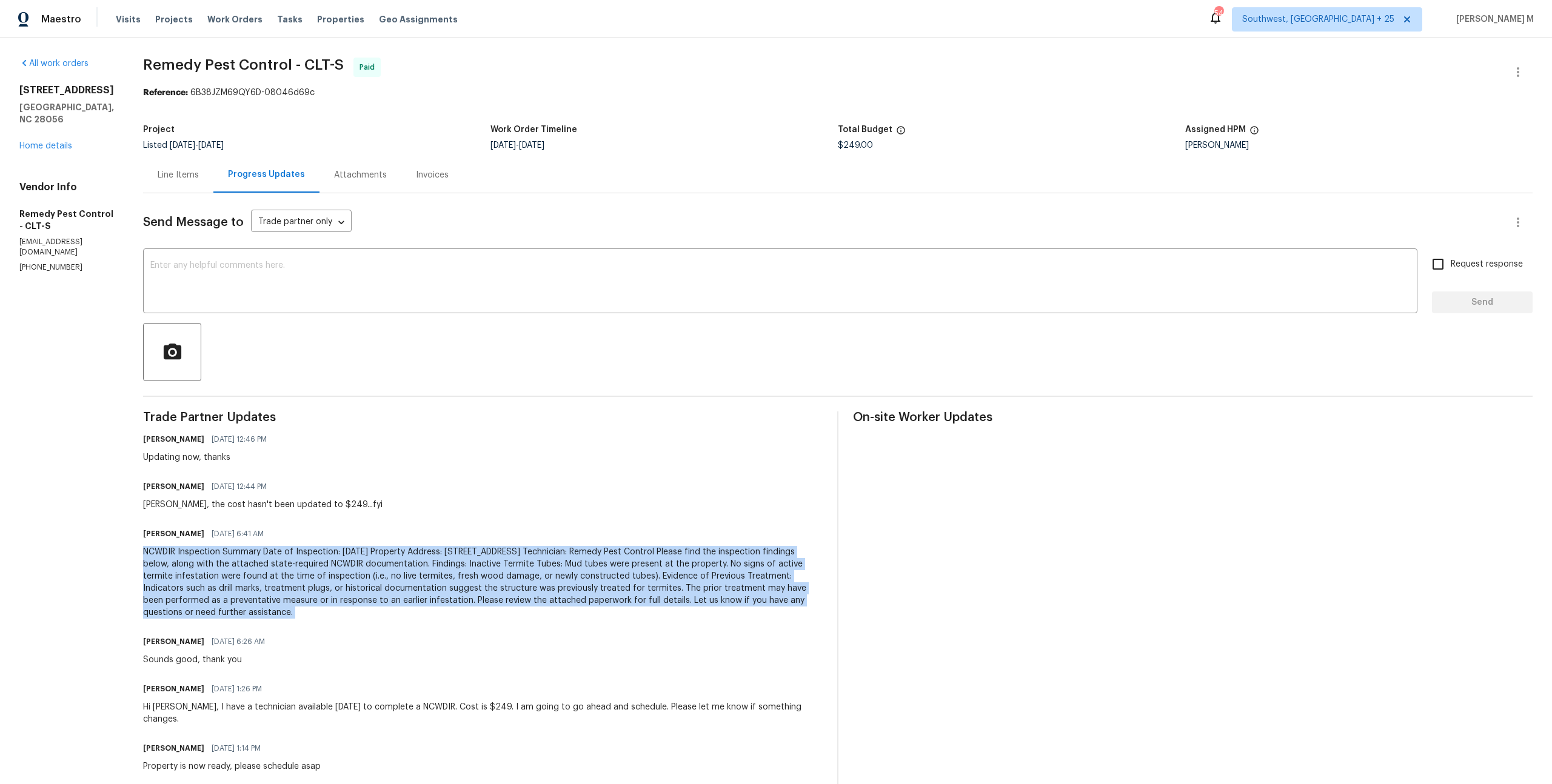
click at [417, 573] on div "NCWDIR Inspection Summary Date of Inspection: Monday, July 28, 2025 Property Ad…" at bounding box center [482, 582] width 680 height 73
copy div "NCWDIR Inspection Summary Date of Inspection: Monday, July 28, 2025 Property Ad…"
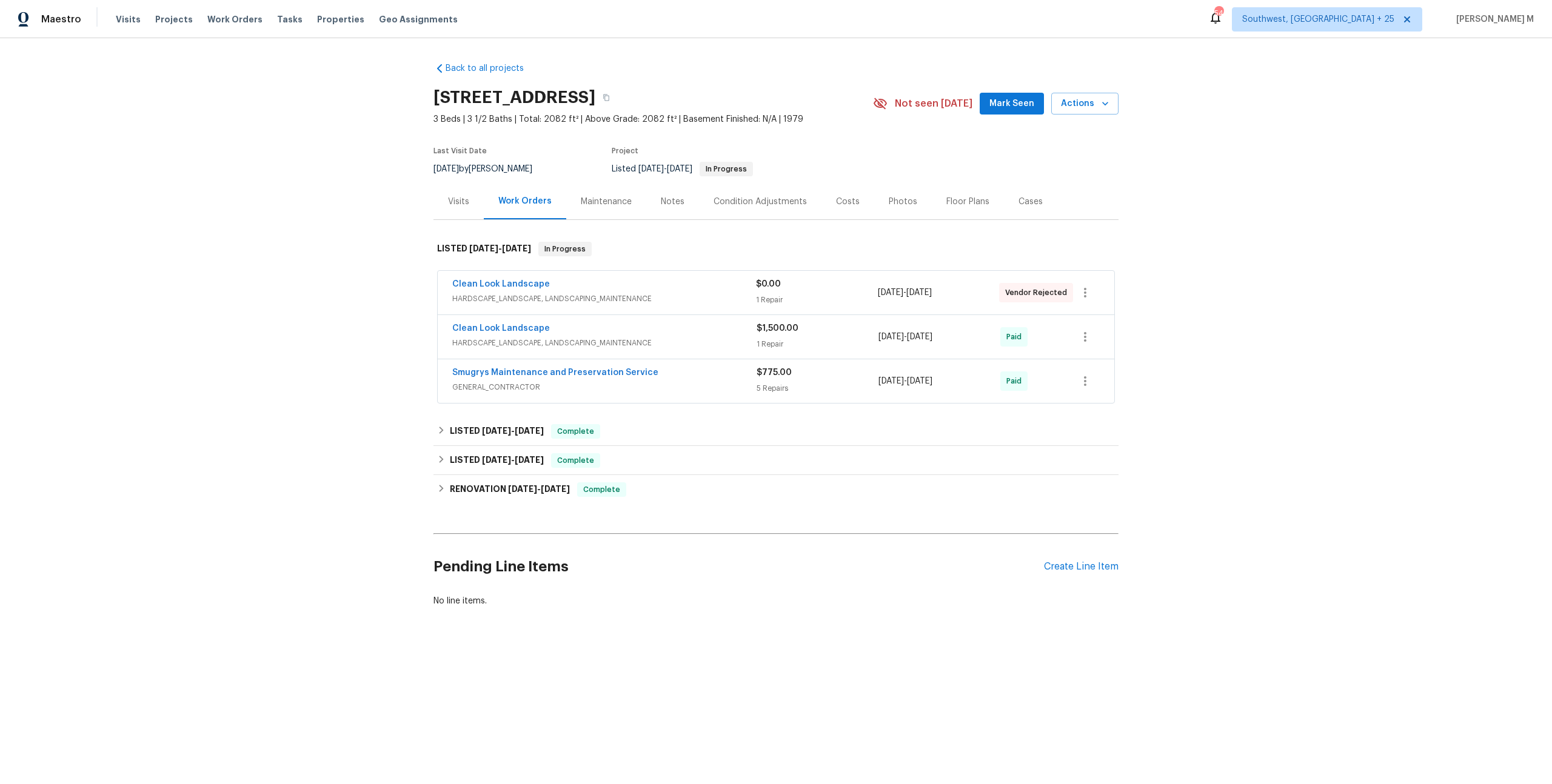
click at [492, 295] on span "HARDSCAPE_LANDSCAPE, LANDSCAPING_MAINTENANCE" at bounding box center [603, 298] width 303 height 12
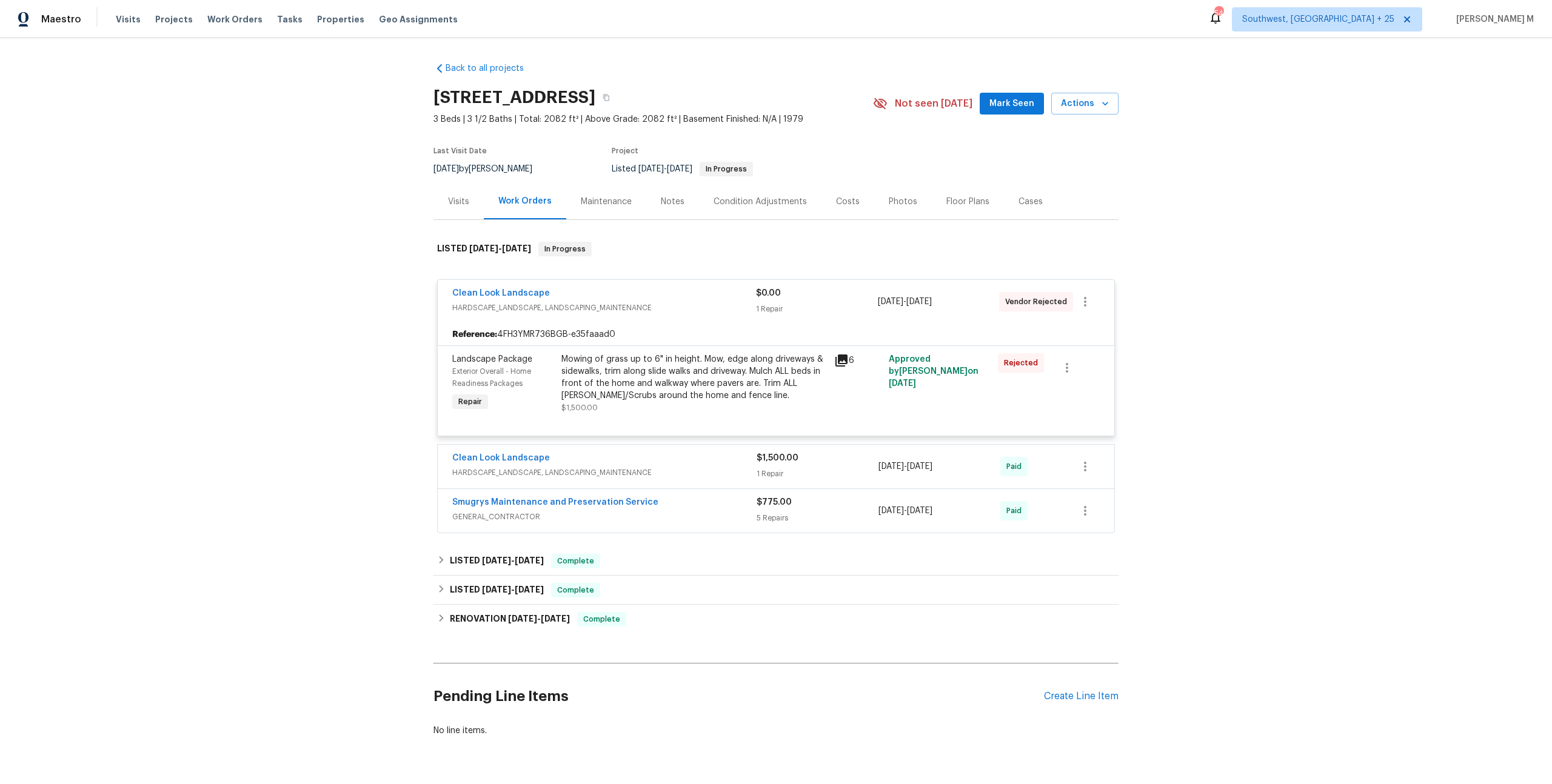
click at [478, 466] on span "HARDSCAPE_LANDSCAPE, LANDSCAPING_MAINTENANCE" at bounding box center [604, 472] width 304 height 12
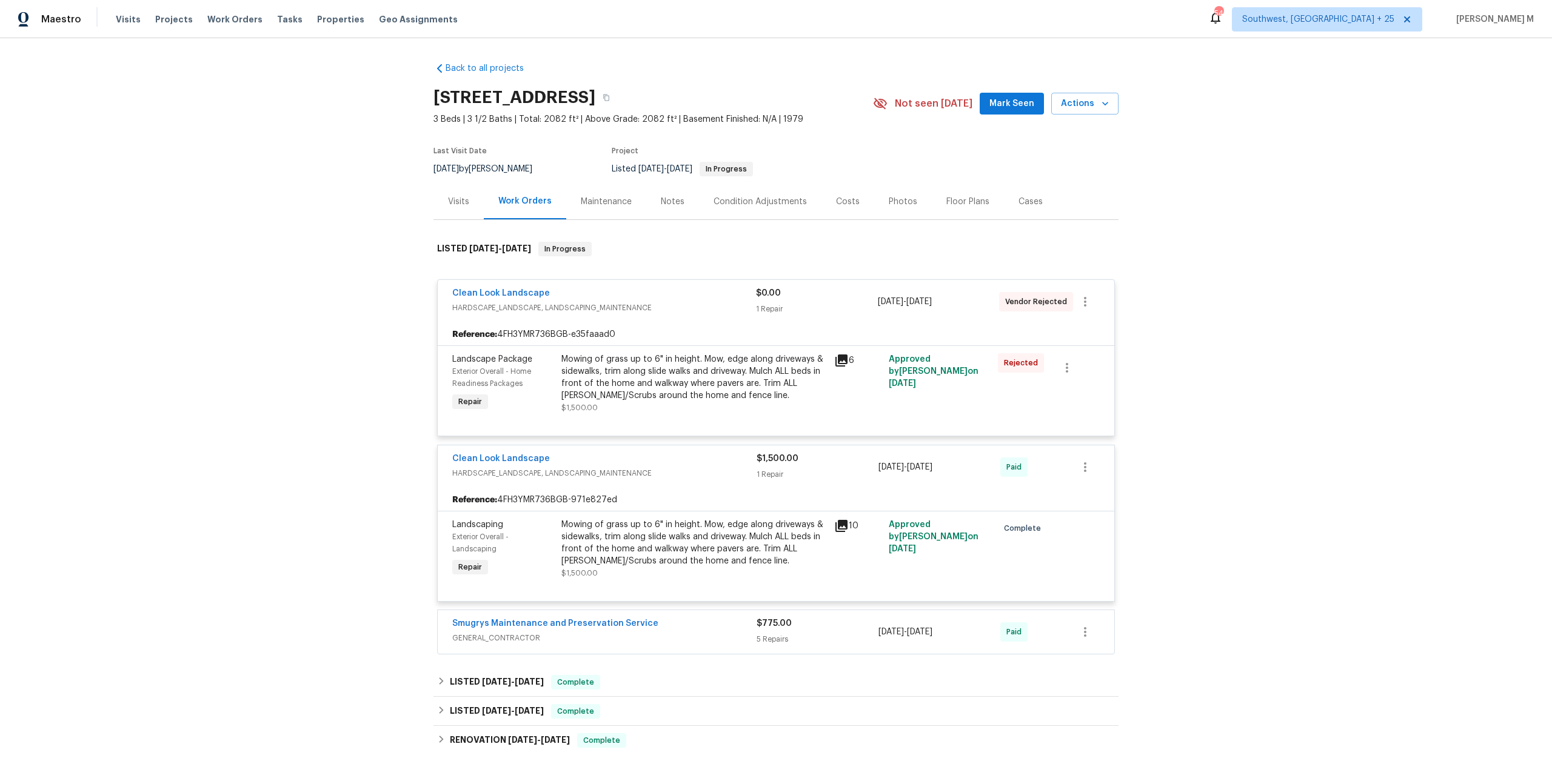
scroll to position [135, 0]
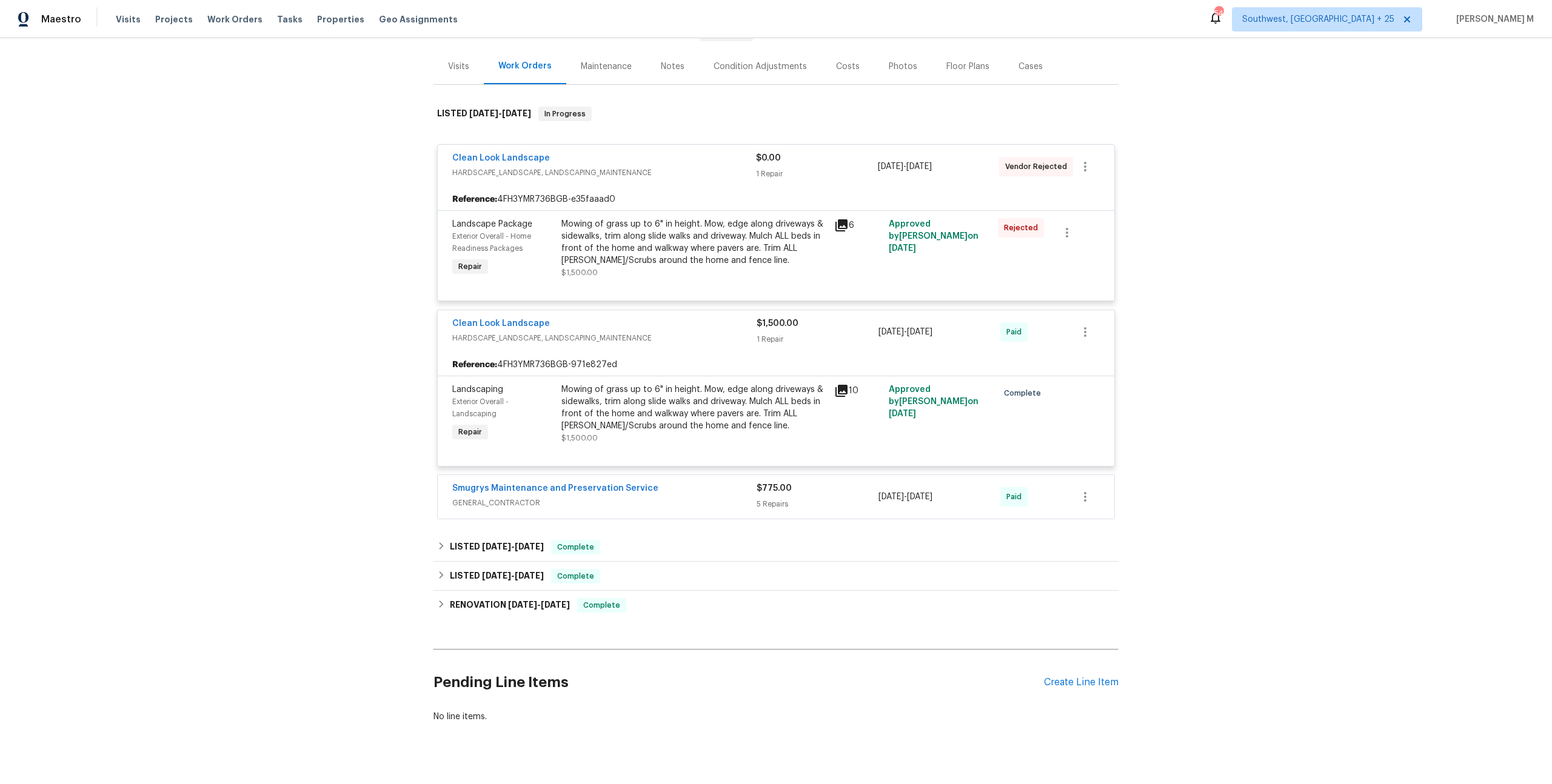
click at [489, 497] on span "GENERAL_CONTRACTOR" at bounding box center [604, 503] width 304 height 12
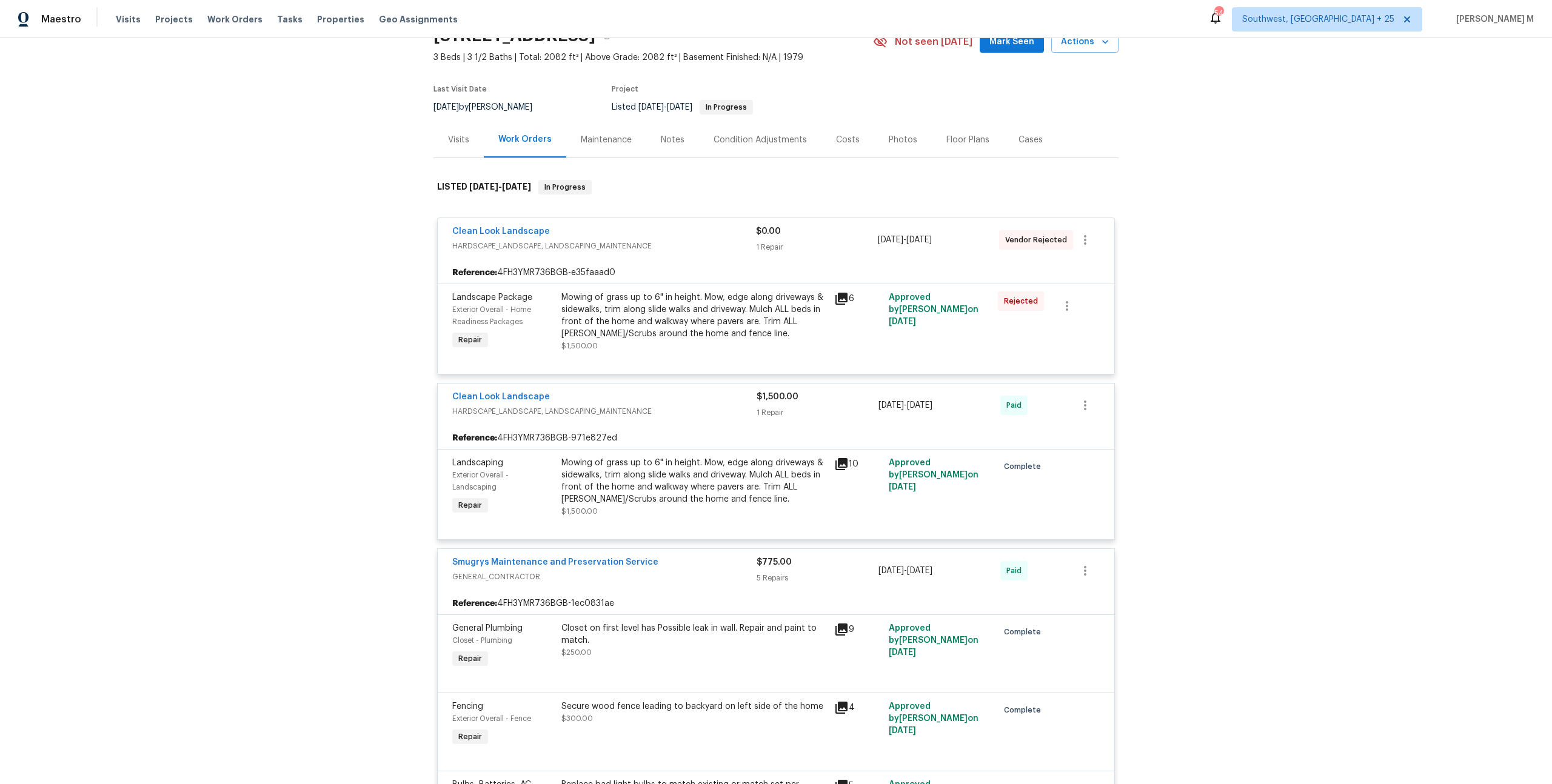
scroll to position [0, 0]
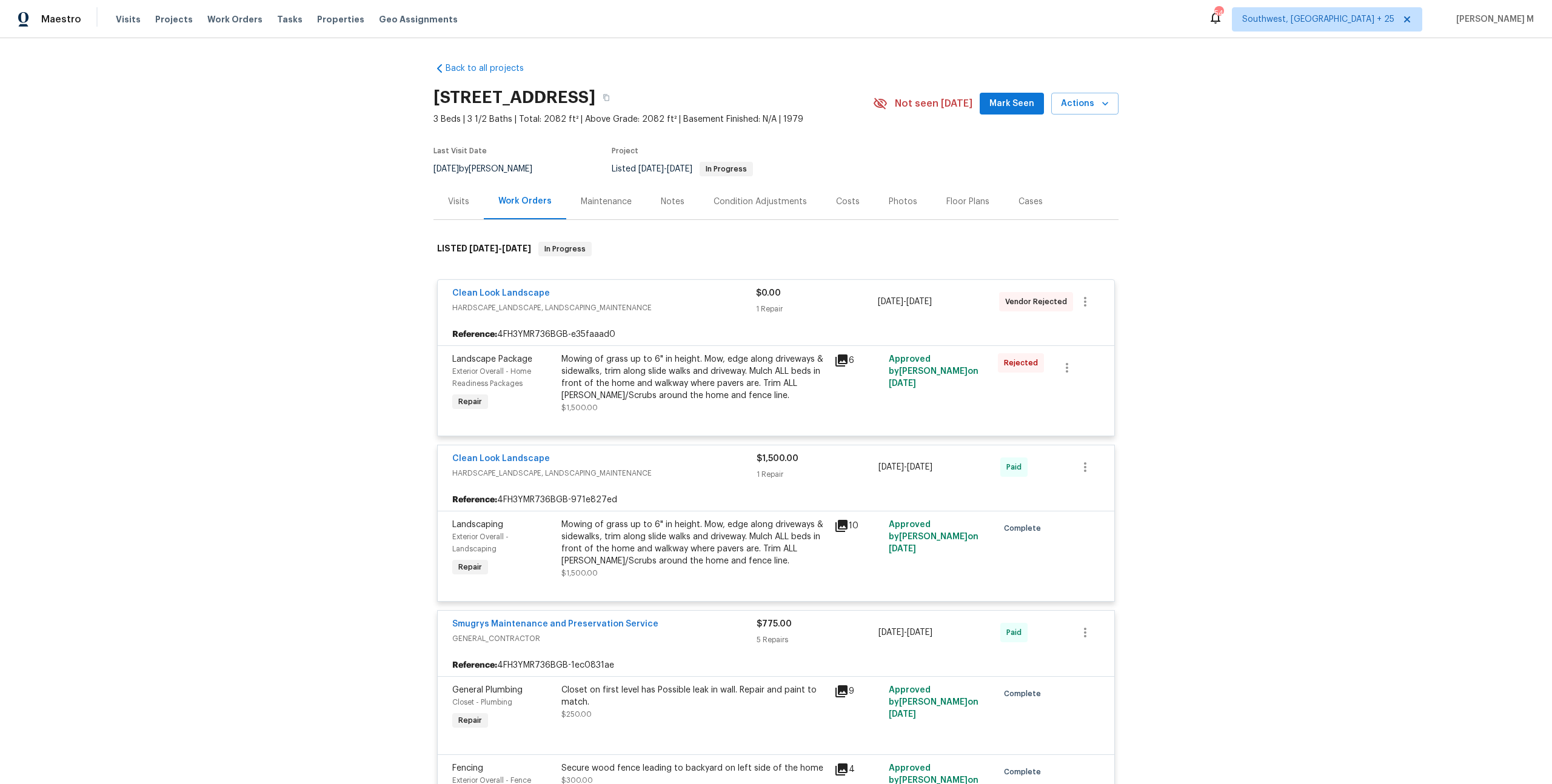
click at [595, 204] on div "Maintenance" at bounding box center [606, 202] width 80 height 36
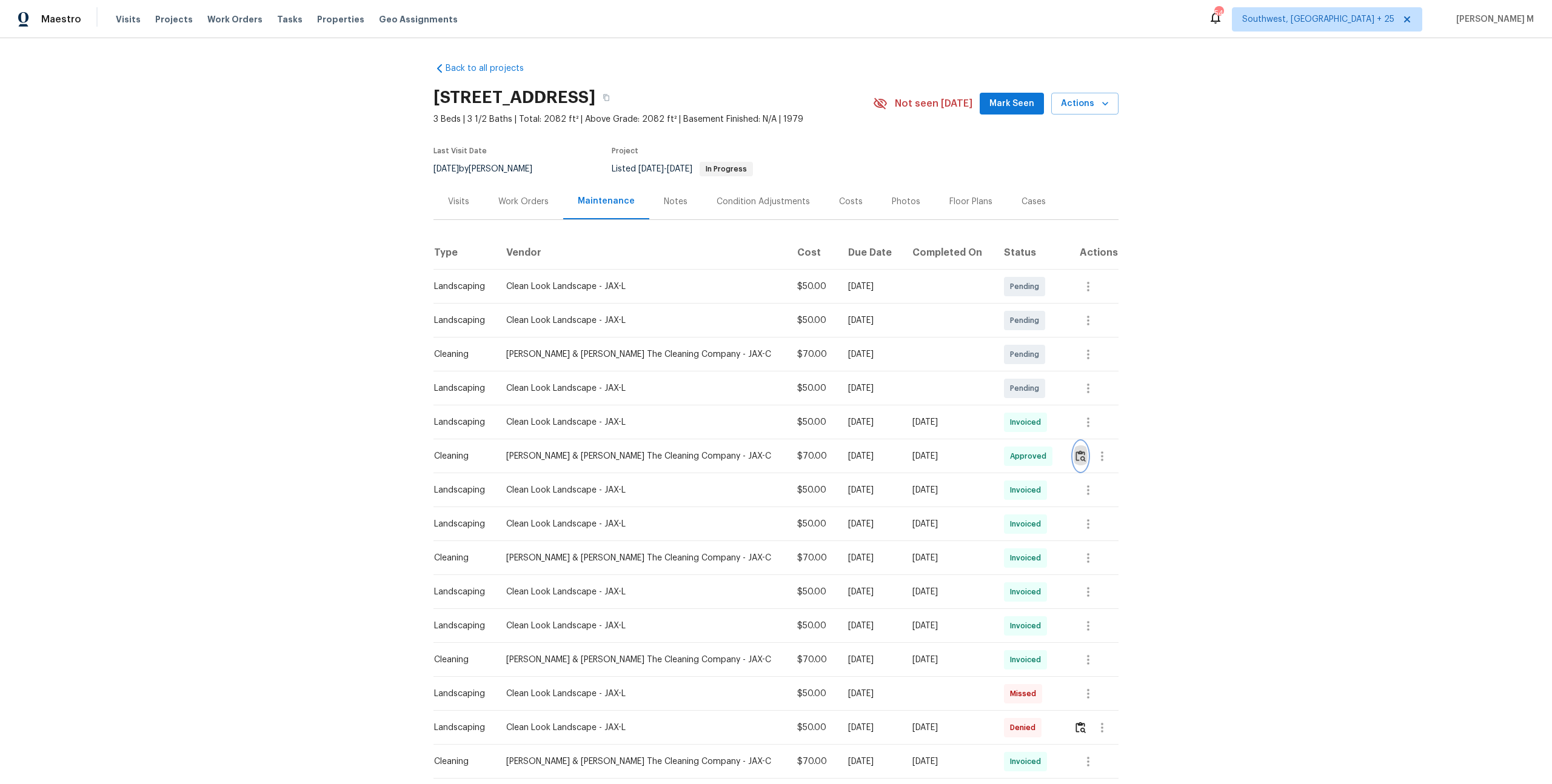
click at [1081, 451] on img "button" at bounding box center [1081, 456] width 10 height 12
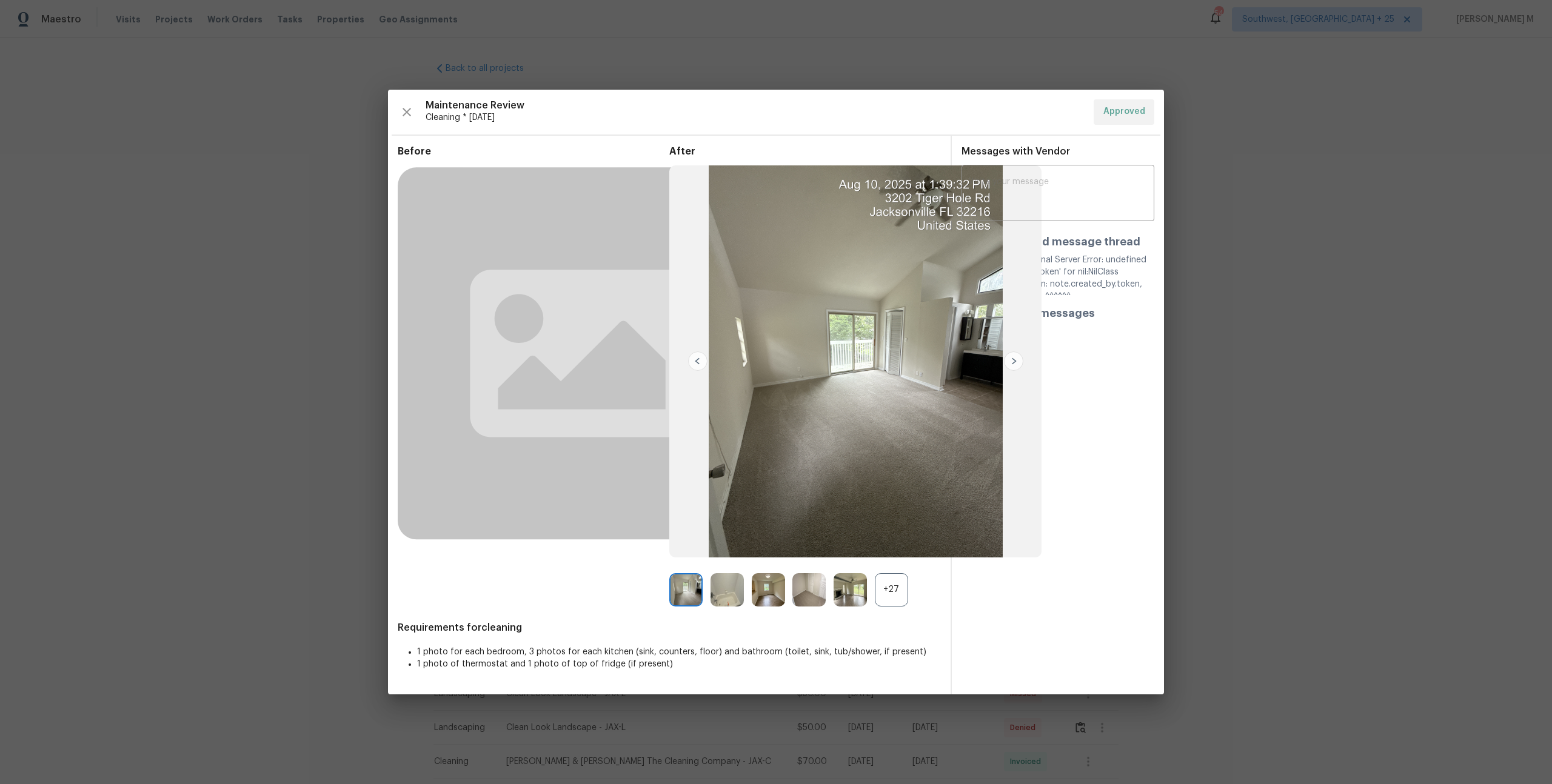
click at [889, 584] on div "+27" at bounding box center [891, 589] width 33 height 33
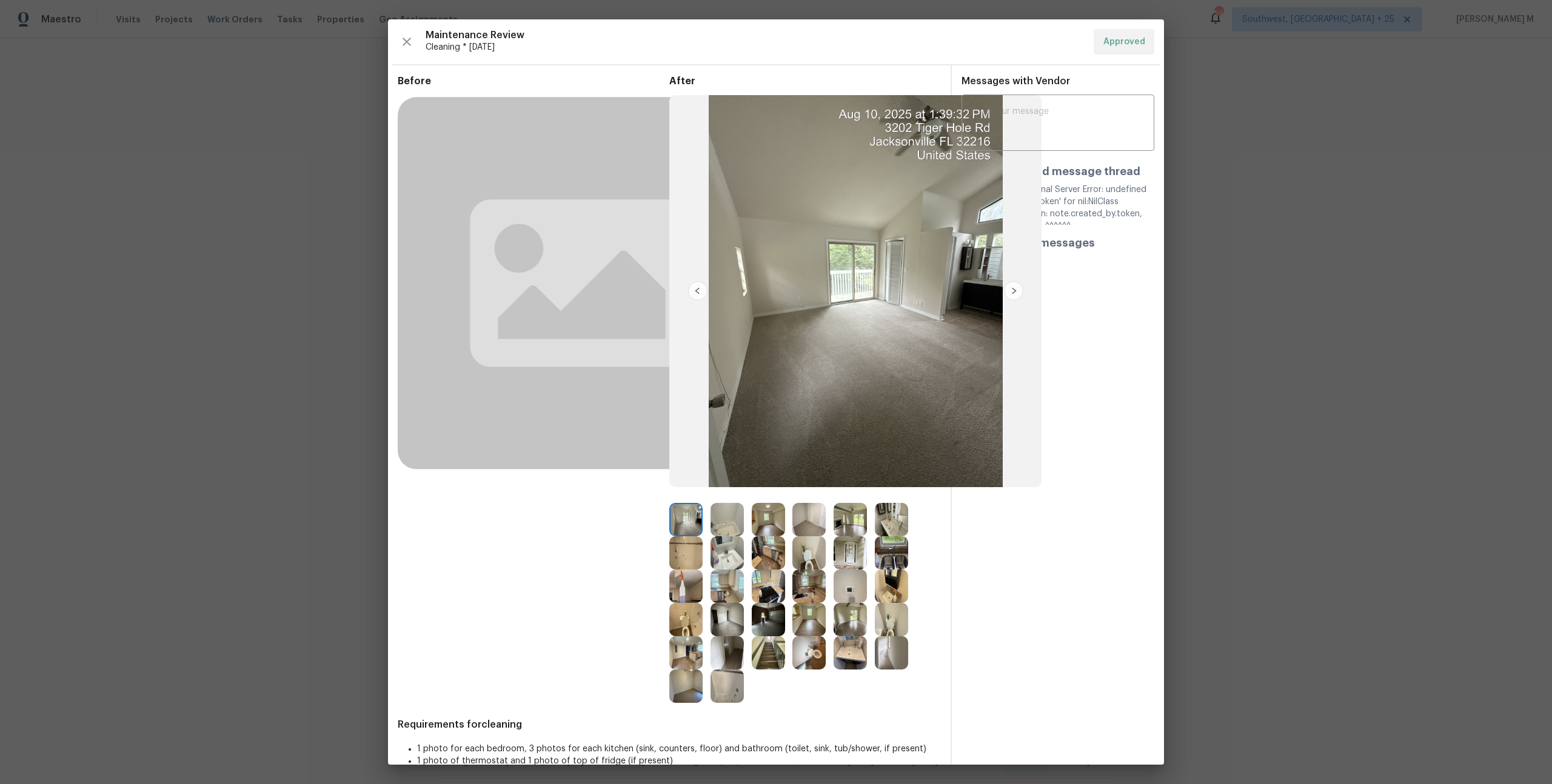
click at [805, 515] on img at bounding box center [809, 520] width 33 height 33
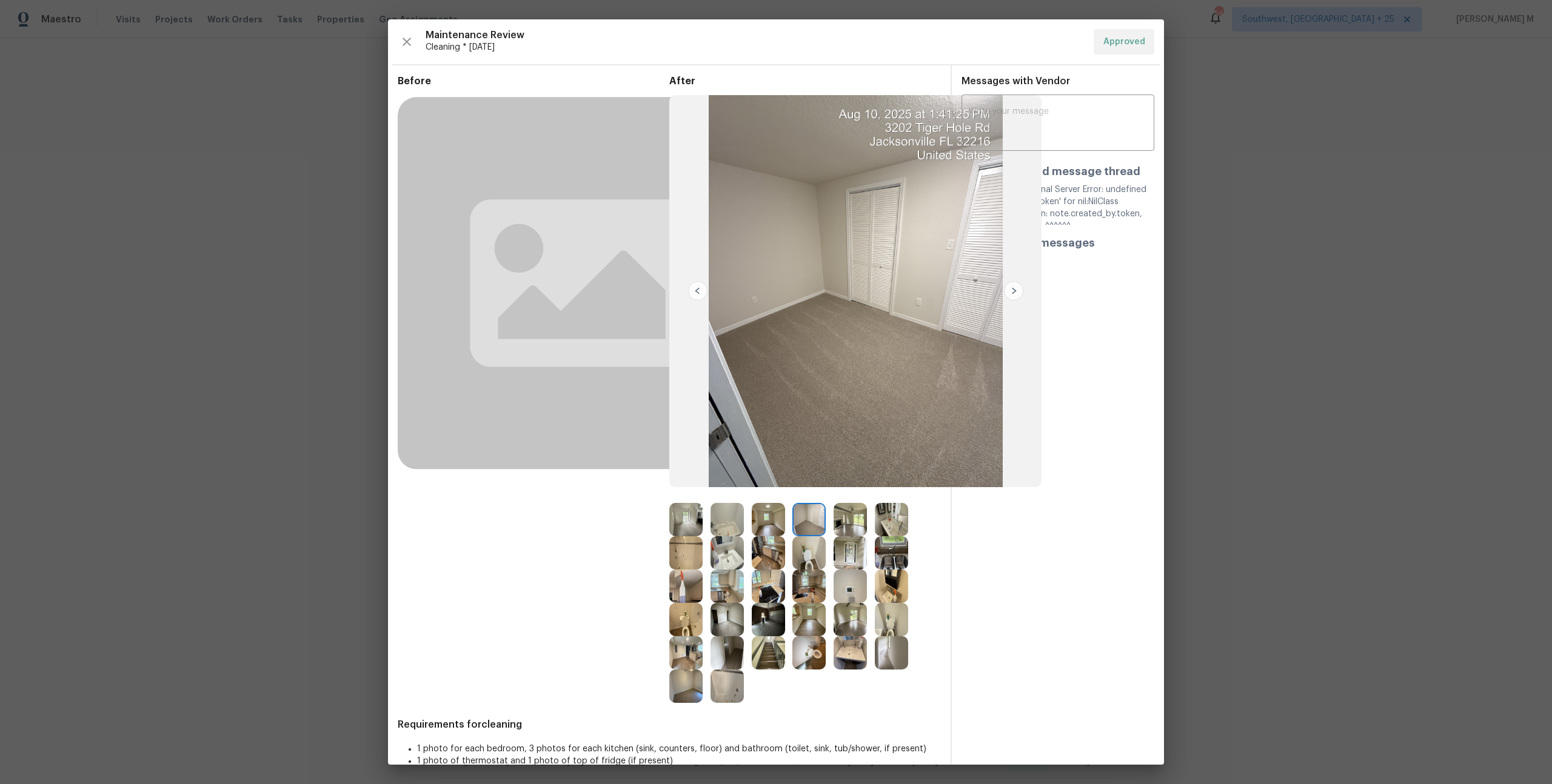
click at [847, 613] on img at bounding box center [850, 620] width 33 height 33
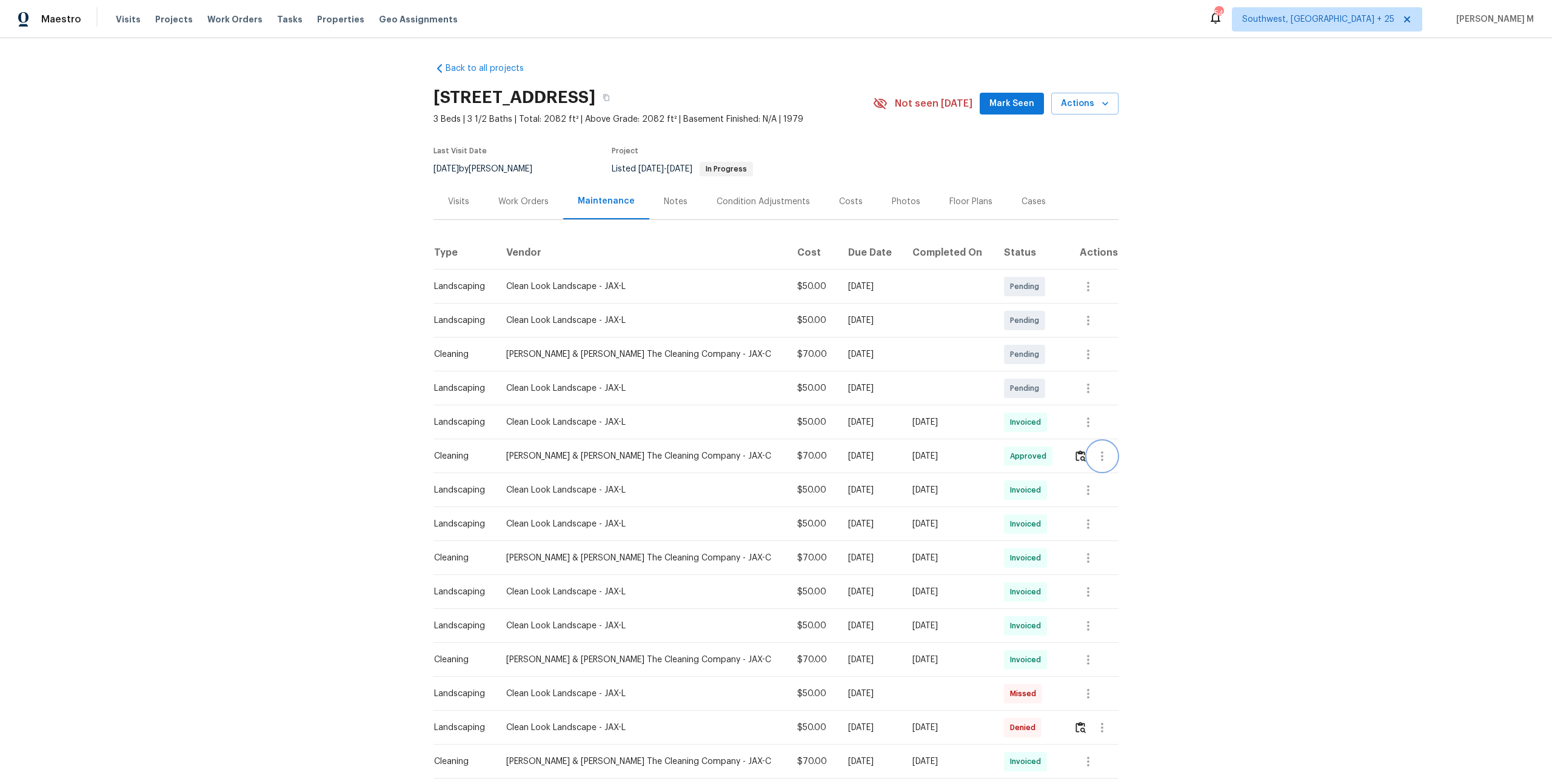
click at [1101, 453] on icon "button" at bounding box center [1101, 455] width 2 height 9
click at [1099, 453] on li "Message vendor" at bounding box center [1128, 450] width 85 height 20
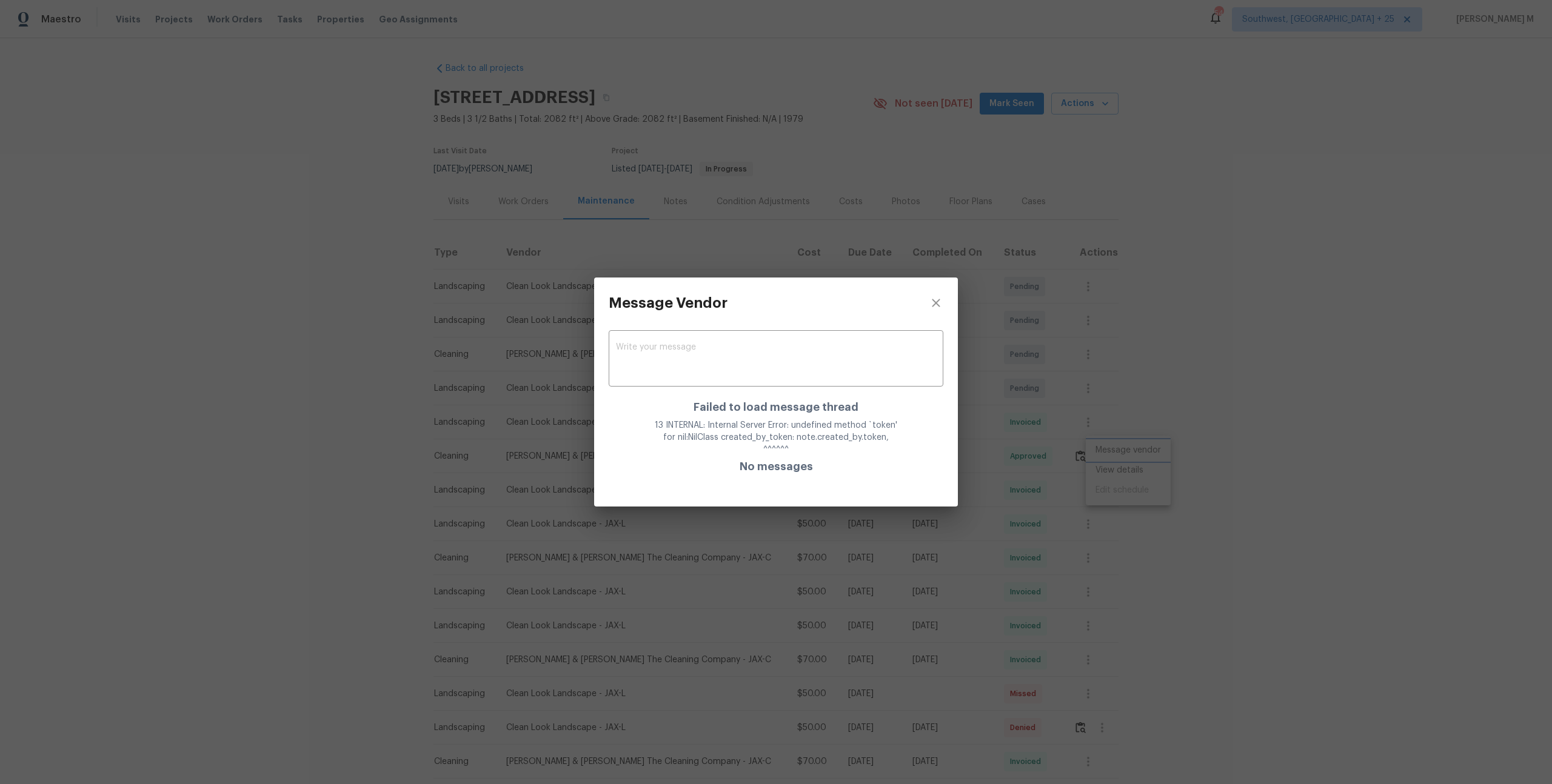
click at [1091, 394] on div "Message Vendor x ​ Failed to load message thread 13 INTERNAL: Internal Server E…" at bounding box center [776, 392] width 1552 height 784
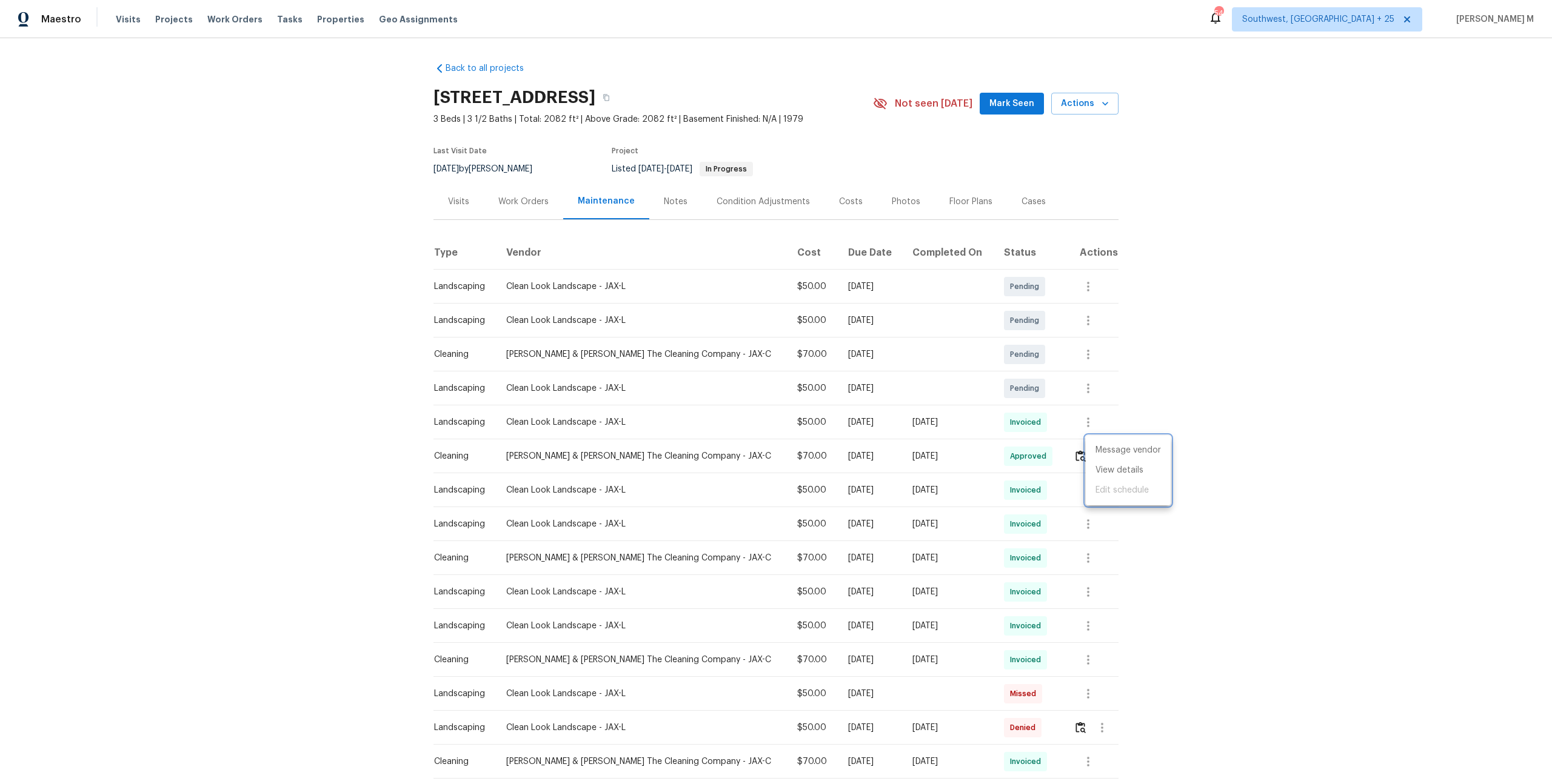
click at [1088, 421] on div at bounding box center [776, 392] width 1552 height 784
click at [1087, 417] on icon "button" at bounding box center [1088, 422] width 2 height 9
click at [1086, 416] on li "Message vendor" at bounding box center [1114, 416] width 85 height 20
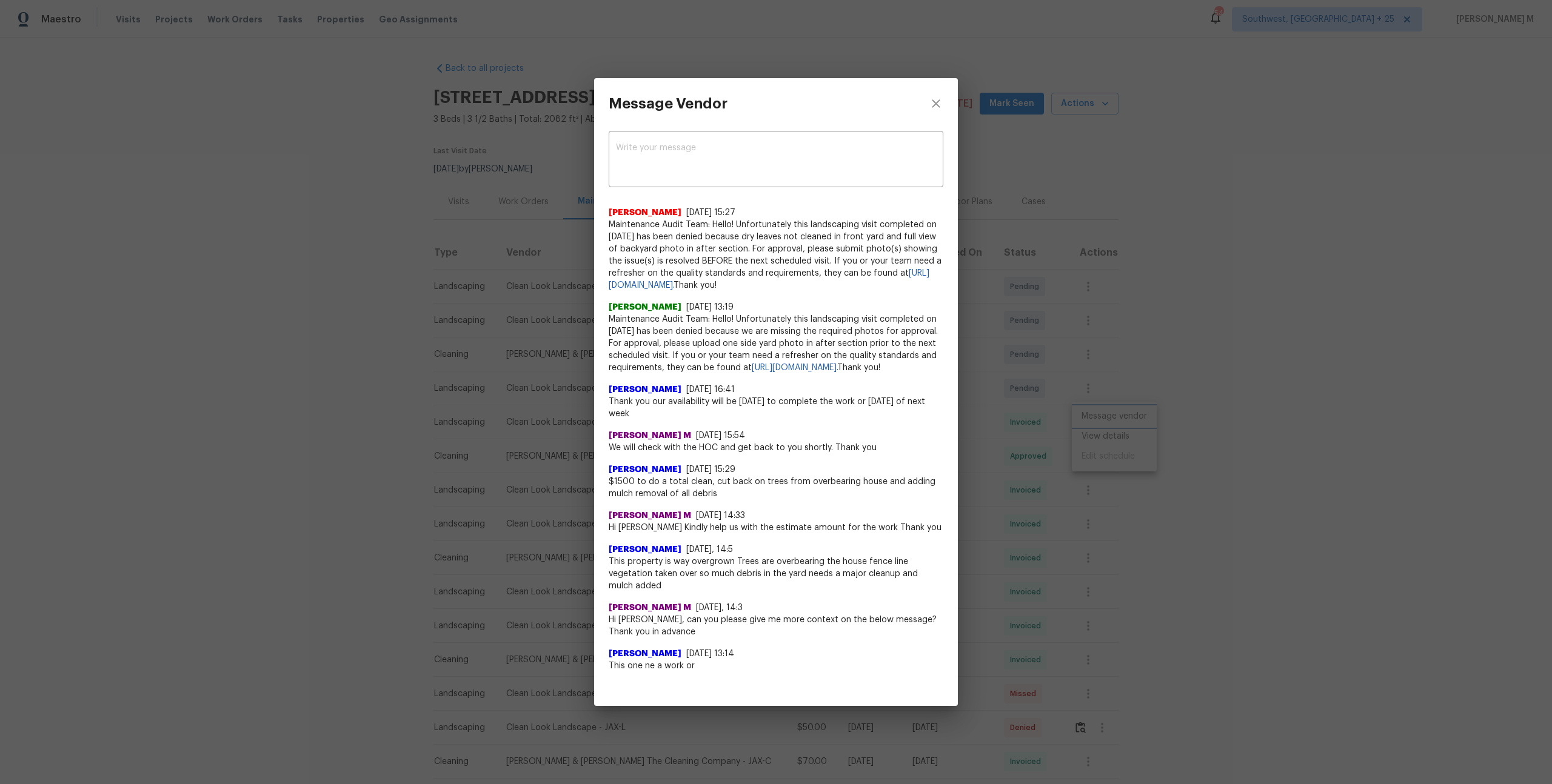
click at [1157, 394] on div "Message Vendor x ​ Archana Chinnaiya 6/26/25, 15:27 Maintenance Audit Team: Hel…" at bounding box center [776, 392] width 1552 height 784
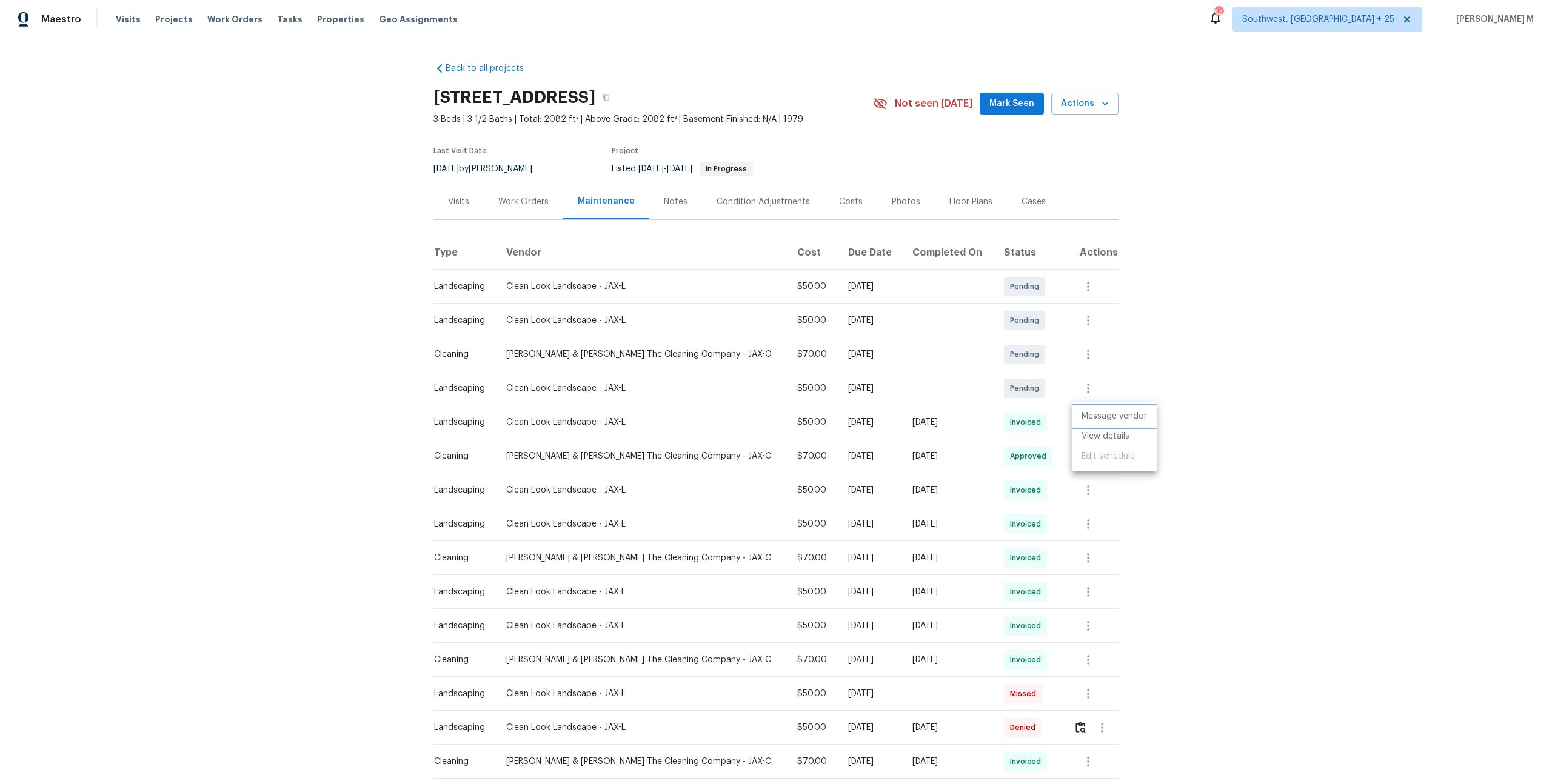
click at [1099, 416] on li "Message vendor" at bounding box center [1114, 416] width 85 height 20
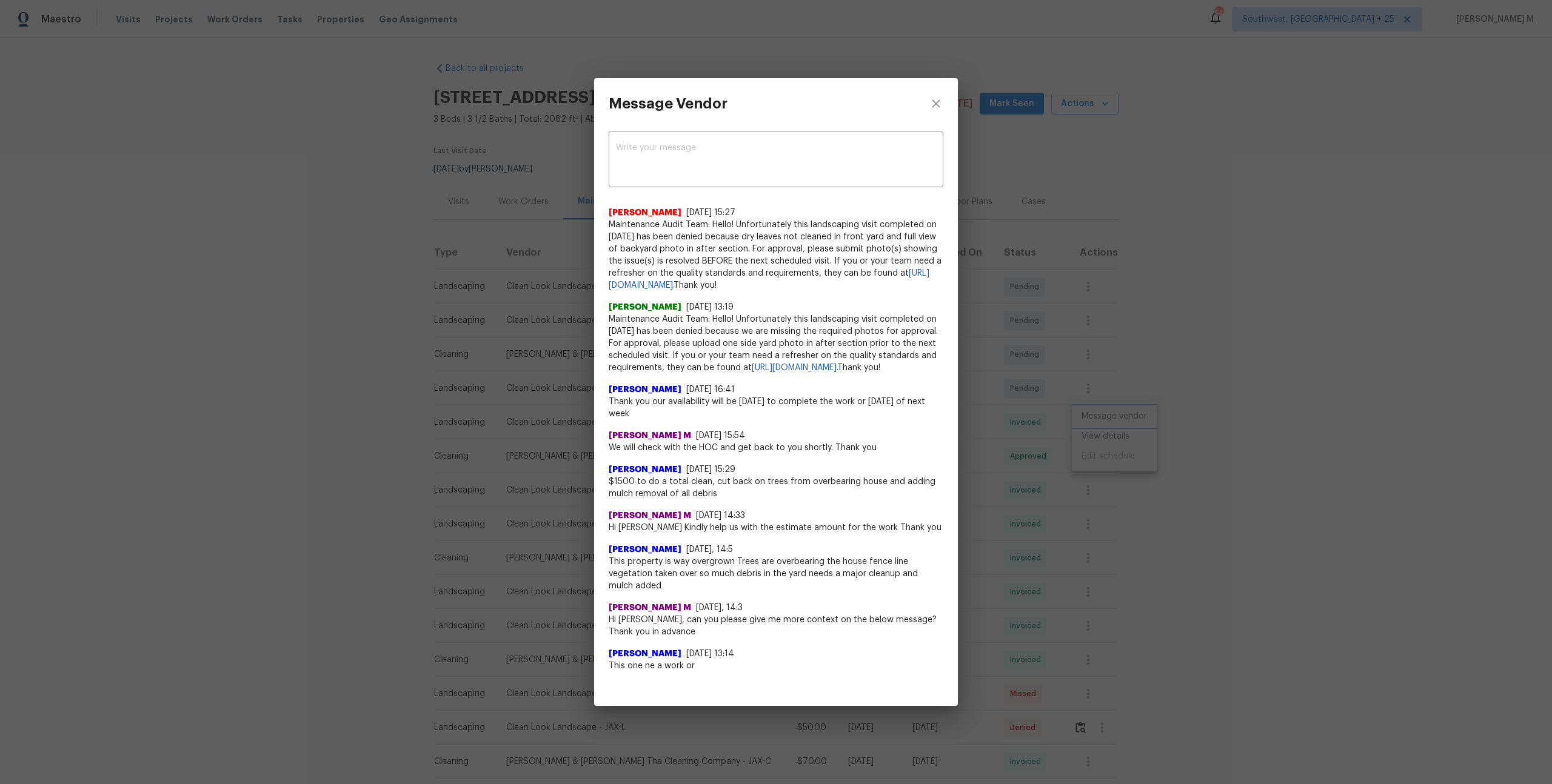
click at [1171, 409] on div "Message Vendor x ​ Archana Chinnaiya 6/26/25, 15:27 Maintenance Audit Team: Hel…" at bounding box center [776, 392] width 1552 height 784
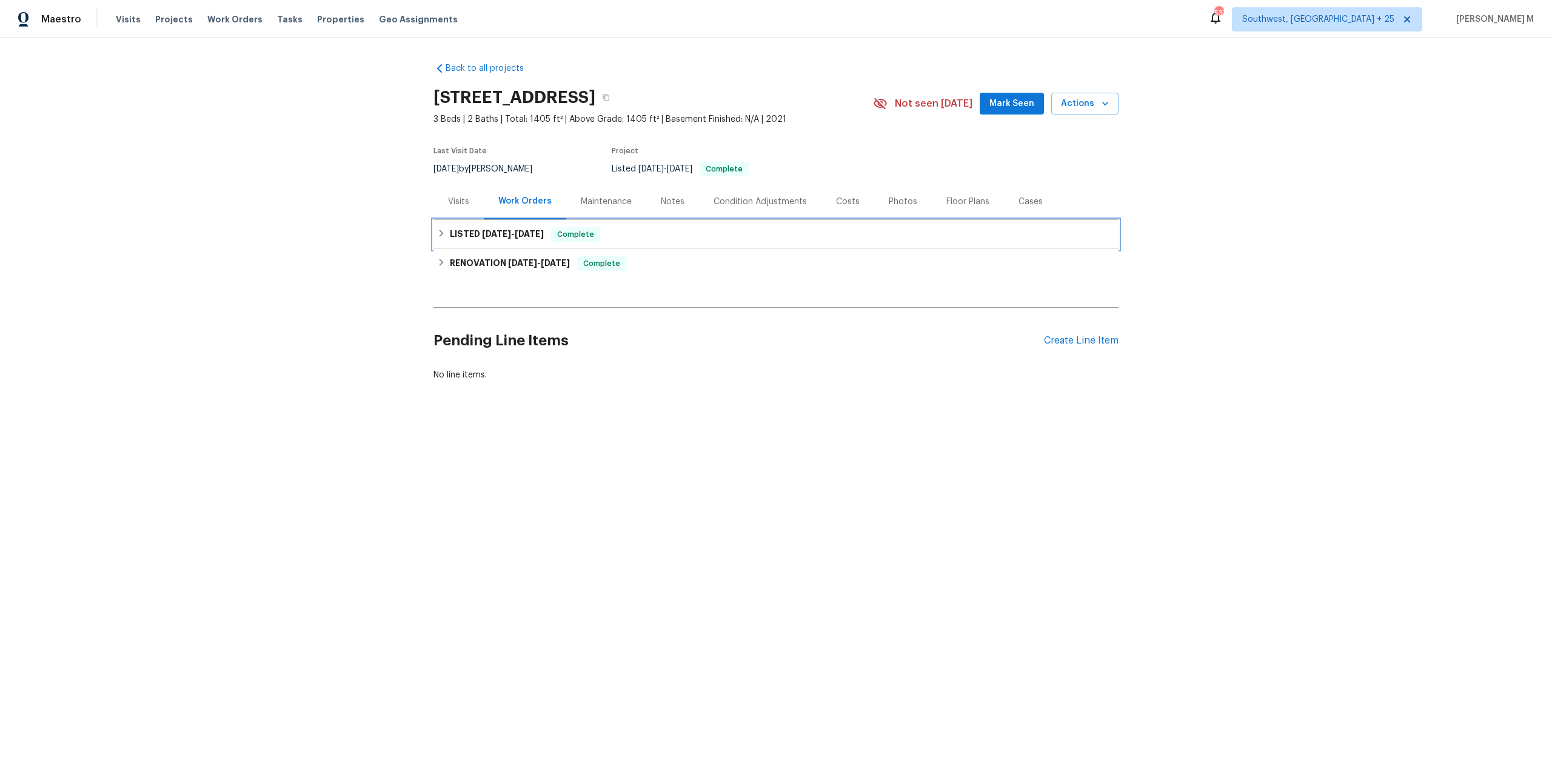
click at [490, 232] on h6 "LISTED [DATE] - [DATE]" at bounding box center [497, 234] width 94 height 14
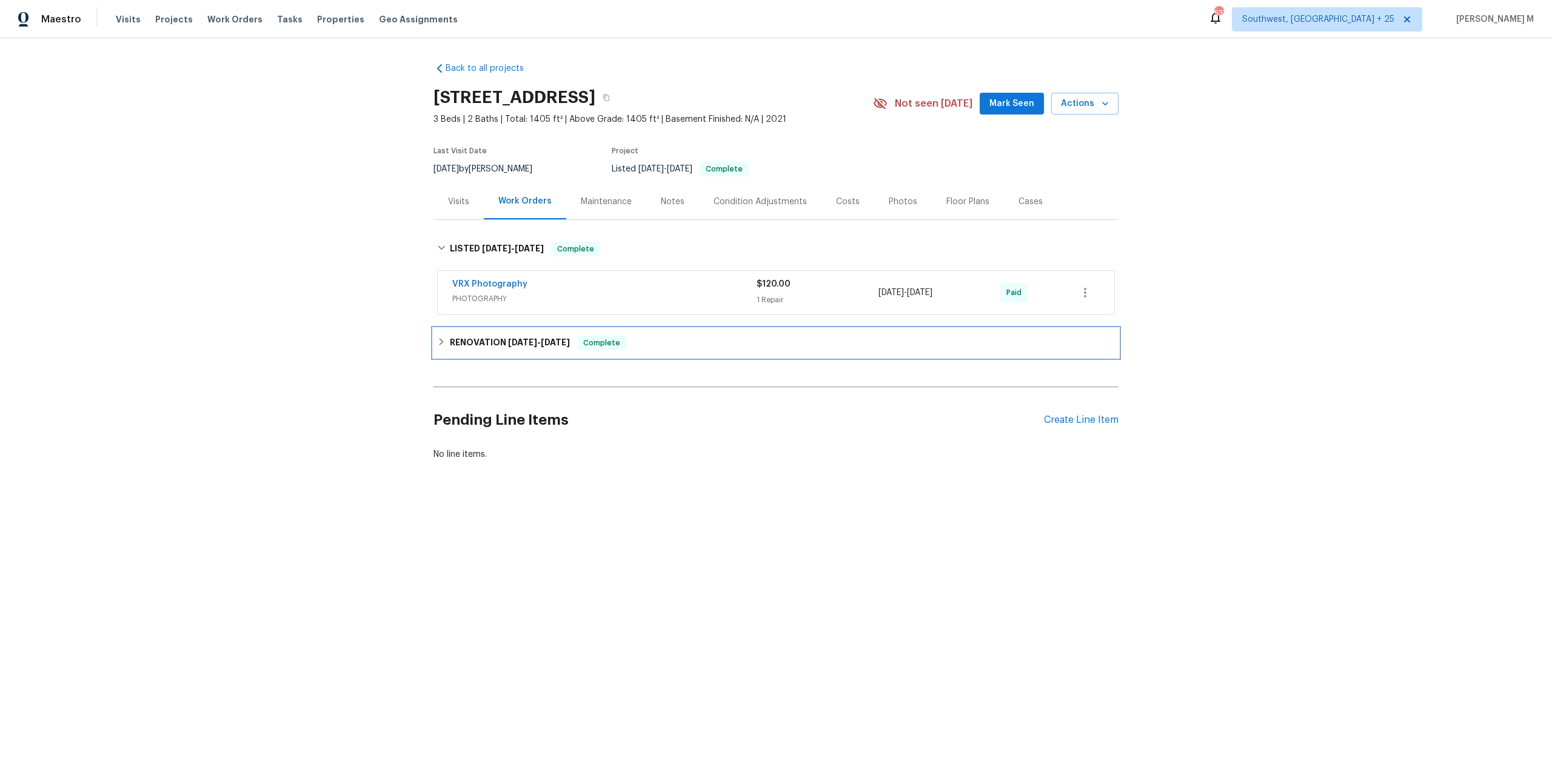
click at [491, 338] on h6 "RENOVATION [DATE] - [DATE]" at bounding box center [510, 343] width 120 height 14
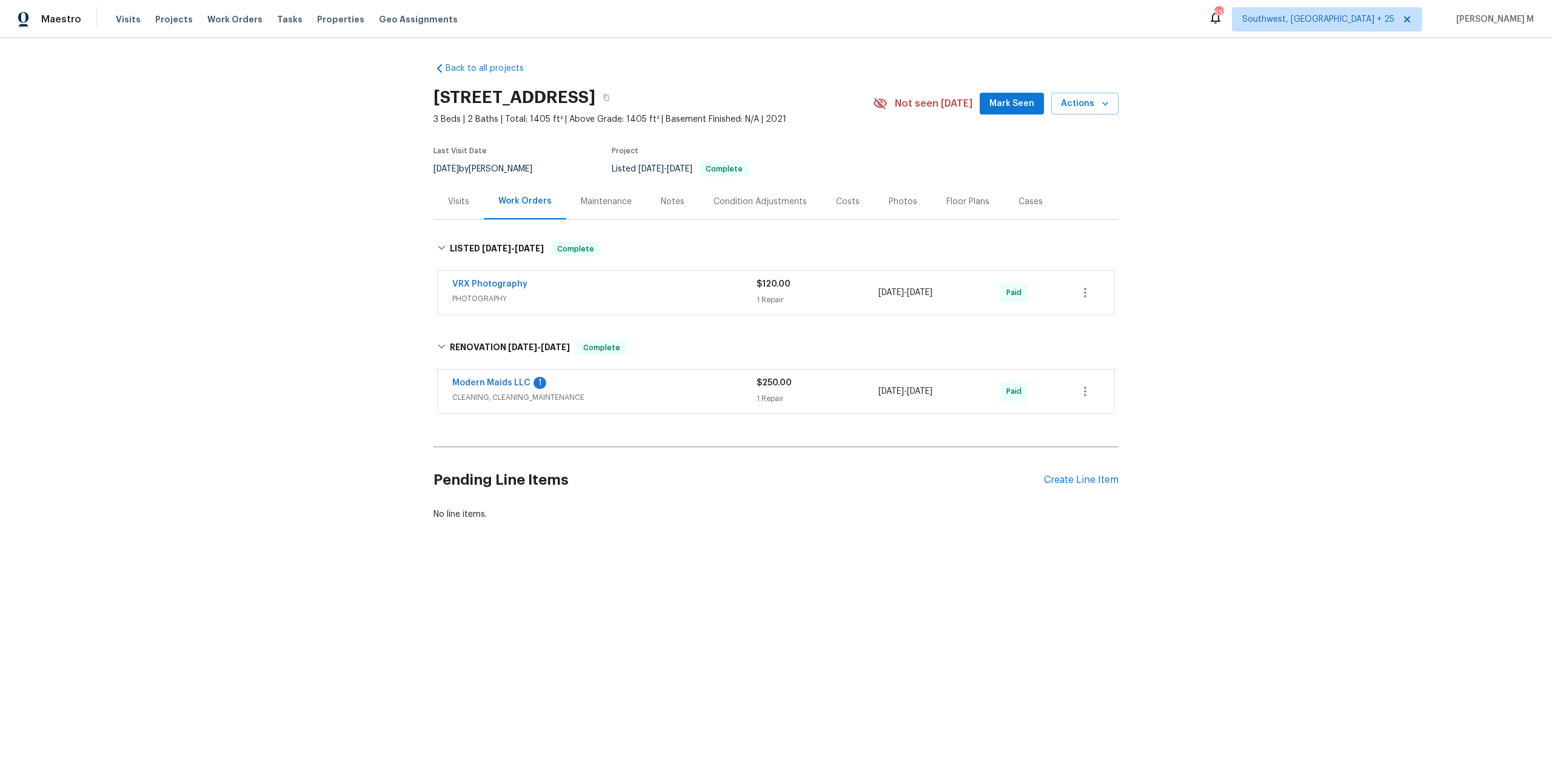
click at [489, 391] on span "CLEANING, CLEANING_MAINTENANCE" at bounding box center [604, 397] width 304 height 12
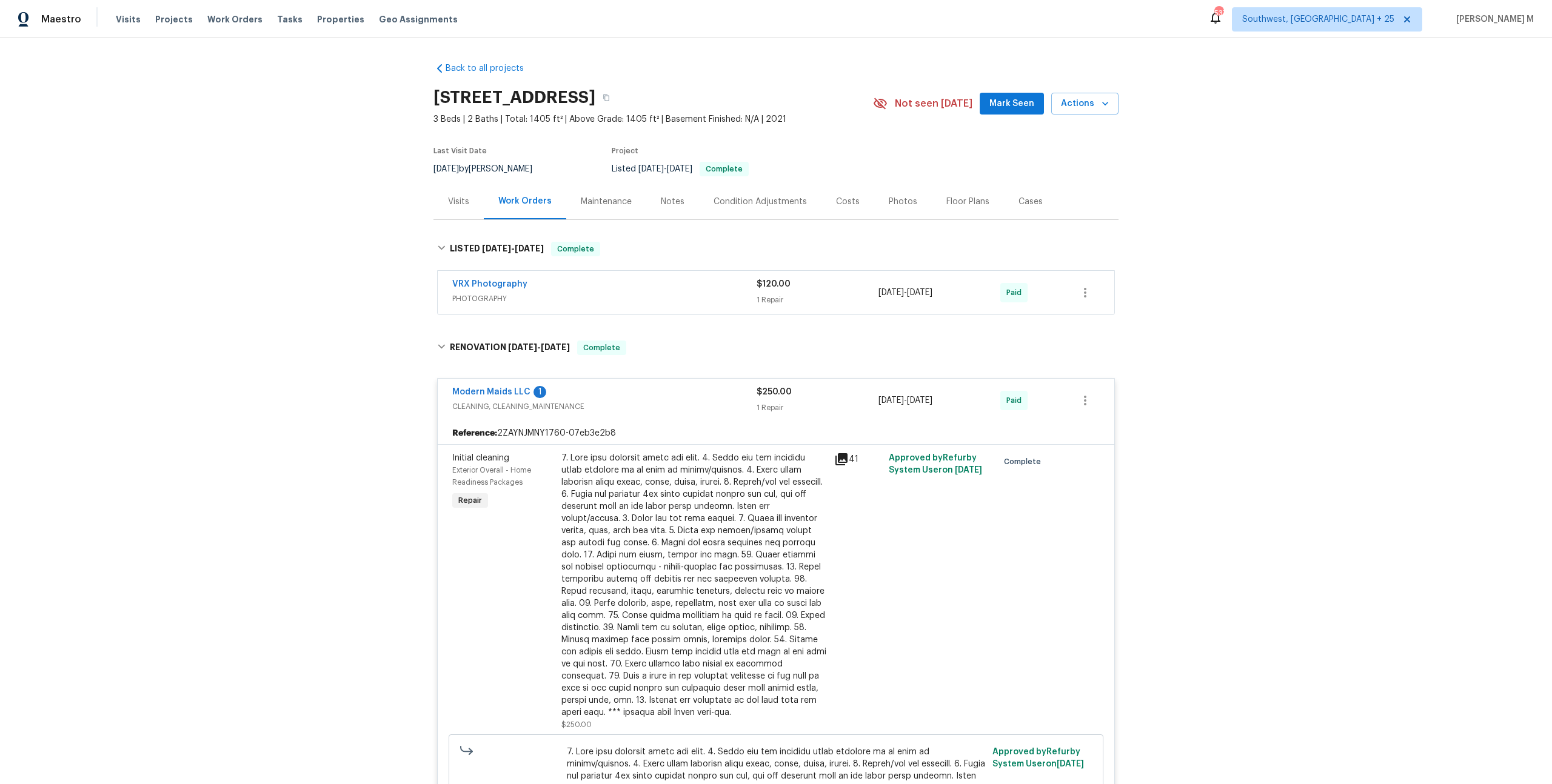
click at [590, 200] on div "Maintenance" at bounding box center [606, 202] width 51 height 12
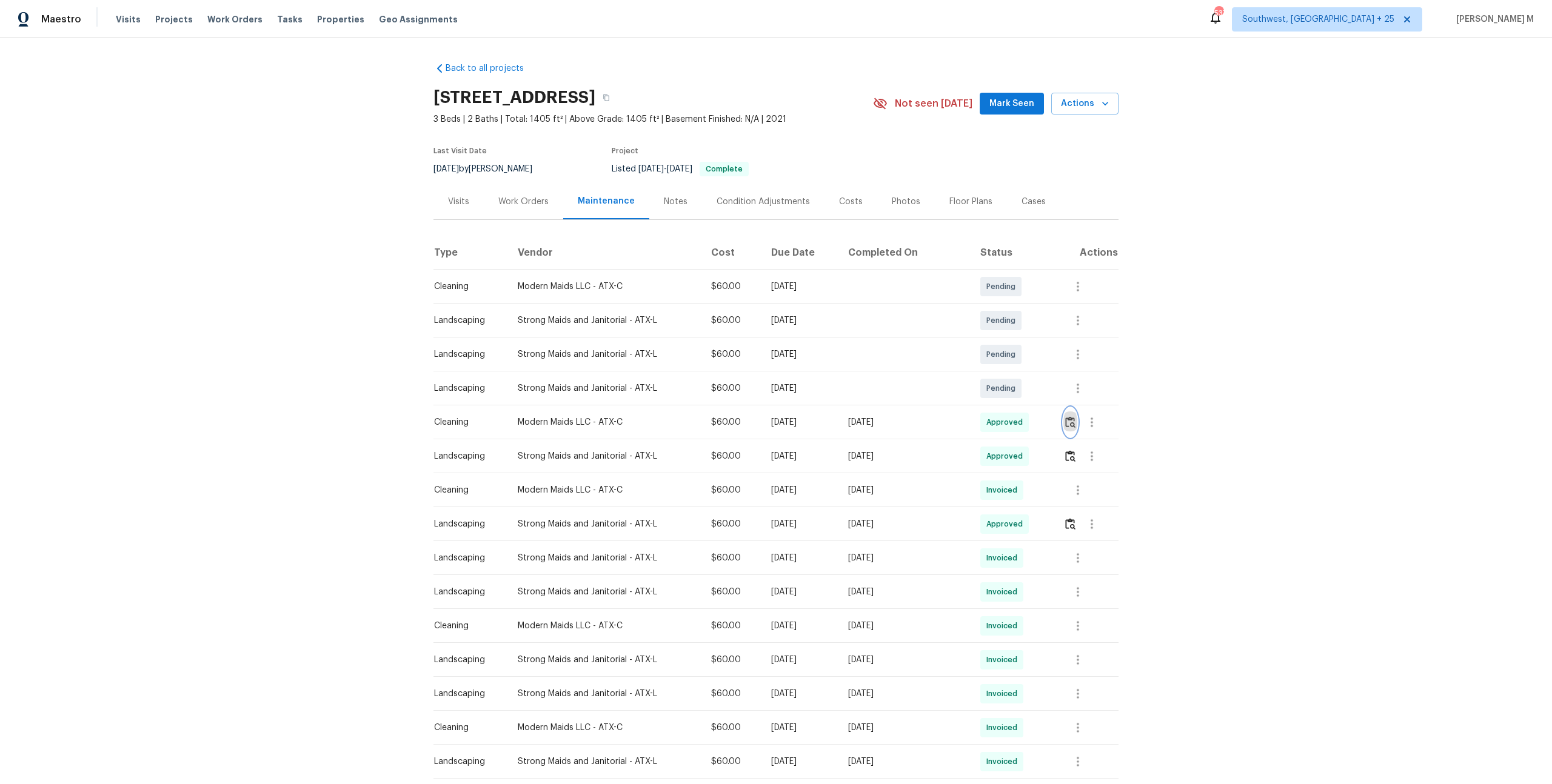
click at [1070, 416] on img "button" at bounding box center [1070, 422] width 10 height 12
click at [1099, 449] on icon "button" at bounding box center [1091, 456] width 14 height 14
click at [1099, 448] on li "Message vendor" at bounding box center [1121, 450] width 85 height 20
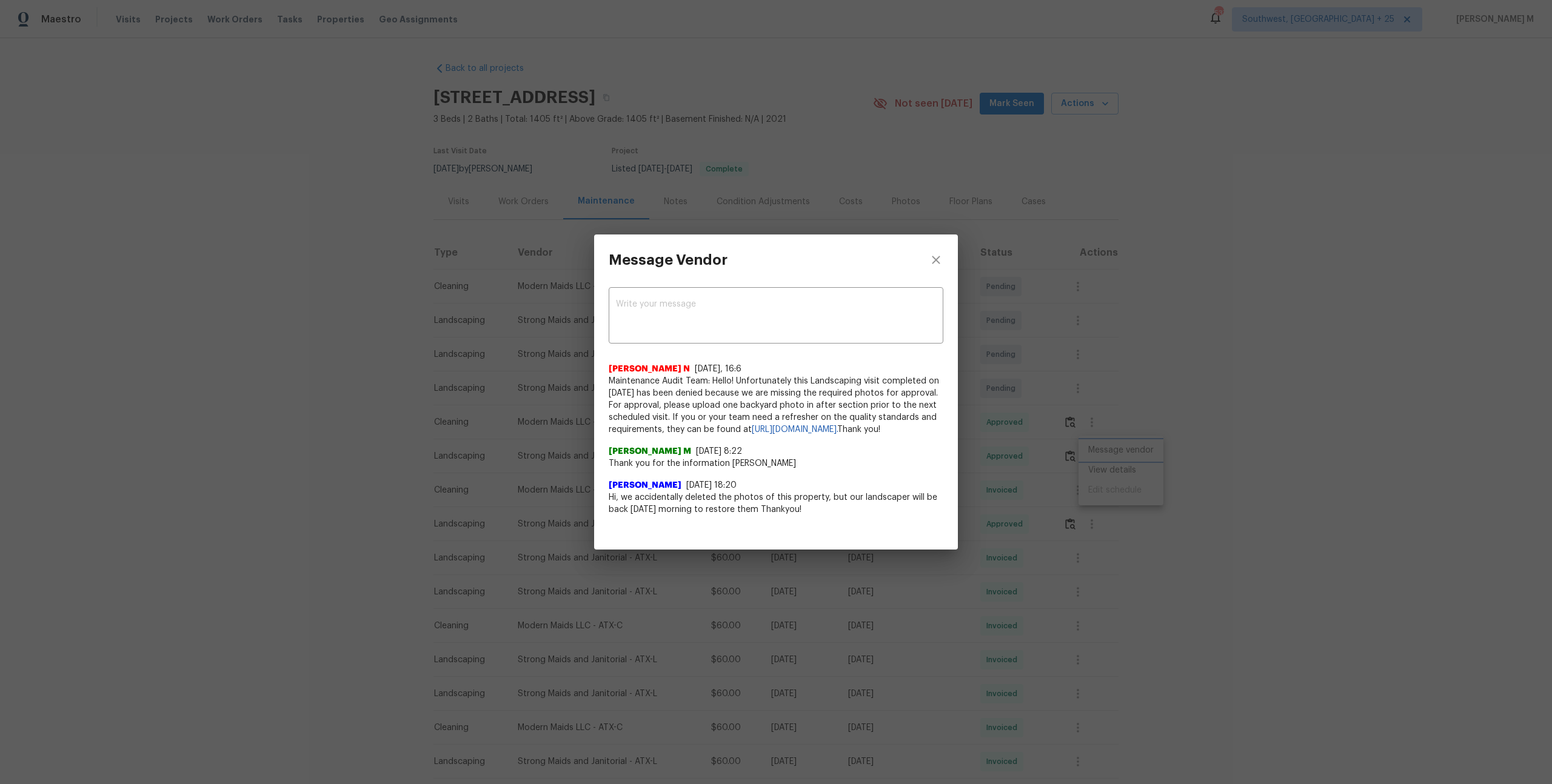
click at [1118, 521] on div "Message Vendor x ​ Nijanthan N 5/14/25, 16:6 Maintenance Audit Team: Hello! Unf…" at bounding box center [776, 392] width 1552 height 784
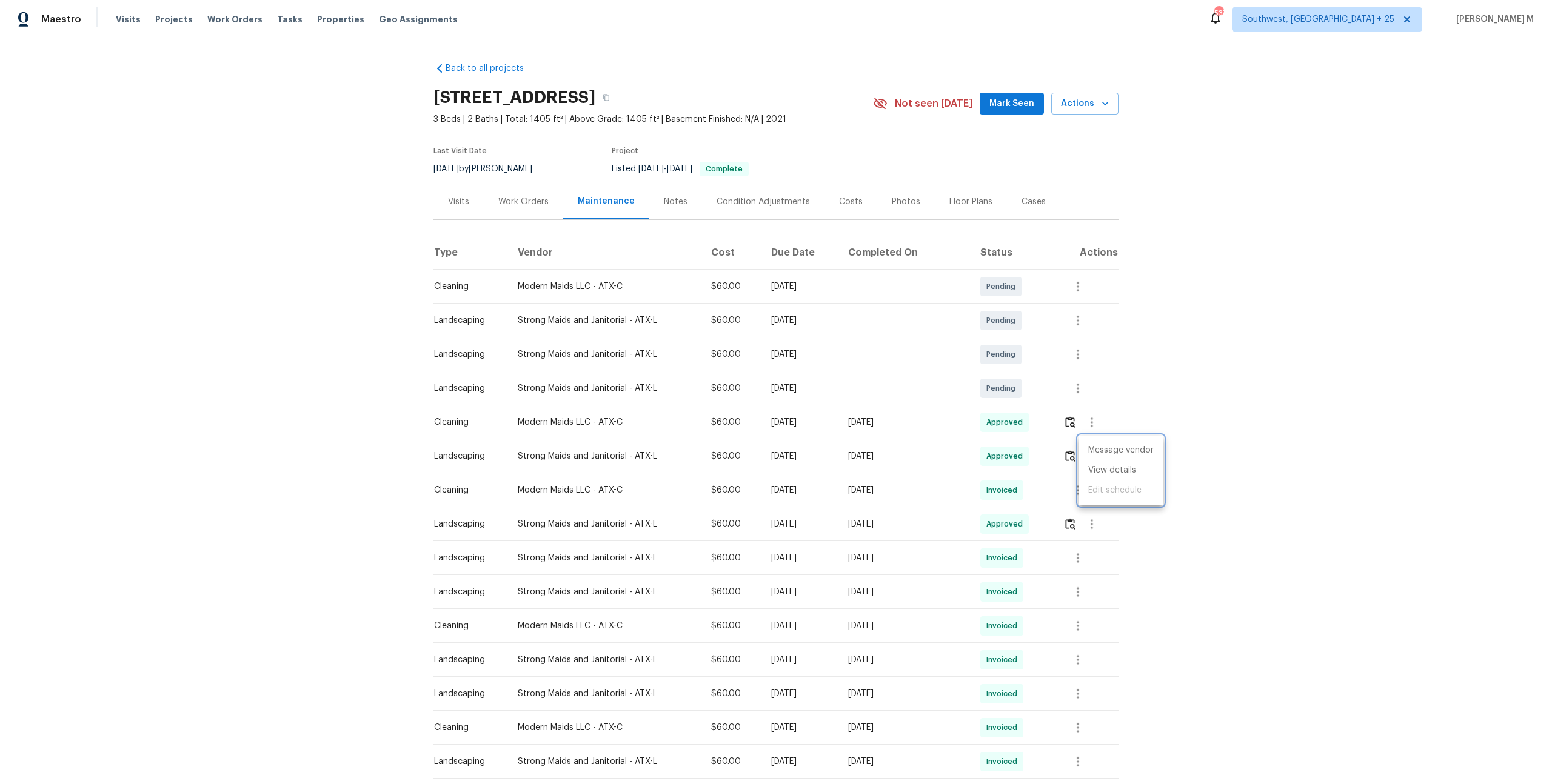
click at [1101, 422] on div at bounding box center [776, 392] width 1552 height 784
click at [1096, 418] on icon "button" at bounding box center [1091, 422] width 14 height 14
click at [1096, 418] on li "Message vendor" at bounding box center [1121, 416] width 85 height 20
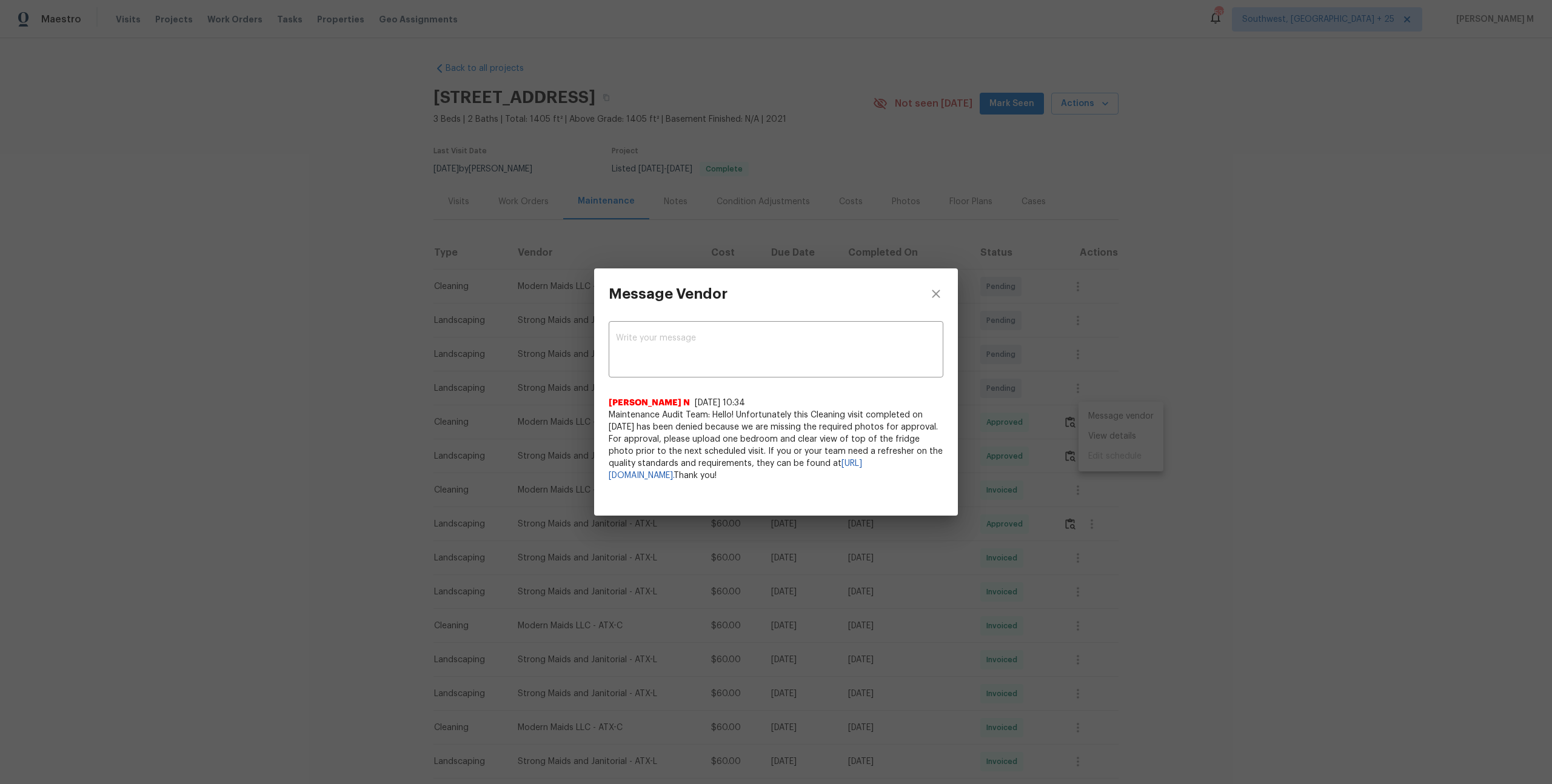
click at [705, 429] on span "Maintenance Audit Team: Hello! Unfortunately this Cleaning visit completed on M…" at bounding box center [776, 445] width 334 height 73
click at [1206, 495] on div "Message Vendor x ​ Nijanthan N 5/6/25, 10:34 Maintenance Audit Team: Hello! Unf…" at bounding box center [776, 392] width 1552 height 784
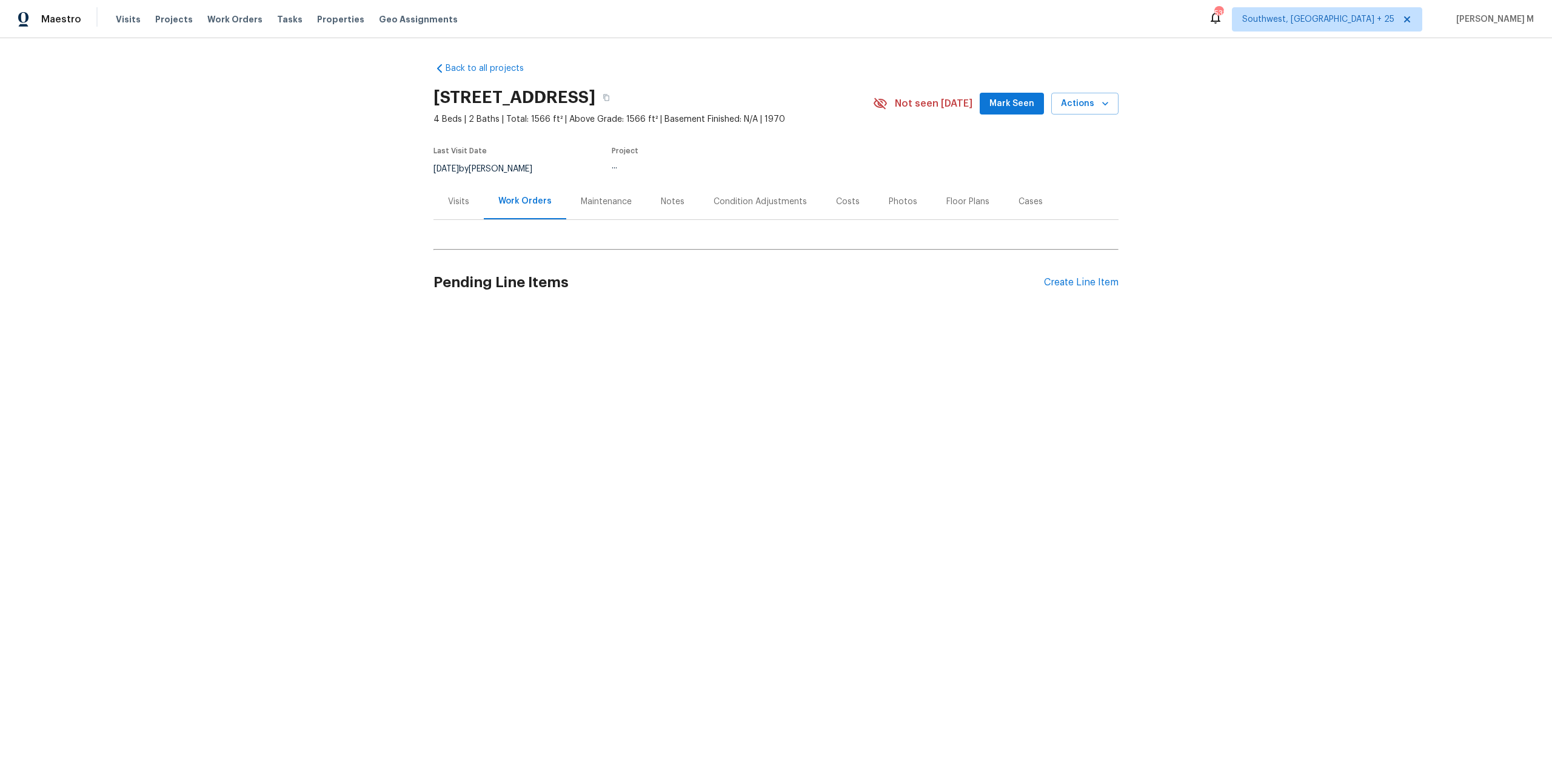
click at [572, 205] on div "Maintenance" at bounding box center [606, 202] width 80 height 36
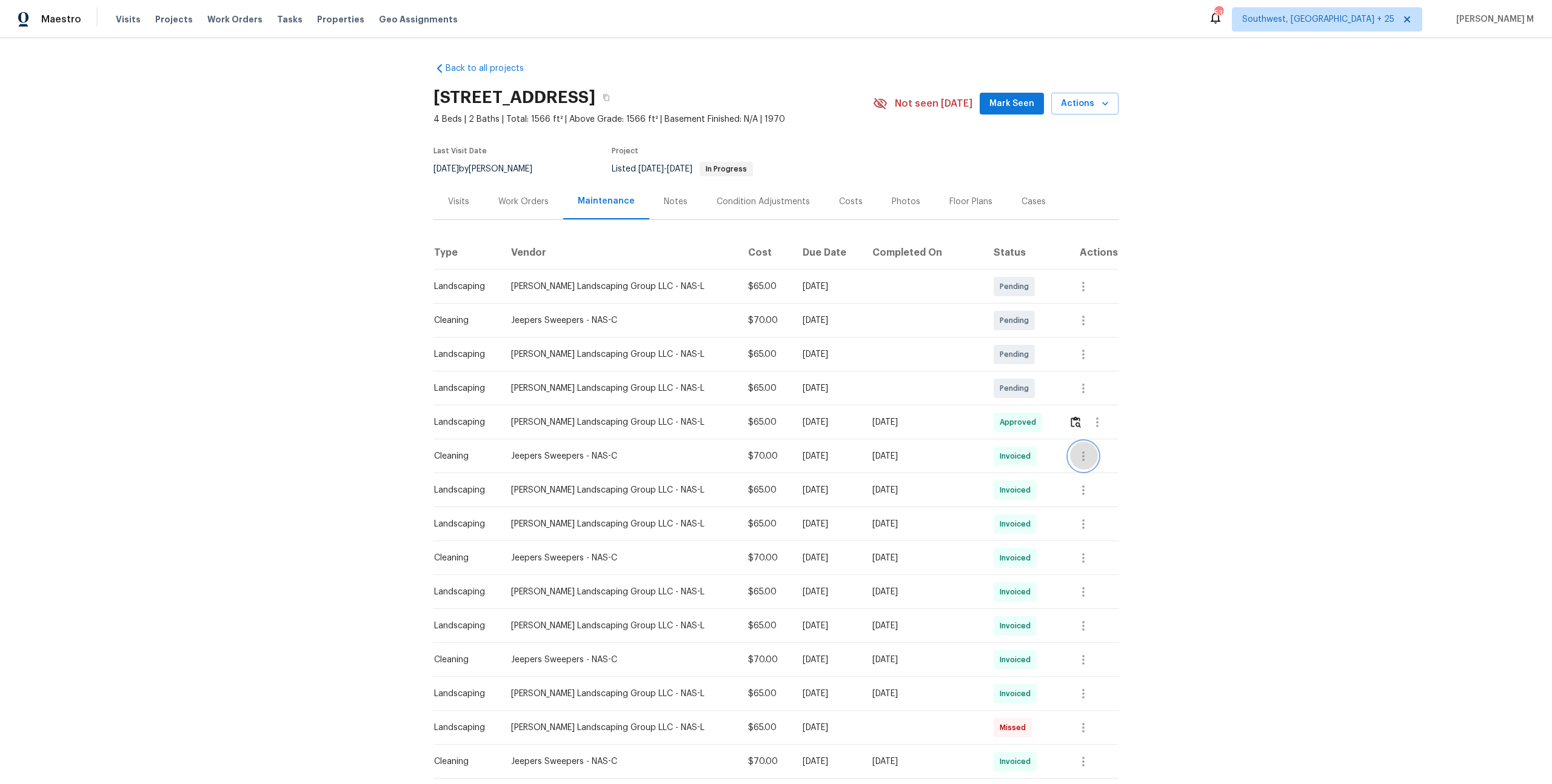
click at [1078, 449] on icon "button" at bounding box center [1083, 456] width 14 height 14
click at [1078, 447] on li "Message vendor" at bounding box center [1109, 450] width 85 height 20
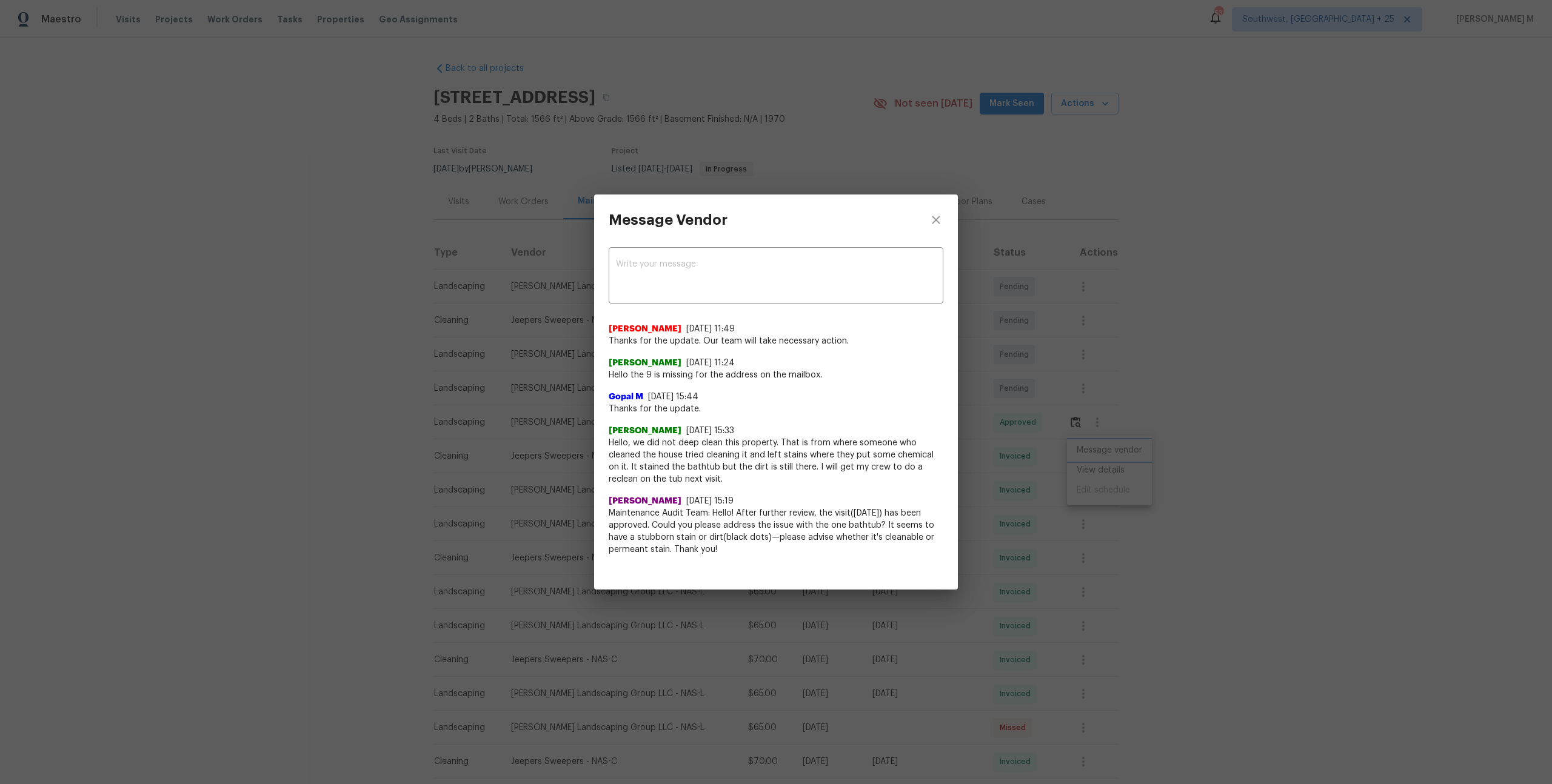
click at [1059, 391] on div "Message Vendor x ​ [PERSON_NAME] [DATE] 11:49 Thanks for the update. Our team w…" at bounding box center [776, 392] width 1552 height 784
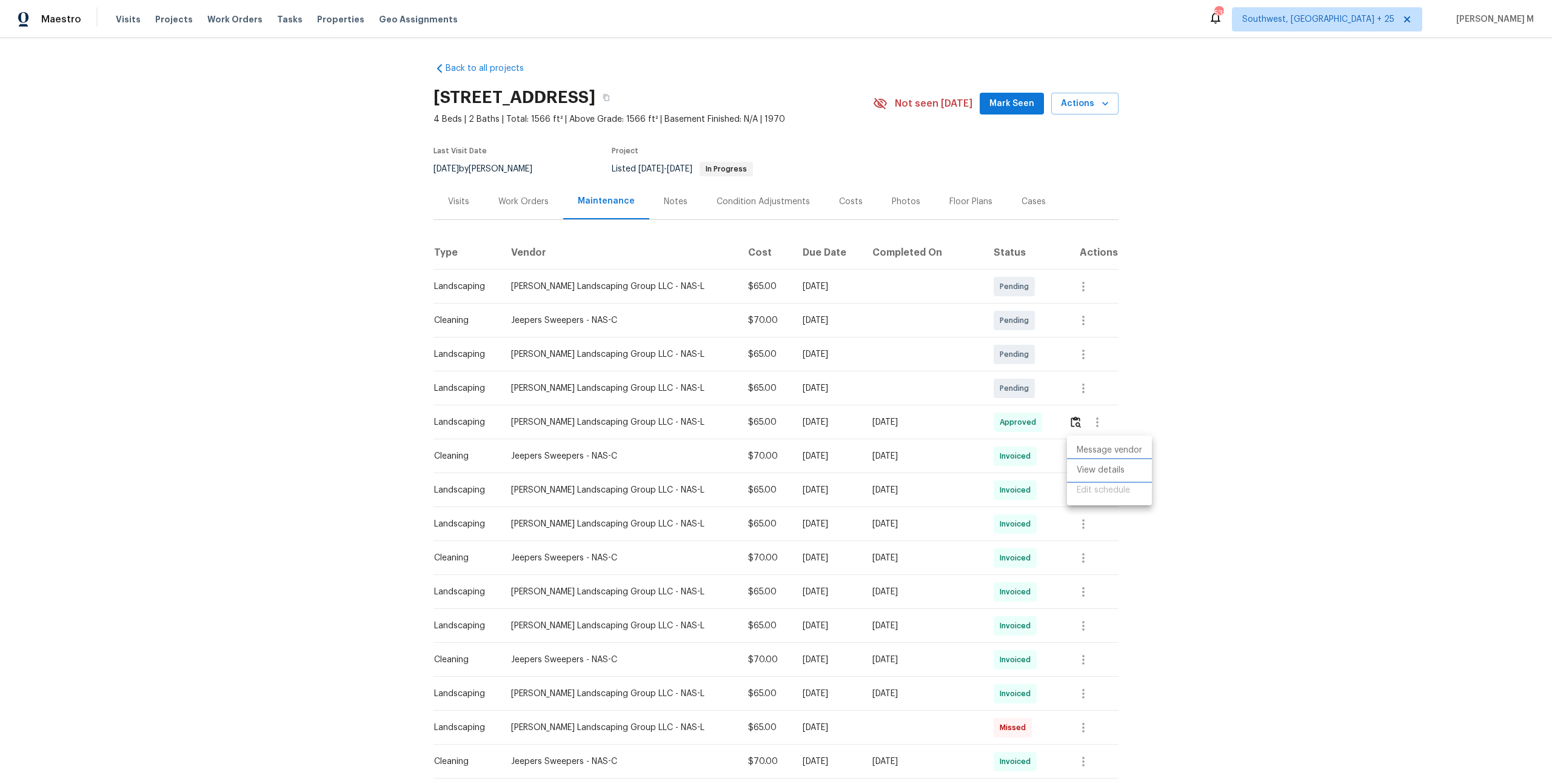
click at [1111, 475] on li "View details" at bounding box center [1109, 471] width 85 height 20
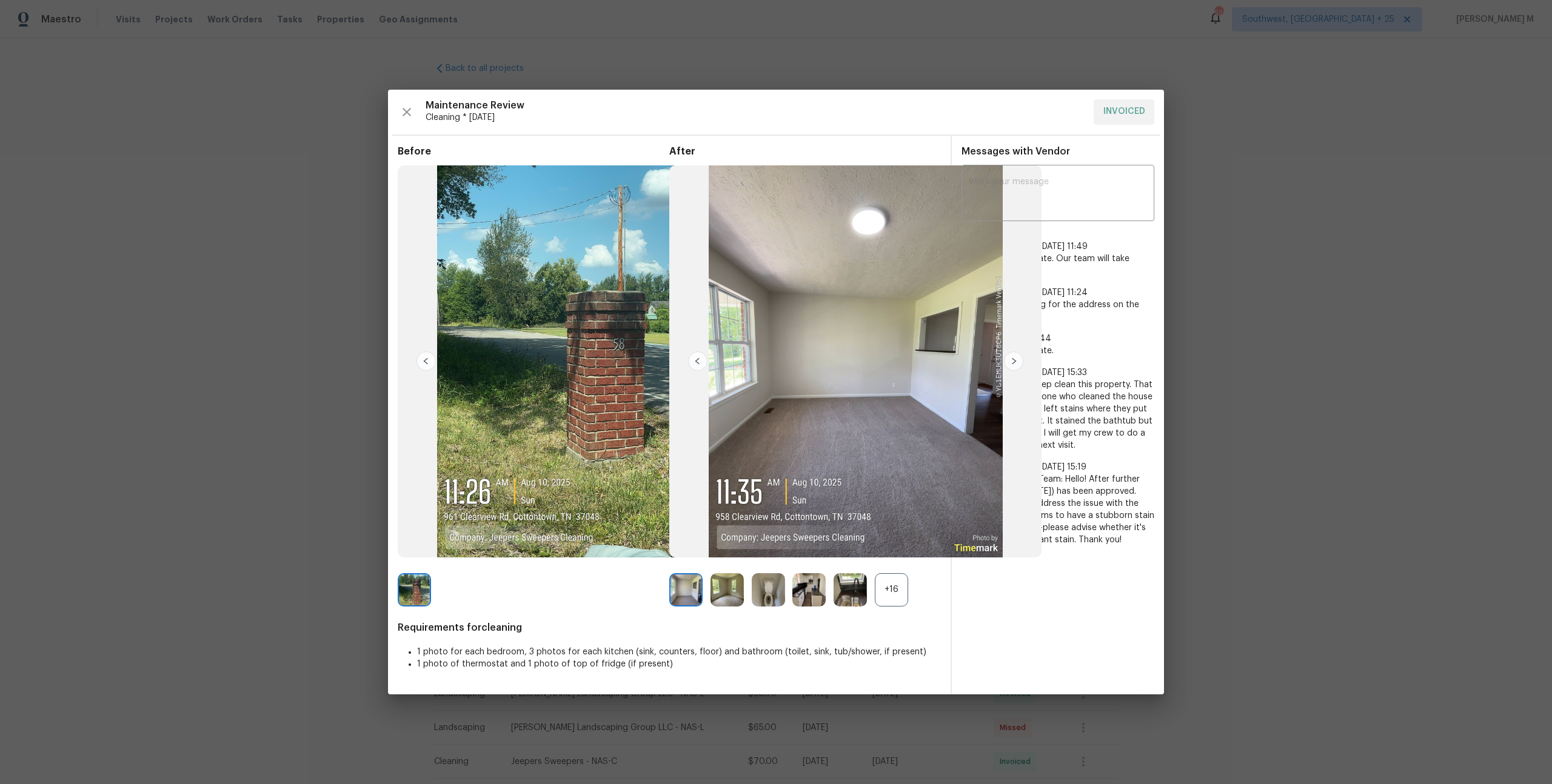
click at [892, 594] on div "+16" at bounding box center [891, 589] width 33 height 33
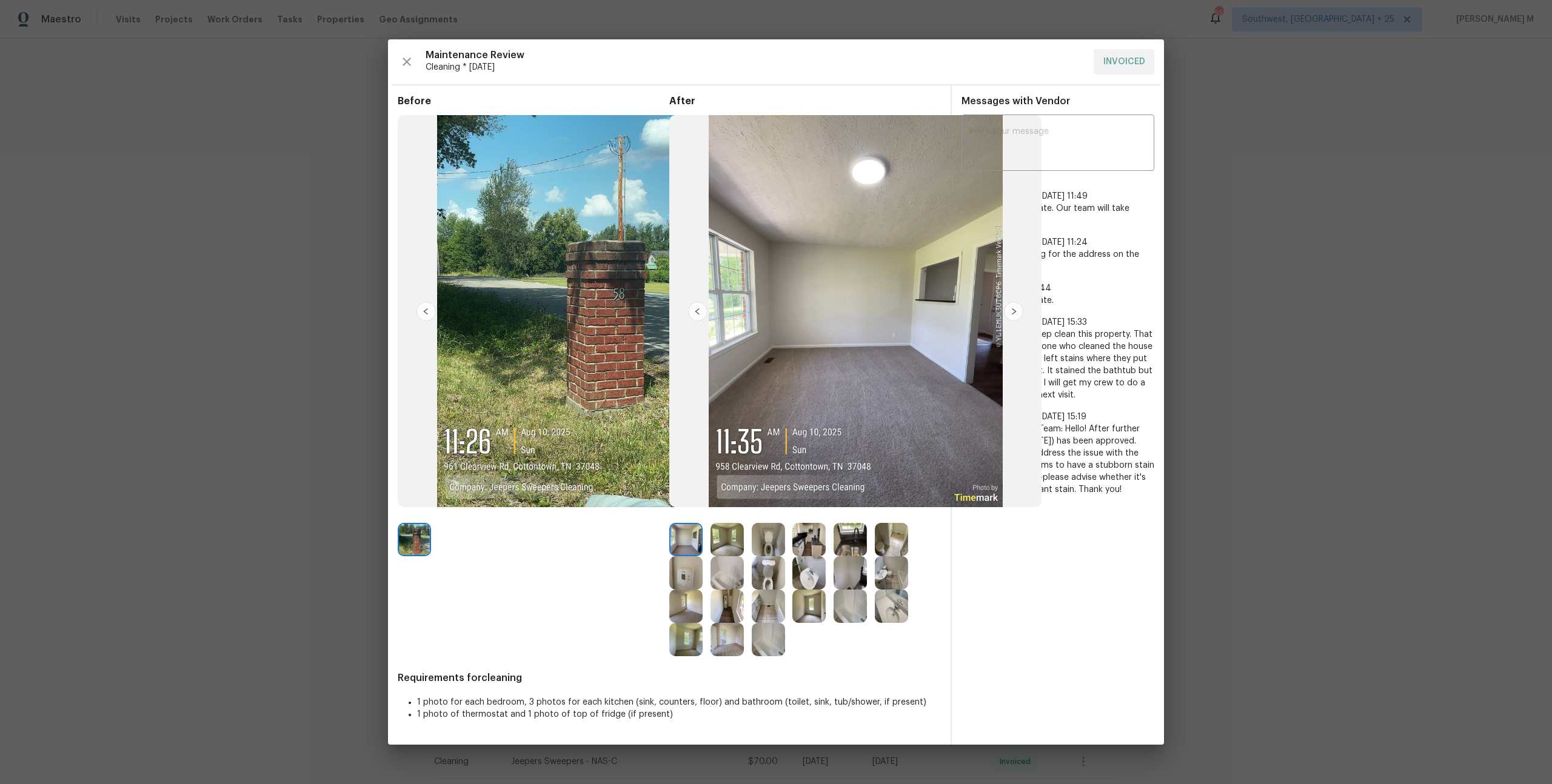
click at [422, 311] on img at bounding box center [426, 311] width 19 height 19
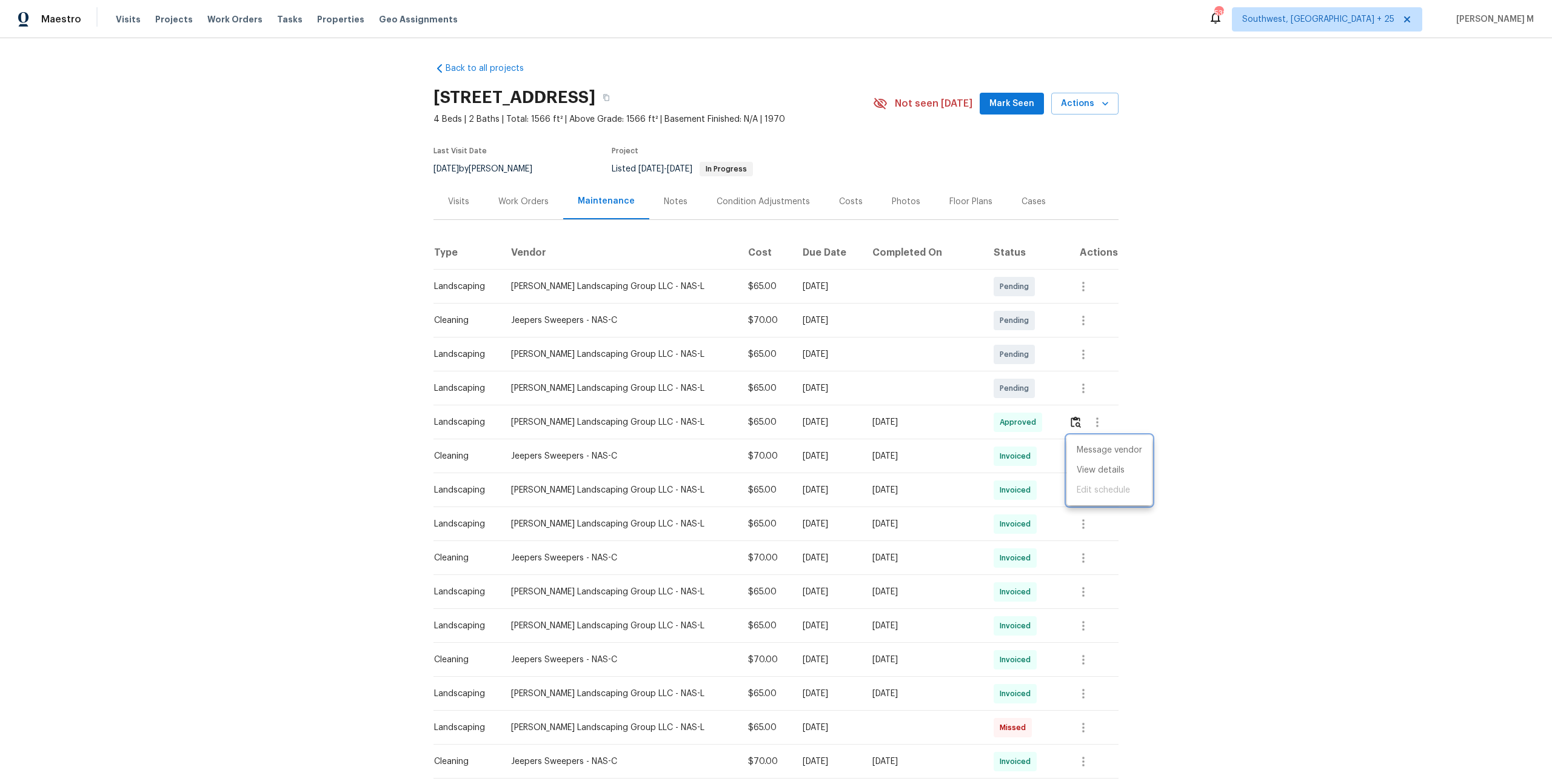
click at [531, 192] on div at bounding box center [776, 392] width 1552 height 784
click at [528, 196] on div "Work Orders" at bounding box center [523, 202] width 50 height 12
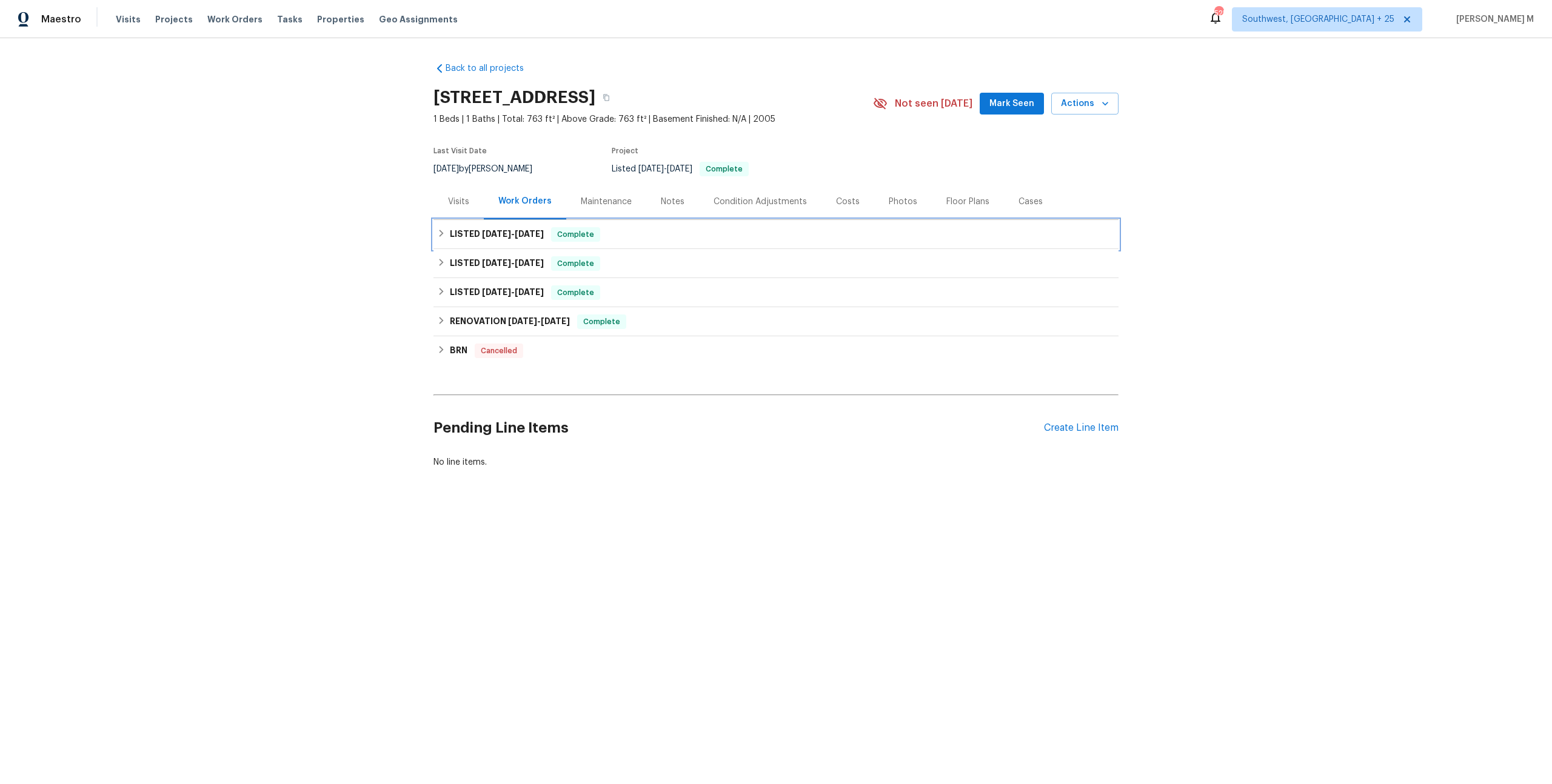
click at [498, 230] on span "[DATE]" at bounding box center [497, 234] width 29 height 9
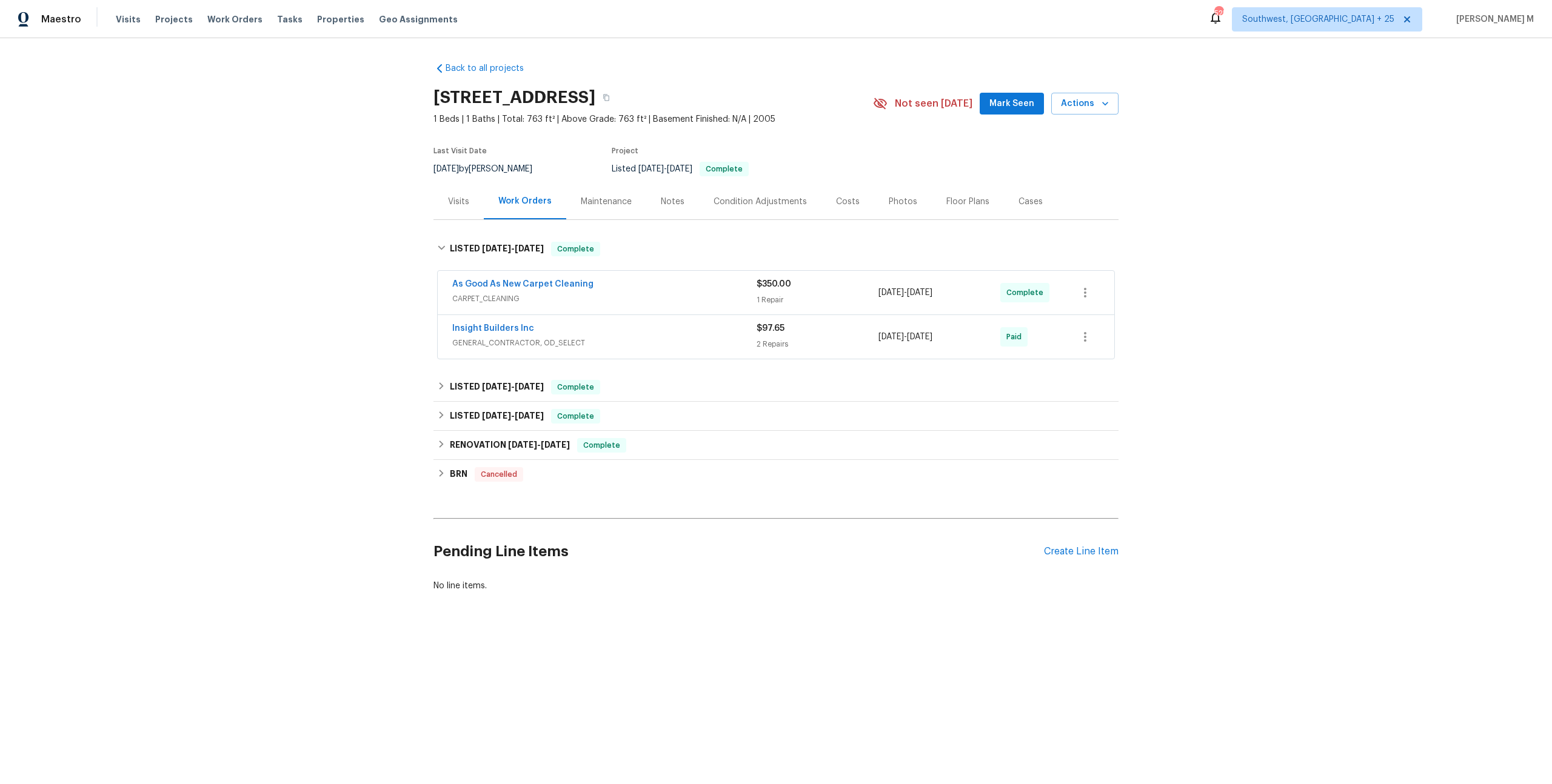
click at [480, 293] on span "CARPET_CLEANING" at bounding box center [604, 298] width 304 height 12
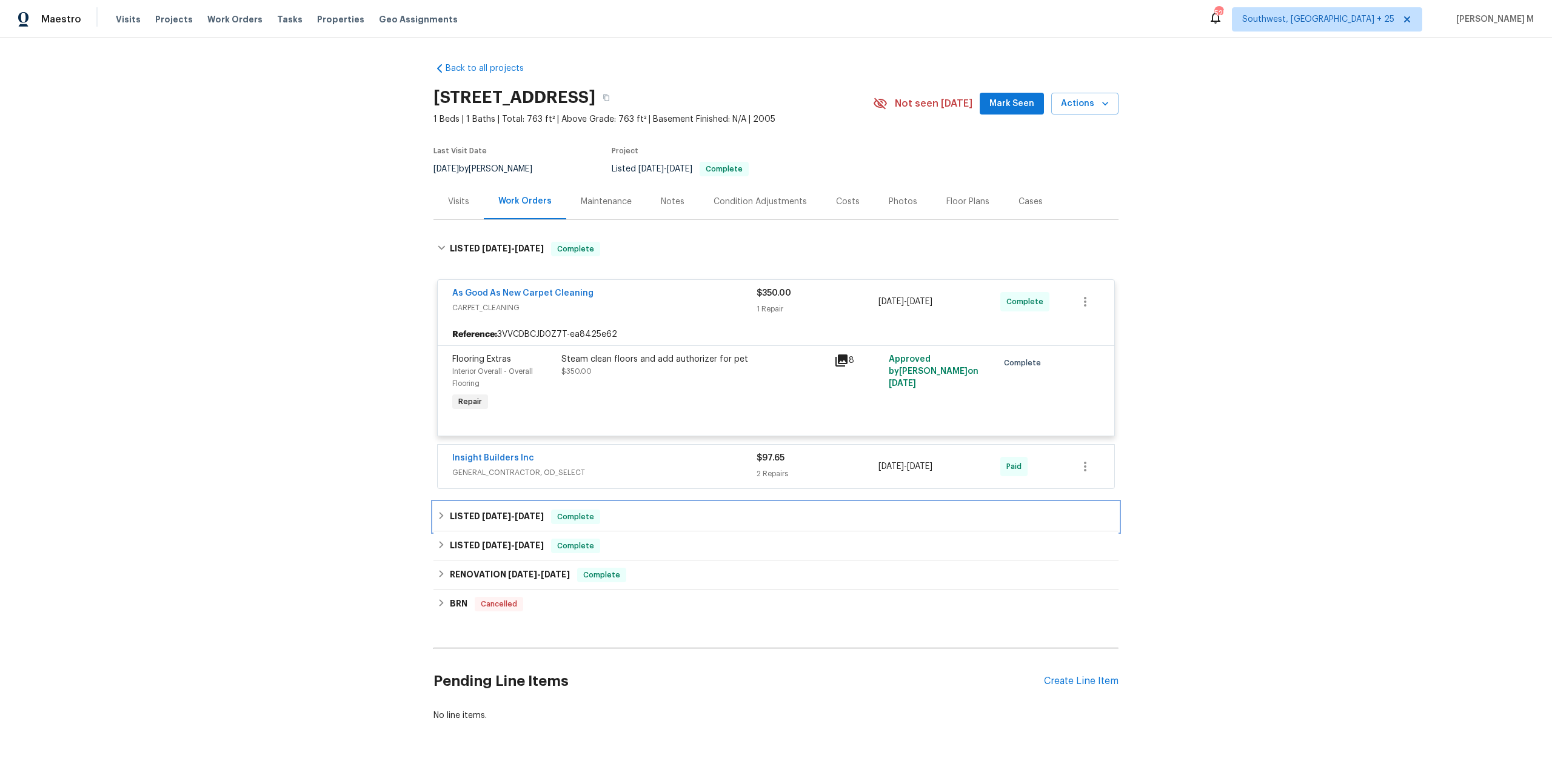
click at [474, 509] on h6 "LISTED [DATE] - [DATE]" at bounding box center [497, 517] width 94 height 14
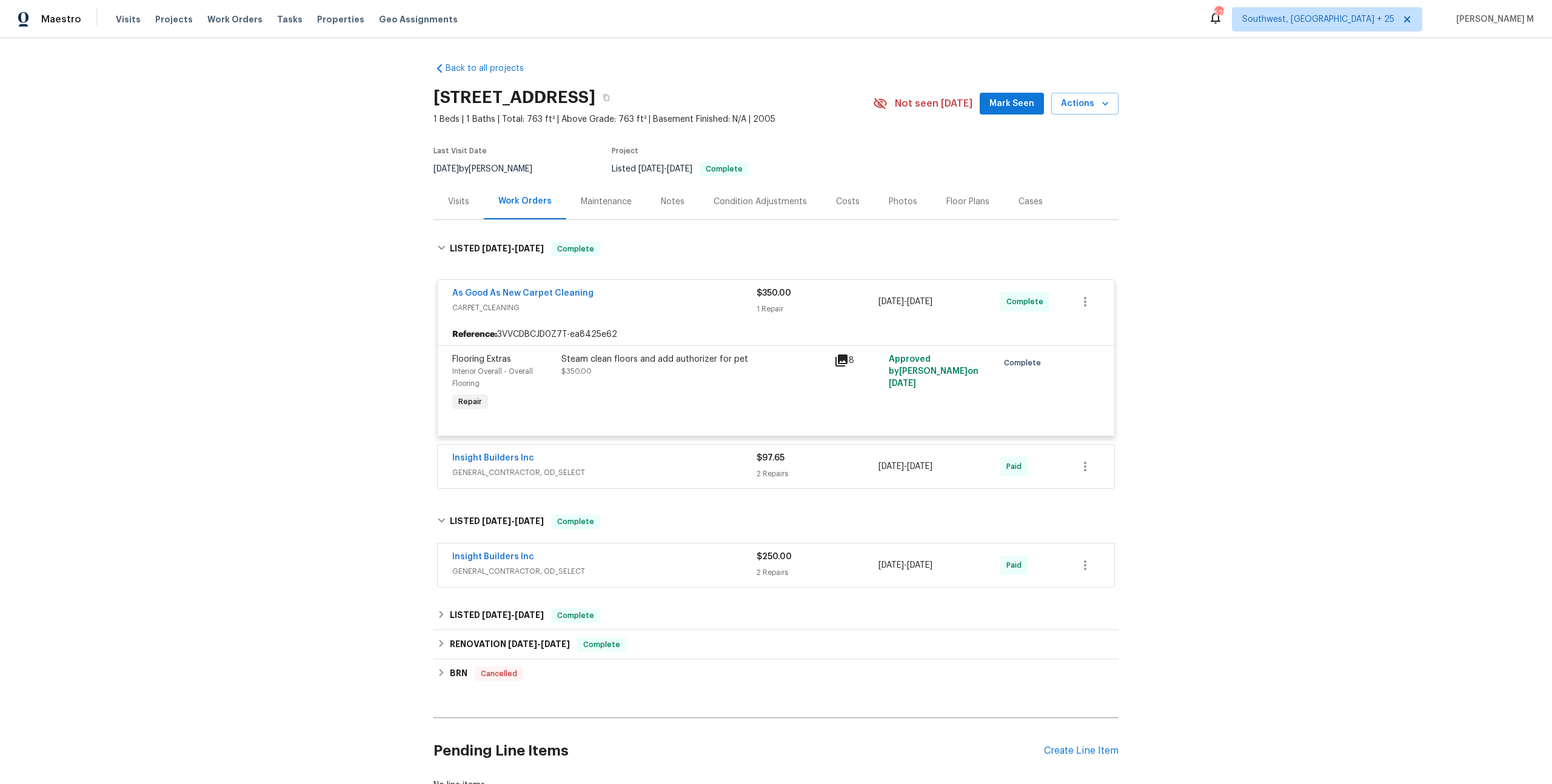
click at [477, 566] on span "GENERAL_CONTRACTOR, OD_SELECT" at bounding box center [604, 571] width 304 height 12
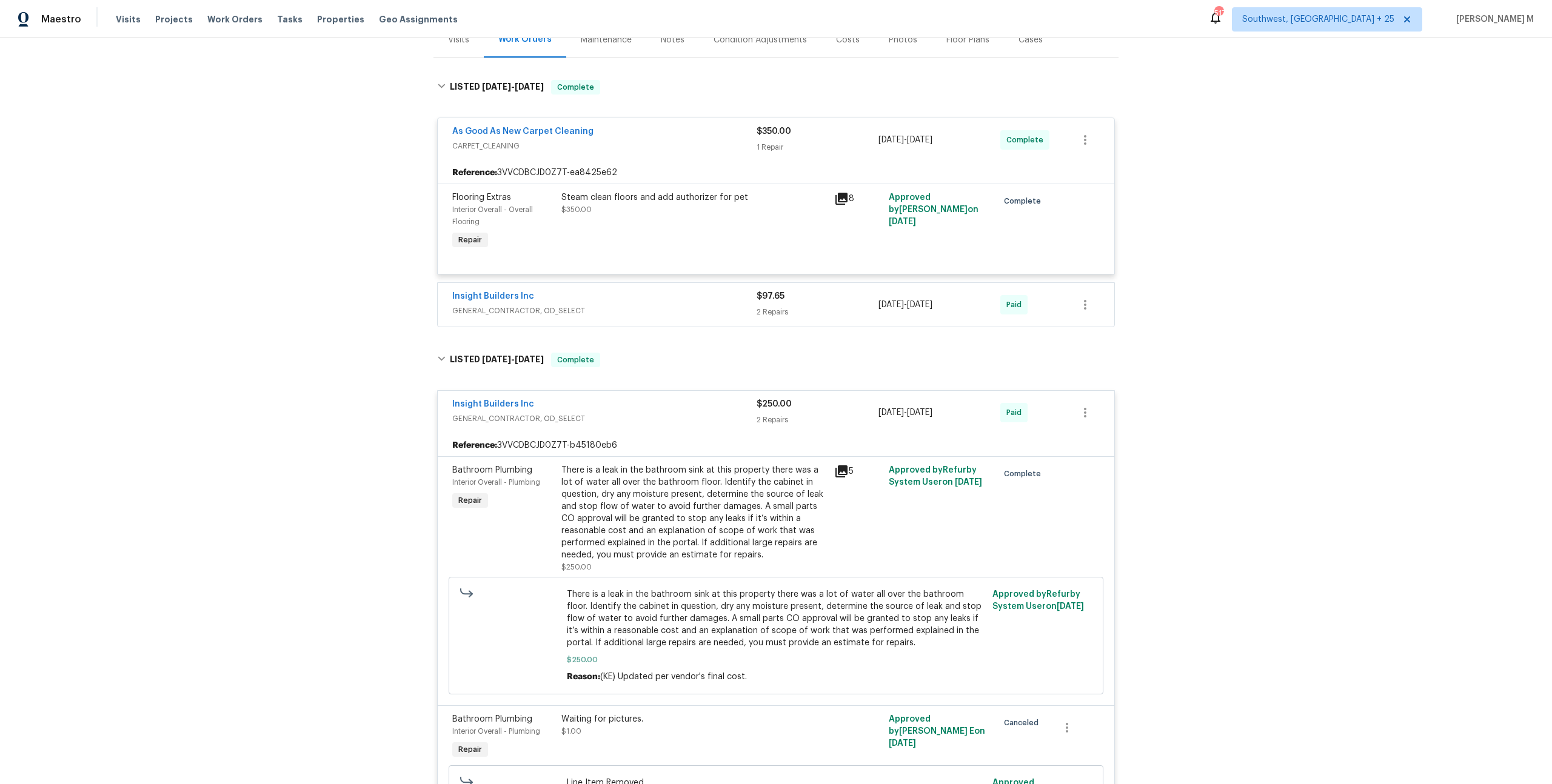
scroll to position [161, 0]
click at [507, 306] on span "GENERAL_CONTRACTOR, OD_SELECT" at bounding box center [604, 312] width 304 height 12
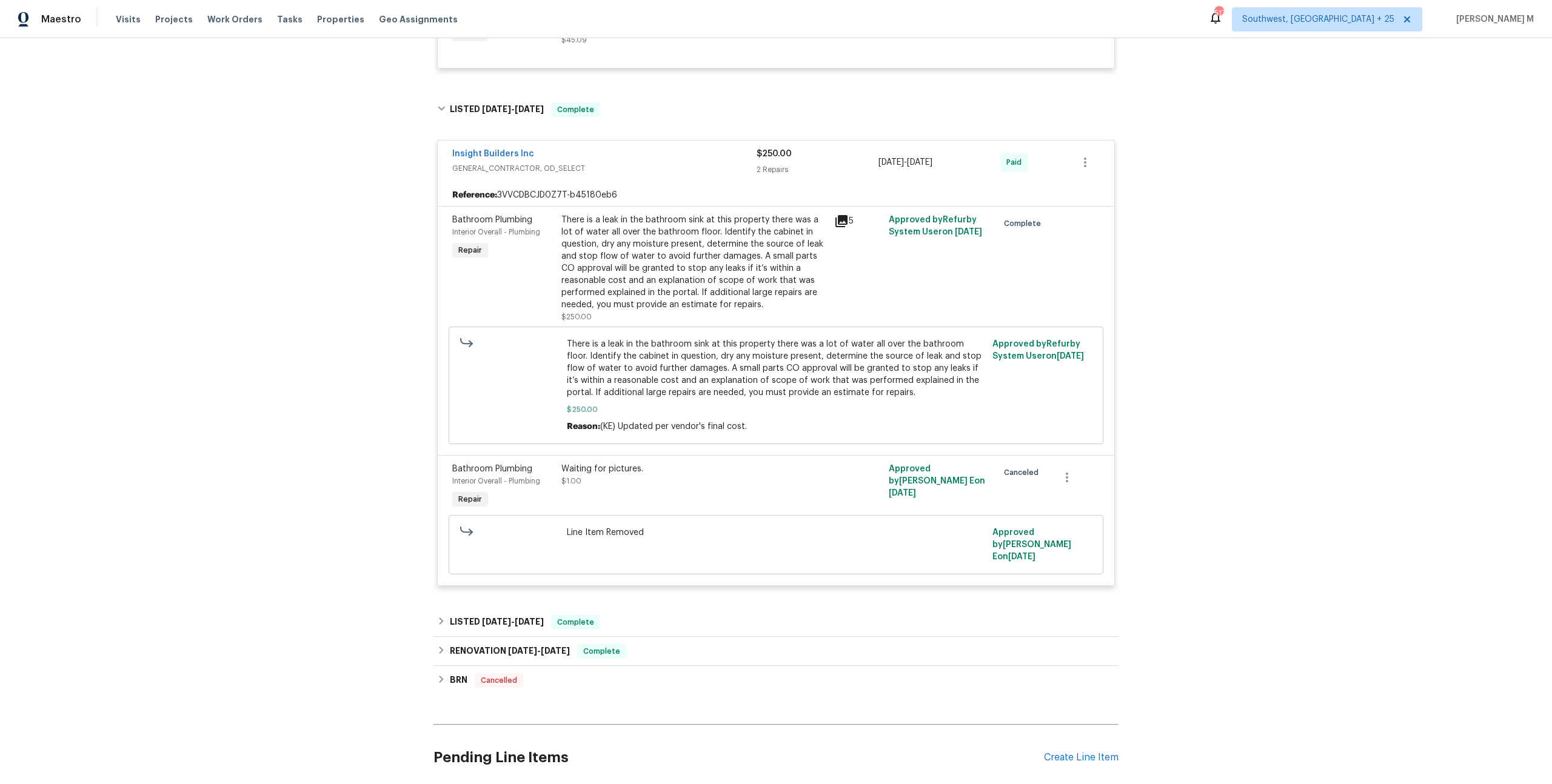
scroll to position [643, 0]
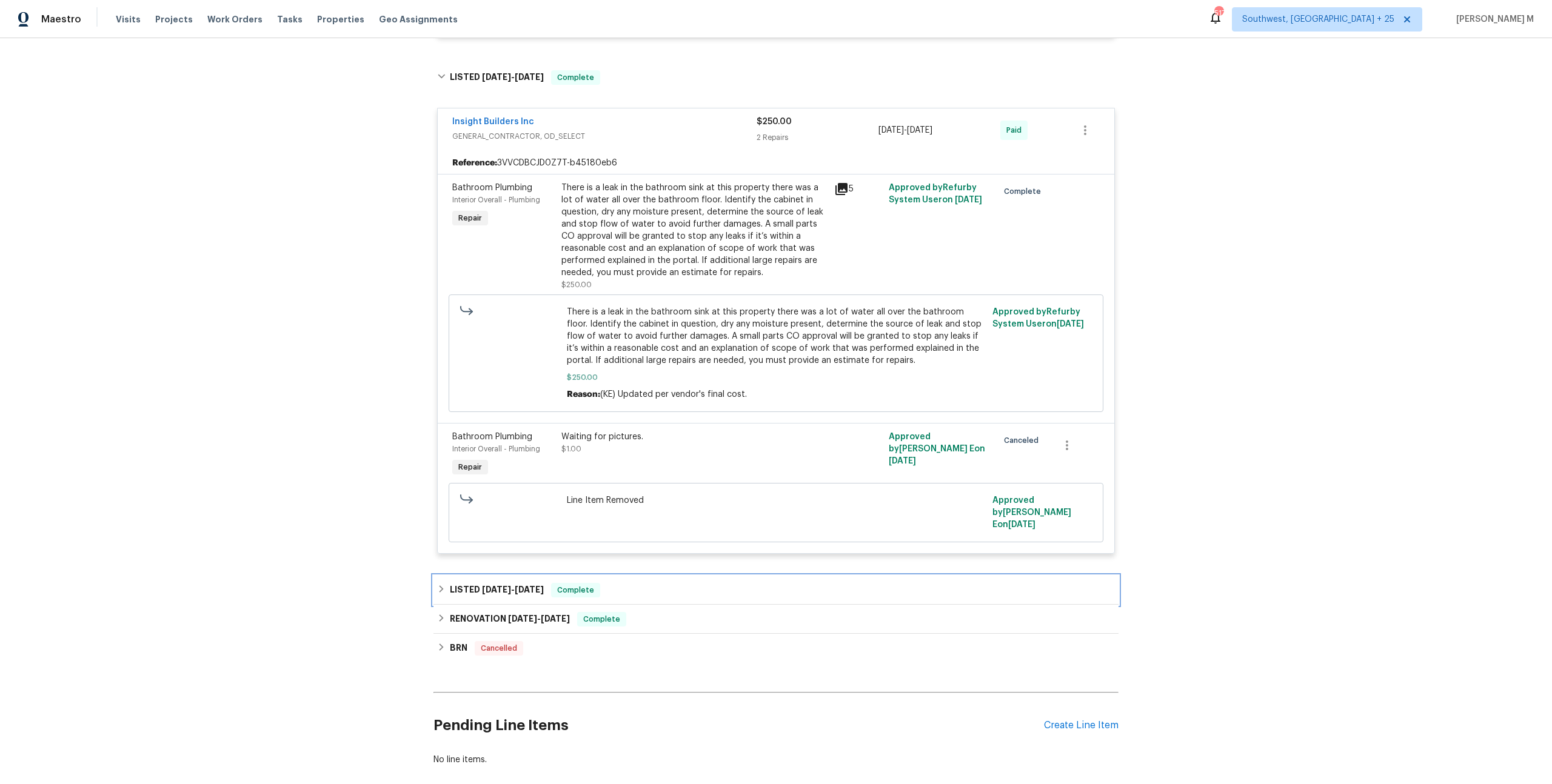
click at [482, 583] on h6 "LISTED 2/28/25 - 3/1/25" at bounding box center [497, 590] width 94 height 14
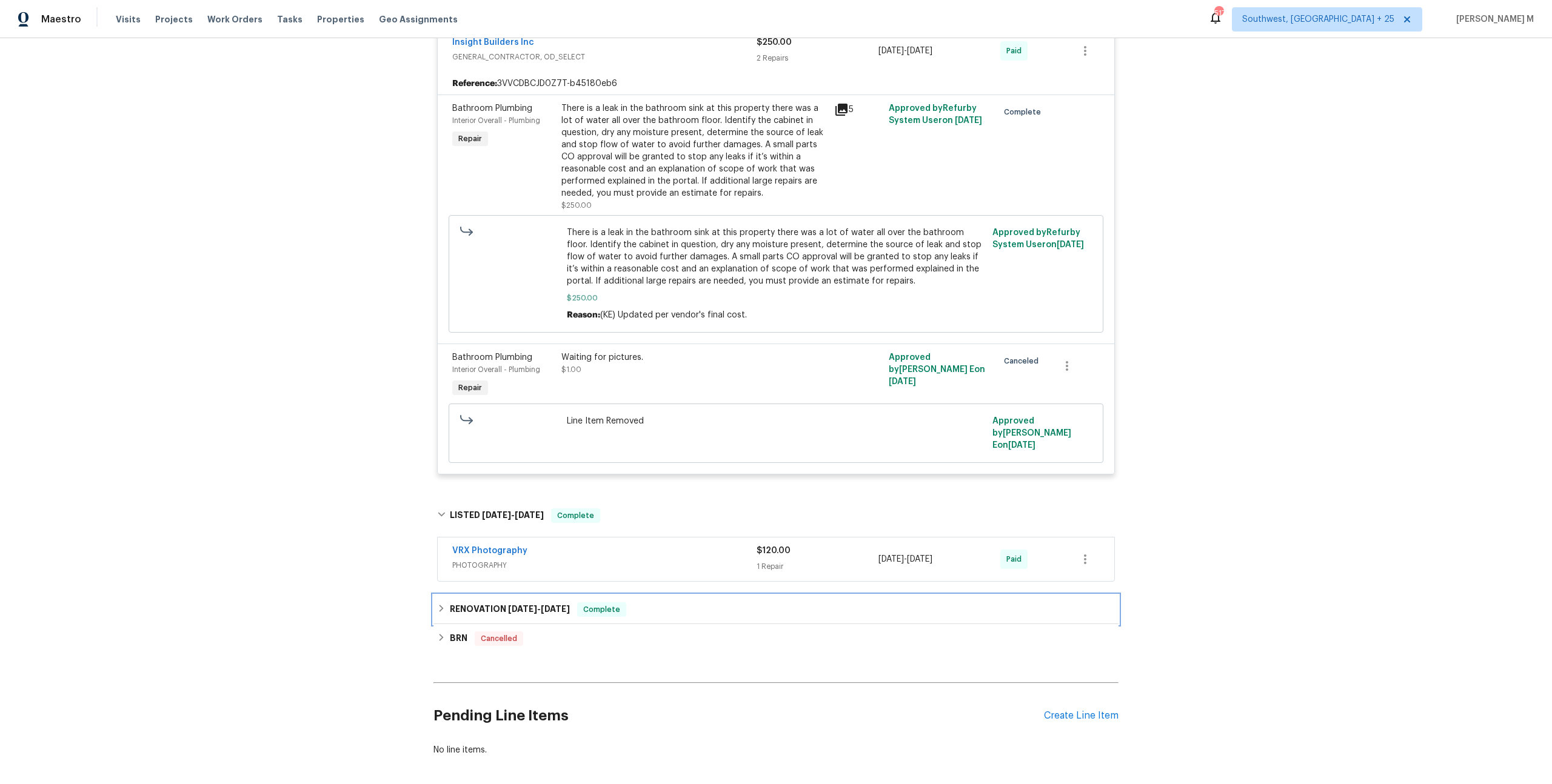
click at [482, 595] on div "RENOVATION 12/6/24 - 12/11/24 Complete" at bounding box center [776, 610] width 685 height 29
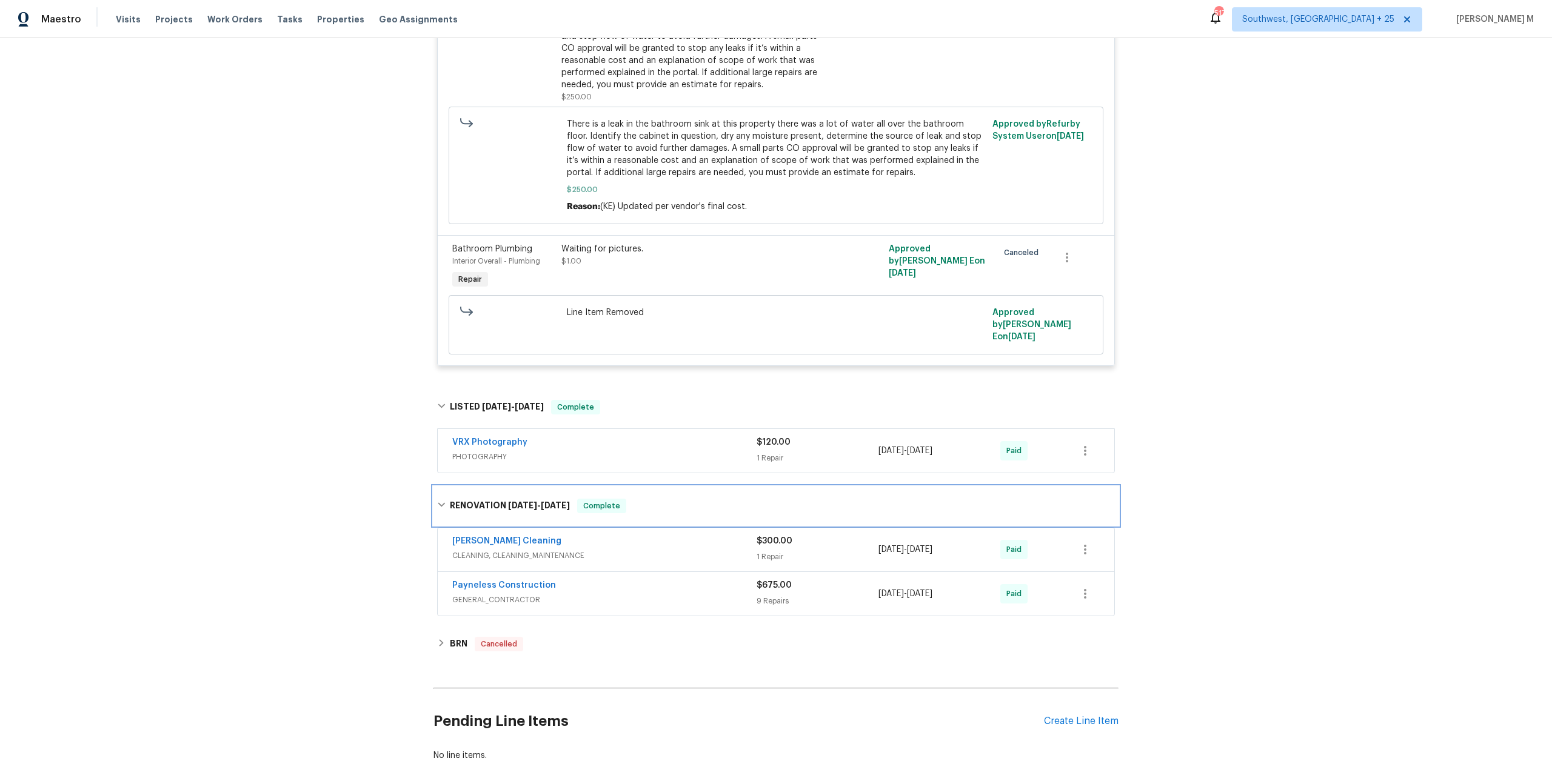
scroll to position [832, 0]
click at [467, 636] on div "BRN Cancelled" at bounding box center [776, 643] width 678 height 14
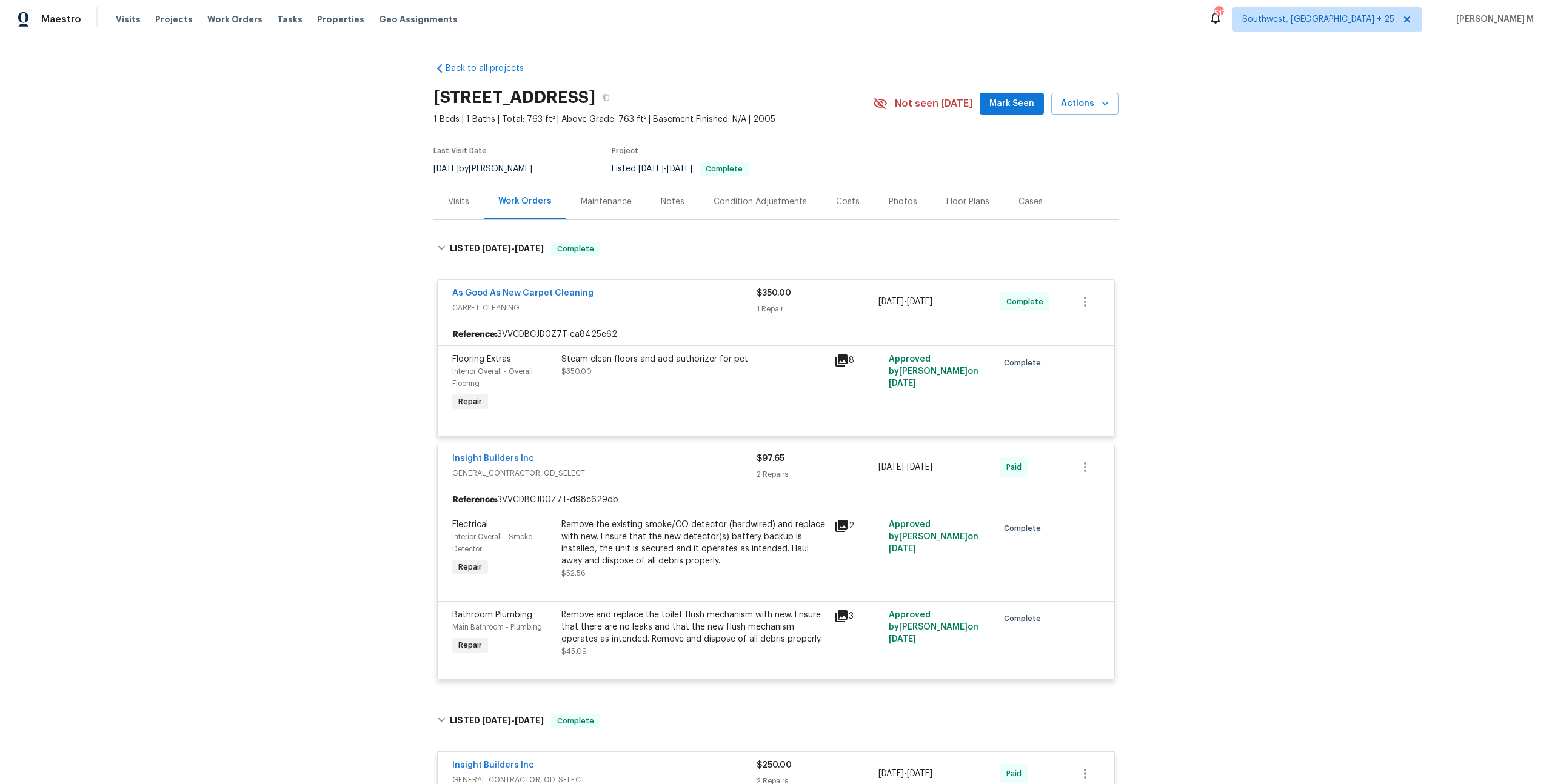
click at [581, 204] on div "Maintenance" at bounding box center [606, 202] width 80 height 36
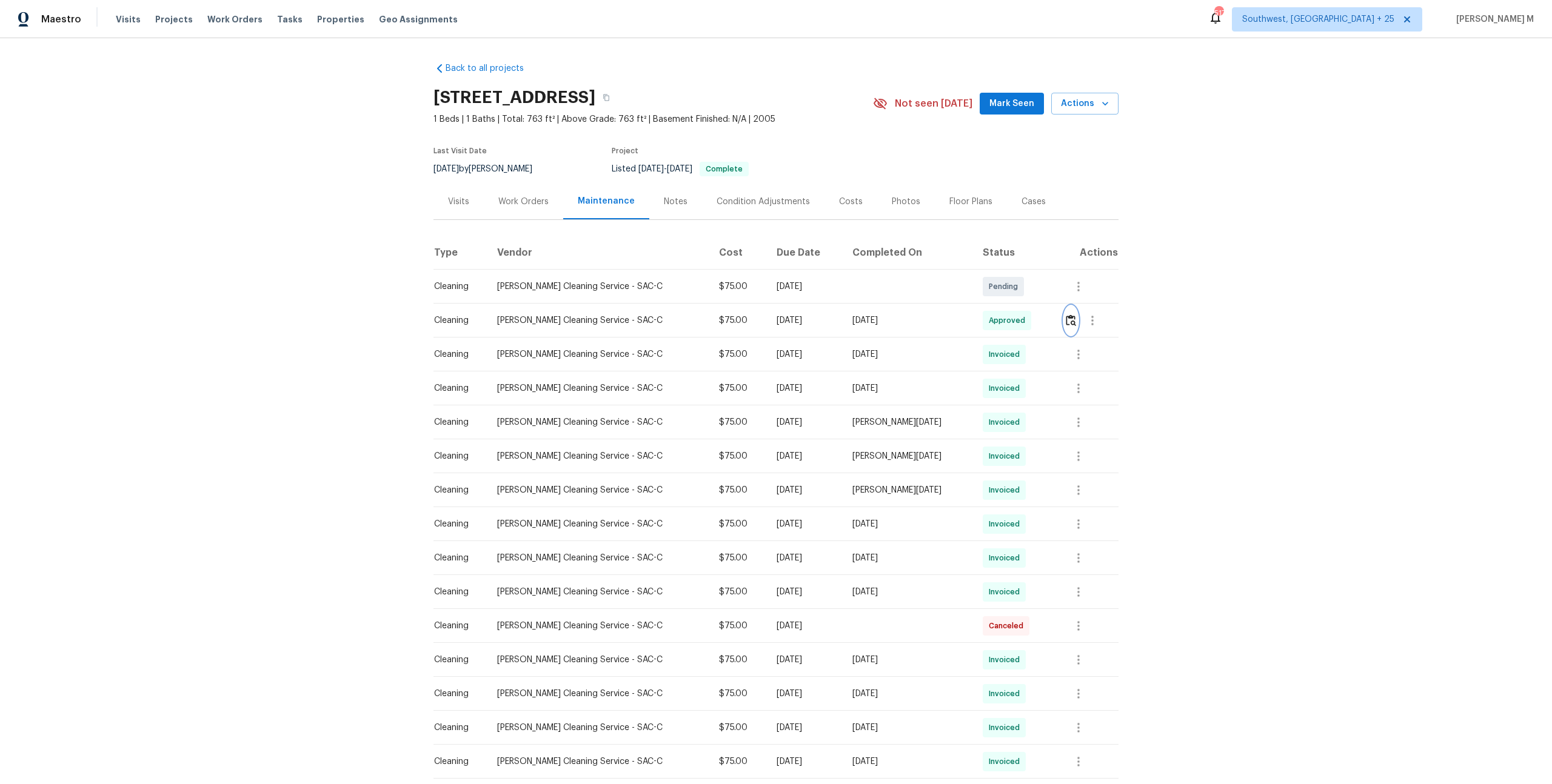
click at [1068, 316] on img "button" at bounding box center [1070, 320] width 10 height 12
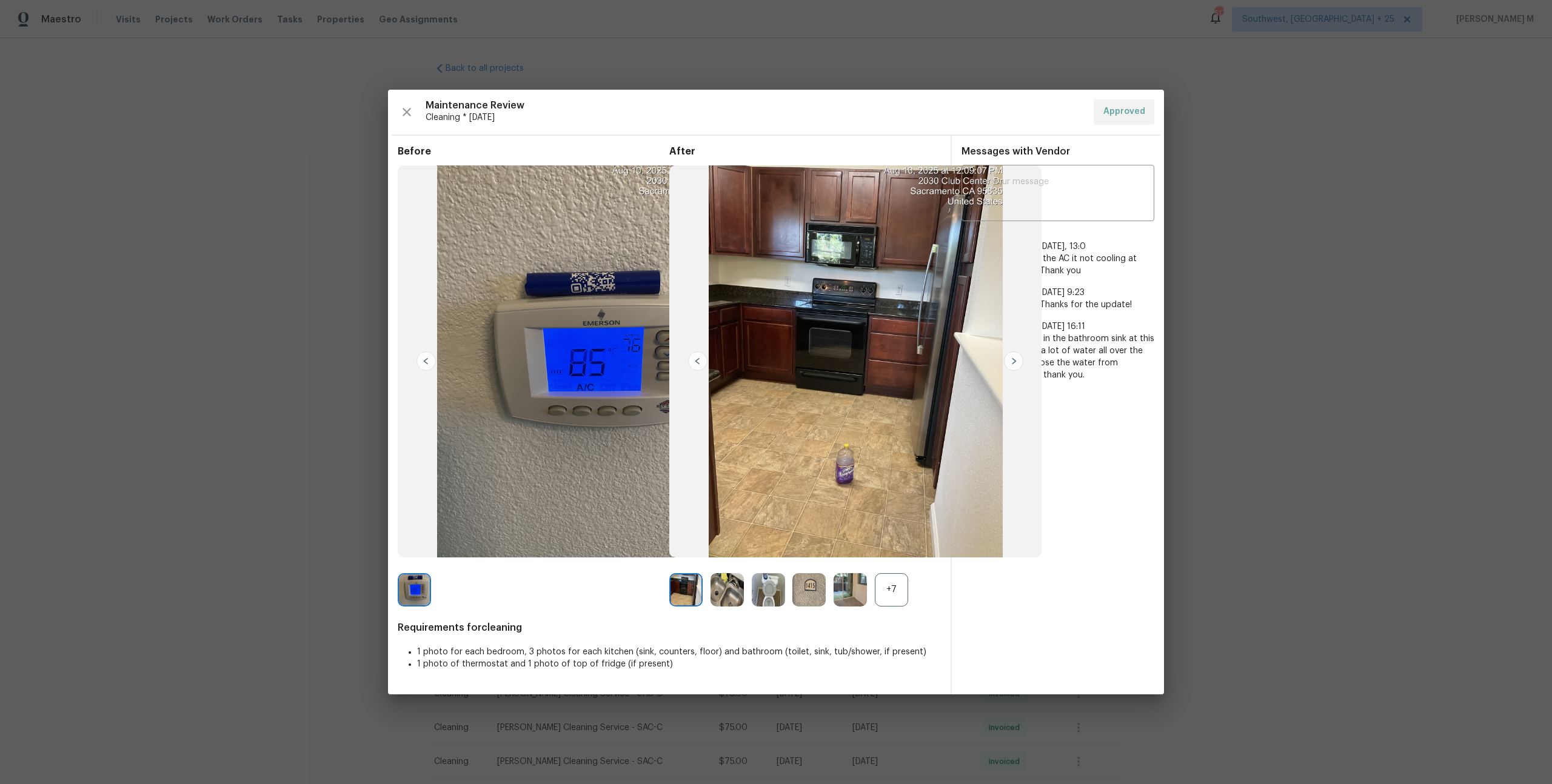
click at [419, 589] on img at bounding box center [414, 589] width 33 height 33
click at [1100, 278] on div "Akshaya Narayanan 6/30/25, 9:23 Hi Edgar Valdovinos, Thanks for the update!" at bounding box center [1057, 293] width 192 height 34
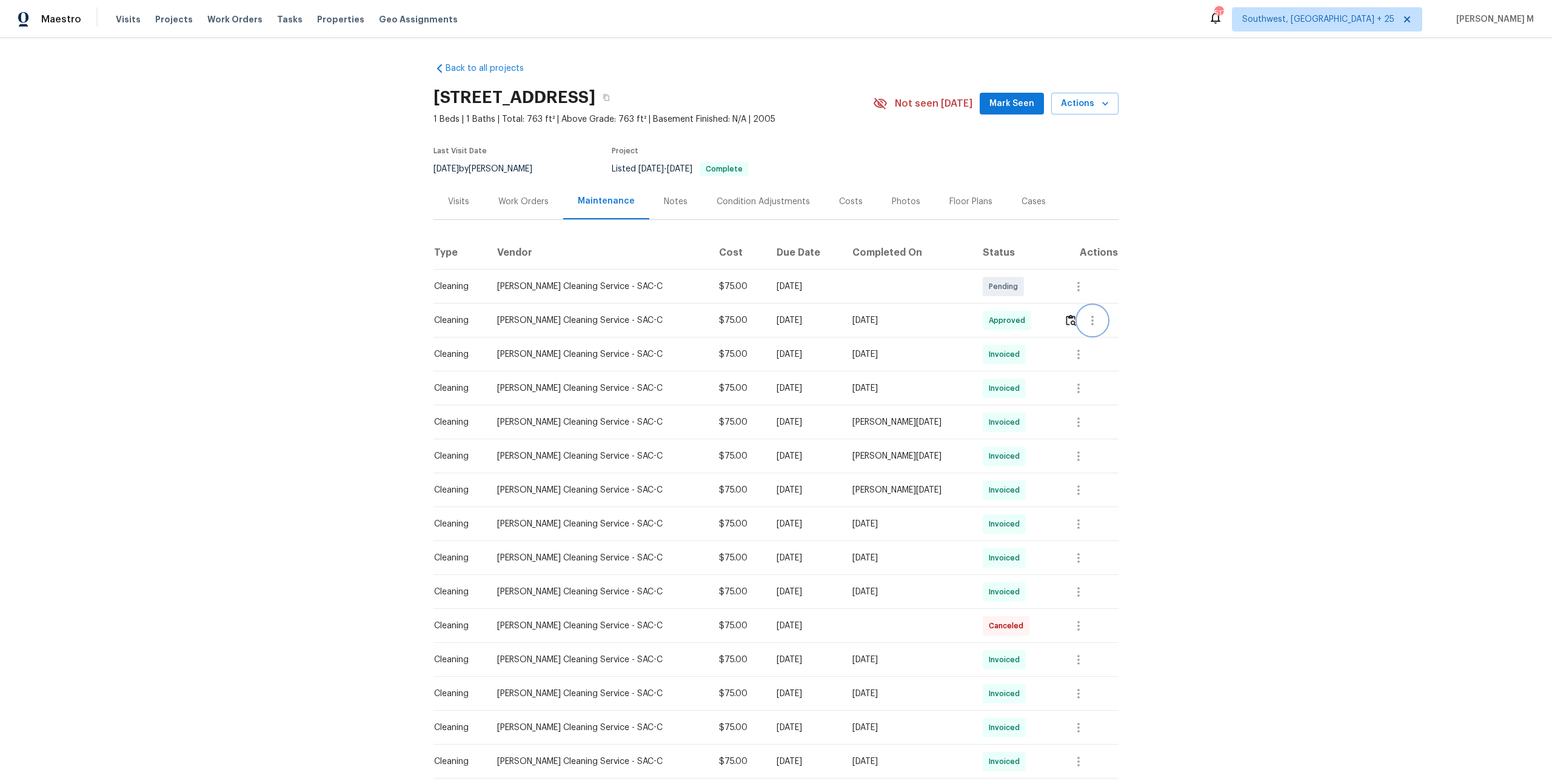
click at [1086, 314] on icon "button" at bounding box center [1092, 321] width 14 height 14
click at [1091, 316] on li "Message vendor" at bounding box center [1119, 315] width 85 height 20
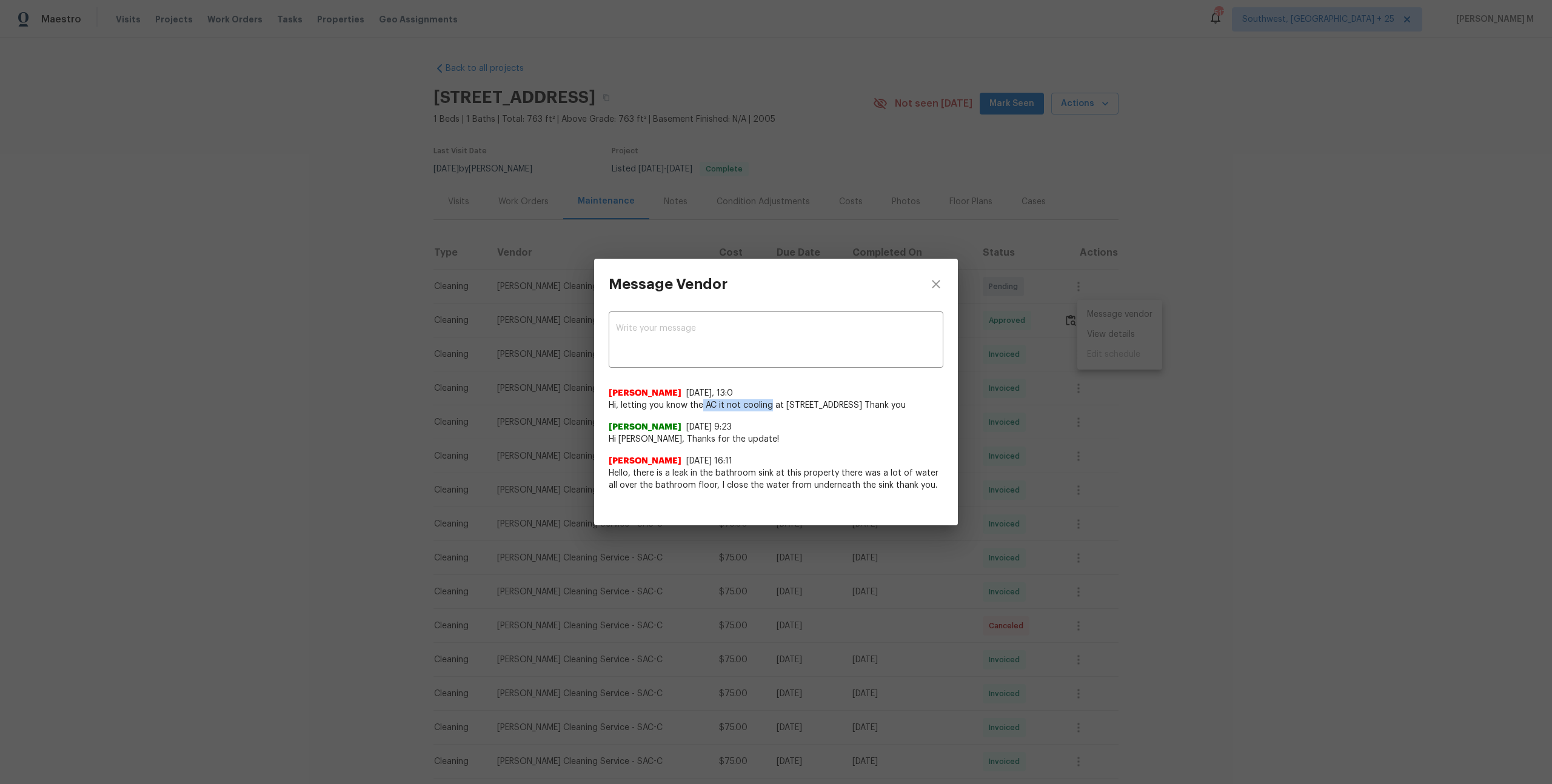
drag, startPoint x: 703, startPoint y: 404, endPoint x: 771, endPoint y: 406, distance: 68.0
click at [771, 406] on span "Hi, letting you know the AC it not cooling at 1900 Danbrook unit 1415 Thank you" at bounding box center [776, 405] width 334 height 12
copy span "AC it not cooling"
click at [882, 292] on div "Message Vendor" at bounding box center [776, 284] width 364 height 51
click at [1002, 291] on div "Message Vendor x ​ Edgar Valdovinos 8/10/25, 13:0 Hi, letting you know the AC i…" at bounding box center [776, 392] width 1552 height 784
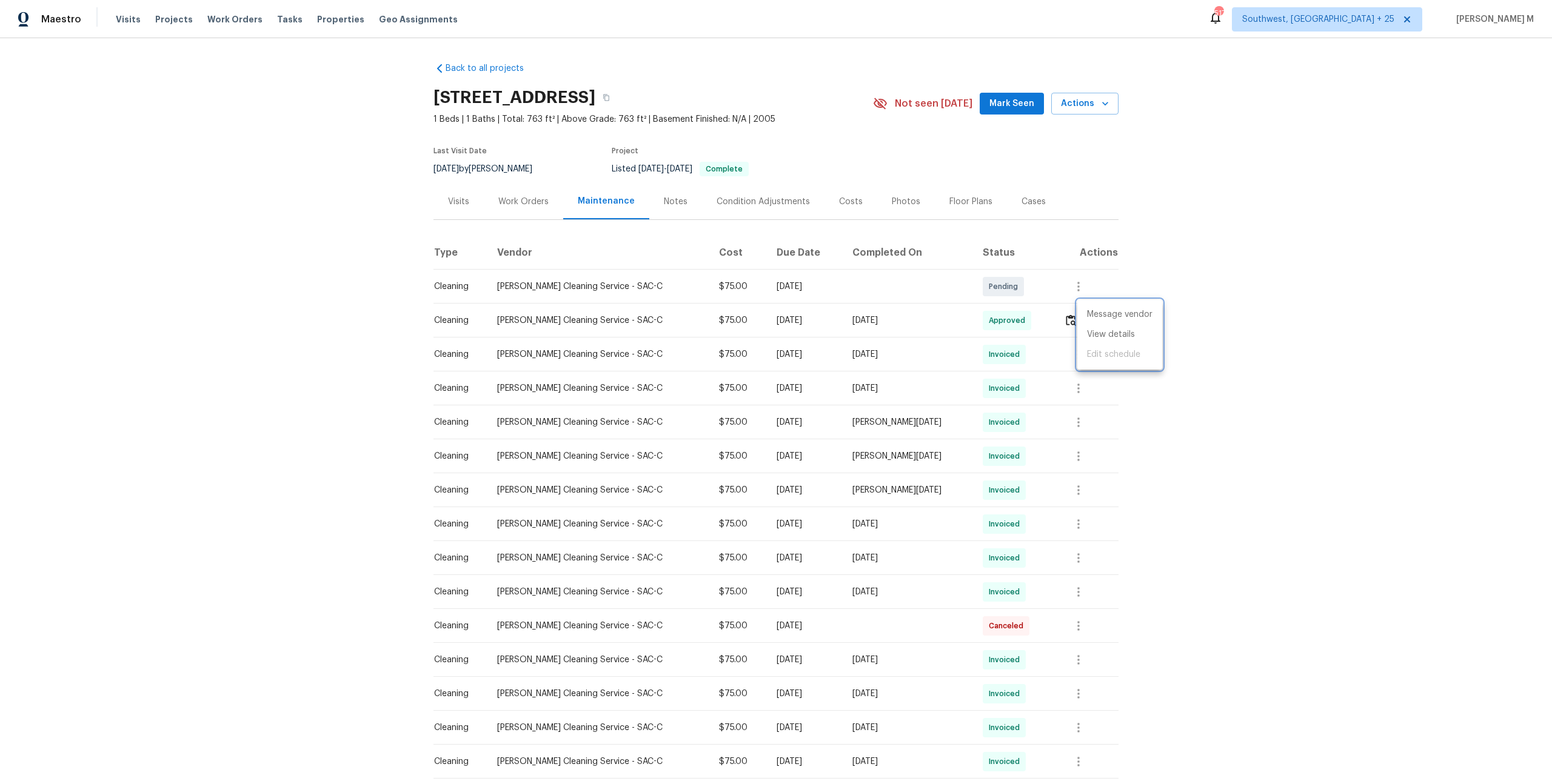
click at [1070, 314] on div at bounding box center [776, 392] width 1552 height 784
click at [1070, 314] on img "button" at bounding box center [1070, 320] width 10 height 12
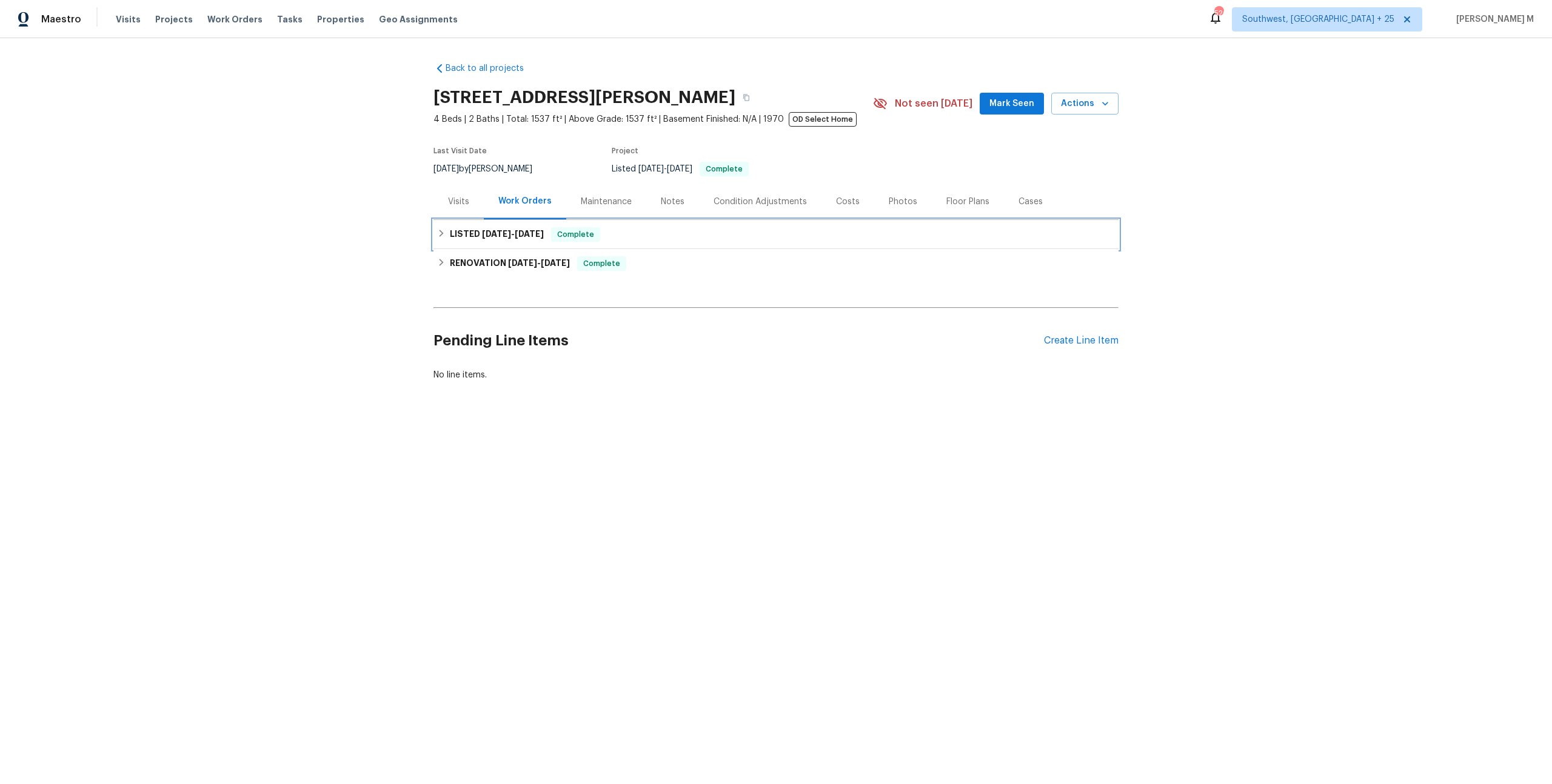
click at [503, 233] on h6 "LISTED [DATE] - [DATE]" at bounding box center [497, 234] width 94 height 14
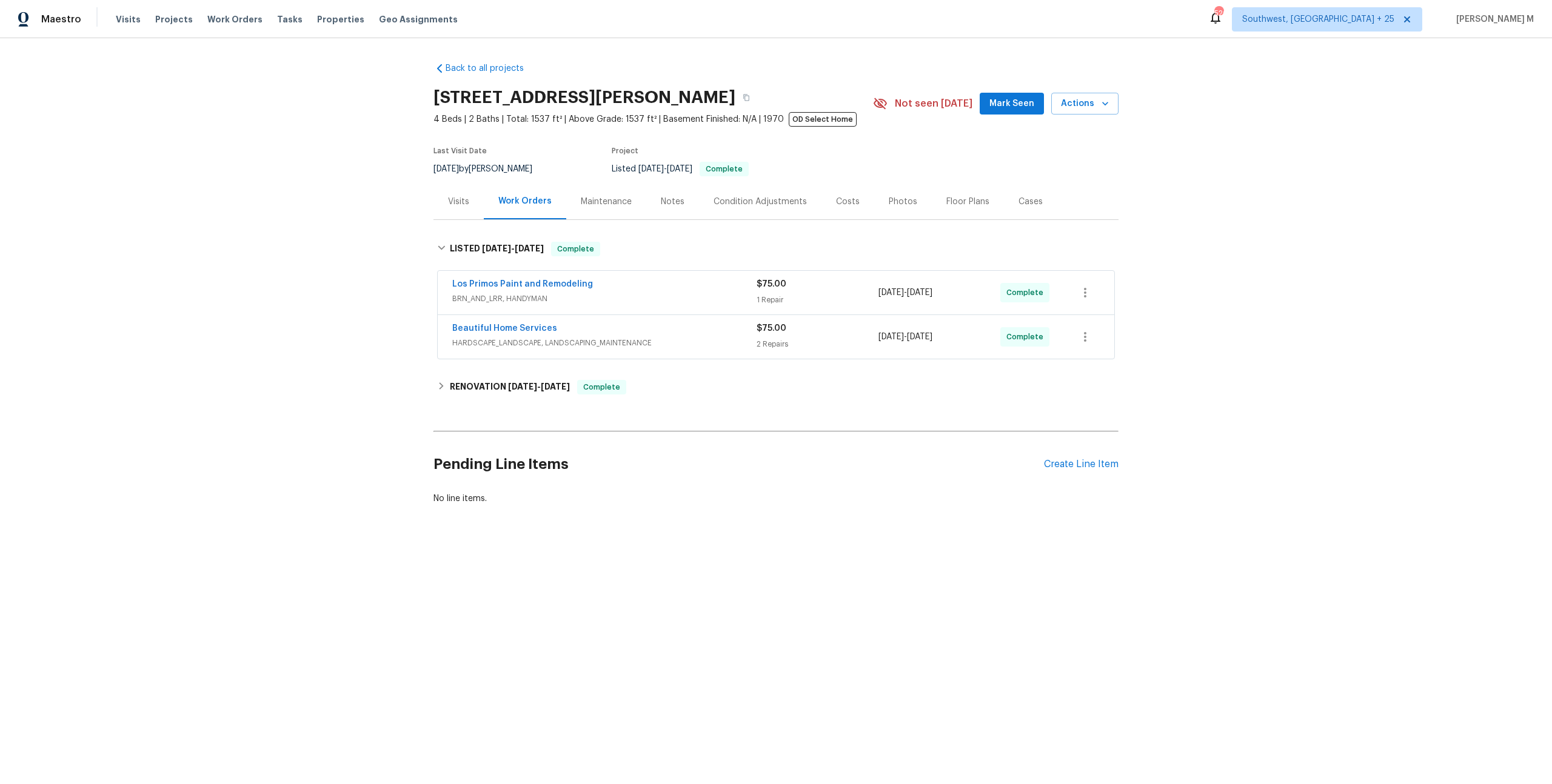
click at [500, 294] on span "BRN_AND_LRR, HANDYMAN" at bounding box center [604, 298] width 304 height 12
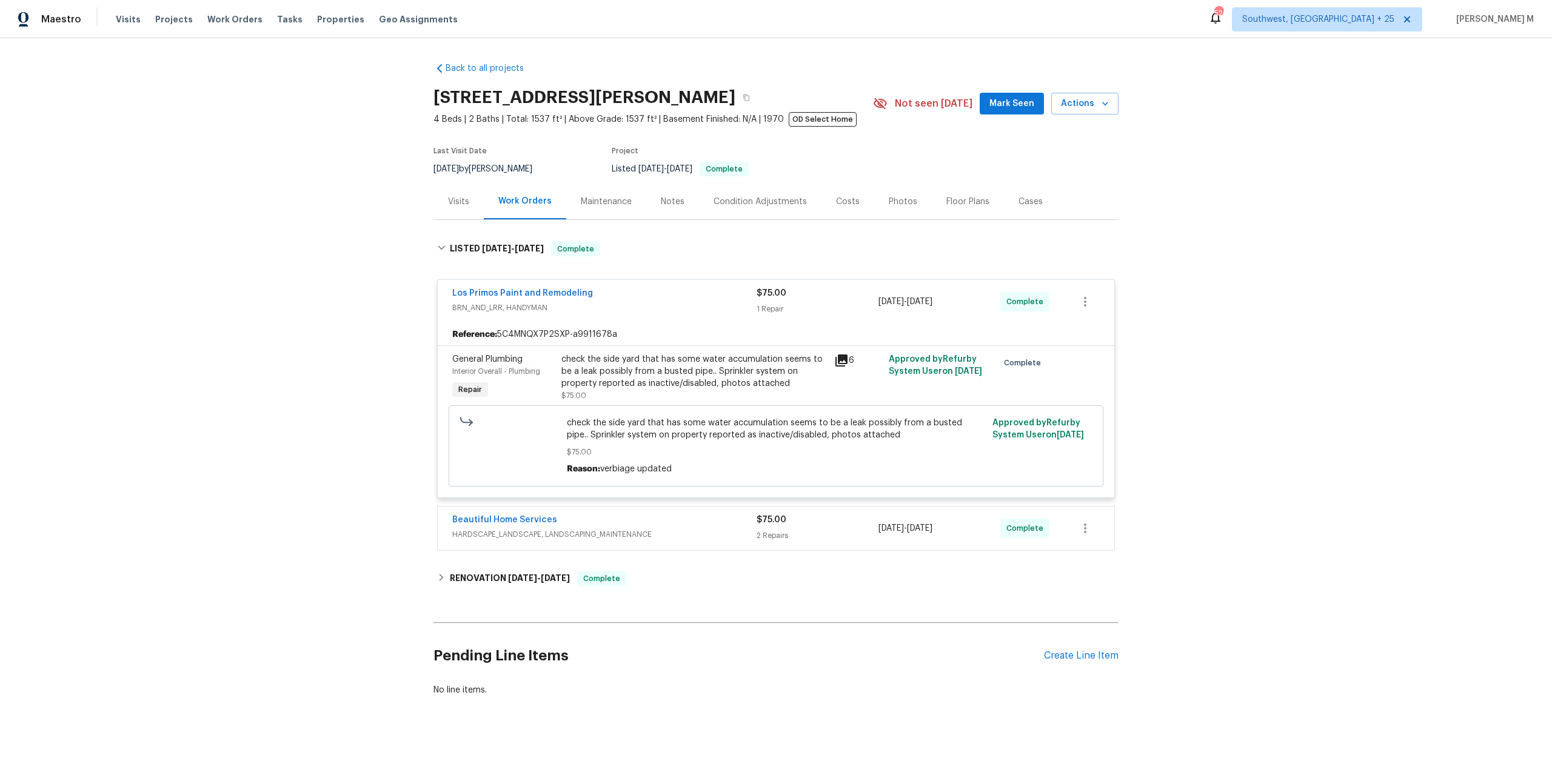
click at [505, 528] on span "HARDSCAPE_LANDSCAPE, LANDSCAPING_MAINTENANCE" at bounding box center [604, 534] width 304 height 12
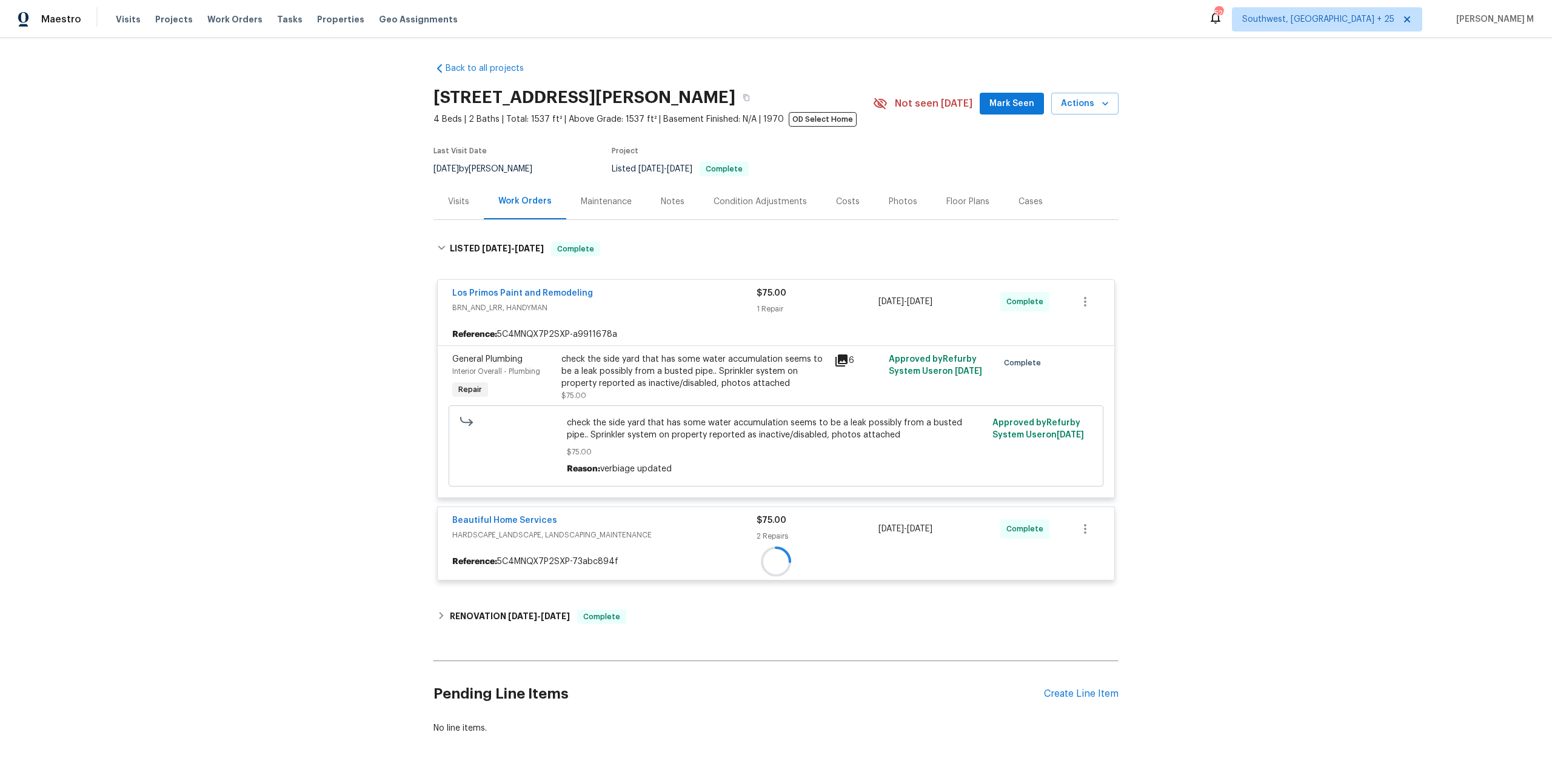
scroll to position [13, 0]
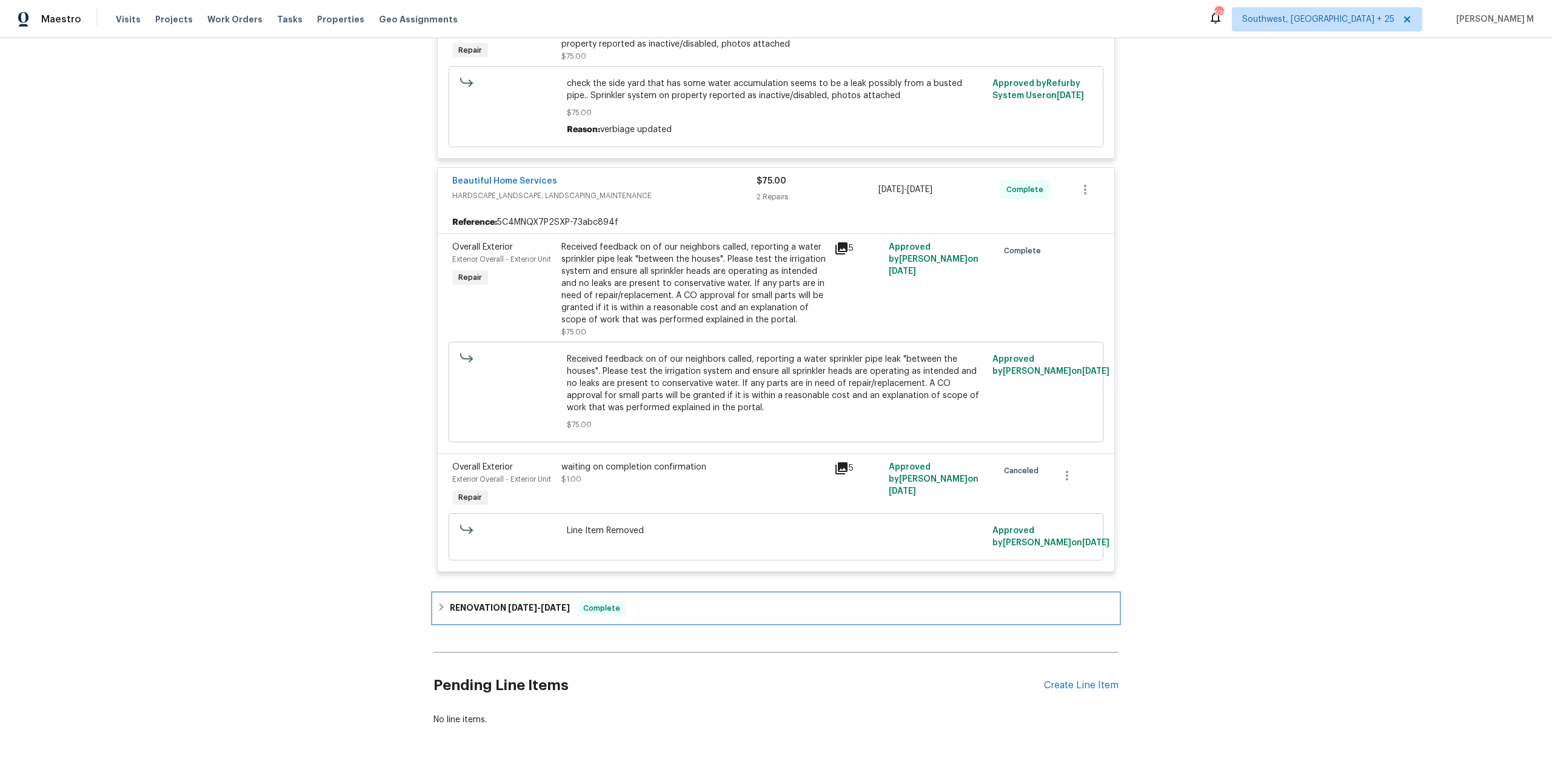
click at [497, 601] on h6 "RENOVATION [DATE] - [DATE]" at bounding box center [510, 608] width 120 height 14
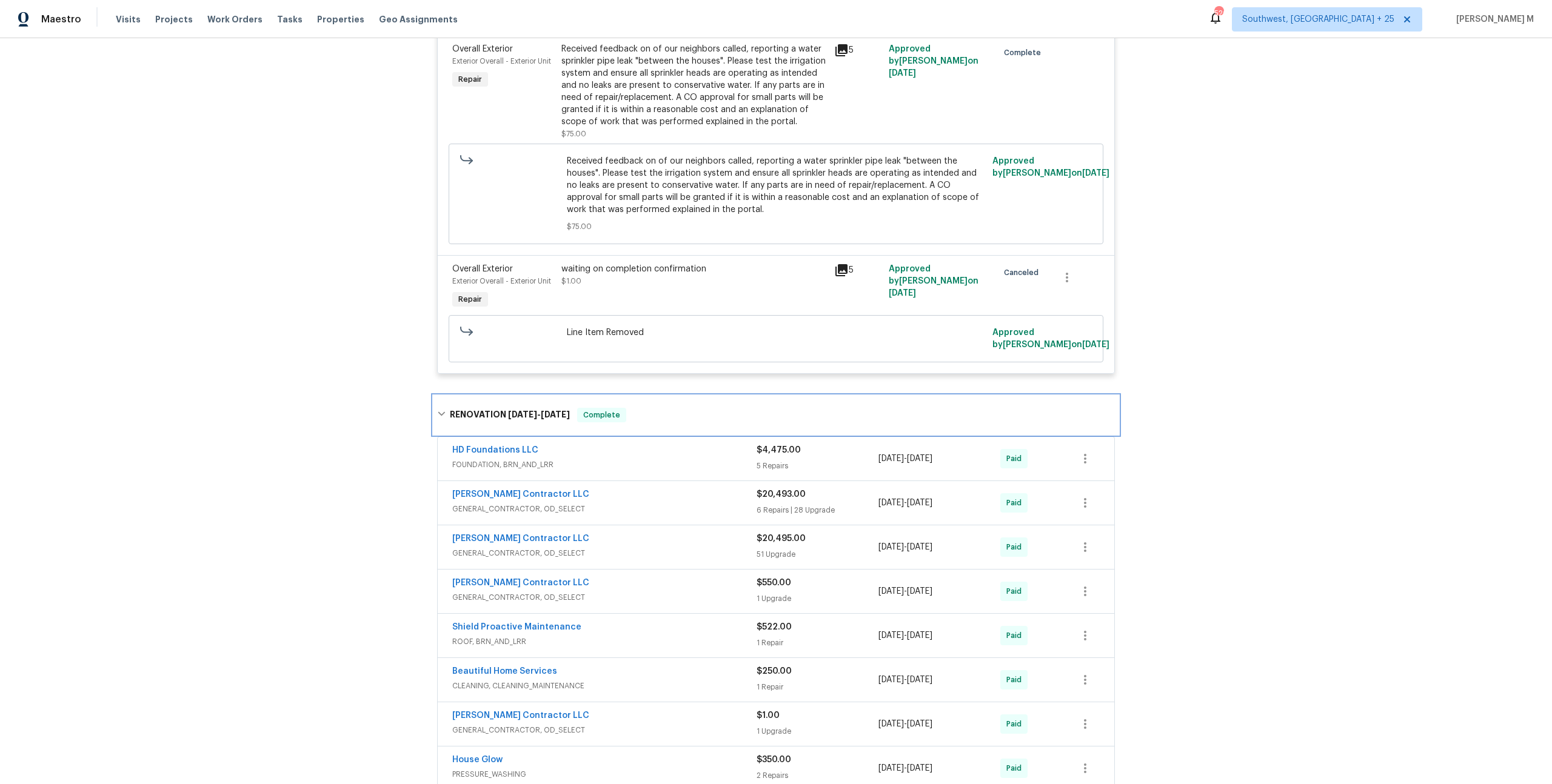
scroll to position [547, 0]
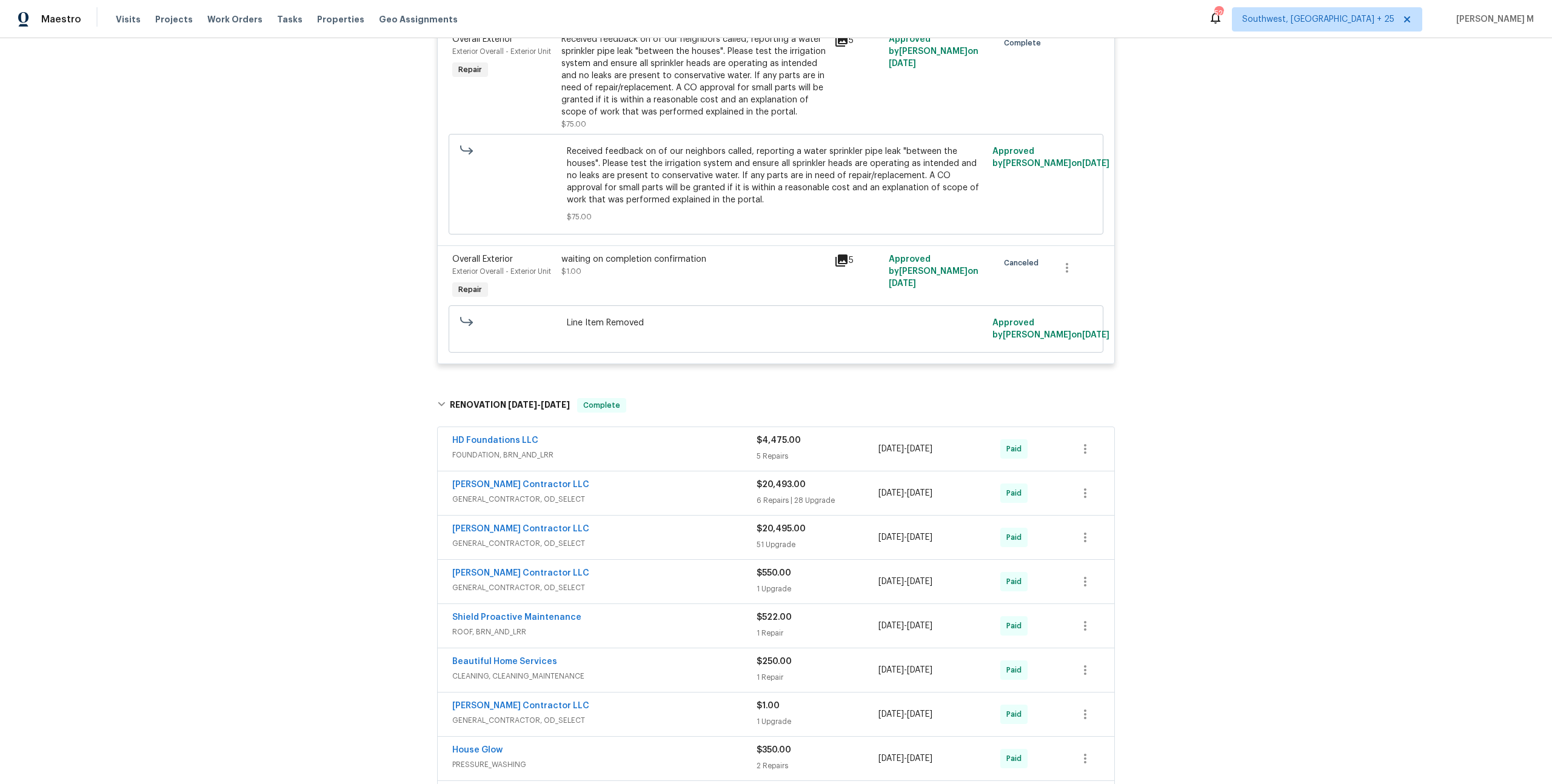
click at [500, 449] on span "FOUNDATION, BRN_AND_LRR" at bounding box center [604, 455] width 304 height 12
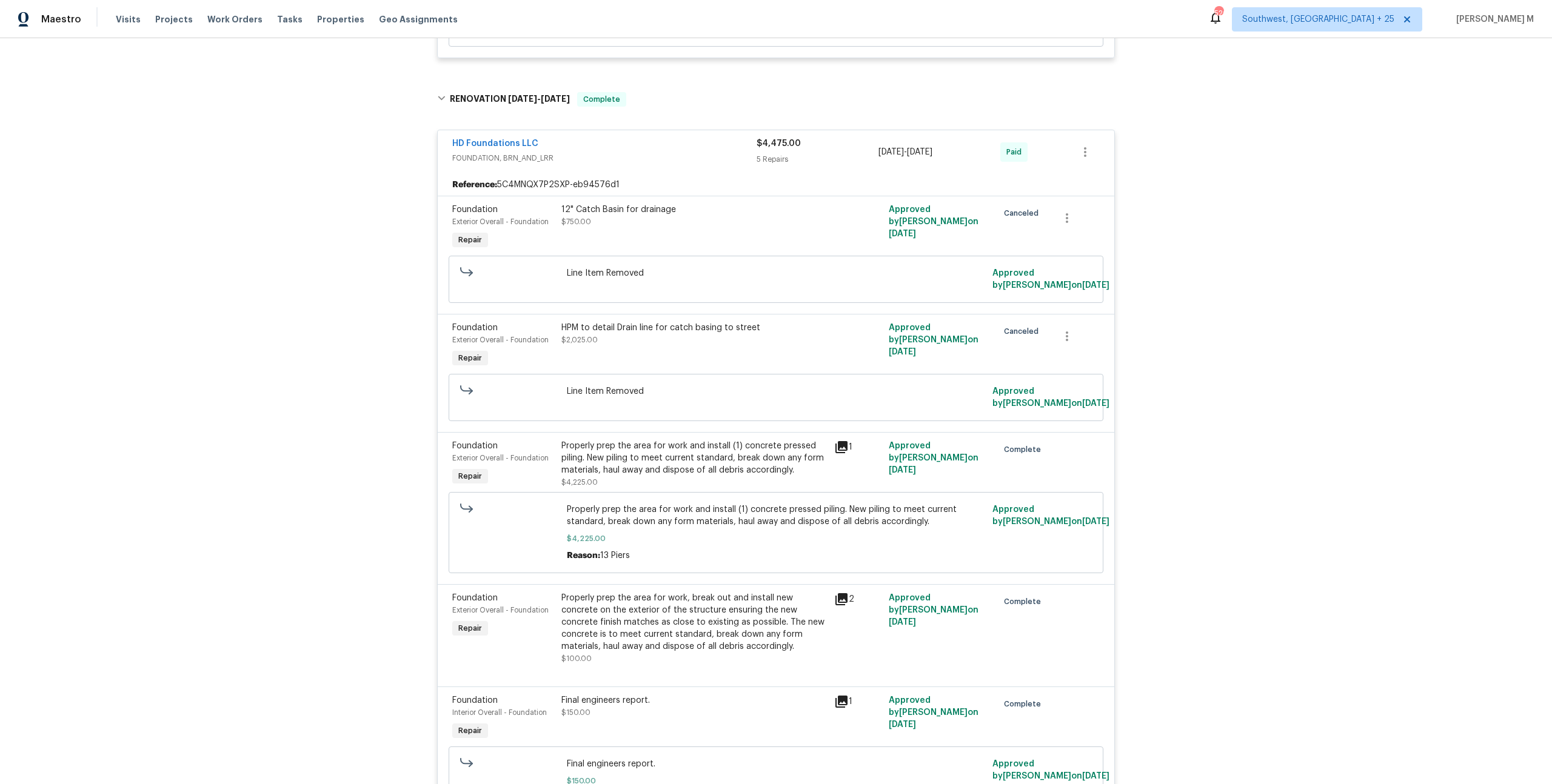
scroll to position [878, 0]
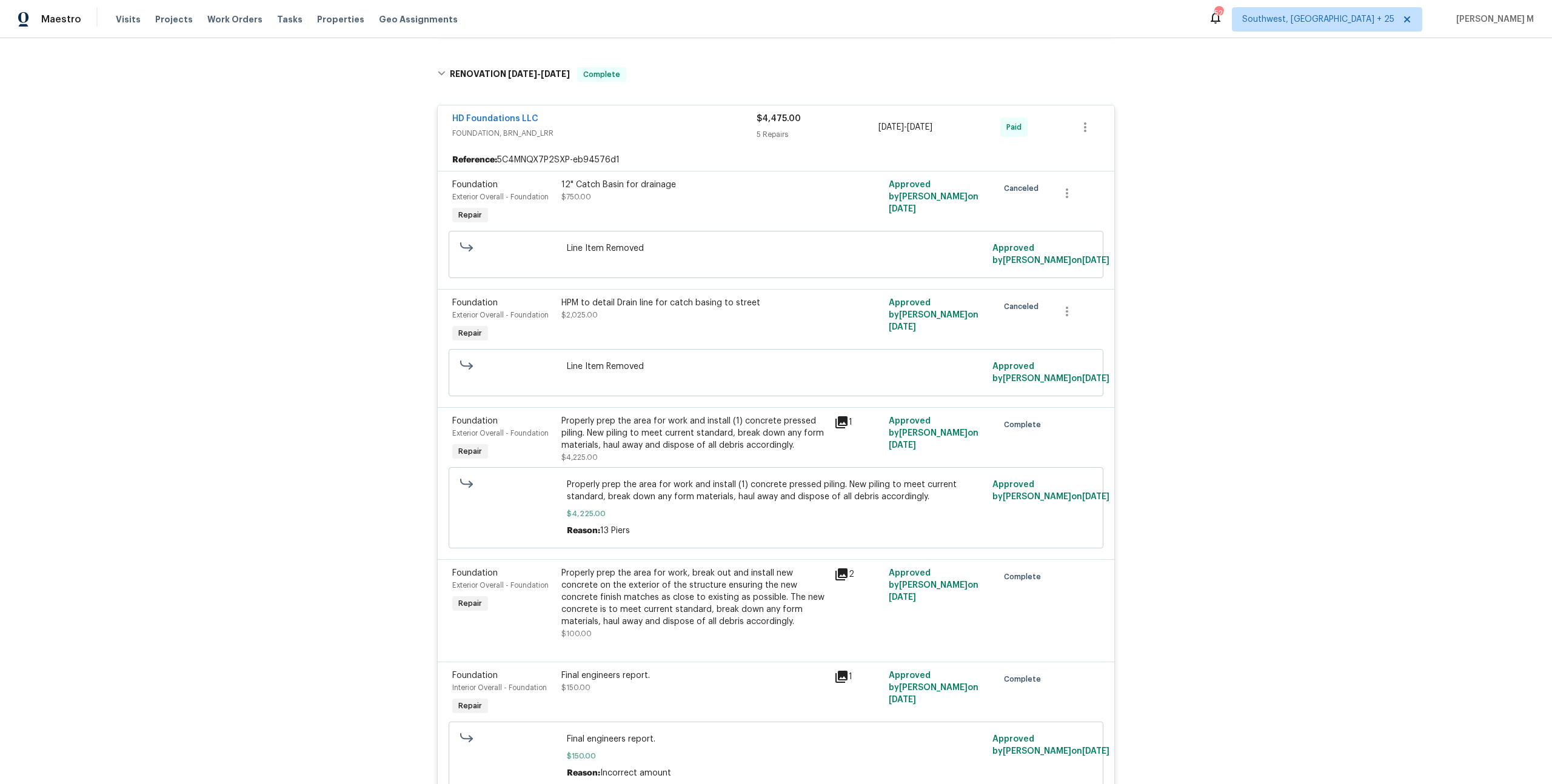
click at [677, 421] on div "Properly prep the area for work and install (1) concrete pressed piling. New pi…" at bounding box center [694, 433] width 265 height 36
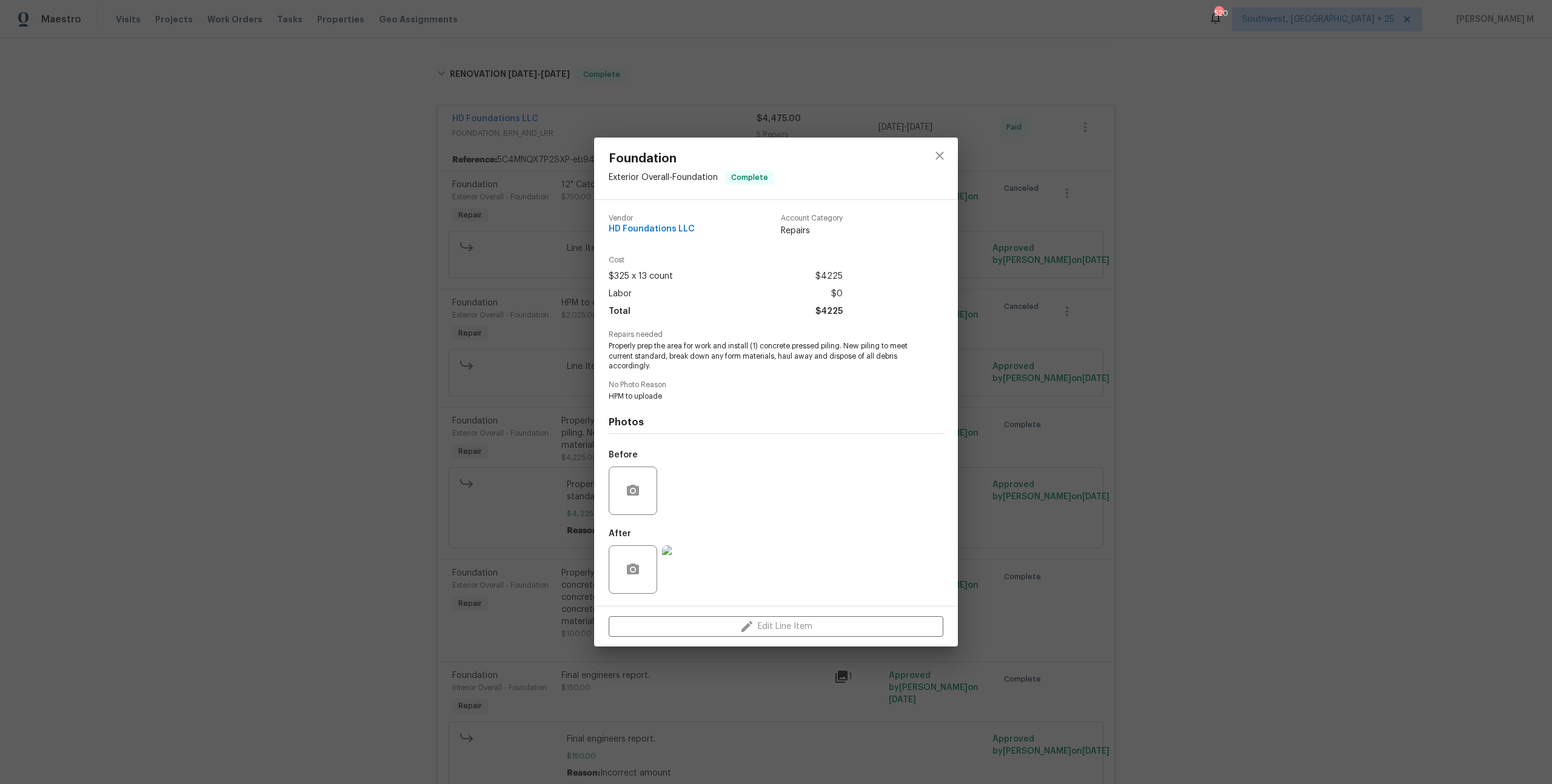
click at [1060, 421] on div "Foundation Exterior Overall - Foundation Complete Vendor HD Foundations LLC Acc…" at bounding box center [776, 392] width 1552 height 784
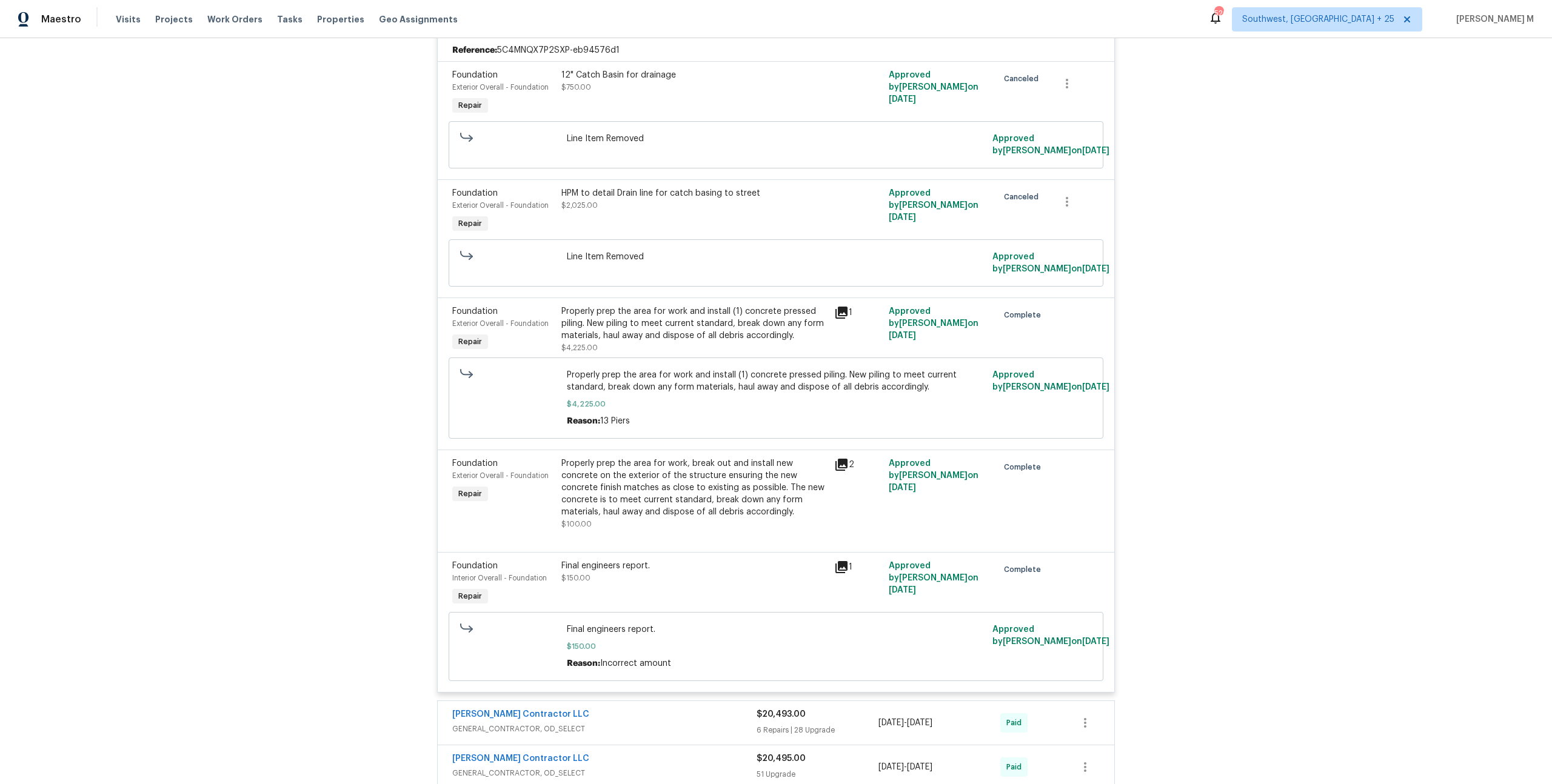
scroll to position [991, 0]
click at [659, 455] on div "Properly prep the area for work, break out and install new concrete on the exte…" at bounding box center [694, 485] width 265 height 61
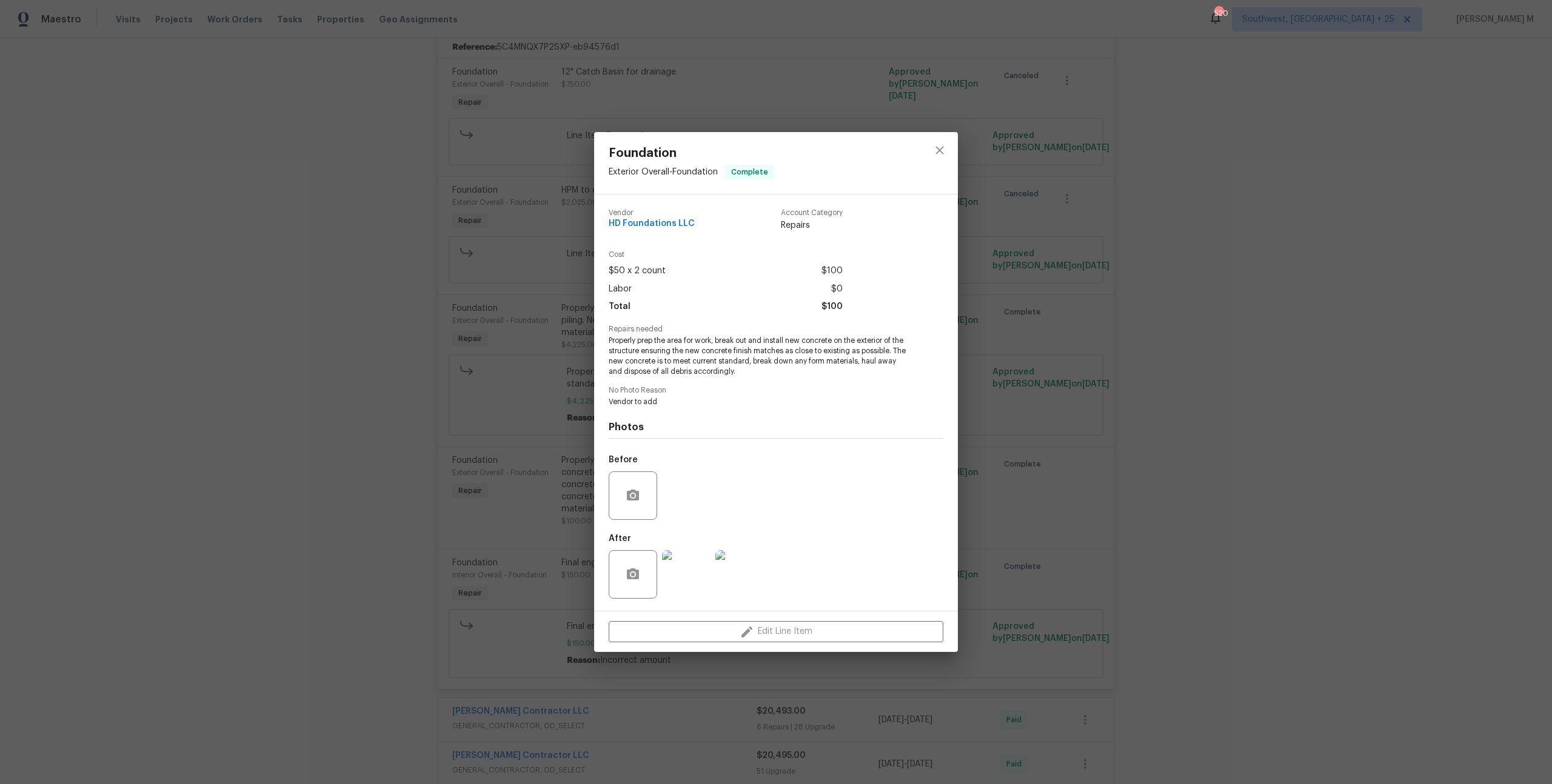
click at [1057, 520] on div "Foundation Exterior Overall - Foundation Complete Vendor HD Foundations LLC Acc…" at bounding box center [776, 392] width 1552 height 784
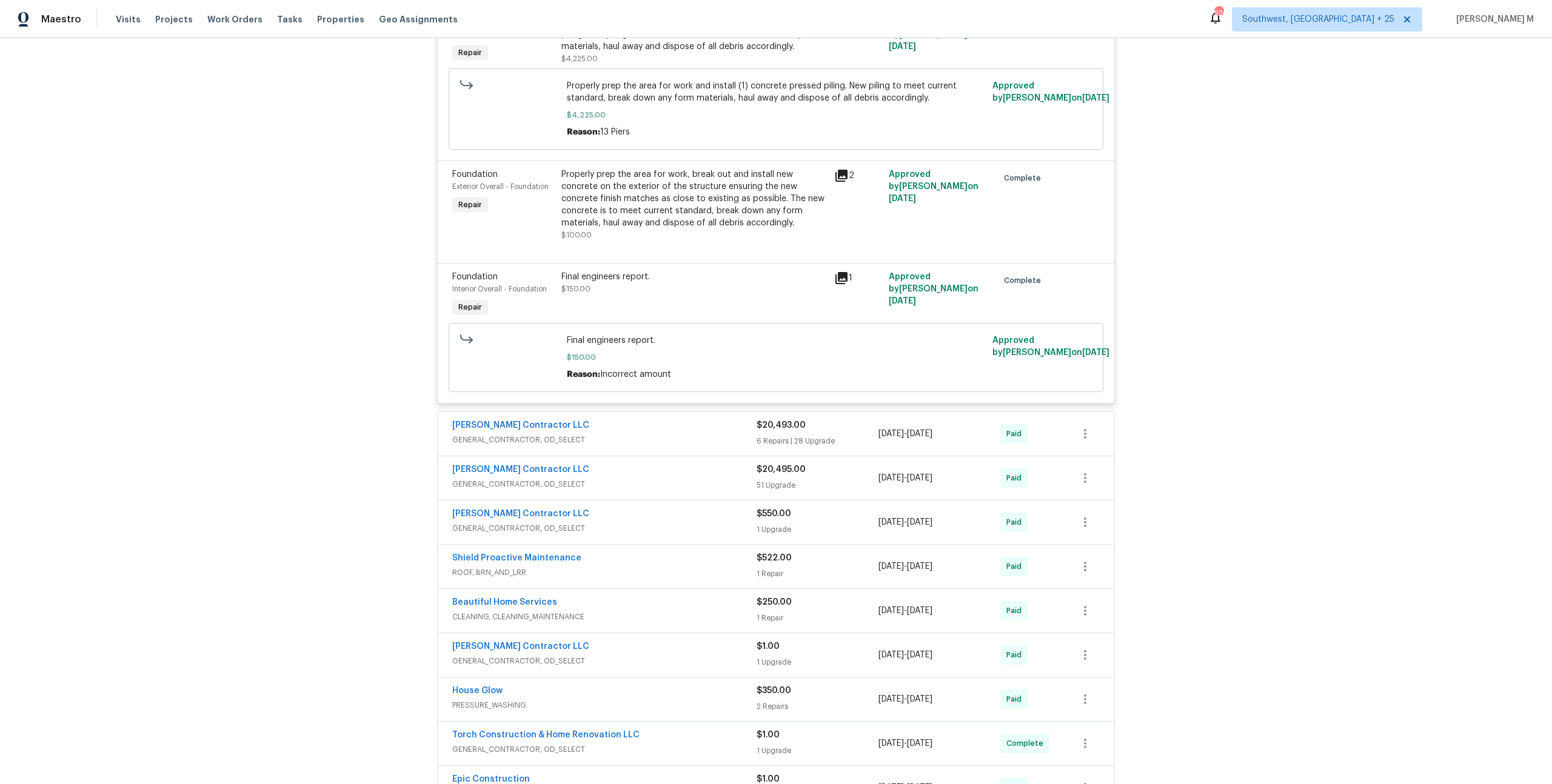
scroll to position [1278, 0]
click at [539, 417] on div "[PERSON_NAME] Contractor LLC" at bounding box center [604, 424] width 304 height 14
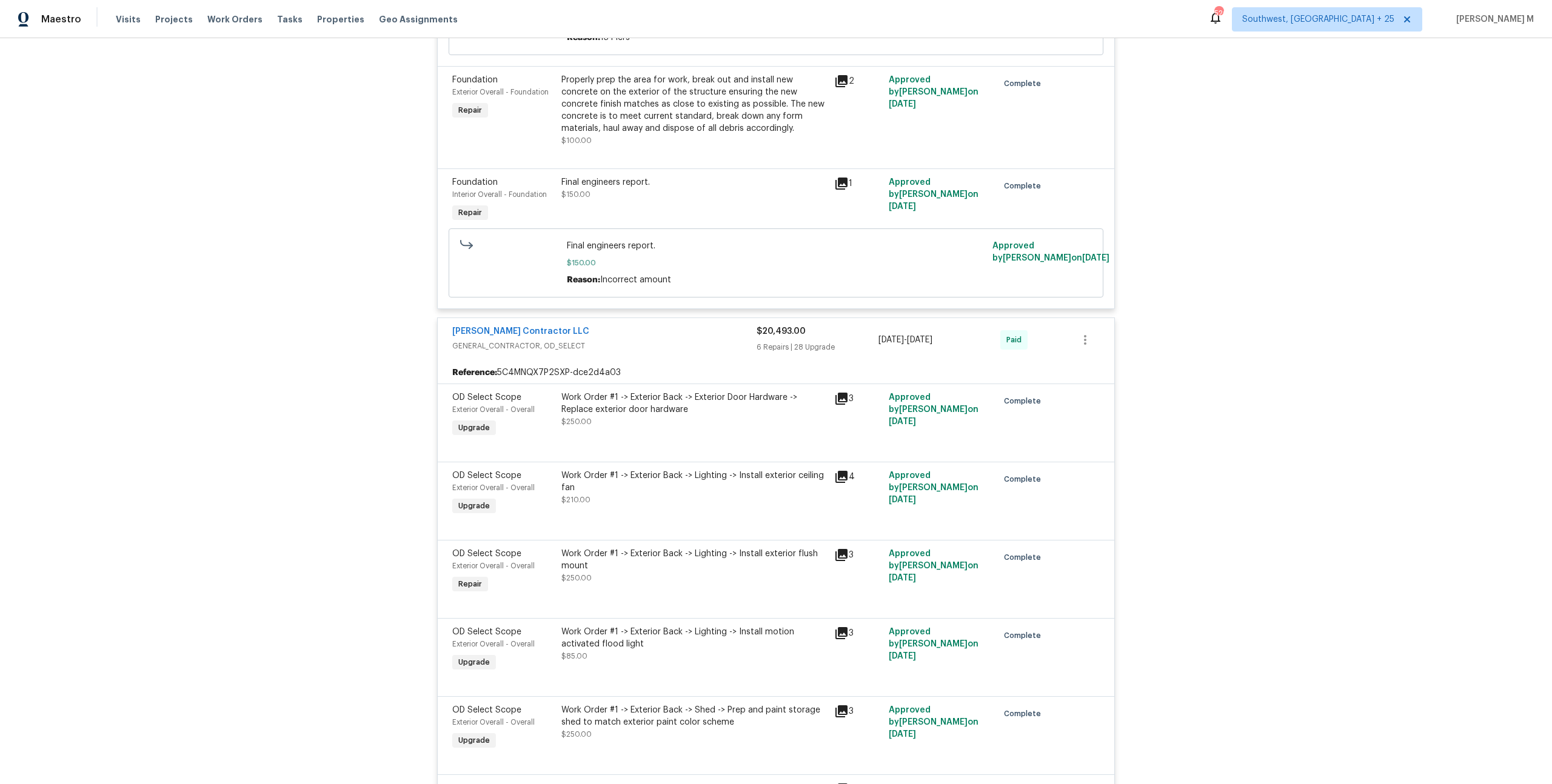
scroll to position [1372, 0]
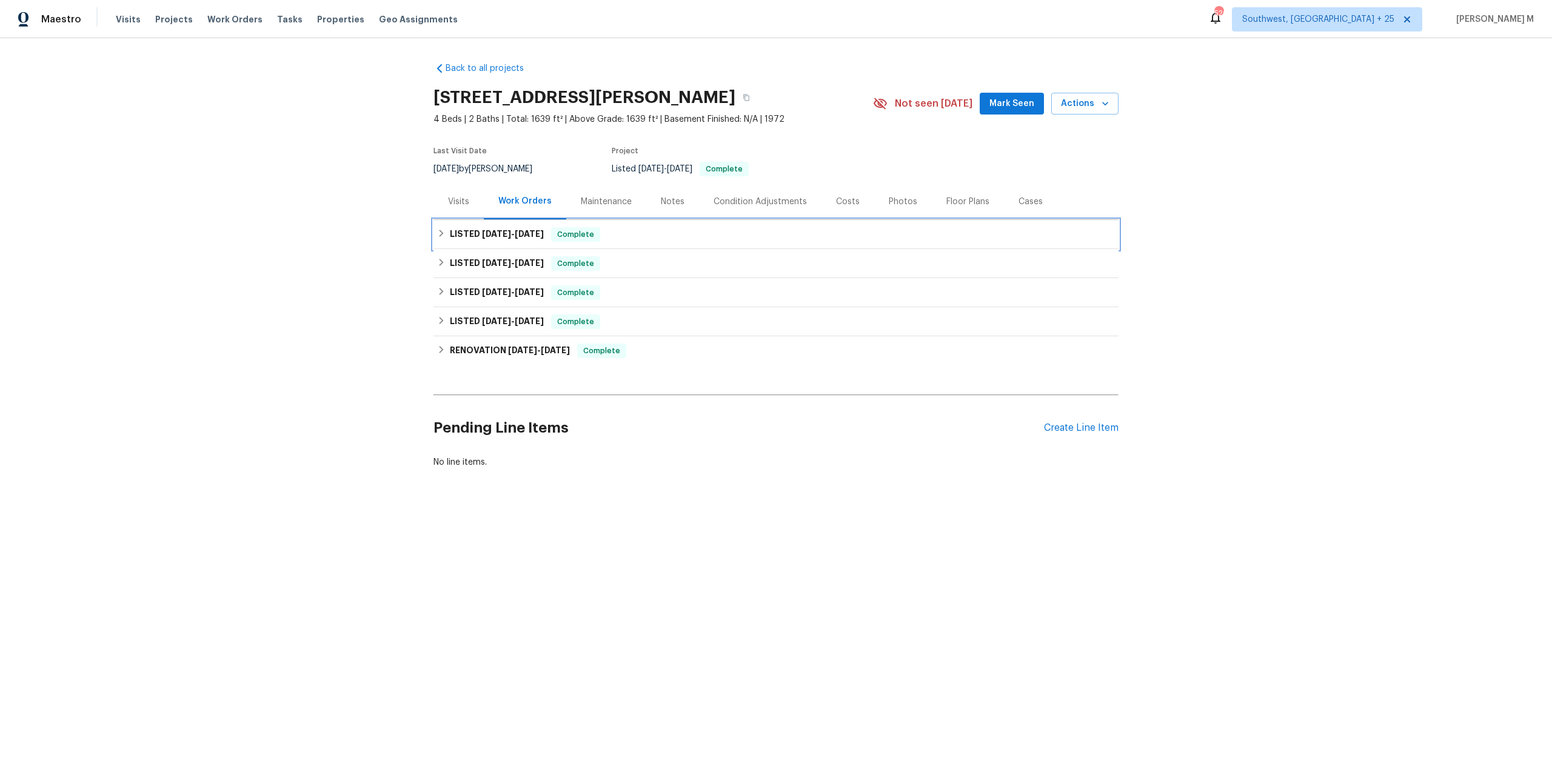
click at [501, 232] on h6 "LISTED [DATE] - [DATE]" at bounding box center [497, 234] width 94 height 14
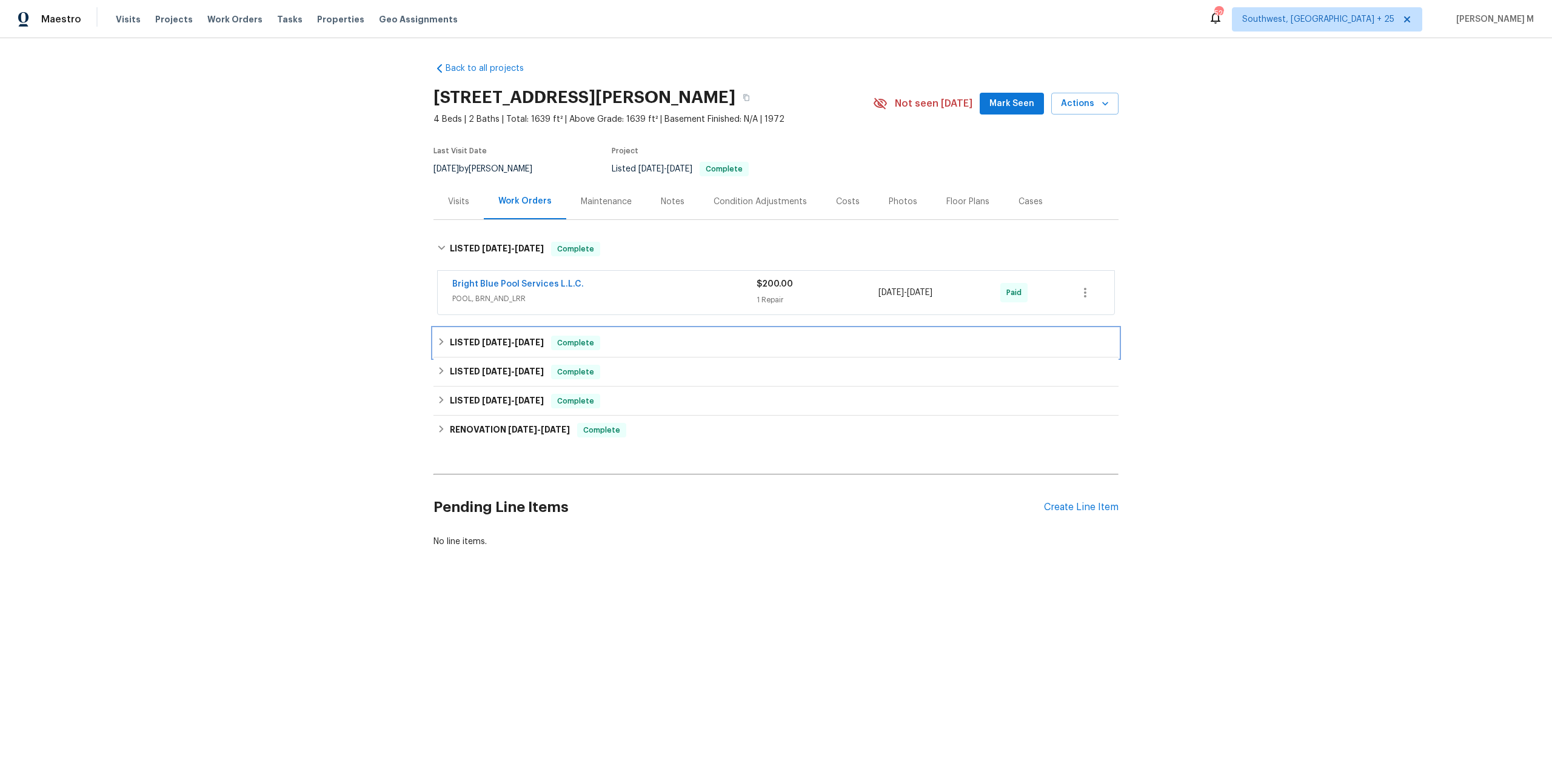
click at [500, 341] on h6 "LISTED [DATE] - [DATE]" at bounding box center [497, 343] width 94 height 14
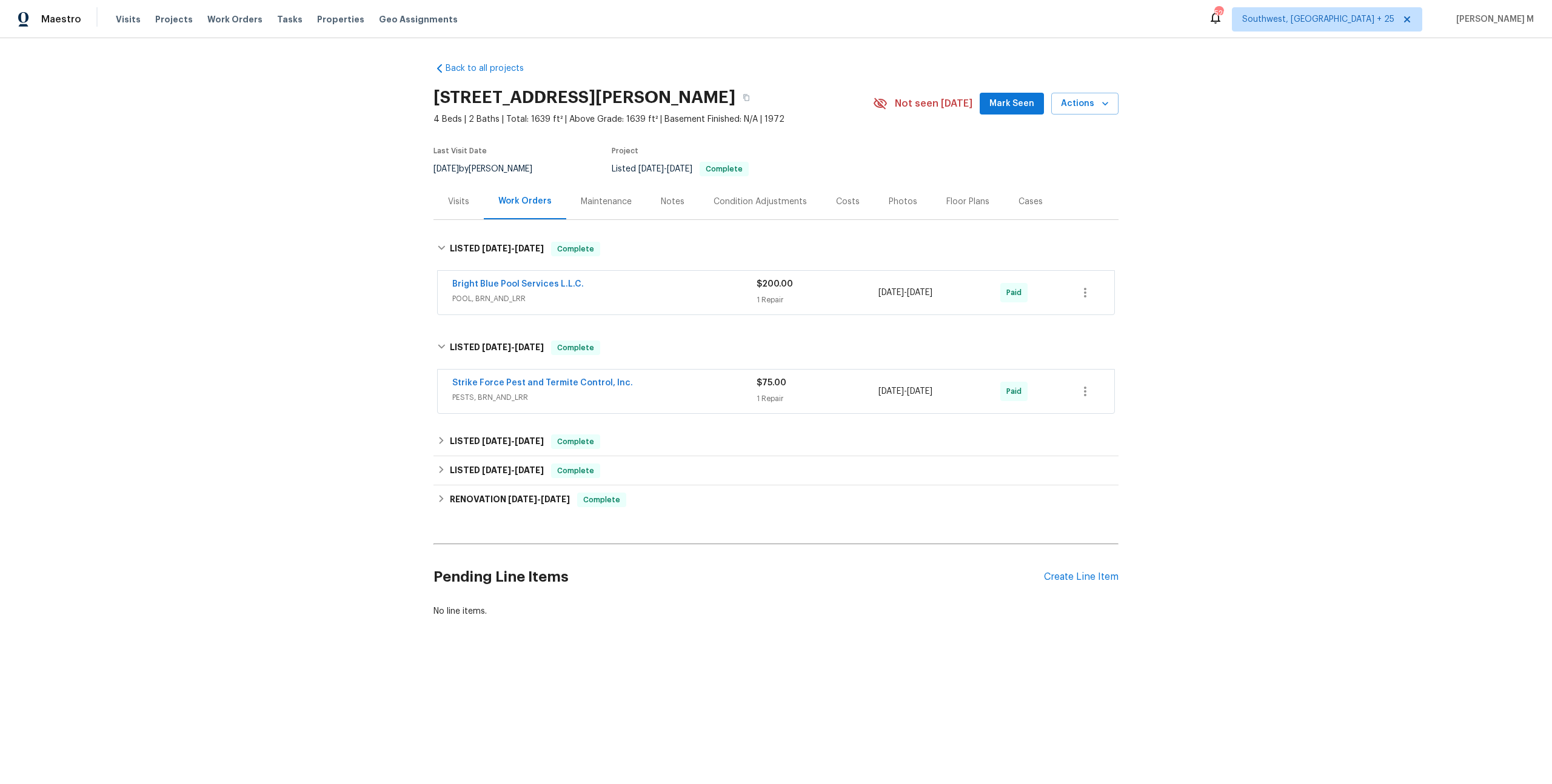
click at [492, 413] on div "Back to all projects [STREET_ADDRESS][PERSON_NAME] 4 Beds | 2 Baths | Total: 16…" at bounding box center [776, 339] width 685 height 574
click at [488, 437] on span "[DATE]" at bounding box center [497, 441] width 29 height 9
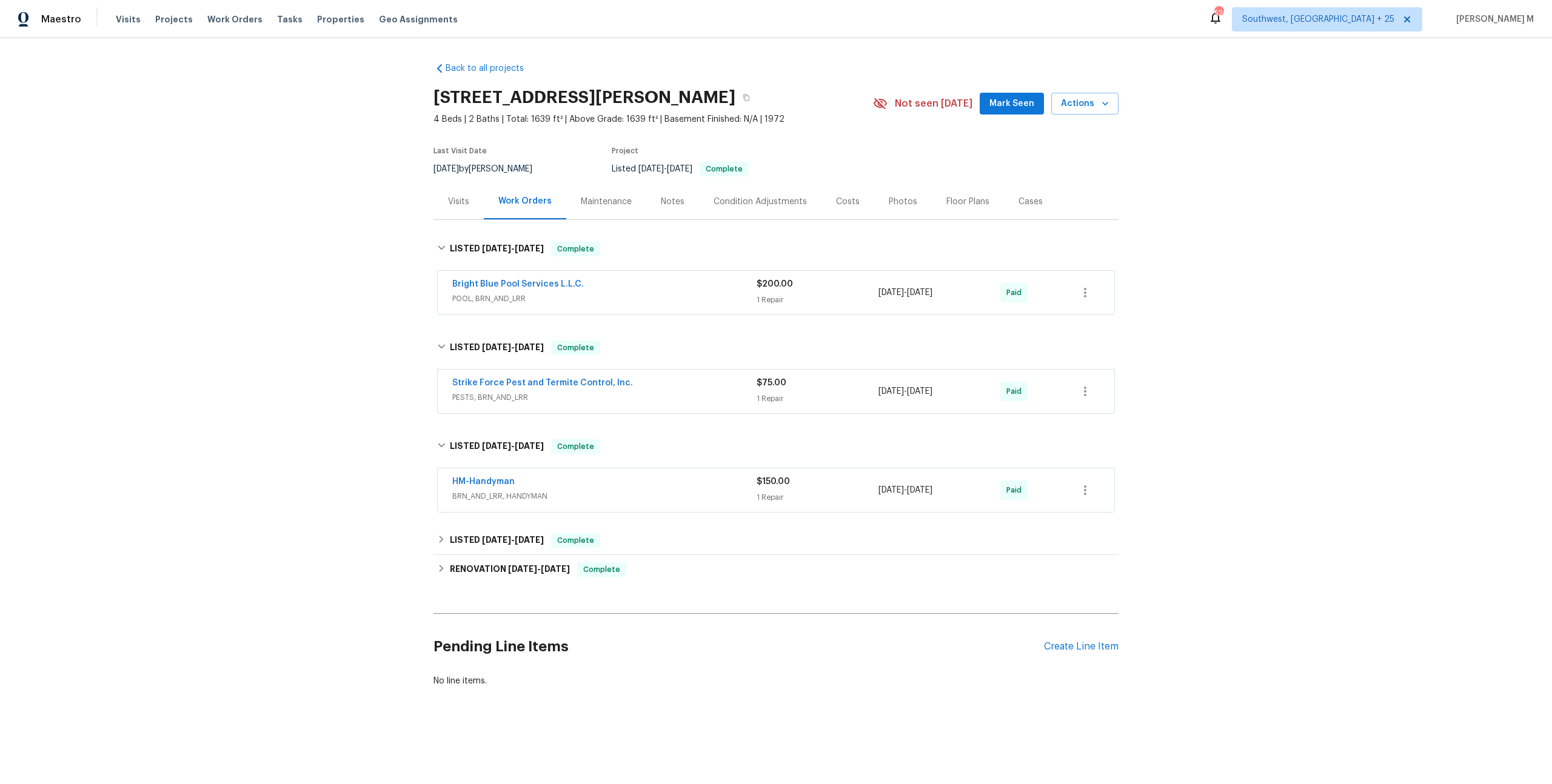
click at [494, 492] on div "HM-Handyman BRN_AND_LRR, HANDYMAN" at bounding box center [604, 490] width 304 height 29
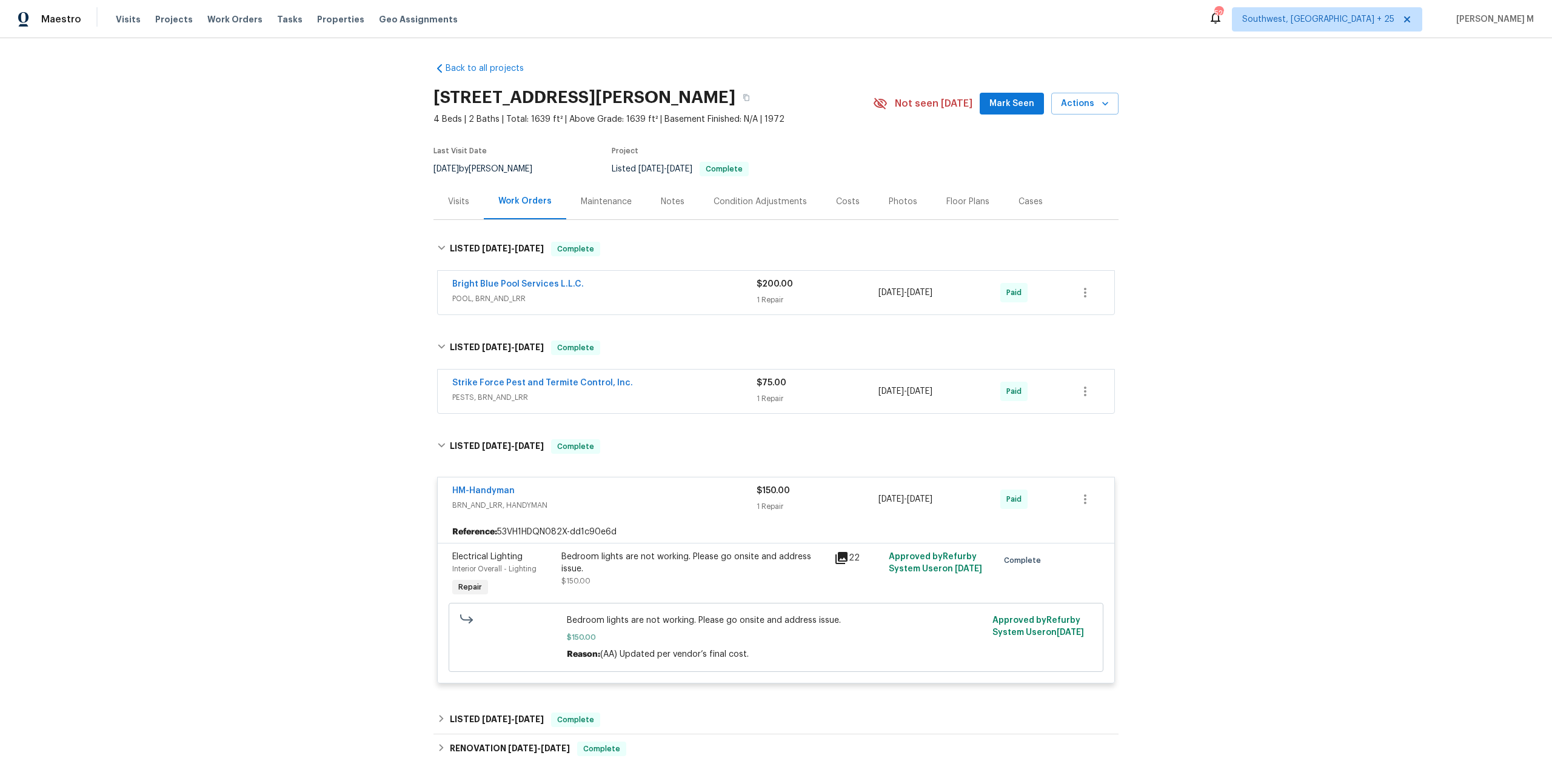
click at [598, 199] on div "Maintenance" at bounding box center [606, 202] width 51 height 12
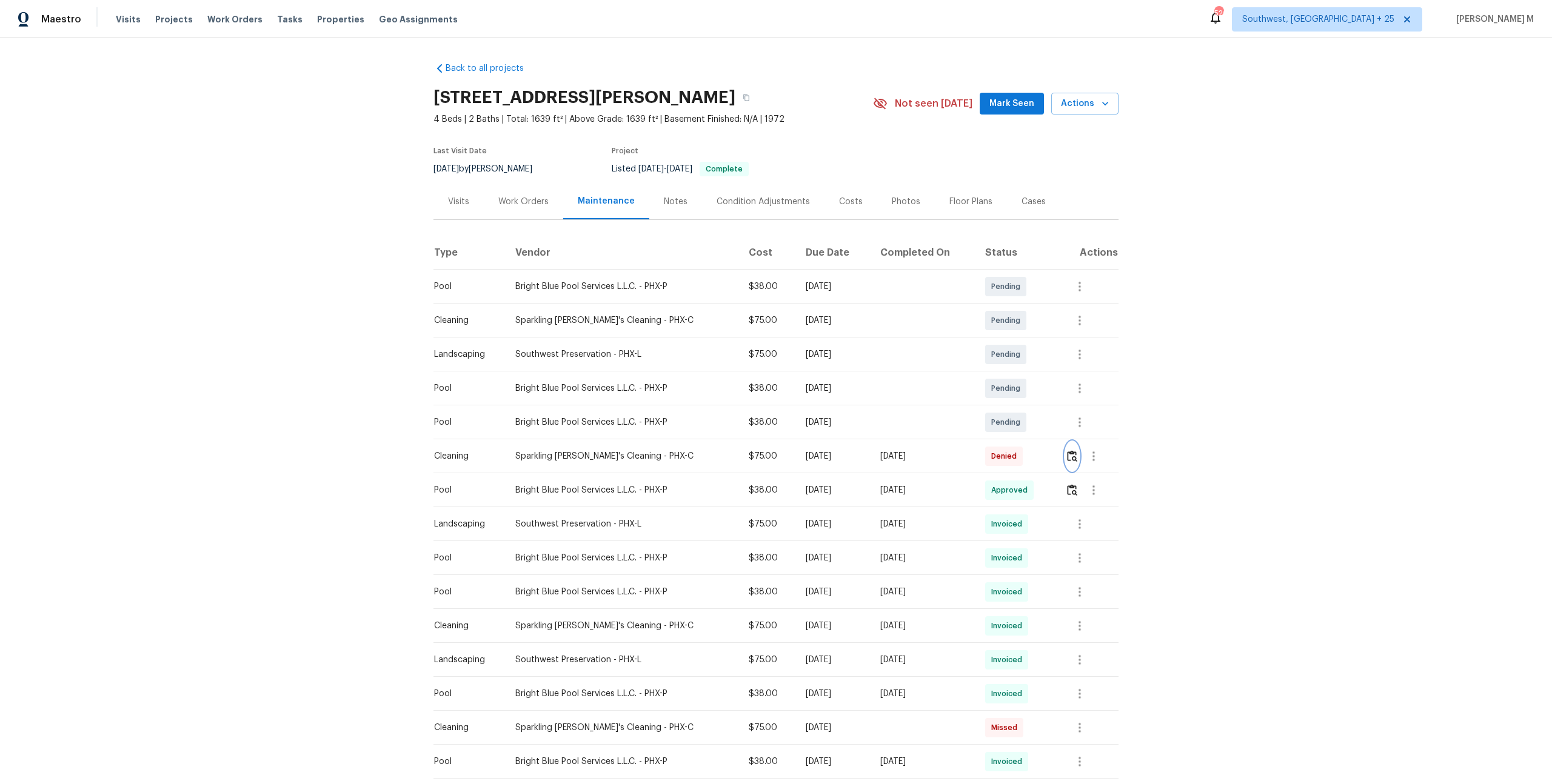
click at [1076, 450] on img "button" at bounding box center [1072, 456] width 10 height 12
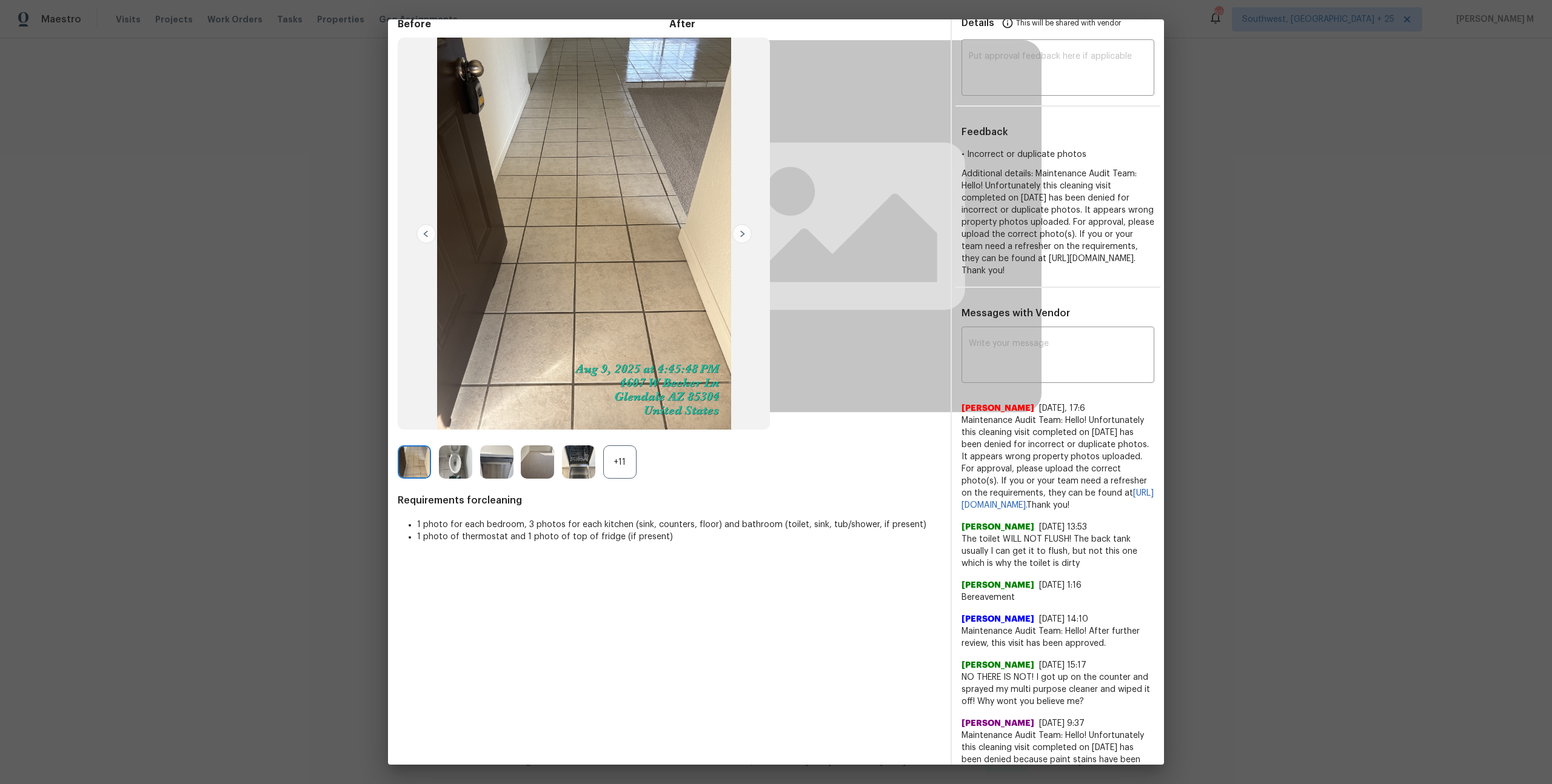
scroll to position [59, 0]
click at [454, 460] on img at bounding box center [456, 460] width 33 height 33
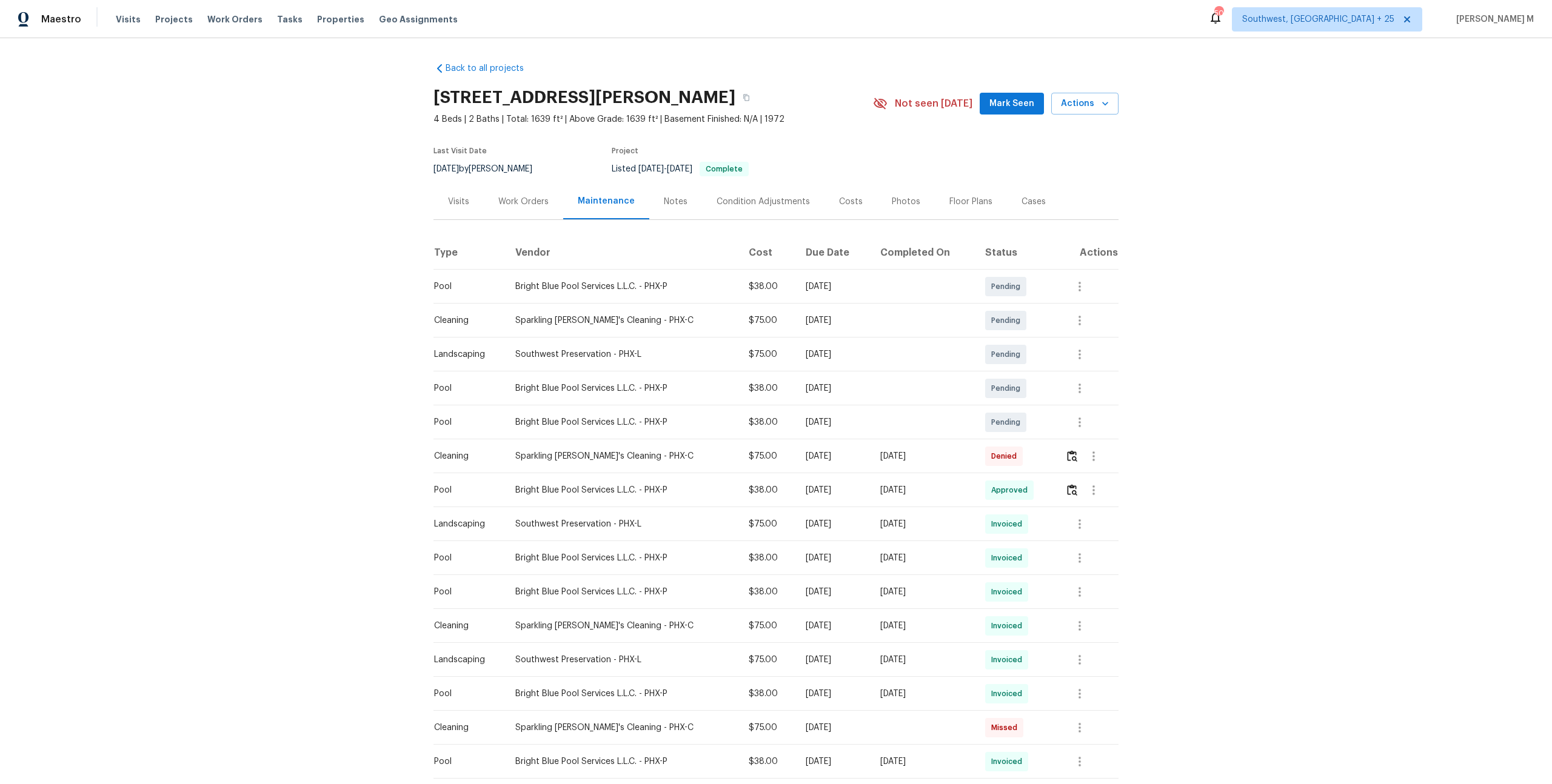
click at [495, 208] on div "Work Orders" at bounding box center [523, 202] width 79 height 36
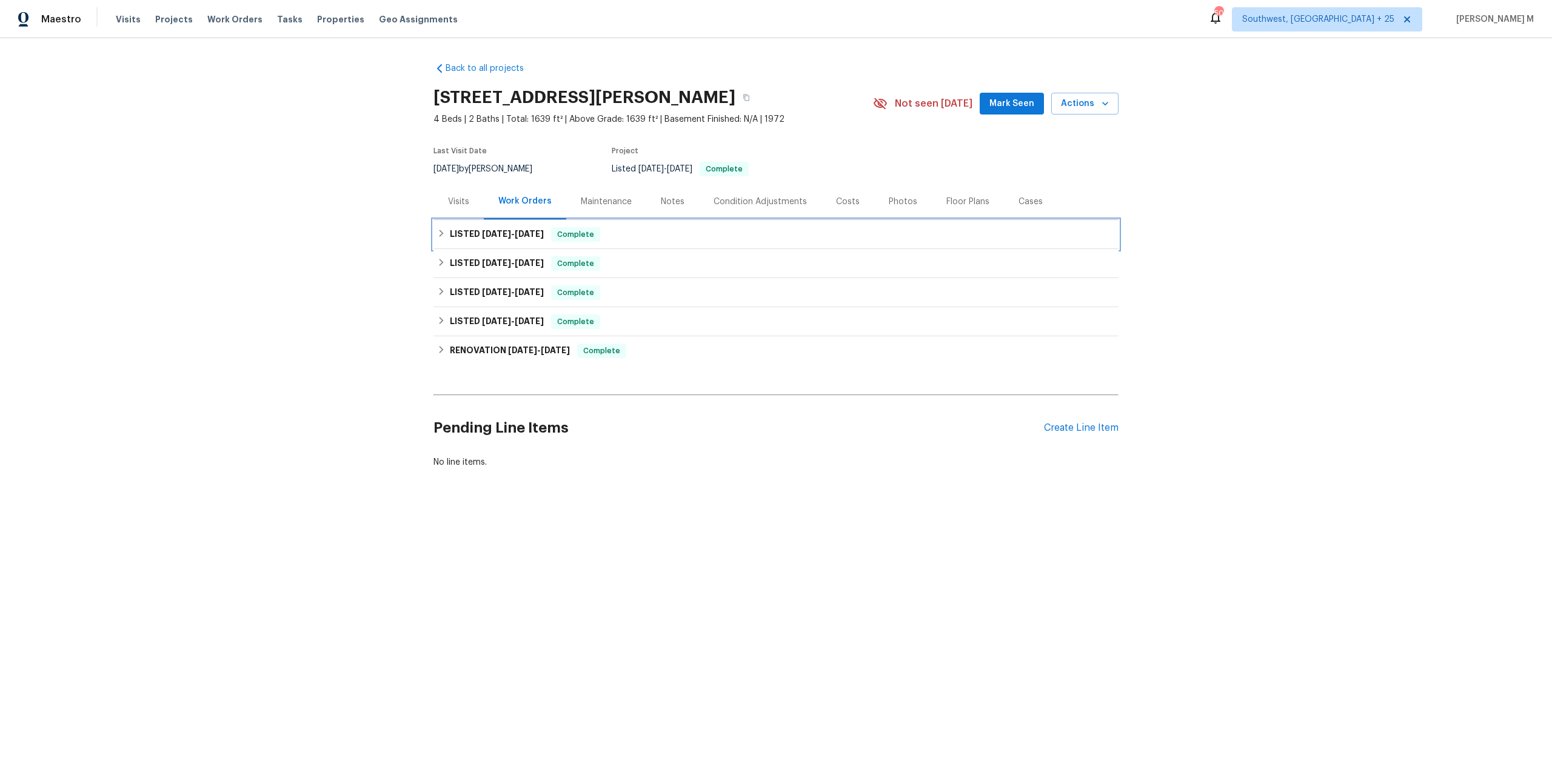
click at [507, 230] on span "[DATE] - [DATE]" at bounding box center [513, 234] width 62 height 9
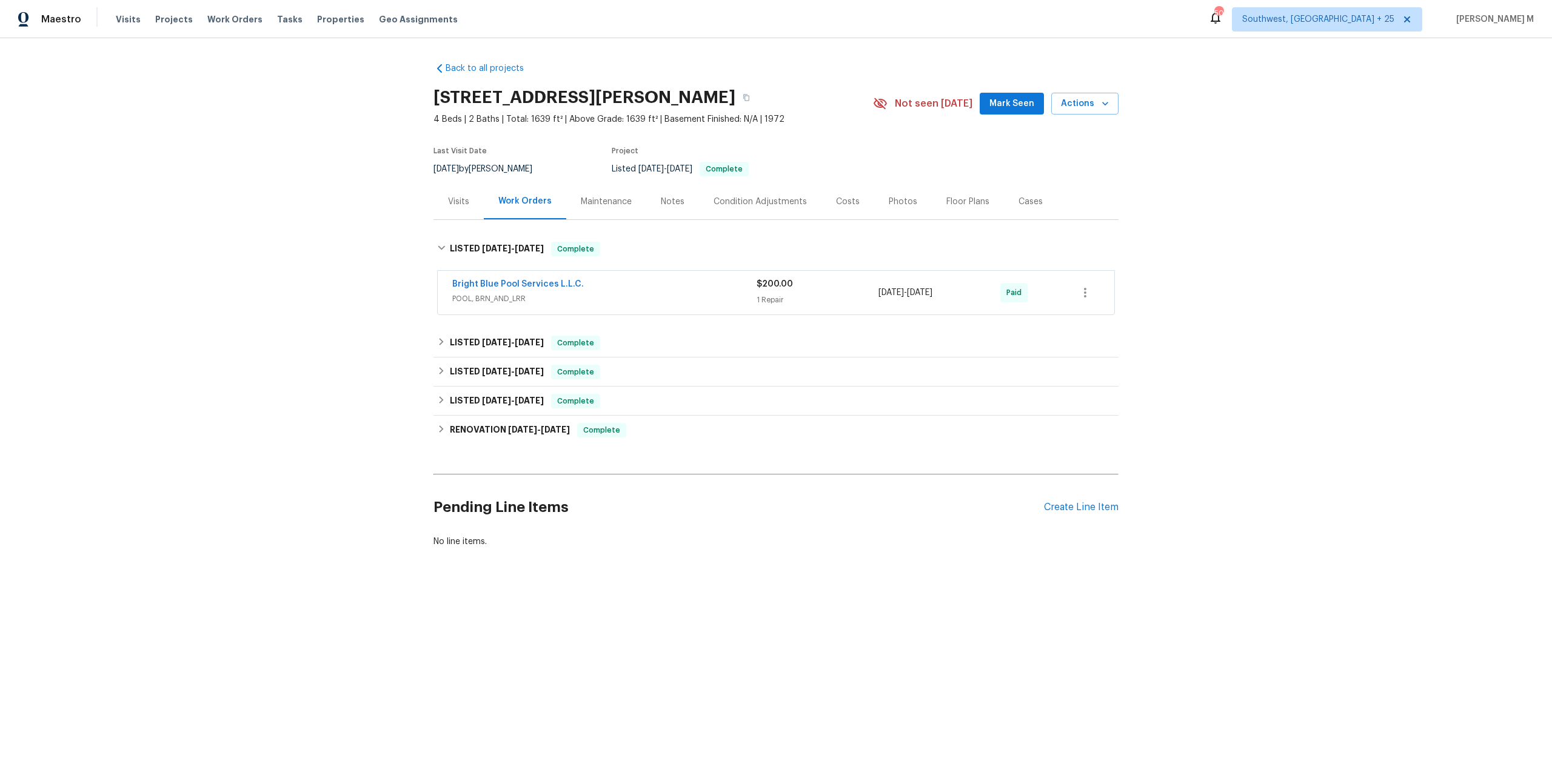
click at [501, 298] on span "POOL, BRN_AND_LRR" at bounding box center [604, 298] width 304 height 12
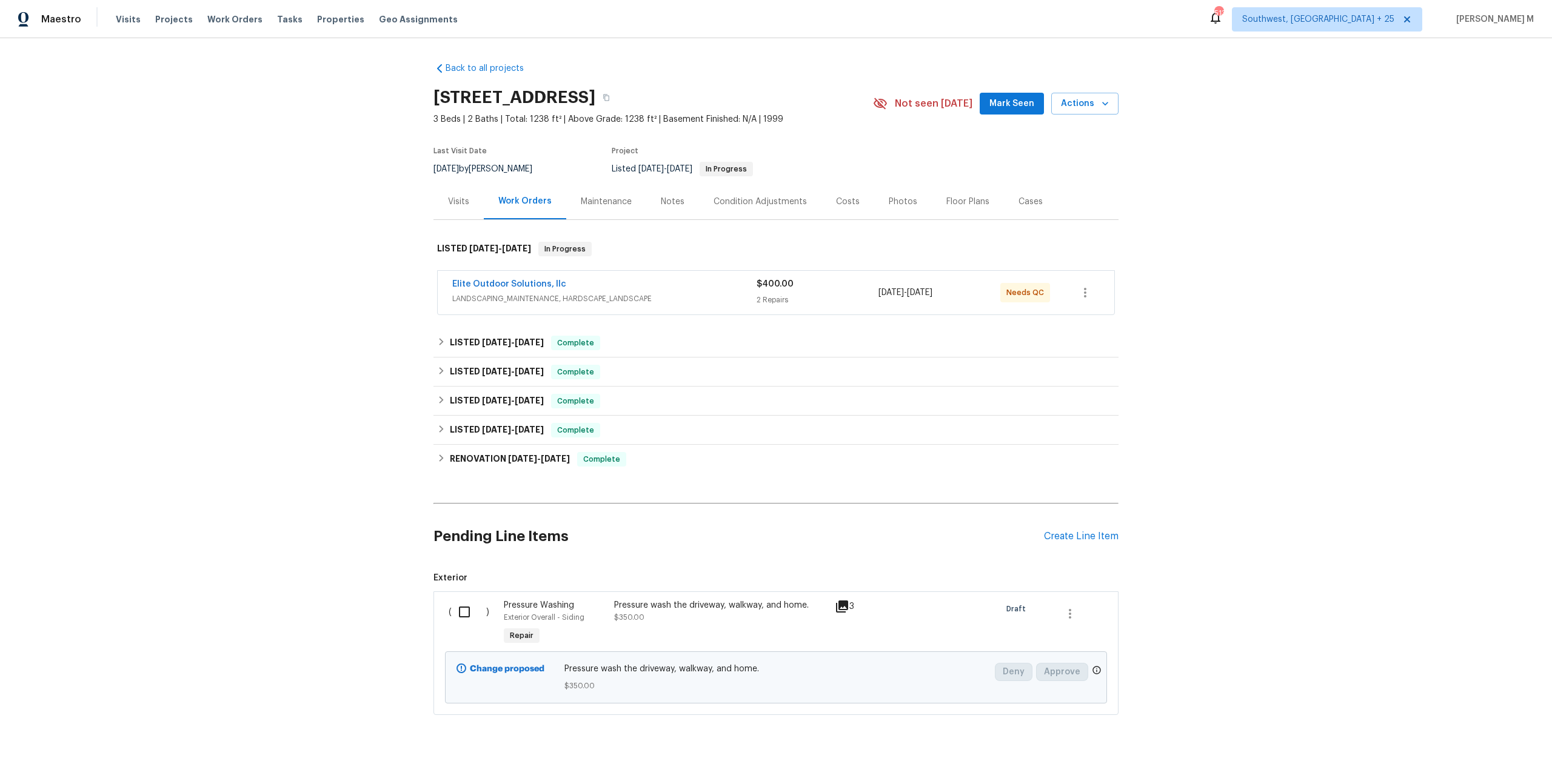
click at [492, 295] on span "LANDSCAPING_MAINTENANCE, HARDSCAPE_LANDSCAPE" at bounding box center [604, 298] width 304 height 12
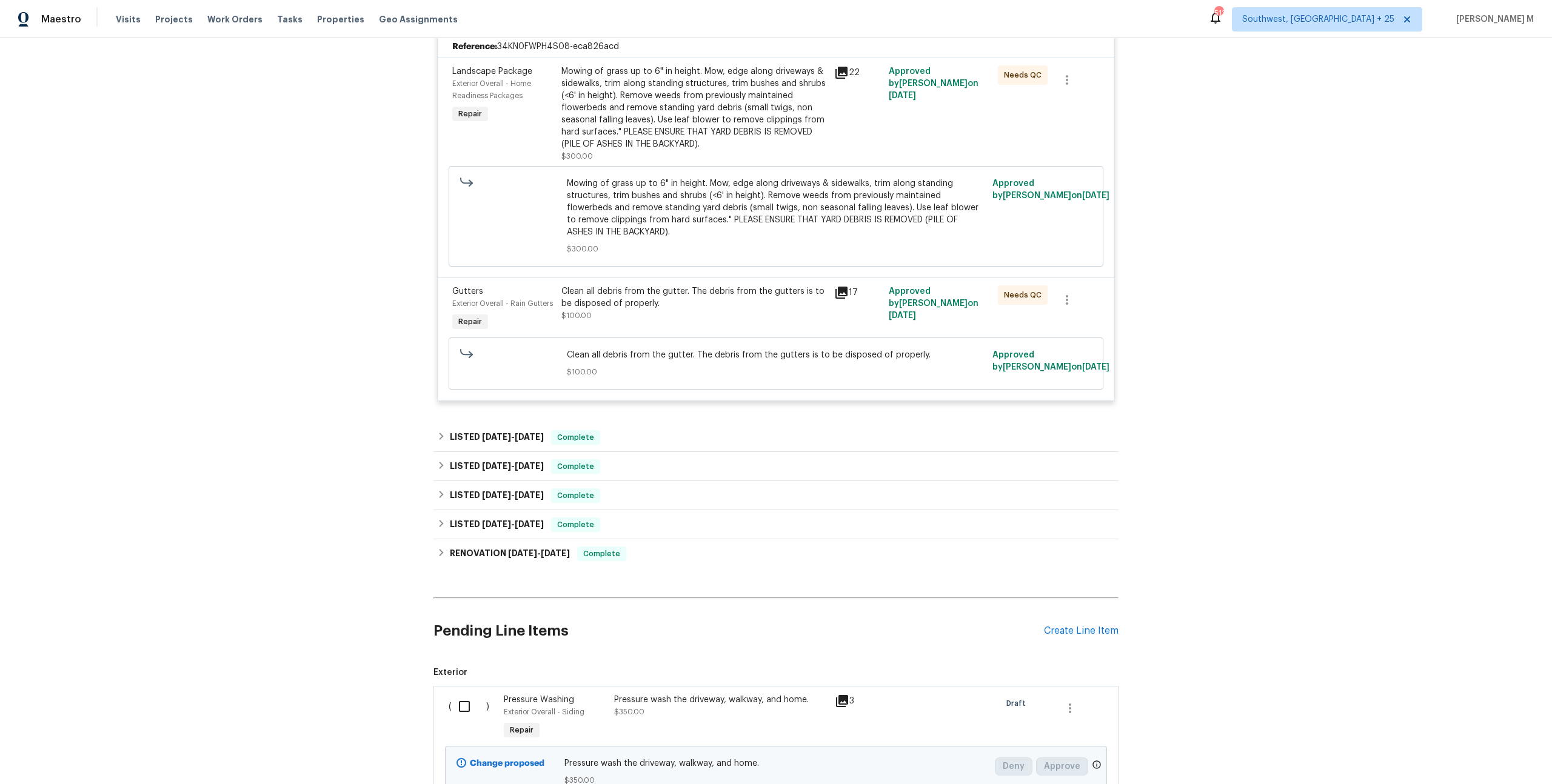
scroll to position [288, 0]
click at [482, 432] on span "[DATE]" at bounding box center [497, 437] width 29 height 9
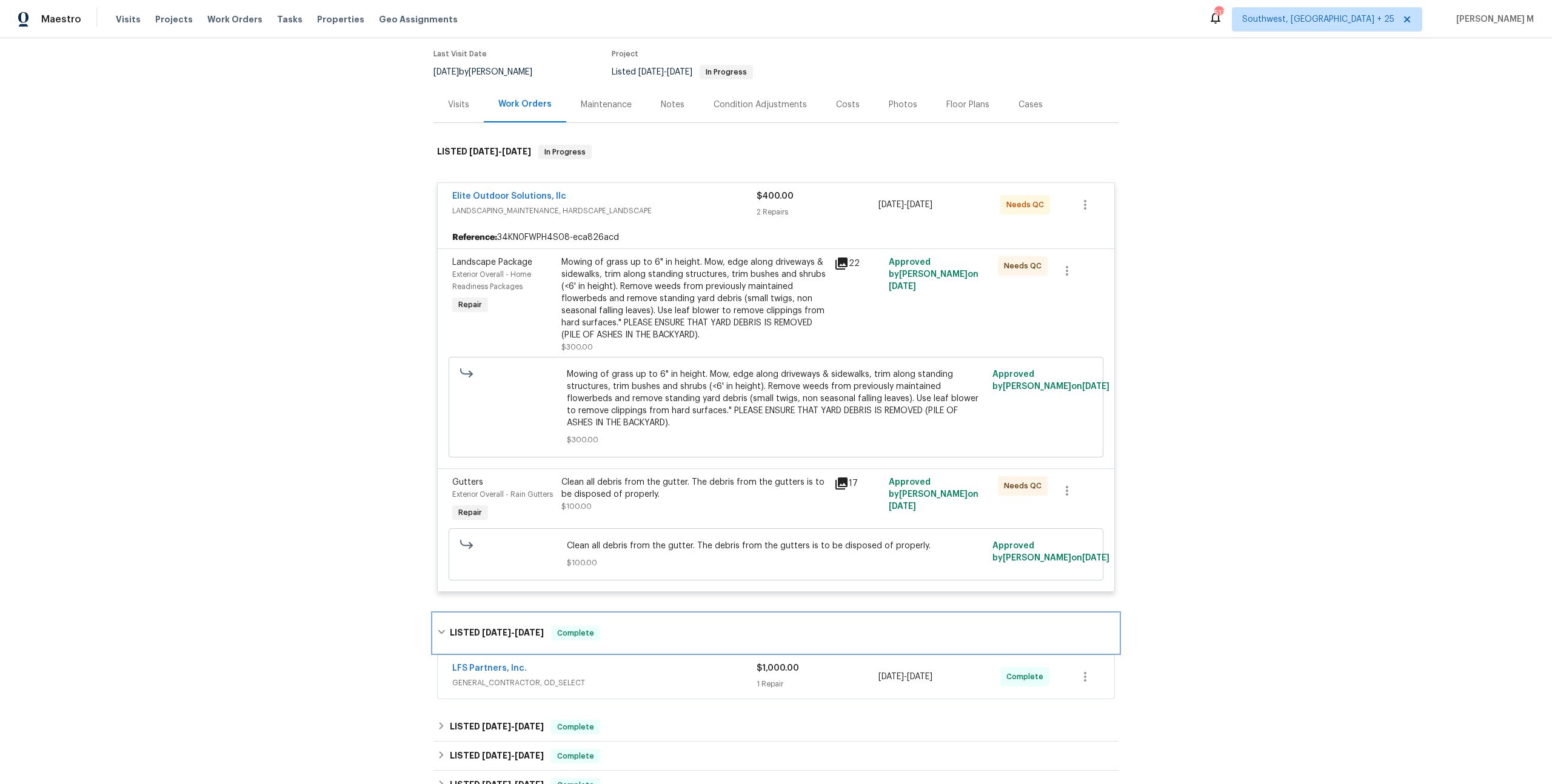
scroll to position [16, 0]
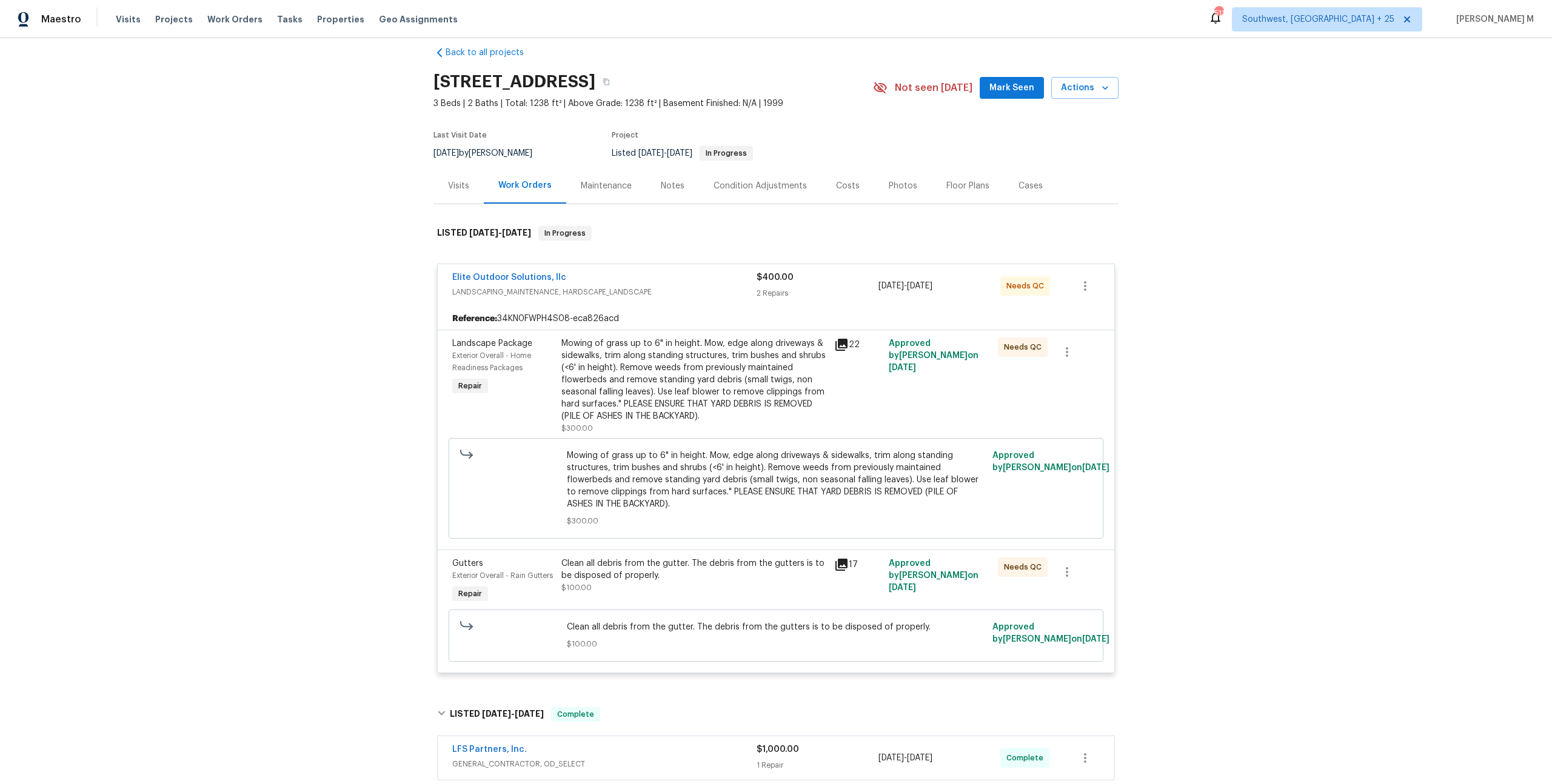
click at [611, 180] on div "Maintenance" at bounding box center [606, 186] width 51 height 12
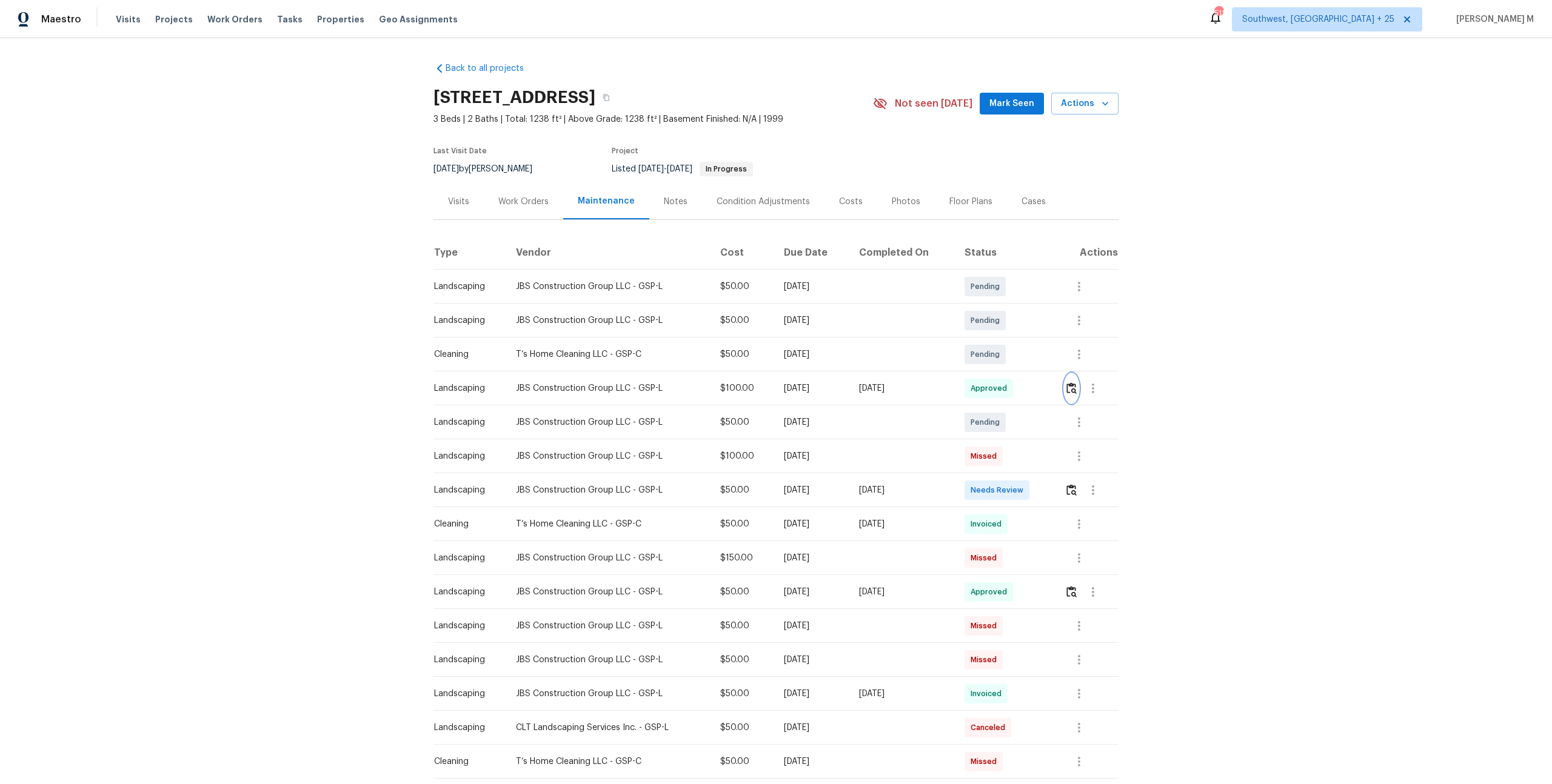
click at [1076, 385] on img "button" at bounding box center [1071, 388] width 10 height 12
click at [1073, 485] on img "button" at bounding box center [1071, 490] width 10 height 12
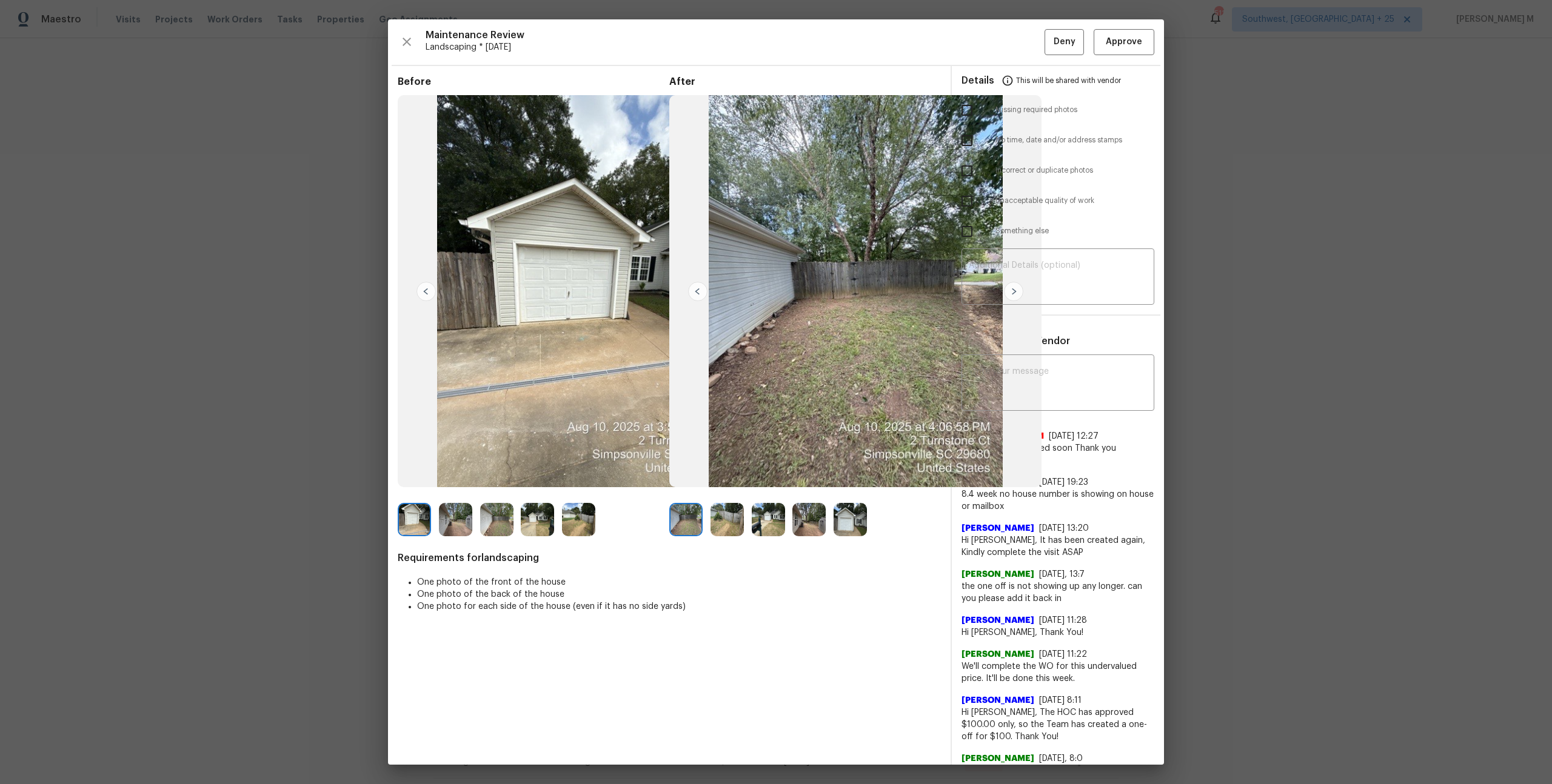
click at [770, 526] on img at bounding box center [768, 520] width 33 height 33
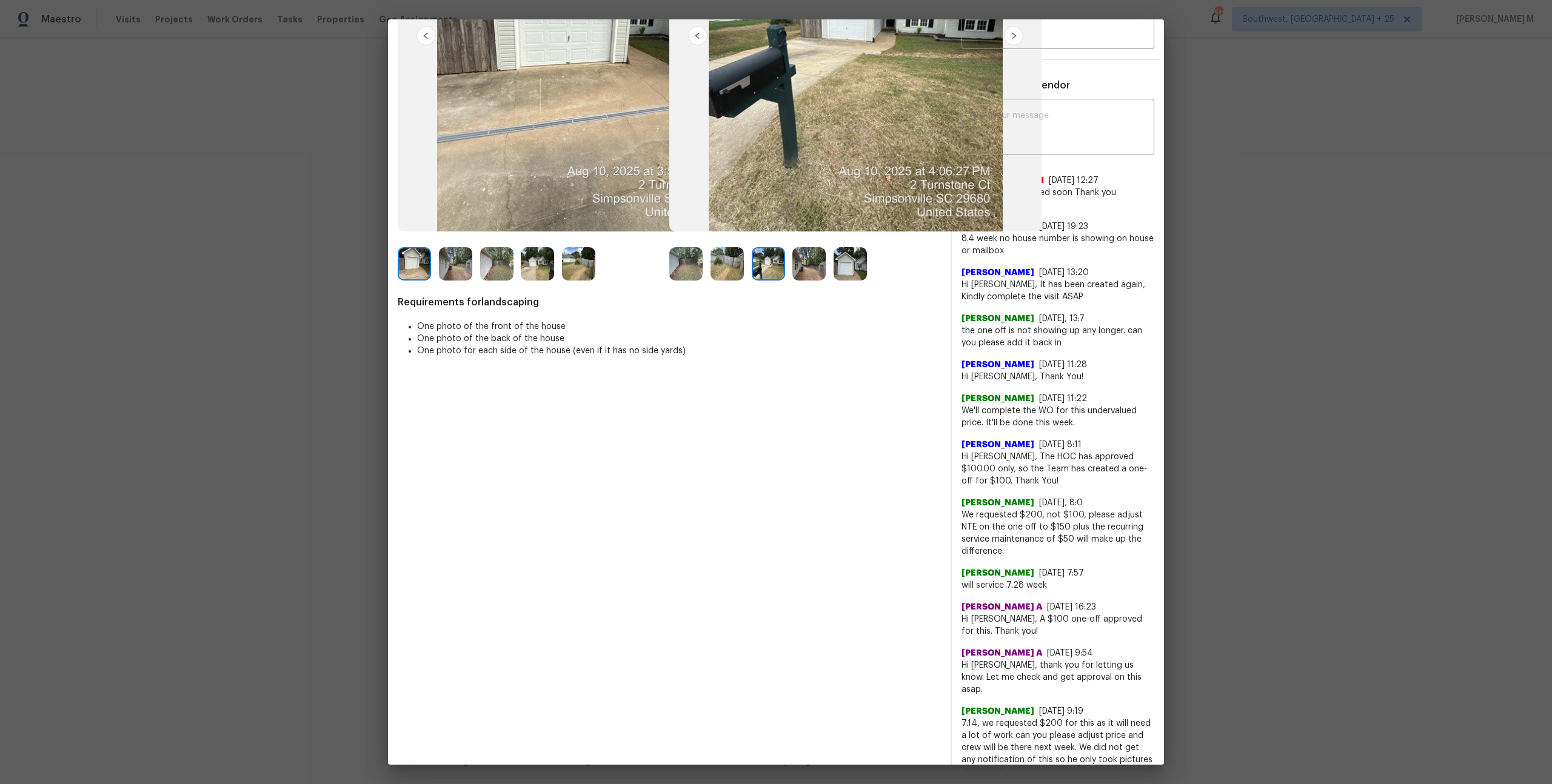
scroll to position [267, 0]
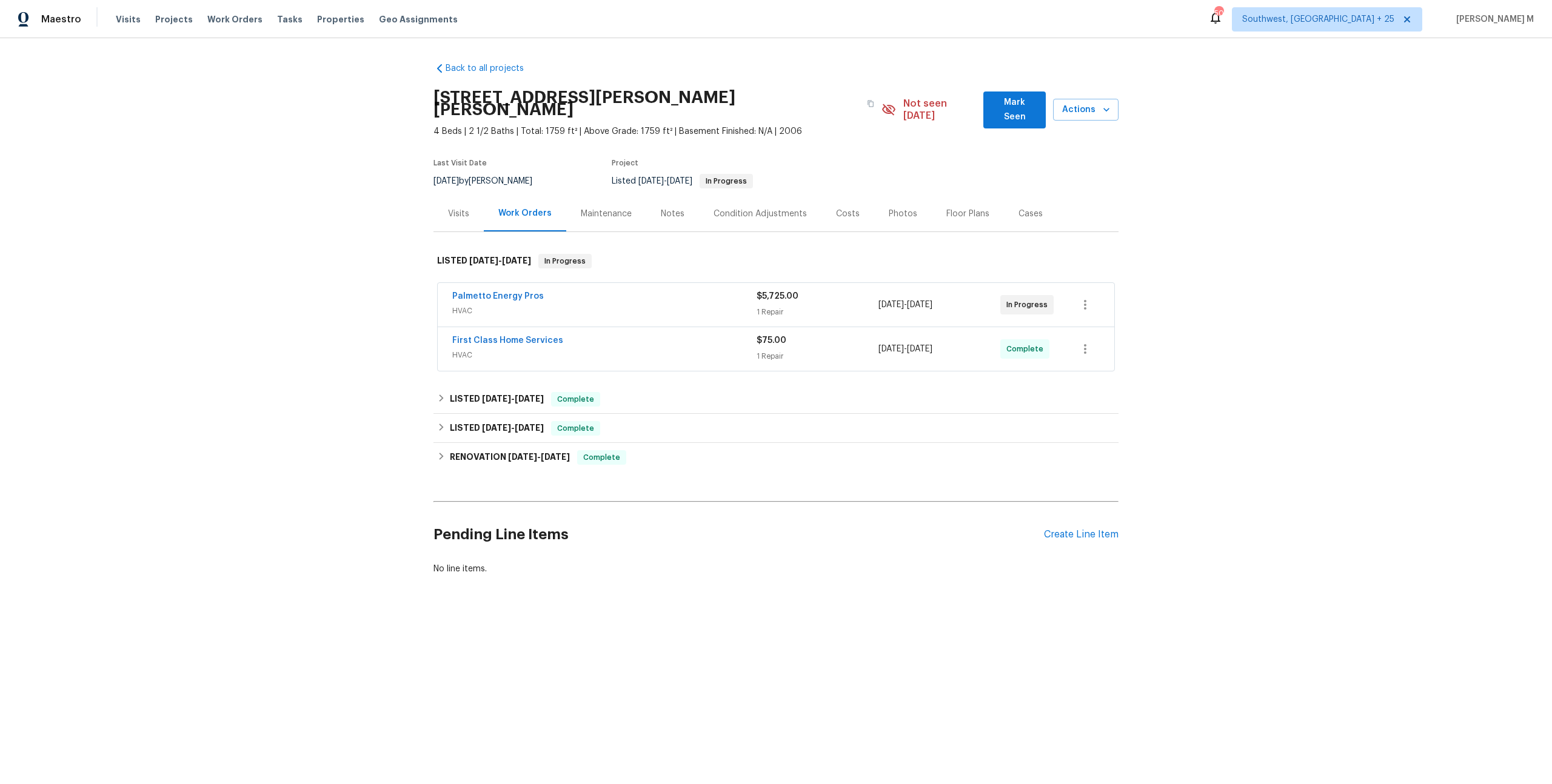
click at [483, 305] on span "HVAC" at bounding box center [604, 311] width 304 height 12
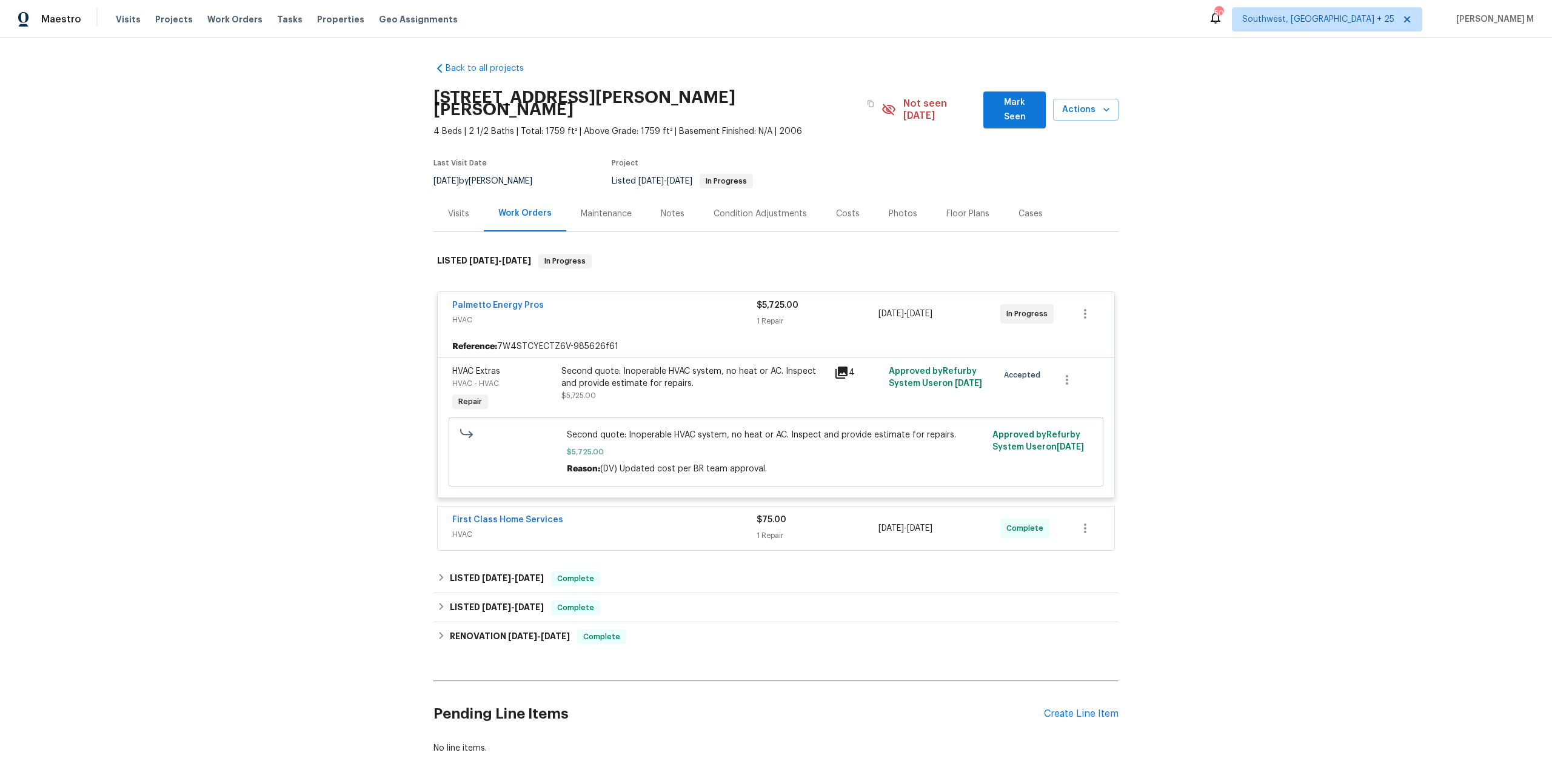
click at [482, 528] on span "HVAC" at bounding box center [604, 534] width 304 height 12
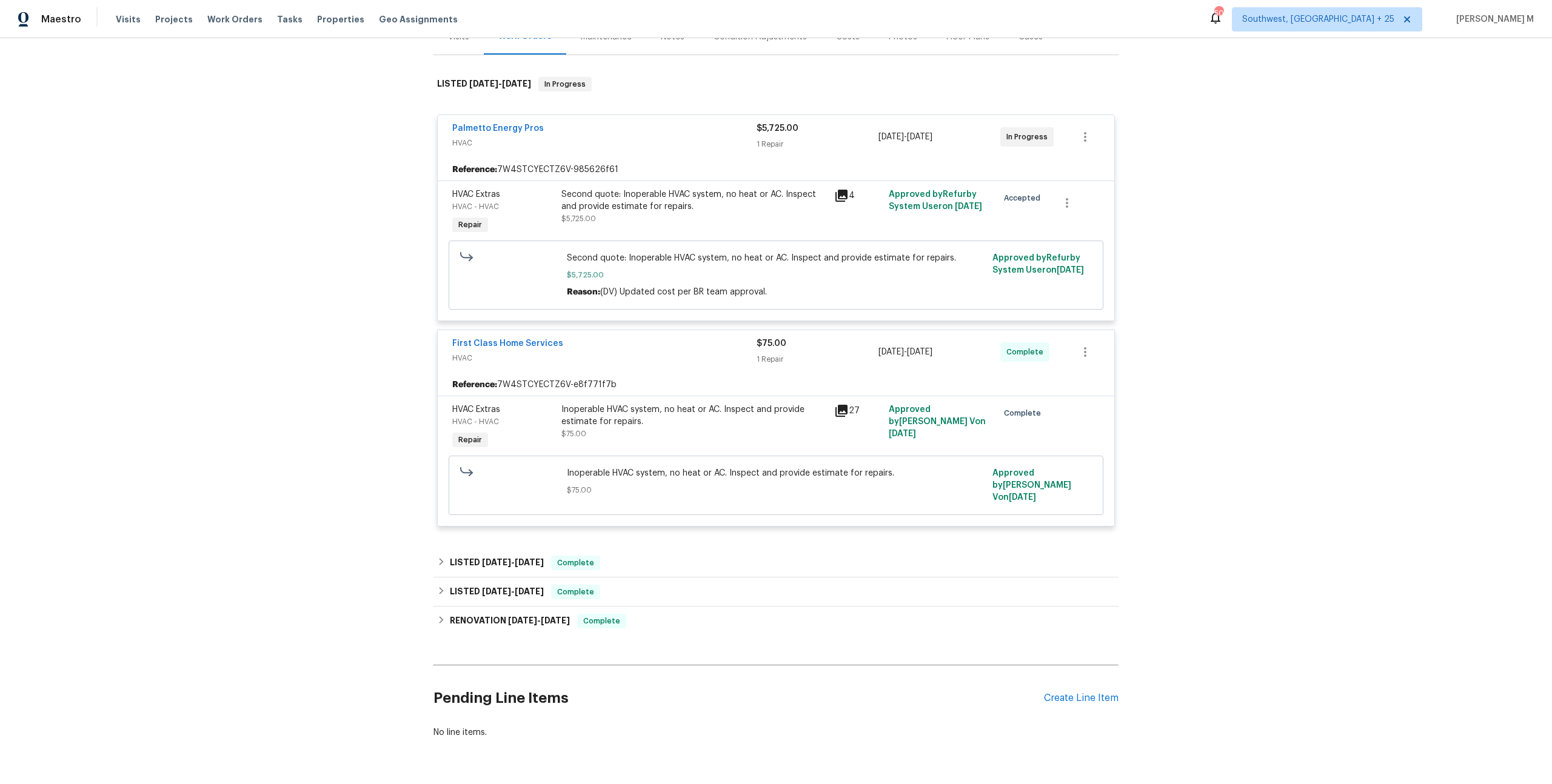
scroll to position [179, 0]
click at [482, 509] on div "Back to all projects [STREET_ADDRESS][PERSON_NAME] 4 Beds | 2 1/2 Baths | Total…" at bounding box center [776, 309] width 685 height 873
click at [482, 556] on span "[DATE]" at bounding box center [497, 560] width 29 height 9
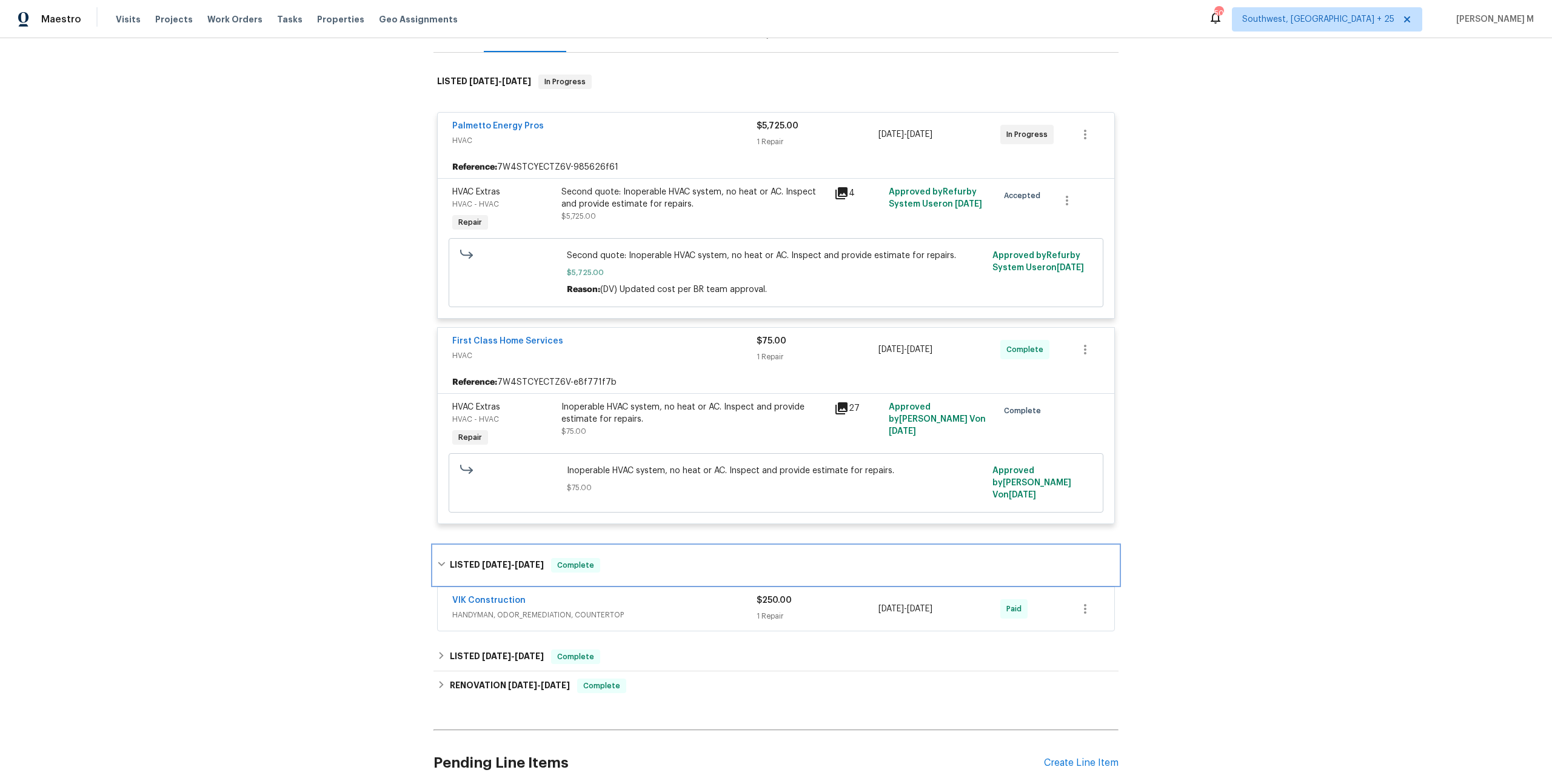
scroll to position [246, 0]
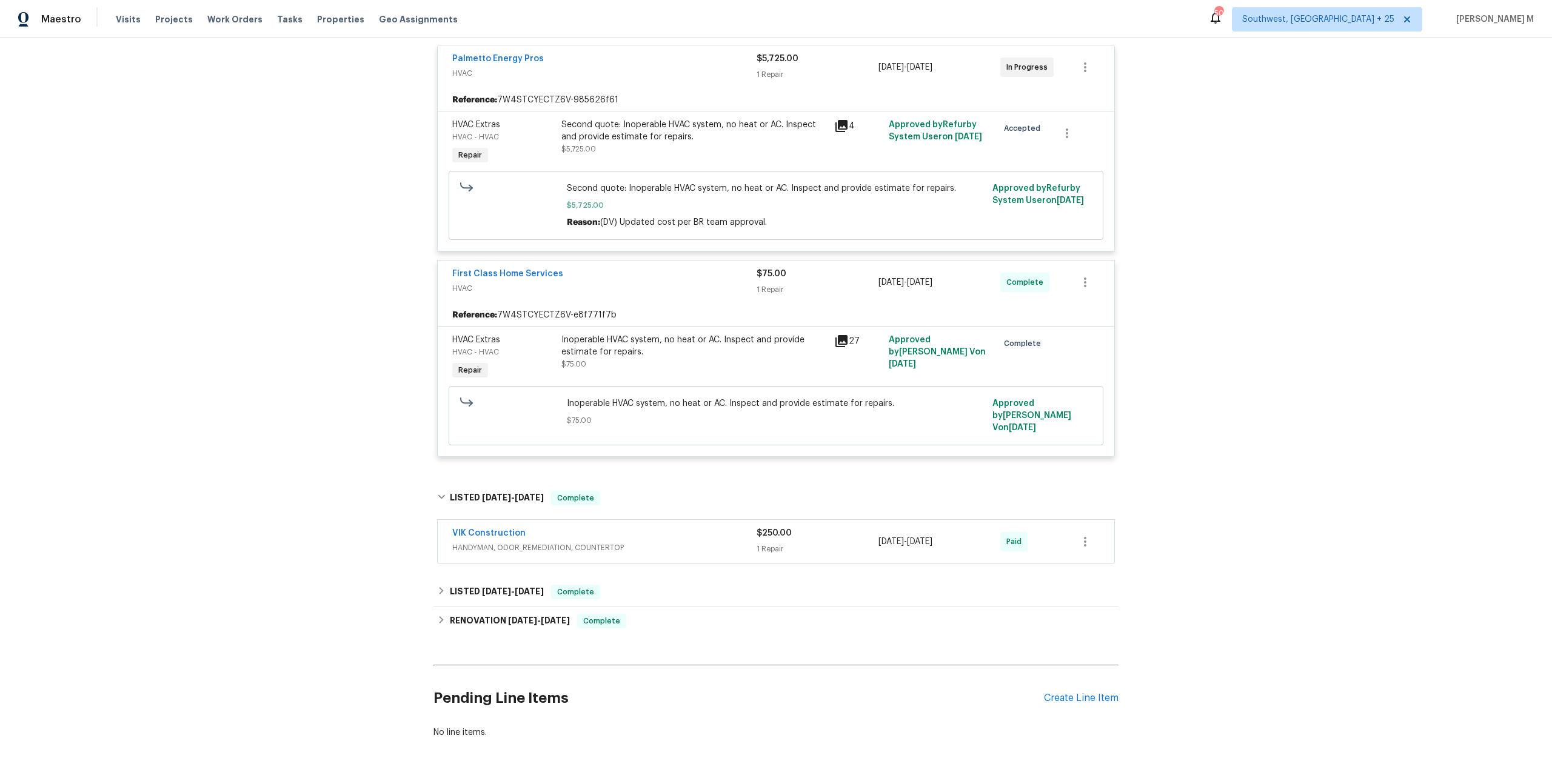
click at [484, 542] on span "HANDYMAN, ODOR_REMEDIATION, COUNTERTOP" at bounding box center [604, 548] width 304 height 12
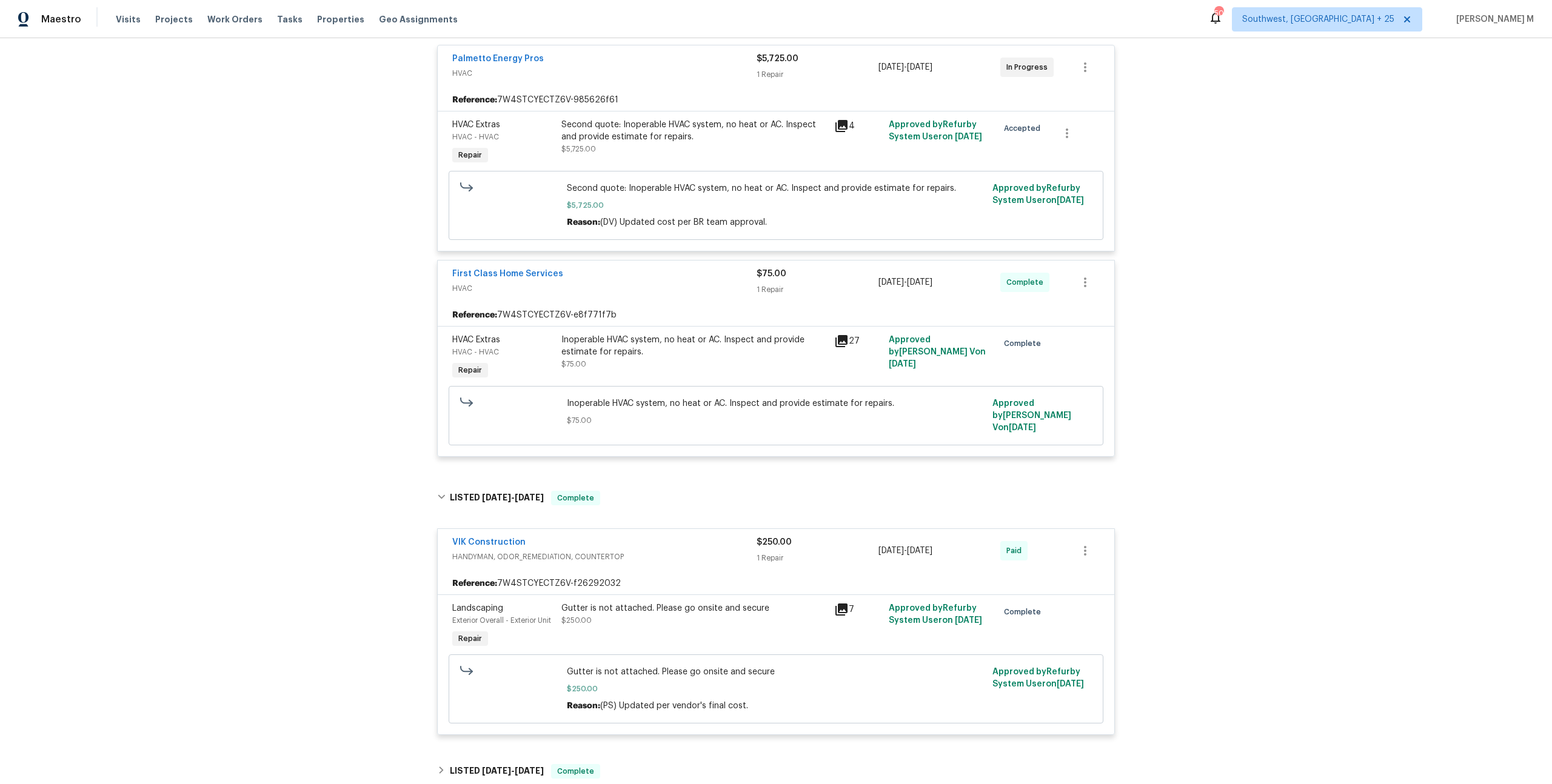
scroll to position [423, 0]
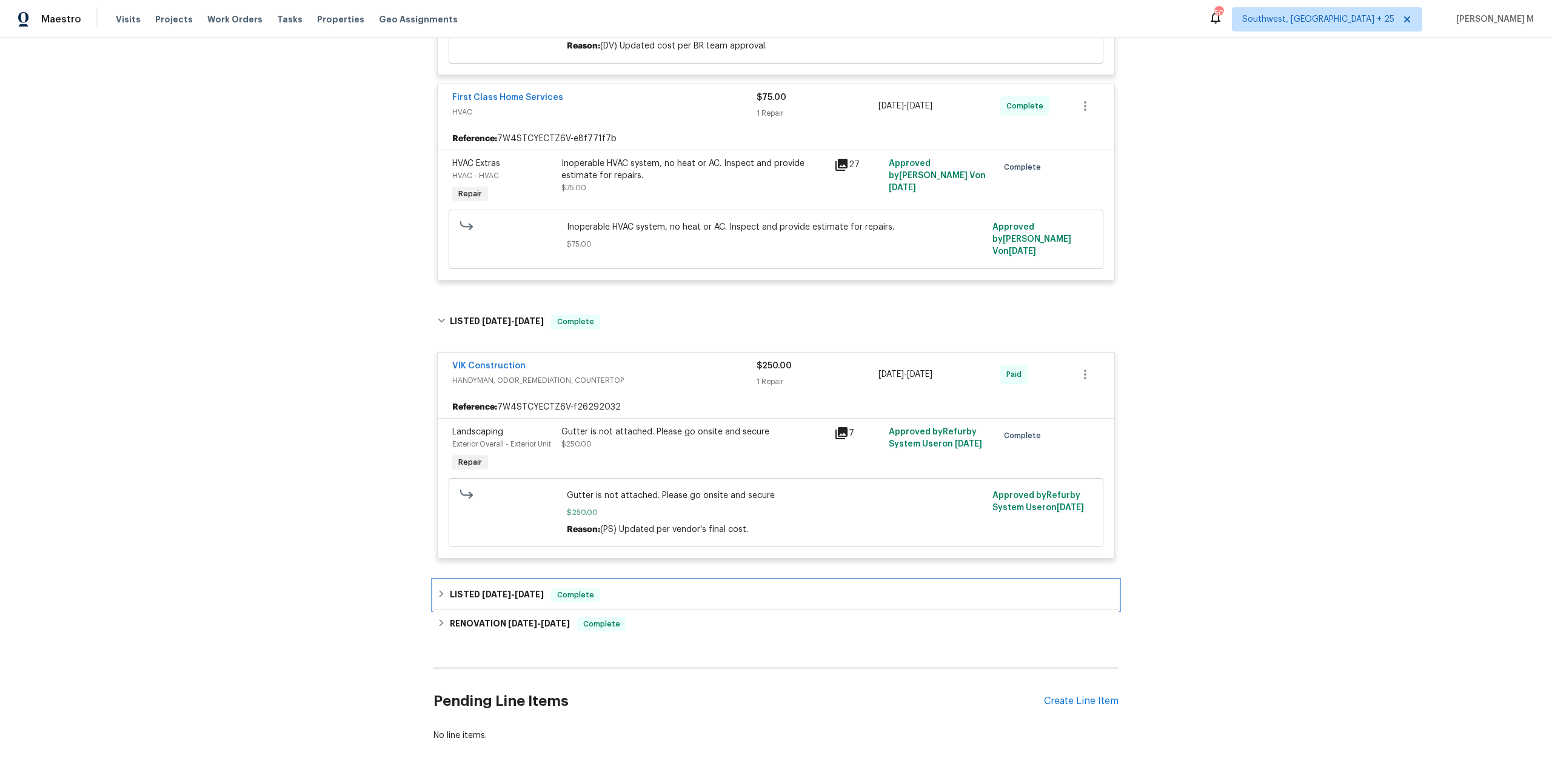
click at [478, 588] on h6 "LISTED [DATE] - [DATE]" at bounding box center [497, 595] width 94 height 14
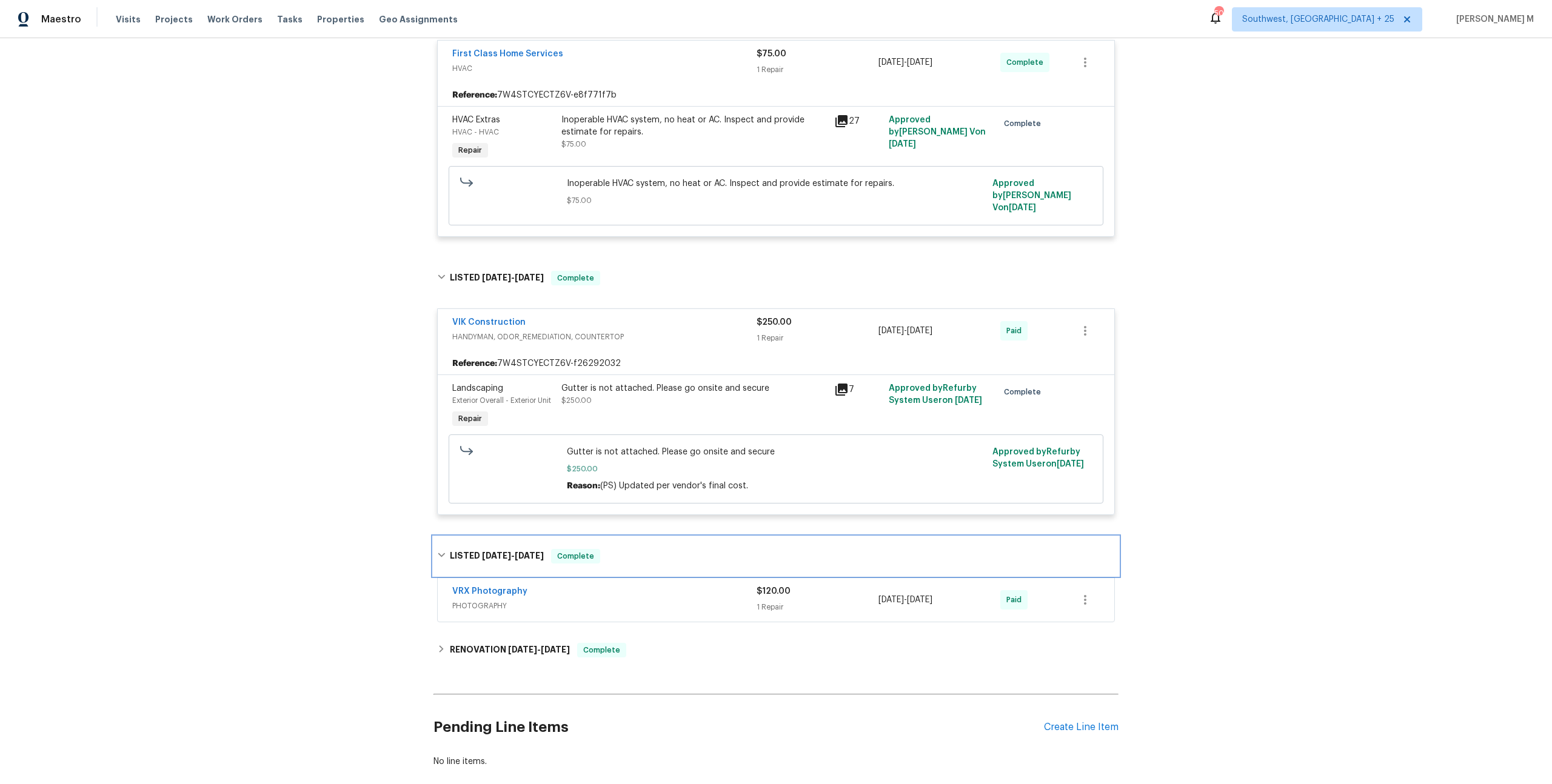
scroll to position [474, 0]
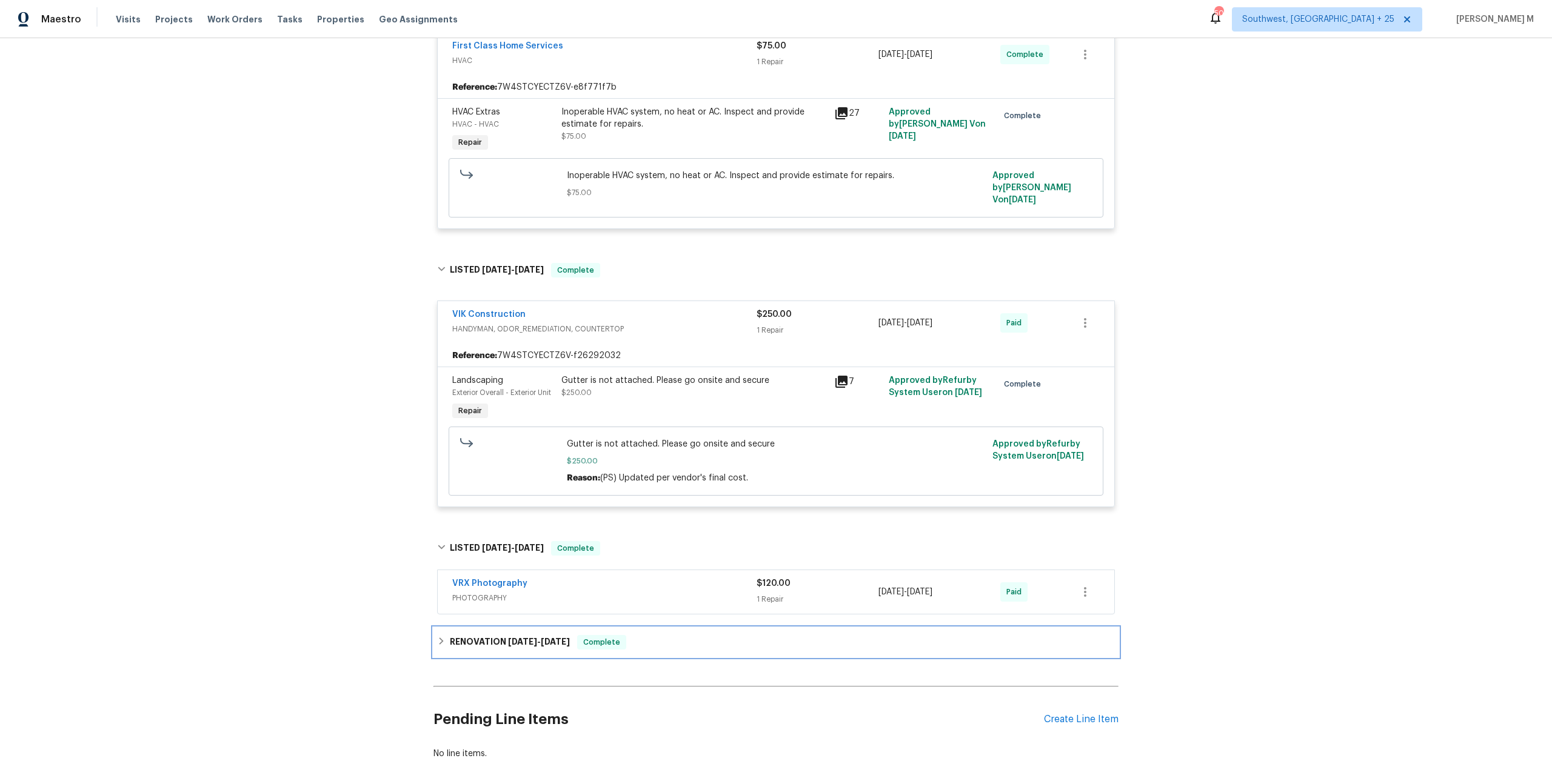
click at [474, 635] on h6 "RENOVATION [DATE] - [DATE]" at bounding box center [510, 642] width 120 height 14
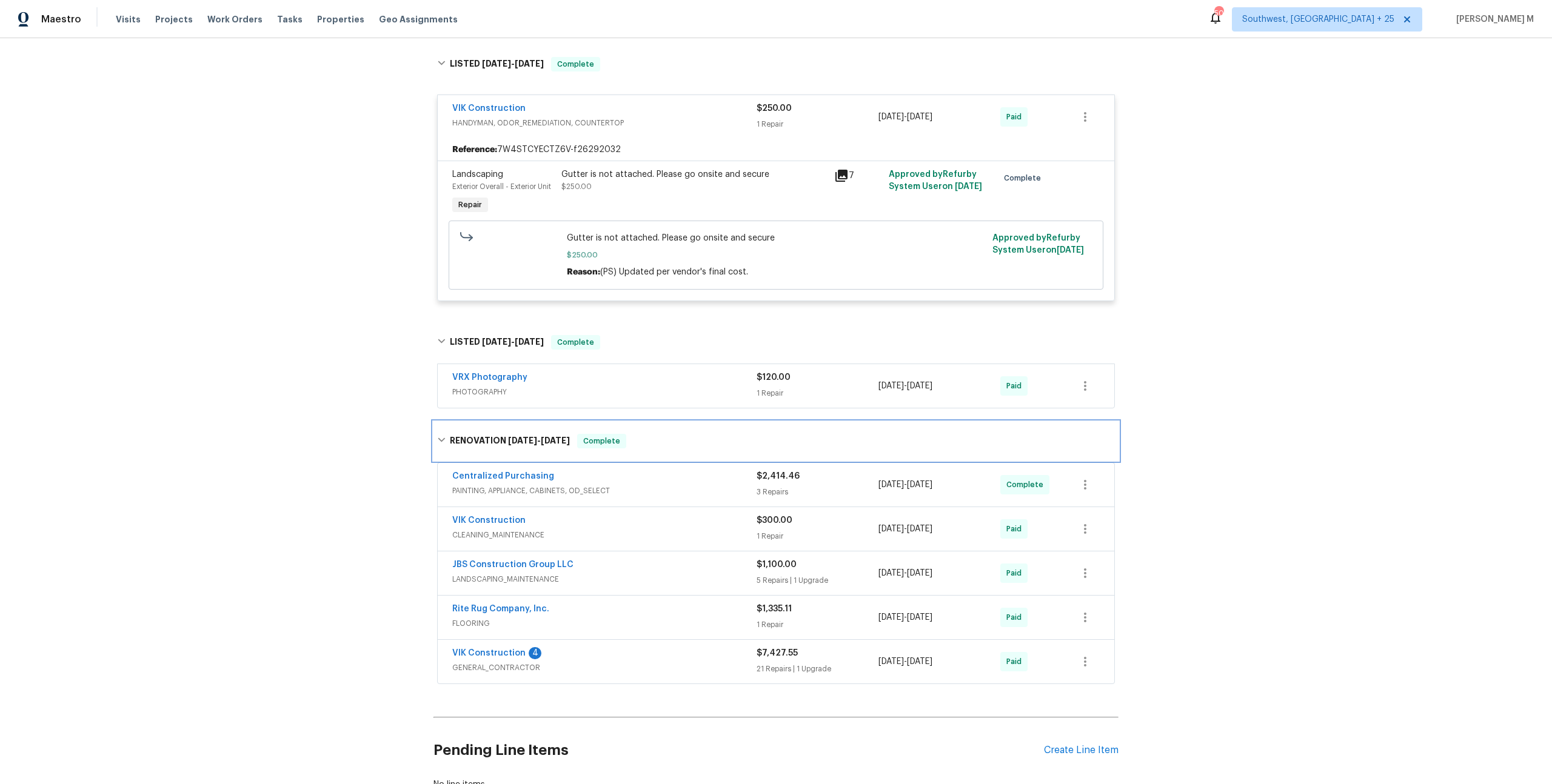
scroll to position [687, 0]
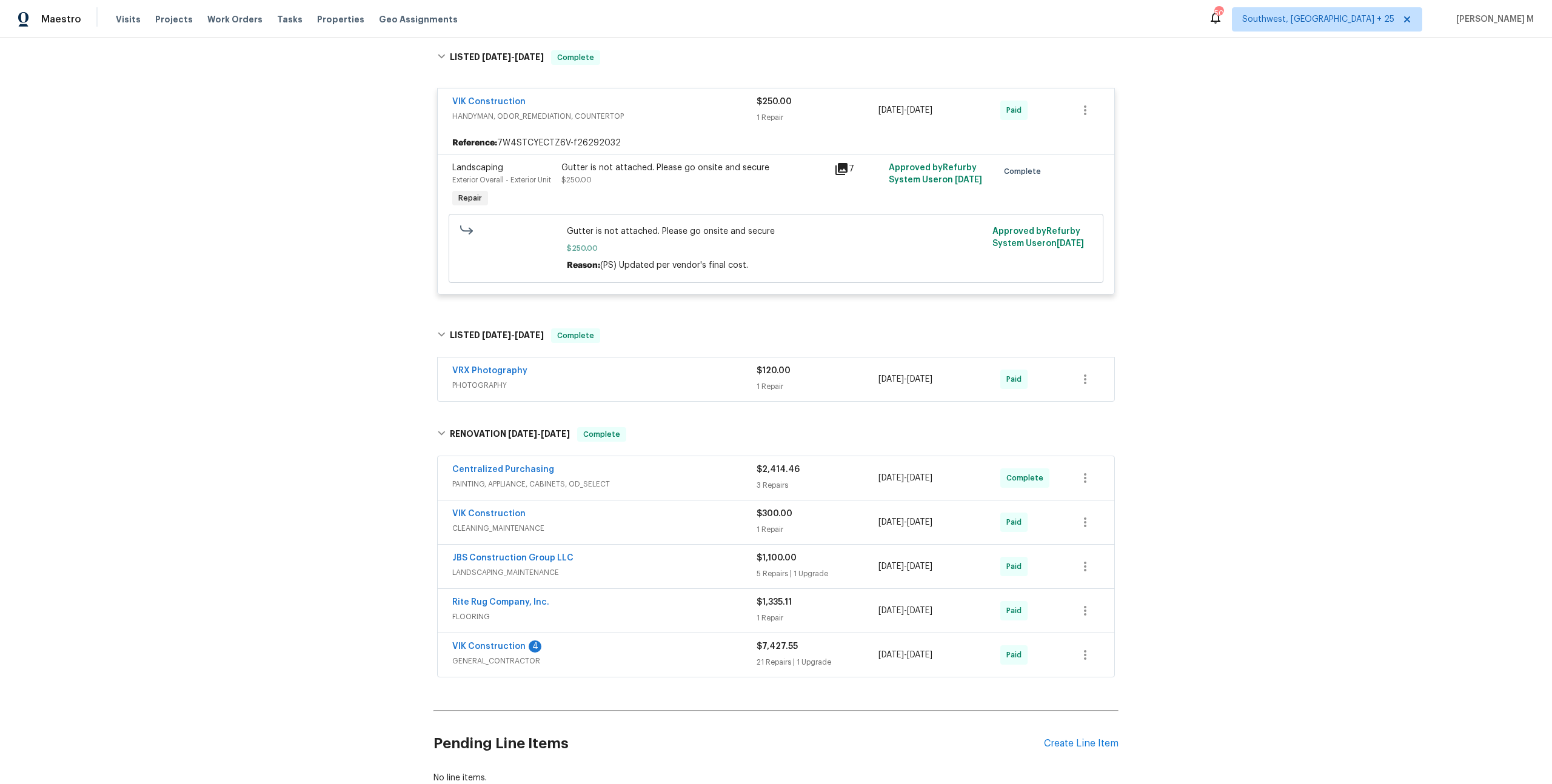
click at [474, 655] on span "GENERAL_CONTRACTOR" at bounding box center [604, 661] width 304 height 12
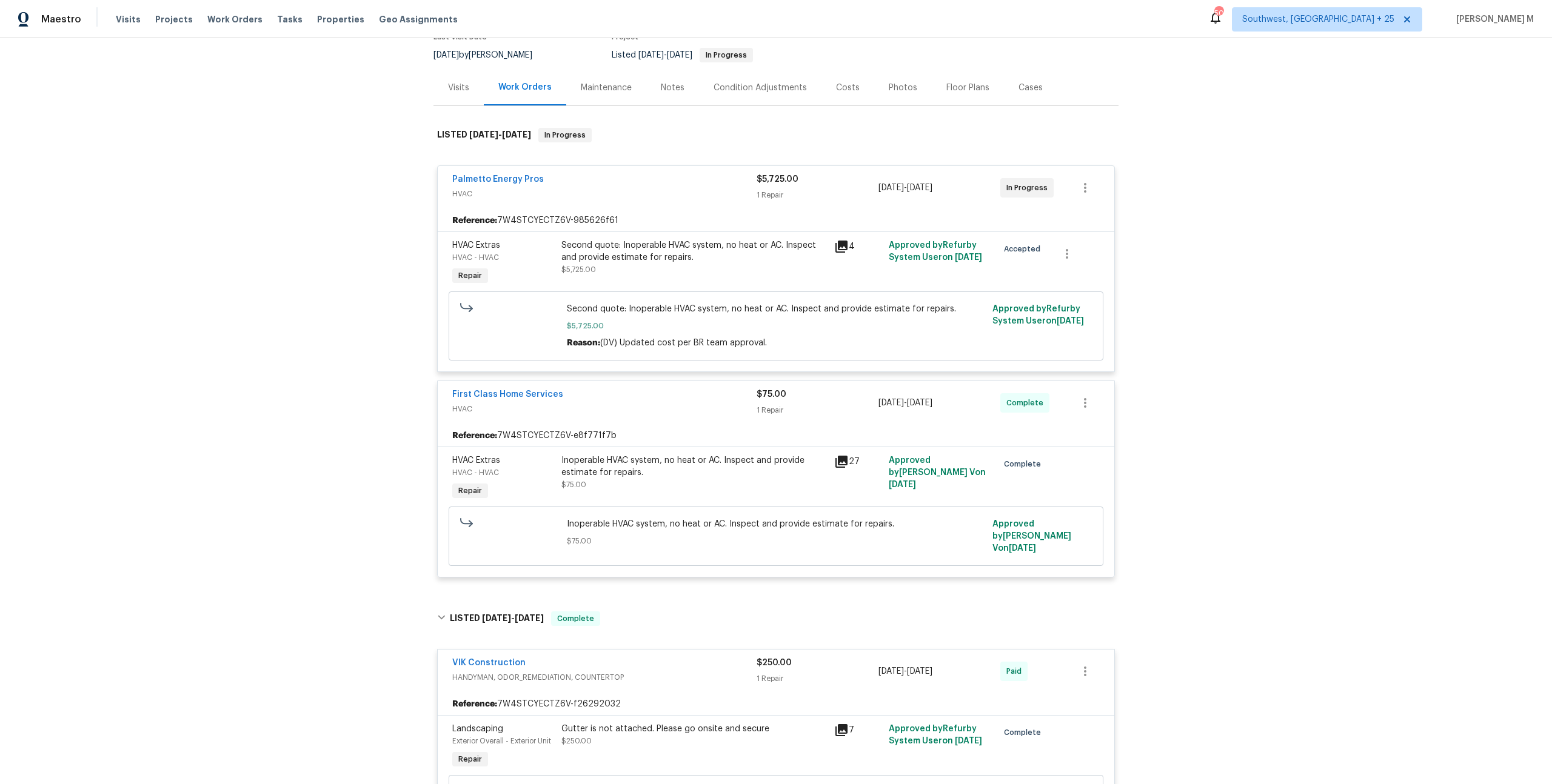
scroll to position [0, 0]
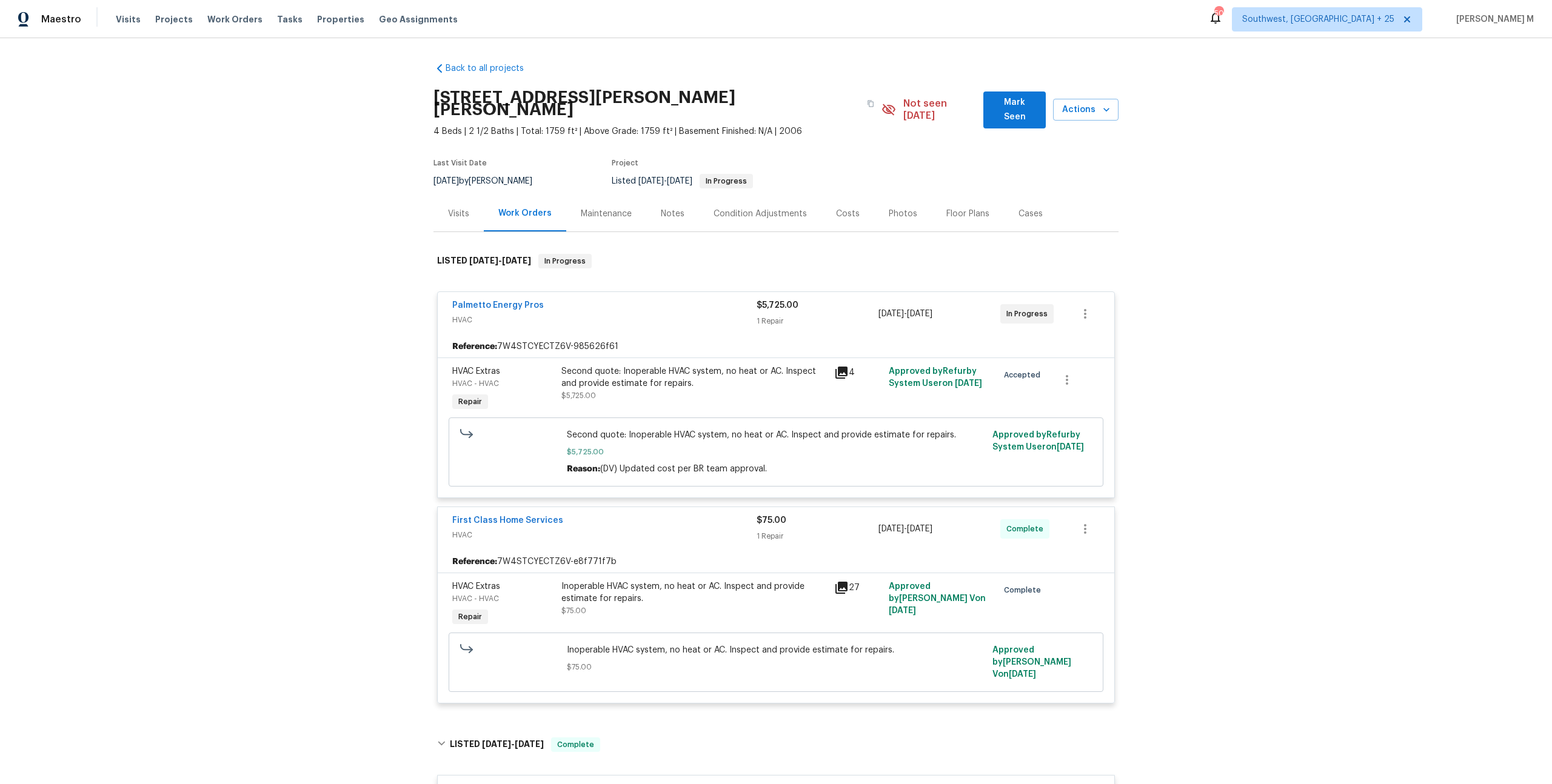
click at [551, 280] on div "Palmetto Energy Pros HVAC $5,725.00 1 Repair [DATE] - [DATE] In Progress Refere…" at bounding box center [776, 498] width 685 height 435
click at [581, 208] on div "Maintenance" at bounding box center [606, 213] width 51 height 12
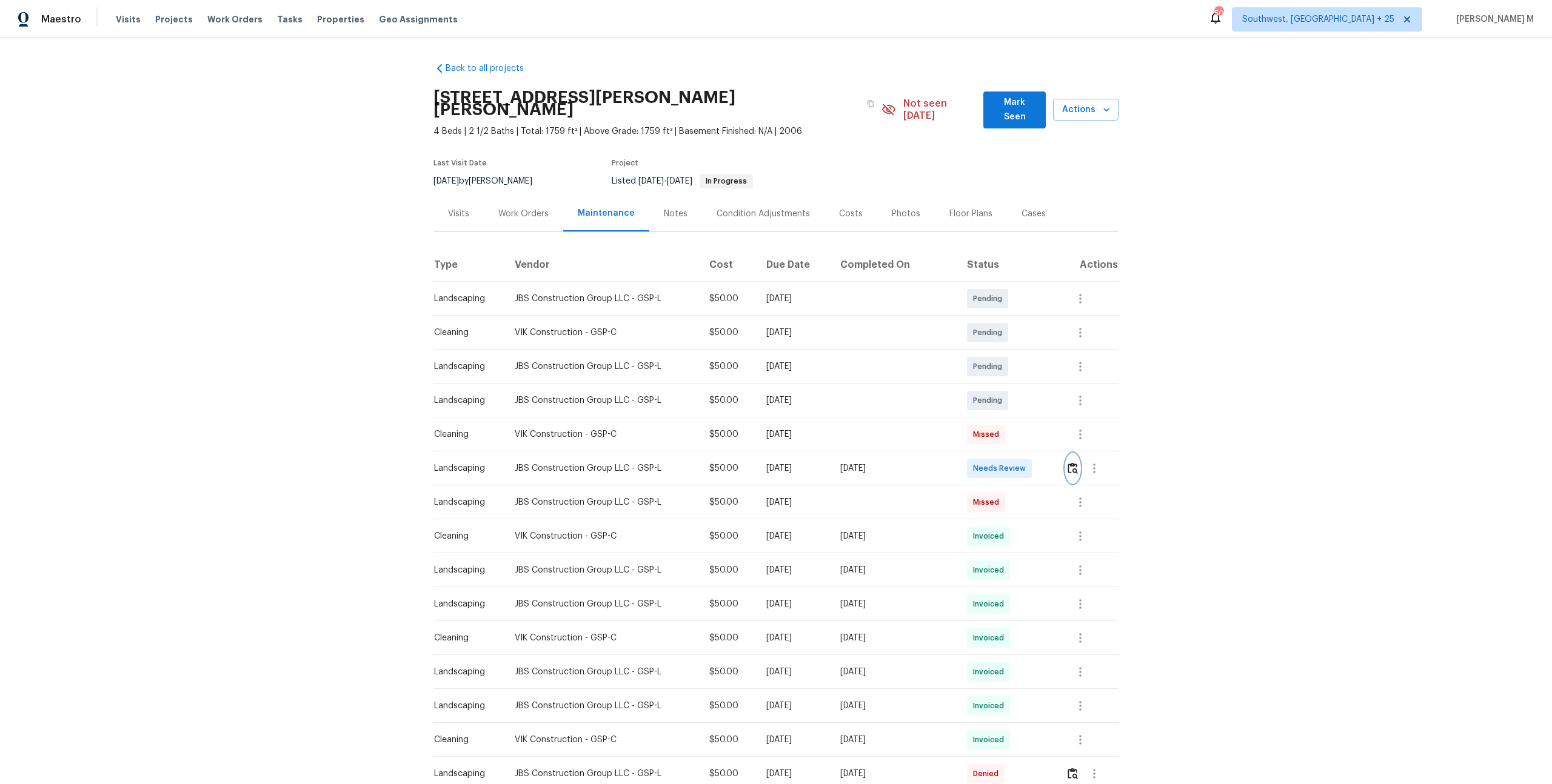
click at [1069, 463] on img "button" at bounding box center [1073, 468] width 10 height 12
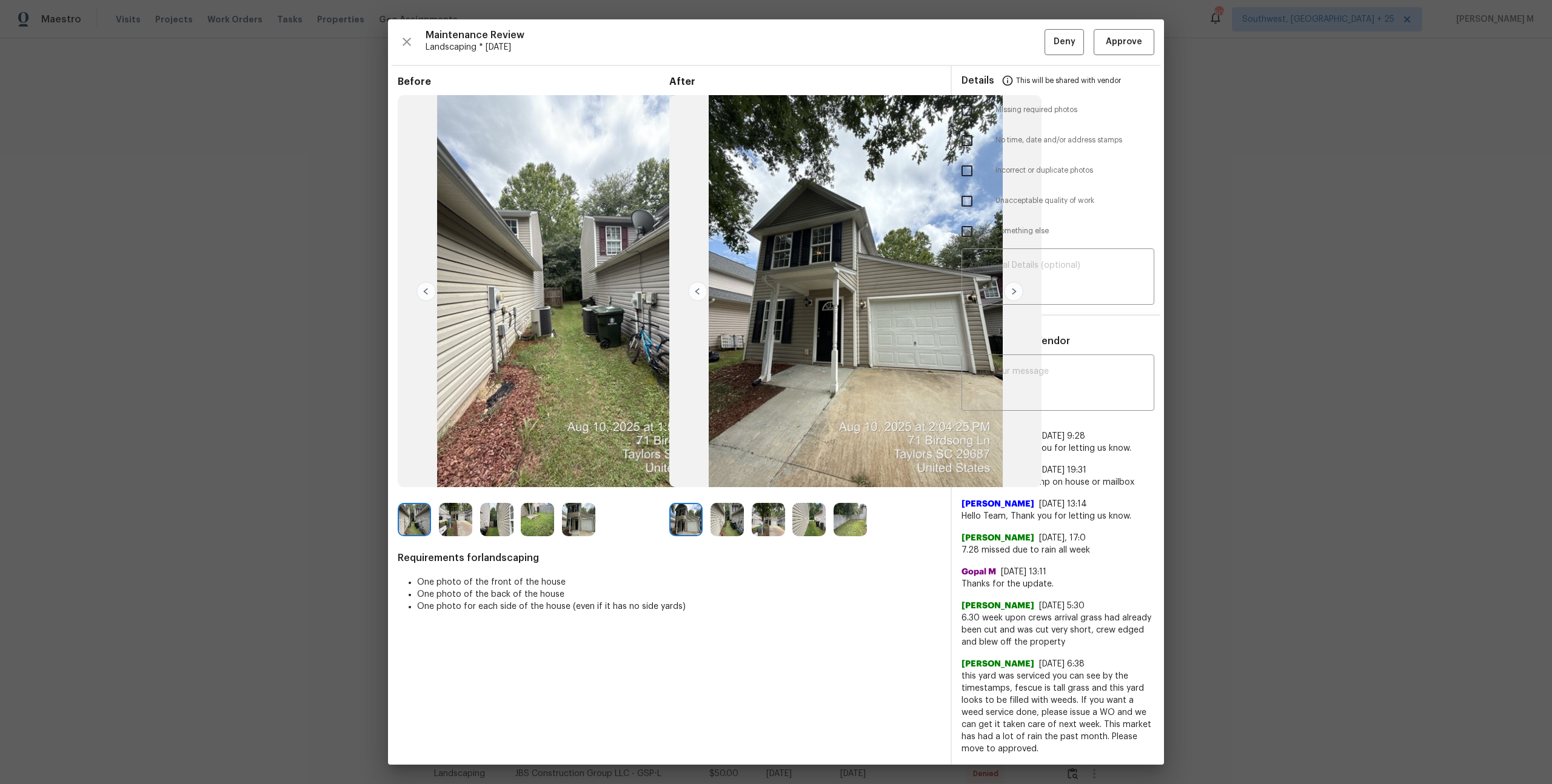
click at [733, 512] on img at bounding box center [727, 520] width 33 height 33
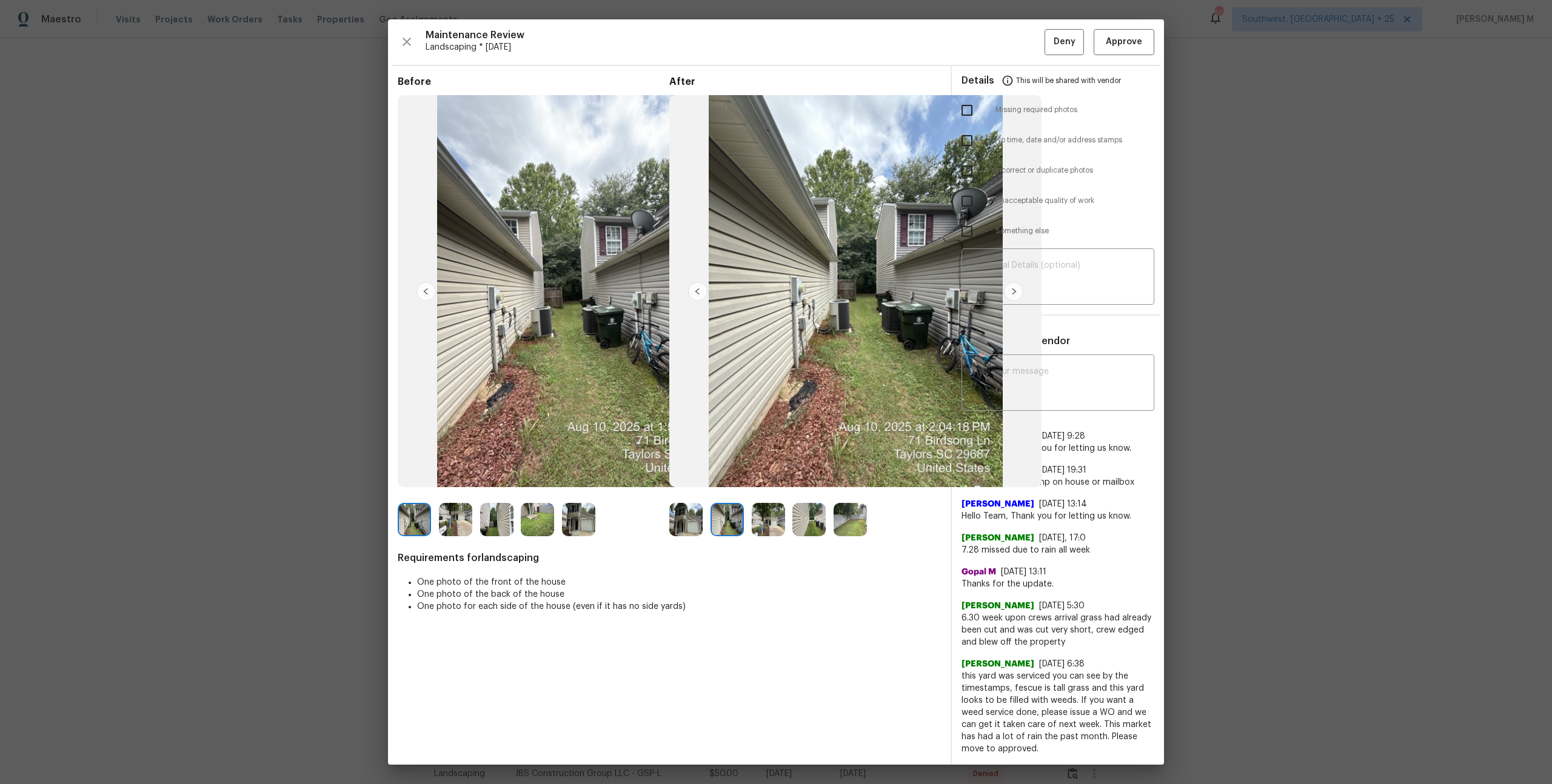
click at [768, 525] on img at bounding box center [768, 520] width 33 height 33
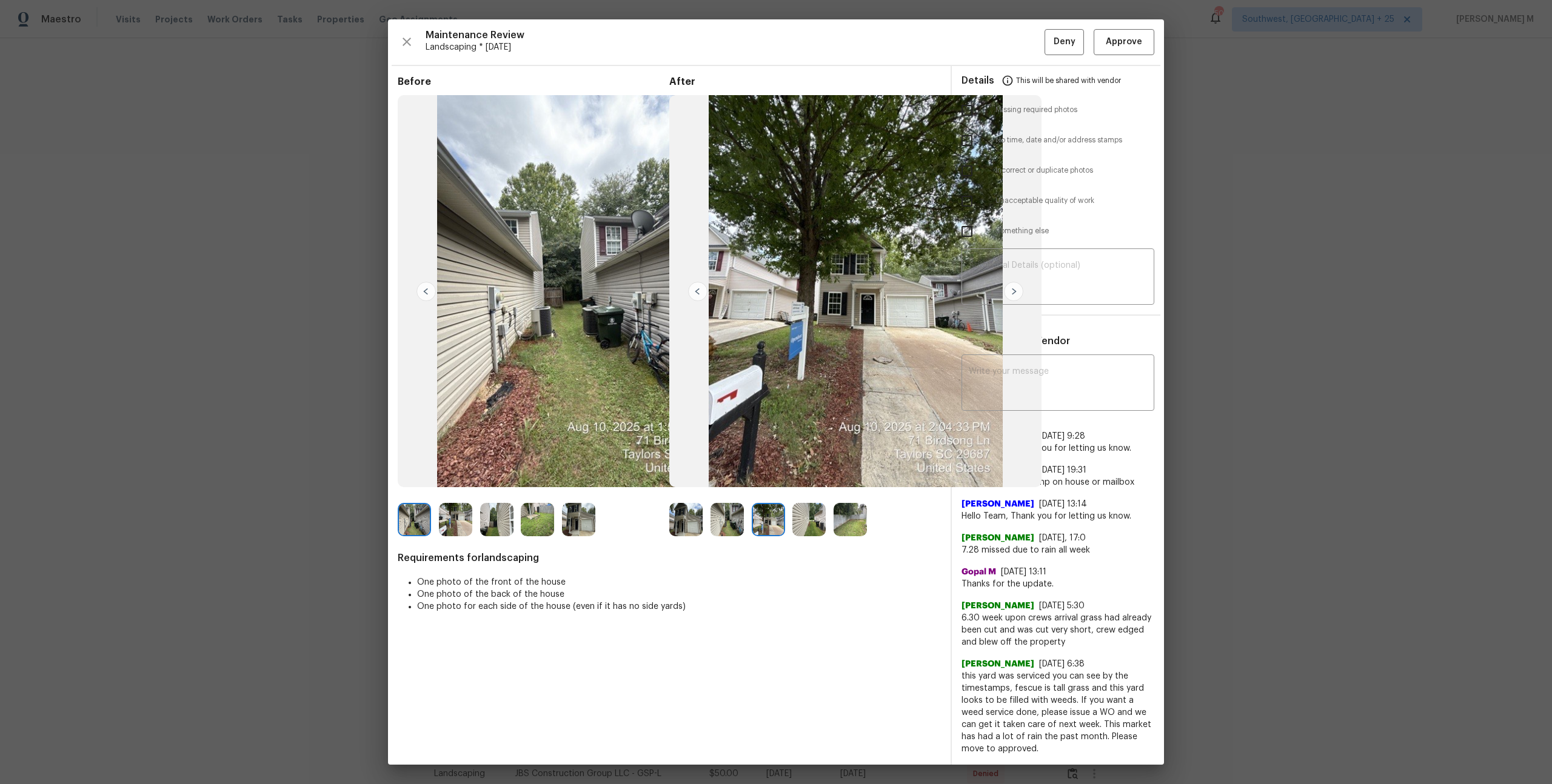
click at [813, 524] on img at bounding box center [809, 520] width 33 height 33
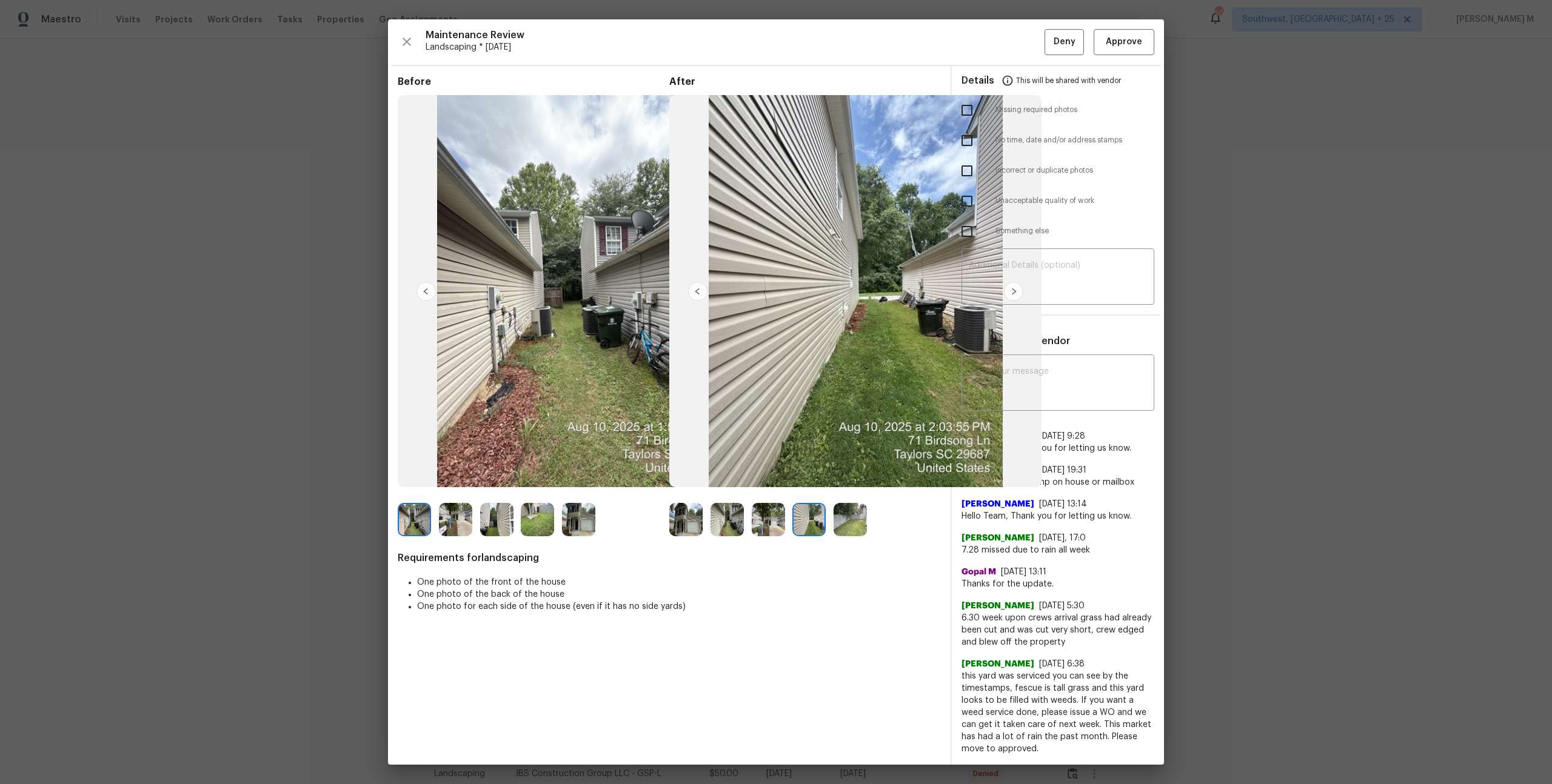
click at [849, 524] on img at bounding box center [850, 520] width 33 height 33
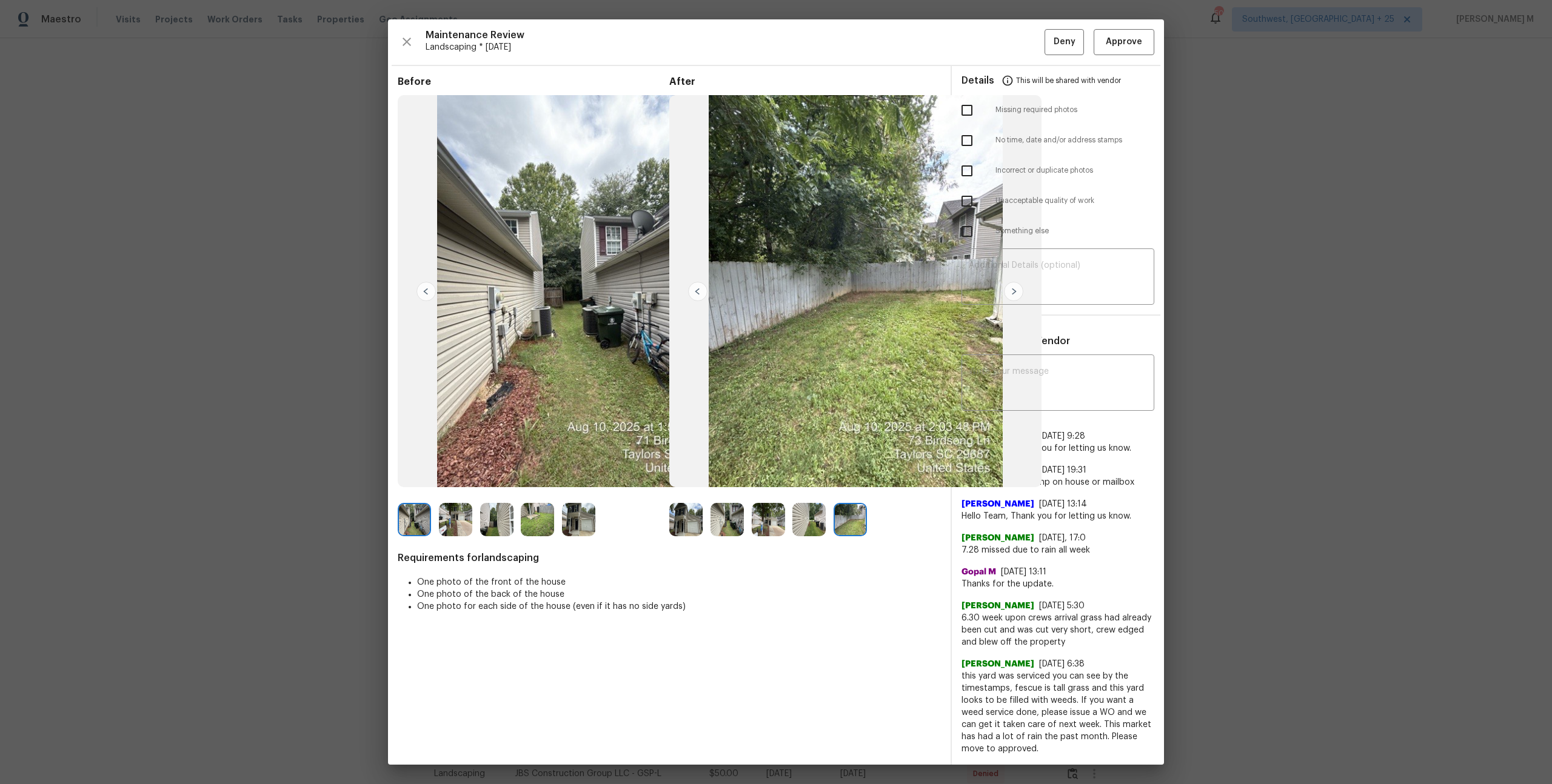
click at [808, 511] on img at bounding box center [809, 520] width 33 height 33
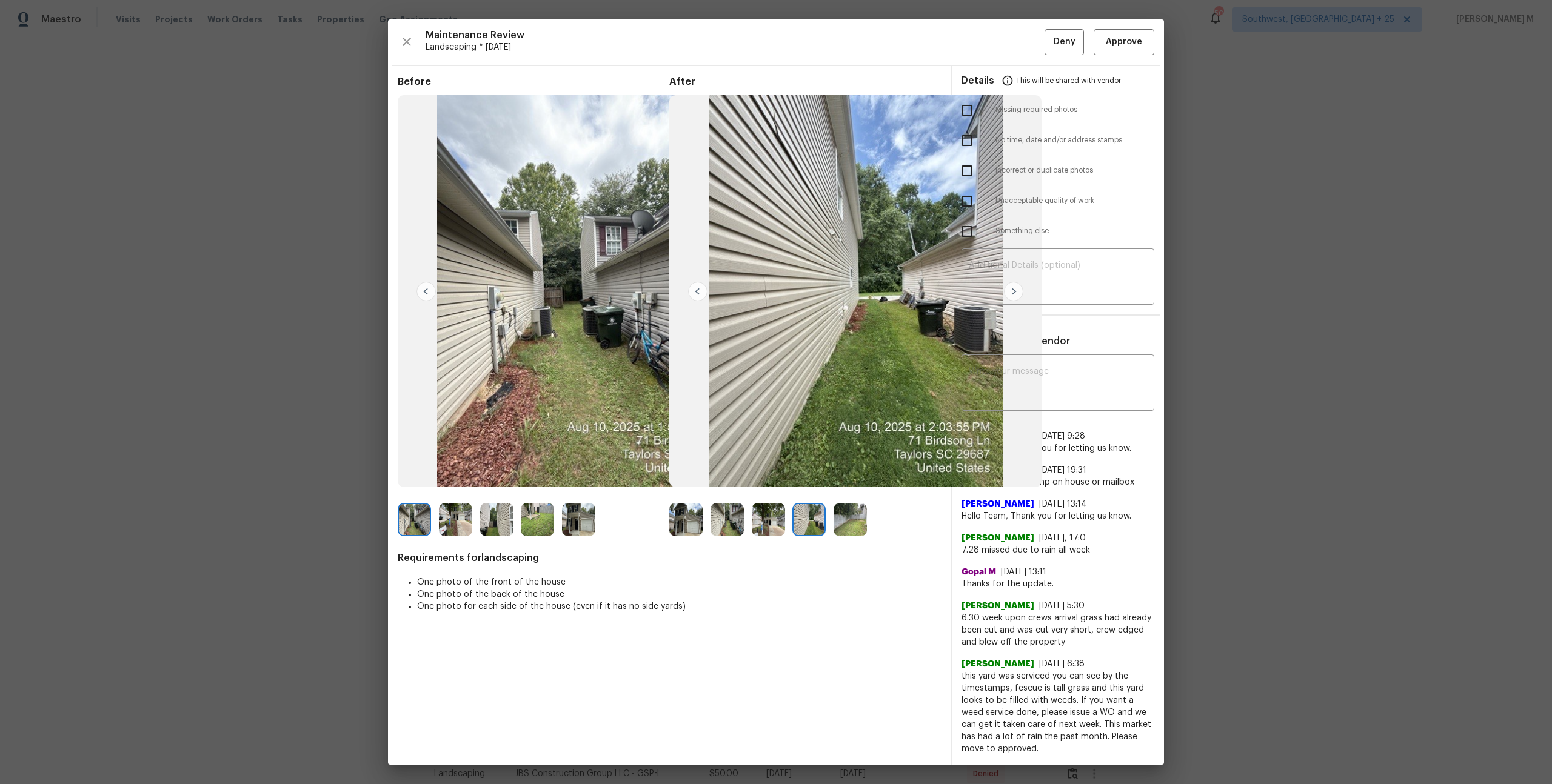
click at [674, 519] on img at bounding box center [686, 520] width 33 height 33
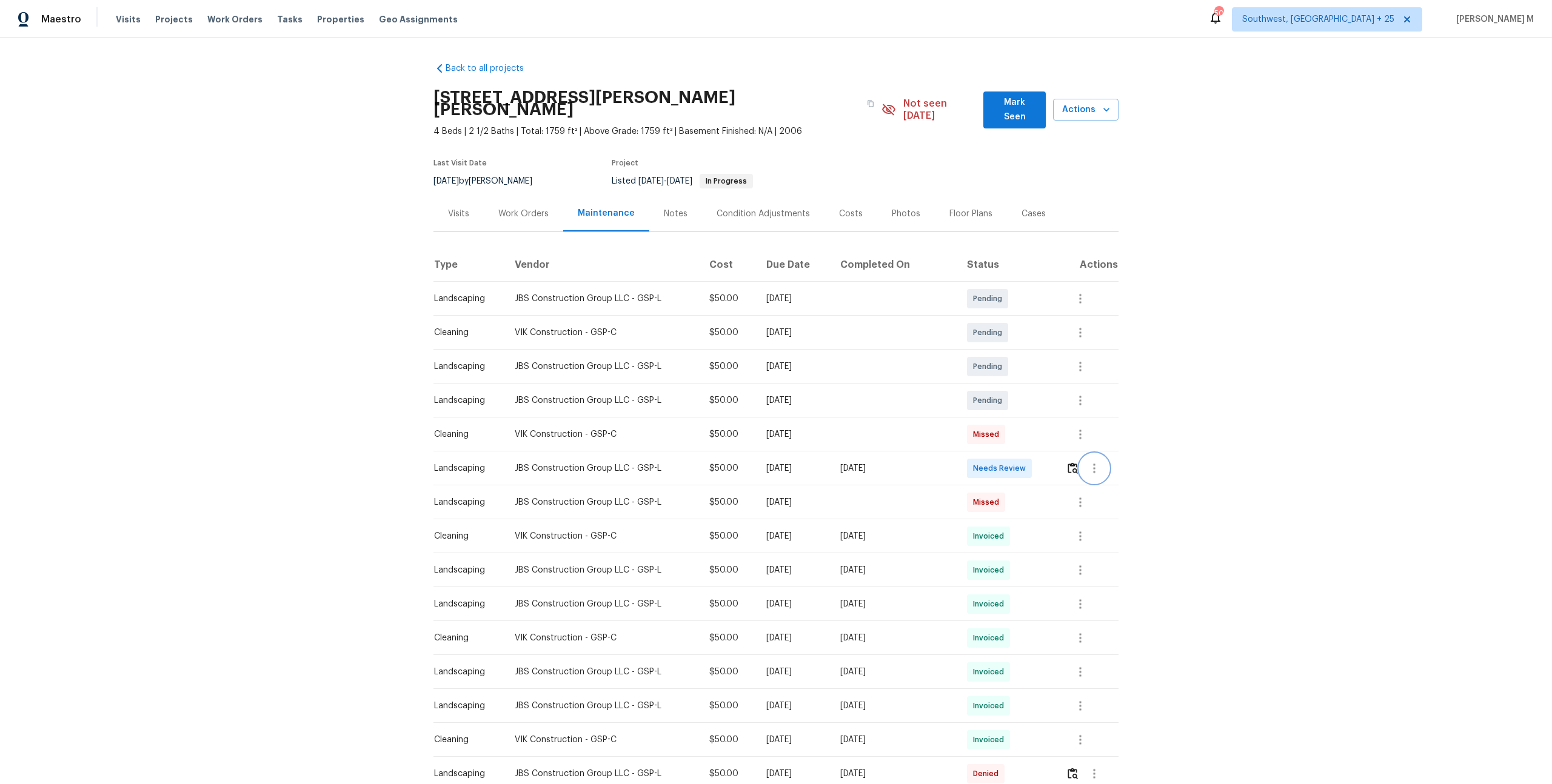
click at [1086, 460] on button "button" at bounding box center [1094, 468] width 29 height 29
click at [1080, 455] on li "Message vendor" at bounding box center [1122, 450] width 85 height 20
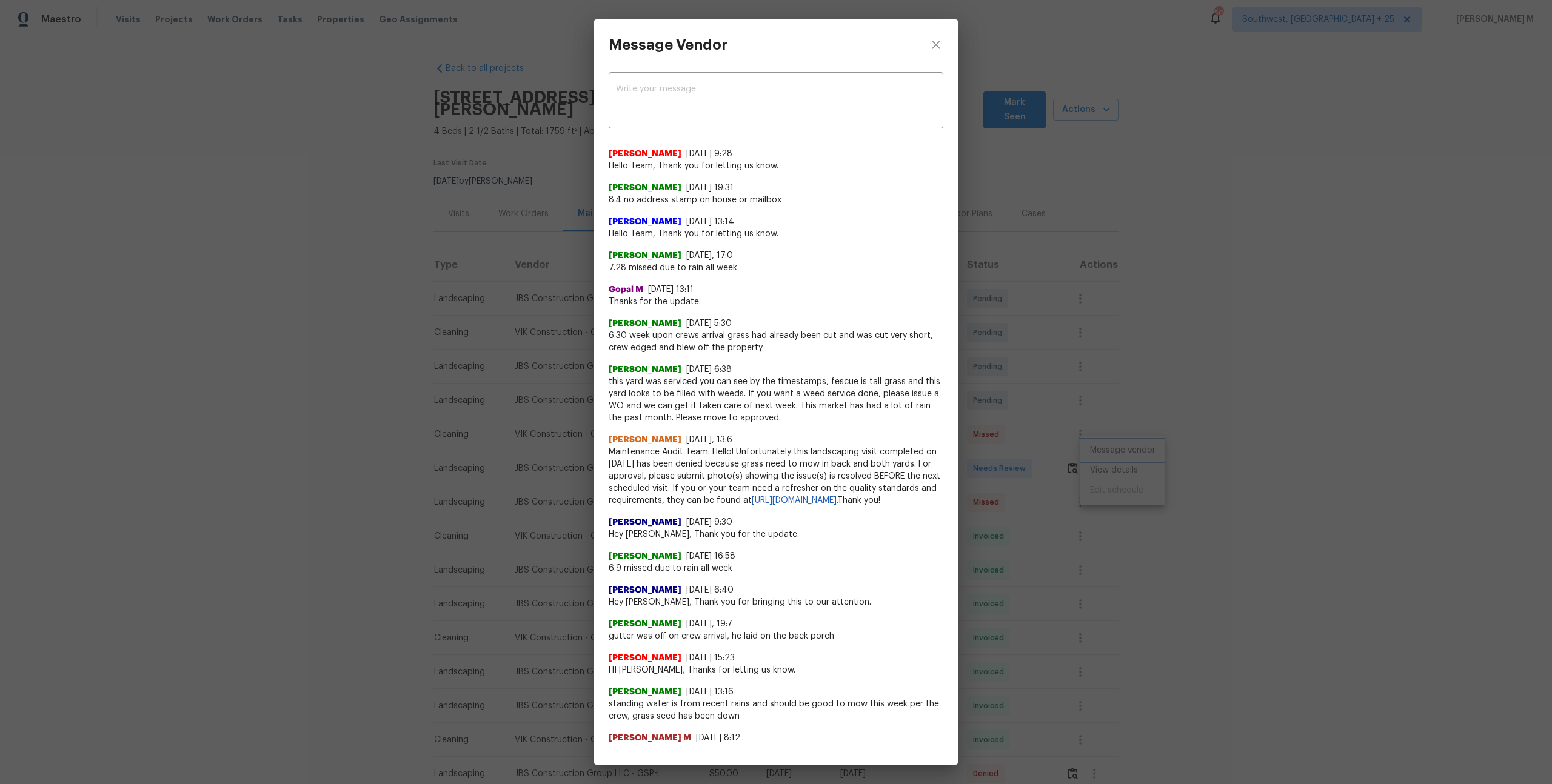
click at [1168, 403] on div "Message Vendor x ​ [PERSON_NAME] [DATE] 9:28 Hello Team, Thank you for letting …" at bounding box center [776, 392] width 1552 height 784
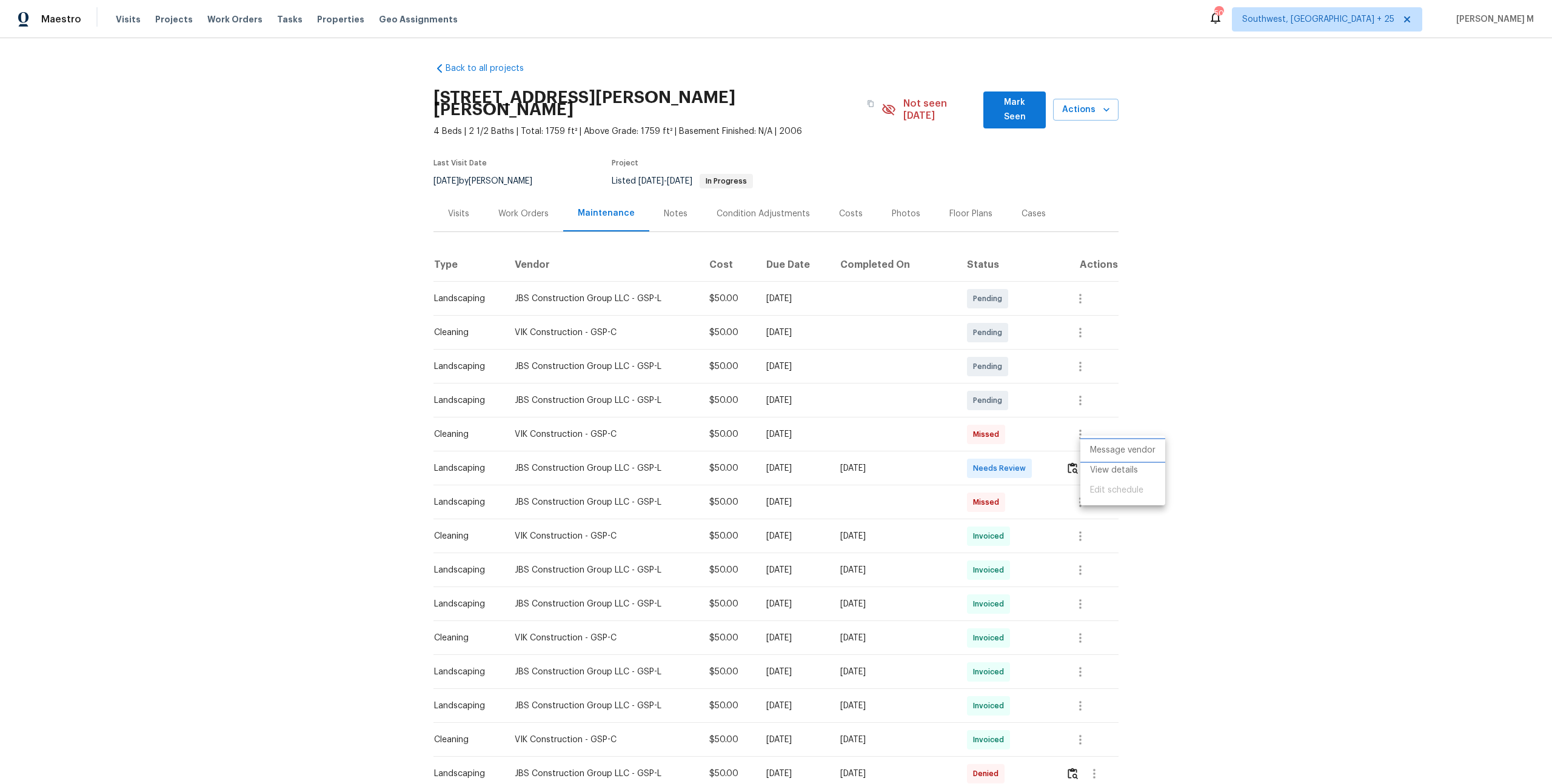
click at [1080, 443] on li "Message vendor" at bounding box center [1122, 450] width 85 height 20
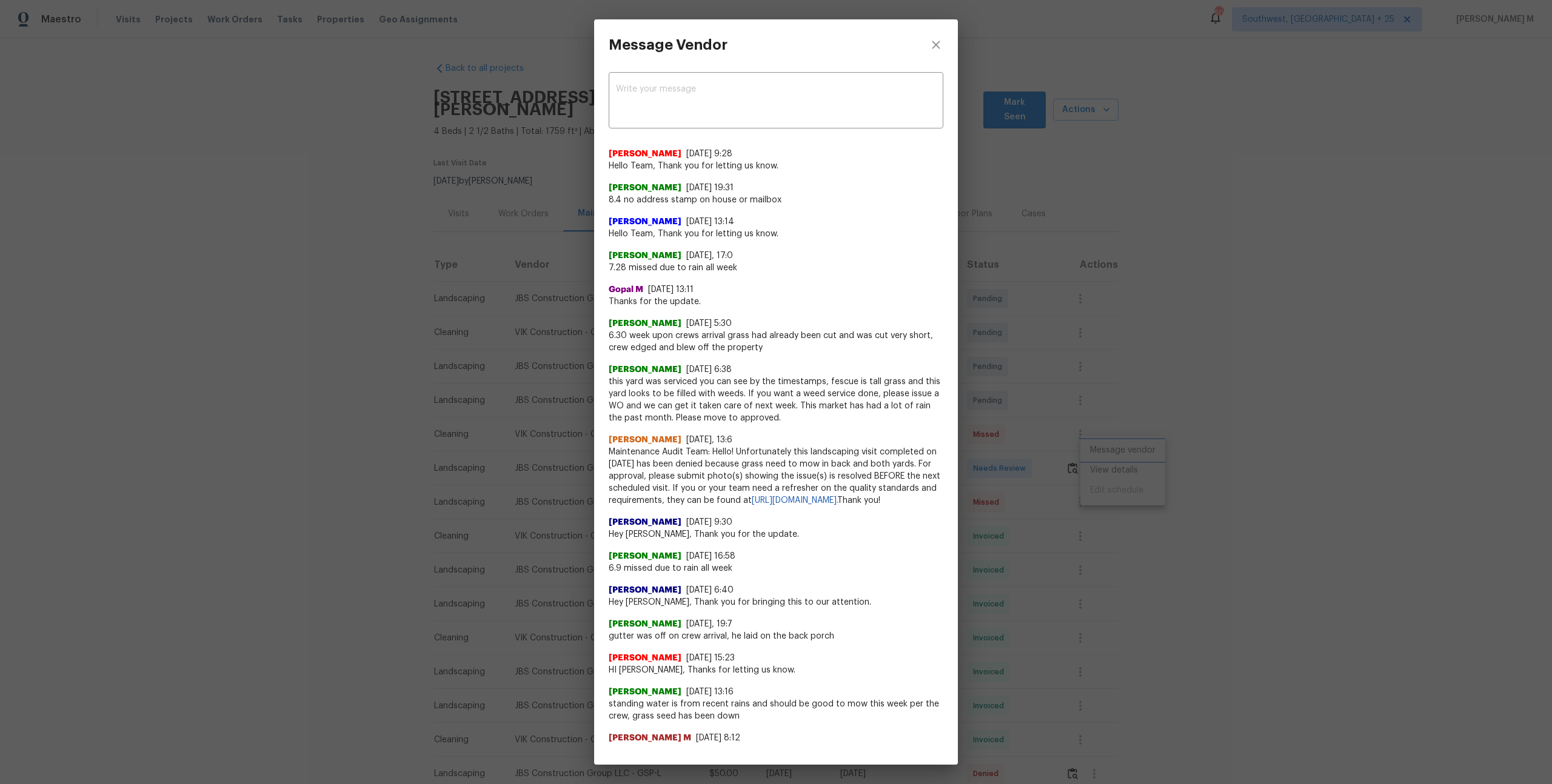
click at [1174, 359] on div "Message Vendor x ​ [PERSON_NAME] [DATE] 9:28 Hello Team, Thank you for letting …" at bounding box center [776, 392] width 1552 height 784
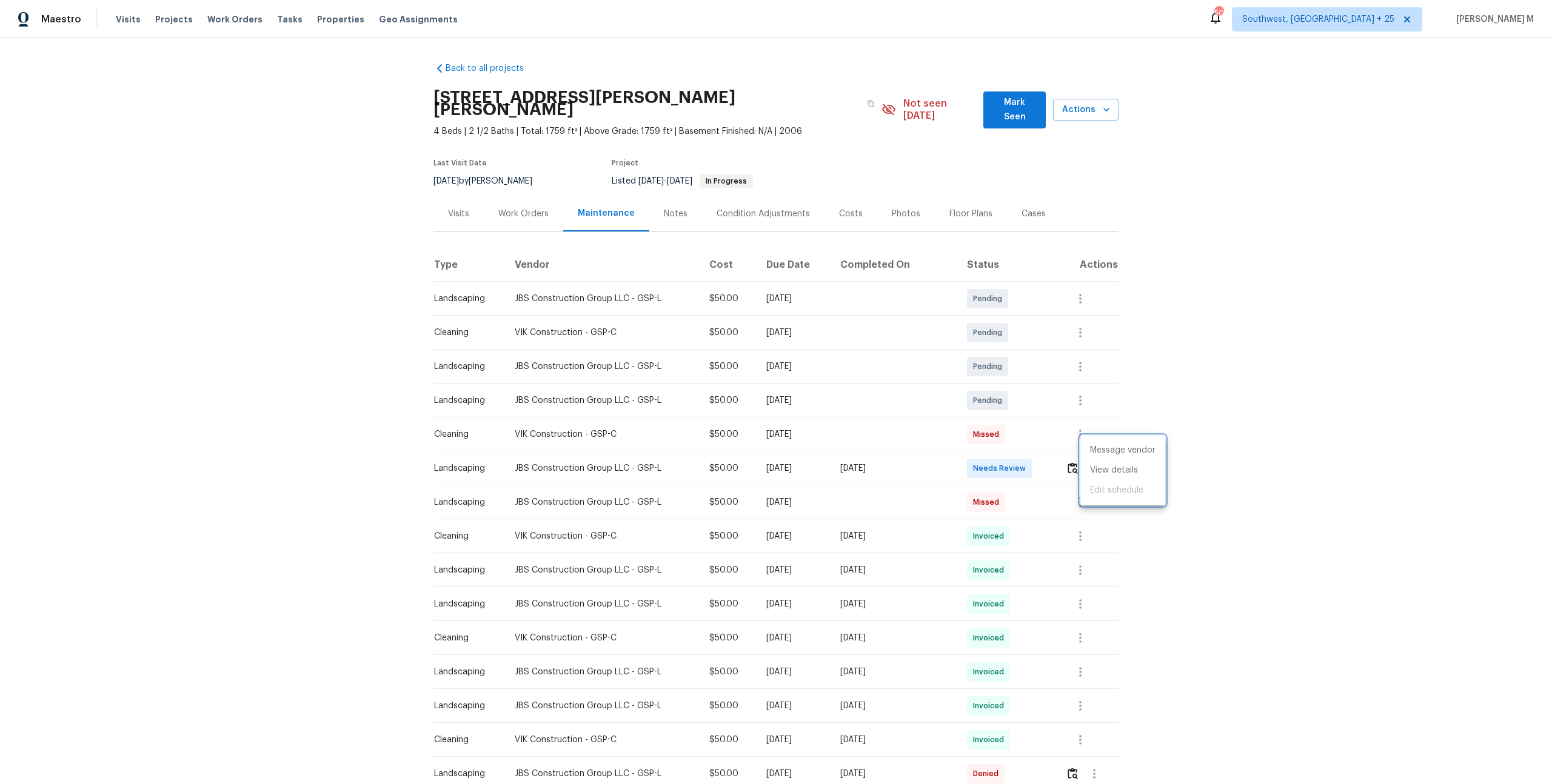
click at [1070, 451] on div at bounding box center [776, 392] width 1552 height 784
click at [1070, 463] on img "button" at bounding box center [1073, 468] width 10 height 12
click at [1077, 529] on icon "button" at bounding box center [1080, 536] width 14 height 14
click at [1077, 520] on li "Message vendor" at bounding box center [1109, 519] width 85 height 20
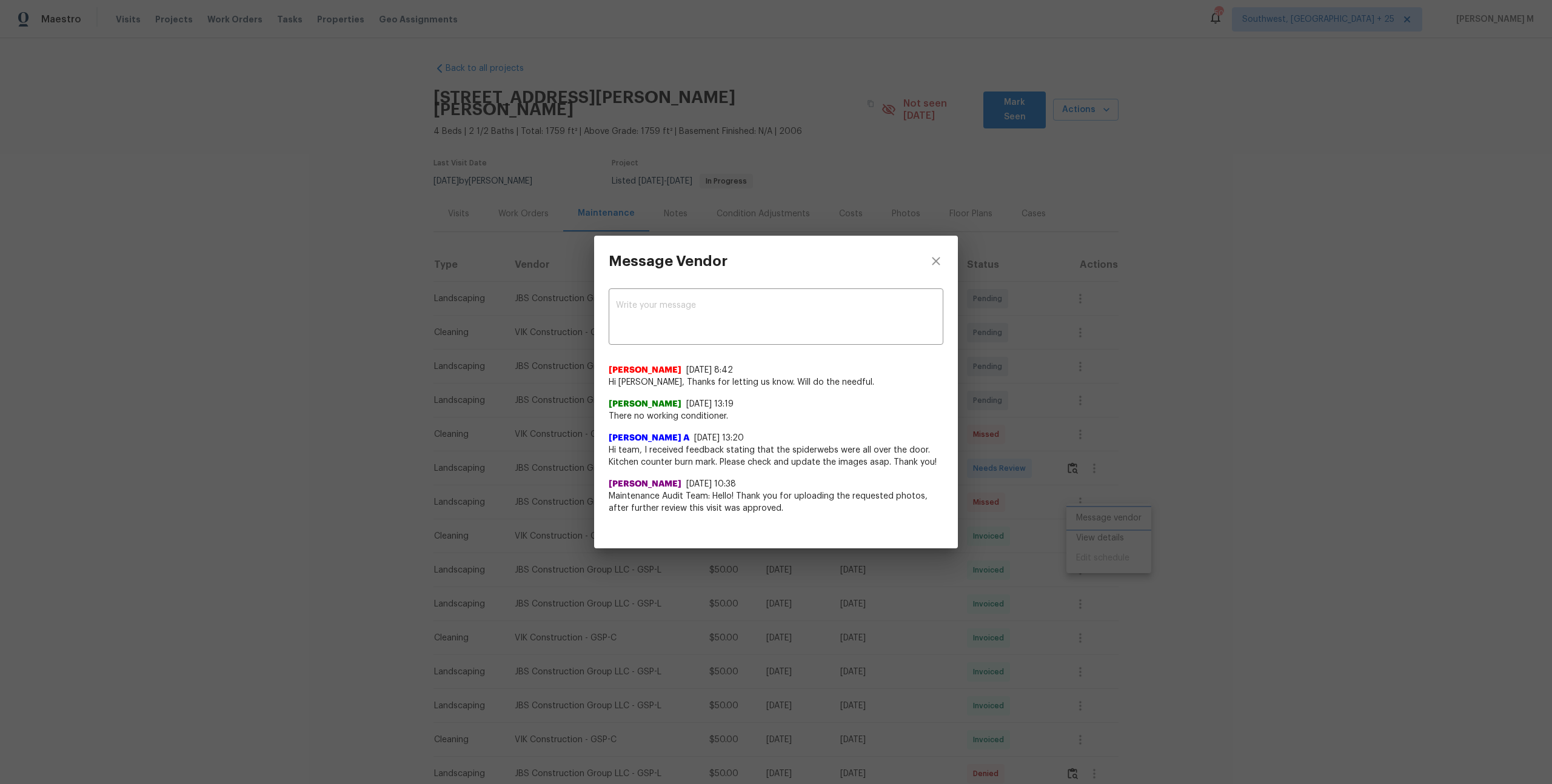
click at [1189, 405] on div "Message Vendor x ​ Savitha Ekambaram 7/27/25, 8:42 Hi Viktor, Thanks for lettin…" at bounding box center [776, 392] width 1552 height 784
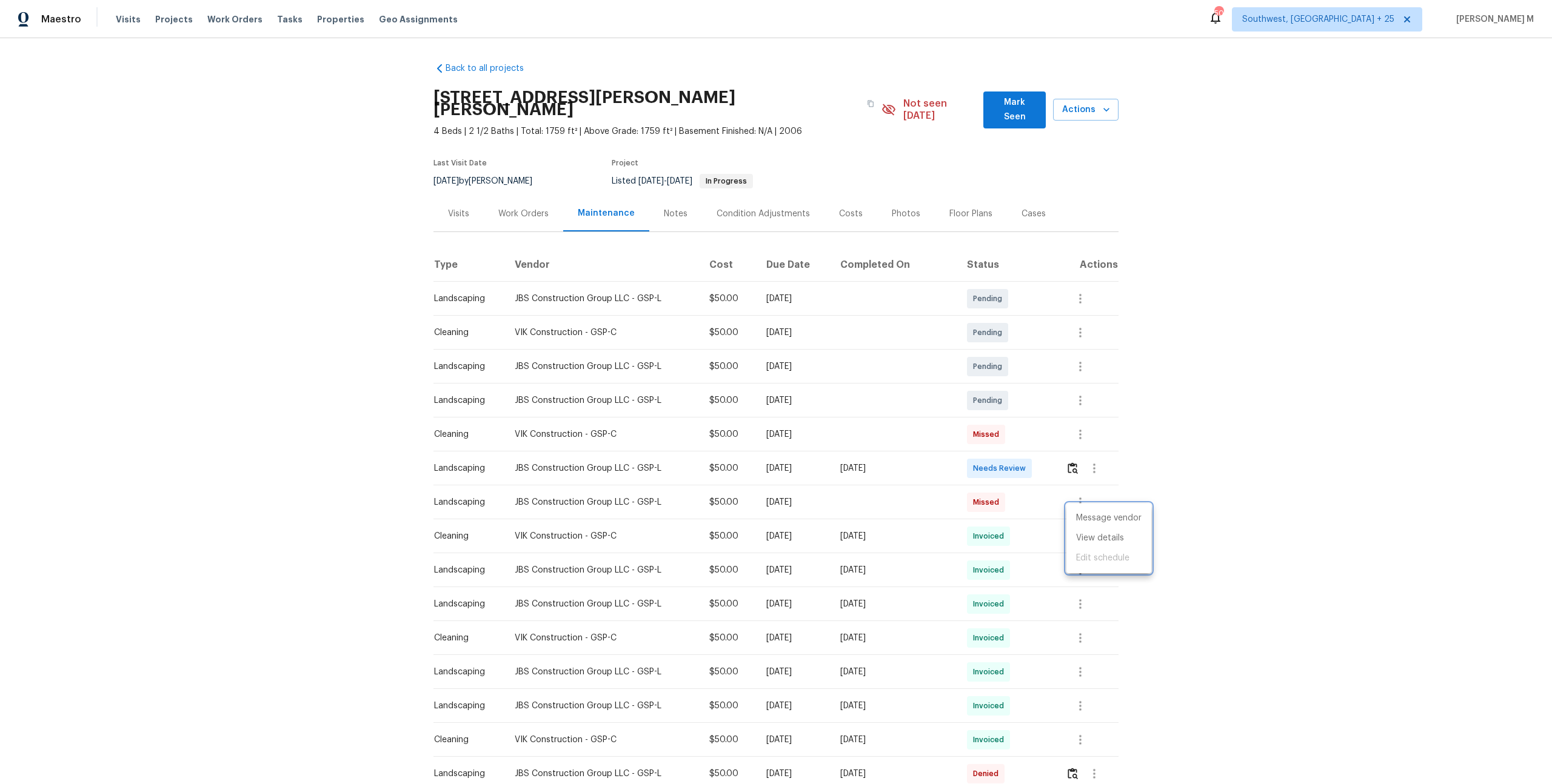
click at [1092, 469] on div at bounding box center [776, 392] width 1552 height 784
click at [1074, 458] on button "button" at bounding box center [1072, 468] width 14 height 29
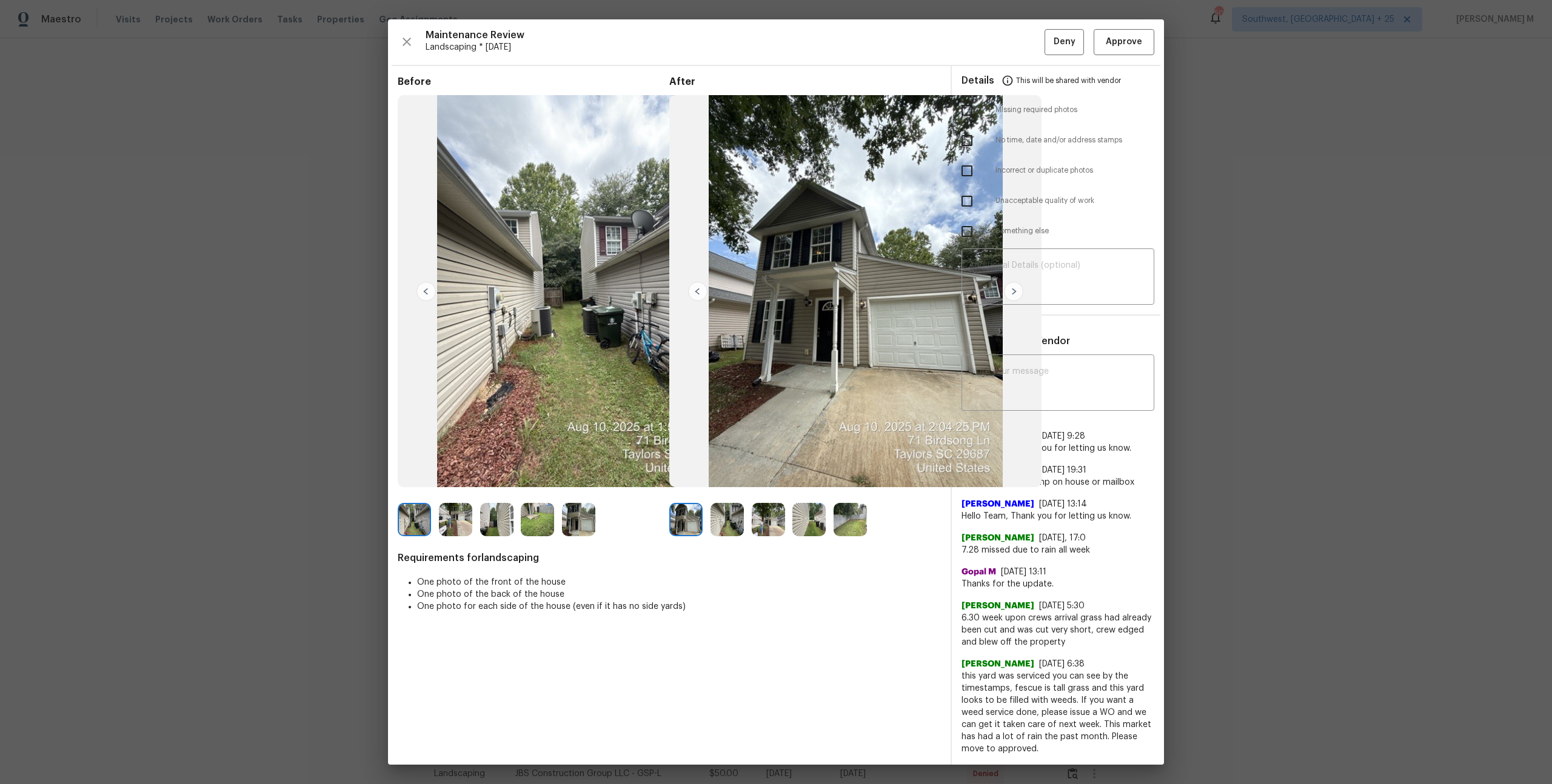
click at [845, 516] on img at bounding box center [850, 520] width 33 height 33
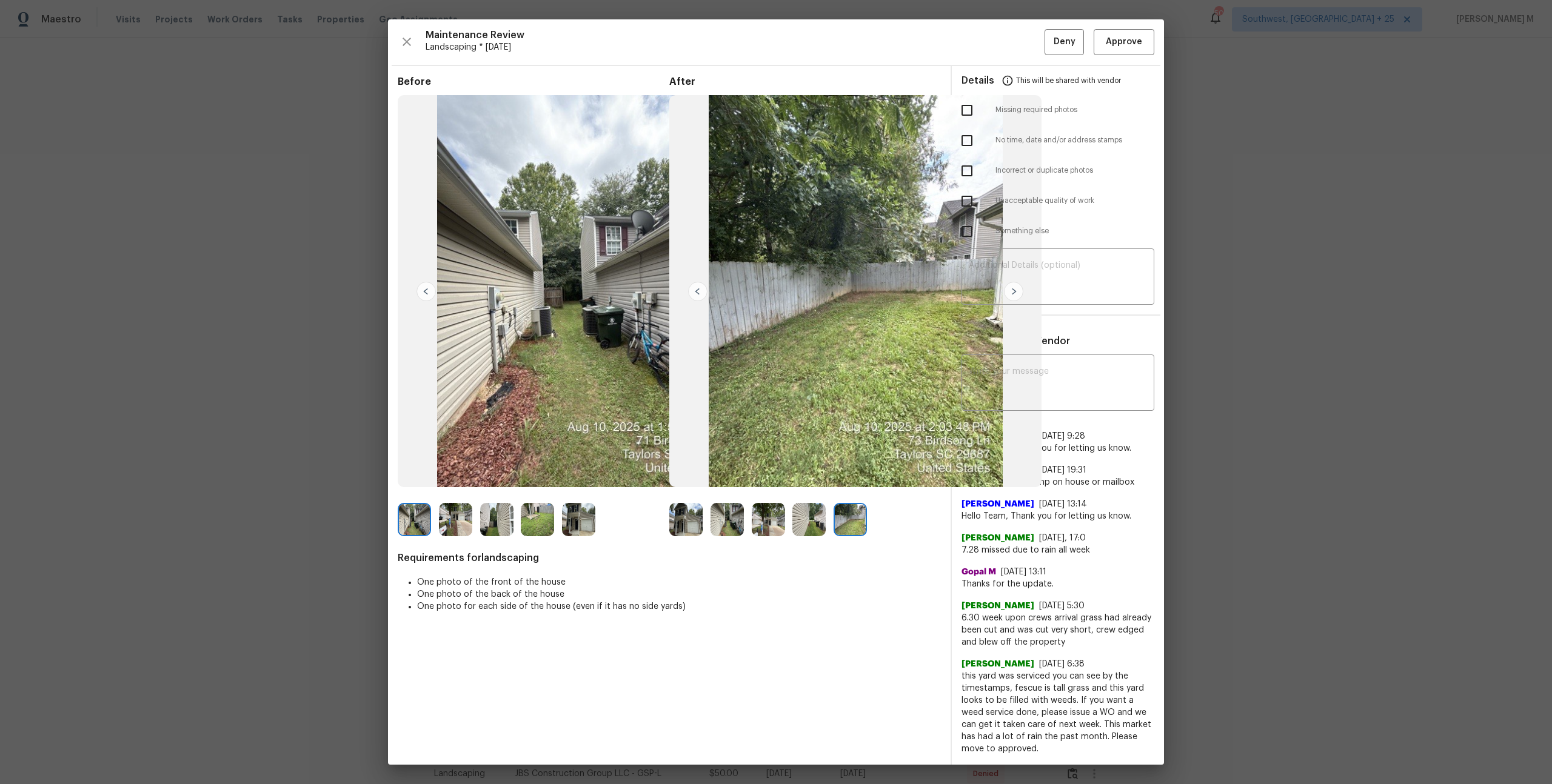
click at [756, 533] on img at bounding box center [768, 520] width 33 height 33
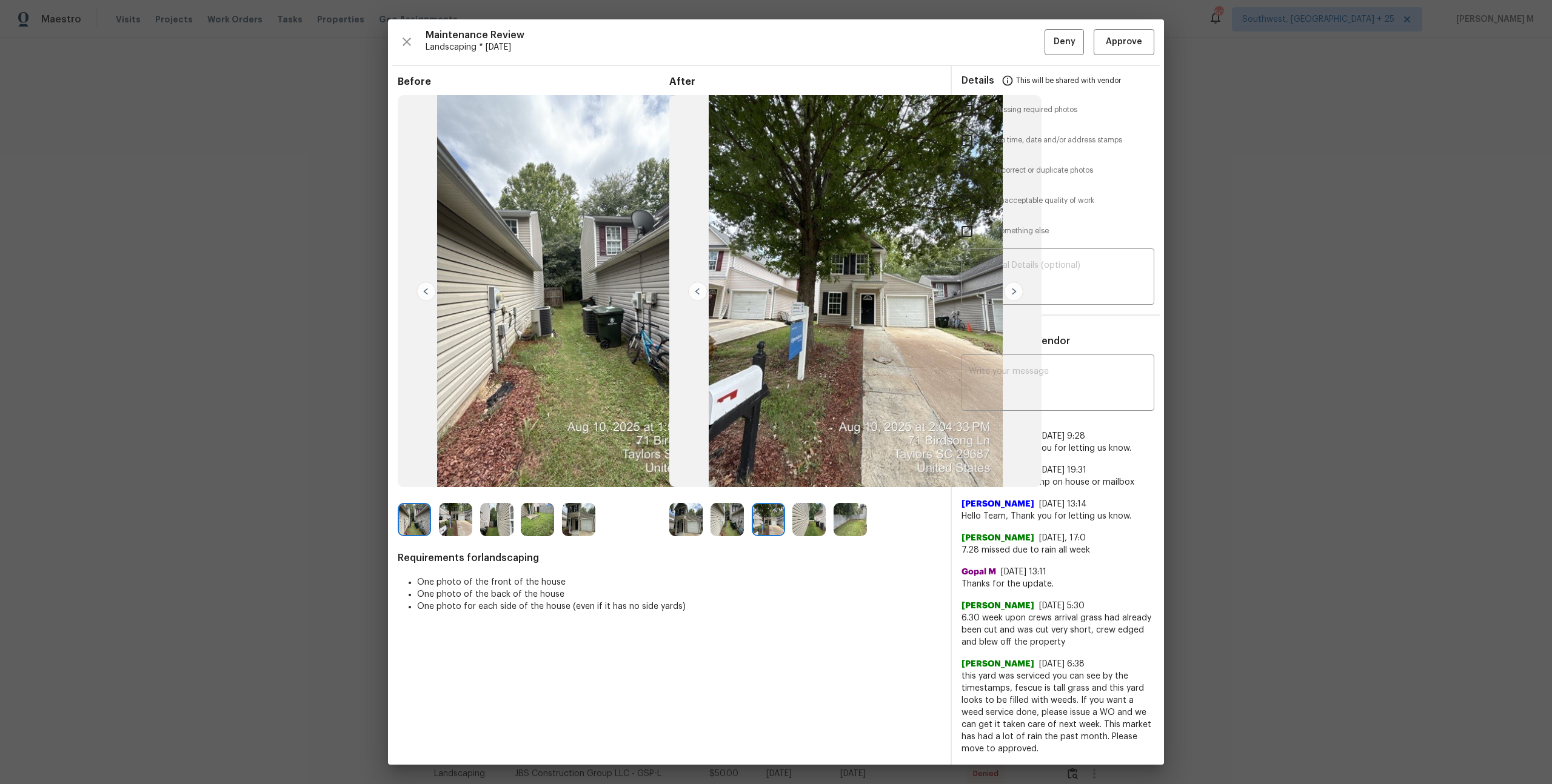
click at [688, 521] on img at bounding box center [686, 520] width 33 height 33
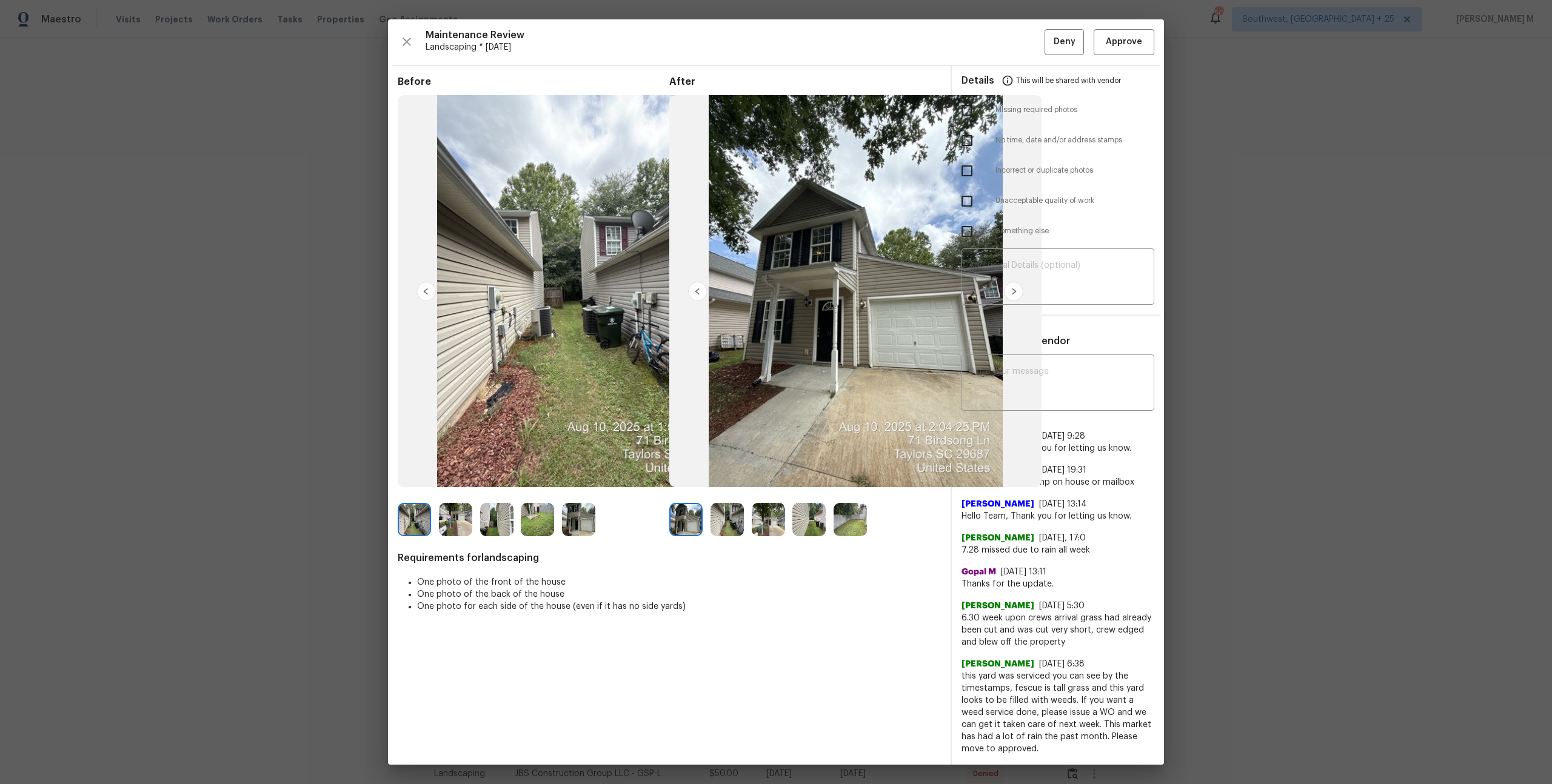
click at [784, 520] on img at bounding box center [768, 520] width 33 height 33
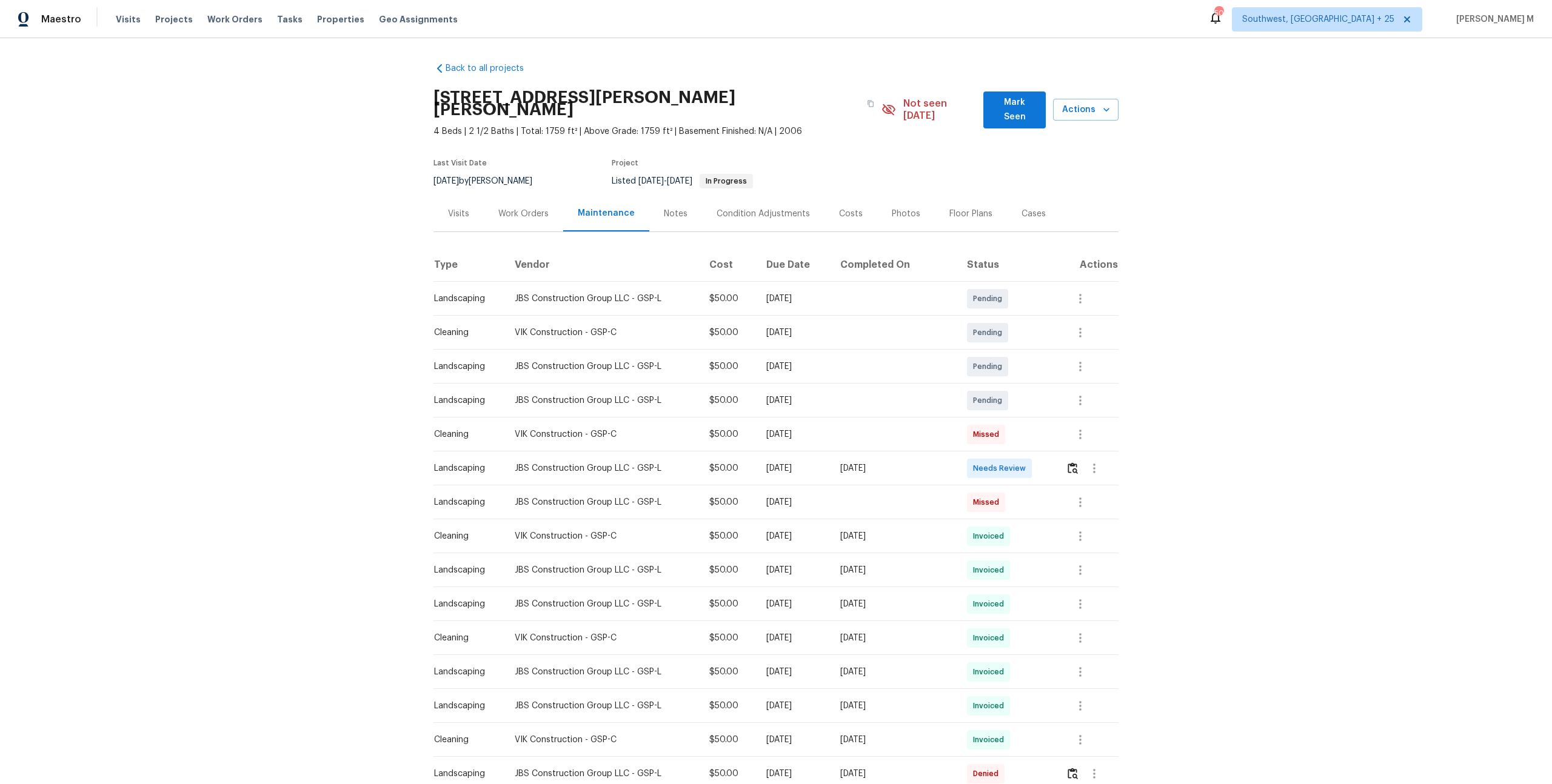
click at [825, 159] on div "Project" at bounding box center [727, 166] width 233 height 14
click at [515, 196] on div "Work Orders" at bounding box center [523, 214] width 79 height 36
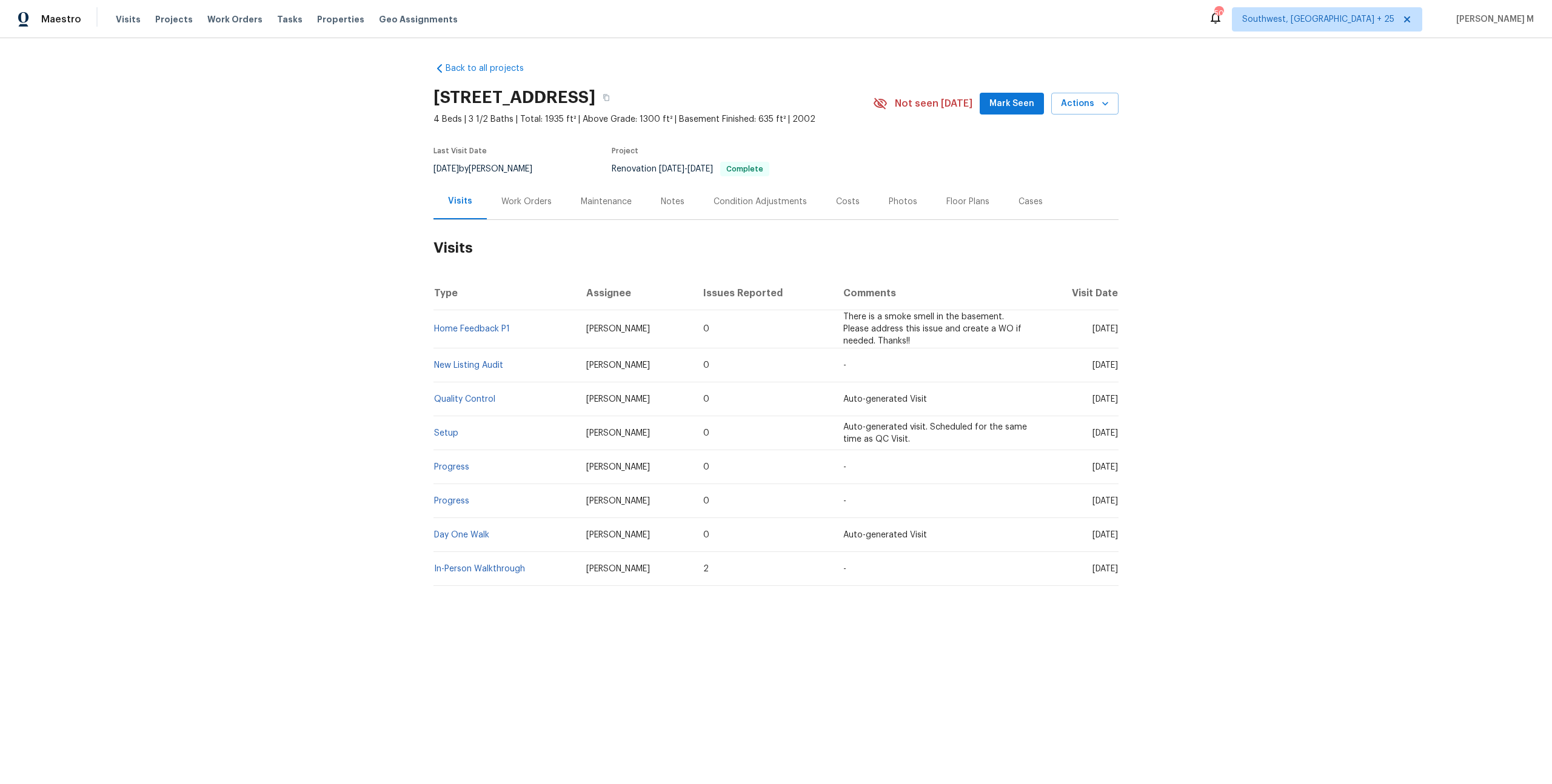
click at [518, 201] on div "Work Orders" at bounding box center [526, 202] width 79 height 36
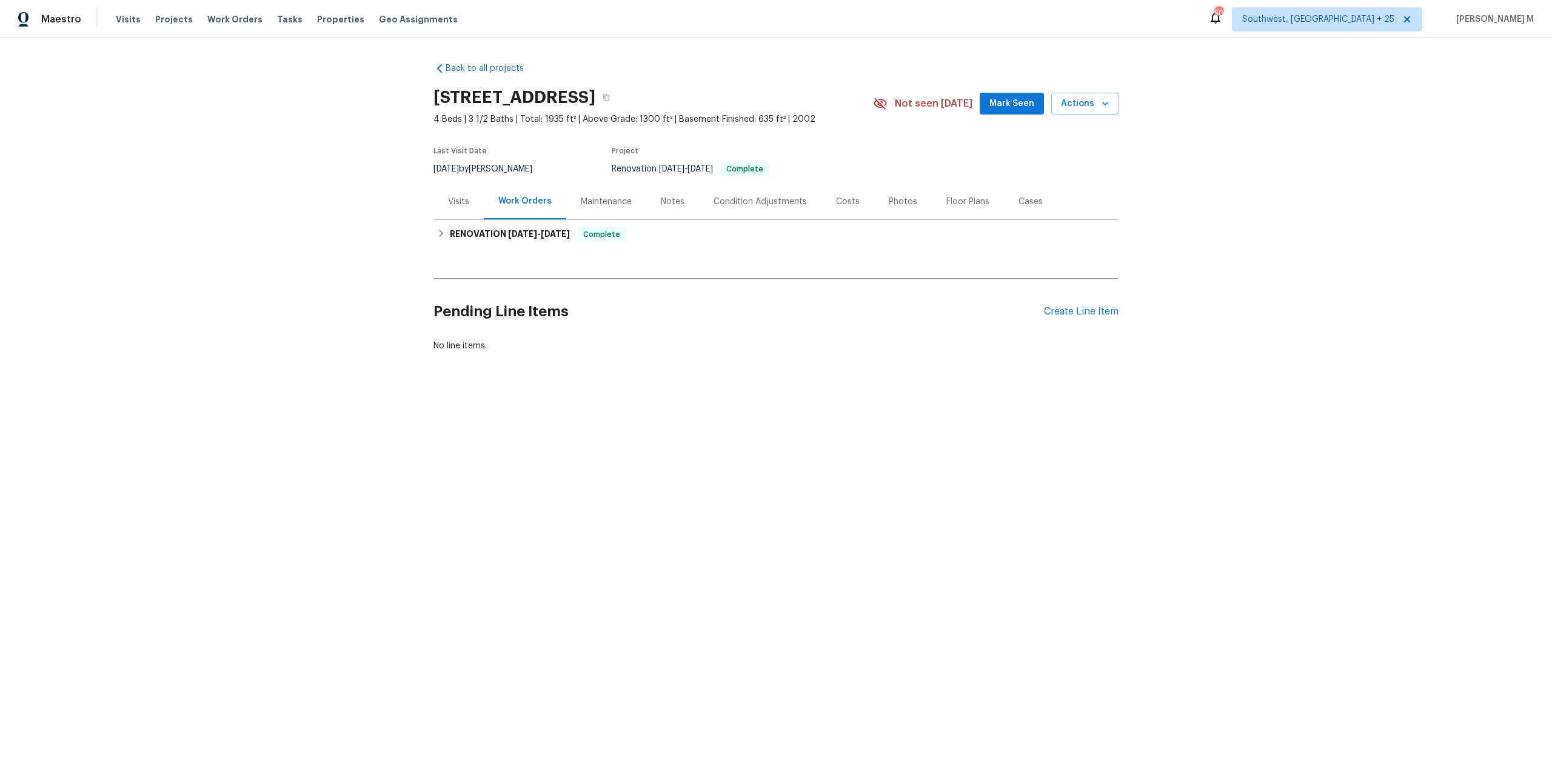
click at [458, 189] on div "Visits" at bounding box center [458, 202] width 50 height 36
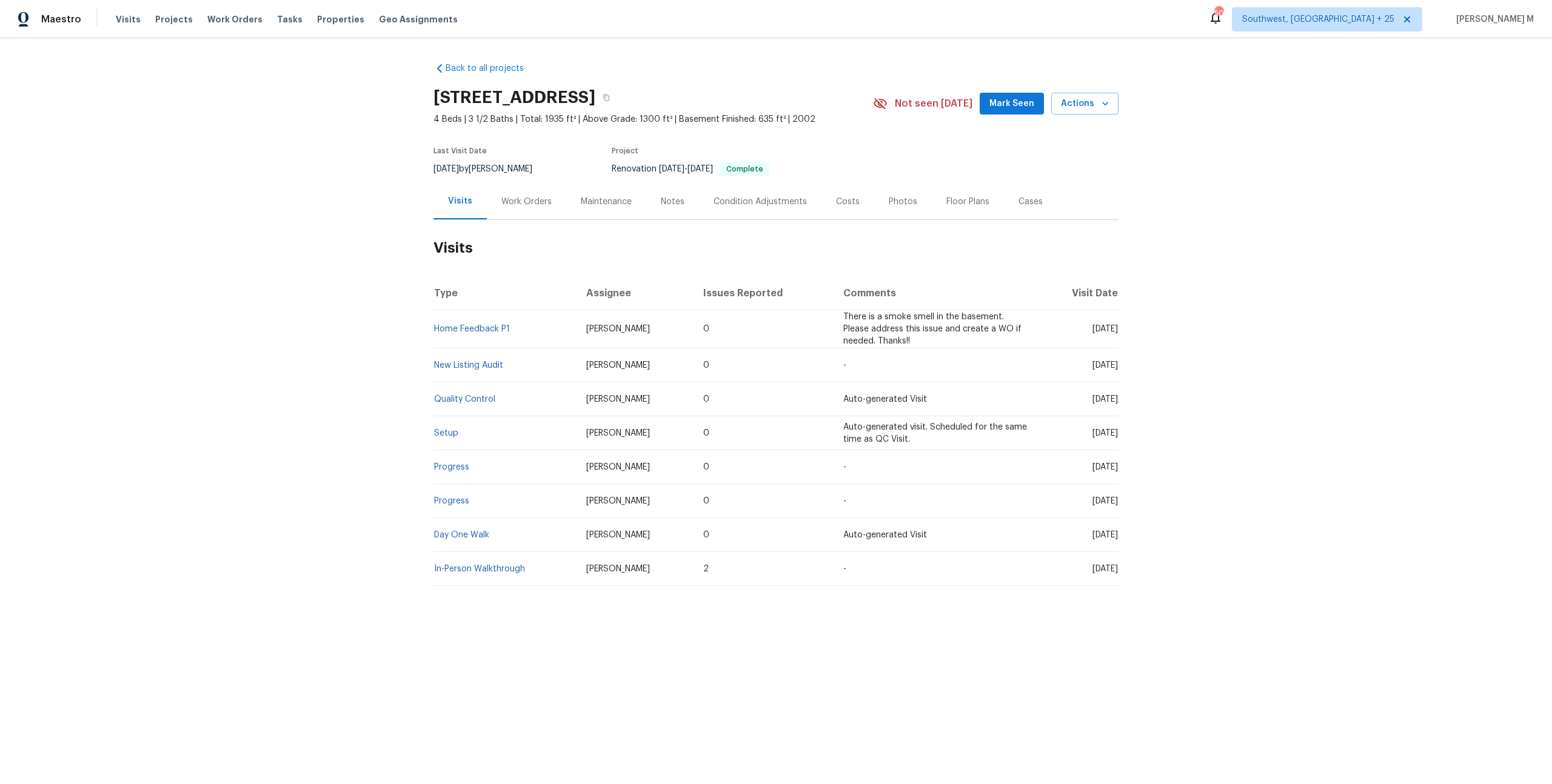
click at [522, 198] on div "Work Orders" at bounding box center [526, 202] width 50 height 12
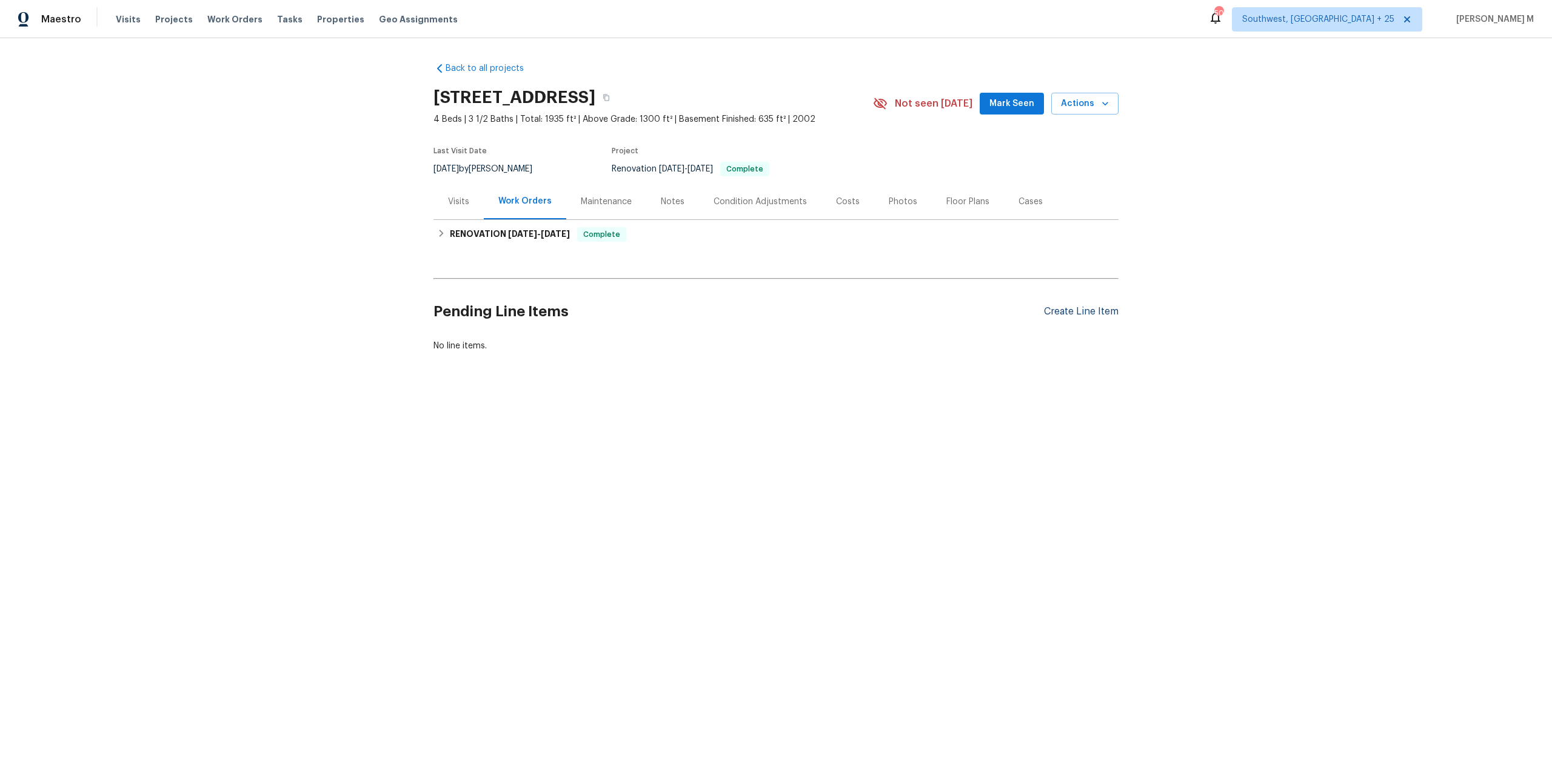
click at [1058, 306] on div "Create Line Item" at bounding box center [1081, 312] width 74 height 12
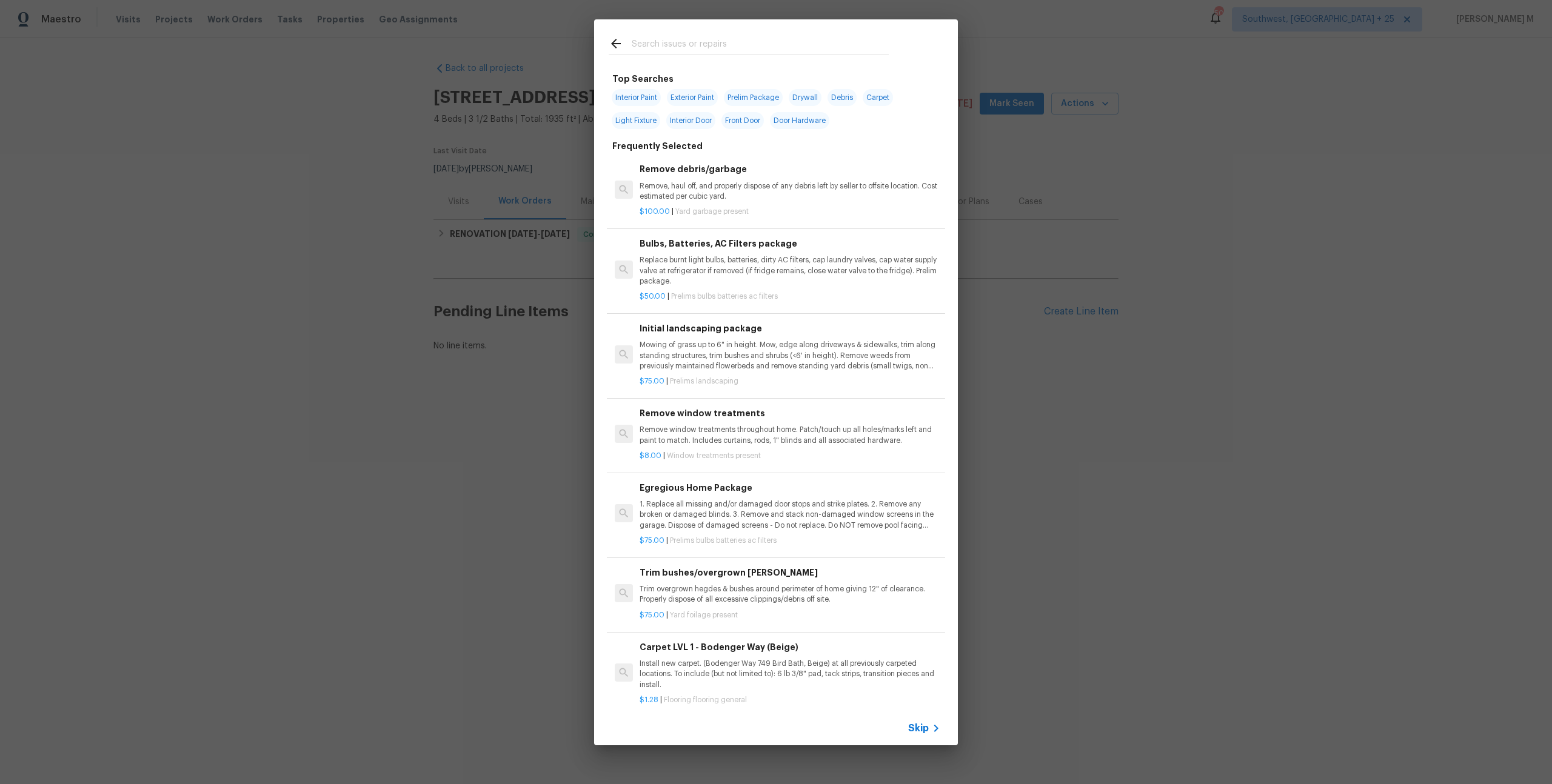
click at [904, 641] on h6 "Carpet LVL 1 - Bodenger Way (Beige)" at bounding box center [789, 647] width 301 height 13
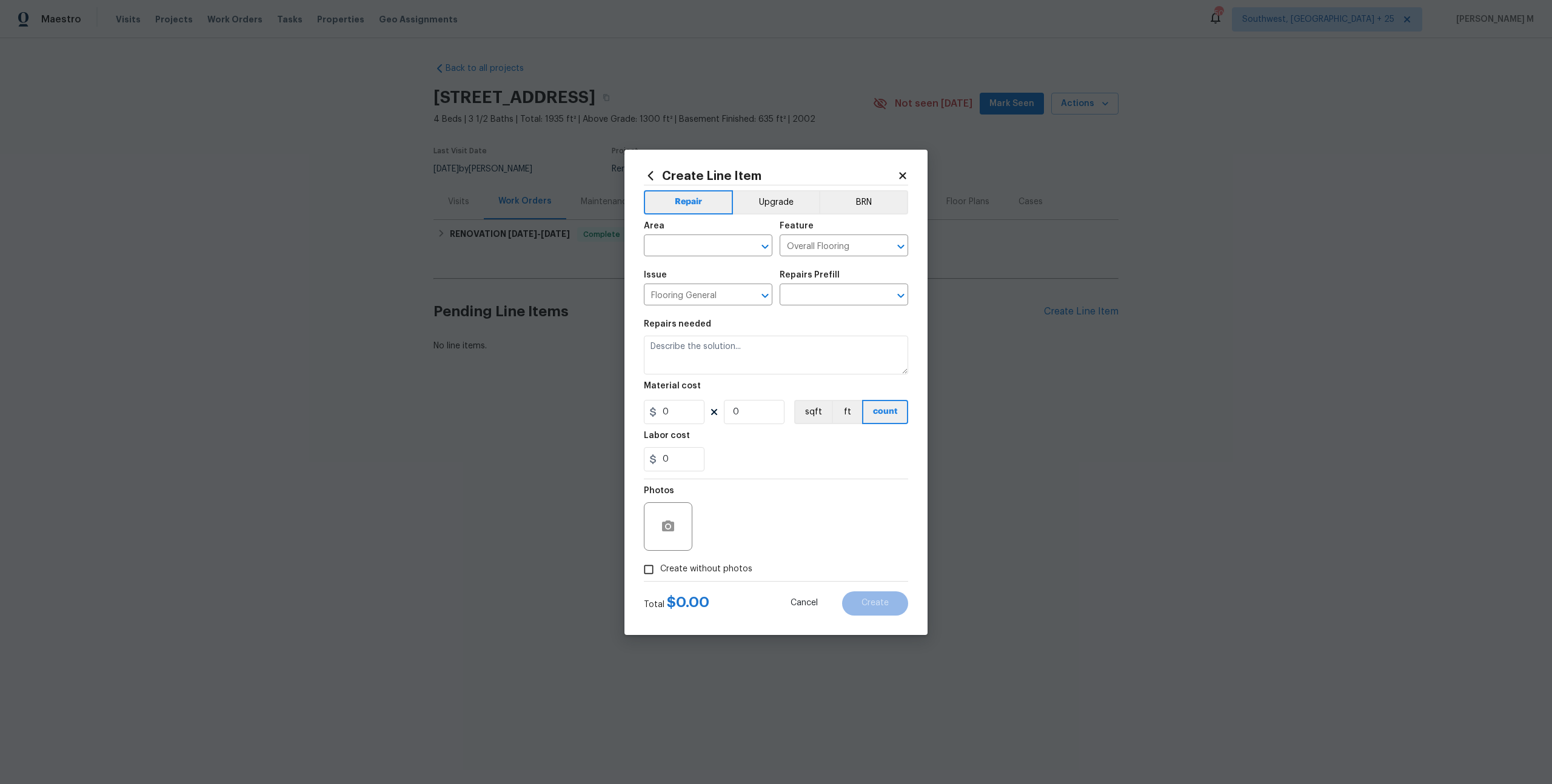
type input "Carpet LVL 1 - Bodenger Way (Beige) $1.28"
type textarea "Install new carpet. (Bodenger Way 749 Bird Bath, Beige) at all previously carpe…"
type input "1.28"
type input "1"
click at [706, 268] on span "Issue Flooring General ​" at bounding box center [708, 288] width 128 height 49
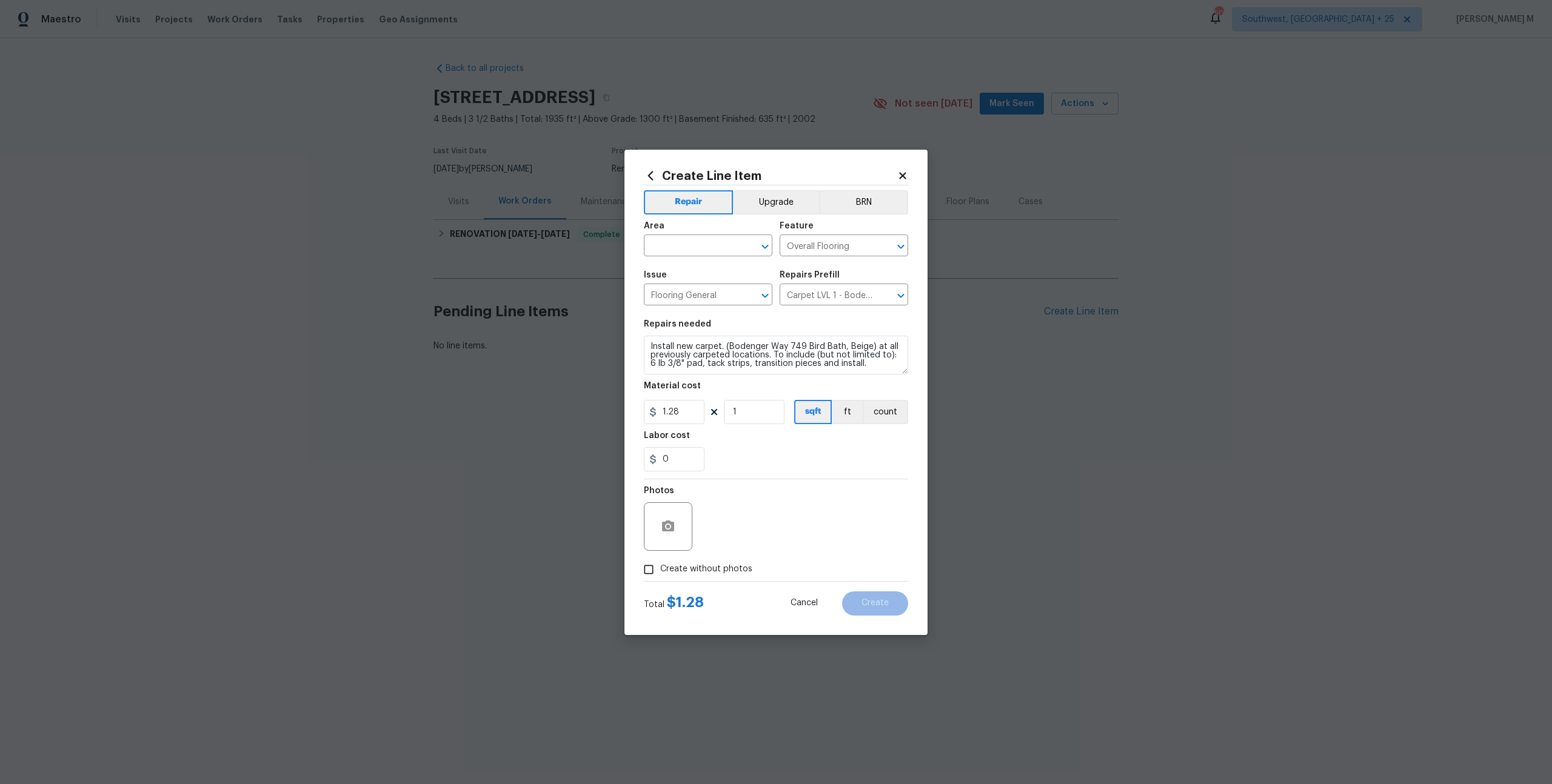
click at [706, 238] on div "Area" at bounding box center [708, 230] width 128 height 16
click at [706, 268] on span "Issue Flooring General ​" at bounding box center [708, 288] width 128 height 49
click at [706, 257] on input "text" at bounding box center [691, 247] width 94 height 19
click at [706, 344] on li "Bathroom" at bounding box center [707, 339] width 130 height 20
type input "Bathroom"
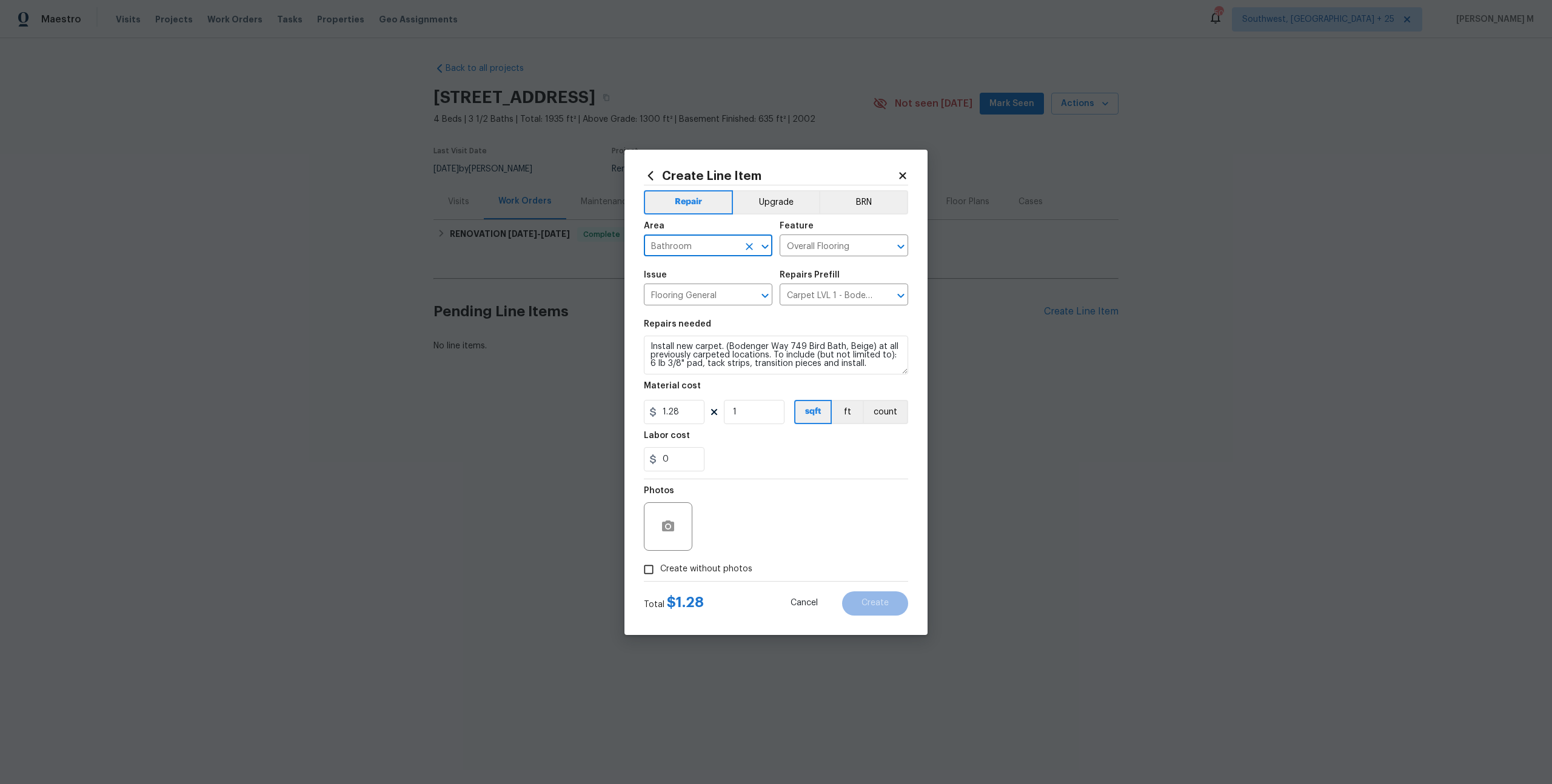
click at [686, 566] on span "Create without photos" at bounding box center [706, 569] width 92 height 13
click at [660, 566] on input "Create without photos" at bounding box center [649, 569] width 23 height 23
checkbox input "true"
click at [778, 535] on textarea at bounding box center [805, 526] width 206 height 48
click at [865, 592] on button "Create" at bounding box center [875, 604] width 66 height 24
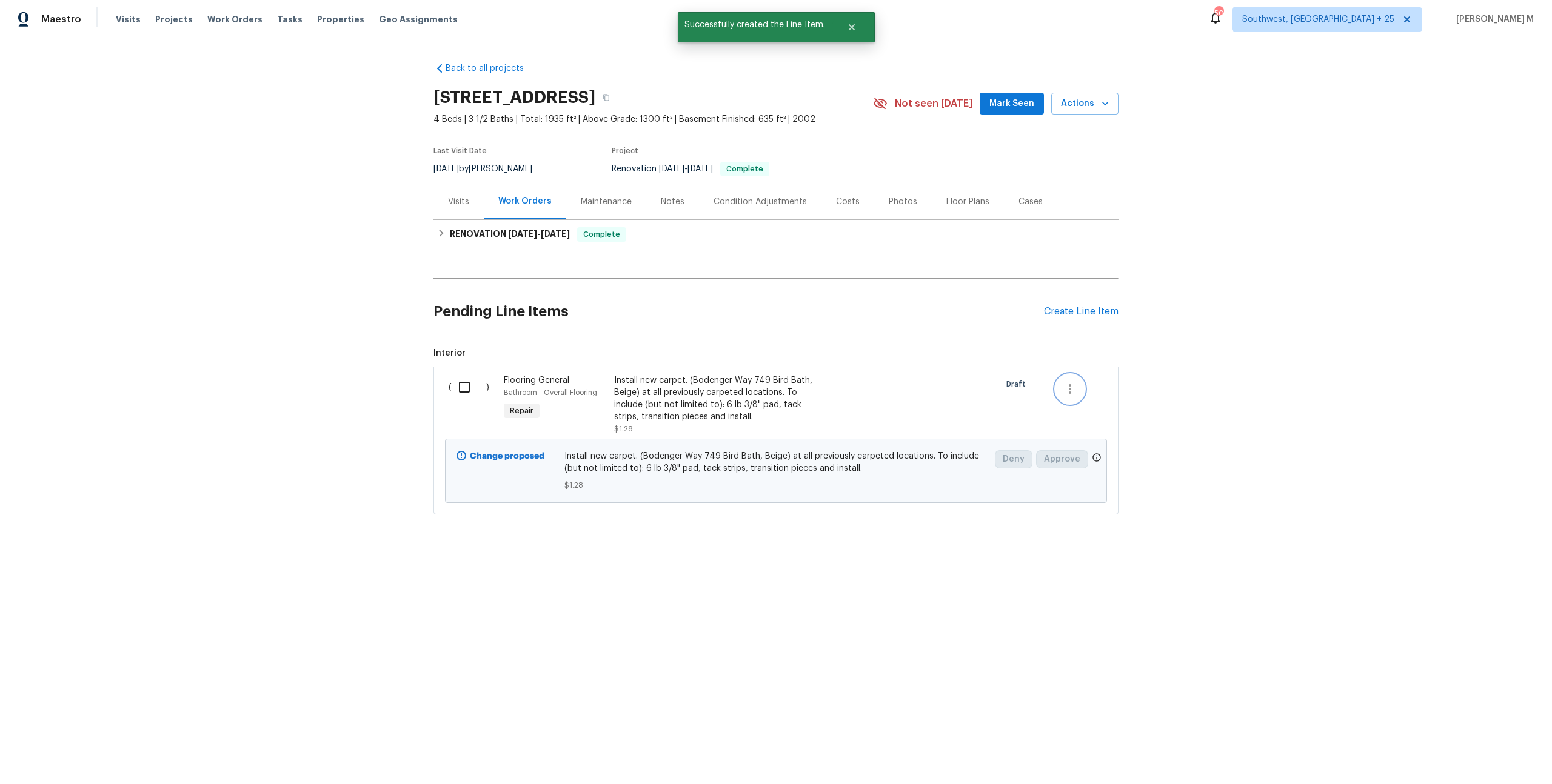
click at [1069, 375] on button "button" at bounding box center [1070, 389] width 29 height 29
click at [918, 386] on div at bounding box center [776, 392] width 1552 height 784
click at [486, 379] on div "( )" at bounding box center [472, 405] width 56 height 68
click at [466, 375] on input "checkbox" at bounding box center [469, 387] width 35 height 25
checkbox input "true"
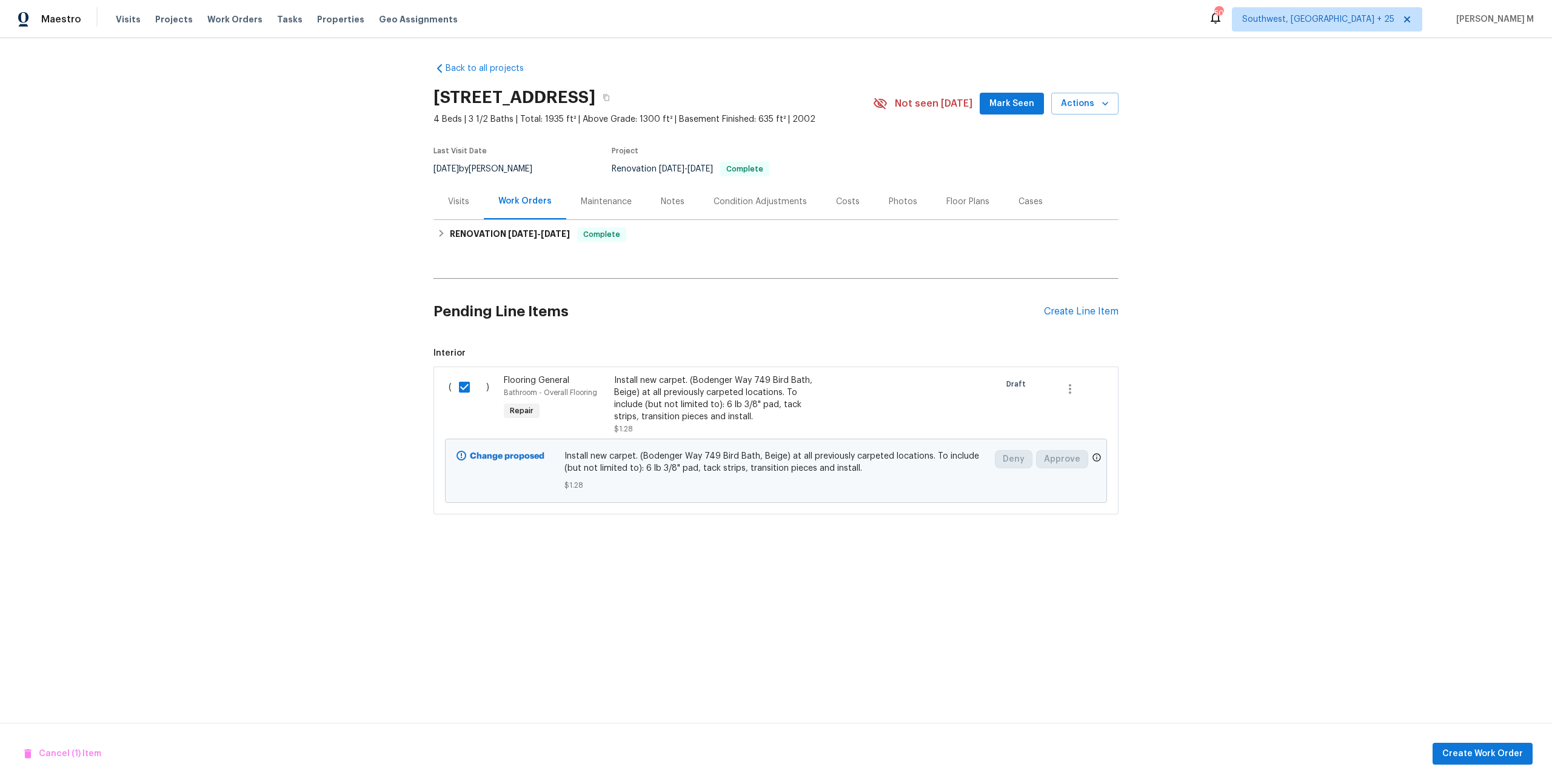
click at [1458, 766] on div "Cancel (1) Item Create Work Order" at bounding box center [776, 754] width 1552 height 62
click at [1458, 750] on span "Create Work Order" at bounding box center [1482, 754] width 81 height 15
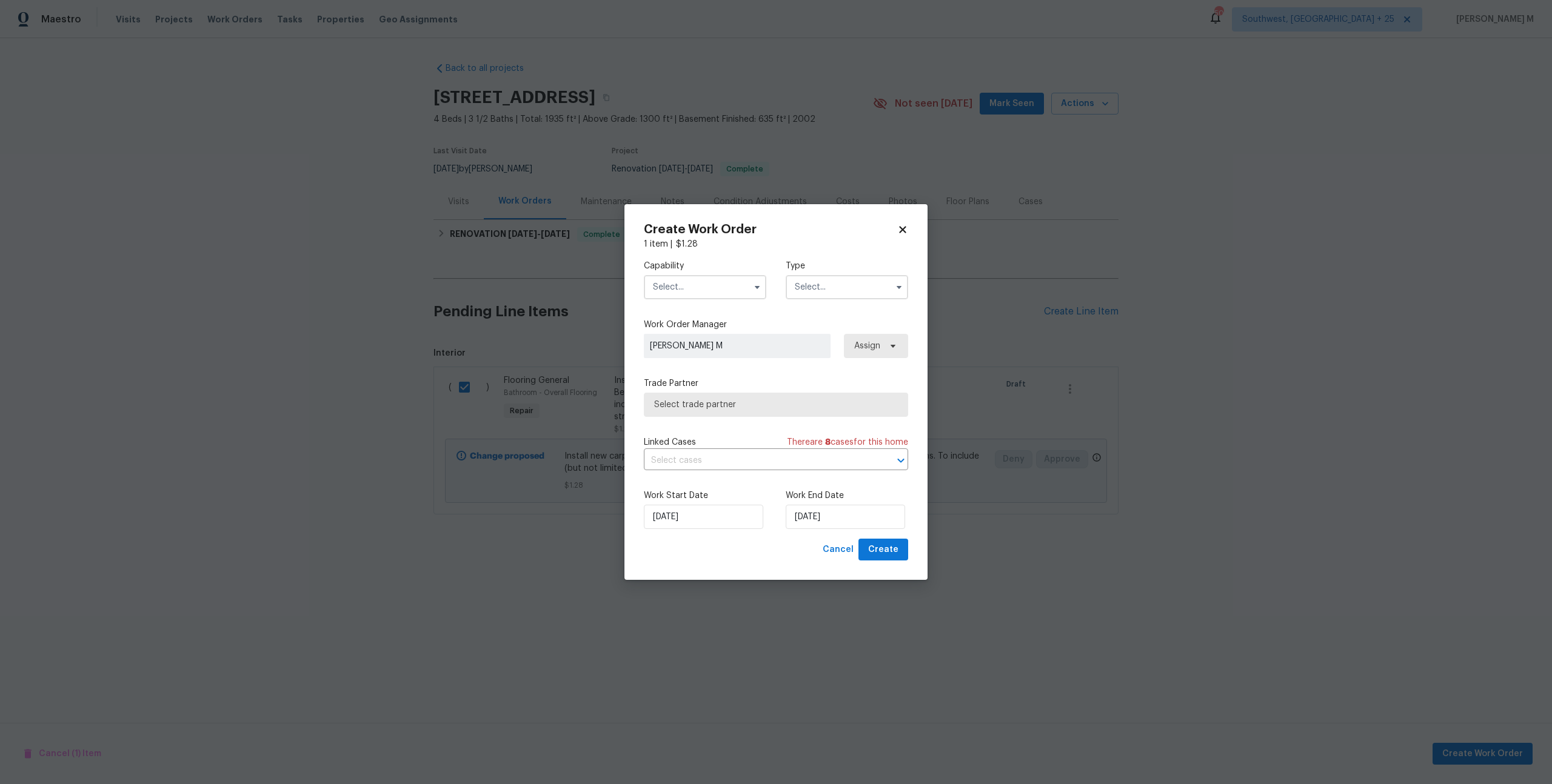
click at [706, 277] on div "Capability" at bounding box center [705, 280] width 123 height 40
click at [701, 289] on input "text" at bounding box center [705, 288] width 123 height 24
click at [709, 421] on span "Odor Remediation" at bounding box center [692, 425] width 74 height 9
type input "Odor Remediation"
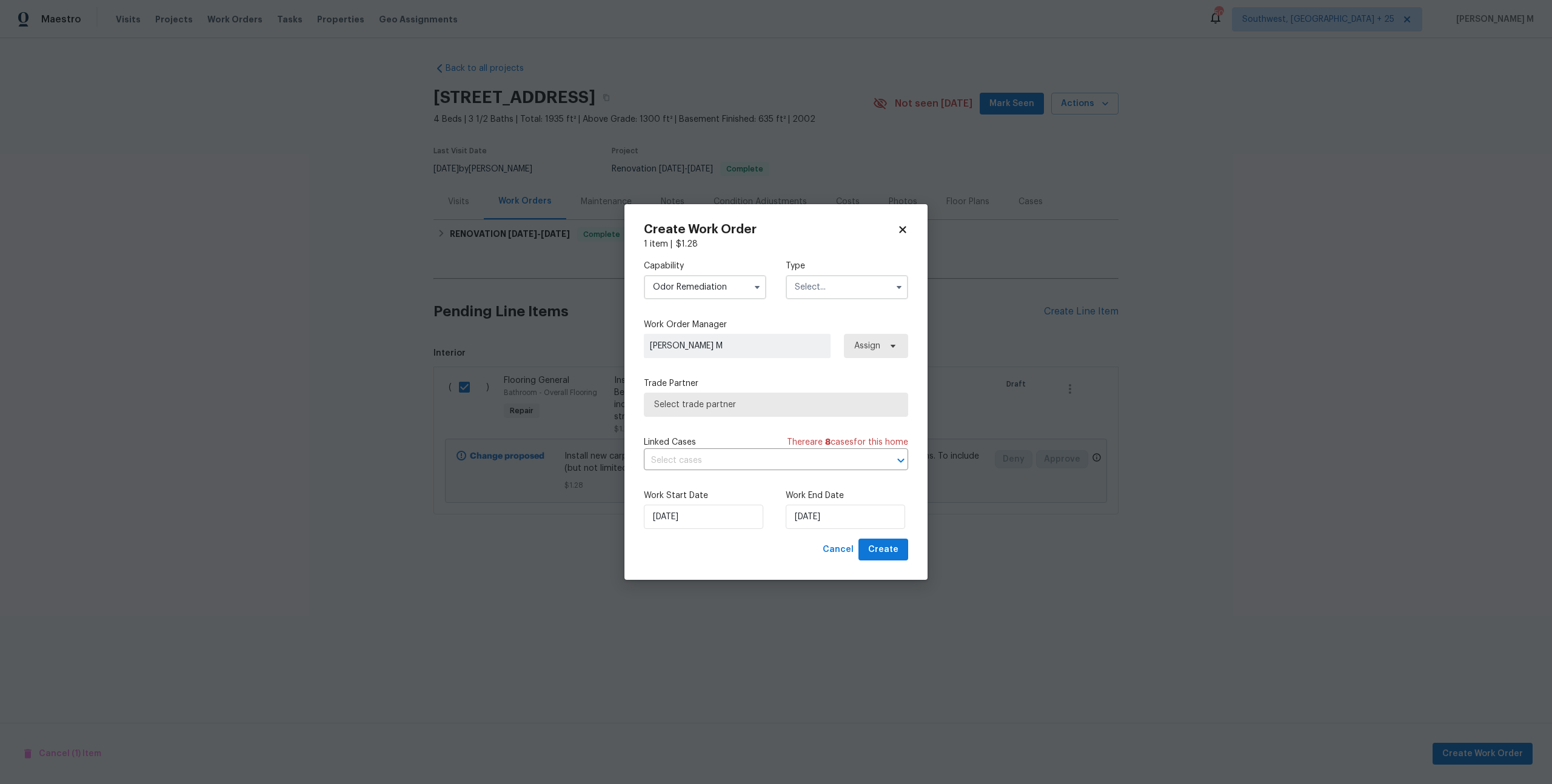
drag, startPoint x: 726, startPoint y: 291, endPoint x: 611, endPoint y: 291, distance: 115.0
click at [611, 291] on div "Create Work Order 1 item | $ 1.28 Capability Odor Remediation Type Work Order M…" at bounding box center [776, 392] width 1552 height 784
checkbox input "false"
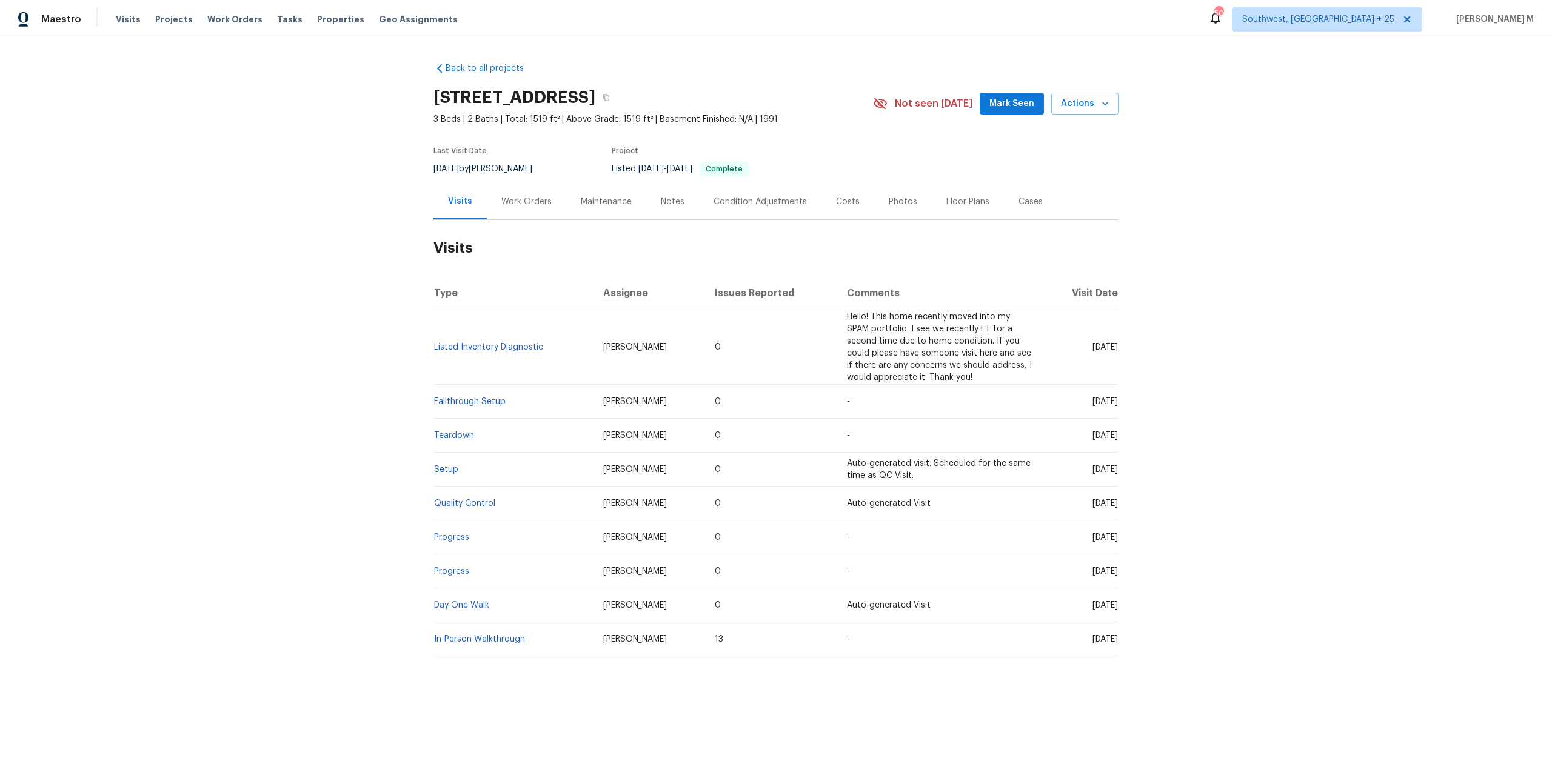
click at [520, 200] on div "Work Orders" at bounding box center [526, 202] width 50 height 12
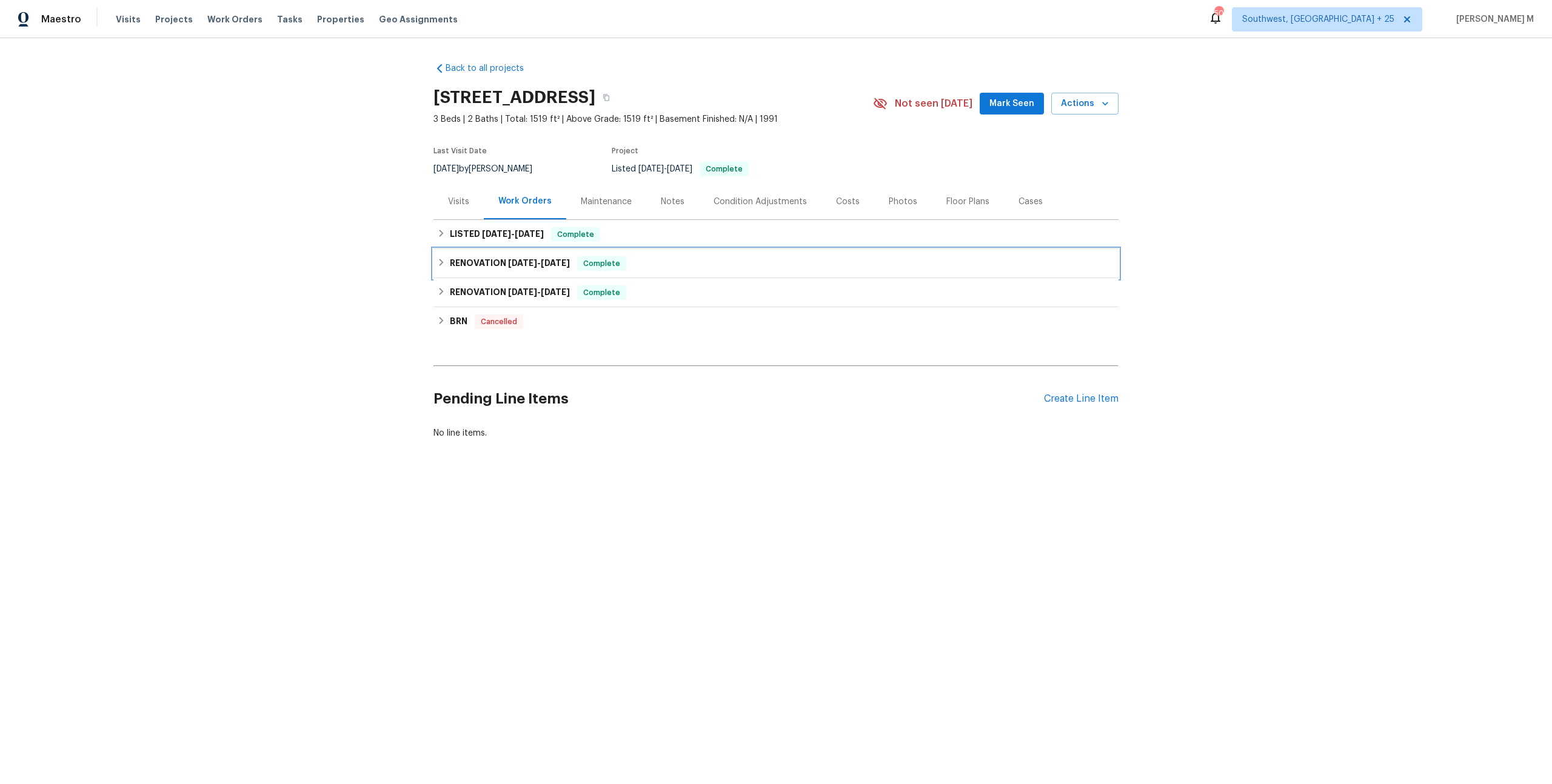
click at [540, 264] on div "RENOVATION 1/18/25 - 1/20/25 Complete" at bounding box center [776, 264] width 685 height 29
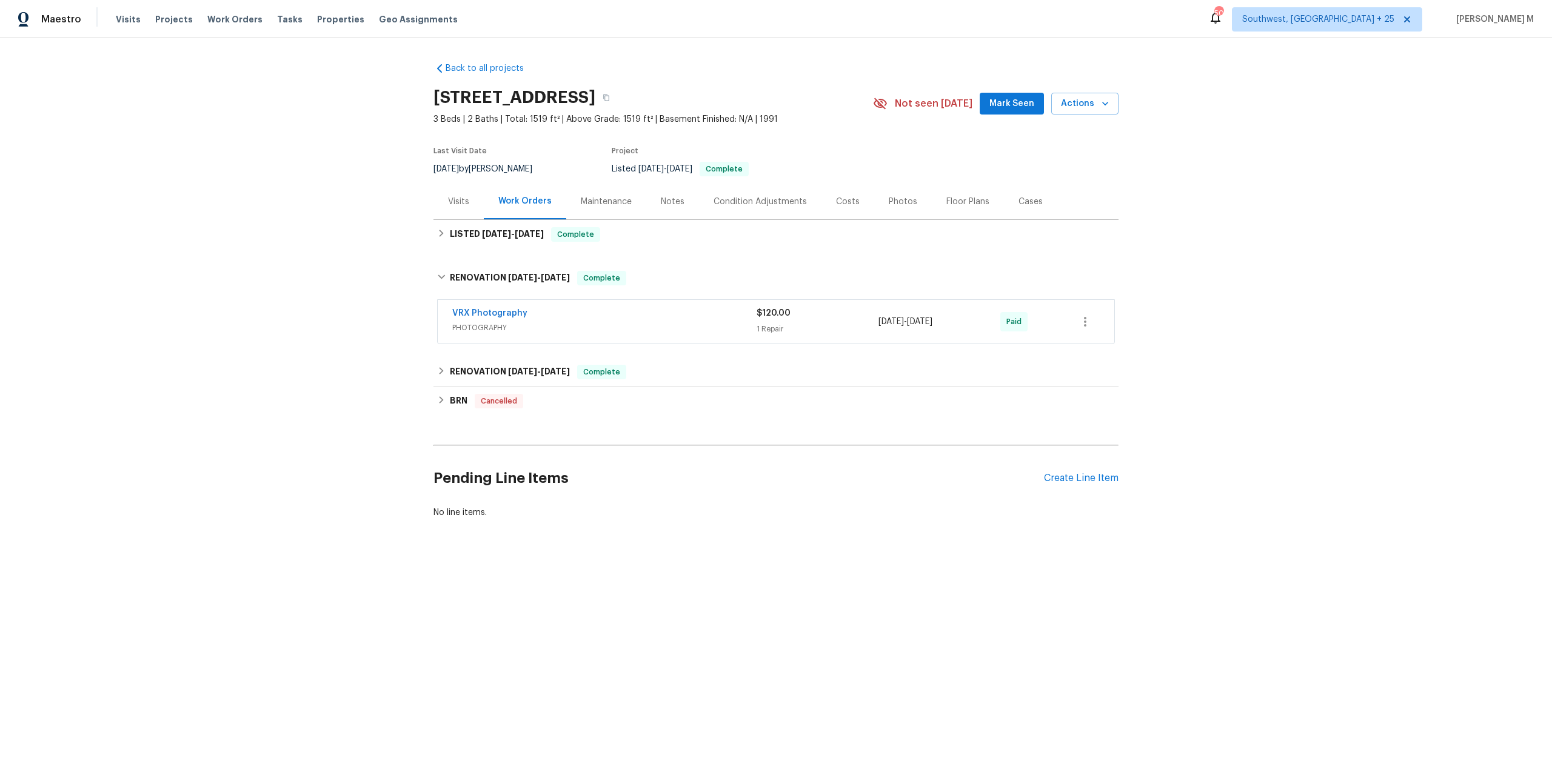
click at [599, 185] on div "Maintenance" at bounding box center [606, 202] width 80 height 36
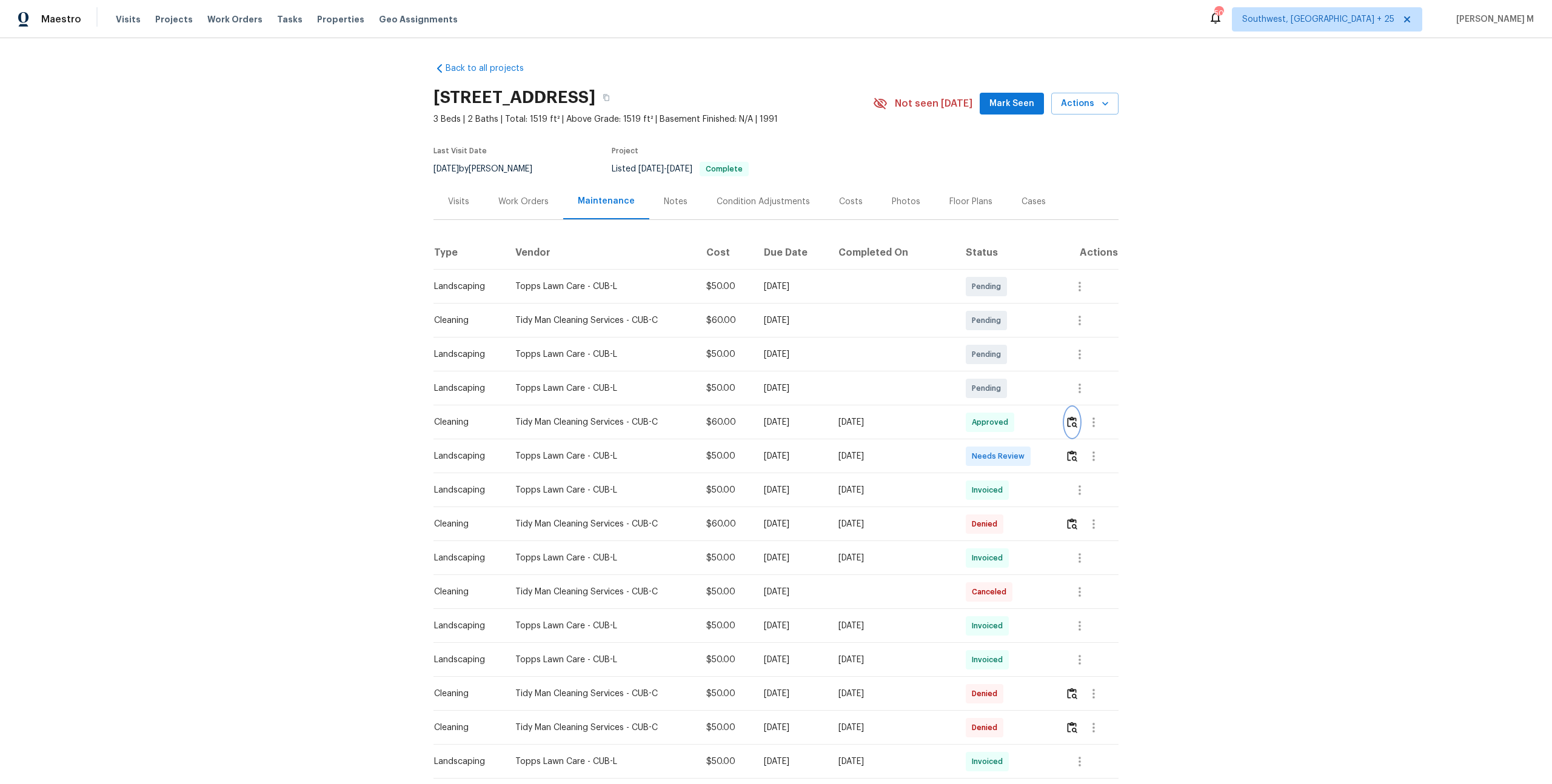
click at [1076, 417] on img "button" at bounding box center [1072, 422] width 10 height 12
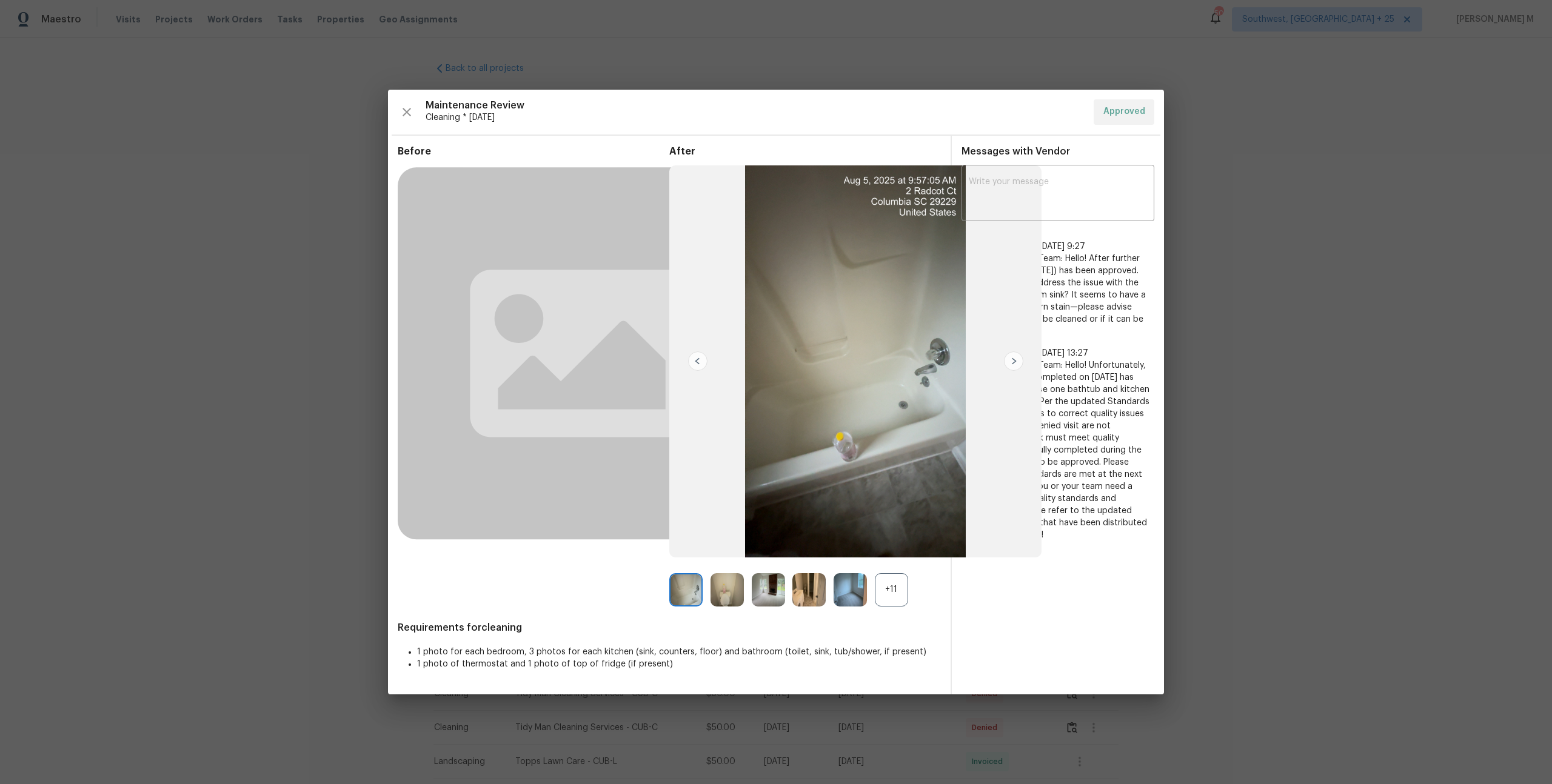
click at [896, 592] on div "+11" at bounding box center [891, 589] width 33 height 33
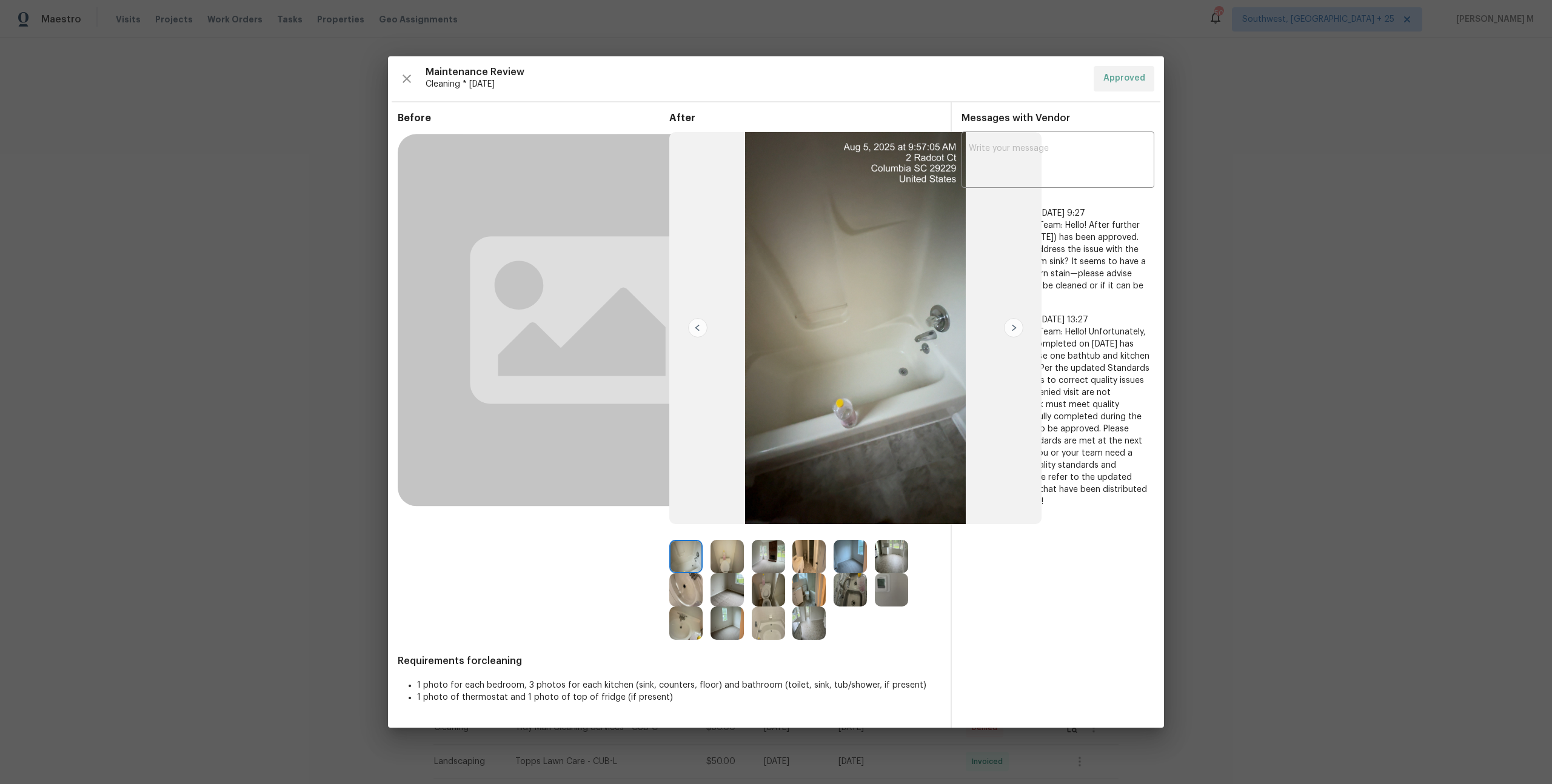
click at [788, 618] on div at bounding box center [772, 623] width 41 height 33
click at [794, 617] on img at bounding box center [809, 623] width 33 height 33
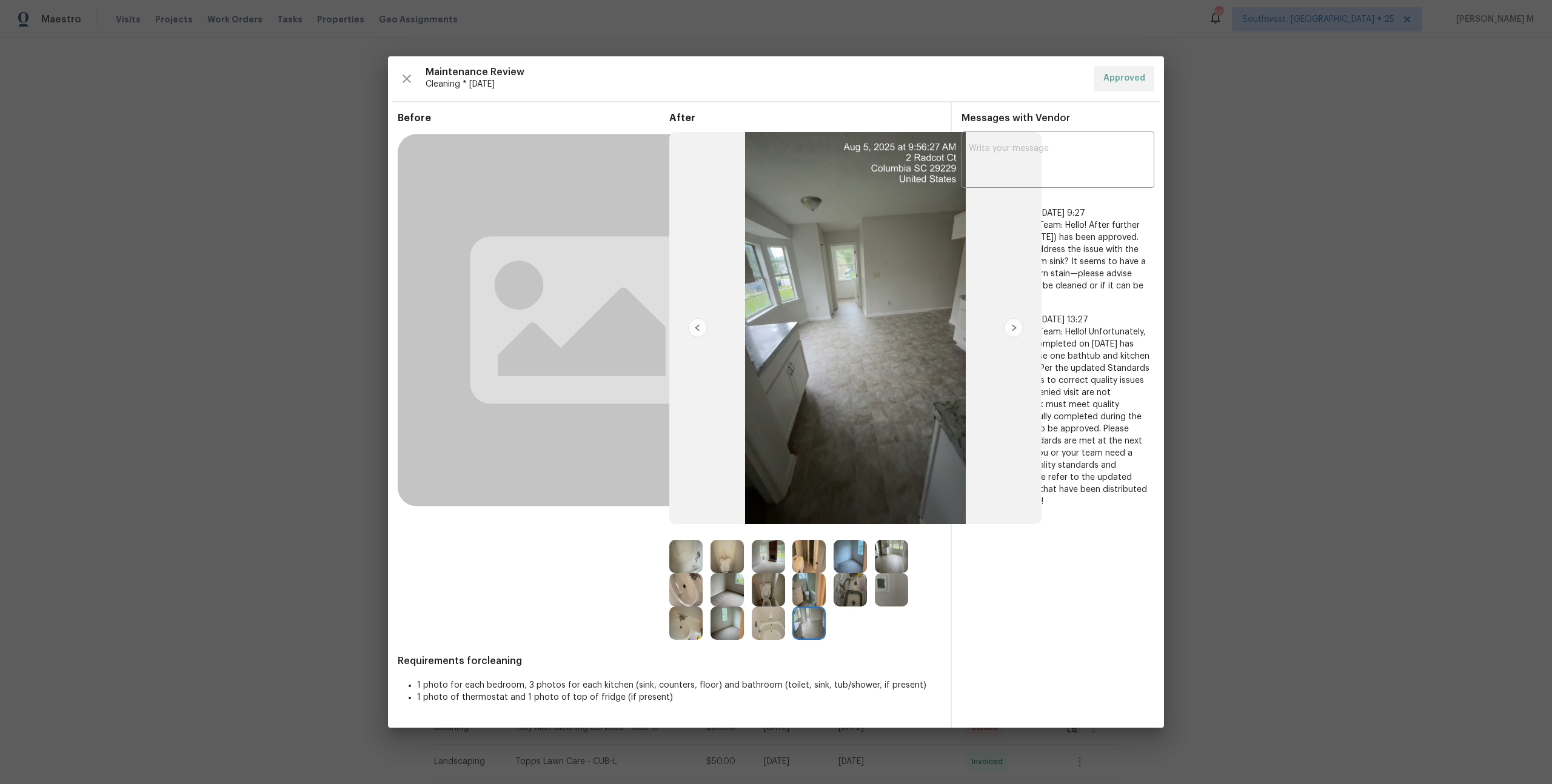
click at [853, 577] on img at bounding box center [850, 589] width 33 height 33
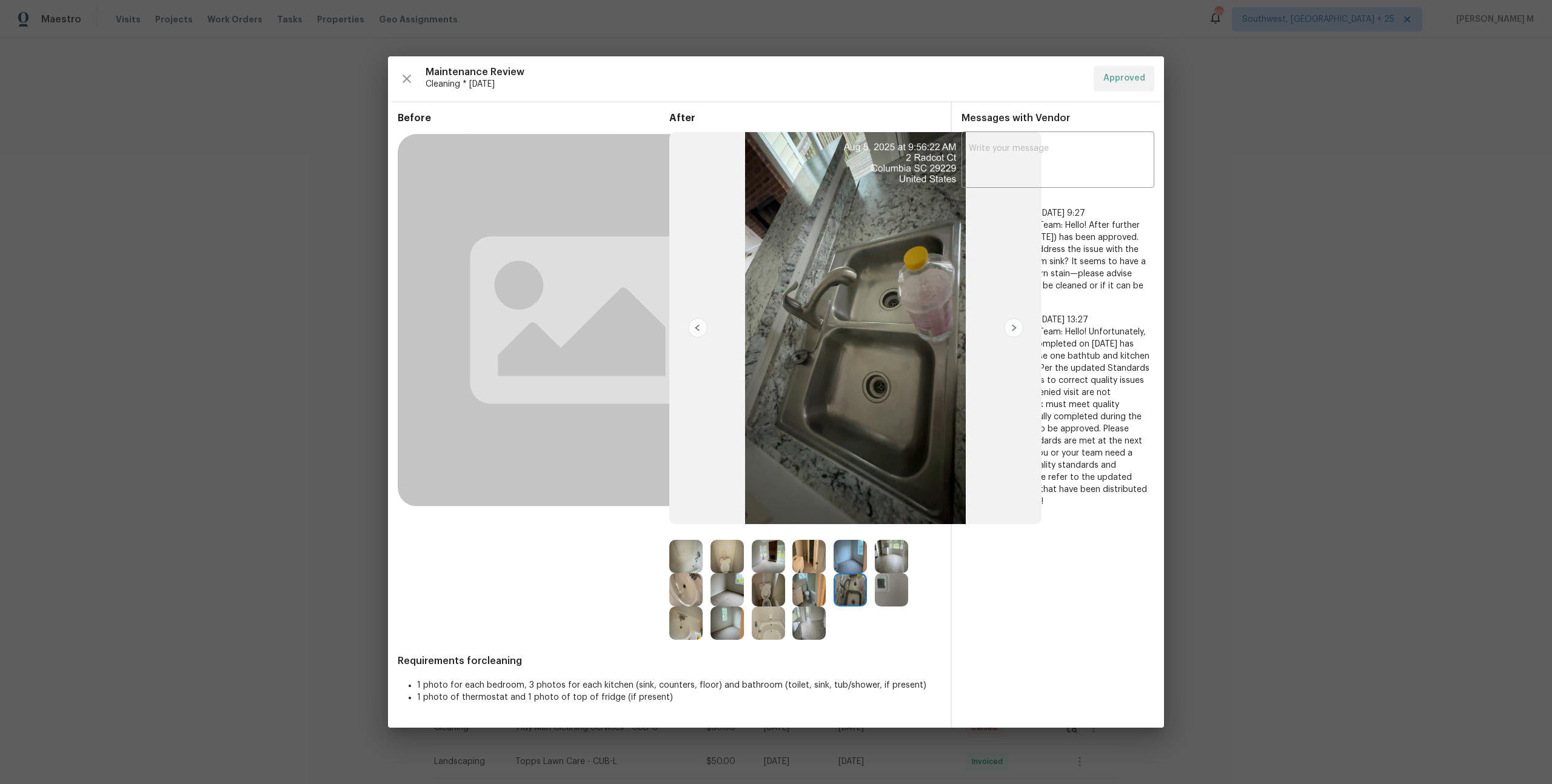
click at [860, 546] on img at bounding box center [850, 556] width 33 height 33
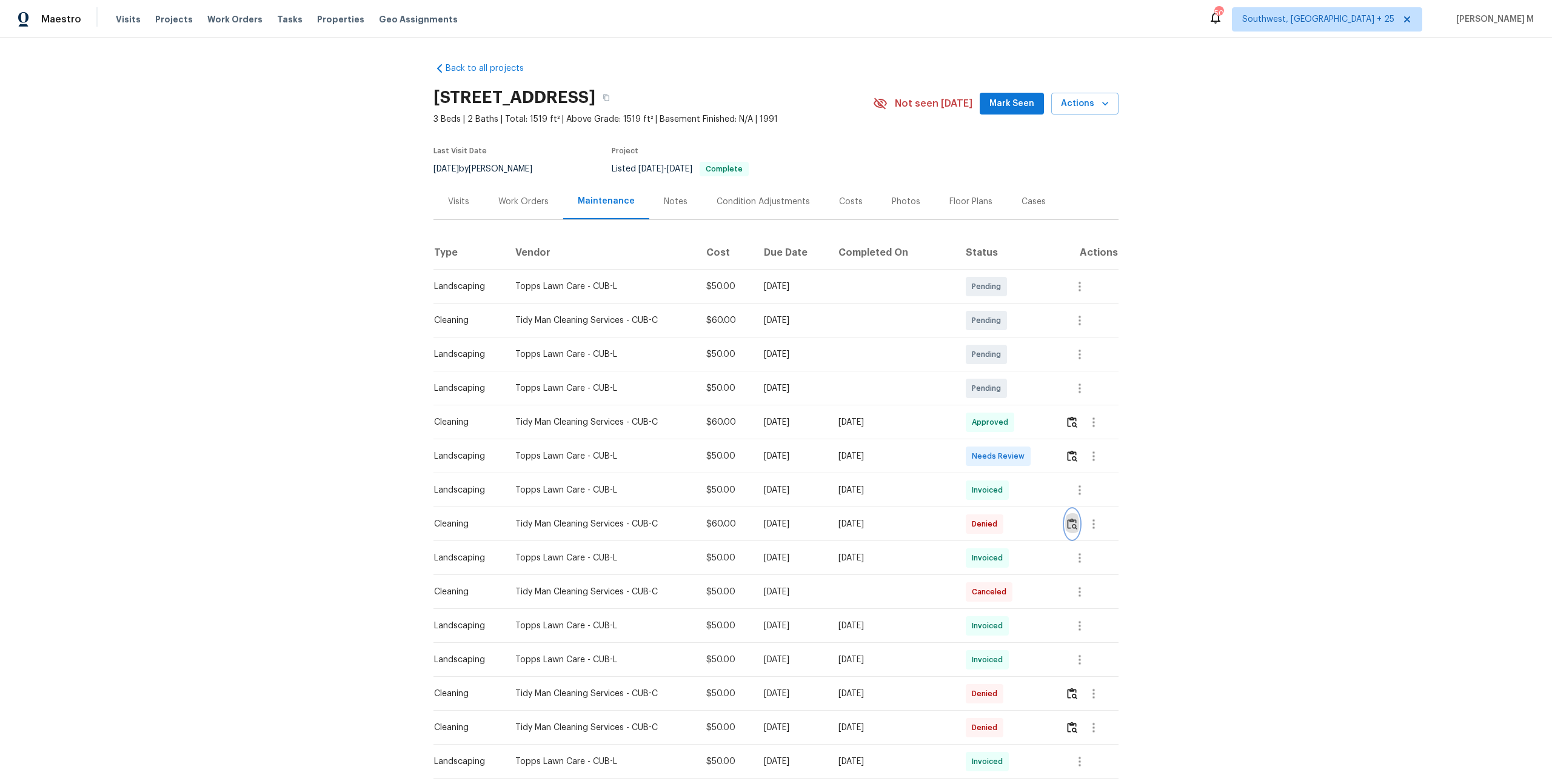
click at [1073, 520] on img "button" at bounding box center [1072, 524] width 10 height 12
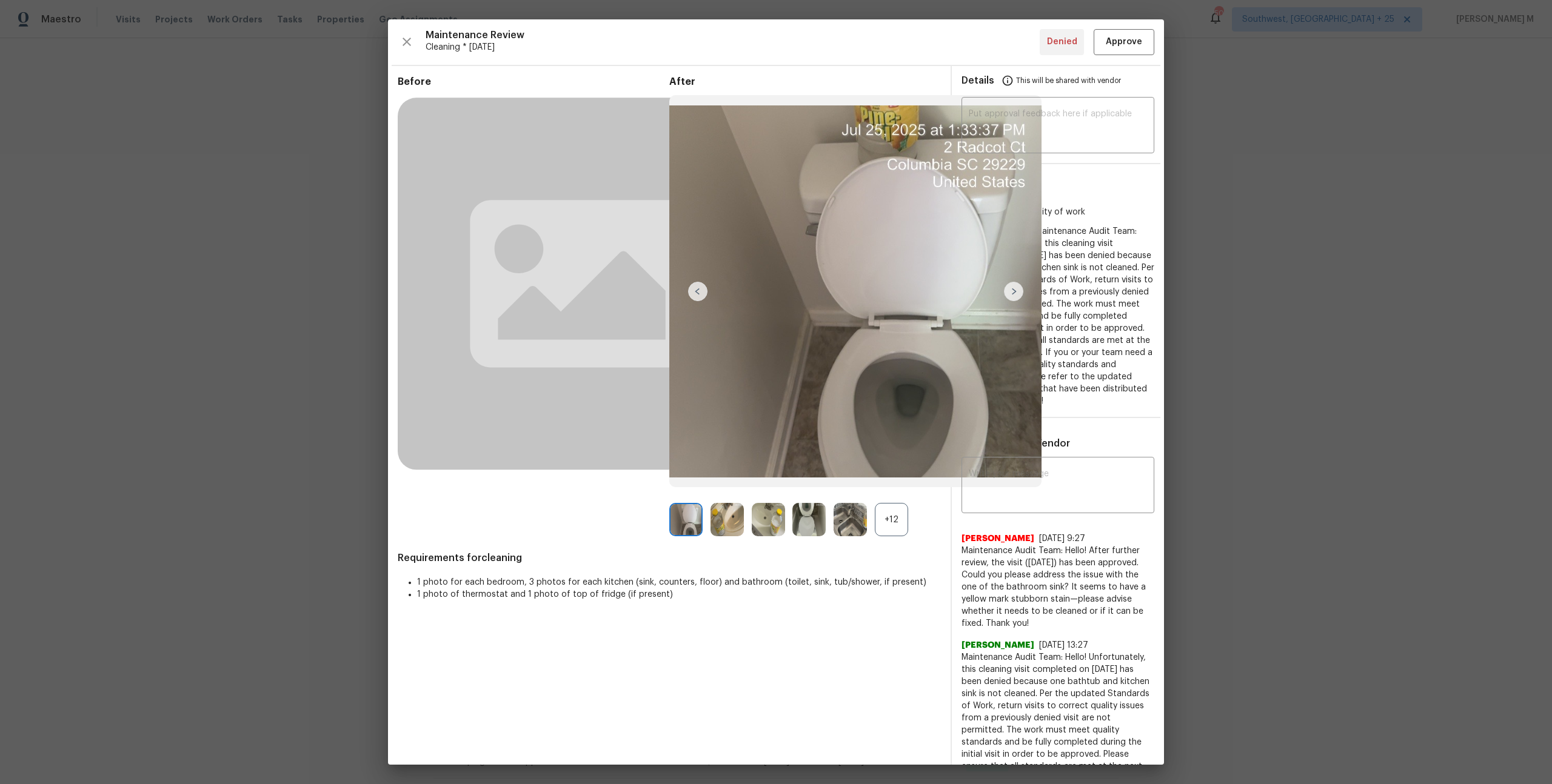
click at [892, 514] on div "+12" at bounding box center [891, 520] width 33 height 33
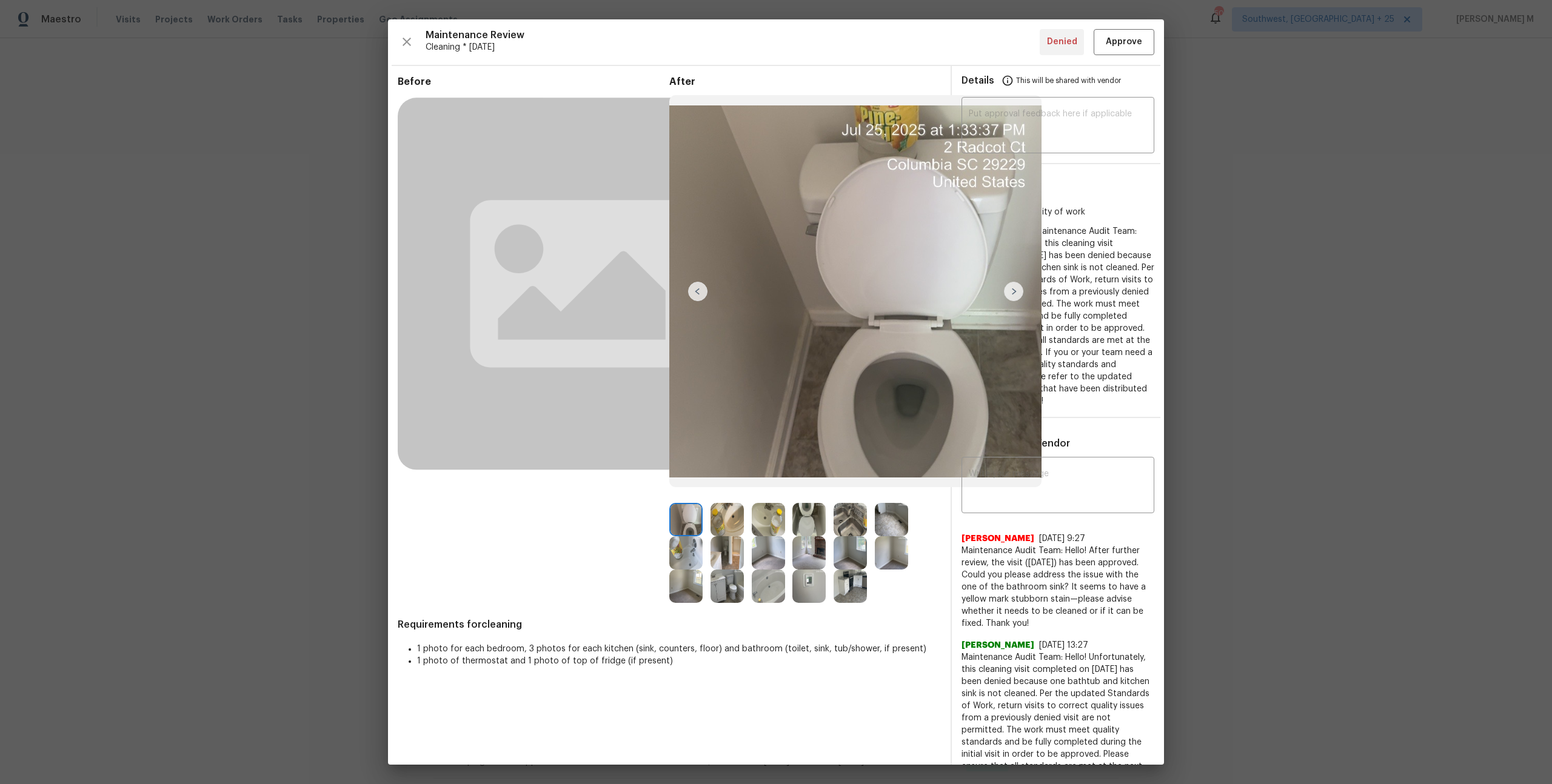
click at [848, 574] on img at bounding box center [850, 586] width 33 height 33
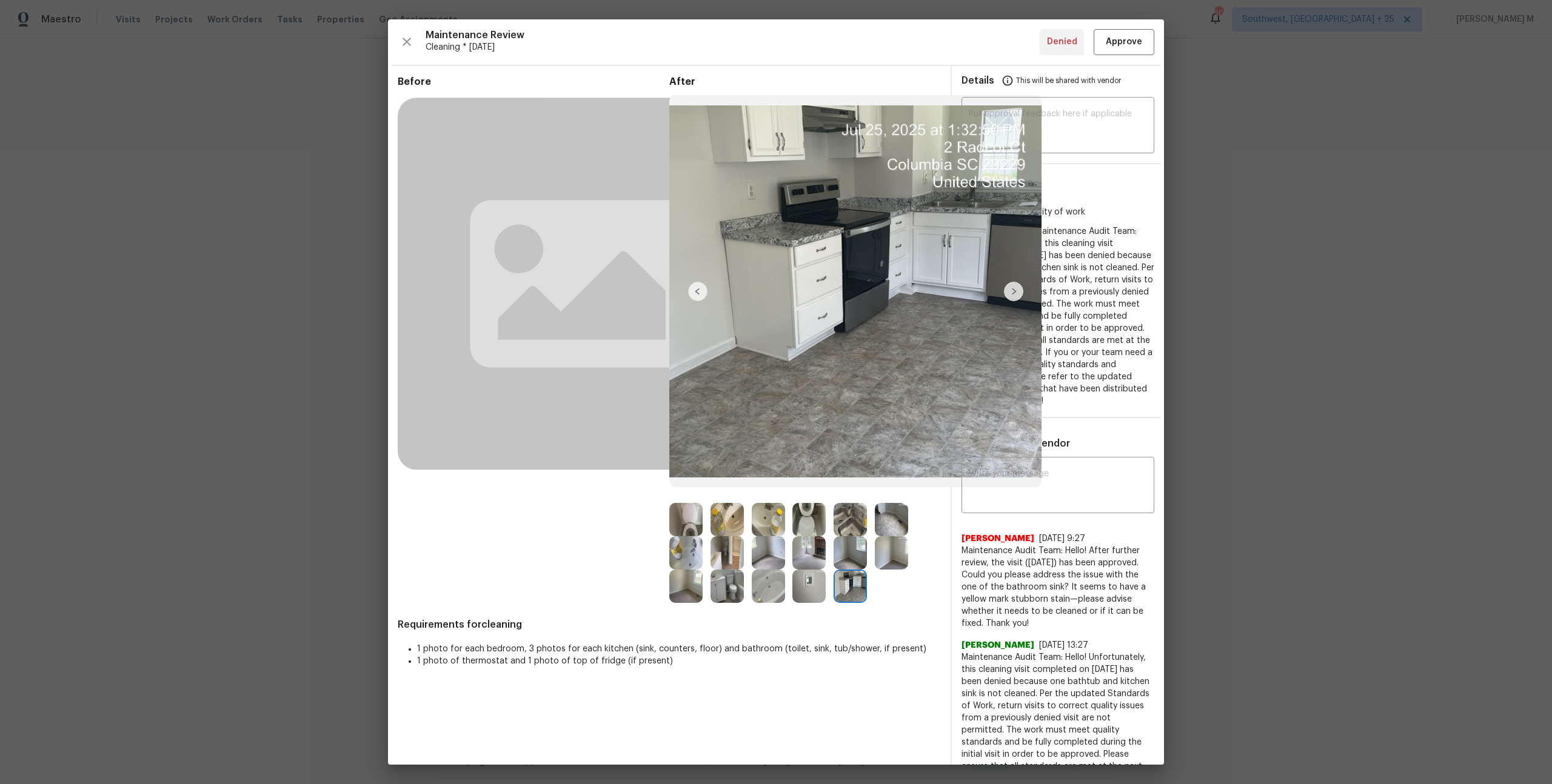
click at [718, 587] on img at bounding box center [727, 586] width 33 height 33
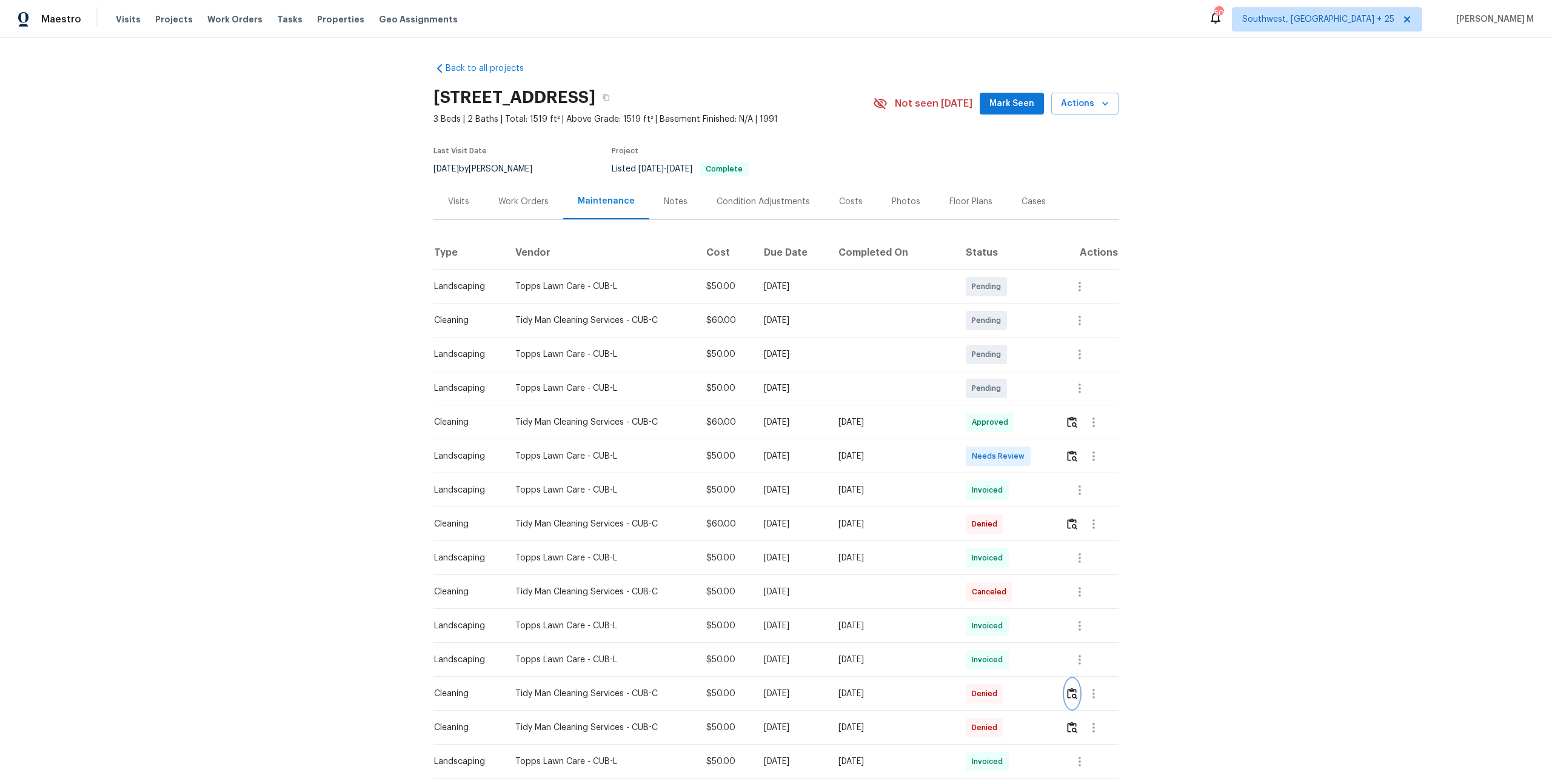
click at [1077, 689] on img "button" at bounding box center [1072, 693] width 10 height 12
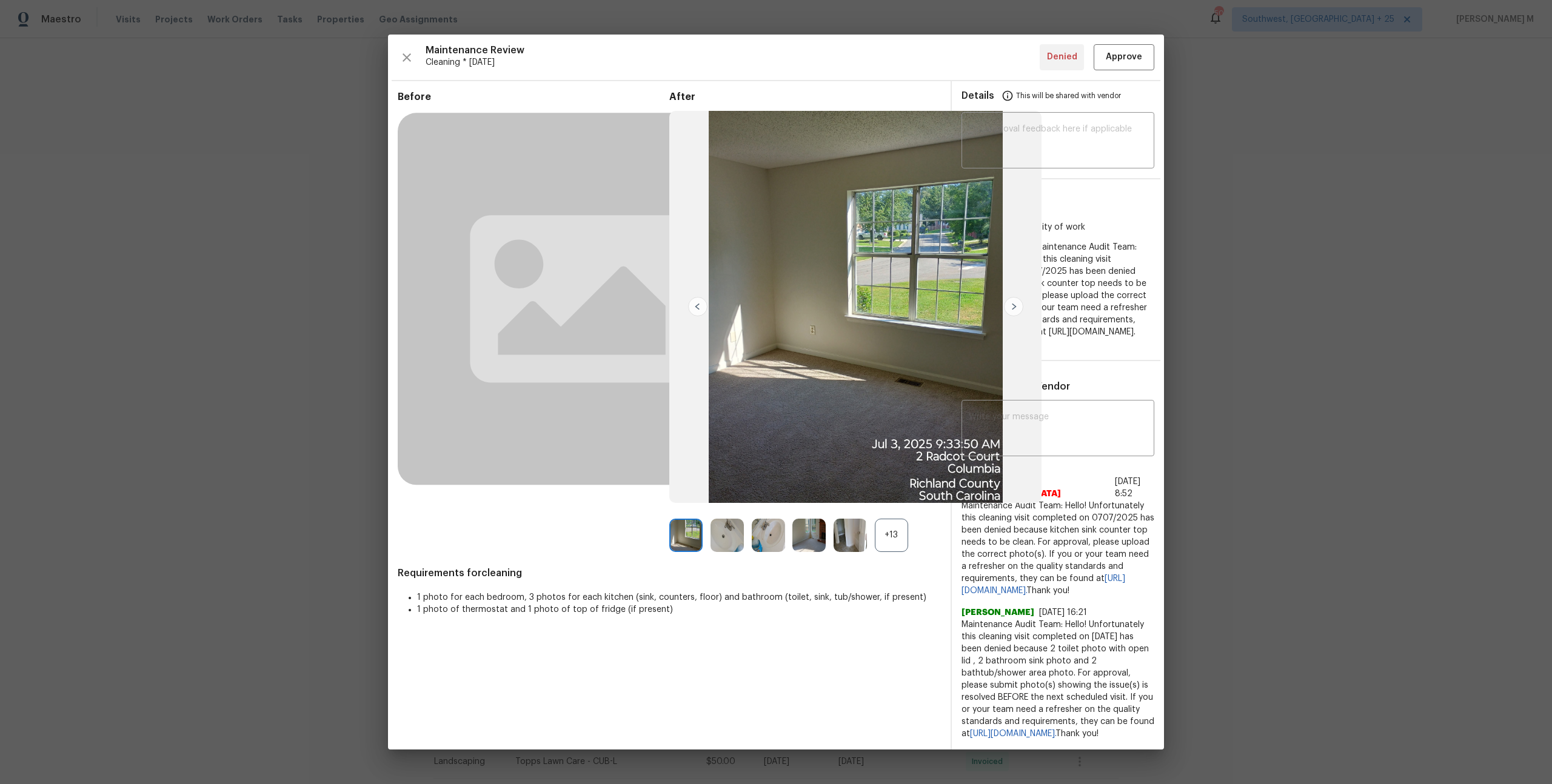
click at [894, 521] on div "+13" at bounding box center [891, 535] width 33 height 33
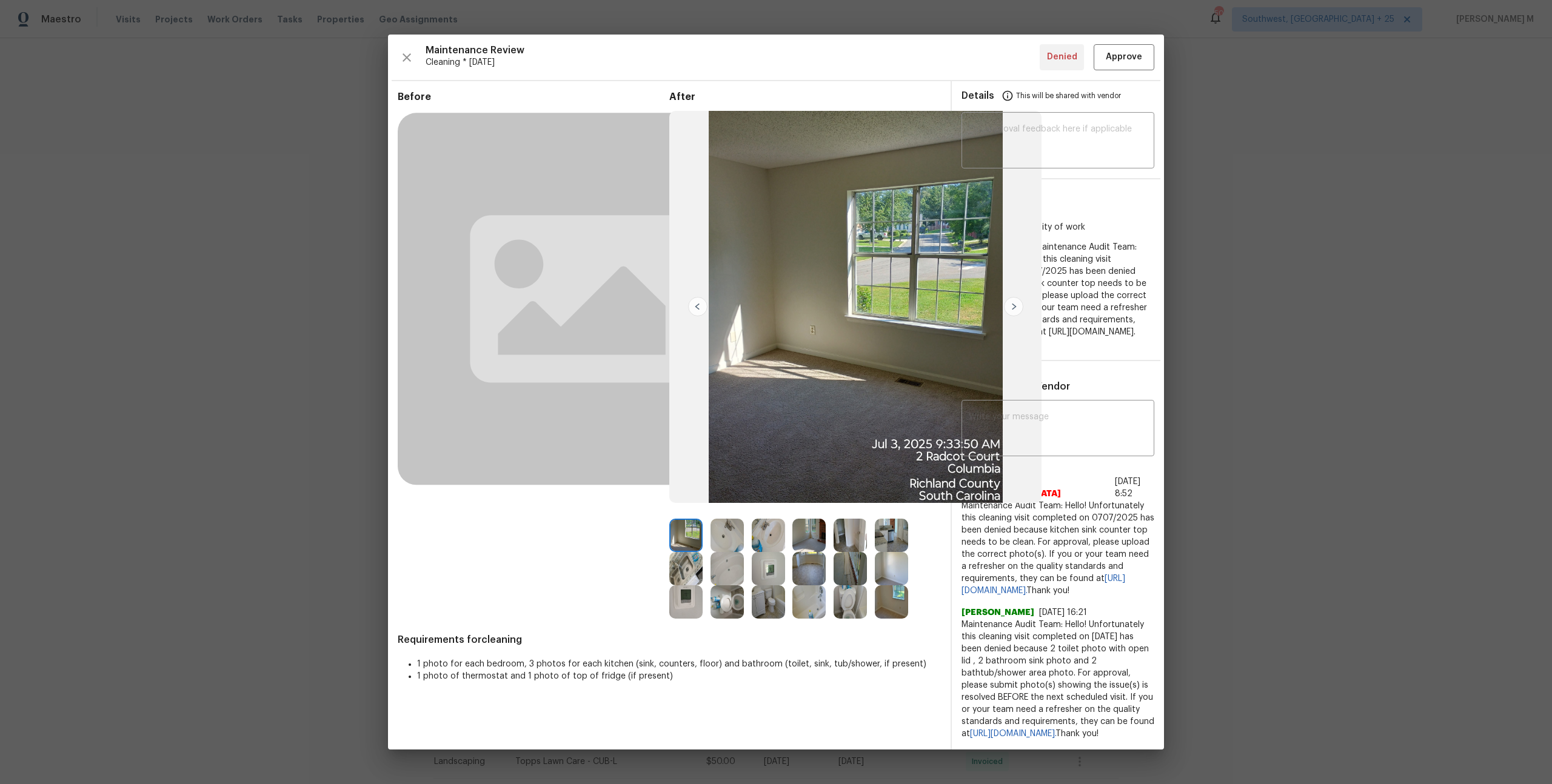
click at [890, 537] on img at bounding box center [891, 535] width 33 height 33
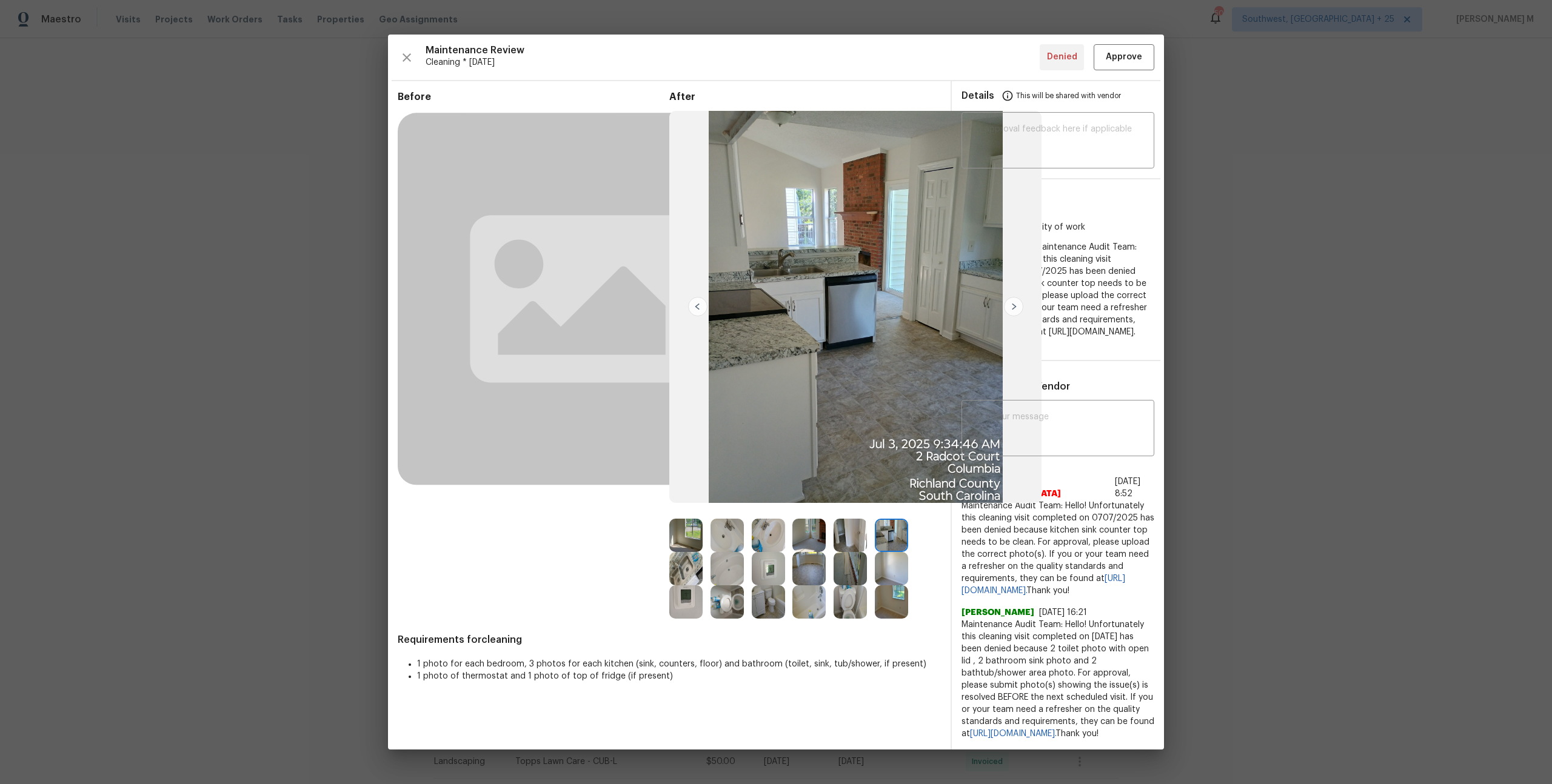
click at [822, 451] on img at bounding box center [855, 307] width 372 height 392
click at [977, 654] on span "Maintenance Audit Team: Hello! Unfortunately this cleaning visit completed on 0…" at bounding box center [1057, 680] width 192 height 121
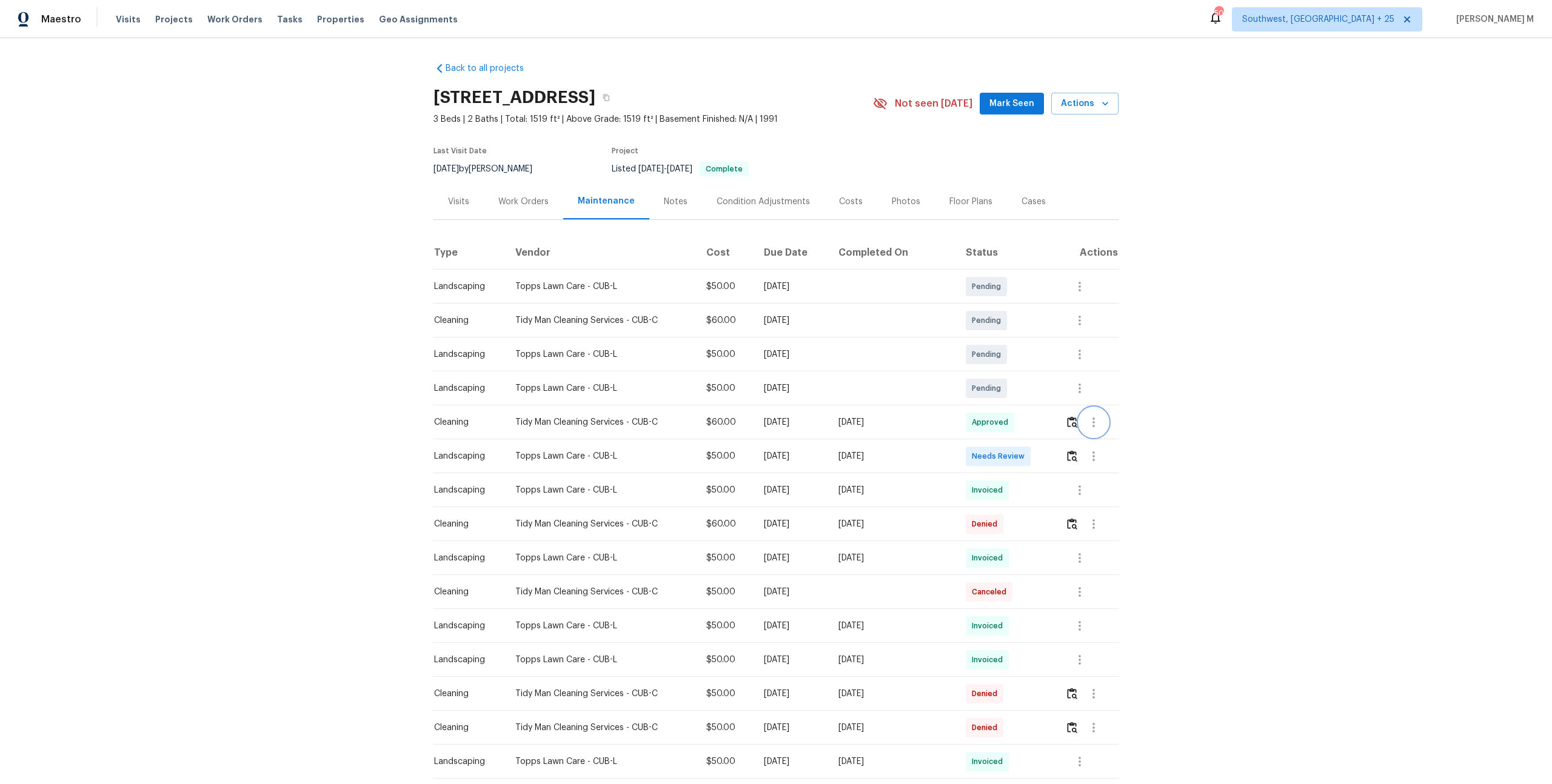
click at [1083, 413] on button "button" at bounding box center [1094, 422] width 29 height 29
click at [1131, 427] on li "View details" at bounding box center [1122, 437] width 85 height 20
click at [1114, 419] on li "Message vendor" at bounding box center [1122, 416] width 85 height 20
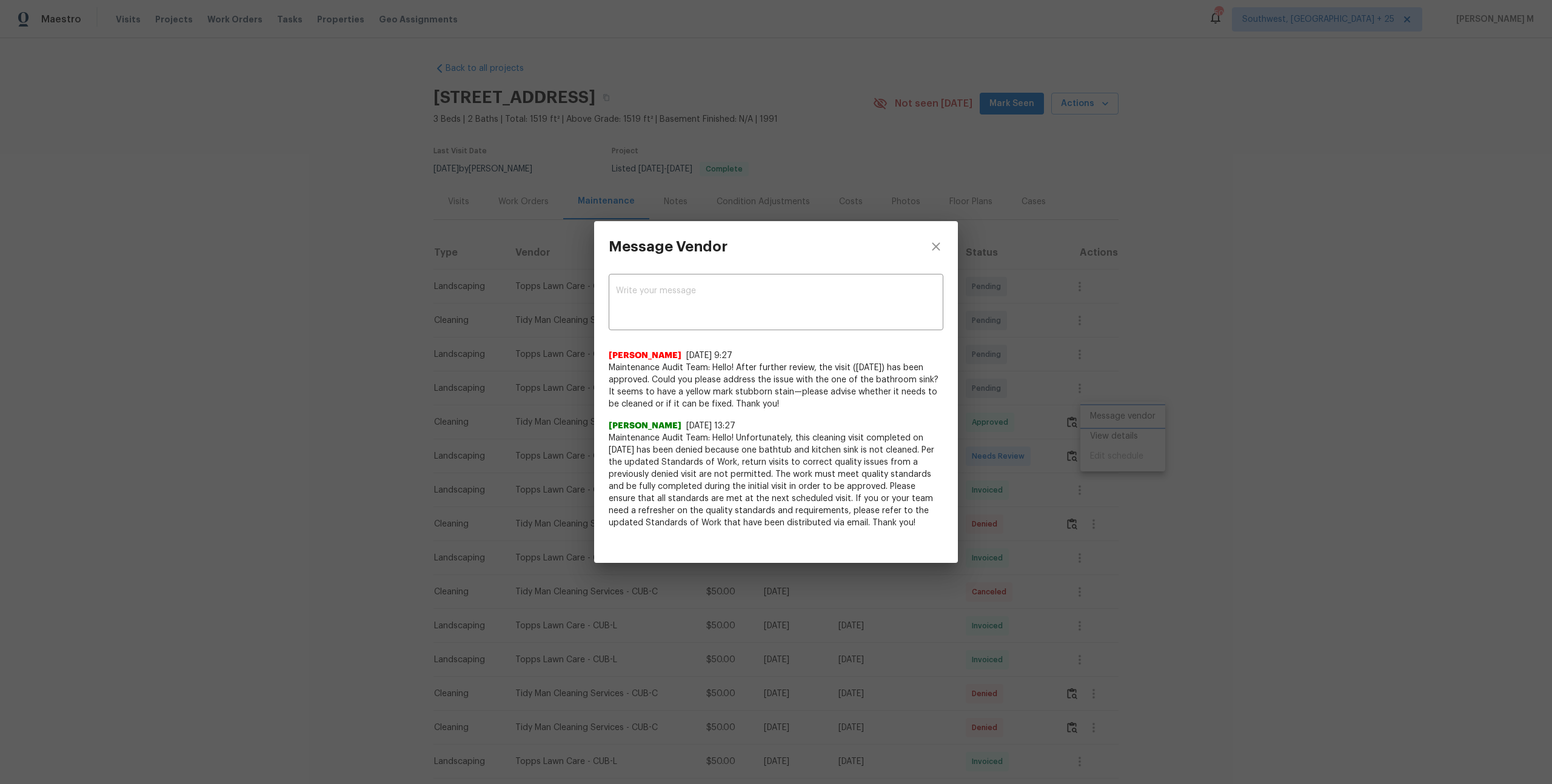
click at [1182, 357] on div "Message Vendor x ​ Rajkumar Govindraj 8/12/25, 9:27 Maintenance Audit Team: Hel…" at bounding box center [776, 392] width 1552 height 784
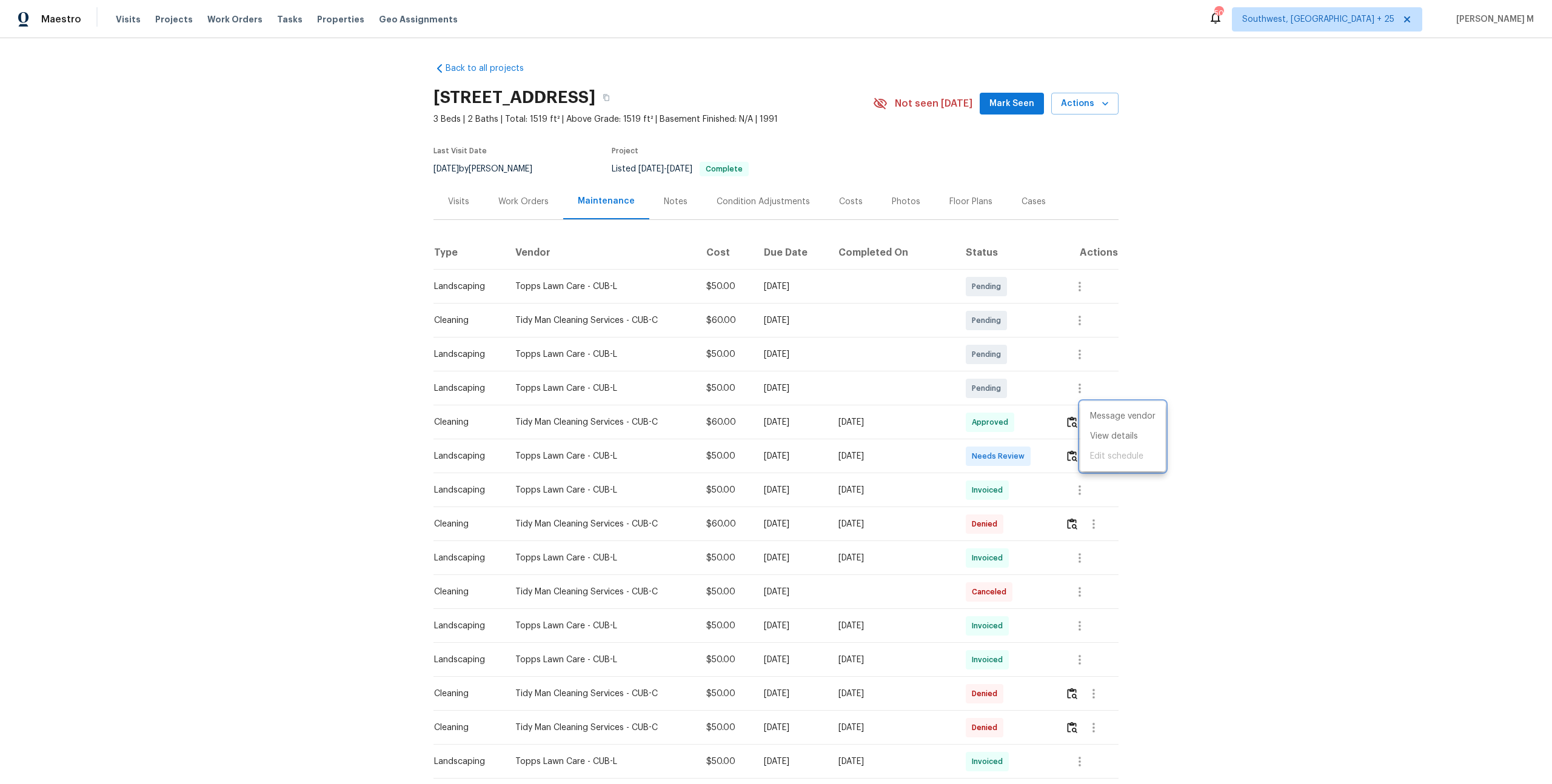
click at [1061, 409] on div at bounding box center [776, 392] width 1552 height 784
click at [1076, 418] on img "button" at bounding box center [1072, 422] width 10 height 12
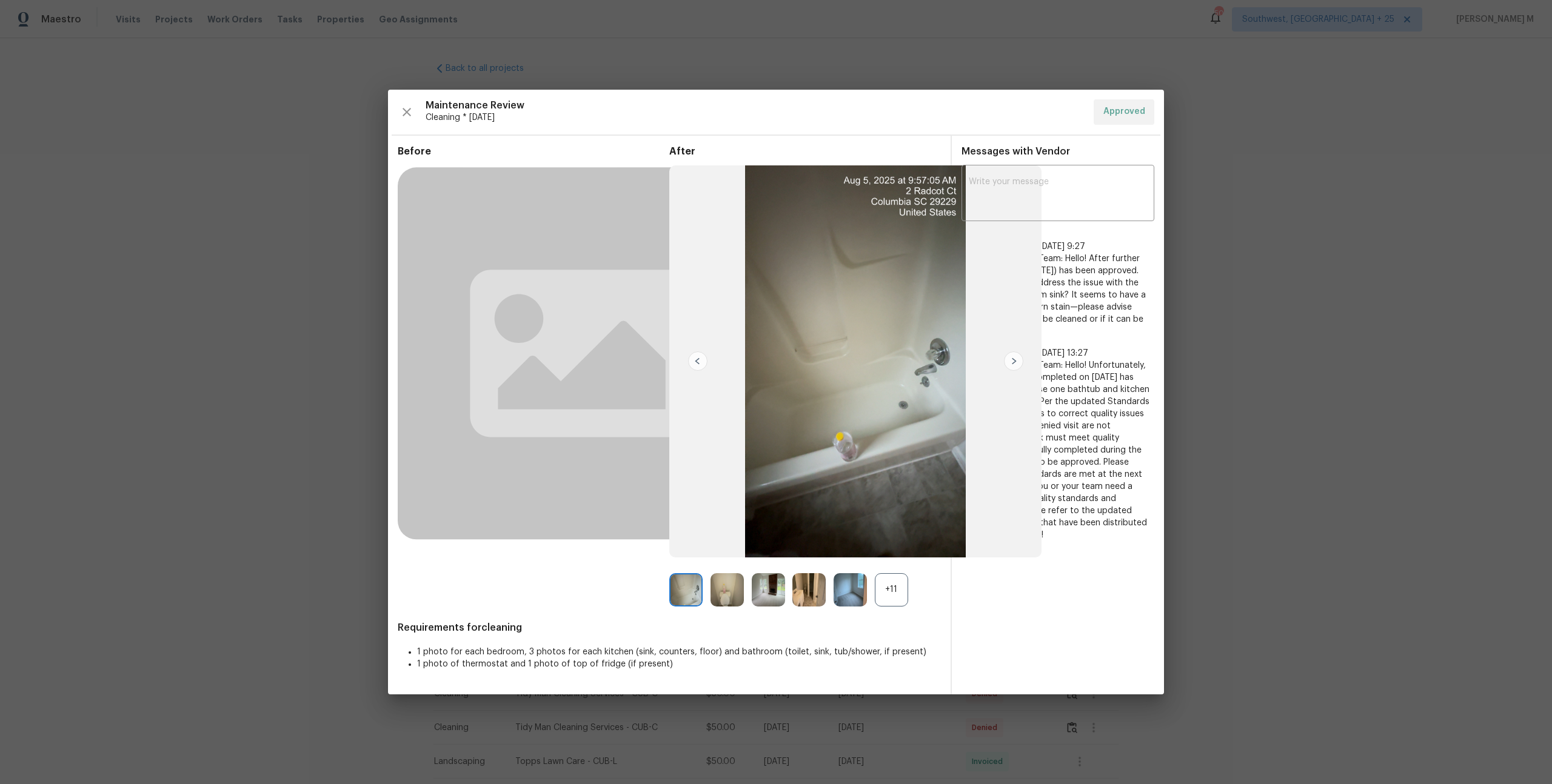
click at [897, 600] on div "+11" at bounding box center [891, 589] width 33 height 33
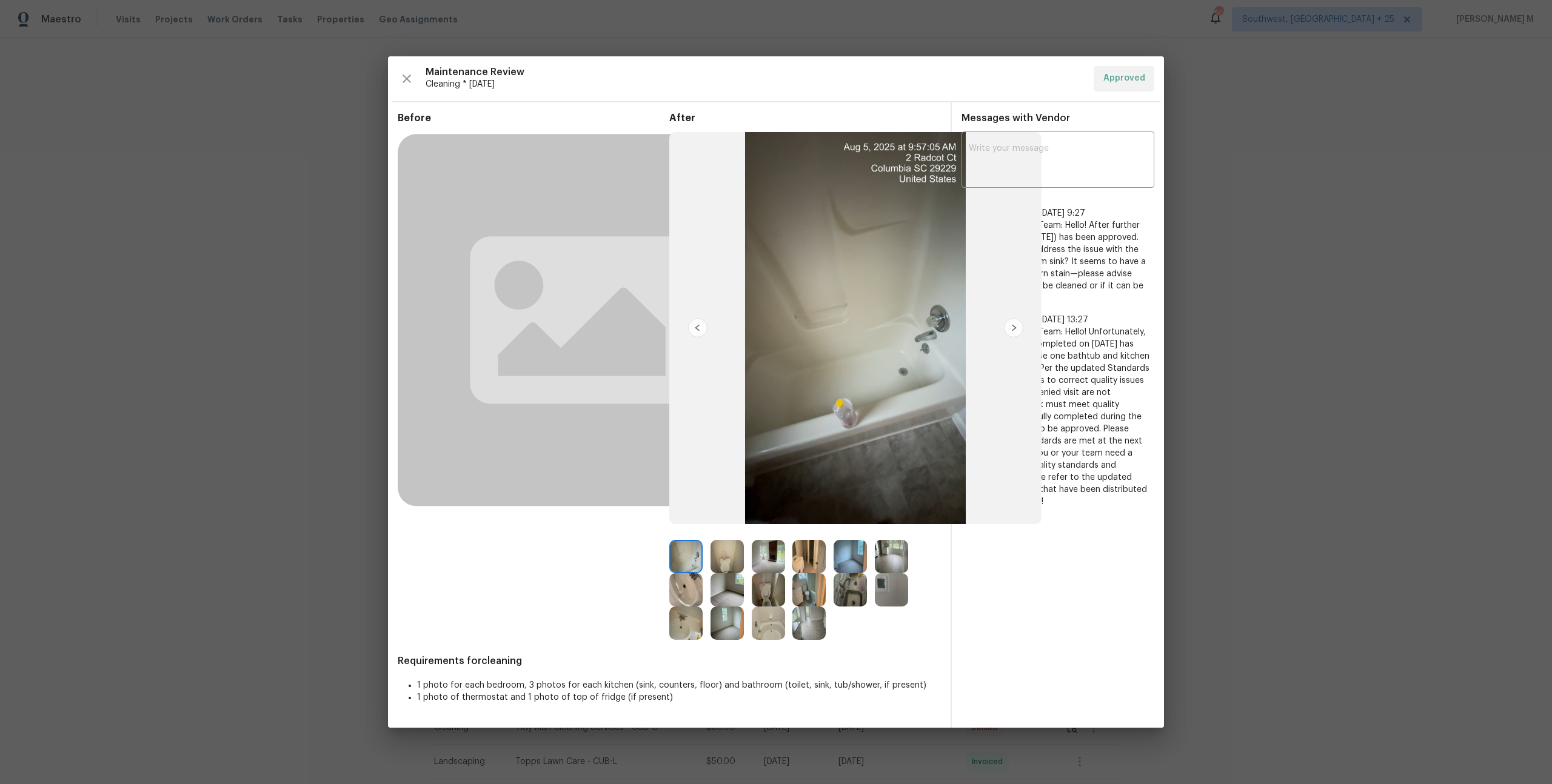
click at [807, 618] on img at bounding box center [809, 623] width 33 height 33
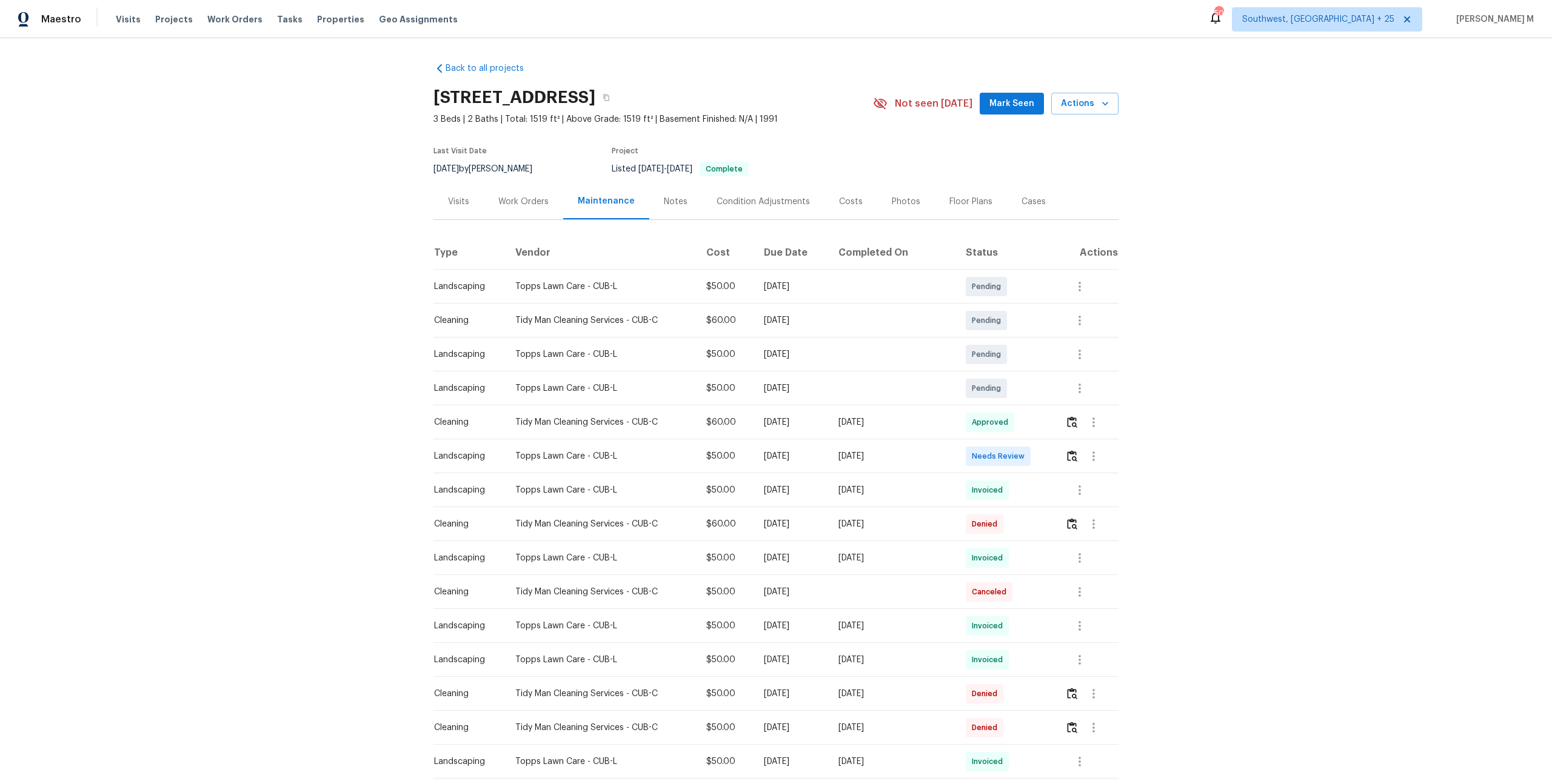
click at [523, 196] on div "Work Orders" at bounding box center [523, 202] width 50 height 12
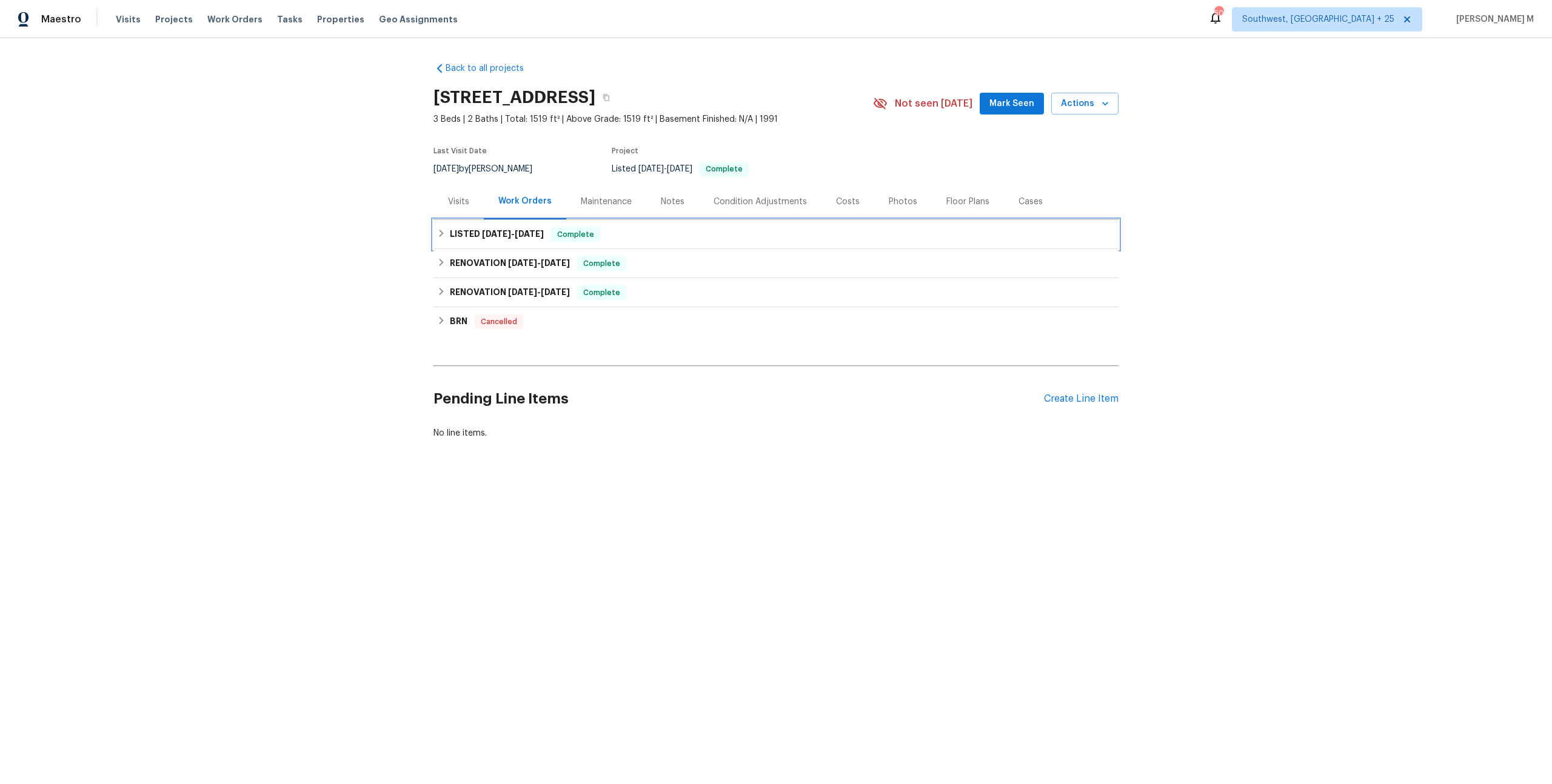
click at [524, 239] on div "LISTED 3/8/25 - 3/20/25 Complete" at bounding box center [776, 234] width 685 height 29
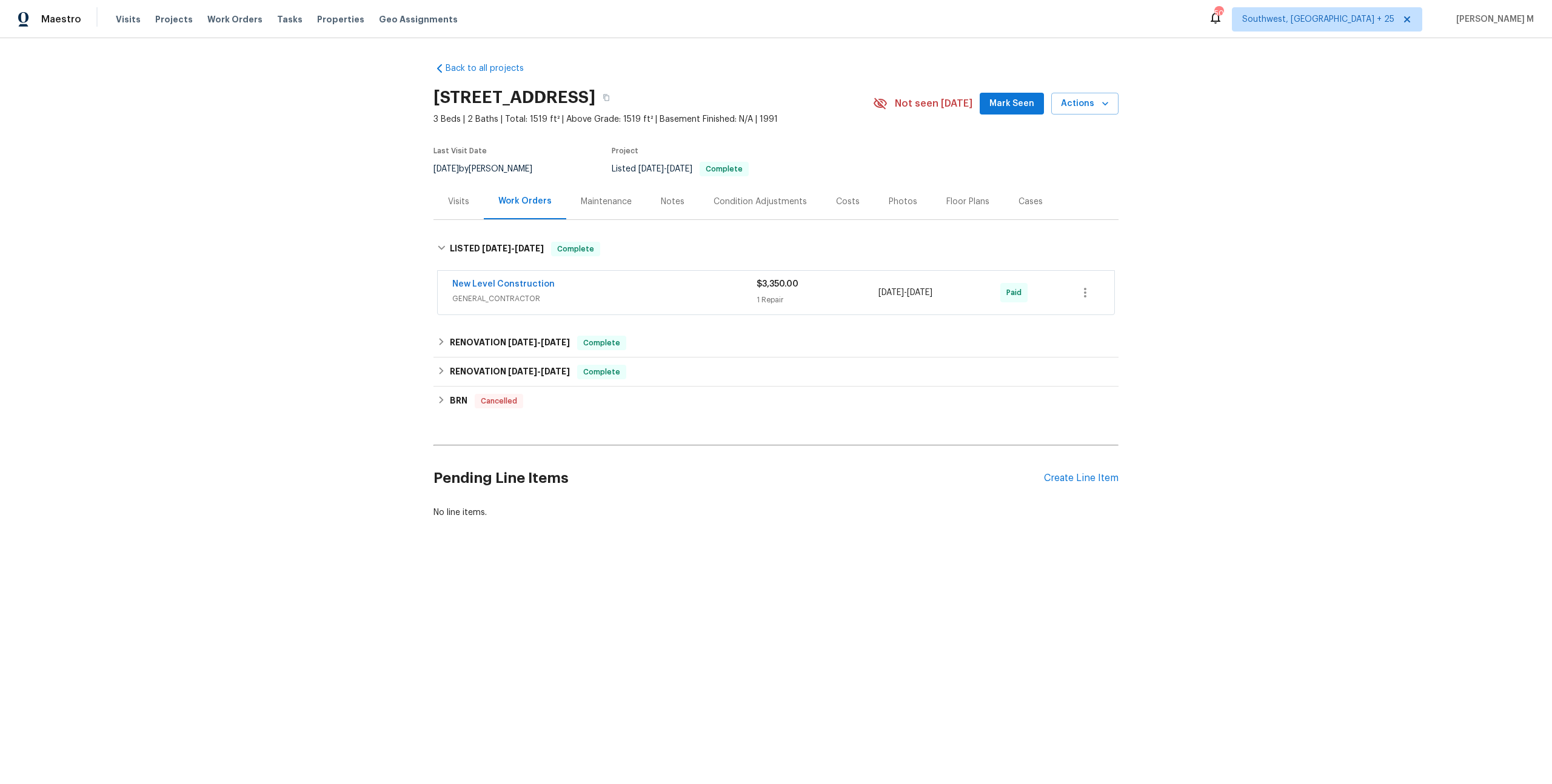
click at [515, 297] on span "GENERAL_CONTRACTOR" at bounding box center [604, 298] width 304 height 12
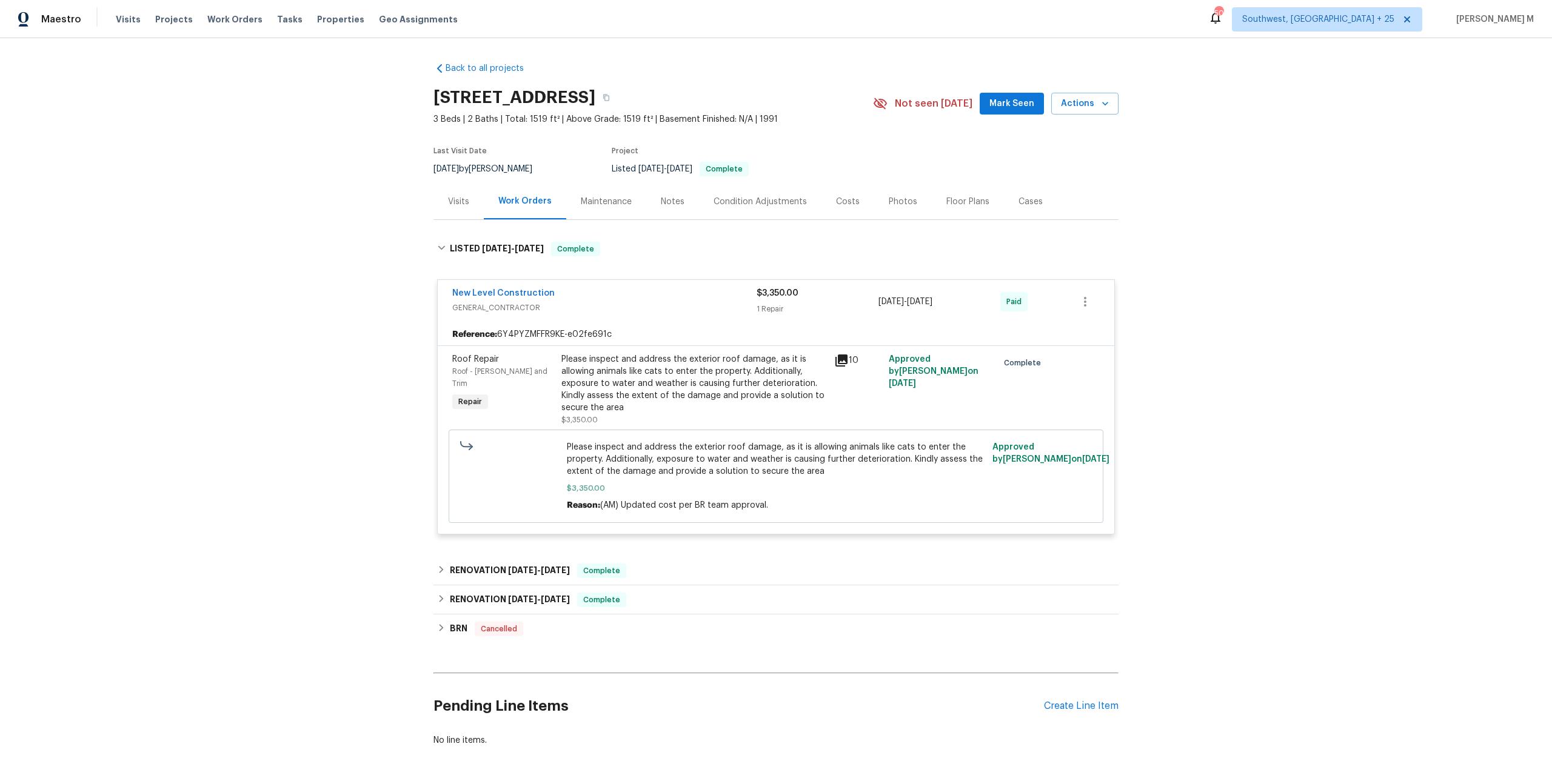
scroll to position [28, 0]
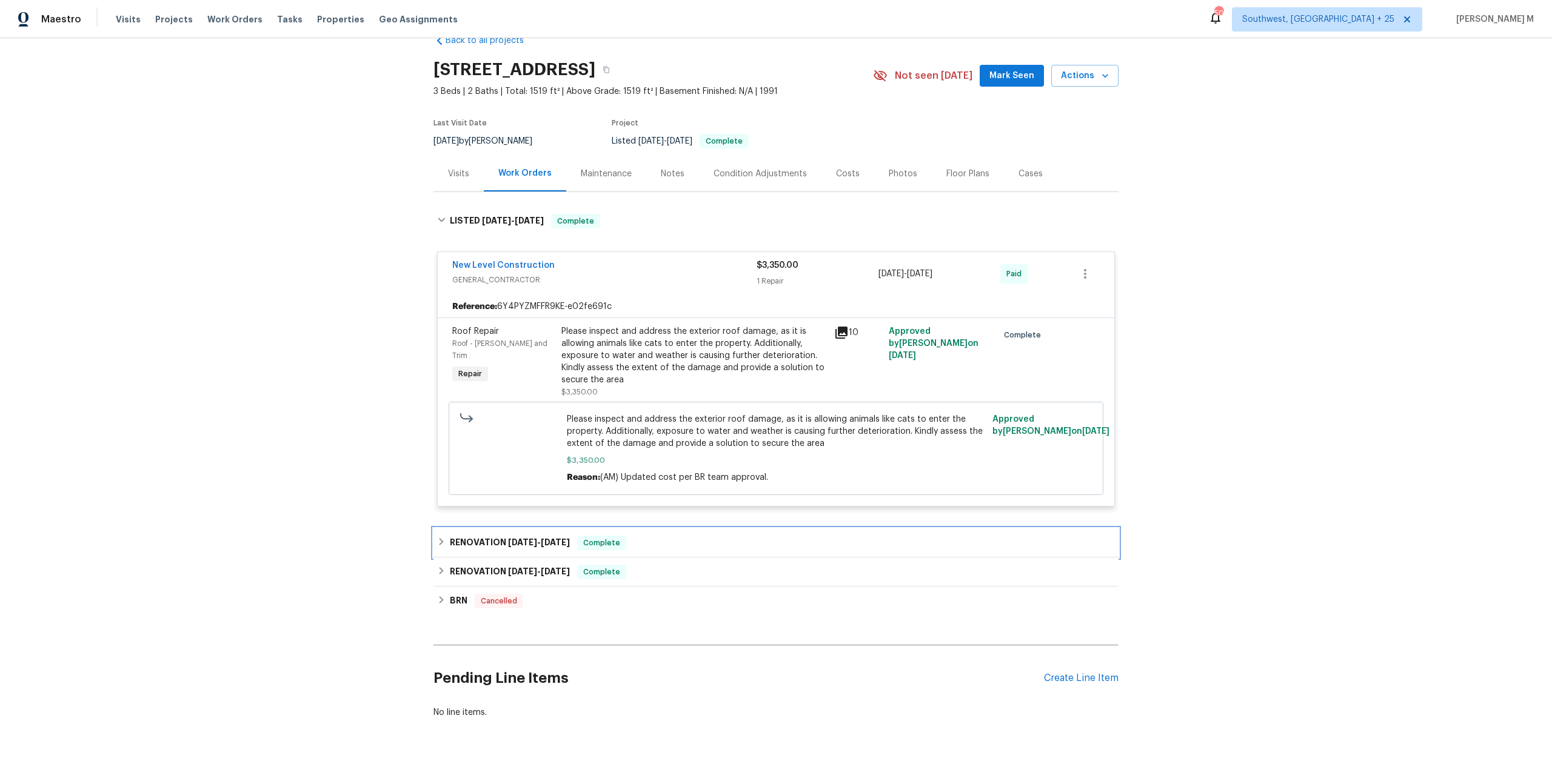
click at [533, 528] on div "RENOVATION 1/18/25 - 1/20/25 Complete" at bounding box center [776, 543] width 685 height 29
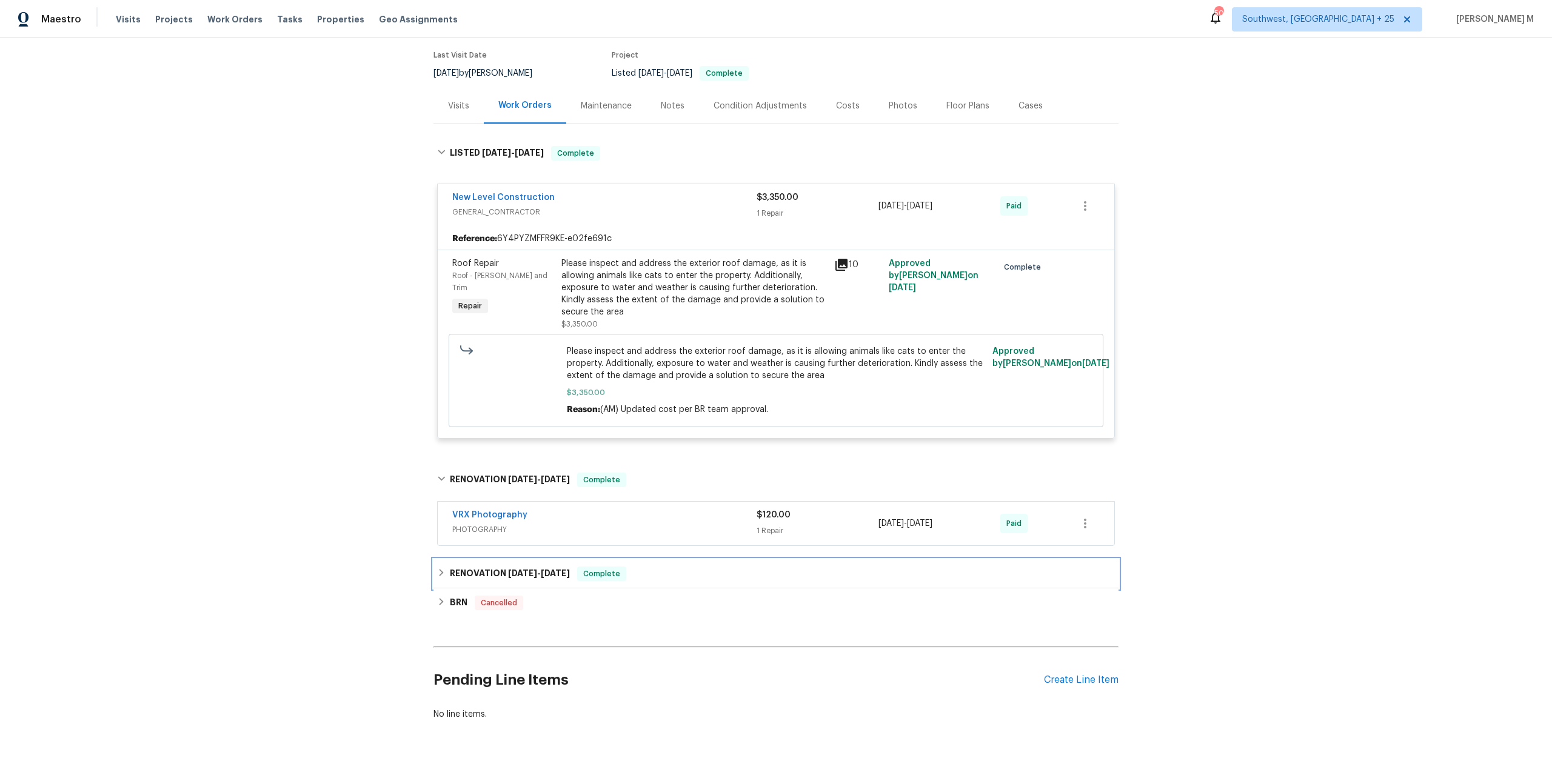
click at [482, 572] on div "RENOVATION 1/2/25 - 1/31/25 Complete" at bounding box center [776, 574] width 685 height 29
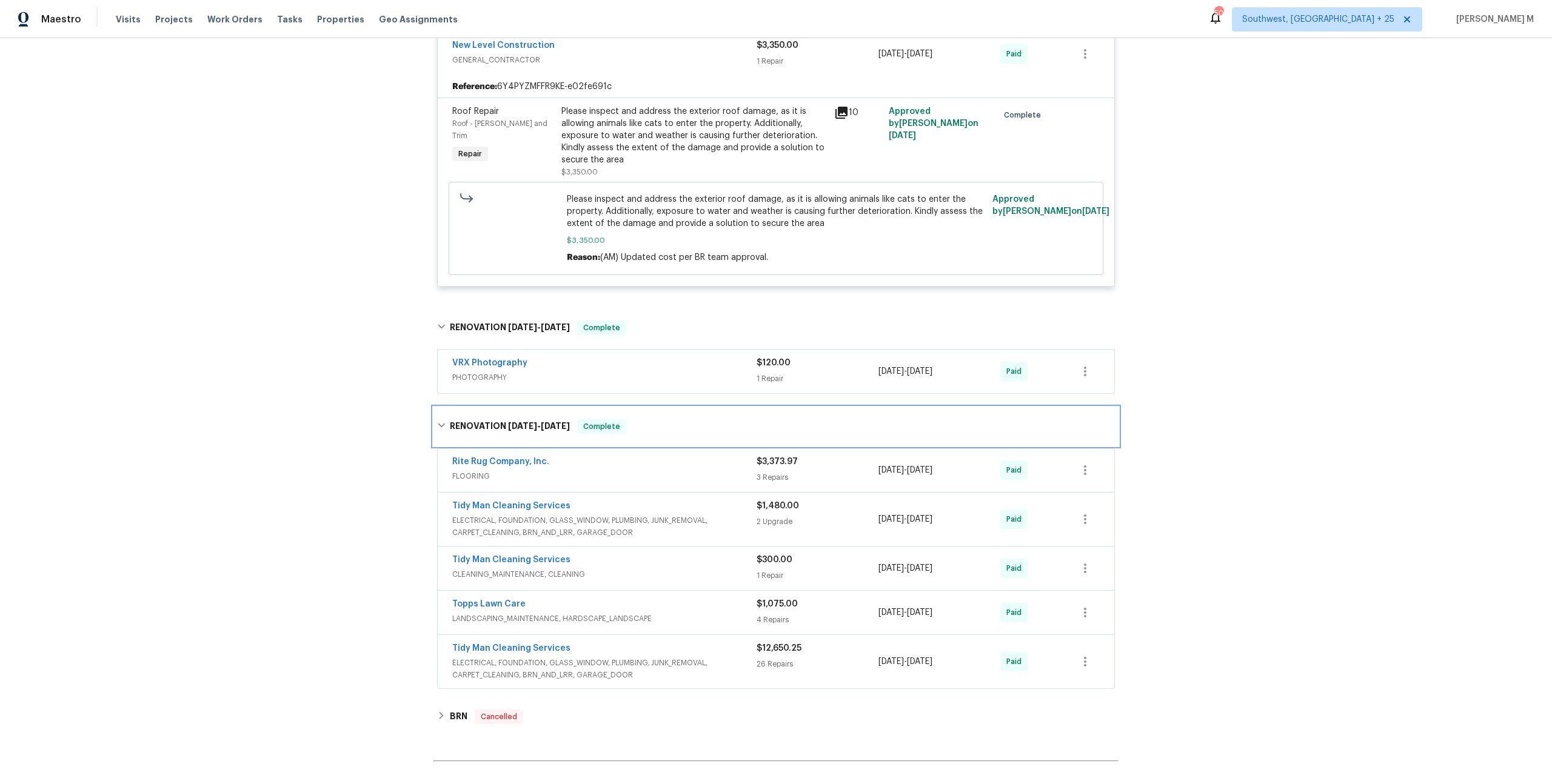
scroll to position [249, 0]
click at [469, 470] on span "FLOORING" at bounding box center [604, 476] width 304 height 12
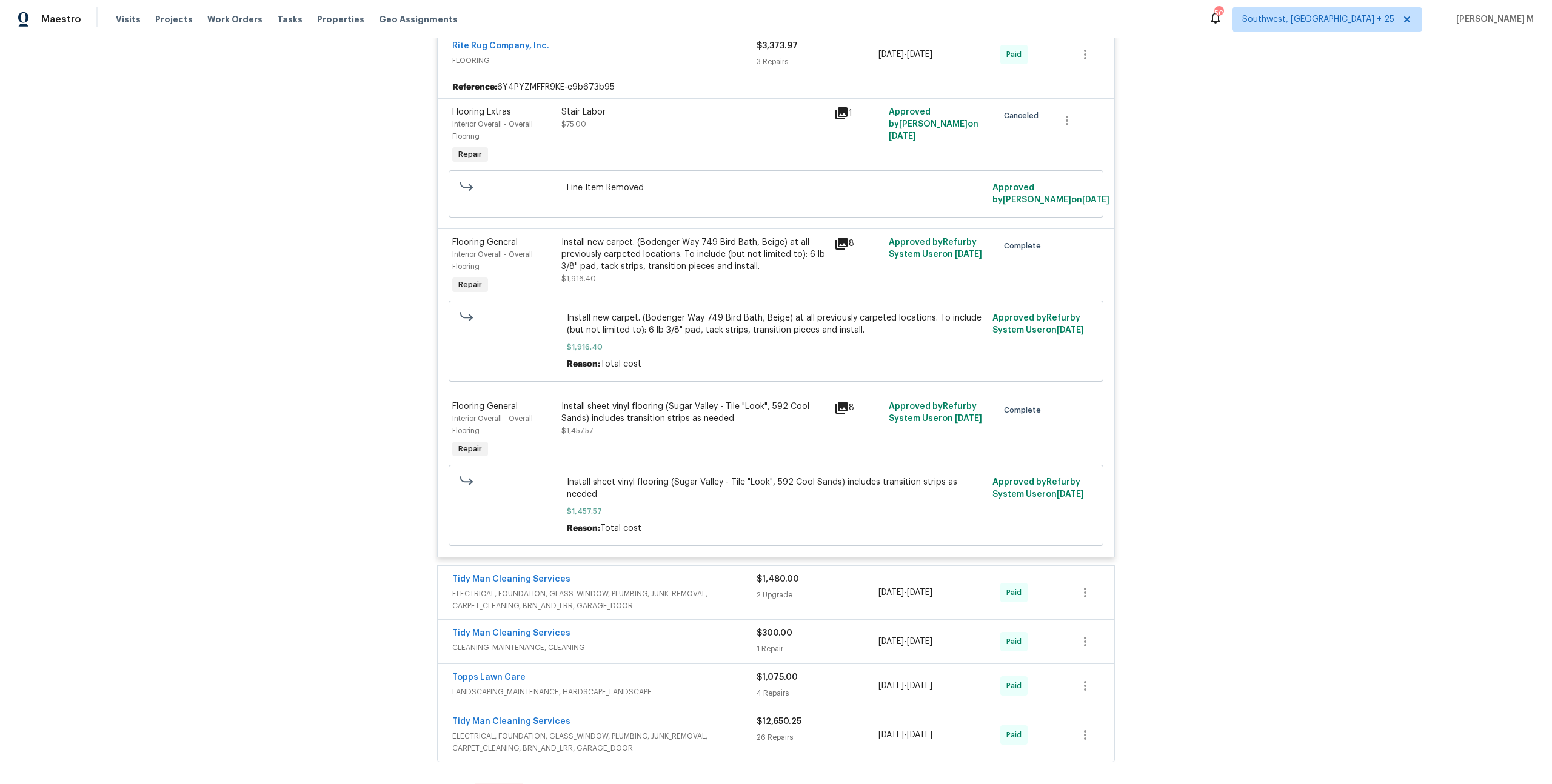
scroll to position [675, 0]
click at [513, 585] on span "ELECTRICAL, FOUNDATION, GLASS_WINDOW, PLUMBING, JUNK_REMOVAL, CARPET_CLEANING, …" at bounding box center [604, 597] width 304 height 24
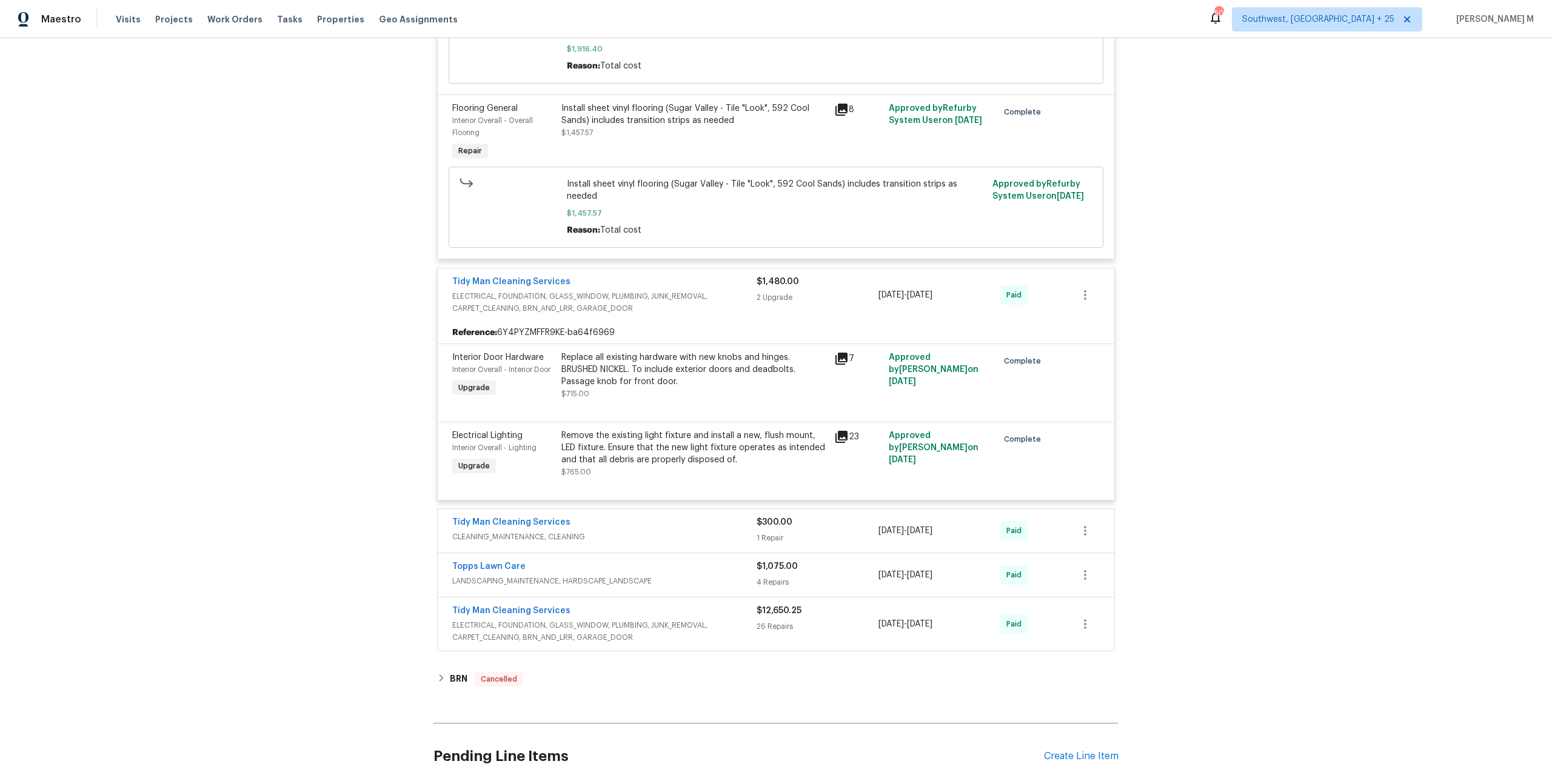
scroll to position [971, 0]
click at [503, 530] on span "CLEANING_MAINTENANCE, CLEANING" at bounding box center [604, 536] width 304 height 12
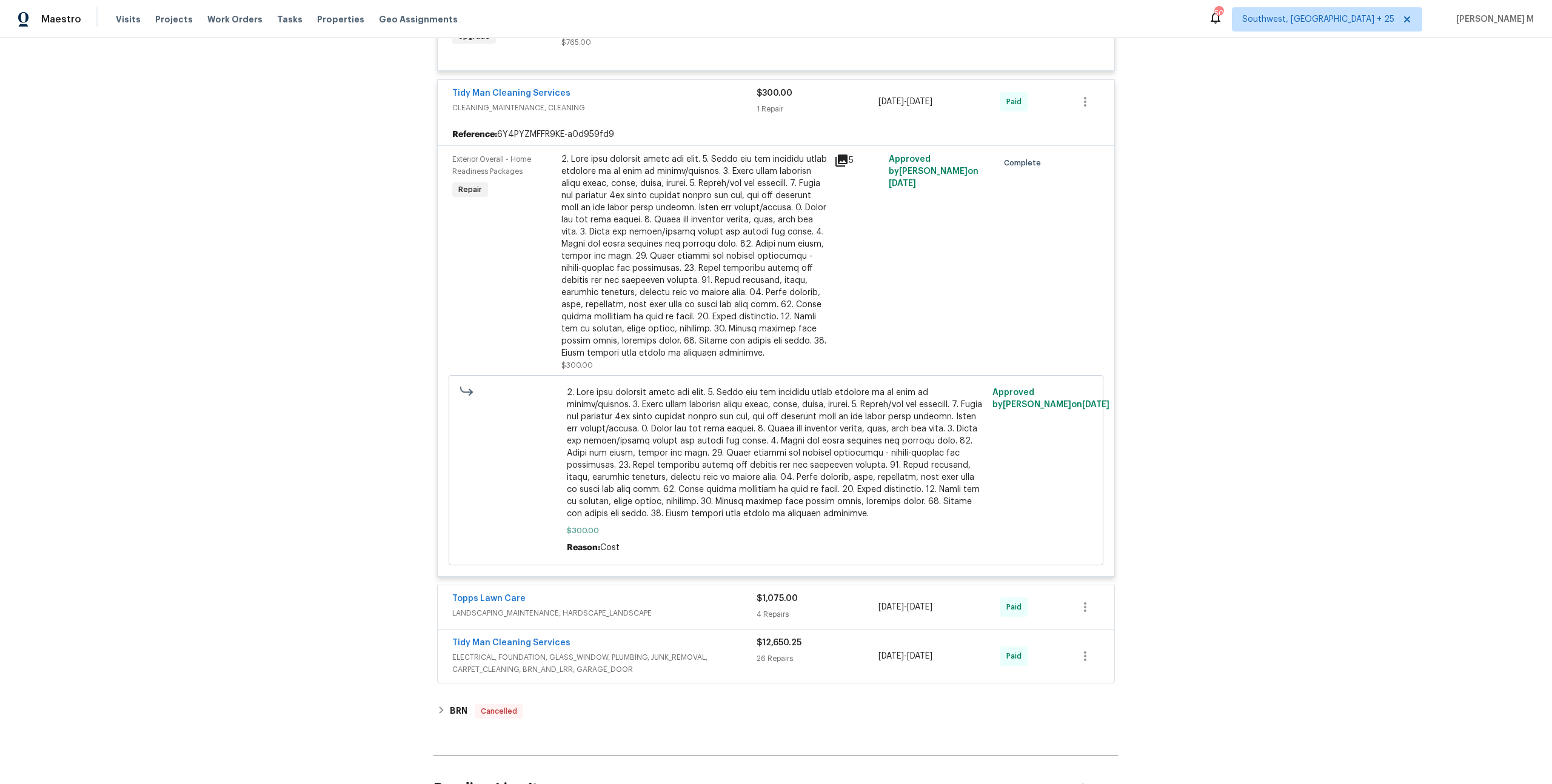
scroll to position [1421, 0]
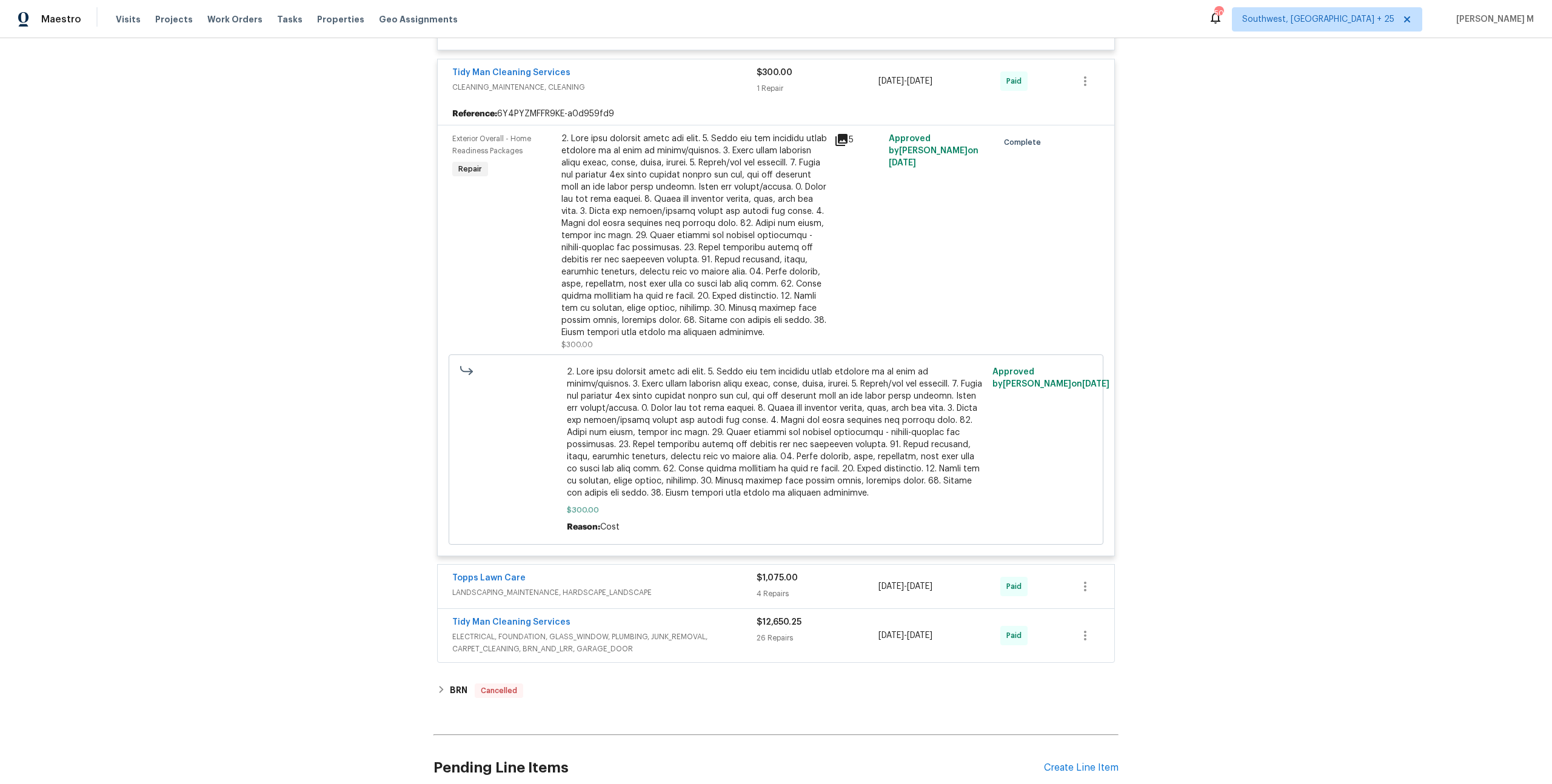
click at [498, 631] on span "ELECTRICAL, FOUNDATION, GLASS_WINDOW, PLUMBING, JUNK_REMOVAL, CARPET_CLEANING, …" at bounding box center [604, 643] width 304 height 24
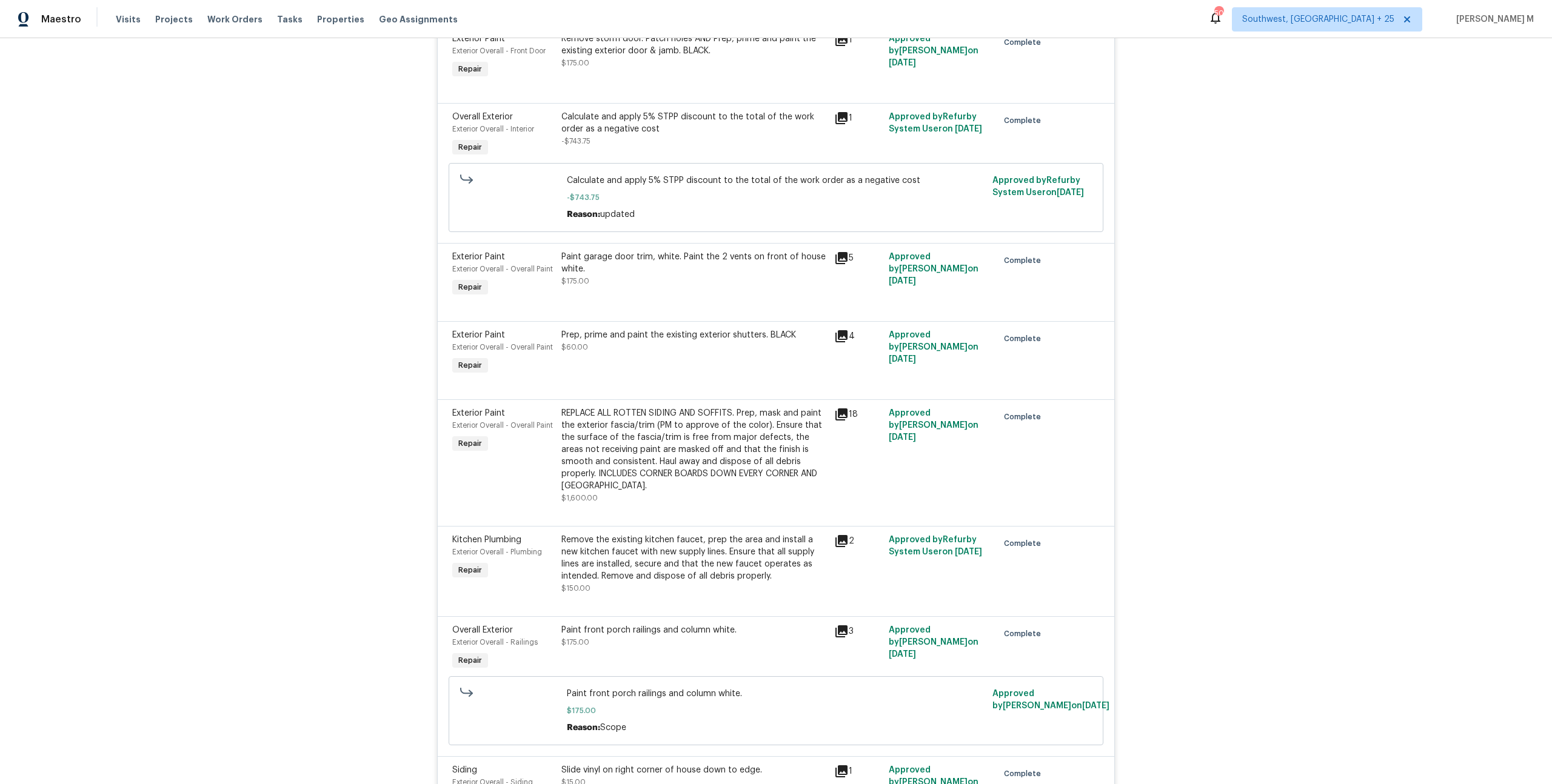
scroll to position [2649, 0]
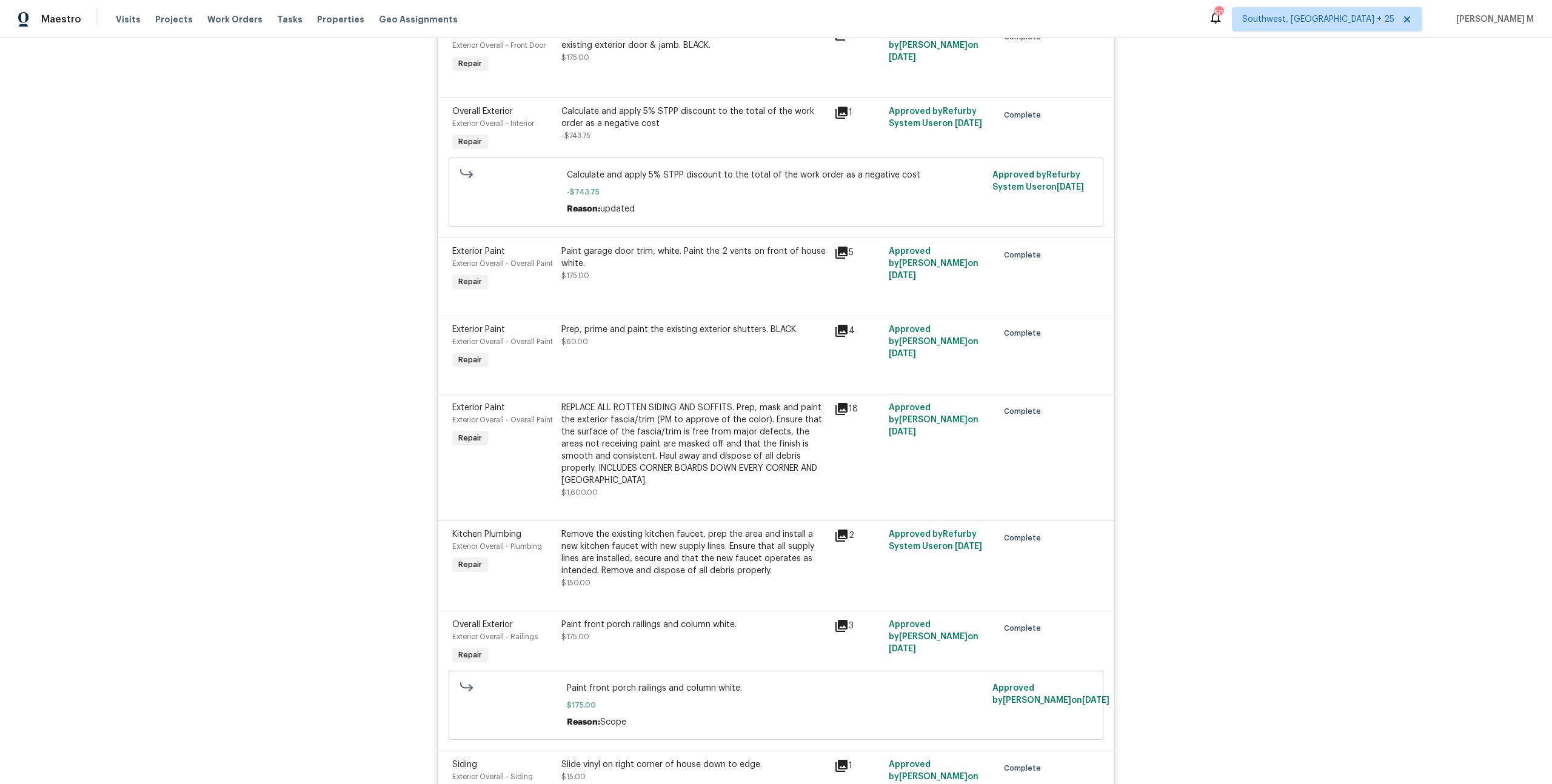
click at [662, 528] on div "Remove the existing kitchen faucet, prep the area and install a new kitchen fau…" at bounding box center [694, 552] width 265 height 48
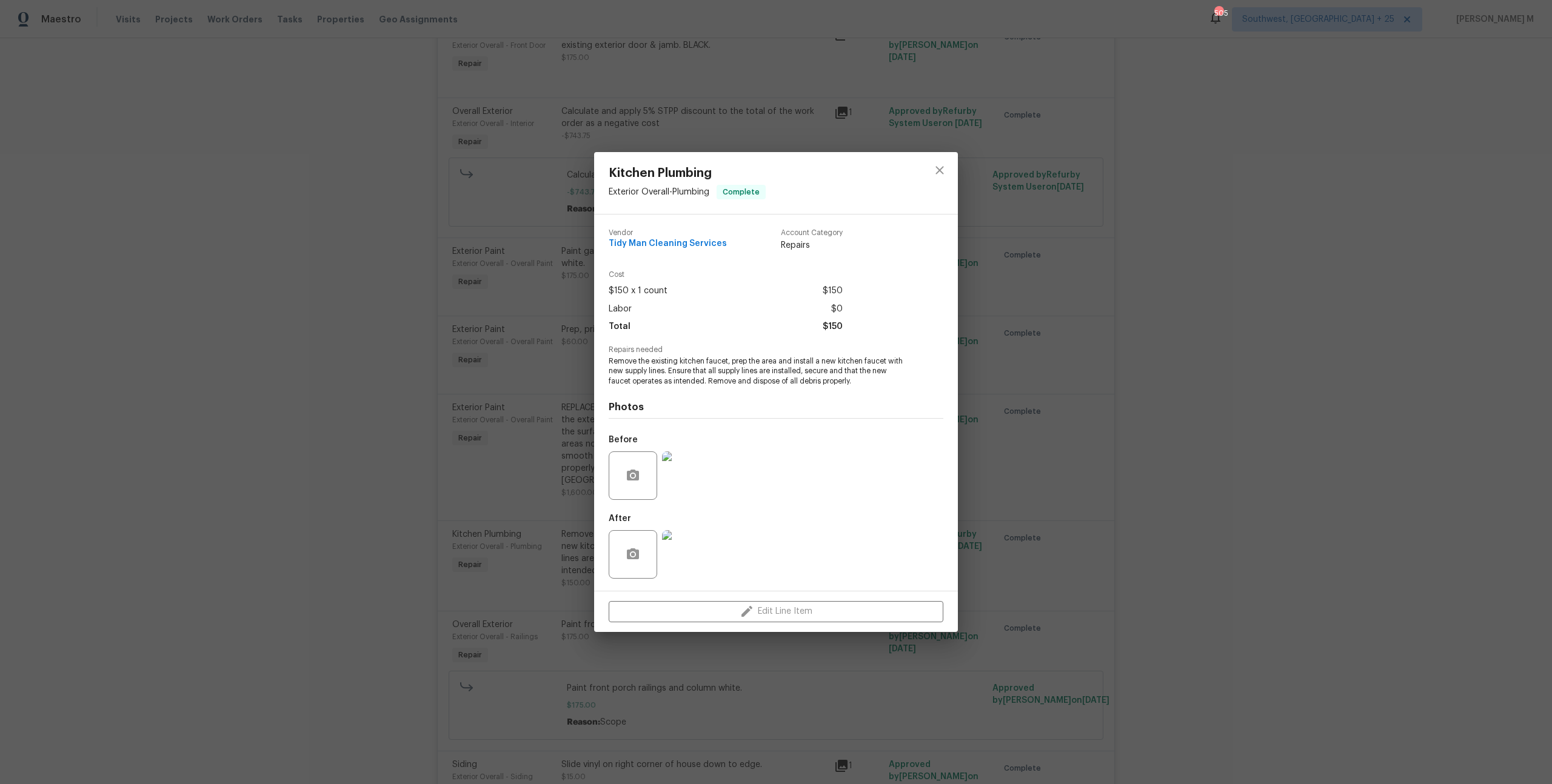
click at [690, 490] on img at bounding box center [686, 475] width 48 height 48
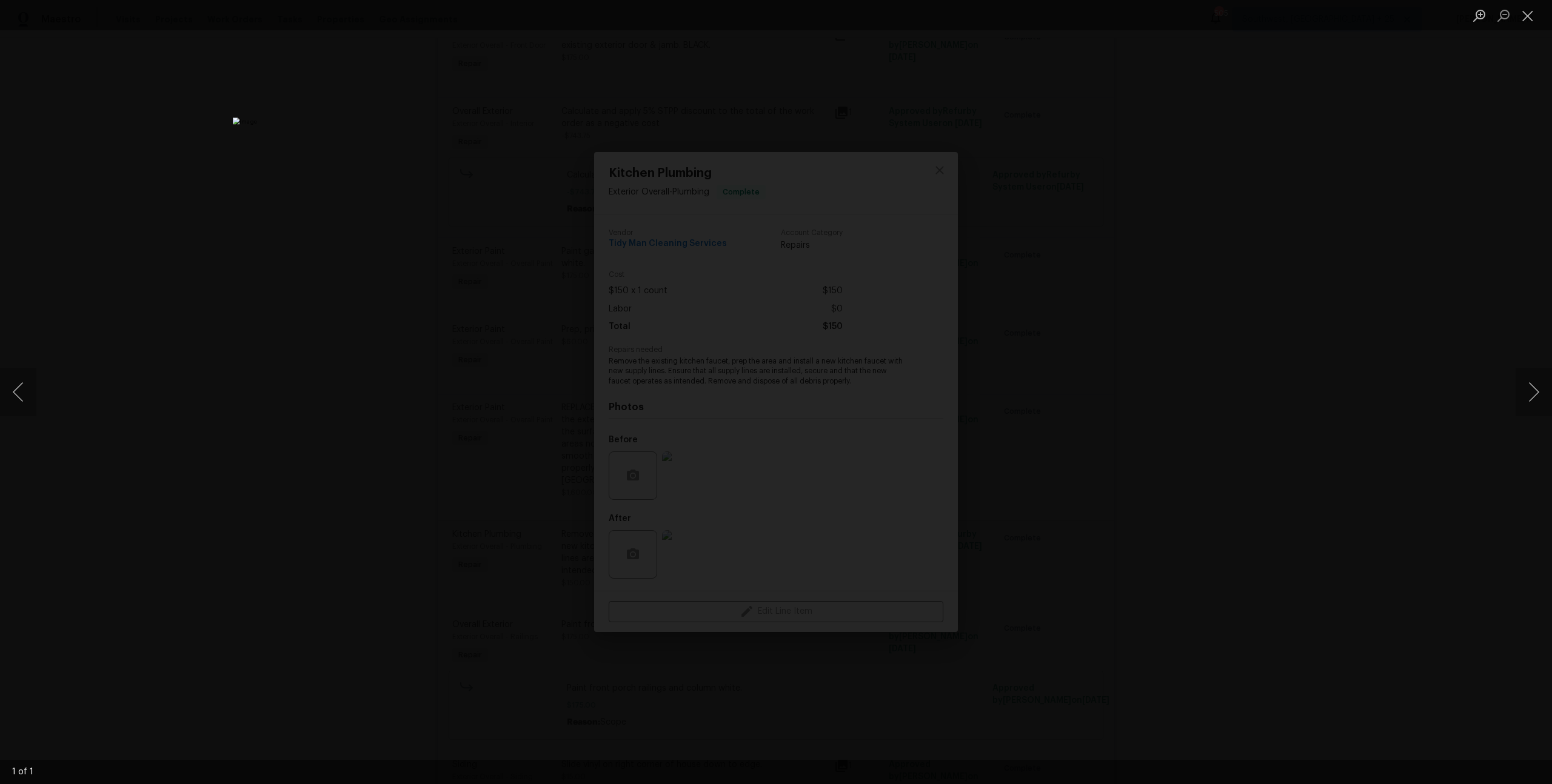
click at [1144, 365] on div "Lightbox" at bounding box center [776, 392] width 1552 height 784
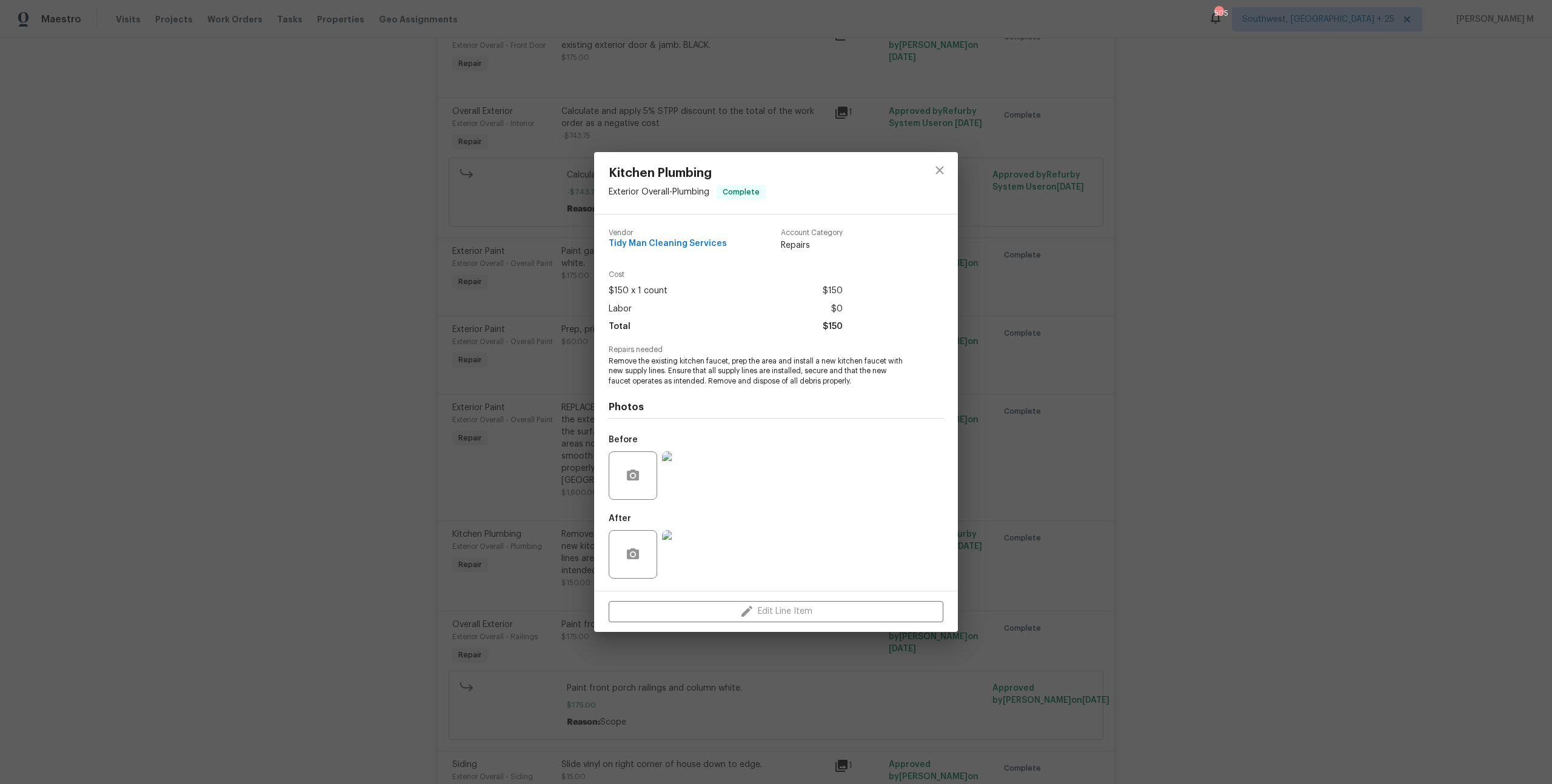
click at [687, 553] on img at bounding box center [686, 554] width 48 height 48
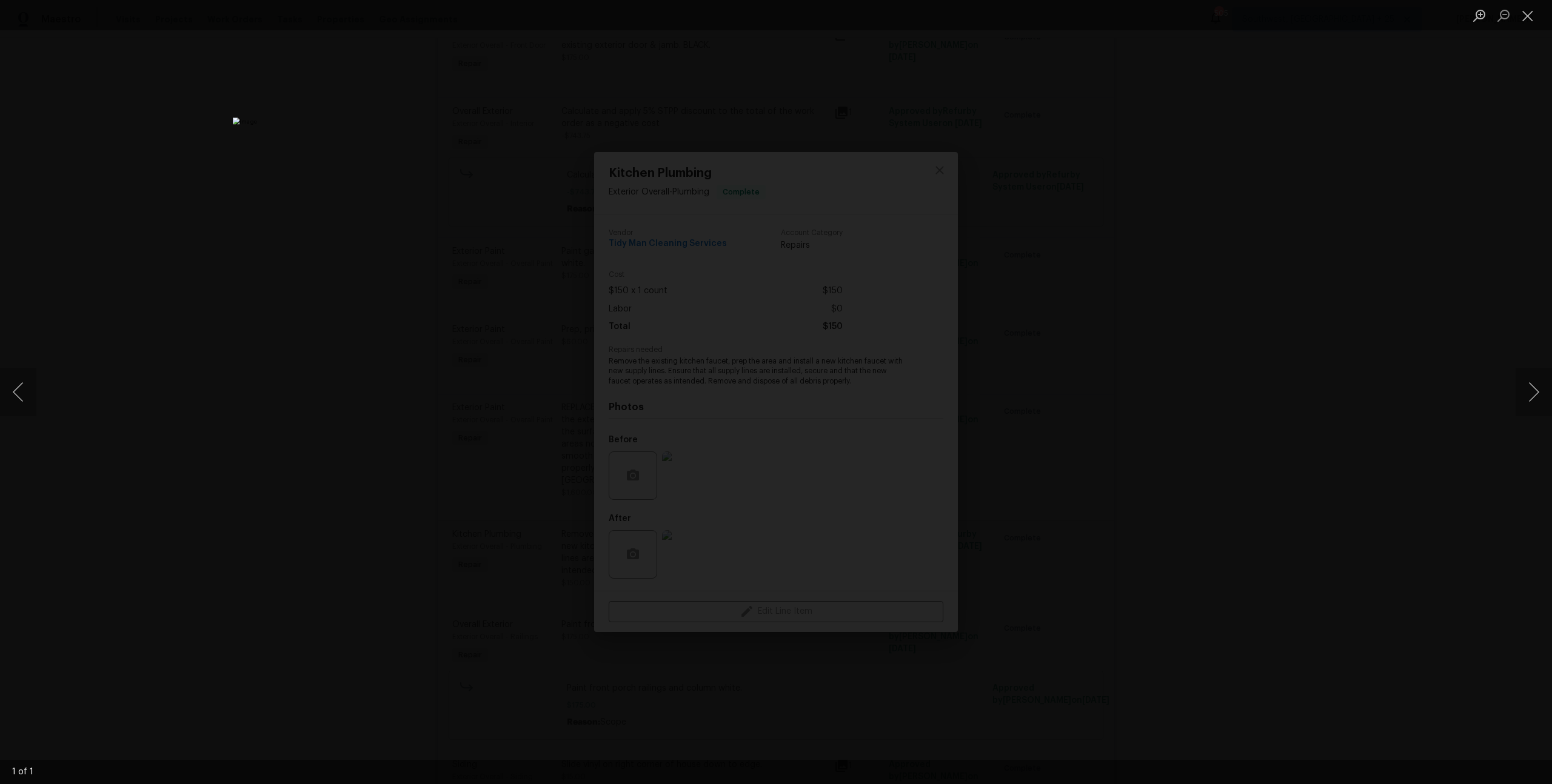
click at [978, 473] on img "Lightbox" at bounding box center [776, 392] width 1086 height 549
click at [1026, 472] on div "Lightbox" at bounding box center [776, 392] width 1552 height 784
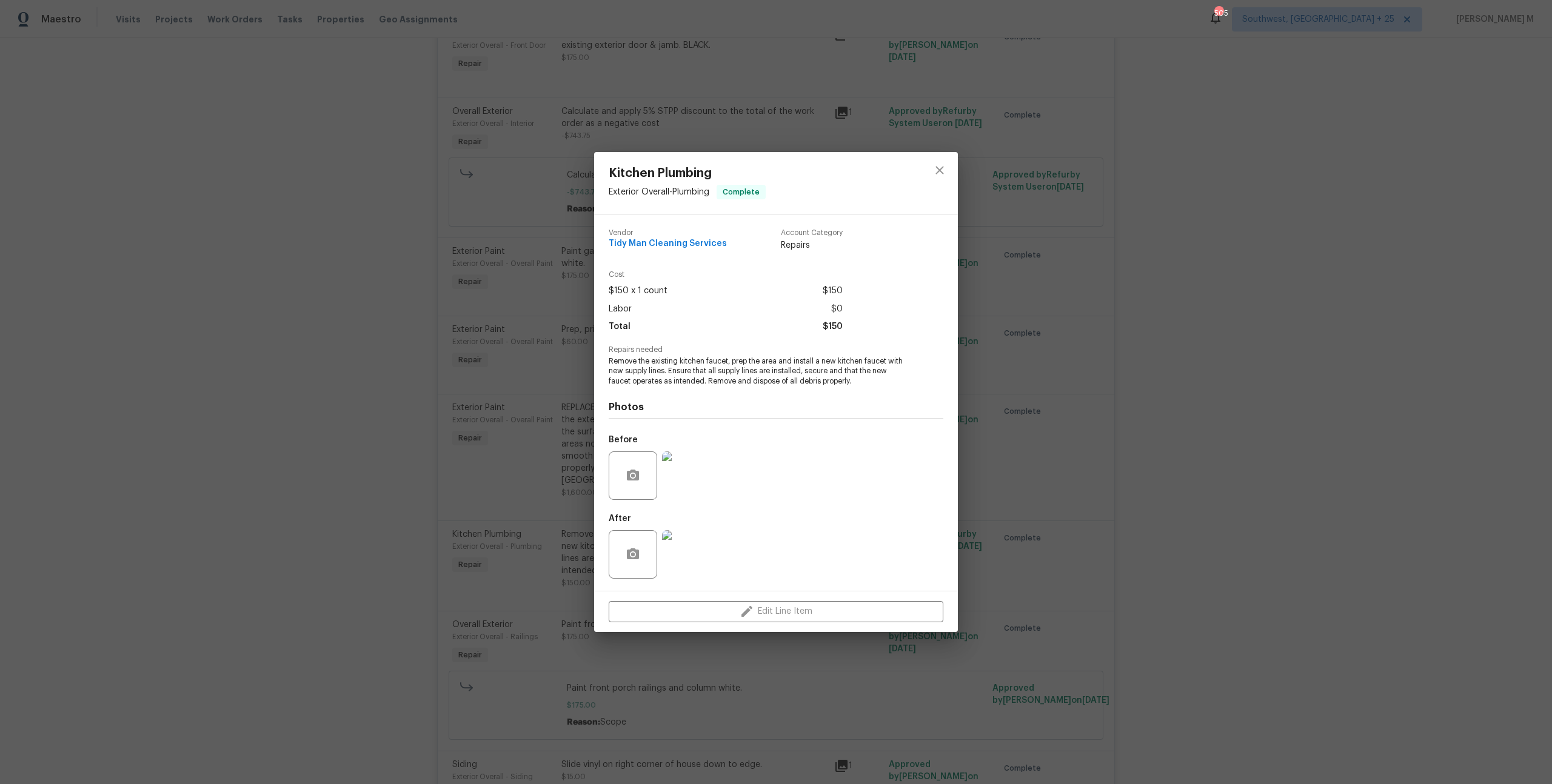
drag, startPoint x: 713, startPoint y: 577, endPoint x: 500, endPoint y: 561, distance: 213.6
click at [500, 561] on div "Kitchen Plumbing Exterior Overall - Plumbing Complete Vendor Tidy Man Cleaning …" at bounding box center [776, 392] width 1552 height 784
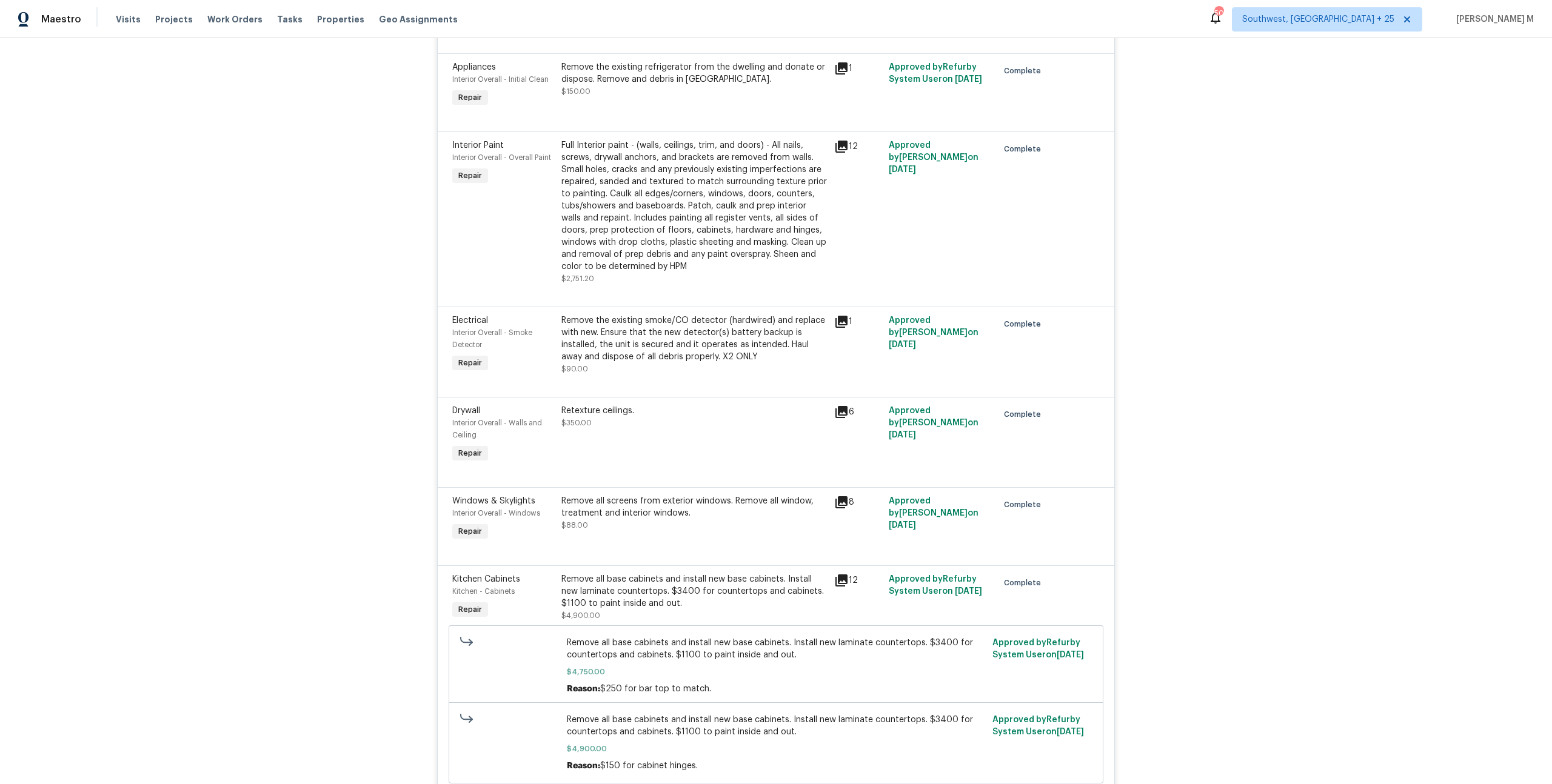
scroll to position [3650, 0]
click at [673, 570] on div "Remove all base cabinets and install new base cabinets. Install new laminate co…" at bounding box center [694, 588] width 265 height 36
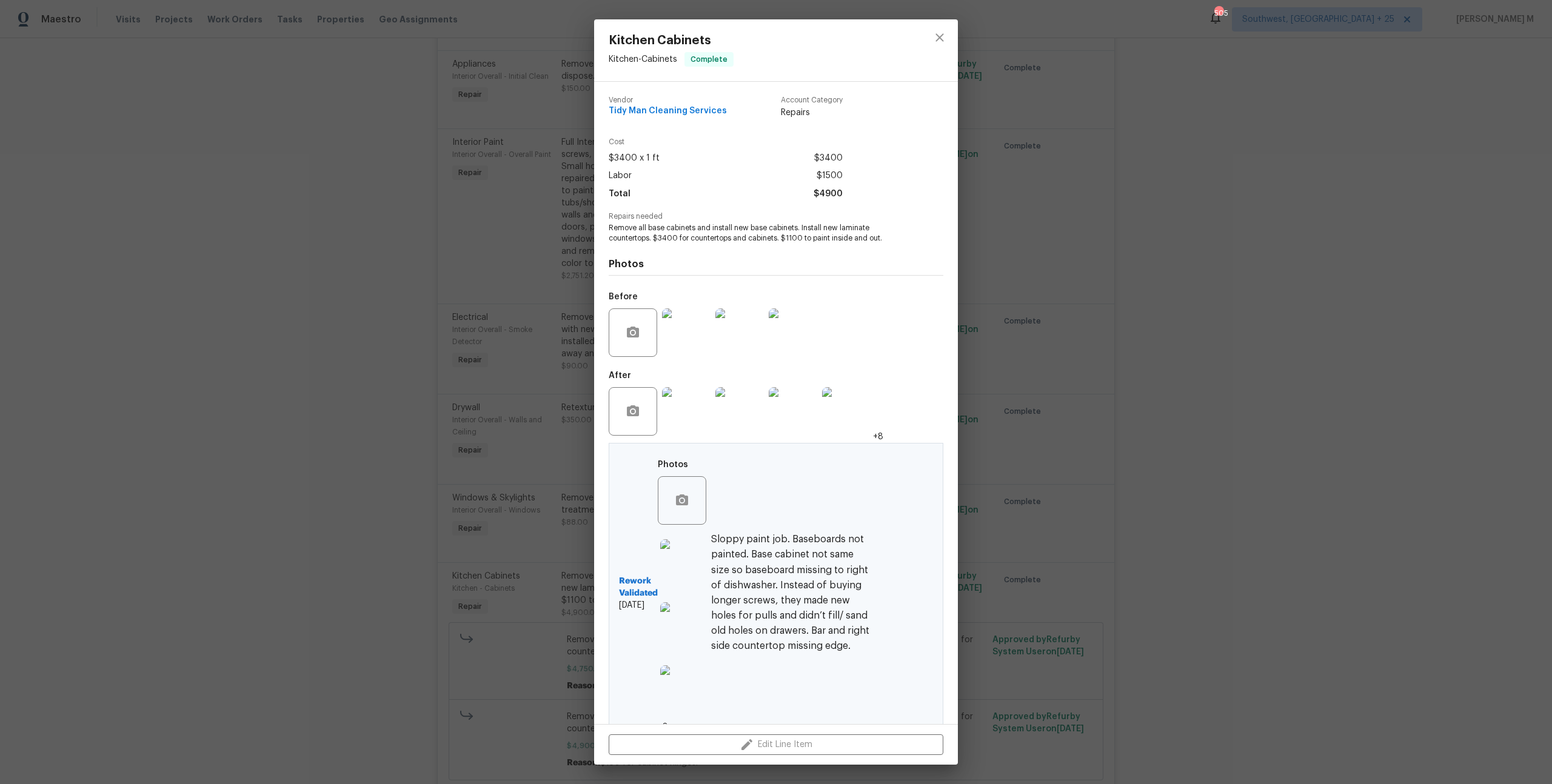
click at [688, 316] on img at bounding box center [686, 332] width 48 height 48
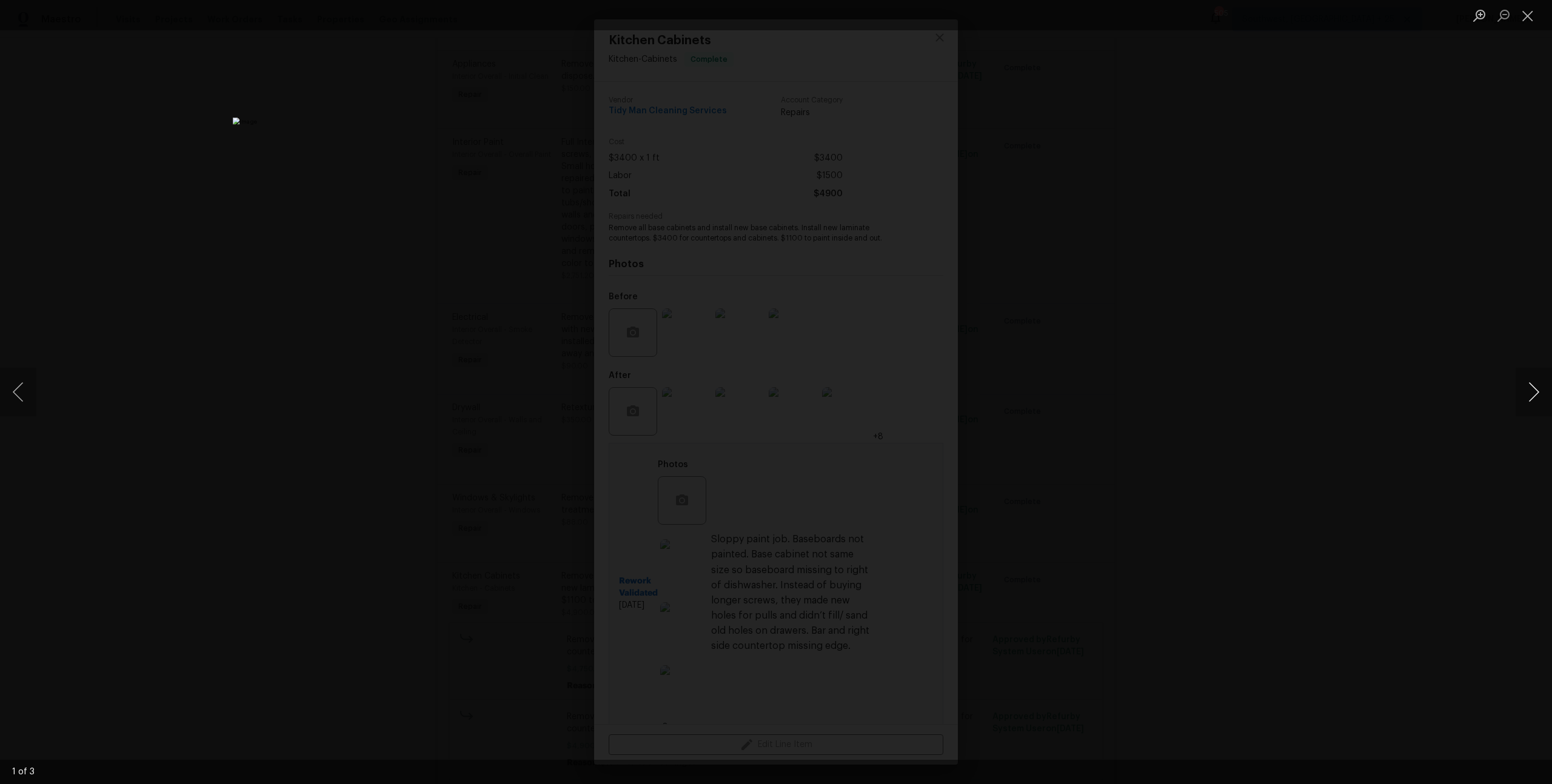
click at [1535, 391] on button "Next image" at bounding box center [1533, 391] width 36 height 48
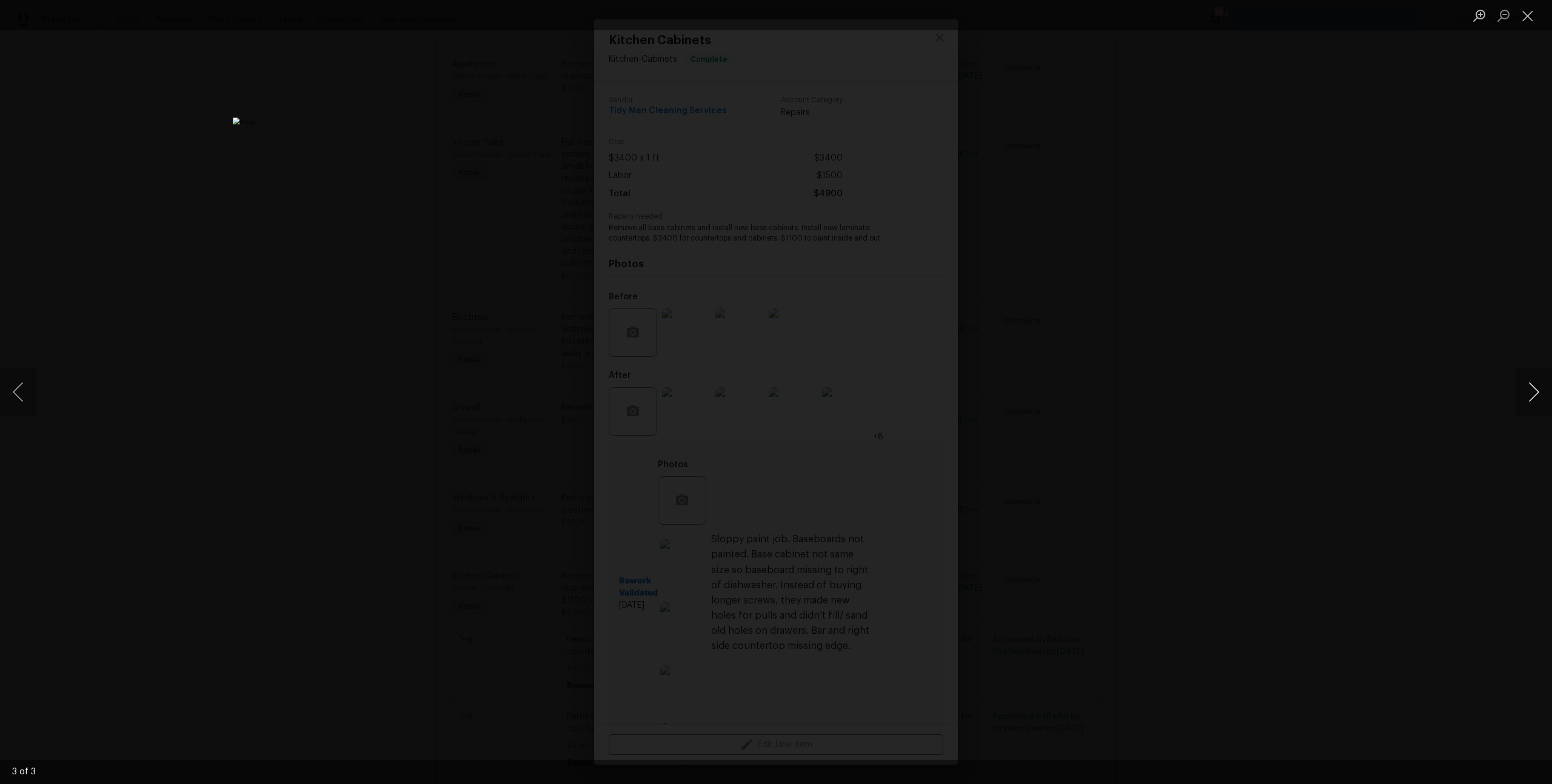
click at [1535, 391] on button "Next image" at bounding box center [1533, 391] width 36 height 48
click at [1524, 391] on button "Next image" at bounding box center [1533, 391] width 36 height 48
click at [1523, 391] on button "Next image" at bounding box center [1533, 391] width 36 height 48
click at [1379, 264] on div "Lightbox" at bounding box center [776, 392] width 1552 height 784
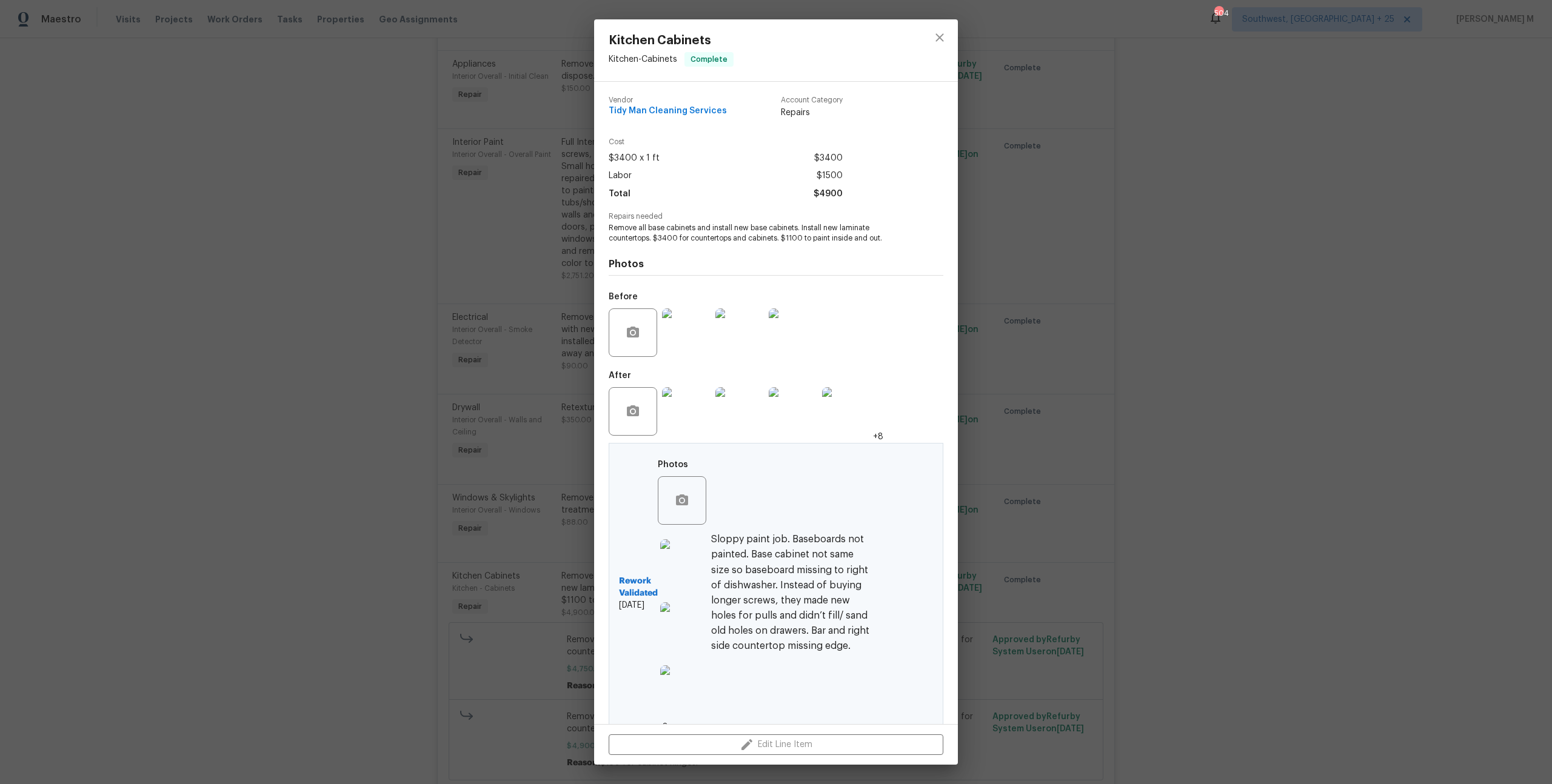
click at [689, 539] on img at bounding box center [684, 563] width 48 height 48
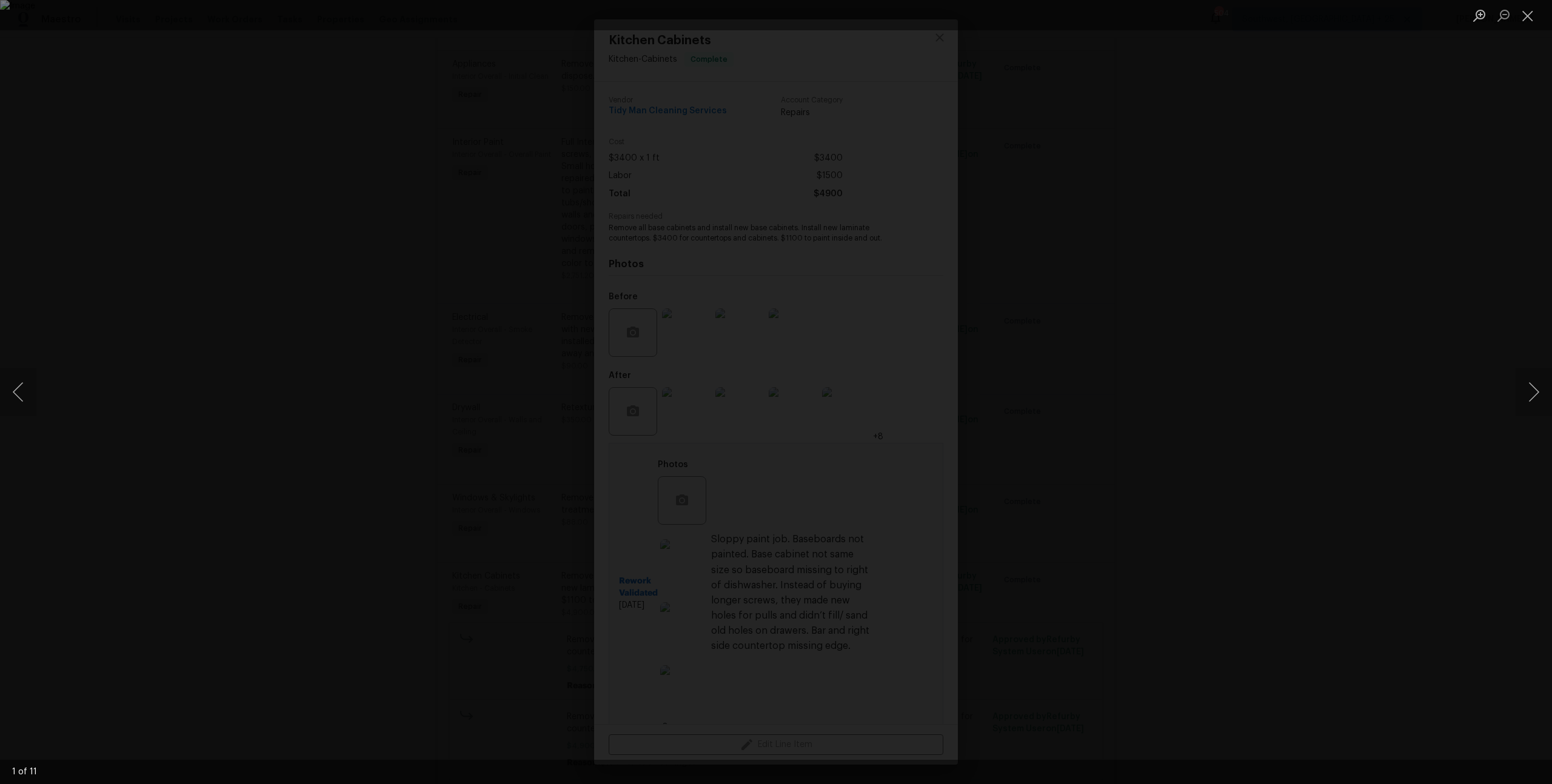
click at [1040, 486] on div "Lightbox" at bounding box center [776, 392] width 1552 height 784
click at [1000, 546] on div "Lightbox" at bounding box center [776, 392] width 1552 height 784
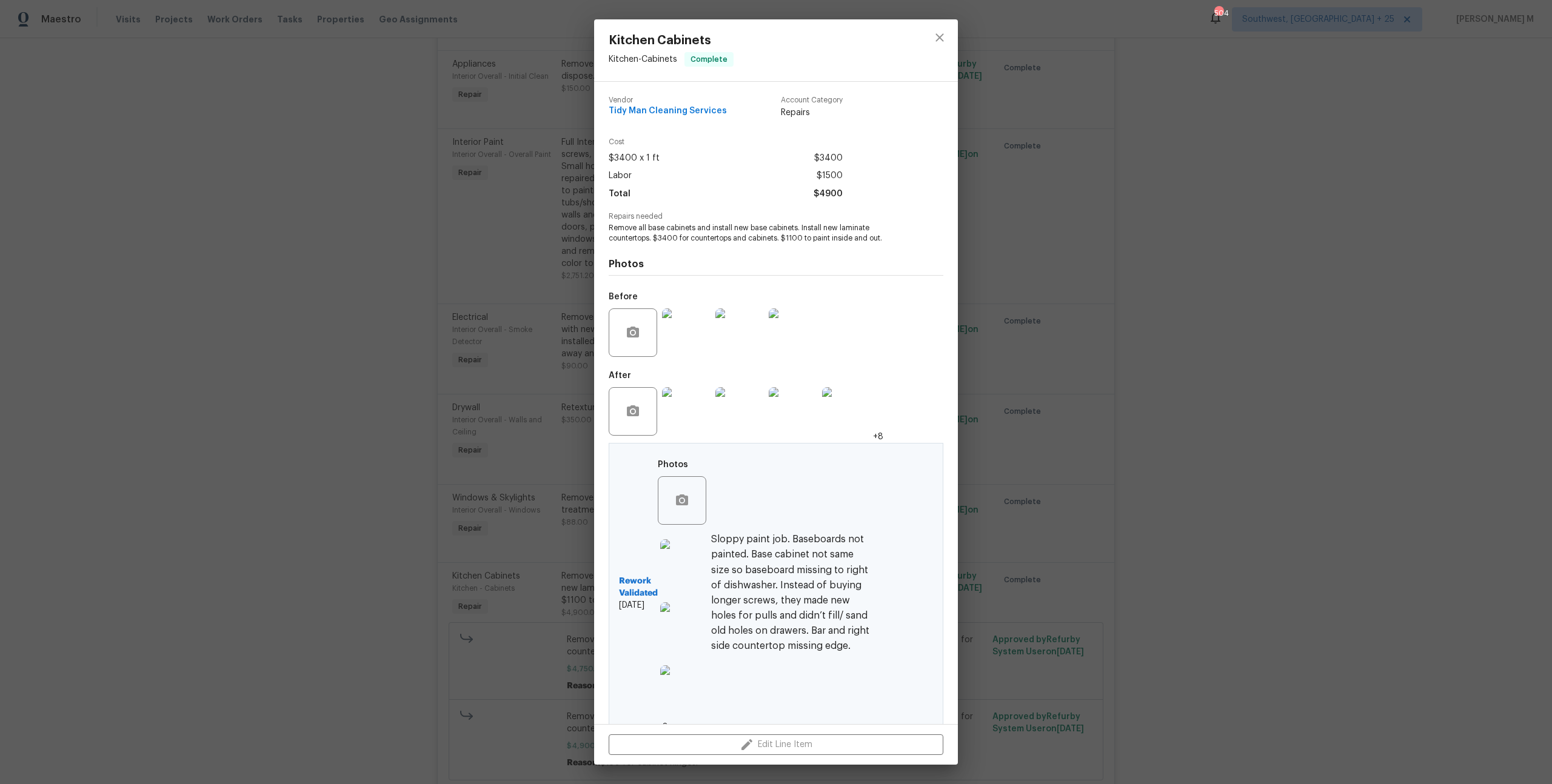
click at [682, 618] on img at bounding box center [684, 626] width 48 height 48
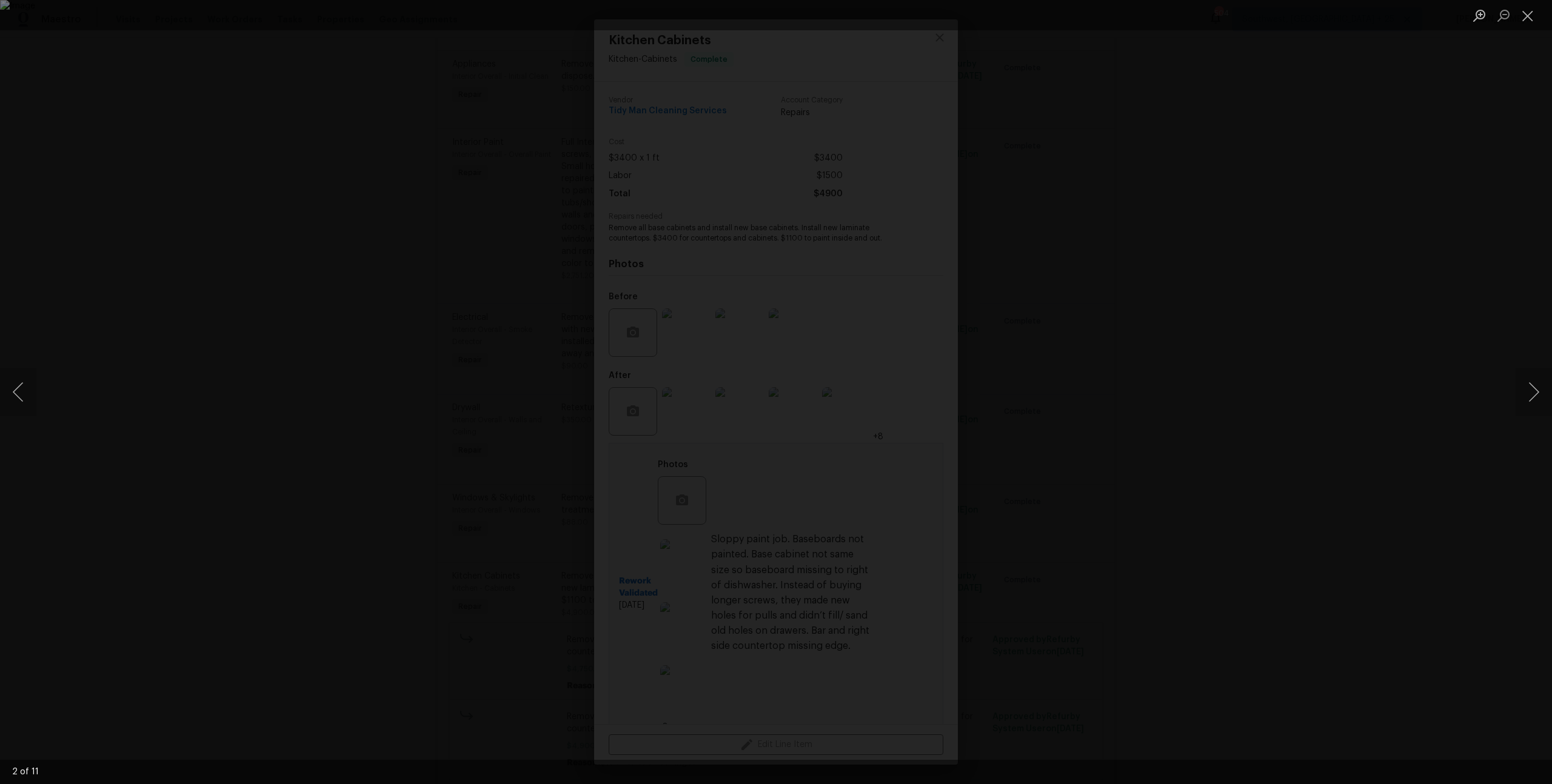
click at [1043, 434] on div "Lightbox" at bounding box center [776, 392] width 1552 height 784
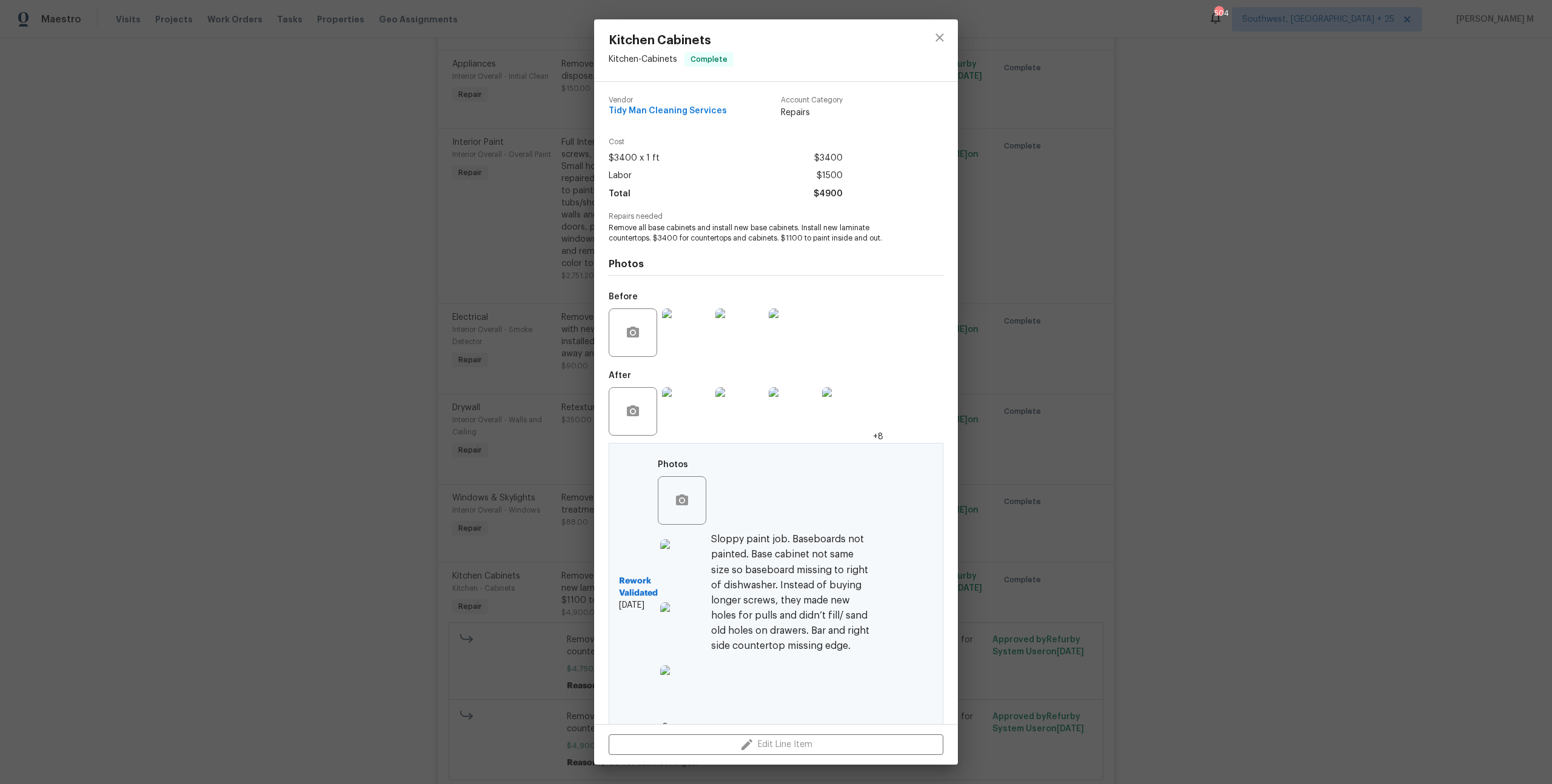
click at [701, 625] on img at bounding box center [684, 626] width 48 height 48
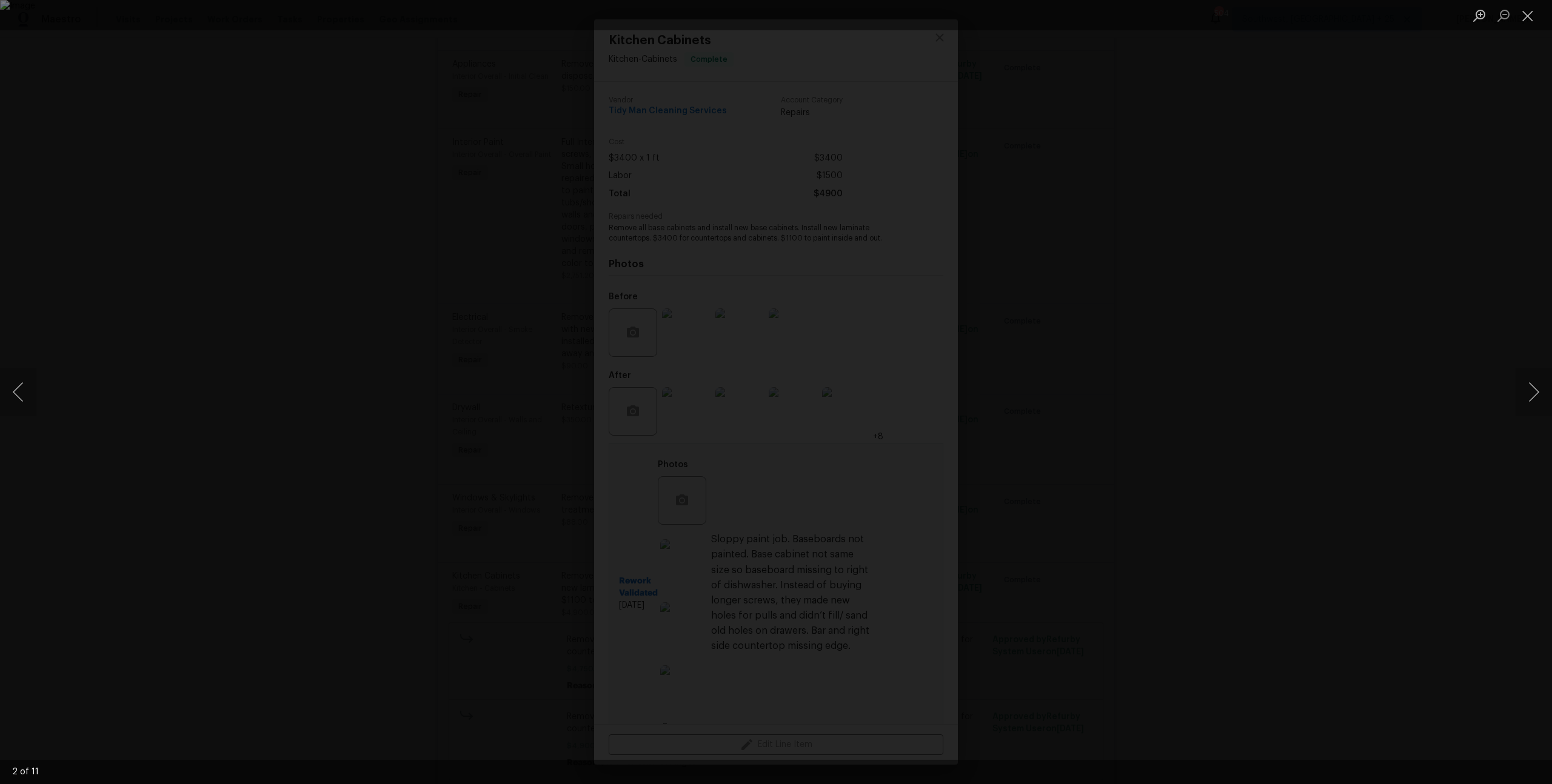
click at [981, 517] on div "Lightbox" at bounding box center [776, 392] width 1552 height 784
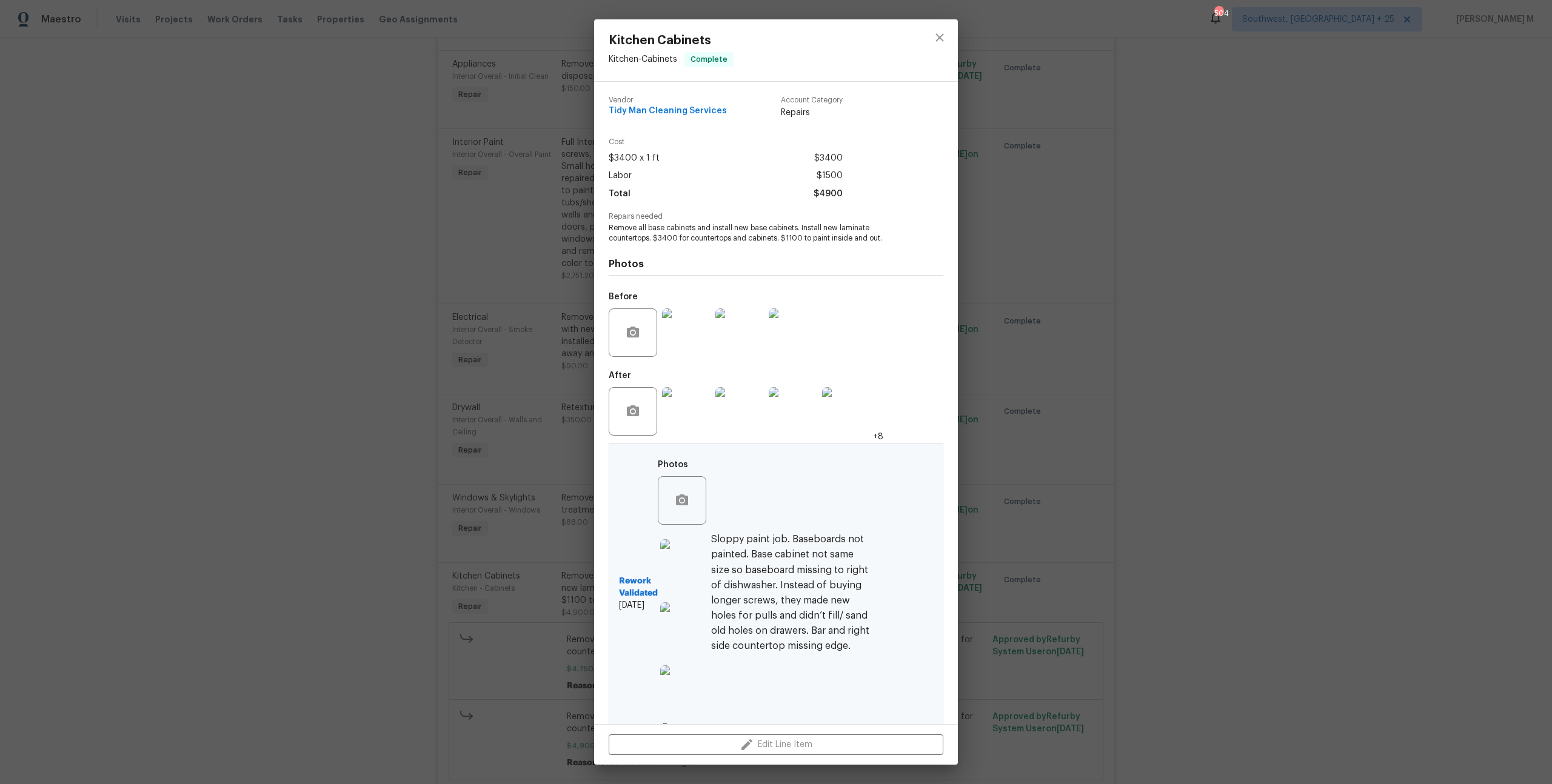
click at [677, 665] on img at bounding box center [684, 689] width 48 height 48
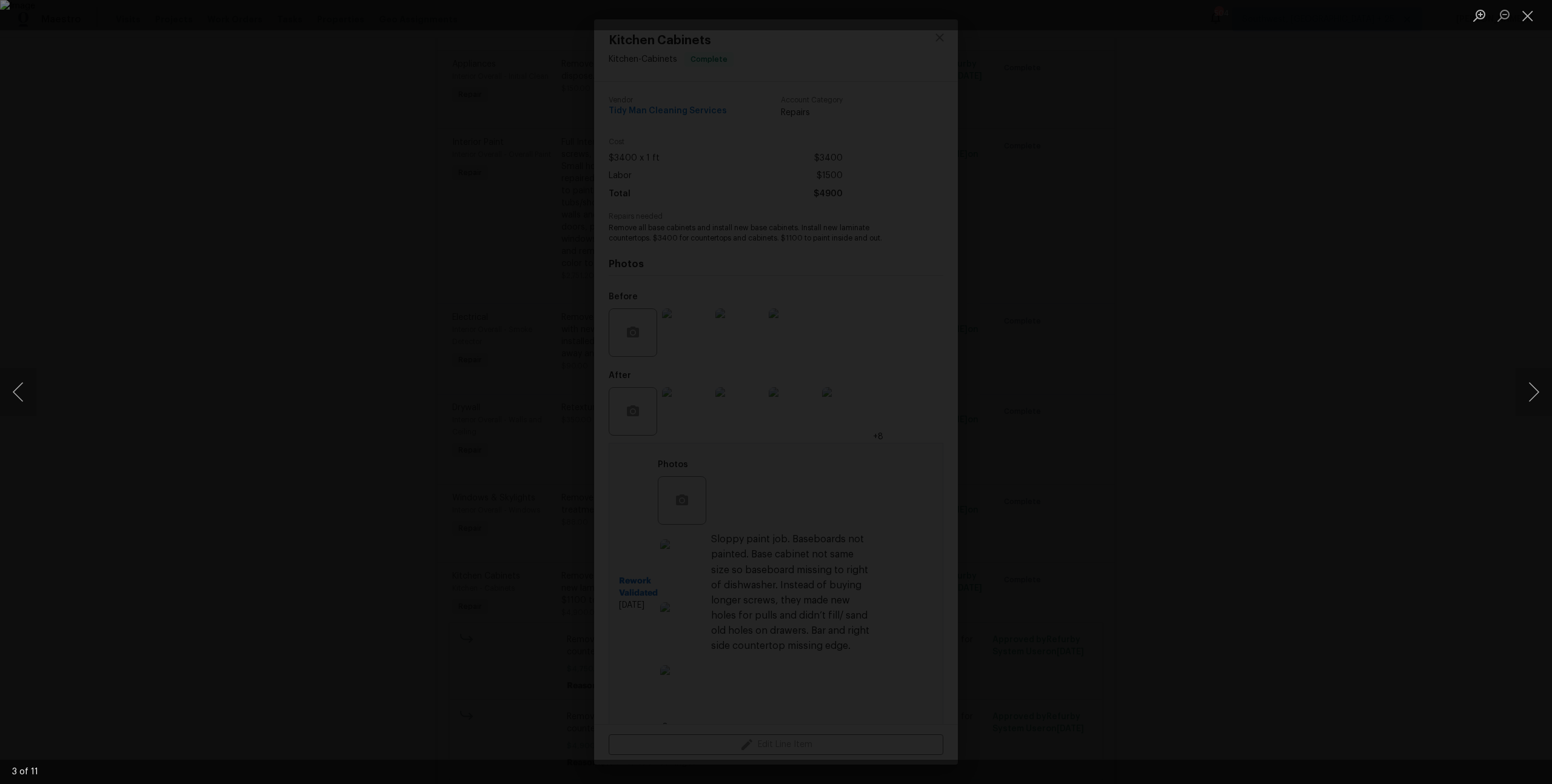
click at [934, 426] on div "Lightbox" at bounding box center [776, 392] width 1552 height 784
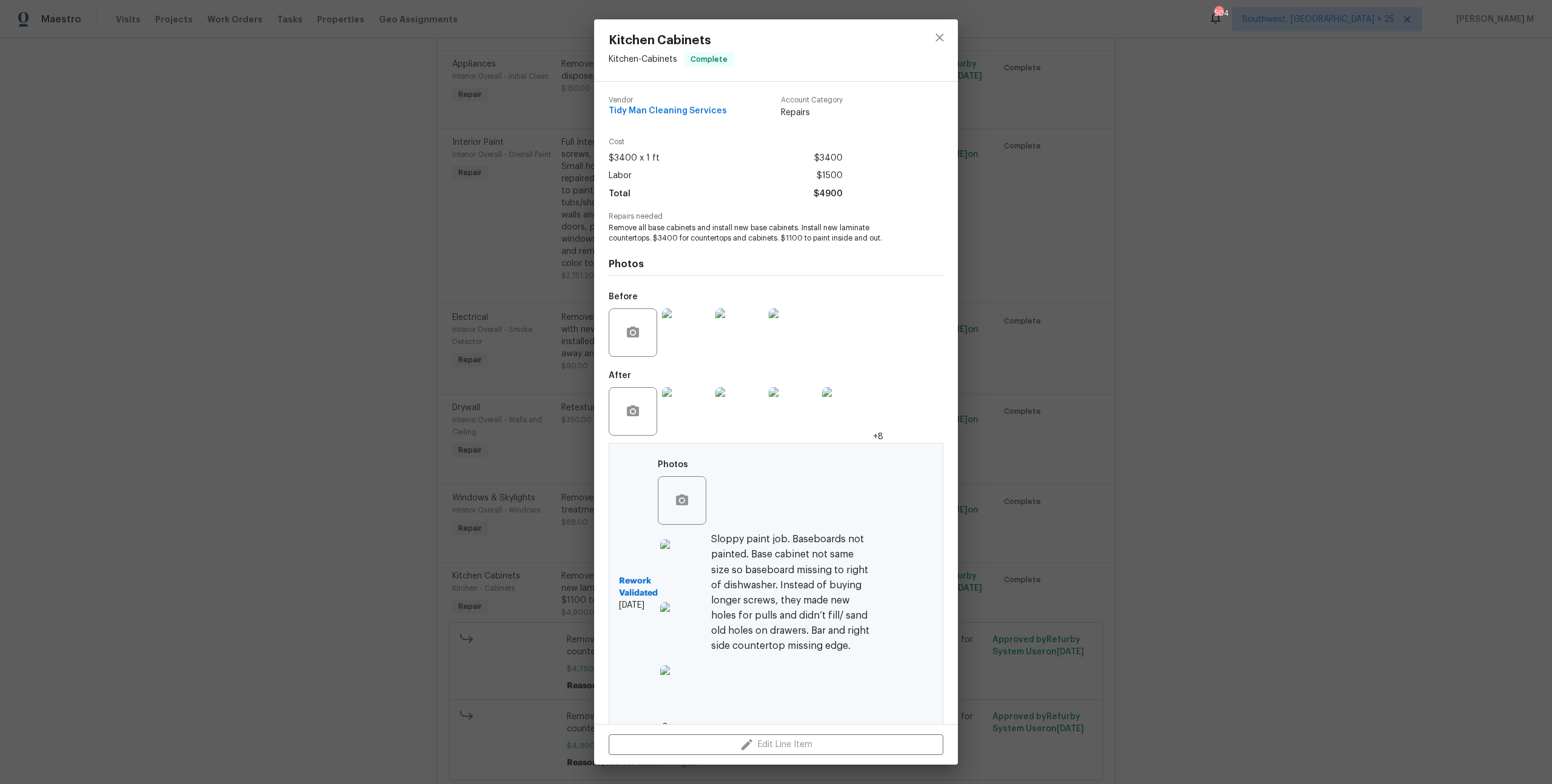
scroll to position [4, 0]
click at [685, 662] on img at bounding box center [684, 685] width 48 height 48
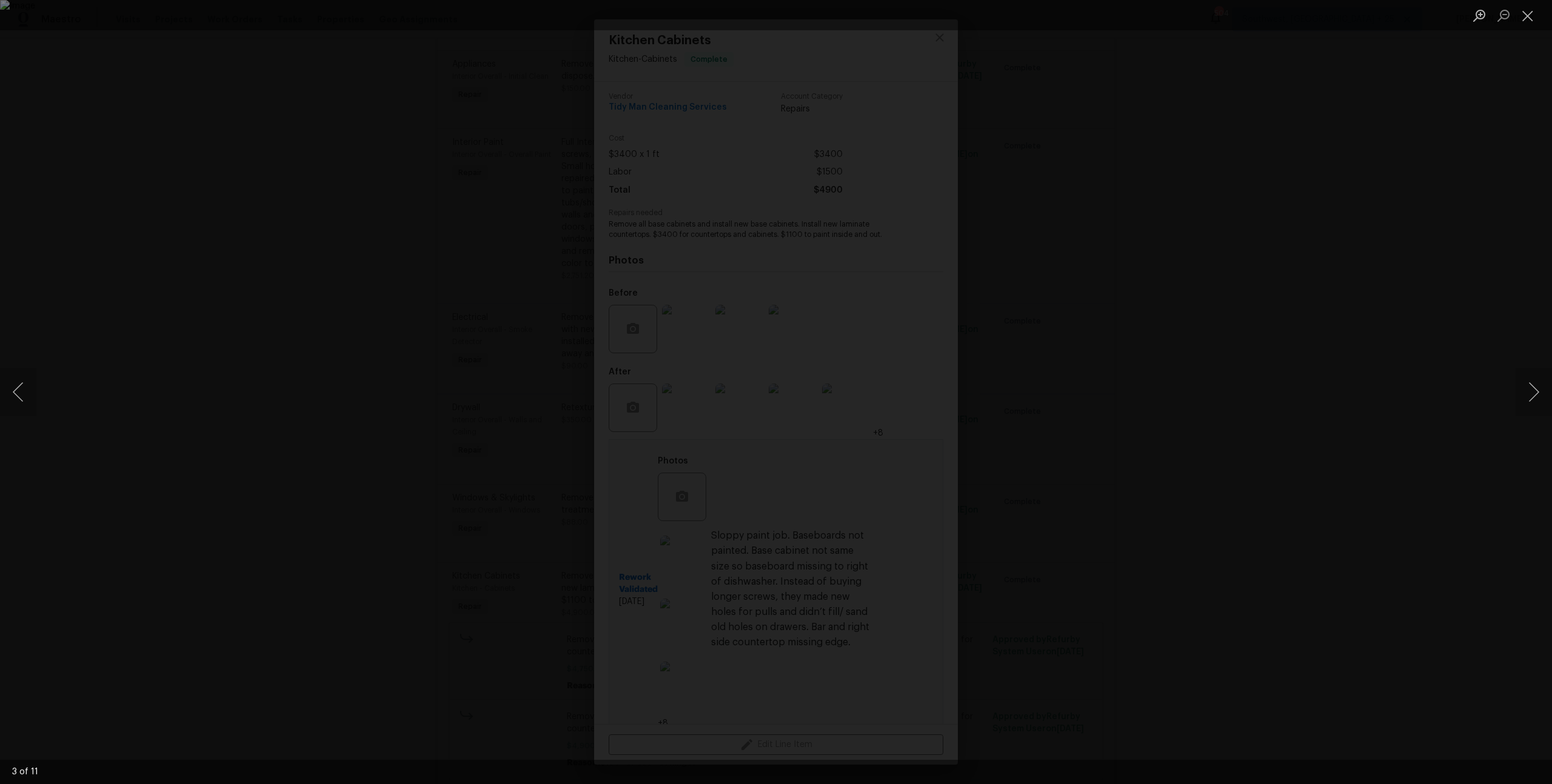
click at [1507, 396] on div "Lightbox" at bounding box center [776, 392] width 1552 height 784
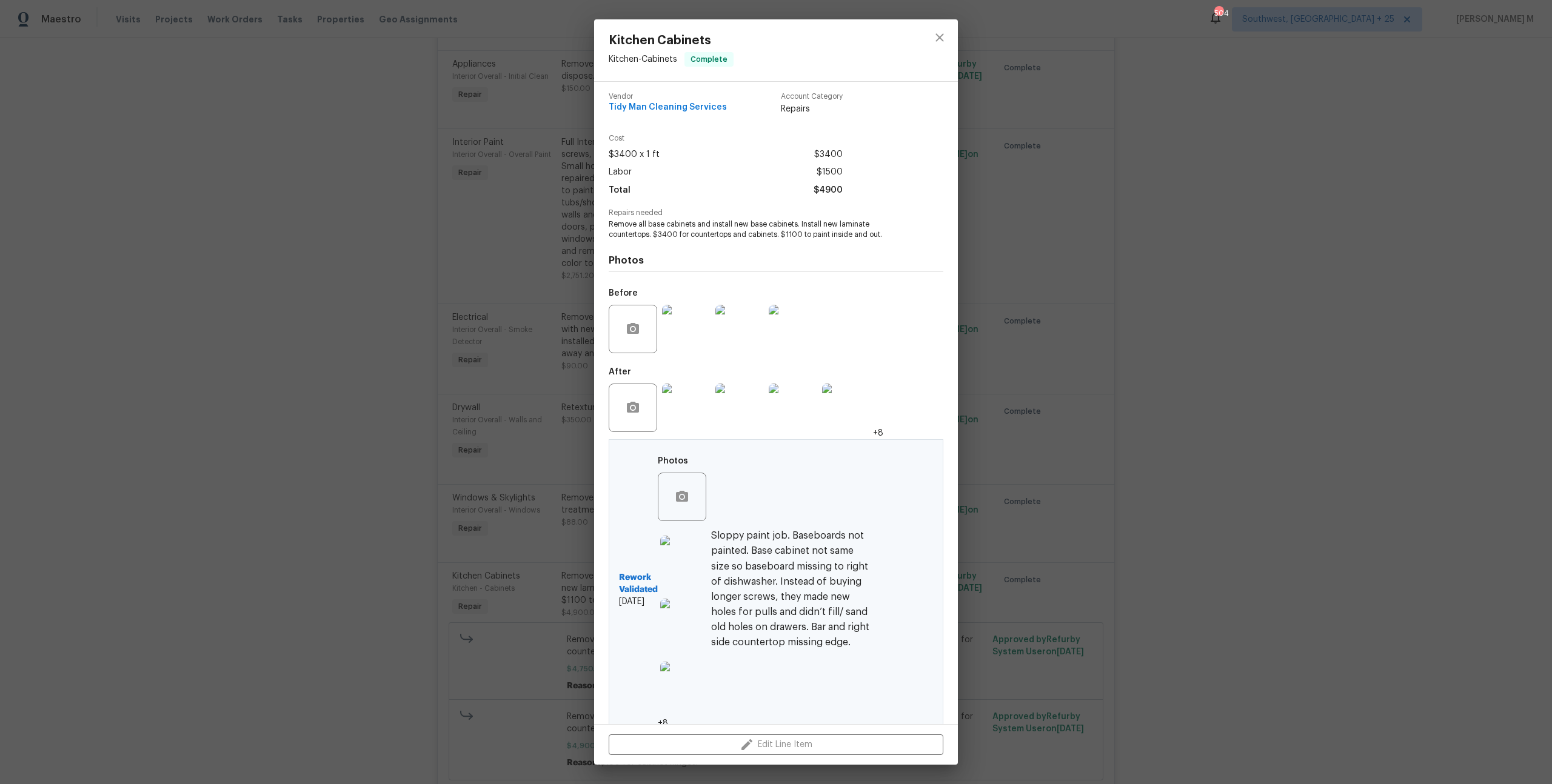
click at [692, 698] on div at bounding box center [684, 685] width 53 height 63
click at [685, 690] on img at bounding box center [684, 685] width 48 height 48
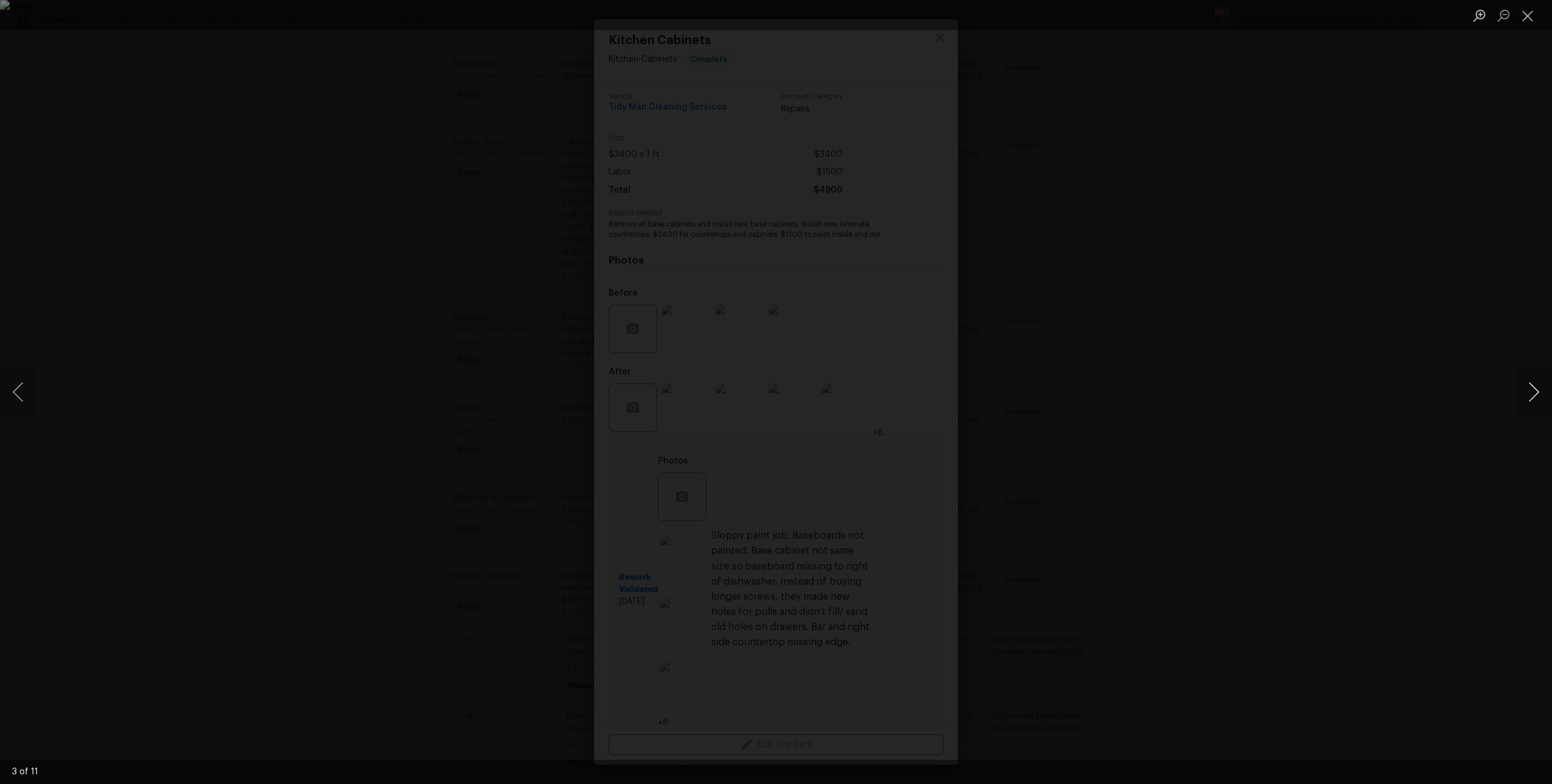
click at [1533, 398] on button "Next image" at bounding box center [1533, 391] width 36 height 48
click at [1535, 385] on button "Next image" at bounding box center [1533, 391] width 36 height 48
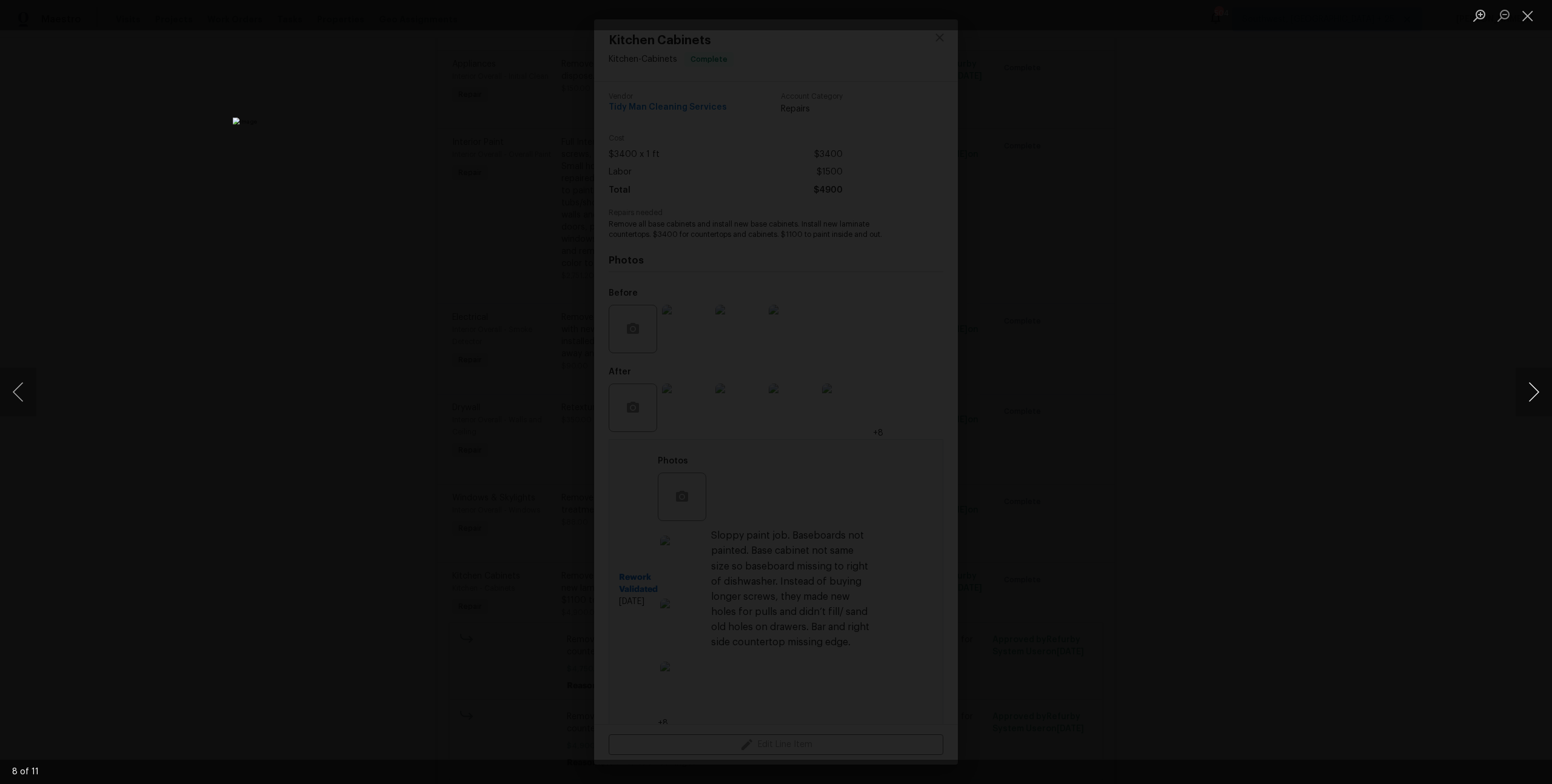
click at [1535, 385] on button "Next image" at bounding box center [1533, 391] width 36 height 48
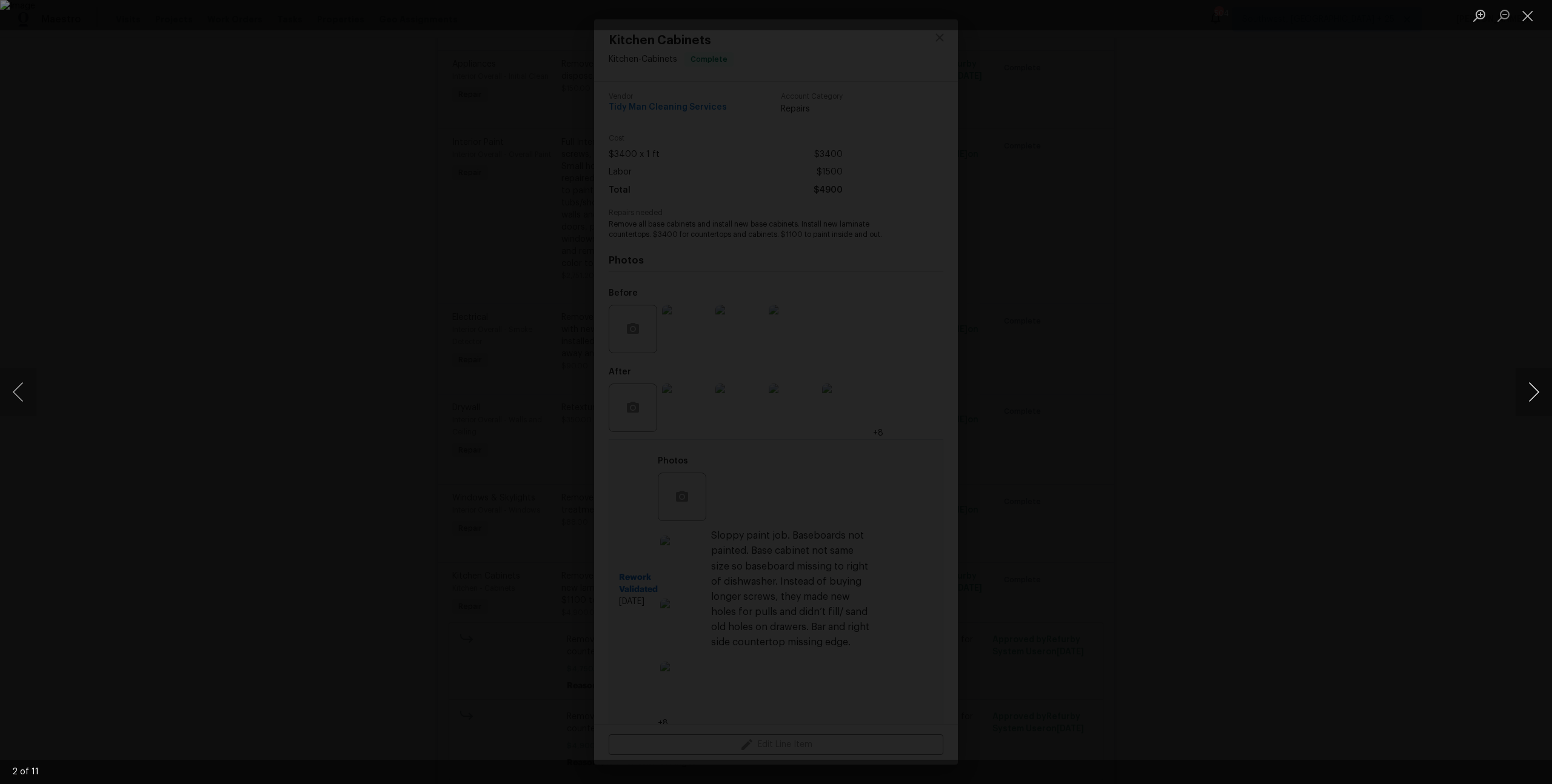
click at [1535, 385] on button "Next image" at bounding box center [1533, 391] width 36 height 48
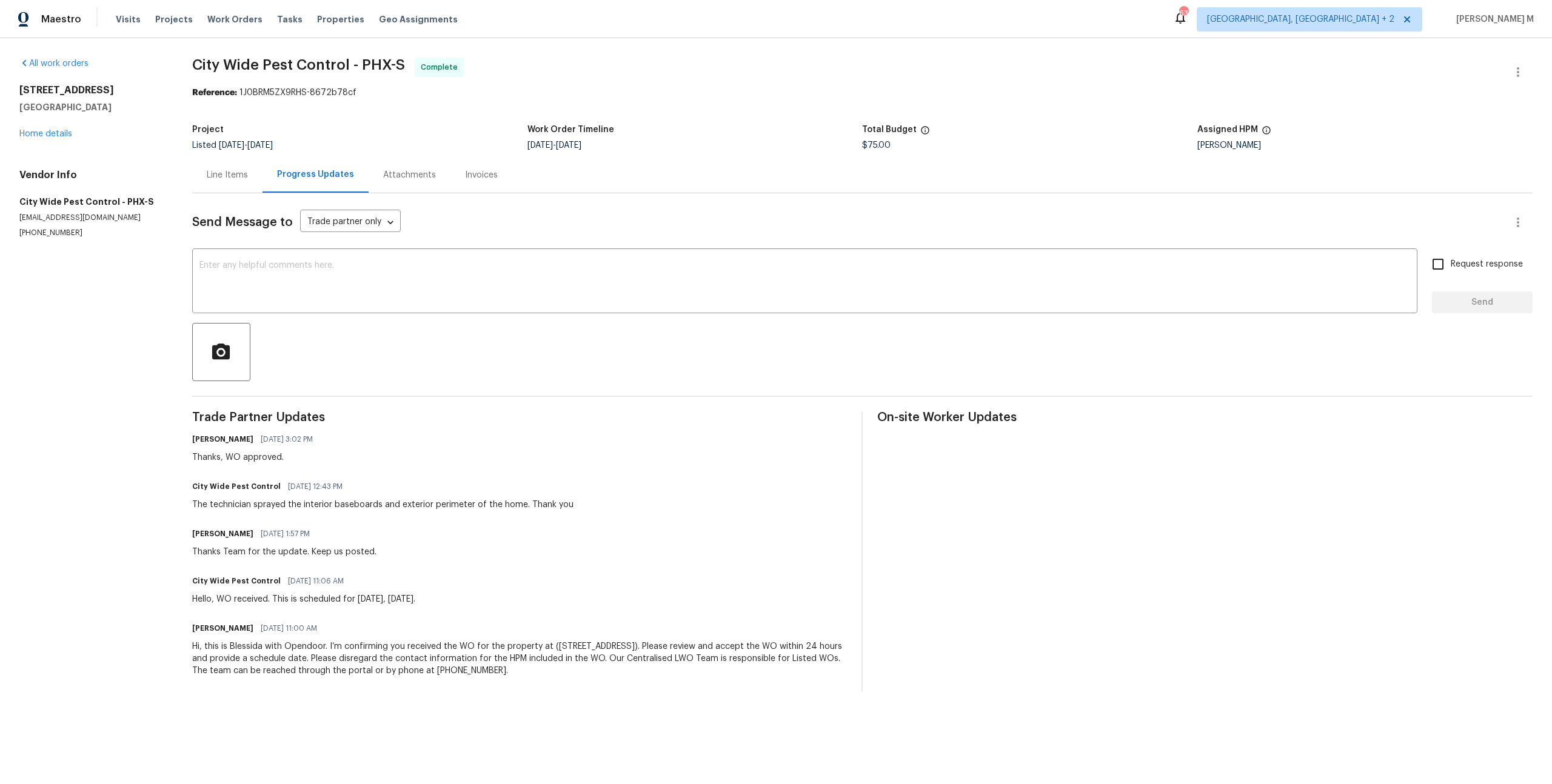
click at [227, 172] on div "Line Items" at bounding box center [227, 175] width 41 height 12
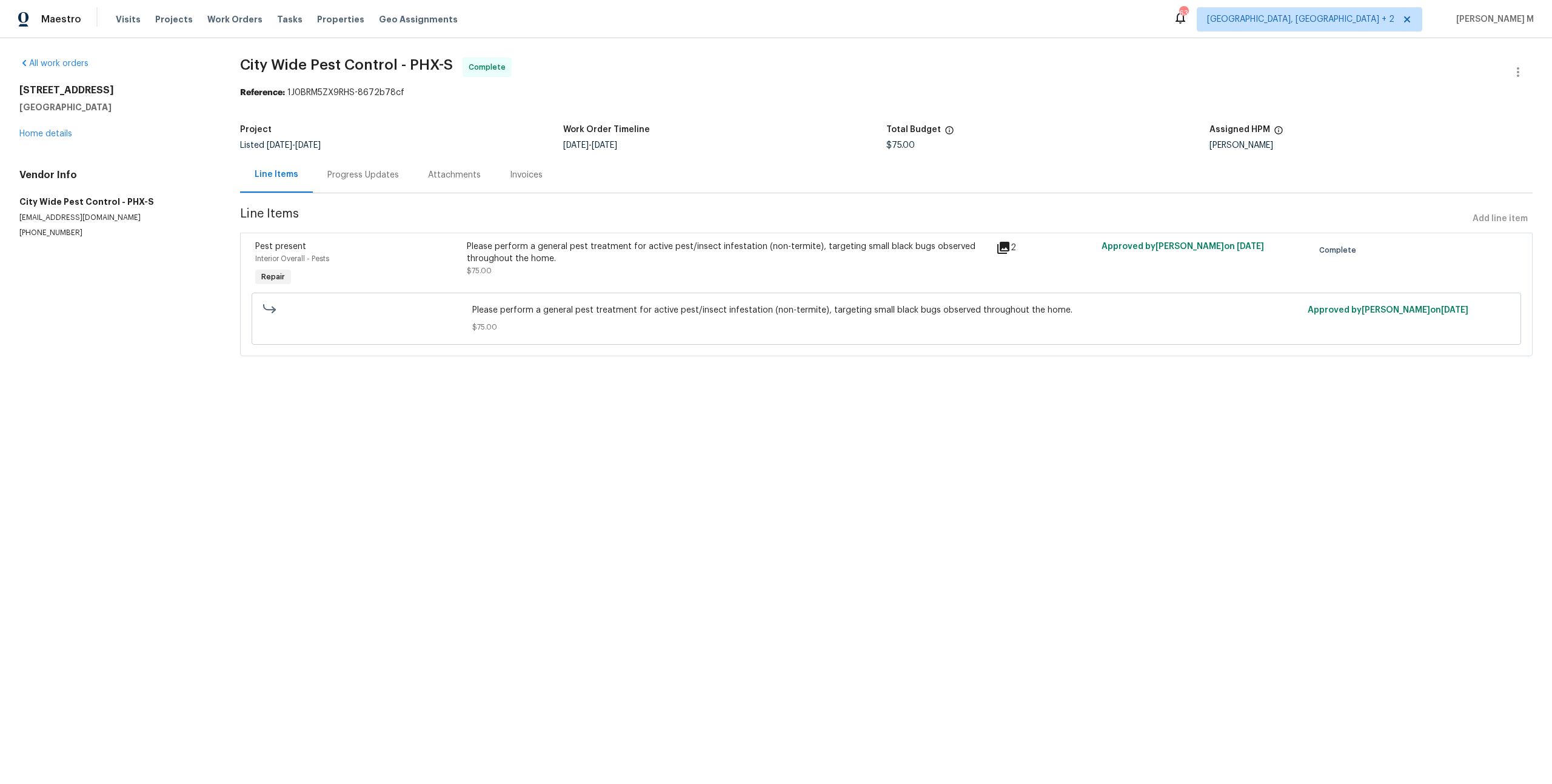
click at [720, 249] on div "Please perform a general pest treatment for active pest/insect infestation (non…" at bounding box center [727, 253] width 522 height 24
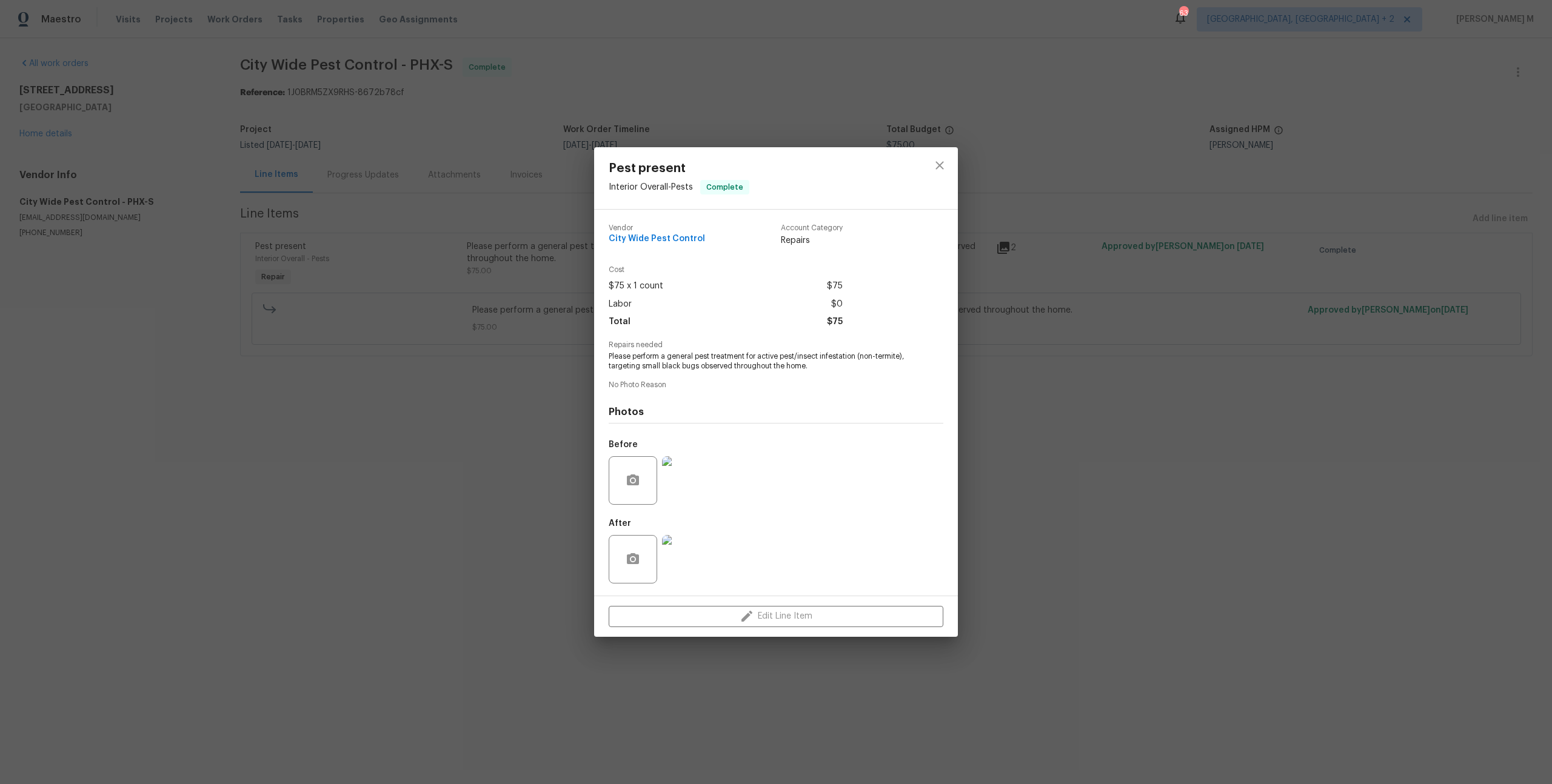
click at [685, 554] on img at bounding box center [686, 559] width 48 height 48
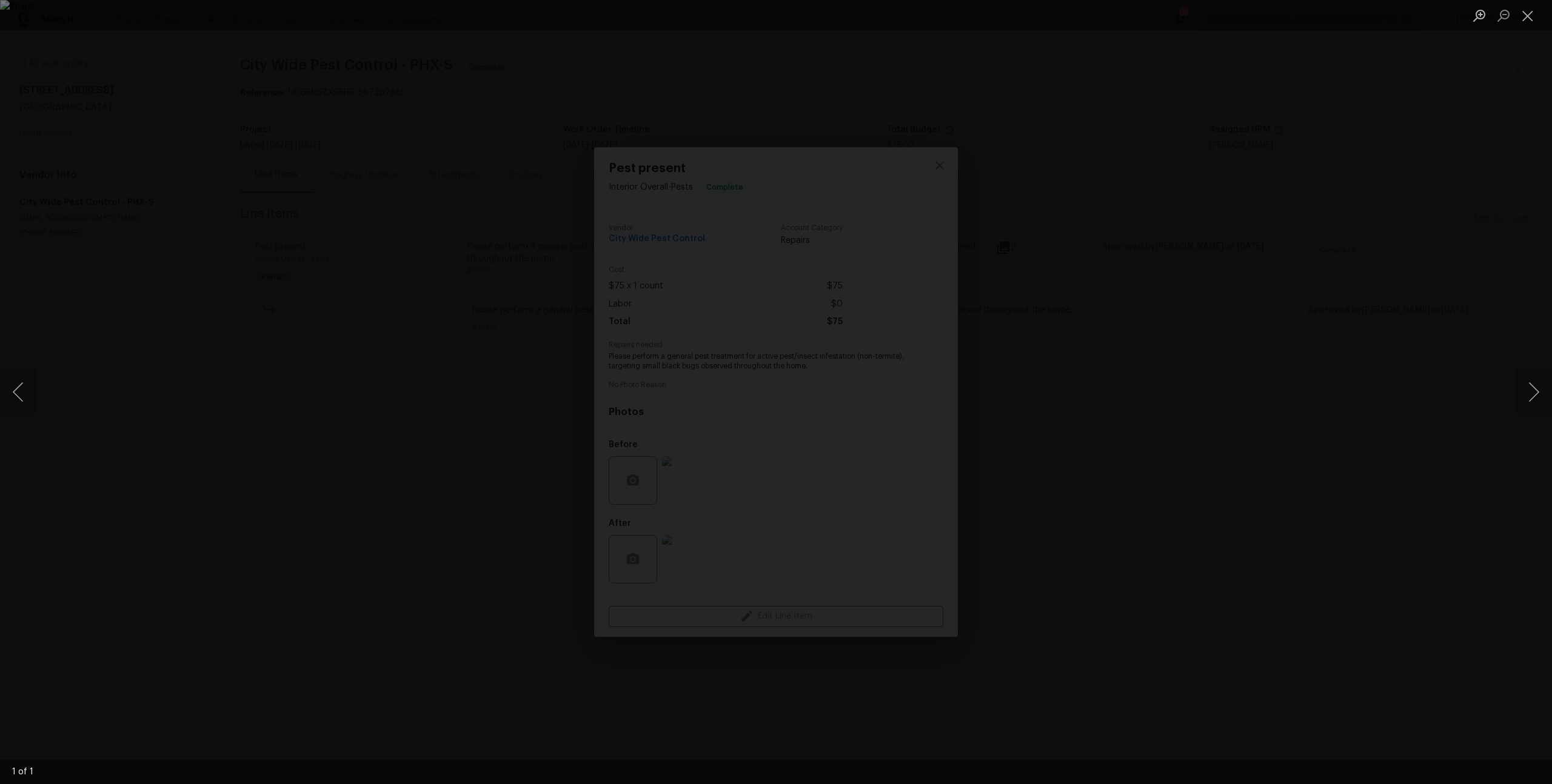
click at [1233, 453] on div "Lightbox" at bounding box center [776, 392] width 1552 height 784
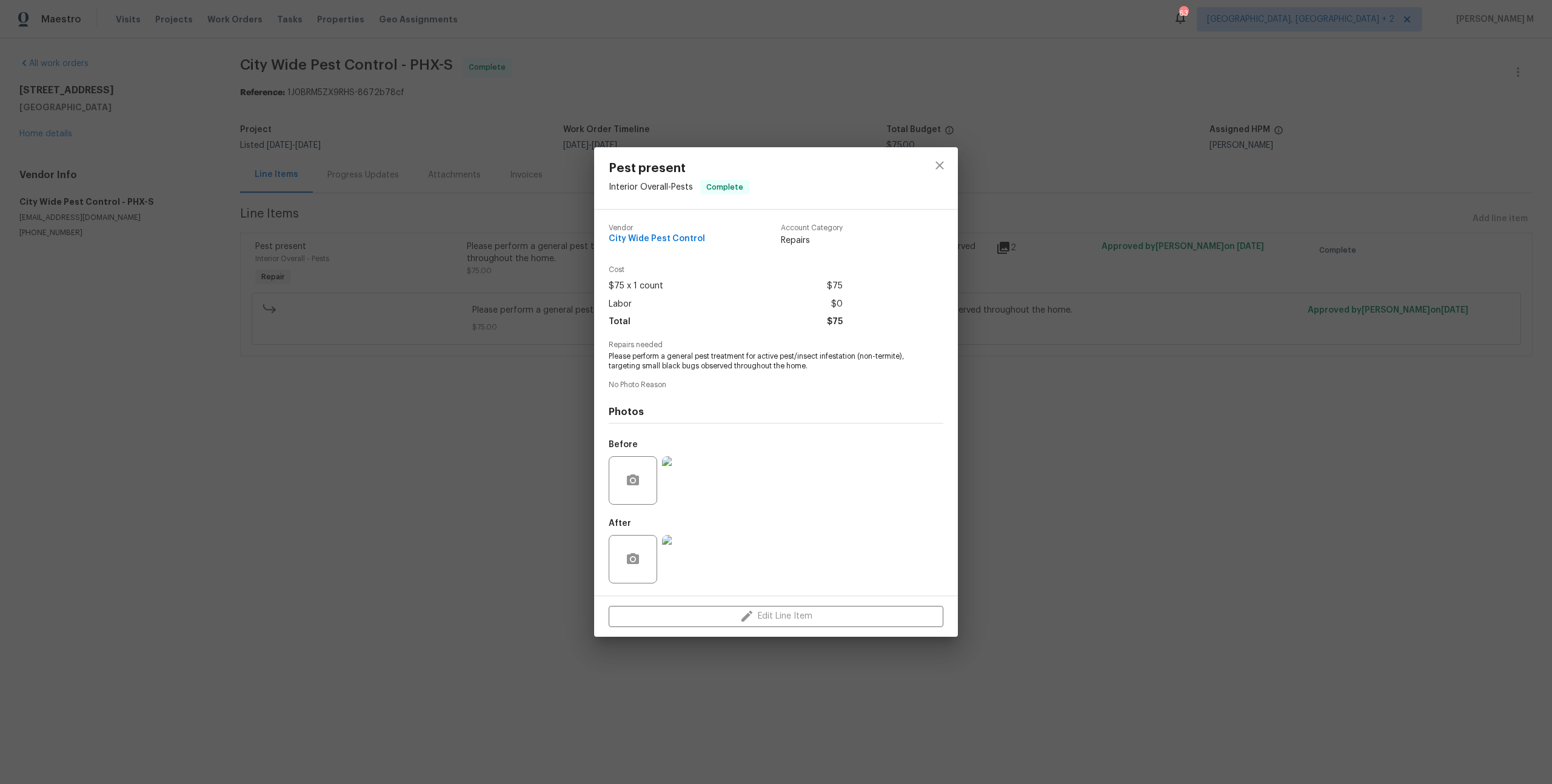
click at [670, 479] on img at bounding box center [686, 480] width 48 height 48
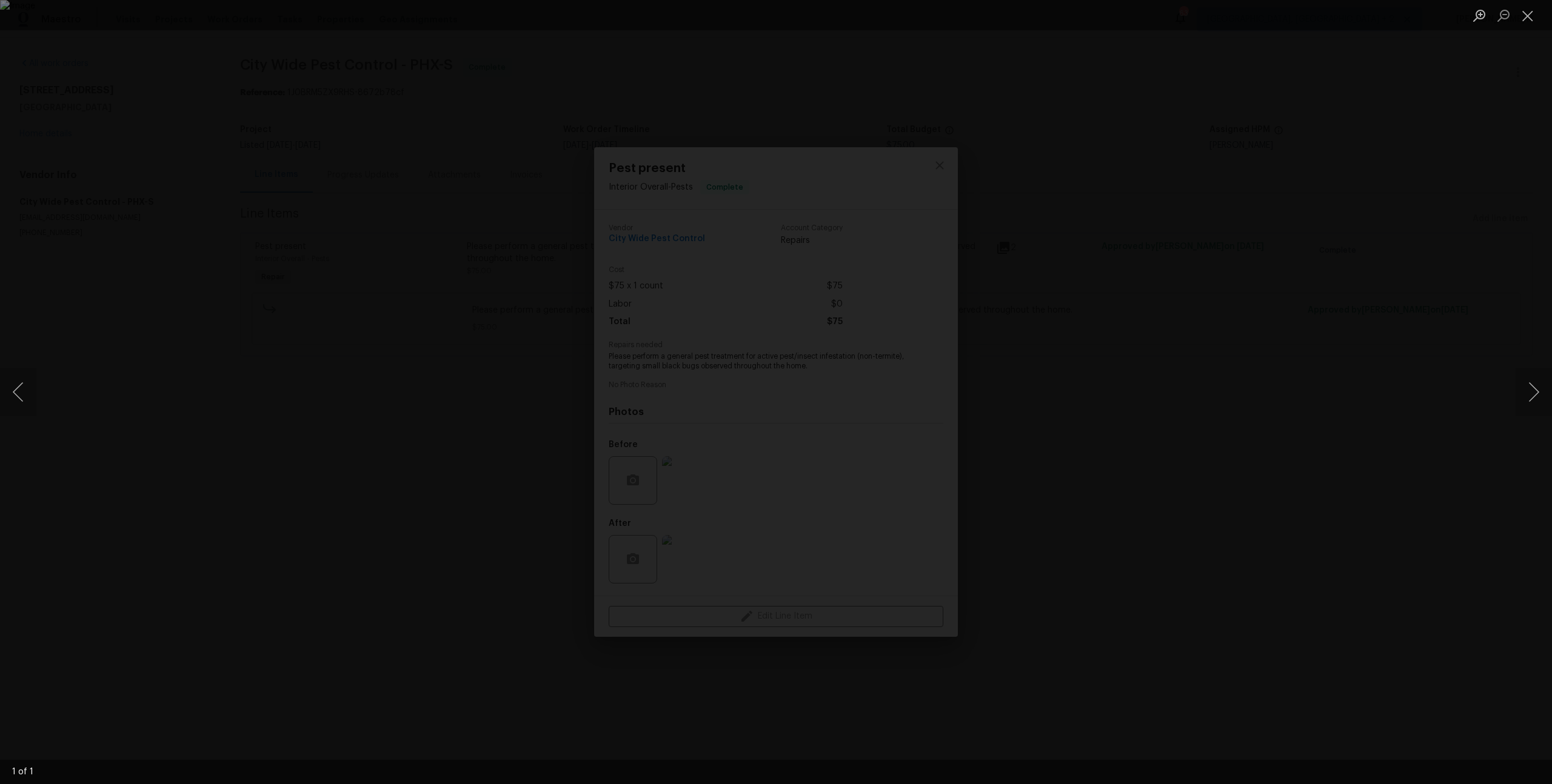
click at [1094, 410] on div "Lightbox" at bounding box center [776, 392] width 1552 height 784
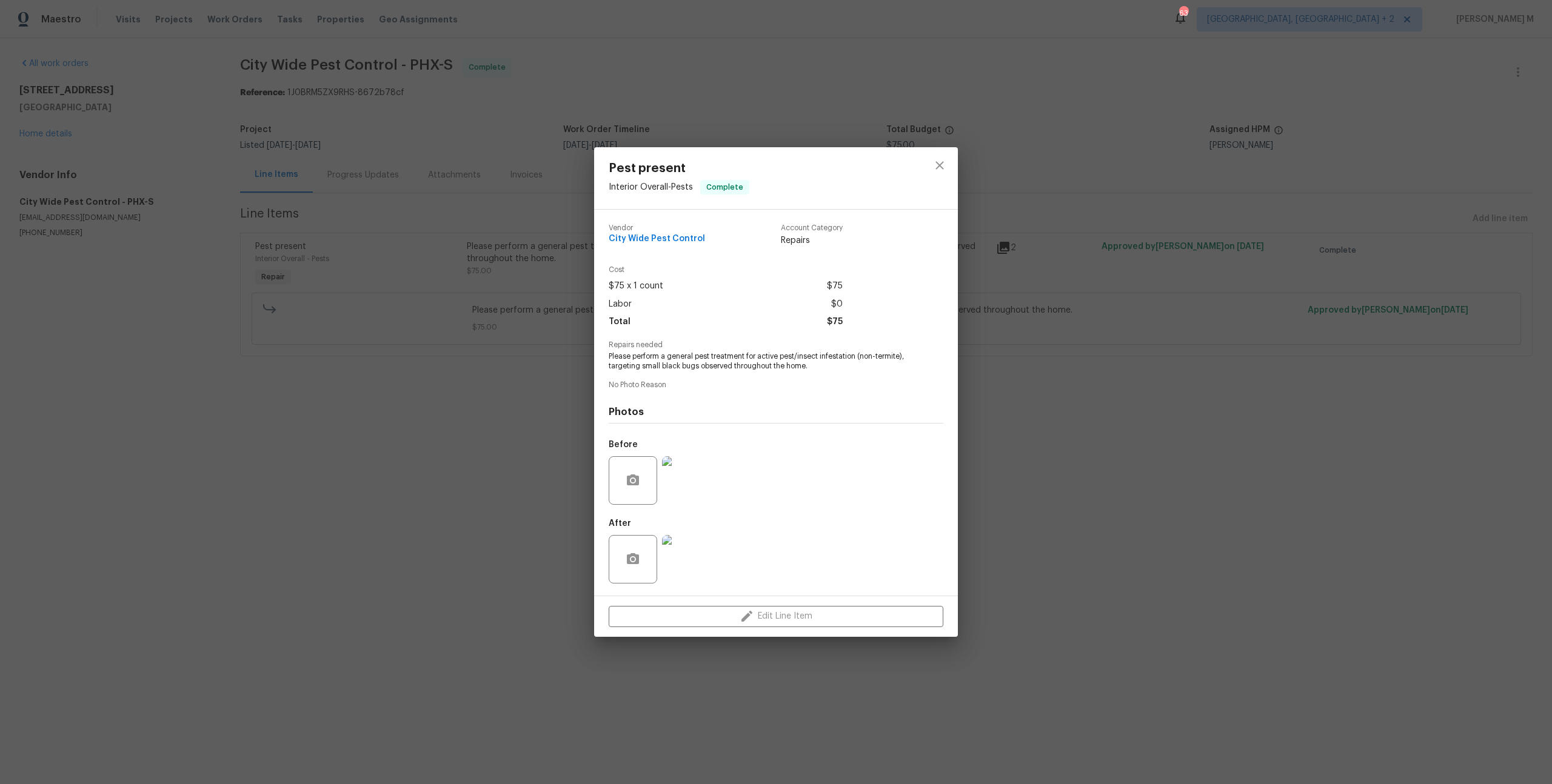
click at [1061, 436] on div "Pest present Interior Overall - Pests Complete Vendor City Wide Pest Control Ac…" at bounding box center [776, 392] width 1552 height 784
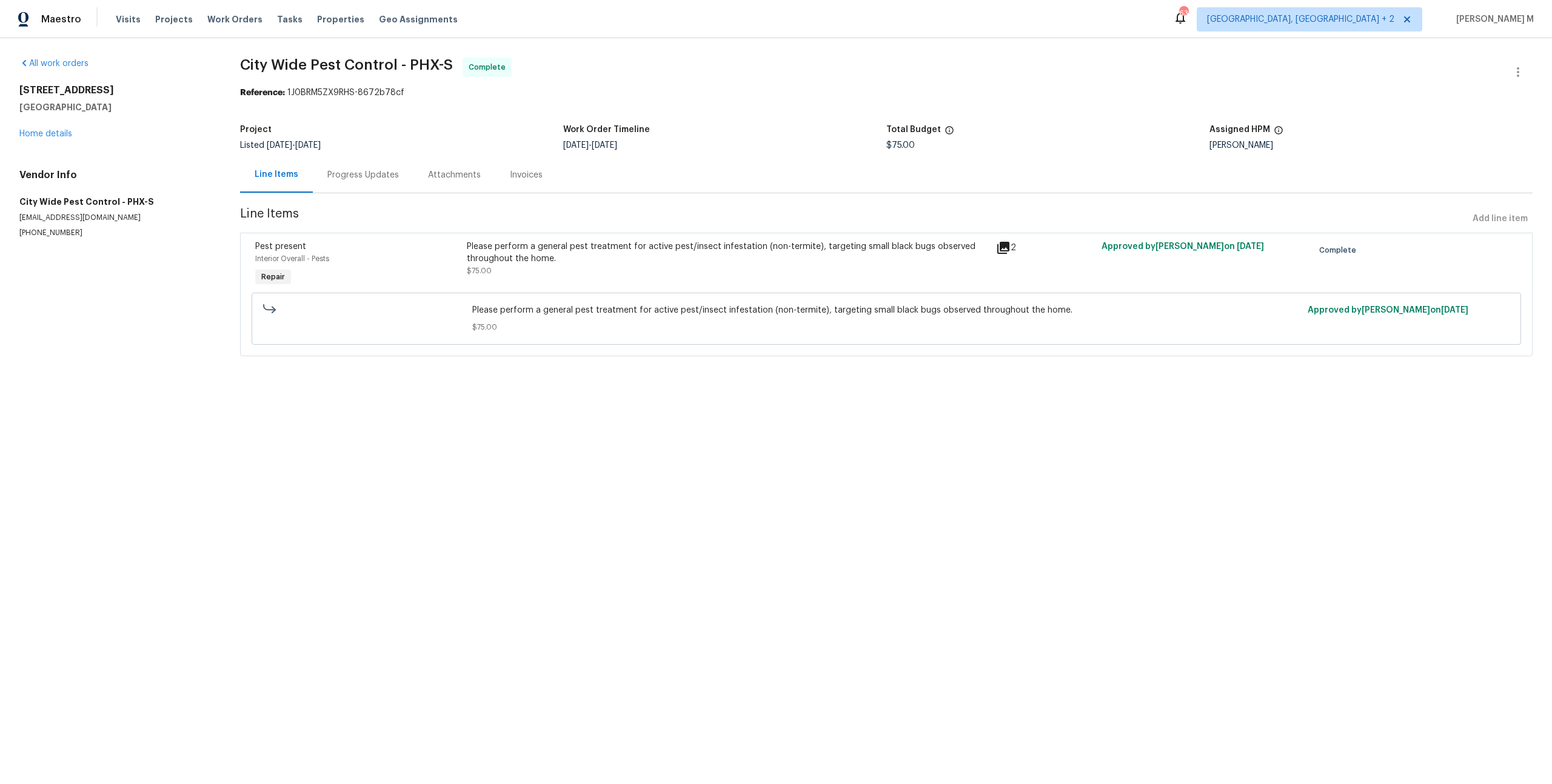
click at [365, 185] on div "Progress Updates" at bounding box center [363, 175] width 101 height 36
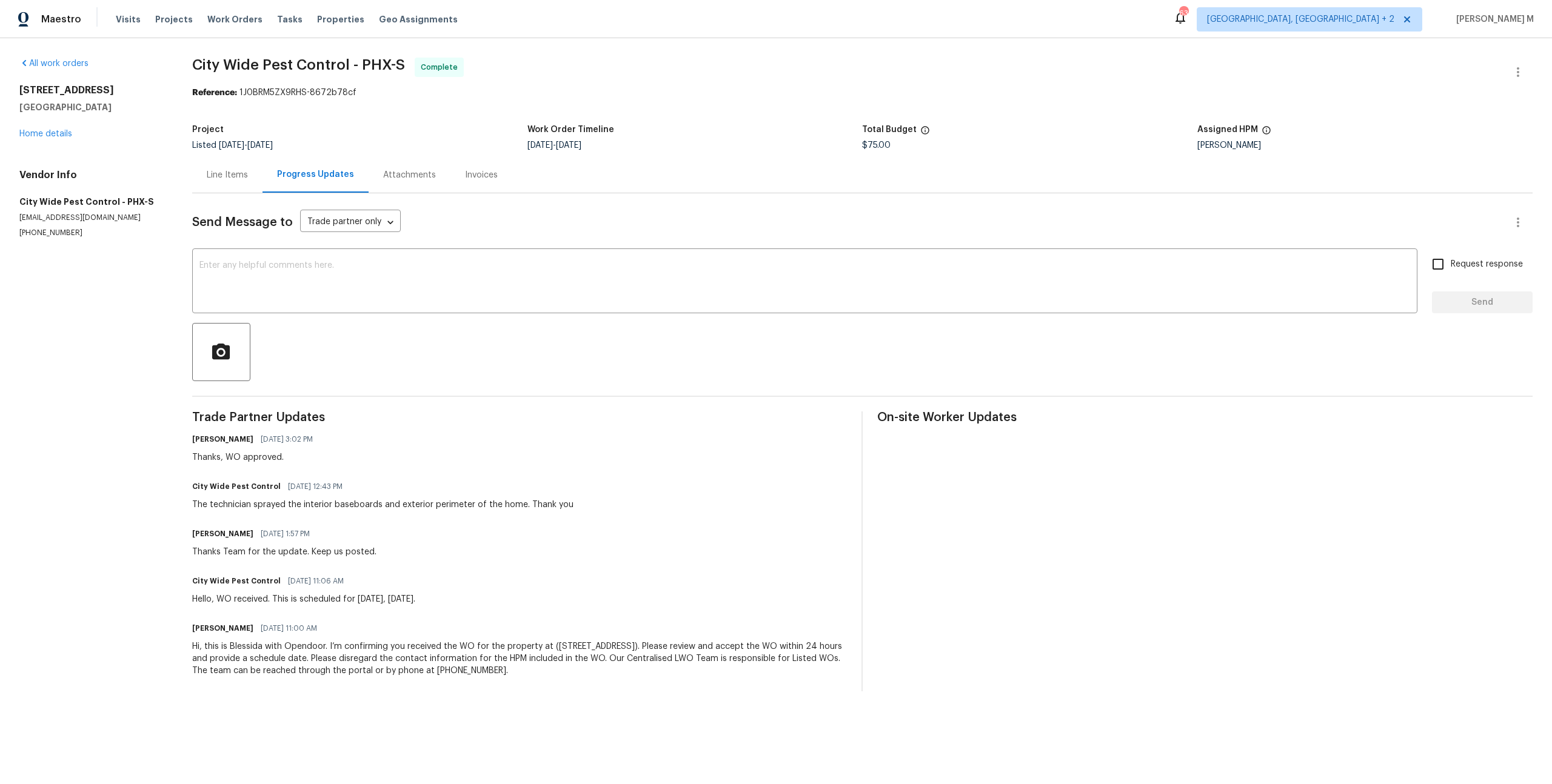
click at [234, 172] on div "Line Items" at bounding box center [227, 175] width 41 height 12
